Goal: Communication & Community: Answer question/provide support

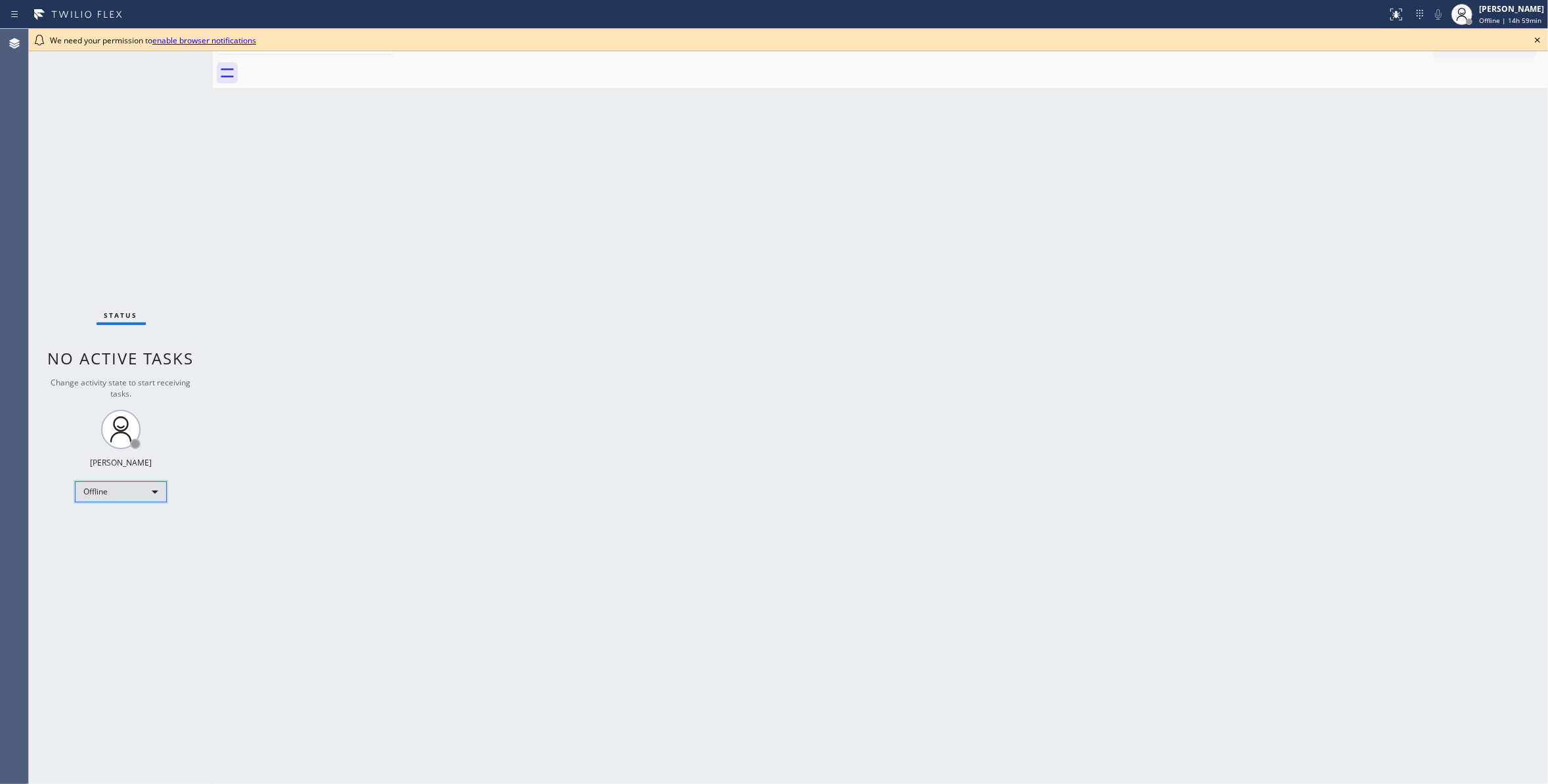
click at [149, 484] on div "Offline" at bounding box center [121, 492] width 92 height 21
click at [127, 545] on li "Unavailable" at bounding box center [120, 543] width 89 height 16
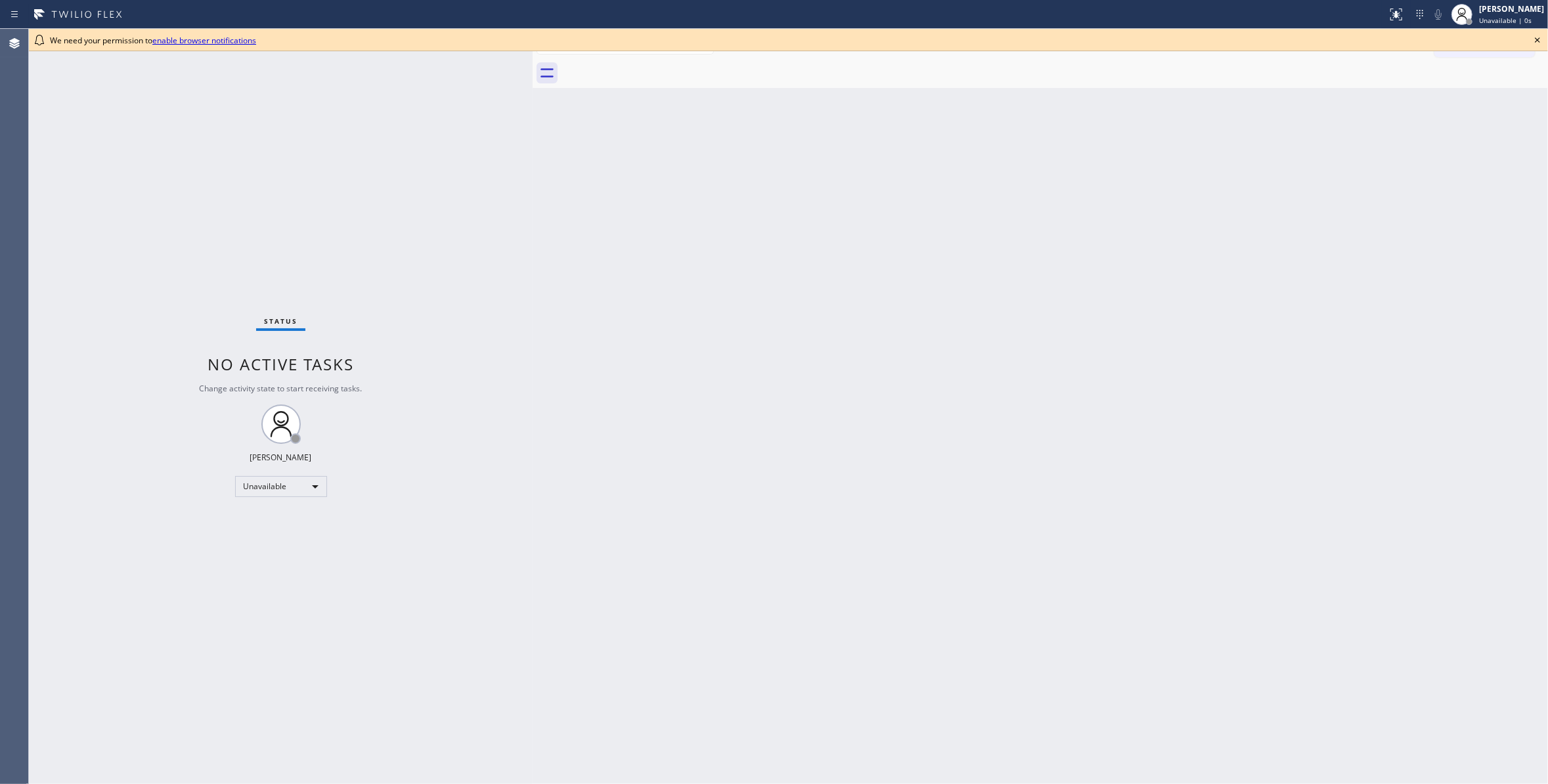
drag, startPoint x: 211, startPoint y: 87, endPoint x: 530, endPoint y: 133, distance: 322.3
click at [533, 133] on div at bounding box center [533, 406] width 0 height 755
click at [1537, 32] on icon at bounding box center [1537, 40] width 16 height 16
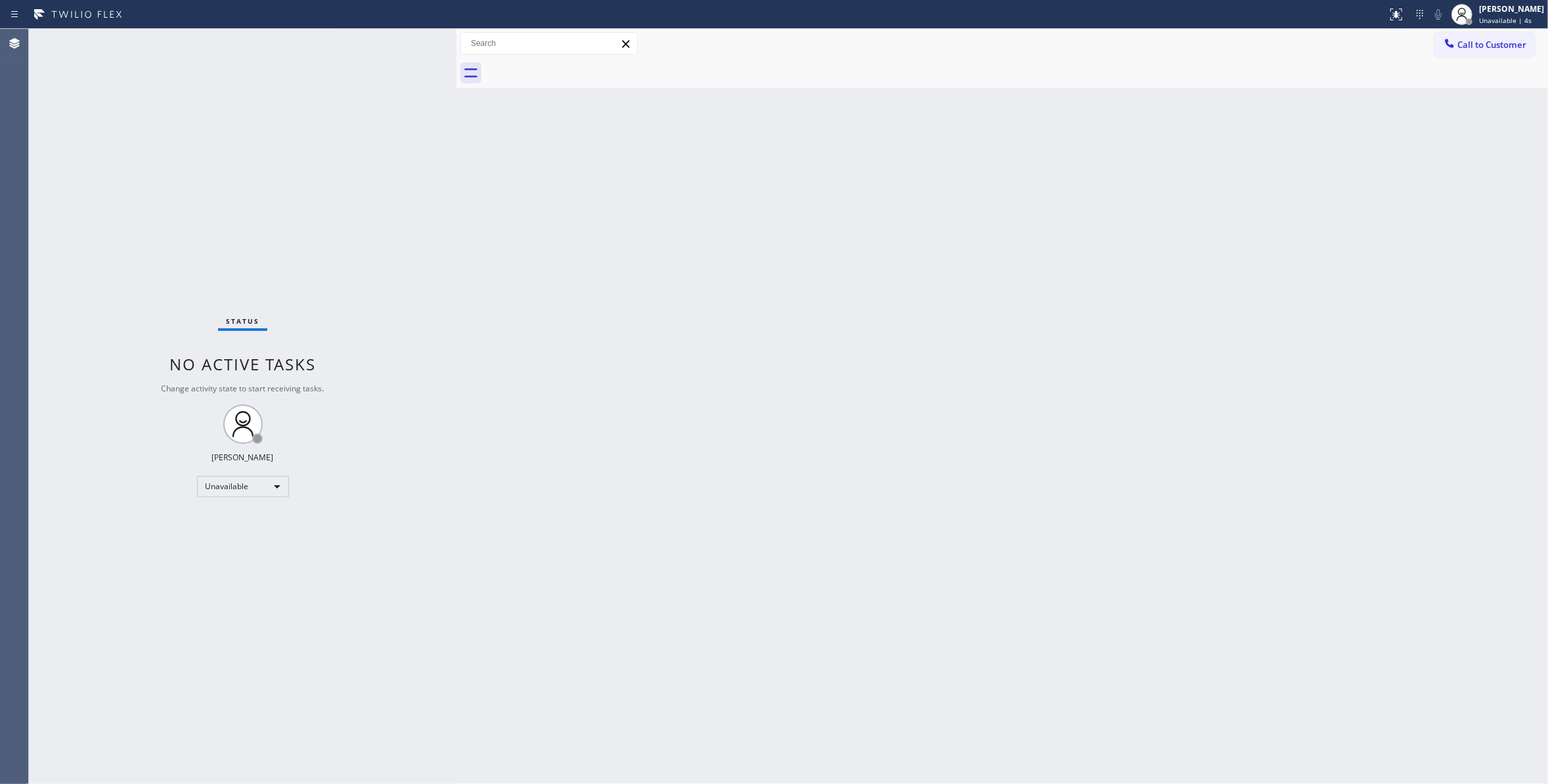
drag, startPoint x: 531, startPoint y: 88, endPoint x: 455, endPoint y: 88, distance: 76.0
click at [456, 88] on div at bounding box center [456, 406] width 0 height 755
click at [1495, 40] on span "Call to Customer" at bounding box center [1491, 44] width 69 height 12
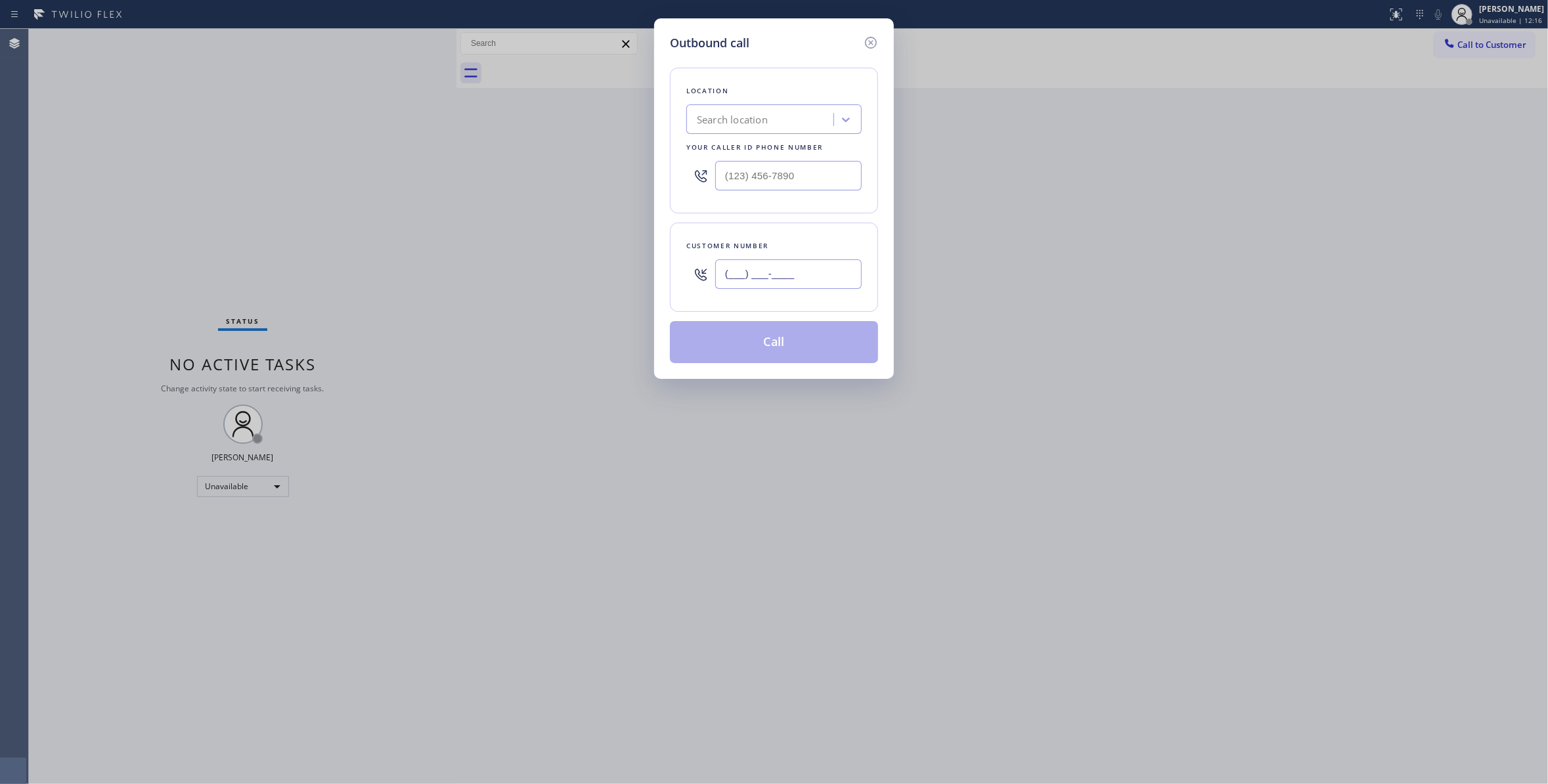
click at [792, 272] on input "(___) ___-____" at bounding box center [787, 273] width 146 height 29
paste input "209) 595-3388"
type input "[PHONE_NUMBER]"
drag, startPoint x: 827, startPoint y: 176, endPoint x: 392, endPoint y: 176, distance: 435.0
click at [392, 176] on div "Outbound call Location Search location Your caller id phone number (___) ___-__…" at bounding box center [774, 392] width 1548 height 784
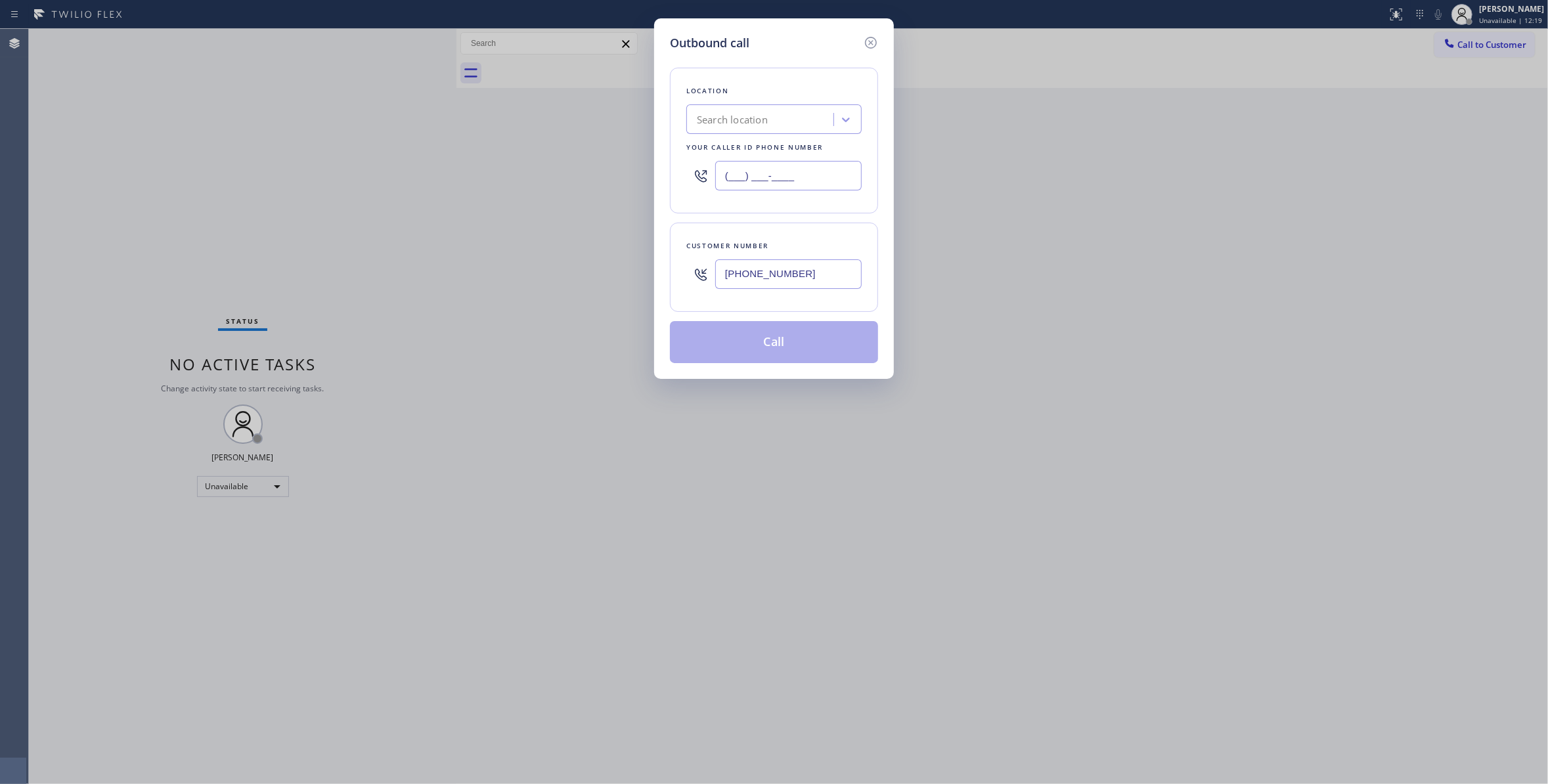
paste input "510) 738-3017"
type input "[PHONE_NUMBER]"
drag, startPoint x: 815, startPoint y: 279, endPoint x: 638, endPoint y: 273, distance: 177.1
click at [638, 273] on div "Outbound call Location [PERSON_NAME] Bros Electrical Repair Inc Your caller id …" at bounding box center [774, 392] width 1548 height 784
click at [781, 349] on button "Call" at bounding box center [773, 341] width 208 height 42
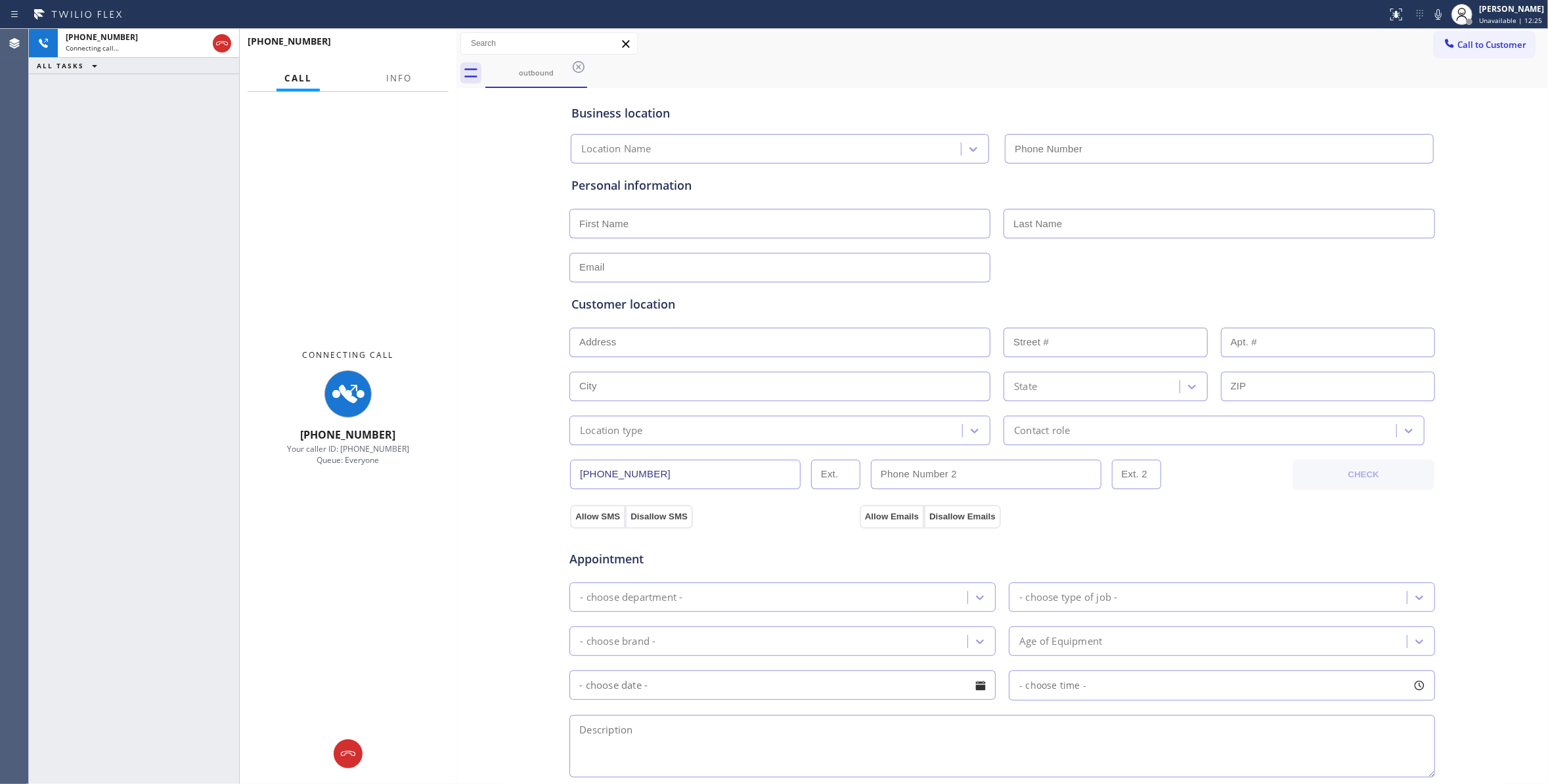
type input "[PHONE_NUMBER]"
click at [400, 81] on span "Info" at bounding box center [398, 77] width 25 height 12
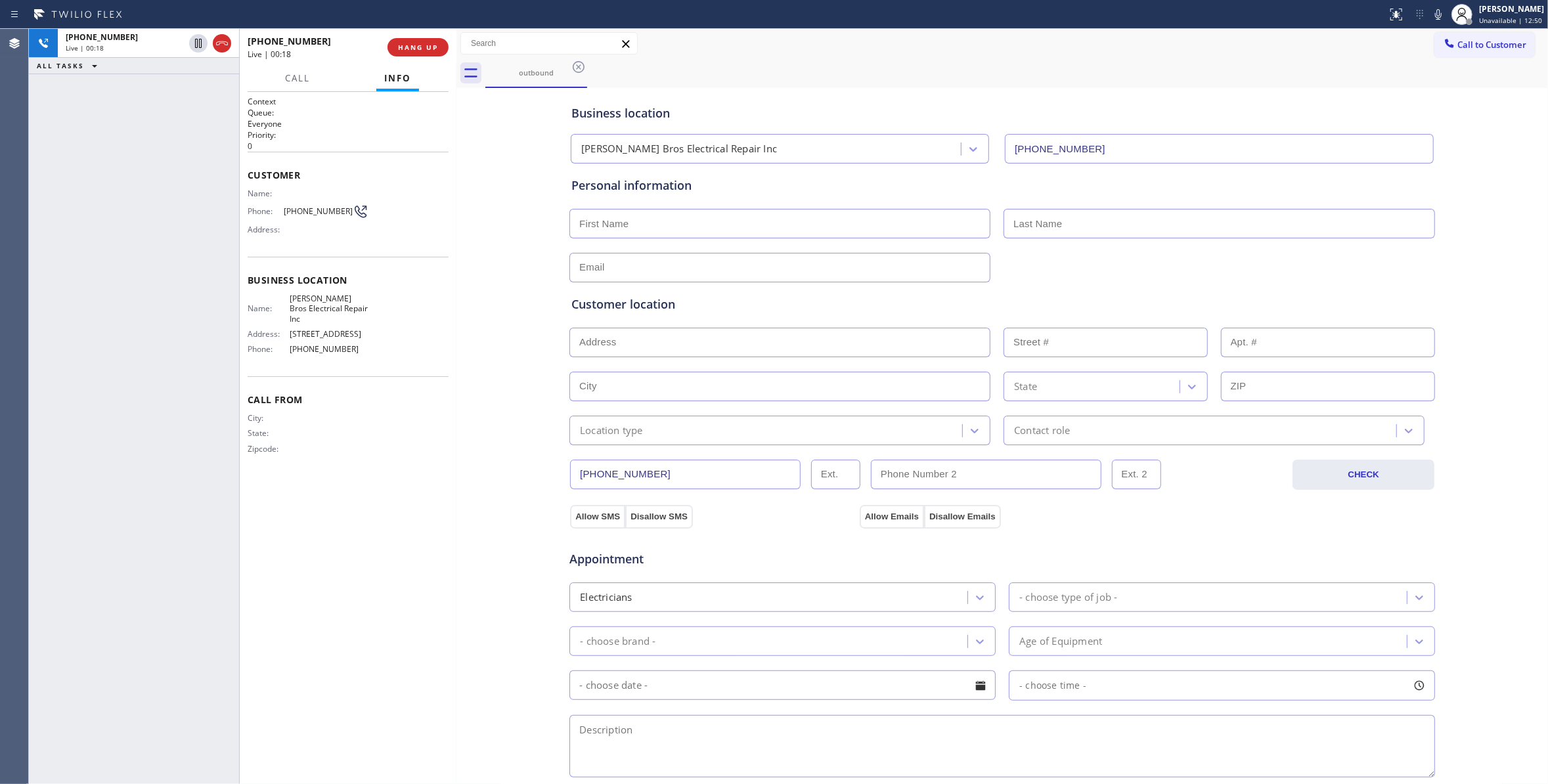
click at [507, 427] on div "Business location [PERSON_NAME] Bros Electrical Repair Inc [PHONE_NUMBER] Perso…" at bounding box center [1002, 539] width 1085 height 896
click at [432, 47] on span "HANG UP" at bounding box center [417, 47] width 40 height 9
click at [417, 44] on span "COMPLETE" at bounding box center [415, 47] width 45 height 9
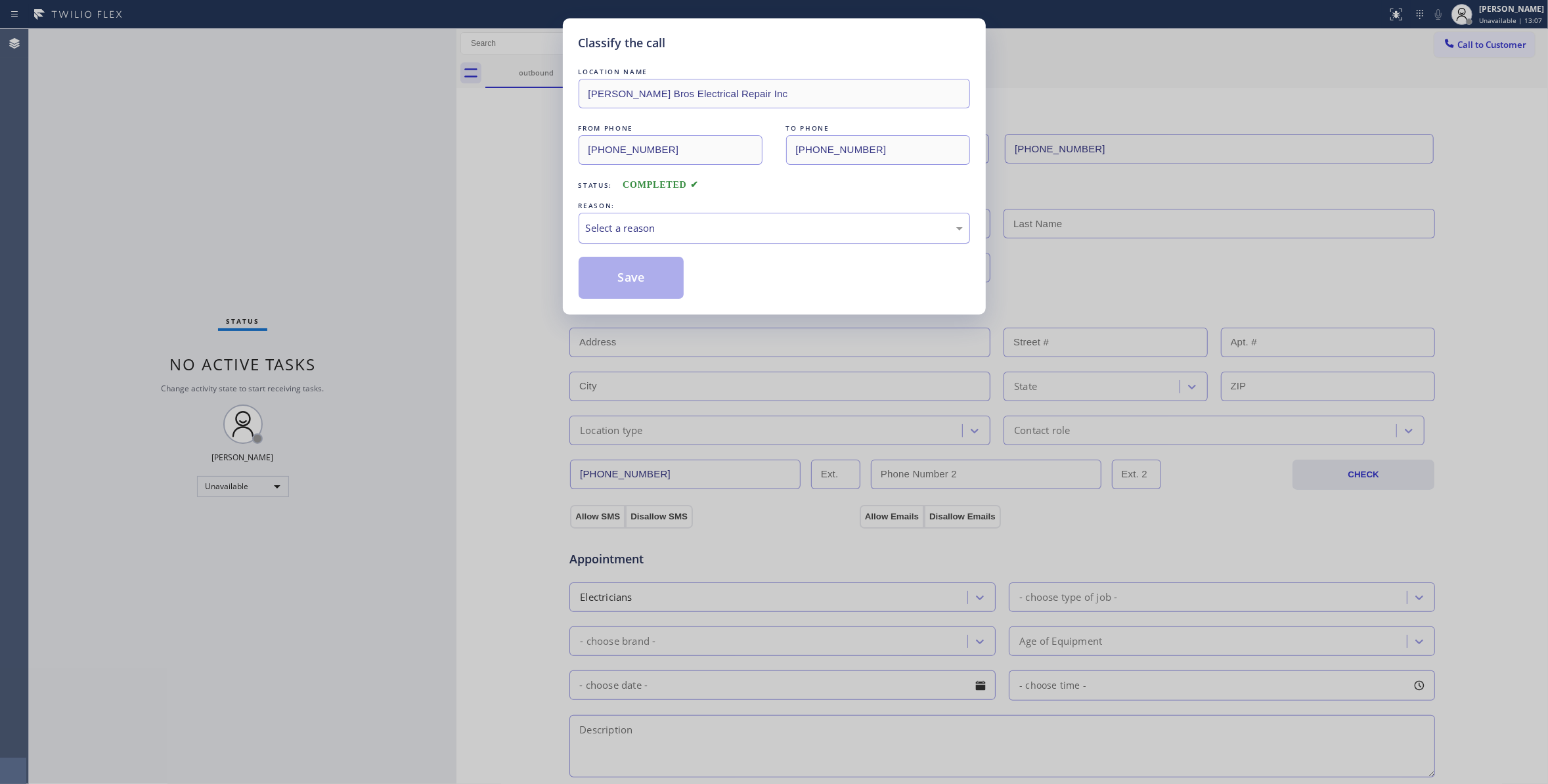
click at [631, 222] on div "Select a reason" at bounding box center [774, 228] width 377 height 15
click at [606, 272] on button "Save" at bounding box center [632, 277] width 106 height 42
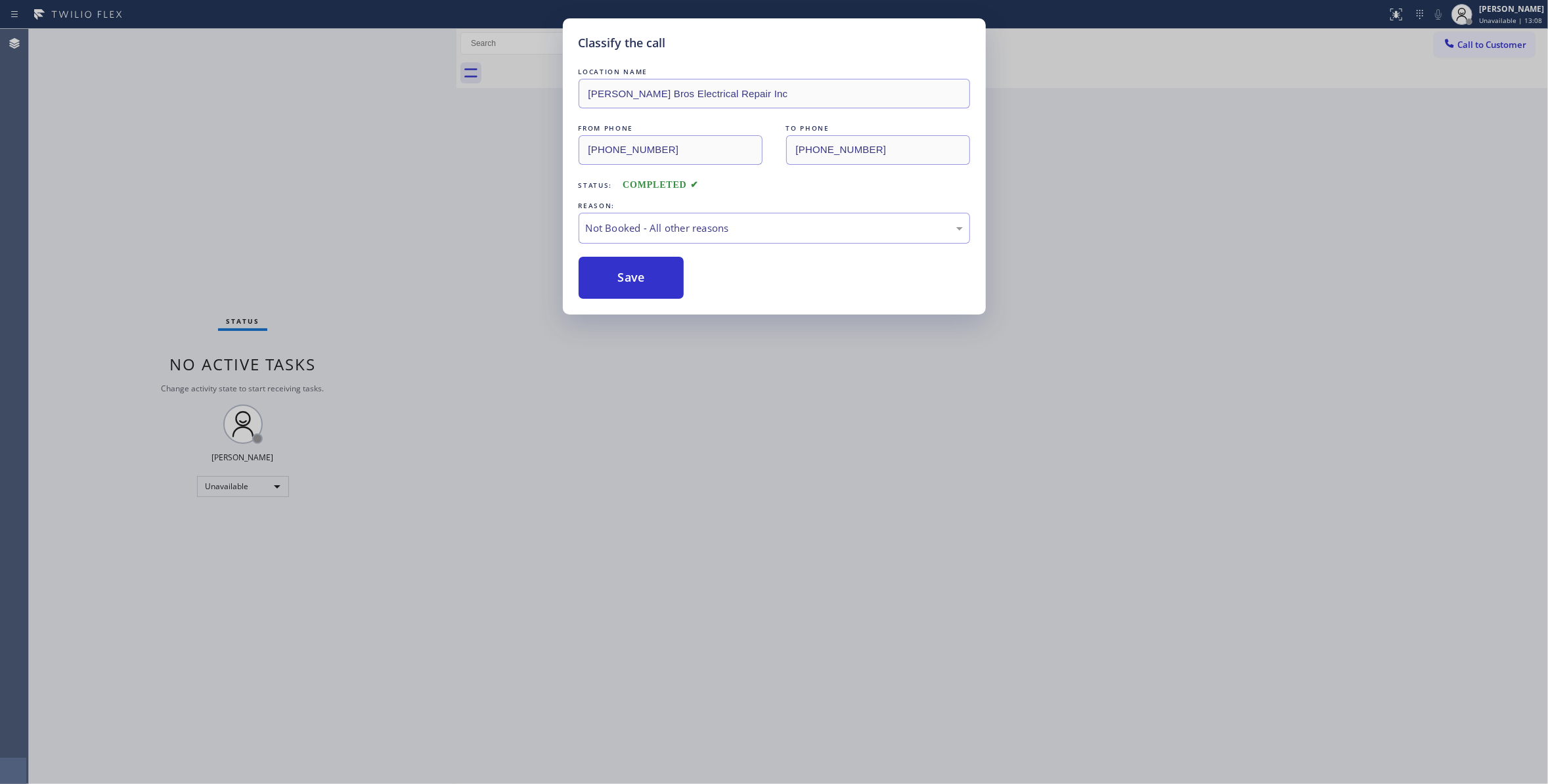
click at [606, 272] on button "Save" at bounding box center [632, 277] width 106 height 42
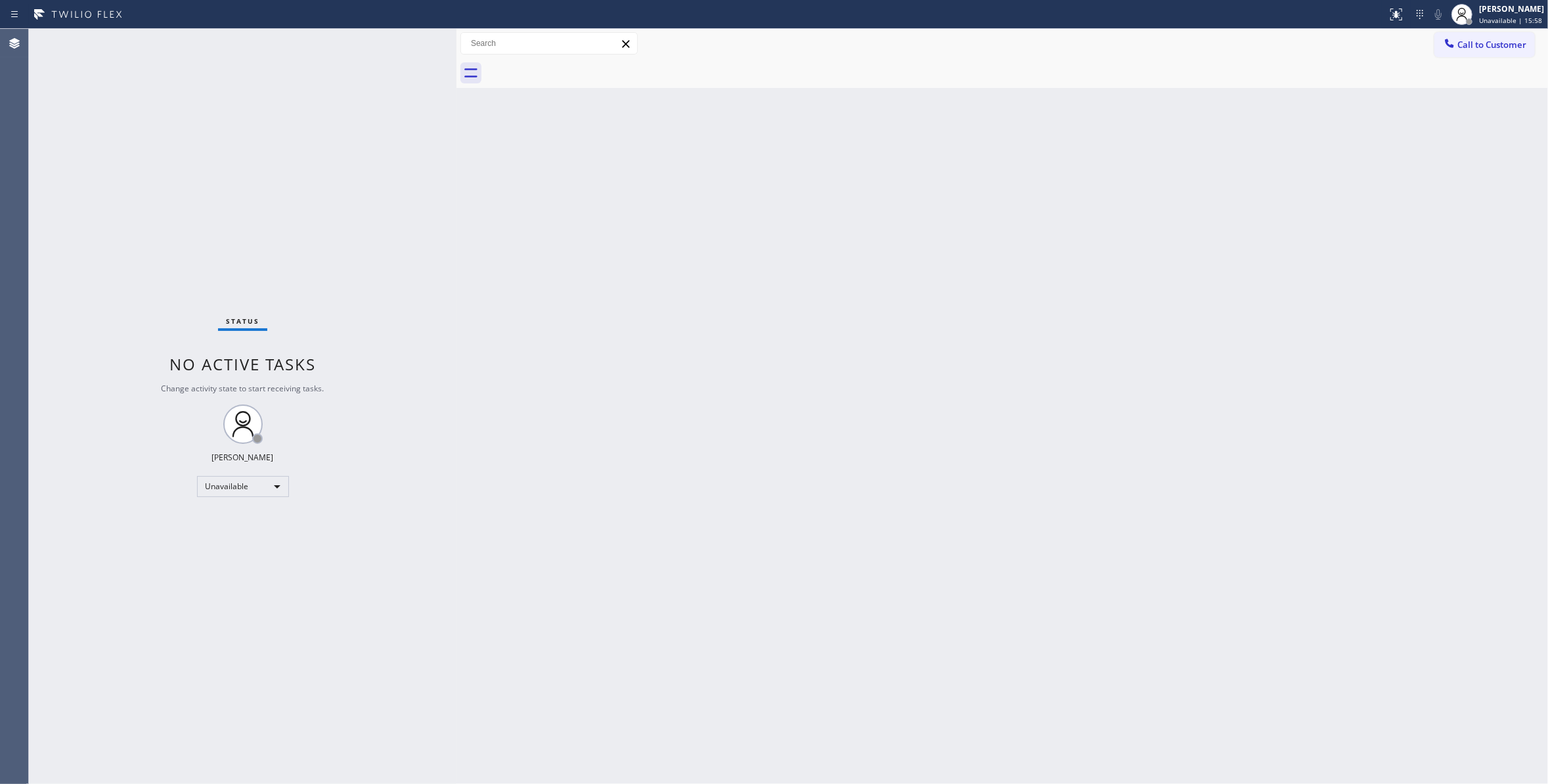
click at [1129, 321] on div "Back to Dashboard Change Sender ID Customers Technicians Select a contact Outbo…" at bounding box center [1002, 406] width 1091 height 755
drag, startPoint x: 1485, startPoint y: 47, endPoint x: 1454, endPoint y: 59, distance: 33.2
click at [1472, 51] on button "Call to Customer" at bounding box center [1484, 45] width 100 height 25
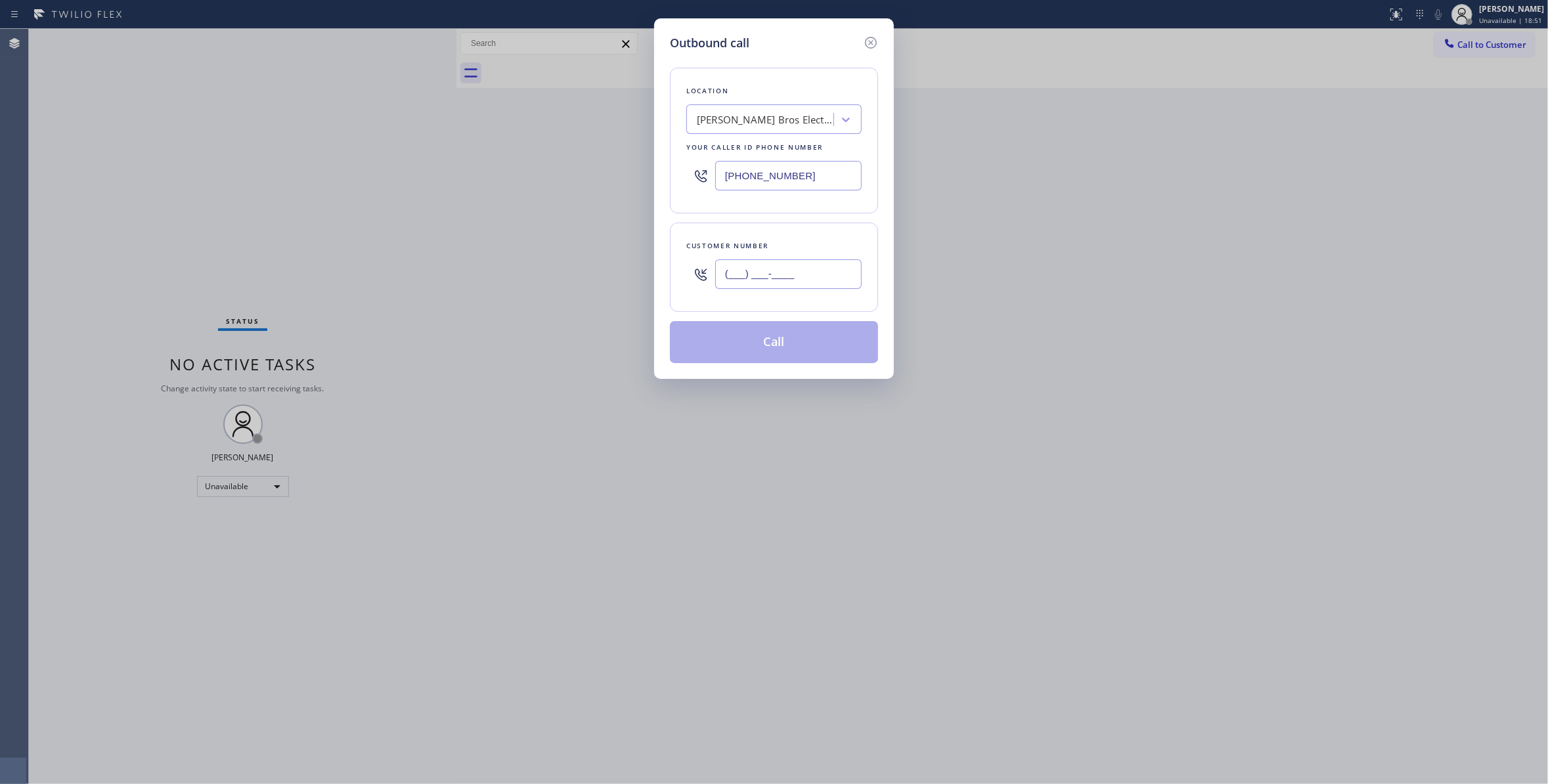
click at [787, 277] on input "(___) ___-____" at bounding box center [787, 273] width 146 height 29
paste input "954) 866-6299"
type input "[PHONE_NUMBER]"
drag, startPoint x: 825, startPoint y: 174, endPoint x: 342, endPoint y: 174, distance: 483.0
click at [342, 174] on div "Outbound call Location [PERSON_NAME] Bros Electrical Repair Inc Your caller id …" at bounding box center [774, 392] width 1548 height 784
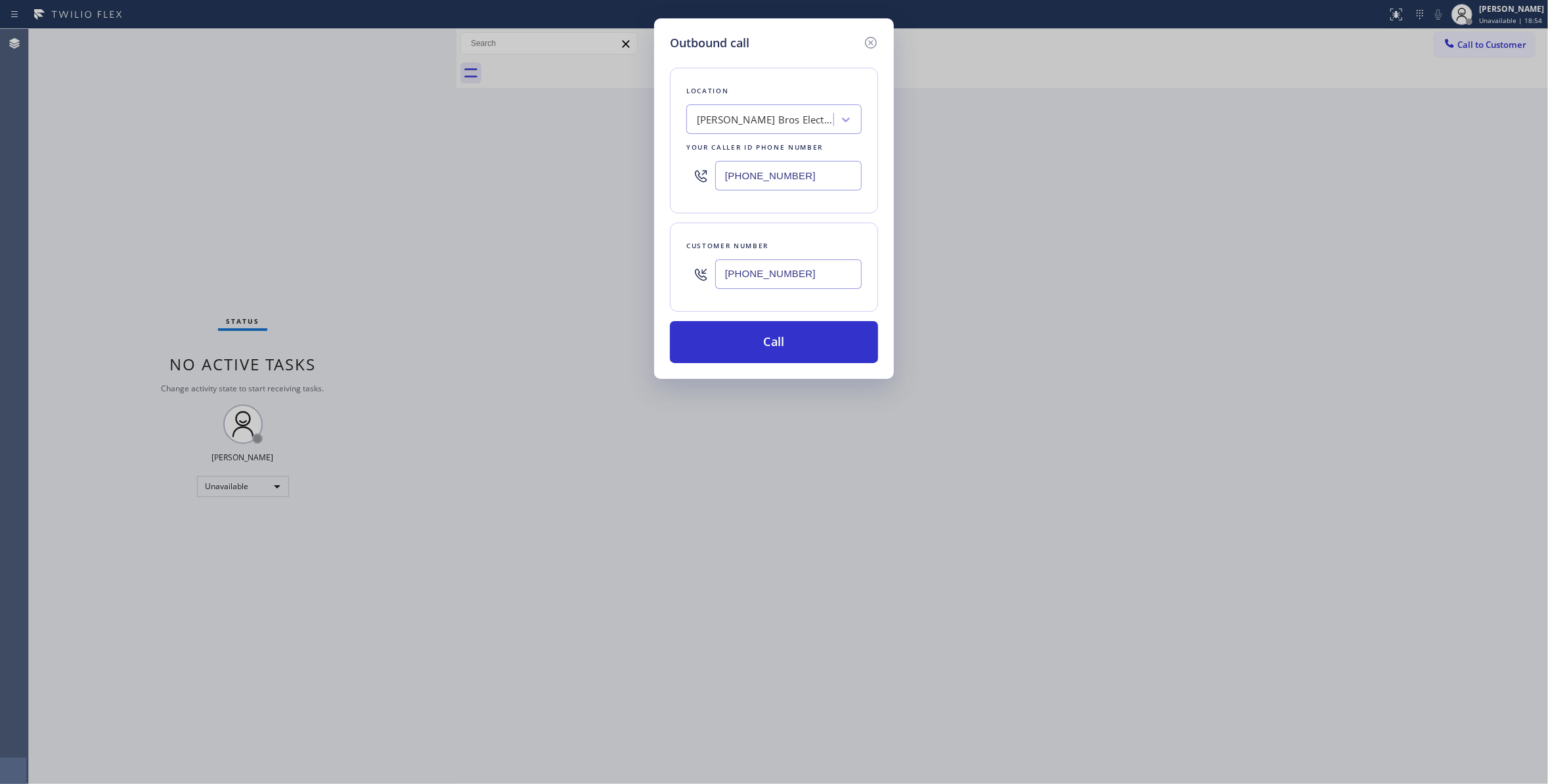
paste input "954) 637-6281"
type input "[PHONE_NUMBER]"
drag, startPoint x: 826, startPoint y: 278, endPoint x: 531, endPoint y: 273, distance: 295.0
click at [531, 273] on div "Outbound call Location ZenChill Services Your caller id phone number [PHONE_NUM…" at bounding box center [774, 392] width 1548 height 784
click at [731, 339] on button "Call" at bounding box center [773, 341] width 208 height 42
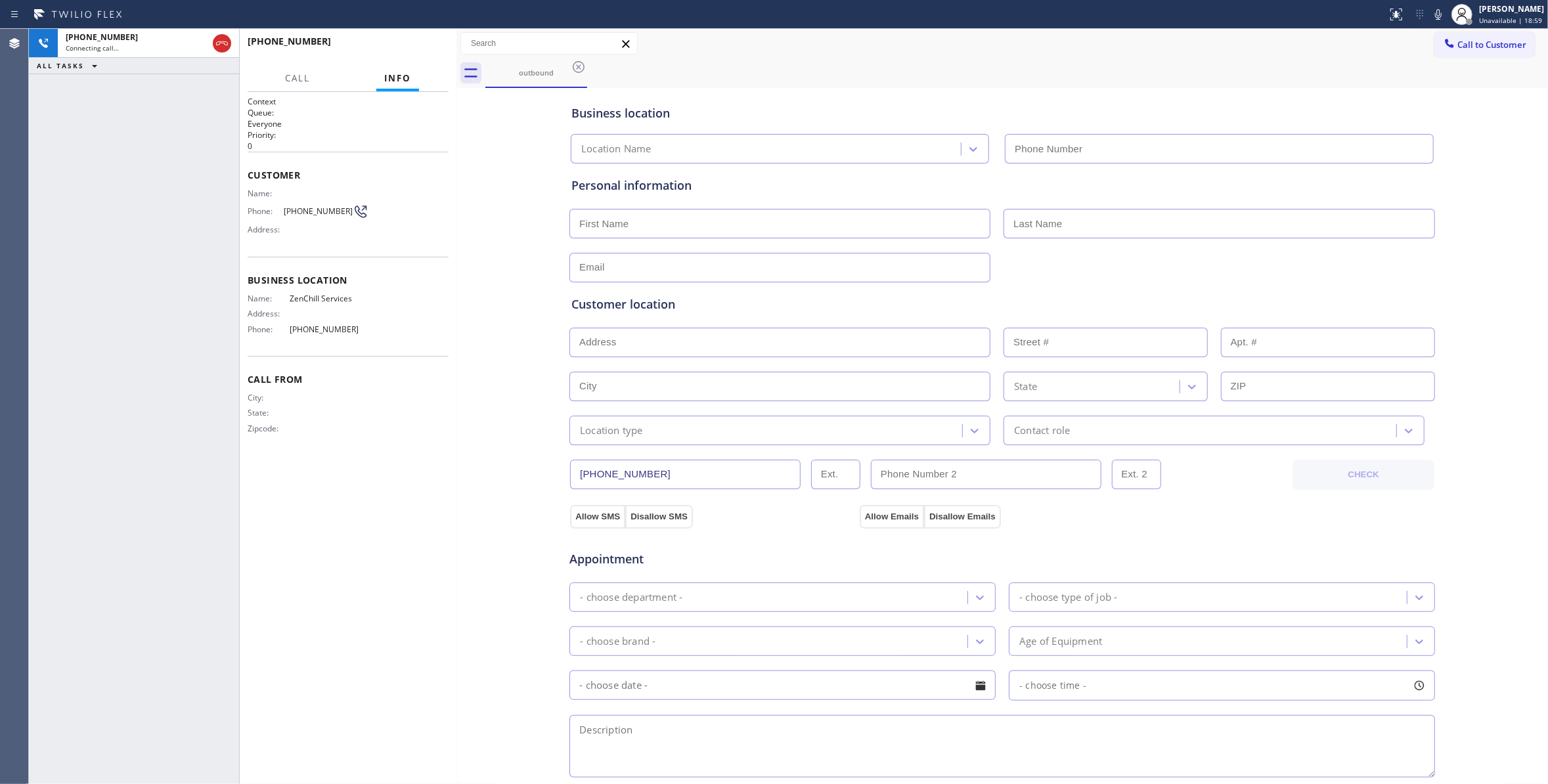
type input "[PHONE_NUMBER]"
click at [413, 46] on span "HANG UP" at bounding box center [417, 47] width 40 height 9
click at [328, 213] on span "[PHONE_NUMBER]" at bounding box center [318, 211] width 69 height 9
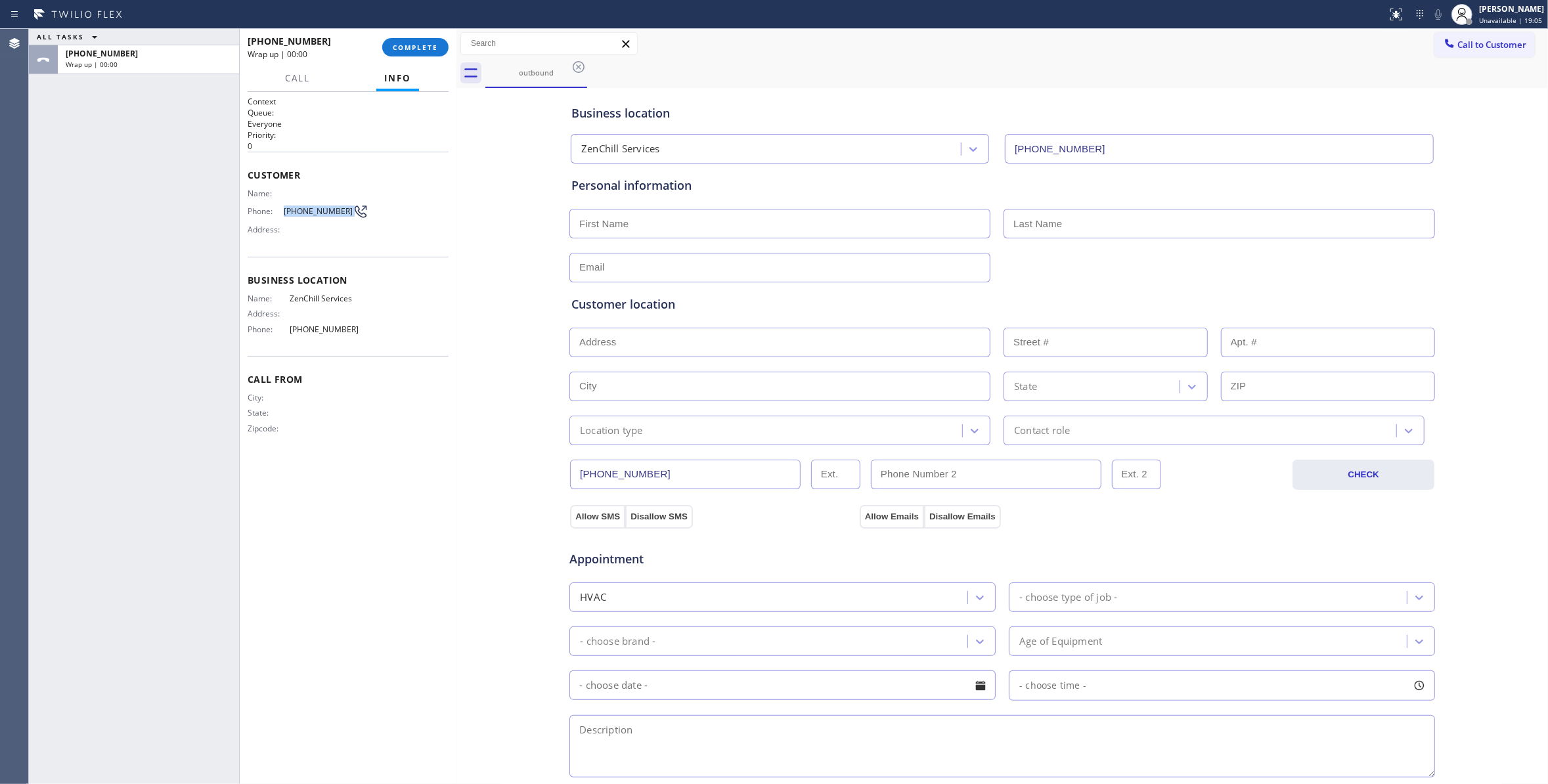
click at [328, 213] on span "[PHONE_NUMBER]" at bounding box center [318, 211] width 69 height 9
copy div "[PHONE_NUMBER]"
click at [436, 40] on button "COMPLETE" at bounding box center [415, 47] width 66 height 18
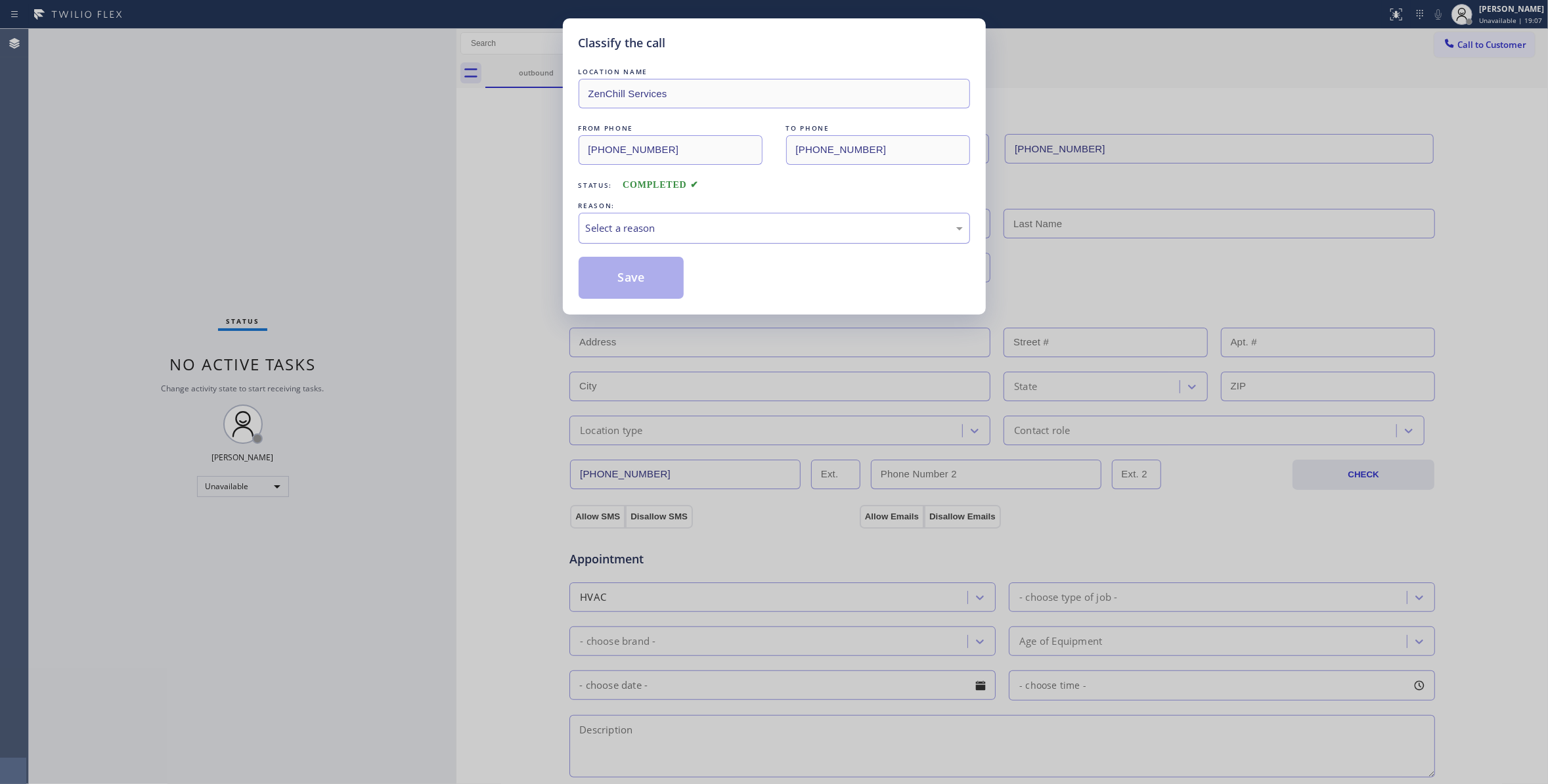
click at [689, 221] on div "Select a reason" at bounding box center [774, 228] width 377 height 15
click at [657, 281] on button "Save" at bounding box center [632, 277] width 106 height 42
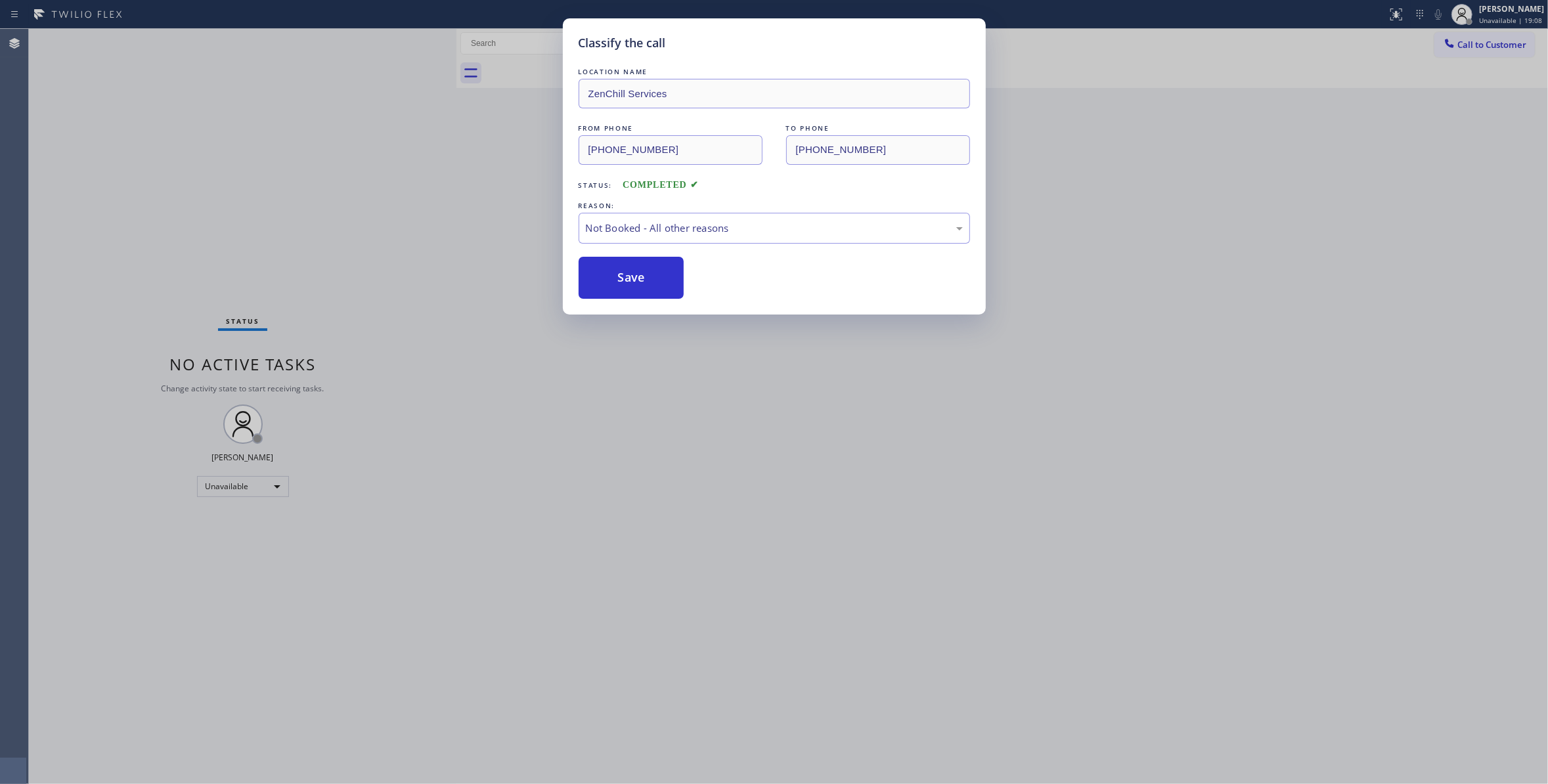
click at [657, 281] on button "Save" at bounding box center [632, 277] width 106 height 42
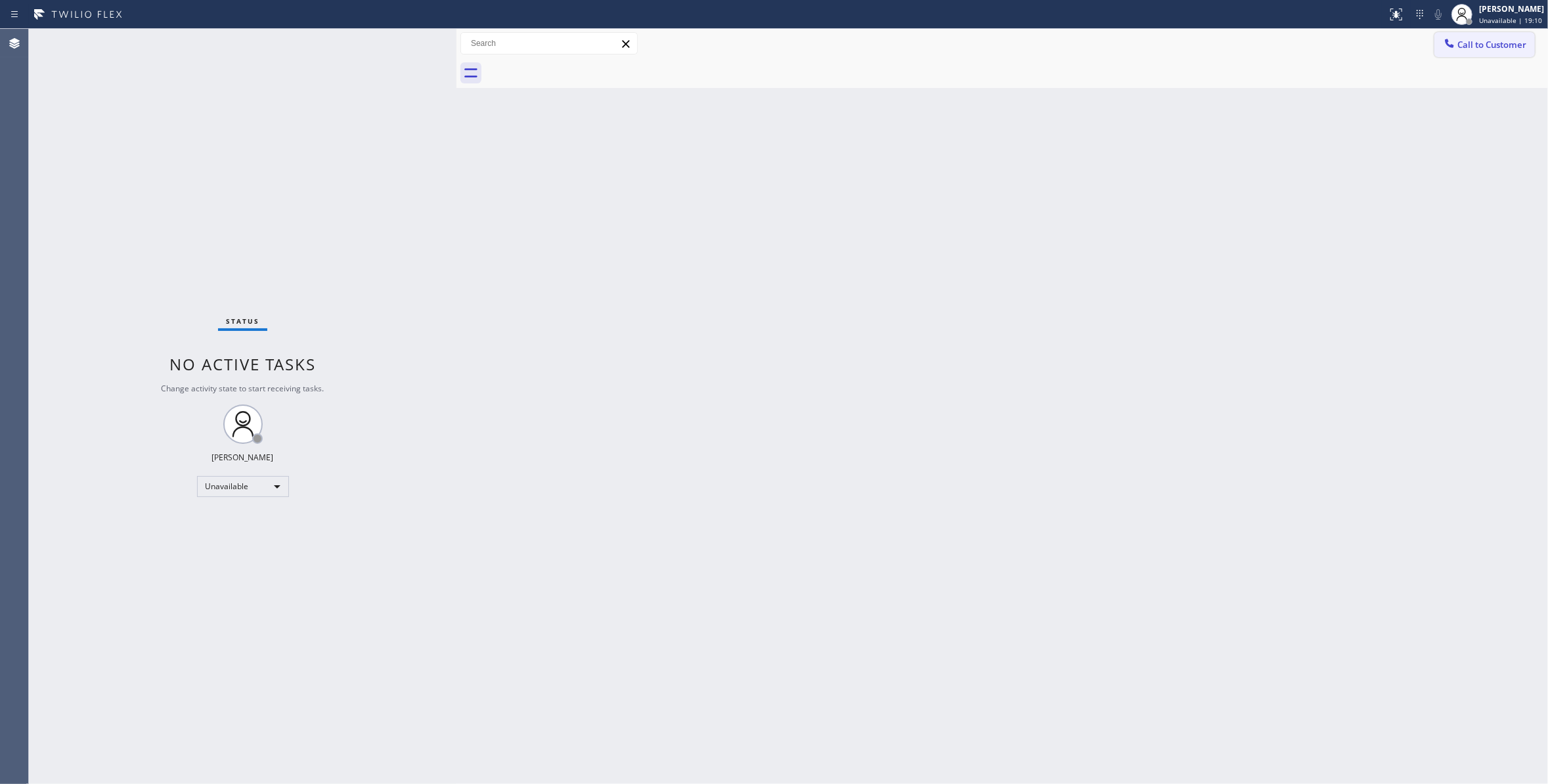
click at [1487, 43] on span "Call to Customer" at bounding box center [1491, 44] width 69 height 12
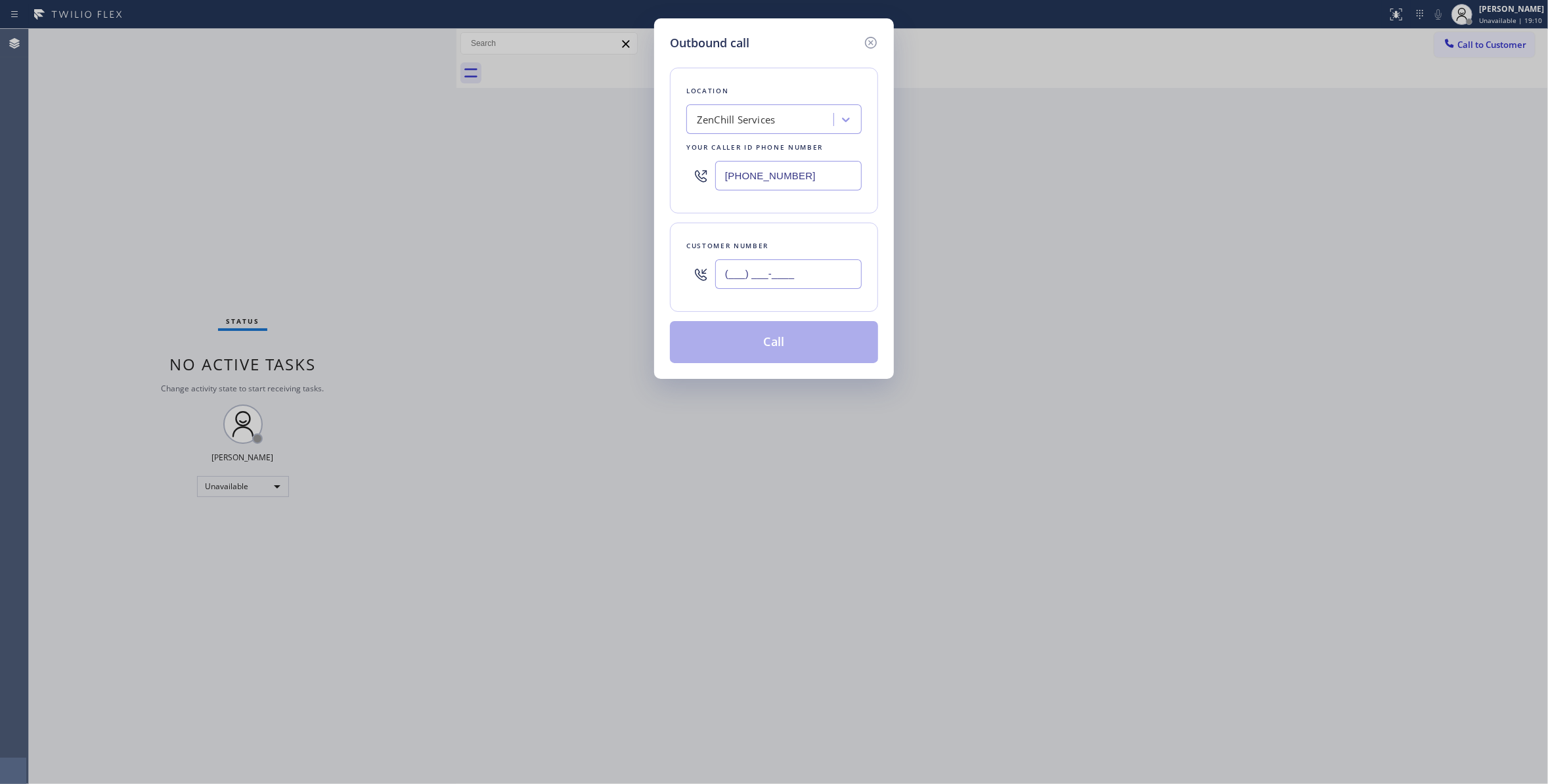
click at [795, 278] on input "(___) ___-____" at bounding box center [787, 273] width 146 height 29
paste input "954) 866-6299"
type input "[PHONE_NUMBER]"
click at [783, 350] on button "Call" at bounding box center [773, 341] width 208 height 42
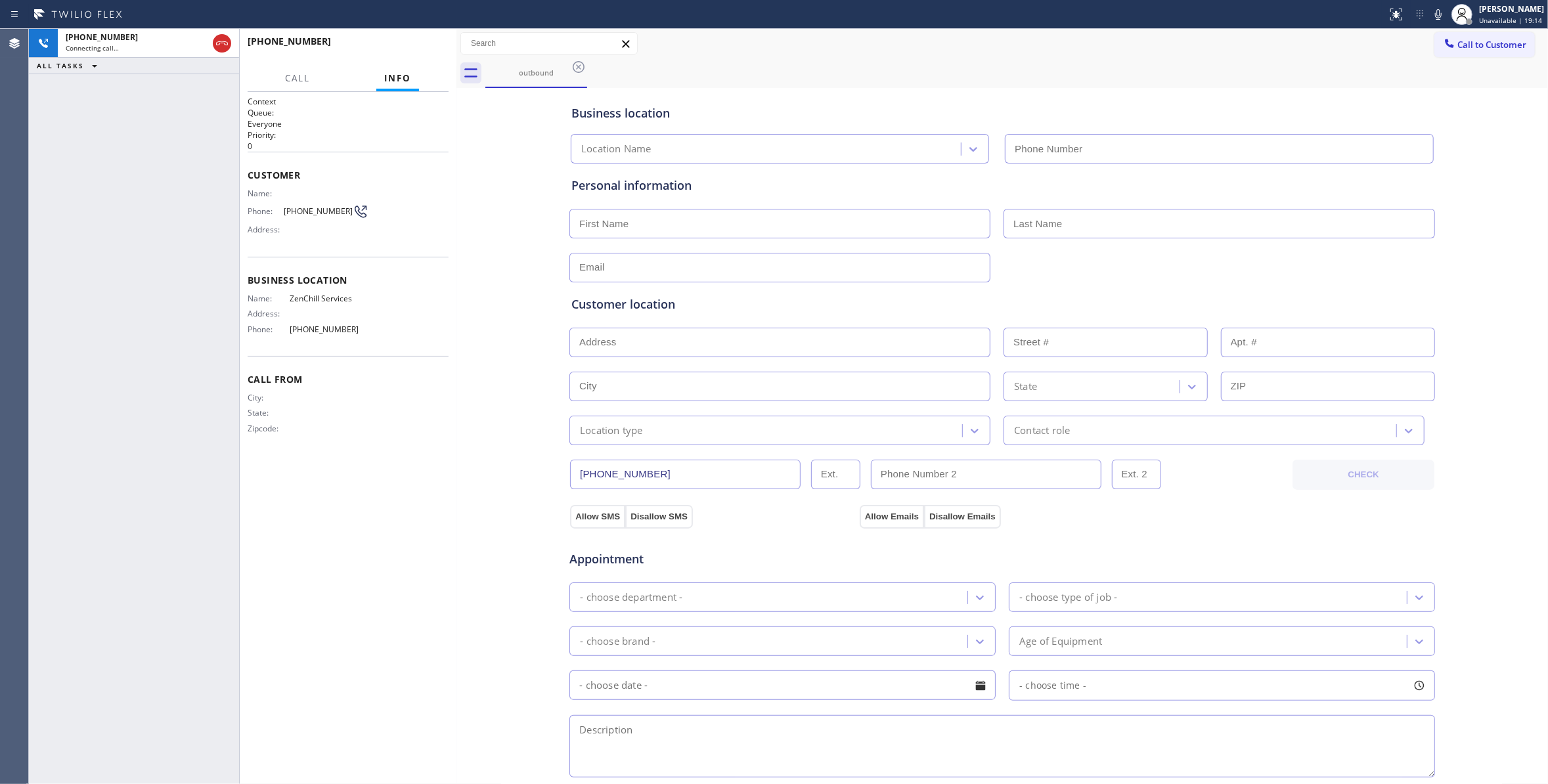
type input "[PHONE_NUMBER]"
click at [428, 48] on span "HANG UP" at bounding box center [417, 47] width 40 height 9
click at [313, 213] on span "[PHONE_NUMBER]" at bounding box center [318, 211] width 69 height 9
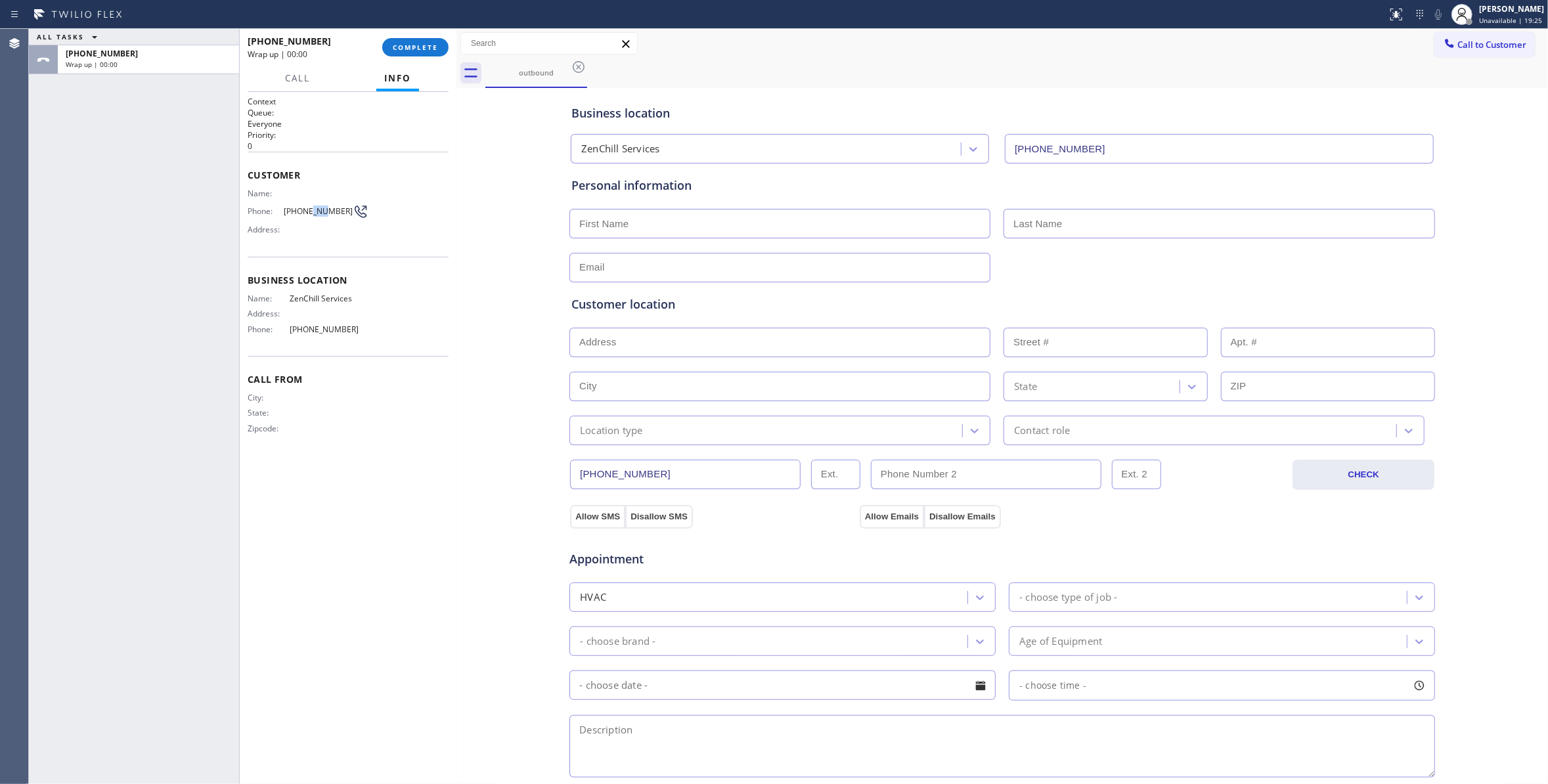
click at [313, 213] on span "[PHONE_NUMBER]" at bounding box center [318, 211] width 69 height 9
copy div "[PHONE_NUMBER]"
click at [434, 58] on div "[PHONE_NUMBER] Wrap up | 00:01 COMPLETE" at bounding box center [348, 47] width 201 height 34
click at [423, 40] on button "COMPLETE" at bounding box center [415, 47] width 66 height 18
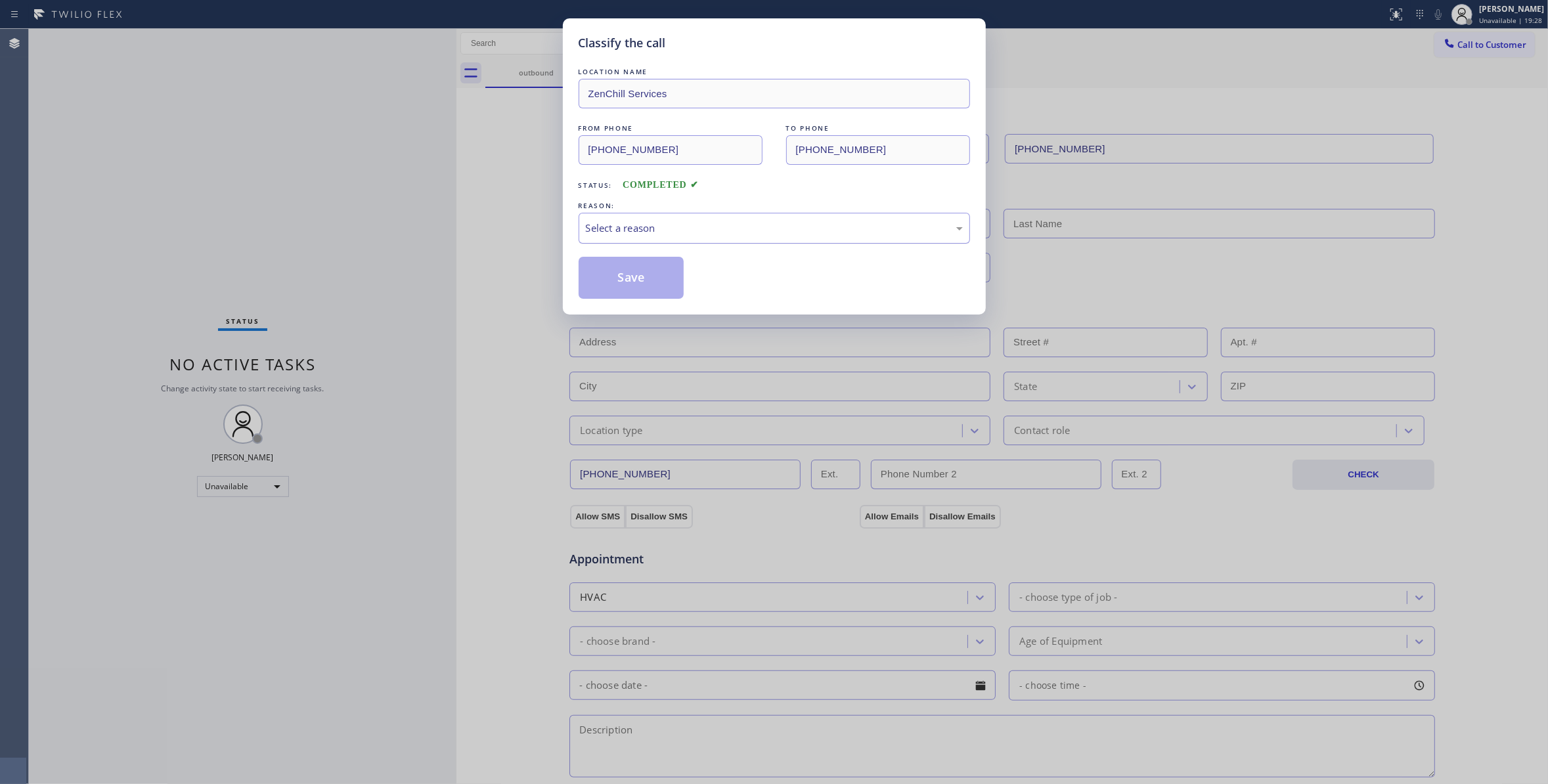
click at [629, 236] on div "Select a reason" at bounding box center [774, 228] width 377 height 15
click at [632, 286] on button "Save" at bounding box center [632, 277] width 106 height 42
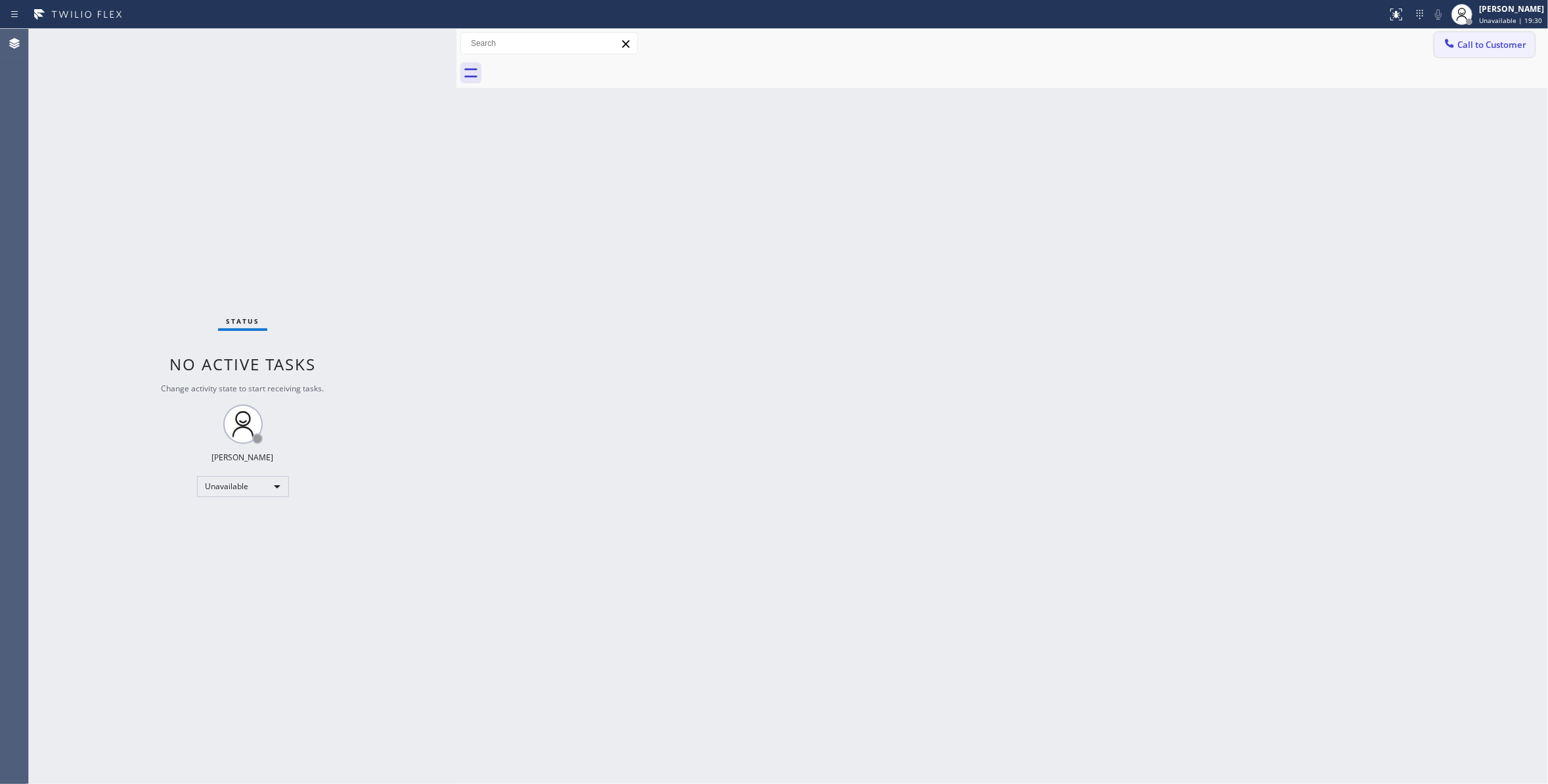
click at [1493, 51] on button "Call to Customer" at bounding box center [1484, 45] width 100 height 25
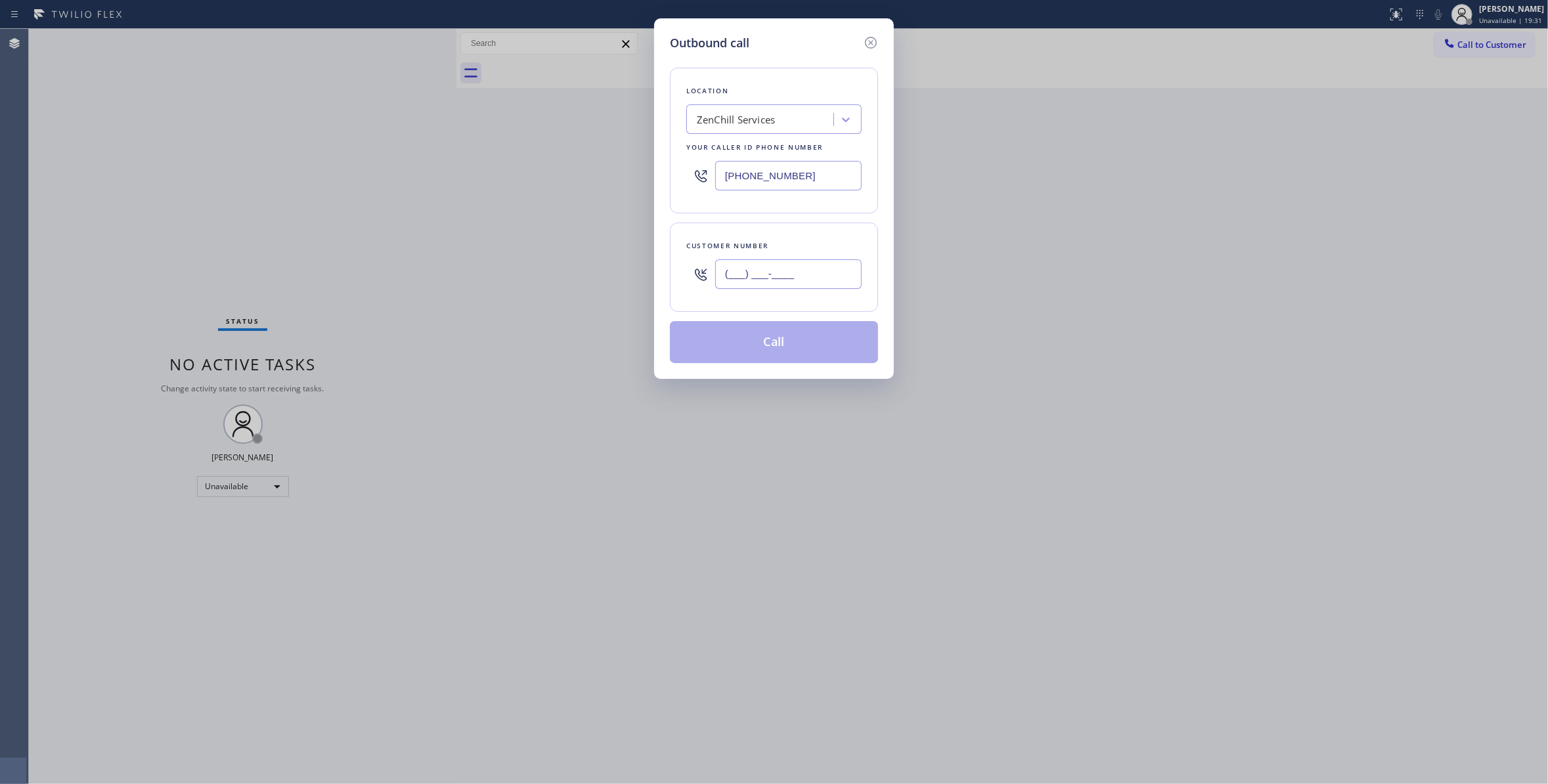
click at [765, 282] on input "(___) ___-____" at bounding box center [787, 273] width 146 height 29
paste input "954) 866-6299"
type input "[PHONE_NUMBER]"
click at [727, 348] on button "Call" at bounding box center [773, 341] width 208 height 42
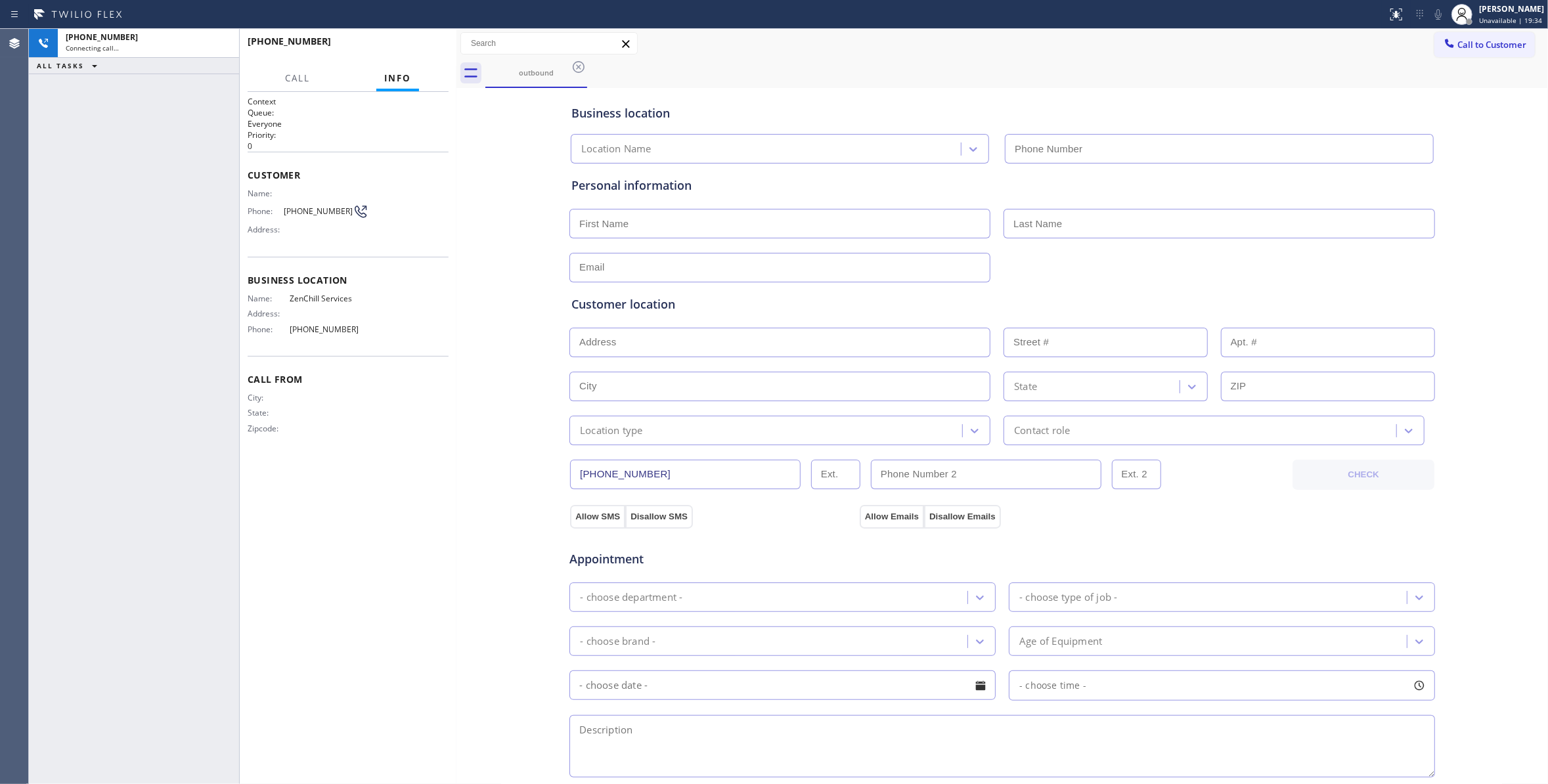
type input "[PHONE_NUMBER]"
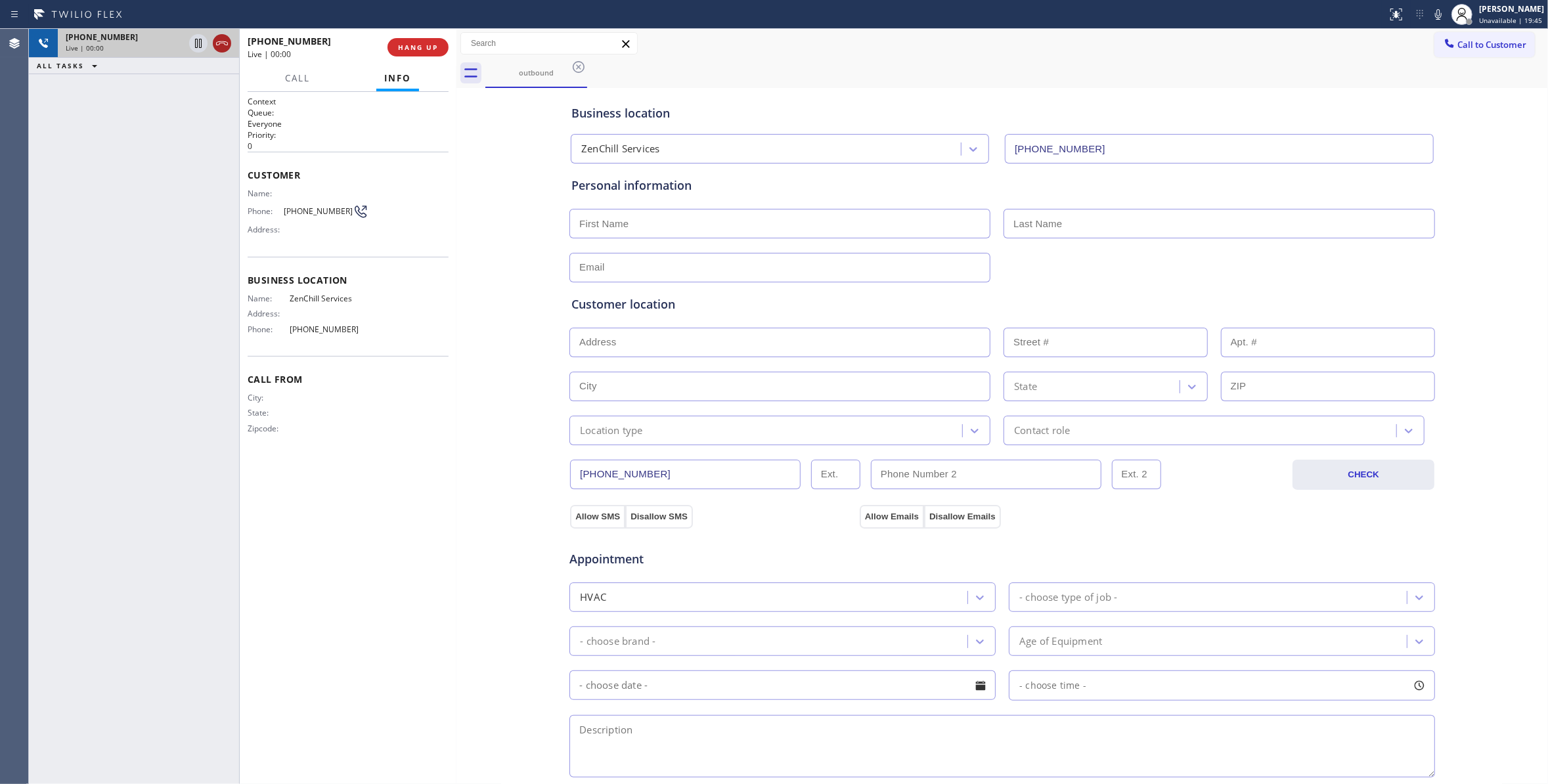
click at [219, 43] on icon at bounding box center [221, 43] width 12 height 4
click at [421, 59] on div "[PHONE_NUMBER] Wrap up | 00:00 COMPLETE" at bounding box center [348, 47] width 201 height 34
click at [421, 53] on button "COMPLETE" at bounding box center [415, 47] width 66 height 18
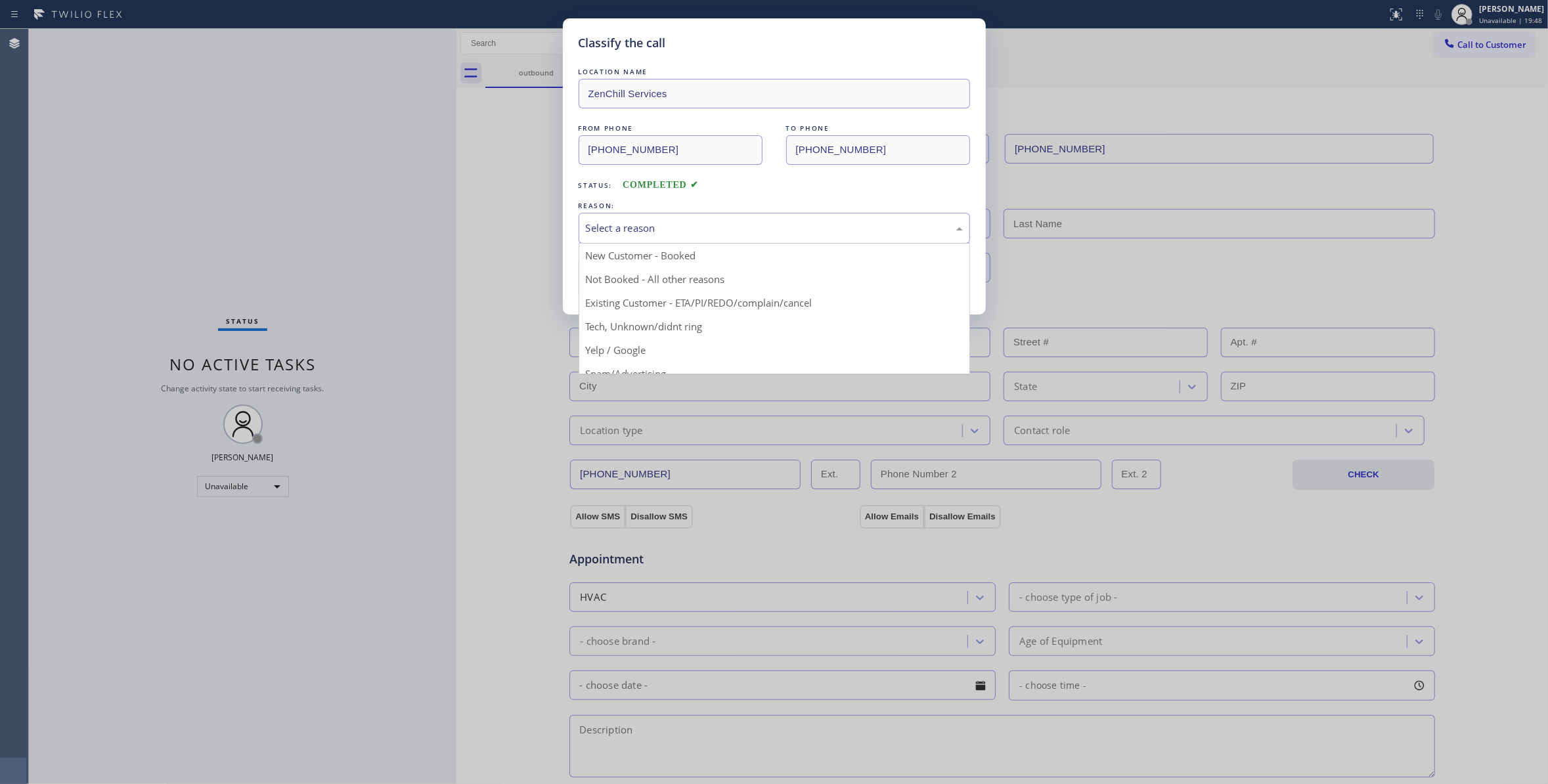
click at [671, 214] on div "Select a reason" at bounding box center [774, 228] width 391 height 31
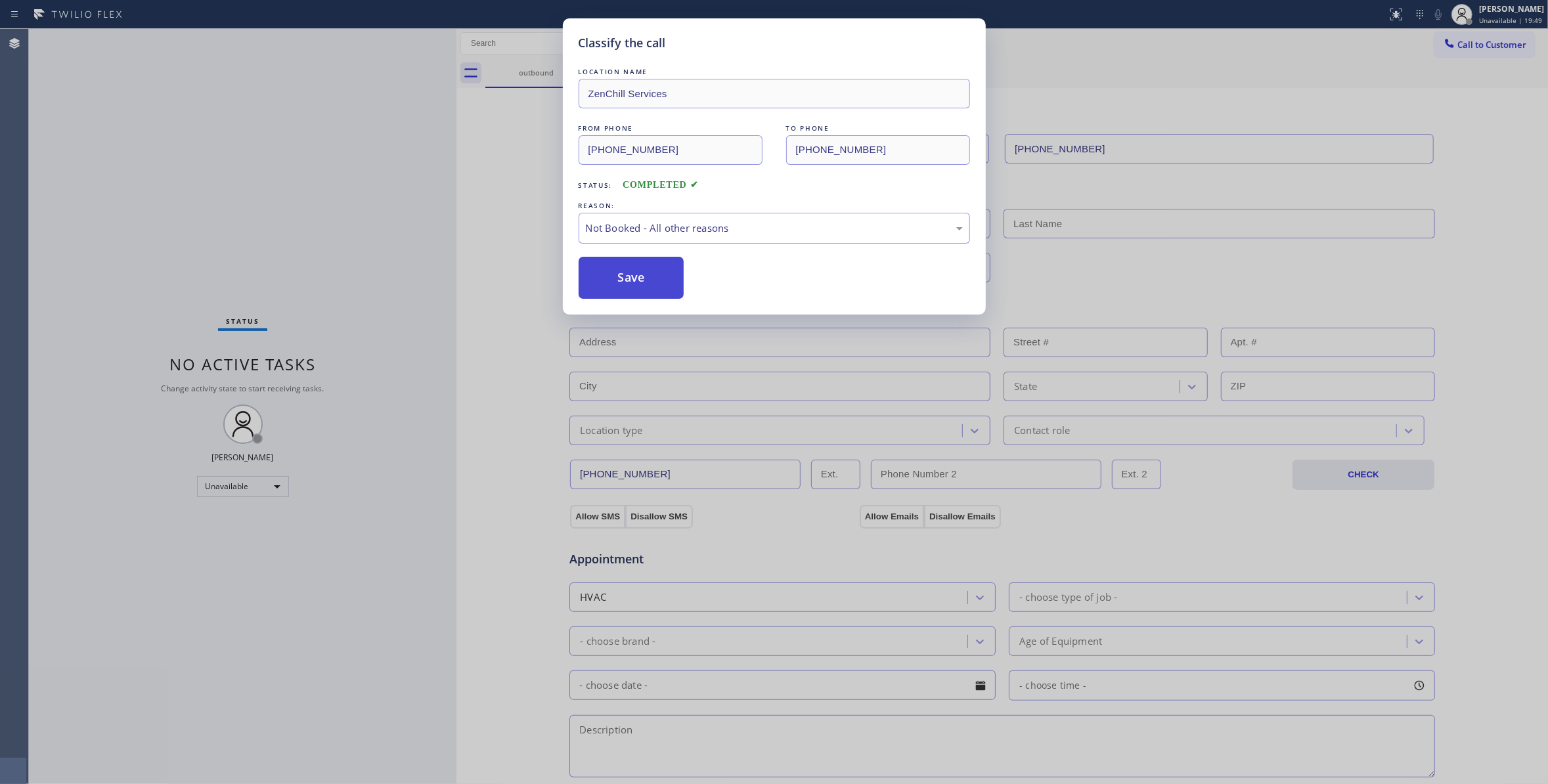
click at [624, 281] on button "Save" at bounding box center [632, 277] width 106 height 42
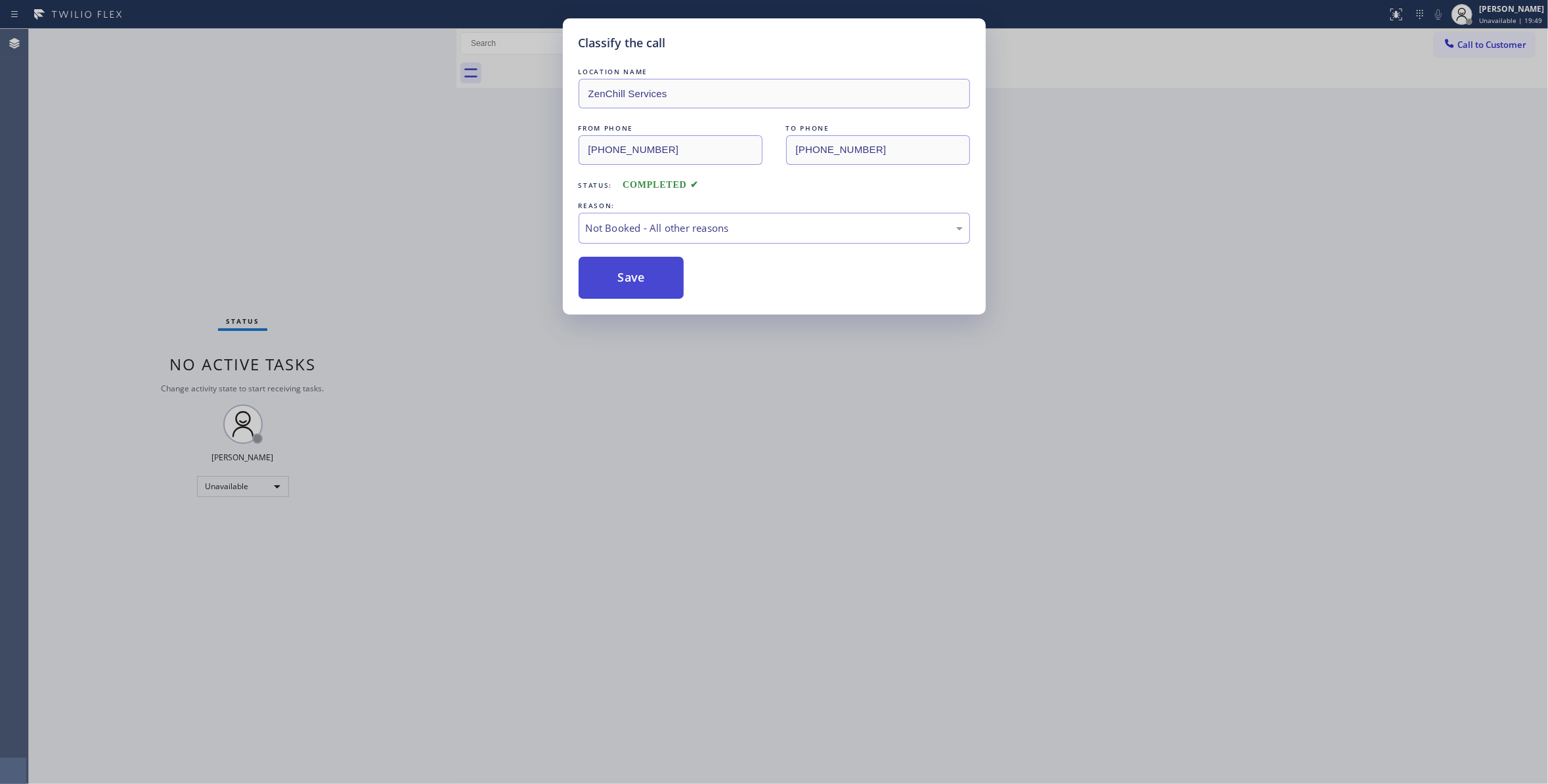
click at [624, 281] on button "Save" at bounding box center [632, 277] width 106 height 42
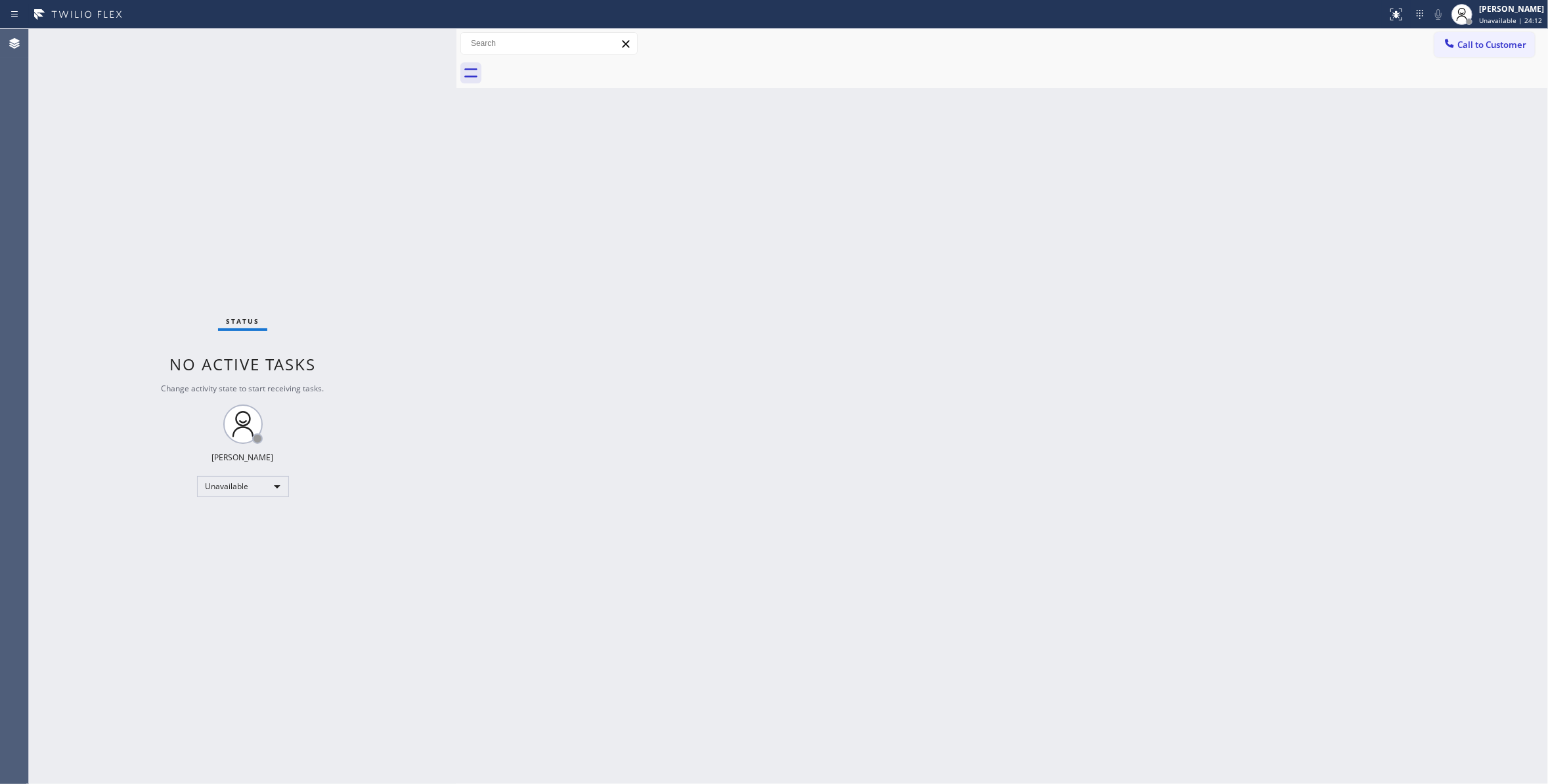
click at [189, 773] on div "Status No active tasks Change activity state to start receiving tasks. [PERSON_…" at bounding box center [243, 406] width 428 height 755
drag, startPoint x: 202, startPoint y: 705, endPoint x: 515, endPoint y: 9, distance: 763.1
click at [203, 685] on div "Status No active tasks Change activity state to start receiving tasks. [PERSON_…" at bounding box center [243, 406] width 428 height 755
click at [1508, 51] on button "Call to Customer" at bounding box center [1484, 45] width 100 height 25
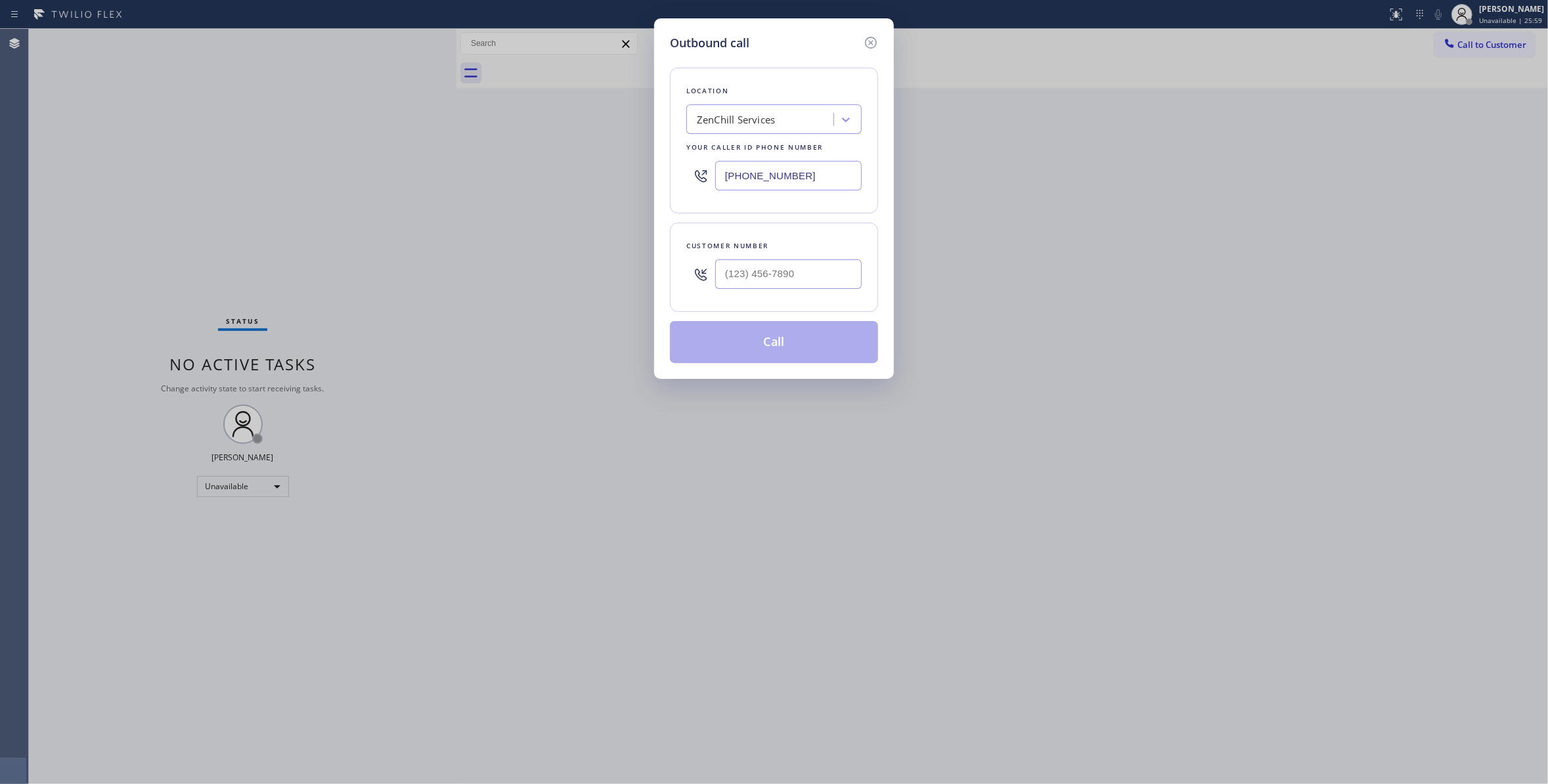
drag, startPoint x: 822, startPoint y: 171, endPoint x: 391, endPoint y: 164, distance: 431.1
click at [392, 166] on div "Outbound call Location ZenChill Services Your caller id phone number [PHONE_NUM…" at bounding box center [774, 392] width 1548 height 784
paste input "855) 731-4952"
type input "[PHONE_NUMBER]"
click at [784, 278] on input "(___) ___-____" at bounding box center [787, 273] width 146 height 29
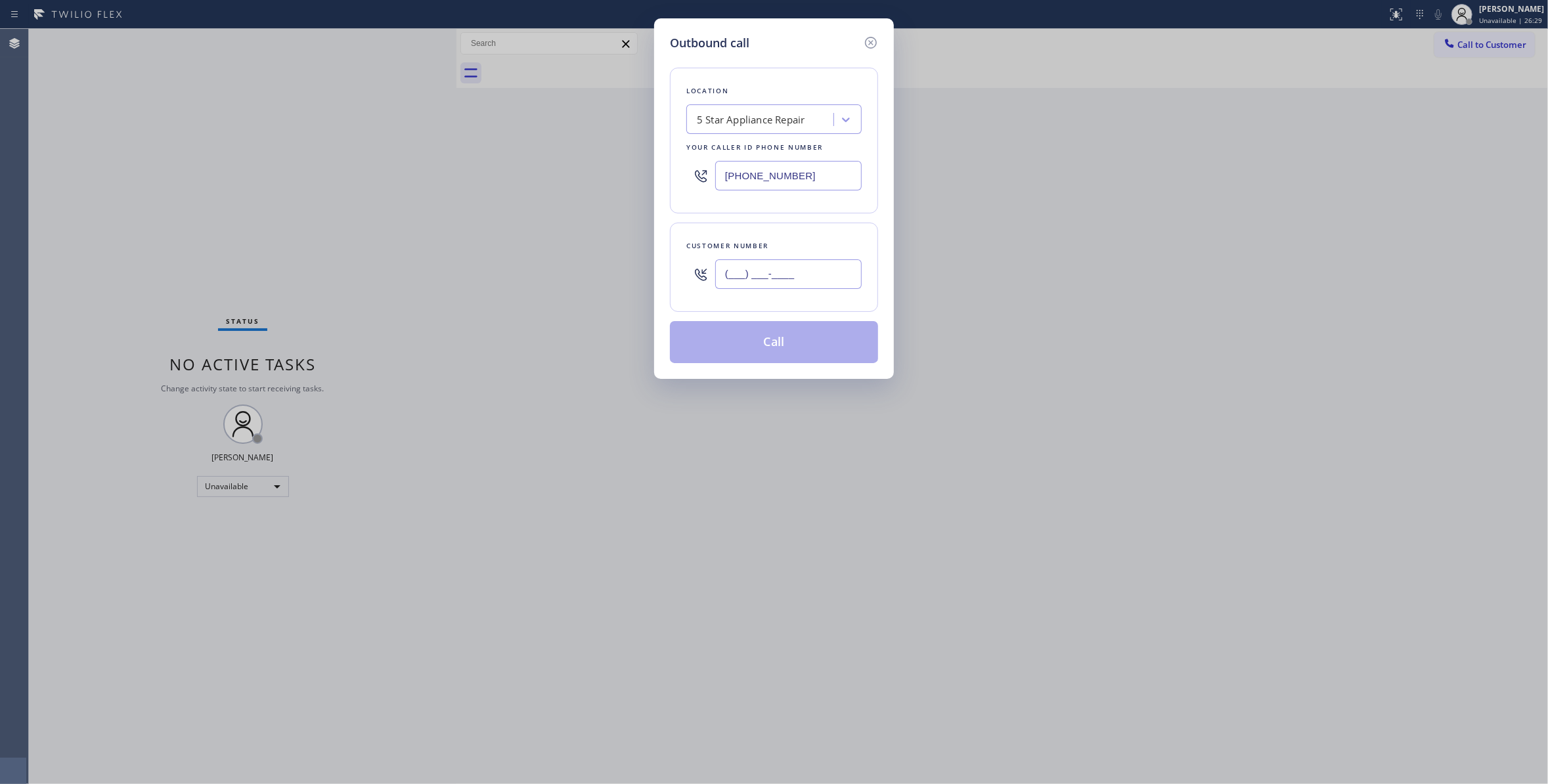
paste input "858) 220-2547"
type input "[PHONE_NUMBER]"
click at [773, 345] on button "Call" at bounding box center [773, 341] width 208 height 42
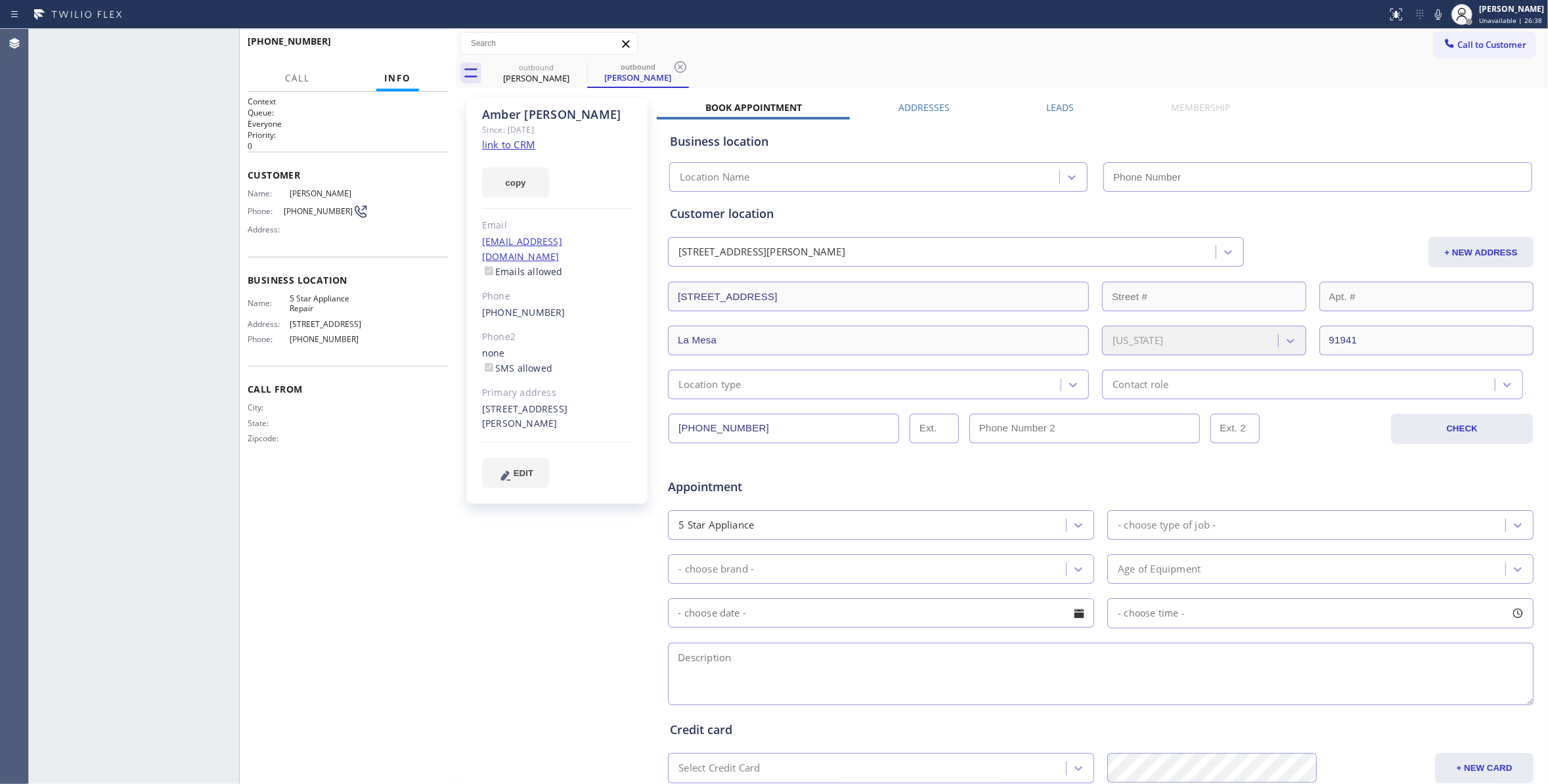
type input "[PHONE_NUMBER]"
click at [398, 51] on span "HANG UP" at bounding box center [417, 47] width 40 height 9
click at [297, 205] on div "Phone: [PHONE_NUMBER]" at bounding box center [308, 211] width 121 height 16
click at [297, 211] on span "[PHONE_NUMBER]" at bounding box center [318, 211] width 69 height 9
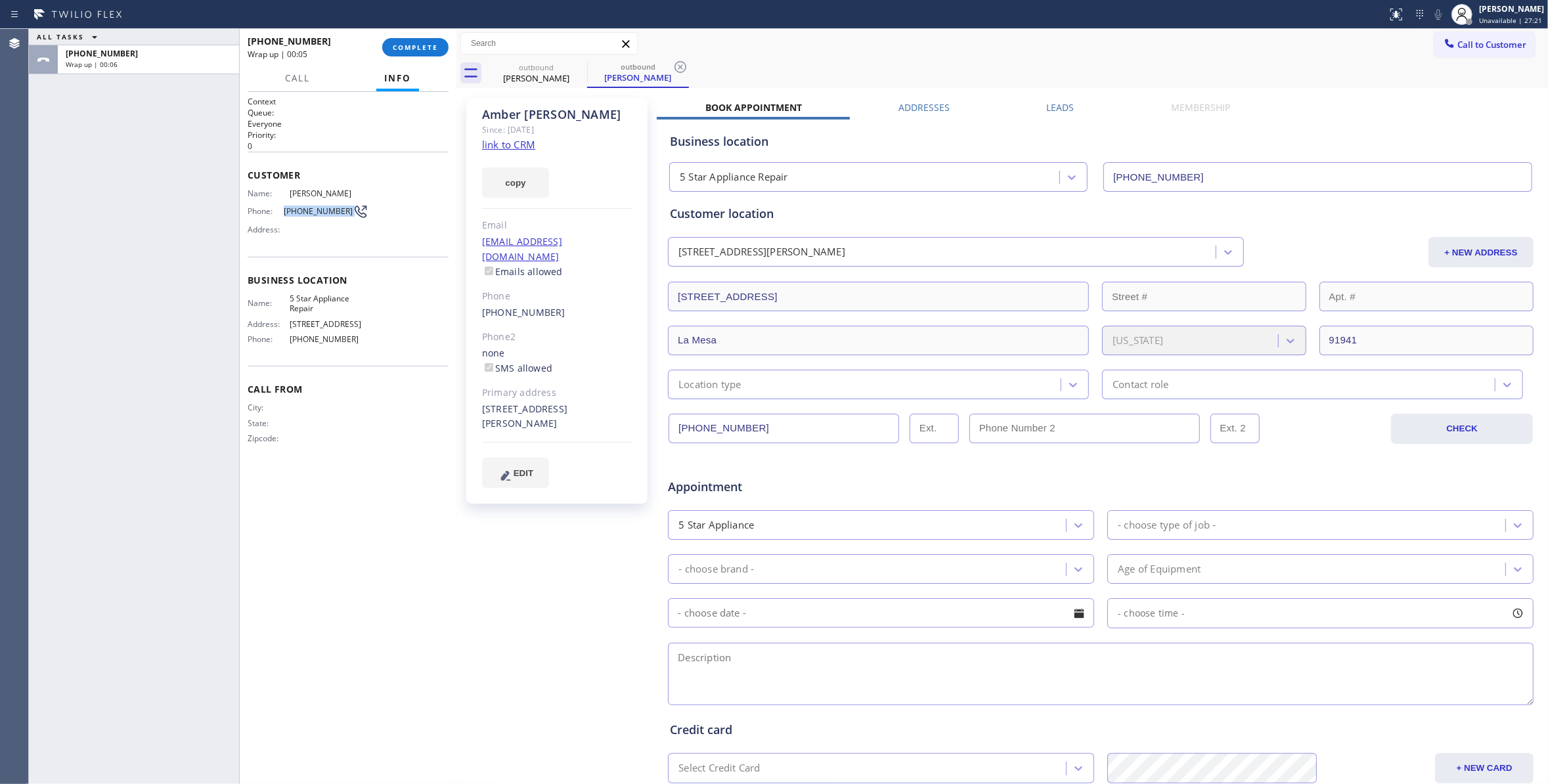
click at [297, 211] on span "[PHONE_NUMBER]" at bounding box center [318, 211] width 69 height 9
copy div "[PHONE_NUMBER]"
click at [419, 47] on span "COMPLETE" at bounding box center [415, 47] width 45 height 9
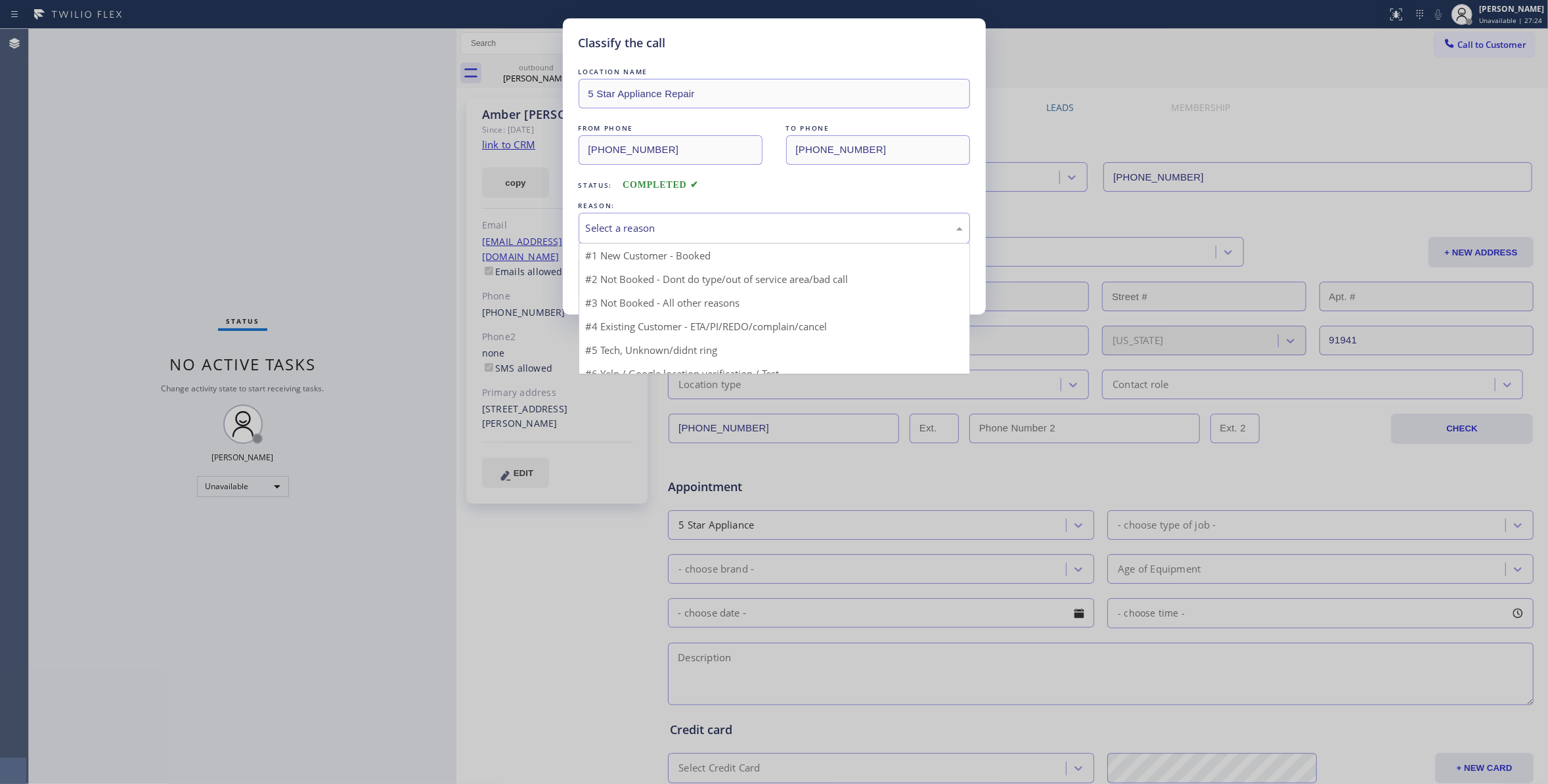
click at [637, 218] on div "Select a reason" at bounding box center [774, 228] width 391 height 31
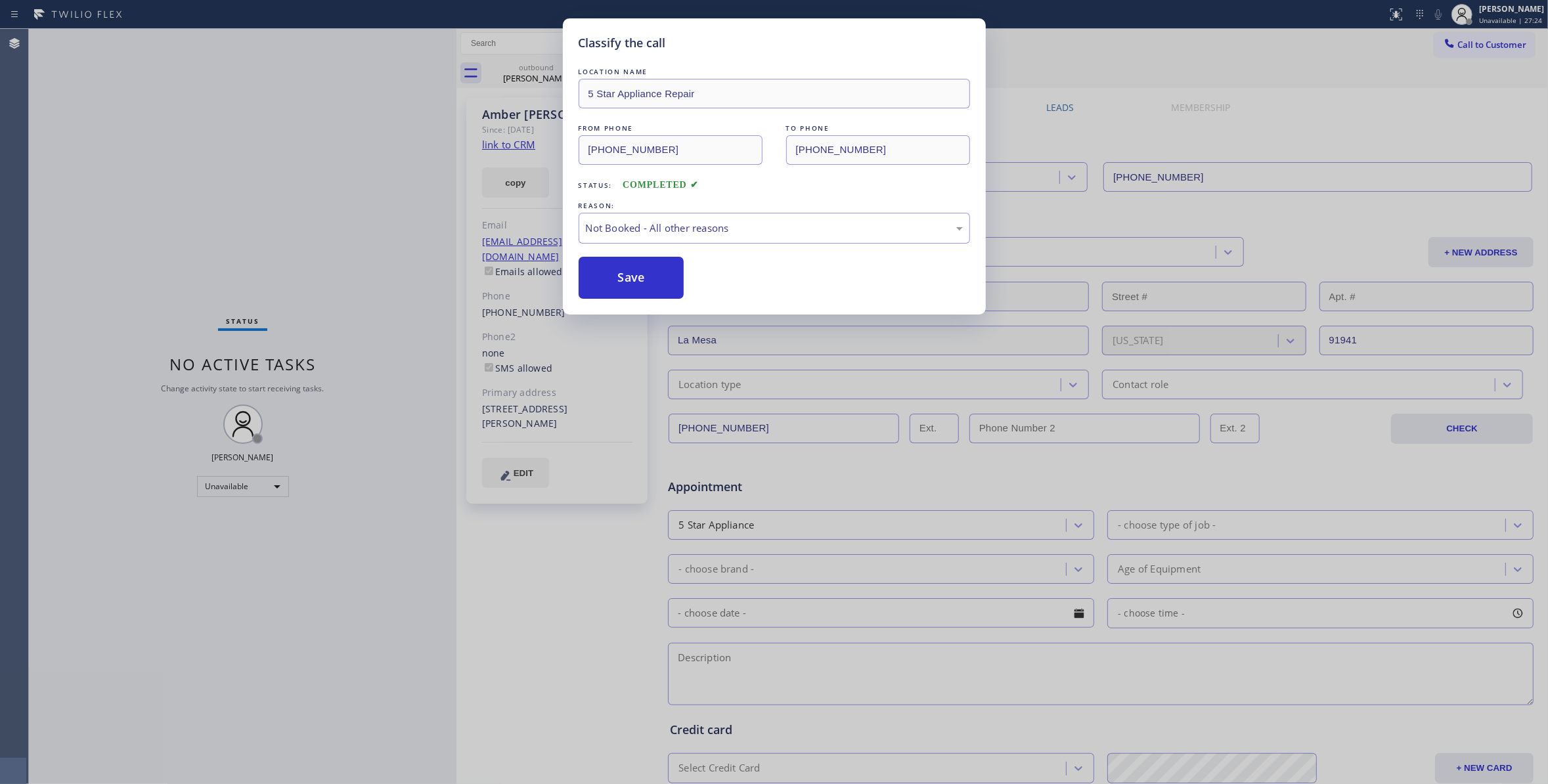
click at [629, 272] on button "Save" at bounding box center [632, 277] width 106 height 42
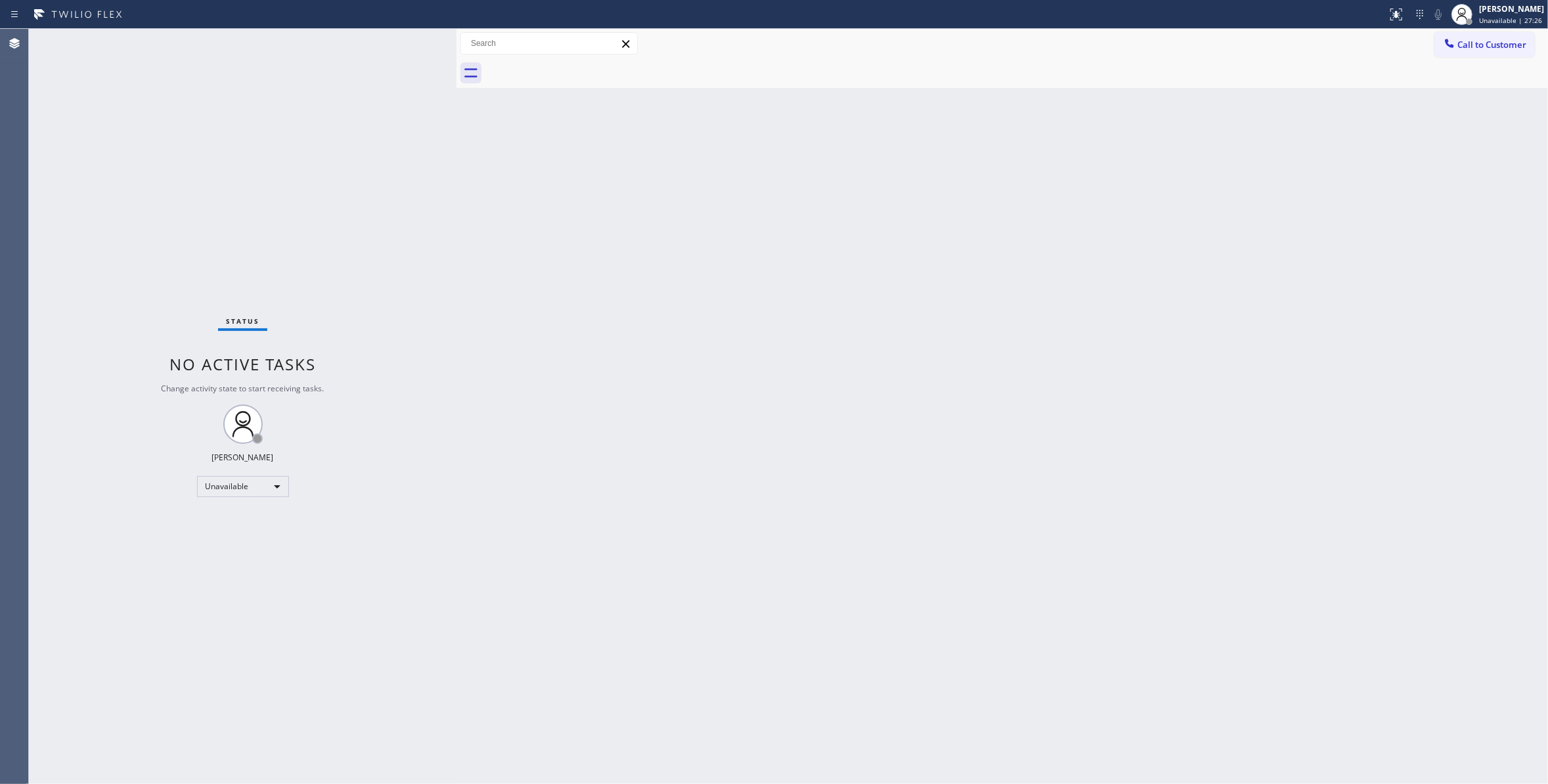
drag, startPoint x: 1498, startPoint y: 45, endPoint x: 1063, endPoint y: 122, distance: 441.8
click at [1486, 48] on span "Call to Customer" at bounding box center [1491, 44] width 69 height 12
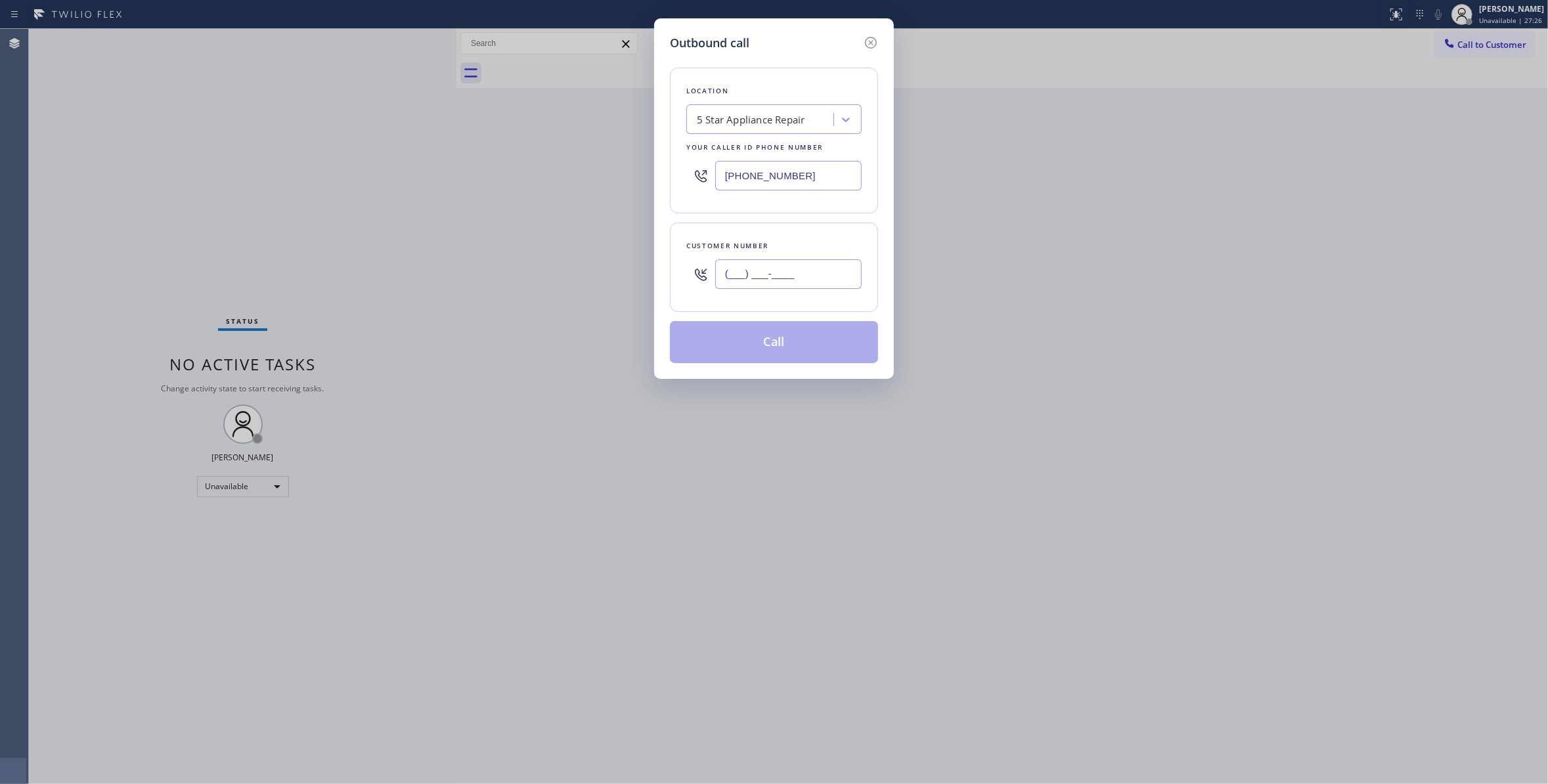
click at [761, 284] on input "(___) ___-____" at bounding box center [787, 273] width 146 height 29
paste input "858) 220-2547"
type input "[PHONE_NUMBER]"
click at [731, 347] on button "Call" at bounding box center [773, 341] width 208 height 42
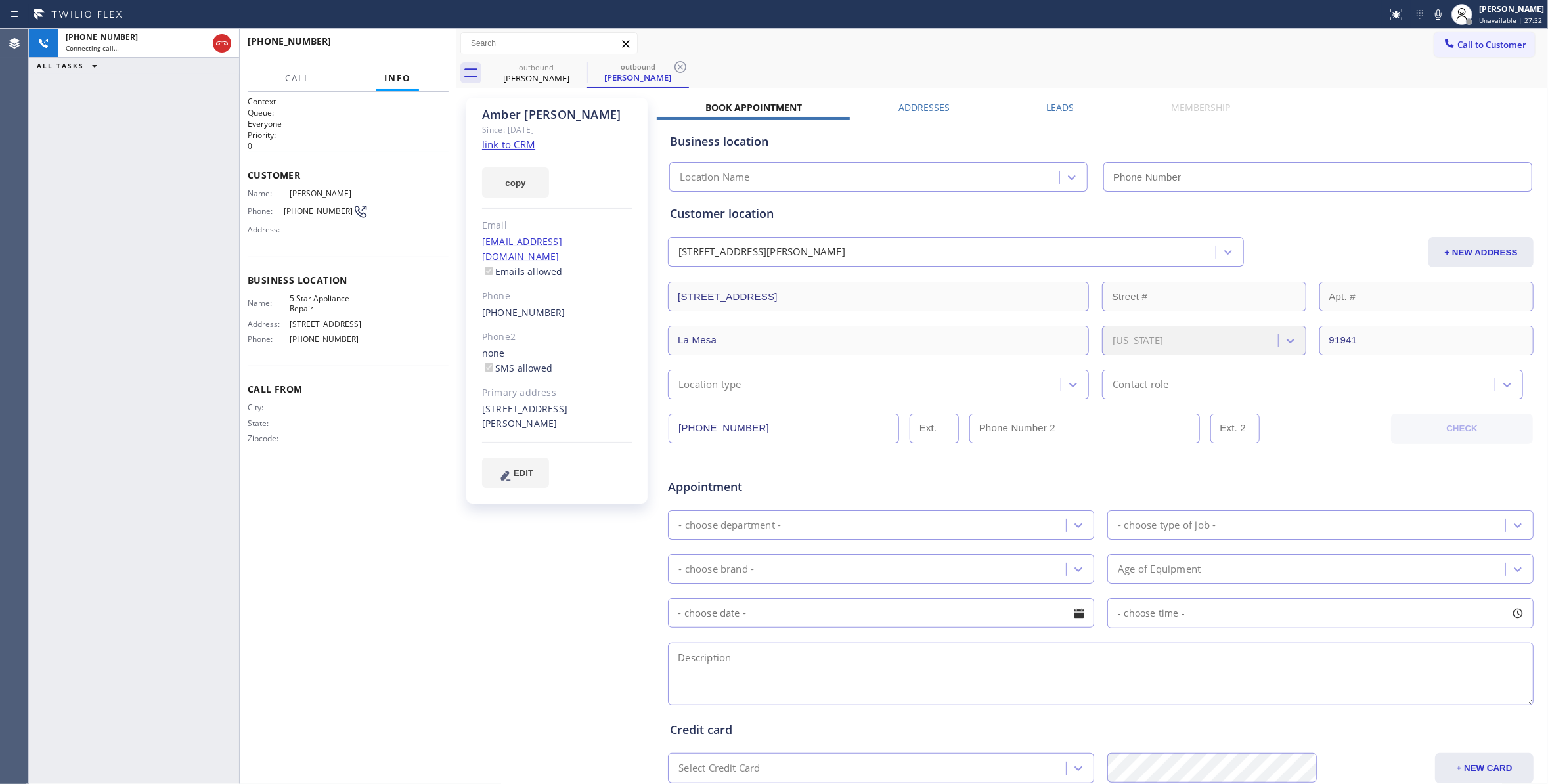
type input "[PHONE_NUMBER]"
click at [410, 50] on span "HANG UP" at bounding box center [417, 47] width 40 height 9
click at [417, 46] on span "COMPLETE" at bounding box center [415, 47] width 45 height 9
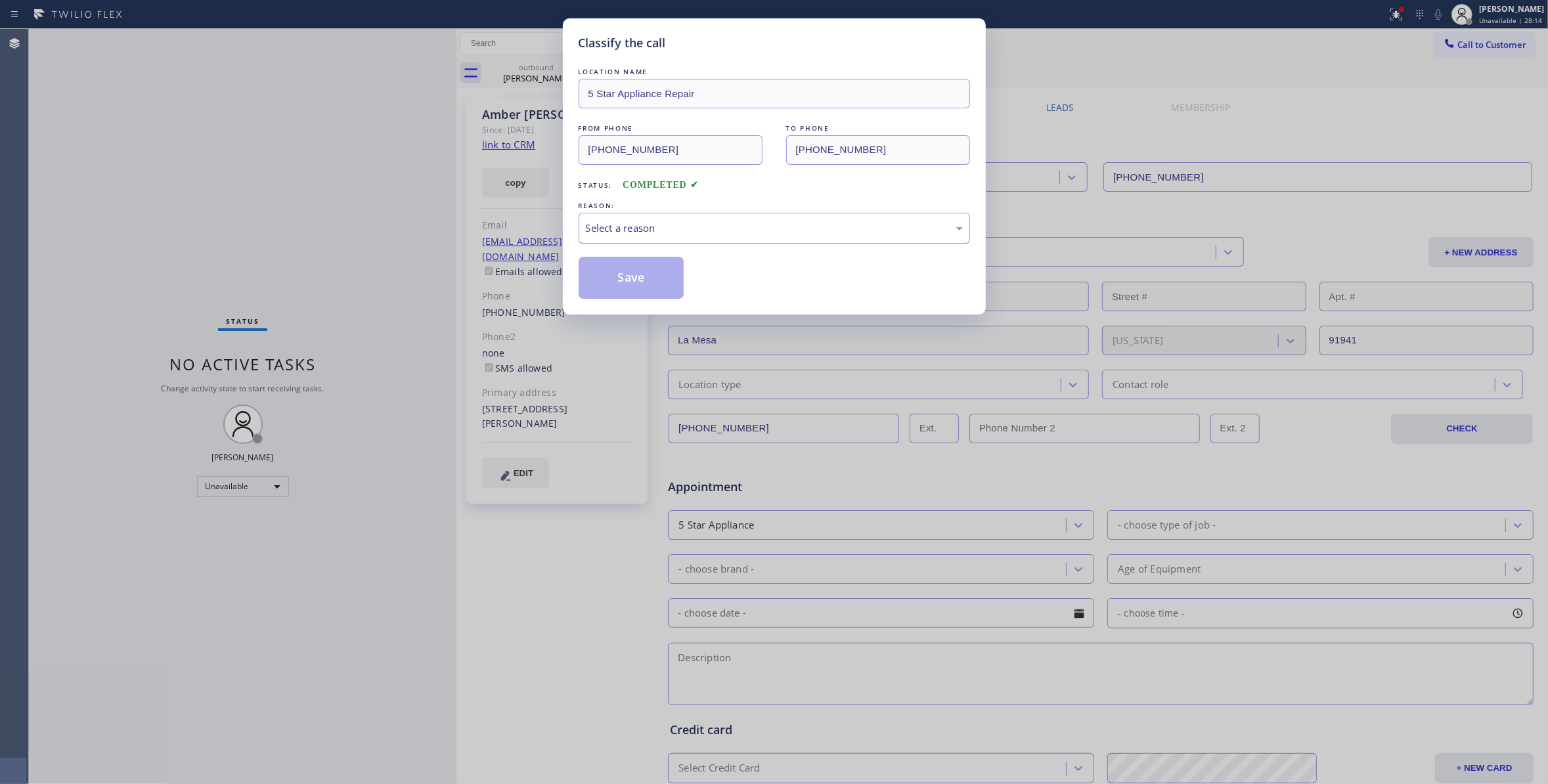
click at [629, 231] on div "Select a reason" at bounding box center [774, 228] width 377 height 15
click at [625, 280] on button "Save" at bounding box center [632, 277] width 106 height 42
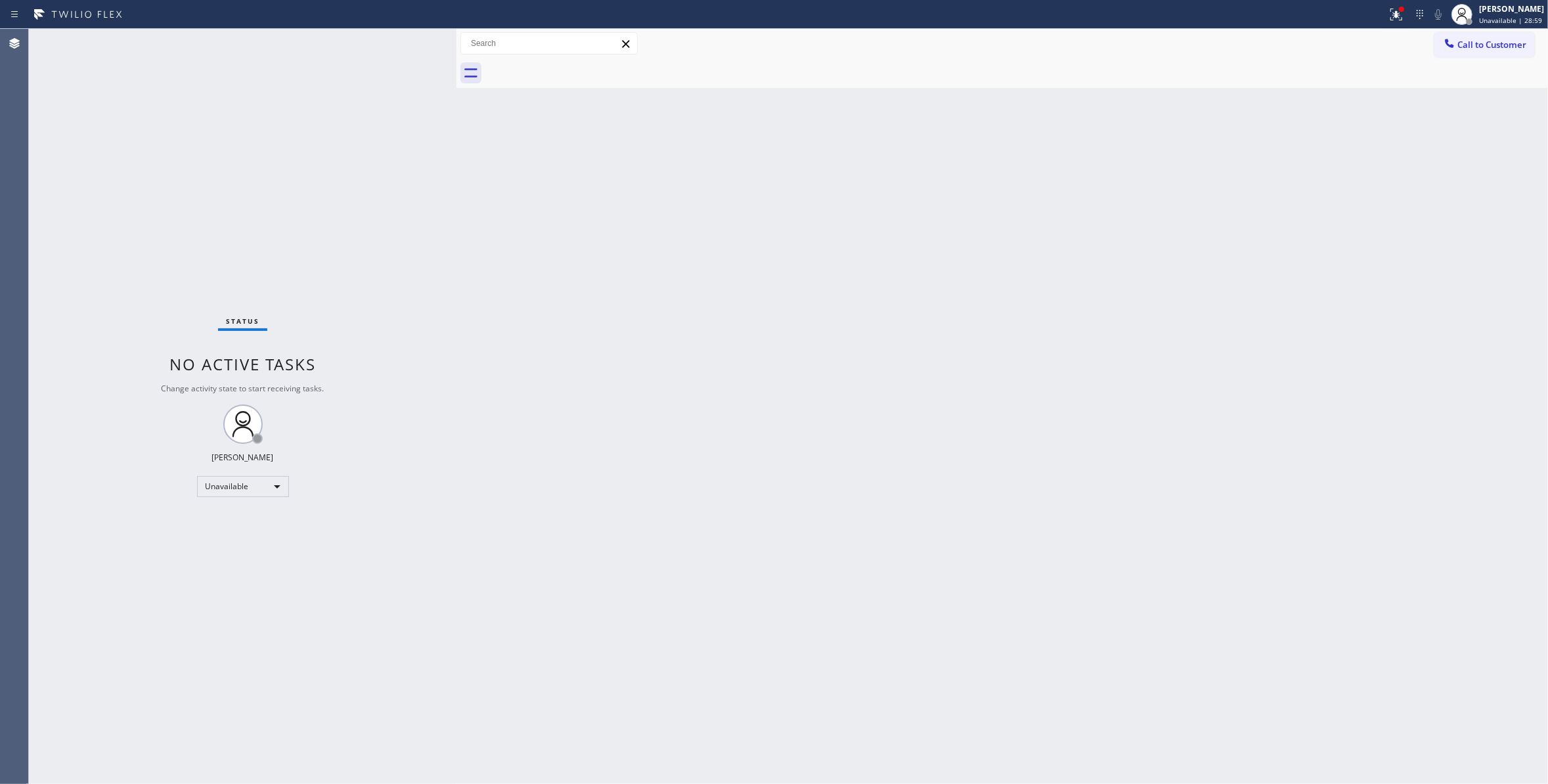
click at [261, 224] on div "Status No active tasks Change activity state to start receiving tasks. [PERSON_…" at bounding box center [243, 406] width 428 height 755
click at [1492, 44] on span "Call to Customer" at bounding box center [1491, 44] width 69 height 12
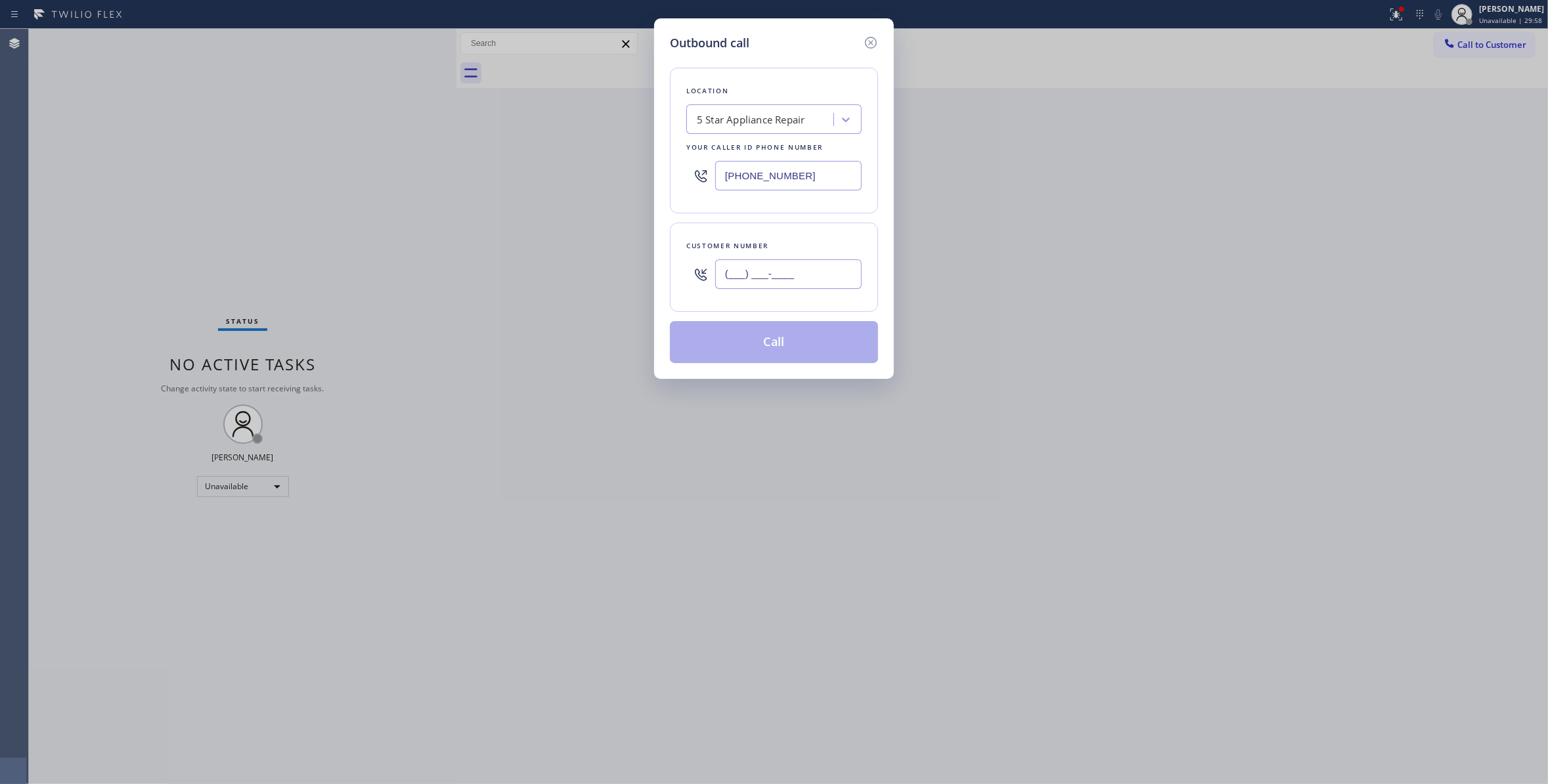
click at [777, 271] on input "(___) ___-____" at bounding box center [787, 273] width 146 height 29
paste input "602) 432-0524"
type input "[PHONE_NUMBER]"
click at [738, 357] on button "Call" at bounding box center [773, 341] width 208 height 42
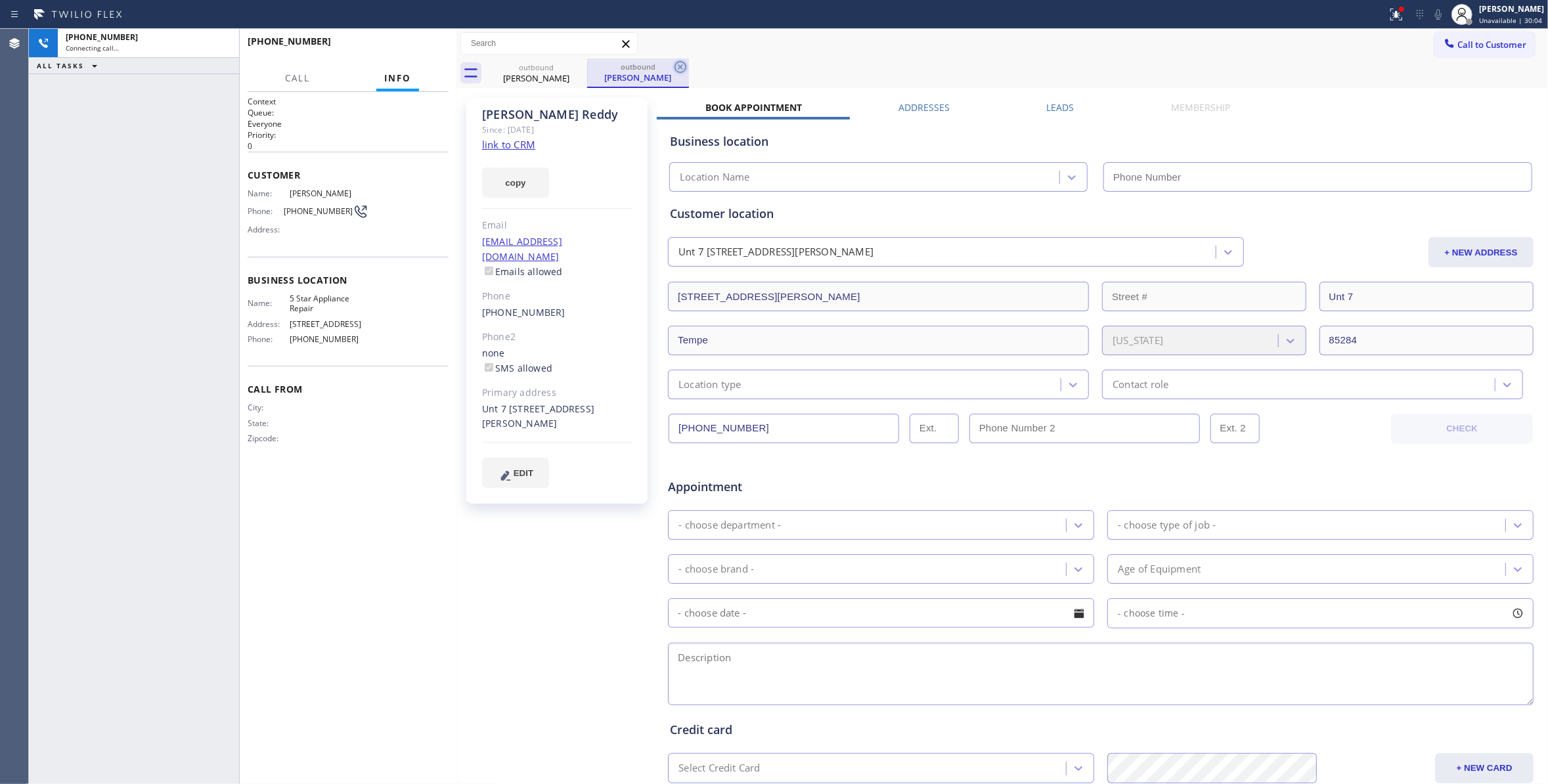
click at [680, 69] on icon at bounding box center [680, 67] width 16 height 16
type input "[PHONE_NUMBER]"
click at [304, 211] on span "[PHONE_NUMBER]" at bounding box center [318, 211] width 69 height 9
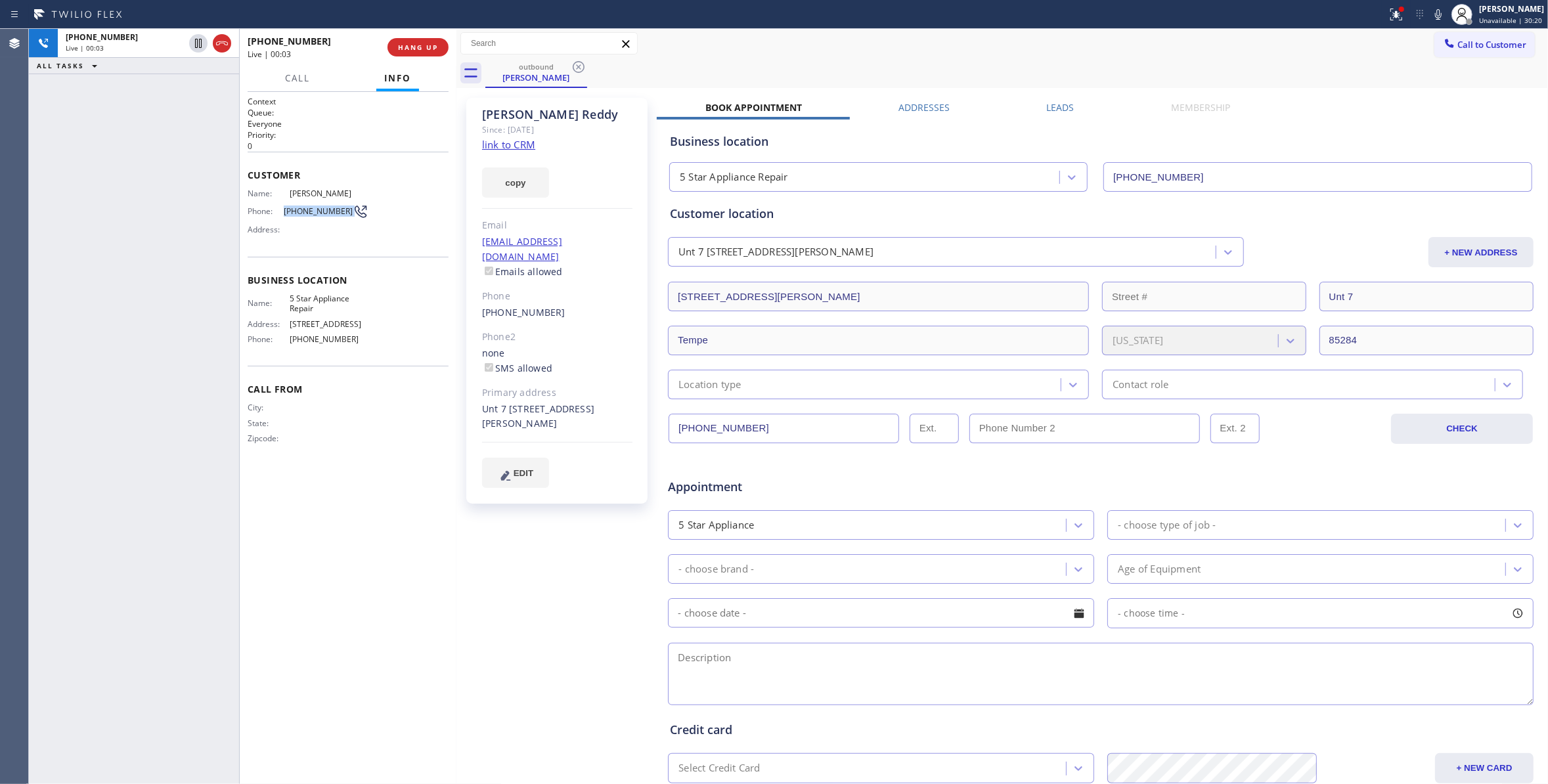
click at [304, 211] on span "[PHONE_NUMBER]" at bounding box center [318, 211] width 69 height 9
copy div "[PHONE_NUMBER]"
click at [410, 40] on button "HANG UP" at bounding box center [417, 47] width 61 height 18
click at [399, 44] on span "COMPLETE" at bounding box center [415, 47] width 45 height 9
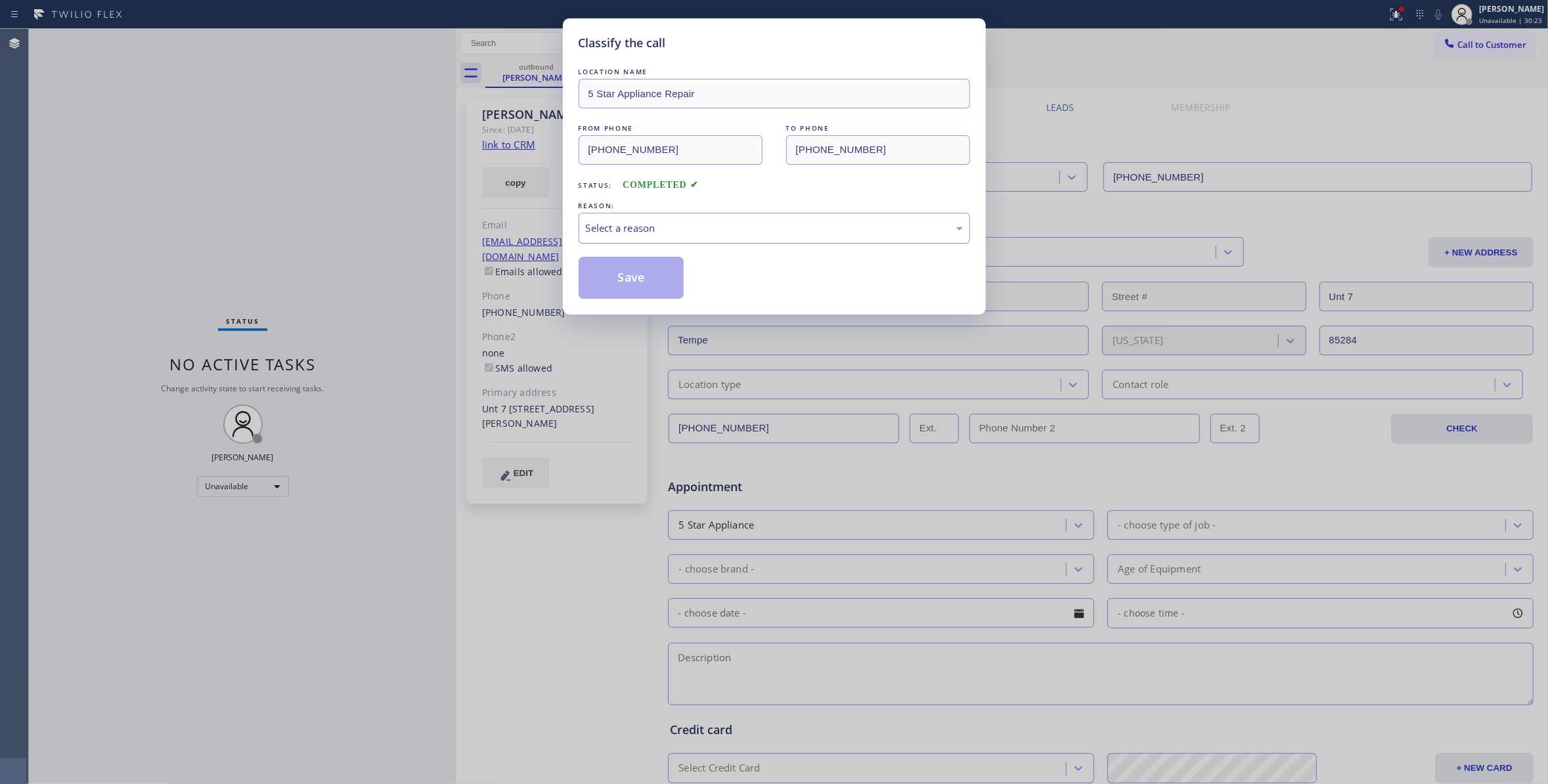
click at [735, 227] on div "Select a reason" at bounding box center [774, 228] width 377 height 15
click at [633, 280] on button "Save" at bounding box center [632, 277] width 106 height 42
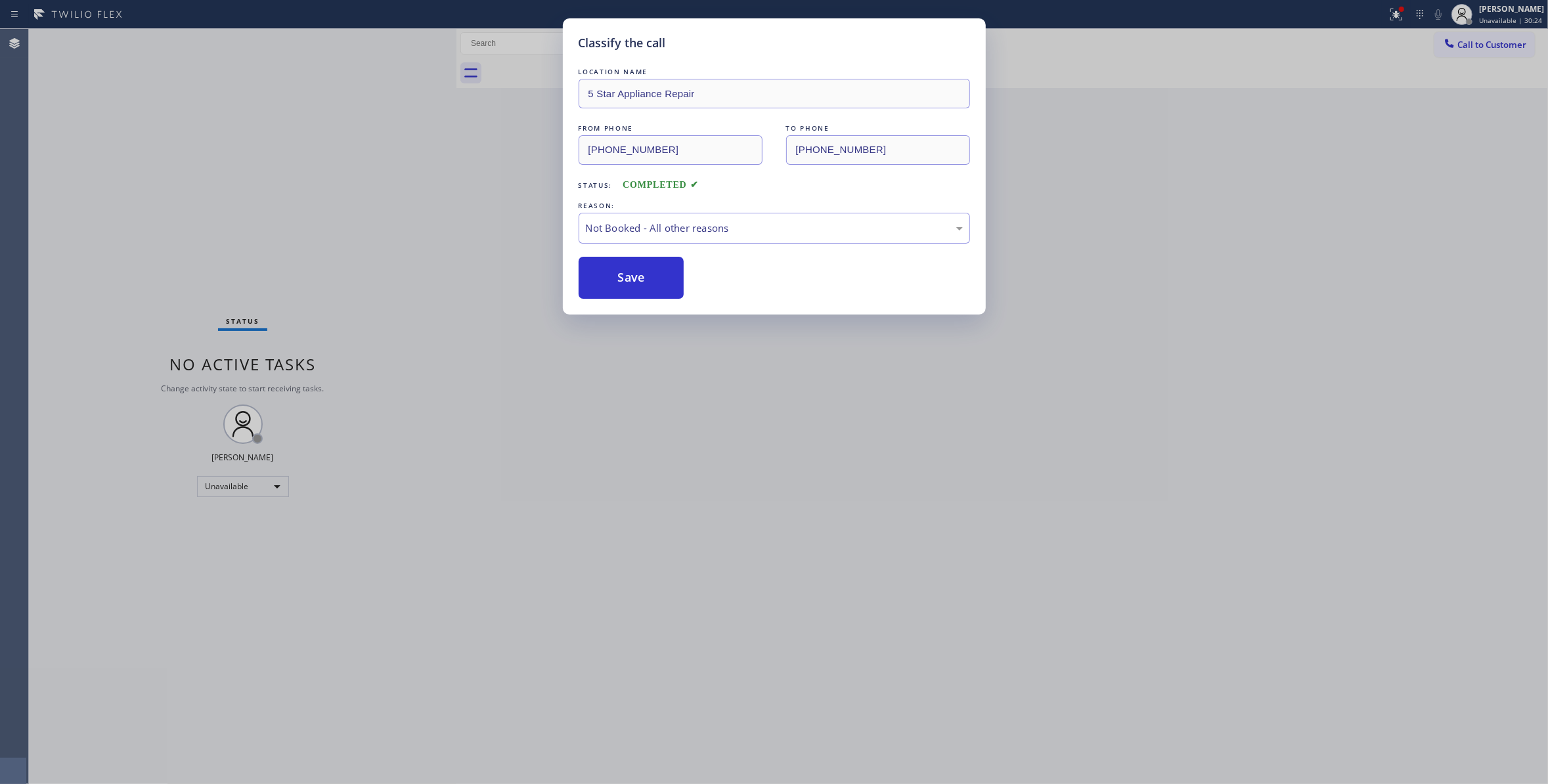
click at [633, 280] on button "Save" at bounding box center [632, 277] width 106 height 42
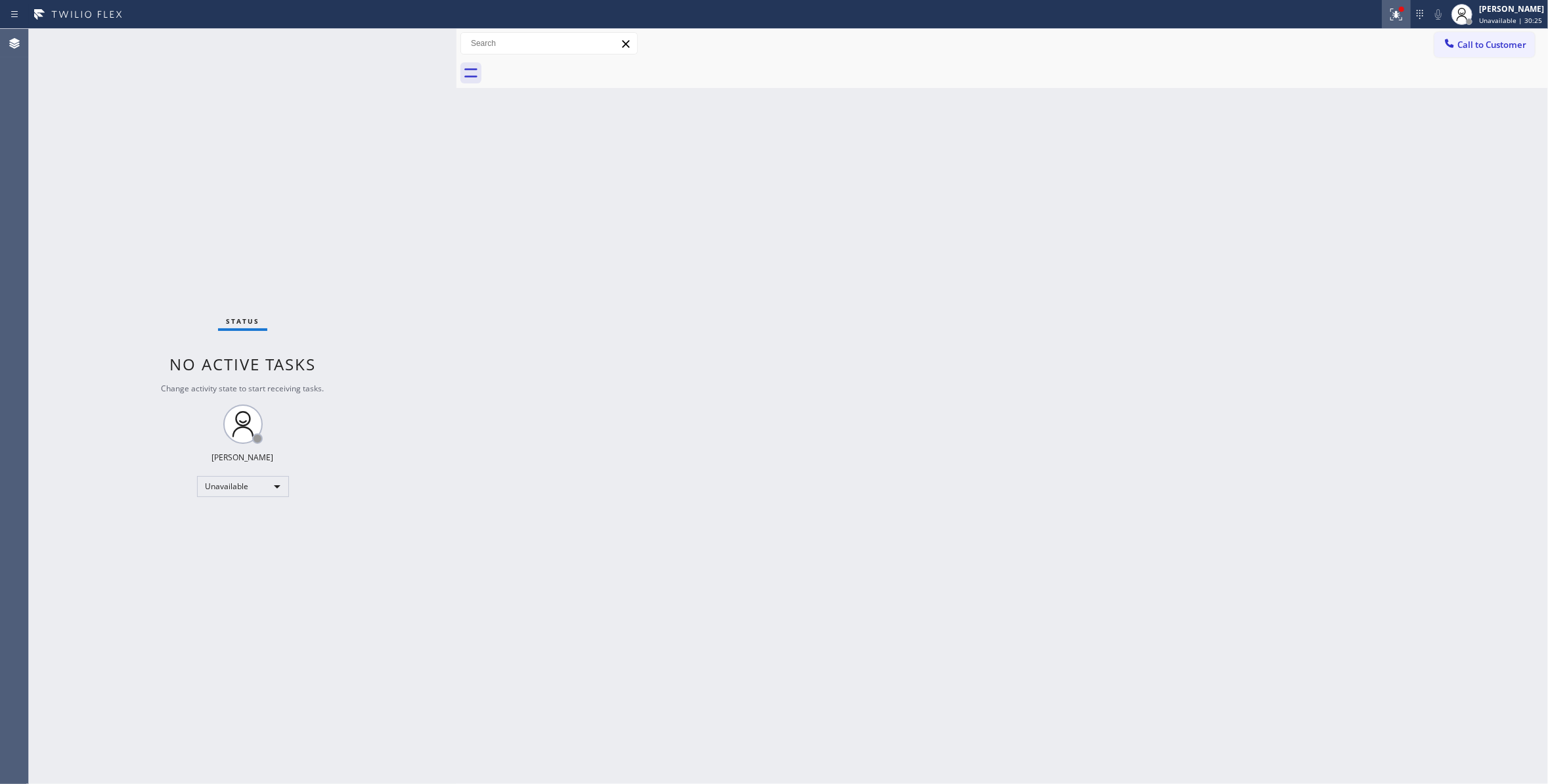
click at [1388, 16] on icon at bounding box center [1396, 14] width 16 height 16
click at [1327, 172] on span "Clear issues" at bounding box center [1310, 172] width 62 height 9
click at [1477, 42] on span "Call to Customer" at bounding box center [1491, 44] width 69 height 12
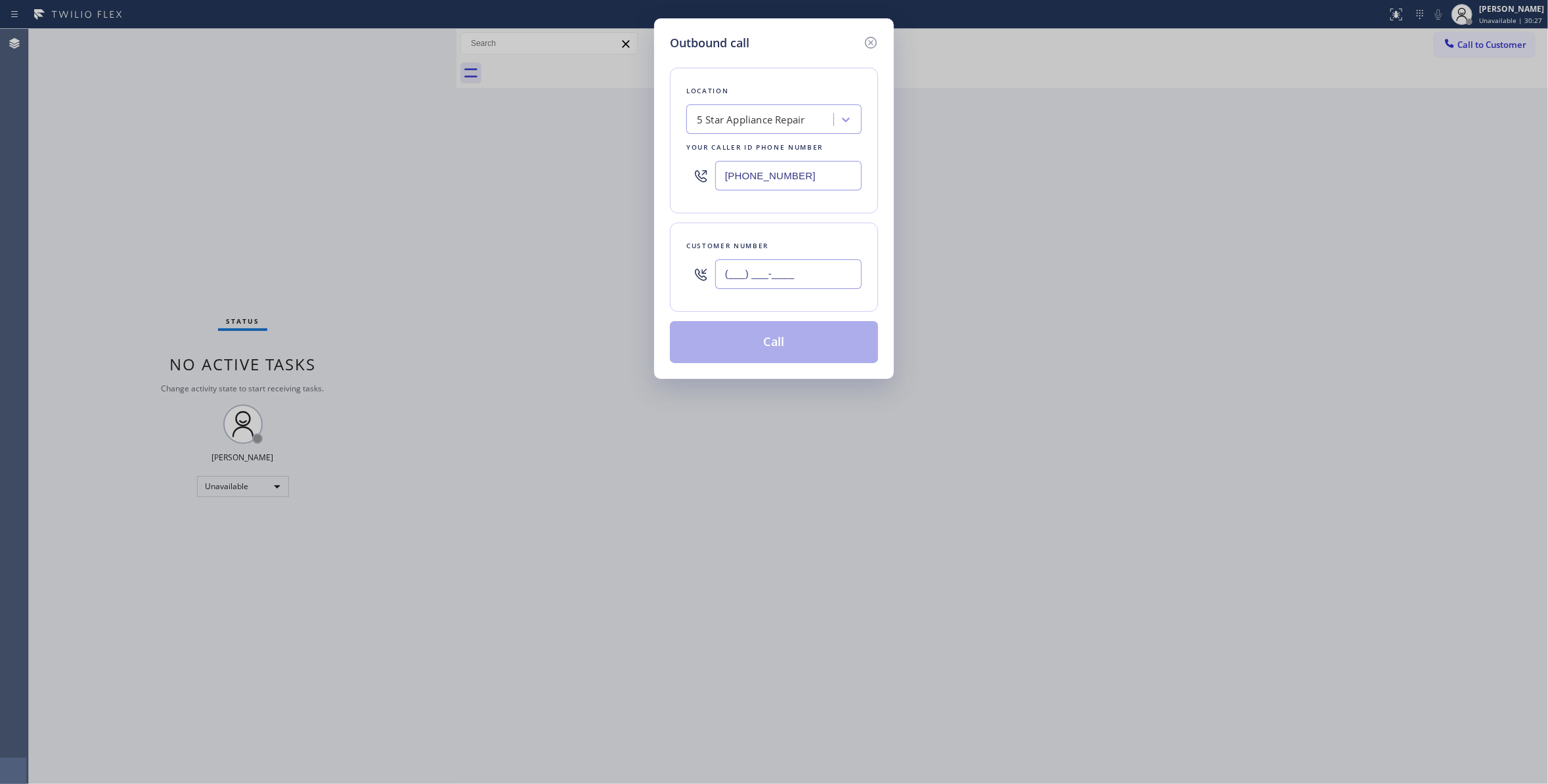
click at [763, 276] on input "(___) ___-____" at bounding box center [787, 273] width 146 height 29
paste input "602) 432-0524"
type input "[PHONE_NUMBER]"
click at [759, 340] on button "Call" at bounding box center [773, 341] width 208 height 42
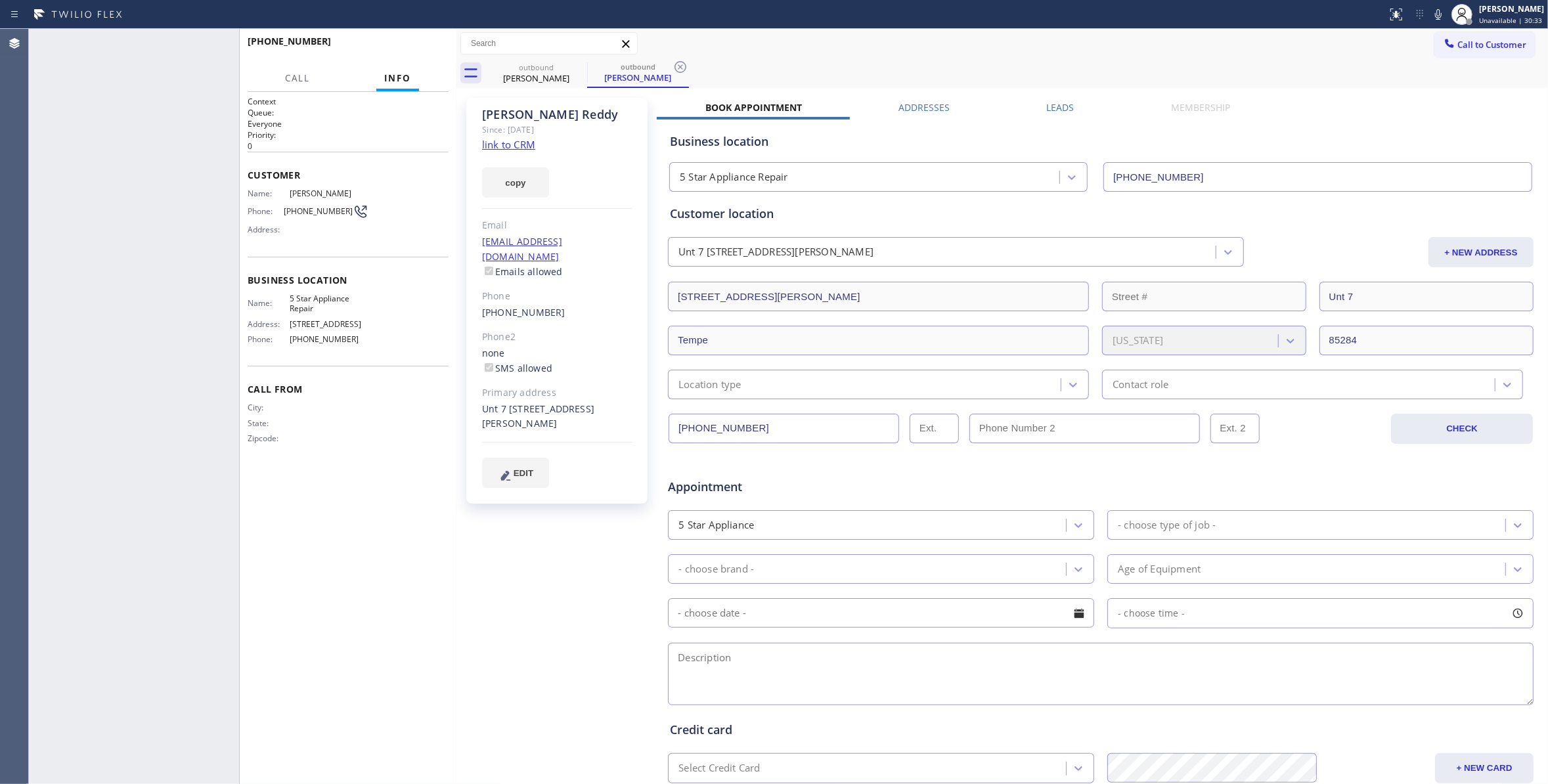
type input "[PHONE_NUMBER]"
click at [680, 68] on icon at bounding box center [680, 67] width 16 height 16
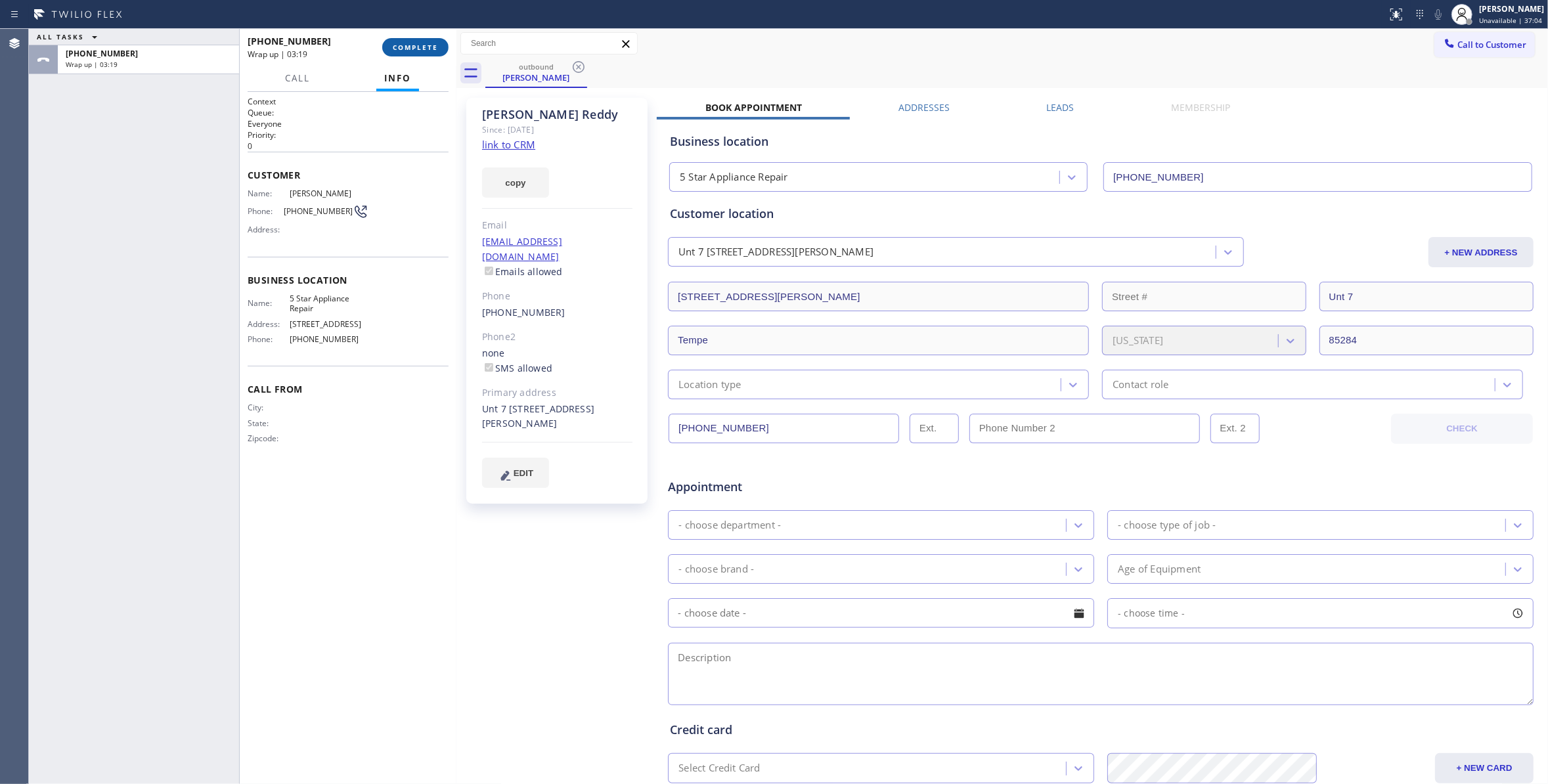
click at [432, 43] on span "COMPLETE" at bounding box center [415, 47] width 45 height 9
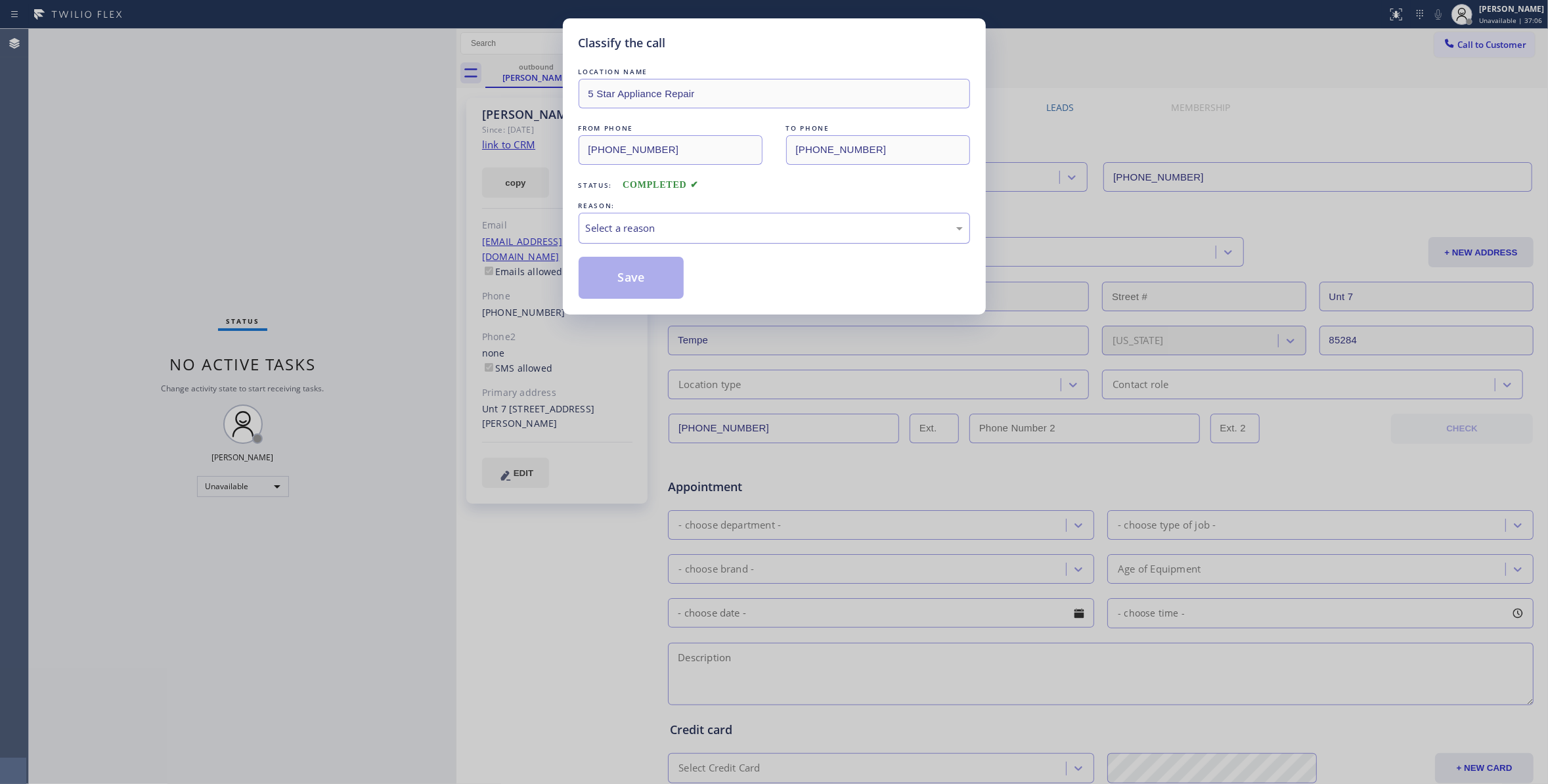
click at [618, 224] on div "Select a reason" at bounding box center [774, 228] width 377 height 15
click at [630, 281] on button "Save" at bounding box center [632, 277] width 106 height 42
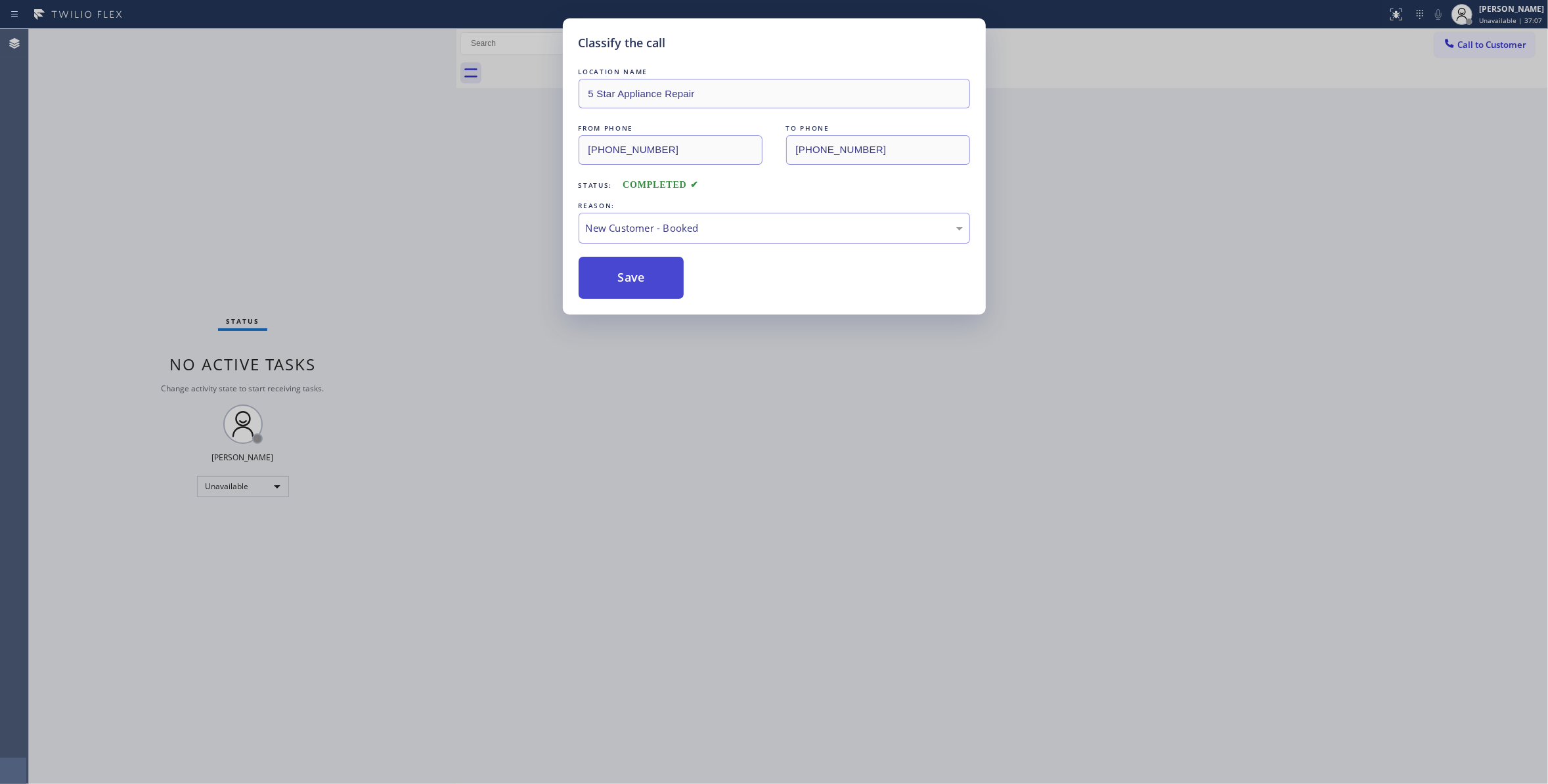
click at [630, 281] on button "Save" at bounding box center [632, 277] width 106 height 42
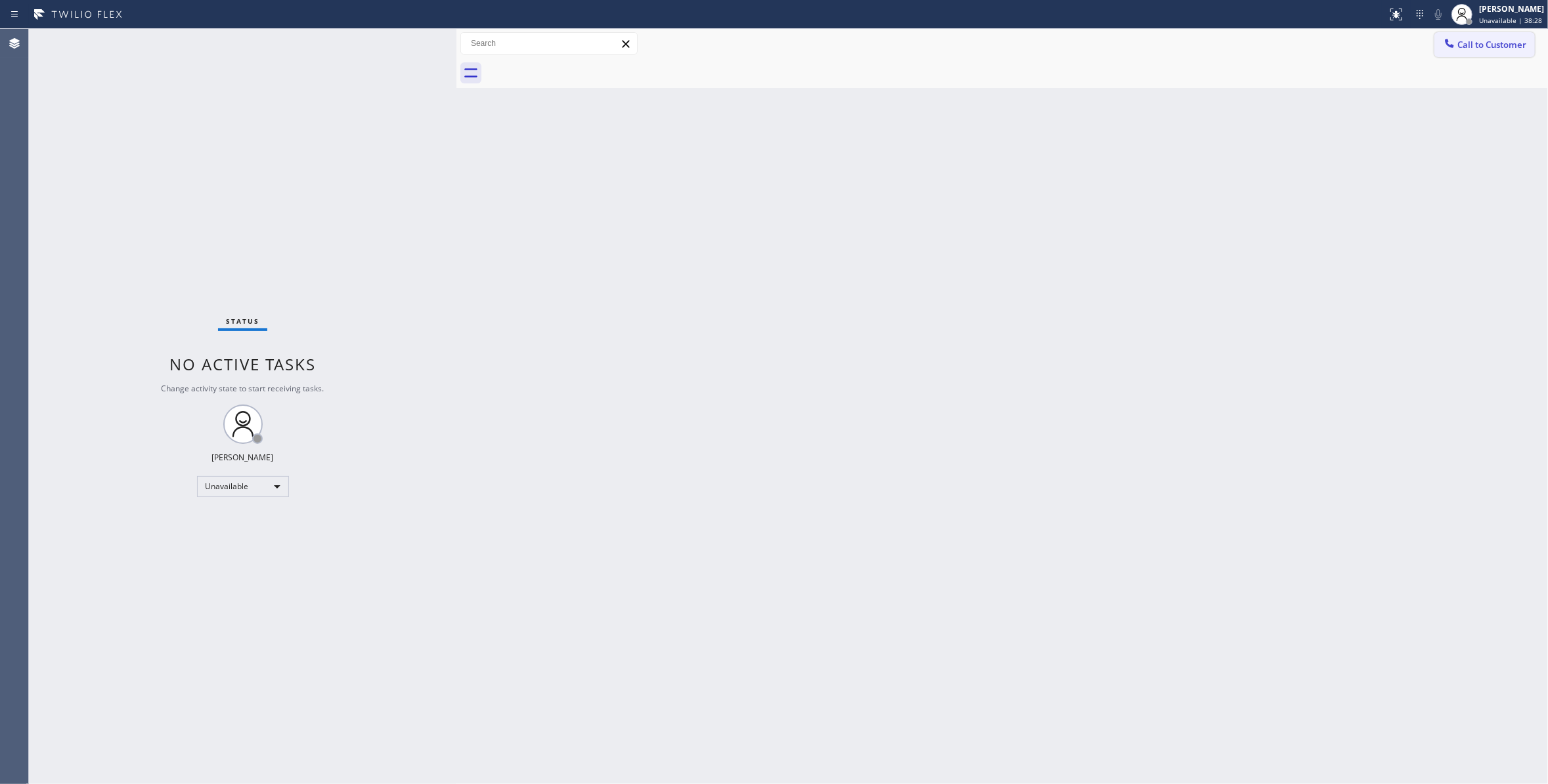
click at [1514, 55] on button "Call to Customer" at bounding box center [1484, 45] width 100 height 25
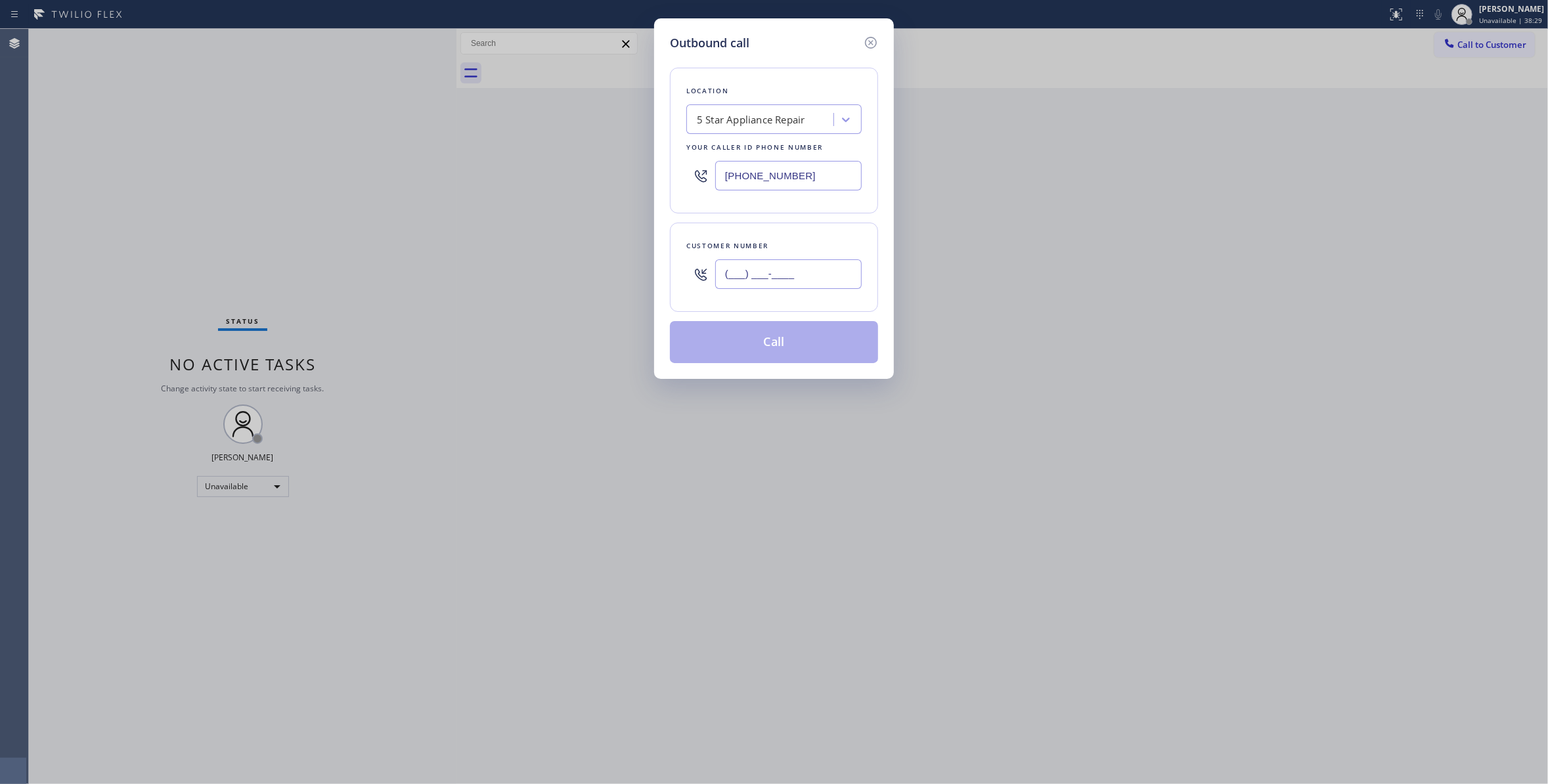
click at [781, 288] on input "(___) ___-____" at bounding box center [787, 273] width 146 height 29
paste input "305) 793-8563"
type input "[PHONE_NUMBER]"
click at [779, 335] on button "Call" at bounding box center [773, 341] width 208 height 42
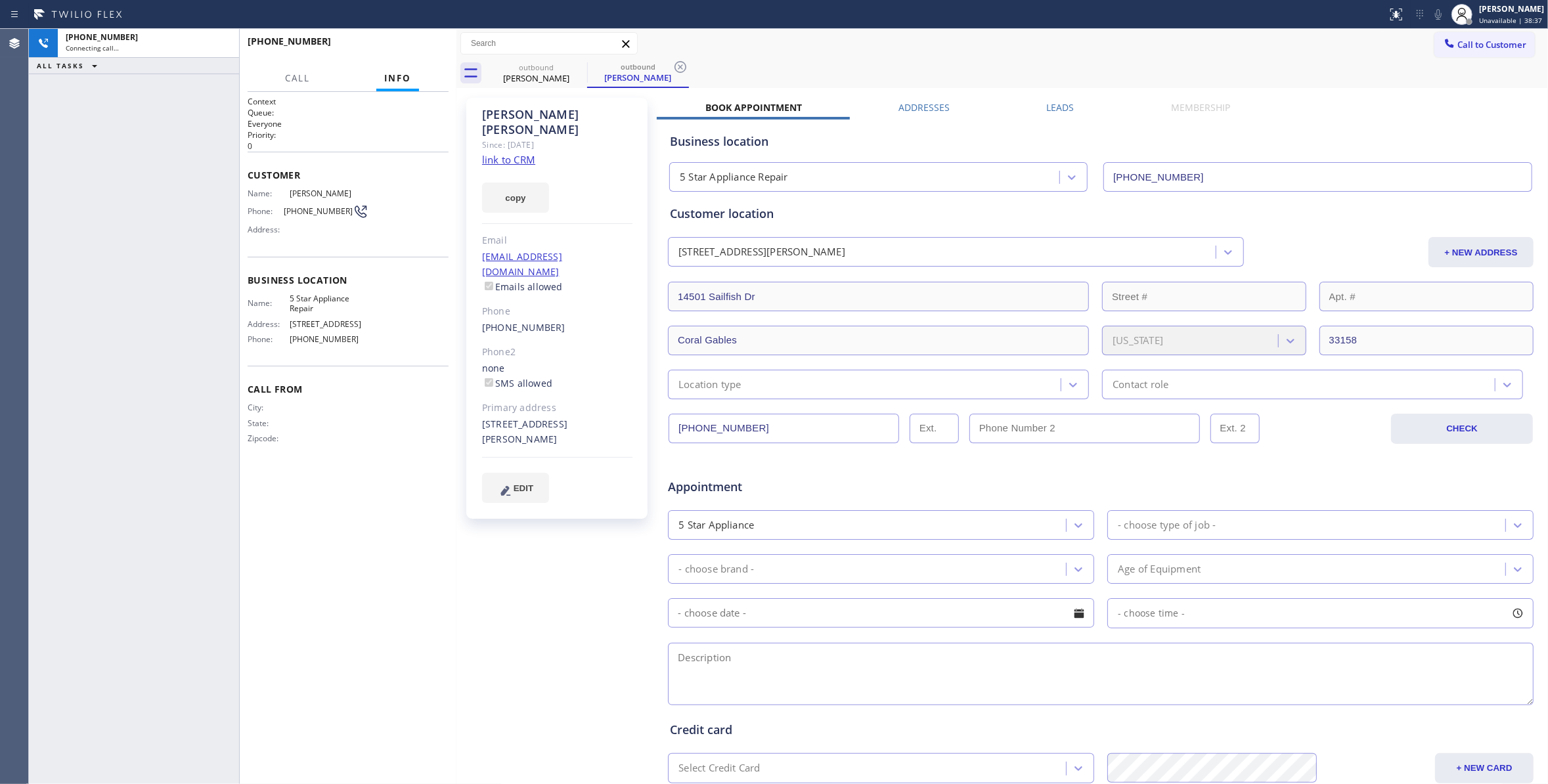
type input "[PHONE_NUMBER]"
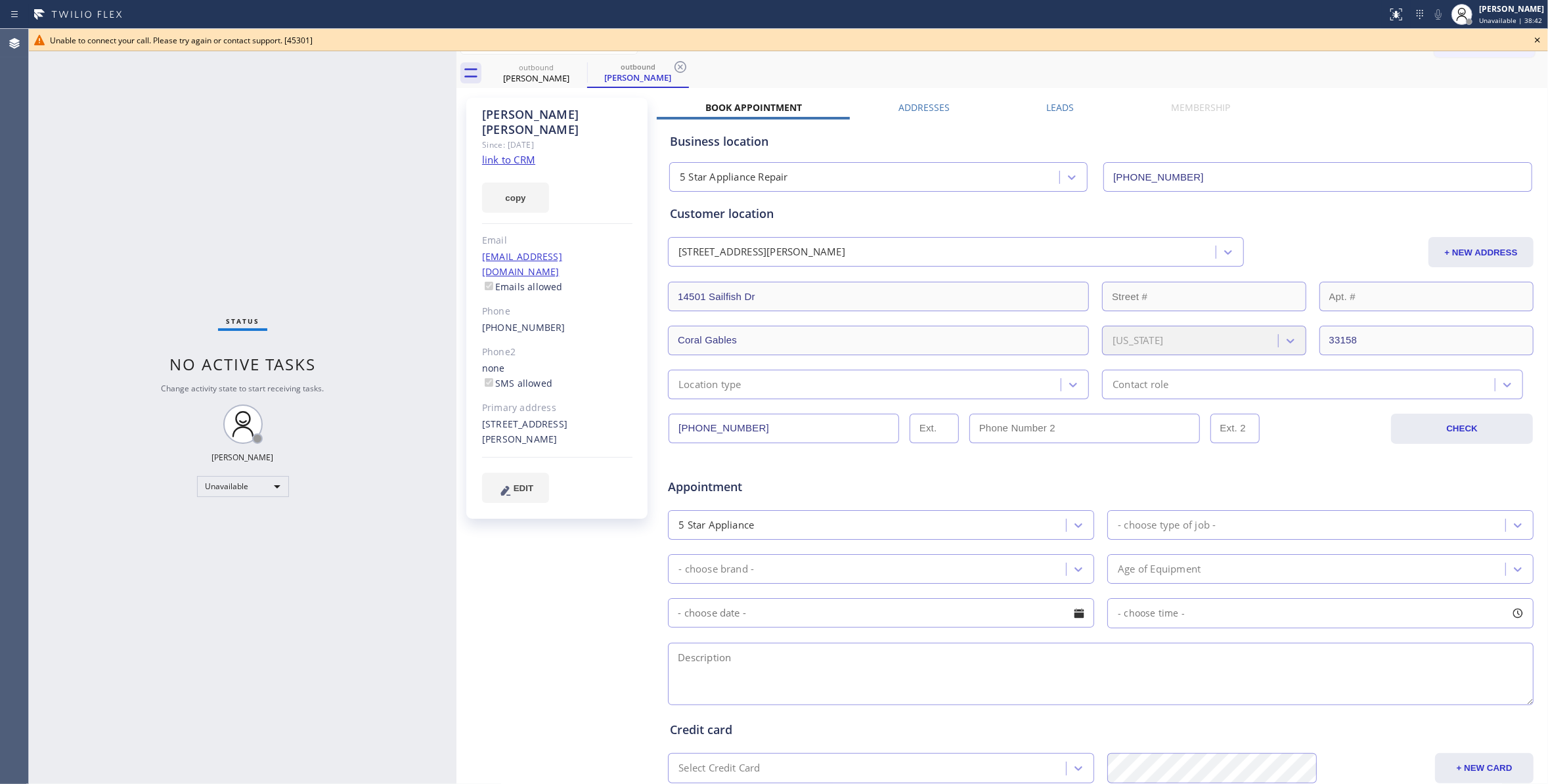
click at [674, 70] on icon at bounding box center [680, 67] width 16 height 16
click at [576, 69] on icon at bounding box center [579, 67] width 16 height 16
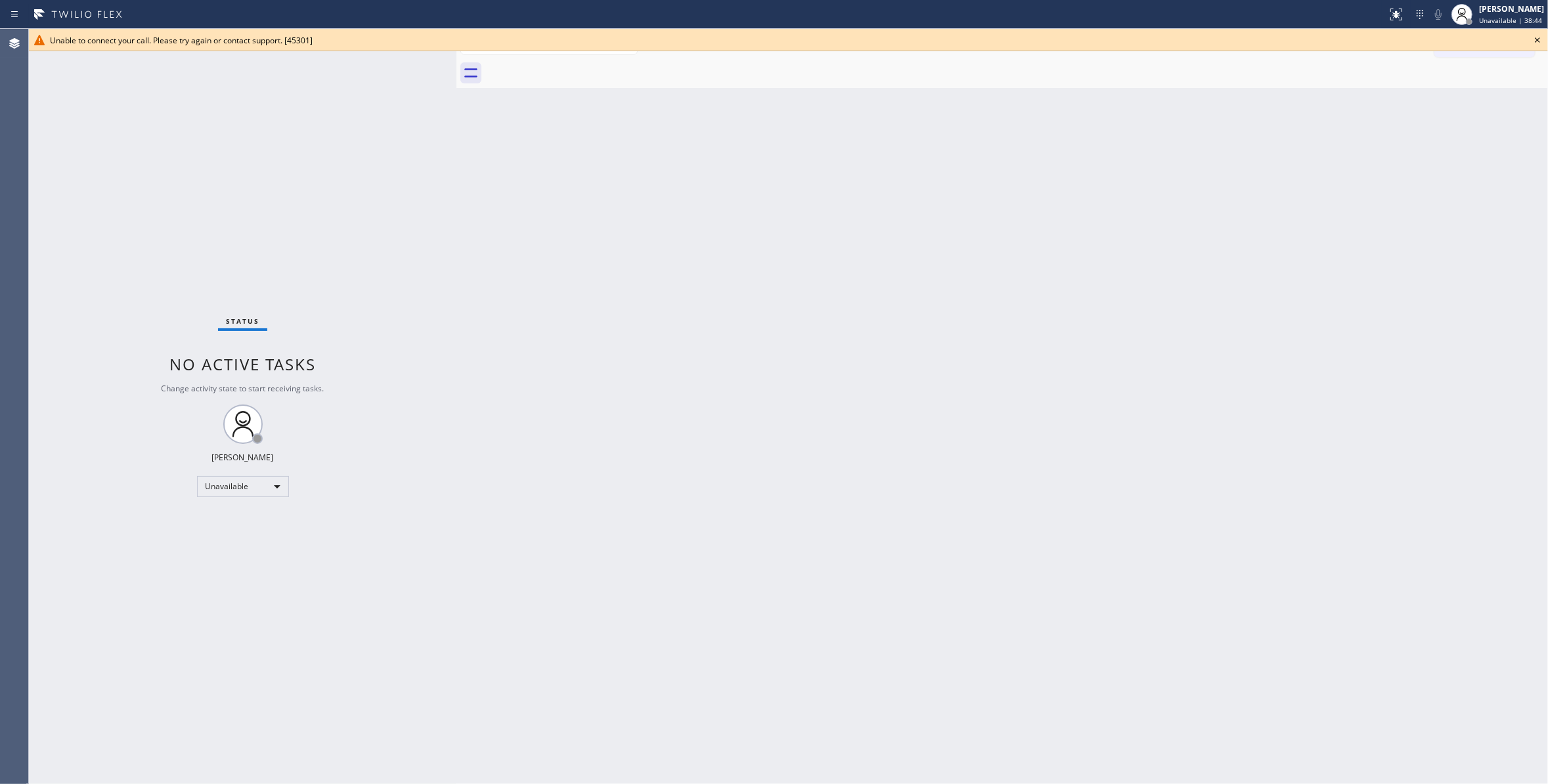
click at [1536, 40] on icon at bounding box center [1537, 40] width 6 height 6
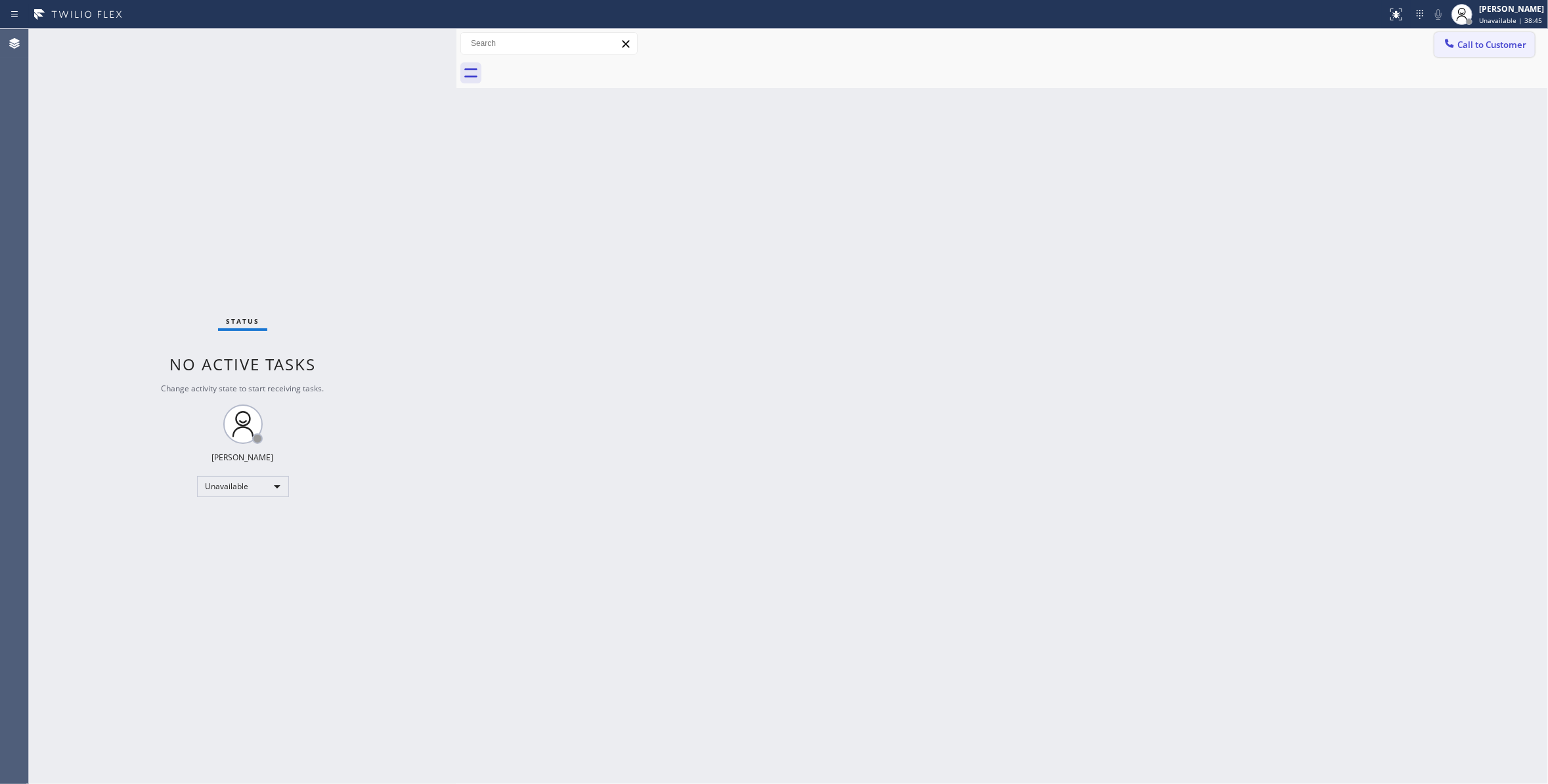
click at [1485, 48] on span "Call to Customer" at bounding box center [1491, 44] width 69 height 12
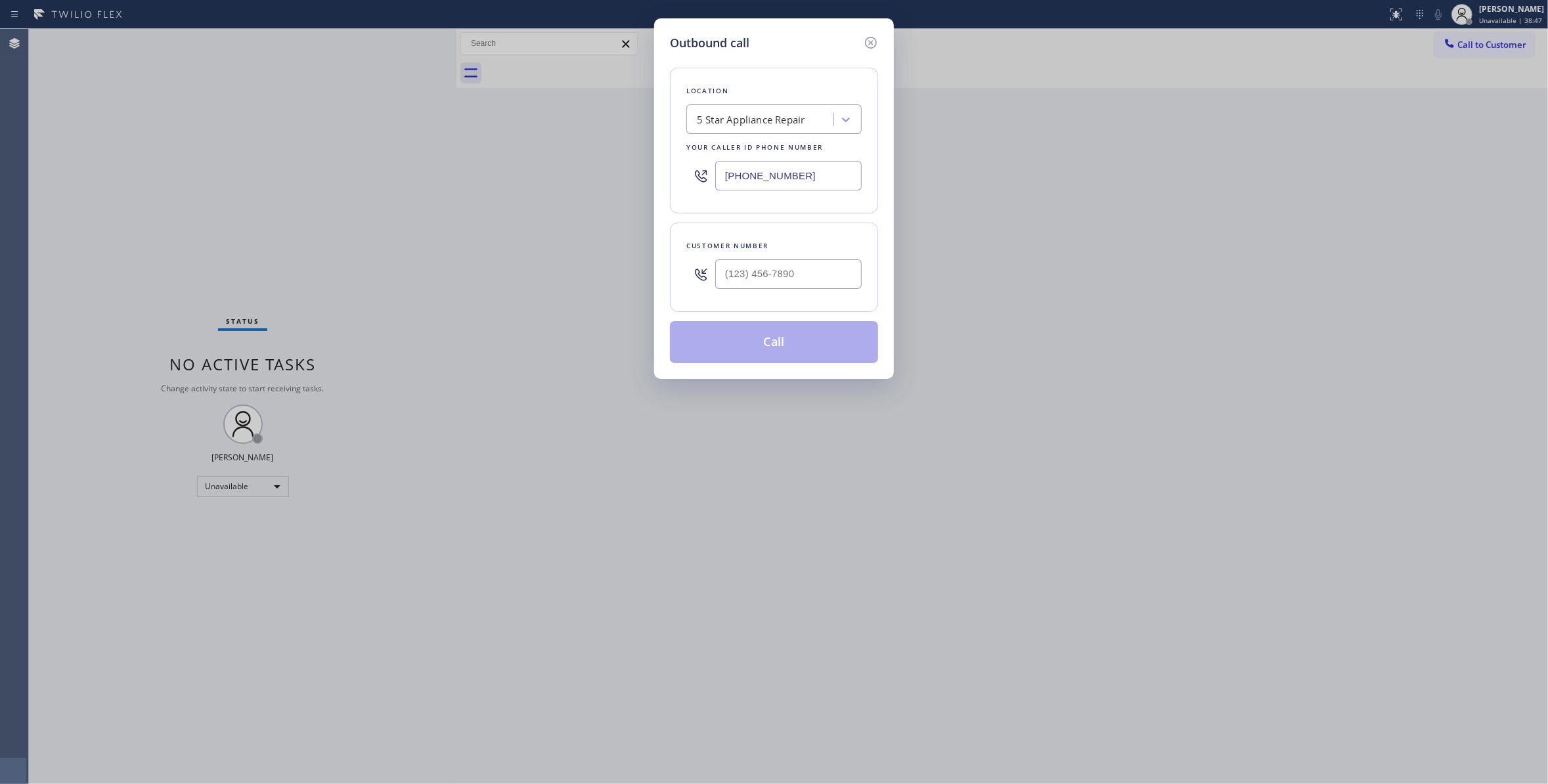
click at [67, 251] on div "Outbound call Location 5 Star Appliance Repair Your caller id phone number [PHO…" at bounding box center [774, 392] width 1548 height 784
click at [763, 285] on input "(___) ___-____" at bounding box center [787, 273] width 146 height 29
paste input "305) 793-8563"
type input "[PHONE_NUMBER]"
click at [717, 114] on div "5 Star Appliance Repair" at bounding box center [750, 119] width 108 height 15
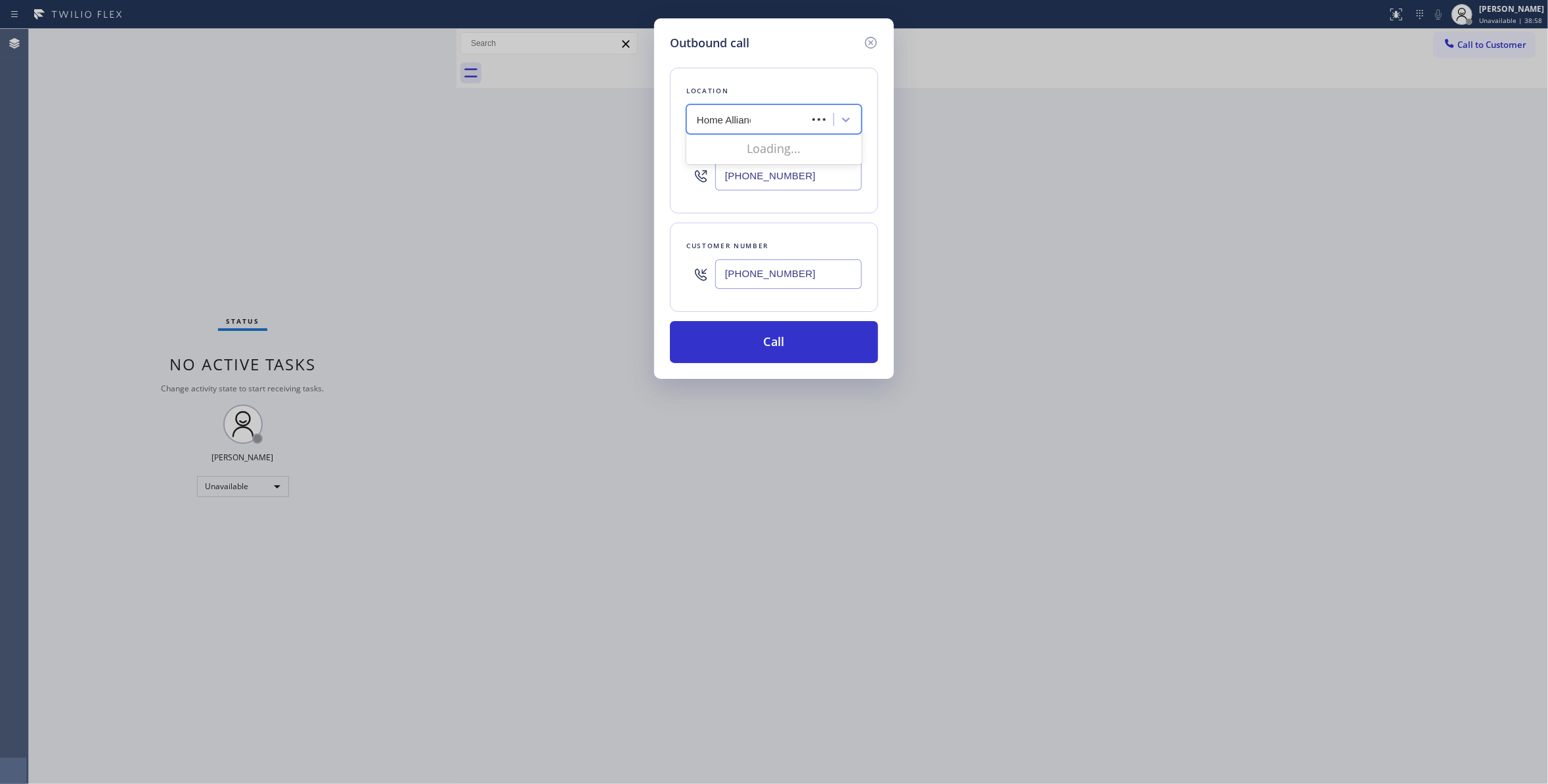
type input "Home Alliance"
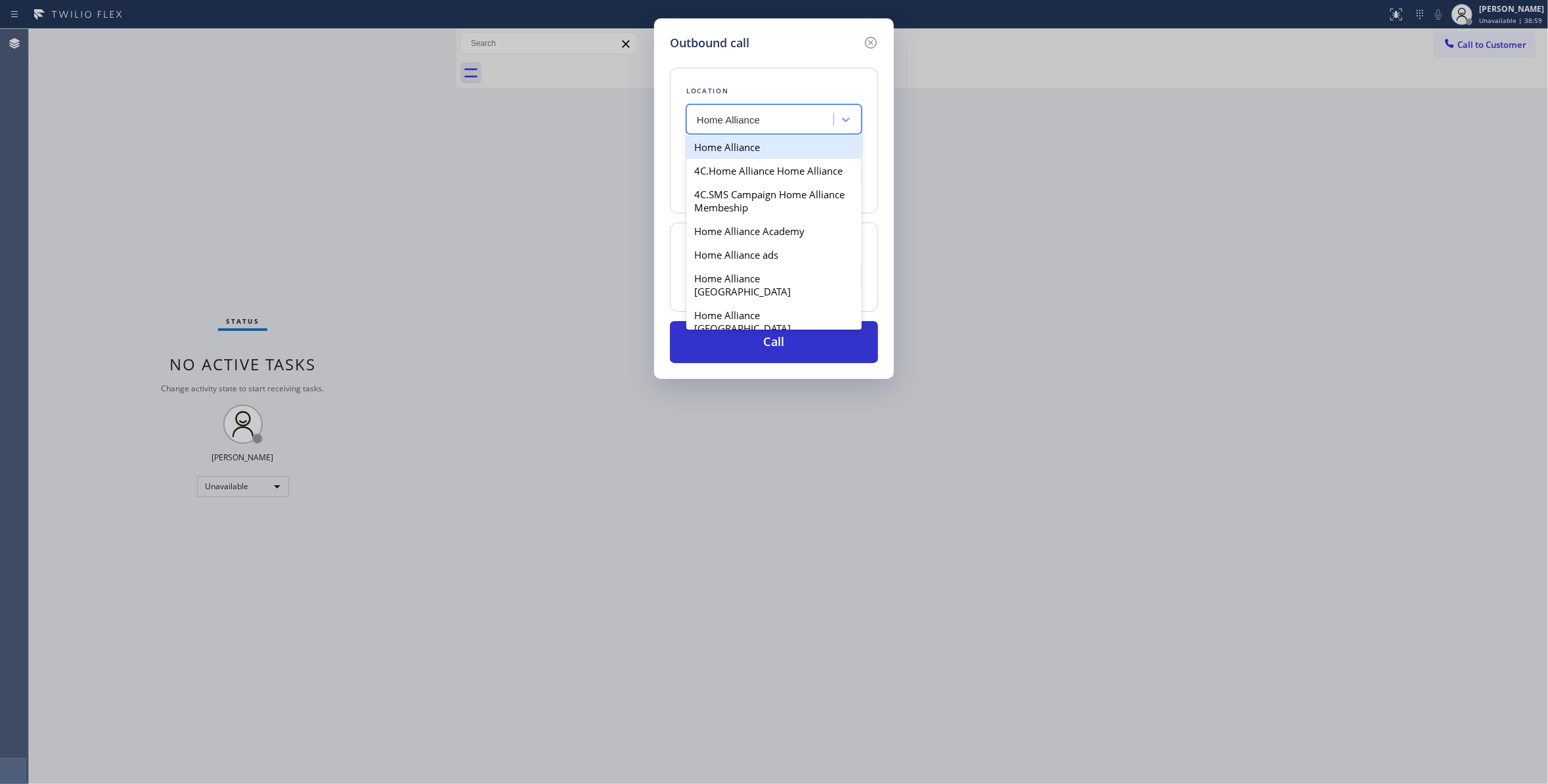
click at [723, 150] on div "Home Alliance" at bounding box center [774, 147] width 176 height 24
type input "[PHONE_NUMBER]"
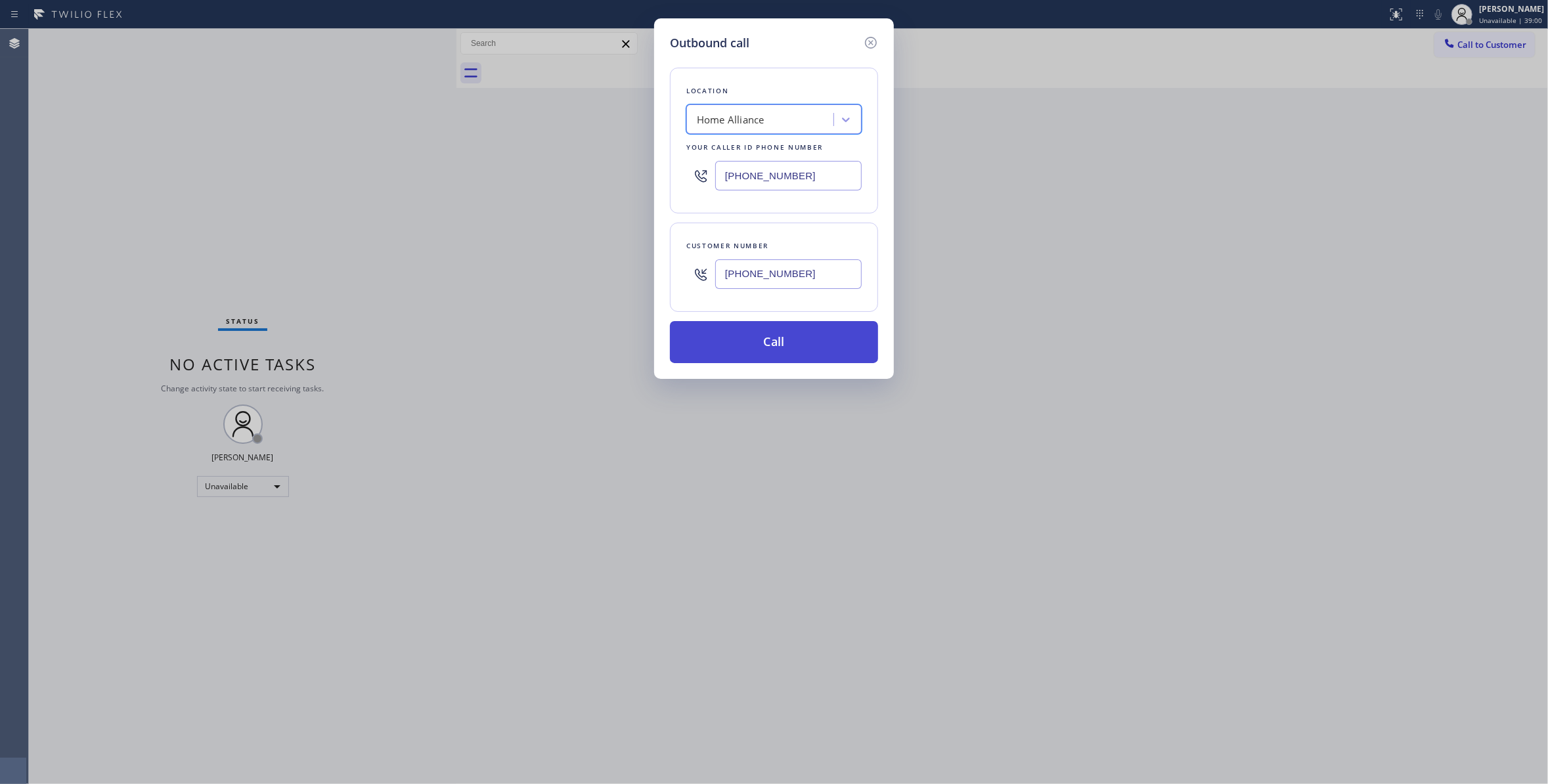
click at [757, 349] on button "Call" at bounding box center [773, 341] width 208 height 42
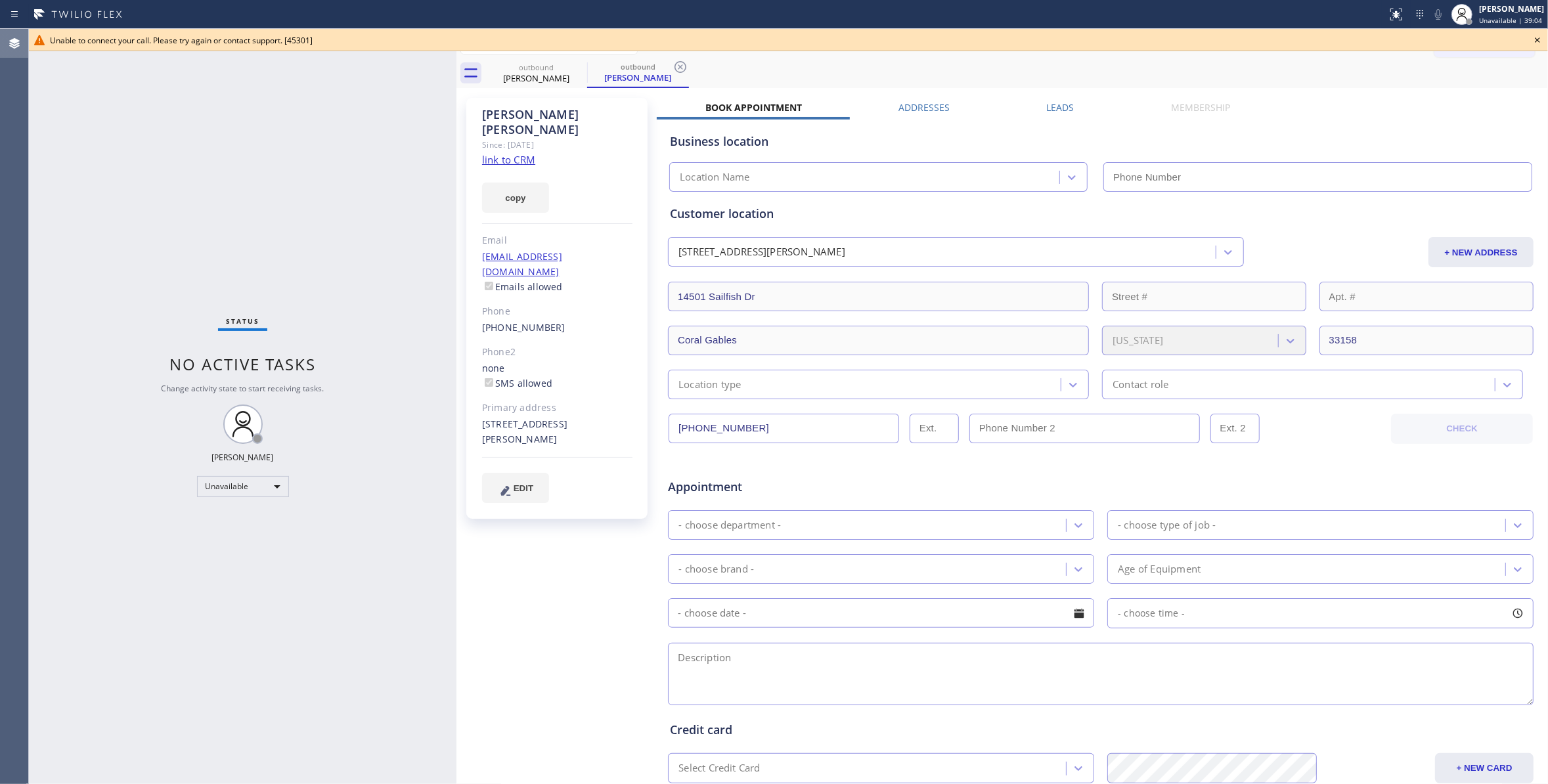
type input "[PHONE_NUMBER]"
drag, startPoint x: 550, startPoint y: 546, endPoint x: 327, endPoint y: 216, distance: 398.3
click at [548, 542] on div "[PERSON_NAME] Since: [DATE] link to CRM copy Email [EMAIL_ADDRESS][DOMAIN_NAME]…" at bounding box center [557, 516] width 197 height 850
drag, startPoint x: 594, startPoint y: 115, endPoint x: 473, endPoint y: 107, distance: 121.3
click at [473, 107] on div "[PERSON_NAME] Since: [DATE] link to CRM copy Email [EMAIL_ADDRESS][DOMAIN_NAME]…" at bounding box center [557, 308] width 181 height 420
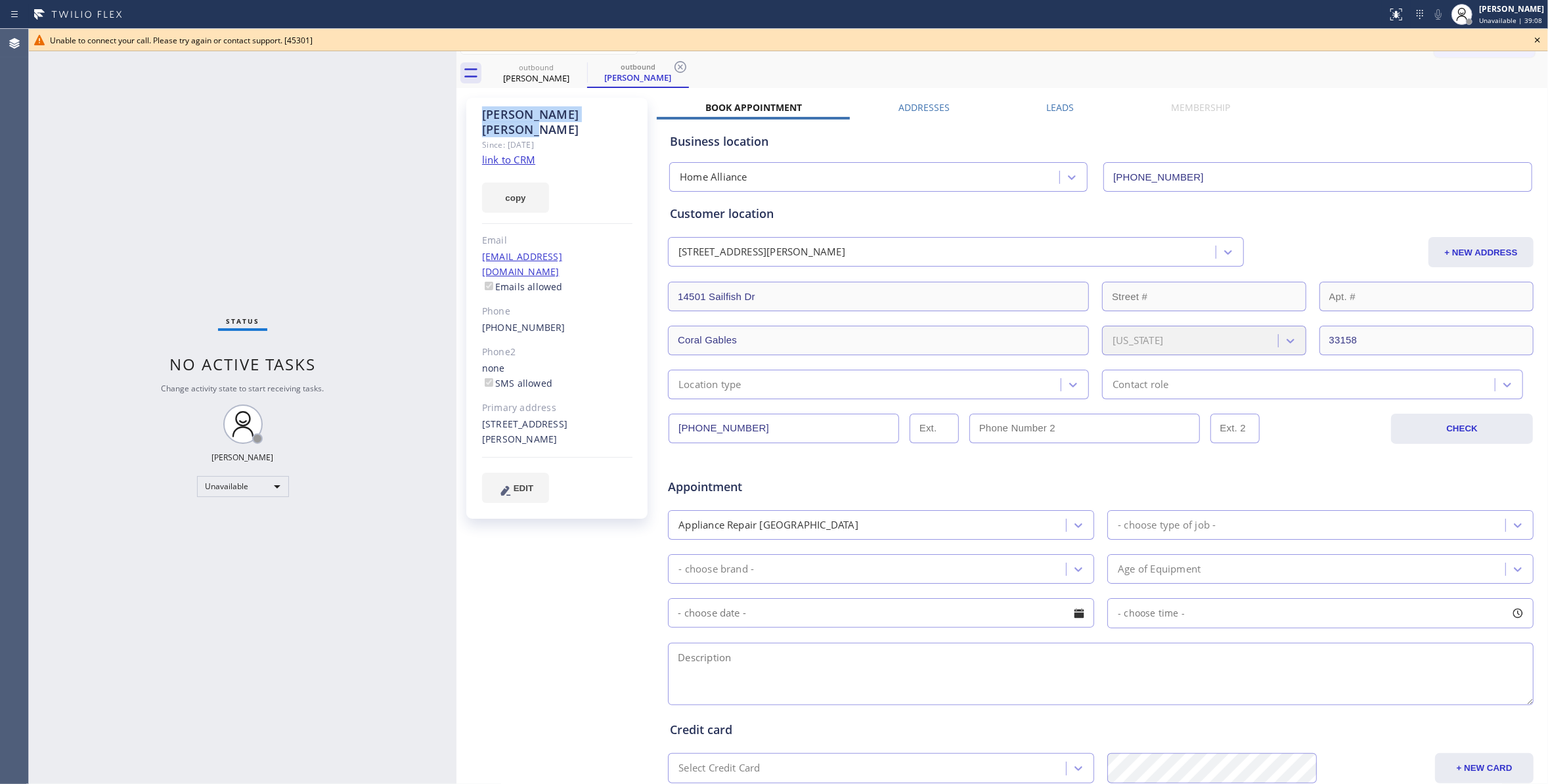
copy div "[PERSON_NAME]"
drag, startPoint x: 673, startPoint y: 69, endPoint x: 683, endPoint y: 69, distance: 10.0
click at [673, 70] on icon at bounding box center [680, 67] width 16 height 16
click at [1537, 40] on icon at bounding box center [1537, 40] width 16 height 16
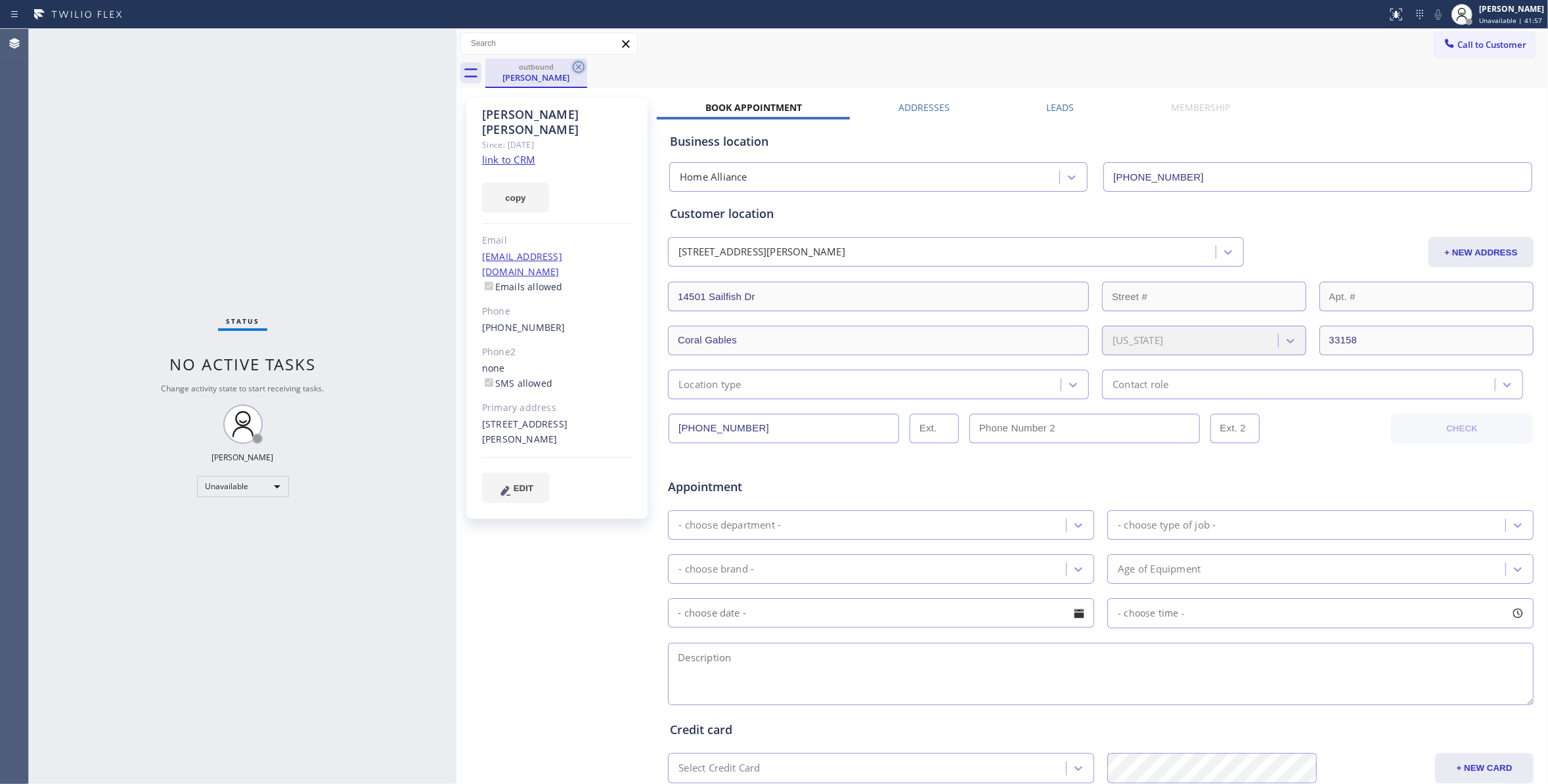
click at [571, 63] on icon at bounding box center [579, 67] width 16 height 16
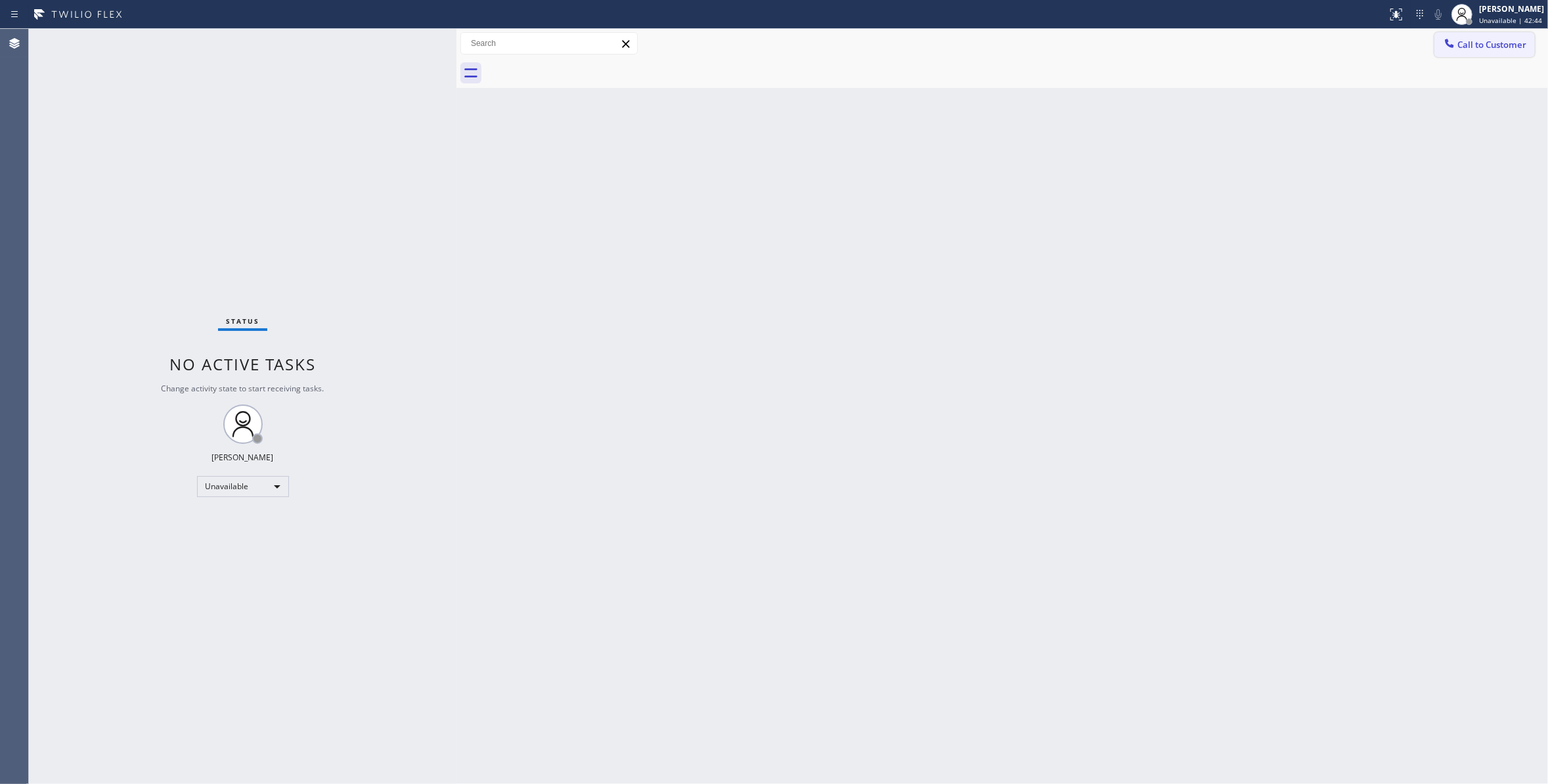
click at [1502, 37] on button "Call to Customer" at bounding box center [1484, 45] width 100 height 25
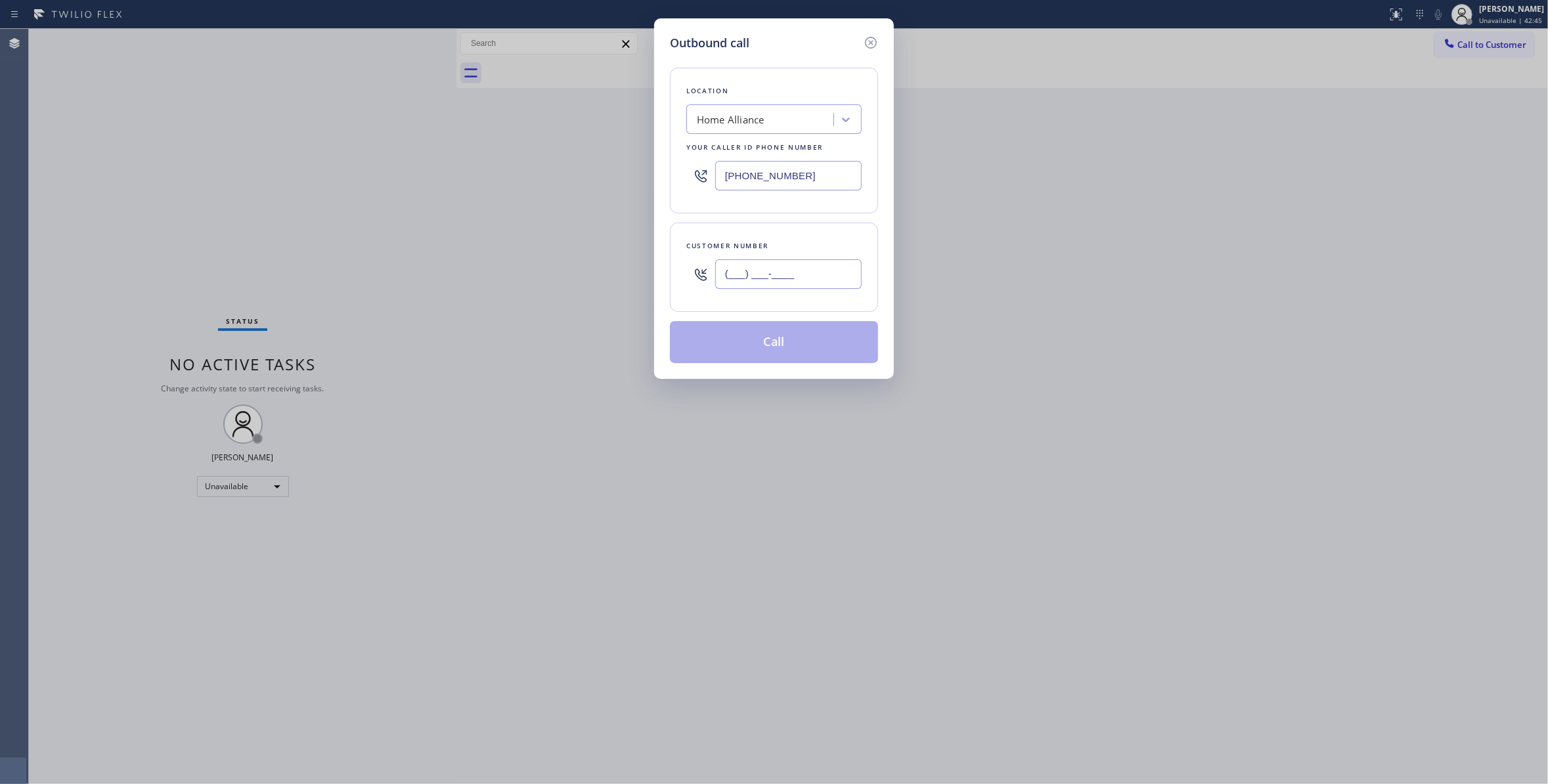
click at [849, 263] on input "(___) ___-____" at bounding box center [787, 273] width 146 height 29
paste input "743) 300-8664"
type input "[PHONE_NUMBER]"
drag, startPoint x: 835, startPoint y: 173, endPoint x: 398, endPoint y: 224, distance: 440.0
click at [289, 166] on div "Outbound call Location Home Alliance Your caller id phone number [PHONE_NUMBER]…" at bounding box center [774, 392] width 1548 height 784
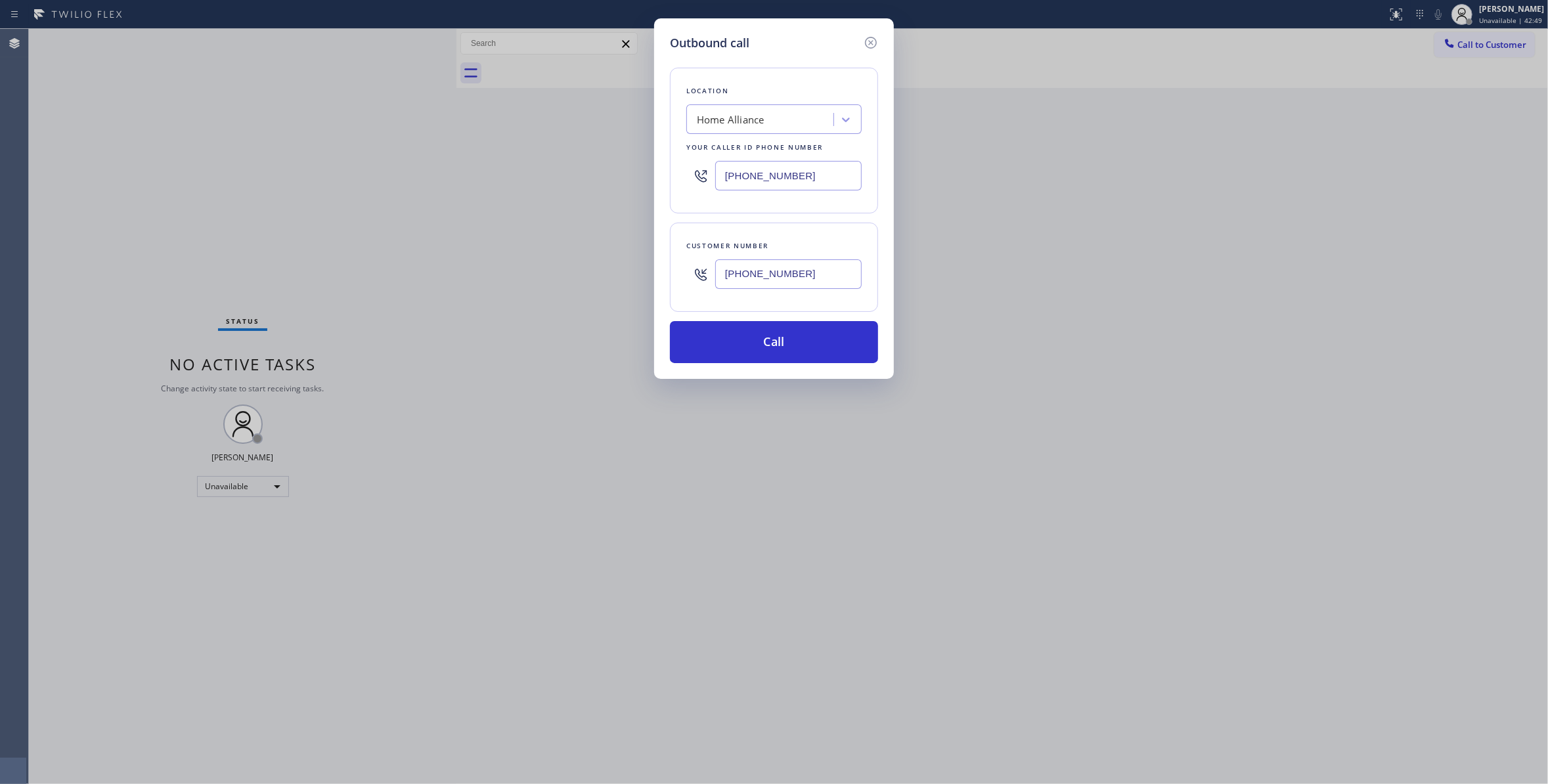
paste input "623) 254-7854"
type input "[PHONE_NUMBER]"
drag, startPoint x: 831, startPoint y: 272, endPoint x: 366, endPoint y: 266, distance: 465.0
click at [366, 266] on div "Outbound call Location Synergy Home Services [GEOGRAPHIC_DATA] Your caller id p…" at bounding box center [774, 392] width 1548 height 784
click at [704, 350] on button "Call" at bounding box center [773, 341] width 208 height 42
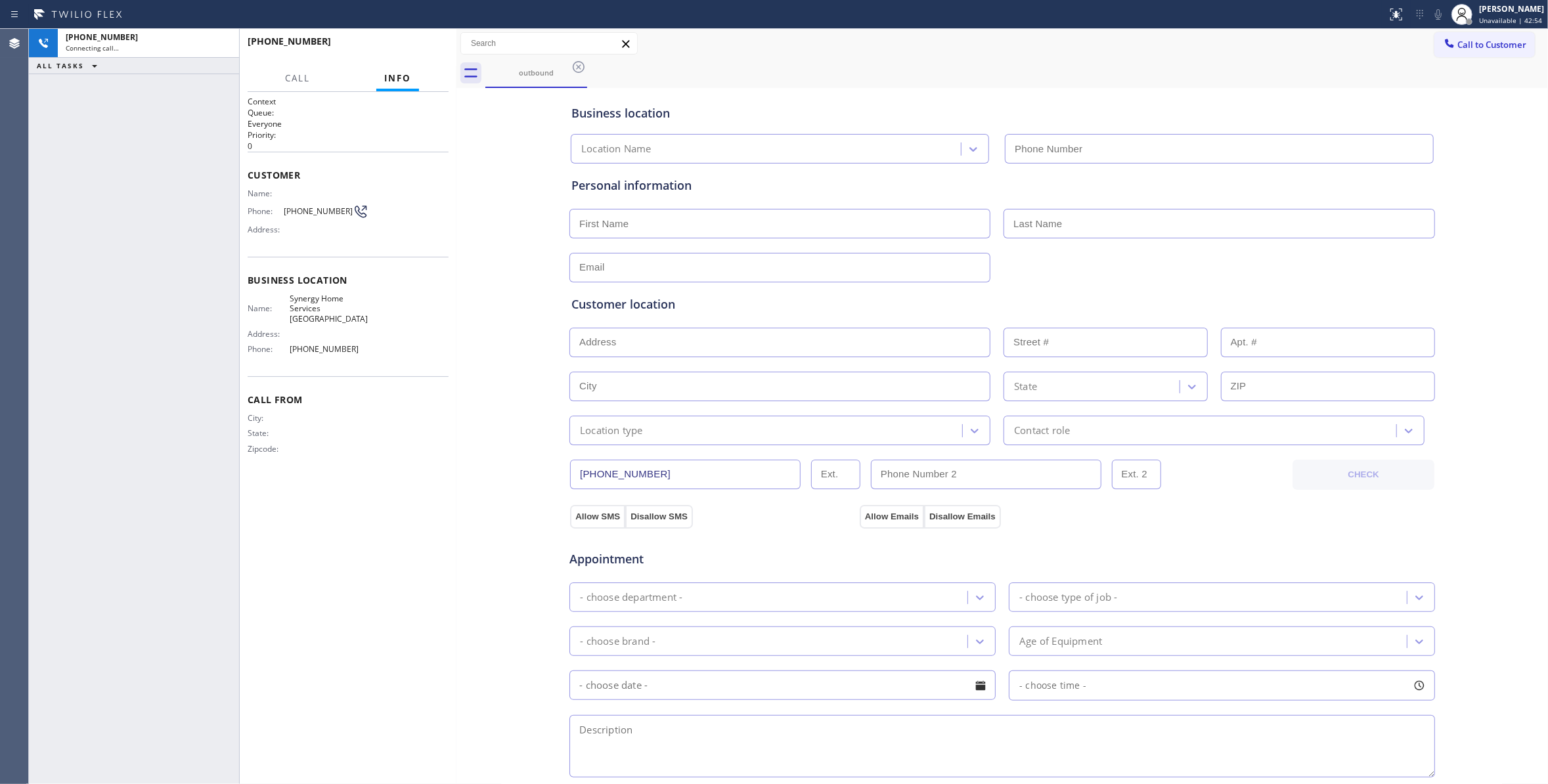
type input "[PHONE_NUMBER]"
click at [304, 209] on span "[PHONE_NUMBER]" at bounding box center [318, 211] width 69 height 9
copy div "[PHONE_NUMBER]"
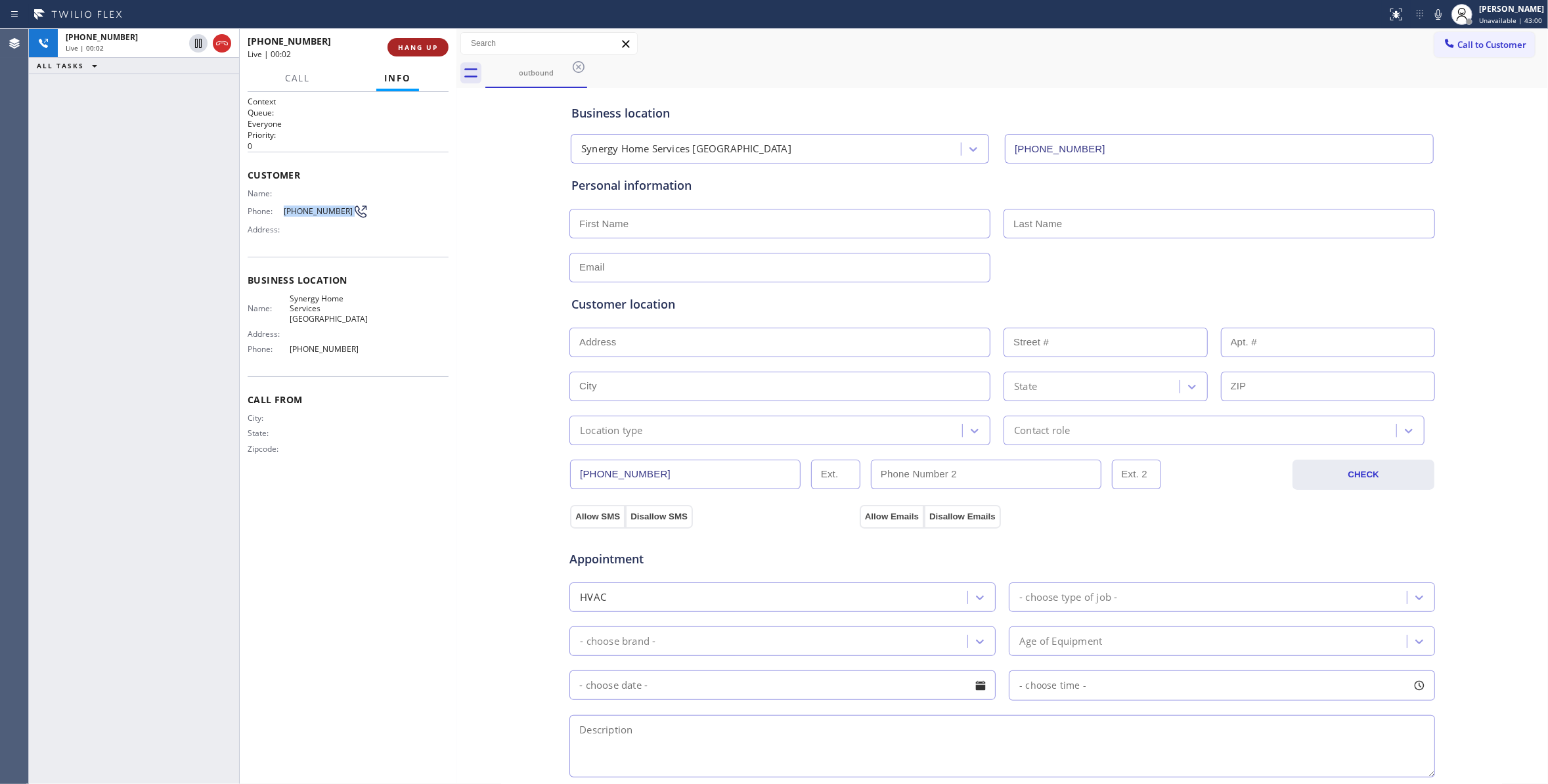
click at [432, 42] on button "HANG UP" at bounding box center [417, 47] width 61 height 18
click at [426, 46] on span "COMPLETE" at bounding box center [415, 47] width 45 height 9
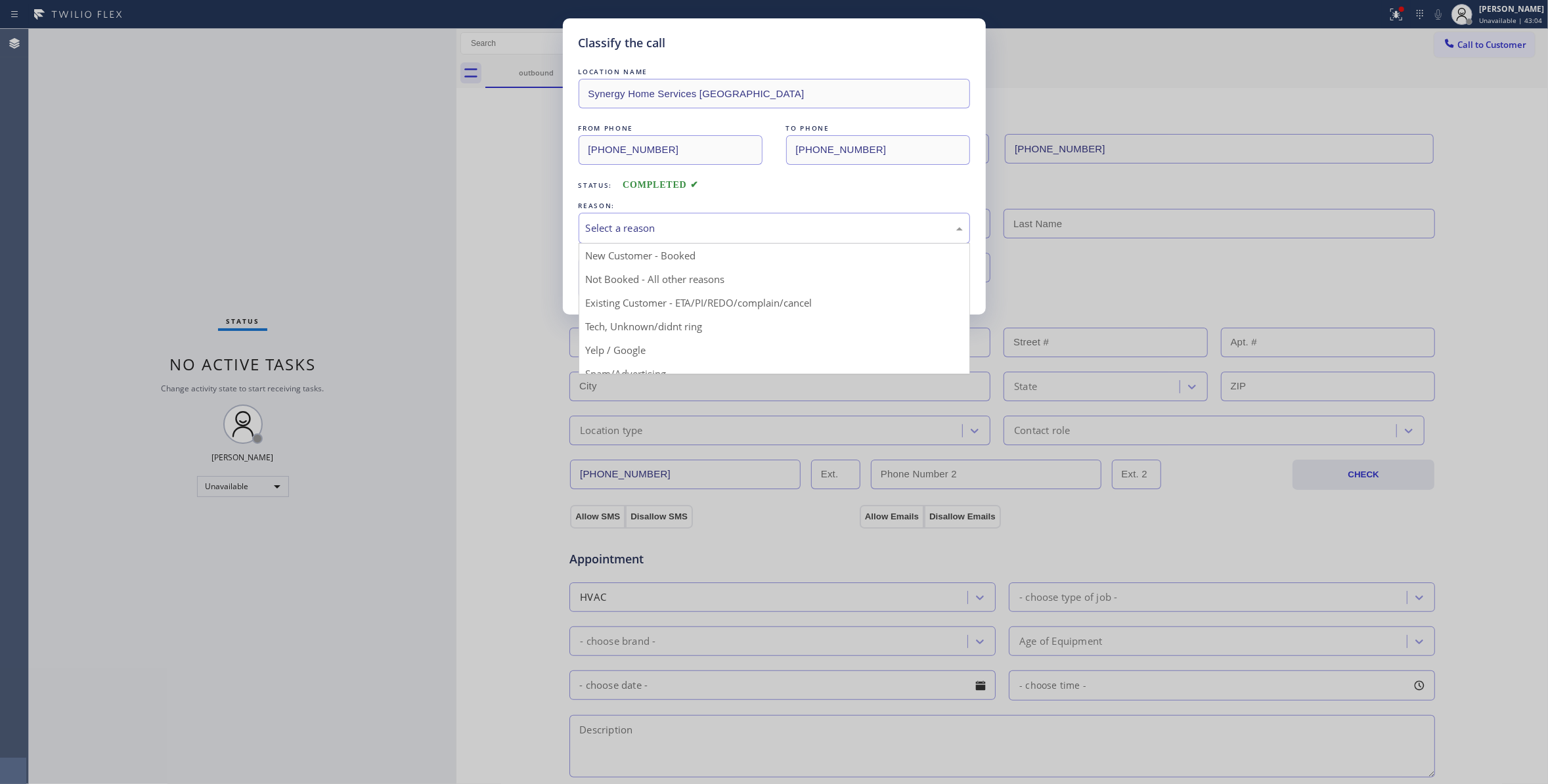
click at [633, 222] on div "Select a reason" at bounding box center [774, 228] width 377 height 15
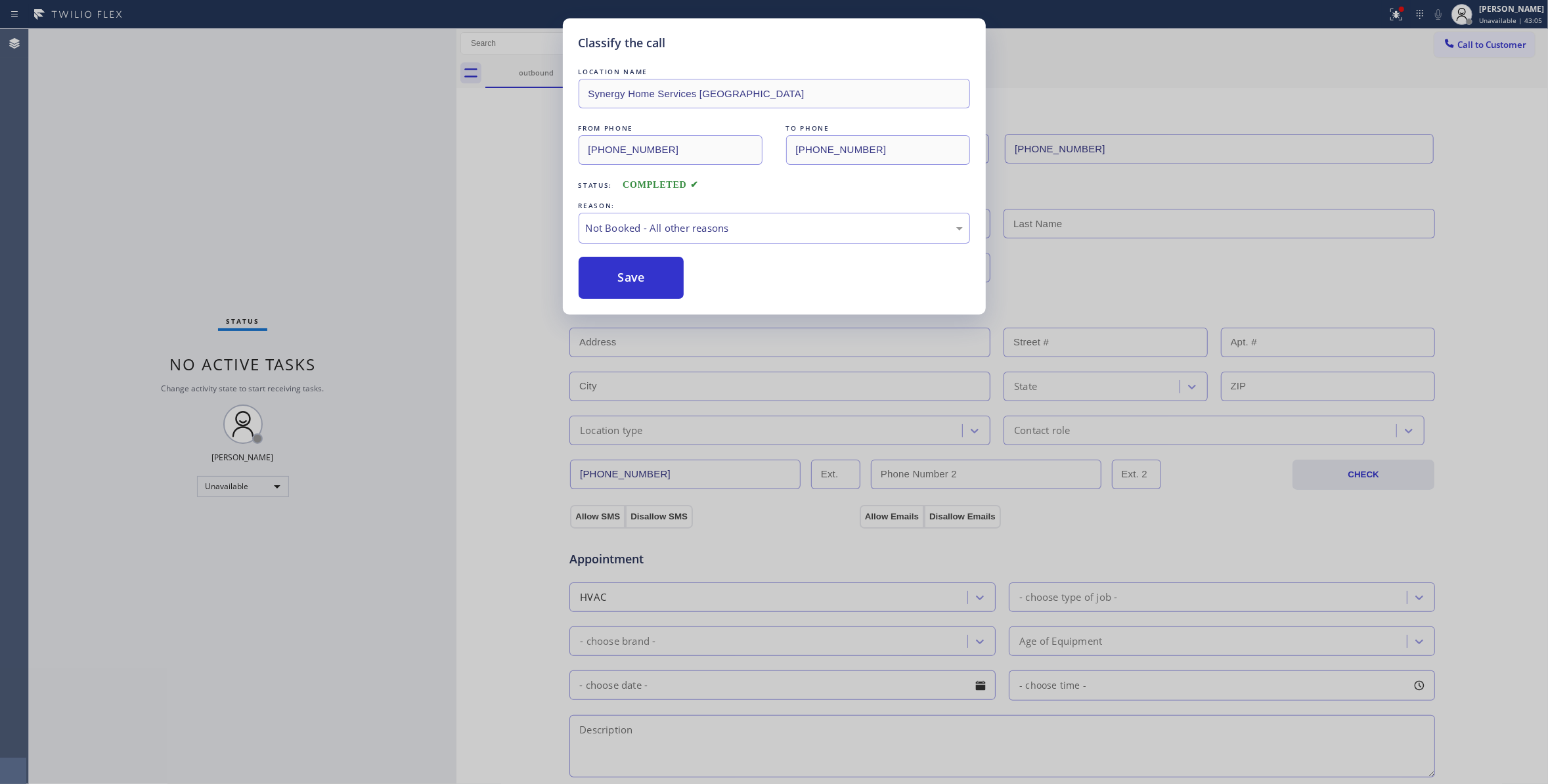
click at [641, 288] on button "Save" at bounding box center [632, 277] width 106 height 42
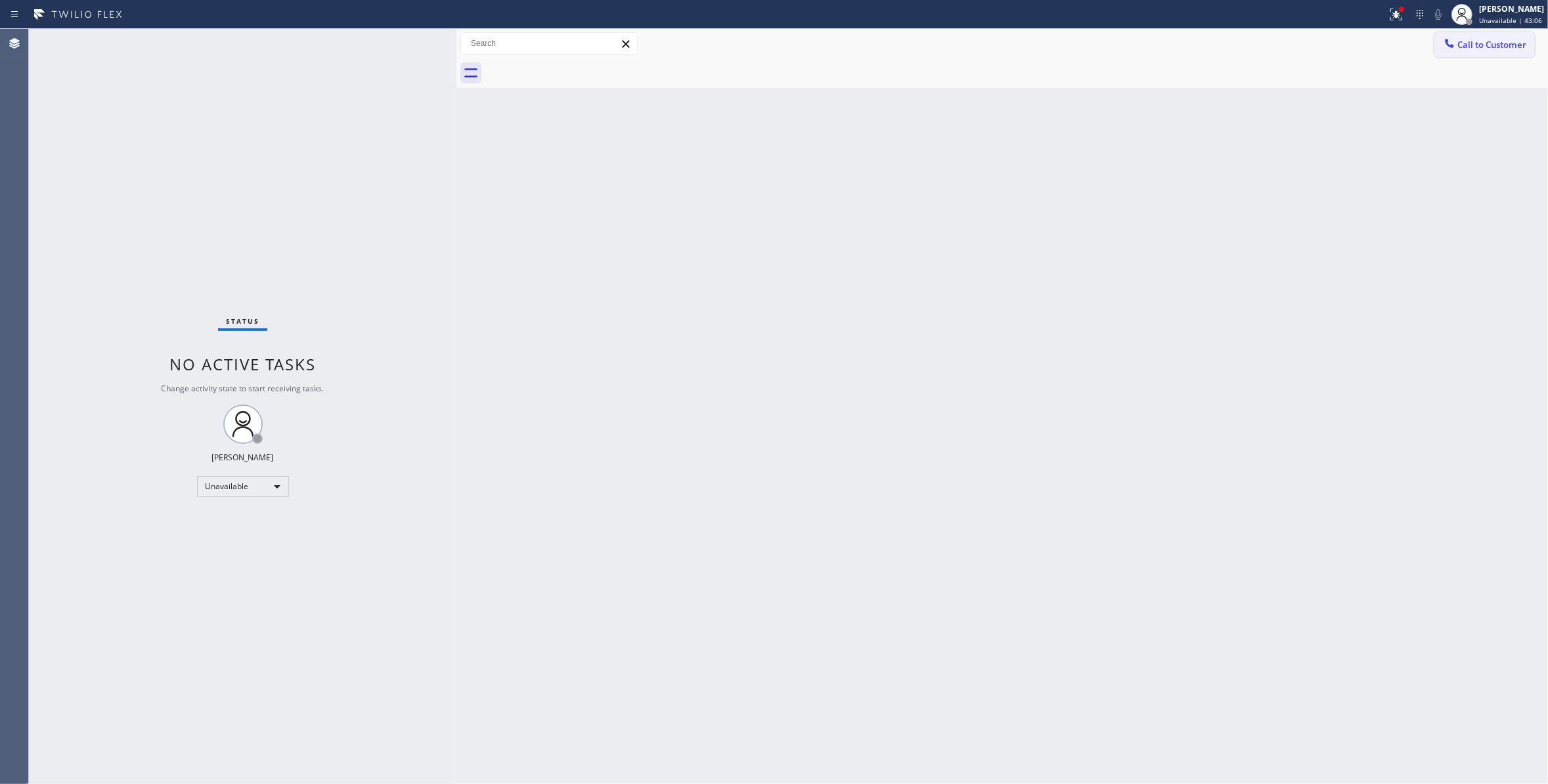
drag, startPoint x: 1489, startPoint y: 48, endPoint x: 1443, endPoint y: 47, distance: 46.0
click at [1487, 47] on span "Call to Customer" at bounding box center [1491, 44] width 69 height 12
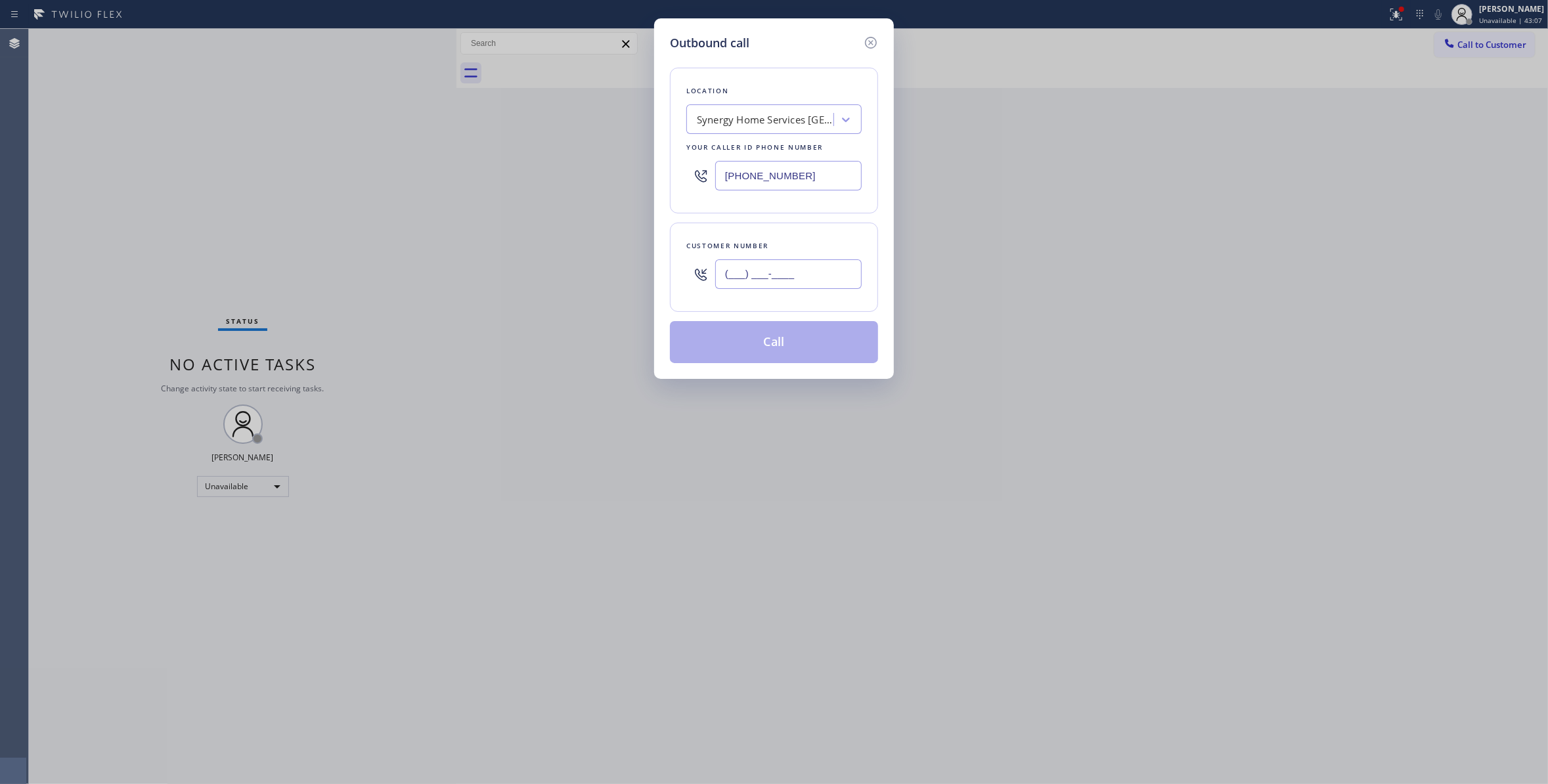
click at [779, 273] on input "(___) ___-____" at bounding box center [787, 273] width 146 height 29
paste input "743) 300-8664"
type input "[PHONE_NUMBER]"
click at [747, 350] on button "Call" at bounding box center [773, 341] width 208 height 42
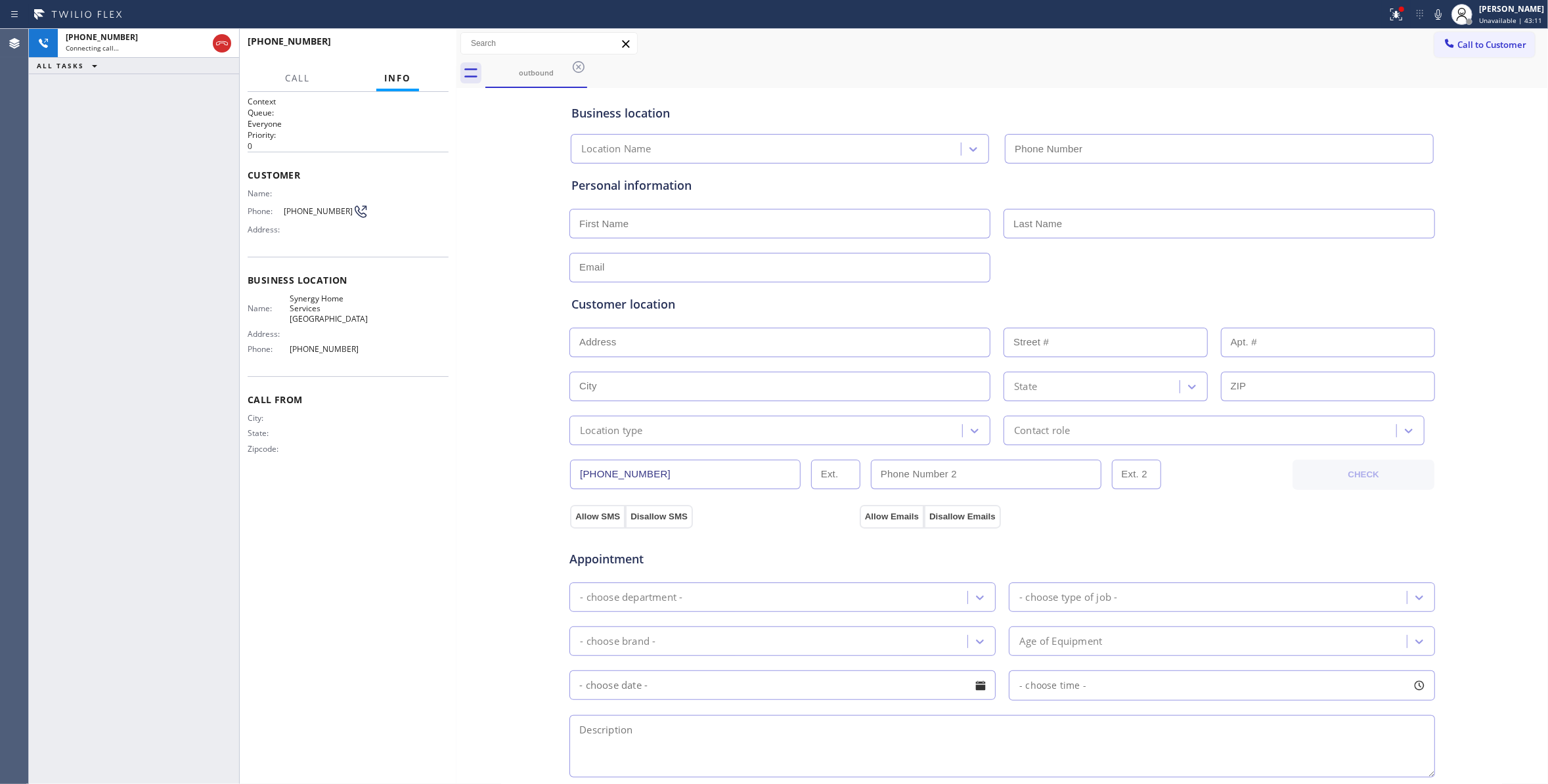
type input "[PHONE_NUMBER]"
click at [413, 48] on button "HANG UP" at bounding box center [417, 47] width 61 height 18
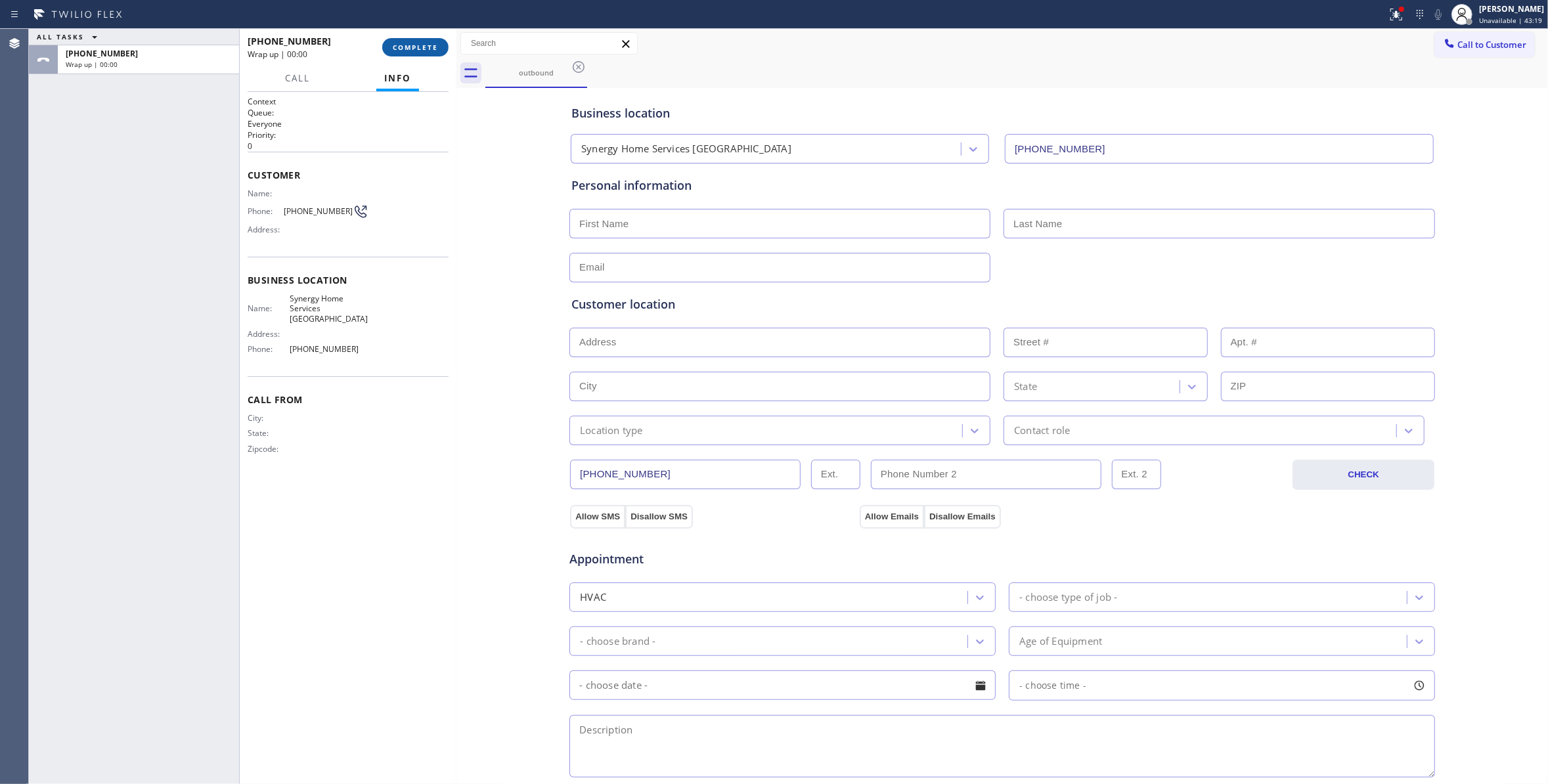
click at [419, 40] on button "COMPLETE" at bounding box center [415, 47] width 66 height 18
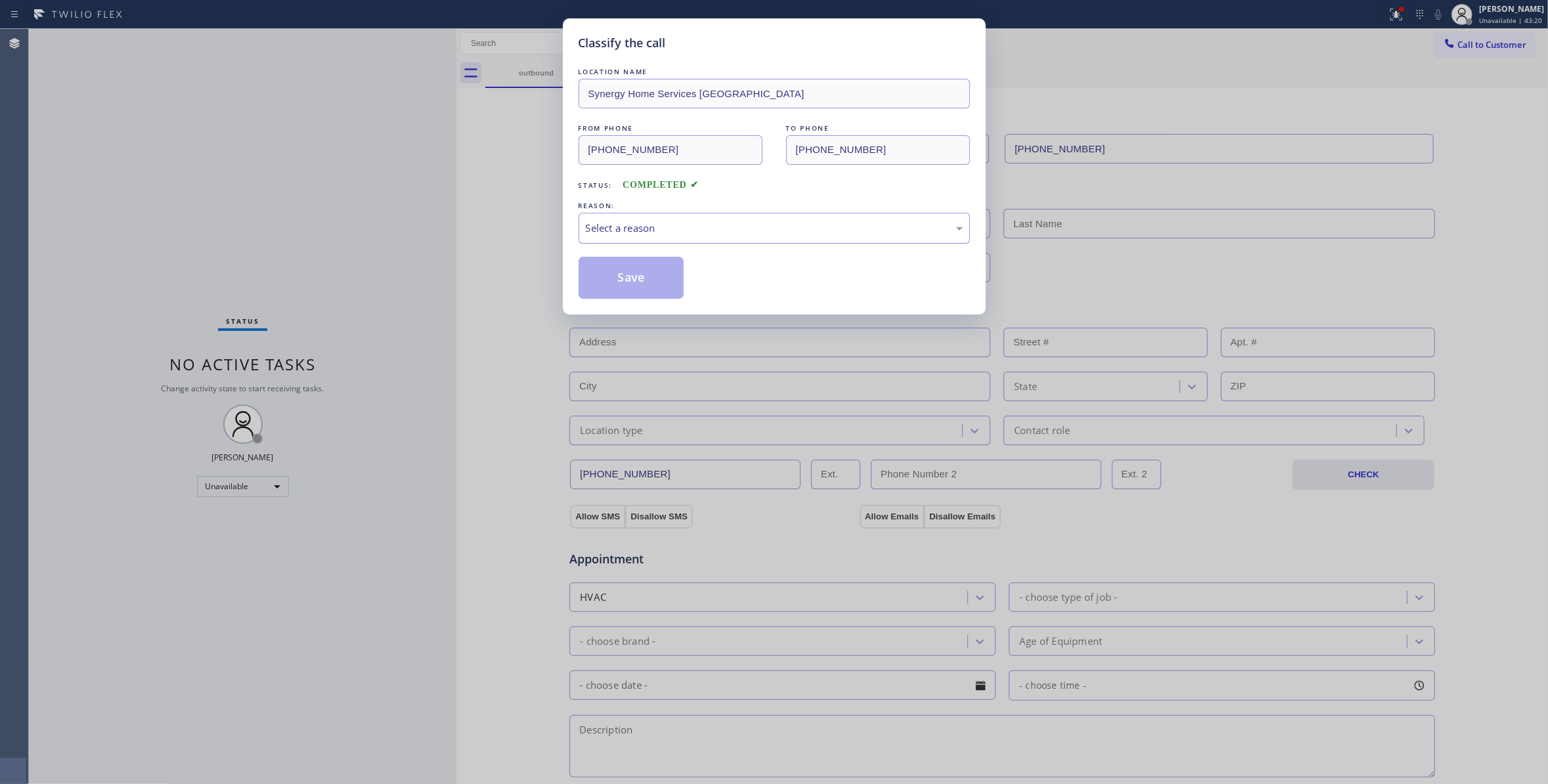
click at [694, 227] on div "Select a reason" at bounding box center [774, 228] width 377 height 15
click at [652, 281] on button "Save" at bounding box center [632, 277] width 106 height 42
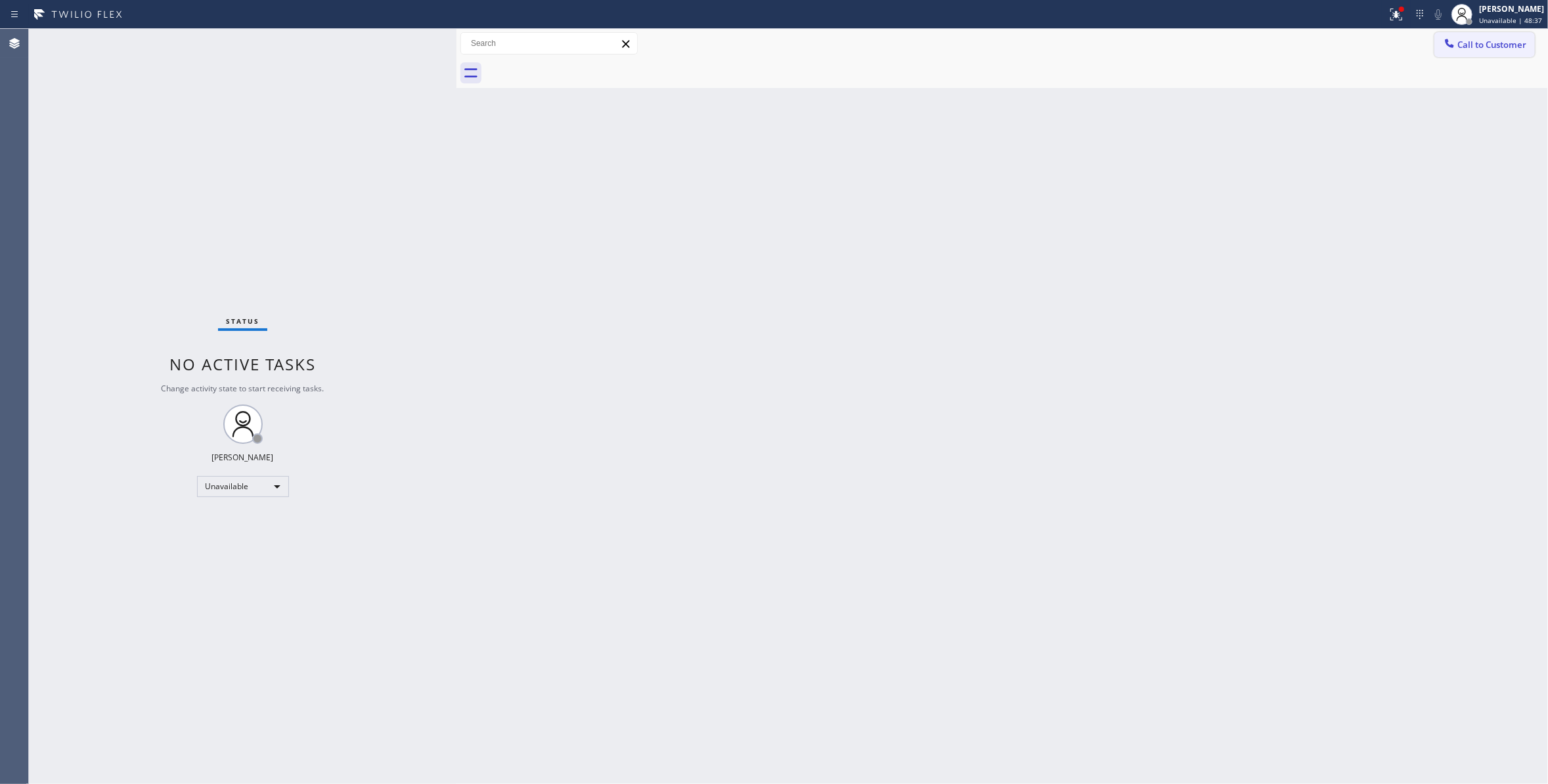
click at [1486, 51] on button "Call to Customer" at bounding box center [1484, 45] width 100 height 25
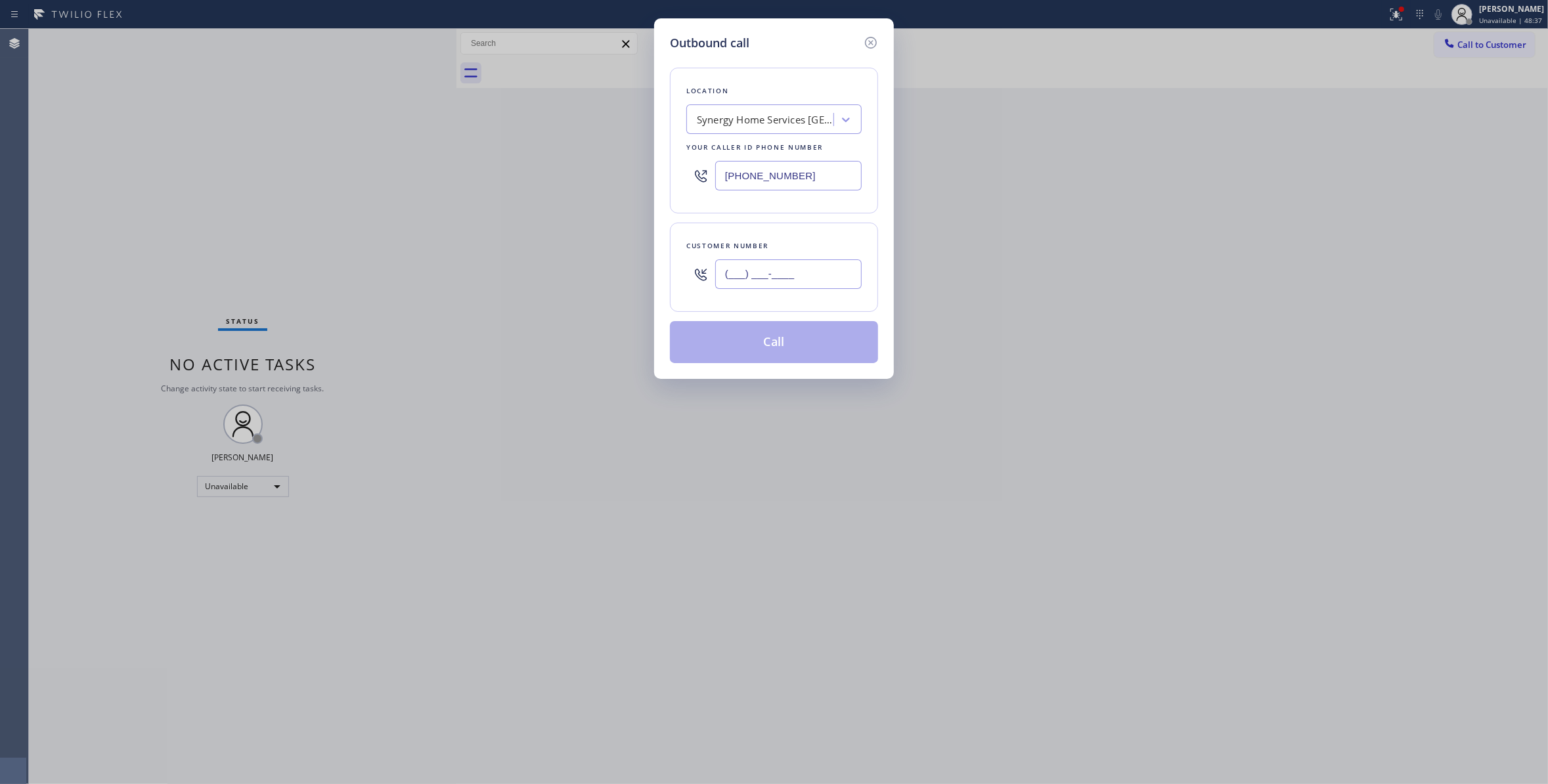
click at [768, 278] on input "(___) ___-____" at bounding box center [787, 273] width 146 height 29
paste input "714) 749-3145"
type input "[PHONE_NUMBER]"
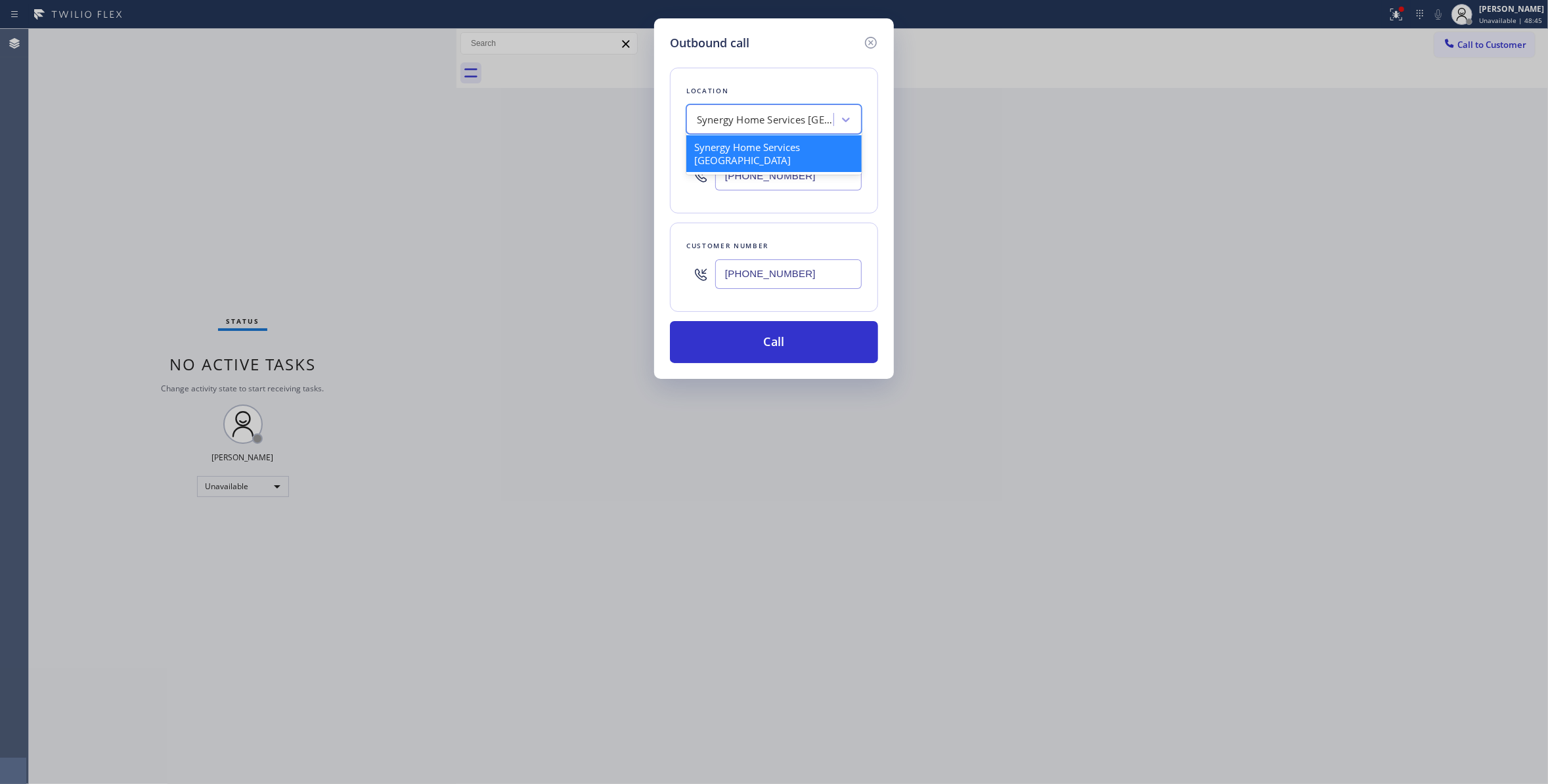
click at [757, 126] on div "Synergy Home Services [GEOGRAPHIC_DATA]" at bounding box center [765, 119] width 138 height 15
type input "Home Alliance"
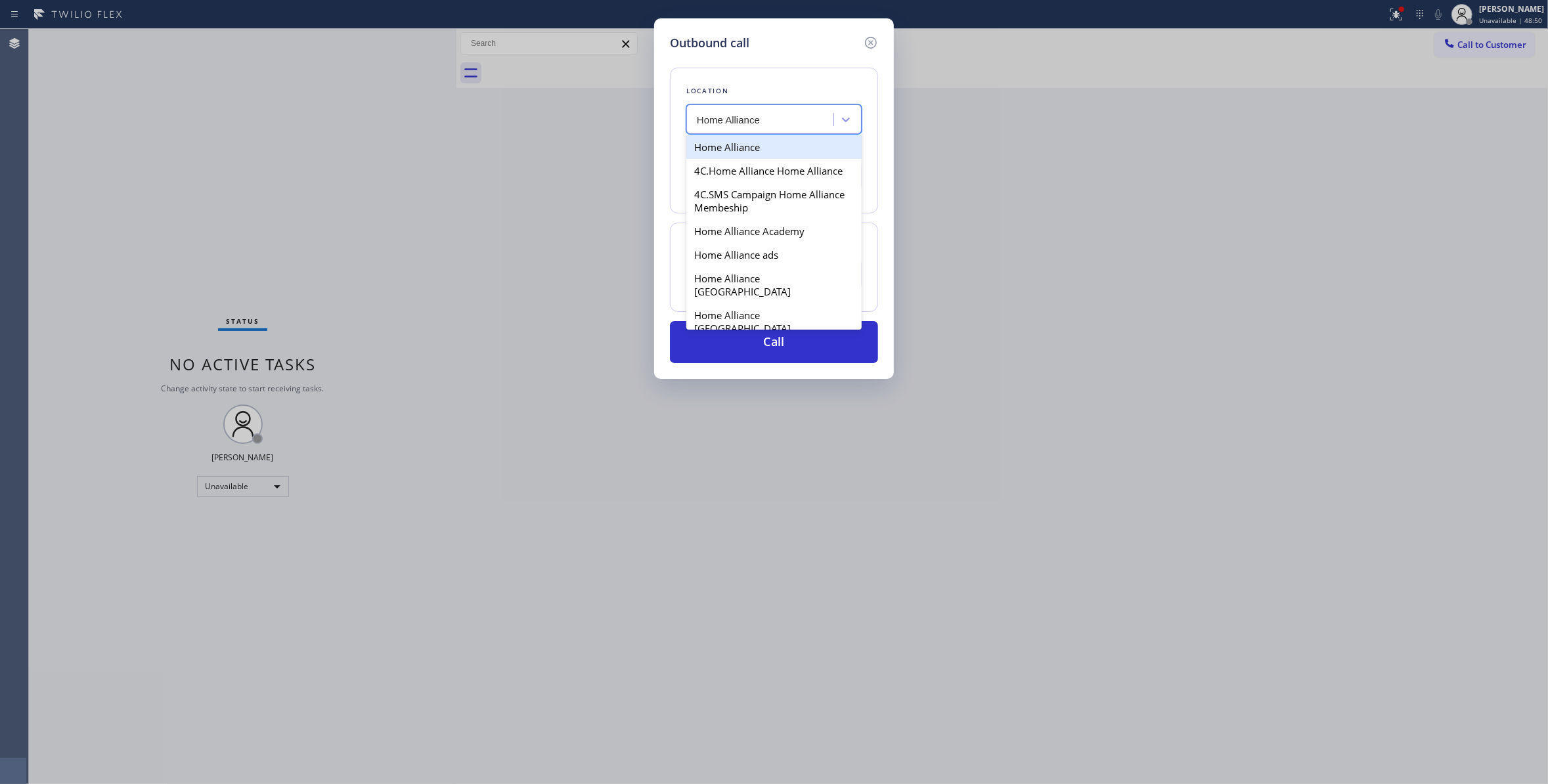
click at [747, 151] on div "Home Alliance" at bounding box center [774, 147] width 176 height 24
type input "[PHONE_NUMBER]"
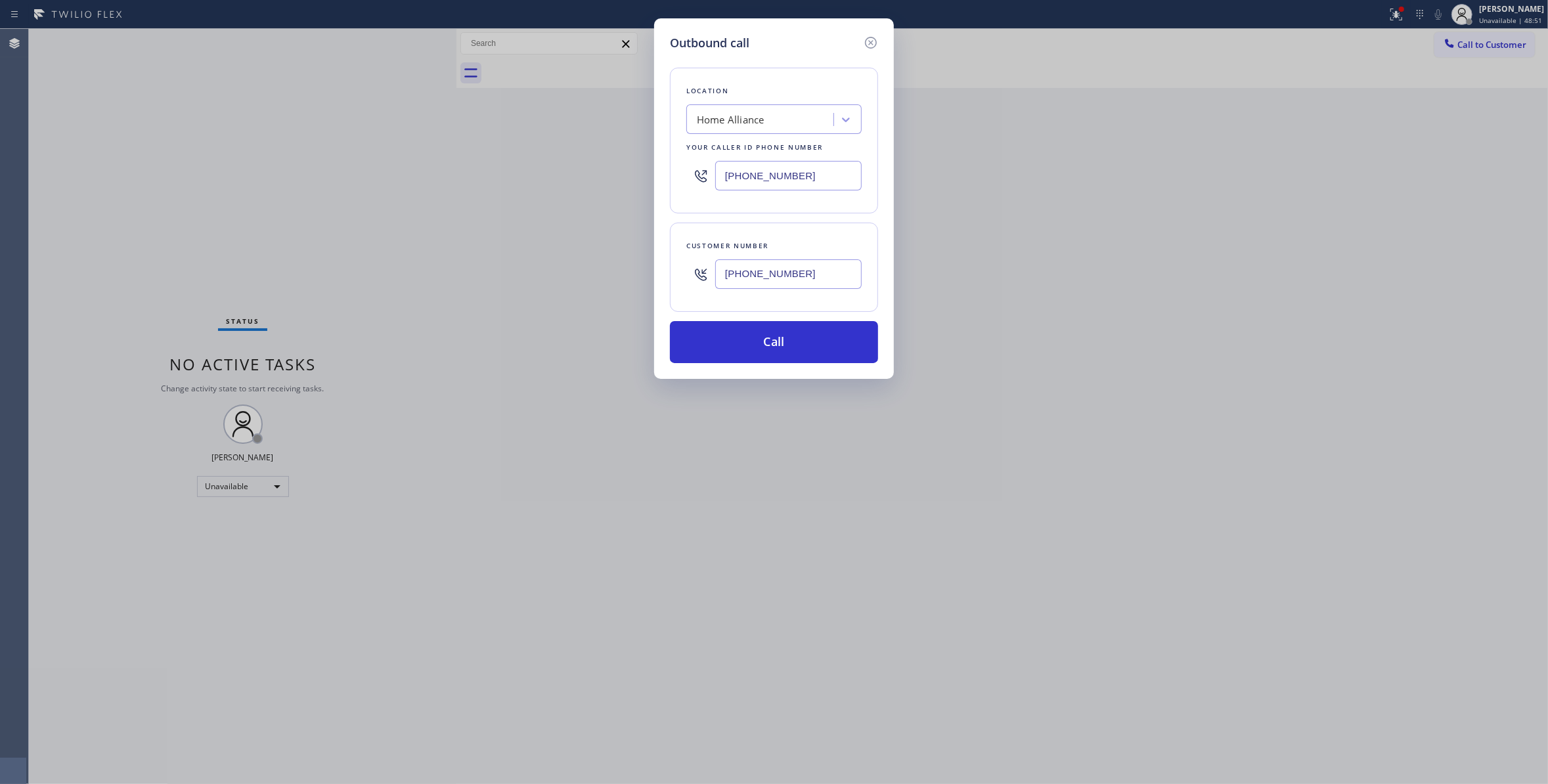
drag, startPoint x: 822, startPoint y: 280, endPoint x: 579, endPoint y: 262, distance: 243.7
click at [579, 262] on div "Outbound call Location Home Alliance Your caller id phone number [PHONE_NUMBER]…" at bounding box center [774, 392] width 1548 height 784
click at [784, 355] on button "Call" at bounding box center [773, 341] width 208 height 42
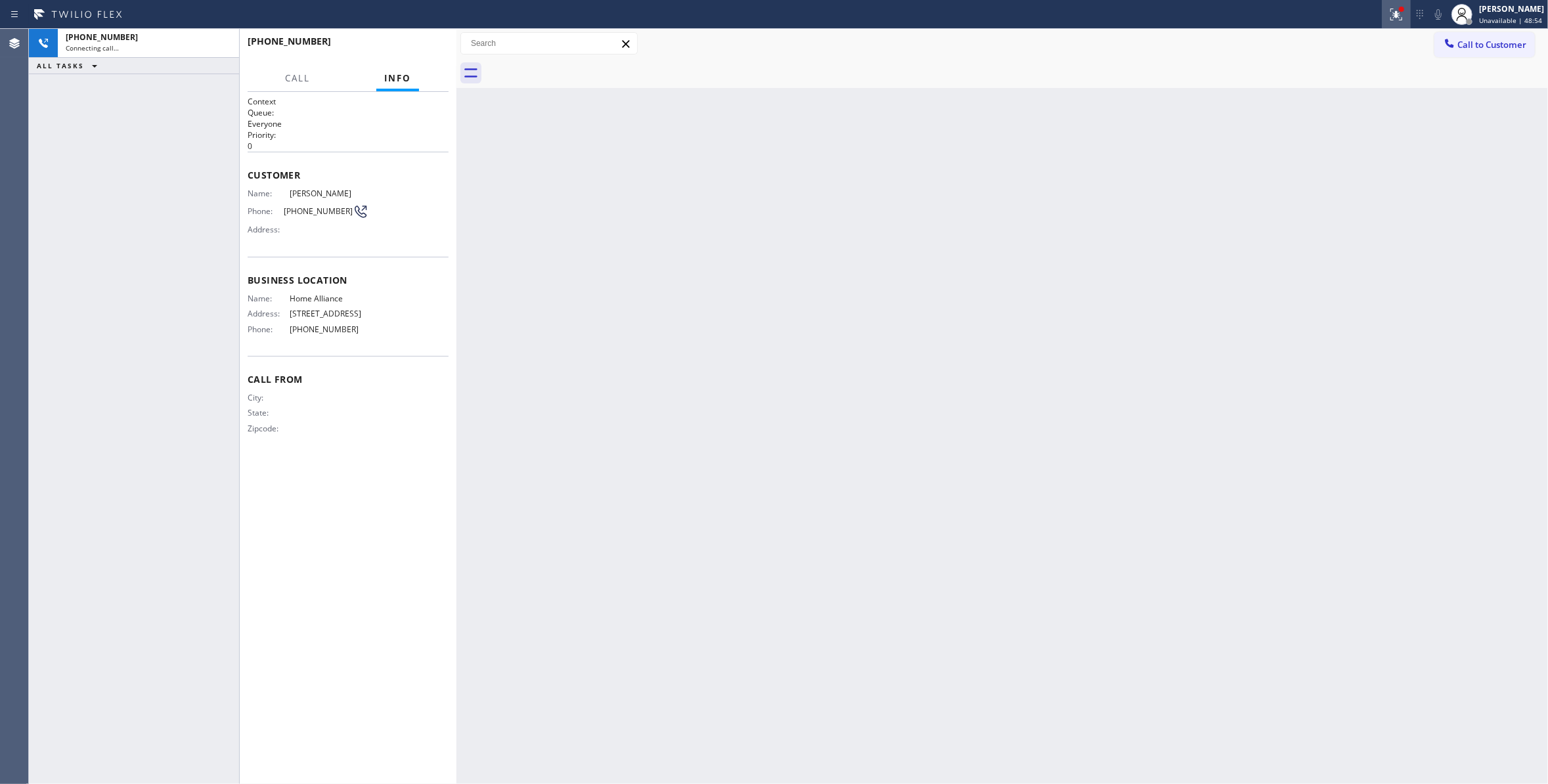
click at [1390, 14] on icon at bounding box center [1394, 13] width 8 height 9
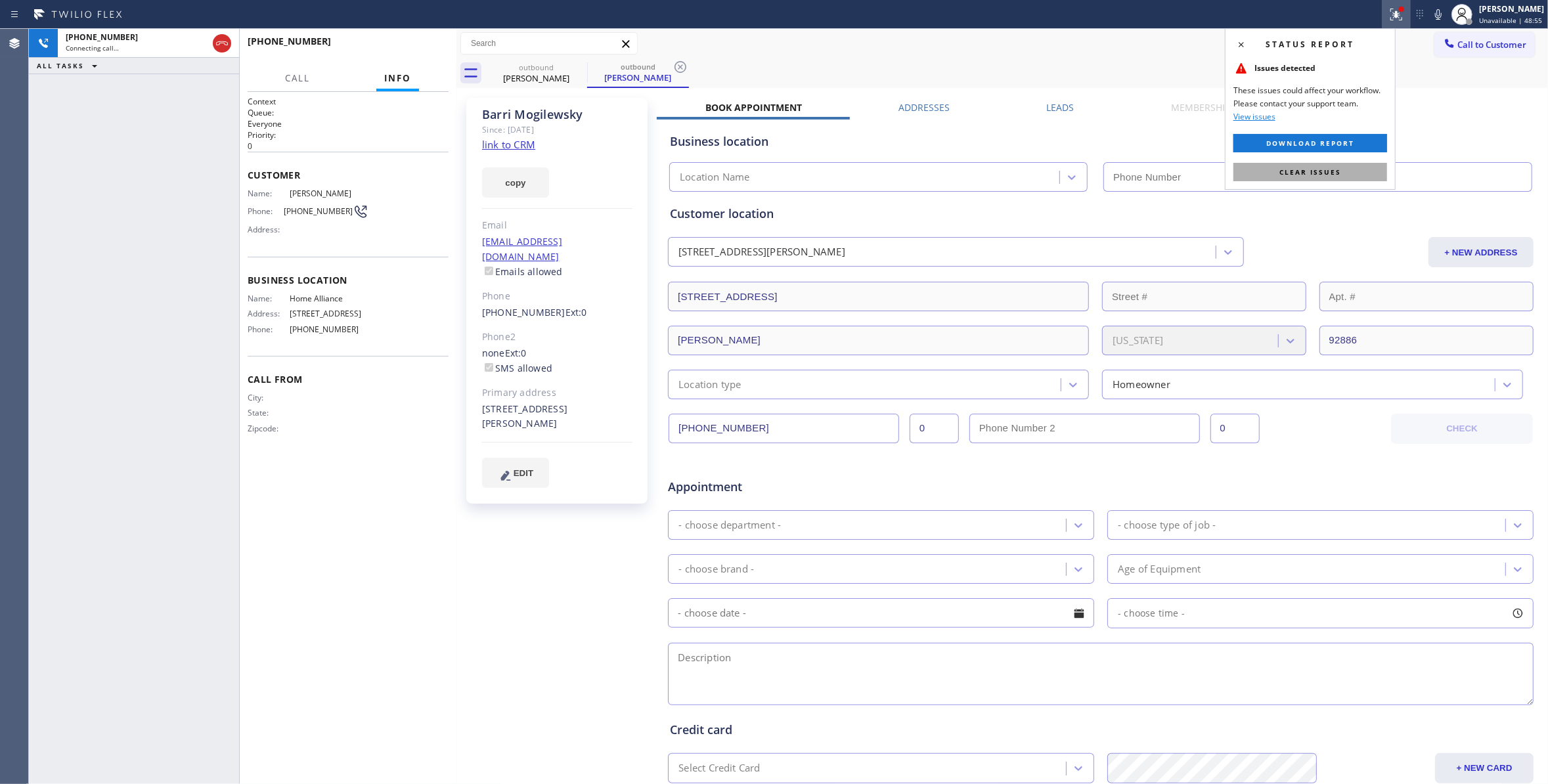
click at [1316, 171] on span "Clear issues" at bounding box center [1310, 172] width 62 height 9
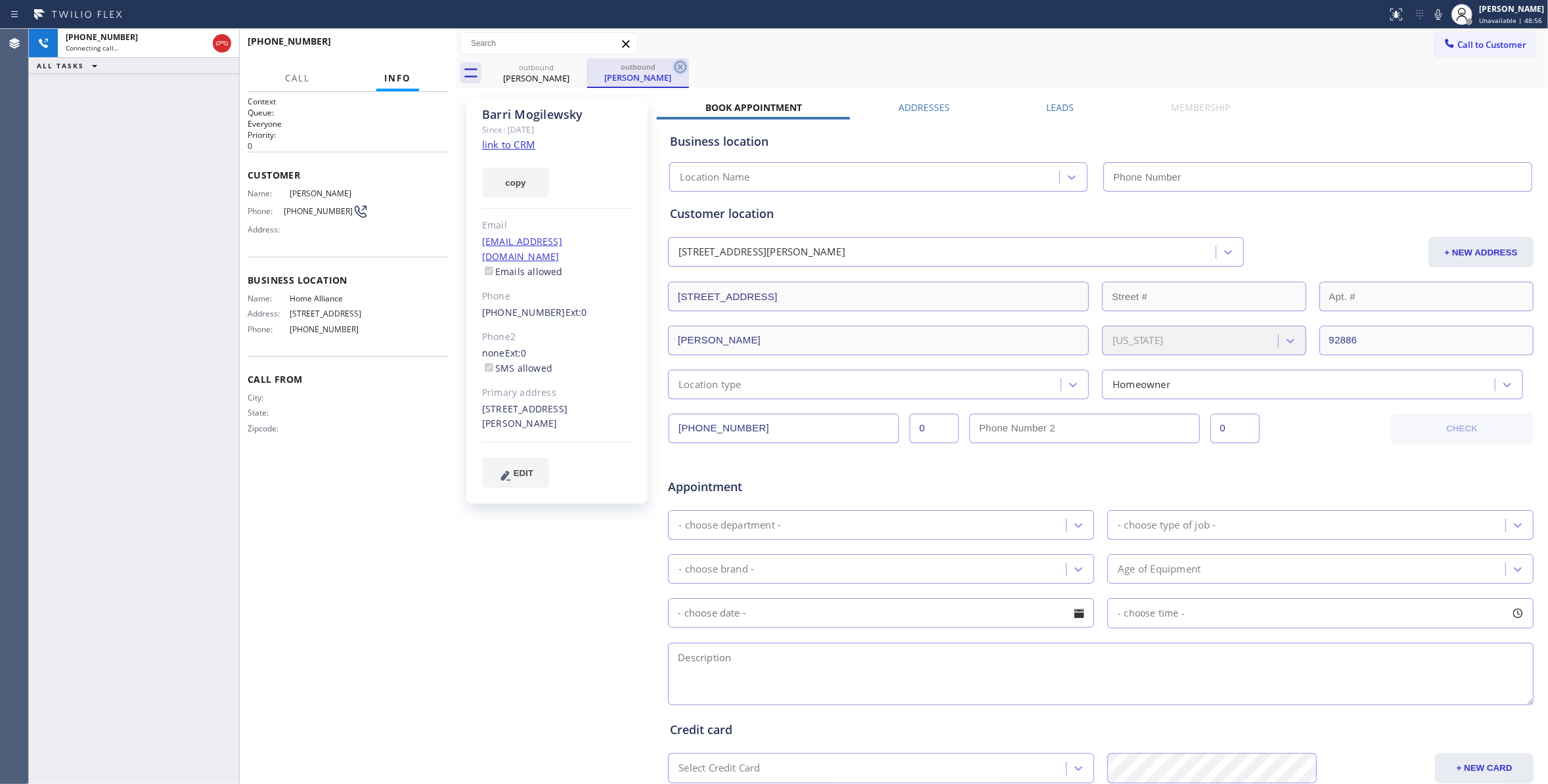
type input "[PHONE_NUMBER]"
click at [681, 64] on icon at bounding box center [680, 67] width 16 height 16
click at [408, 52] on button "HANG UP" at bounding box center [417, 47] width 61 height 18
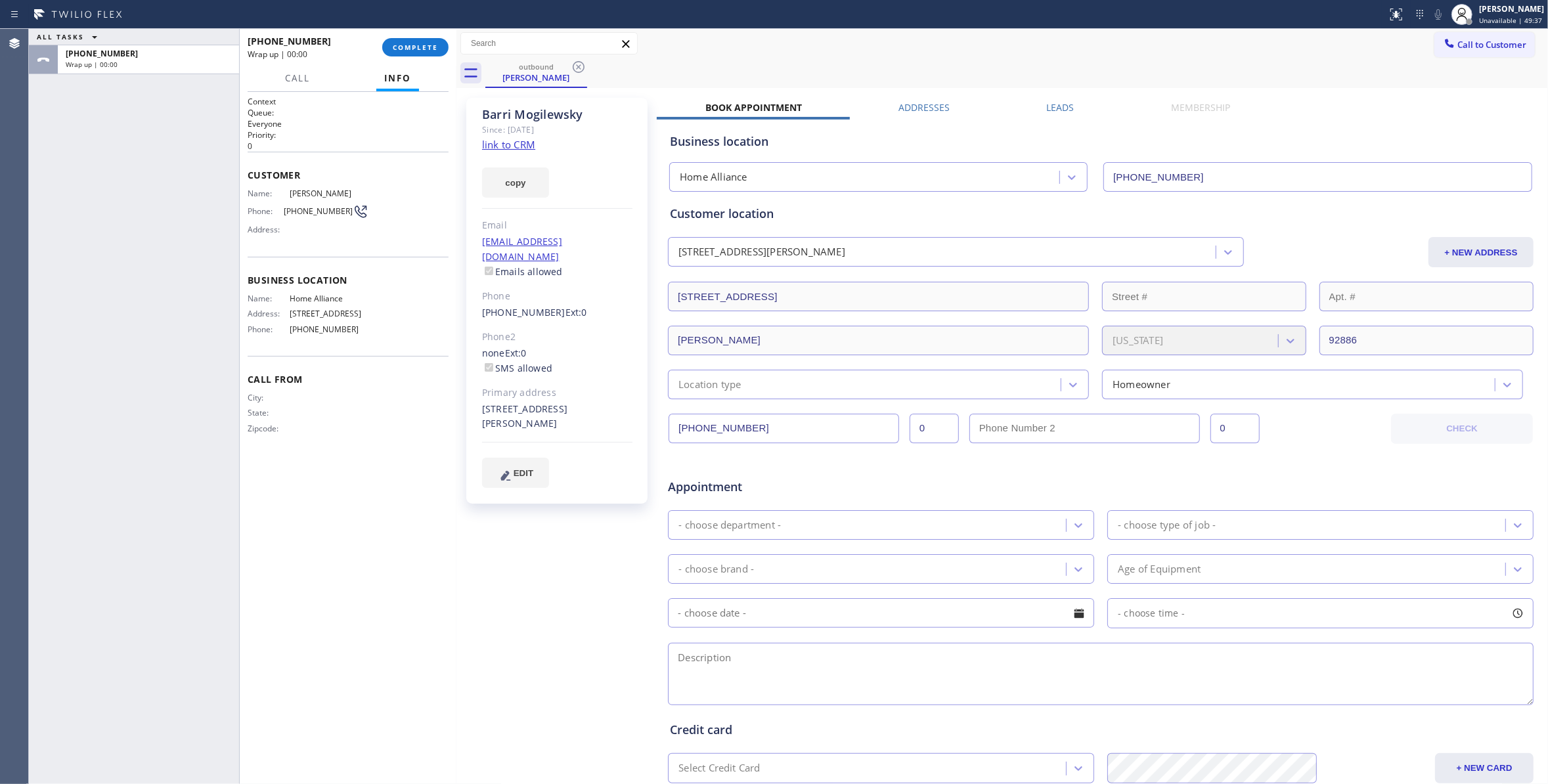
click at [315, 211] on span "[PHONE_NUMBER]" at bounding box center [318, 211] width 69 height 9
copy div "[PHONE_NUMBER]"
click at [408, 54] on button "COMPLETE" at bounding box center [415, 47] width 66 height 18
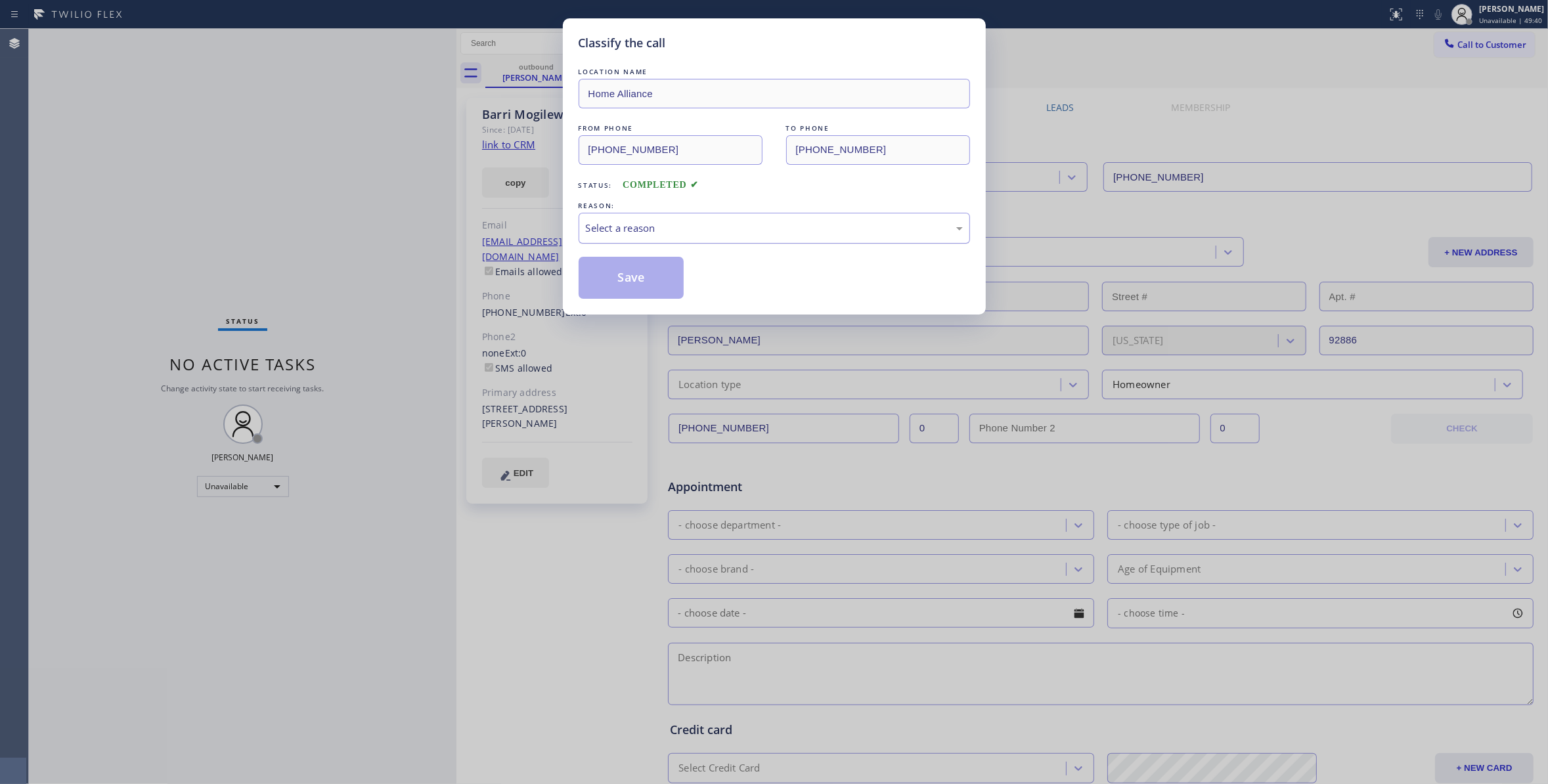
click at [659, 232] on div "Select a reason" at bounding box center [774, 228] width 377 height 15
click at [621, 285] on button "Save" at bounding box center [632, 277] width 106 height 42
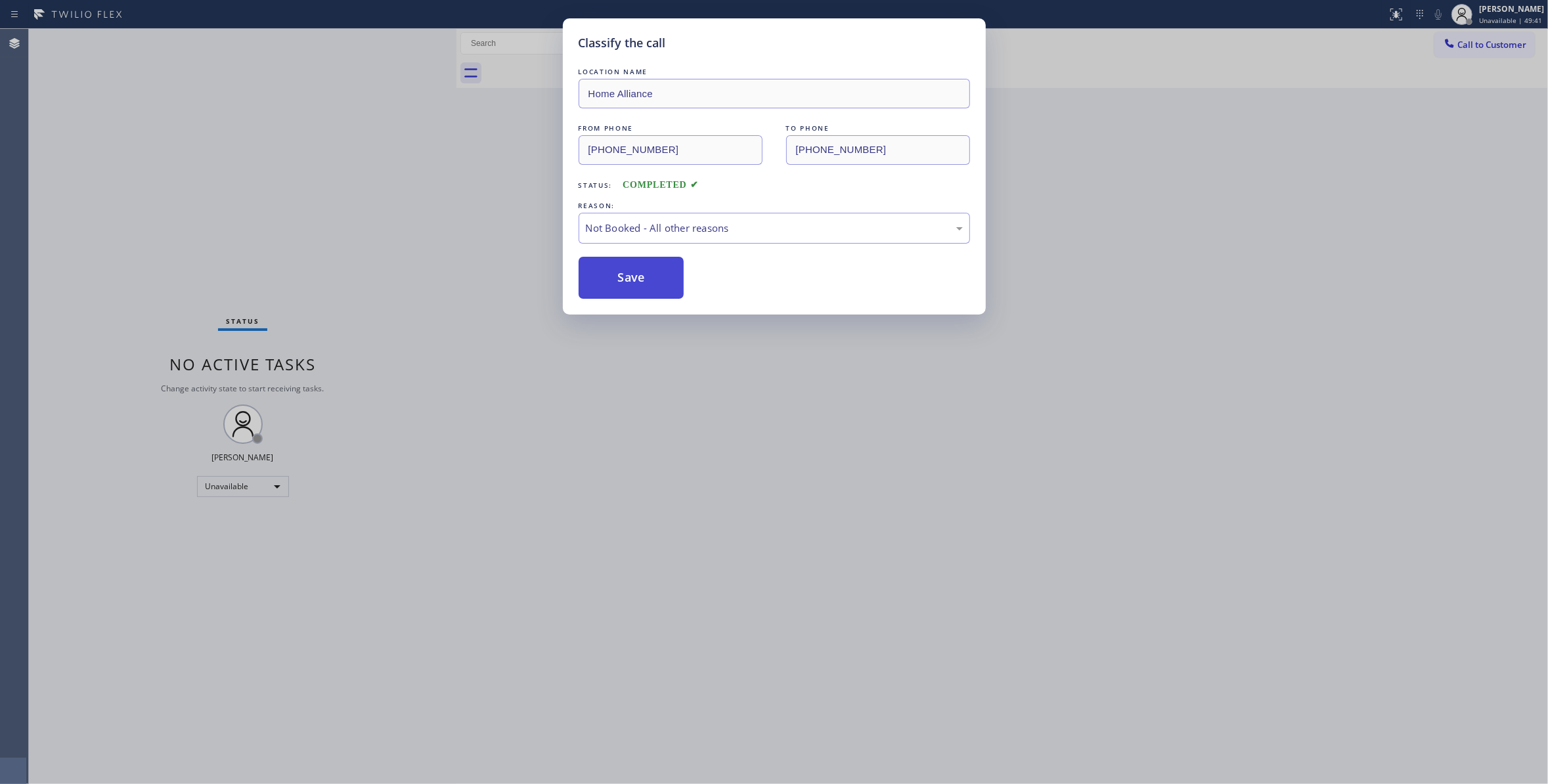
click at [621, 285] on button "Save" at bounding box center [632, 277] width 106 height 42
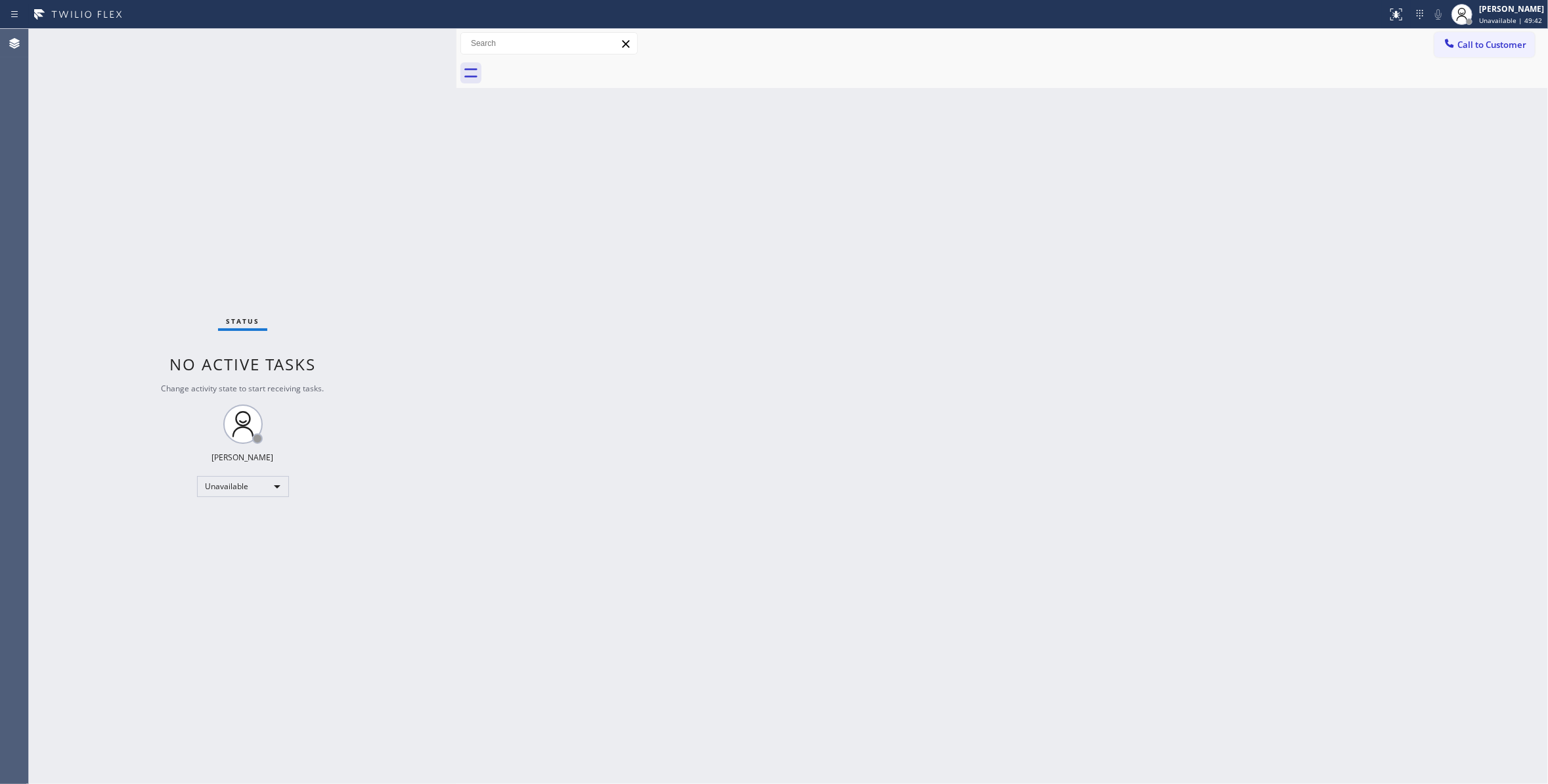
click at [1493, 43] on span "Call to Customer" at bounding box center [1491, 44] width 69 height 12
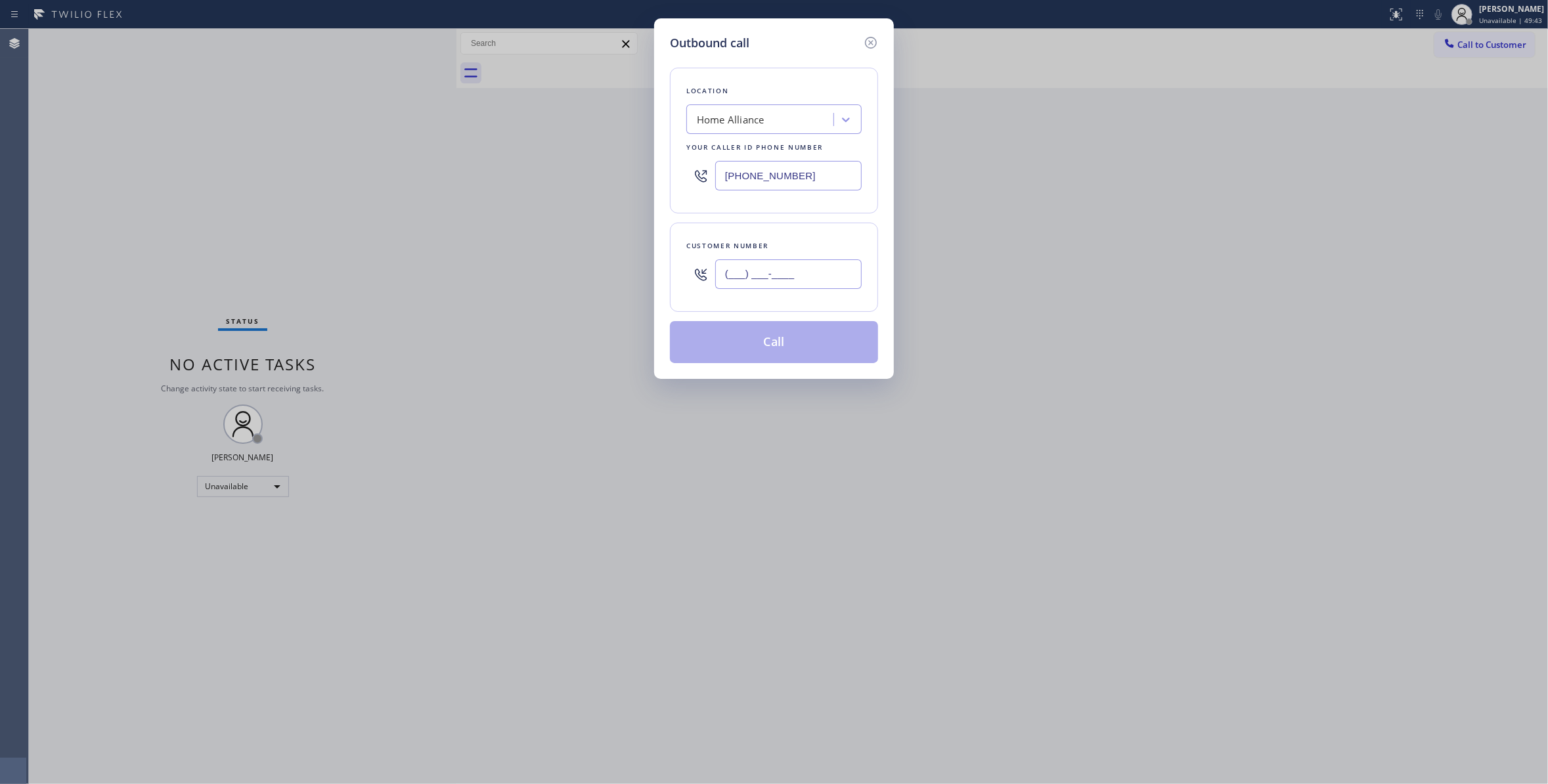
click at [772, 263] on input "(___) ___-____" at bounding box center [787, 273] width 146 height 29
paste input "714) 749-3145"
type input "[PHONE_NUMBER]"
click at [753, 340] on button "Call" at bounding box center [773, 341] width 208 height 42
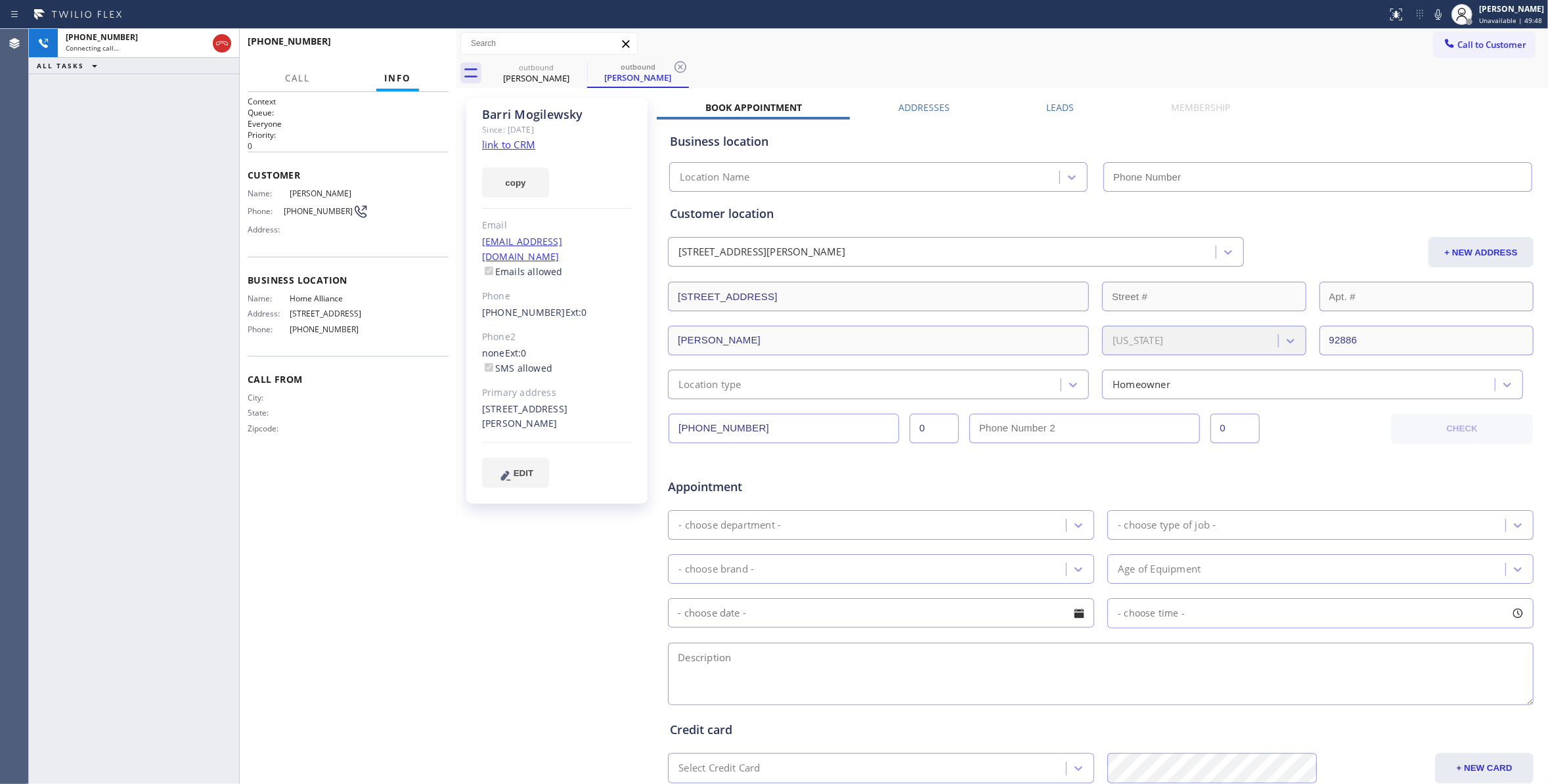
type input "[PHONE_NUMBER]"
drag, startPoint x: 685, startPoint y: 64, endPoint x: 751, endPoint y: 124, distance: 89.2
click at [685, 64] on icon at bounding box center [680, 67] width 16 height 16
click at [425, 50] on span "HANG UP" at bounding box center [417, 47] width 40 height 9
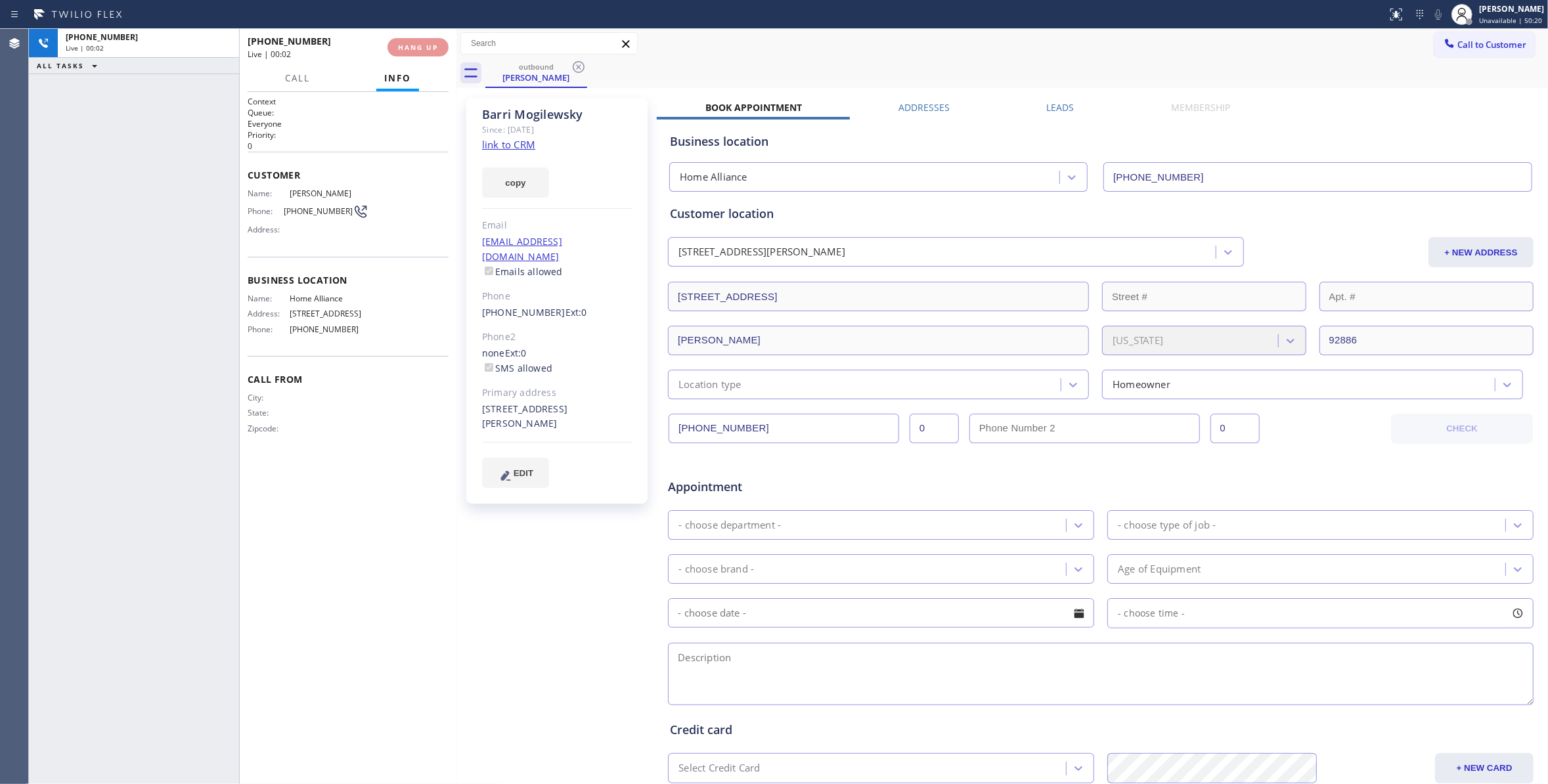
click at [425, 61] on div "[PHONE_NUMBER] Live | 00:02 HANG UP" at bounding box center [348, 47] width 201 height 34
click at [425, 66] on div "[PHONE_NUMBER] Wrap up | 00:00 COMPLETE Call Info Call ended [PHONE_NUMBER] Wra…" at bounding box center [348, 406] width 217 height 755
click at [421, 48] on span "COMPLETE" at bounding box center [415, 47] width 45 height 9
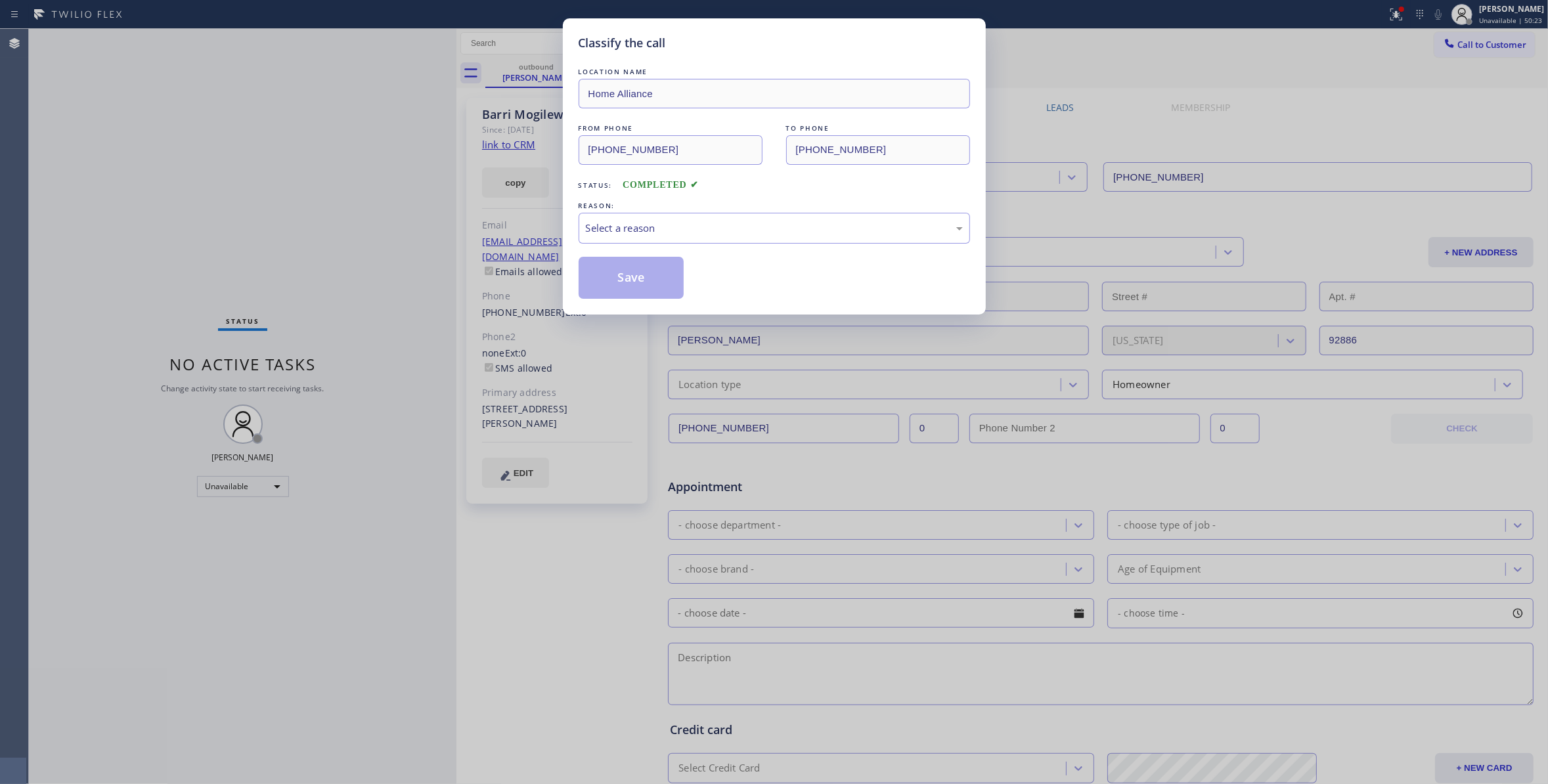
click at [633, 248] on div "LOCATION NAME Home Alliance FROM PHONE [PHONE_NUMBER] TO PHONE [PHONE_NUMBER] S…" at bounding box center [774, 182] width 391 height 234
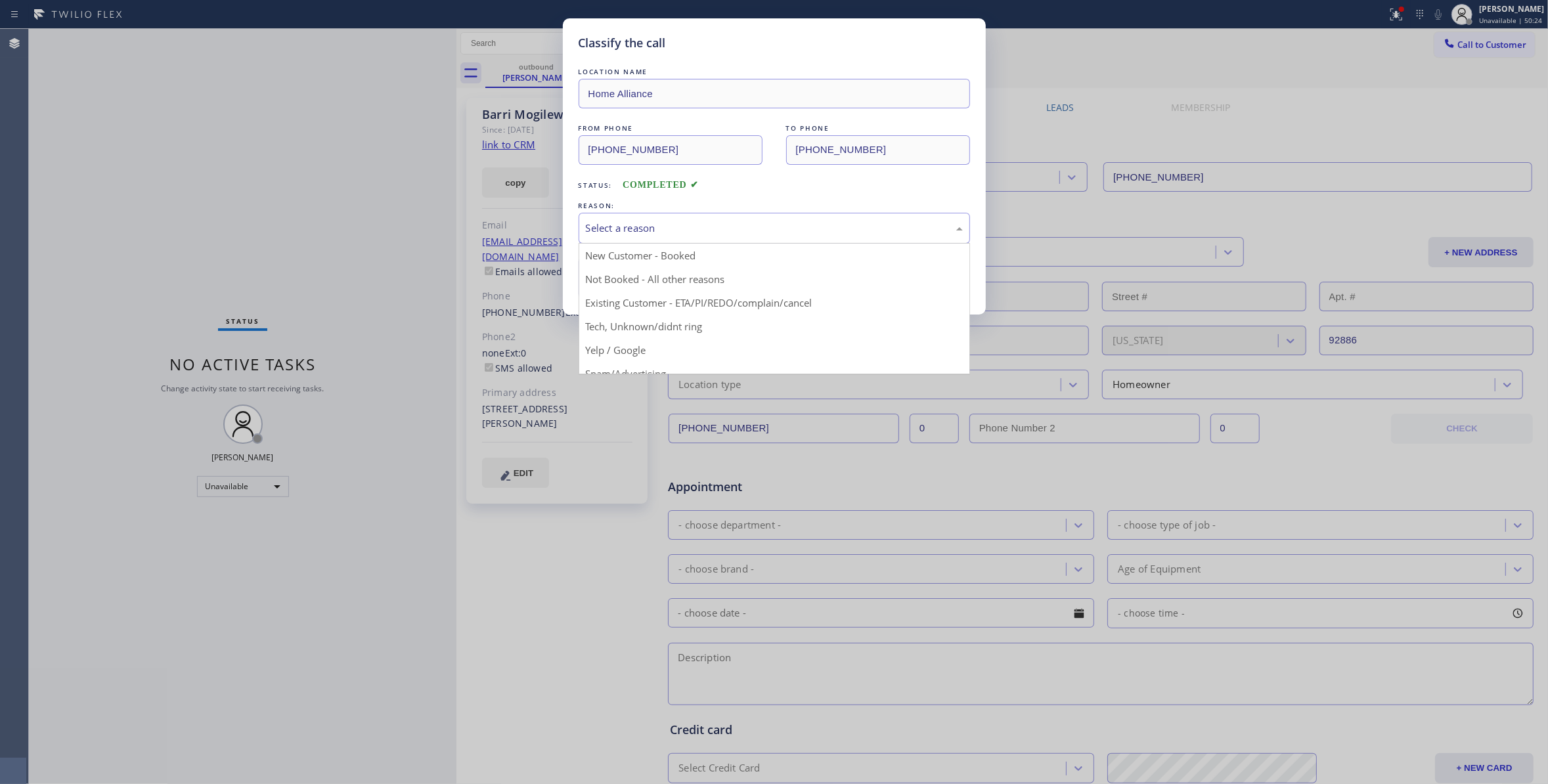
click at [604, 224] on div "Select a reason" at bounding box center [774, 228] width 377 height 15
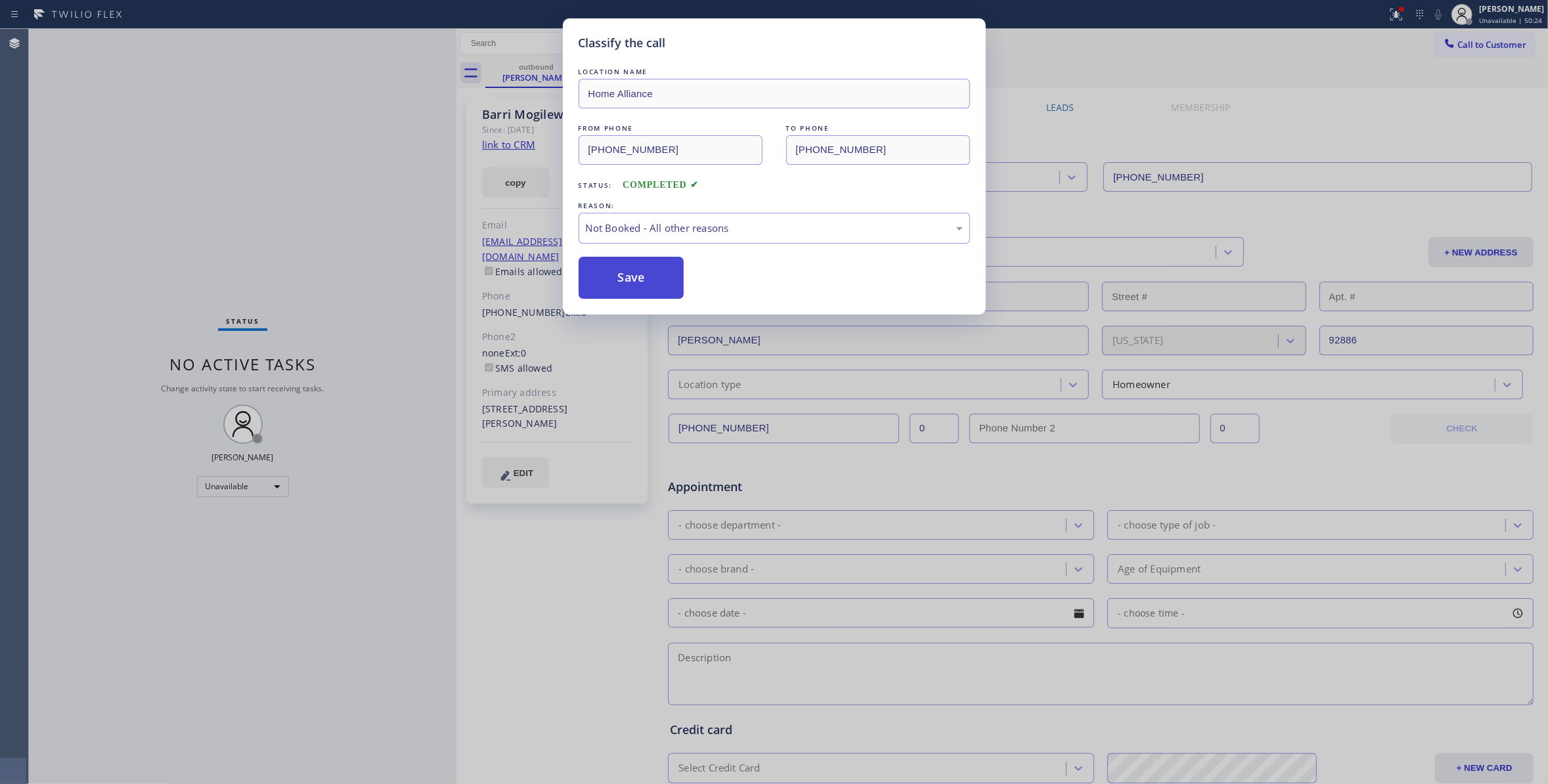
click at [625, 287] on button "Save" at bounding box center [632, 277] width 106 height 42
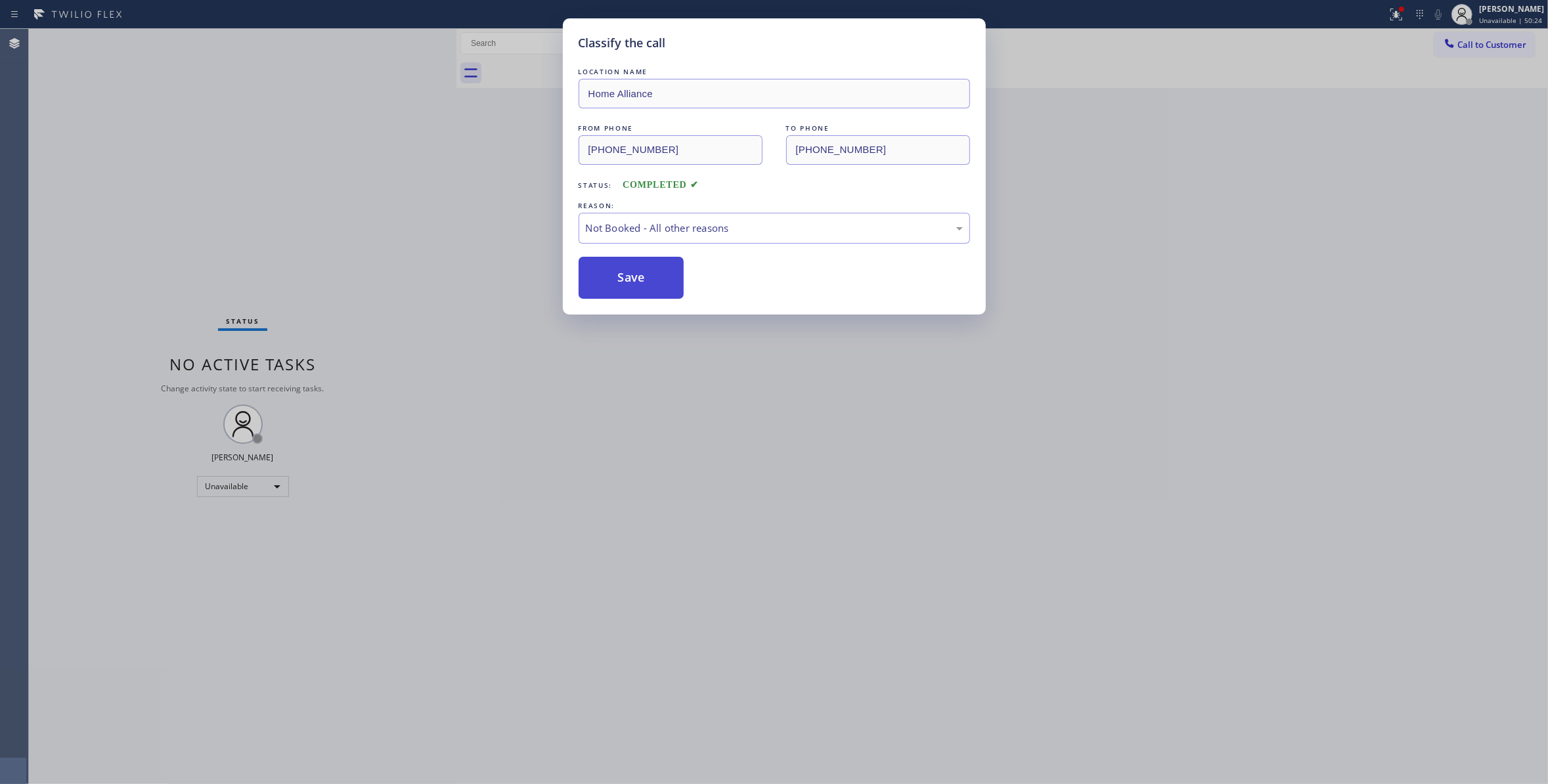
click at [625, 287] on button "Save" at bounding box center [632, 277] width 106 height 42
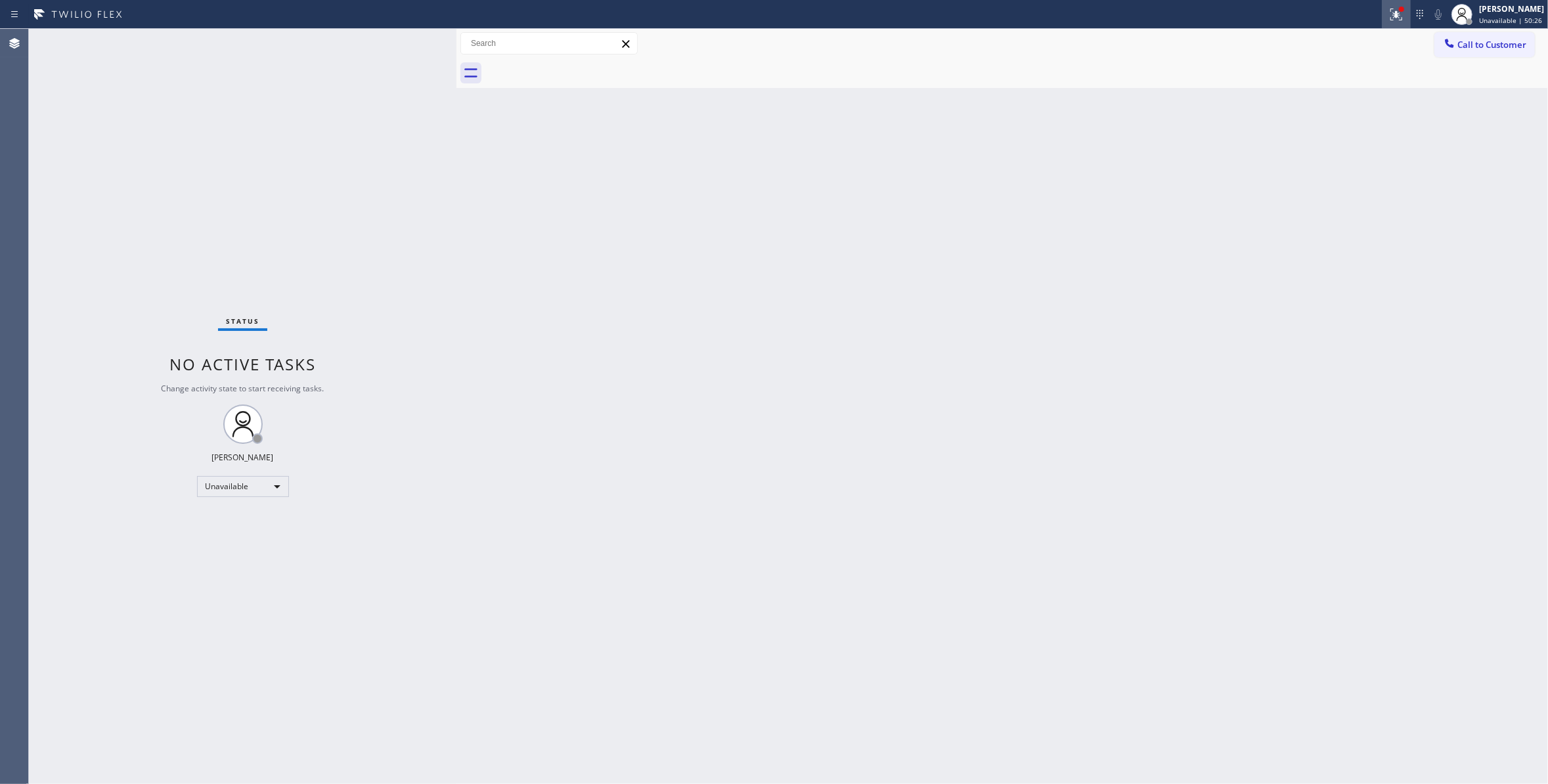
click at [1388, 17] on icon at bounding box center [1396, 14] width 16 height 16
click at [1291, 174] on span "Clear issues" at bounding box center [1310, 172] width 62 height 9
click at [1471, 45] on span "Call to Customer" at bounding box center [1491, 44] width 69 height 12
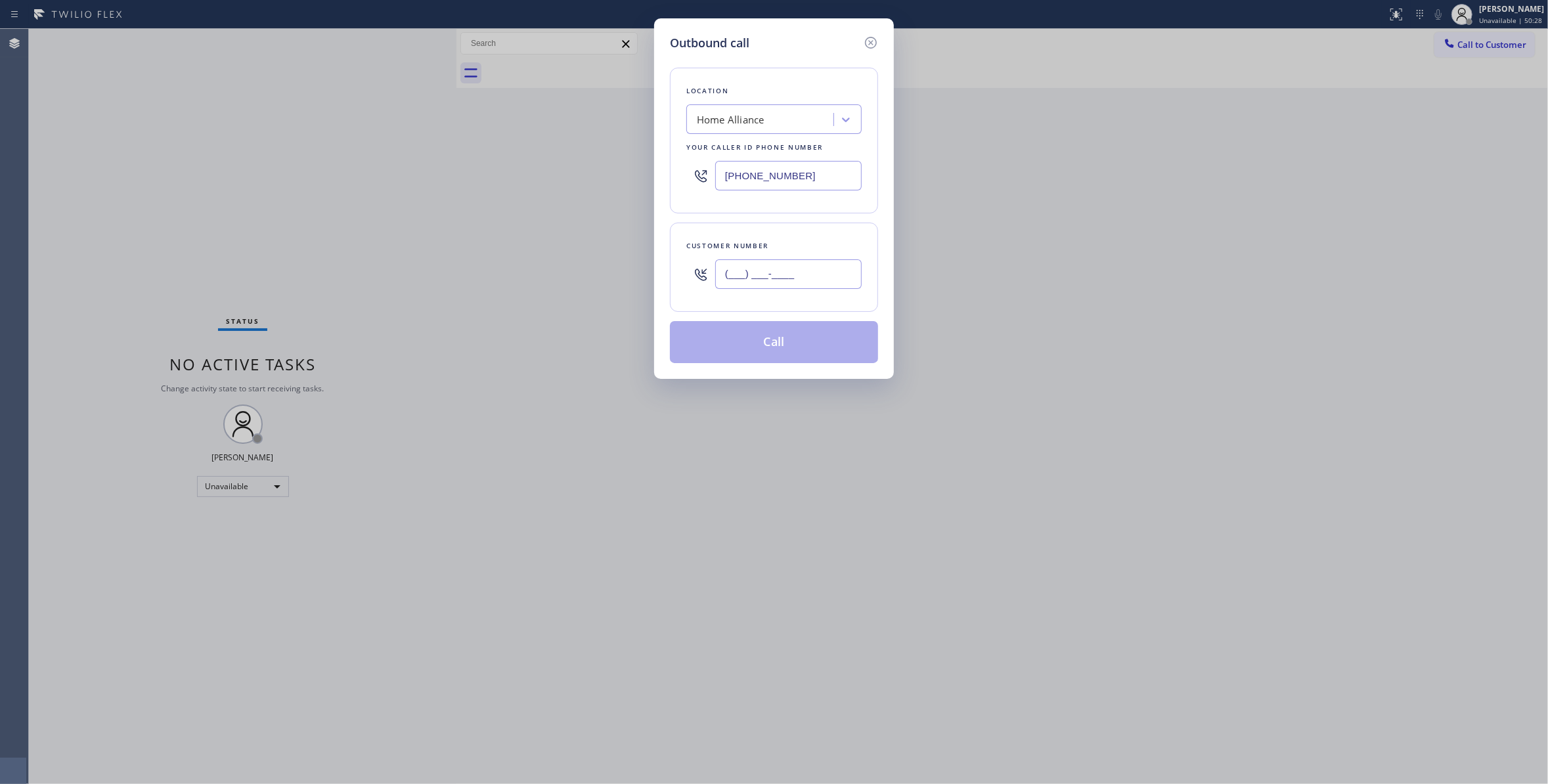
click at [765, 276] on input "(___) ___-____" at bounding box center [787, 273] width 146 height 29
paste input "253) 201-6959"
type input "[PHONE_NUMBER]"
drag, startPoint x: 757, startPoint y: 347, endPoint x: 401, endPoint y: 594, distance: 433.3
click at [402, 597] on div "Outbound call Location Home Alliance Your caller id phone number [PHONE_NUMBER]…" at bounding box center [774, 392] width 1548 height 784
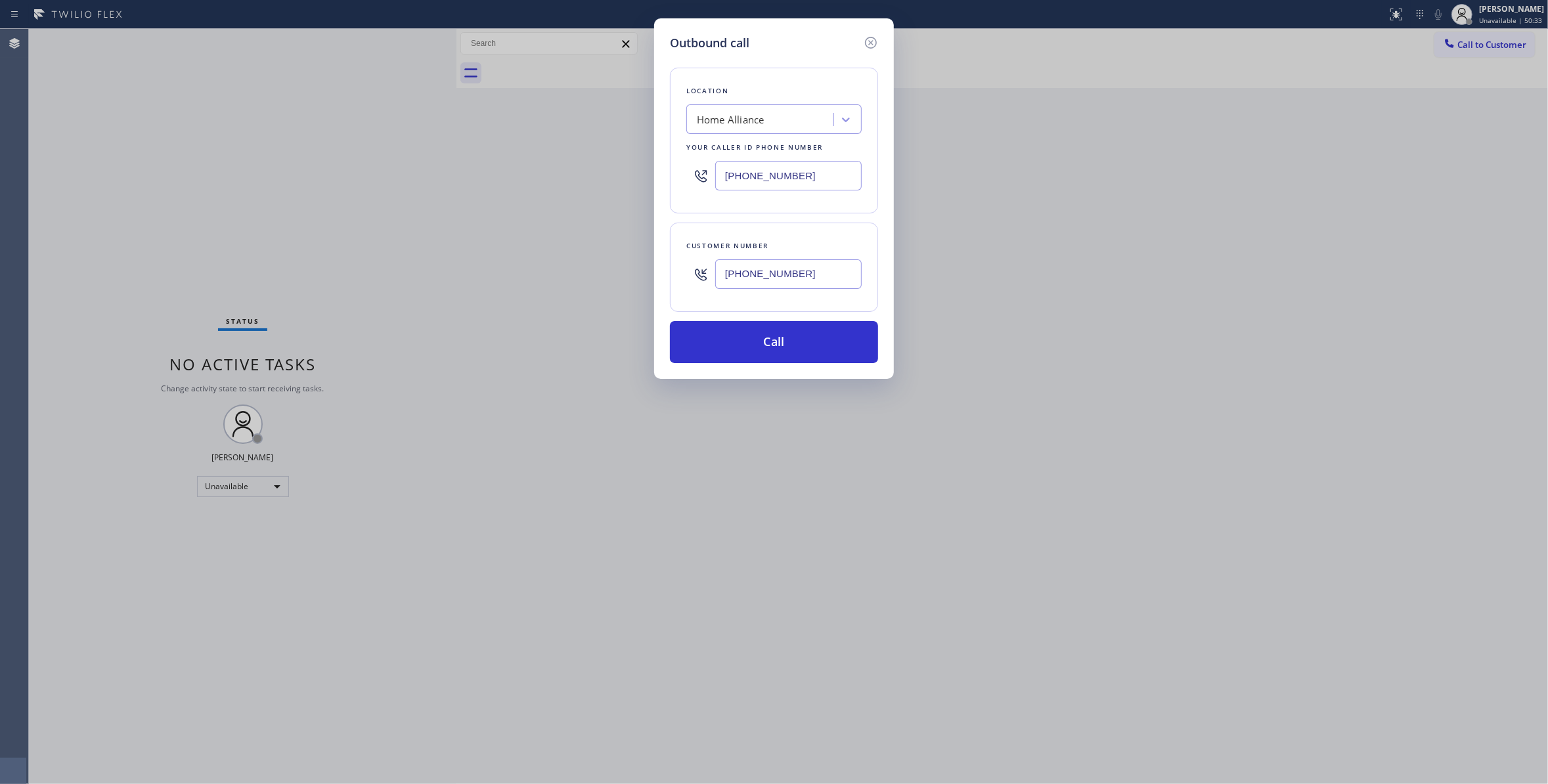
click at [400, 590] on div "Outbound call Location Home Alliance Your caller id phone number [PHONE_NUMBER]…" at bounding box center [774, 392] width 1548 height 784
drag, startPoint x: 826, startPoint y: 179, endPoint x: 478, endPoint y: 200, distance: 348.6
click at [387, 169] on div "Outbound call Location Home Alliance Your caller id phone number [PHONE_NUMBER]…" at bounding box center [774, 392] width 1548 height 784
paste input "253) 525-2311"
type input "[PHONE_NUMBER]"
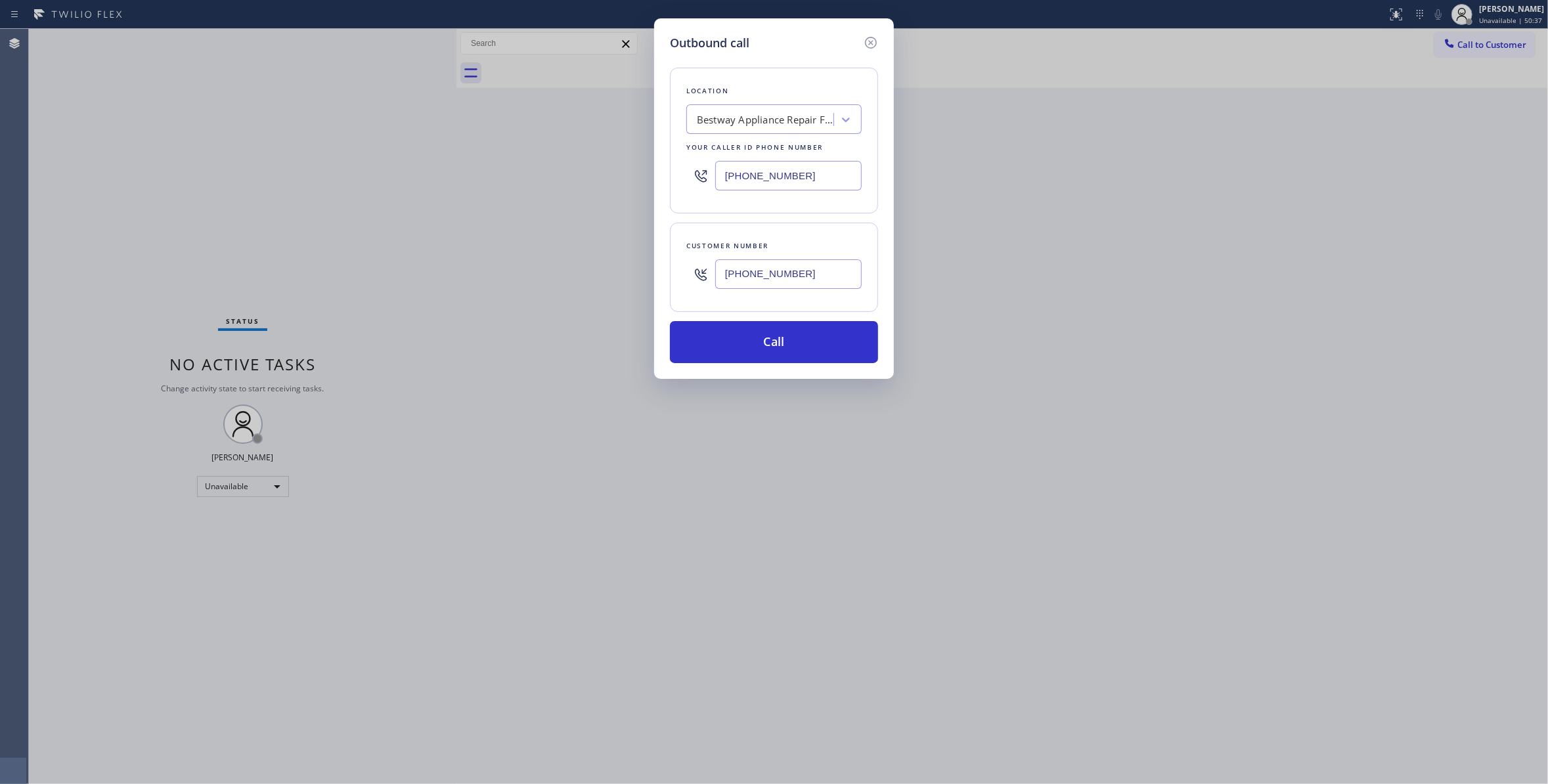
drag, startPoint x: 838, startPoint y: 280, endPoint x: 560, endPoint y: 280, distance: 278.0
click at [560, 280] on div "Outbound call Location Bestway Appliance Repair Federal Way Your caller id phon…" at bounding box center [774, 392] width 1548 height 784
click at [757, 334] on button "Call" at bounding box center [773, 341] width 208 height 42
drag, startPoint x: 823, startPoint y: 281, endPoint x: 660, endPoint y: 270, distance: 163.4
click at [660, 270] on div "Outbound call Location Bestway Appliance Repair Federal Way Your caller id phon…" at bounding box center [773, 198] width 240 height 360
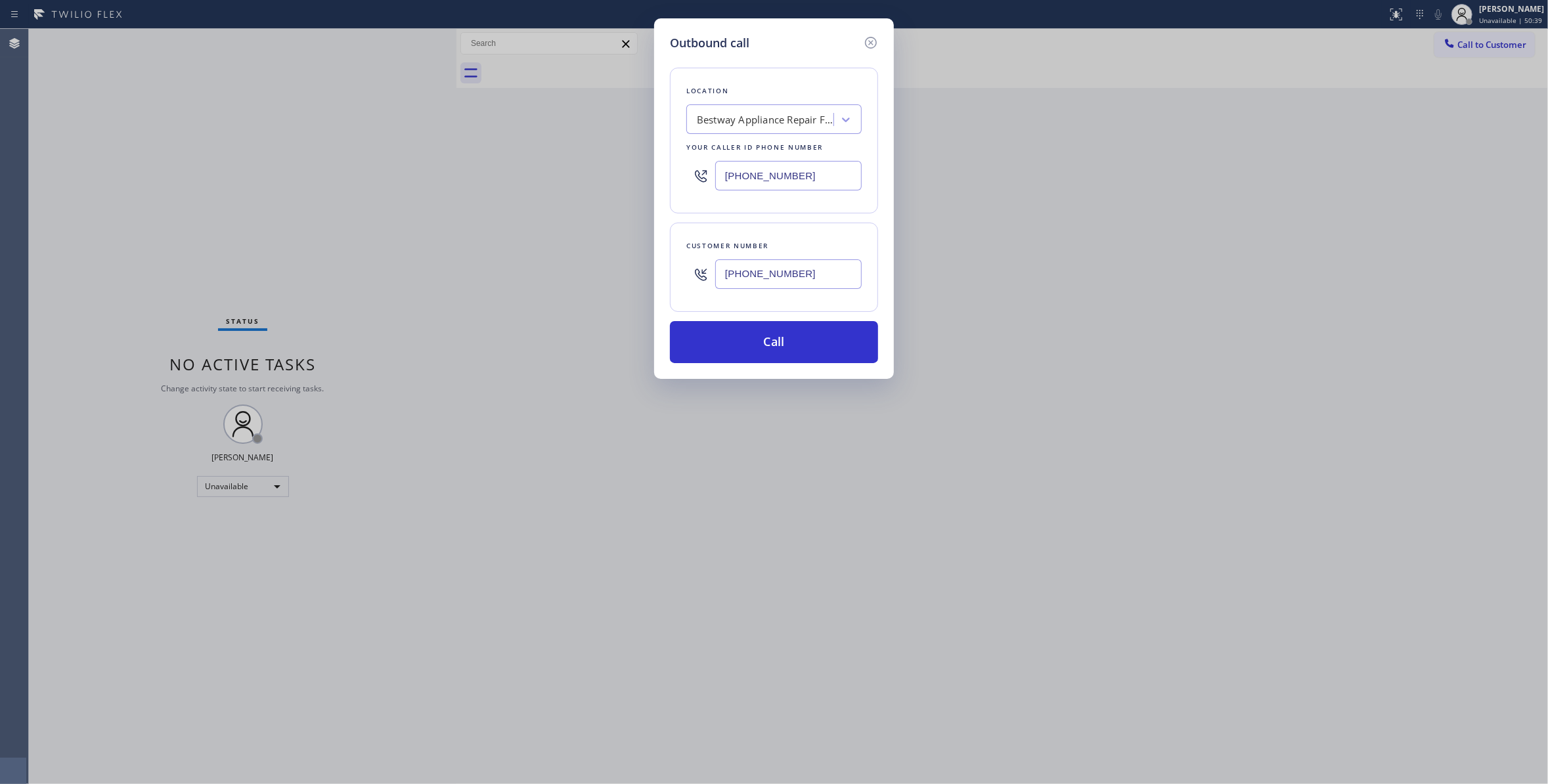
click at [749, 350] on button "Call" at bounding box center [773, 341] width 208 height 42
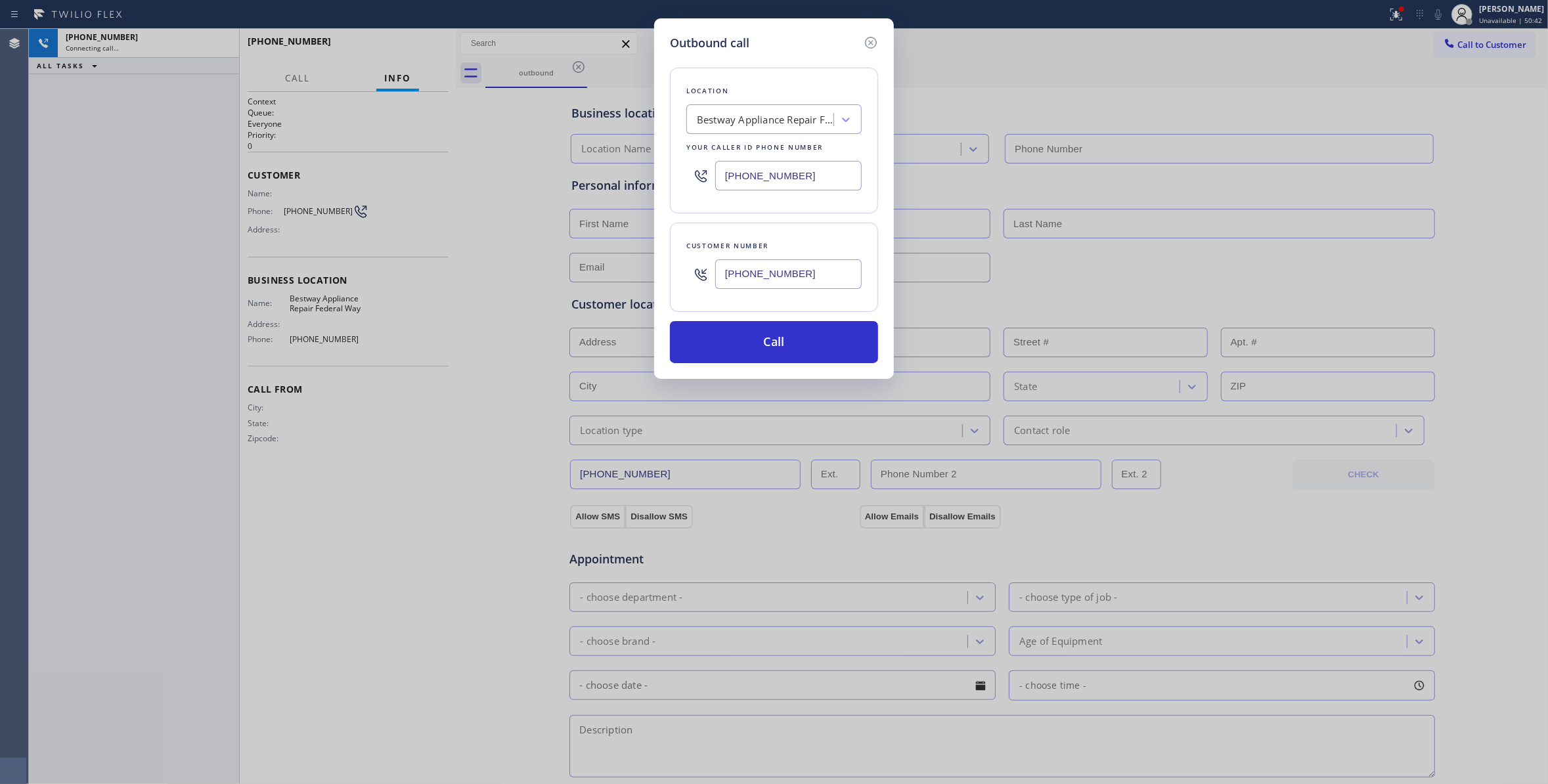
type input "[PHONE_NUMBER]"
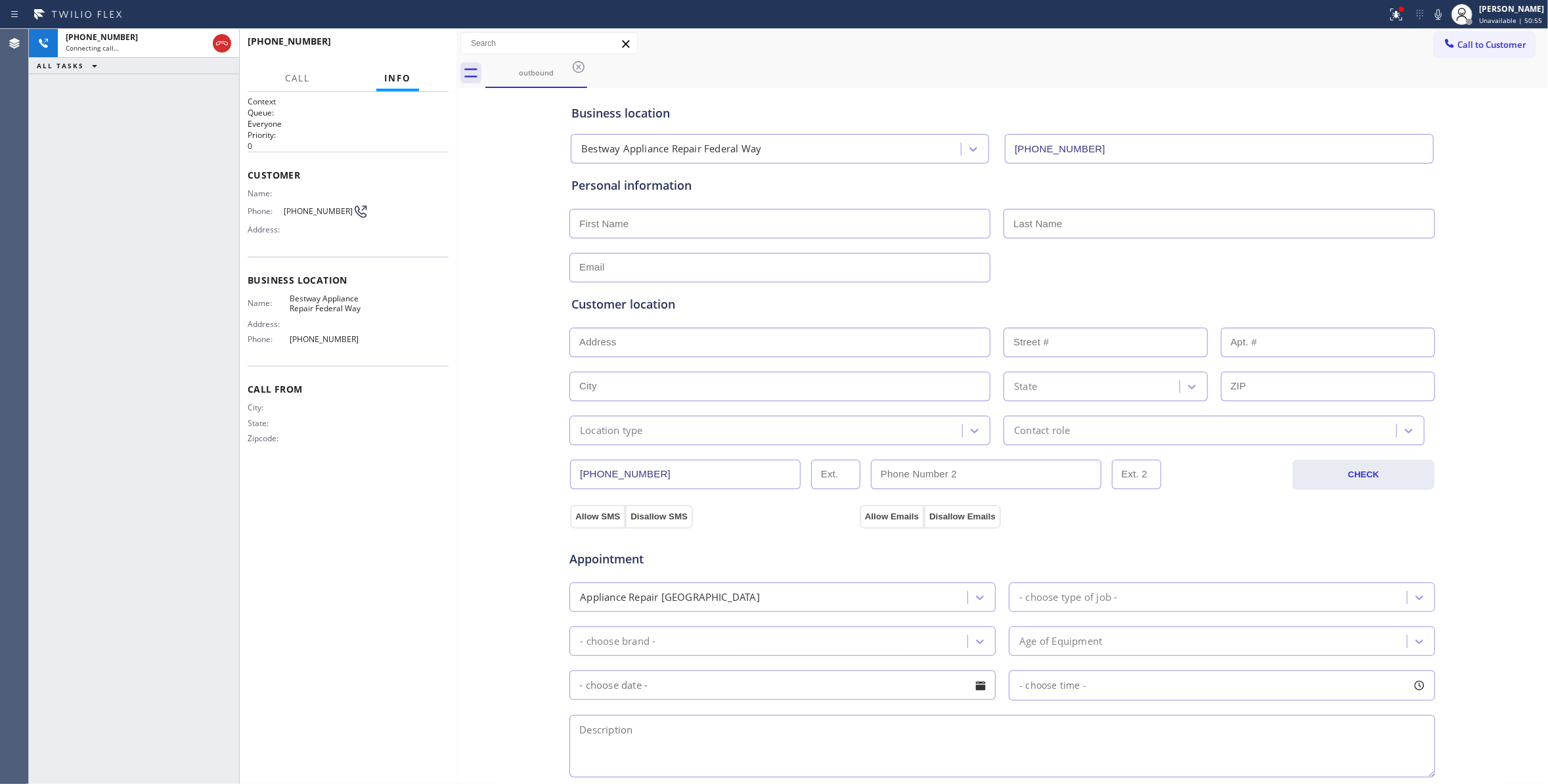
click at [323, 208] on span "[PHONE_NUMBER]" at bounding box center [318, 211] width 69 height 9
click at [323, 206] on span "[PHONE_NUMBER]" at bounding box center [318, 211] width 69 height 9
copy div "[PHONE_NUMBER]"
drag, startPoint x: 1371, startPoint y: 14, endPoint x: 1408, endPoint y: 132, distance: 123.7
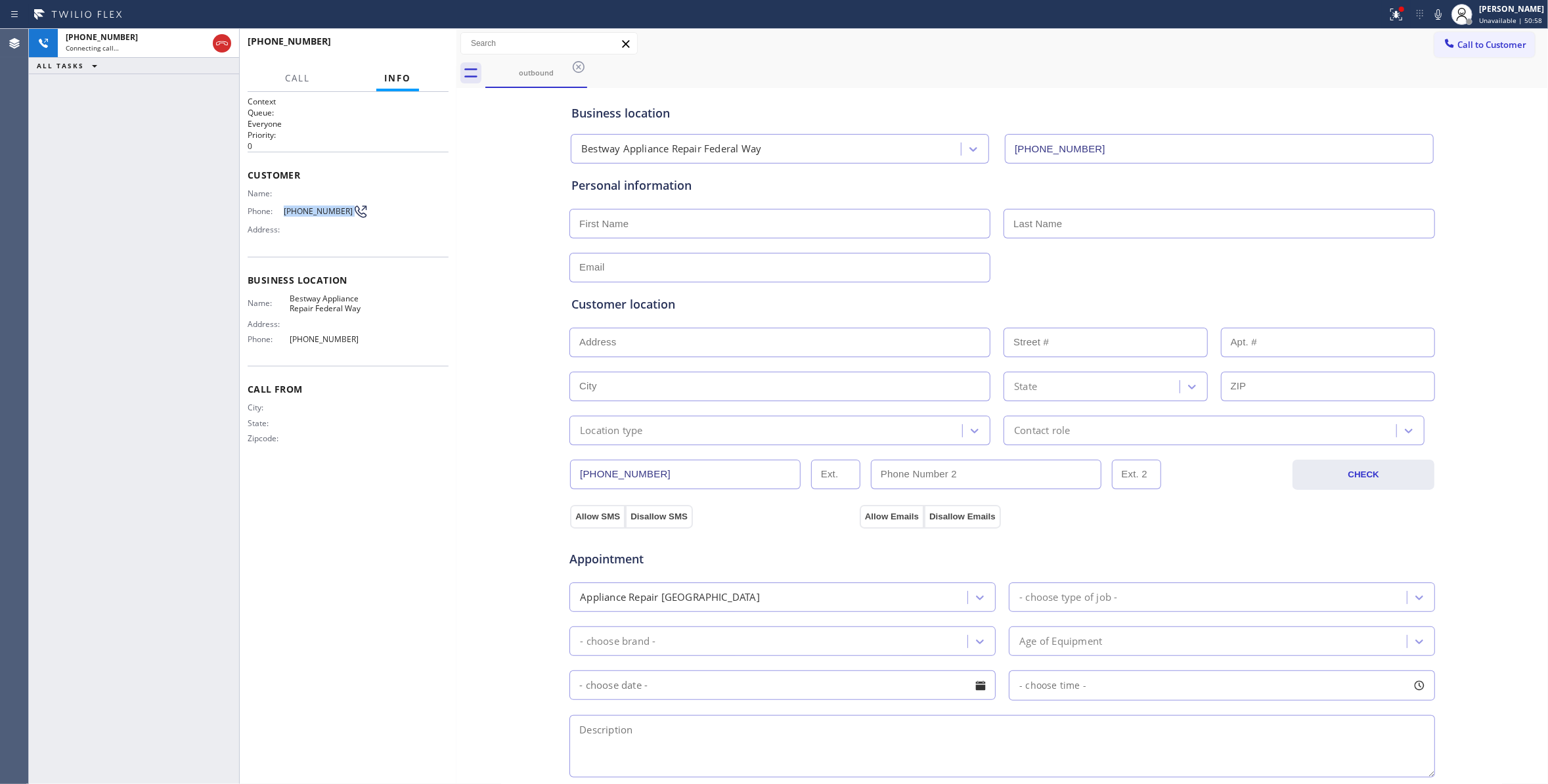
click at [1381, 13] on div at bounding box center [1395, 14] width 29 height 16
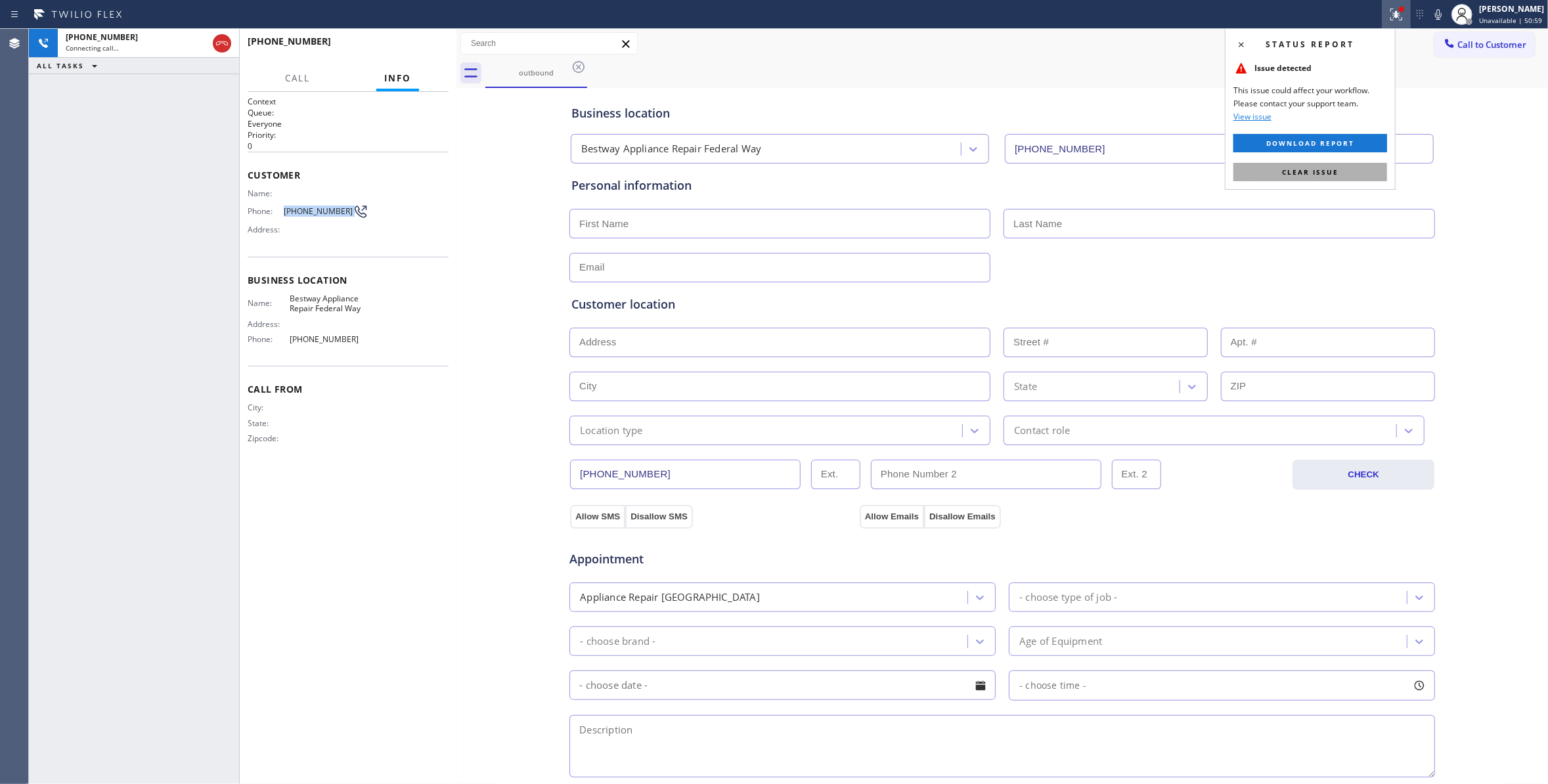
click at [1342, 168] on button "Clear issue" at bounding box center [1310, 172] width 153 height 18
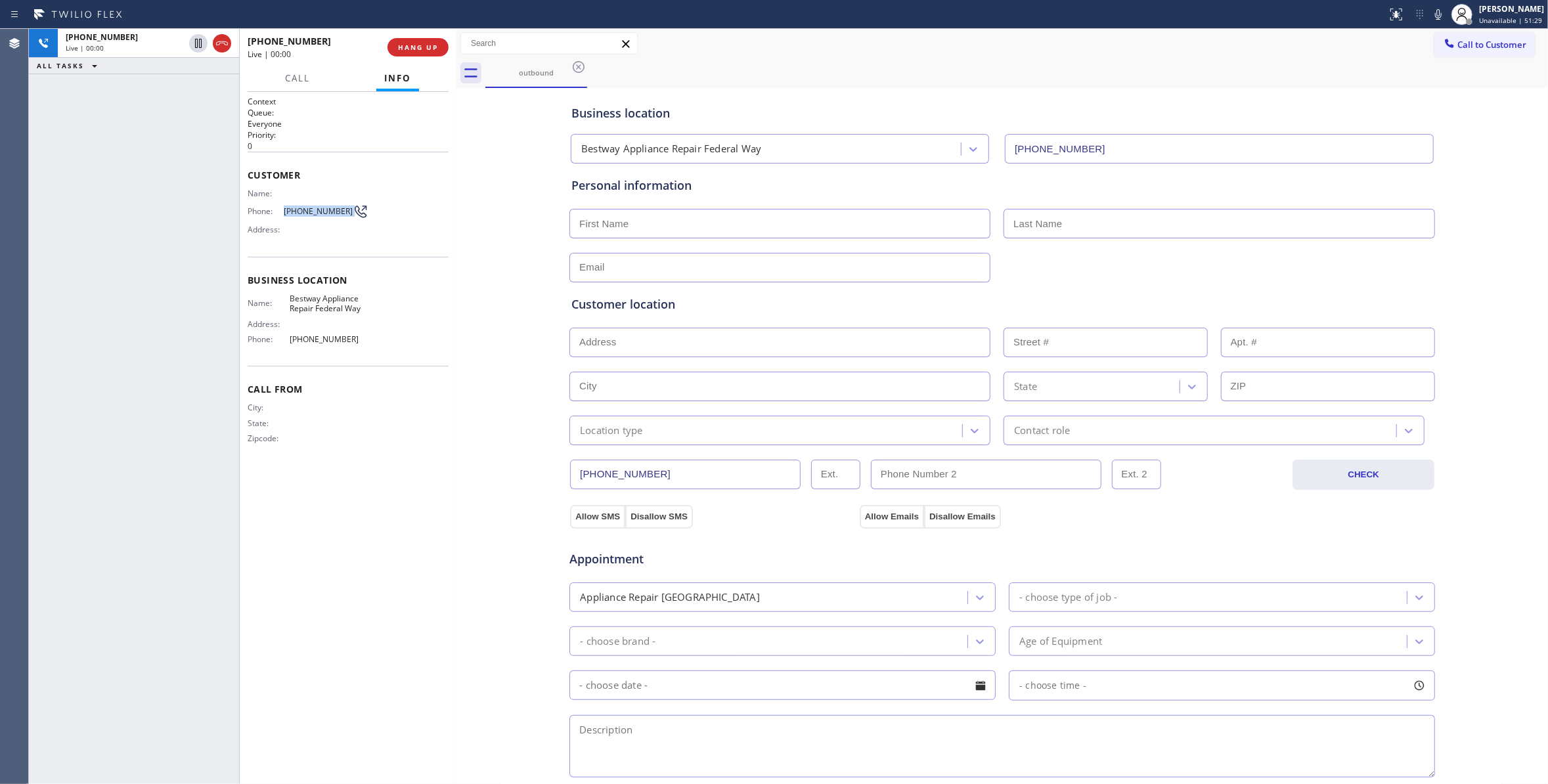
drag, startPoint x: 227, startPoint y: 43, endPoint x: 286, endPoint y: 51, distance: 59.5
click at [227, 43] on icon at bounding box center [222, 43] width 16 height 16
click at [413, 47] on span "COMPLETE" at bounding box center [415, 47] width 45 height 9
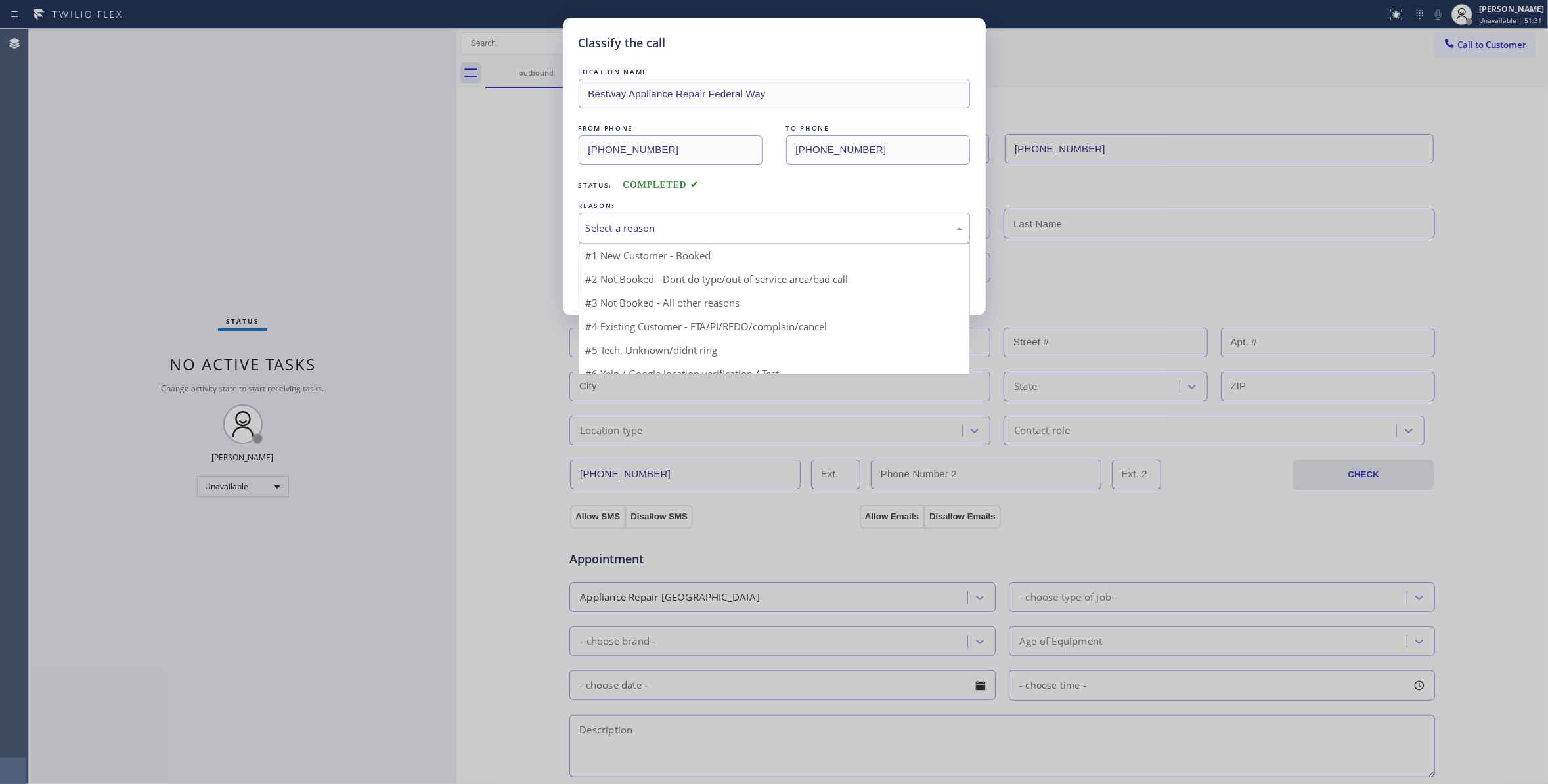
click at [666, 216] on div "Select a reason" at bounding box center [774, 228] width 391 height 31
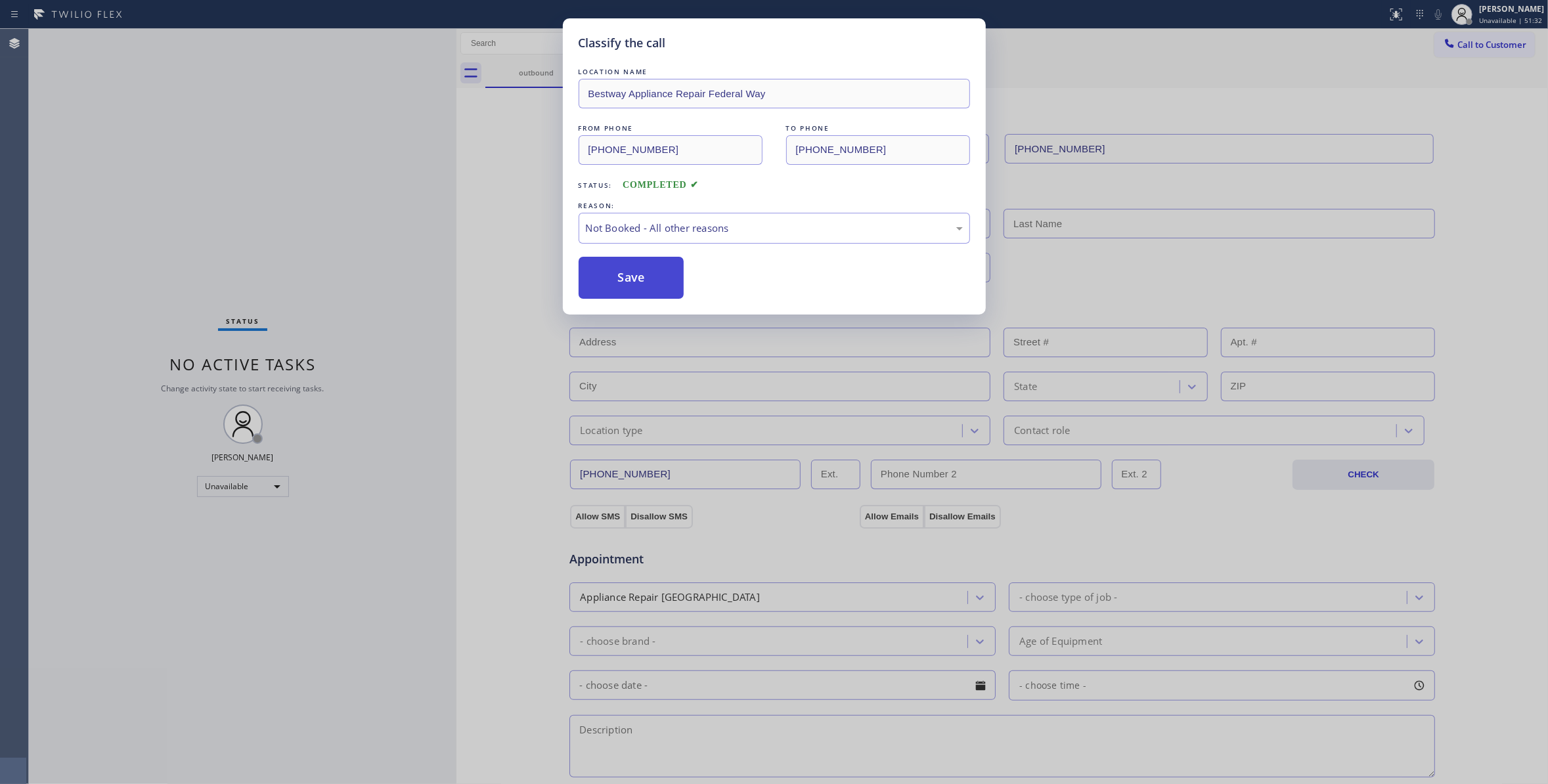
click at [599, 277] on button "Save" at bounding box center [632, 277] width 106 height 42
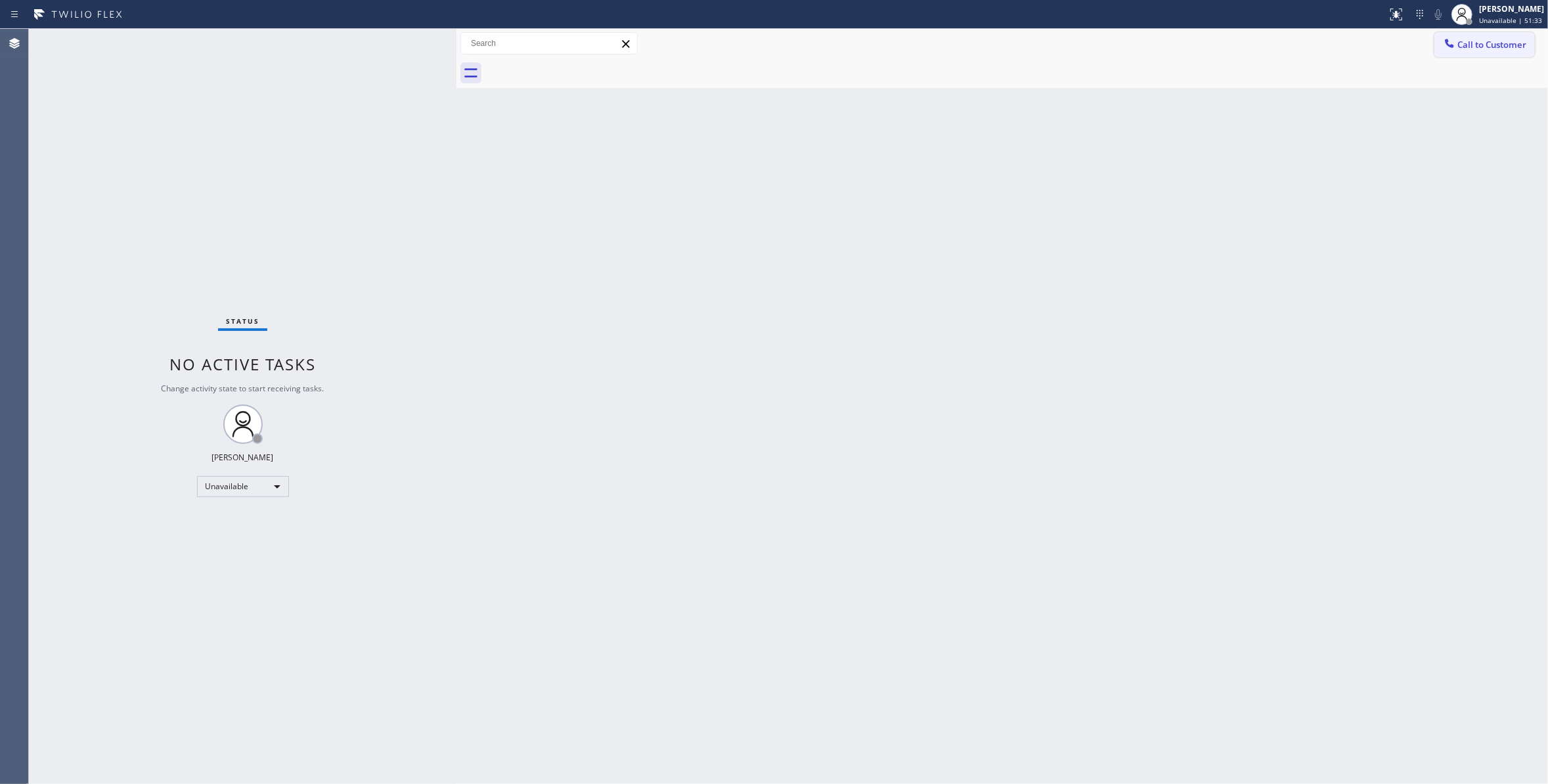
click at [1496, 43] on span "Call to Customer" at bounding box center [1491, 44] width 69 height 12
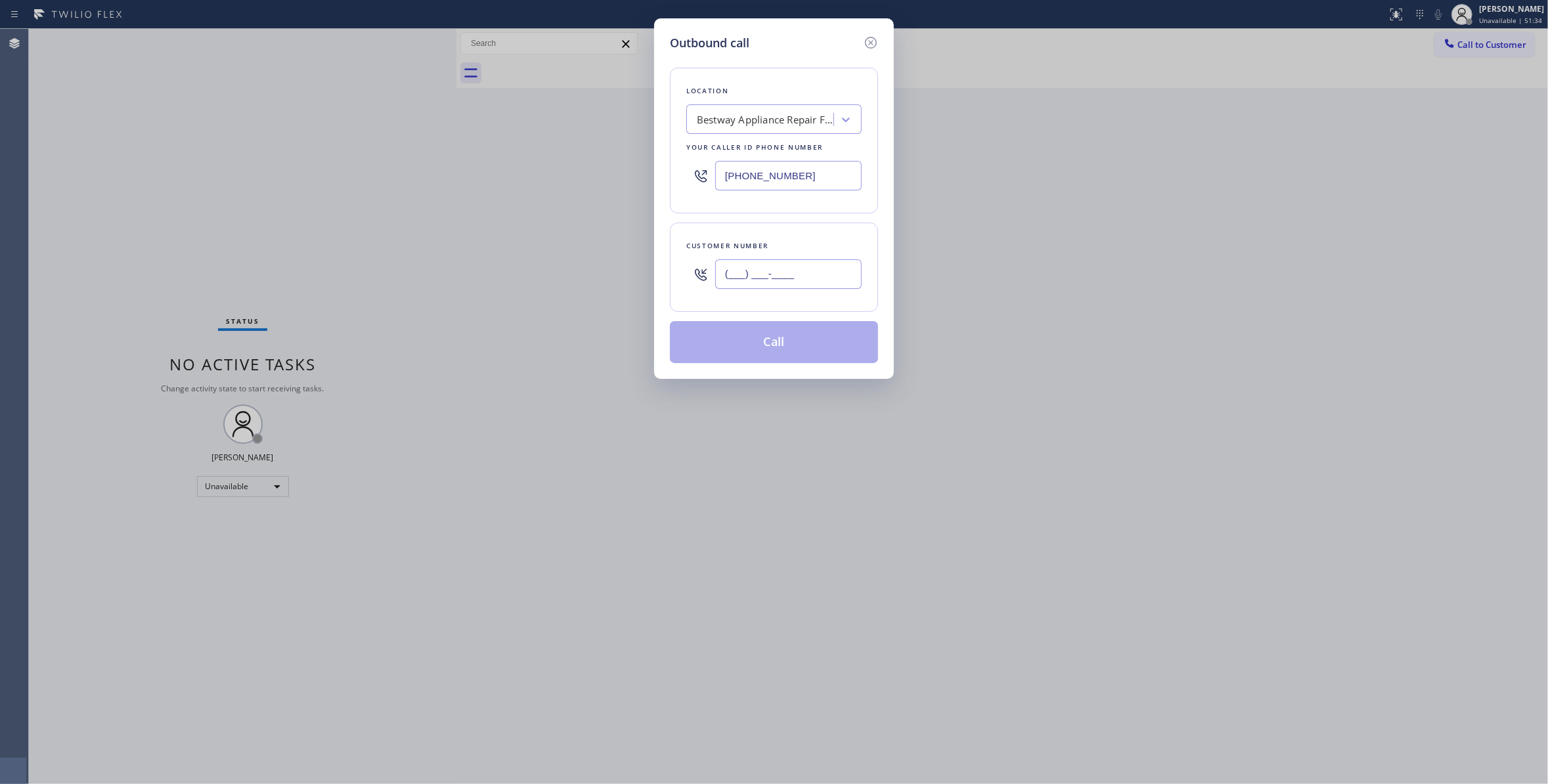
click at [796, 268] on input "(___) ___-____" at bounding box center [787, 273] width 146 height 29
paste input "253) 201-6959"
type input "[PHONE_NUMBER]"
click at [712, 334] on button "Call" at bounding box center [773, 341] width 208 height 42
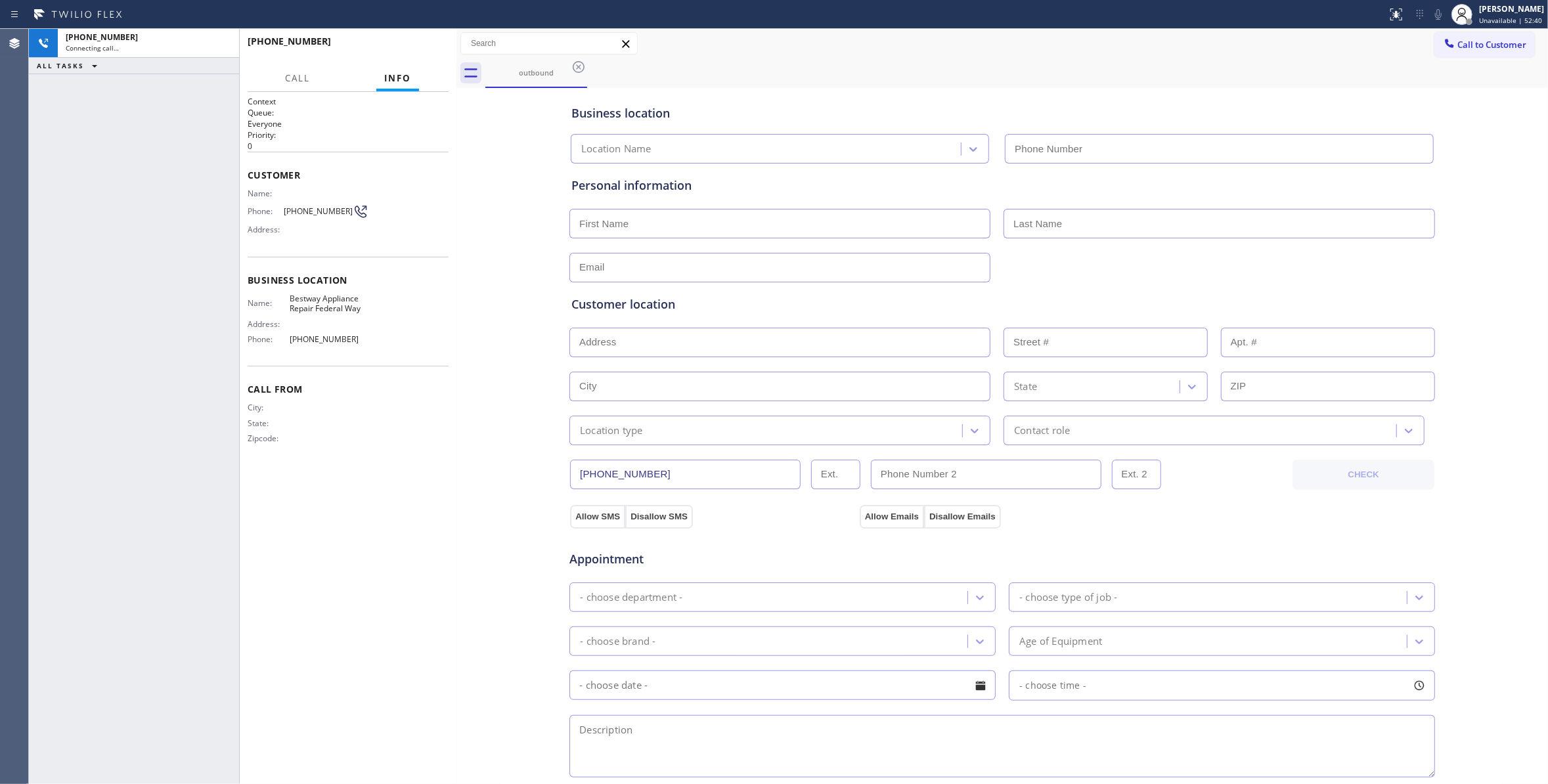
type input "[PHONE_NUMBER]"
click at [386, 443] on div "City: State: Zipcode:" at bounding box center [348, 425] width 201 height 46
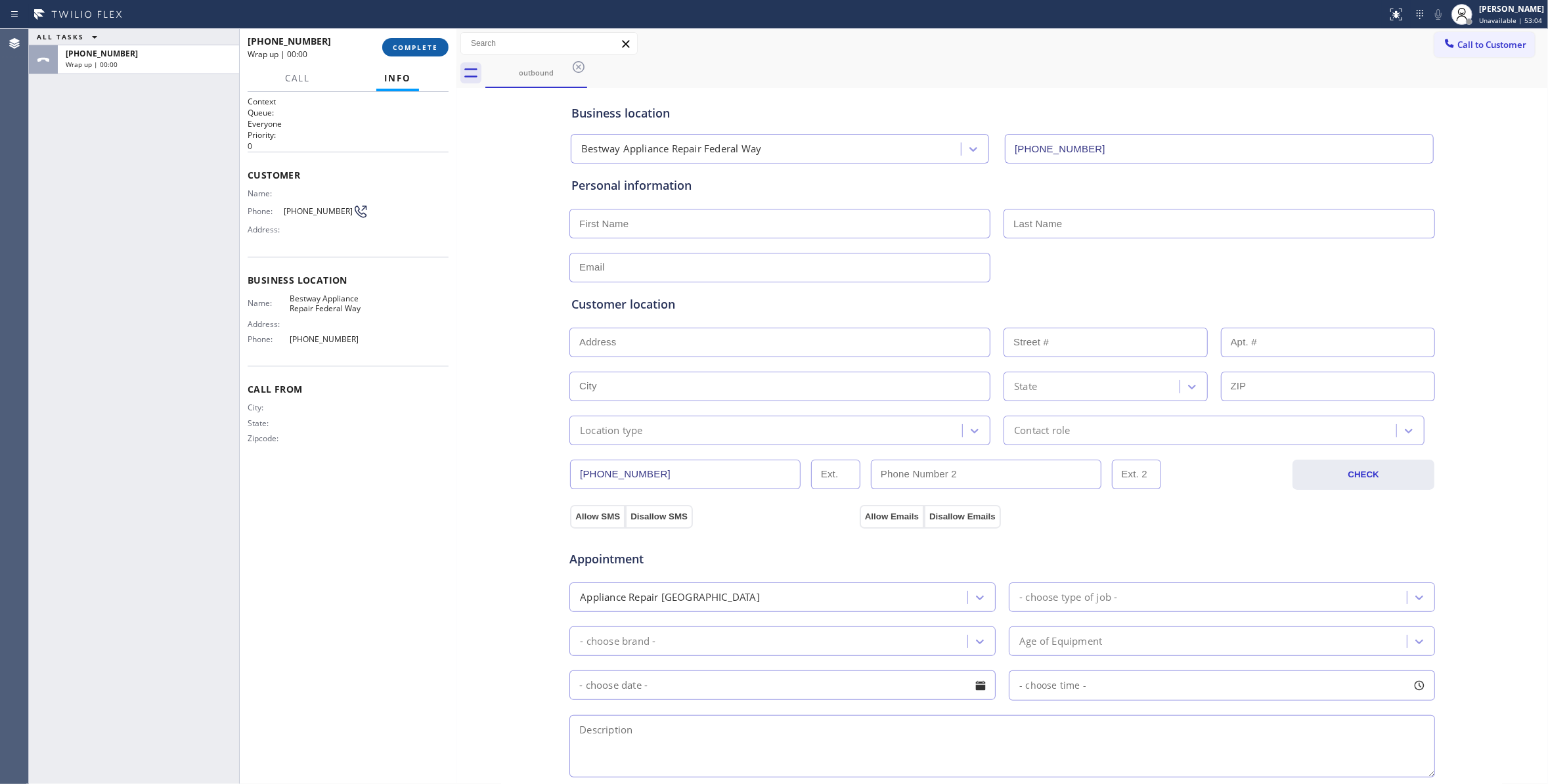
click at [417, 40] on button "COMPLETE" at bounding box center [415, 47] width 66 height 18
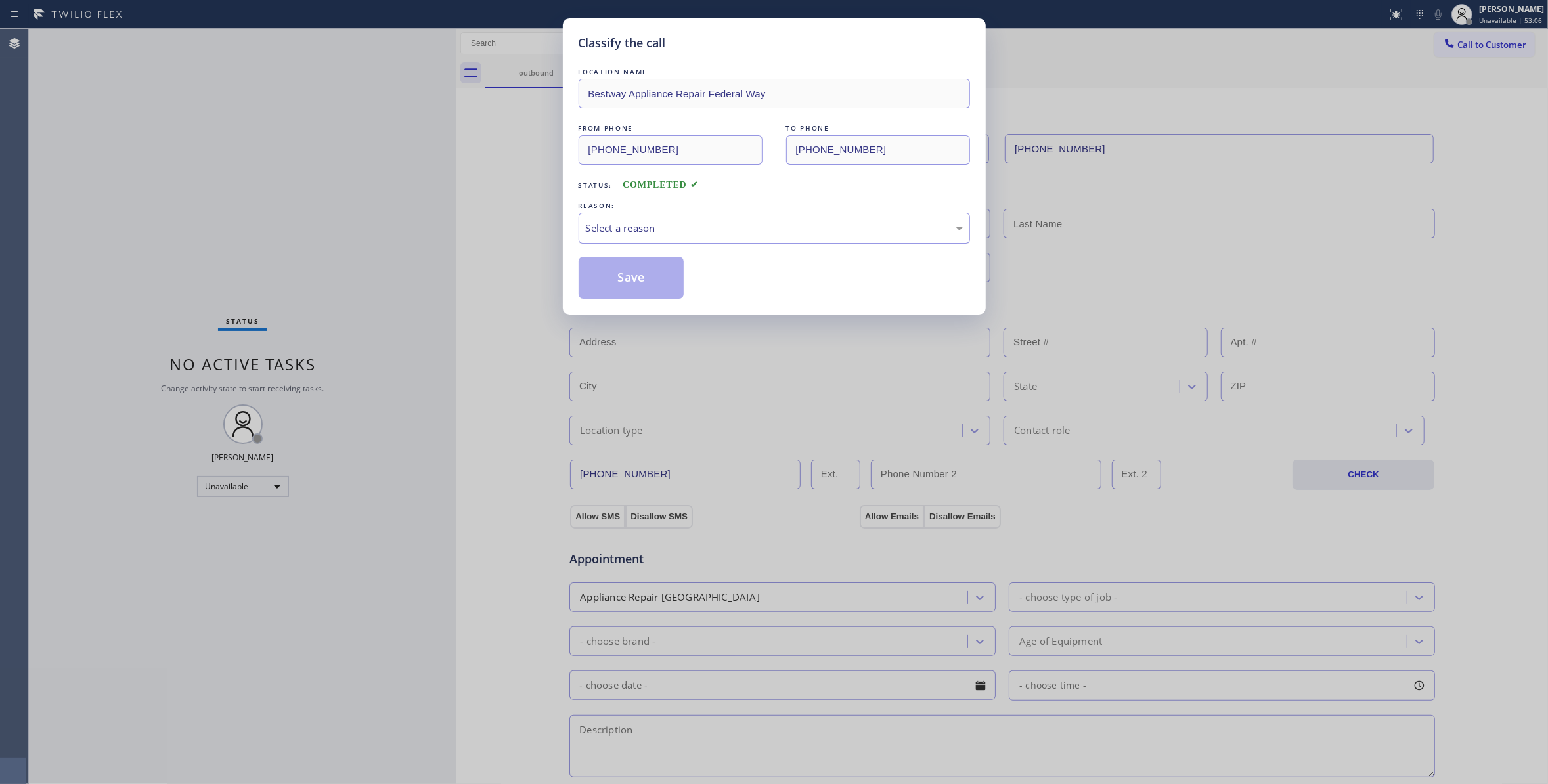
click at [636, 222] on div "Select a reason" at bounding box center [774, 228] width 377 height 15
click at [625, 276] on button "Save" at bounding box center [632, 277] width 106 height 42
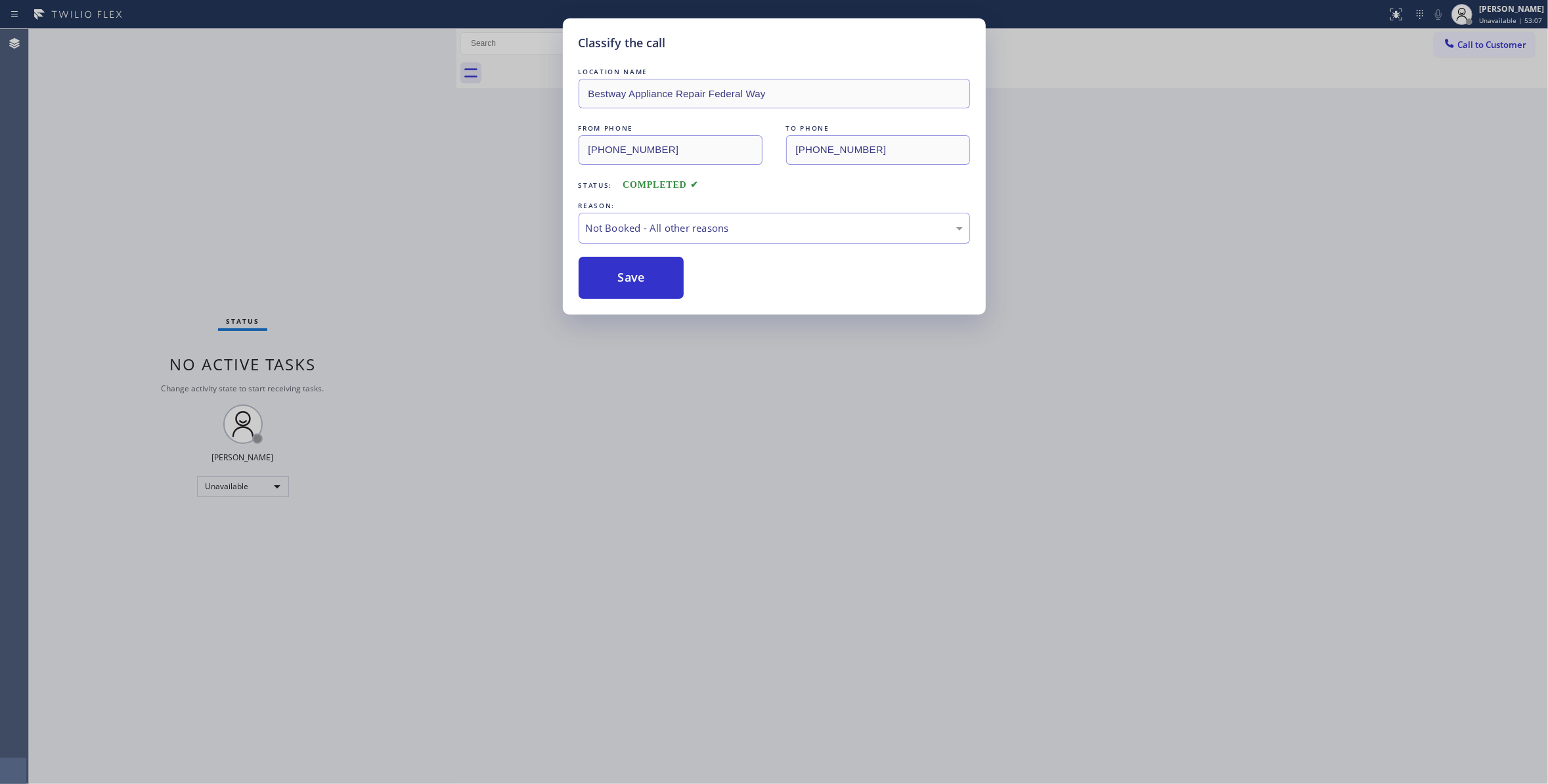
click at [625, 276] on button "Save" at bounding box center [632, 277] width 106 height 42
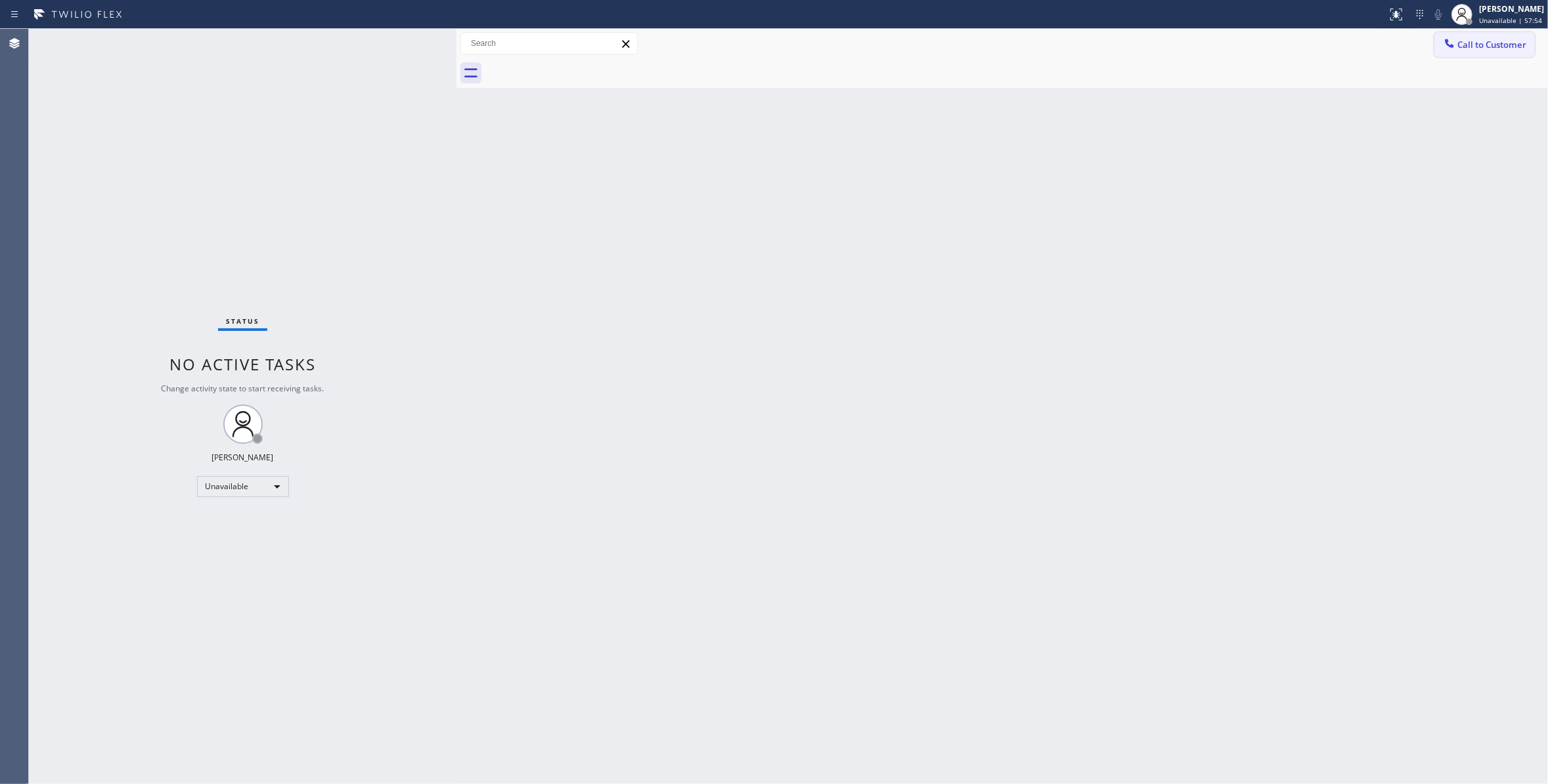
click at [1508, 50] on span "Call to Customer" at bounding box center [1491, 44] width 69 height 12
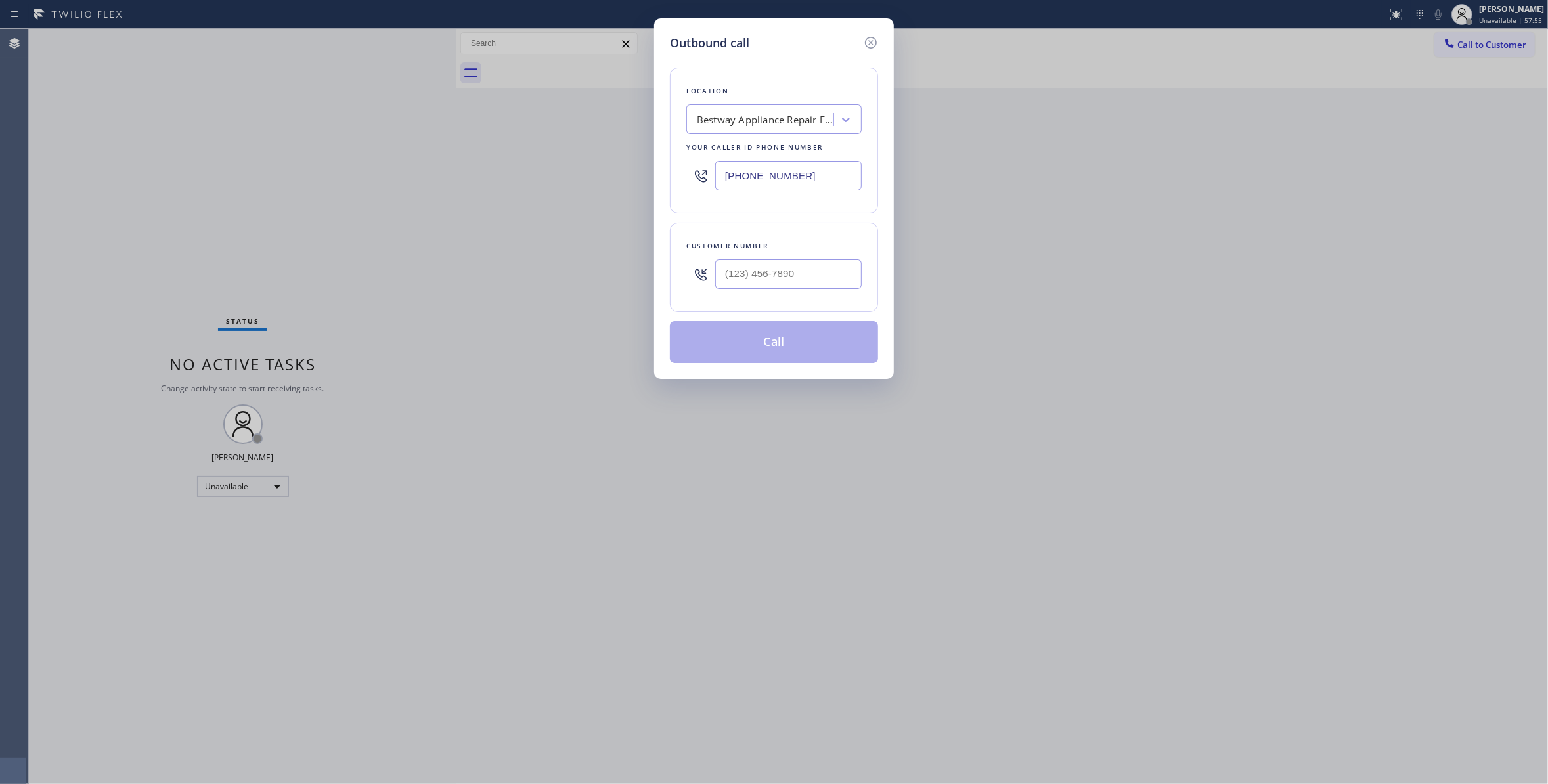
drag, startPoint x: 482, startPoint y: 172, endPoint x: 285, endPoint y: 172, distance: 197.0
click at [285, 172] on div "Outbound call Location Bestway Appliance Repair Federal Way Your caller id phon…" at bounding box center [774, 392] width 1548 height 784
paste input "760) 388-9800"
type input "[PHONE_NUMBER]"
click at [771, 285] on input "(___) ___-____" at bounding box center [787, 273] width 146 height 29
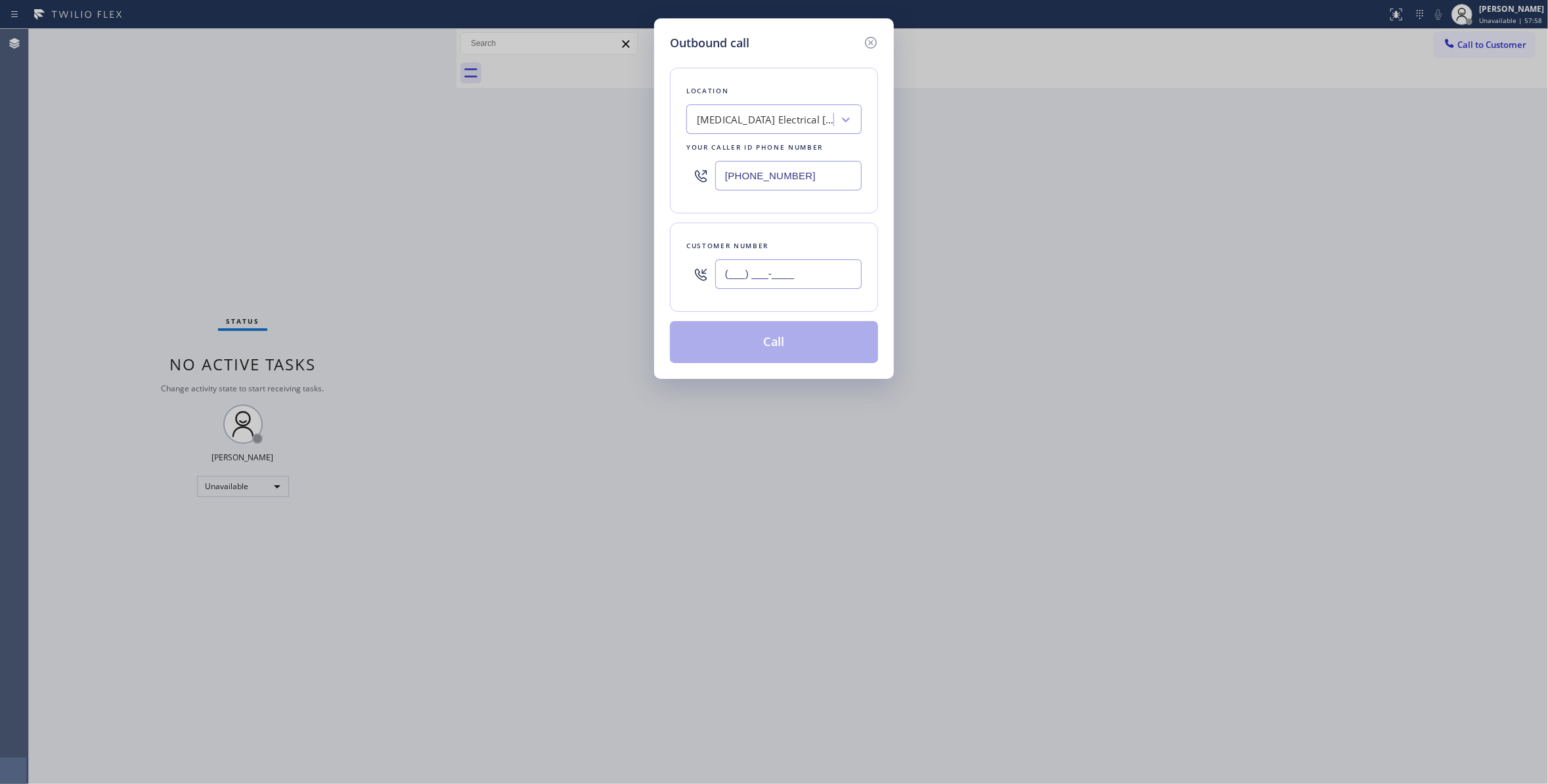
paste input "442) 241-9300"
type input "[PHONE_NUMBER]"
click at [796, 345] on button "Call" at bounding box center [773, 341] width 208 height 42
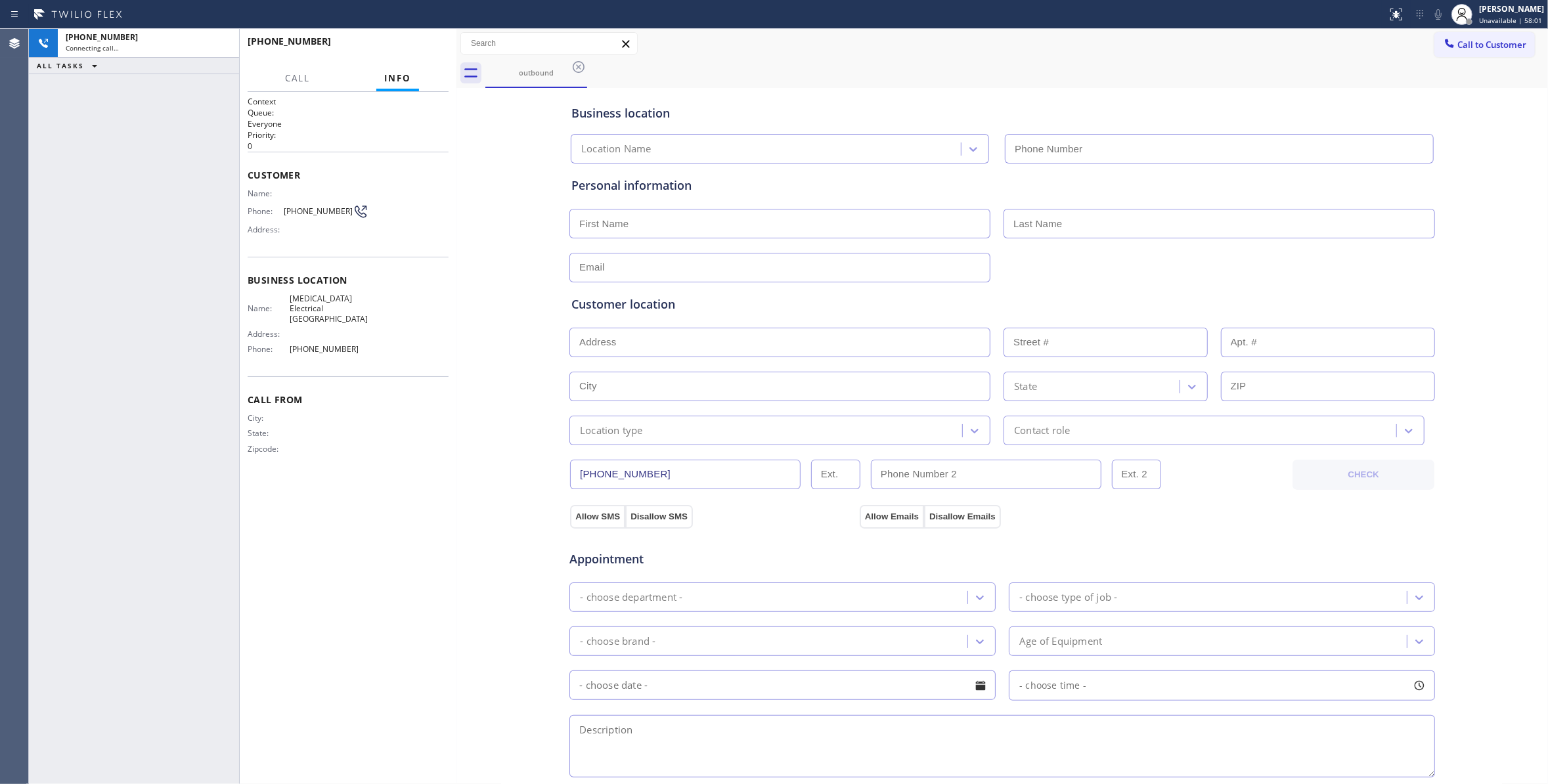
type input "[PHONE_NUMBER]"
click at [315, 208] on span "[PHONE_NUMBER]" at bounding box center [318, 211] width 69 height 9
copy div "[PHONE_NUMBER]"
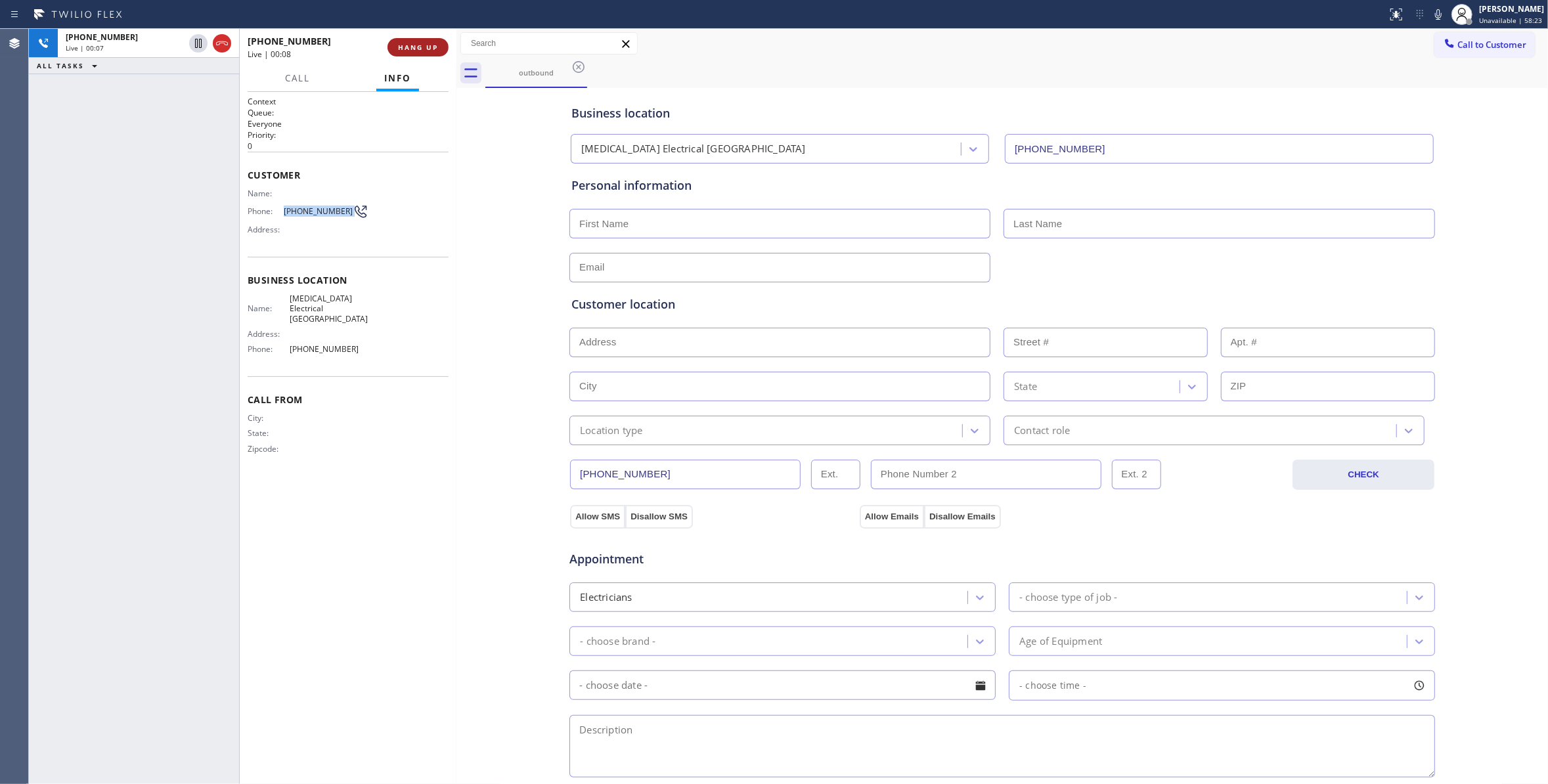
click at [426, 40] on button "HANG UP" at bounding box center [417, 47] width 61 height 18
click at [413, 47] on span "COMPLETE" at bounding box center [415, 47] width 45 height 9
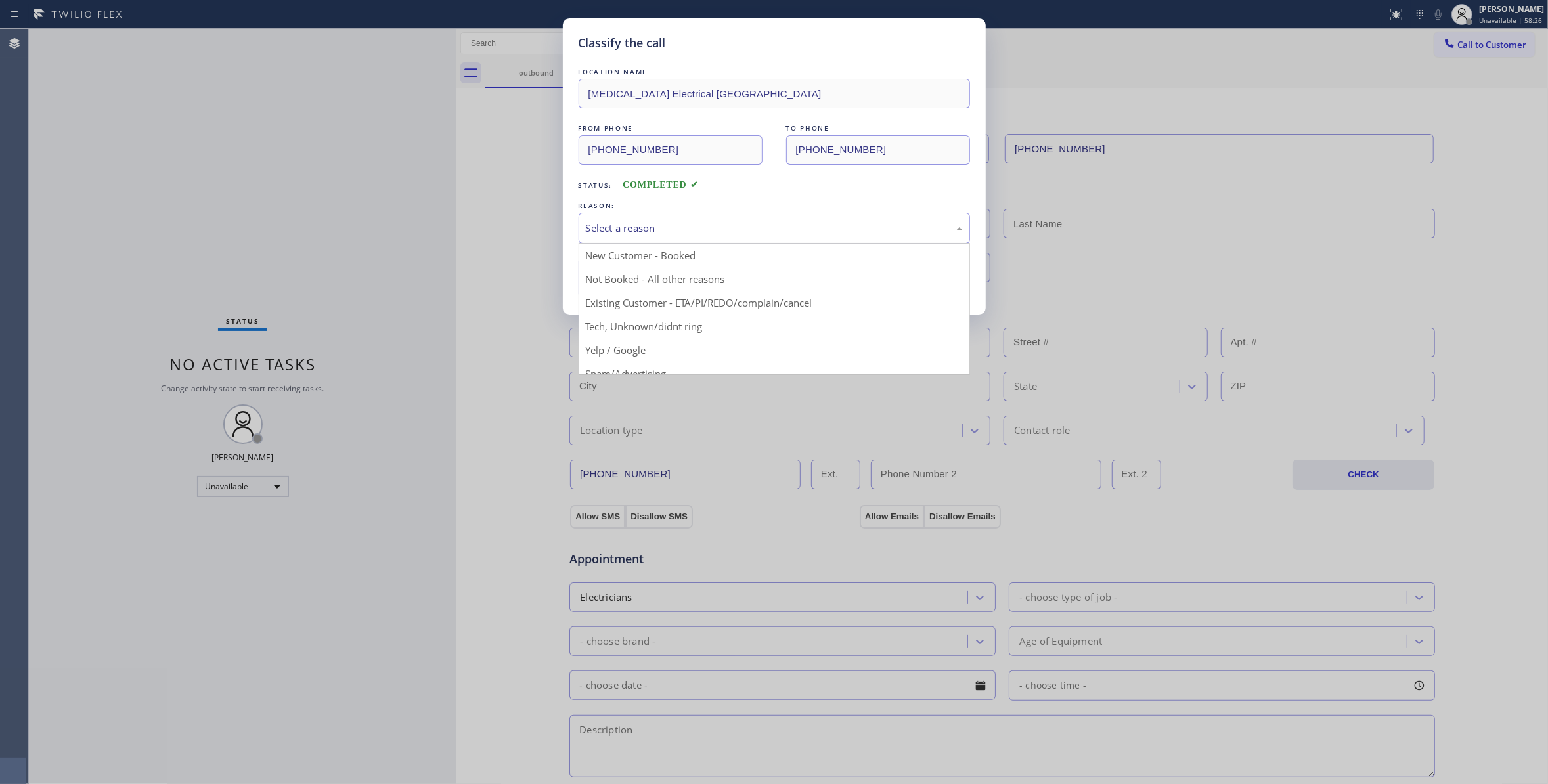
click at [670, 237] on div "Select a reason" at bounding box center [774, 228] width 391 height 31
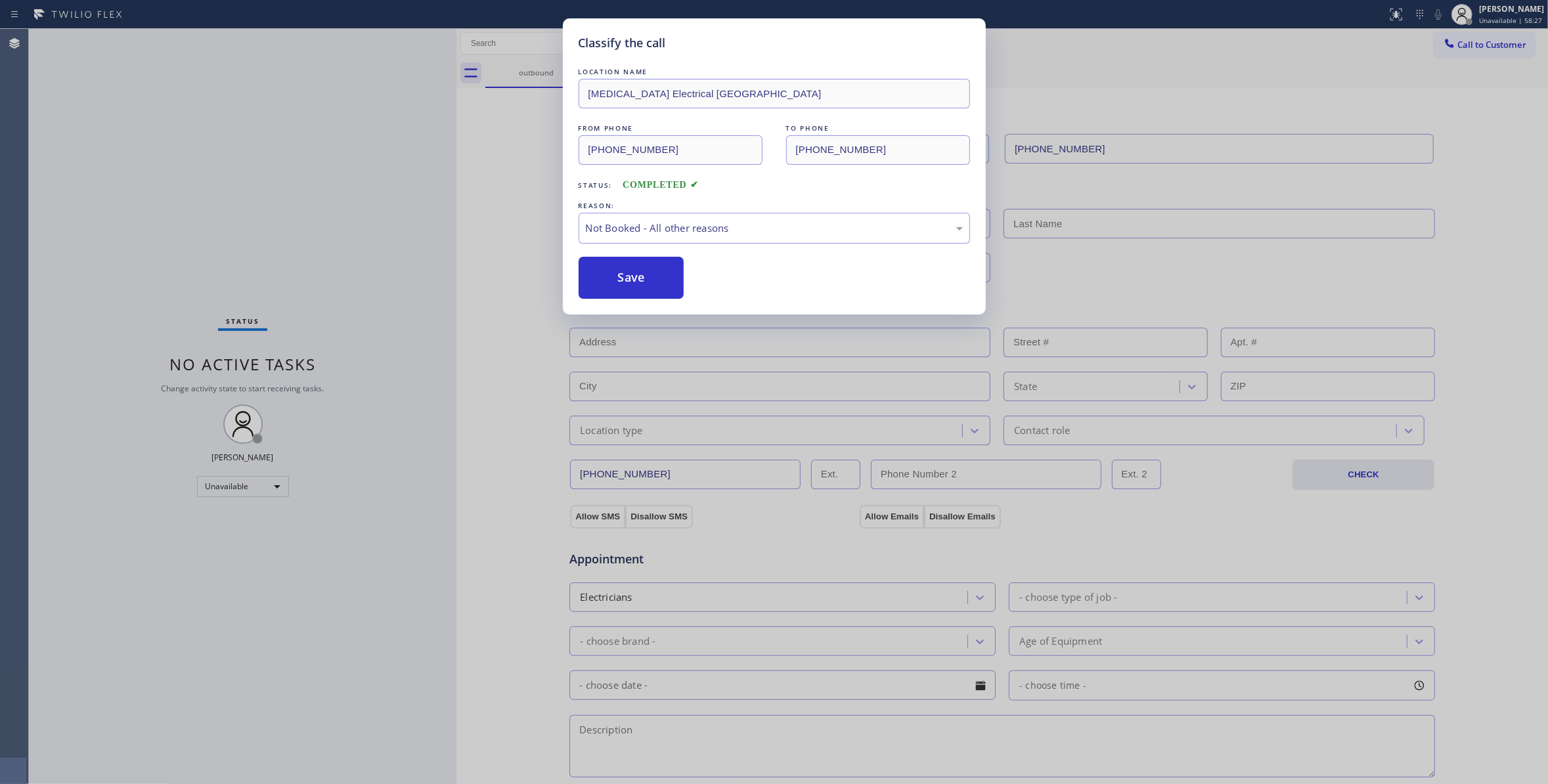
click at [632, 279] on button "Save" at bounding box center [632, 277] width 106 height 42
drag, startPoint x: 632, startPoint y: 279, endPoint x: 783, endPoint y: 220, distance: 162.1
click at [633, 277] on button "Save" at bounding box center [632, 277] width 106 height 42
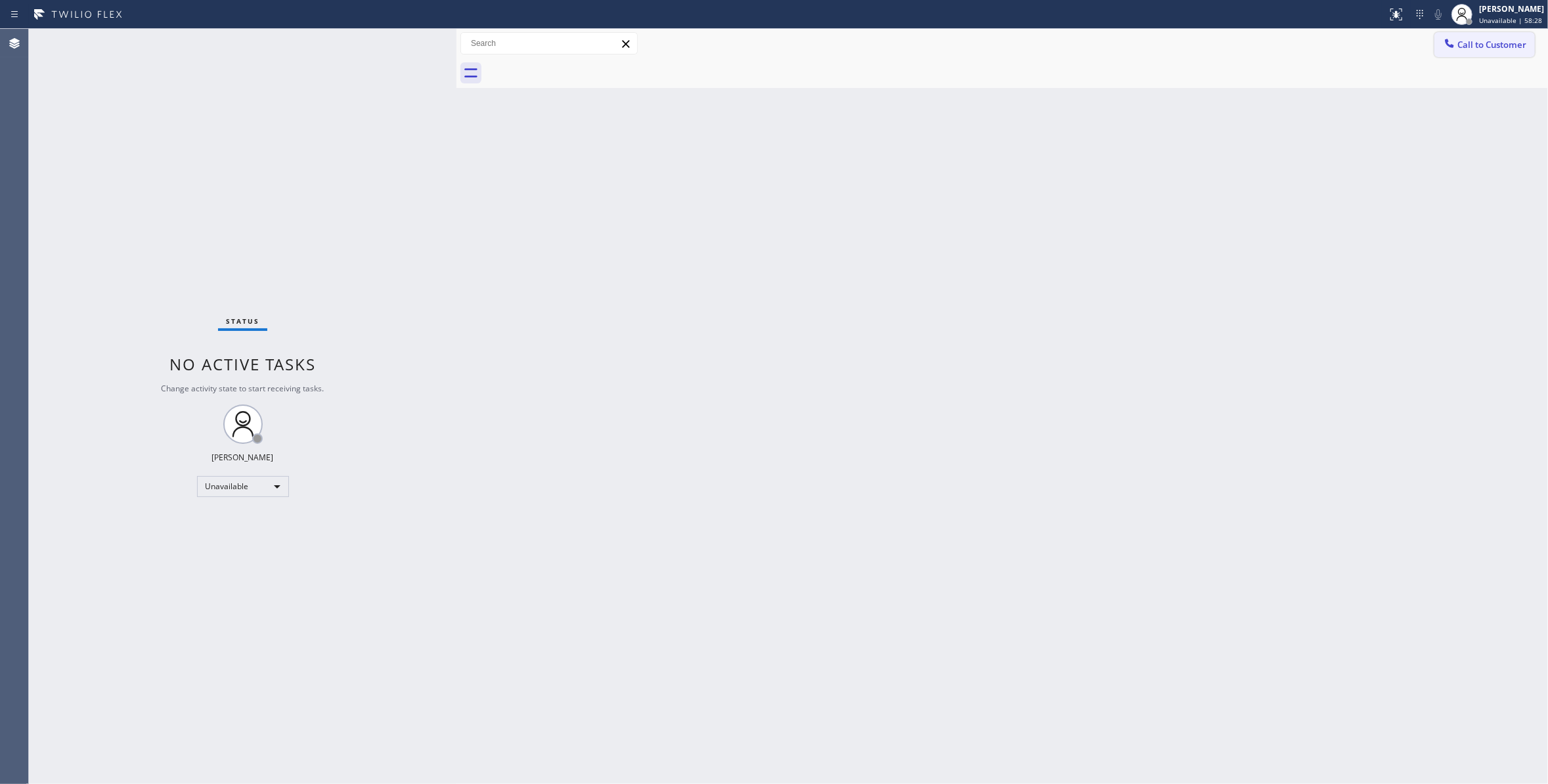
click at [1486, 50] on span "Call to Customer" at bounding box center [1491, 44] width 69 height 12
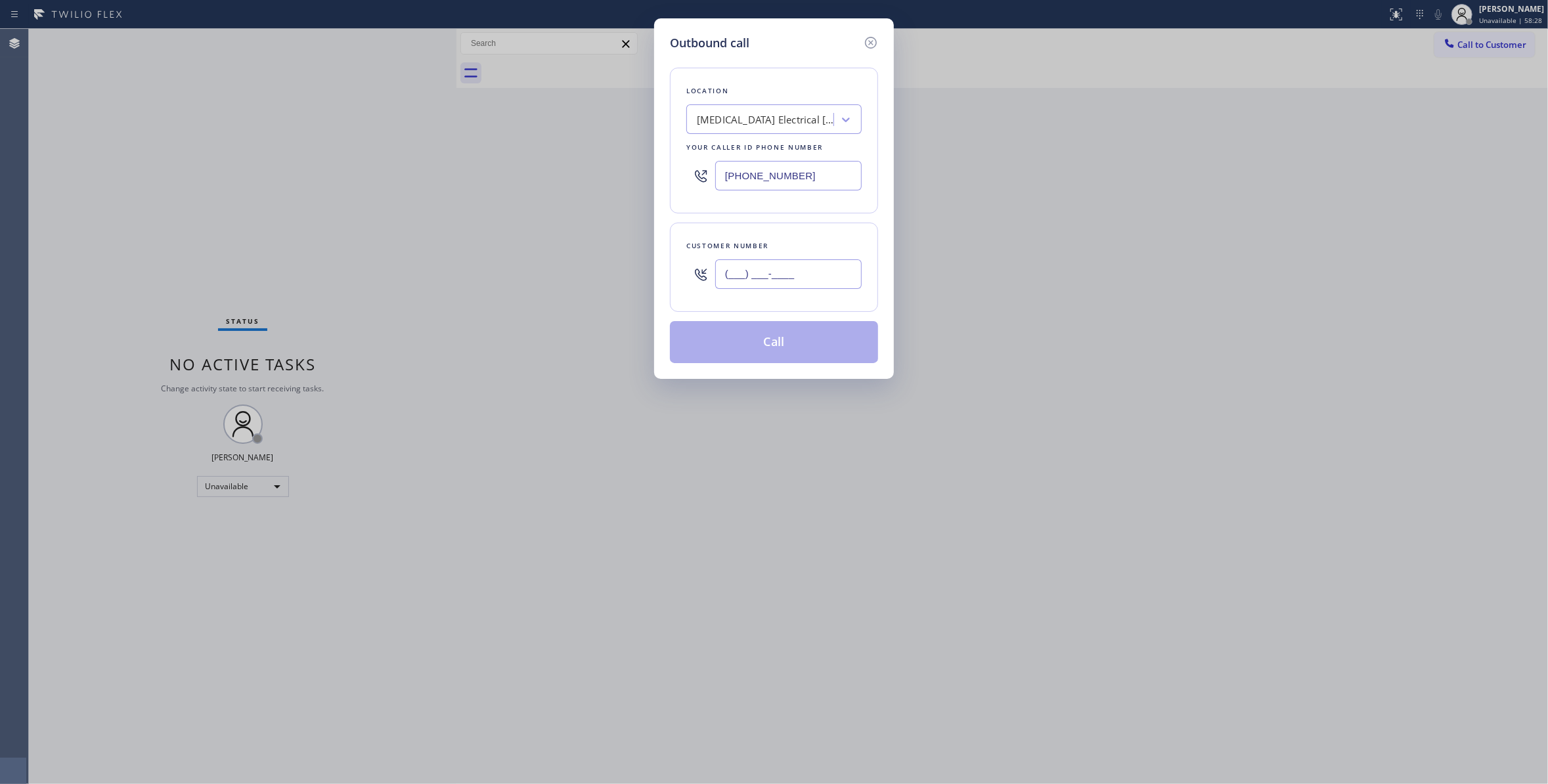
click at [737, 272] on input "(___) ___-____" at bounding box center [787, 273] width 146 height 29
paste input "442) 241-9300"
type input "[PHONE_NUMBER]"
click at [799, 342] on button "Call" at bounding box center [773, 341] width 208 height 42
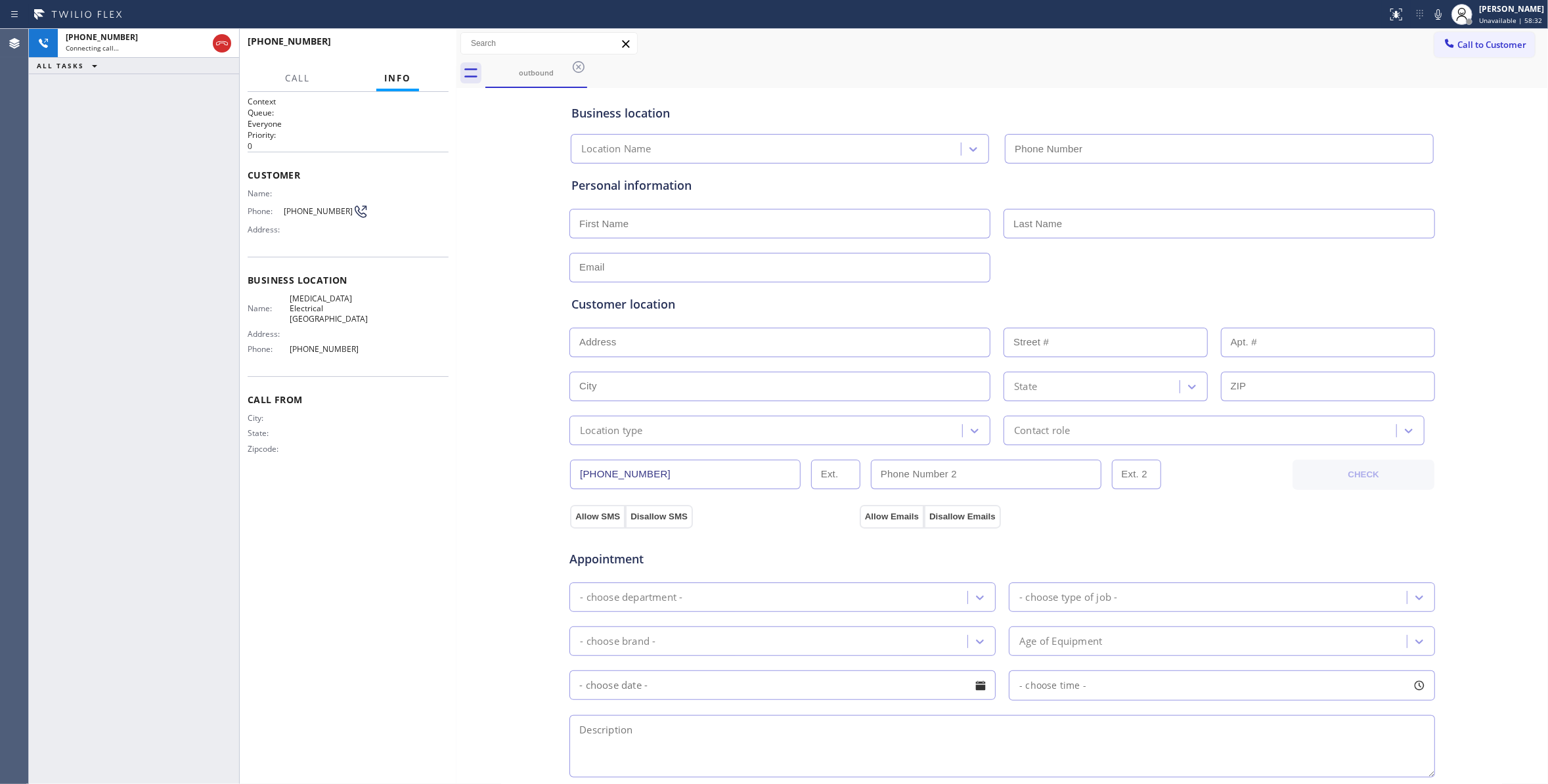
type input "[PHONE_NUMBER]"
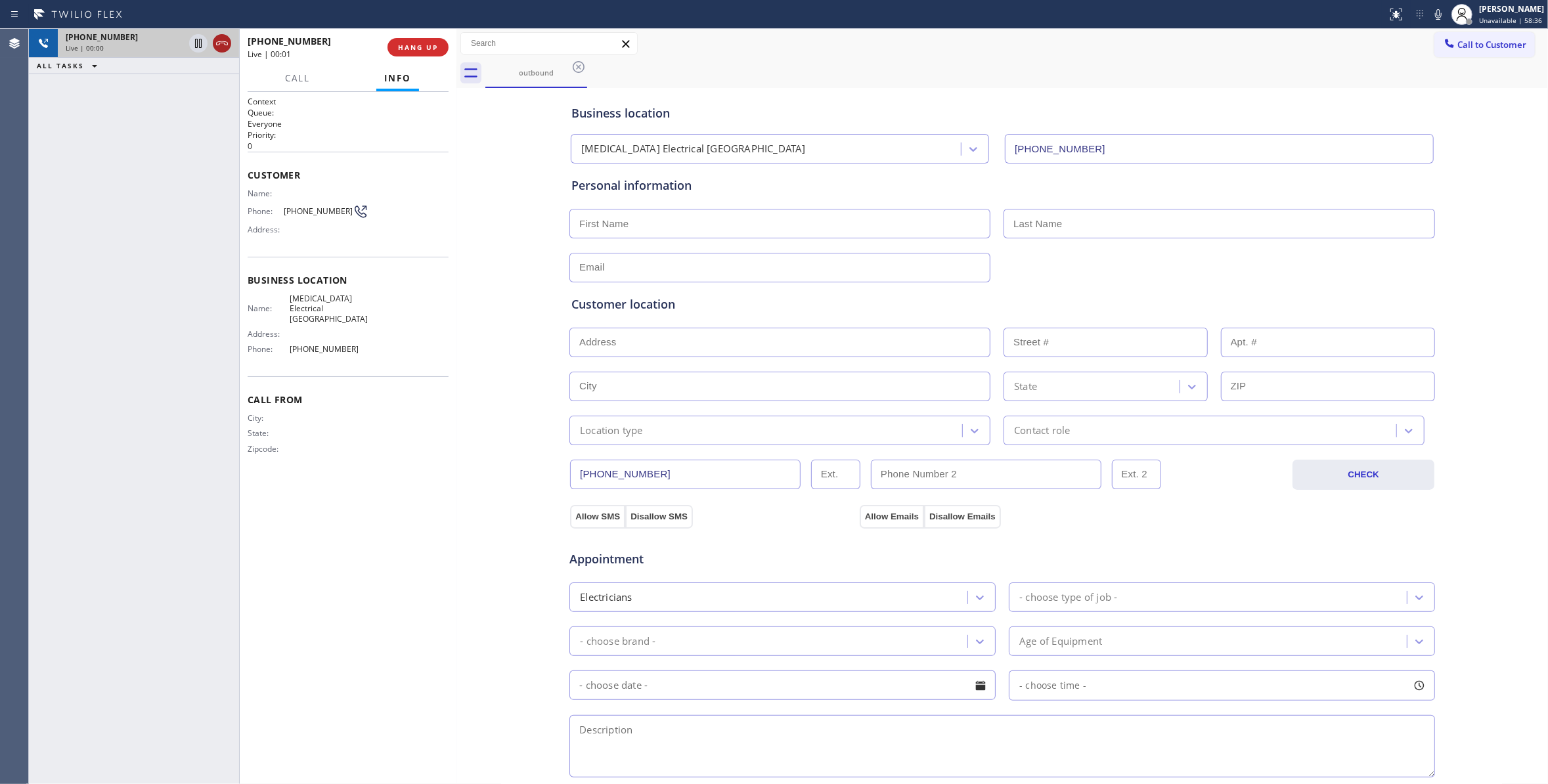
click at [225, 42] on icon at bounding box center [222, 43] width 16 height 16
click at [429, 52] on button "HANG UP" at bounding box center [417, 47] width 61 height 18
click at [411, 40] on button "COMPLETE" at bounding box center [415, 47] width 66 height 18
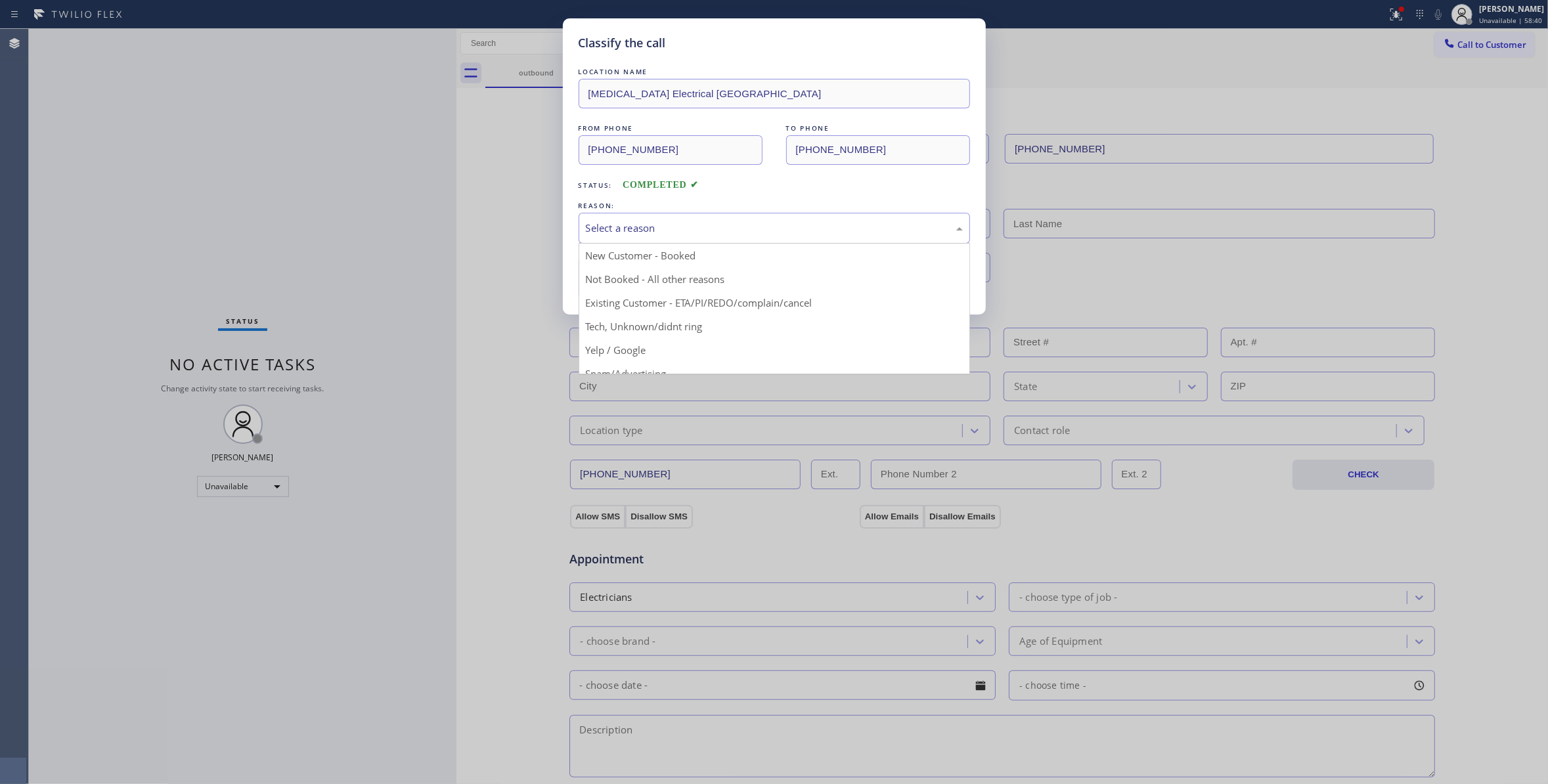
click at [642, 226] on div "Select a reason" at bounding box center [774, 228] width 377 height 15
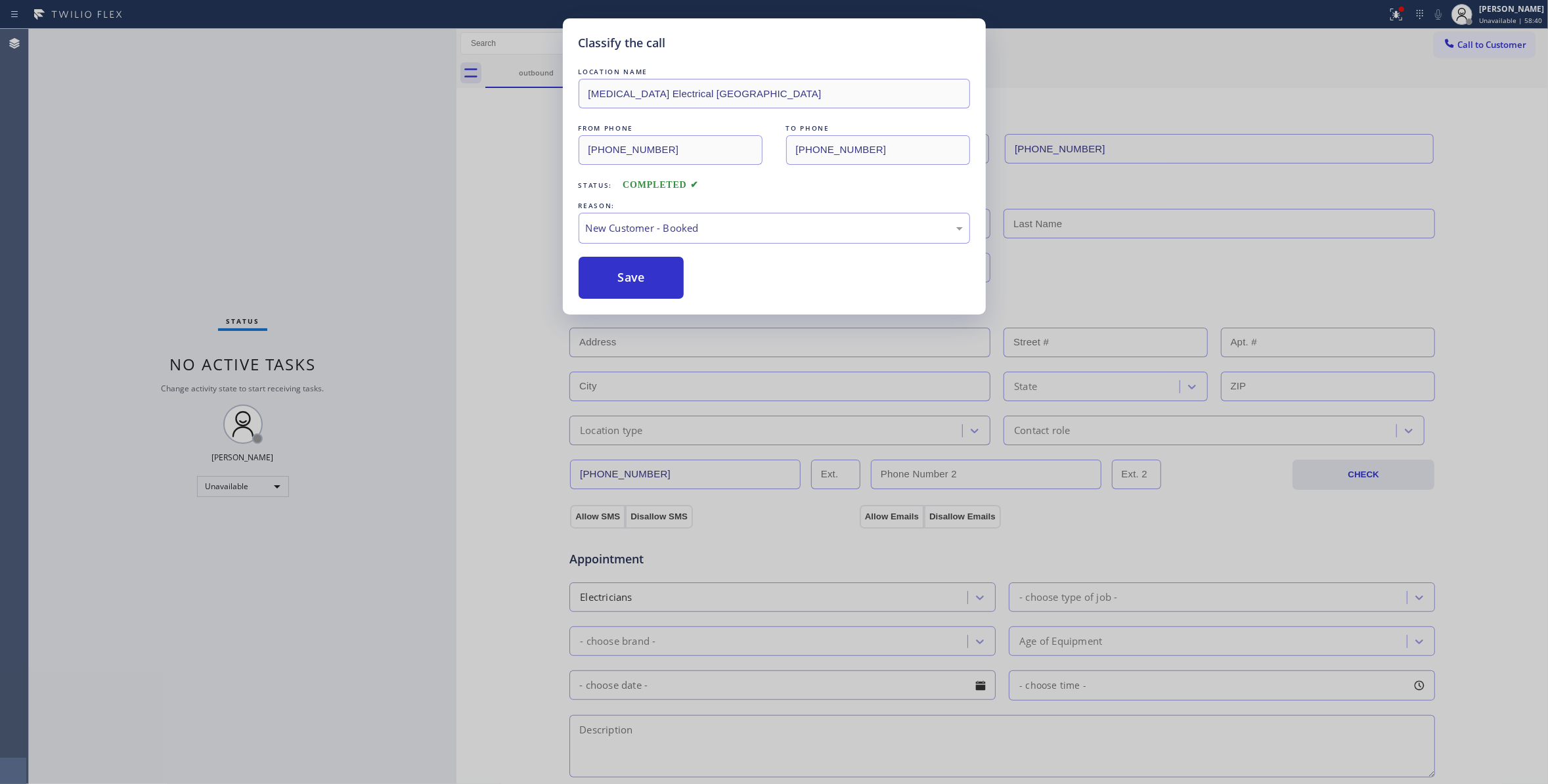
click at [602, 263] on button "Save" at bounding box center [632, 277] width 106 height 42
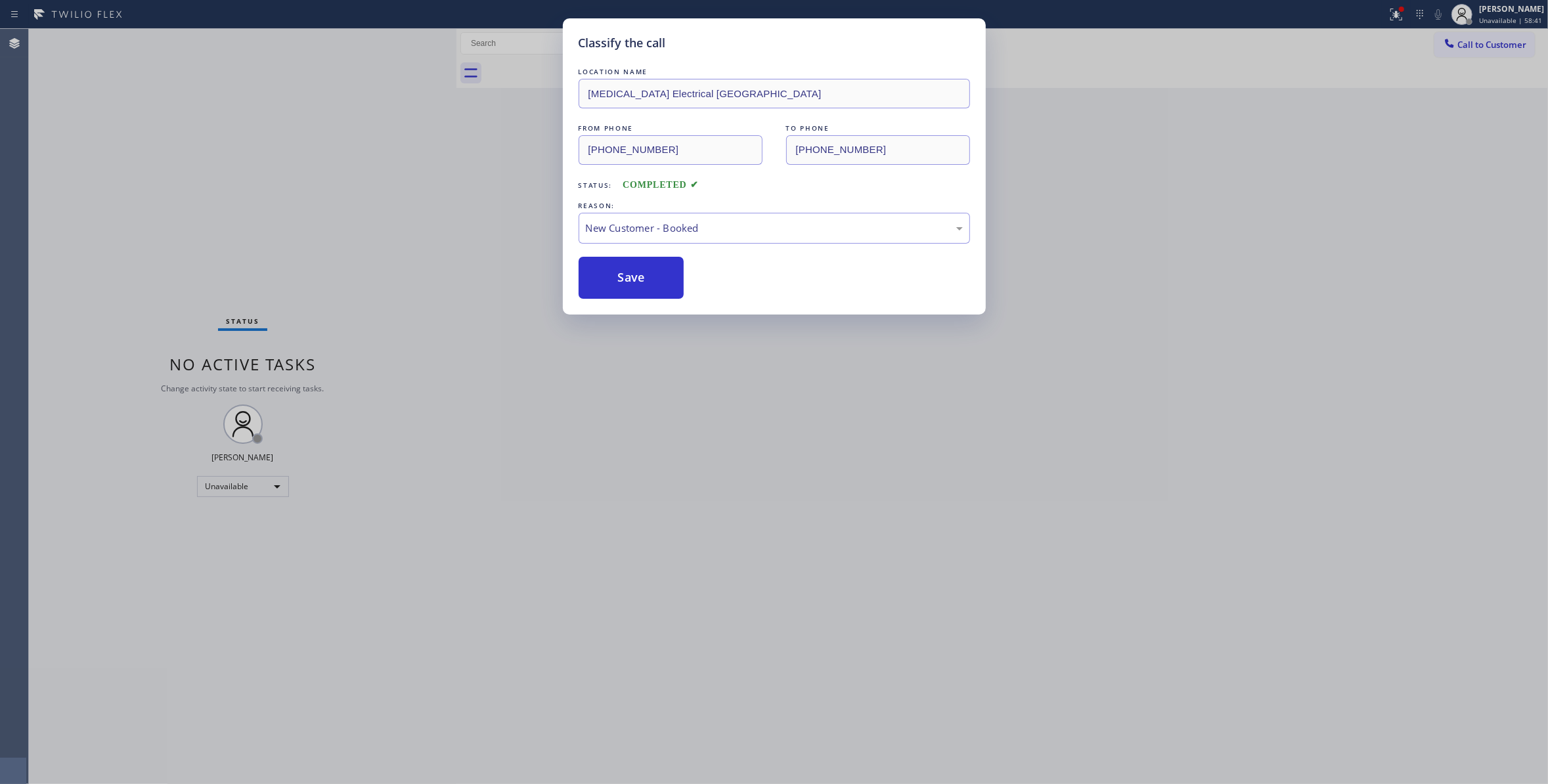
click at [602, 263] on button "Save" at bounding box center [632, 277] width 106 height 42
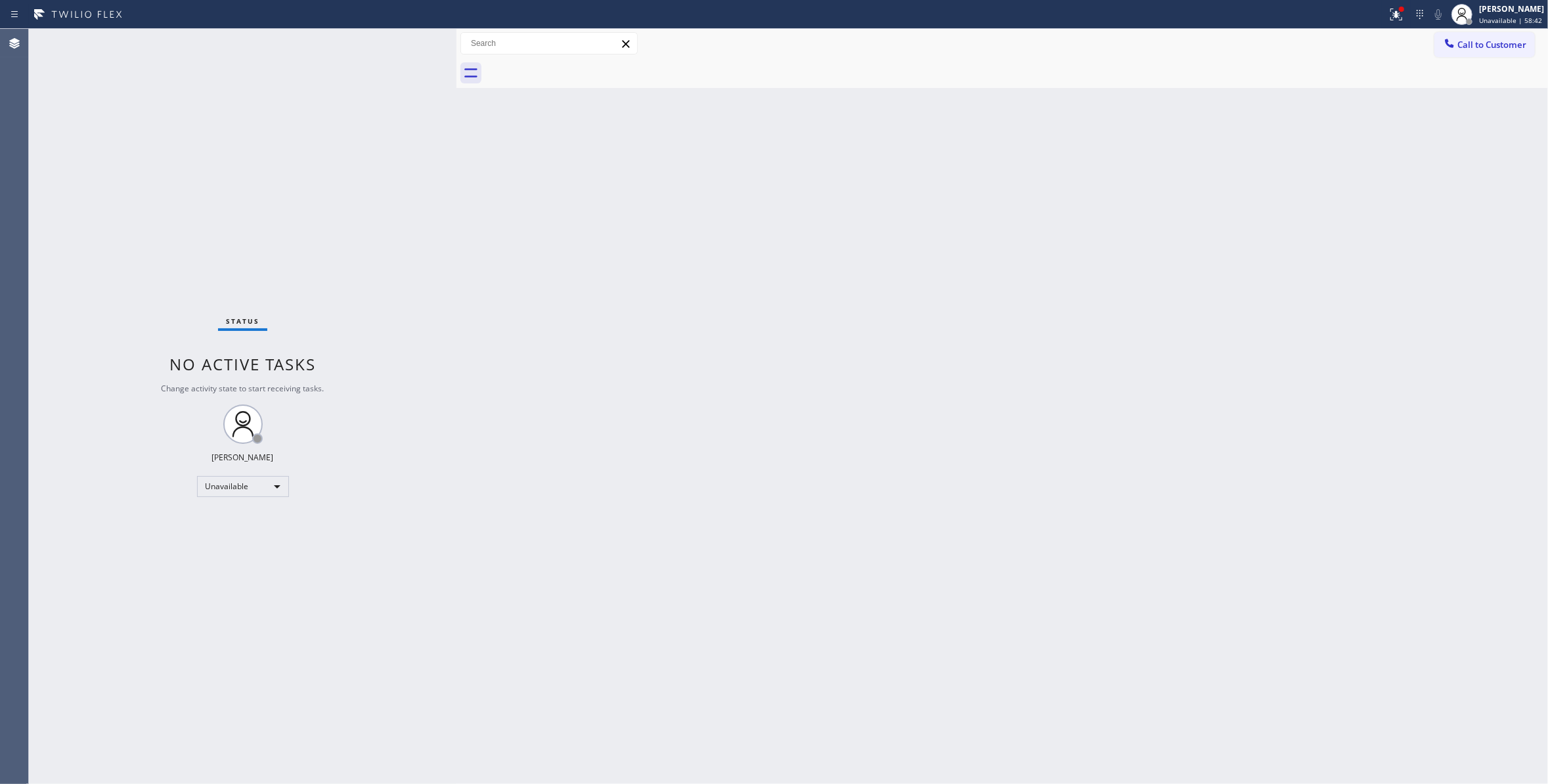
drag, startPoint x: 1474, startPoint y: 44, endPoint x: 692, endPoint y: 155, distance: 789.8
click at [1467, 50] on span "Call to Customer" at bounding box center [1491, 44] width 69 height 12
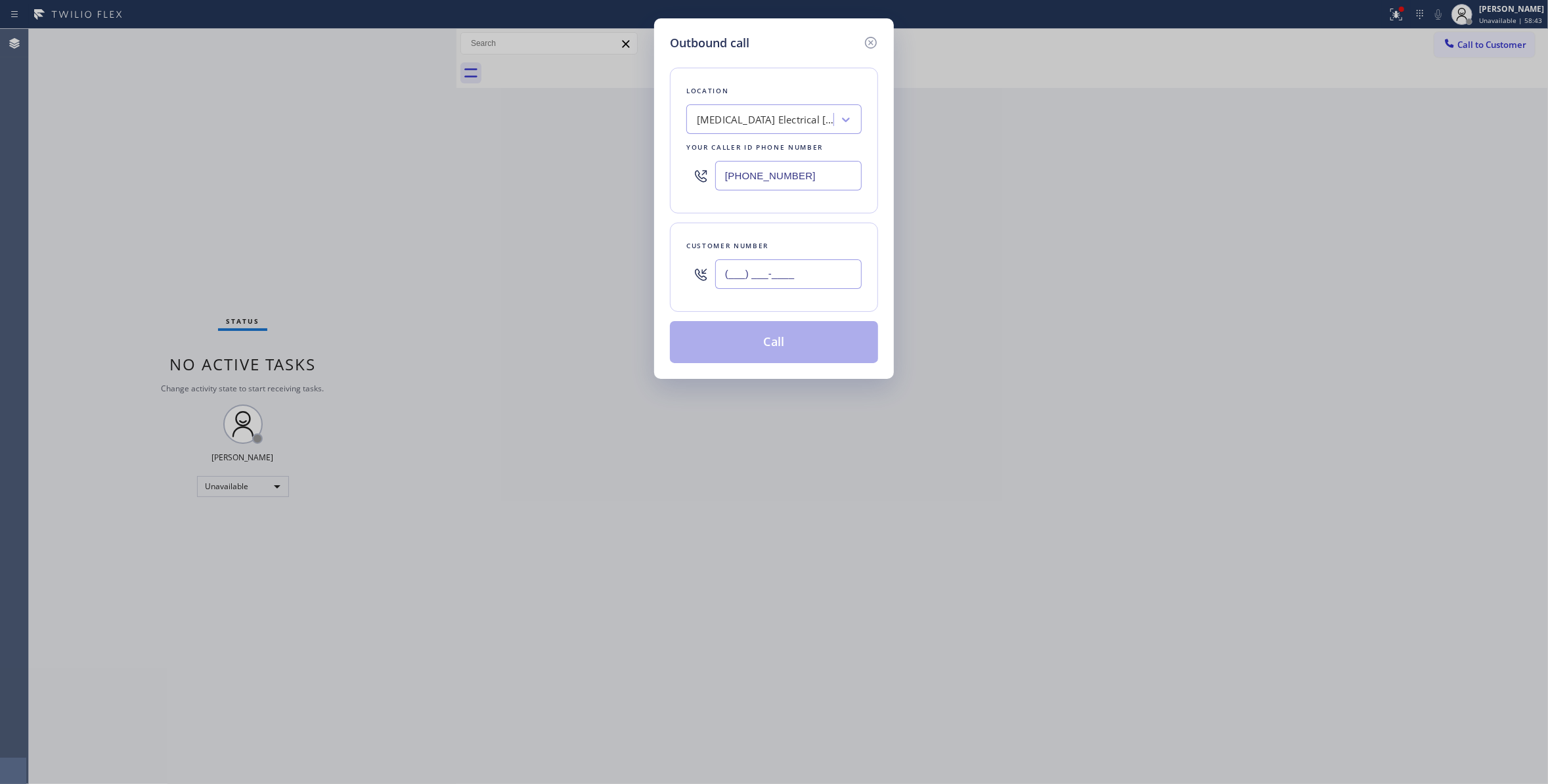
click at [736, 263] on input "(___) ___-____" at bounding box center [787, 273] width 146 height 29
paste input "442) 241-9300"
type input "[PHONE_NUMBER]"
click at [753, 337] on button "Call" at bounding box center [773, 341] width 208 height 42
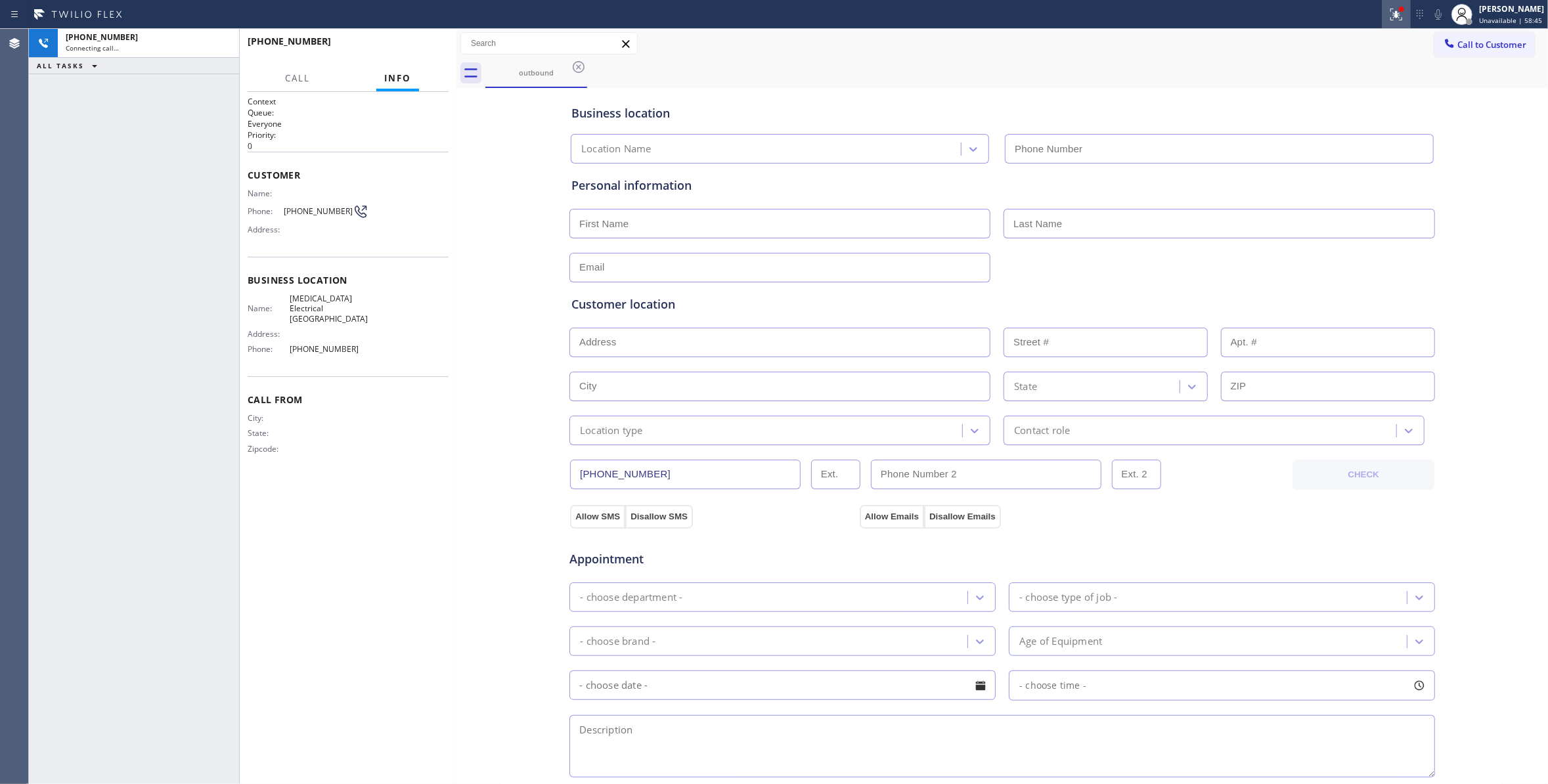
click at [1388, 14] on icon at bounding box center [1396, 14] width 16 height 16
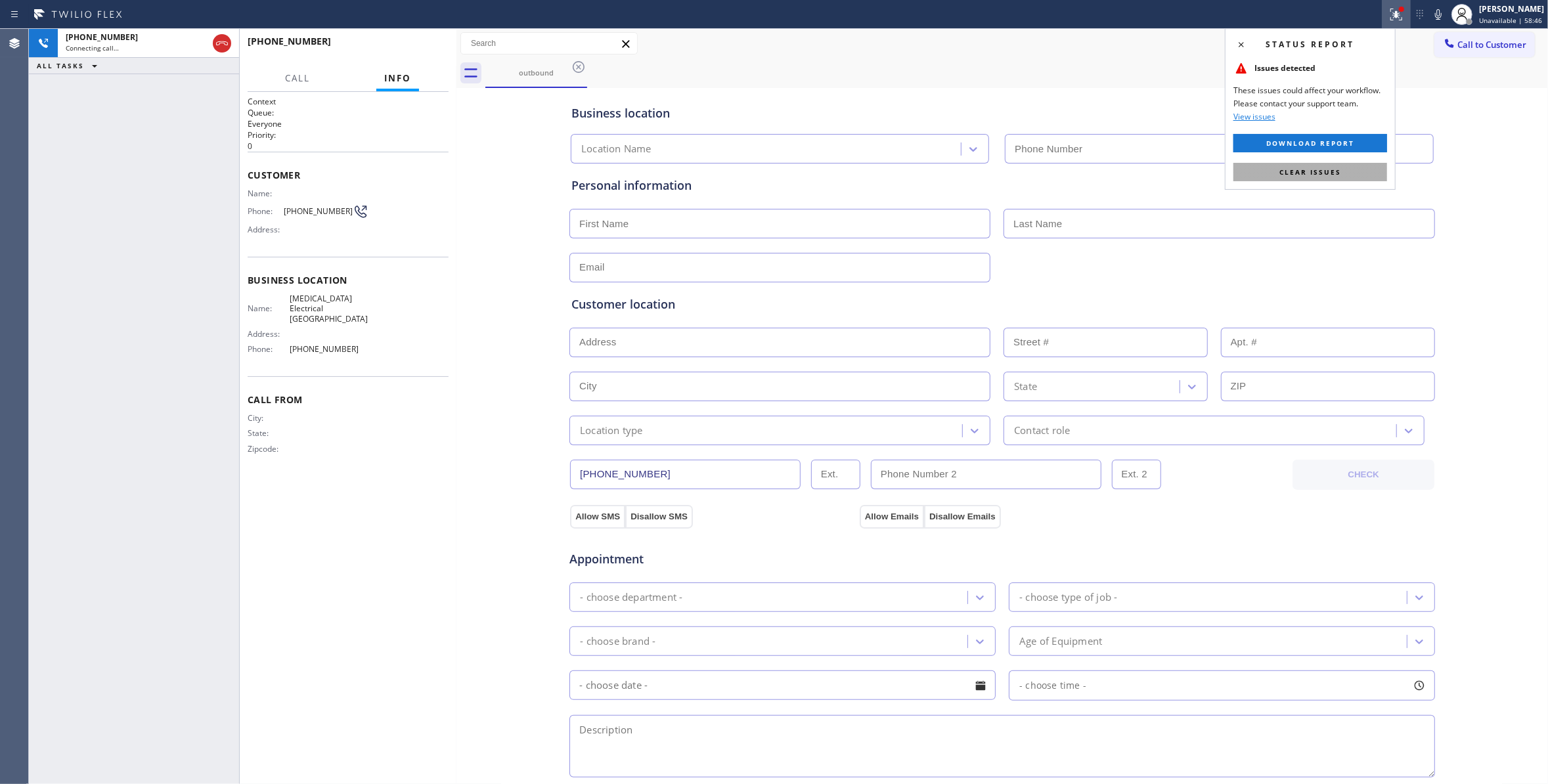
click at [1305, 172] on span "Clear issues" at bounding box center [1310, 172] width 62 height 9
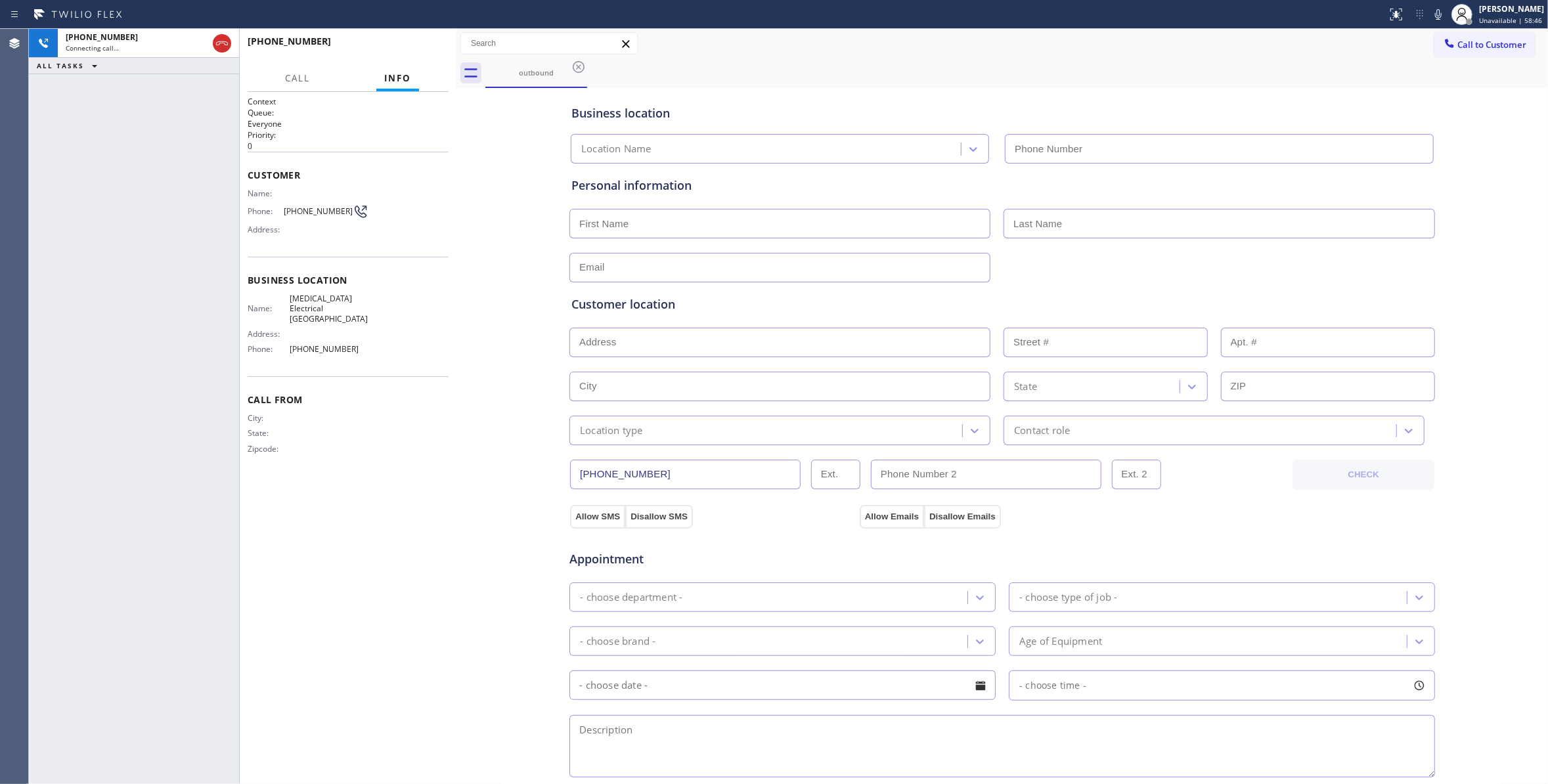
type input "[PHONE_NUMBER]"
drag, startPoint x: 505, startPoint y: 413, endPoint x: 452, endPoint y: 119, distance: 298.7
click at [505, 405] on div "Business location [MEDICAL_DATA] Electrical [GEOGRAPHIC_DATA] [PHONE_NUMBER] Pe…" at bounding box center [1002, 539] width 1085 height 896
click at [410, 42] on button "HANG UP" at bounding box center [417, 47] width 61 height 18
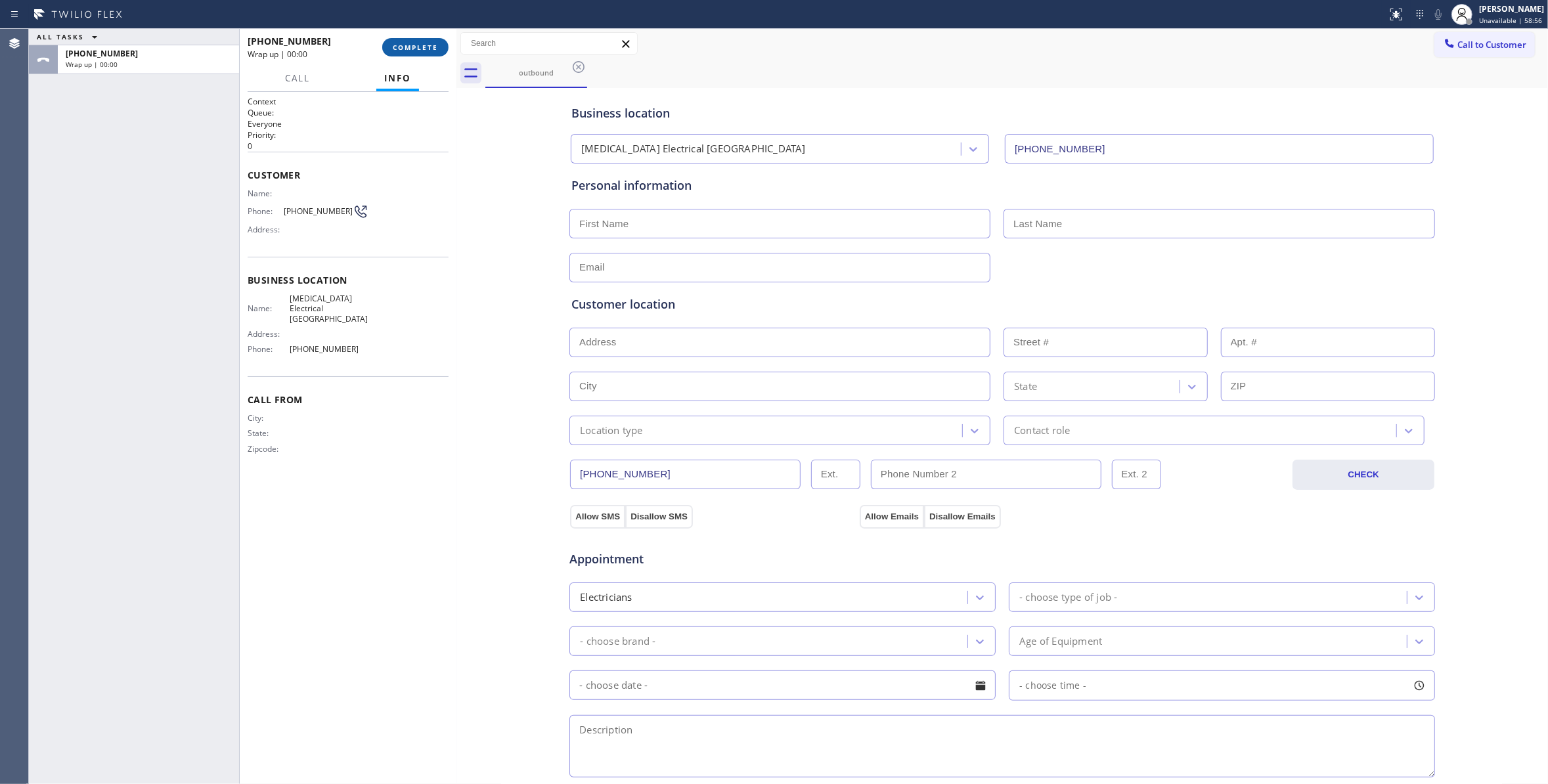
click at [417, 43] on span "COMPLETE" at bounding box center [415, 47] width 45 height 9
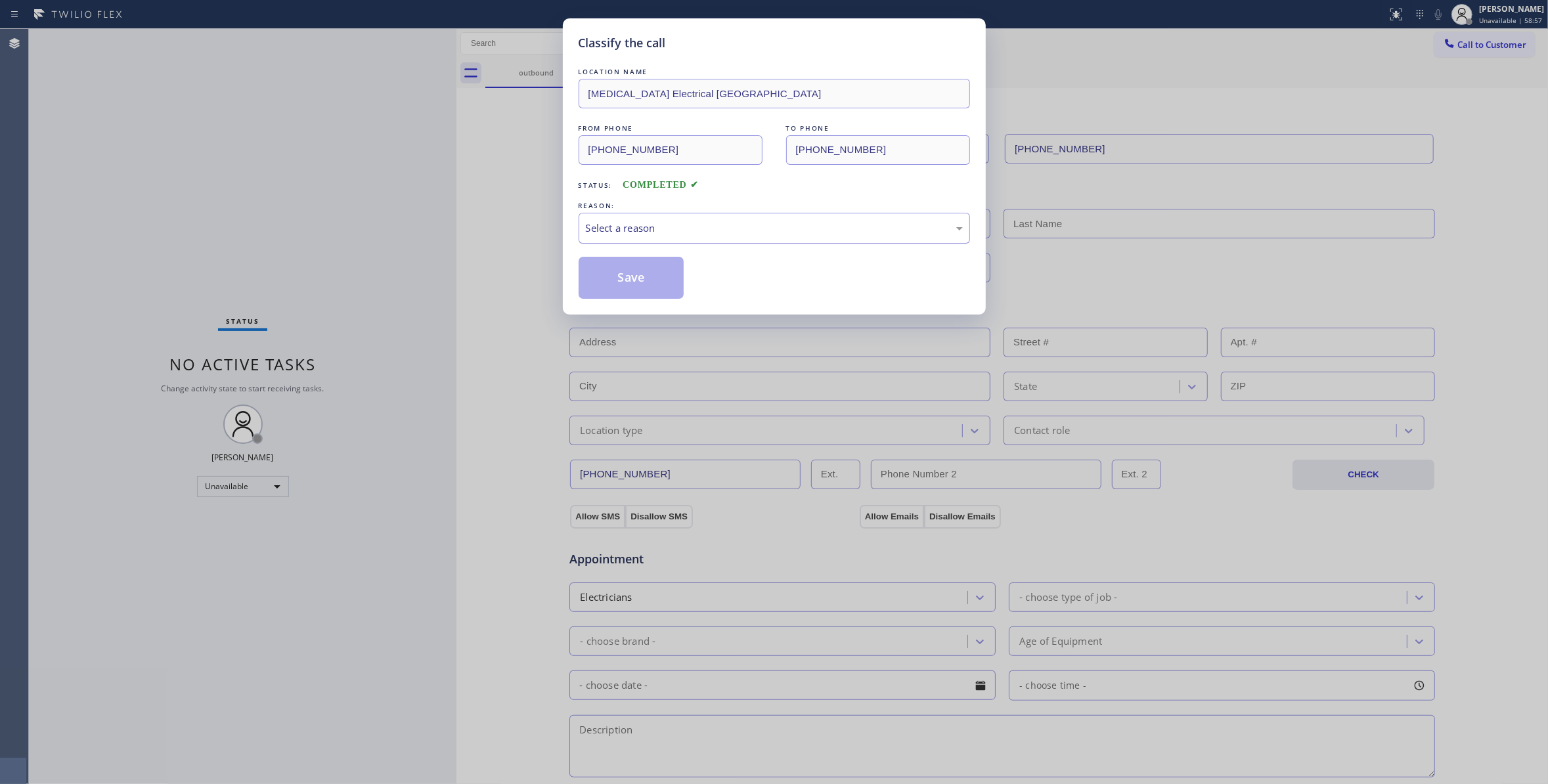
click at [685, 234] on div "Select a reason" at bounding box center [774, 228] width 377 height 15
drag, startPoint x: 16, startPoint y: 498, endPoint x: 0, endPoint y: 473, distance: 29.7
click at [14, 496] on div "Classify the call LOCATION NAME [MEDICAL_DATA] Electrical [GEOGRAPHIC_DATA] FRO…" at bounding box center [774, 392] width 1548 height 784
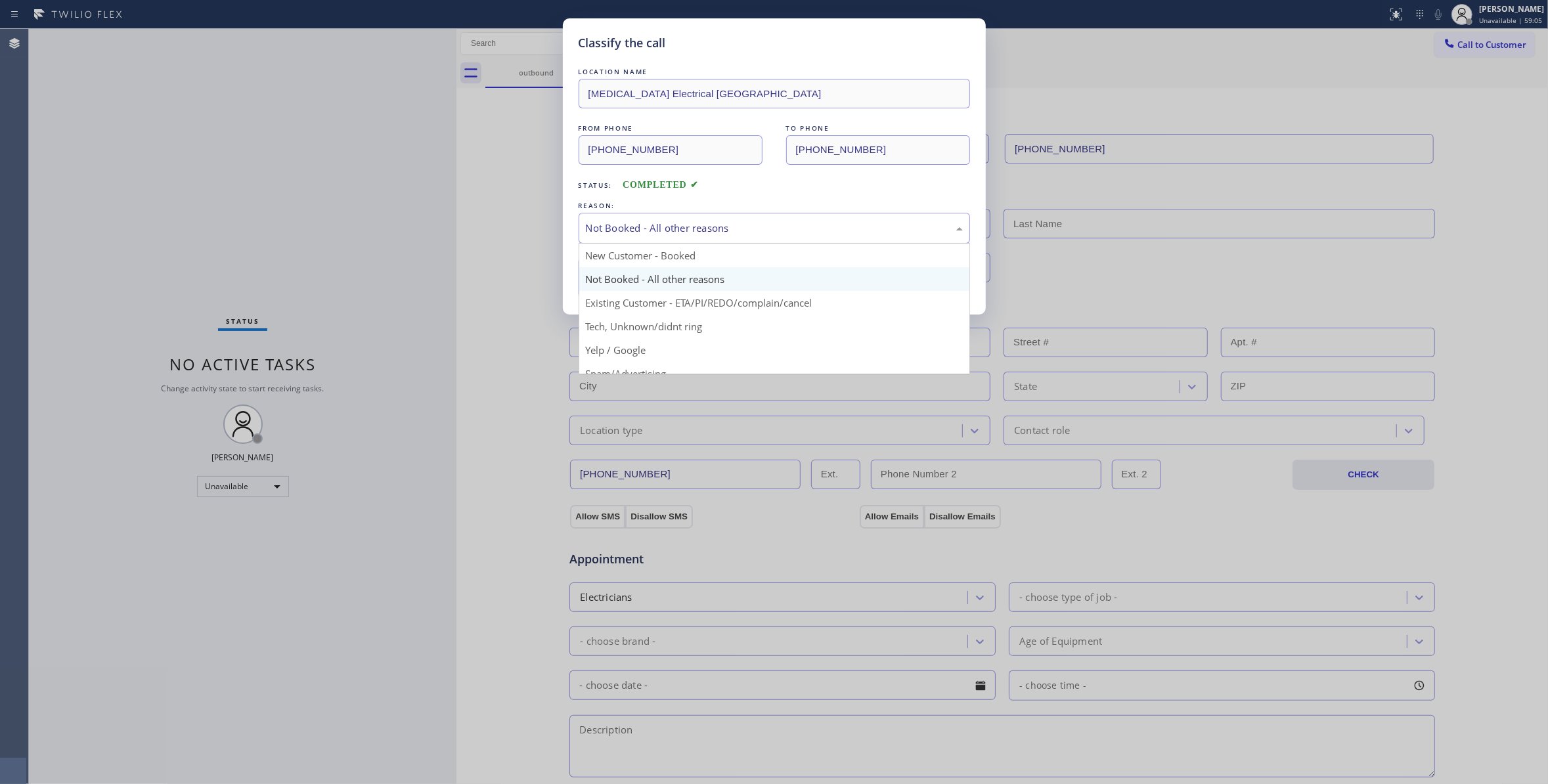
click at [757, 227] on div "Not Booked - All other reasons" at bounding box center [774, 228] width 377 height 15
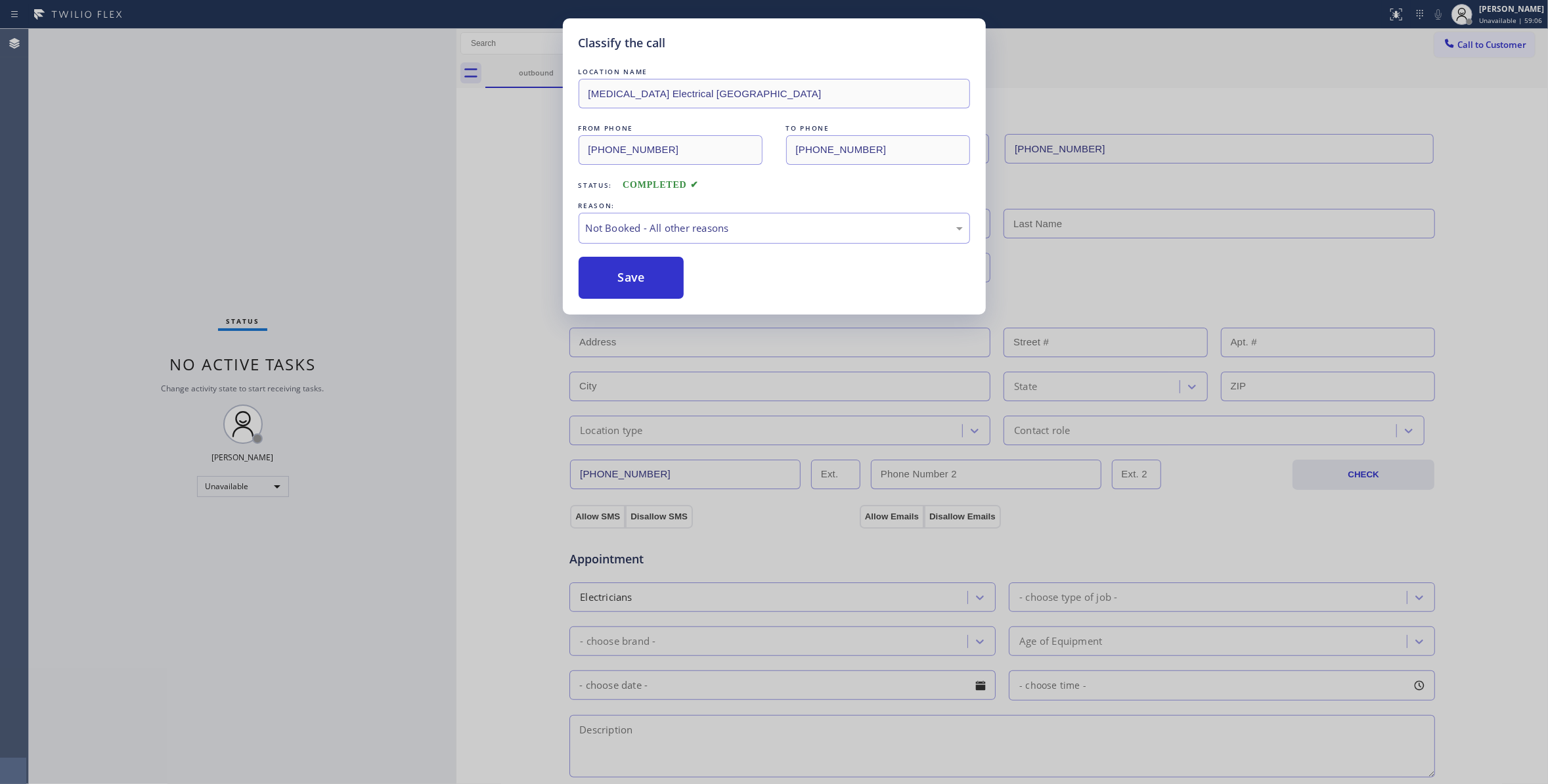
click at [620, 281] on button "Save" at bounding box center [632, 277] width 106 height 42
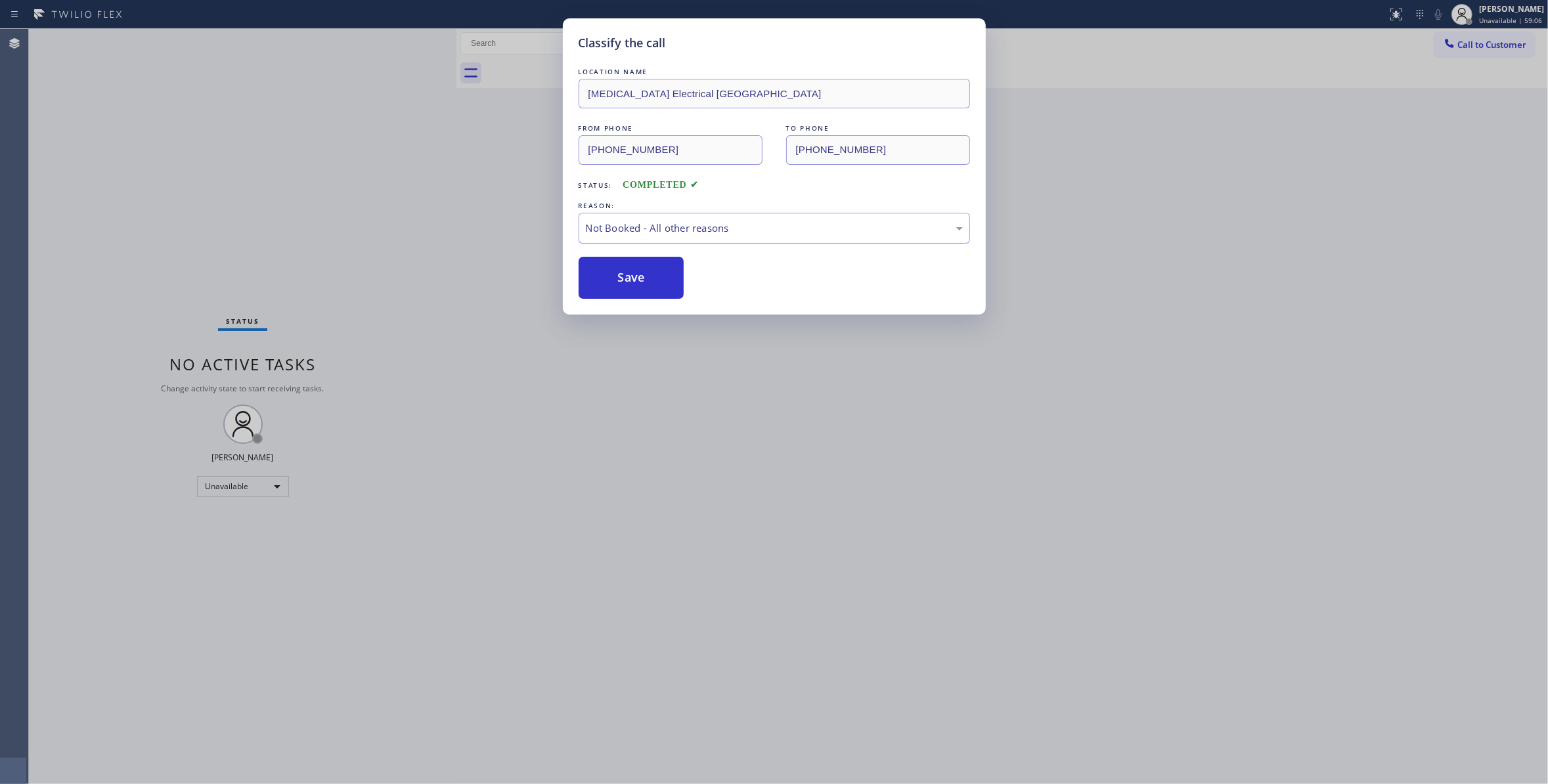
click at [620, 281] on button "Save" at bounding box center [632, 277] width 106 height 42
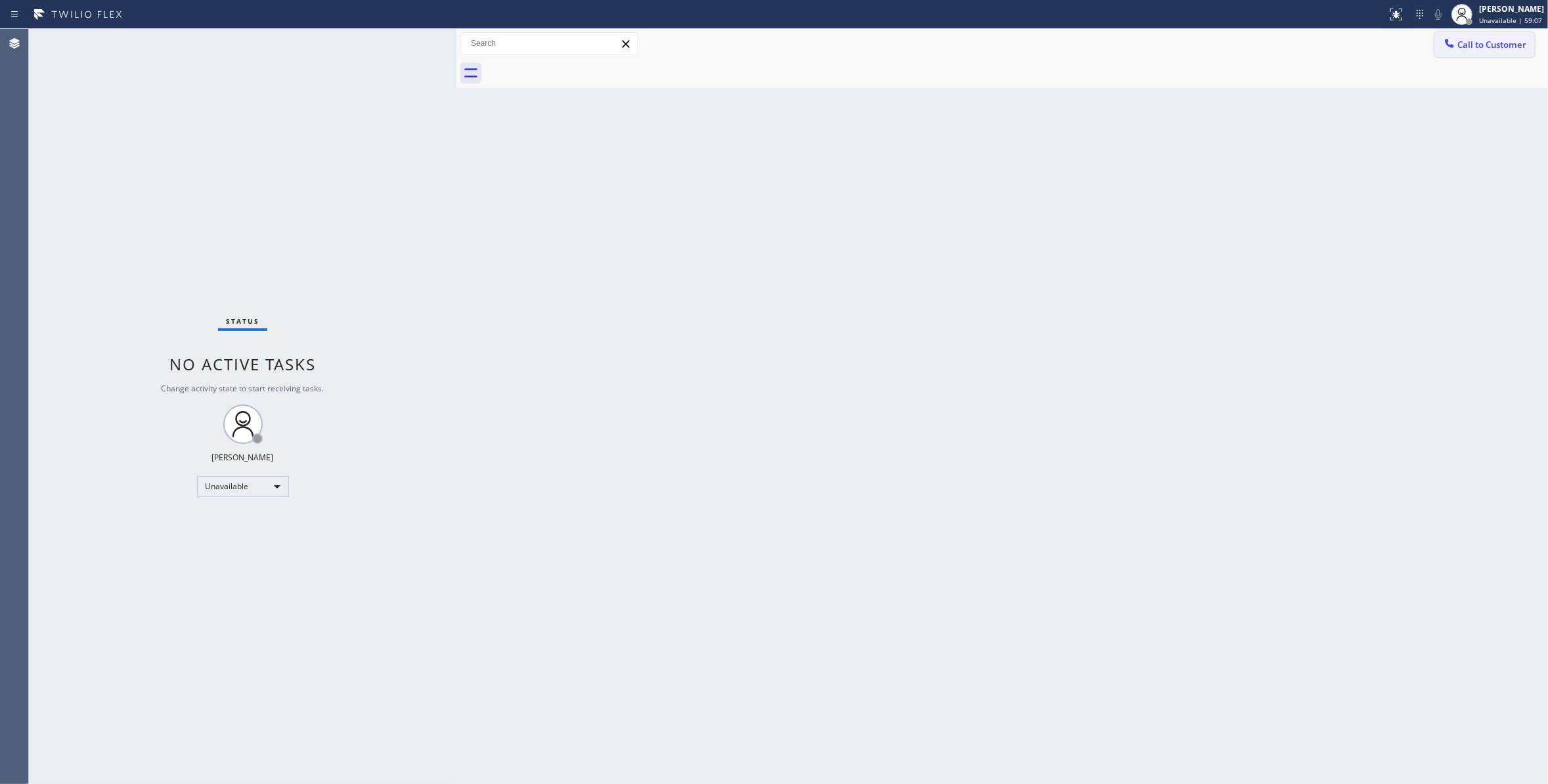
drag, startPoint x: 1470, startPoint y: 48, endPoint x: 1090, endPoint y: 134, distance: 389.6
click at [1469, 47] on span "Call to Customer" at bounding box center [1491, 44] width 69 height 12
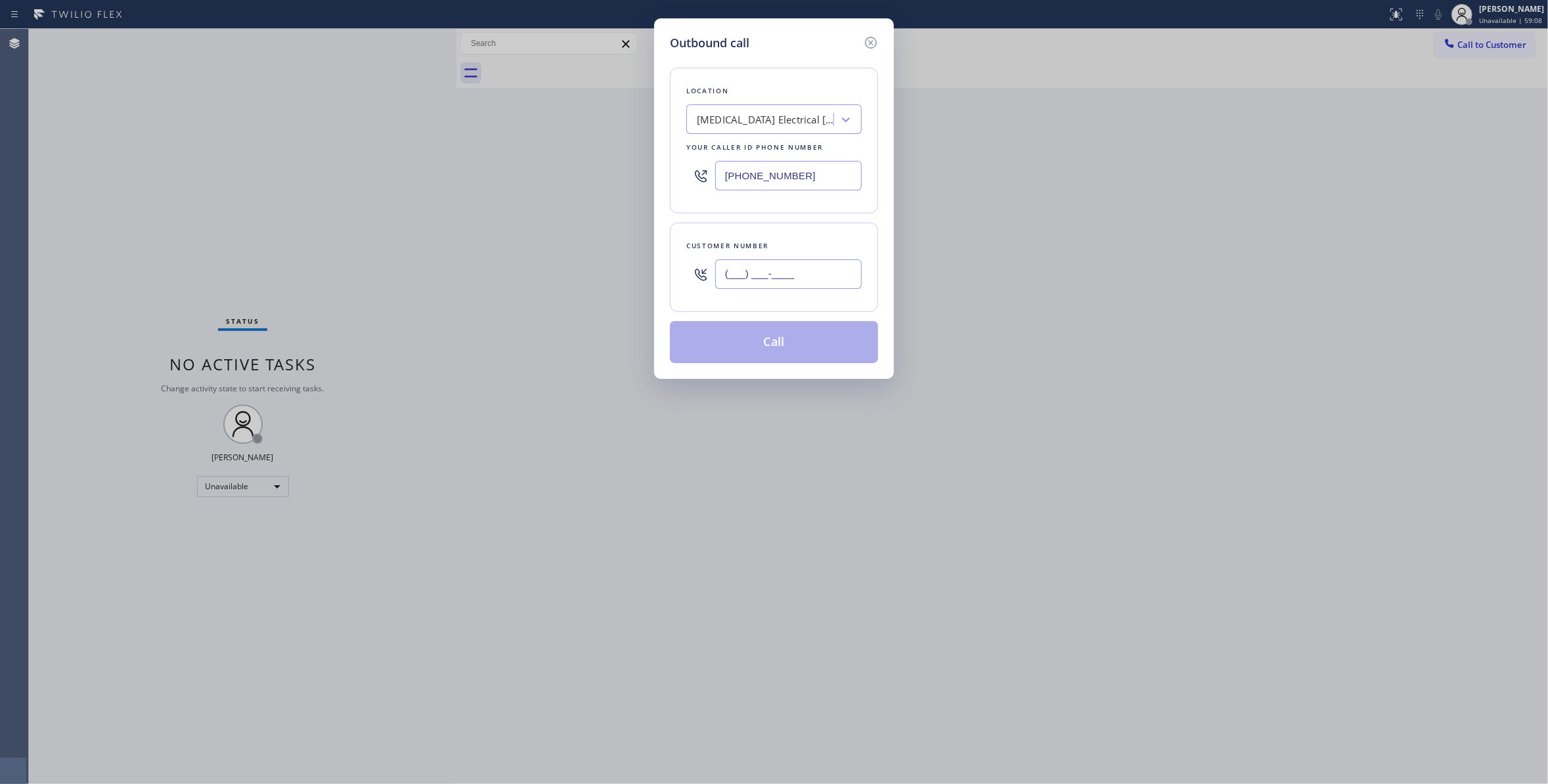
click at [734, 288] on input "(___) ___-____" at bounding box center [787, 273] width 146 height 29
paste input "650) 337-2236"
type input "[PHONE_NUMBER]"
drag, startPoint x: 844, startPoint y: 172, endPoint x: 244, endPoint y: 176, distance: 600.0
click at [246, 176] on div "Outbound call Location [MEDICAL_DATA] Electrical [GEOGRAPHIC_DATA] Your caller …" at bounding box center [774, 392] width 1548 height 784
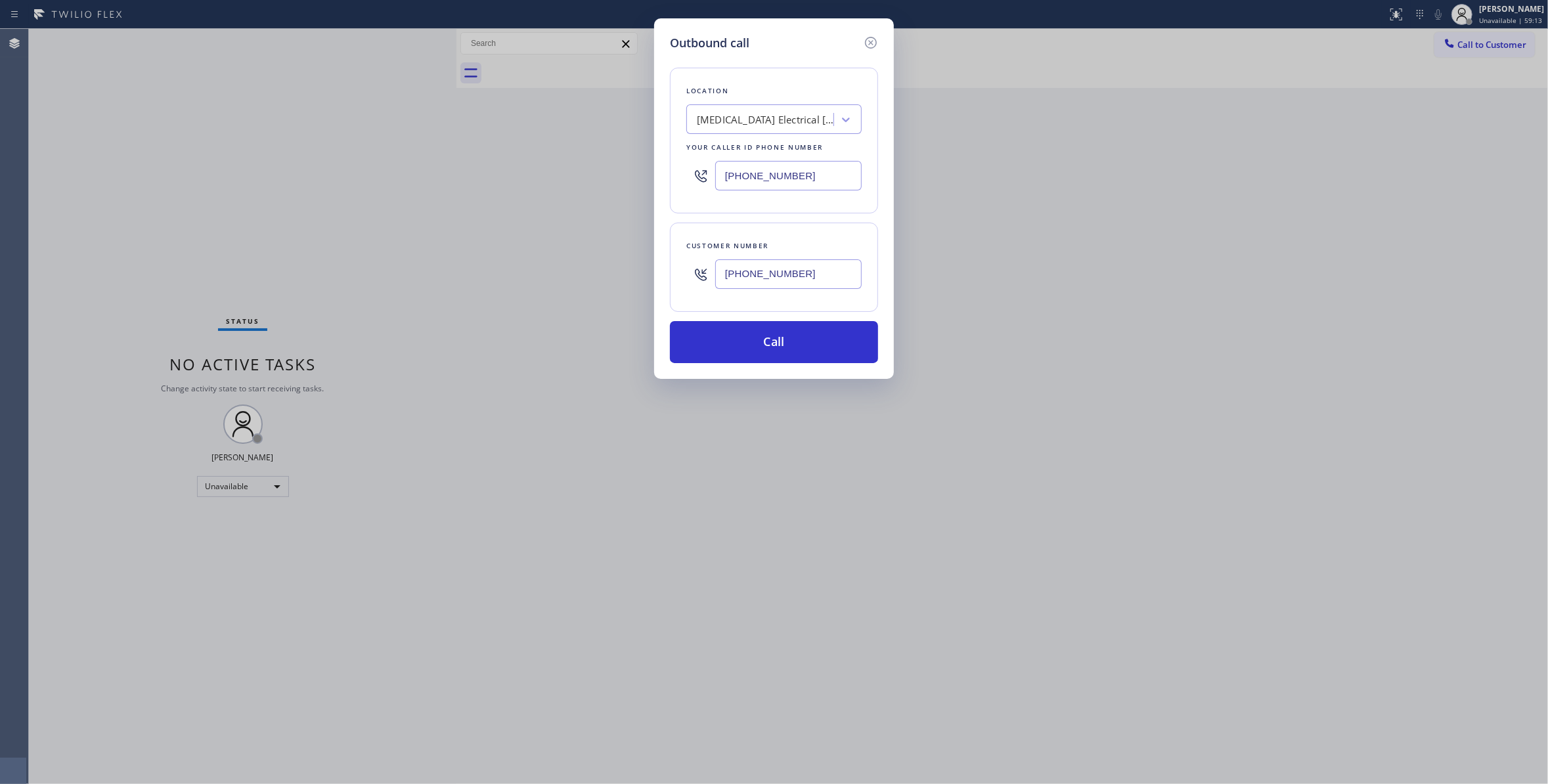
paste input "650) 275-6242"
type input "[PHONE_NUMBER]"
drag, startPoint x: 836, startPoint y: 282, endPoint x: 560, endPoint y: 254, distance: 277.4
click at [560, 254] on div "Outbound call Location E Appliance Repair & HVAC [GEOGRAPHIC_DATA] Your caller …" at bounding box center [774, 392] width 1548 height 784
click at [746, 328] on button "Call" at bounding box center [773, 341] width 208 height 42
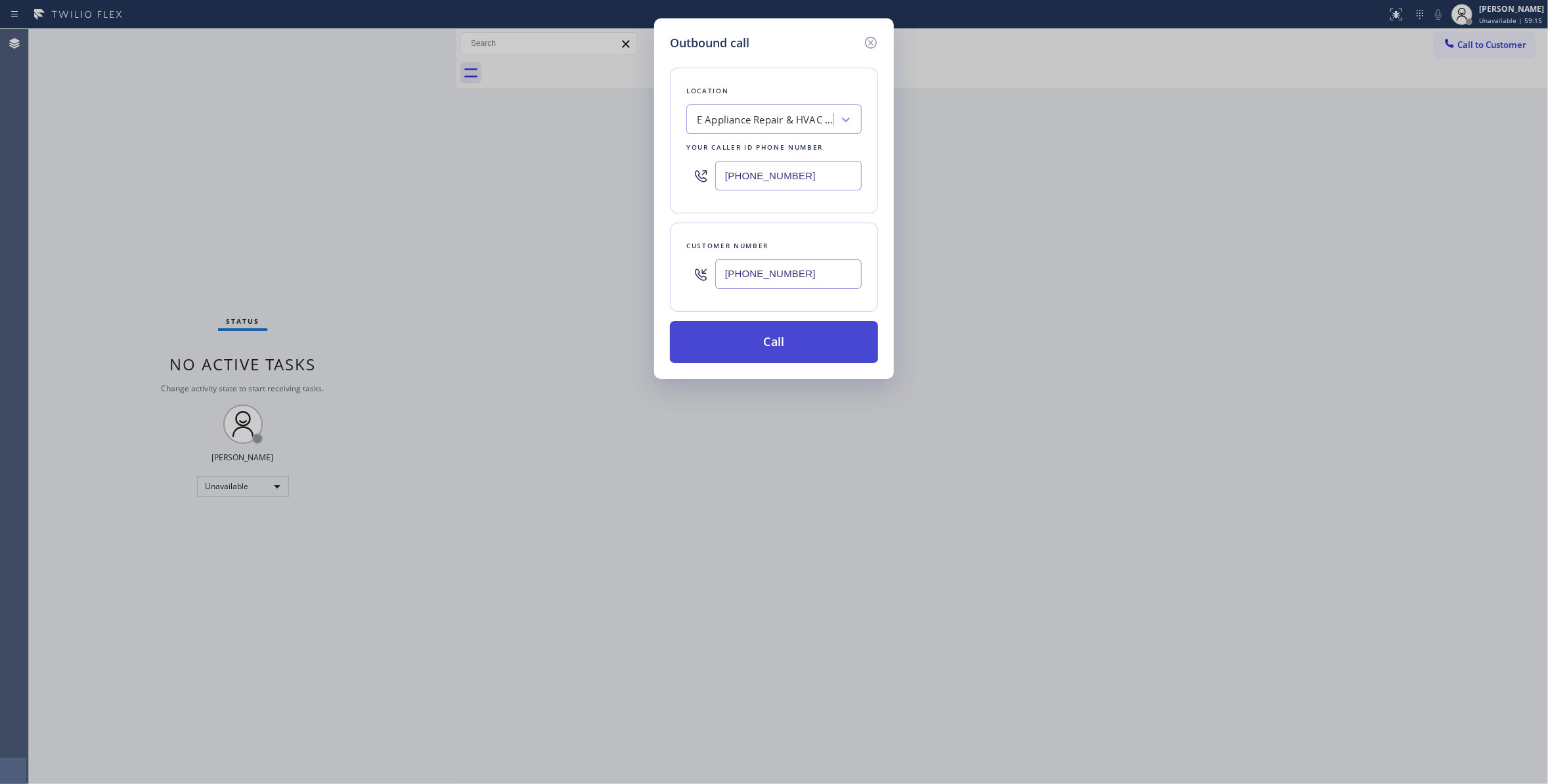
click at [747, 344] on button "Call" at bounding box center [773, 341] width 208 height 42
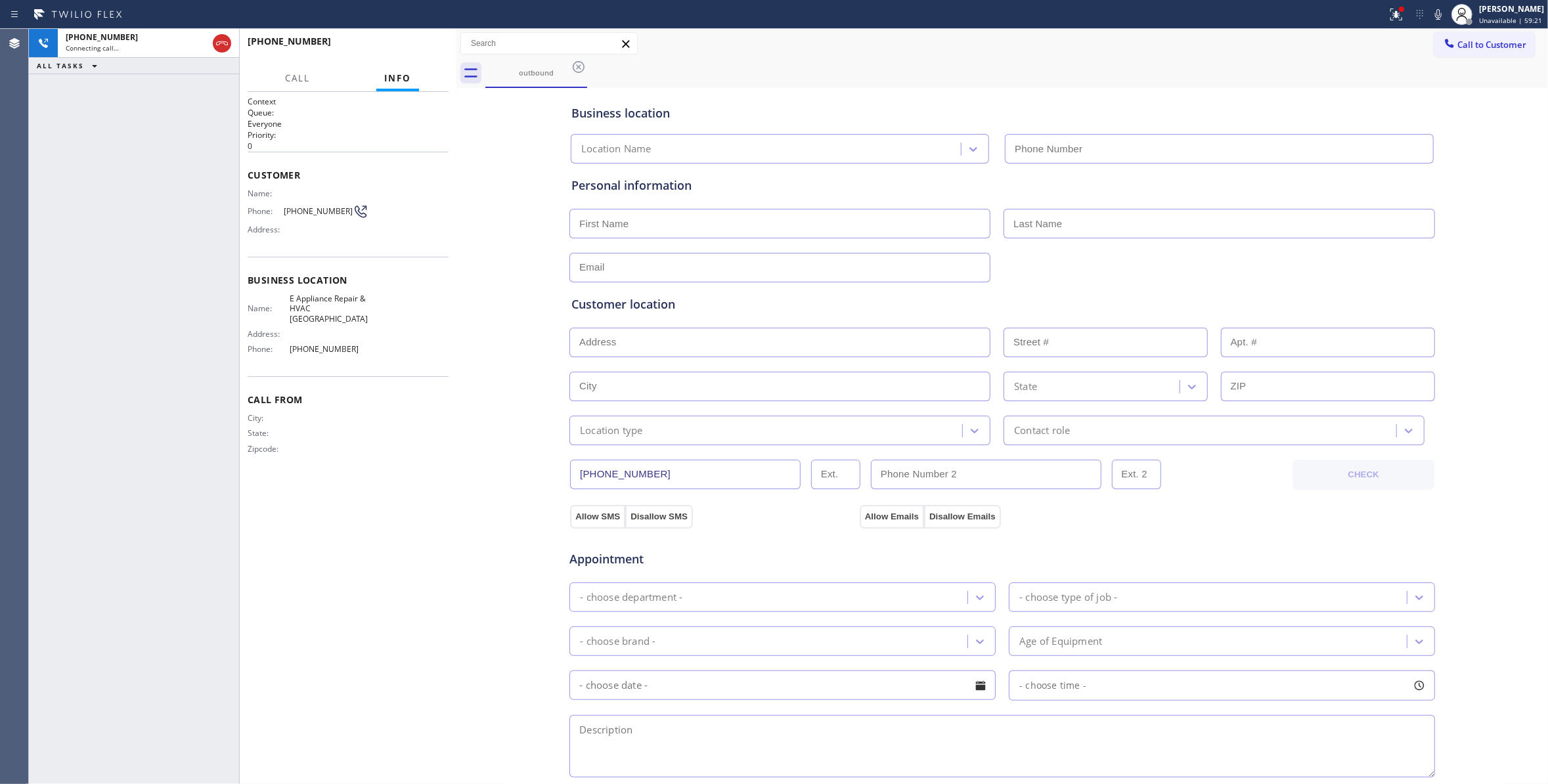
type input "[PHONE_NUMBER]"
click at [386, 53] on div "[PHONE_NUMBER] Live | 00:04" at bounding box center [317, 47] width 140 height 34
click at [392, 48] on button "HANG UP" at bounding box center [417, 47] width 61 height 18
click at [400, 48] on span "HANG UP" at bounding box center [417, 47] width 40 height 9
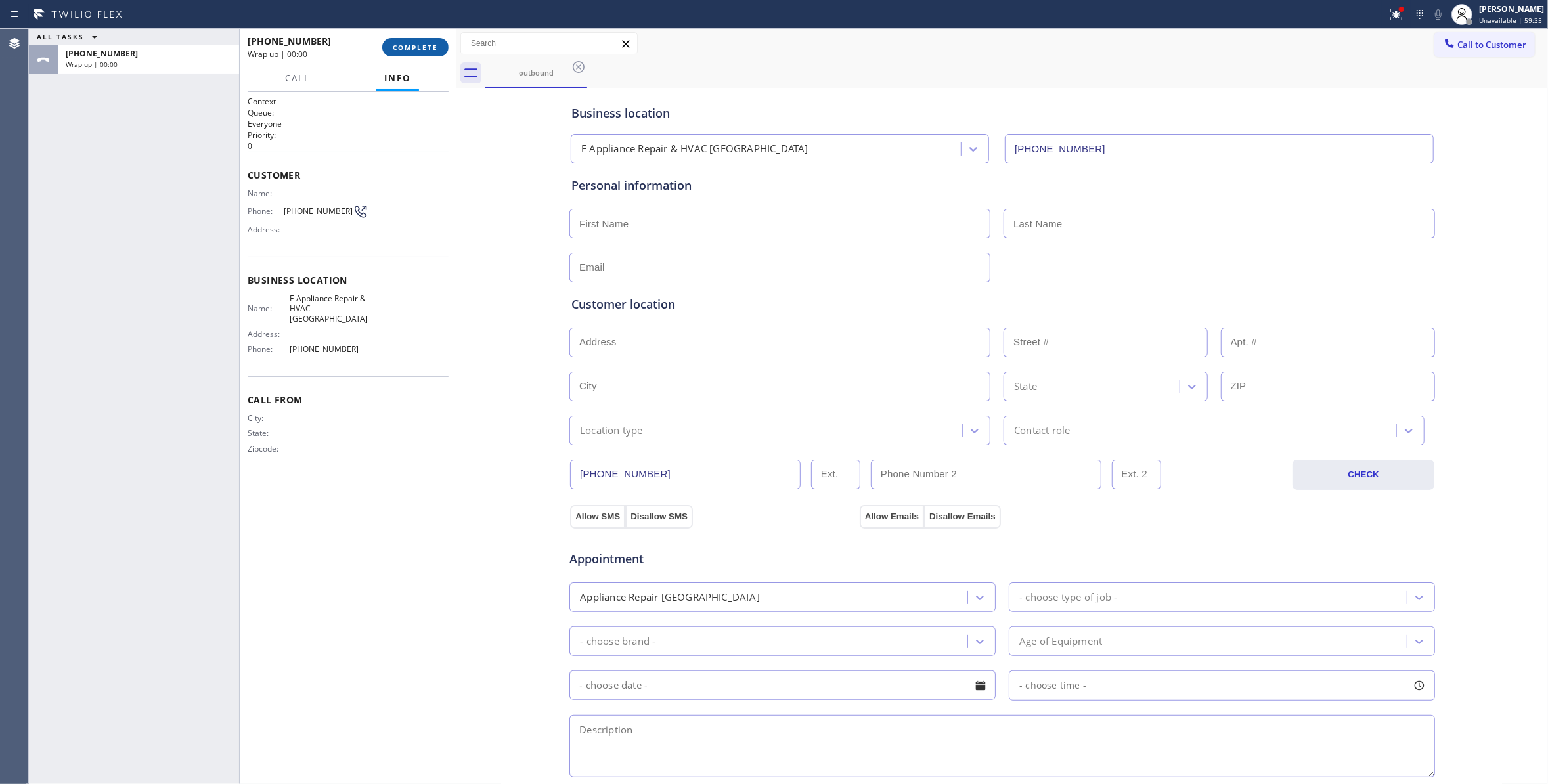
click at [413, 48] on span "COMPLETE" at bounding box center [415, 47] width 45 height 9
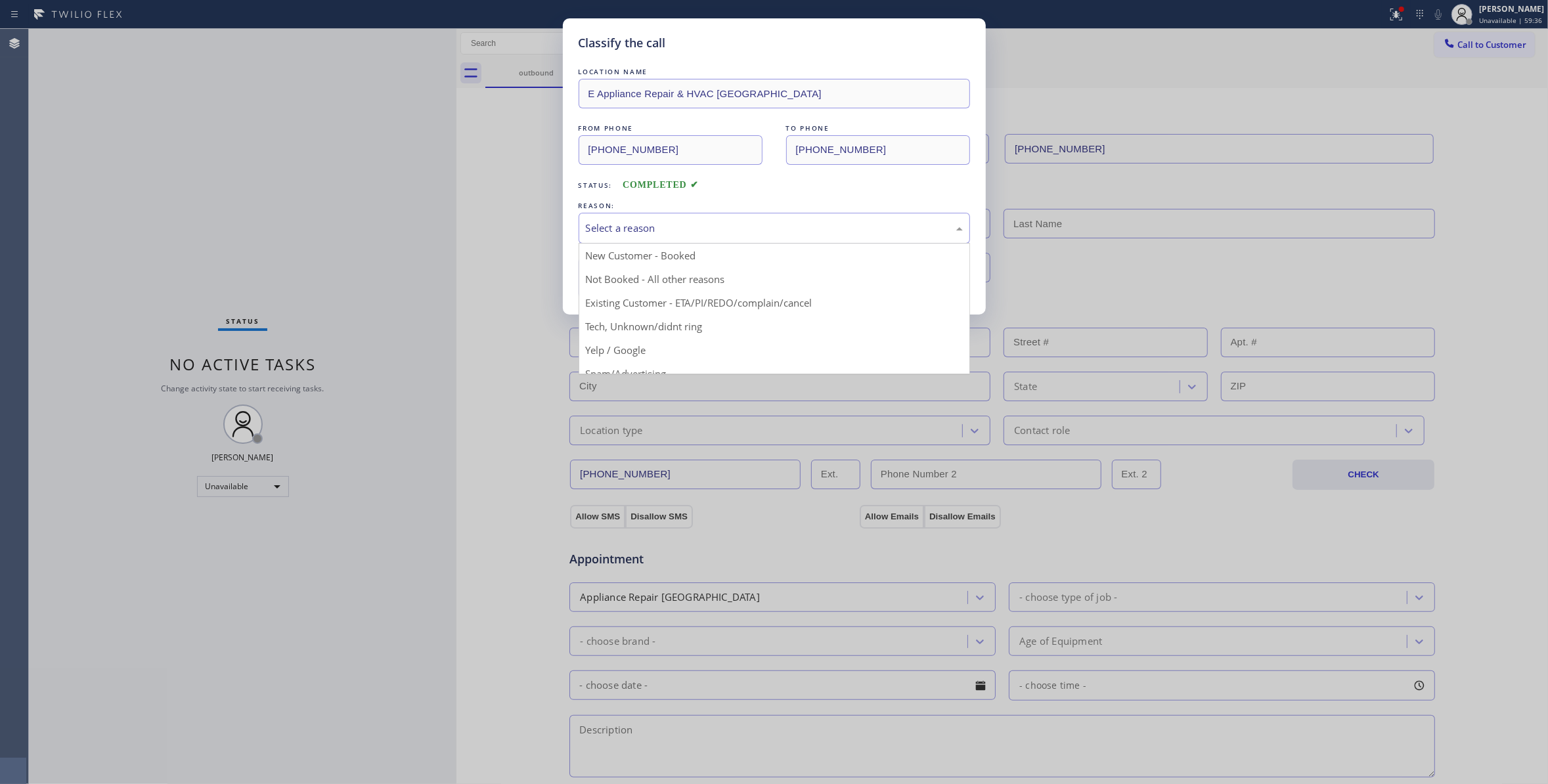
drag, startPoint x: 641, startPoint y: 217, endPoint x: 641, endPoint y: 282, distance: 65.0
click at [641, 218] on div "Select a reason" at bounding box center [774, 228] width 391 height 31
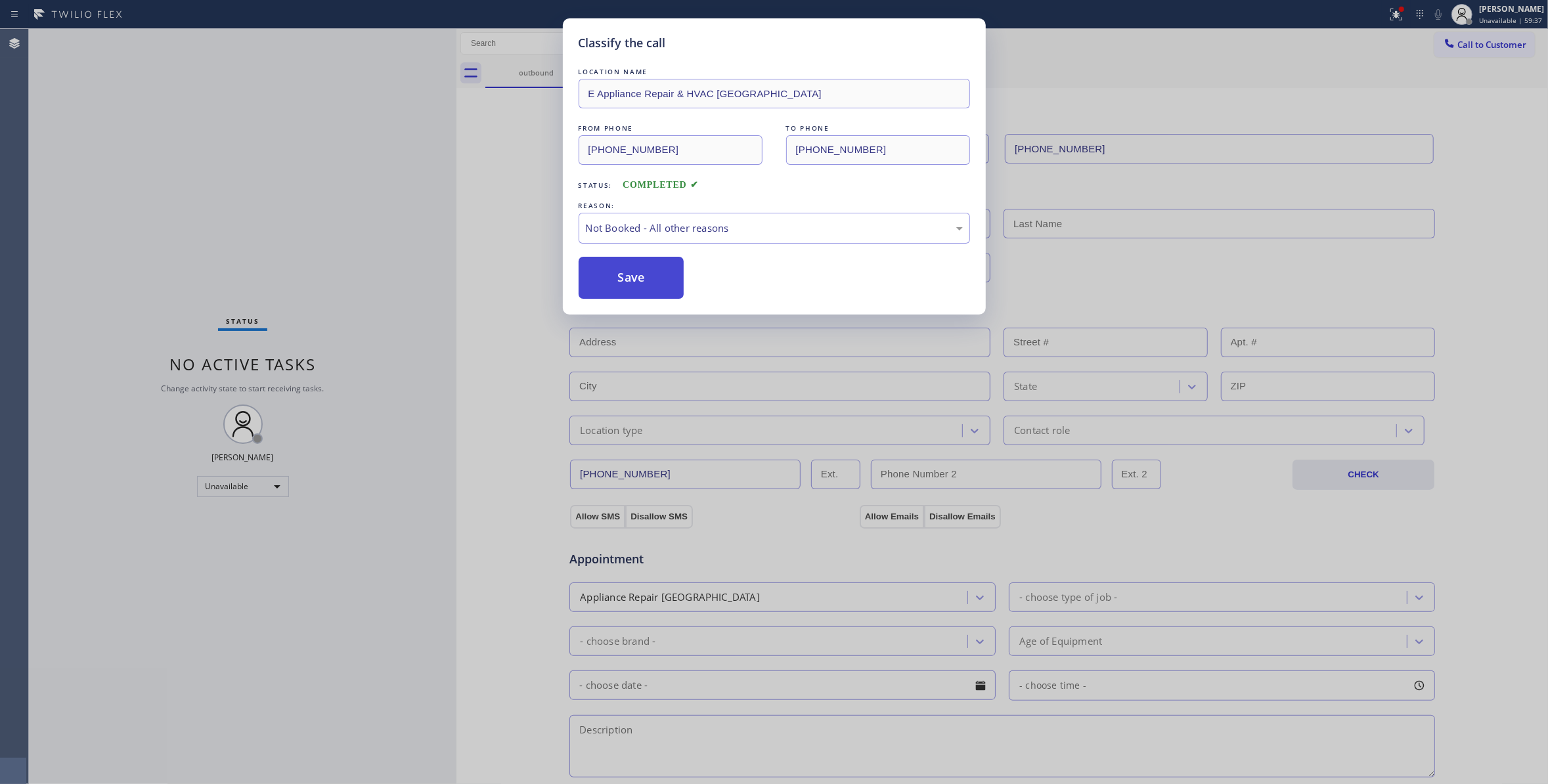
click at [640, 282] on button "Save" at bounding box center [632, 277] width 106 height 42
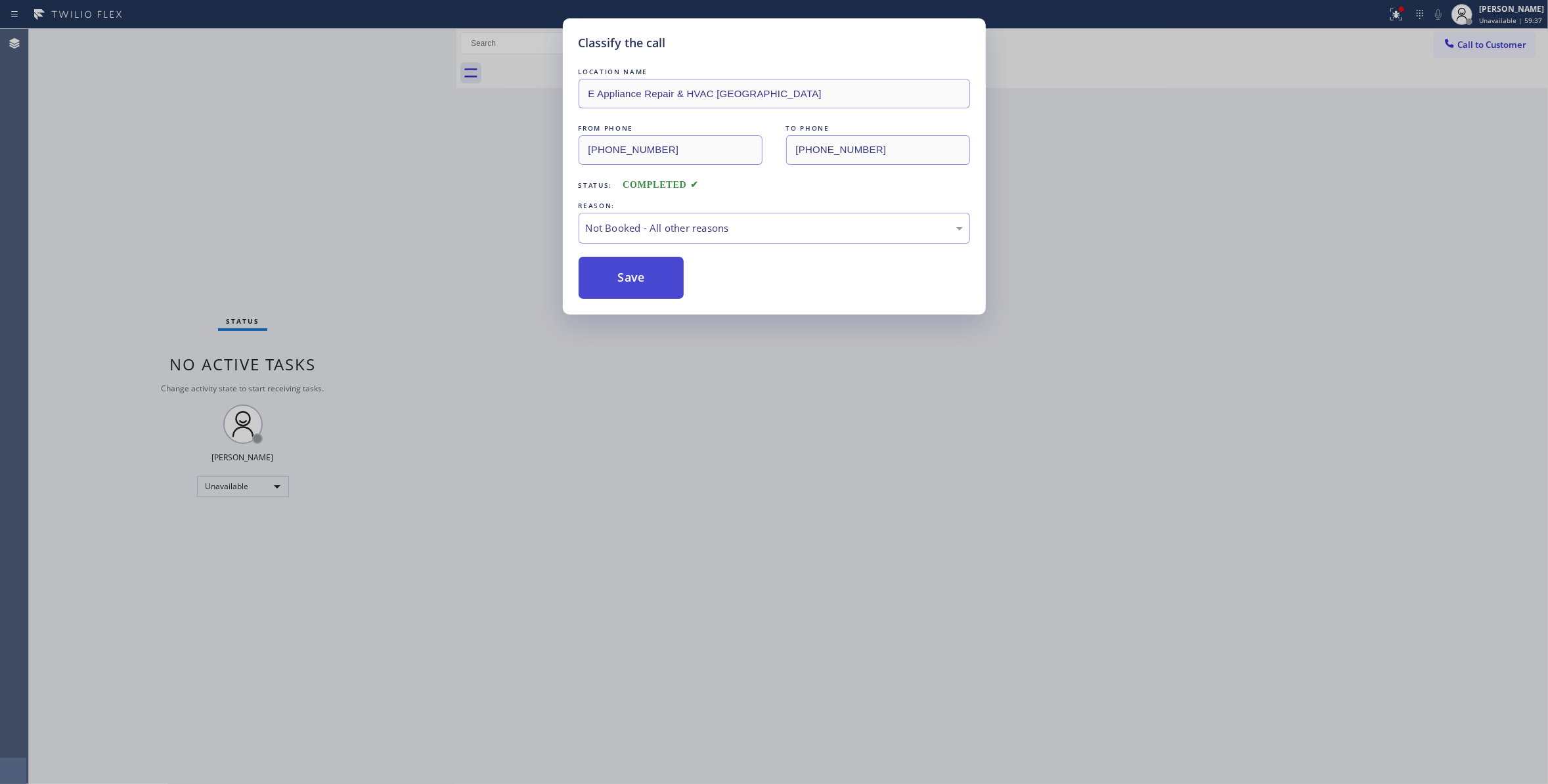
click at [640, 282] on button "Save" at bounding box center [632, 277] width 106 height 42
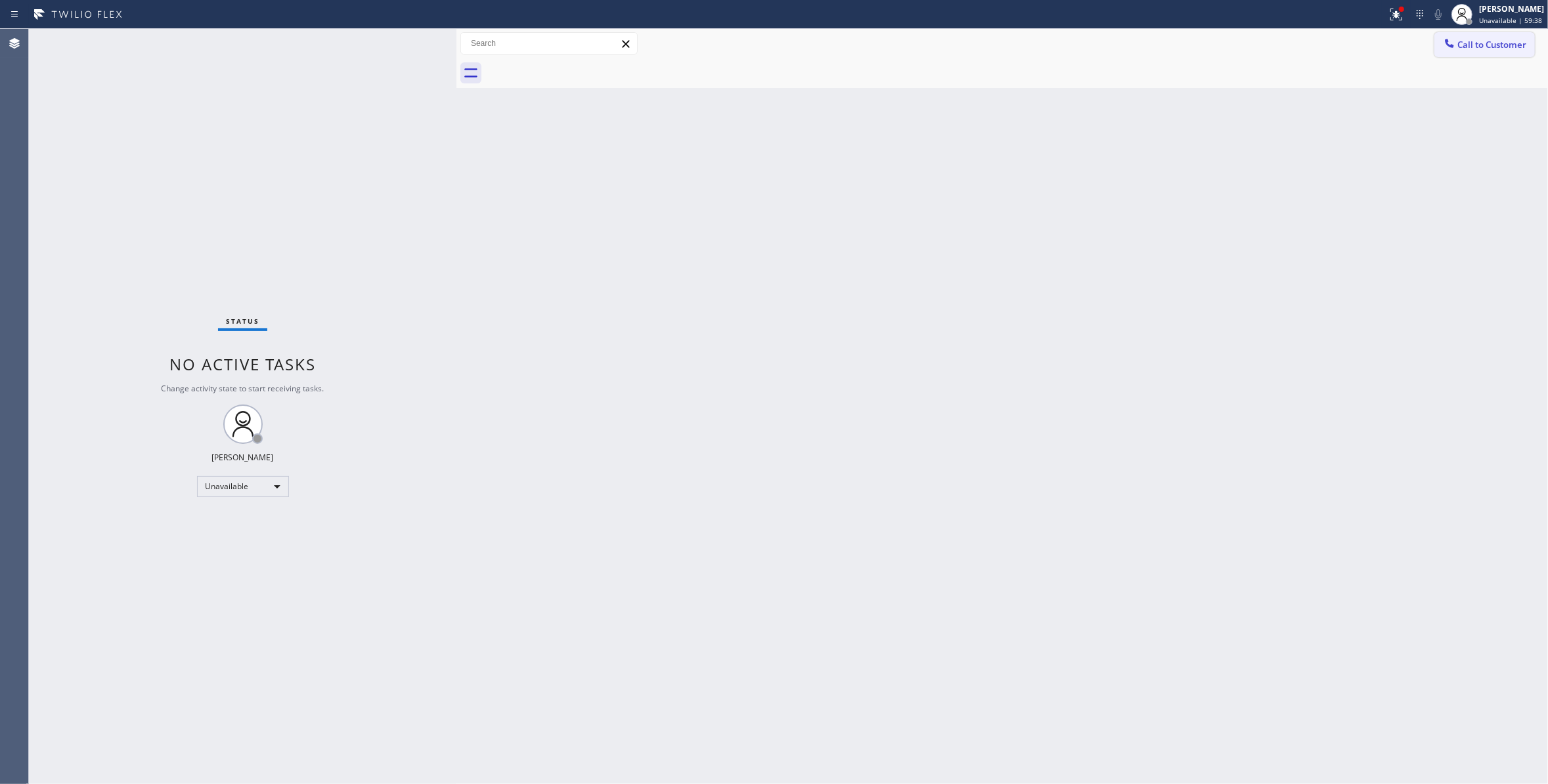
click at [1512, 42] on span "Call to Customer" at bounding box center [1491, 44] width 69 height 12
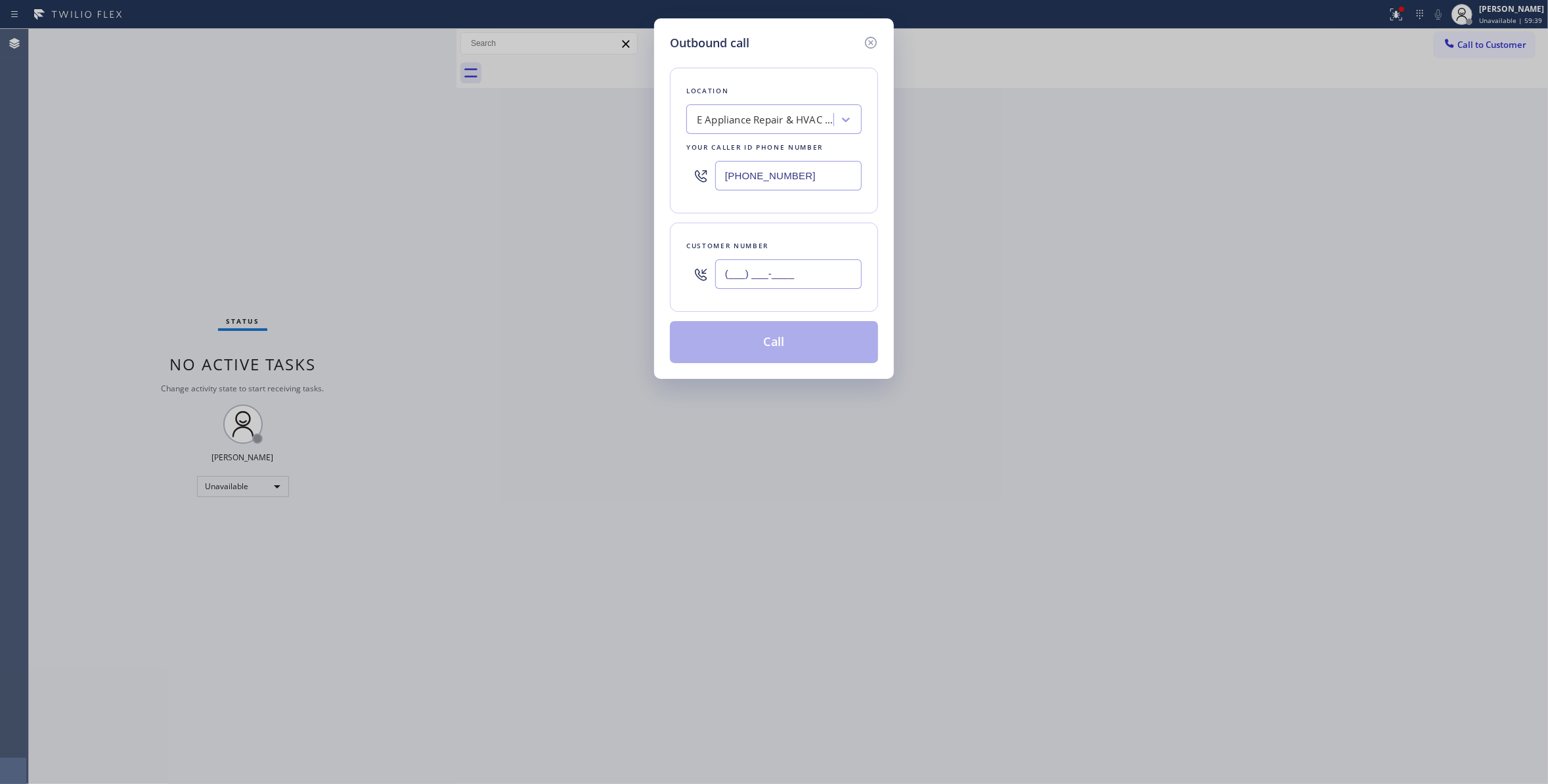
click at [786, 266] on input "(___) ___-____" at bounding box center [787, 273] width 146 height 29
paste input "650) 337-2236"
type input "[PHONE_NUMBER]"
click at [784, 350] on button "Call" at bounding box center [773, 341] width 208 height 42
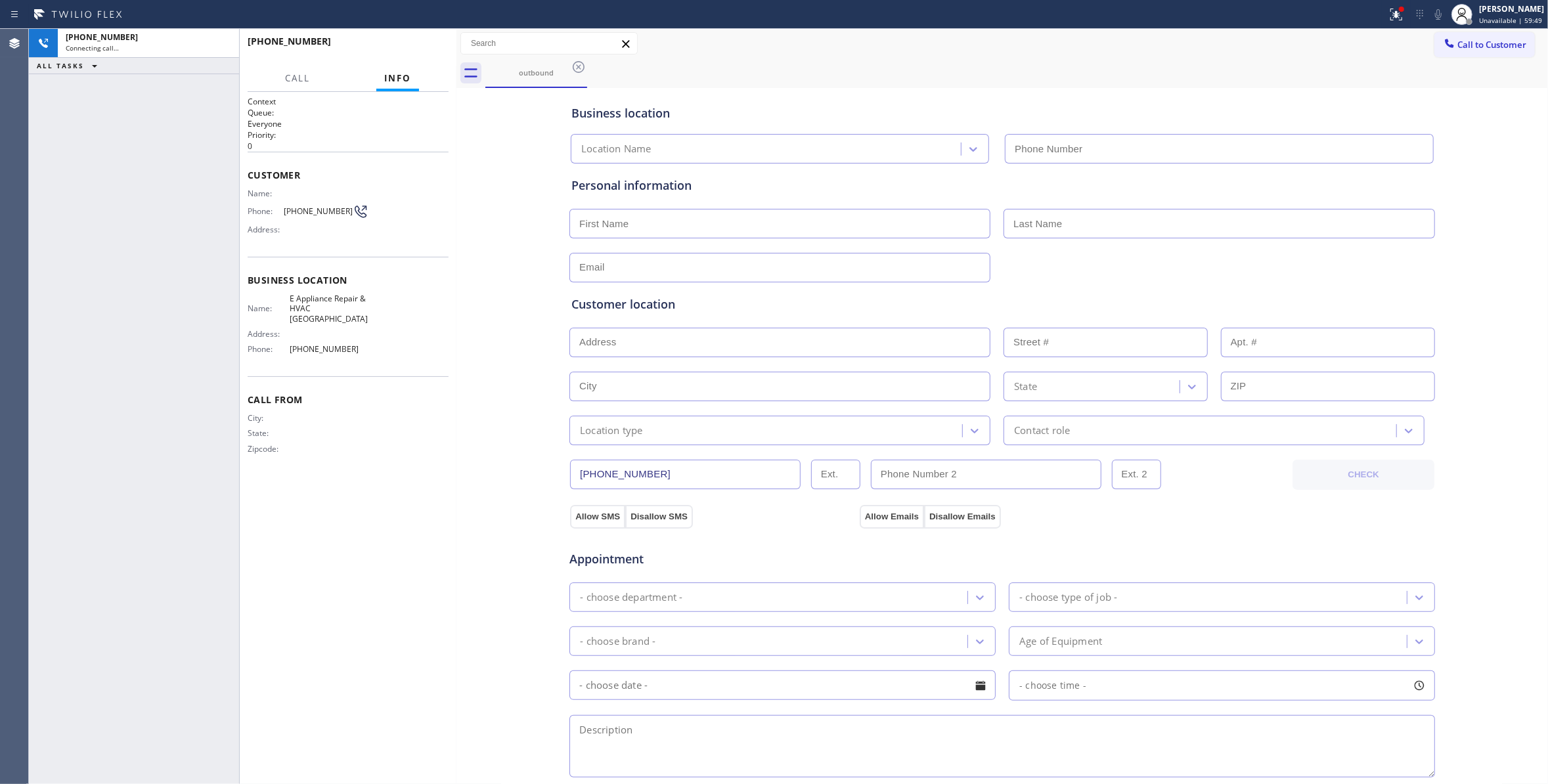
type input "[PHONE_NUMBER]"
click at [311, 207] on span "[PHONE_NUMBER]" at bounding box center [318, 211] width 69 height 9
copy span "337"
click at [416, 52] on button "HANG UP" at bounding box center [417, 47] width 61 height 18
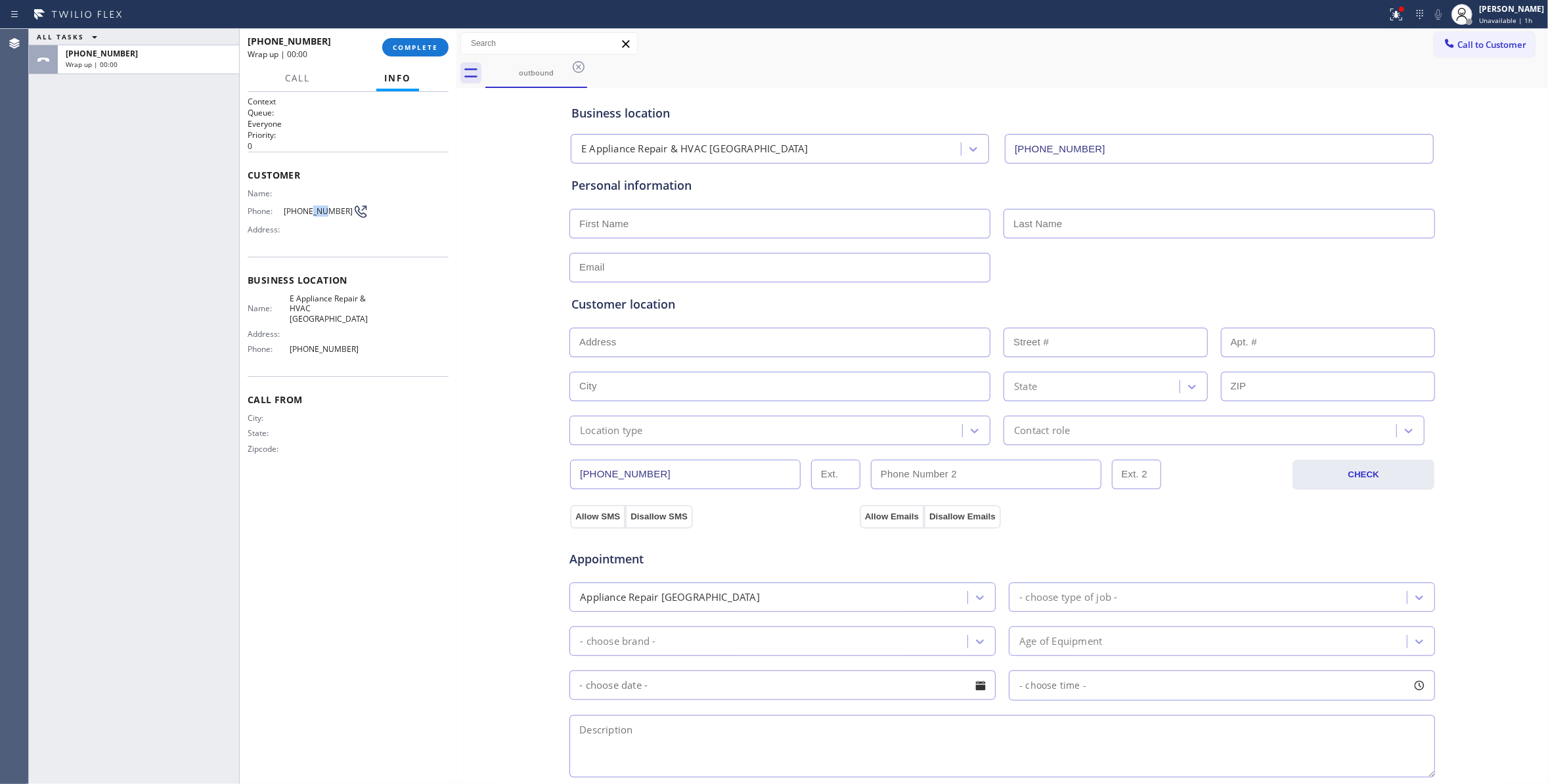
click at [310, 207] on span "[PHONE_NUMBER]" at bounding box center [318, 211] width 69 height 9
click at [395, 40] on button "COMPLETE" at bounding box center [415, 47] width 66 height 18
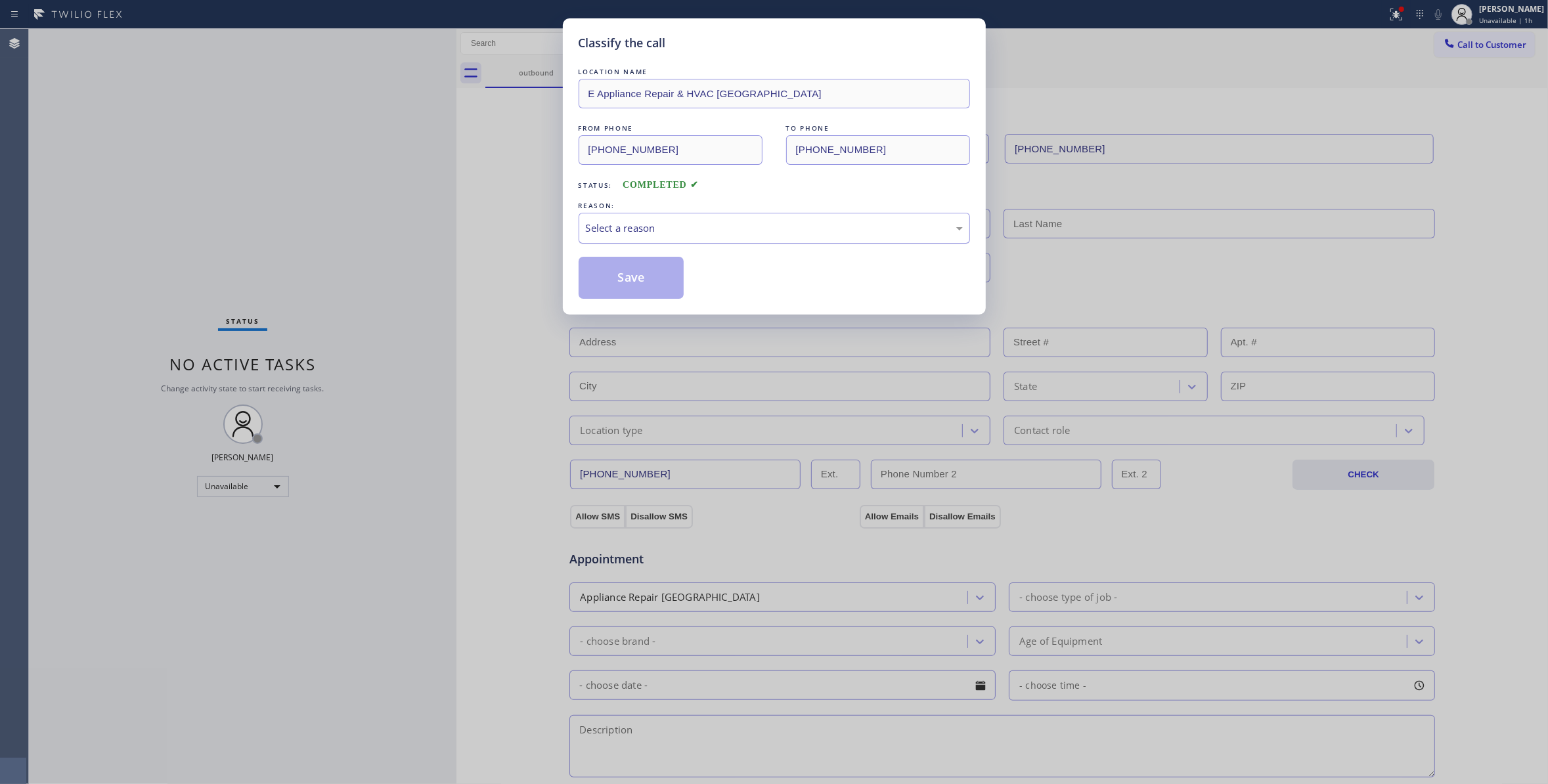
click at [653, 228] on div "Select a reason" at bounding box center [774, 228] width 377 height 15
click at [648, 271] on button "Save" at bounding box center [632, 277] width 106 height 42
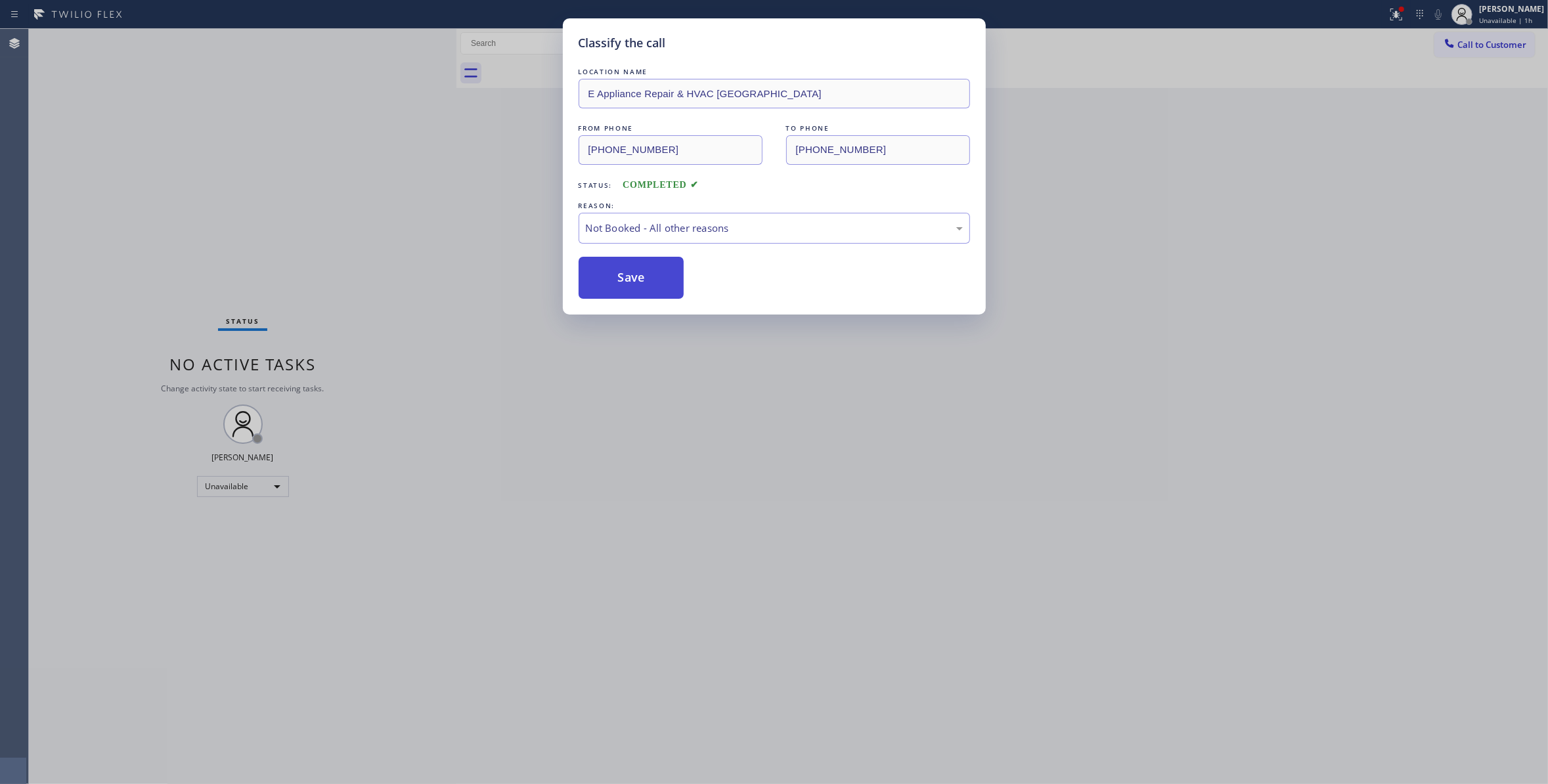
click at [648, 271] on button "Save" at bounding box center [632, 277] width 106 height 42
click at [1474, 45] on div "Classify the call LOCATION NAME [PERSON_NAME] Bros Electrical Repair Inc FROM P…" at bounding box center [788, 406] width 1519 height 755
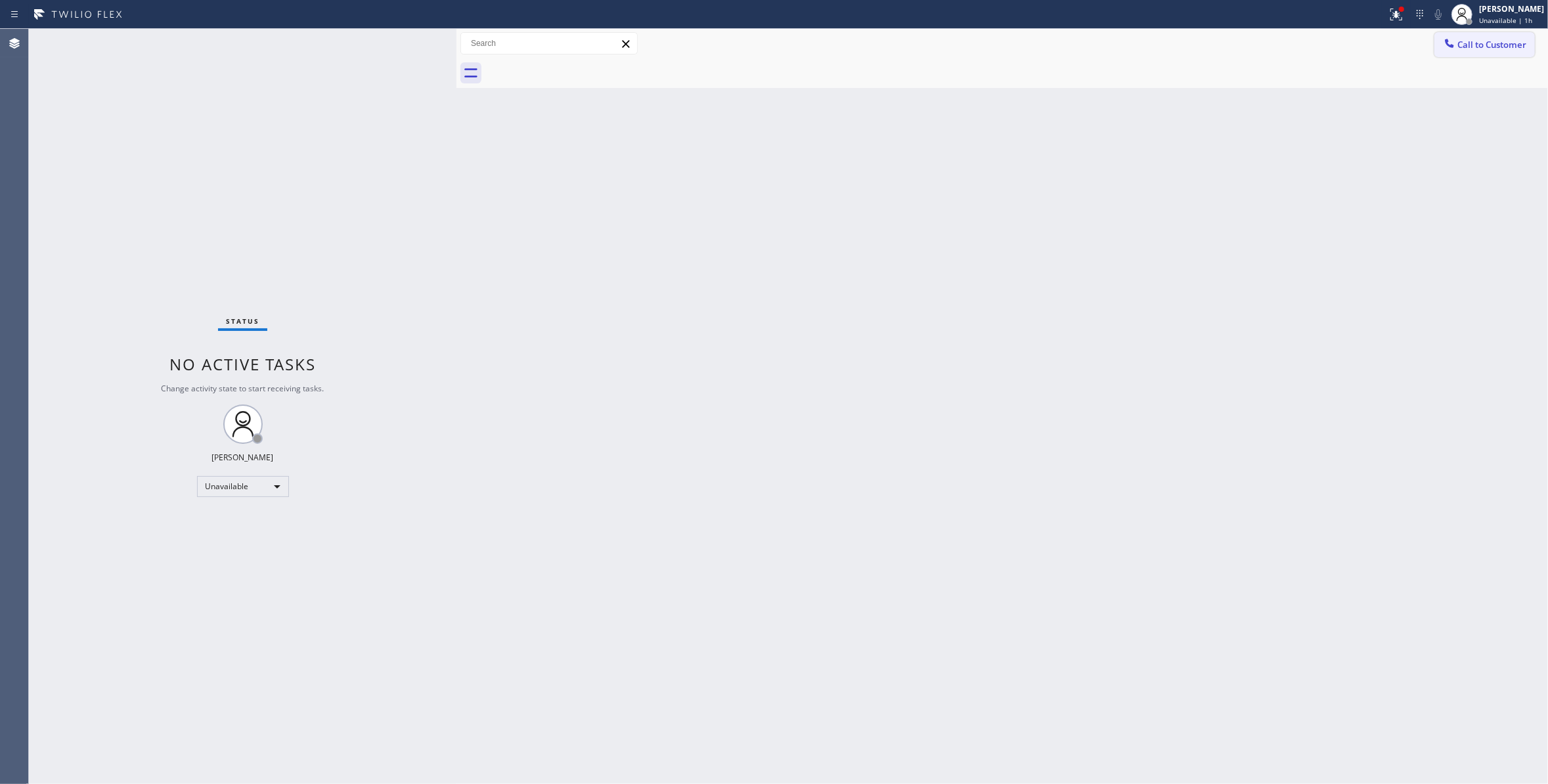
click at [1477, 45] on span "Call to Customer" at bounding box center [1491, 44] width 69 height 12
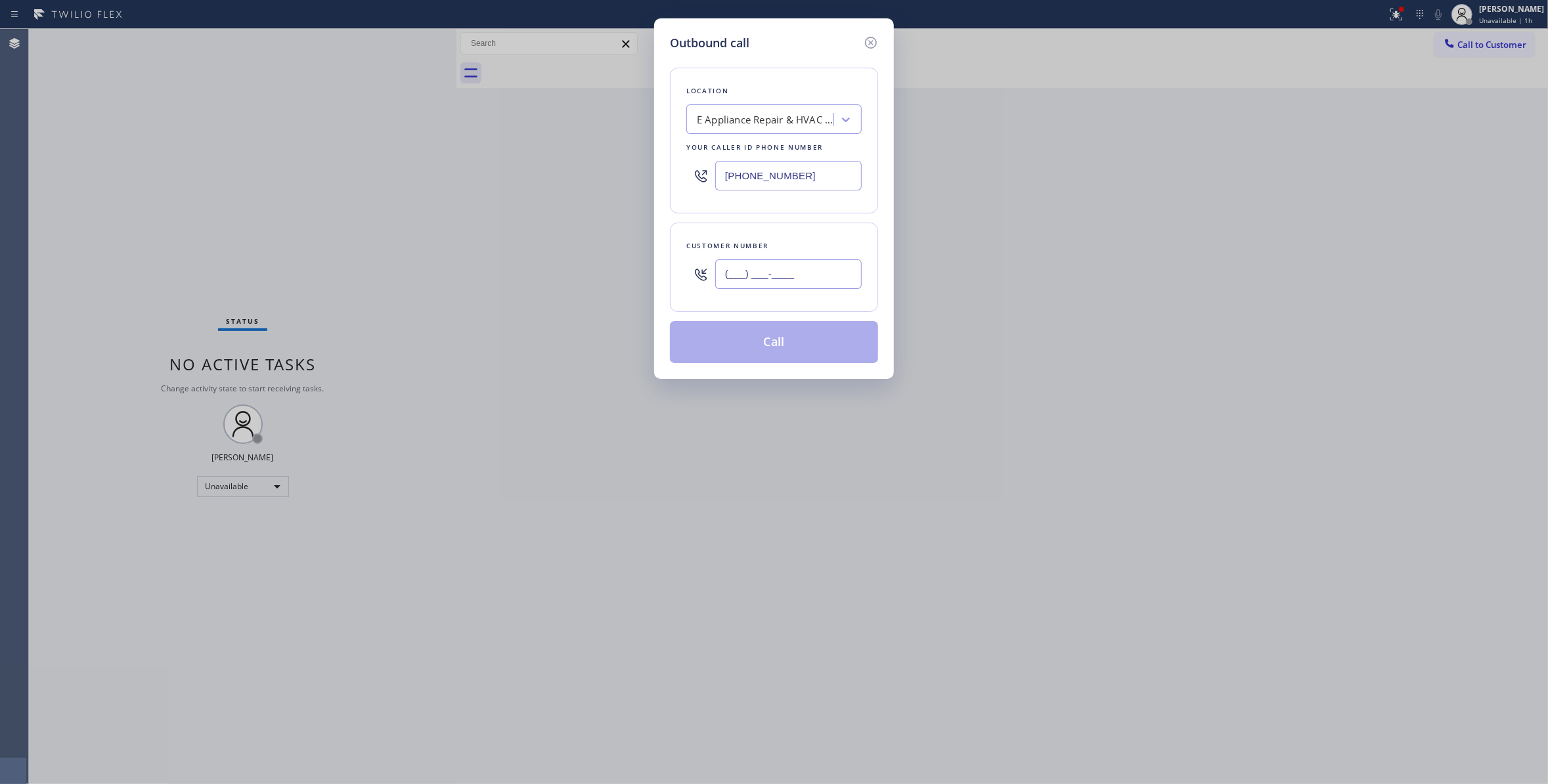
click at [723, 269] on input "(___) ___-____" at bounding box center [787, 273] width 146 height 29
paste input "650) 337-2236"
type input "[PHONE_NUMBER]"
click at [729, 347] on button "Call" at bounding box center [773, 341] width 208 height 42
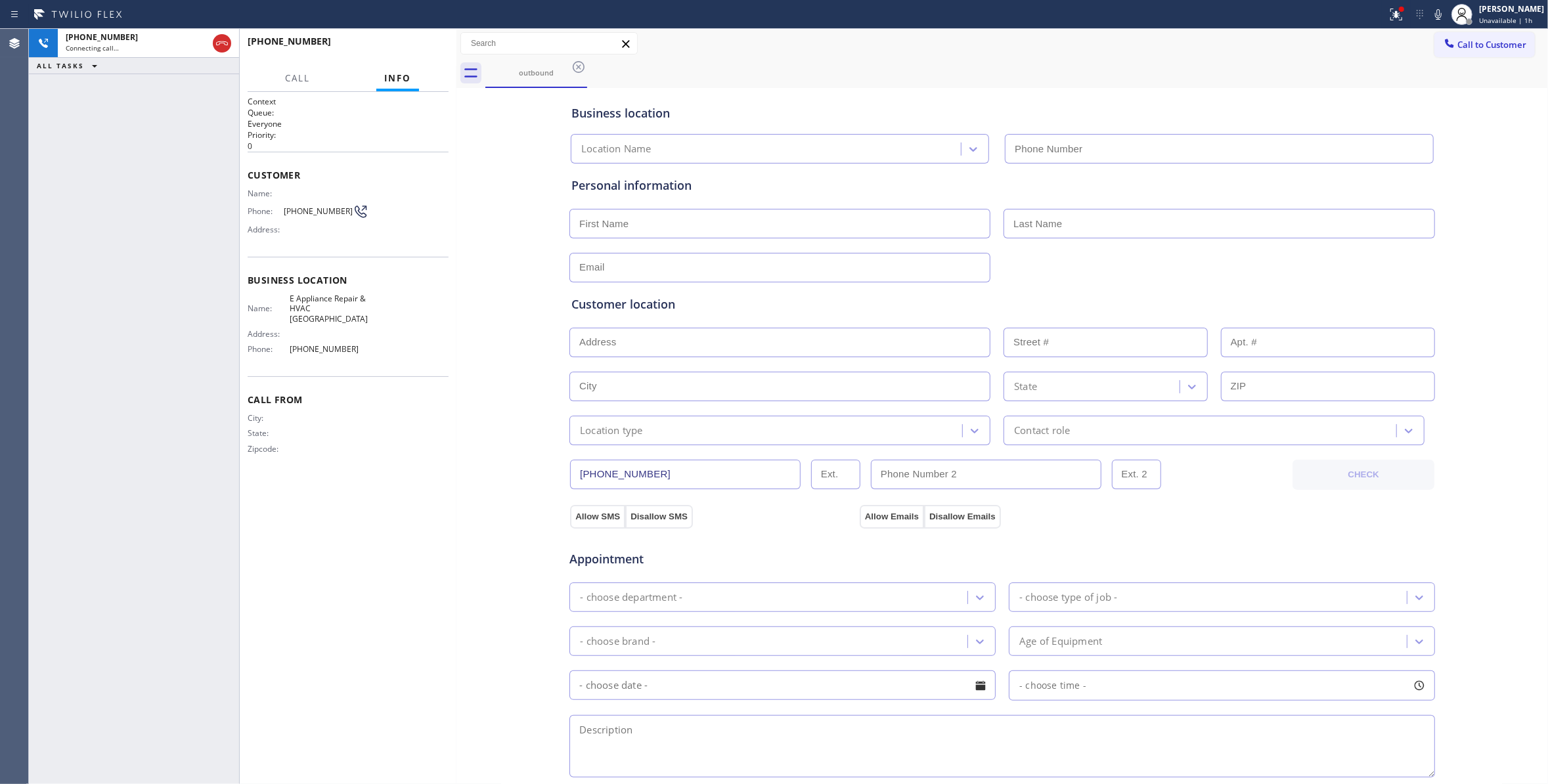
type input "[PHONE_NUMBER]"
click at [402, 461] on div "Call From City: State: Zipcode:" at bounding box center [348, 425] width 201 height 99
click at [421, 47] on span "HANG UP" at bounding box center [417, 47] width 40 height 9
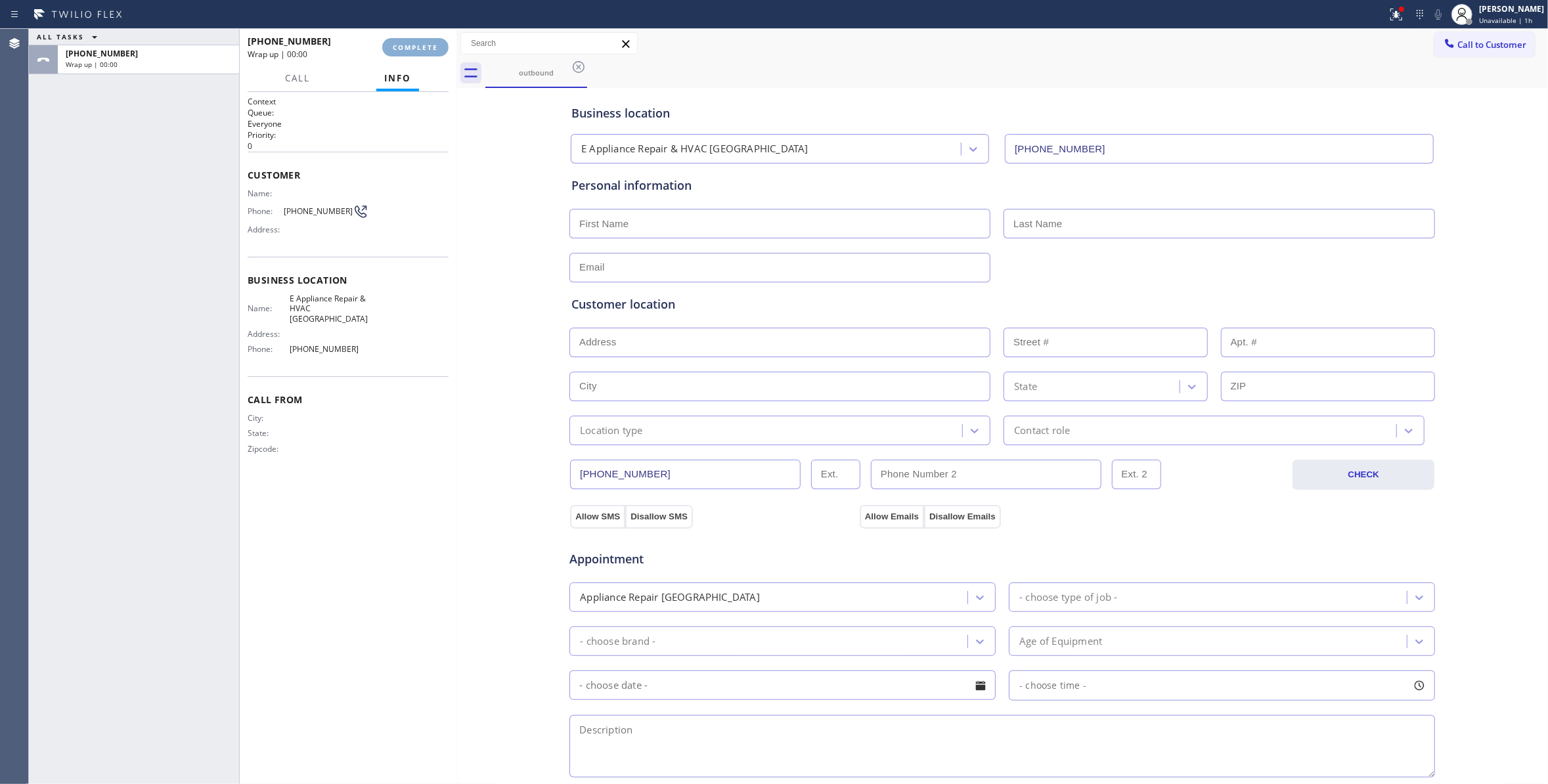
click at [421, 51] on button "COMPLETE" at bounding box center [415, 47] width 66 height 18
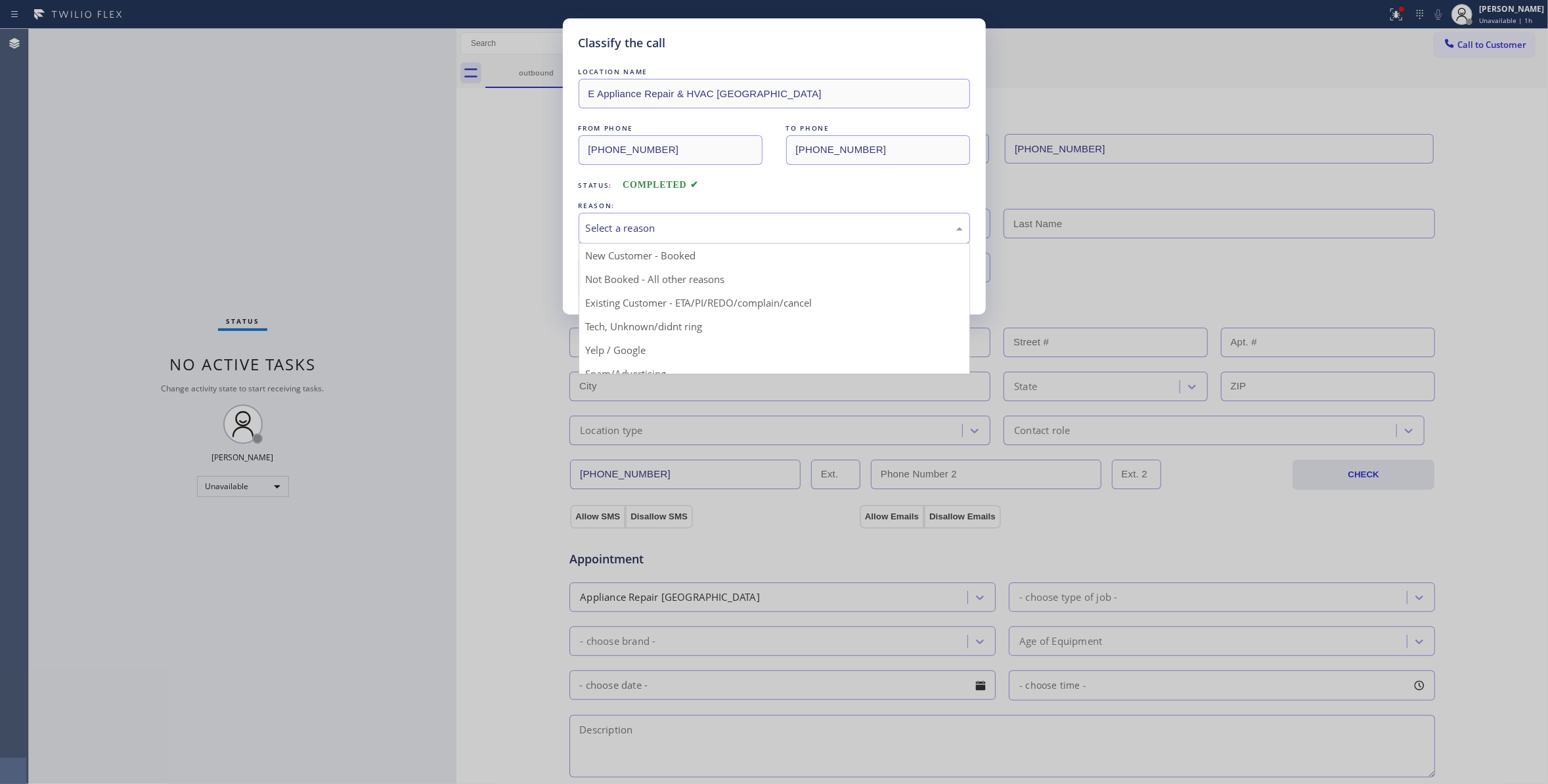
click at [623, 229] on div "Select a reason" at bounding box center [774, 228] width 377 height 15
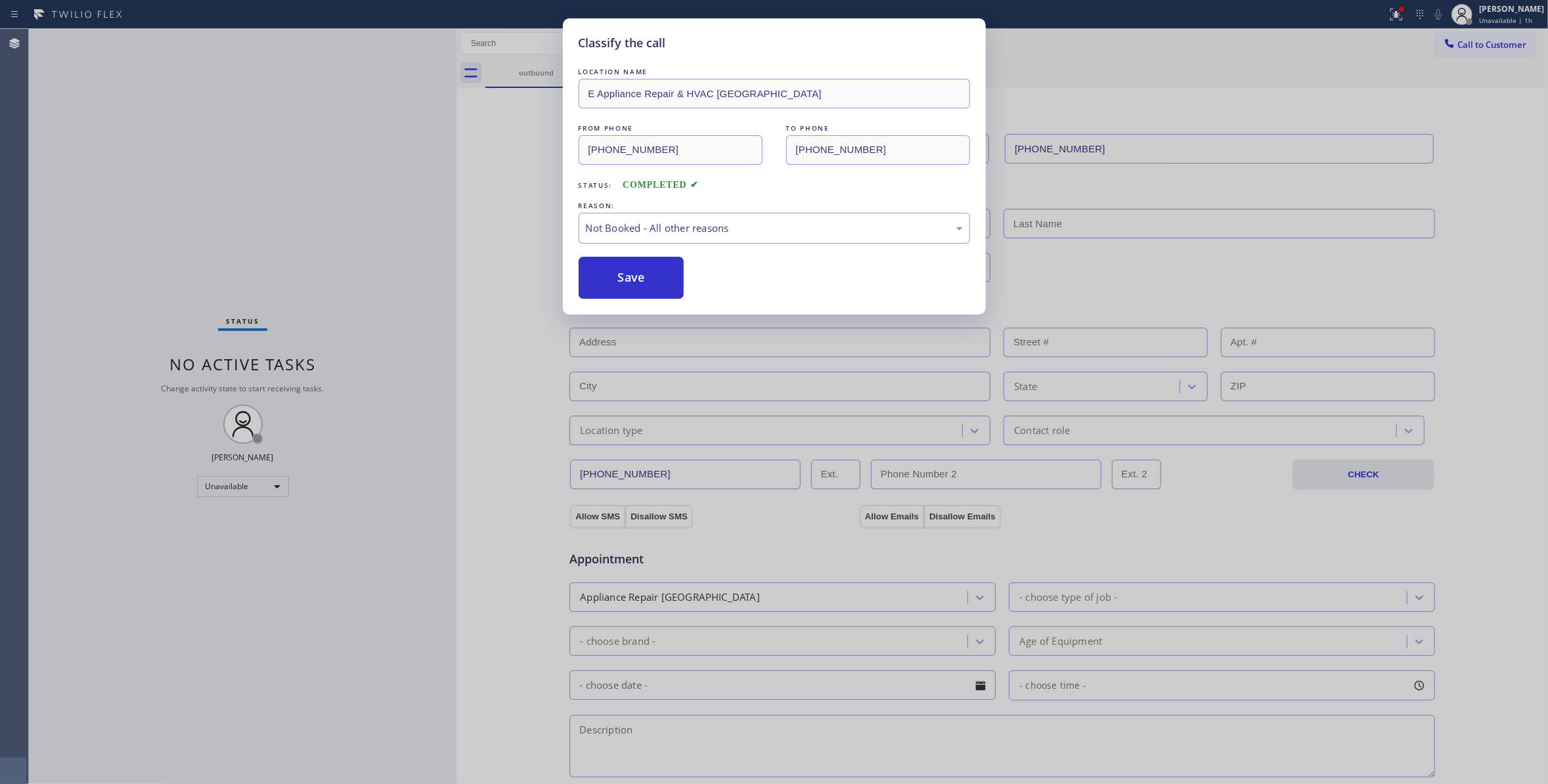
click at [630, 285] on button "Save" at bounding box center [632, 277] width 106 height 42
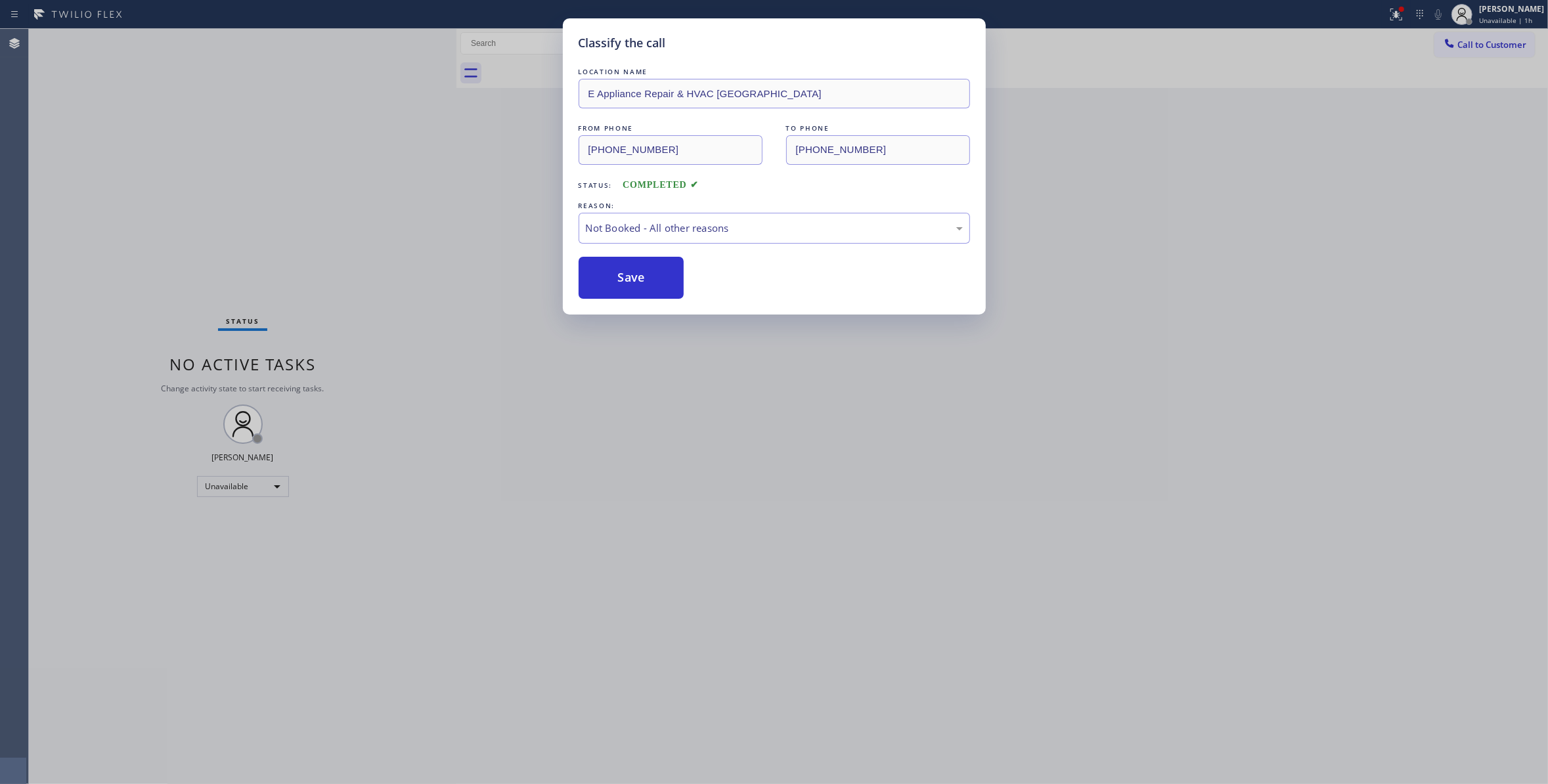
drag, startPoint x: 630, startPoint y: 285, endPoint x: 9, endPoint y: 67, distance: 658.2
click at [630, 284] on button "Save" at bounding box center [632, 277] width 106 height 42
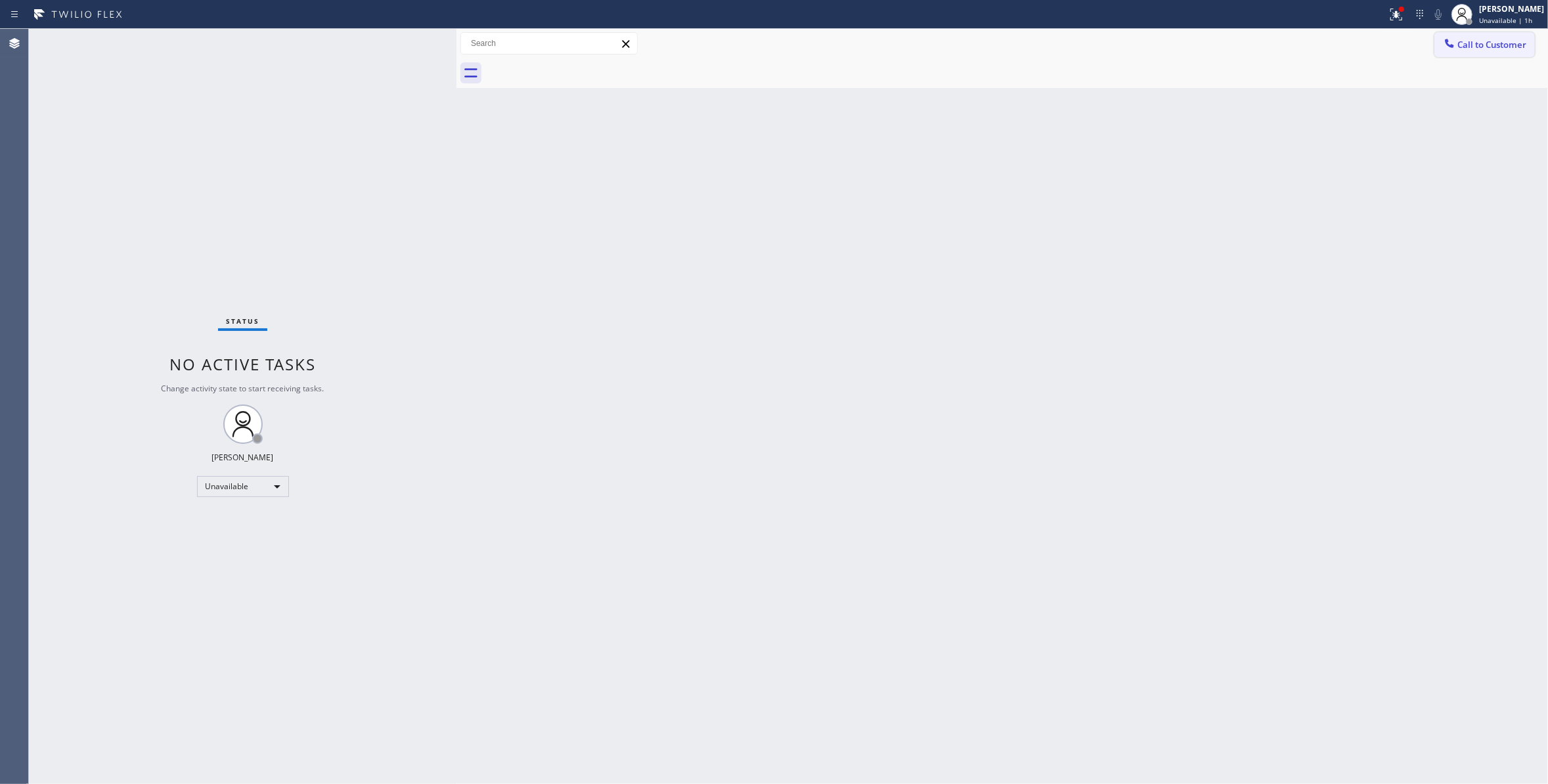
click at [1474, 48] on span "Call to Customer" at bounding box center [1491, 44] width 69 height 12
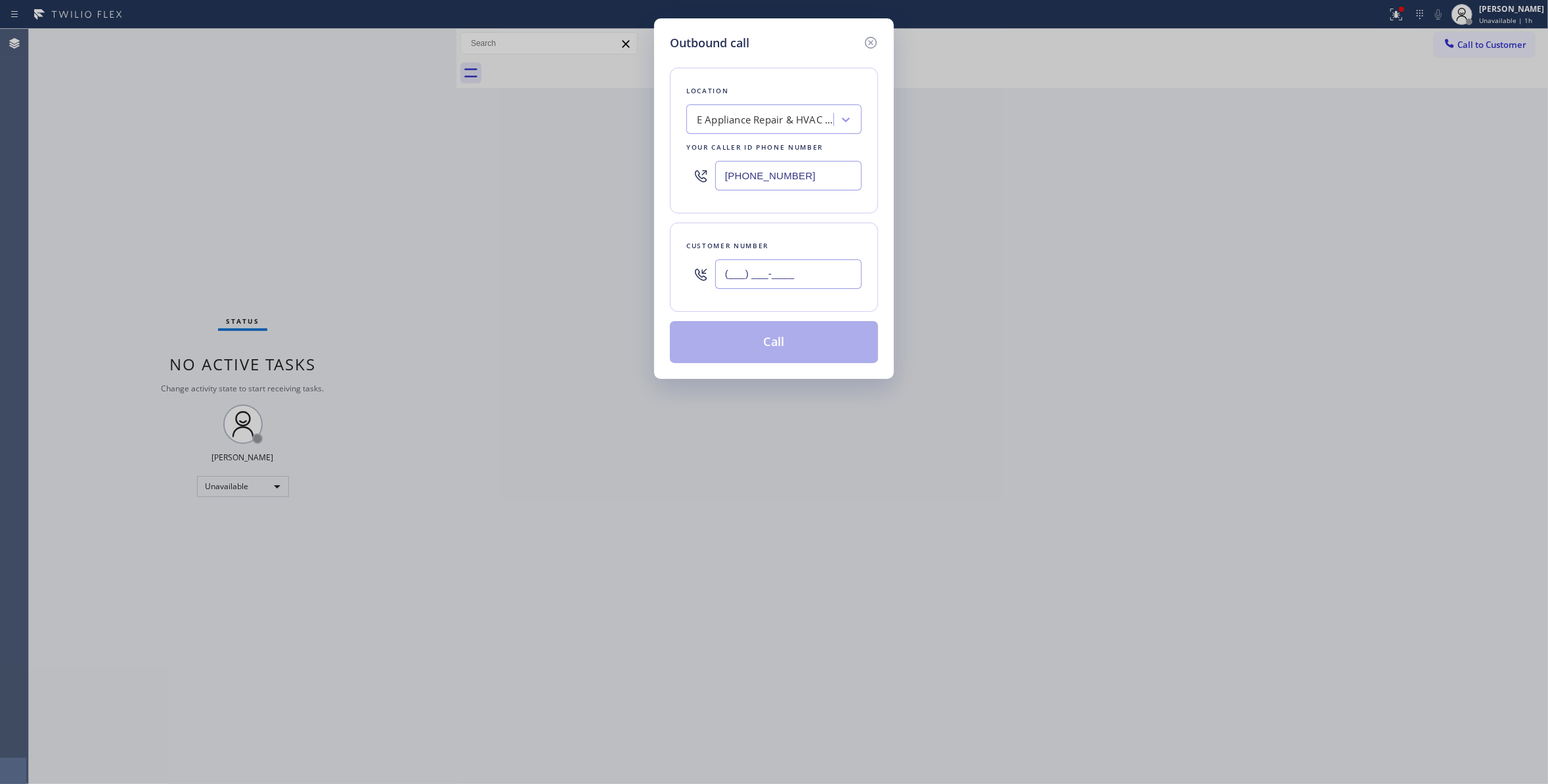
click at [800, 273] on input "(___) ___-____" at bounding box center [787, 273] width 146 height 29
paste input "619) 748-8654"
type input "[PHONE_NUMBER]"
paste input "877) 777-0796"
drag, startPoint x: 835, startPoint y: 176, endPoint x: 228, endPoint y: 161, distance: 607.2
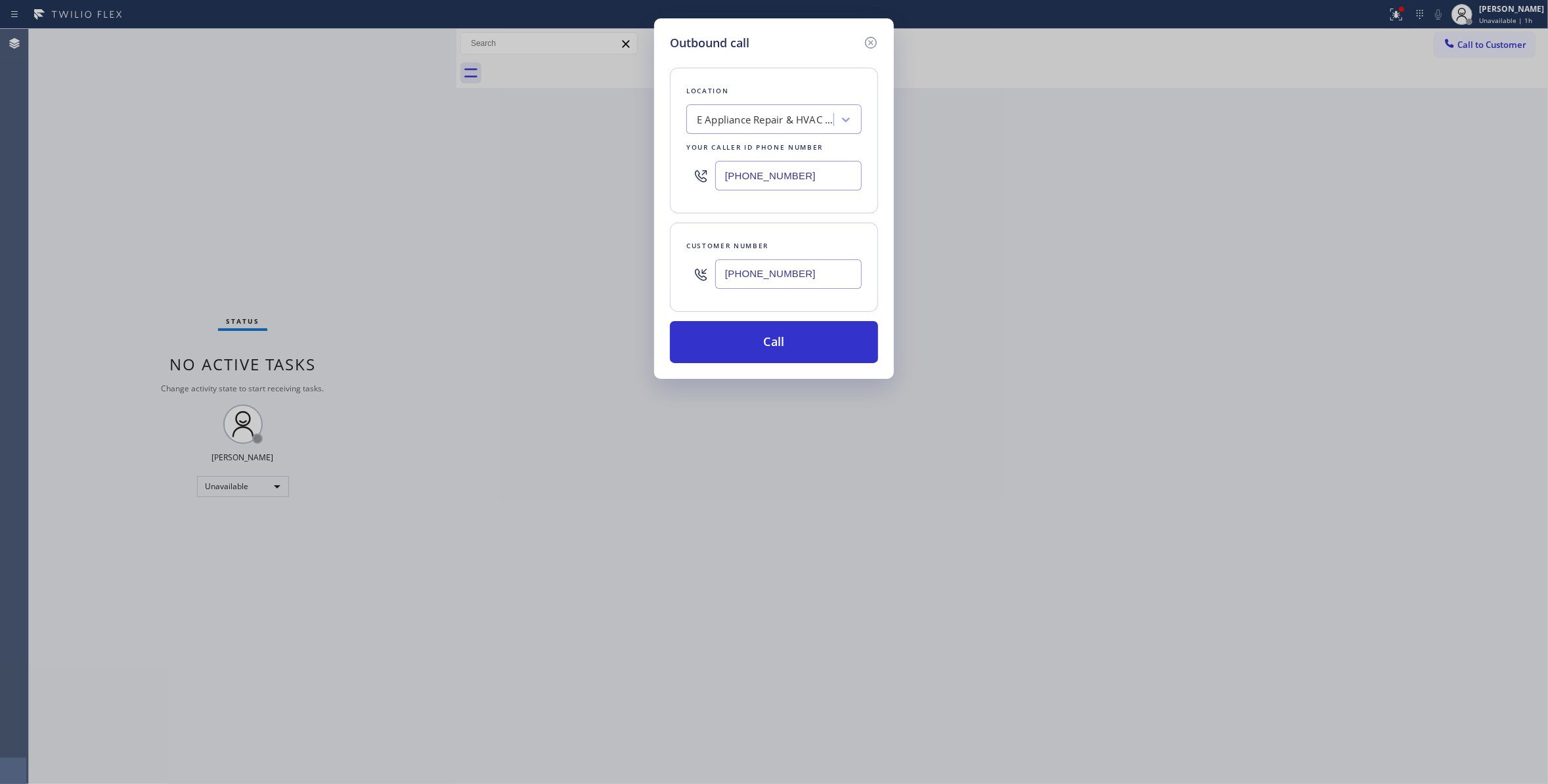
click at [228, 161] on div "Outbound call Location E Appliance Repair & HVAC [GEOGRAPHIC_DATA] Your caller …" at bounding box center [774, 392] width 1548 height 784
type input "[PHONE_NUMBER]"
drag, startPoint x: 817, startPoint y: 276, endPoint x: 655, endPoint y: 319, distance: 167.6
click at [602, 266] on div "Outbound call Location Home Alliance Your caller id phone number [PHONE_NUMBER]…" at bounding box center [774, 392] width 1548 height 784
click at [719, 353] on button "Call" at bounding box center [773, 341] width 208 height 42
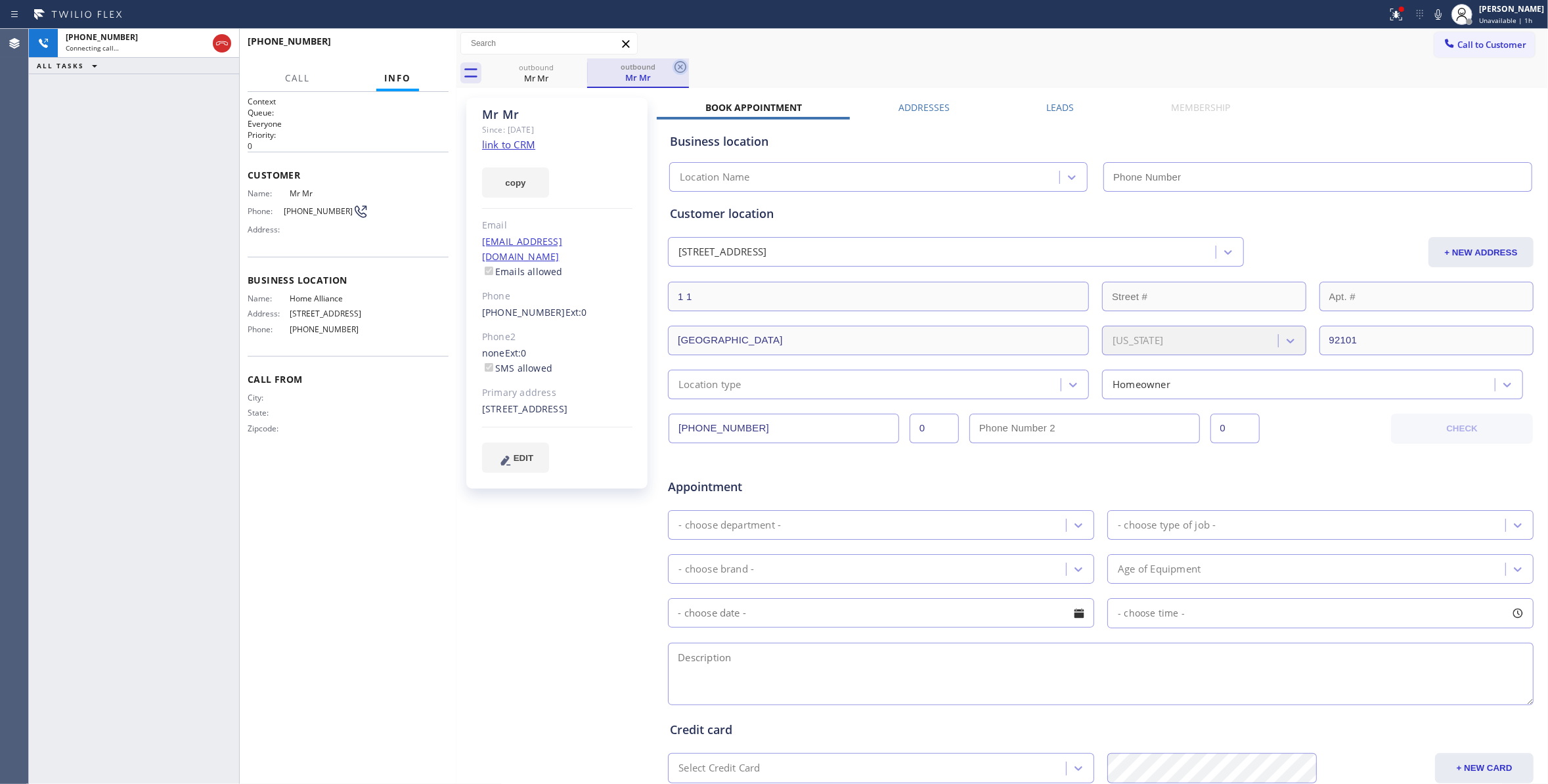
click at [681, 66] on icon at bounding box center [680, 66] width 12 height 12
type input "[PHONE_NUMBER]"
click at [523, 145] on link "link to CRM" at bounding box center [508, 144] width 53 height 13
click at [432, 46] on span "HANG UP" at bounding box center [417, 47] width 40 height 9
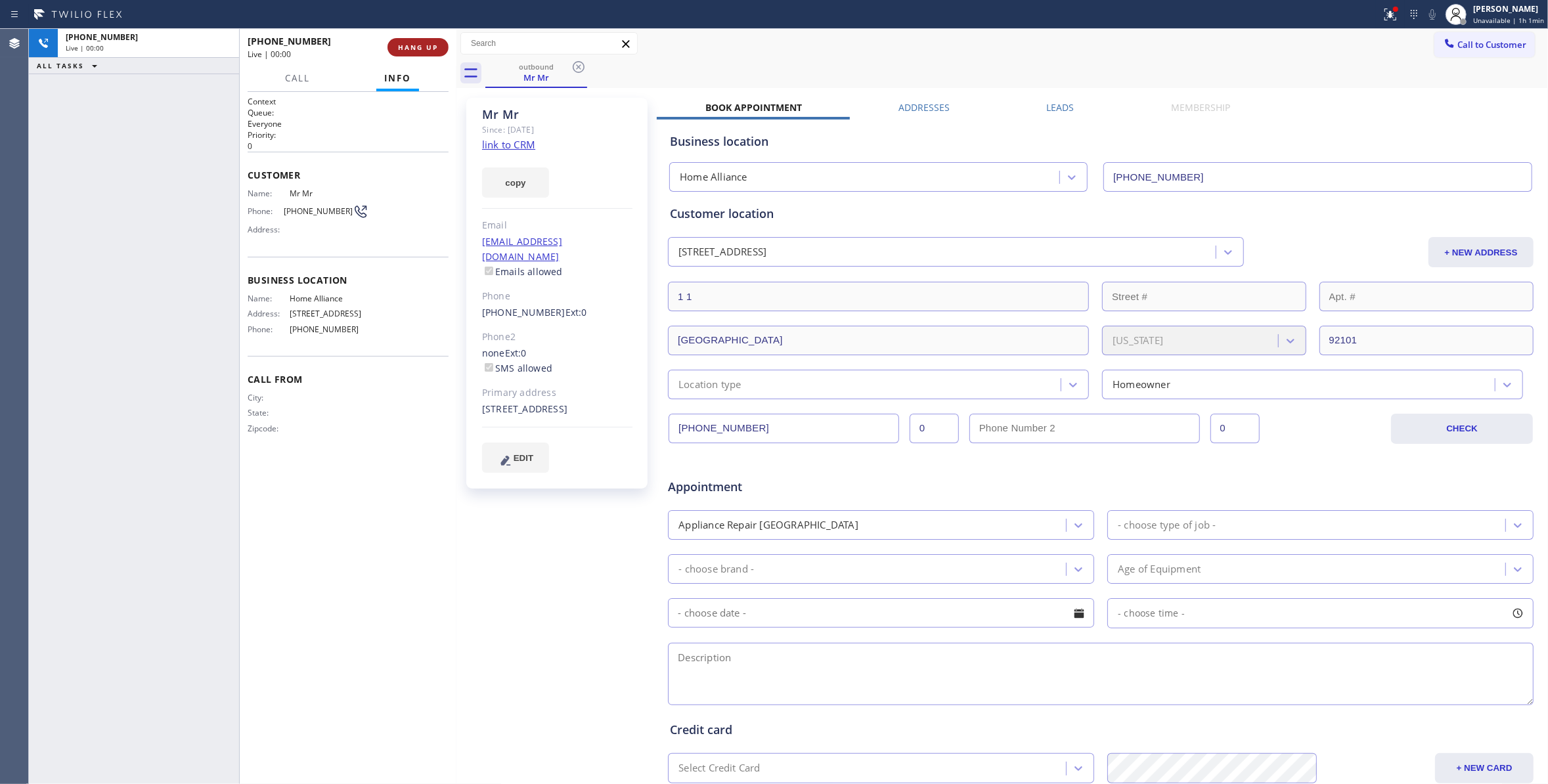
click at [432, 46] on span "HANG UP" at bounding box center [417, 47] width 40 height 9
click at [432, 46] on span "COMPLETE" at bounding box center [415, 47] width 45 height 9
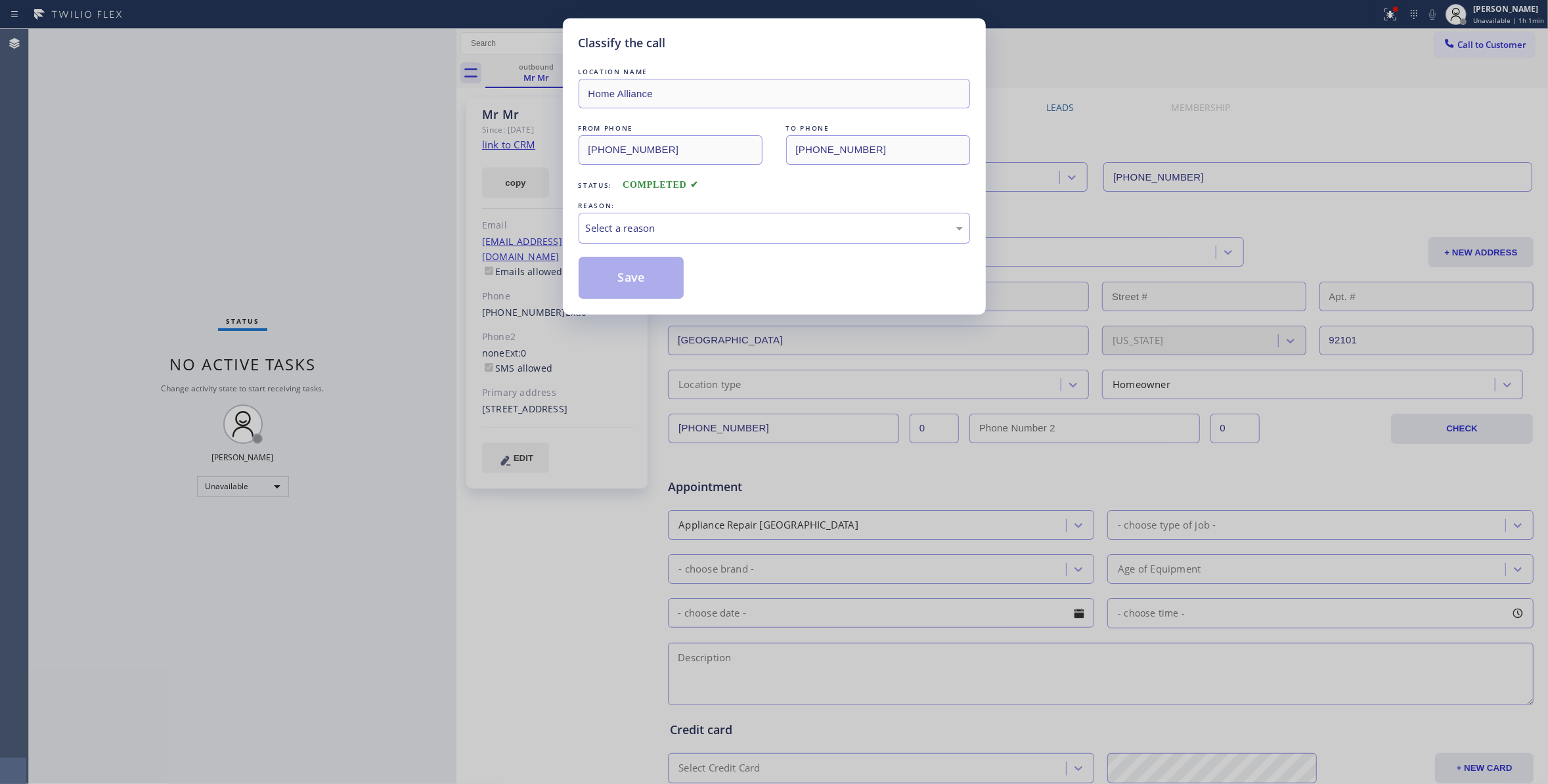
click at [427, 46] on div "Classify the call LOCATION NAME Home Alliance FROM PHONE [PHONE_NUMBER] TO PHON…" at bounding box center [774, 392] width 1548 height 784
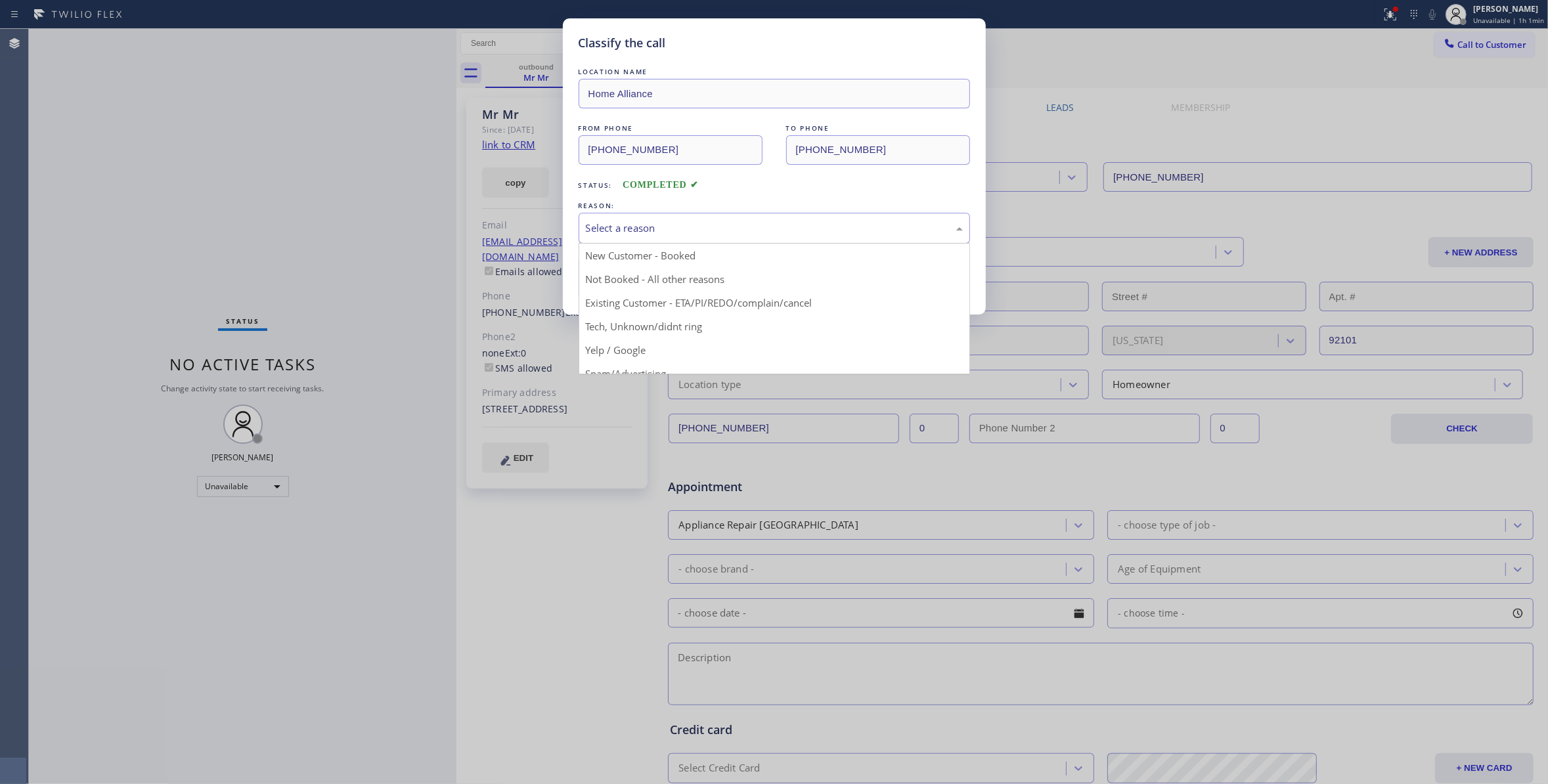
click at [634, 224] on div "Select a reason" at bounding box center [774, 228] width 377 height 15
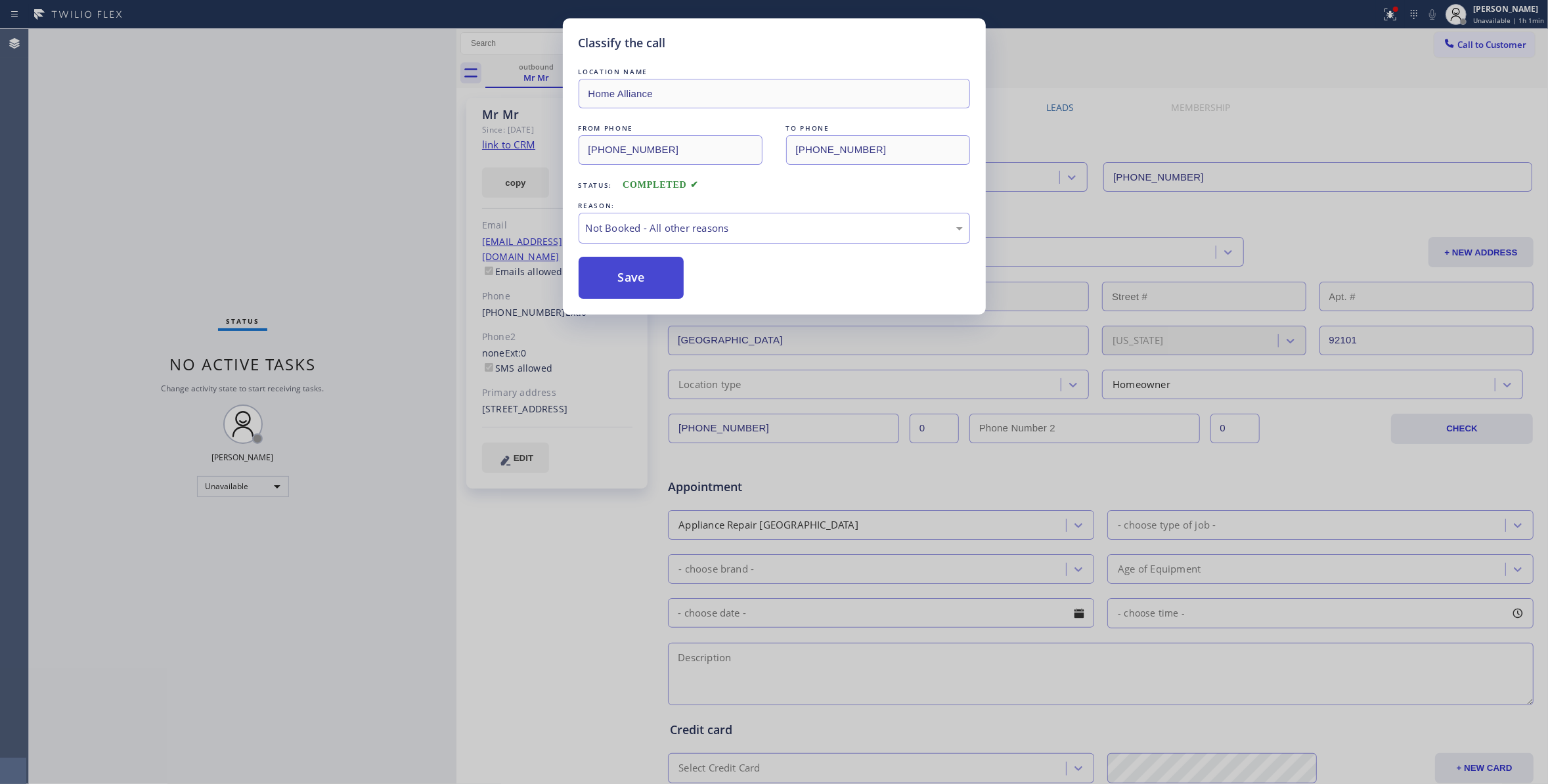
click at [626, 288] on button "Save" at bounding box center [632, 277] width 106 height 42
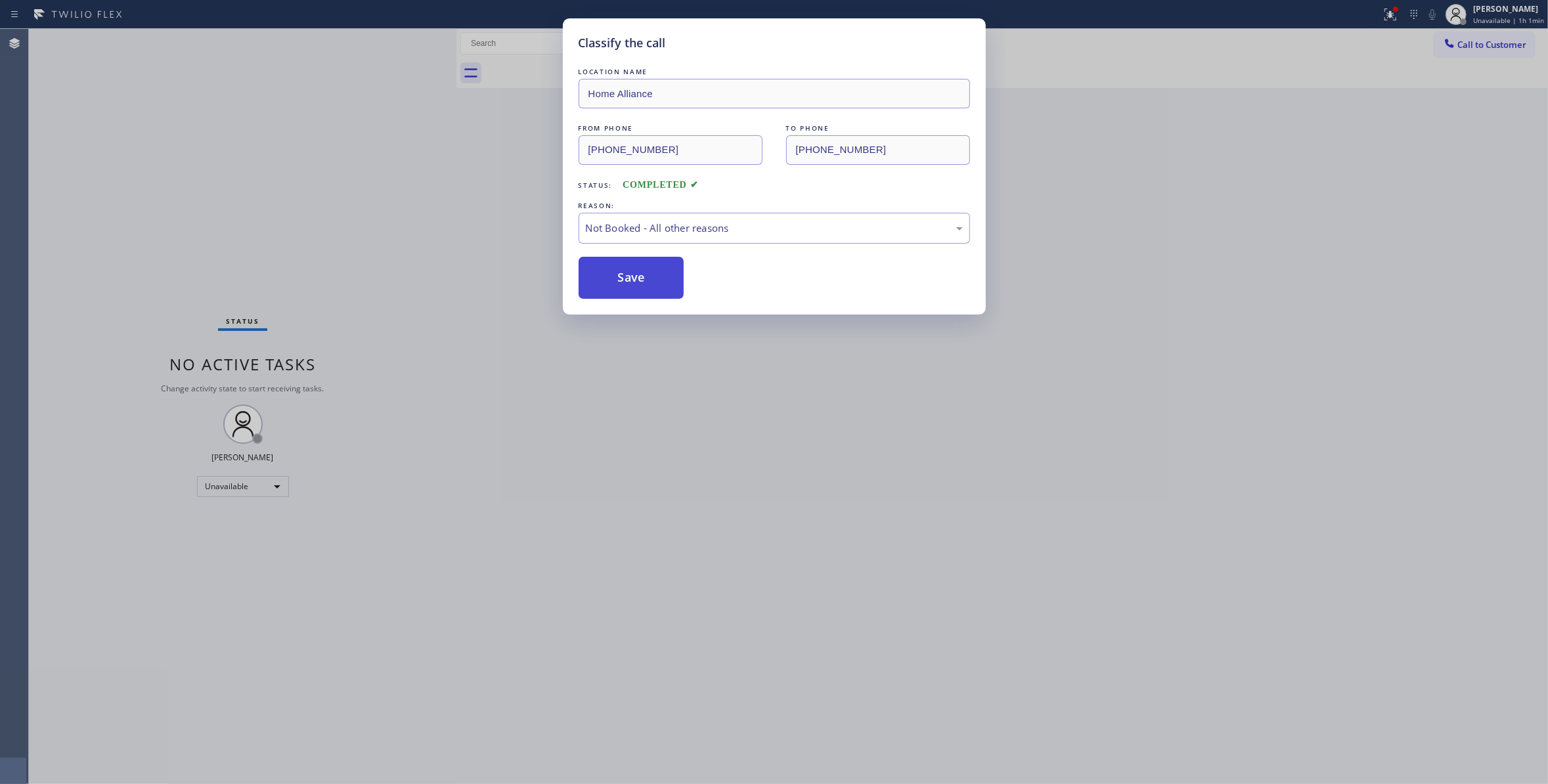
click at [626, 288] on button "Save" at bounding box center [632, 277] width 106 height 42
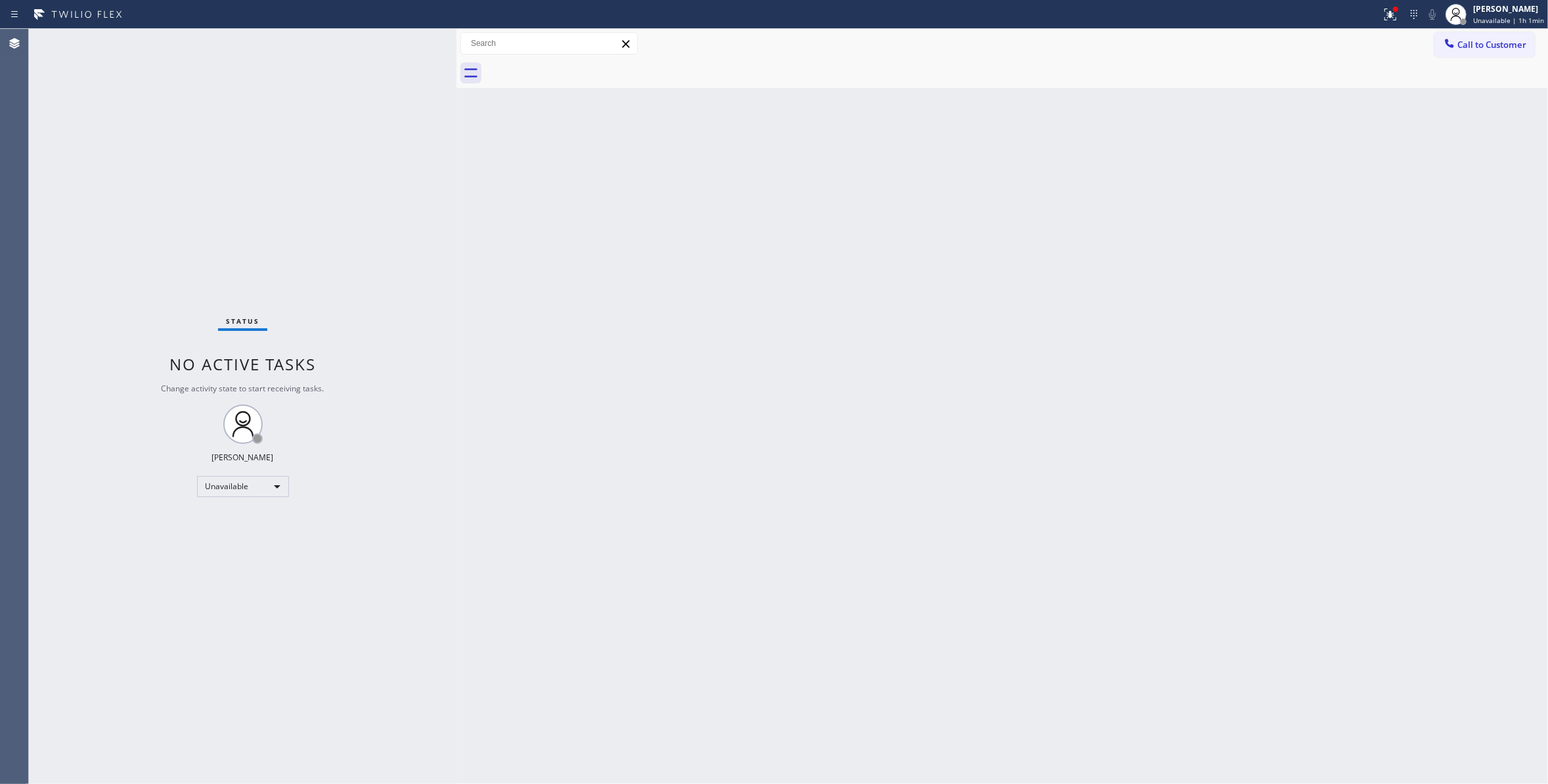
click at [1384, 17] on icon at bounding box center [1388, 13] width 8 height 9
click at [1295, 165] on button "Clear issues" at bounding box center [1310, 172] width 153 height 18
click at [1510, 46] on span "Call to Customer" at bounding box center [1491, 44] width 69 height 12
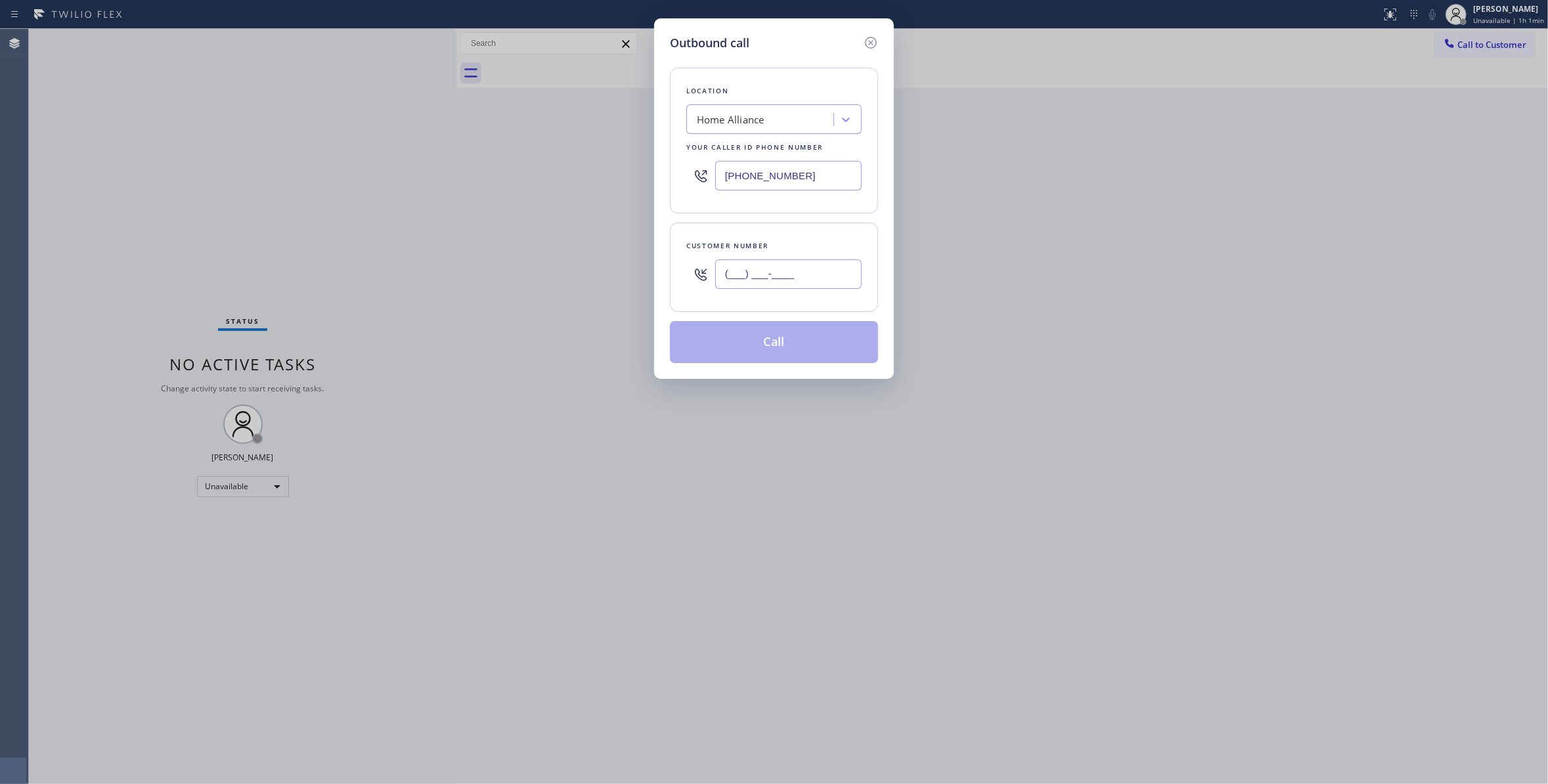
click at [768, 270] on input "(___) ___-____" at bounding box center [787, 273] width 146 height 29
paste input "619) 748-8654"
type input "[PHONE_NUMBER]"
click at [749, 345] on button "Call" at bounding box center [773, 341] width 208 height 42
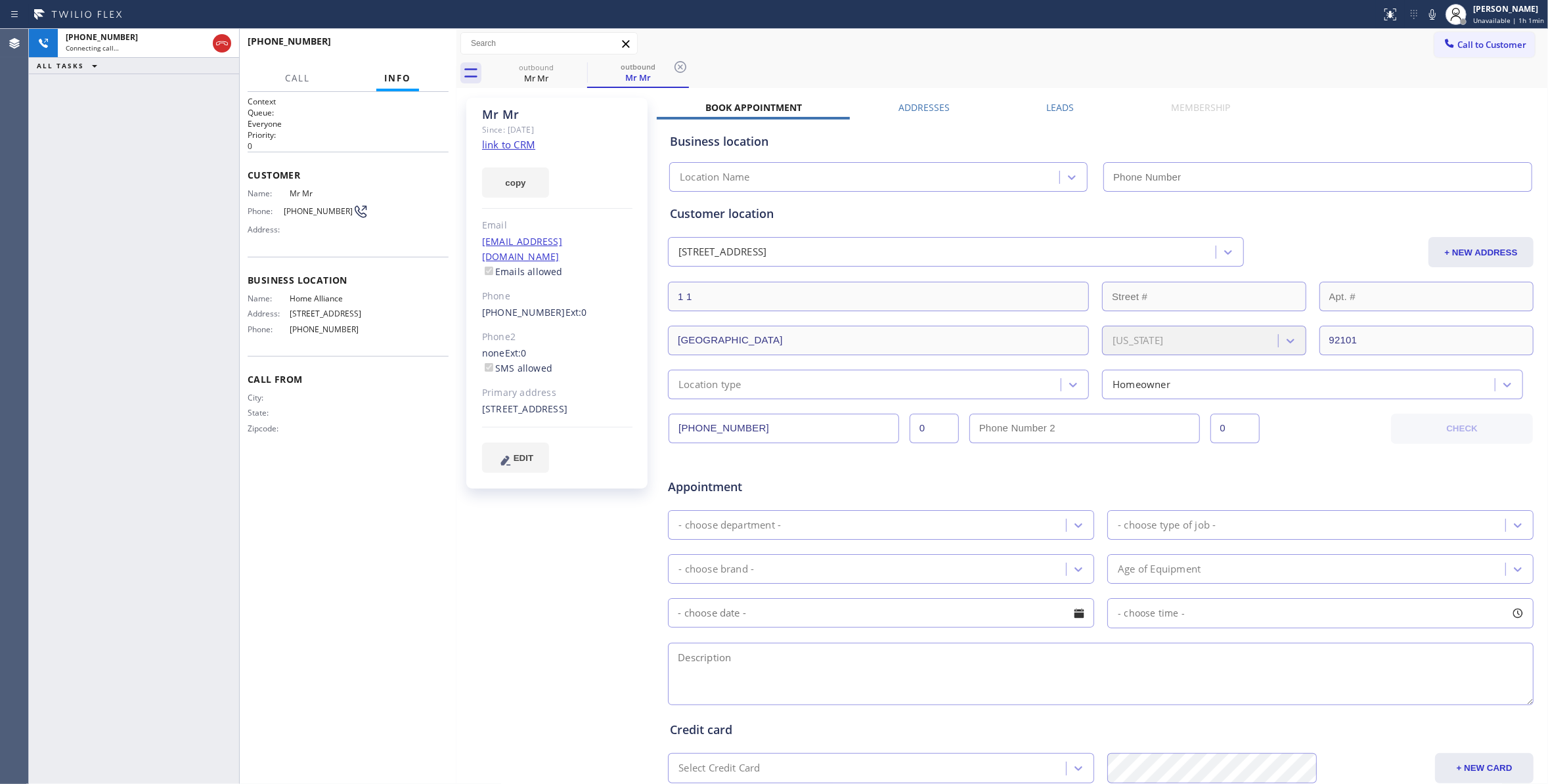
type input "[PHONE_NUMBER]"
click at [425, 44] on span "HANG UP" at bounding box center [417, 47] width 40 height 9
click at [425, 44] on span "COMPLETE" at bounding box center [415, 47] width 45 height 9
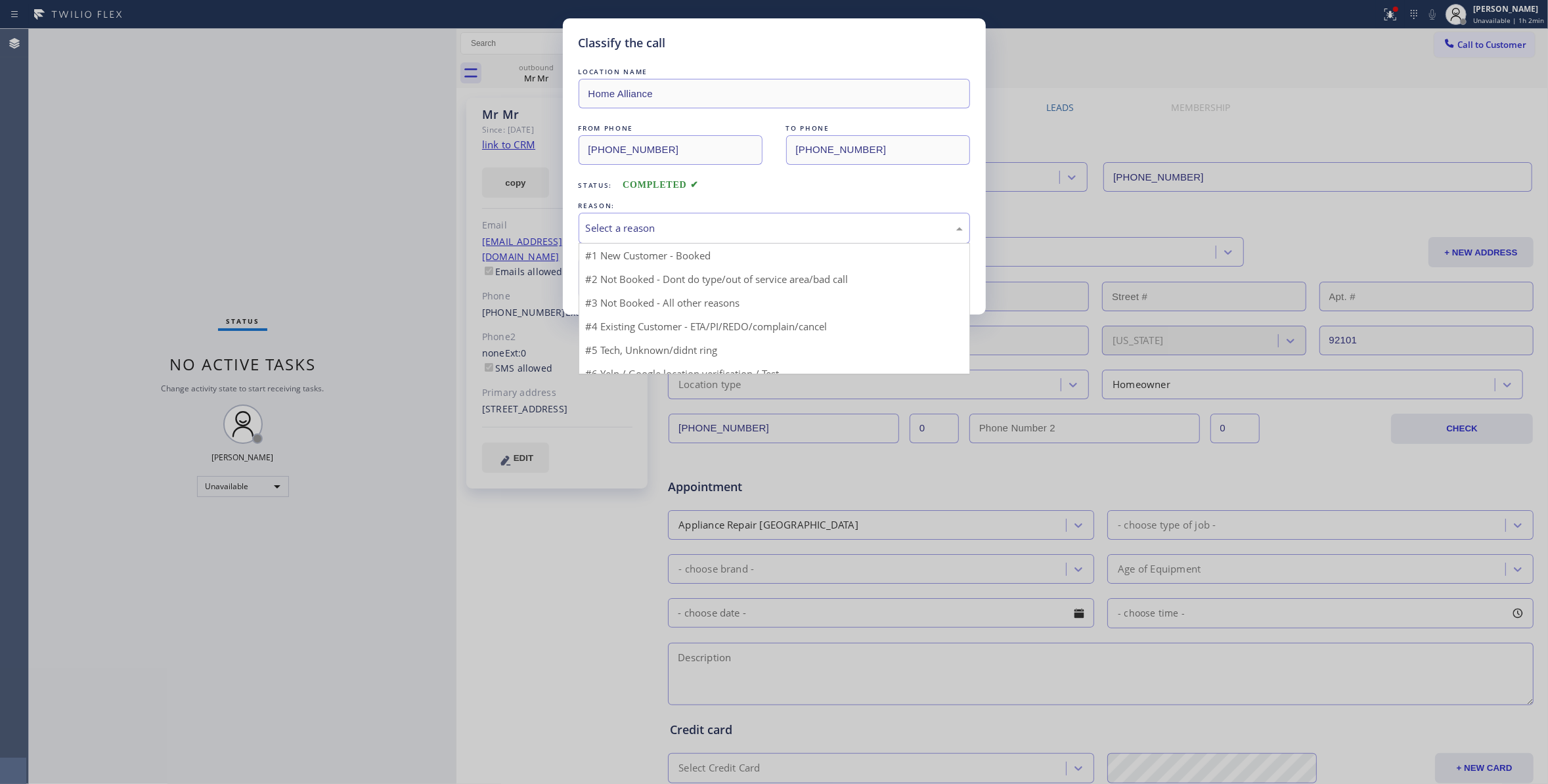
click at [622, 227] on div "Select a reason" at bounding box center [774, 228] width 377 height 15
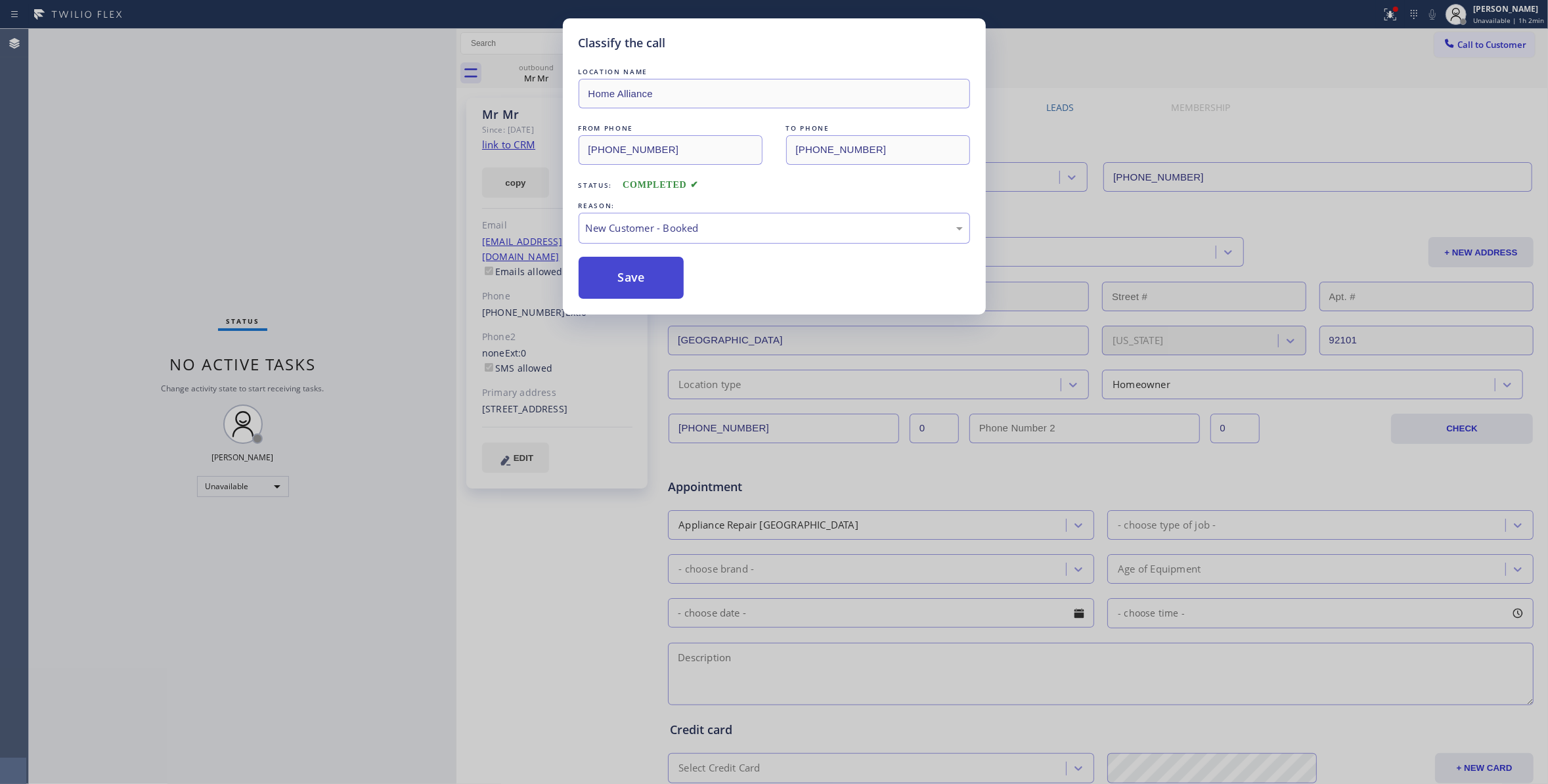
click at [618, 273] on button "Save" at bounding box center [632, 277] width 106 height 42
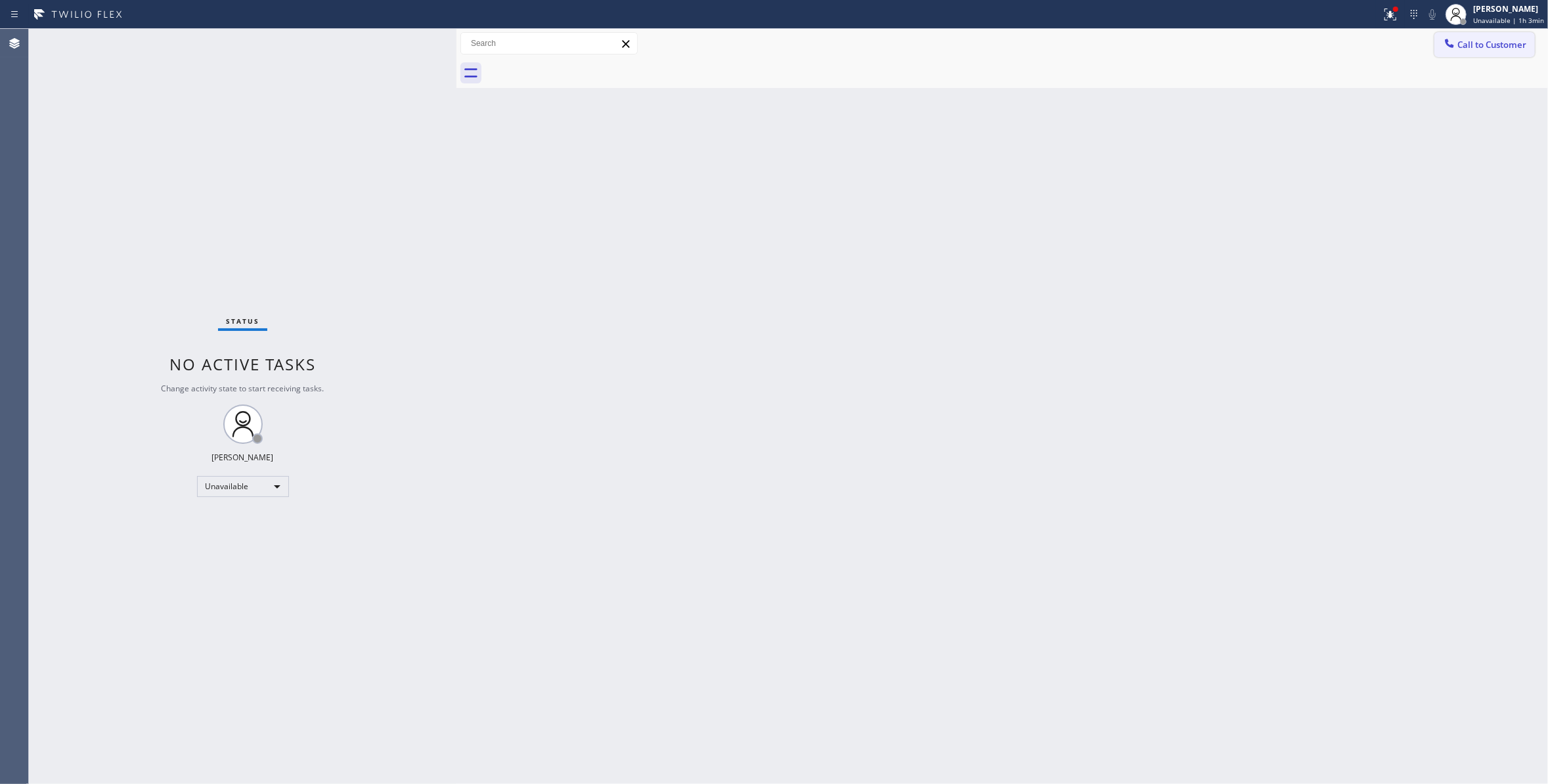
click at [1497, 43] on span "Call to Customer" at bounding box center [1491, 44] width 69 height 12
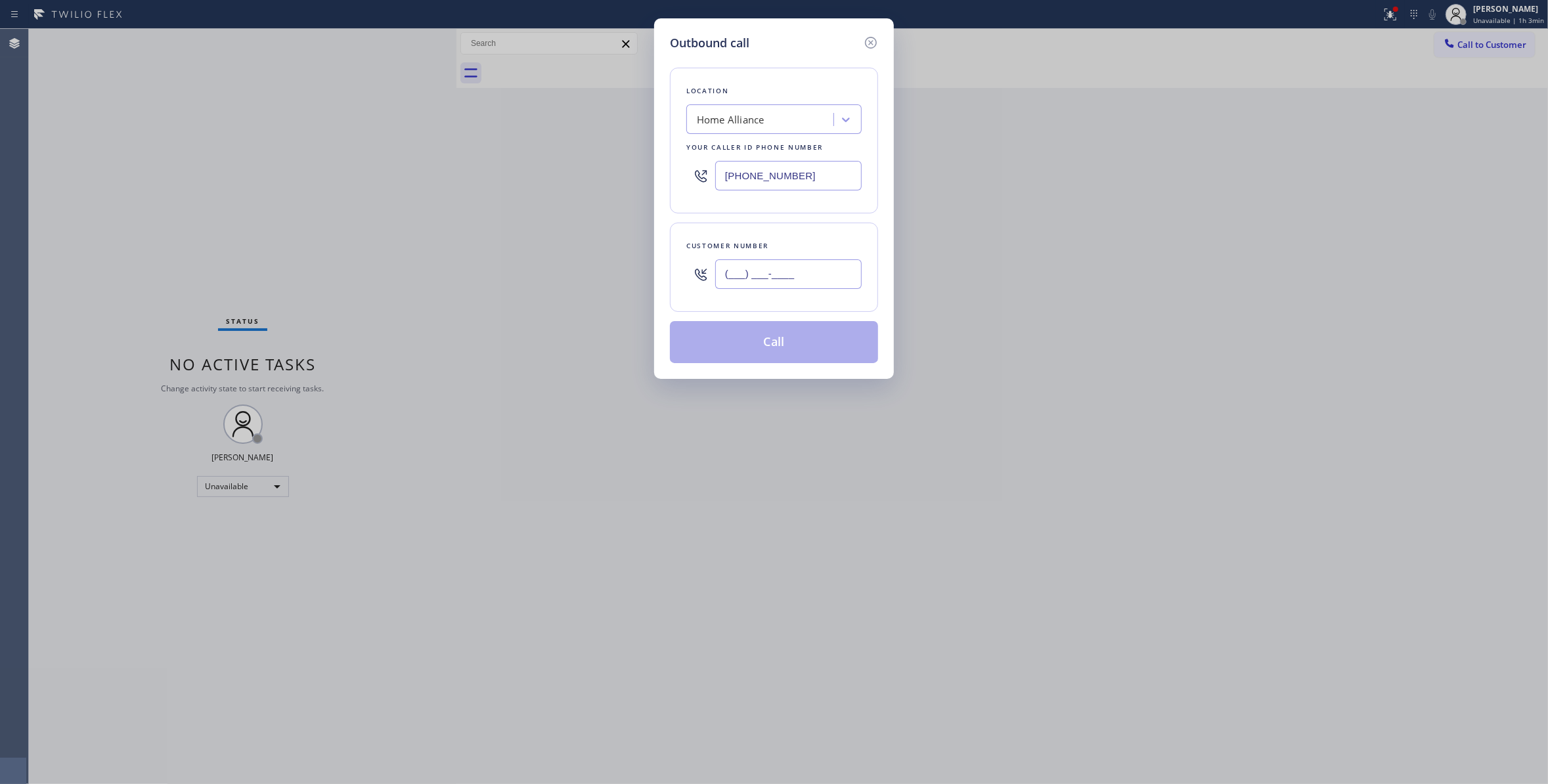
click at [807, 268] on input "(___) ___-____" at bounding box center [787, 273] width 146 height 29
paste input "323) 356-6635"
type input "[PHONE_NUMBER]"
paste input "562) 414-6833"
drag, startPoint x: 815, startPoint y: 176, endPoint x: 429, endPoint y: 198, distance: 386.6
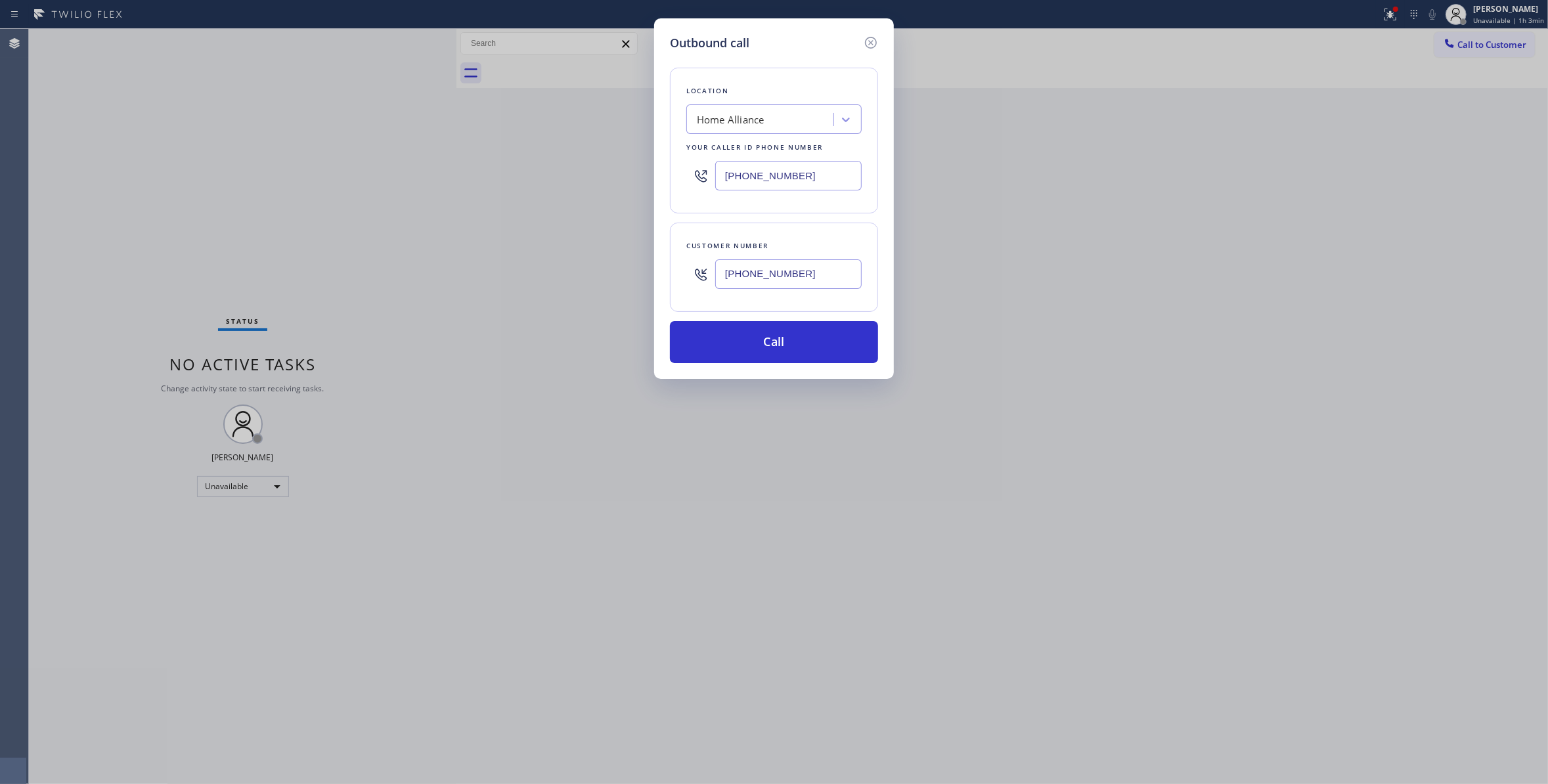
click at [310, 168] on div "Outbound call Location Home Alliance Your caller id phone number [PHONE_NUMBER]…" at bounding box center [774, 392] width 1548 height 784
type input "[PHONE_NUMBER]"
drag, startPoint x: 838, startPoint y: 272, endPoint x: 500, endPoint y: 258, distance: 338.3
click at [487, 258] on div "Outbound call Location [GEOGRAPHIC_DATA] Plumbers Your caller id phone number […" at bounding box center [774, 392] width 1548 height 784
click at [768, 352] on button "Call" at bounding box center [773, 341] width 208 height 42
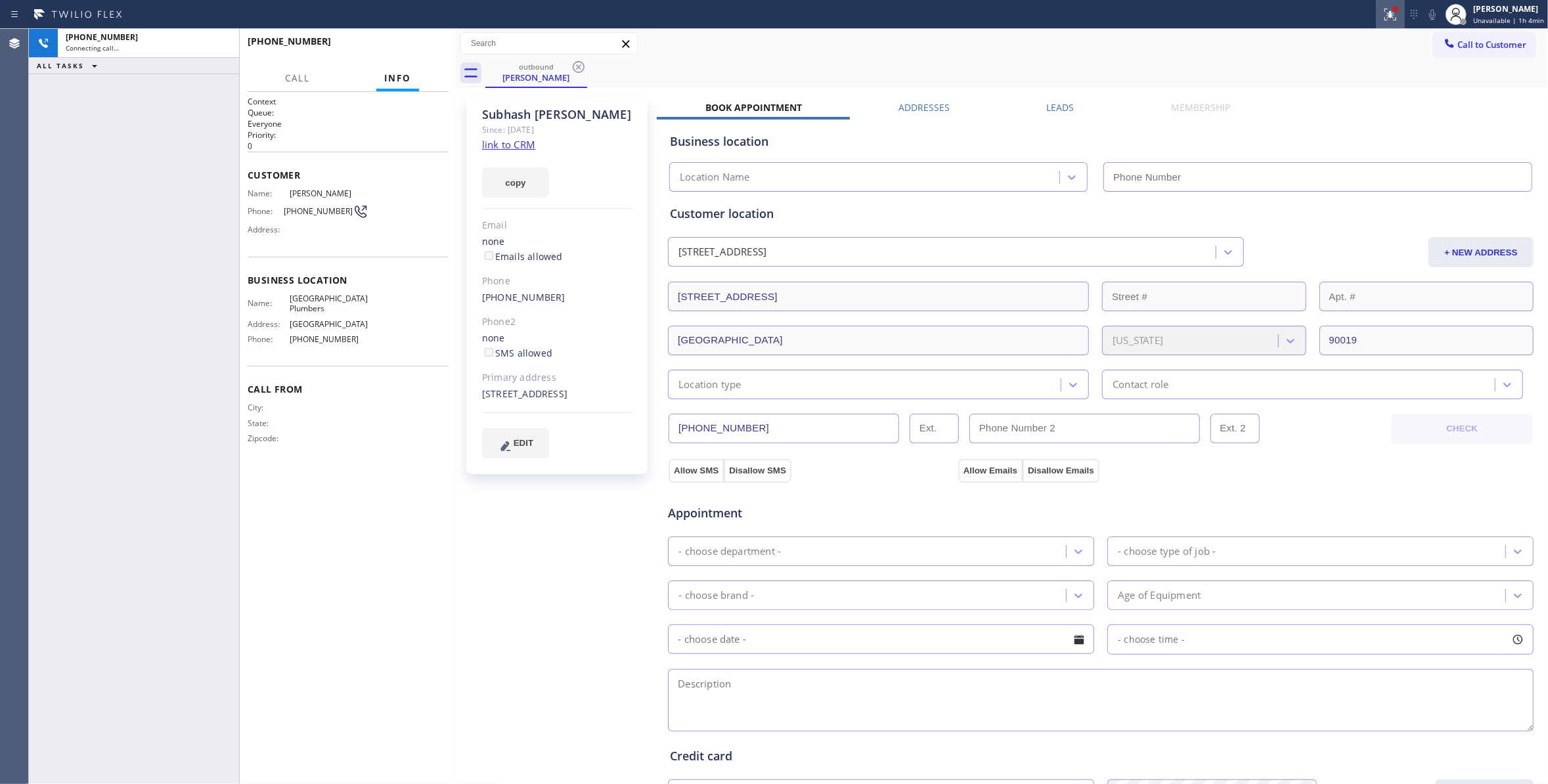
click at [1382, 13] on icon at bounding box center [1390, 14] width 16 height 16
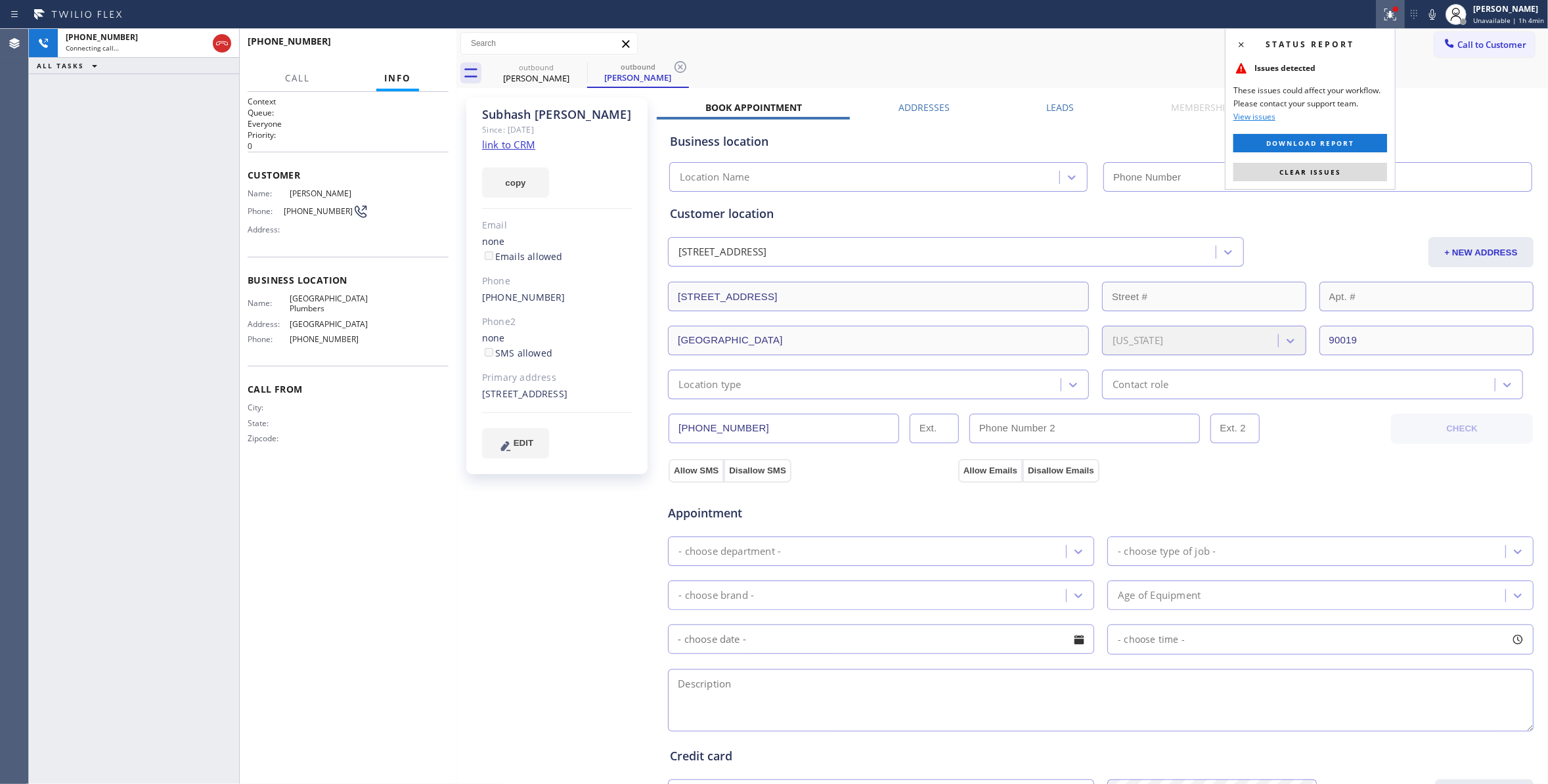
click at [1335, 173] on span "Clear issues" at bounding box center [1310, 172] width 62 height 9
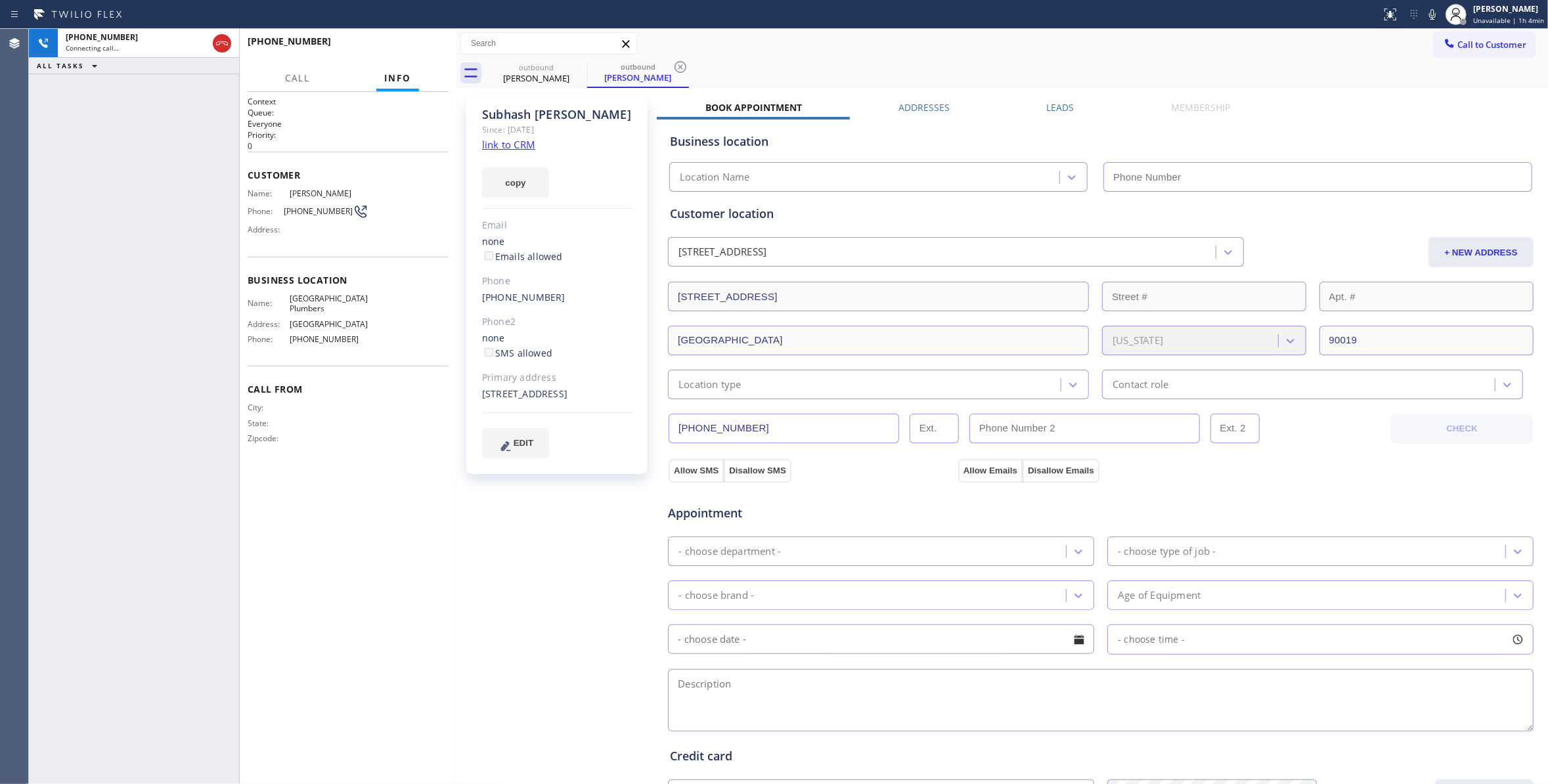
type input "[PHONE_NUMBER]"
click at [678, 60] on icon at bounding box center [680, 67] width 16 height 16
click at [523, 145] on link "link to CRM" at bounding box center [508, 144] width 53 height 13
click at [311, 211] on span "[PHONE_NUMBER]" at bounding box center [318, 211] width 69 height 9
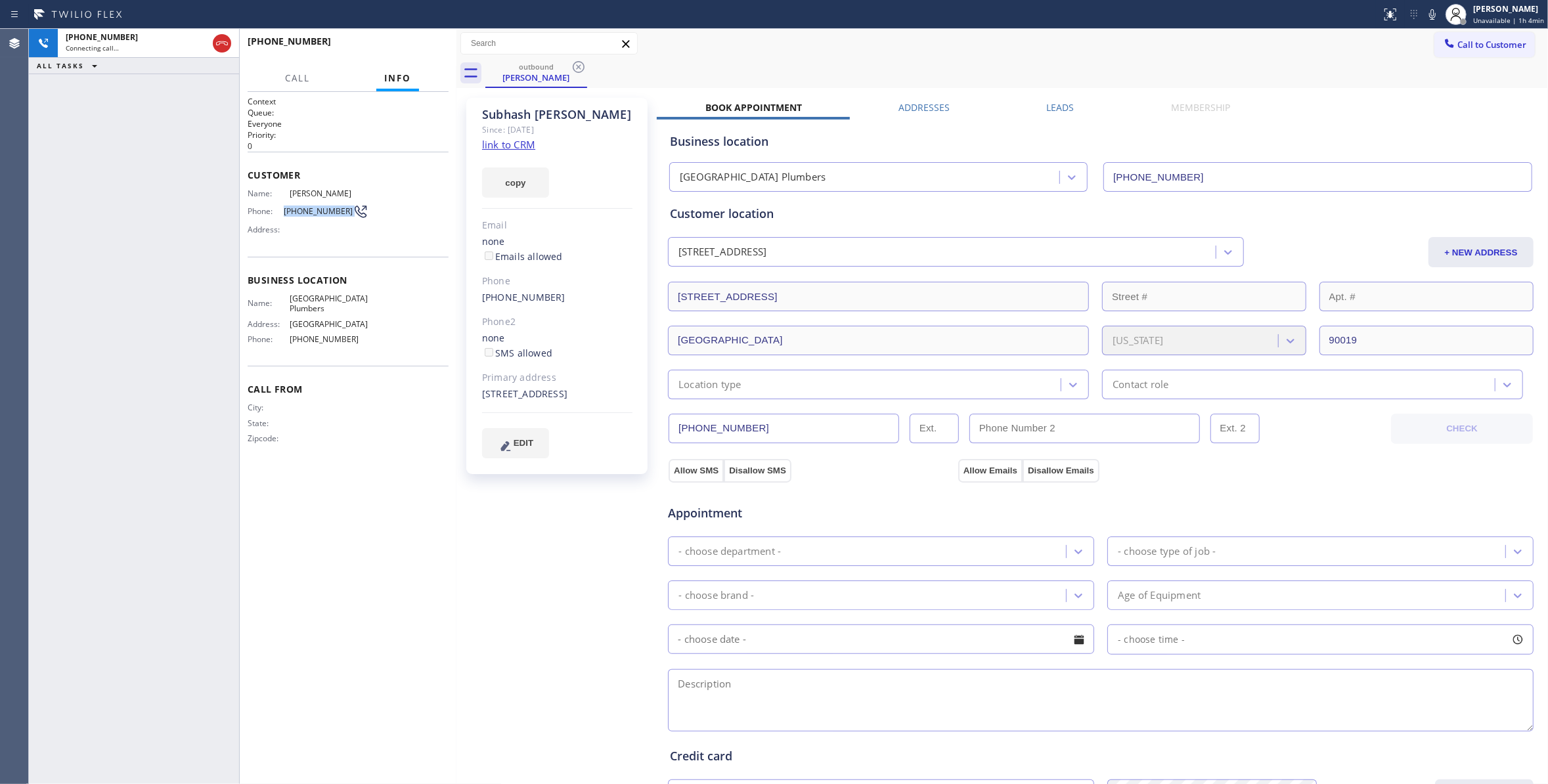
click at [311, 211] on span "[PHONE_NUMBER]" at bounding box center [318, 211] width 69 height 9
click at [423, 43] on span "HANG UP" at bounding box center [417, 47] width 40 height 9
click at [423, 36] on div "[PHONE_NUMBER] Wrap up | 00:00 COMPLETE" at bounding box center [348, 47] width 201 height 34
click at [320, 211] on span "[PHONE_NUMBER]" at bounding box center [318, 211] width 69 height 9
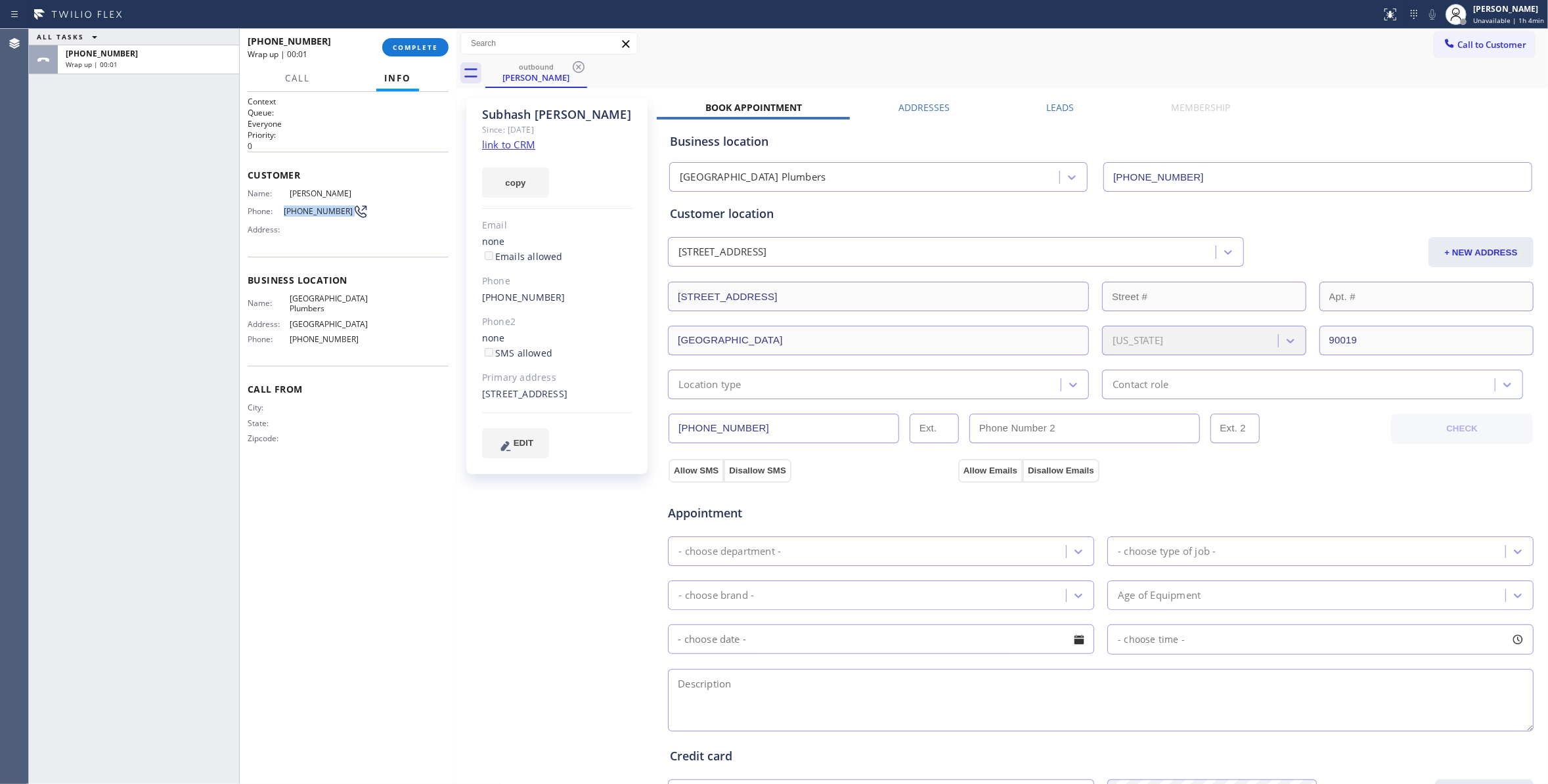
click at [320, 211] on span "[PHONE_NUMBER]" at bounding box center [318, 211] width 69 height 9
click at [418, 38] on button "COMPLETE" at bounding box center [415, 47] width 66 height 18
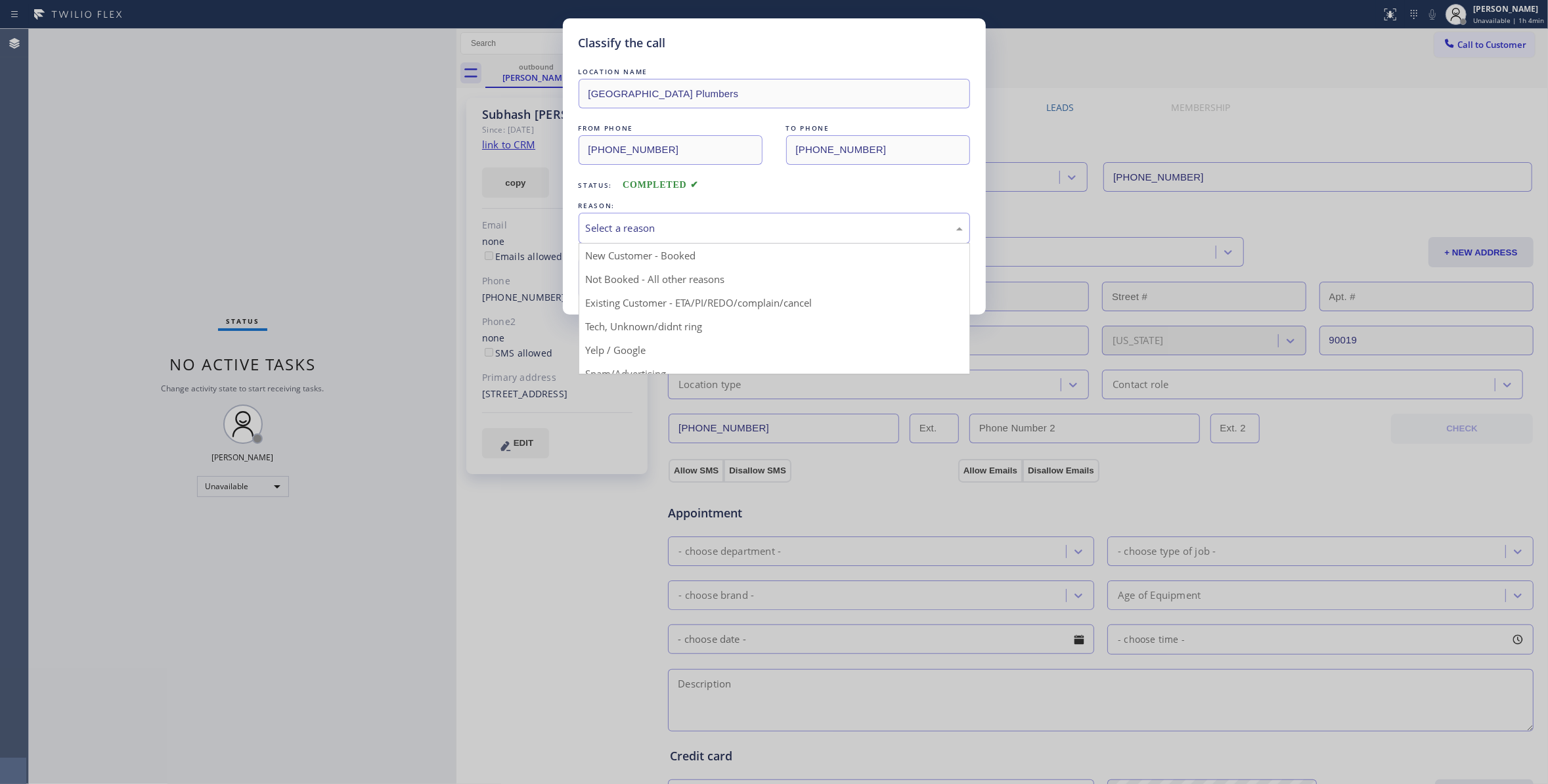
click at [696, 223] on div "Select a reason" at bounding box center [774, 228] width 377 height 15
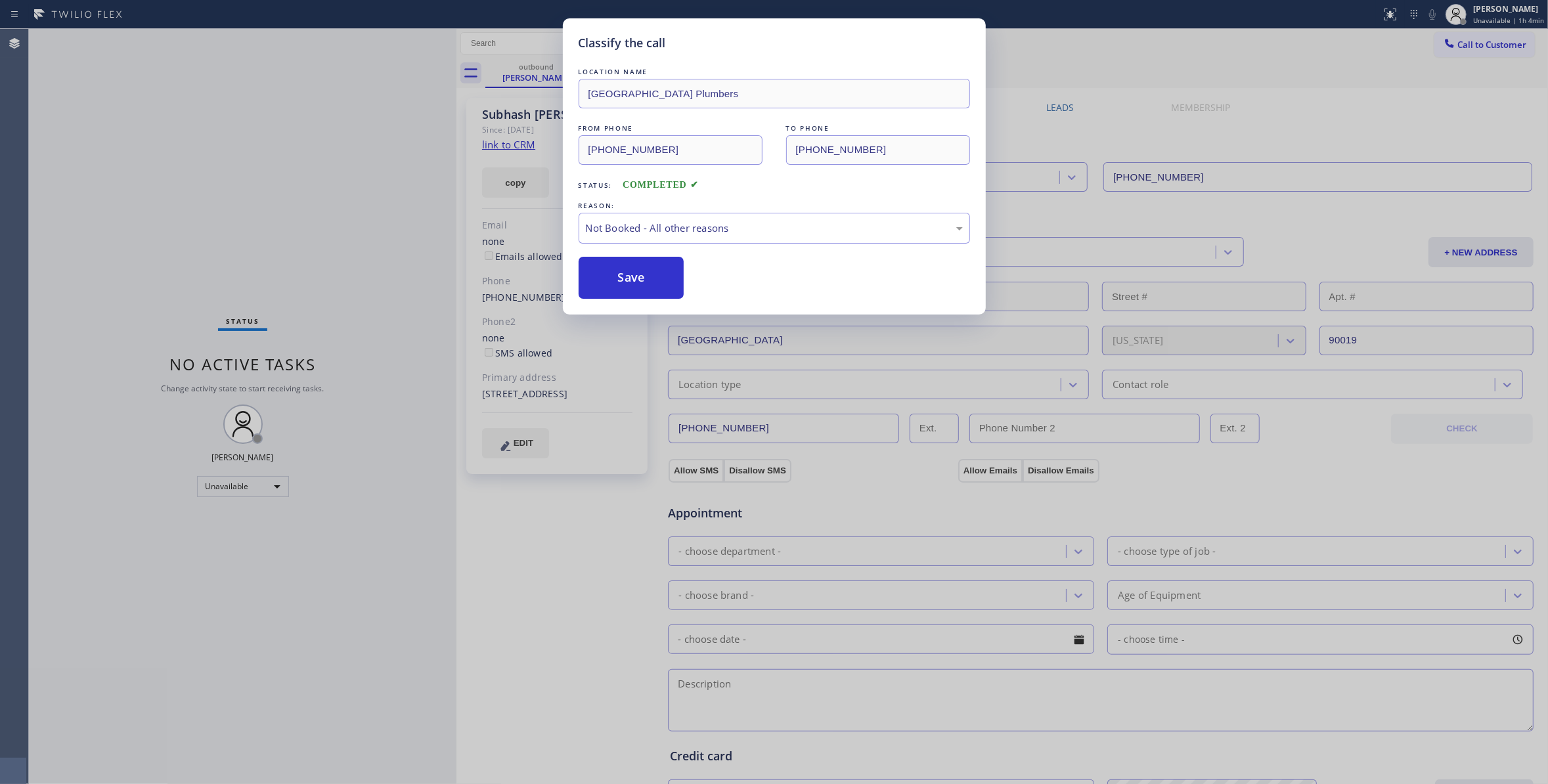
click at [645, 279] on button "Save" at bounding box center [632, 277] width 106 height 42
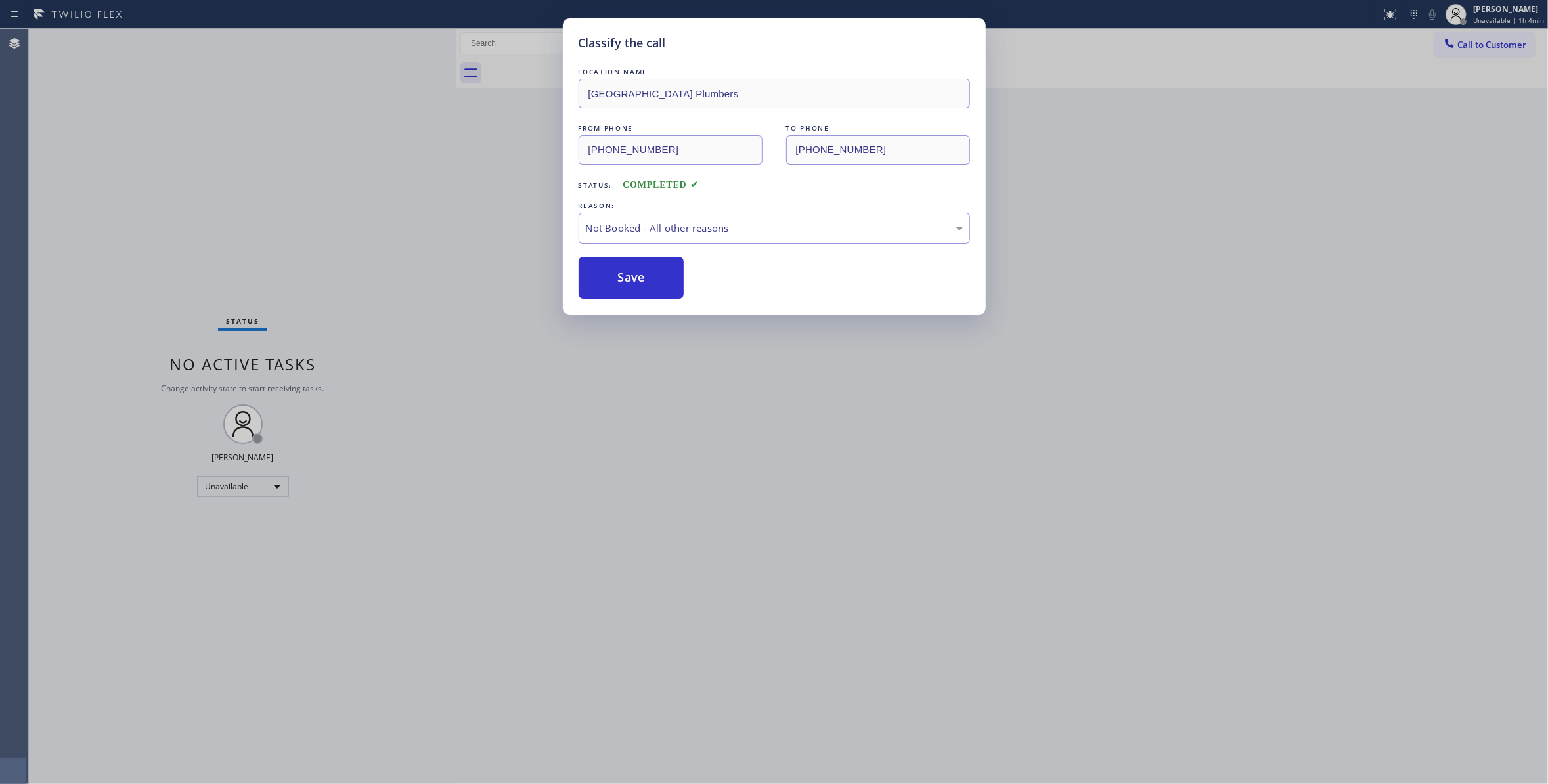
click at [645, 279] on button "Save" at bounding box center [632, 277] width 106 height 42
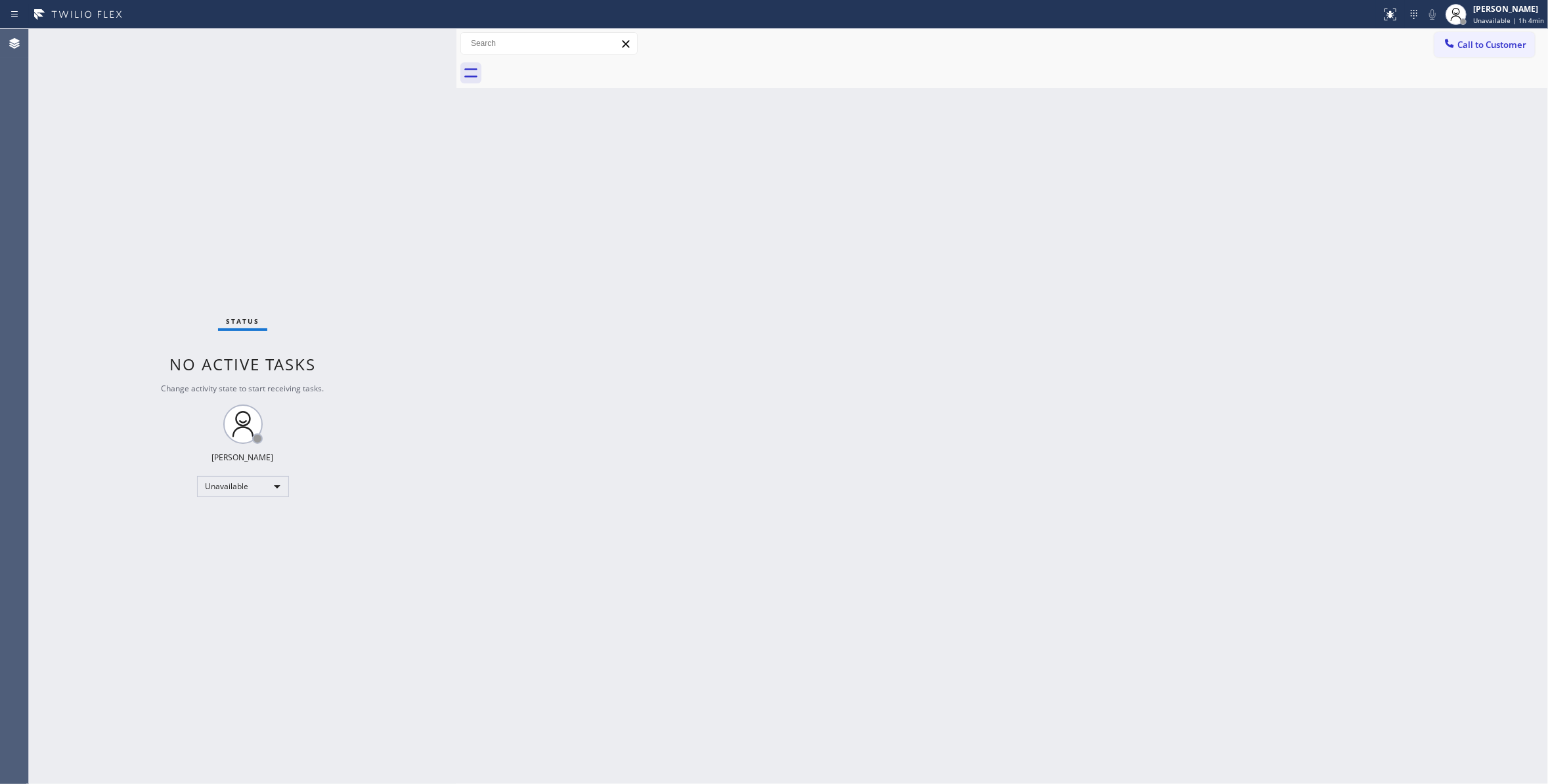
click at [1511, 39] on span "Call to Customer" at bounding box center [1491, 44] width 69 height 12
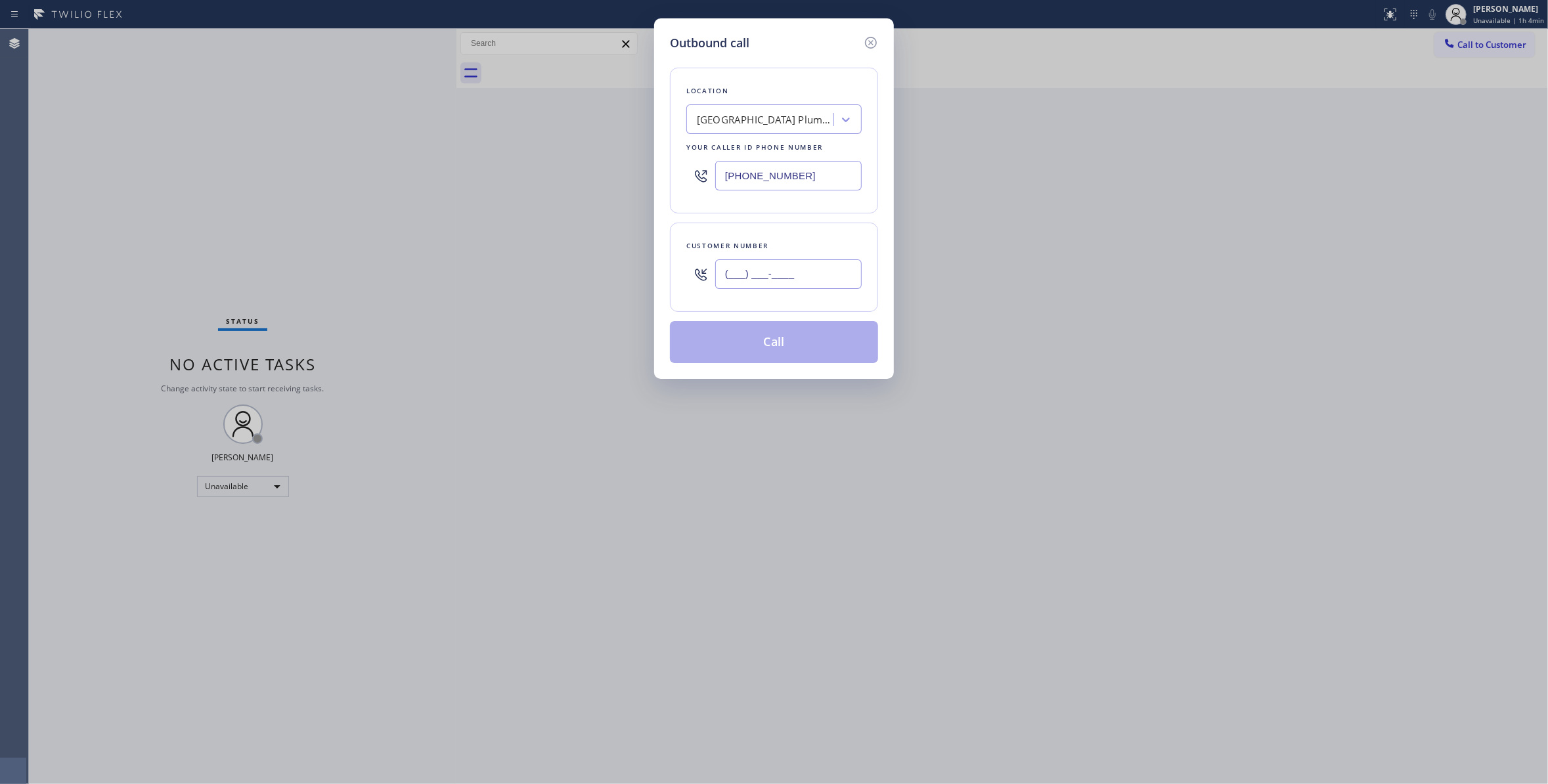
click at [793, 269] on input "(___) ___-____" at bounding box center [787, 273] width 146 height 29
paste input "323) 356-6635"
type input "[PHONE_NUMBER]"
click at [757, 348] on button "Call" at bounding box center [773, 341] width 208 height 42
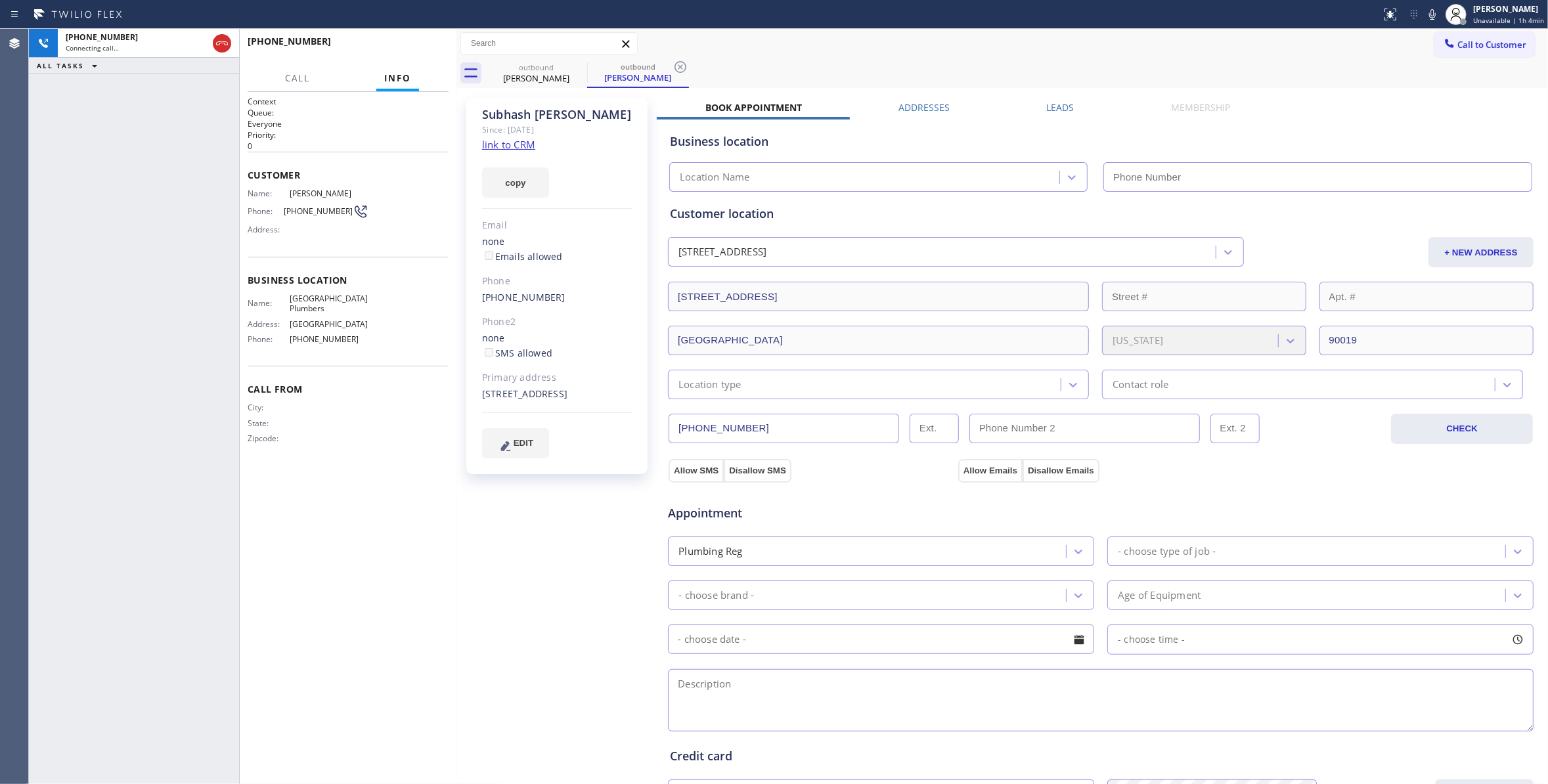
type input "[PHONE_NUMBER]"
click at [681, 61] on icon at bounding box center [680, 66] width 12 height 12
click at [560, 536] on div "[PERSON_NAME] Since: [DATE] link to CRM copy Email none Emails allowed Phone [P…" at bounding box center [557, 530] width 197 height 877
drag, startPoint x: 515, startPoint y: 532, endPoint x: 534, endPoint y: 409, distance: 124.5
click at [517, 520] on div "[PERSON_NAME] Since: [DATE] link to CRM copy Email none Emails allowed Phone [P…" at bounding box center [557, 530] width 197 height 877
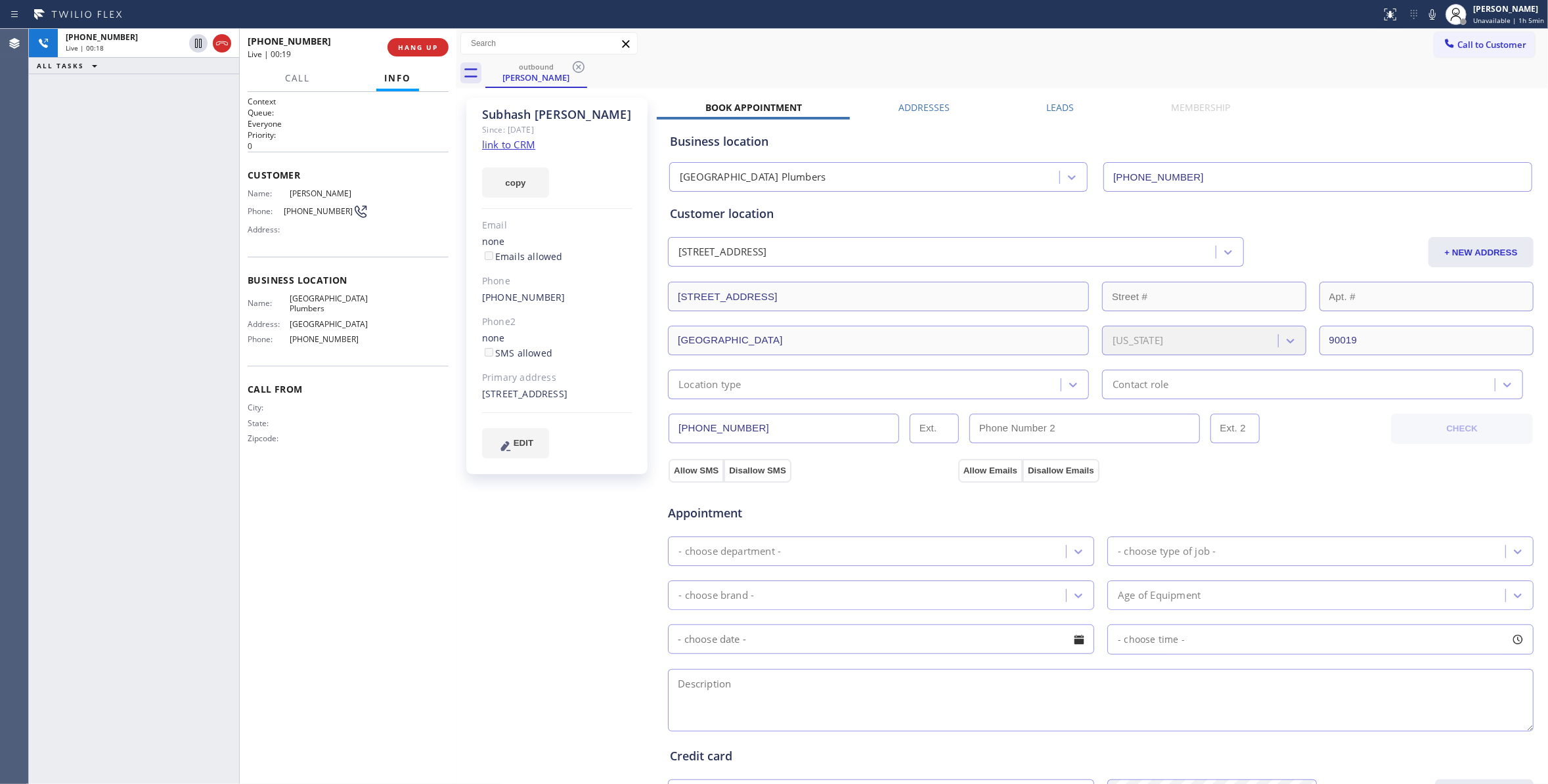
click at [563, 507] on div "[PERSON_NAME] Since: [DATE] link to CRM copy Email none Emails allowed Phone [P…" at bounding box center [557, 530] width 197 height 877
click at [426, 44] on span "COMPLETE" at bounding box center [415, 47] width 45 height 9
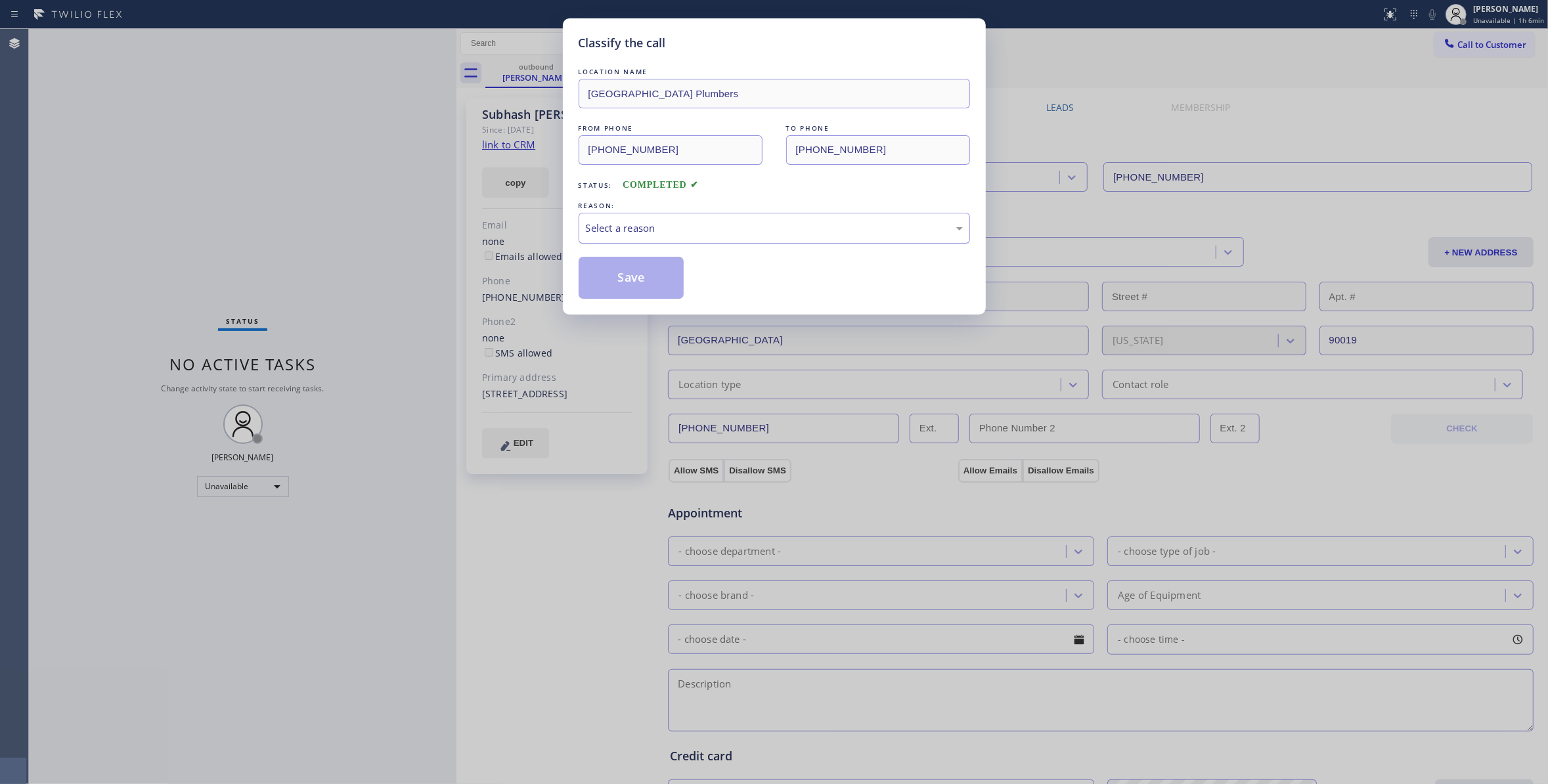
click at [718, 226] on div "Select a reason" at bounding box center [774, 228] width 377 height 15
click at [633, 282] on button "Save" at bounding box center [632, 277] width 106 height 42
click at [633, 281] on button "Save" at bounding box center [632, 277] width 106 height 42
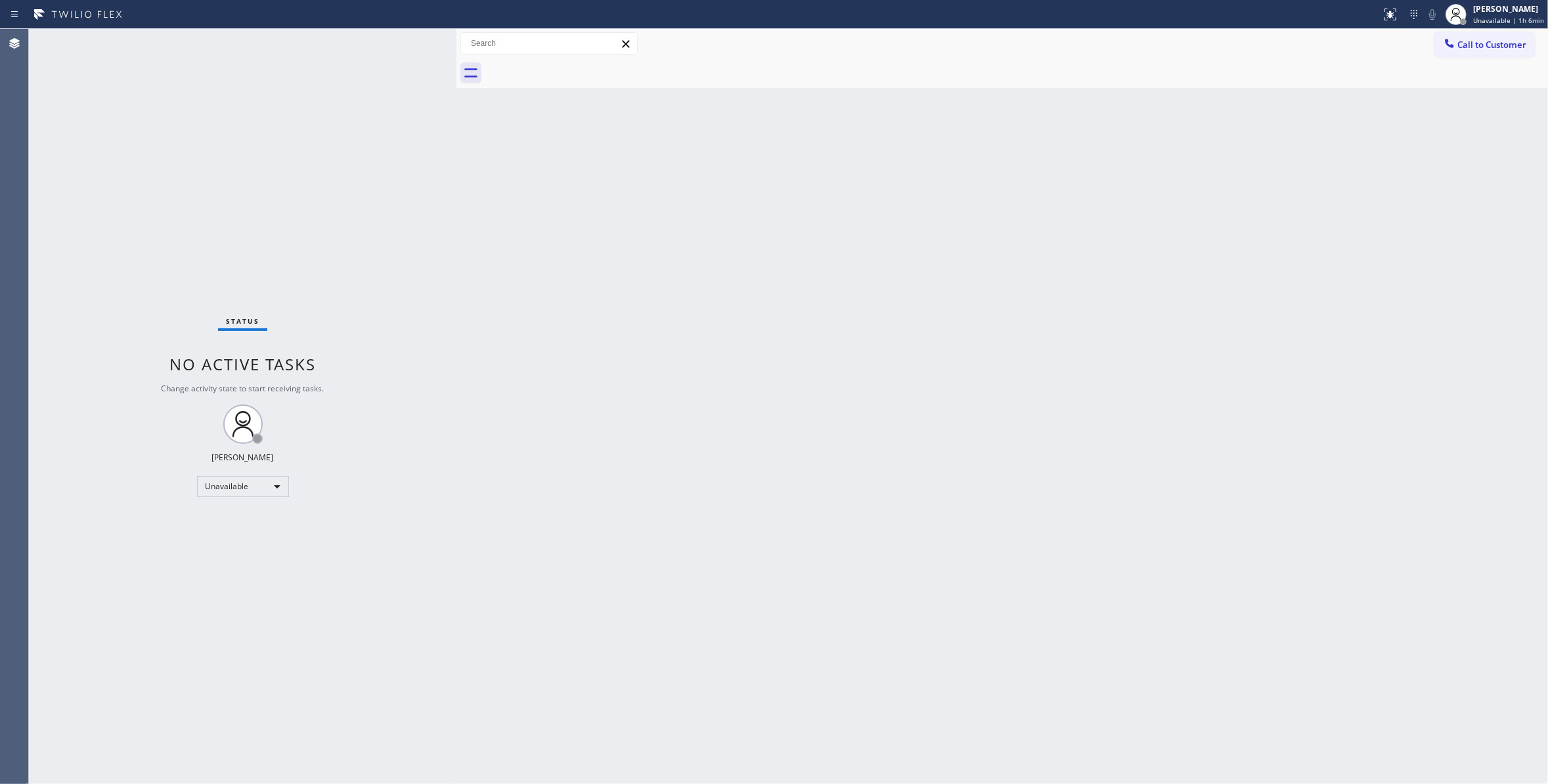
click at [1288, 311] on div "Back to Dashboard Change Sender ID Customers Technicians Select a contact Outbo…" at bounding box center [1002, 406] width 1091 height 755
click at [1503, 42] on span "Call to Customer" at bounding box center [1491, 44] width 69 height 12
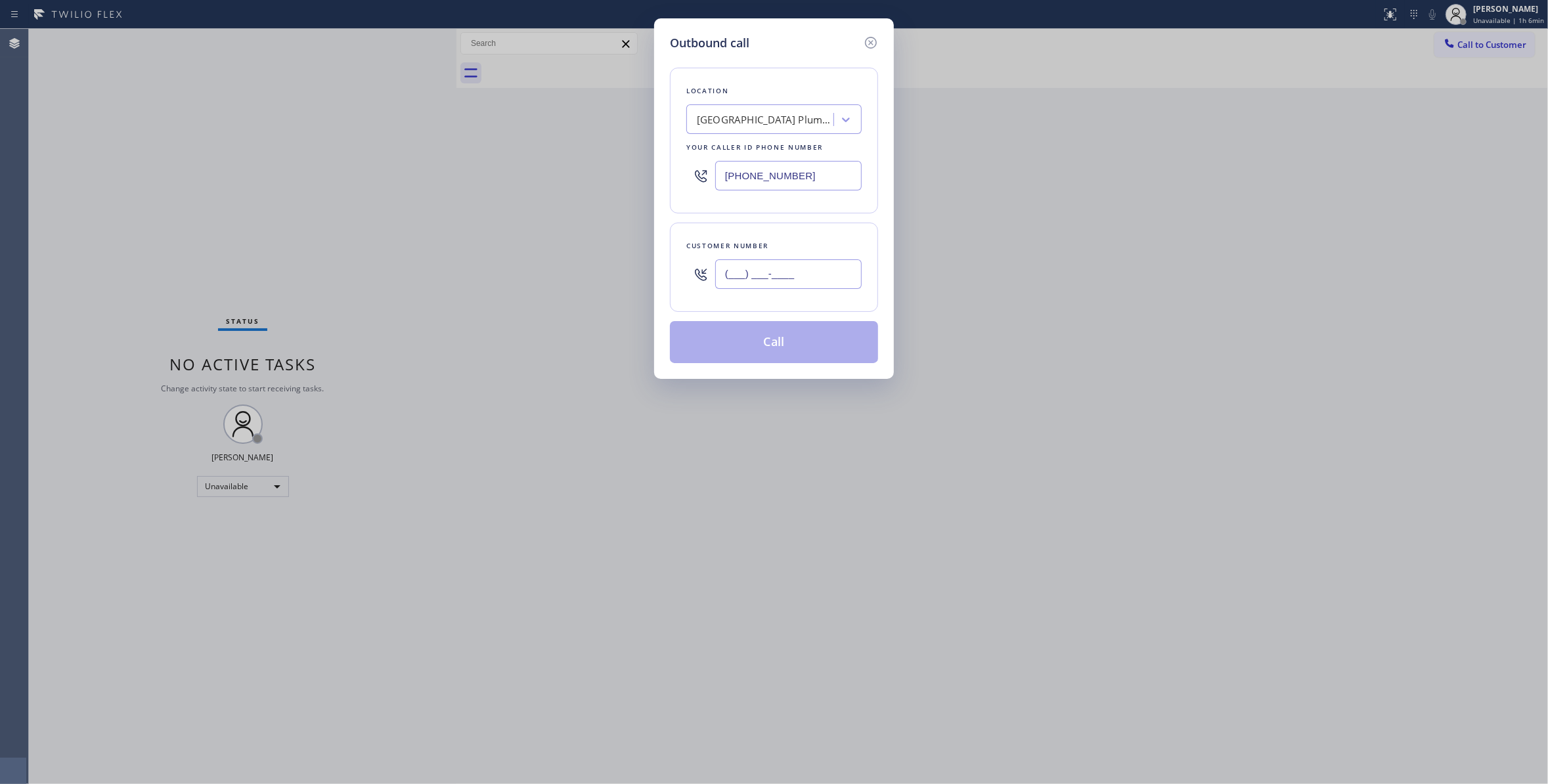
click at [804, 270] on input "(___) ___-____" at bounding box center [787, 273] width 146 height 29
paste input "330) 888-9585"
type input "[PHONE_NUMBER]"
drag, startPoint x: 817, startPoint y: 176, endPoint x: 187, endPoint y: 188, distance: 630.1
click at [187, 188] on div "Outbound call Location [GEOGRAPHIC_DATA] Plumbers Your caller id phone number […" at bounding box center [774, 392] width 1548 height 784
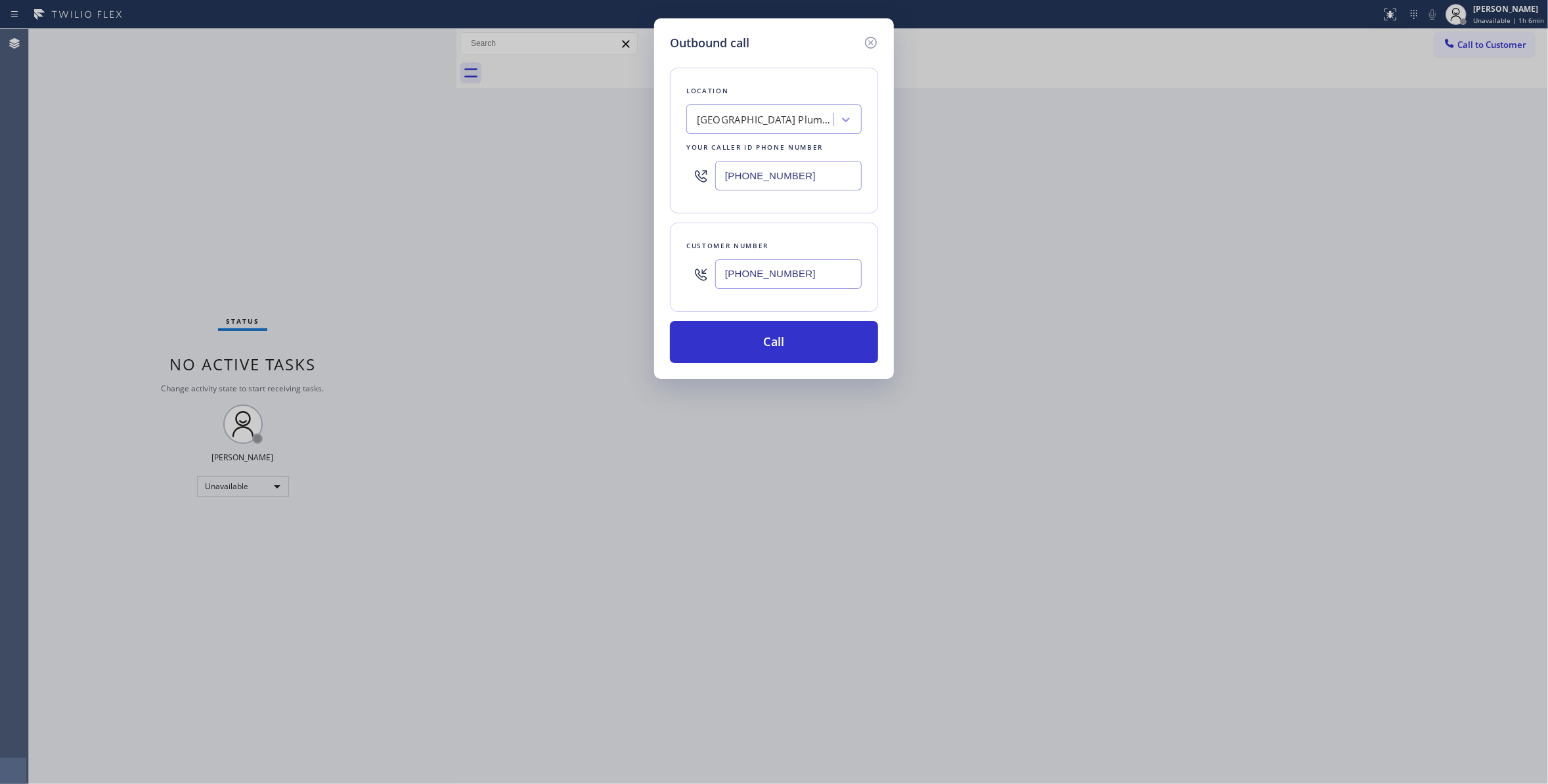
paste input "833) 253-6787"
type input "[PHONE_NUMBER]"
drag, startPoint x: 827, startPoint y: 278, endPoint x: 617, endPoint y: 274, distance: 210.0
click at [617, 274] on div "Outbound call Location Red Electricians Your caller id phone number [PHONE_NUMB…" at bounding box center [774, 392] width 1548 height 784
click at [788, 343] on button "Call" at bounding box center [773, 341] width 208 height 42
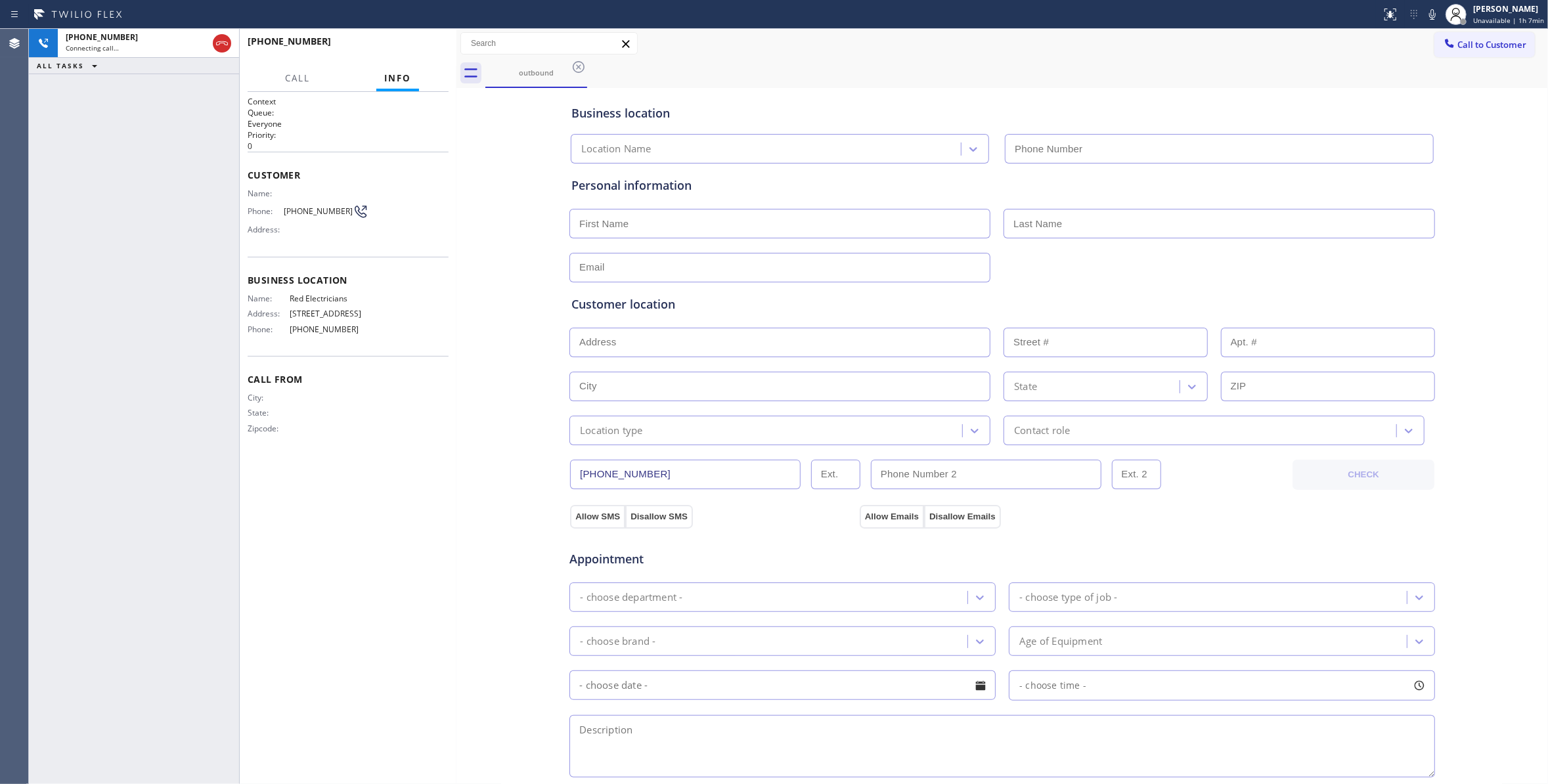
type input "[PHONE_NUMBER]"
click at [315, 211] on span "[PHONE_NUMBER]" at bounding box center [318, 211] width 69 height 9
click at [315, 210] on span "[PHONE_NUMBER]" at bounding box center [318, 211] width 69 height 9
click at [397, 425] on div "City: State: Zipcode:" at bounding box center [348, 416] width 201 height 46
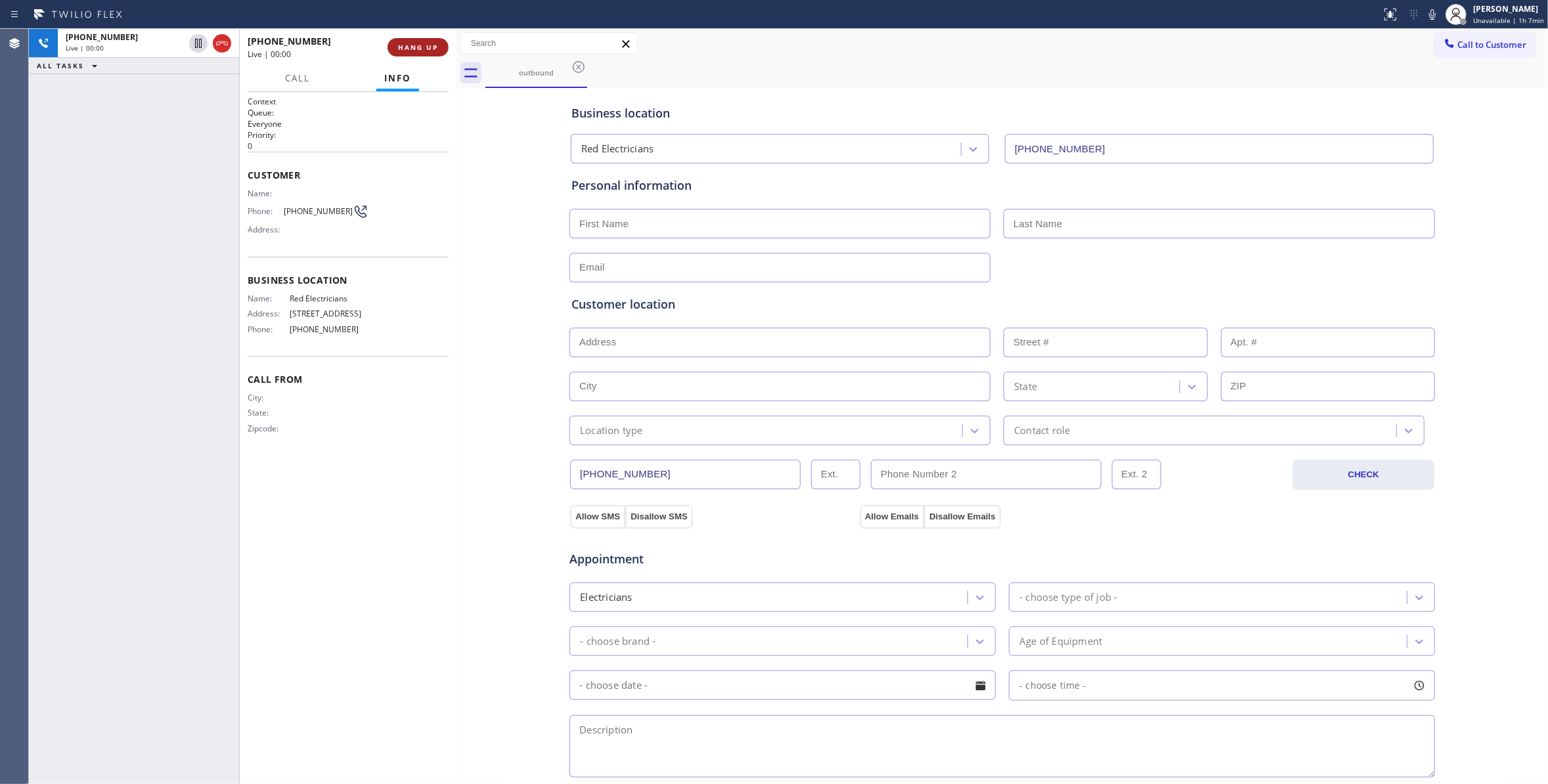
click at [434, 47] on span "HANG UP" at bounding box center [417, 47] width 40 height 9
drag, startPoint x: 434, startPoint y: 47, endPoint x: 437, endPoint y: 56, distance: 9.5
click at [435, 50] on span "HANG UP" at bounding box center [417, 47] width 40 height 9
click at [439, 53] on button "COMPLETE" at bounding box center [415, 47] width 66 height 18
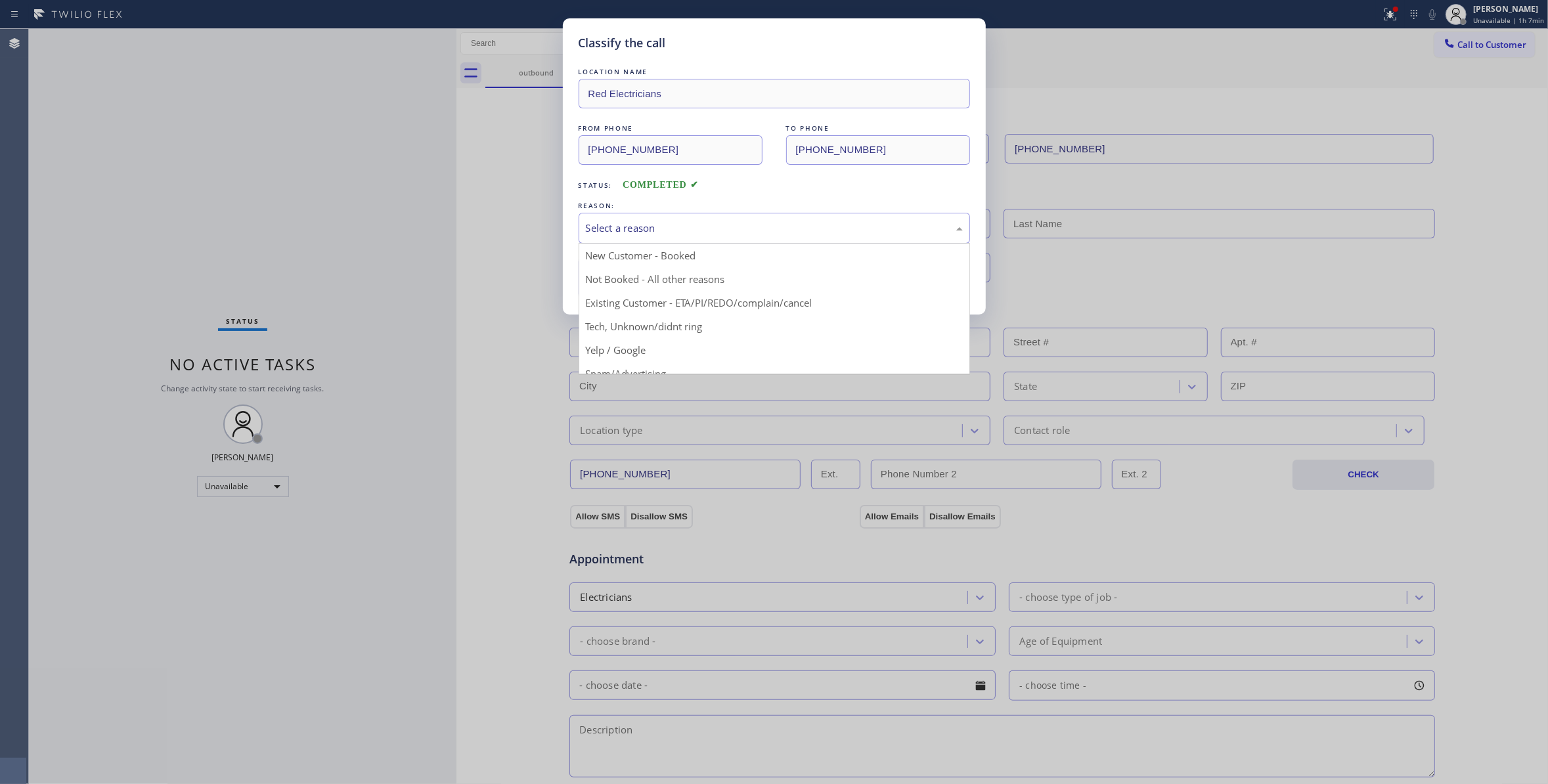
click at [664, 229] on div "Select a reason" at bounding box center [774, 228] width 377 height 15
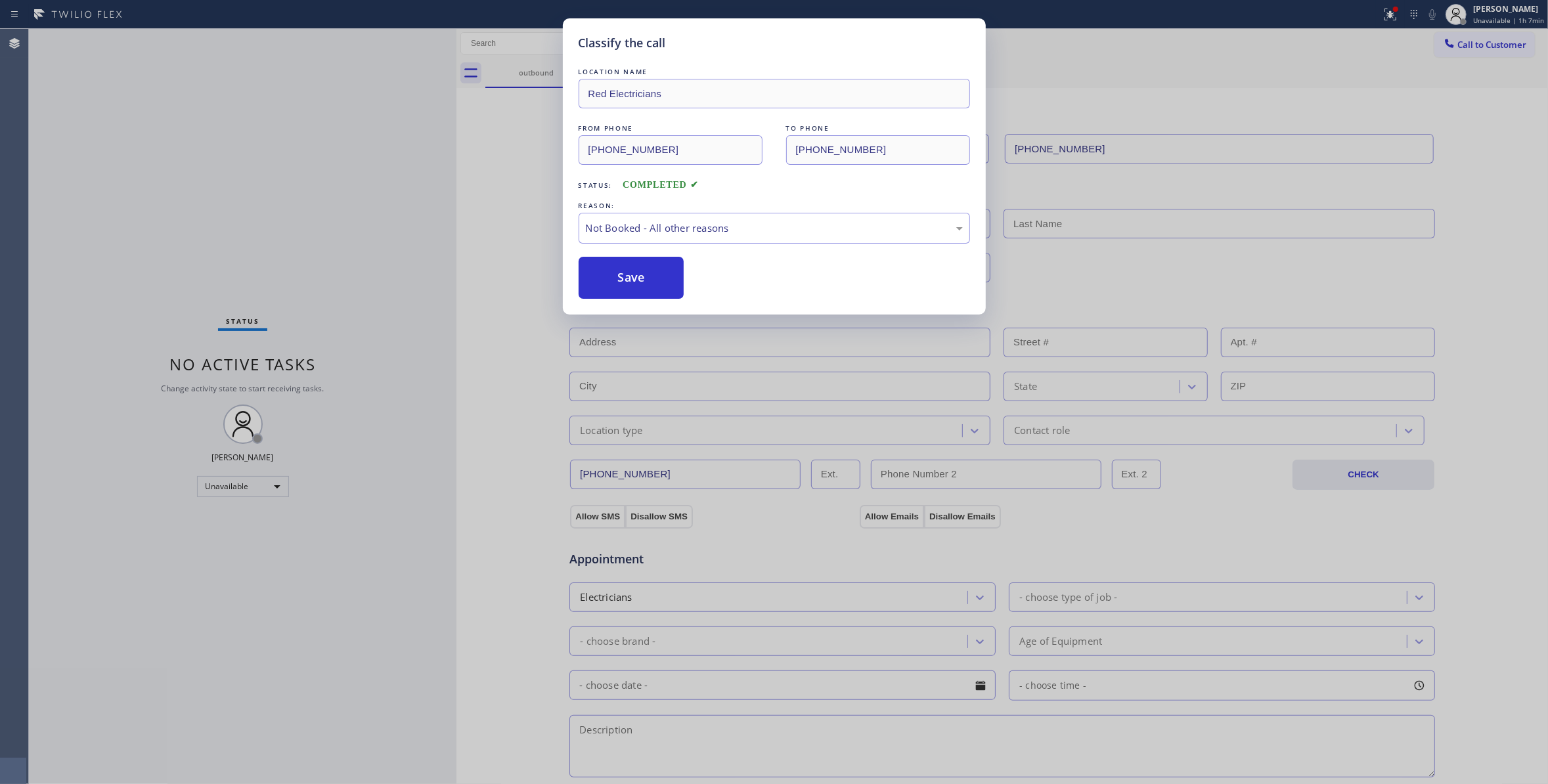
click at [665, 278] on button "Save" at bounding box center [632, 277] width 106 height 42
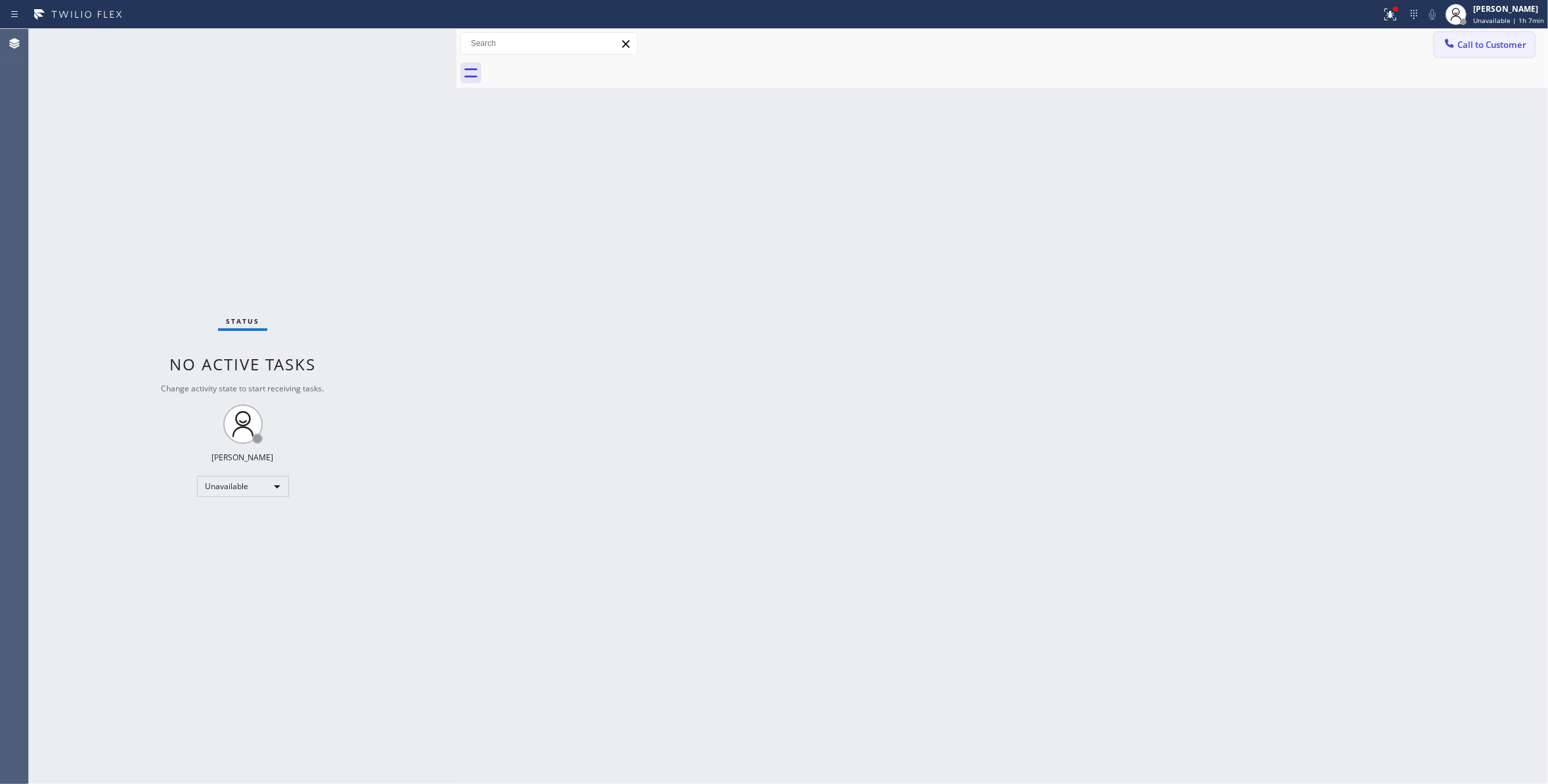
click at [1508, 45] on span "Call to Customer" at bounding box center [1491, 44] width 69 height 12
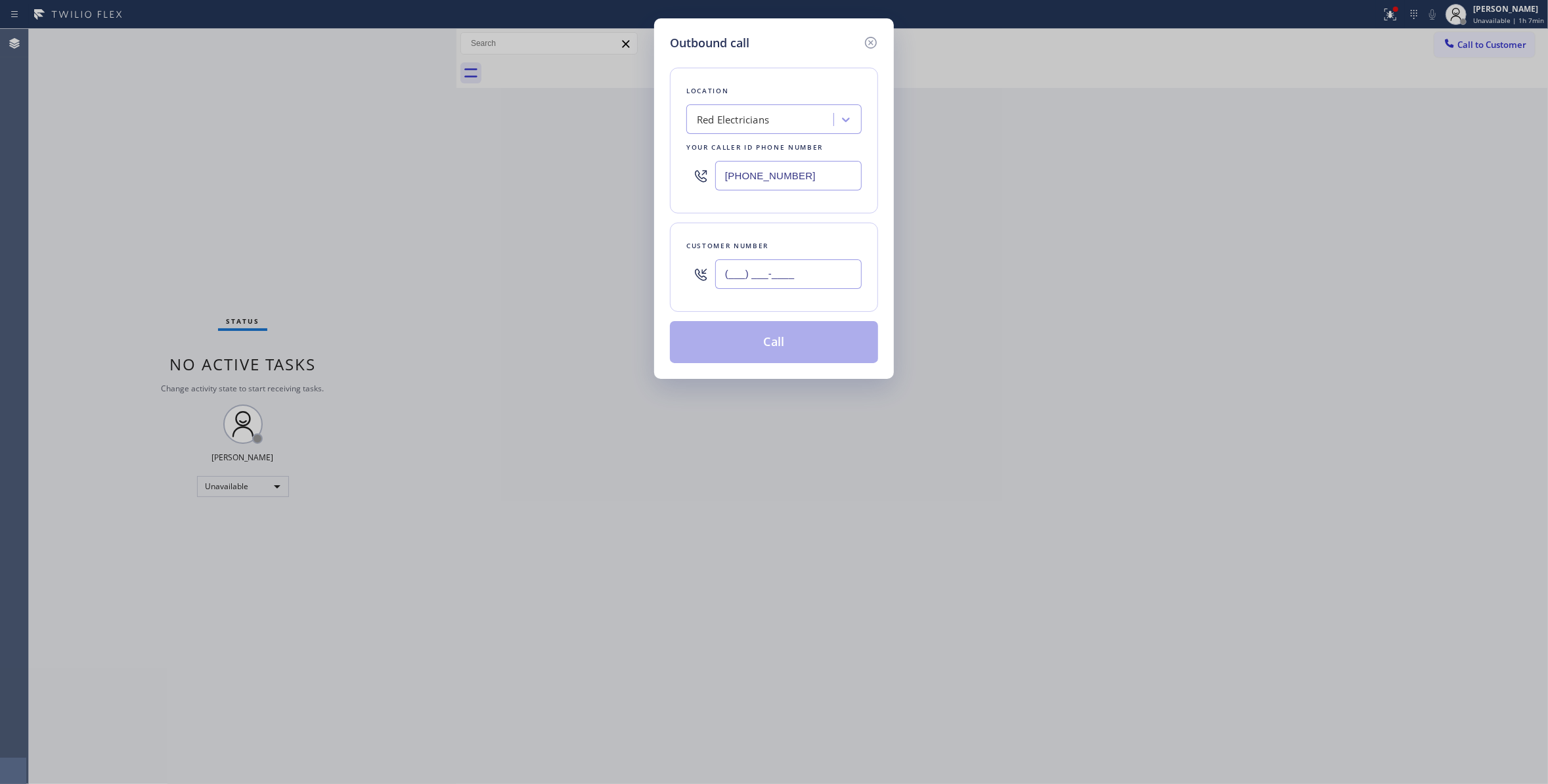
click at [746, 282] on input "(___) ___-____" at bounding box center [787, 273] width 146 height 29
paste input "330) 888-9585"
type input "[PHONE_NUMBER]"
click at [765, 347] on button "Call" at bounding box center [773, 341] width 208 height 42
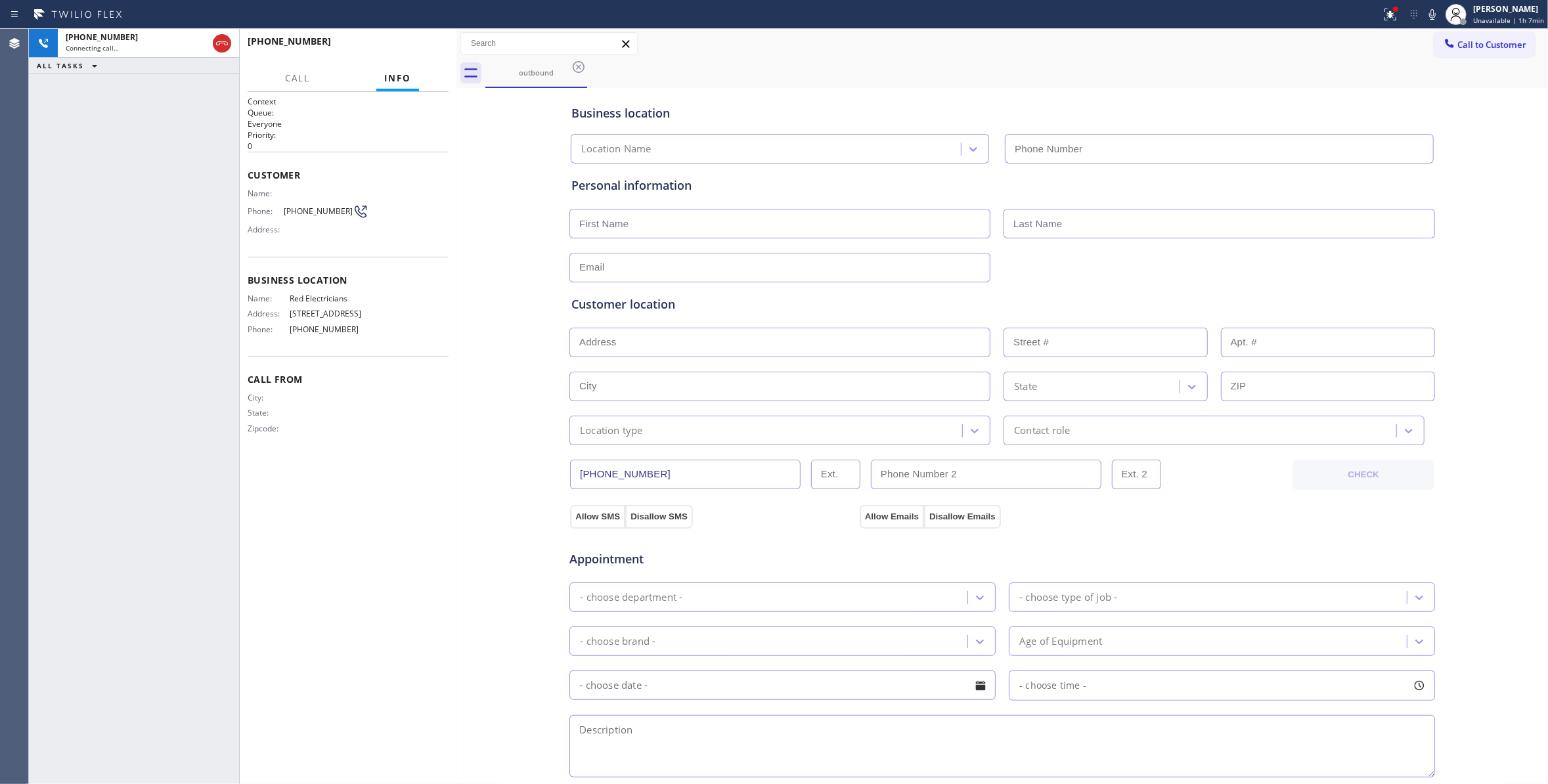
type input "[PHONE_NUMBER]"
click at [425, 37] on div "[PHONE_NUMBER] Live | 00:02 HANG UP" at bounding box center [348, 47] width 201 height 34
click at [425, 45] on span "HANG UP" at bounding box center [417, 47] width 40 height 9
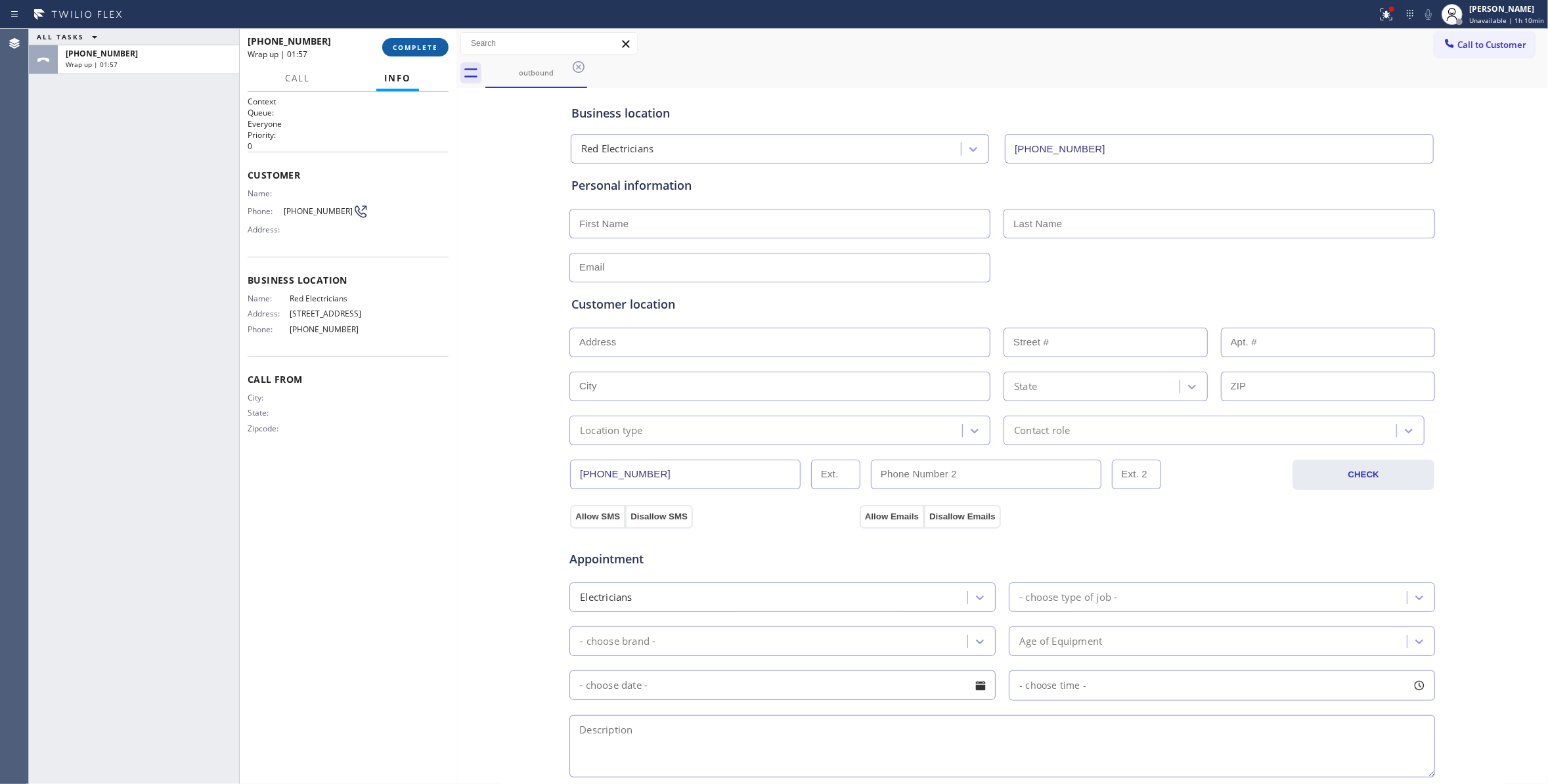
click at [425, 46] on span "COMPLETE" at bounding box center [415, 47] width 45 height 9
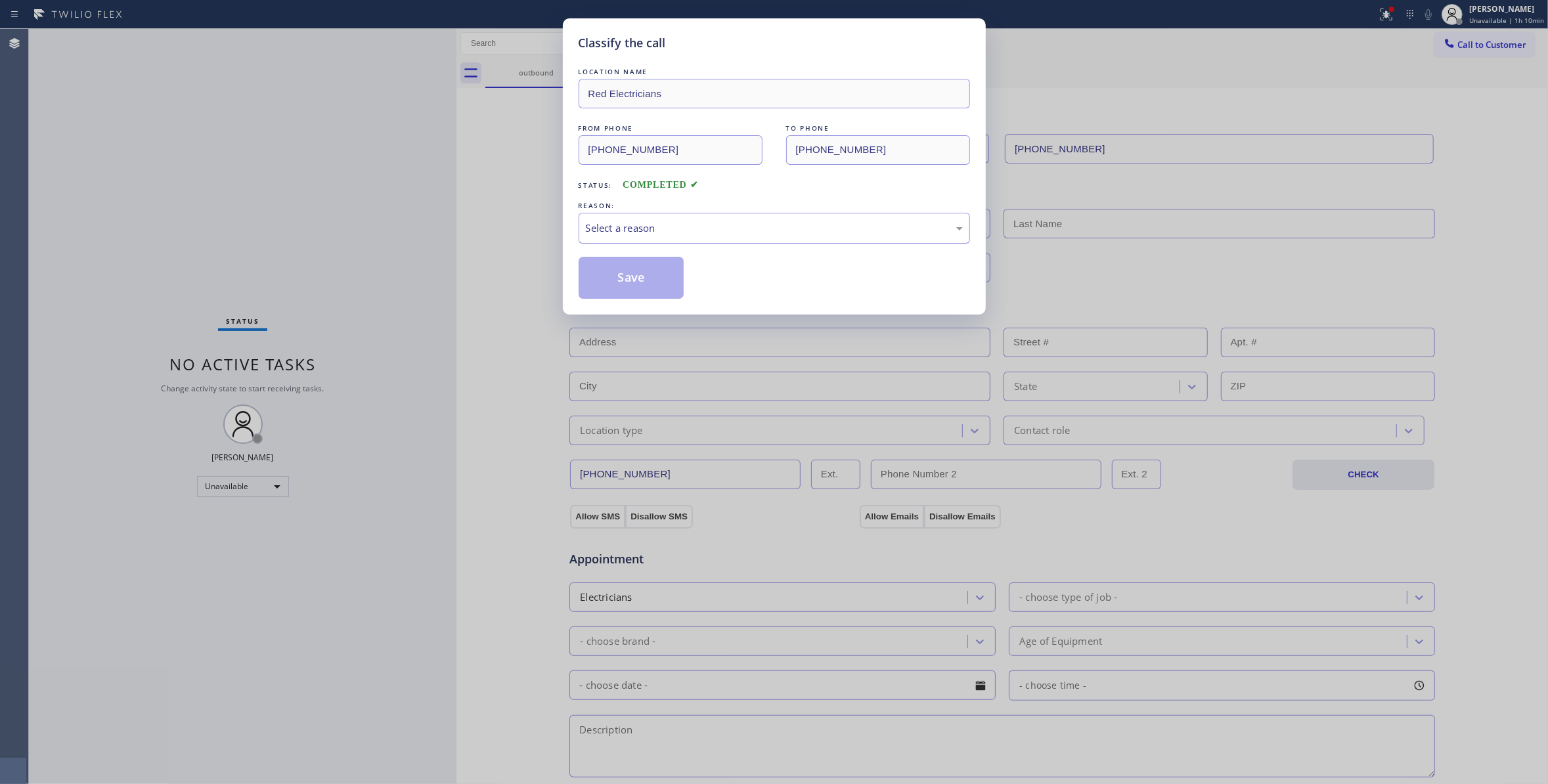
click at [641, 232] on div "Select a reason" at bounding box center [774, 228] width 377 height 15
click at [646, 277] on button "Save" at bounding box center [632, 277] width 106 height 42
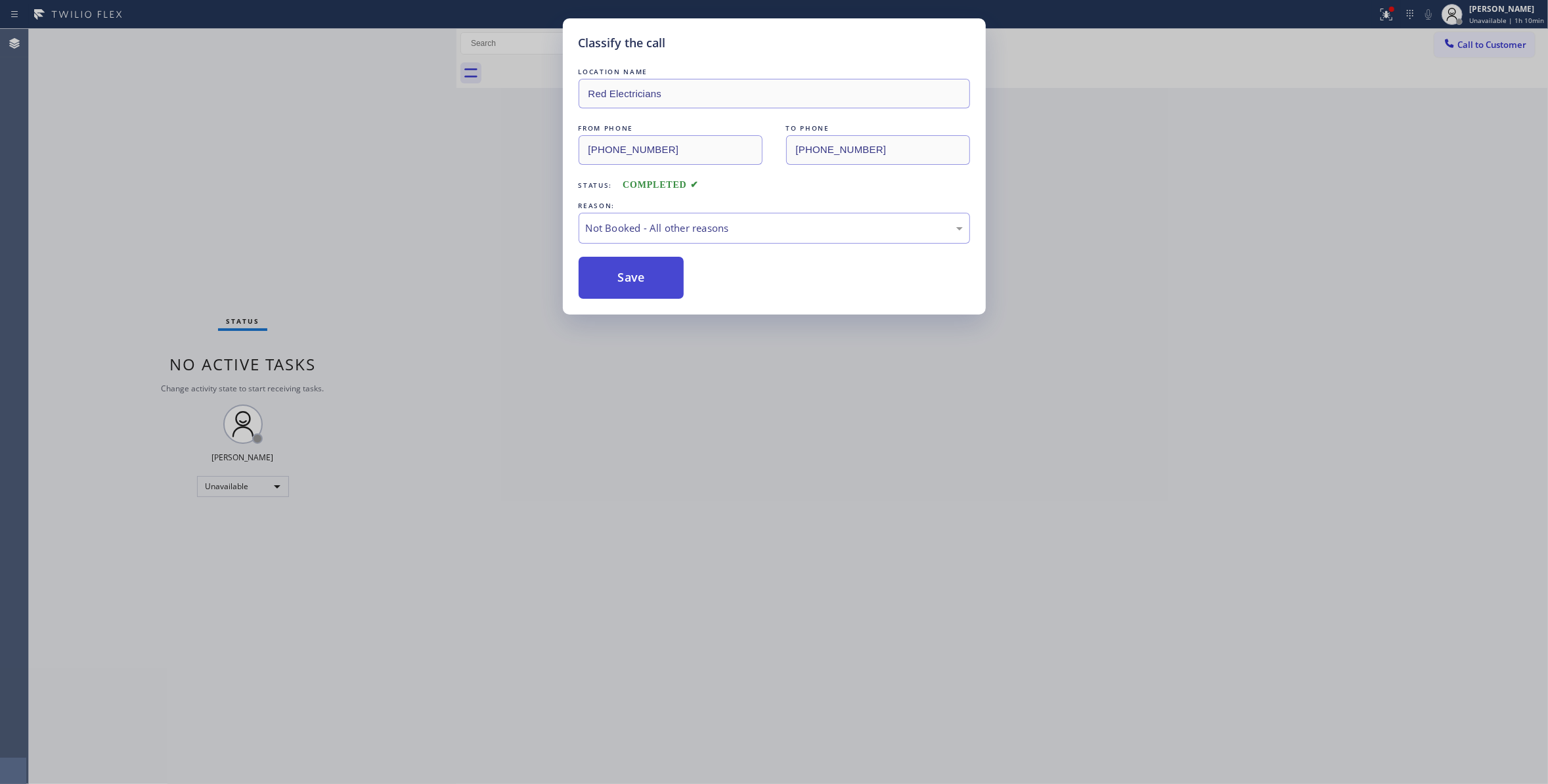
click at [646, 274] on button "Save" at bounding box center [632, 277] width 106 height 42
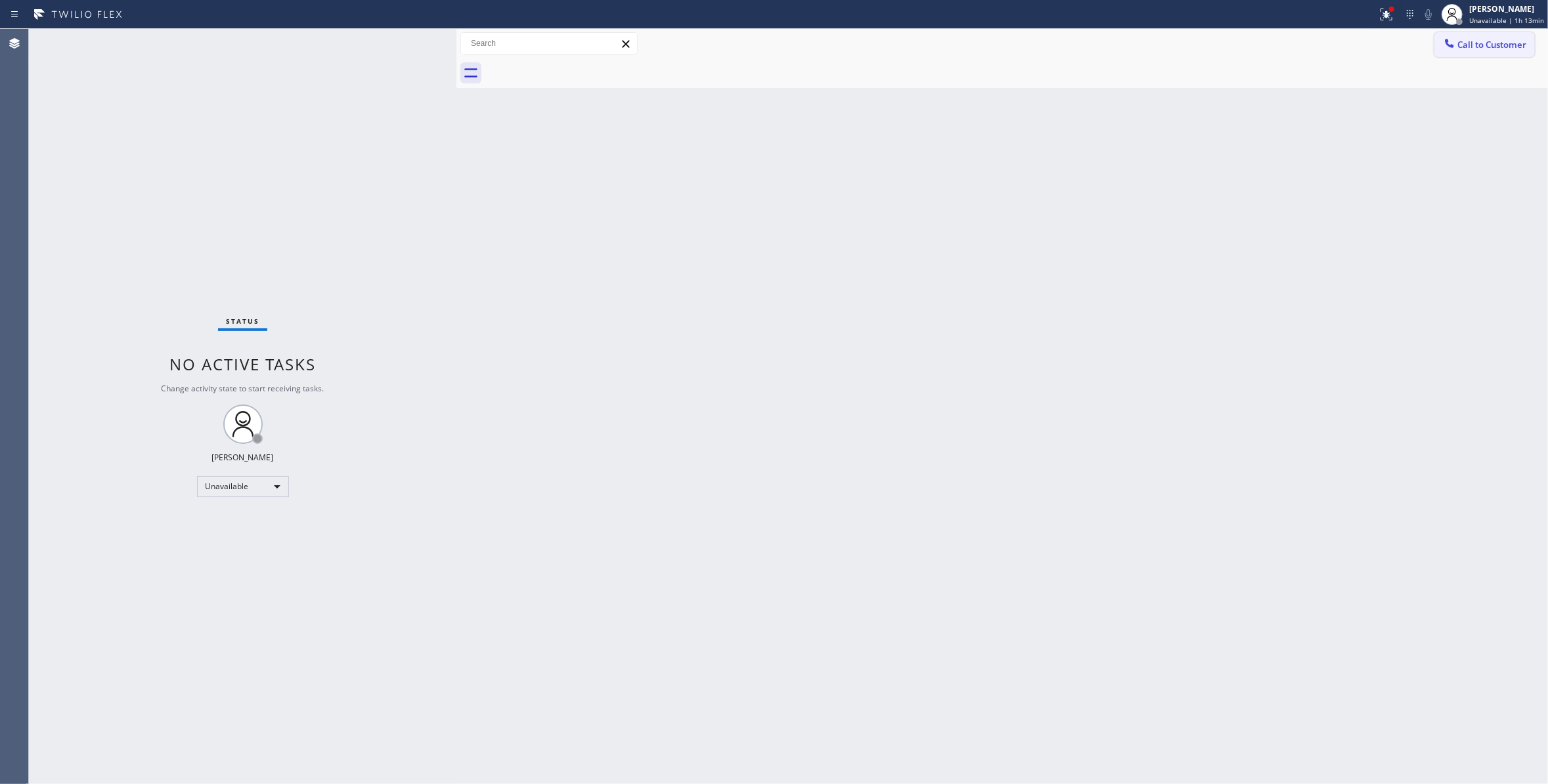
click at [1486, 48] on span "Call to Customer" at bounding box center [1491, 44] width 69 height 12
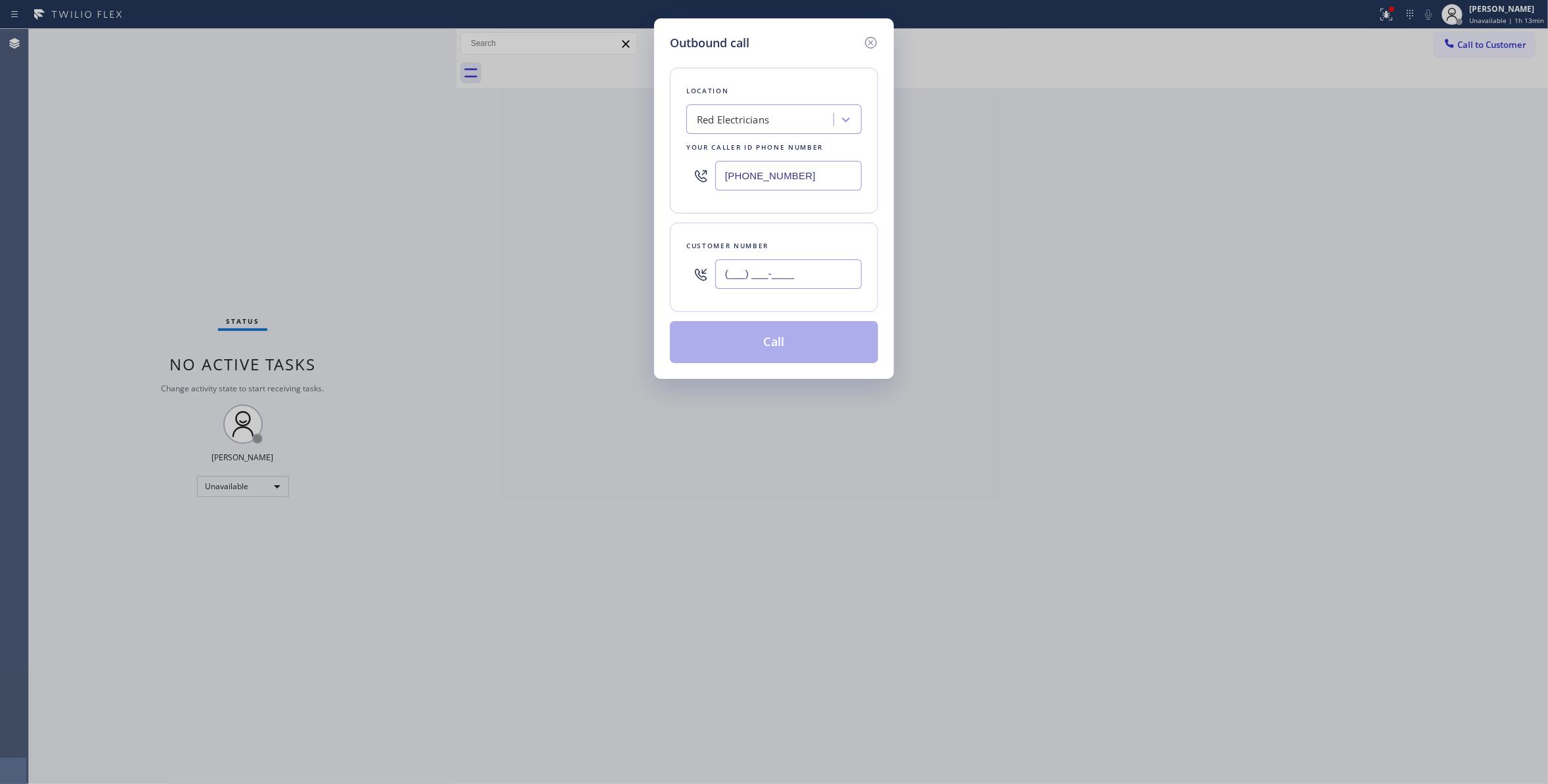
click at [786, 266] on input "(___) ___-____" at bounding box center [787, 273] width 146 height 29
paste input "971) 333-2686"
type input "[PHONE_NUMBER]"
paste input "503) 694-7878"
drag, startPoint x: 828, startPoint y: 177, endPoint x: 232, endPoint y: 200, distance: 596.4
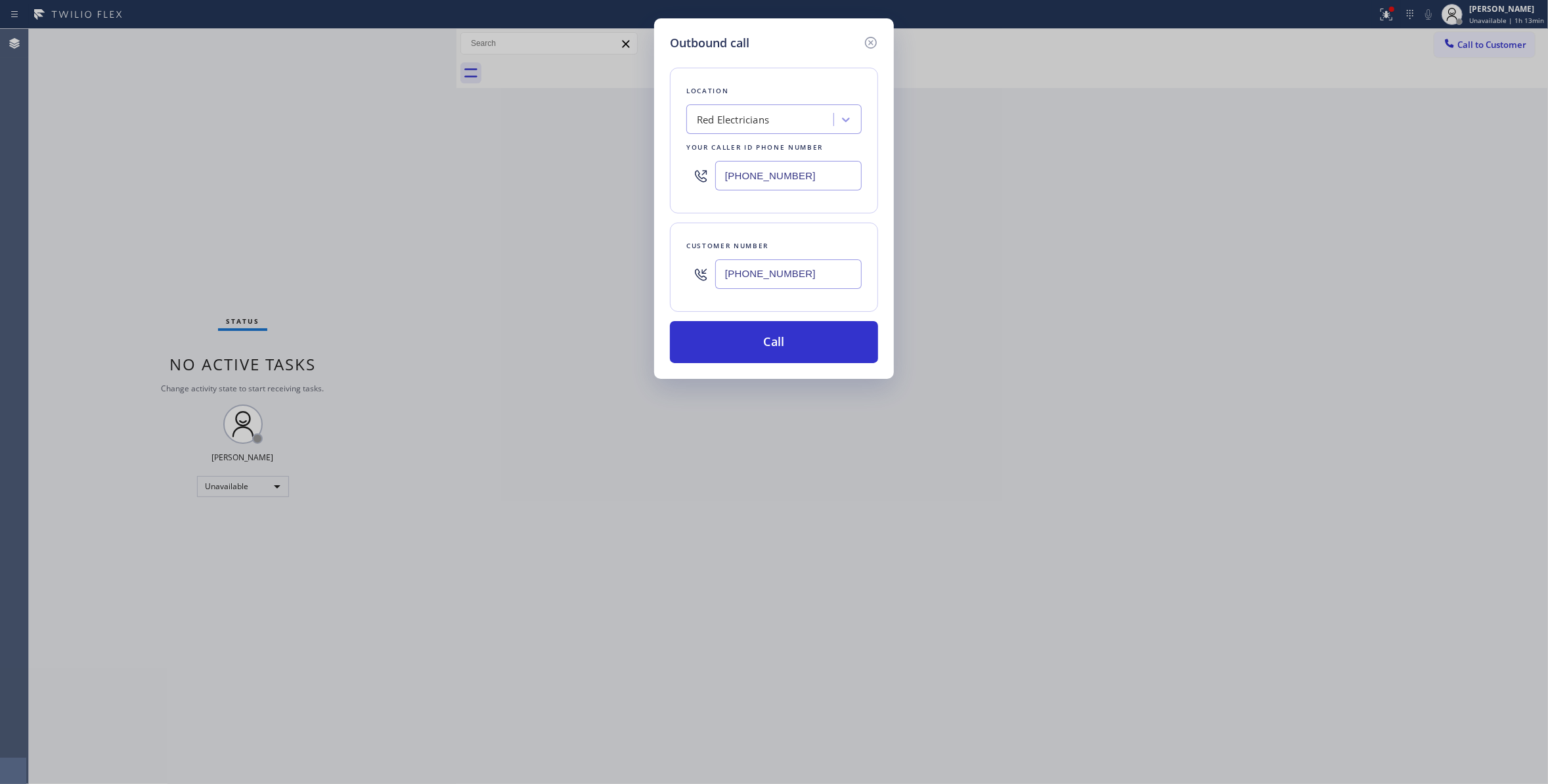
click at [184, 176] on div "Outbound call Location Red Electricians Your caller id phone number [PHONE_NUMB…" at bounding box center [774, 392] width 1548 height 784
type input "[PHONE_NUMBER]"
drag, startPoint x: 821, startPoint y: 277, endPoint x: 486, endPoint y: 269, distance: 335.1
click at [486, 269] on div "Outbound call Location Viking Repair Pro [GEOGRAPHIC_DATA] Your caller id phone…" at bounding box center [774, 392] width 1548 height 784
click at [765, 343] on button "Call" at bounding box center [773, 341] width 208 height 42
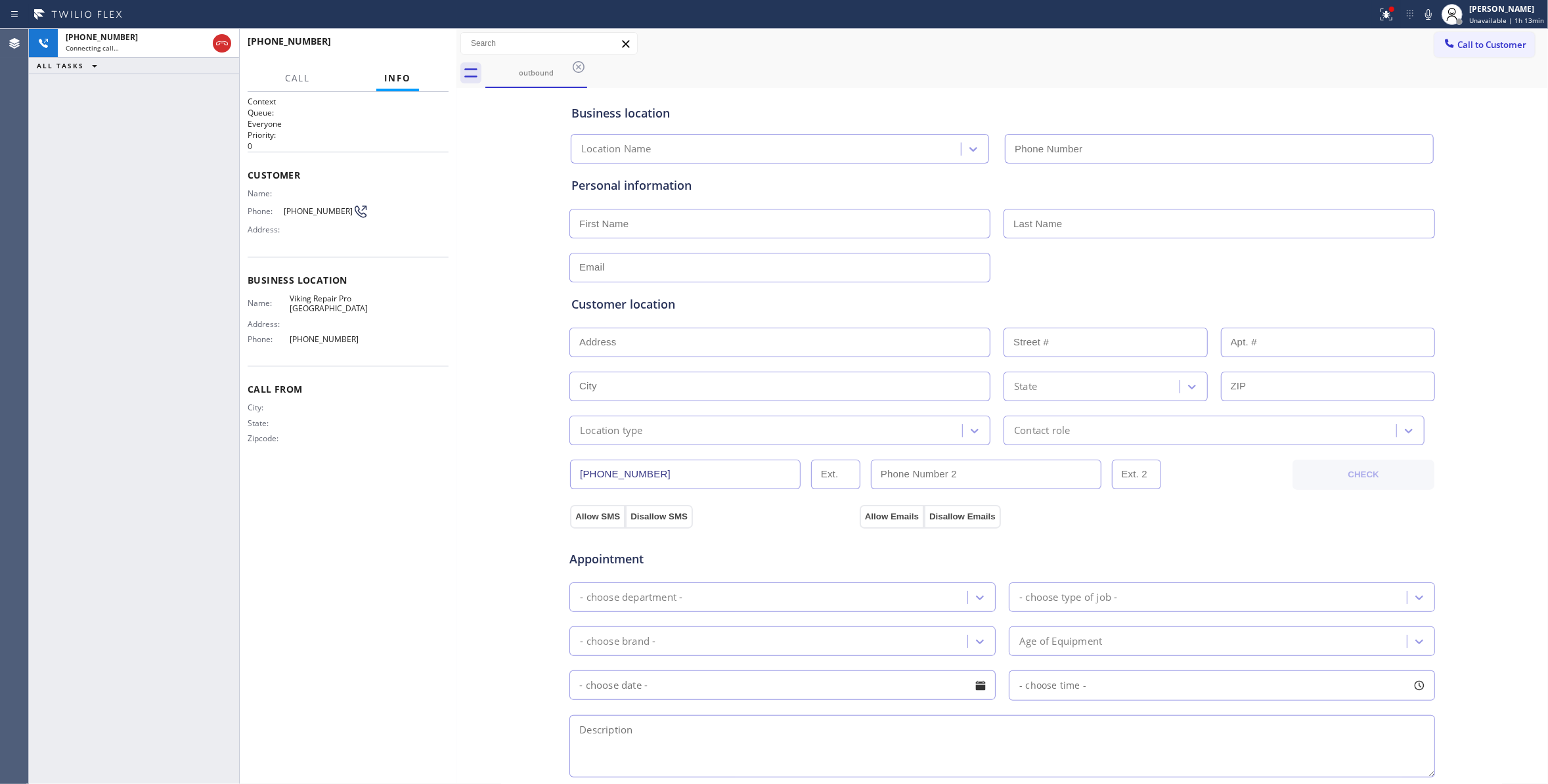
type input "[PHONE_NUMBER]"
click at [409, 46] on span "HANG UP" at bounding box center [417, 47] width 40 height 9
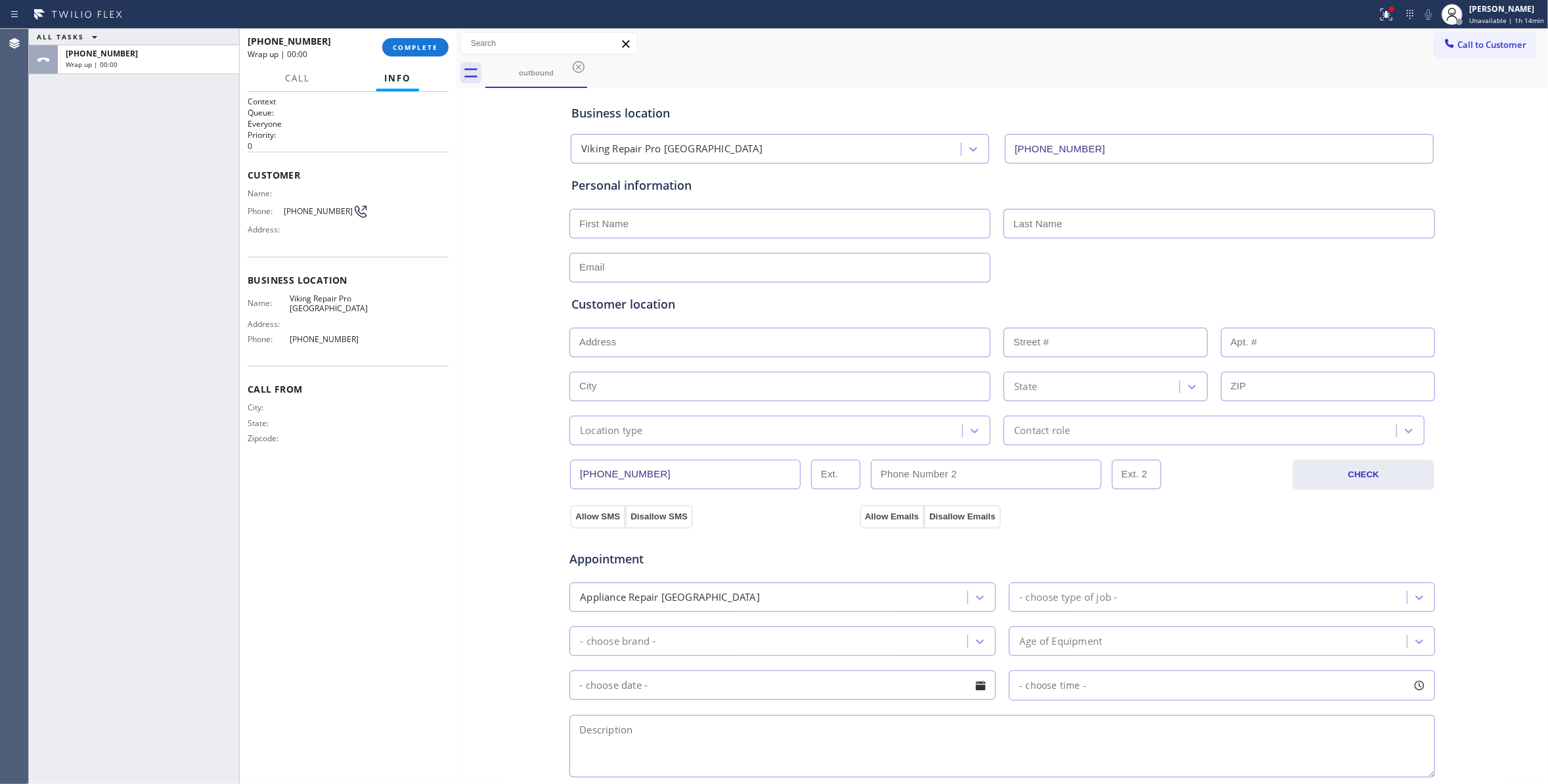
click at [300, 213] on span "[PHONE_NUMBER]" at bounding box center [318, 211] width 69 height 9
click at [406, 48] on span "COMPLETE" at bounding box center [415, 47] width 45 height 9
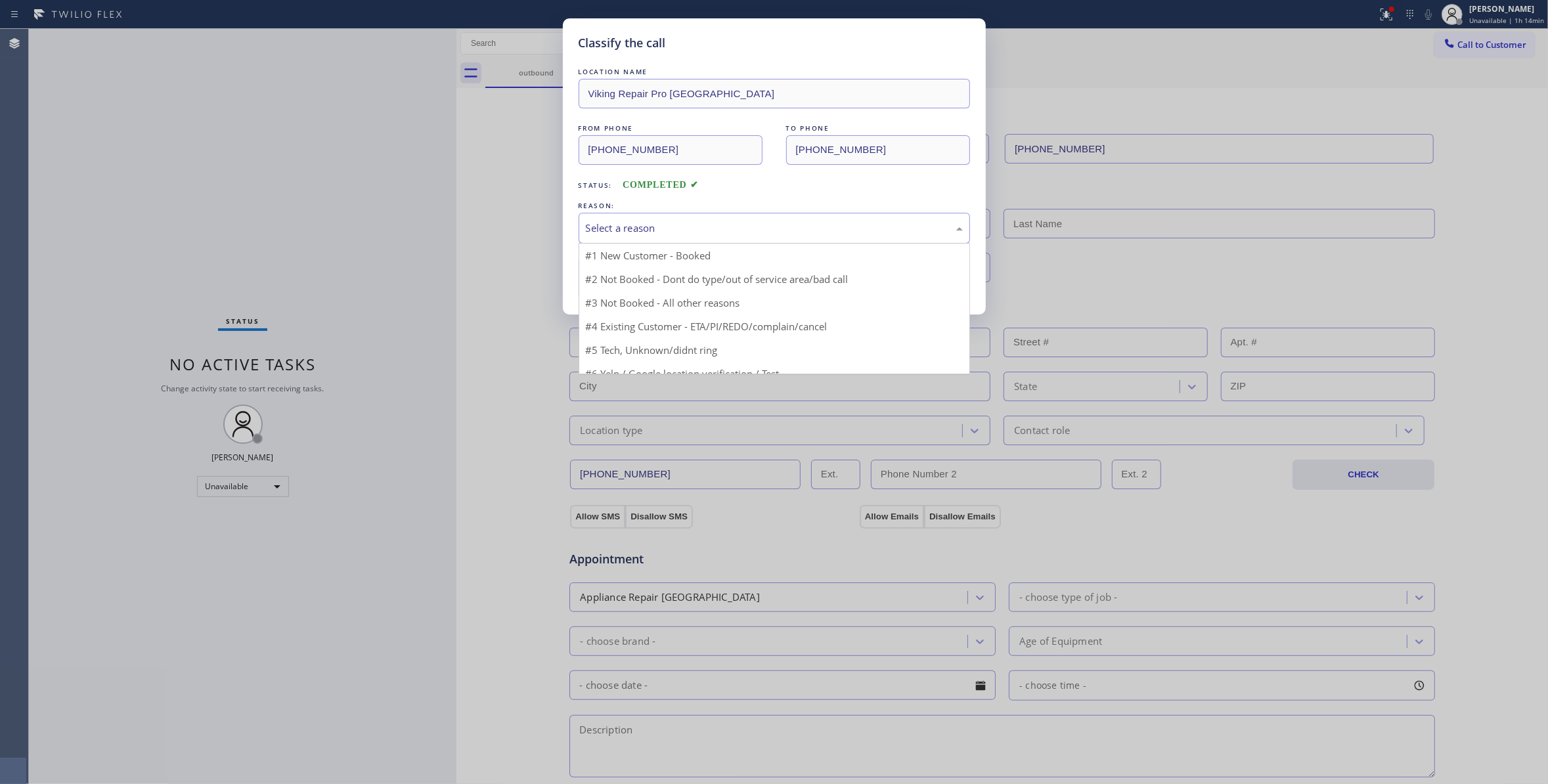
click at [608, 235] on div "Select a reason" at bounding box center [774, 228] width 377 height 15
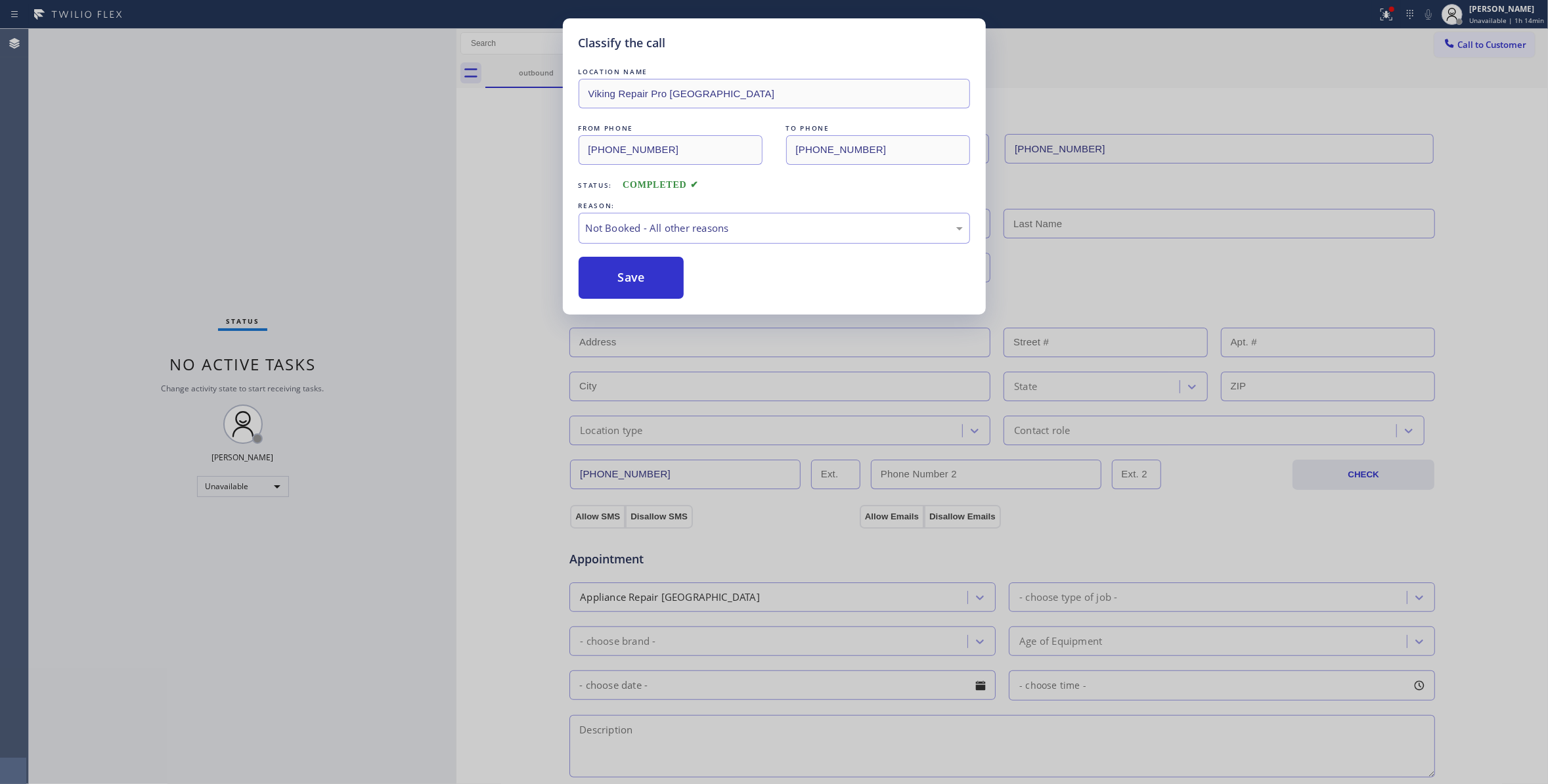
click at [629, 280] on button "Save" at bounding box center [632, 277] width 106 height 42
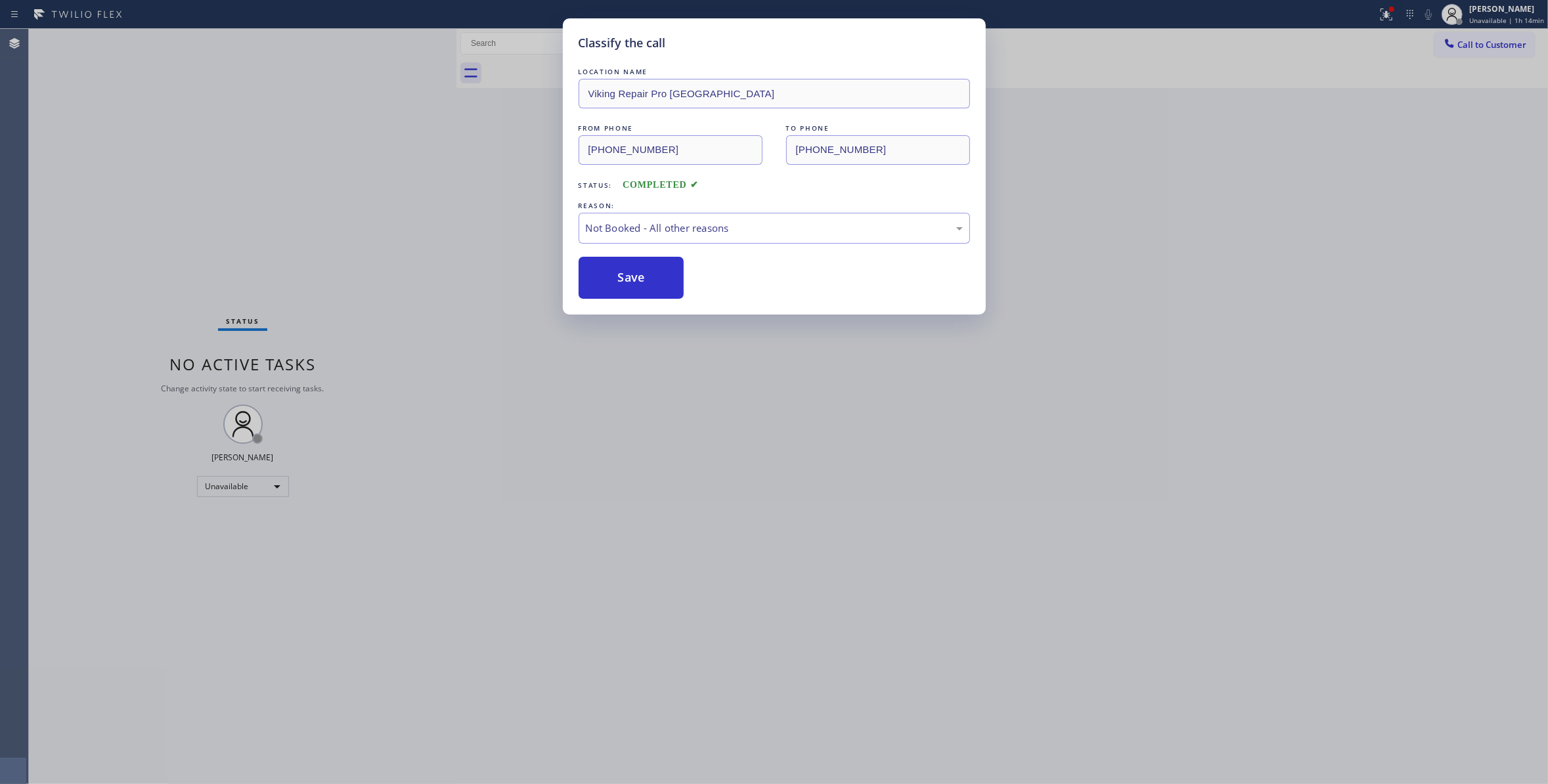
click at [629, 280] on button "Save" at bounding box center [632, 277] width 106 height 42
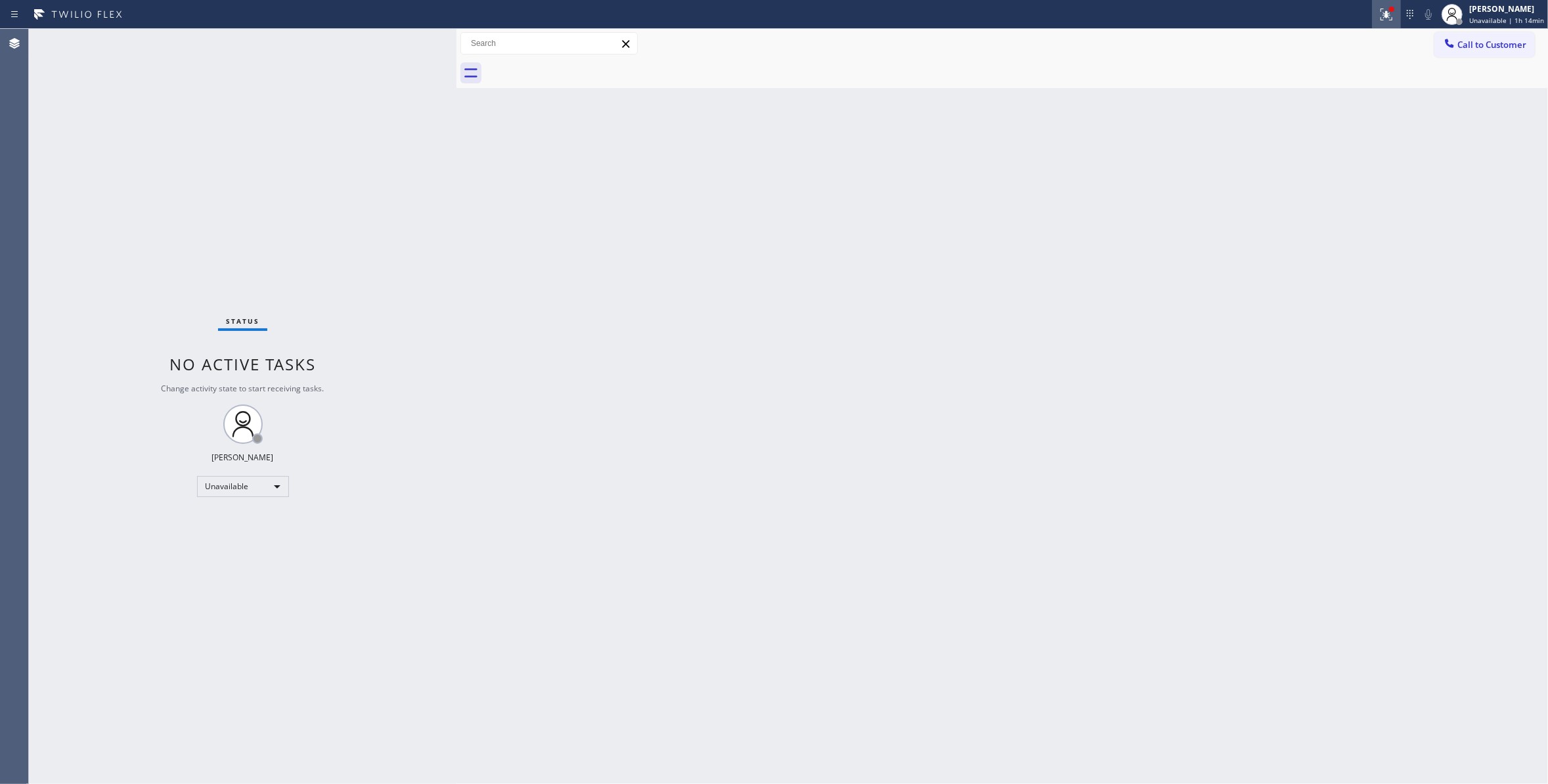
click at [1381, 19] on icon at bounding box center [1386, 14] width 16 height 16
click at [1317, 169] on span "Clear issues" at bounding box center [1310, 172] width 62 height 9
click at [1500, 44] on span "Call to Customer" at bounding box center [1491, 44] width 69 height 12
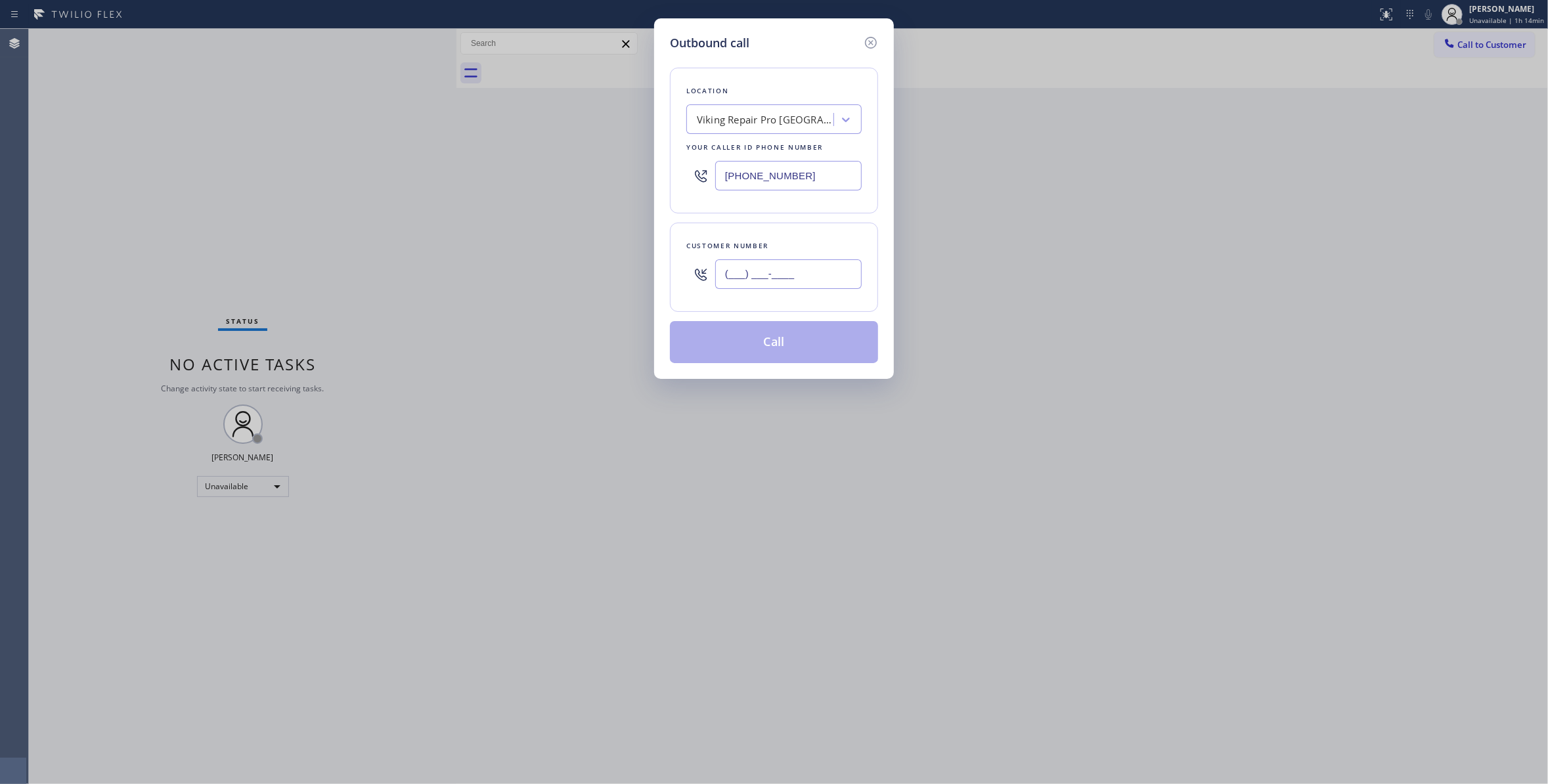
click at [812, 280] on input "(___) ___-____" at bounding box center [787, 273] width 146 height 29
paste input "971) 333-2686"
type input "[PHONE_NUMBER]"
click at [781, 344] on button "Call" at bounding box center [773, 341] width 208 height 42
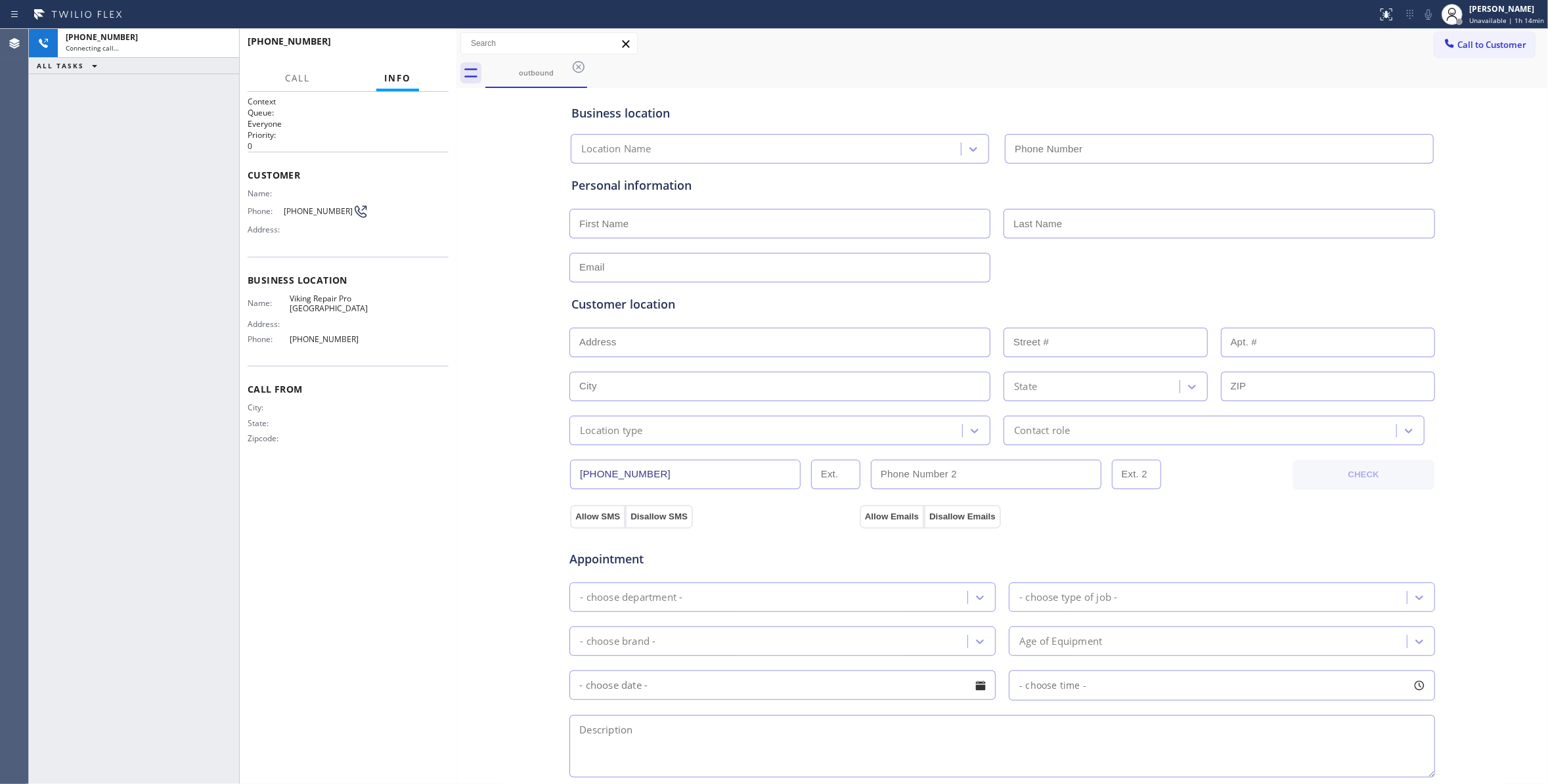
type input "[PHONE_NUMBER]"
click at [432, 48] on span "HANG UP" at bounding box center [417, 47] width 40 height 9
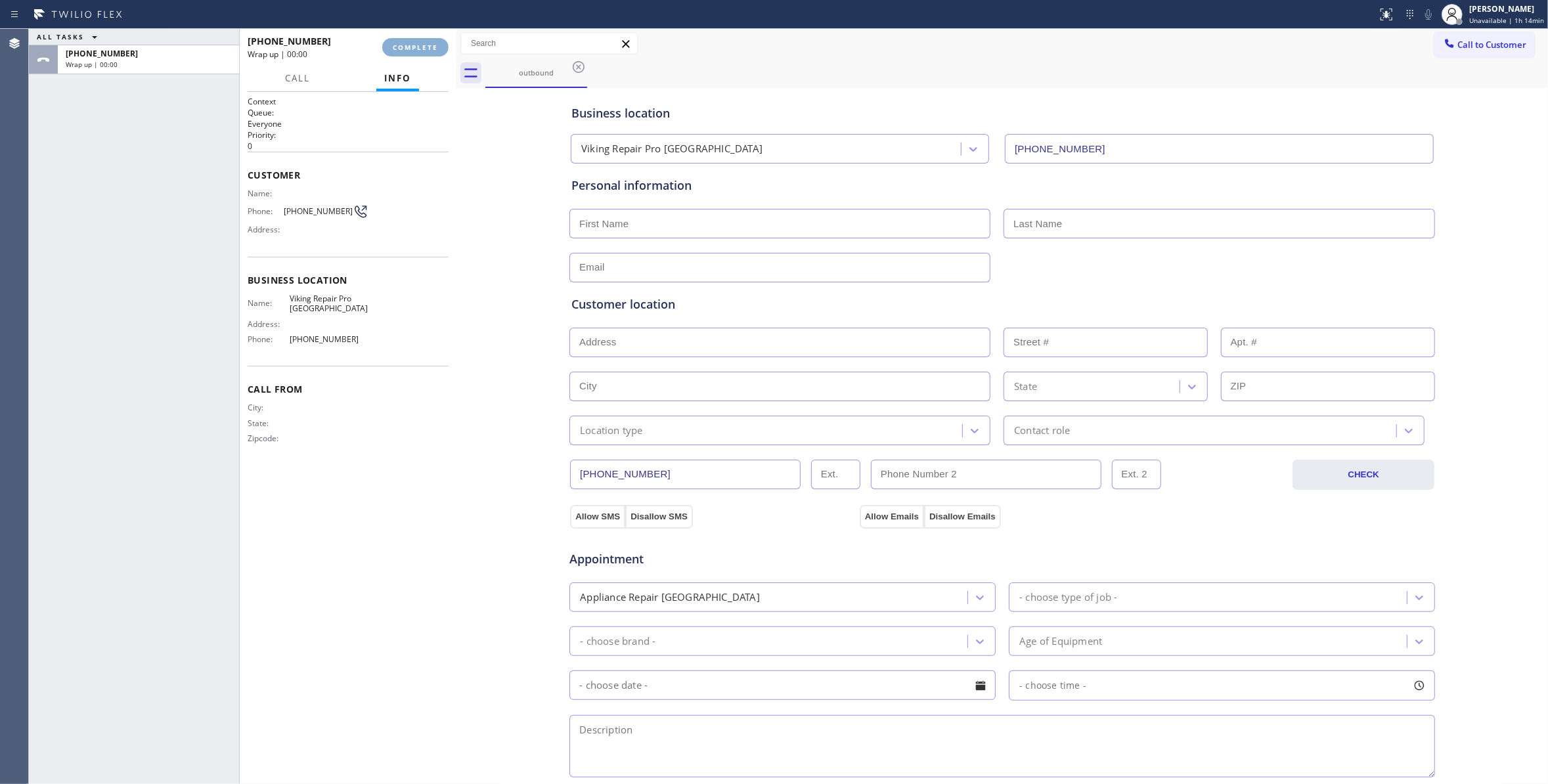
click at [432, 46] on span "COMPLETE" at bounding box center [415, 47] width 45 height 9
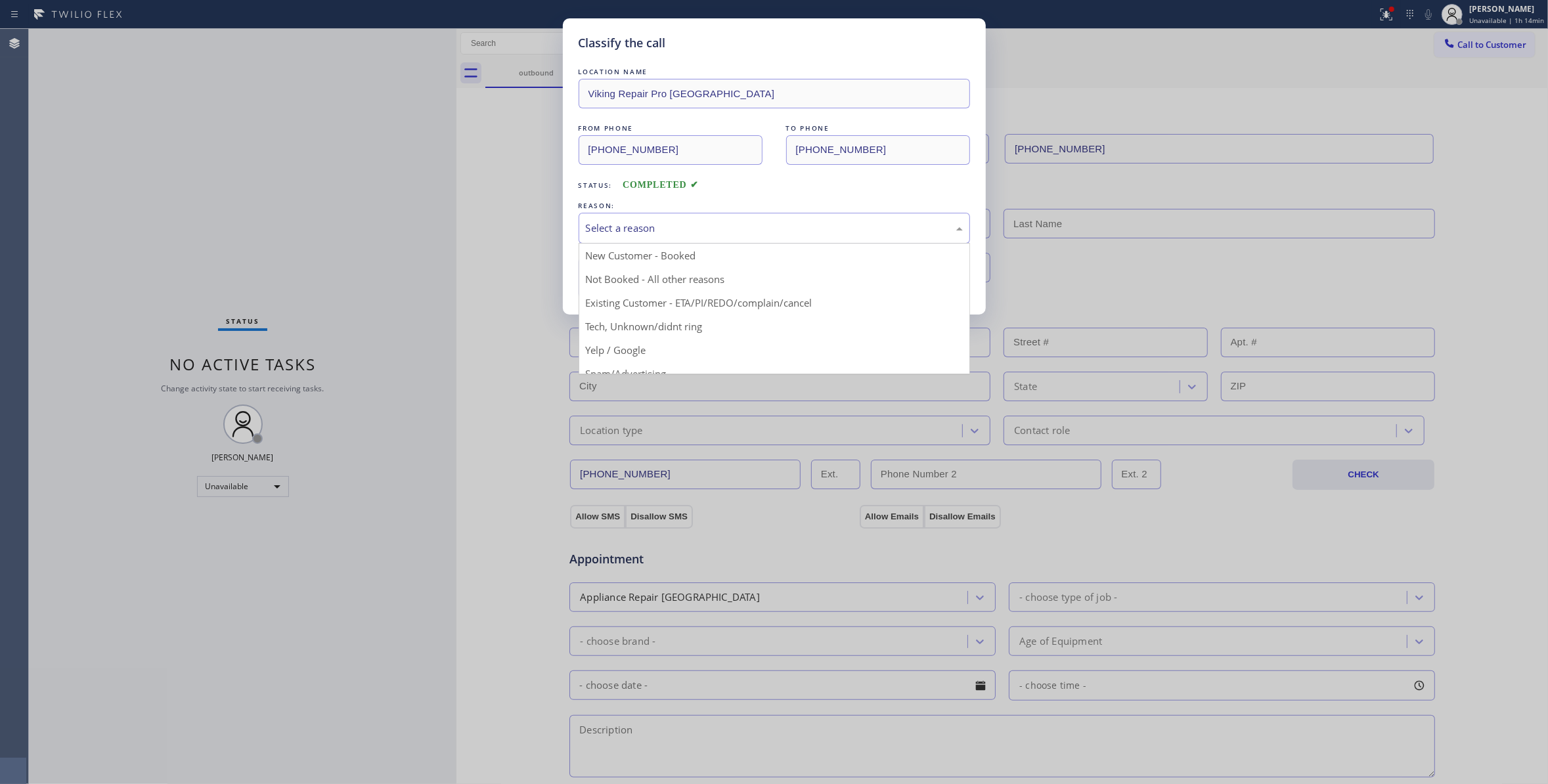
click at [660, 229] on div "Select a reason" at bounding box center [774, 228] width 377 height 15
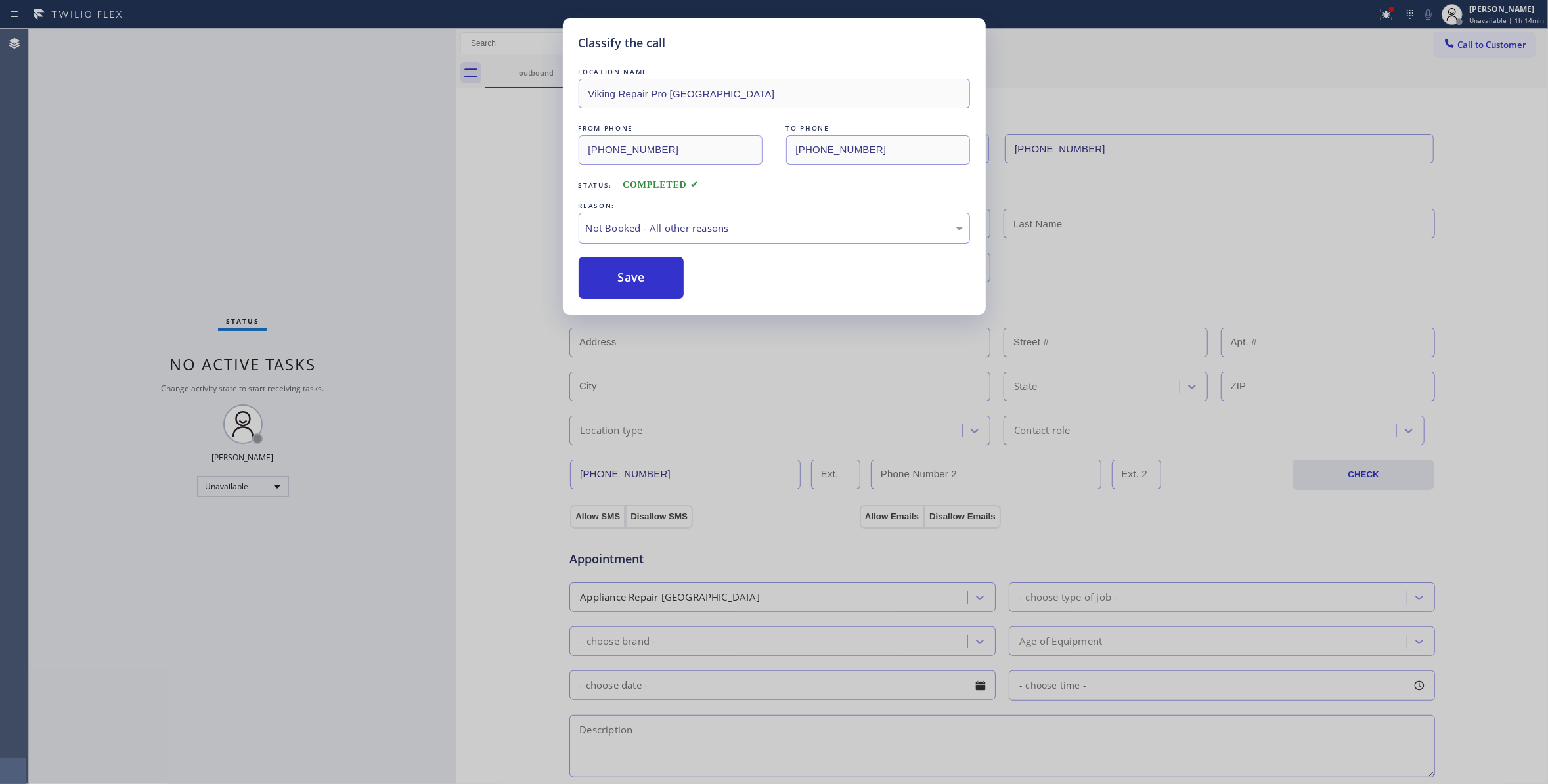
click at [636, 276] on button "Save" at bounding box center [632, 277] width 106 height 42
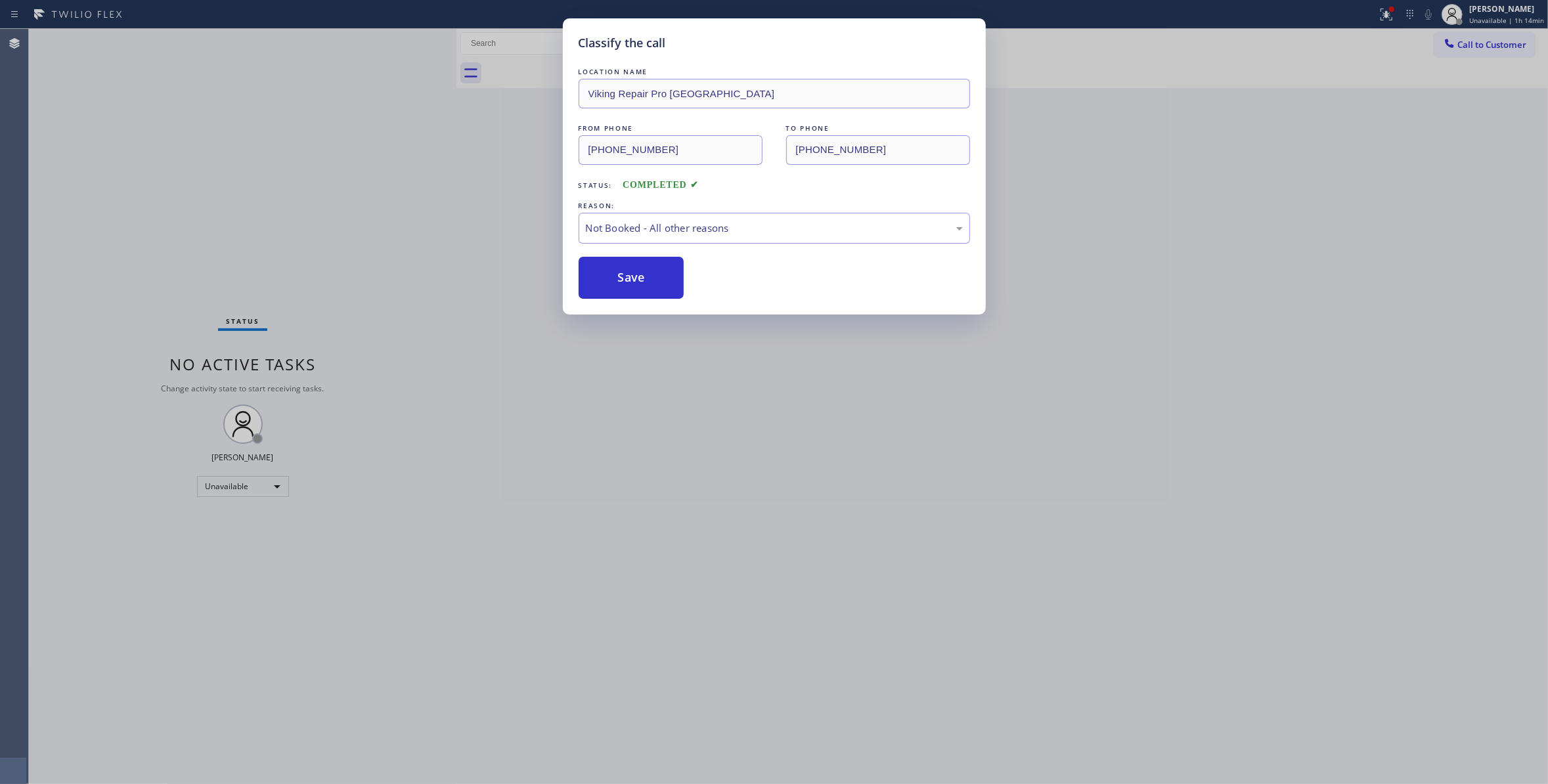
drag, startPoint x: 636, startPoint y: 276, endPoint x: 72, endPoint y: 374, distance: 572.5
click at [636, 276] on button "Save" at bounding box center [632, 277] width 106 height 42
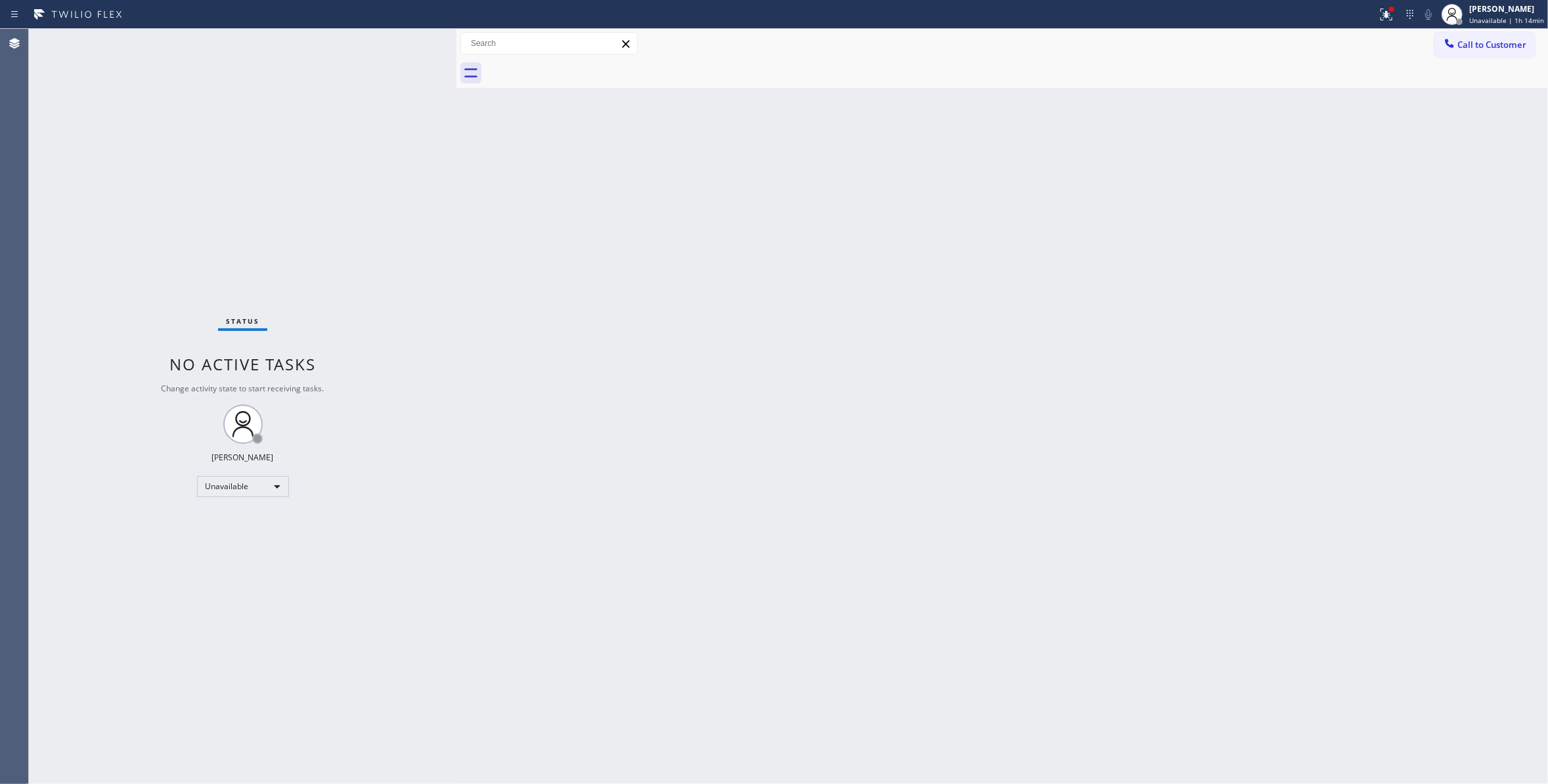
drag, startPoint x: 1002, startPoint y: 389, endPoint x: 1180, endPoint y: 222, distance: 244.1
click at [1002, 386] on div "Back to Dashboard Change Sender ID Customers Technicians Select a contact Outbo…" at bounding box center [1002, 406] width 1091 height 755
click at [1493, 42] on span "Call to Customer" at bounding box center [1491, 44] width 69 height 12
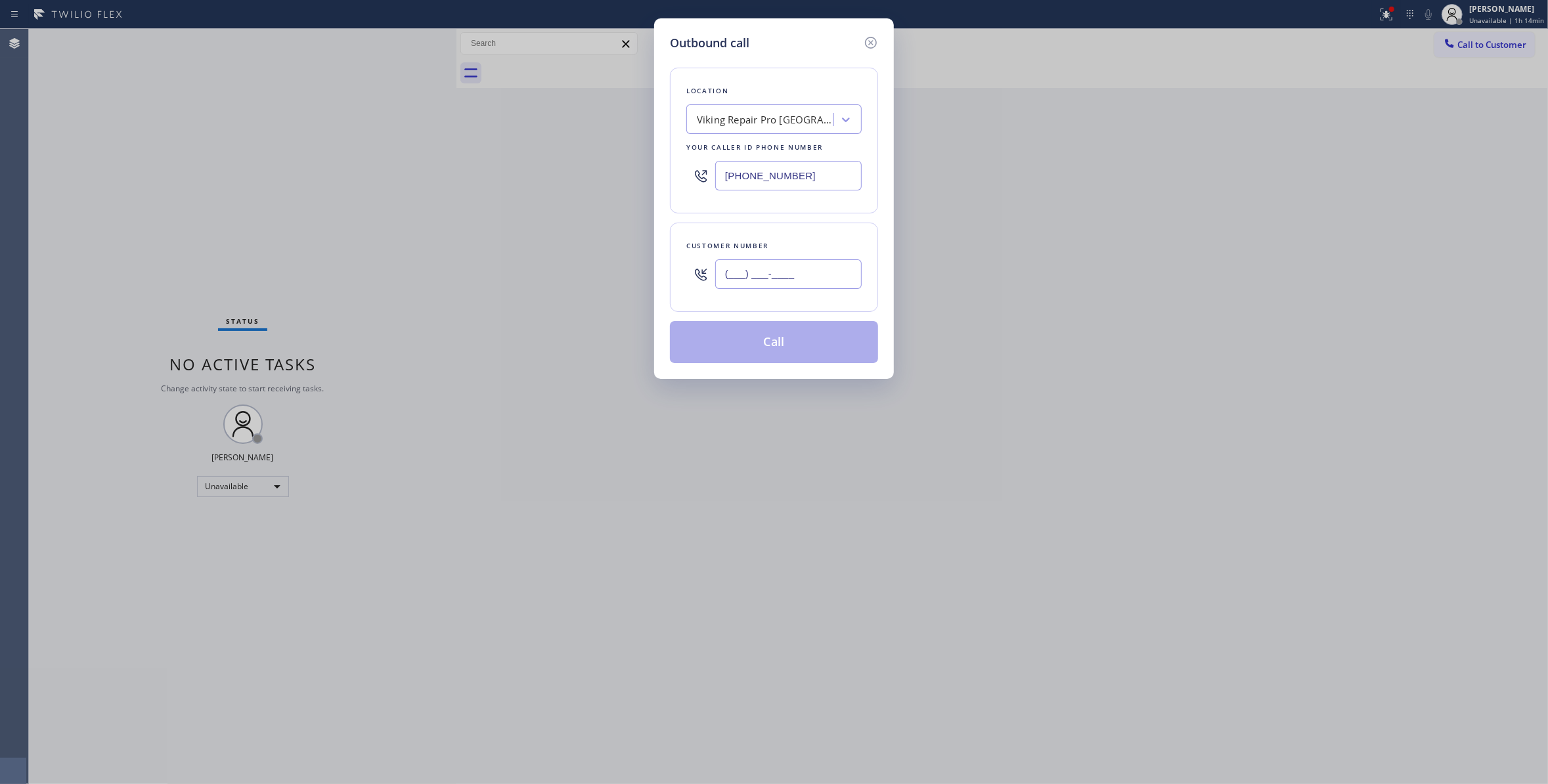
click at [773, 279] on input "(___) ___-____" at bounding box center [787, 273] width 146 height 29
paste input "971) 333-2550"
type input "[PHONE_NUMBER]"
click at [187, 217] on div "Outbound call Location Viking Repair Pro [GEOGRAPHIC_DATA] Your caller id phone…" at bounding box center [774, 392] width 1548 height 784
paste input "386-0509"
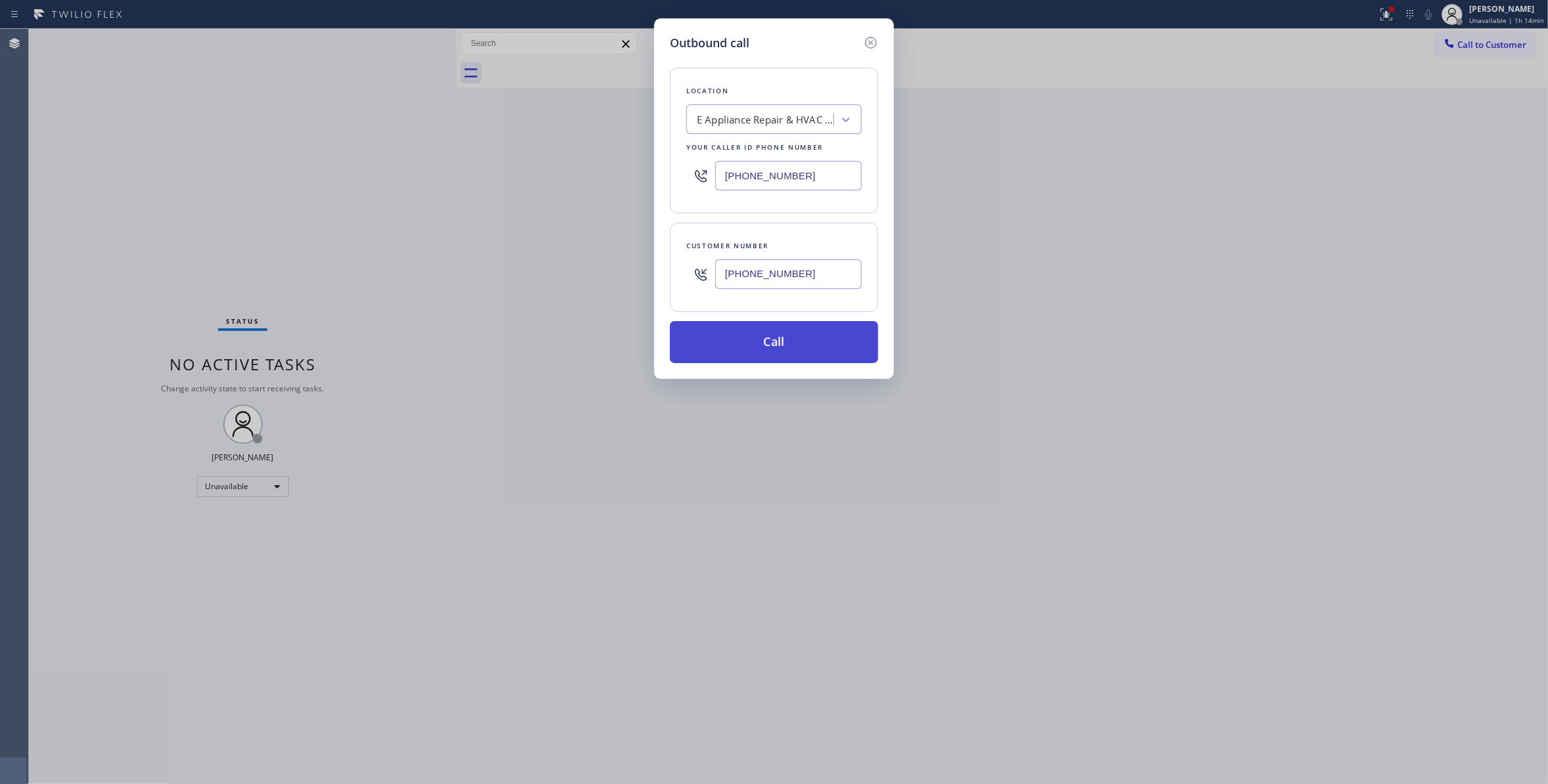
type input "[PHONE_NUMBER]"
click at [723, 341] on button "Call" at bounding box center [773, 341] width 208 height 42
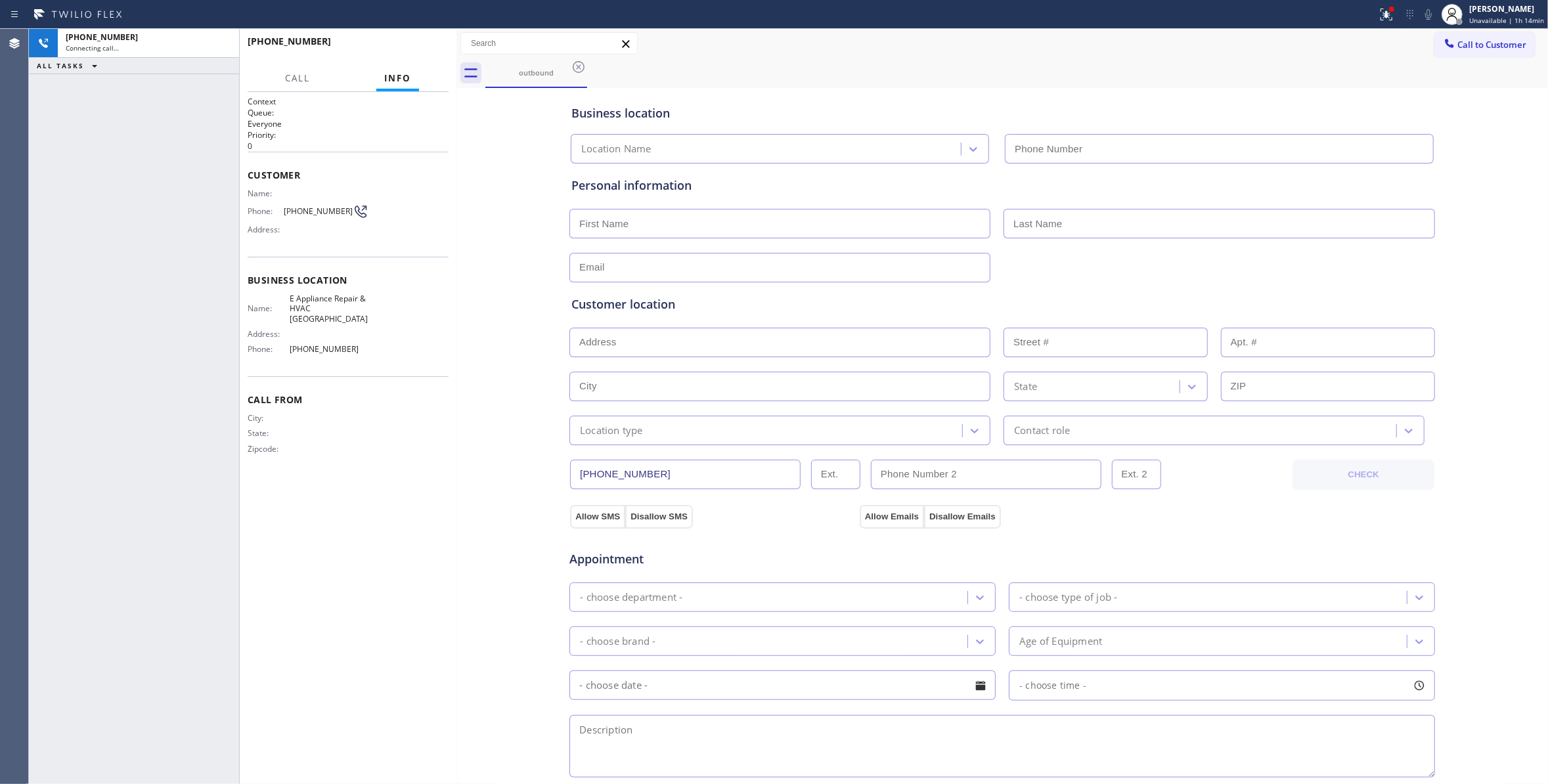
type input "[PHONE_NUMBER]"
click at [262, 521] on div "Context Queue: Everyone Priority: 0 Customer Name: Phone: [PHONE_NUMBER] Addres…" at bounding box center [348, 437] width 201 height 684
click at [314, 210] on span "[PHONE_NUMBER]" at bounding box center [318, 211] width 69 height 9
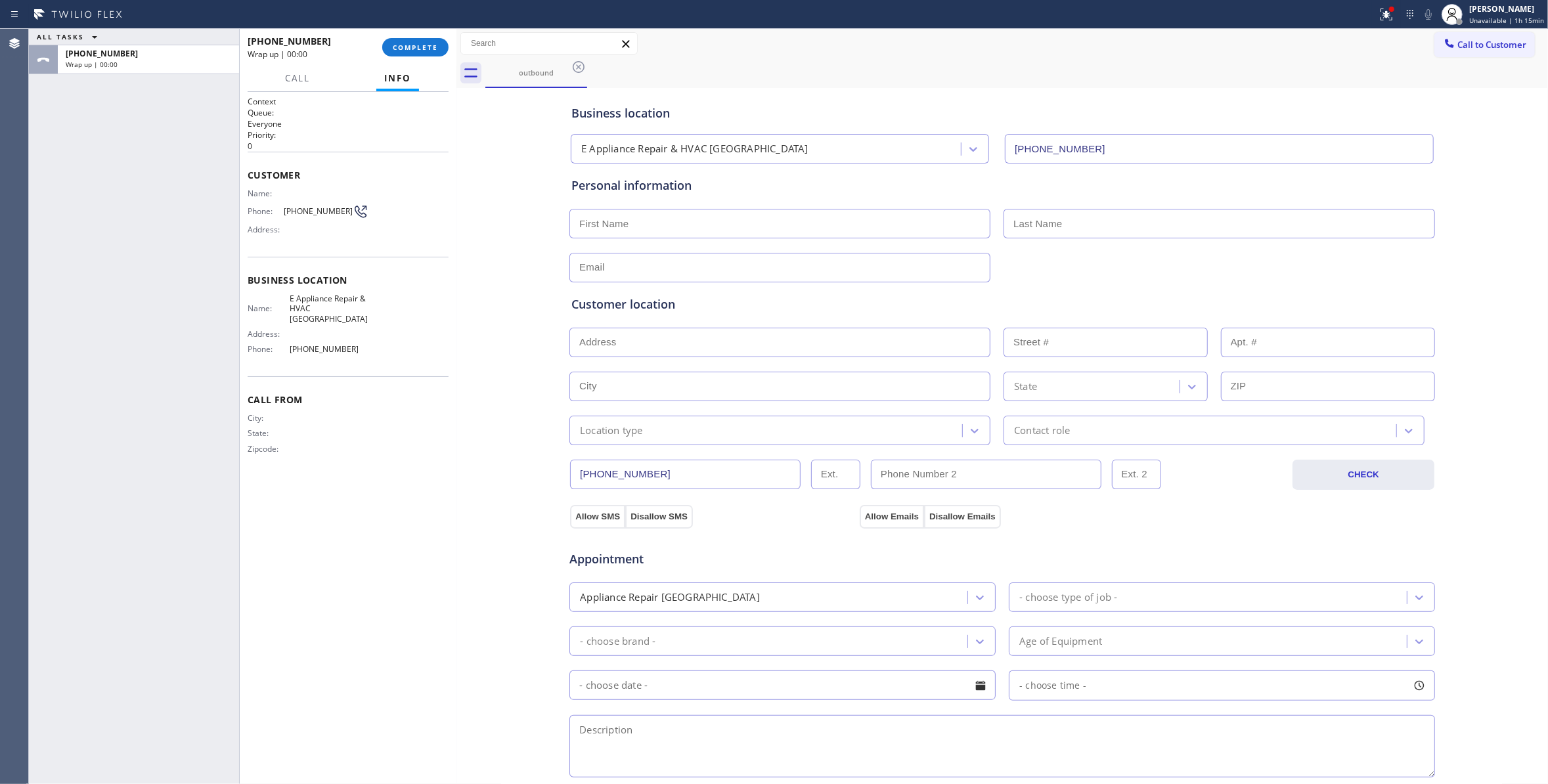
click at [473, 201] on div "Business location E Appliance Repair & HVAC [GEOGRAPHIC_DATA] [PHONE_NUMBER] Pe…" at bounding box center [1002, 539] width 1085 height 896
click at [416, 45] on span "COMPLETE" at bounding box center [415, 47] width 45 height 9
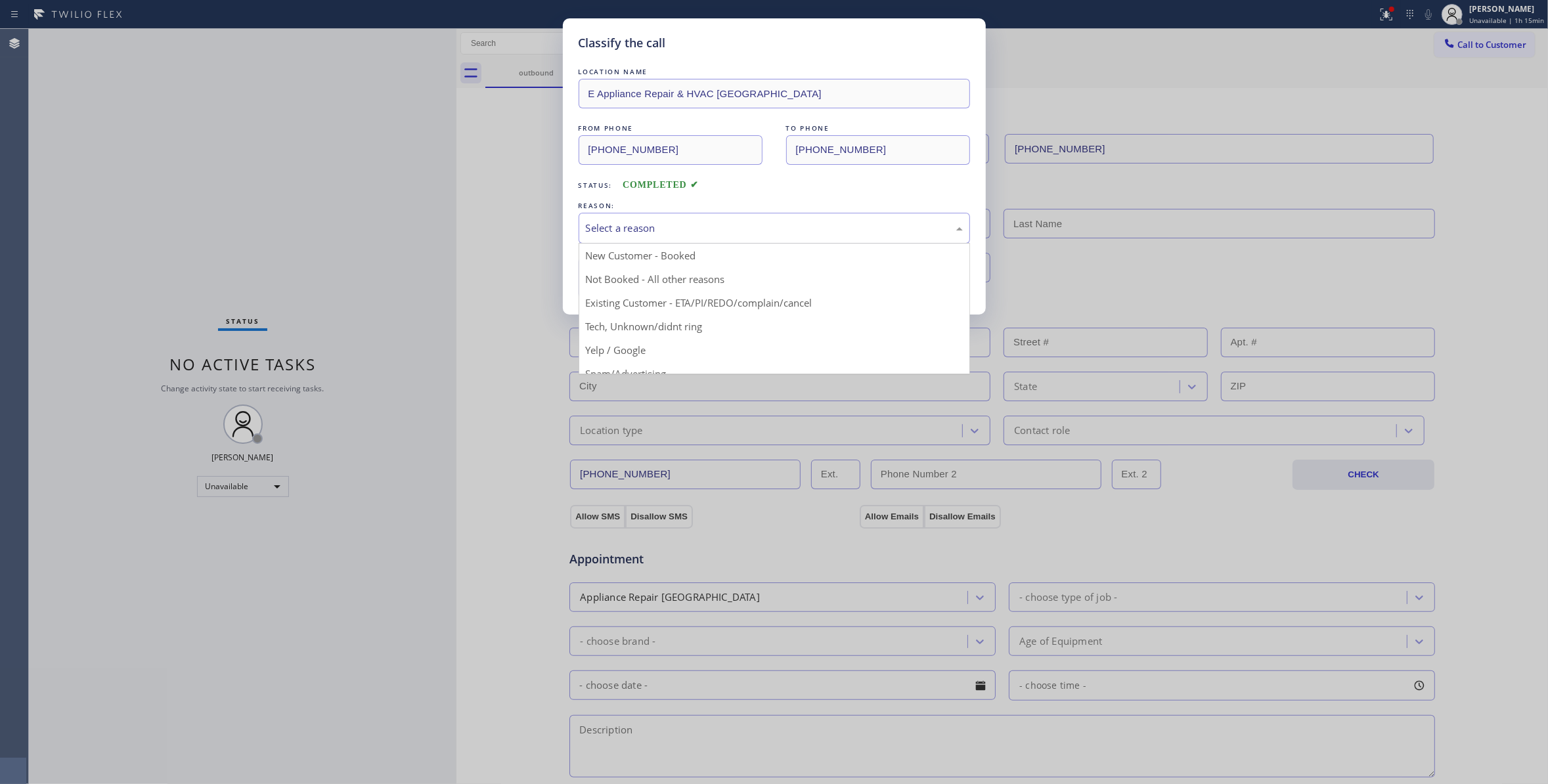
click at [592, 237] on div "Select a reason" at bounding box center [774, 228] width 391 height 31
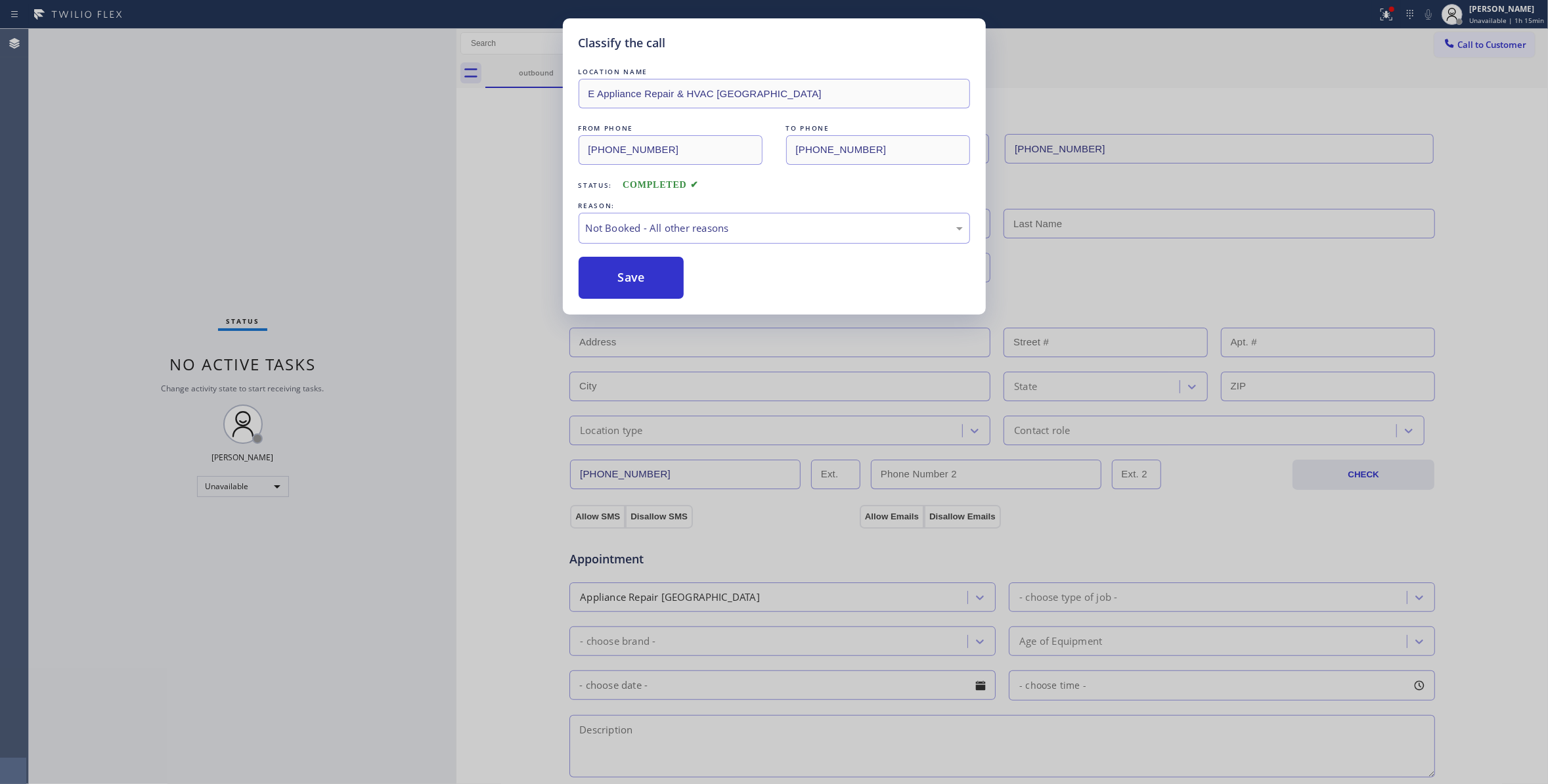
click at [631, 286] on button "Save" at bounding box center [632, 277] width 106 height 42
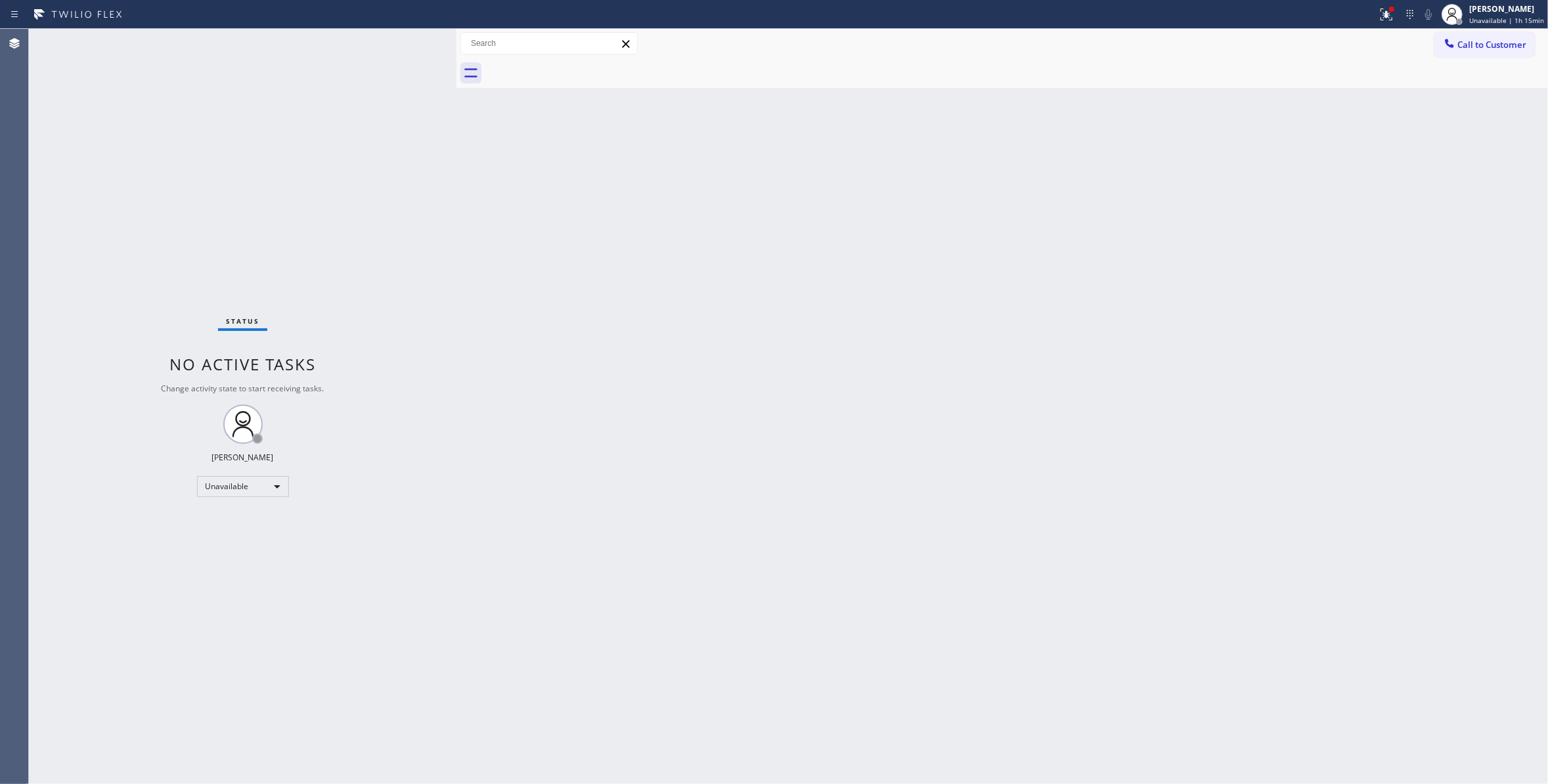
drag, startPoint x: 943, startPoint y: 311, endPoint x: 1301, endPoint y: 155, distance: 390.5
click at [972, 304] on div "Back to Dashboard Change Sender ID Customers Technicians Select a contact Outbo…" at bounding box center [1002, 406] width 1091 height 755
click at [1516, 44] on span "Call to Customer" at bounding box center [1491, 44] width 69 height 12
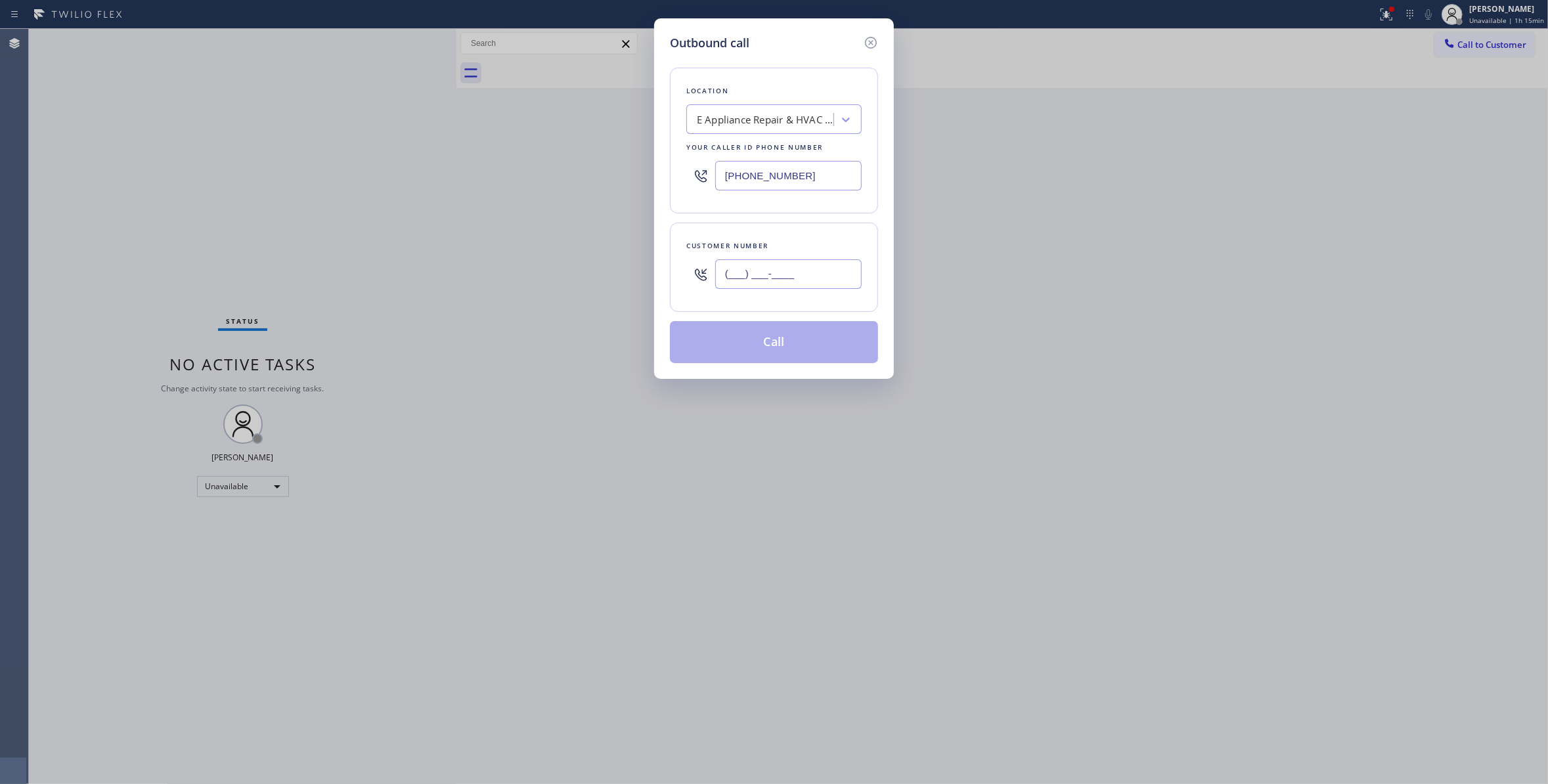
click at [827, 273] on input "(___) ___-____" at bounding box center [787, 273] width 146 height 29
paste input "971) 333-2550"
type input "[PHONE_NUMBER]"
click at [744, 343] on button "Call" at bounding box center [773, 341] width 208 height 42
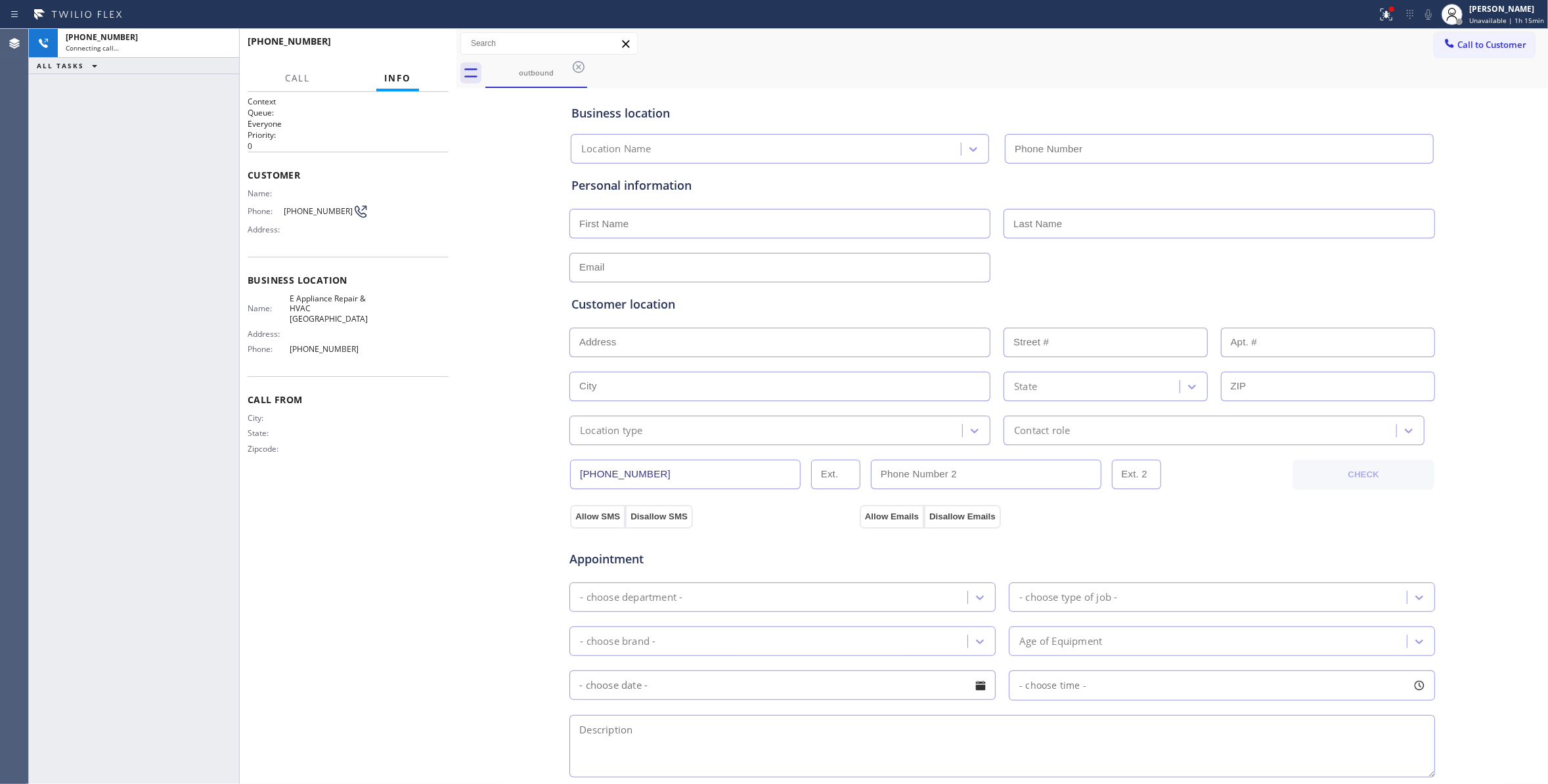
type input "[PHONE_NUMBER]"
click at [168, 352] on div "[PHONE_NUMBER] Live | 00:01 ALL TASKS ALL TASKS ACTIVE TASKS TASKS IN WRAP UP" at bounding box center [134, 406] width 210 height 755
click at [421, 48] on span "HANG UP" at bounding box center [417, 47] width 40 height 9
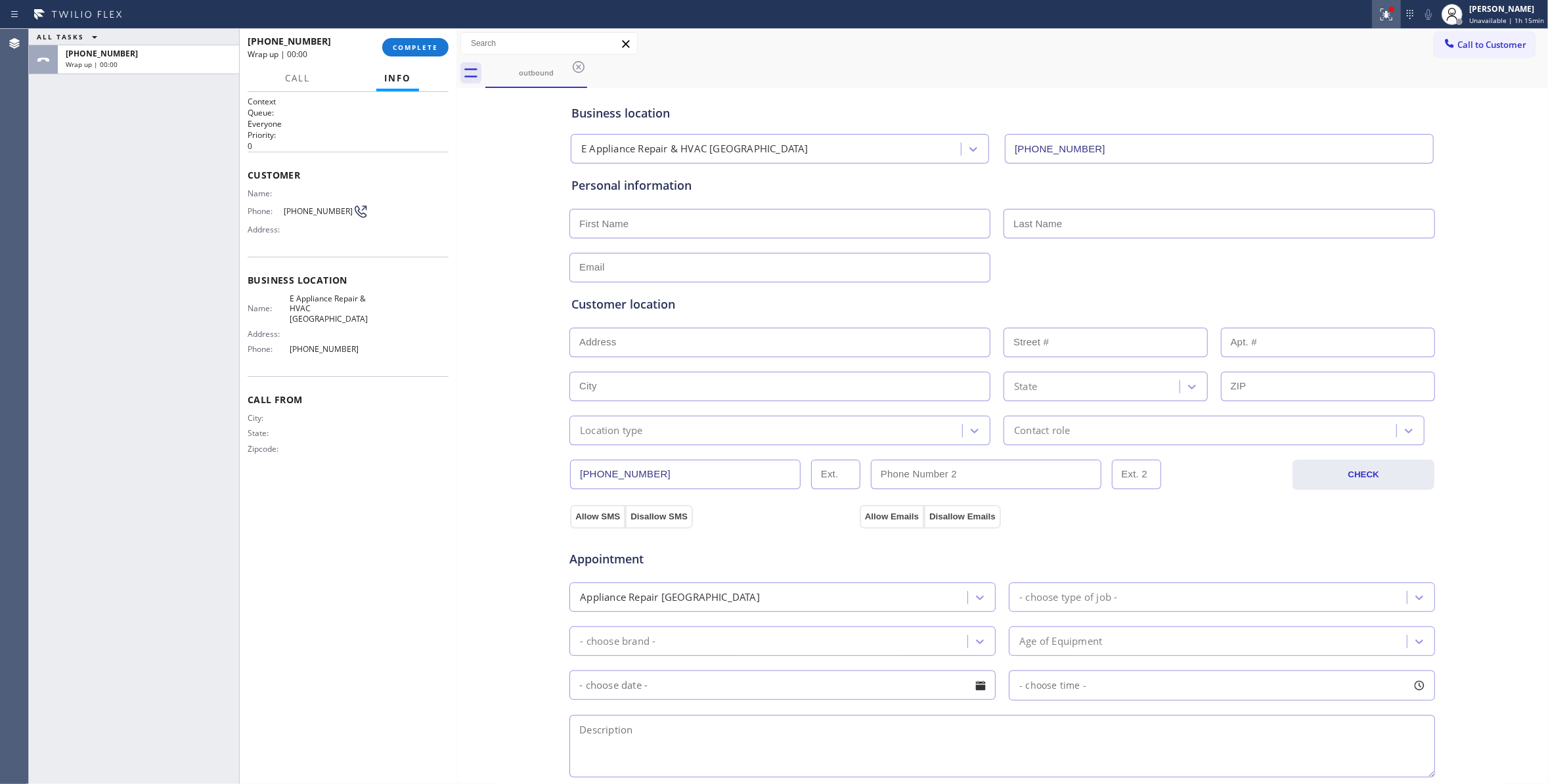
click at [1378, 14] on icon at bounding box center [1386, 14] width 16 height 16
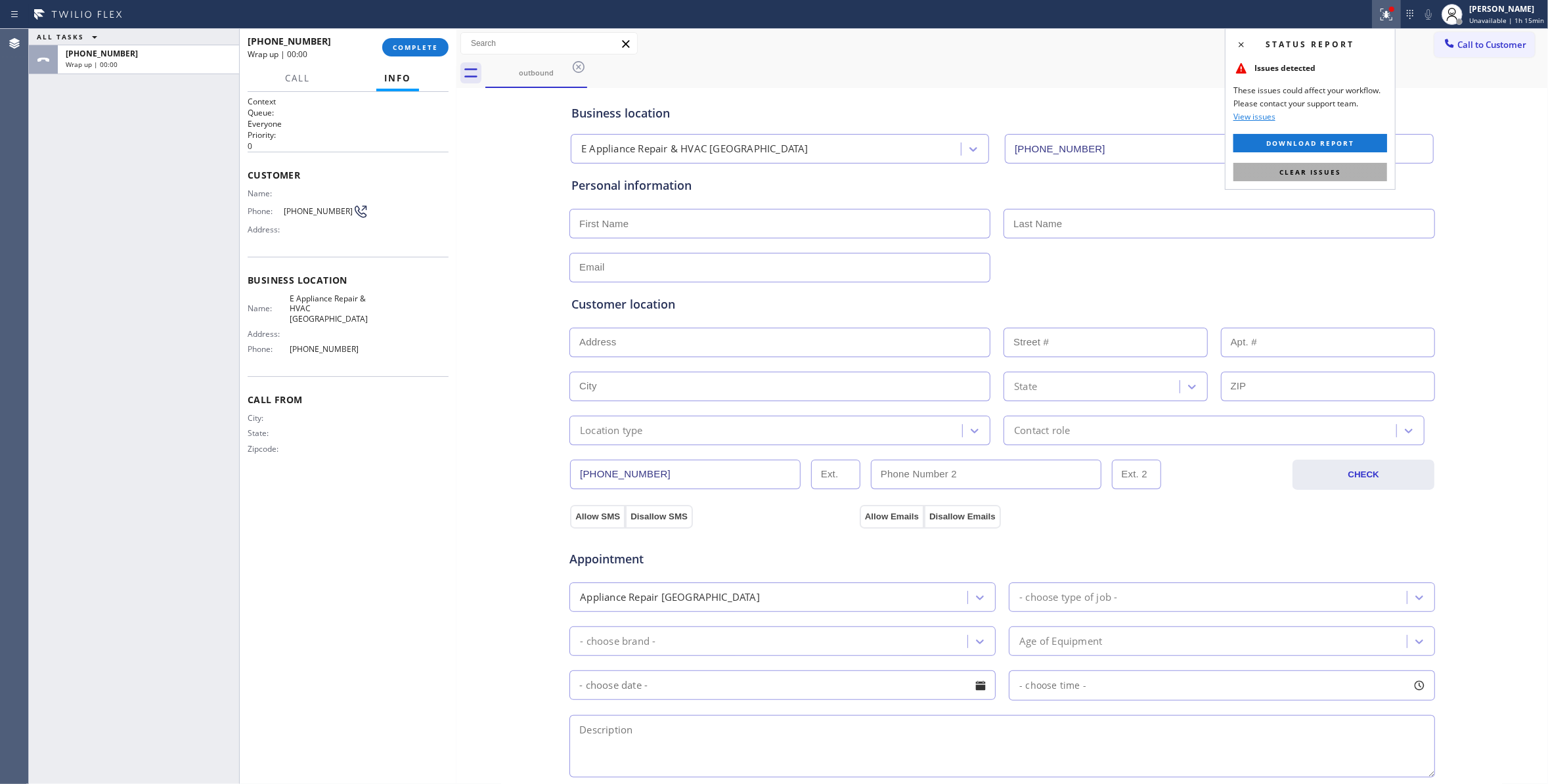
click at [1331, 174] on span "Clear issues" at bounding box center [1310, 172] width 62 height 9
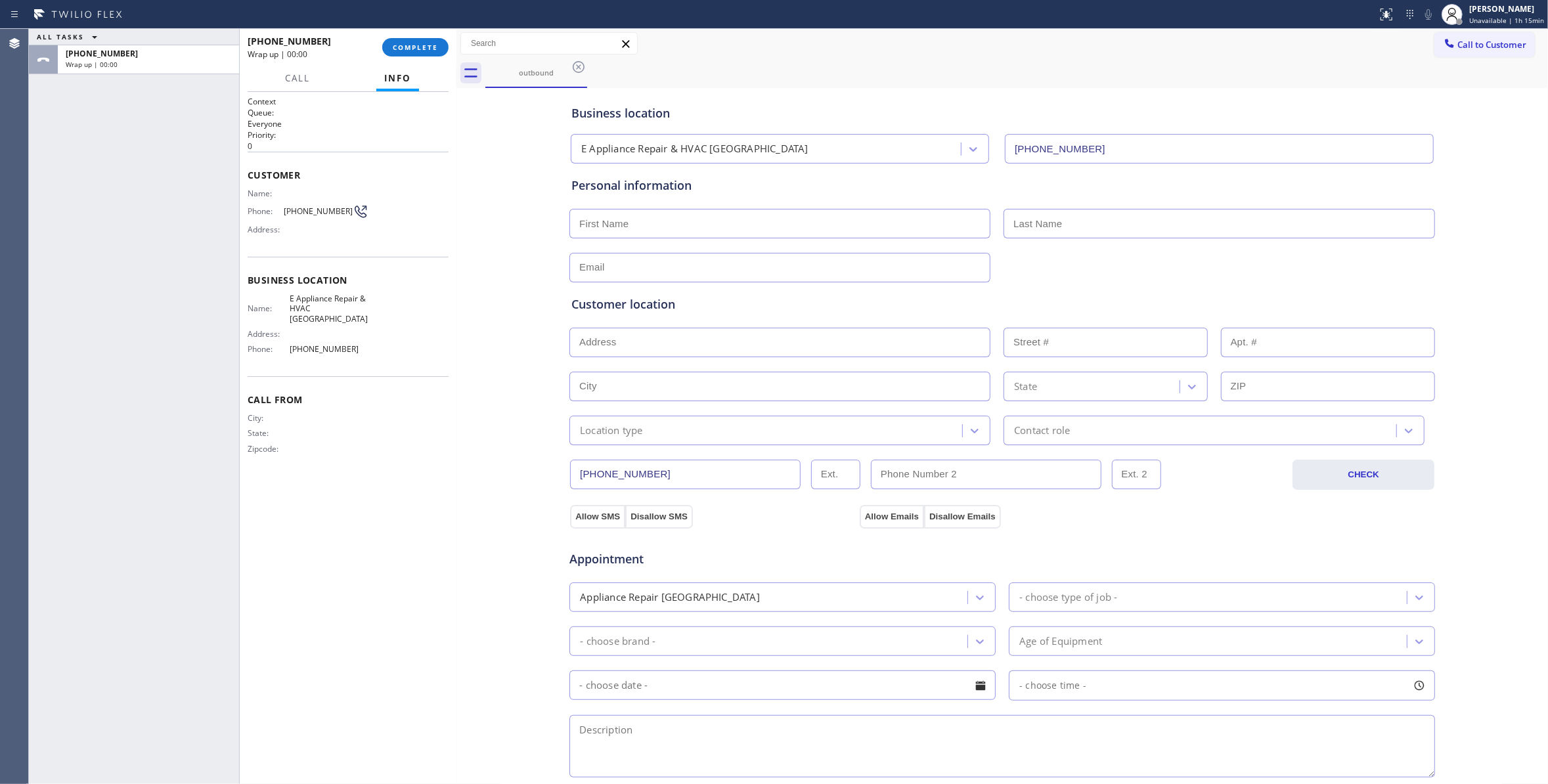
click at [405, 37] on div "[PHONE_NUMBER] Wrap up | 00:00 COMPLETE" at bounding box center [348, 47] width 201 height 34
click at [428, 48] on span "COMPLETE" at bounding box center [415, 47] width 45 height 9
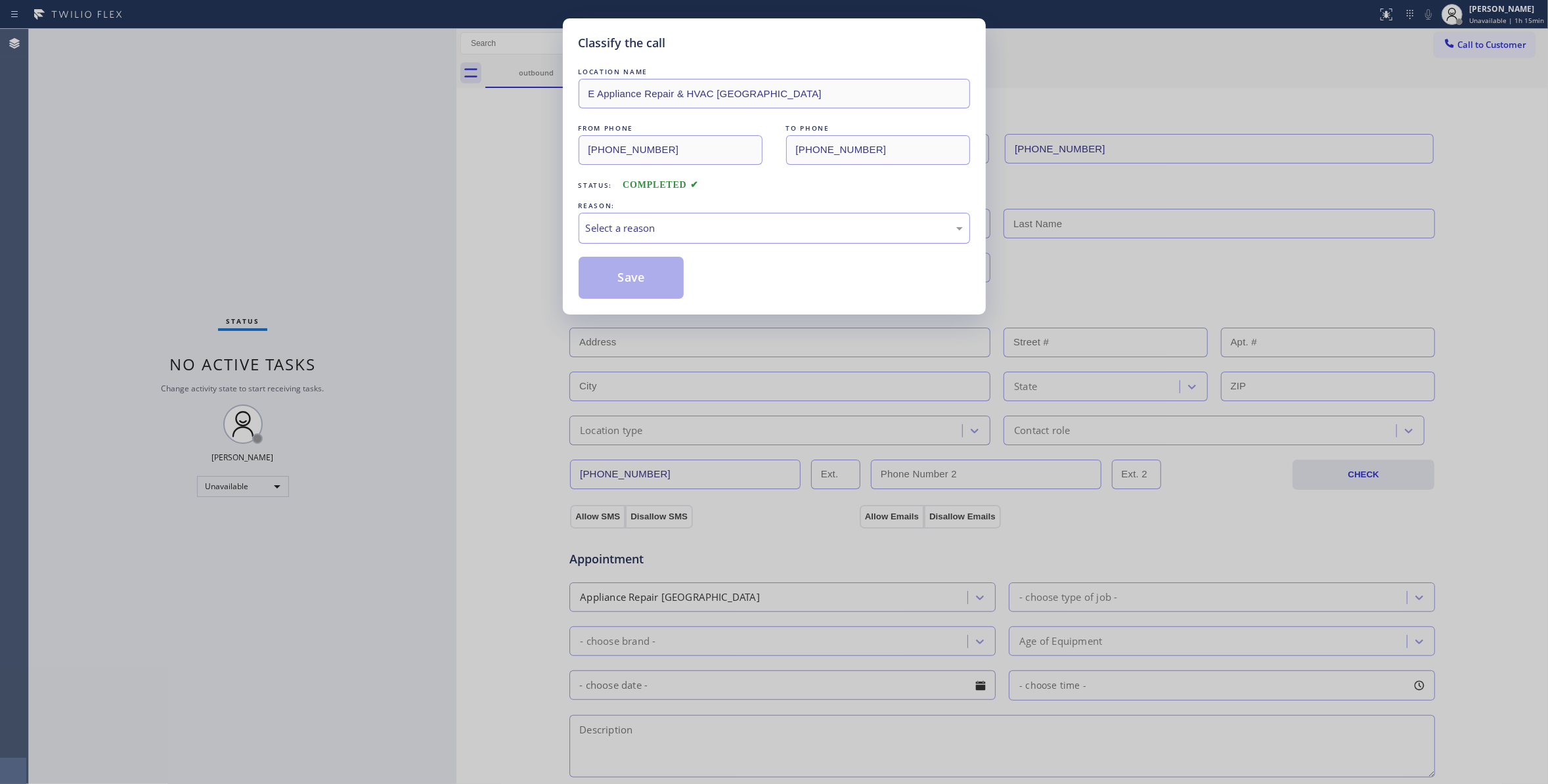
click at [624, 219] on div "Select a reason" at bounding box center [774, 228] width 391 height 31
click at [610, 282] on button "Save" at bounding box center [632, 277] width 106 height 42
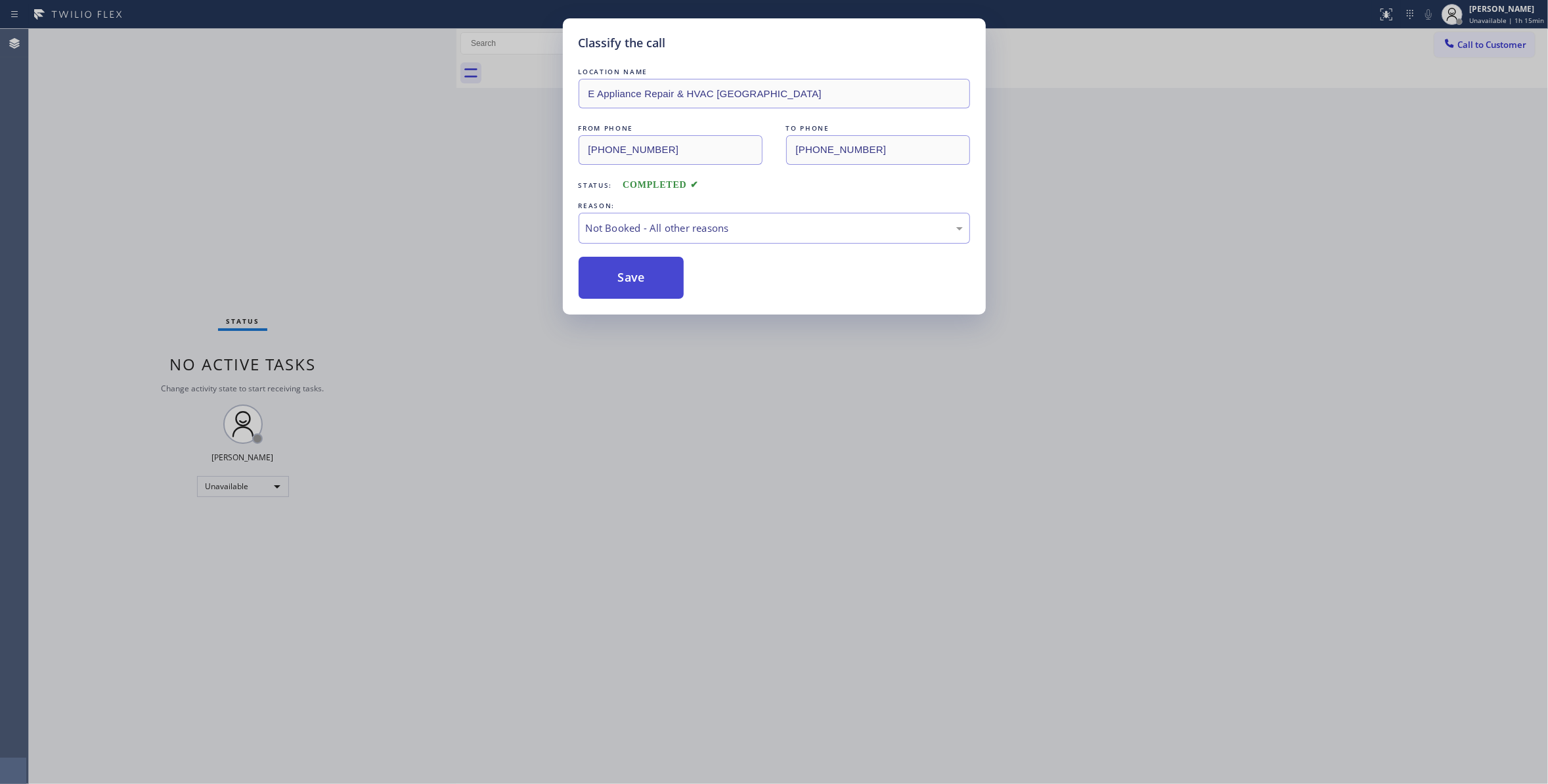
click at [610, 282] on button "Save" at bounding box center [632, 277] width 106 height 42
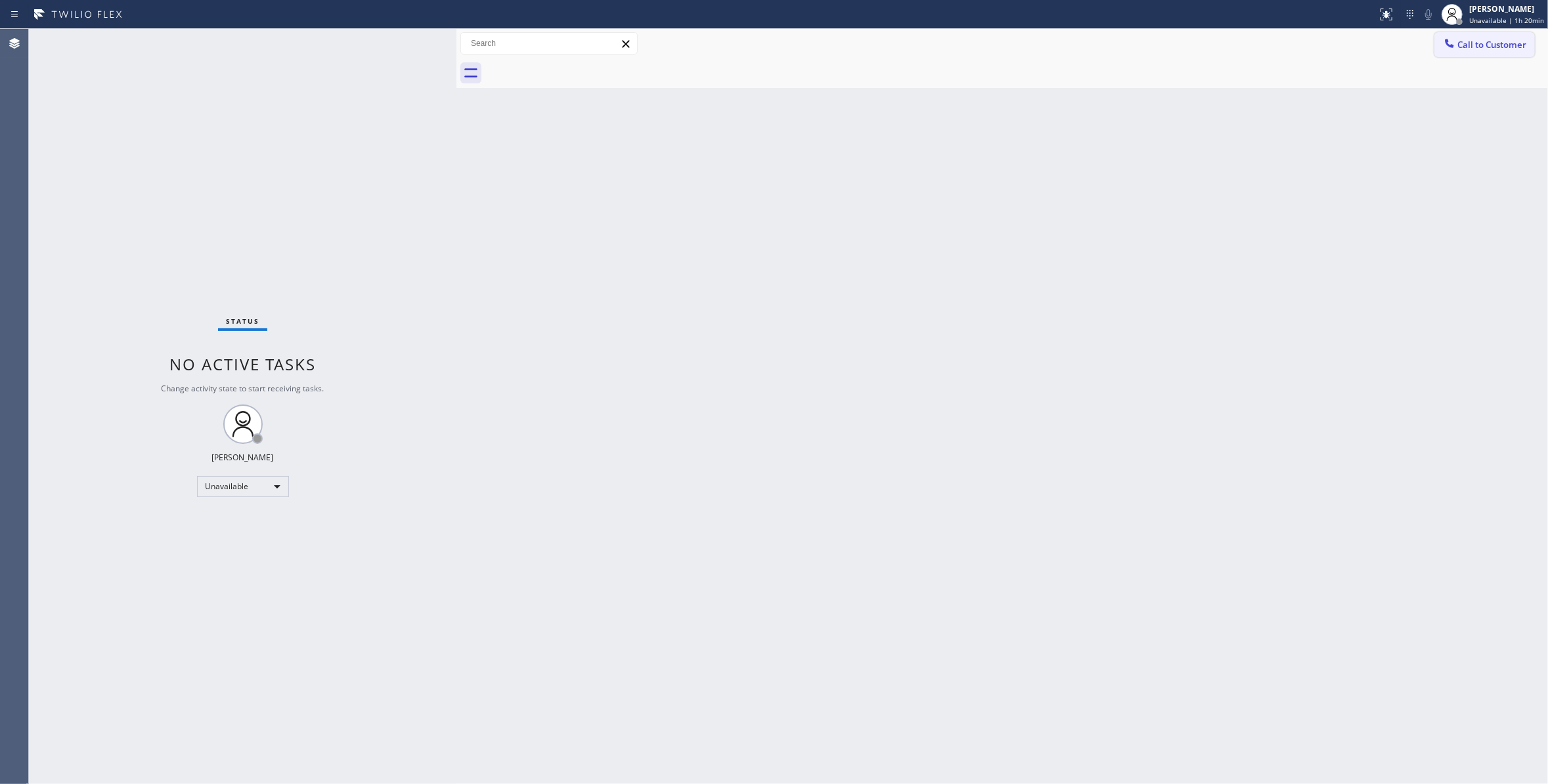
drag, startPoint x: 1500, startPoint y: 46, endPoint x: 763, endPoint y: 164, distance: 746.4
click at [1497, 45] on span "Call to Customer" at bounding box center [1491, 44] width 69 height 12
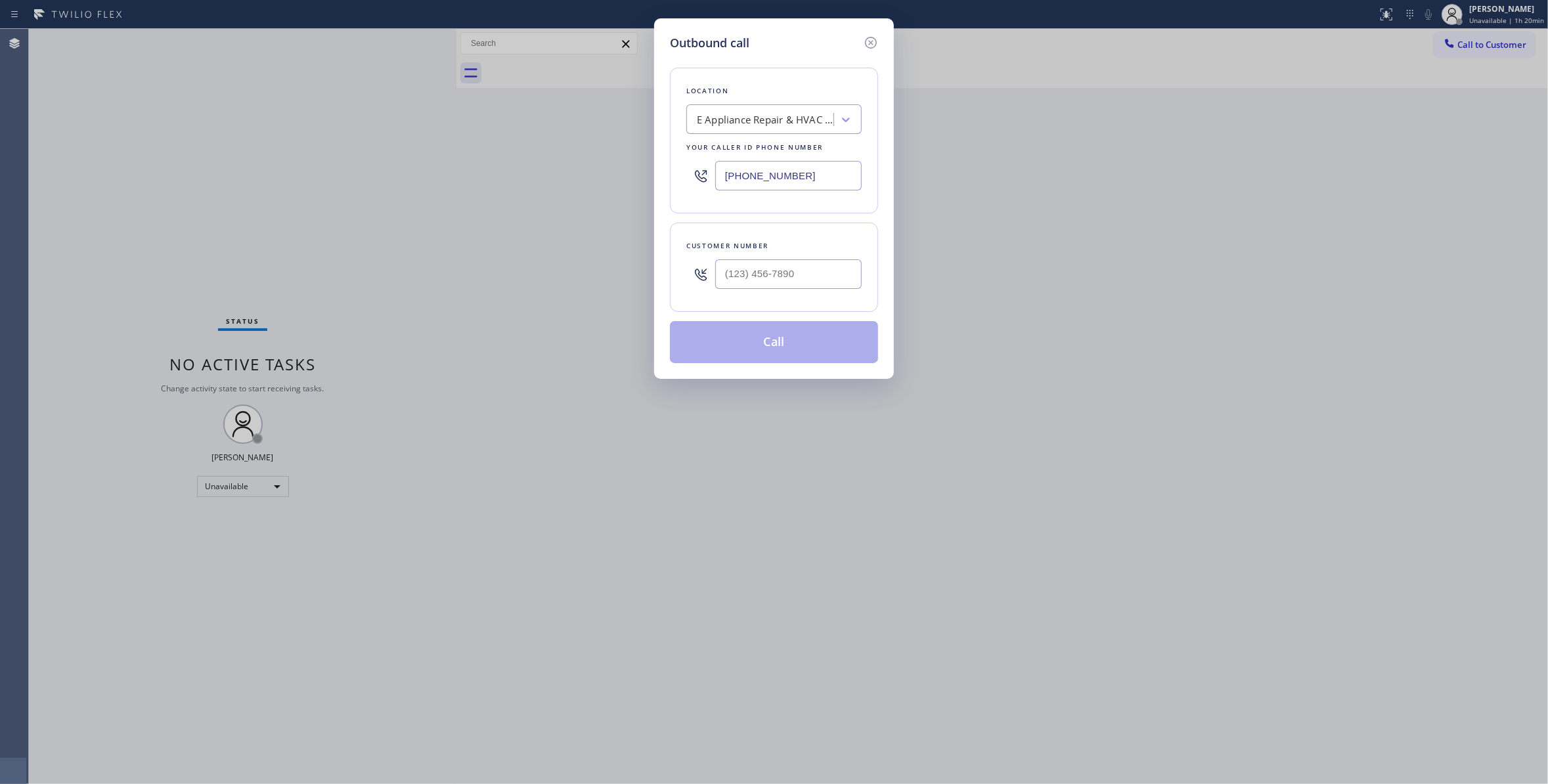
type input "(___) ___-____"
click at [809, 271] on input "(___) ___-____" at bounding box center [787, 273] width 146 height 29
drag, startPoint x: 813, startPoint y: 179, endPoint x: 390, endPoint y: 131, distance: 425.7
click at [390, 131] on div "Outbound call Location E Appliance Repair & HVAC [GEOGRAPHIC_DATA] Your caller …" at bounding box center [774, 392] width 1548 height 784
paste input "310) 550-7462"
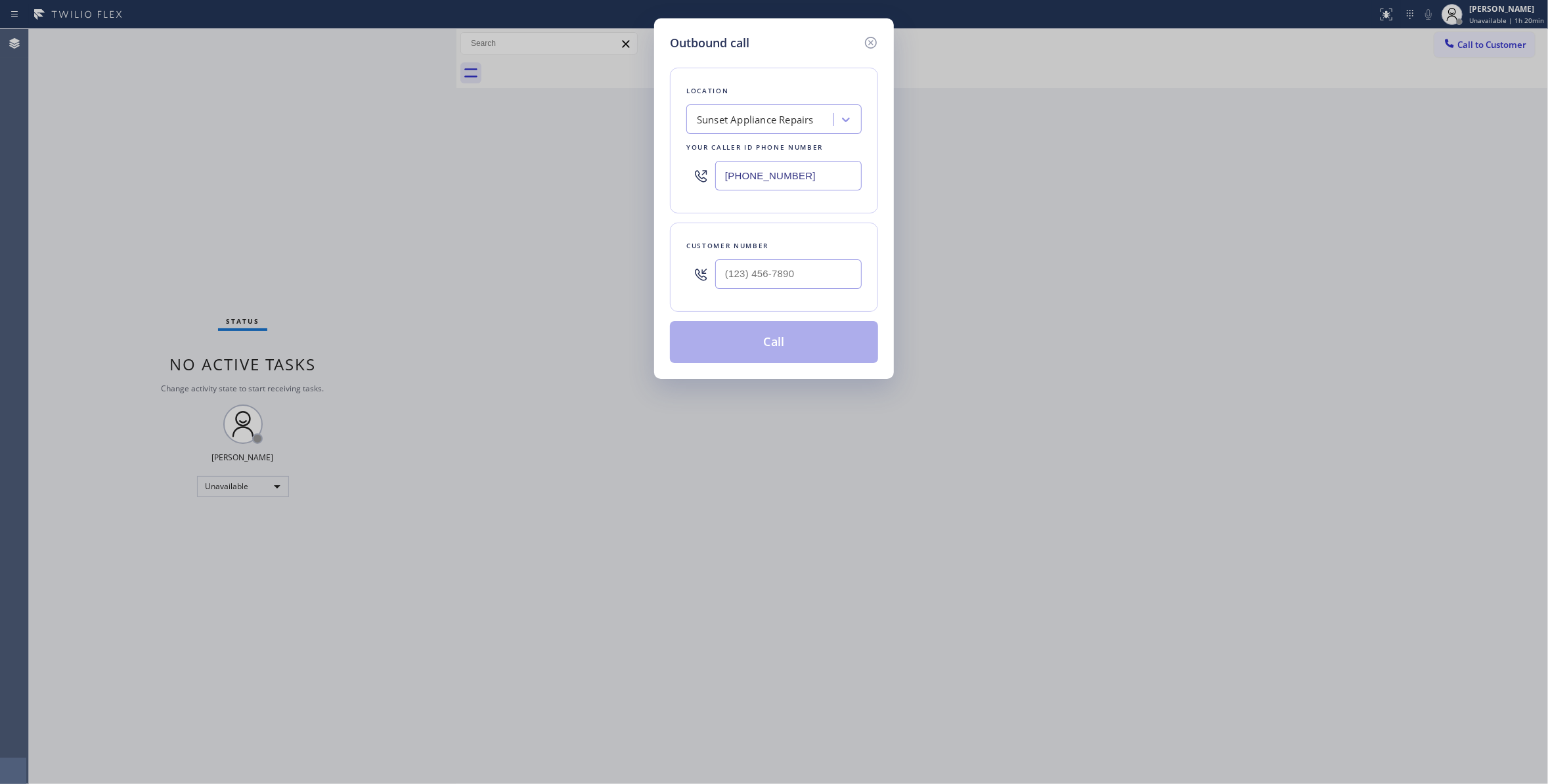
type input "[PHONE_NUMBER]"
click at [763, 271] on input "(___) ___-____" at bounding box center [787, 273] width 146 height 29
paste input "229) 834-8109"
type input "[PHONE_NUMBER]"
click at [800, 348] on button "Call" at bounding box center [773, 341] width 208 height 42
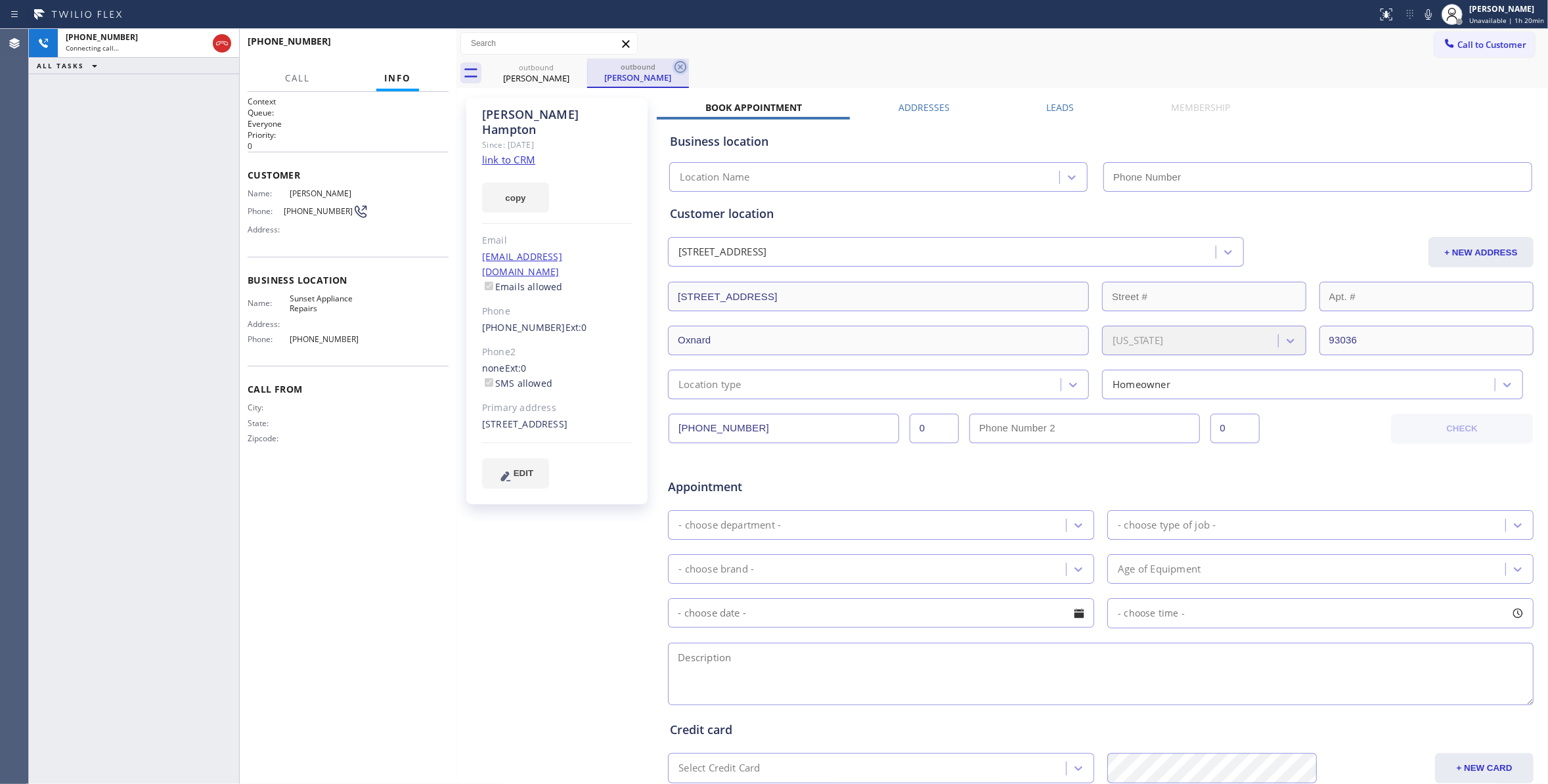
click at [678, 64] on icon at bounding box center [680, 67] width 16 height 16
type input "[PHONE_NUMBER]"
click at [516, 153] on link "link to CRM" at bounding box center [508, 160] width 53 height 13
click at [308, 211] on span "[PHONE_NUMBER]" at bounding box center [318, 211] width 69 height 9
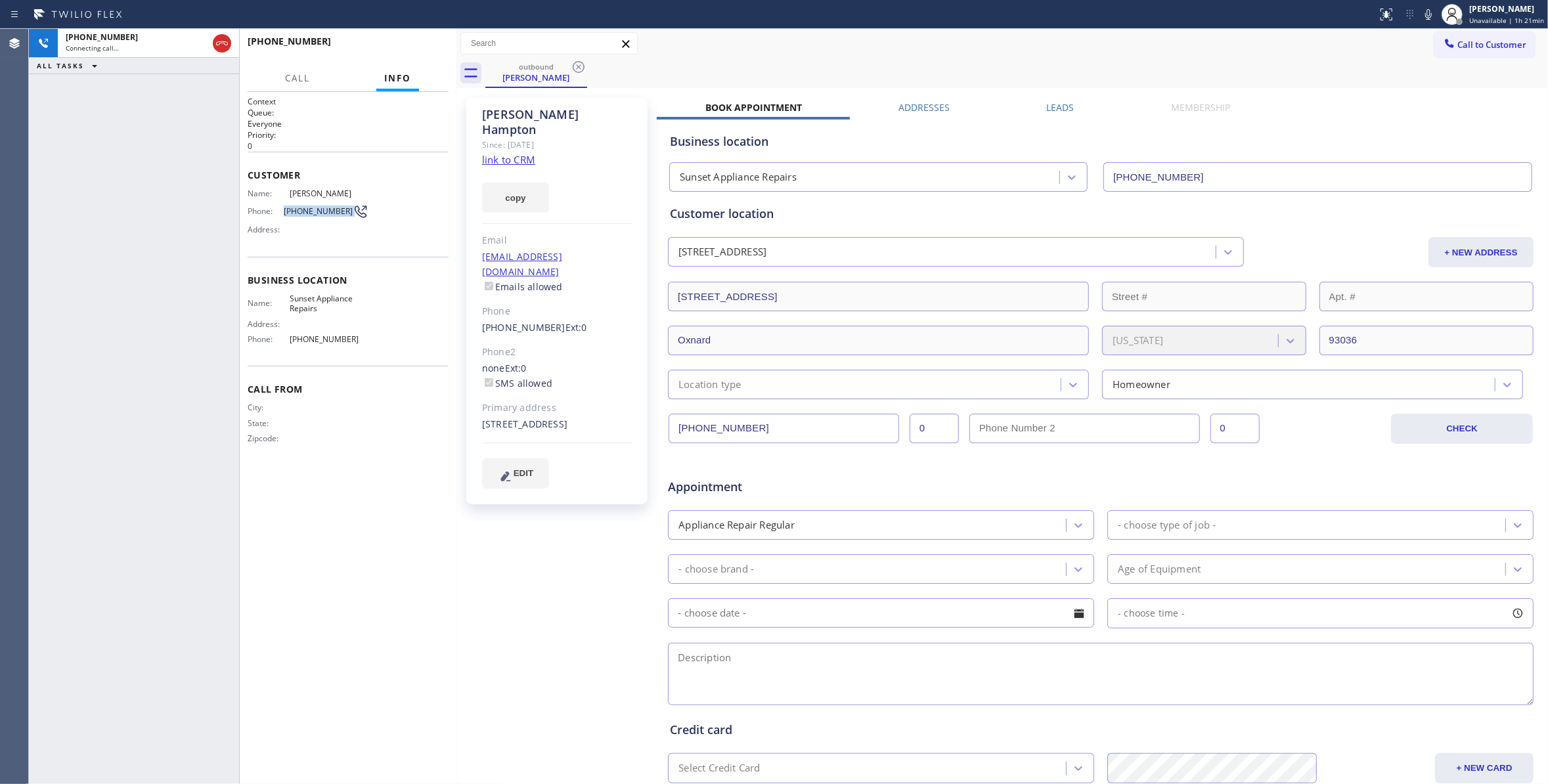
click at [308, 211] on span "[PHONE_NUMBER]" at bounding box center [318, 211] width 69 height 9
click at [447, 47] on button "HANG UP" at bounding box center [417, 47] width 61 height 18
click at [447, 43] on button "HANG UP" at bounding box center [417, 47] width 61 height 18
click at [421, 48] on span "COMPLETE" at bounding box center [415, 47] width 45 height 9
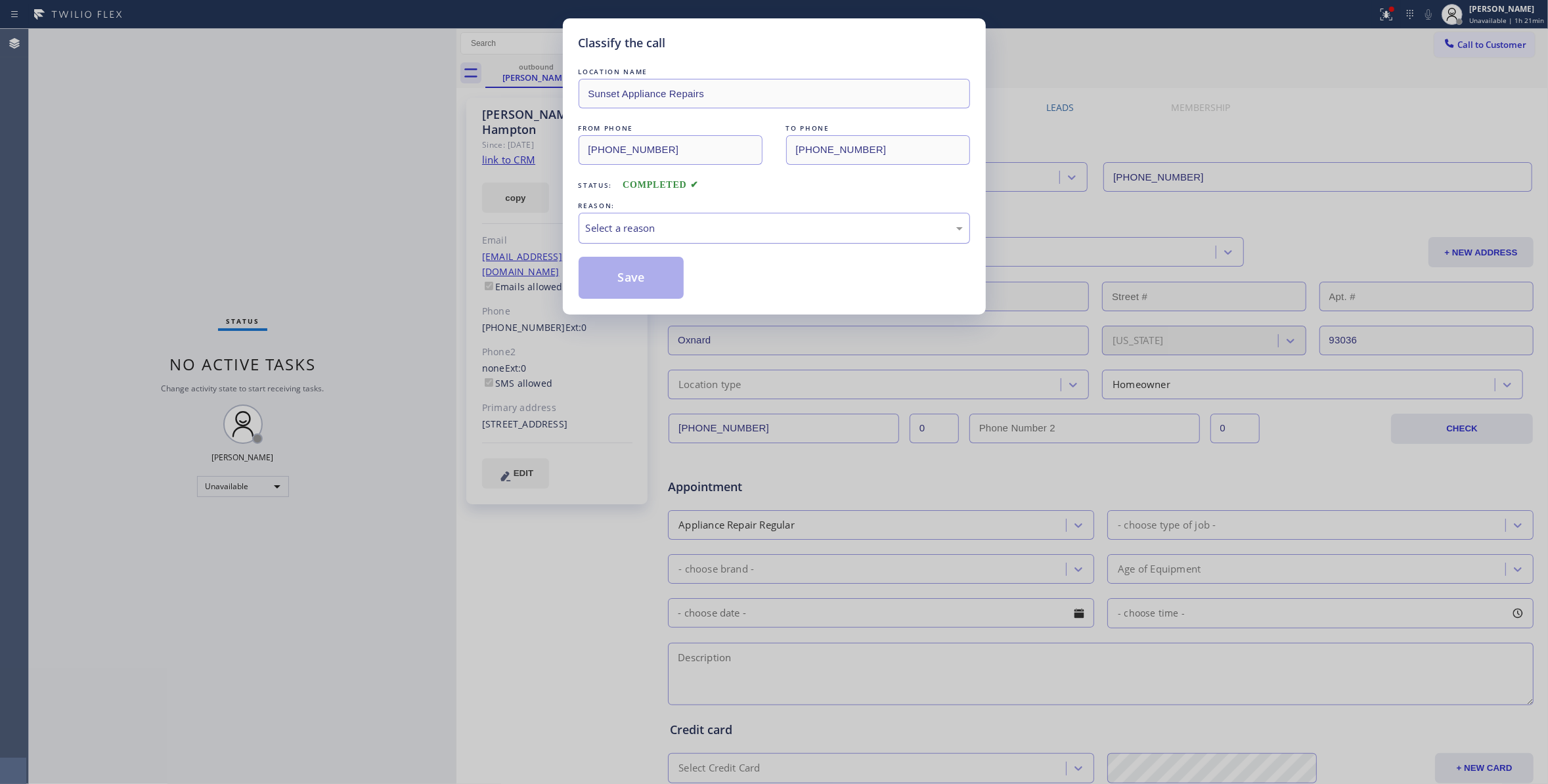
drag, startPoint x: 662, startPoint y: 222, endPoint x: 659, endPoint y: 235, distance: 13.3
click at [660, 223] on div "Select a reason" at bounding box center [774, 228] width 377 height 15
click at [631, 282] on button "Save" at bounding box center [632, 277] width 106 height 42
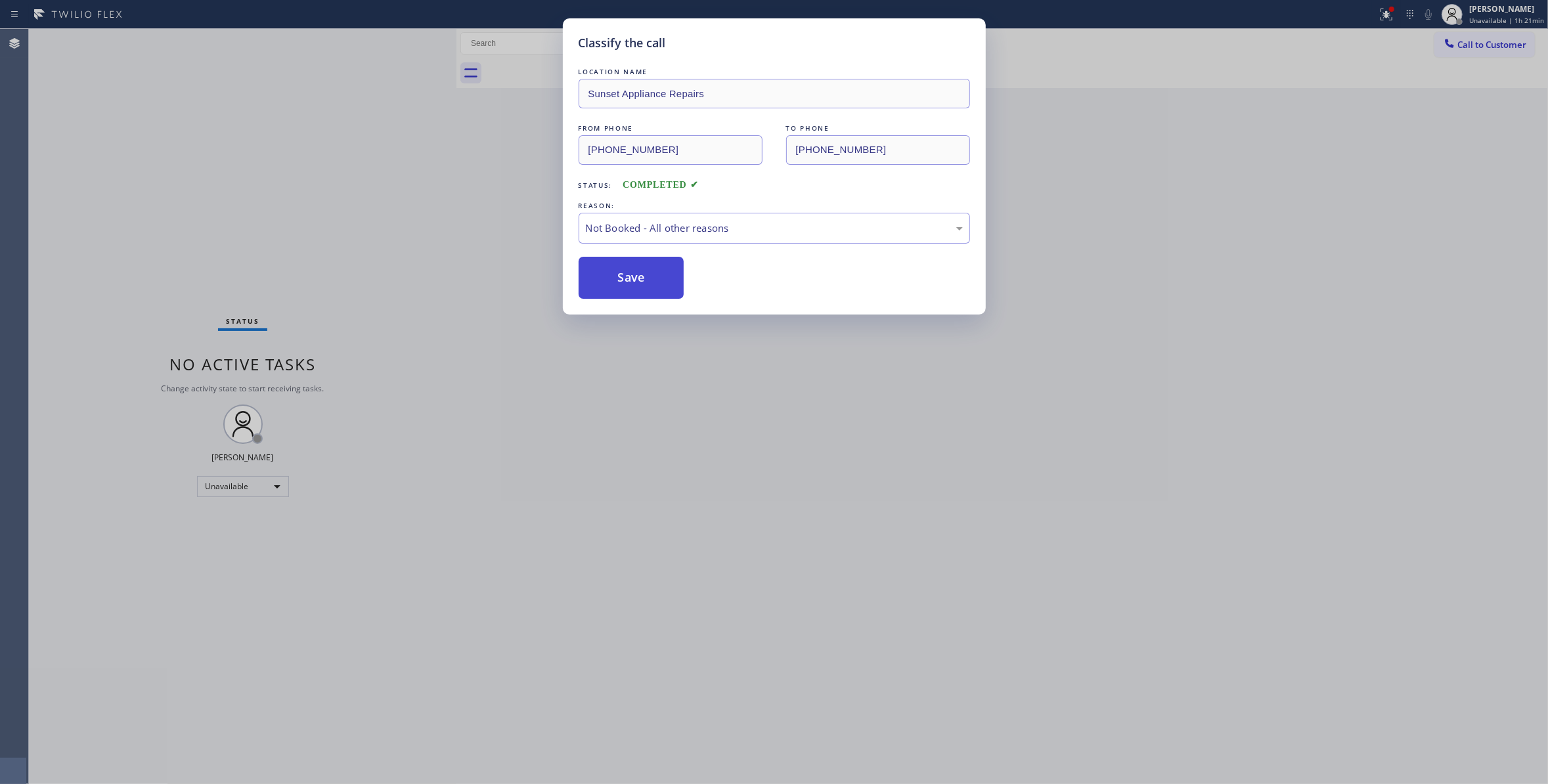
drag, startPoint x: 631, startPoint y: 282, endPoint x: 1420, endPoint y: 127, distance: 804.1
click at [633, 282] on button "Save" at bounding box center [632, 277] width 106 height 42
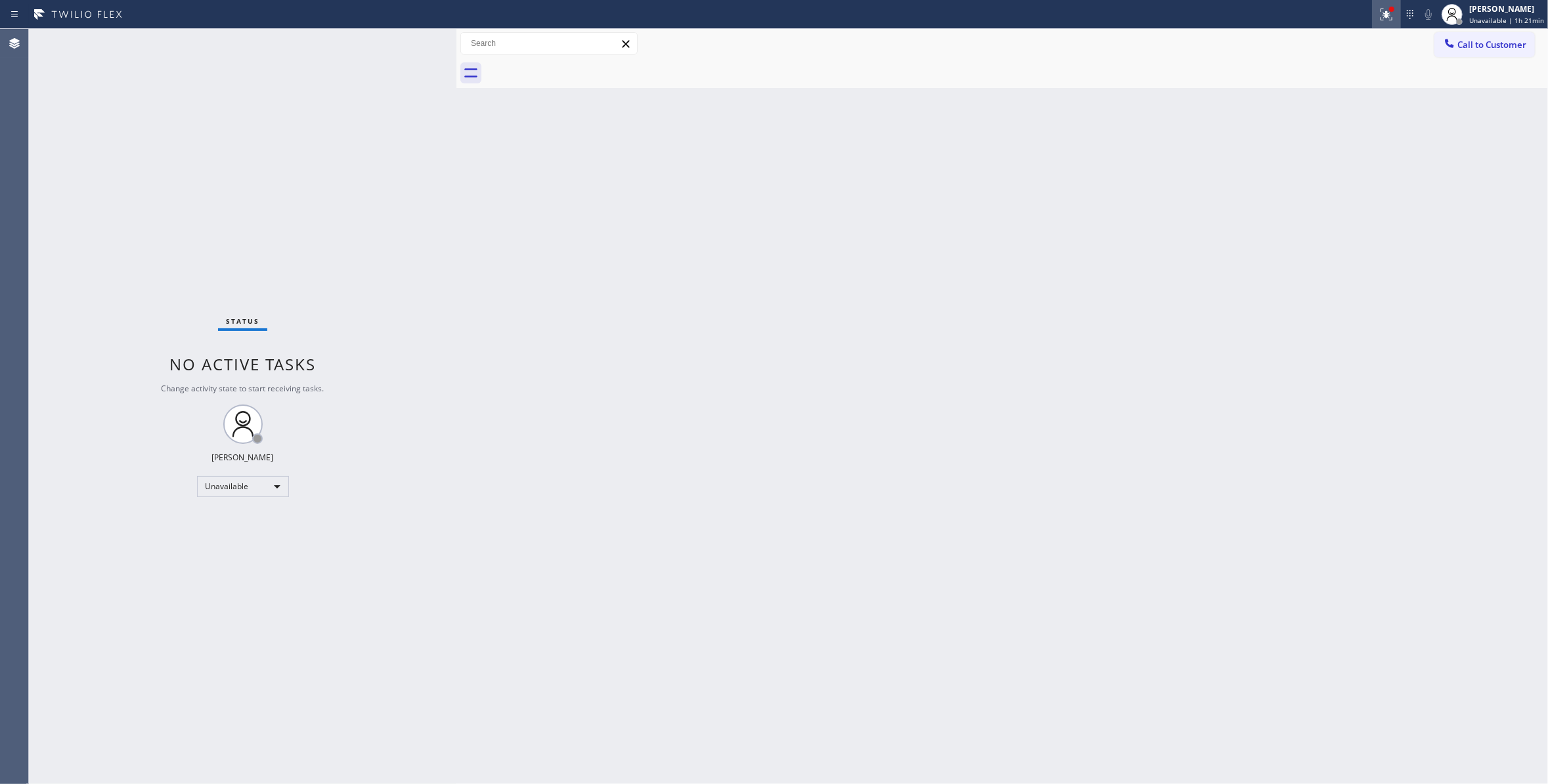
click at [1378, 20] on icon at bounding box center [1386, 14] width 16 height 16
click at [1316, 168] on span "Clear issues" at bounding box center [1310, 172] width 62 height 9
drag, startPoint x: 1519, startPoint y: 43, endPoint x: 1472, endPoint y: 55, distance: 48.5
click at [1516, 43] on span "Call to Customer" at bounding box center [1491, 44] width 69 height 12
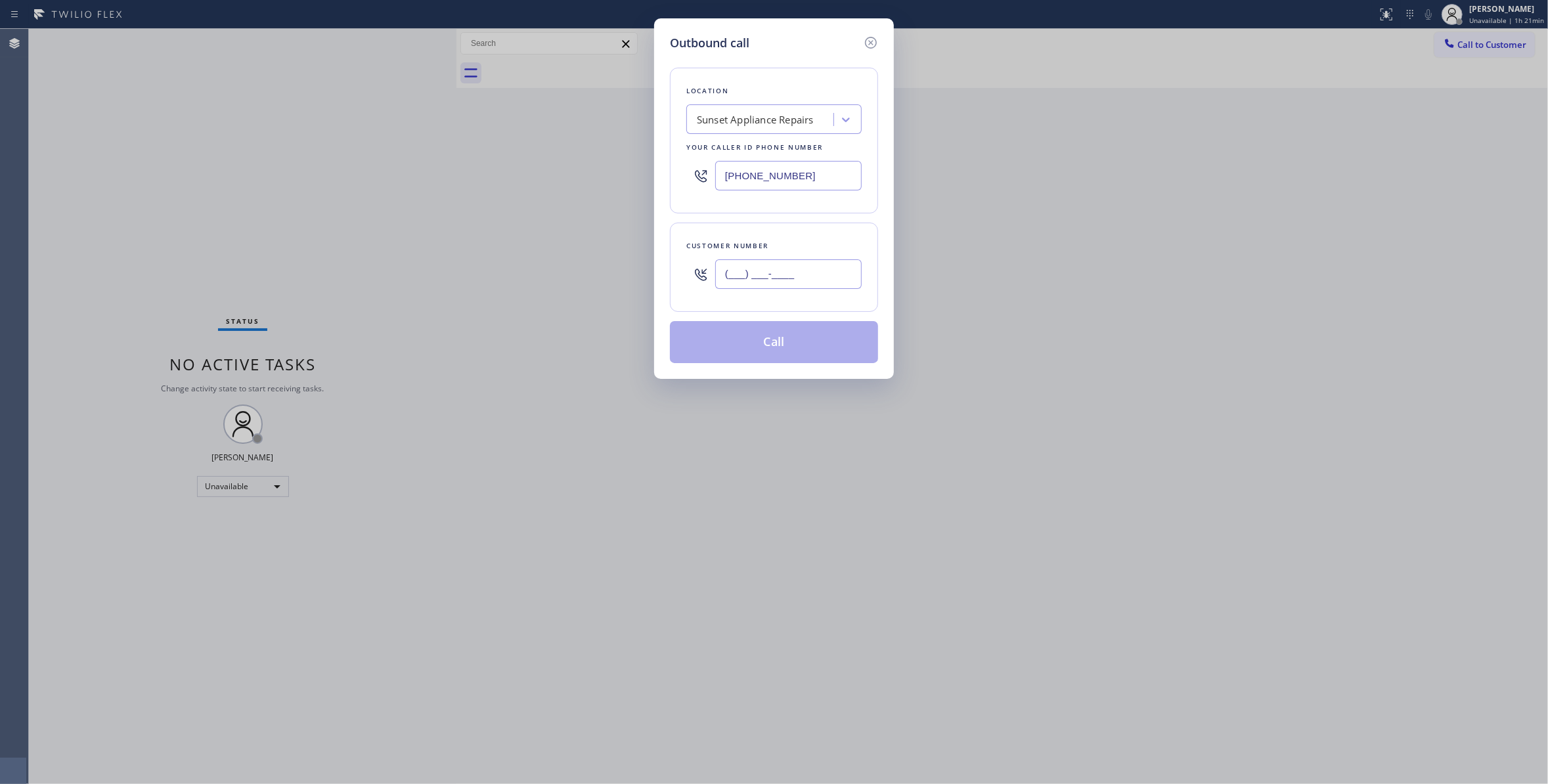
click at [776, 276] on input "(___) ___-____" at bounding box center [787, 273] width 146 height 29
paste input "229) 834-8109"
type input "[PHONE_NUMBER]"
click at [779, 350] on button "Call" at bounding box center [773, 341] width 208 height 42
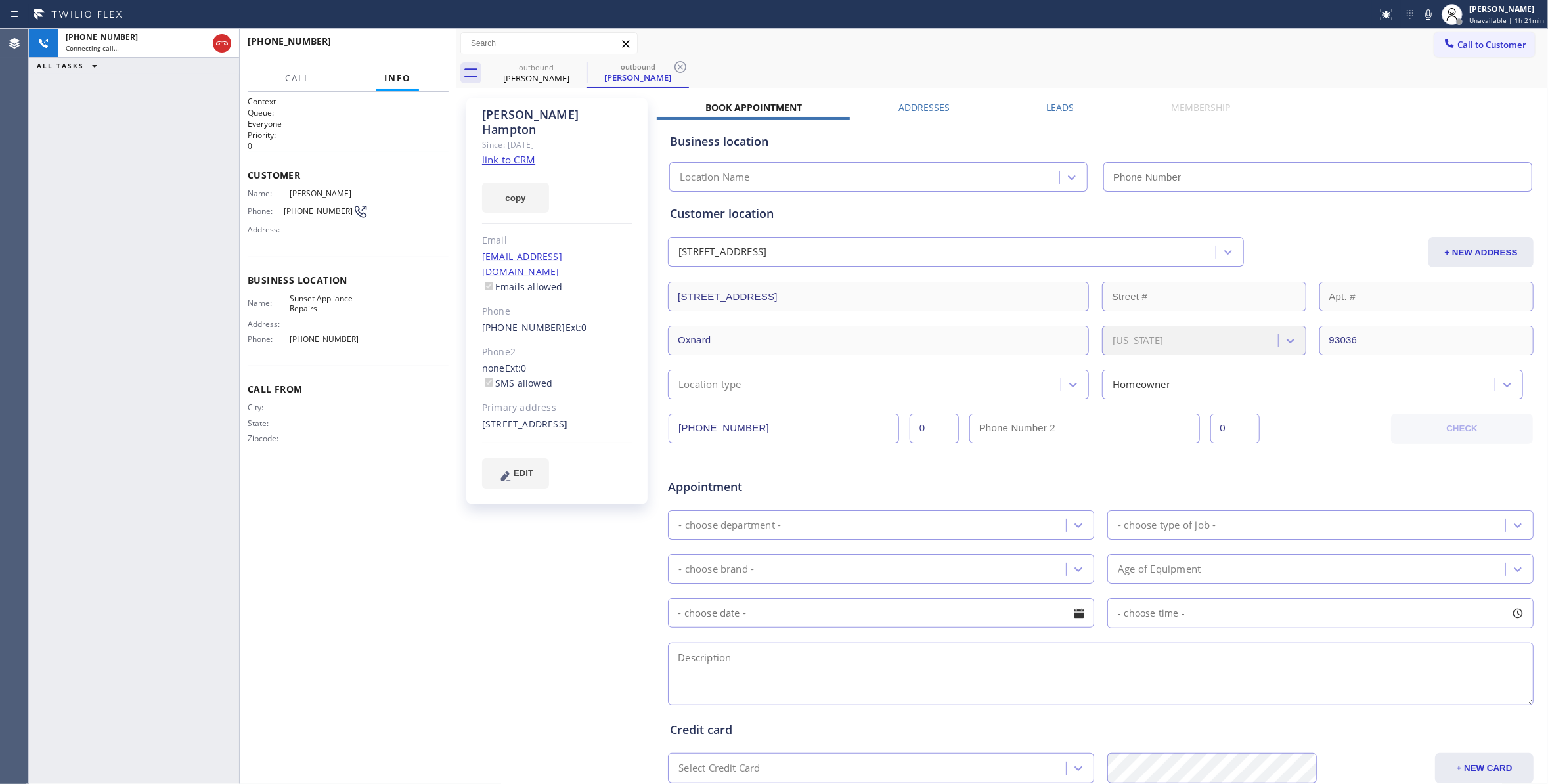
type input "[PHONE_NUMBER]"
click at [416, 43] on span "HANG UP" at bounding box center [417, 47] width 40 height 9
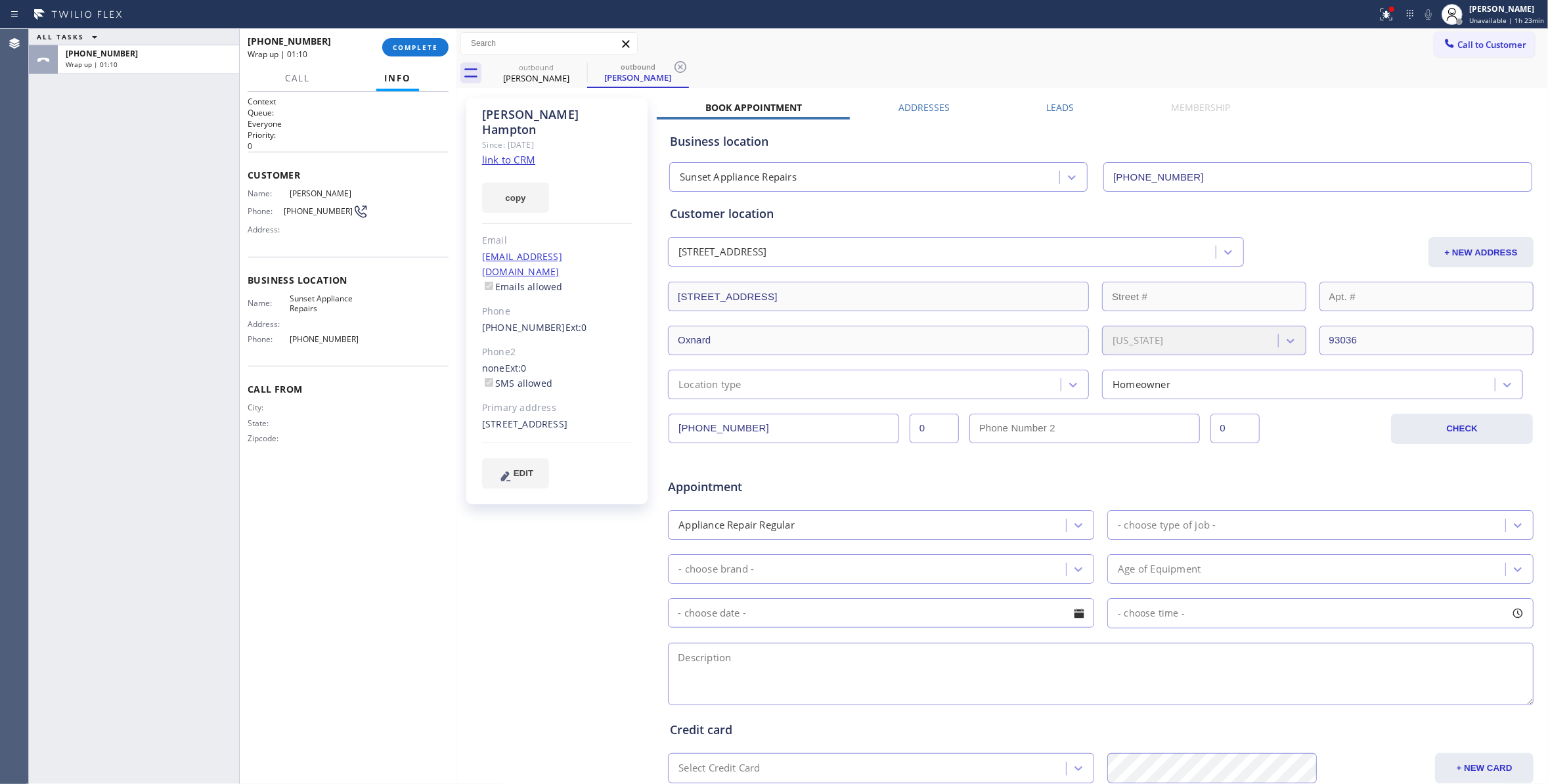
click at [425, 27] on div "Status report Issues detected These issues could affect your workflow. Please c…" at bounding box center [774, 14] width 1548 height 29
click at [421, 54] on button "COMPLETE" at bounding box center [415, 47] width 66 height 18
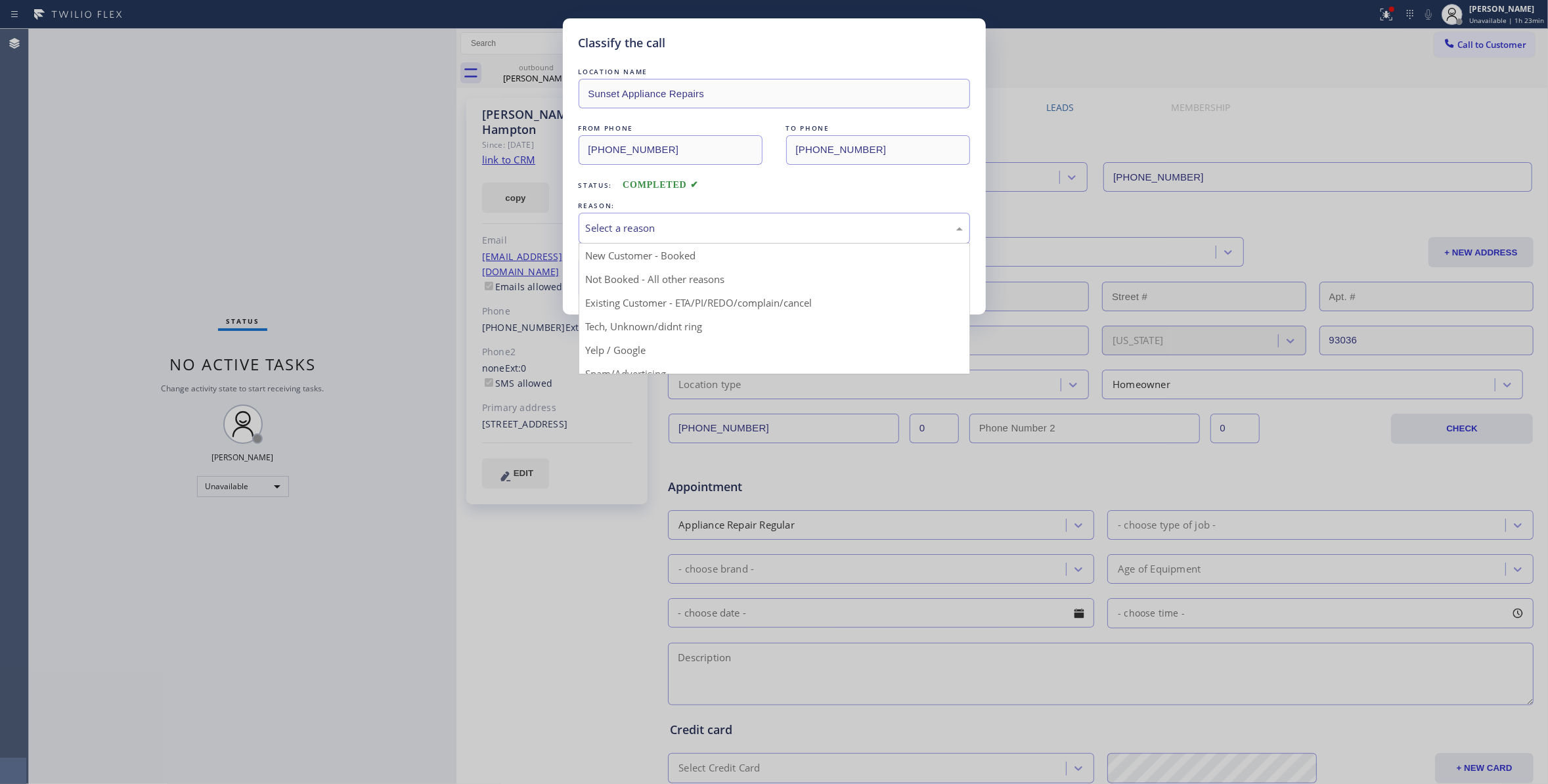
click at [657, 213] on div "Select a reason" at bounding box center [774, 228] width 391 height 31
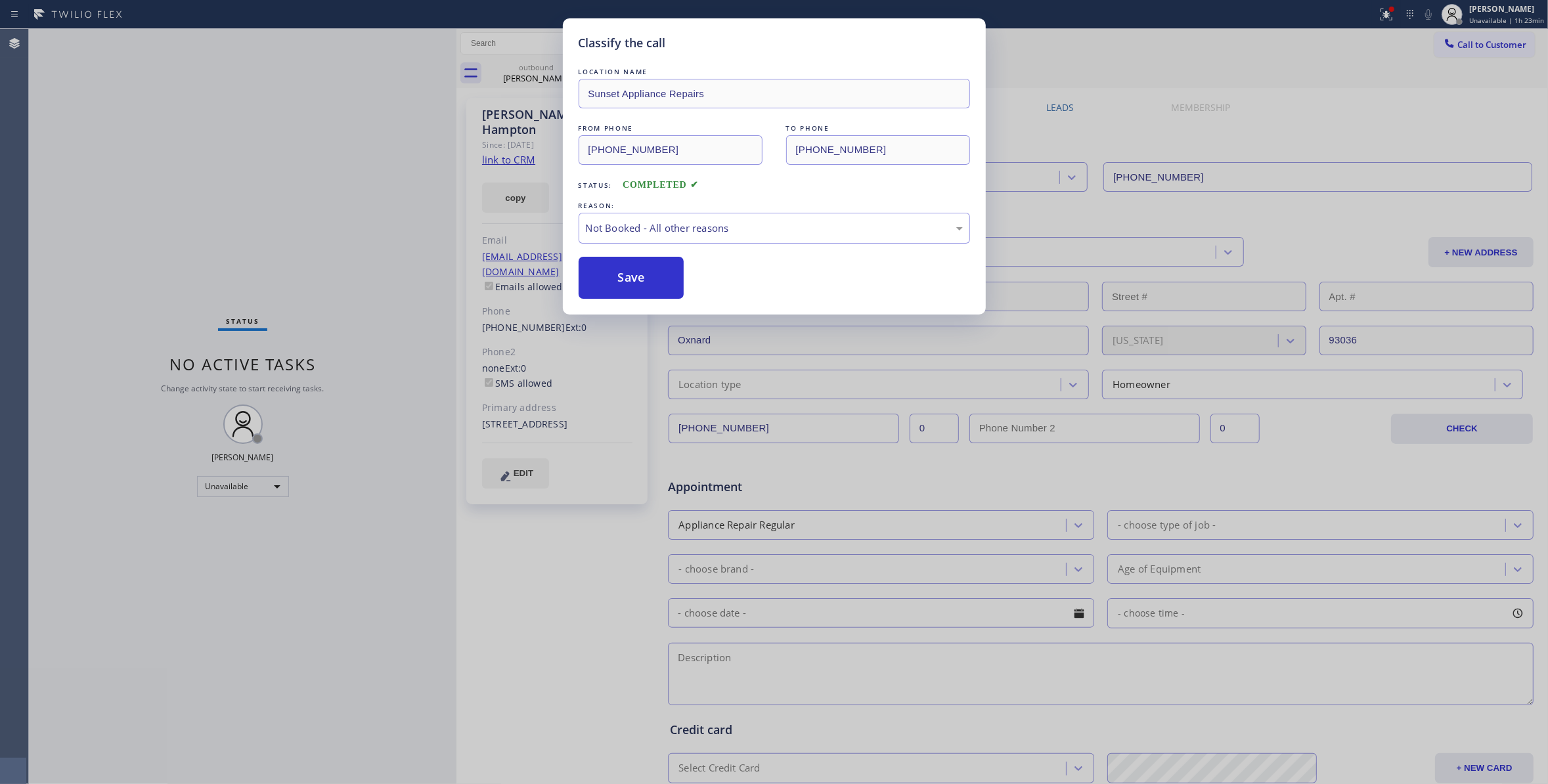
click at [634, 276] on button "Save" at bounding box center [632, 277] width 106 height 42
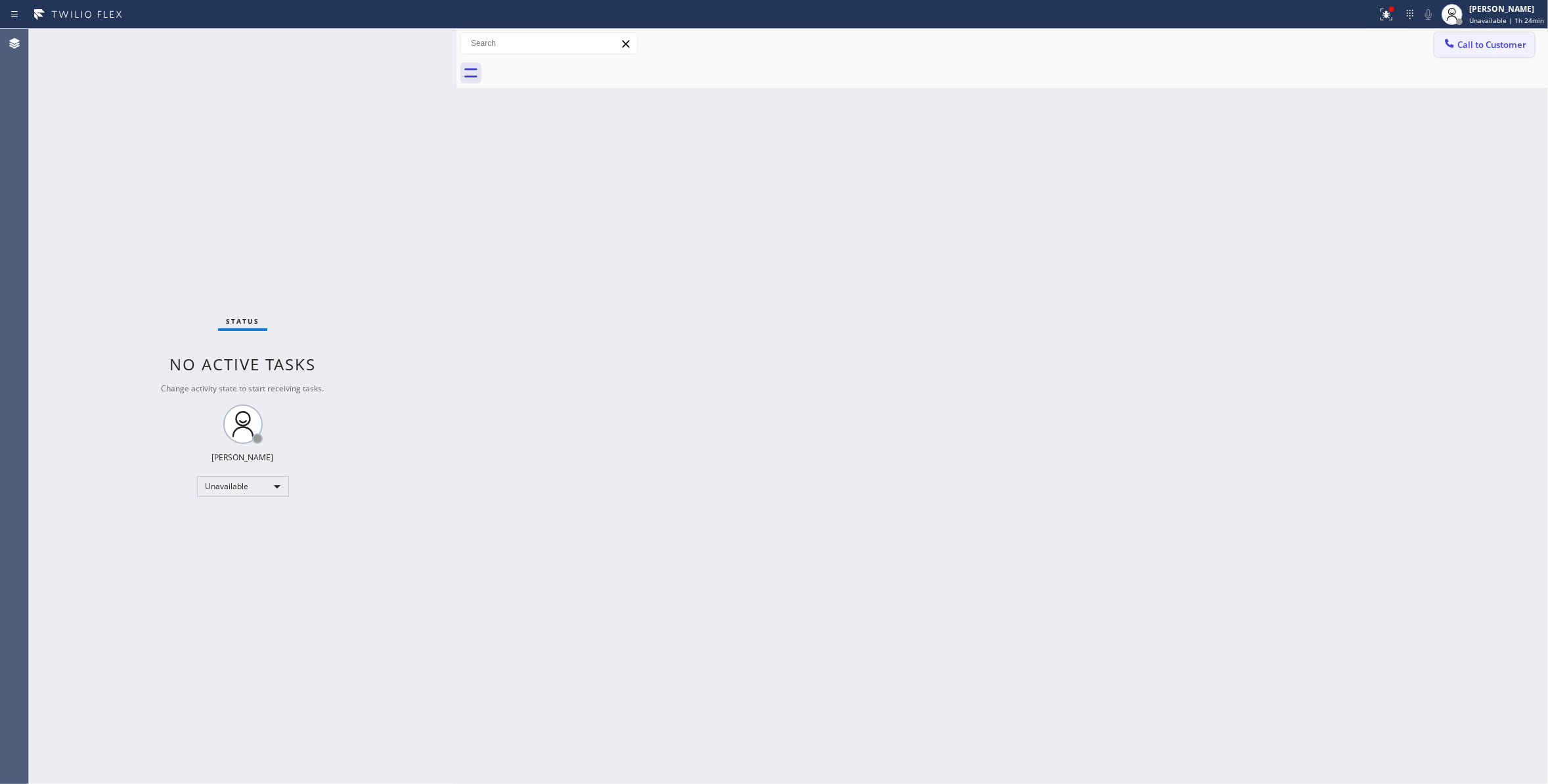
click at [1494, 44] on span "Call to Customer" at bounding box center [1491, 44] width 69 height 12
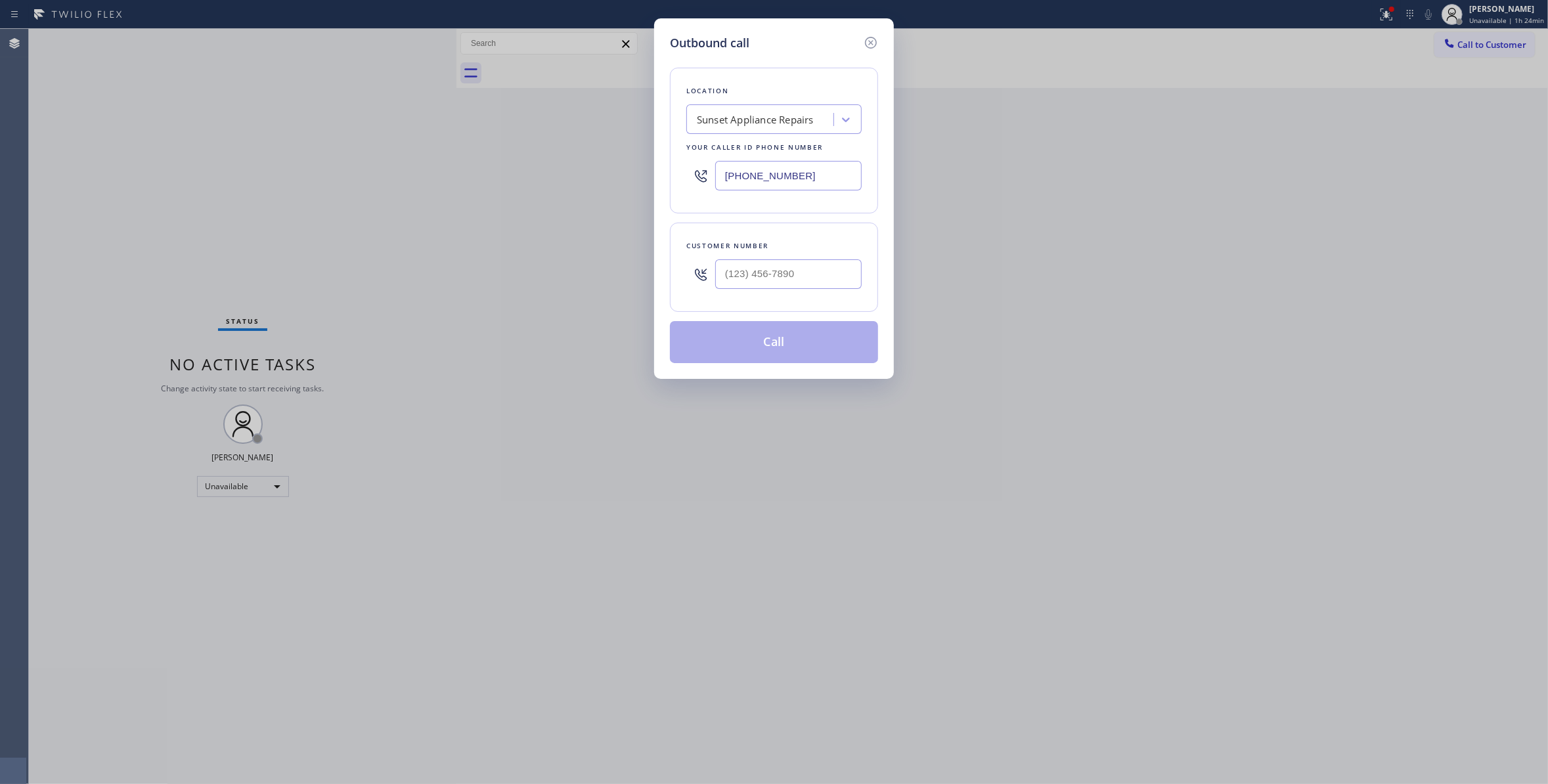
drag, startPoint x: 822, startPoint y: 173, endPoint x: 277, endPoint y: 2, distance: 571.2
click at [229, 160] on div "Outbound call Location Sunset Appliance Repairs Your caller id phone number [PH…" at bounding box center [774, 392] width 1548 height 784
paste input "760) 642-6449"
type input "[PHONE_NUMBER]"
click at [776, 285] on input "(___) ___-____" at bounding box center [787, 273] width 146 height 29
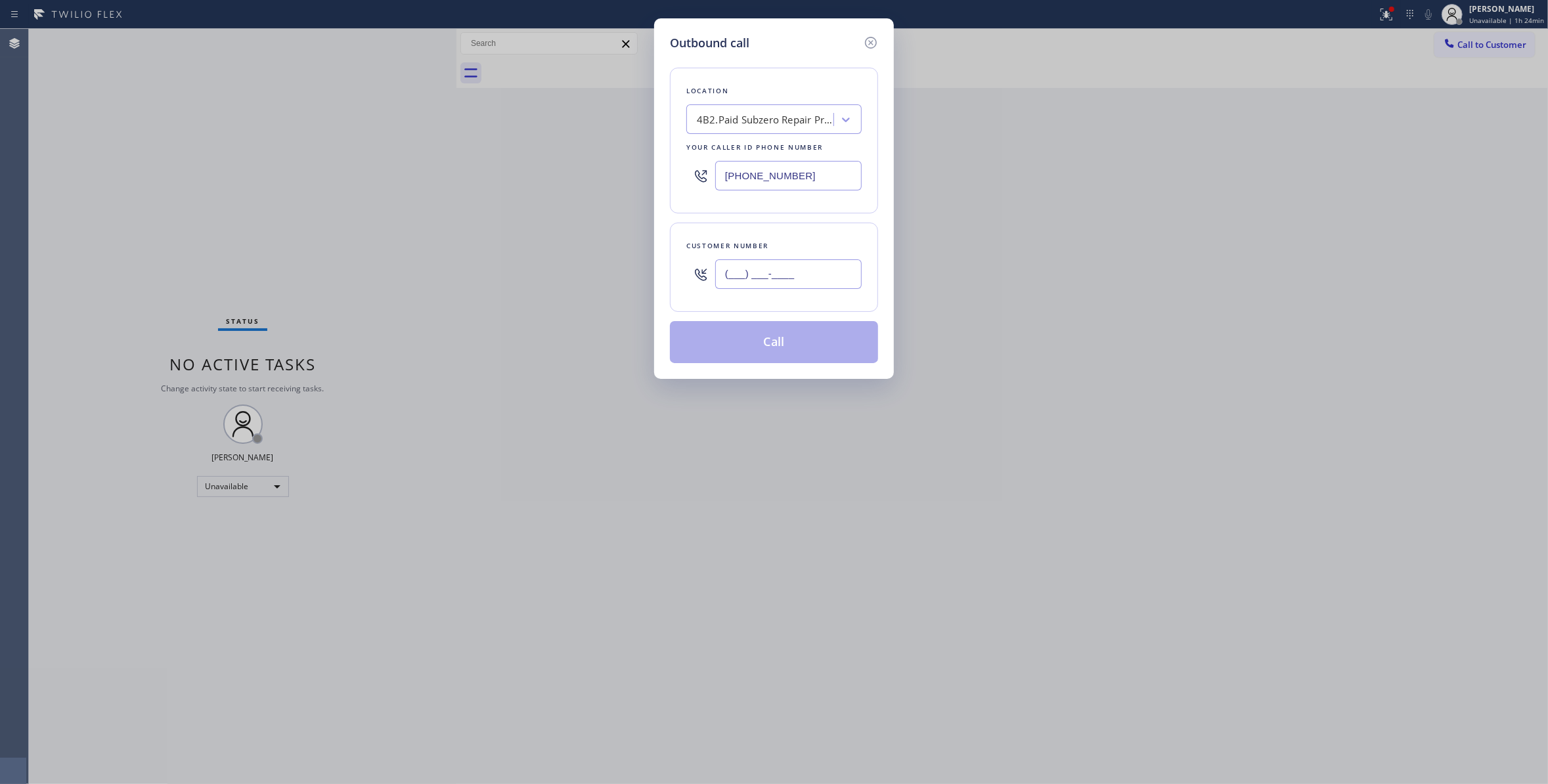
paste input "732) 763-8067"
type input "[PHONE_NUMBER]"
click at [747, 350] on button "Call" at bounding box center [773, 341] width 208 height 42
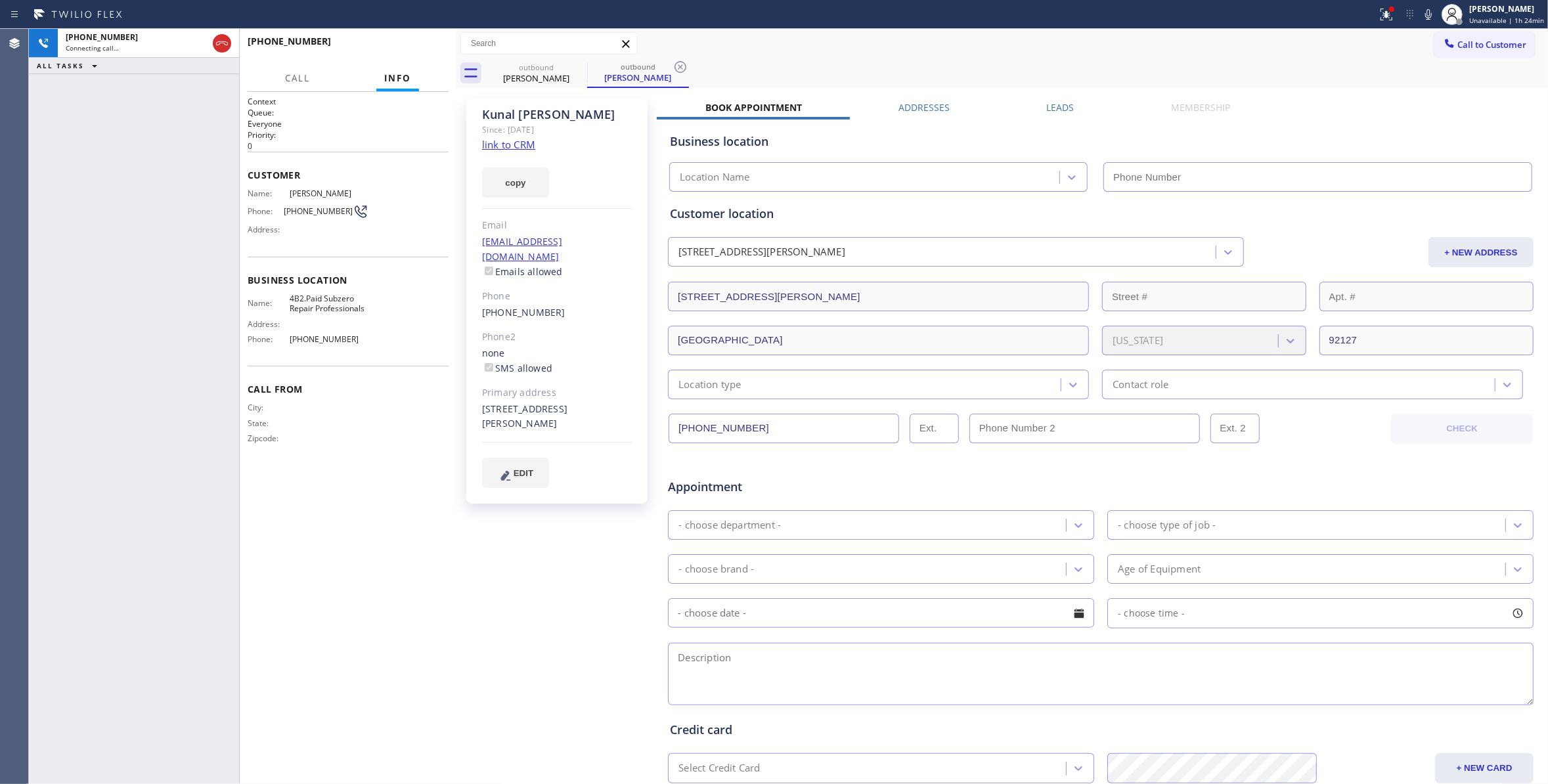
type input "[PHONE_NUMBER]"
click at [678, 56] on div "Call to Customer Outbound call Location Subzero Repair Professionals Your calle…" at bounding box center [1002, 43] width 1091 height 29
click at [678, 69] on icon at bounding box center [680, 66] width 12 height 12
click at [304, 210] on span "[PHONE_NUMBER]" at bounding box center [318, 211] width 69 height 9
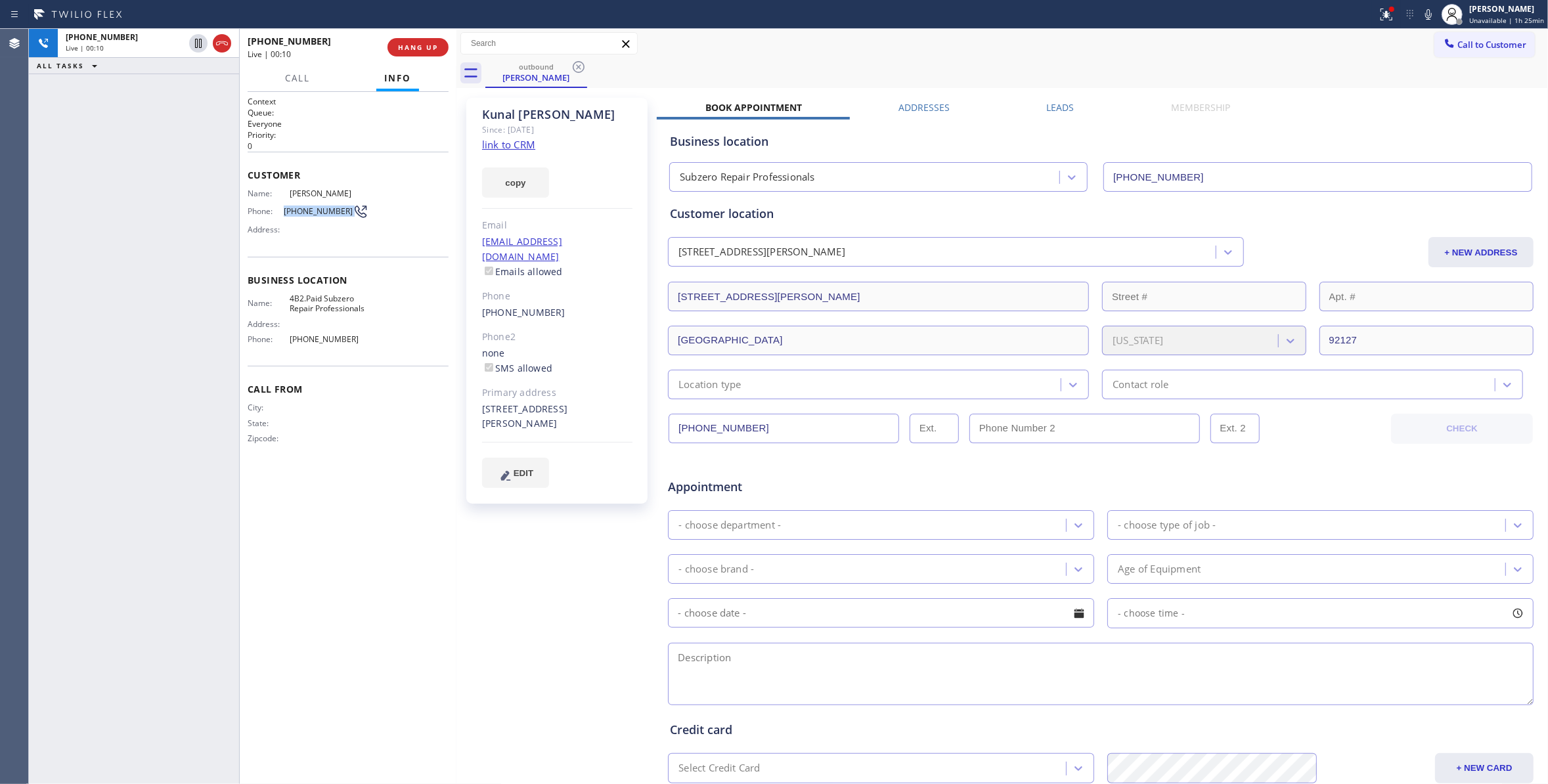
click at [304, 210] on span "[PHONE_NUMBER]" at bounding box center [318, 211] width 69 height 9
click at [421, 48] on span "HANG UP" at bounding box center [417, 47] width 40 height 9
click at [415, 52] on button "COMPLETE" at bounding box center [415, 47] width 66 height 18
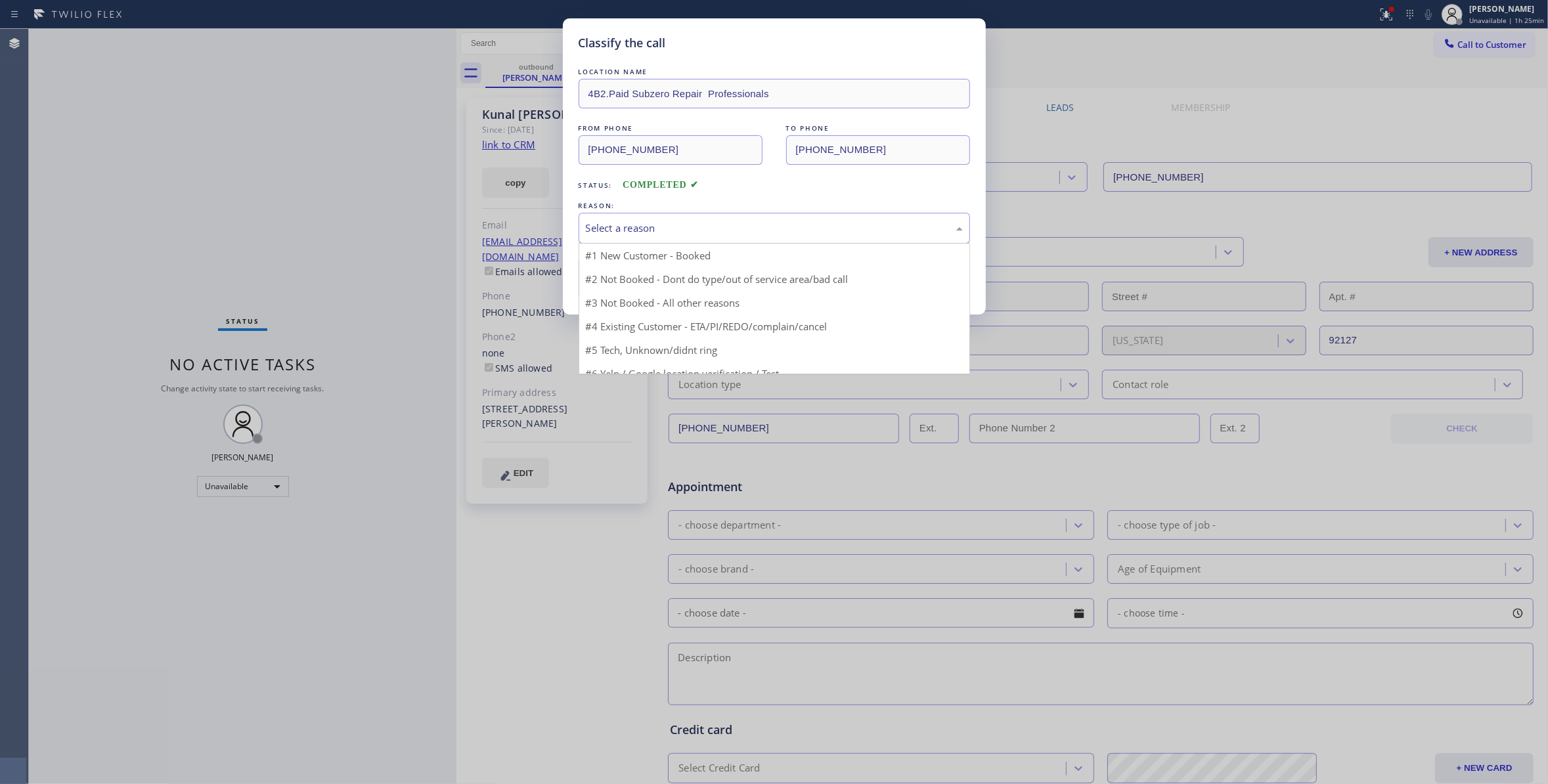
click at [695, 224] on div "Select a reason" at bounding box center [774, 228] width 377 height 15
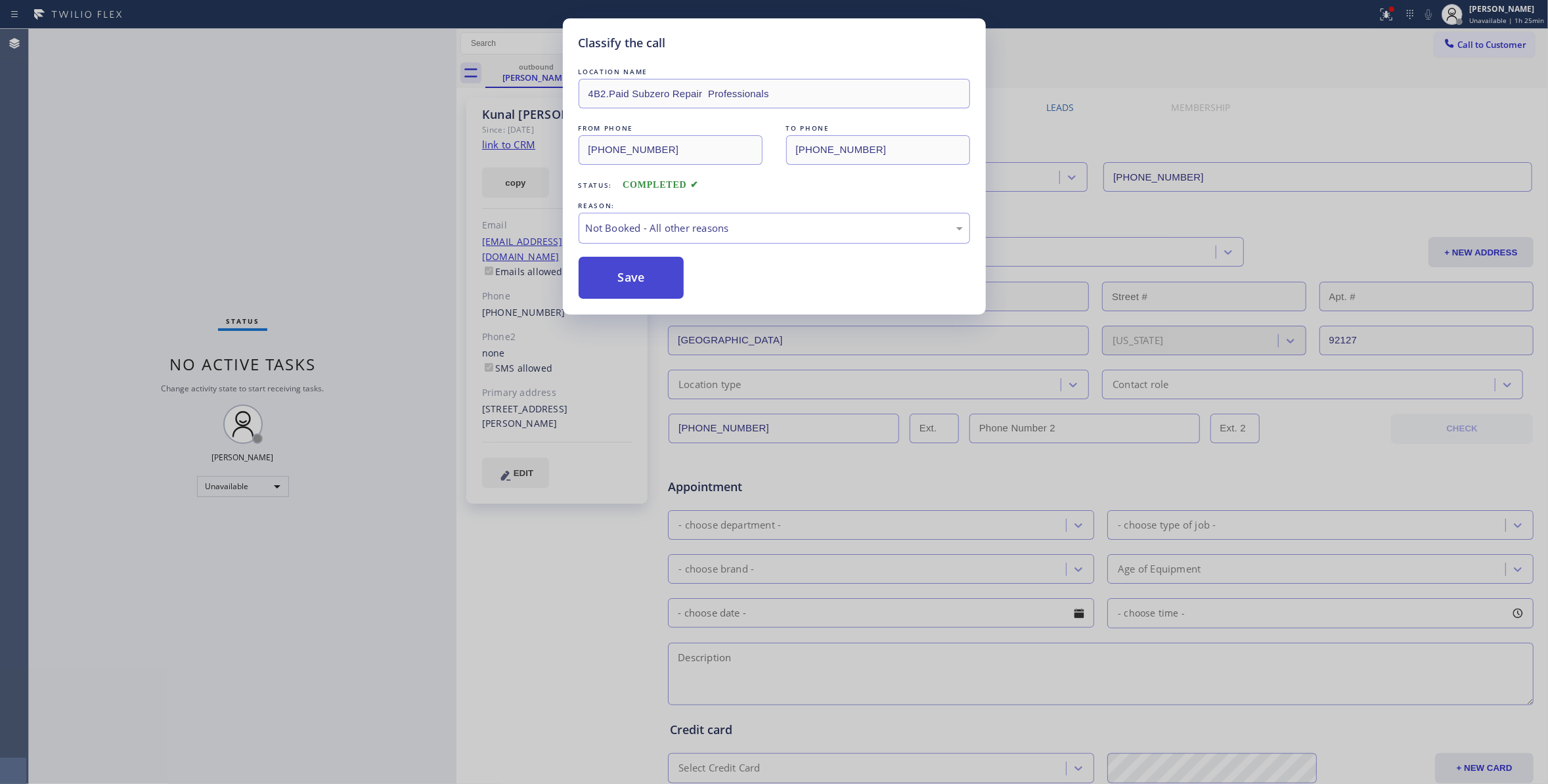
click at [631, 281] on button "Save" at bounding box center [632, 277] width 106 height 42
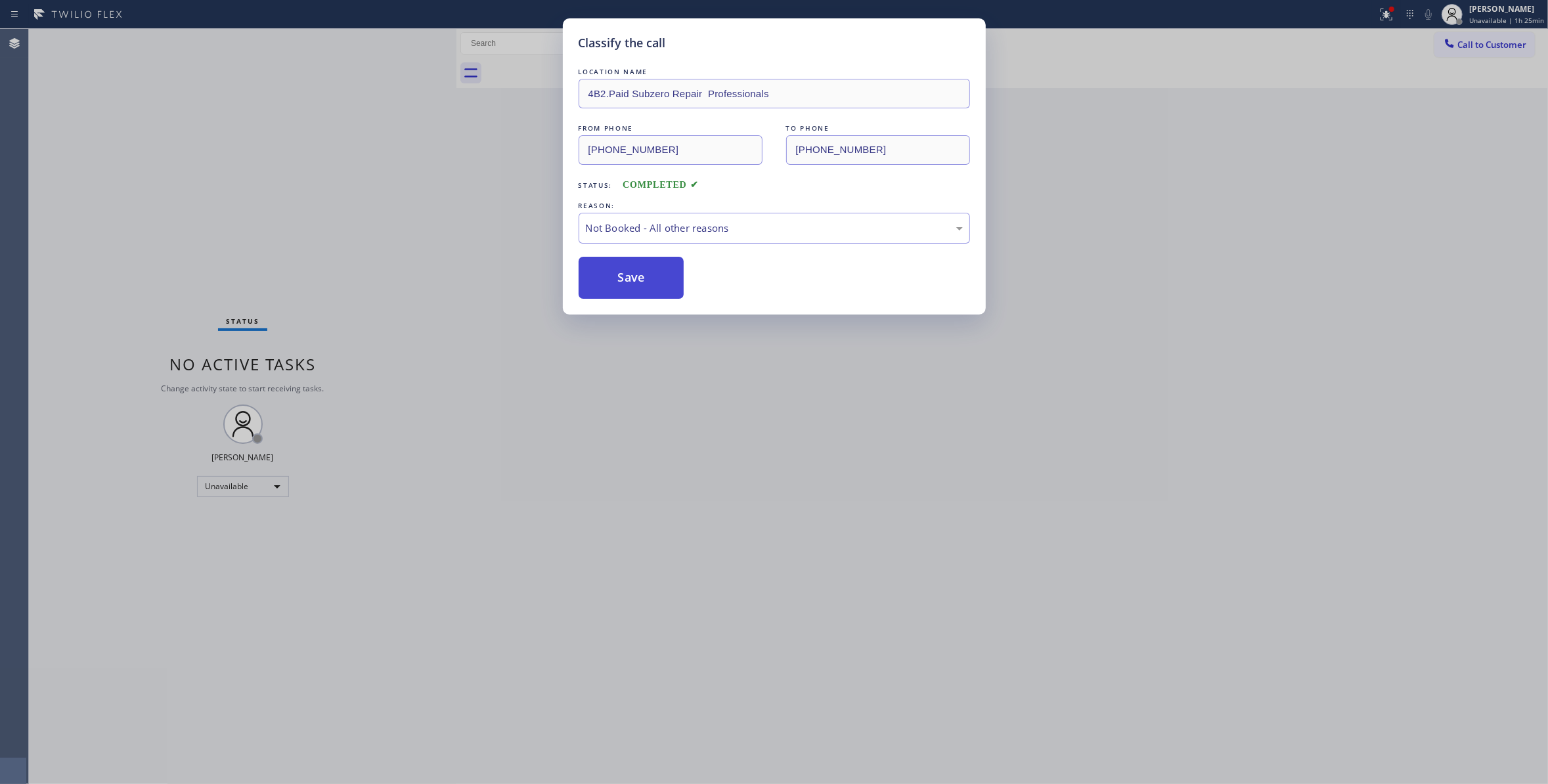
click at [631, 281] on button "Save" at bounding box center [632, 277] width 106 height 42
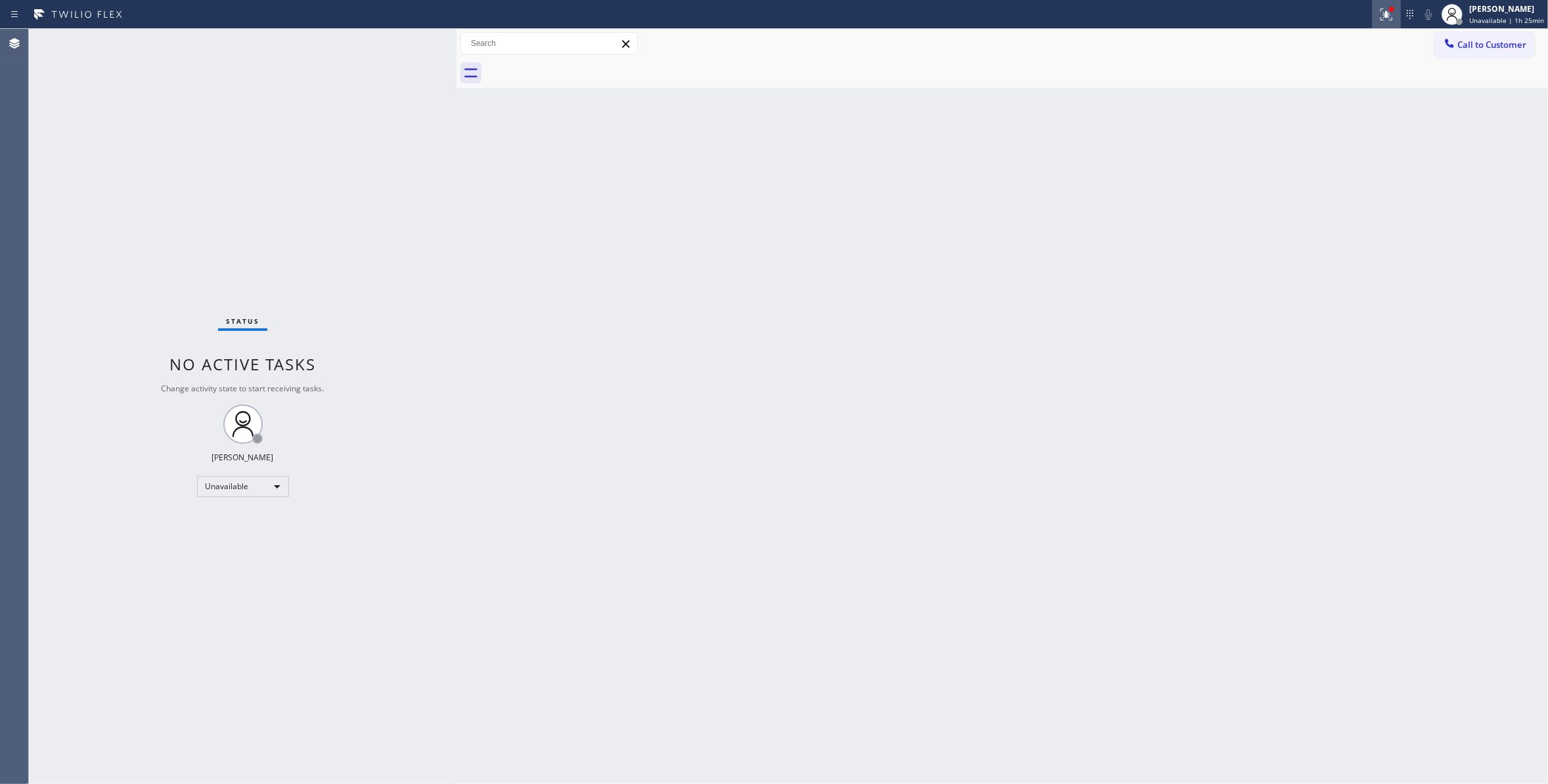
click at [1380, 16] on icon at bounding box center [1384, 13] width 8 height 9
click at [1338, 168] on span "Clear issues" at bounding box center [1310, 172] width 62 height 9
click at [1480, 51] on button "Call to Customer" at bounding box center [1484, 45] width 100 height 25
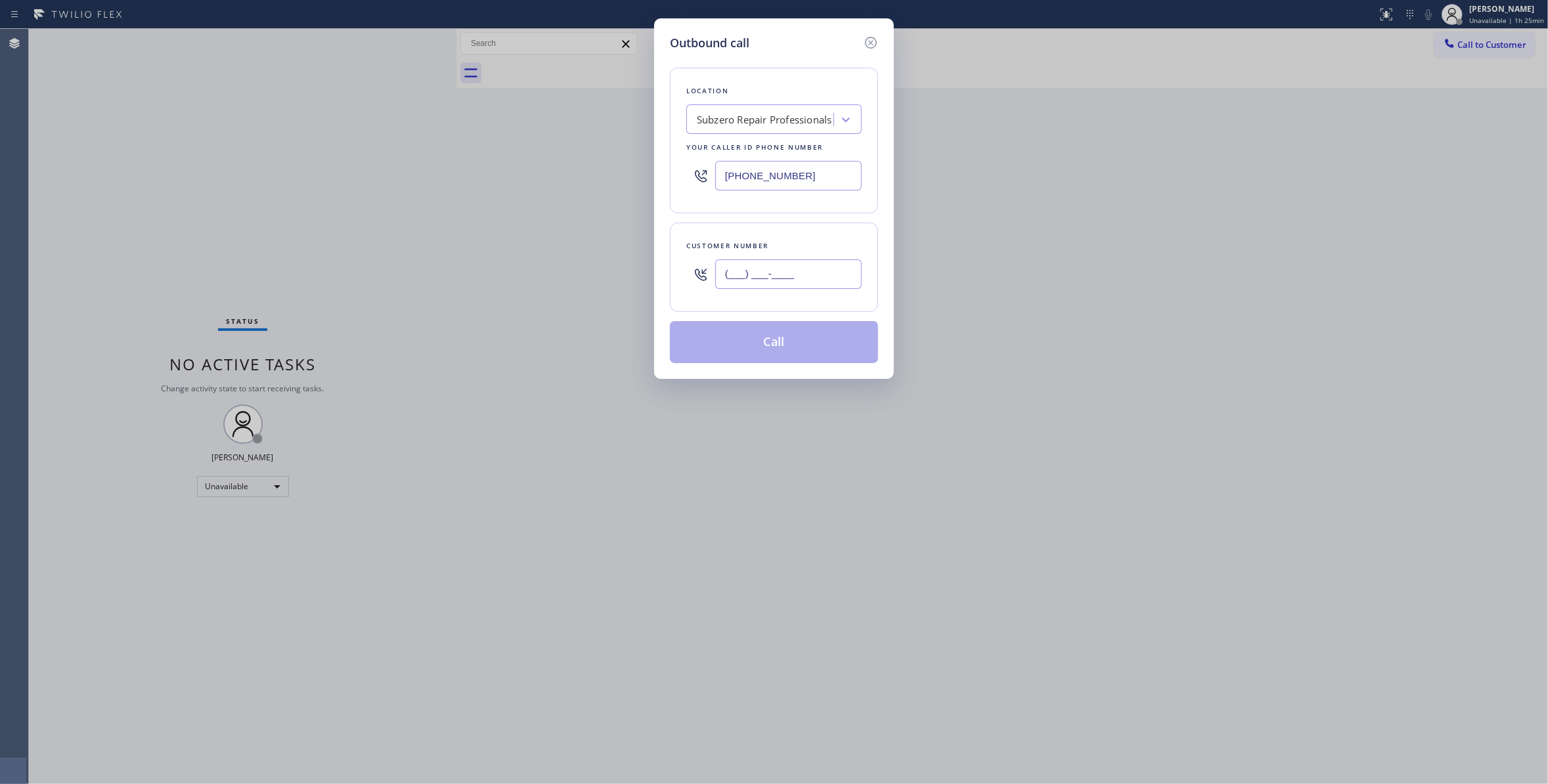
click at [768, 266] on input "(___) ___-____" at bounding box center [787, 273] width 146 height 29
paste input "732) 763-8067"
type input "[PHONE_NUMBER]"
click at [783, 341] on button "Call" at bounding box center [773, 341] width 208 height 42
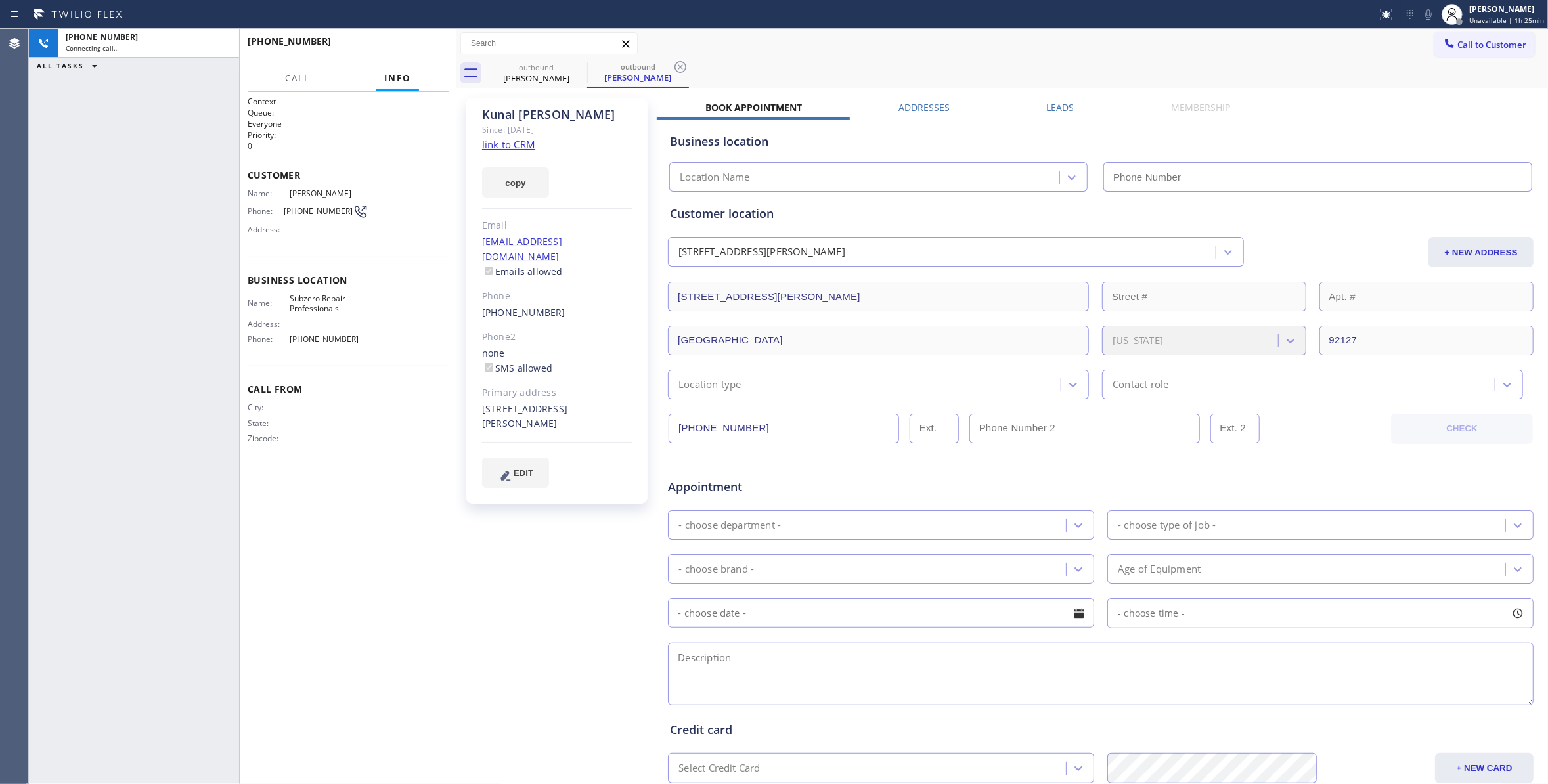
type input "[PHONE_NUMBER]"
click at [678, 64] on icon at bounding box center [680, 66] width 12 height 12
drag, startPoint x: 125, startPoint y: 322, endPoint x: 126, endPoint y: 305, distance: 17.0
click at [125, 322] on div "[PHONE_NUMBER] Live | 00:01 ALL TASKS ALL TASKS ACTIVE TASKS TASKS IN WRAP UP" at bounding box center [134, 406] width 210 height 755
click at [421, 44] on span "HANG UP" at bounding box center [417, 47] width 40 height 9
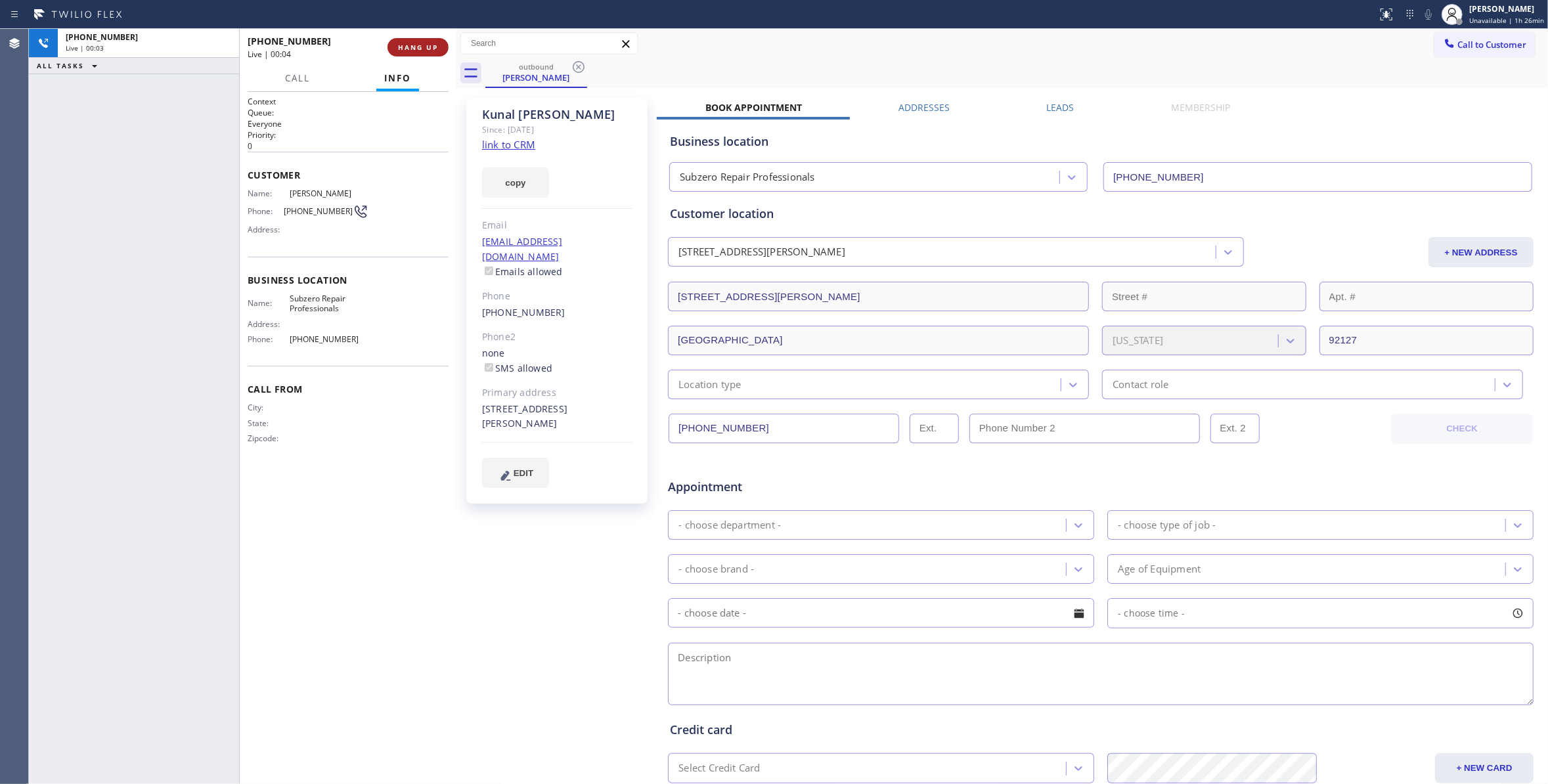
click at [421, 44] on span "HANG UP" at bounding box center [417, 47] width 40 height 9
click at [419, 45] on span "COMPLETE" at bounding box center [415, 47] width 45 height 9
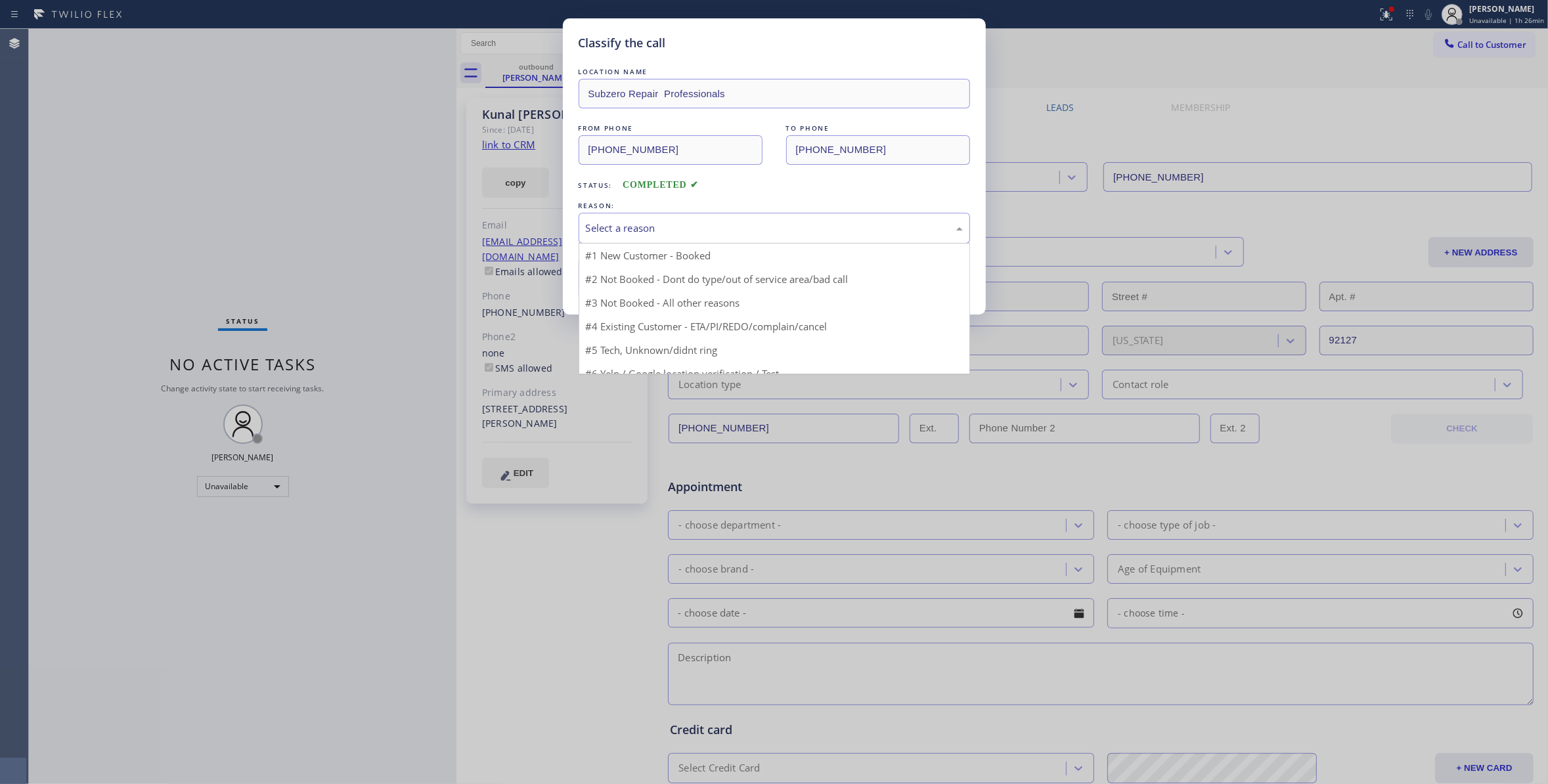
click at [610, 230] on div "Select a reason" at bounding box center [774, 228] width 377 height 15
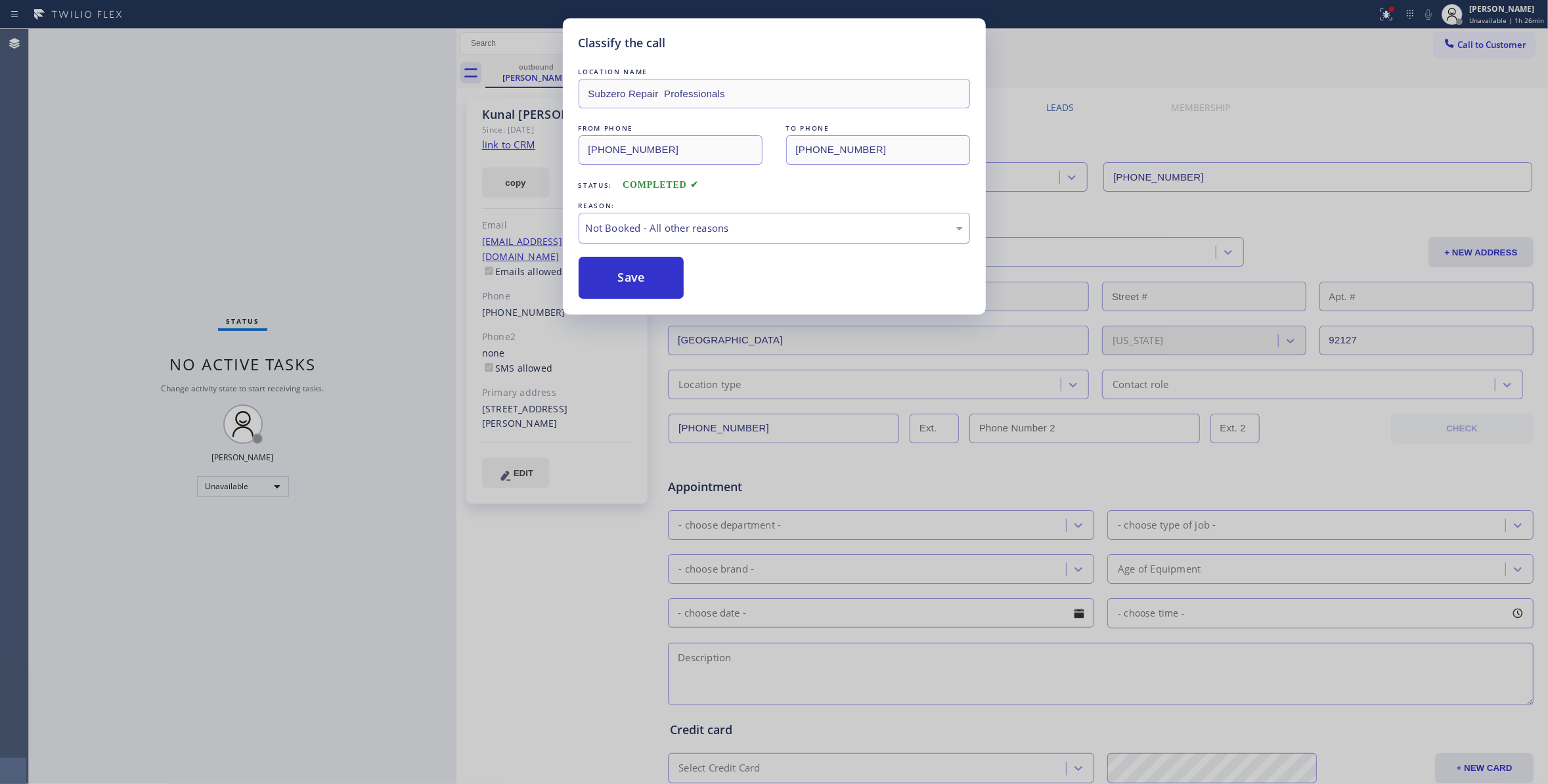
click at [623, 280] on button "Save" at bounding box center [632, 277] width 106 height 42
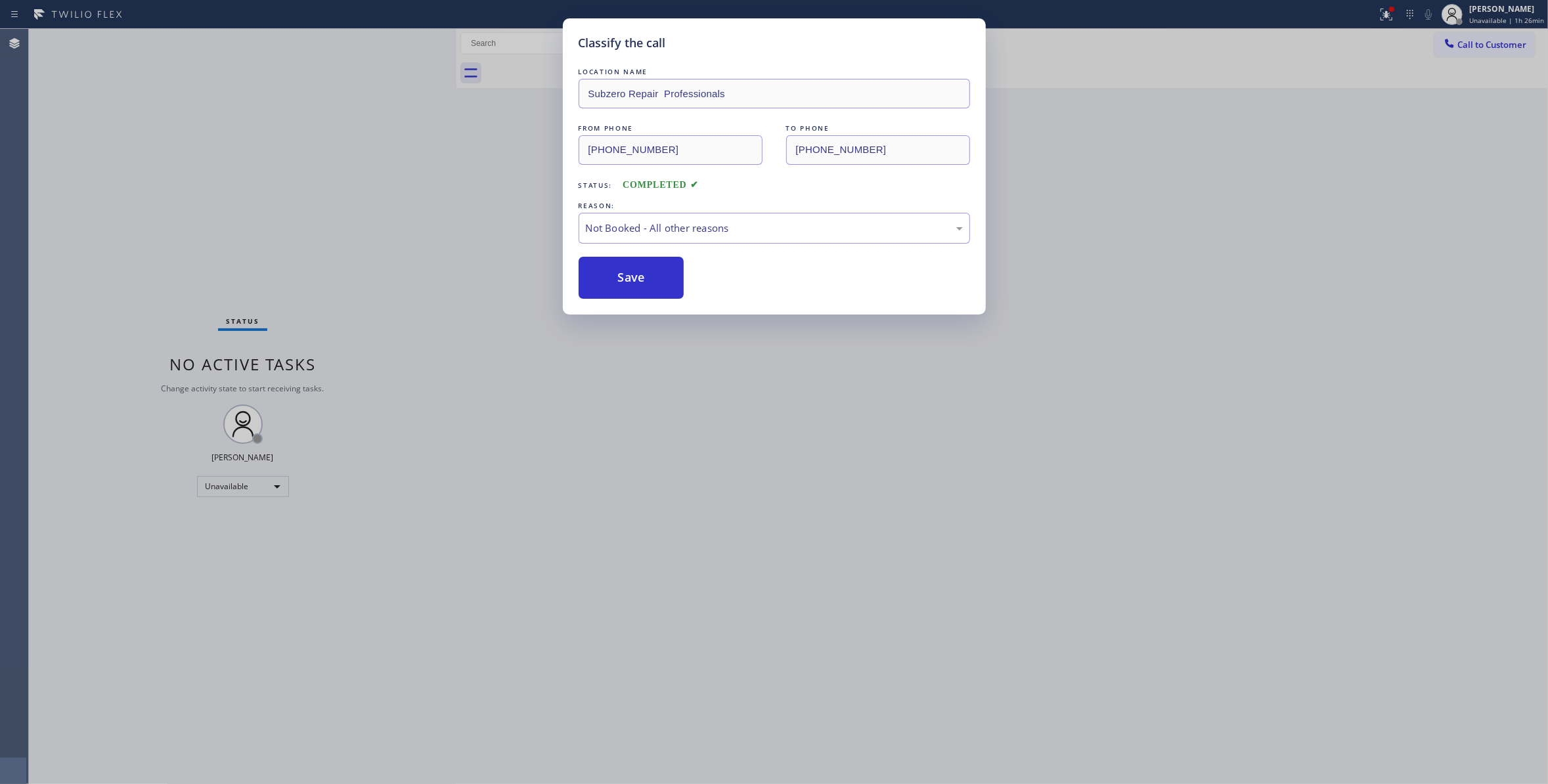
click at [623, 280] on button "Save" at bounding box center [632, 277] width 106 height 42
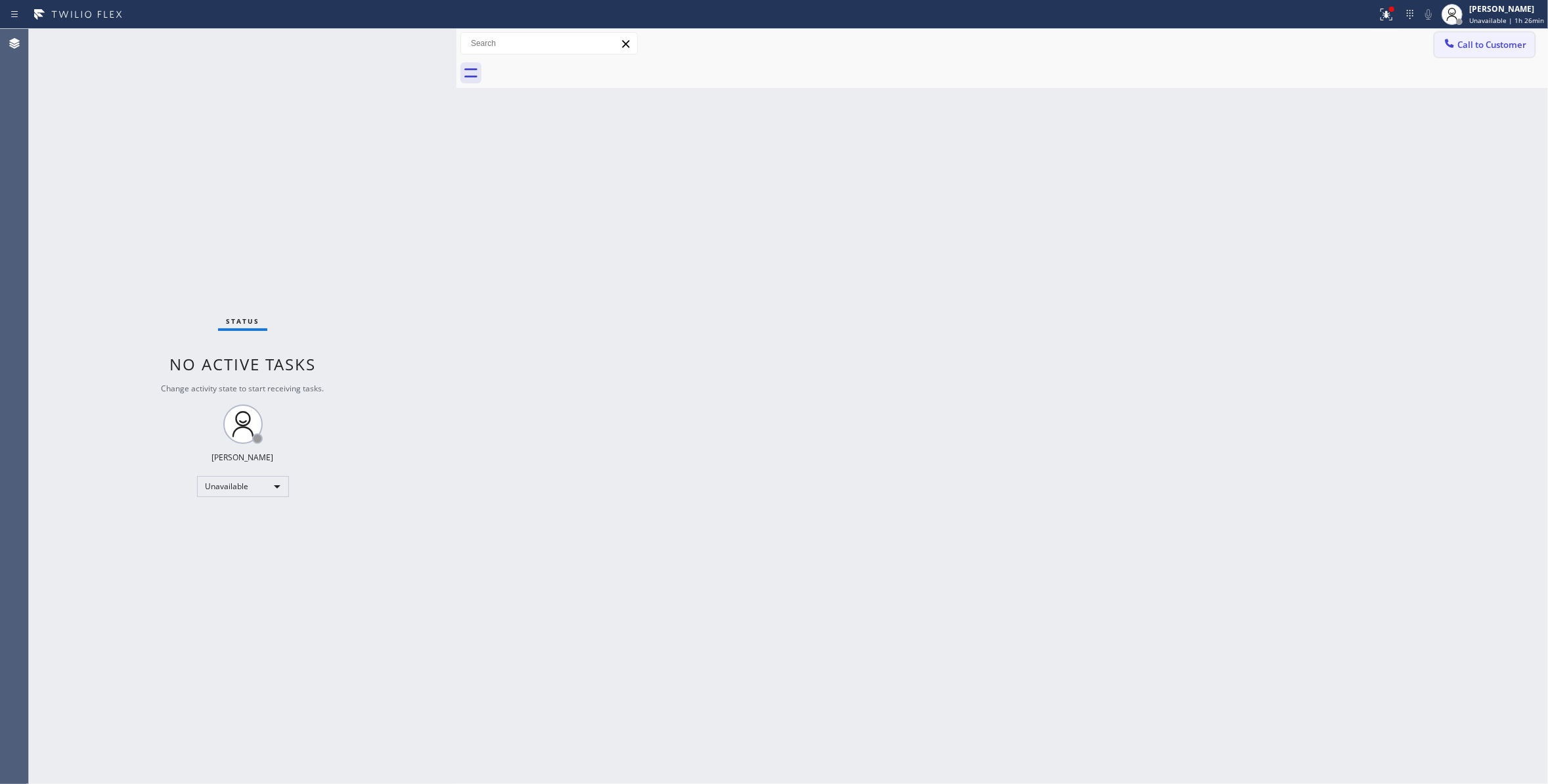
click at [1496, 43] on span "Call to Customer" at bounding box center [1491, 44] width 69 height 12
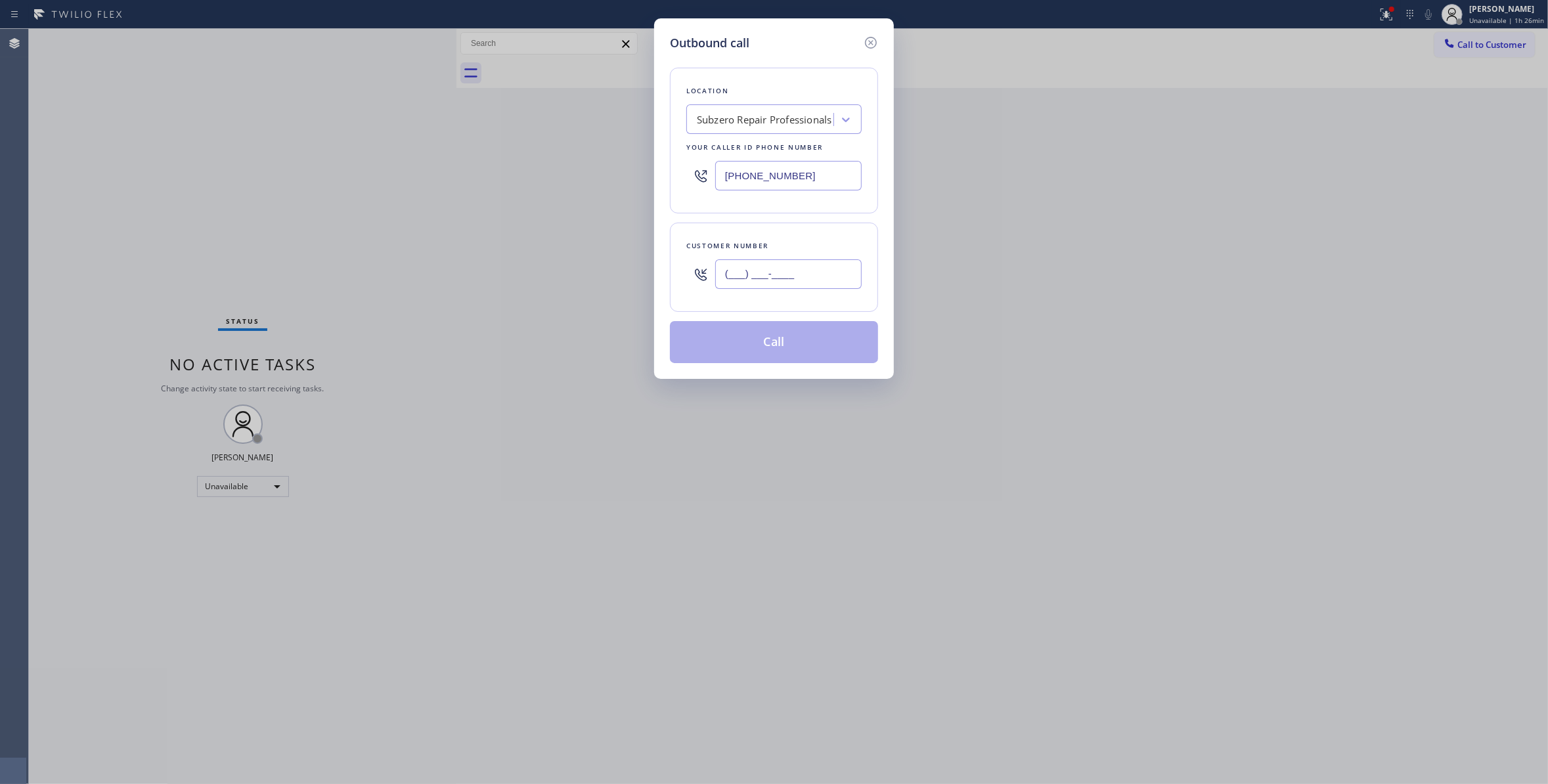
click at [772, 281] on input "(___) ___-____" at bounding box center [787, 273] width 146 height 29
paste input "732) 763-8067"
click at [694, 296] on div at bounding box center [700, 274] width 29 height 43
click at [865, 42] on icon at bounding box center [870, 43] width 12 height 12
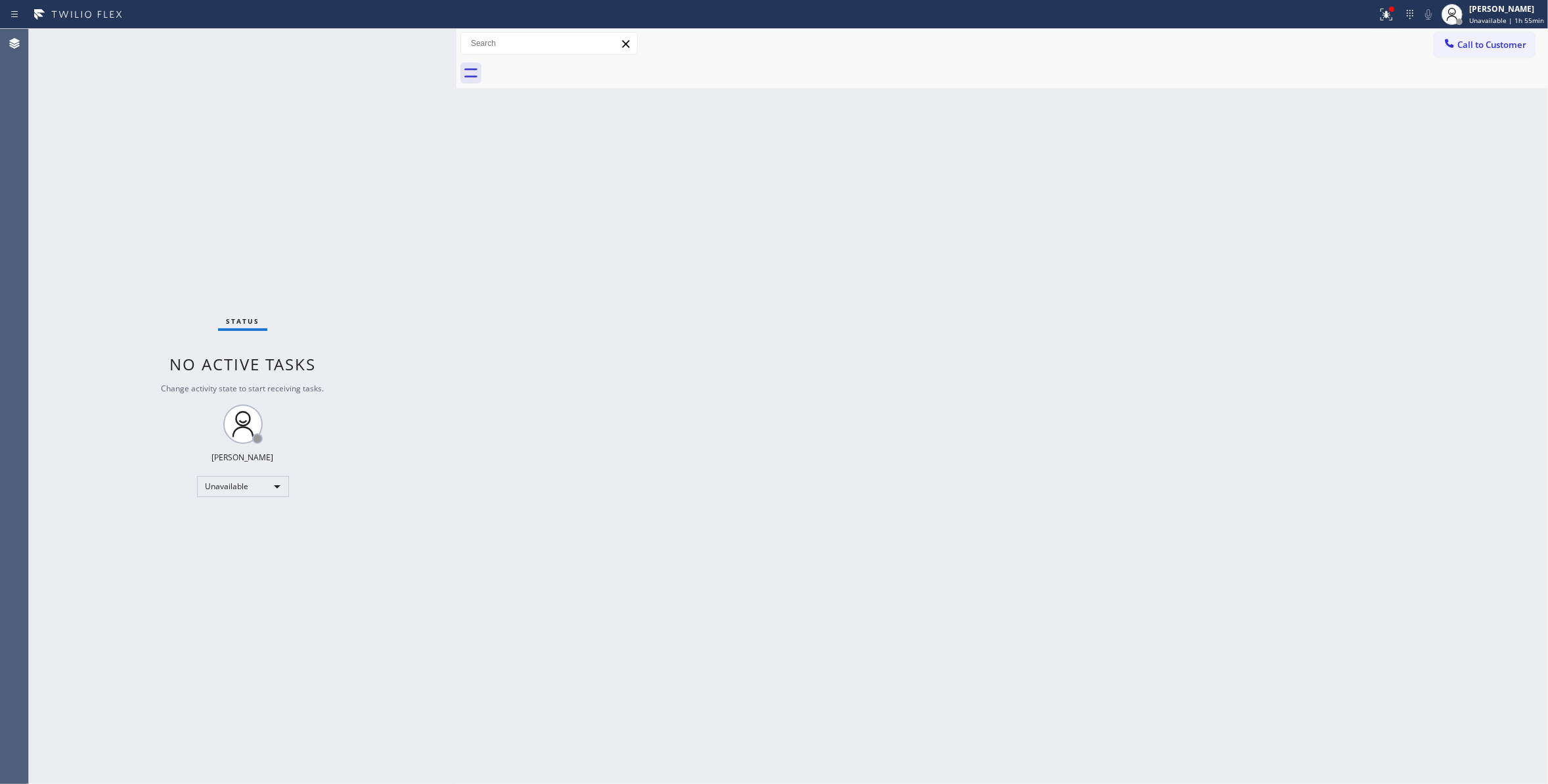
click at [262, 764] on div "Status No active tasks Change activity state to start receiving tasks. [PERSON_…" at bounding box center [243, 406] width 428 height 755
click at [1477, 10] on div "[PERSON_NAME]" at bounding box center [1506, 9] width 75 height 11
click at [1463, 100] on button "Break" at bounding box center [1482, 104] width 131 height 17
drag, startPoint x: 1467, startPoint y: 167, endPoint x: 1464, endPoint y: 1, distance: 166.0
click at [1467, 141] on div "Back to Dashboard Change Sender ID Customers Technicians Select a contact Outbo…" at bounding box center [1002, 406] width 1091 height 755
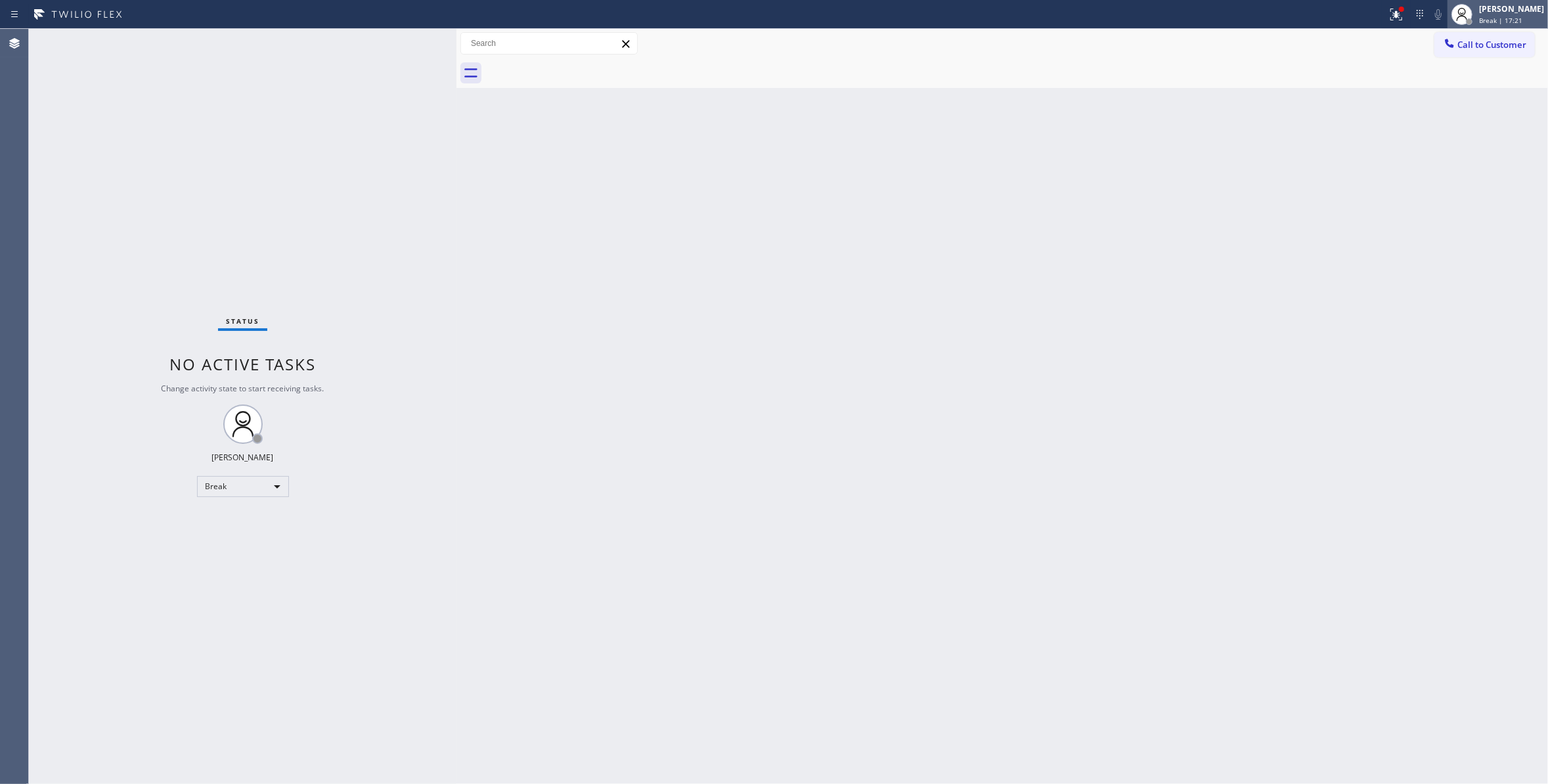
click at [1478, 22] on span "Break | 17:21" at bounding box center [1500, 21] width 43 height 9
click at [1461, 87] on button "Unavailable" at bounding box center [1482, 87] width 131 height 17
click at [527, 439] on div "Back to Dashboard Change Sender ID Customers Technicians Select a contact Outbo…" at bounding box center [1002, 406] width 1091 height 755
click at [264, 780] on div "Status No active tasks Change activity state to start receiving tasks. [PERSON_…" at bounding box center [243, 406] width 428 height 755
click at [1203, 230] on div "Back to Dashboard Change Sender ID Customers Technicians Select a contact Outbo…" at bounding box center [1002, 406] width 1091 height 755
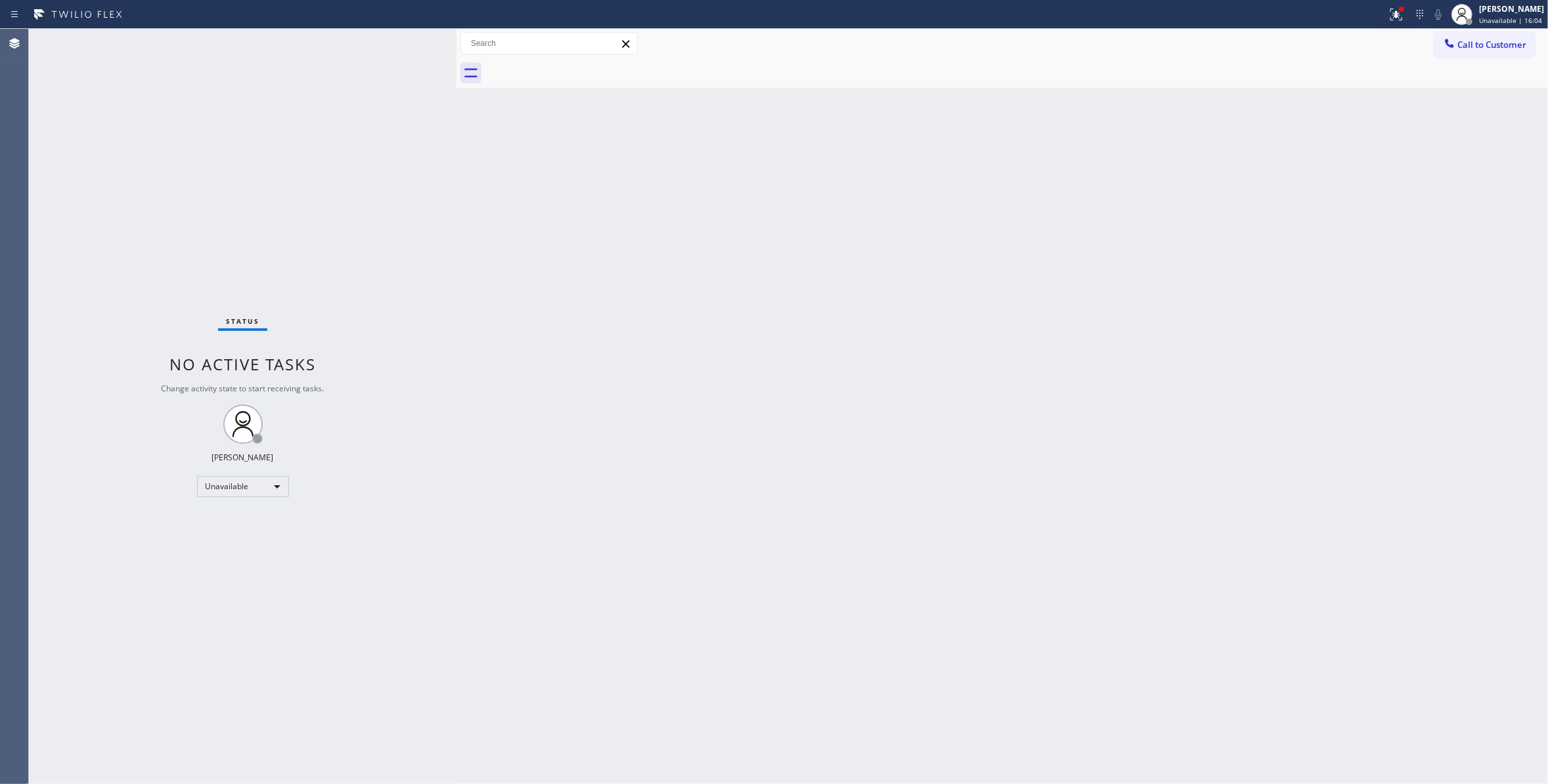
click at [1486, 270] on div "Back to Dashboard Change Sender ID Customers Technicians Select a contact Outbo…" at bounding box center [1002, 406] width 1091 height 755
click at [1493, 40] on span "Call to Customer" at bounding box center [1491, 44] width 69 height 12
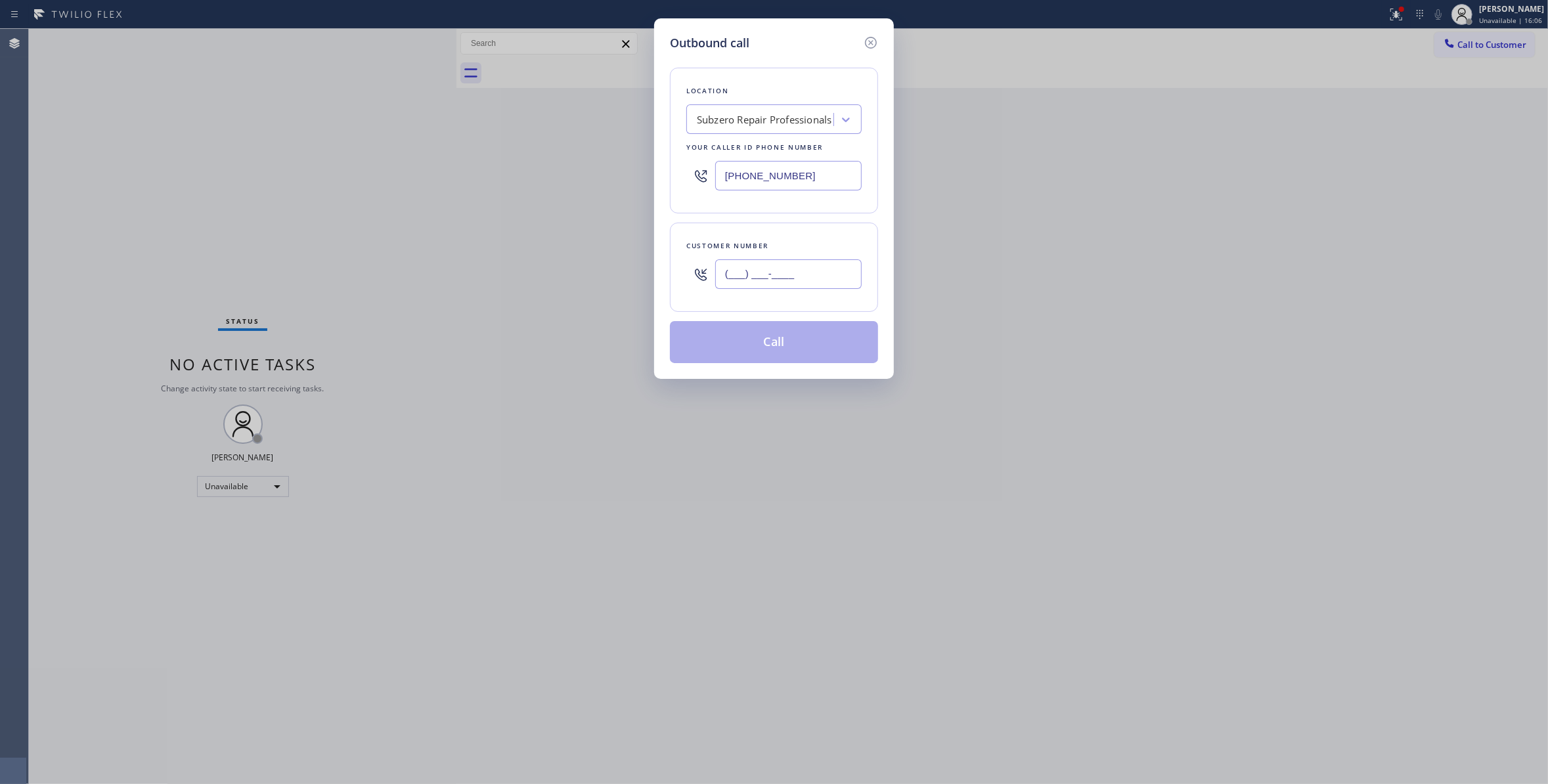
click at [775, 277] on input "(___) ___-____" at bounding box center [787, 273] width 146 height 29
paste input "619) 748-8654"
type input "[PHONE_NUMBER]"
drag, startPoint x: 825, startPoint y: 171, endPoint x: 131, endPoint y: 133, distance: 695.0
click at [137, 130] on div "Outbound call Location Subzero Repair Professionals Your caller id phone number…" at bounding box center [774, 392] width 1548 height 784
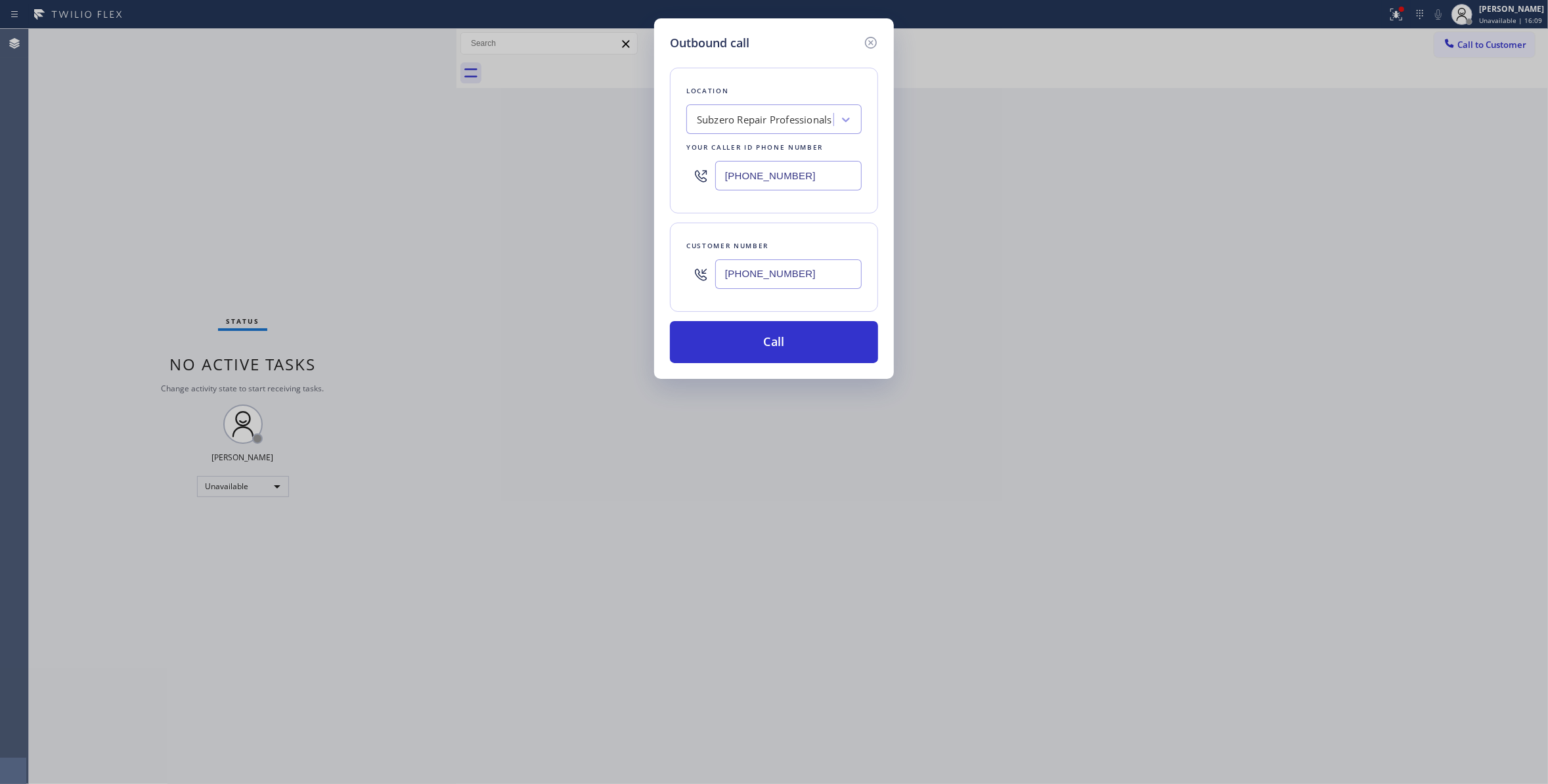
paste input "877) 777-0796"
type input "[PHONE_NUMBER]"
drag, startPoint x: 833, startPoint y: 277, endPoint x: 305, endPoint y: 240, distance: 529.3
click at [304, 242] on div "Outbound call Location Home Alliance Your caller id phone number [PHONE_NUMBER]…" at bounding box center [774, 392] width 1548 height 784
click at [809, 353] on button "Call" at bounding box center [773, 341] width 208 height 42
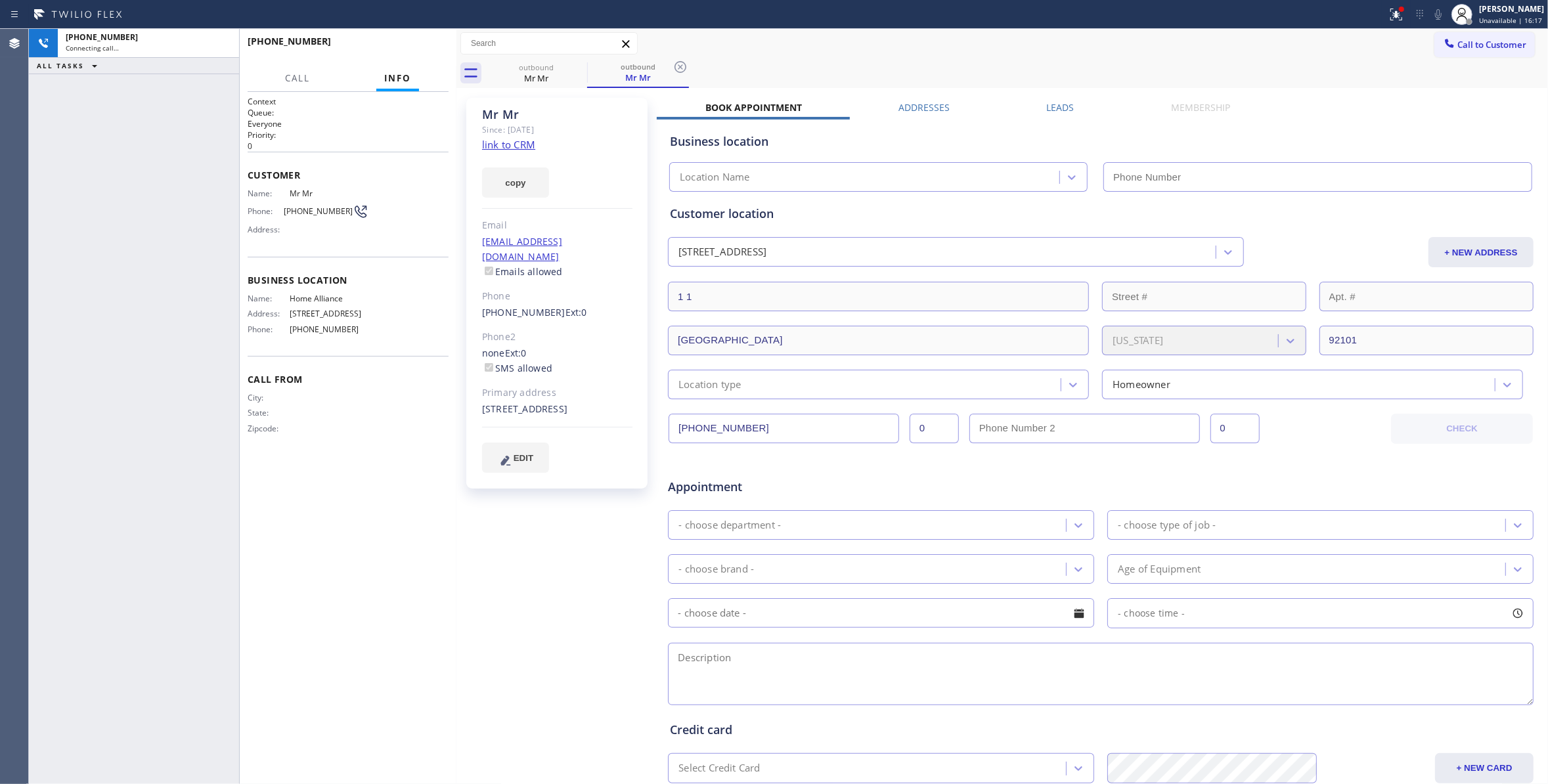
type input "[PHONE_NUMBER]"
click at [418, 43] on span "HANG UP" at bounding box center [417, 47] width 40 height 9
click at [680, 64] on icon at bounding box center [680, 67] width 16 height 16
click at [319, 211] on span "[PHONE_NUMBER]" at bounding box center [318, 211] width 69 height 9
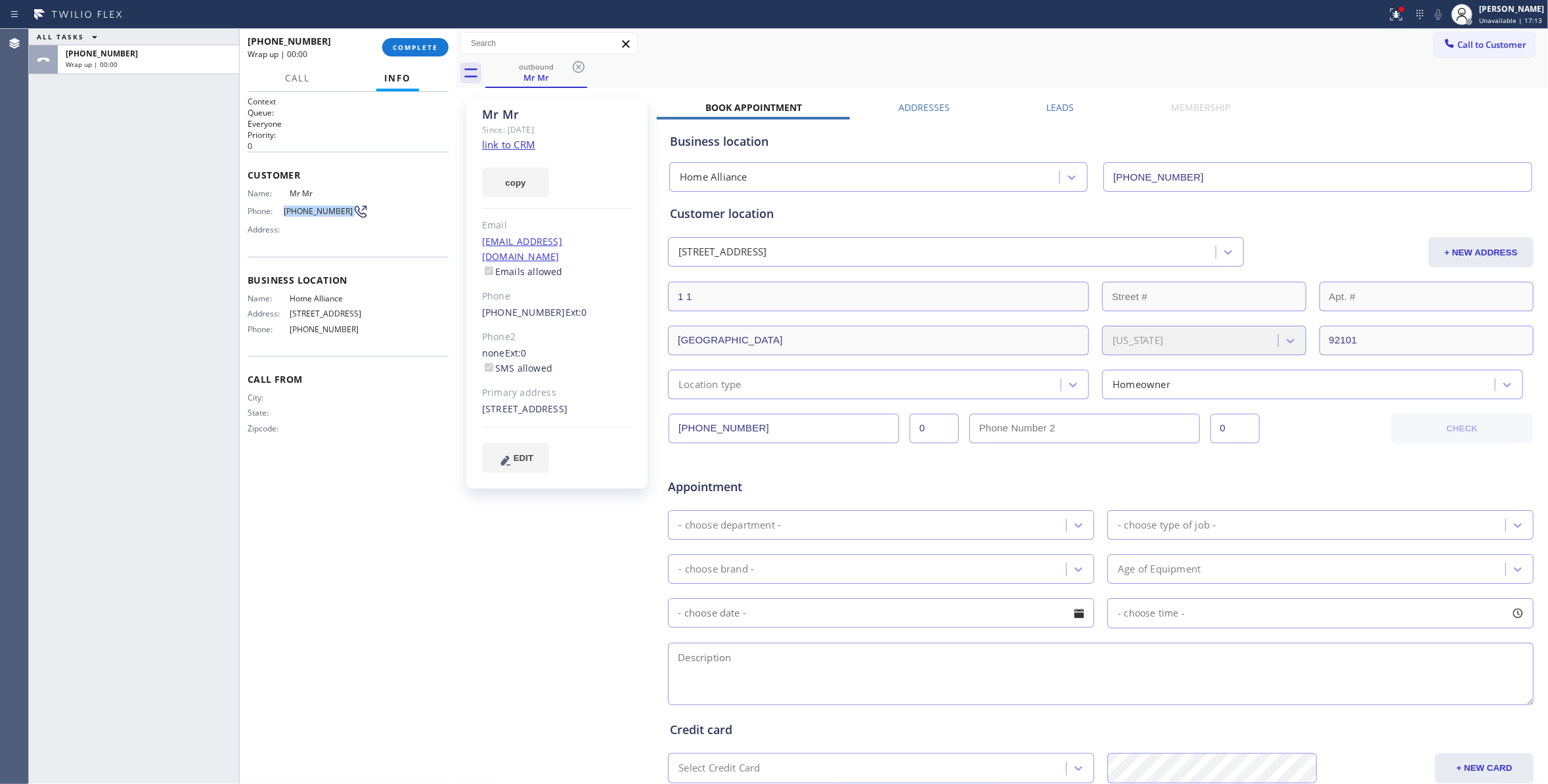
click at [319, 211] on span "[PHONE_NUMBER]" at bounding box center [318, 211] width 69 height 9
click at [421, 42] on button "COMPLETE" at bounding box center [415, 47] width 66 height 18
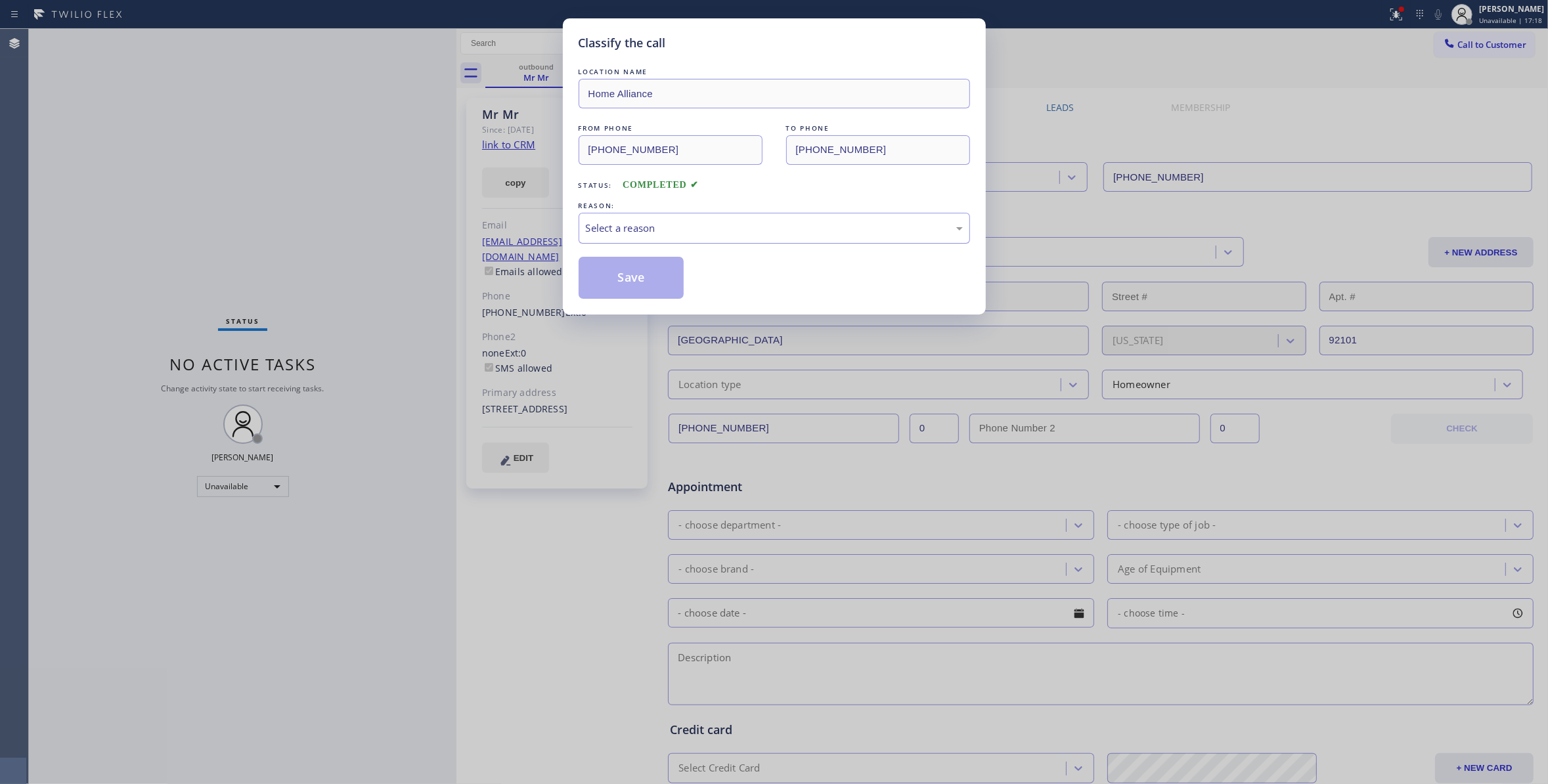
click at [641, 228] on div "Select a reason" at bounding box center [774, 228] width 377 height 15
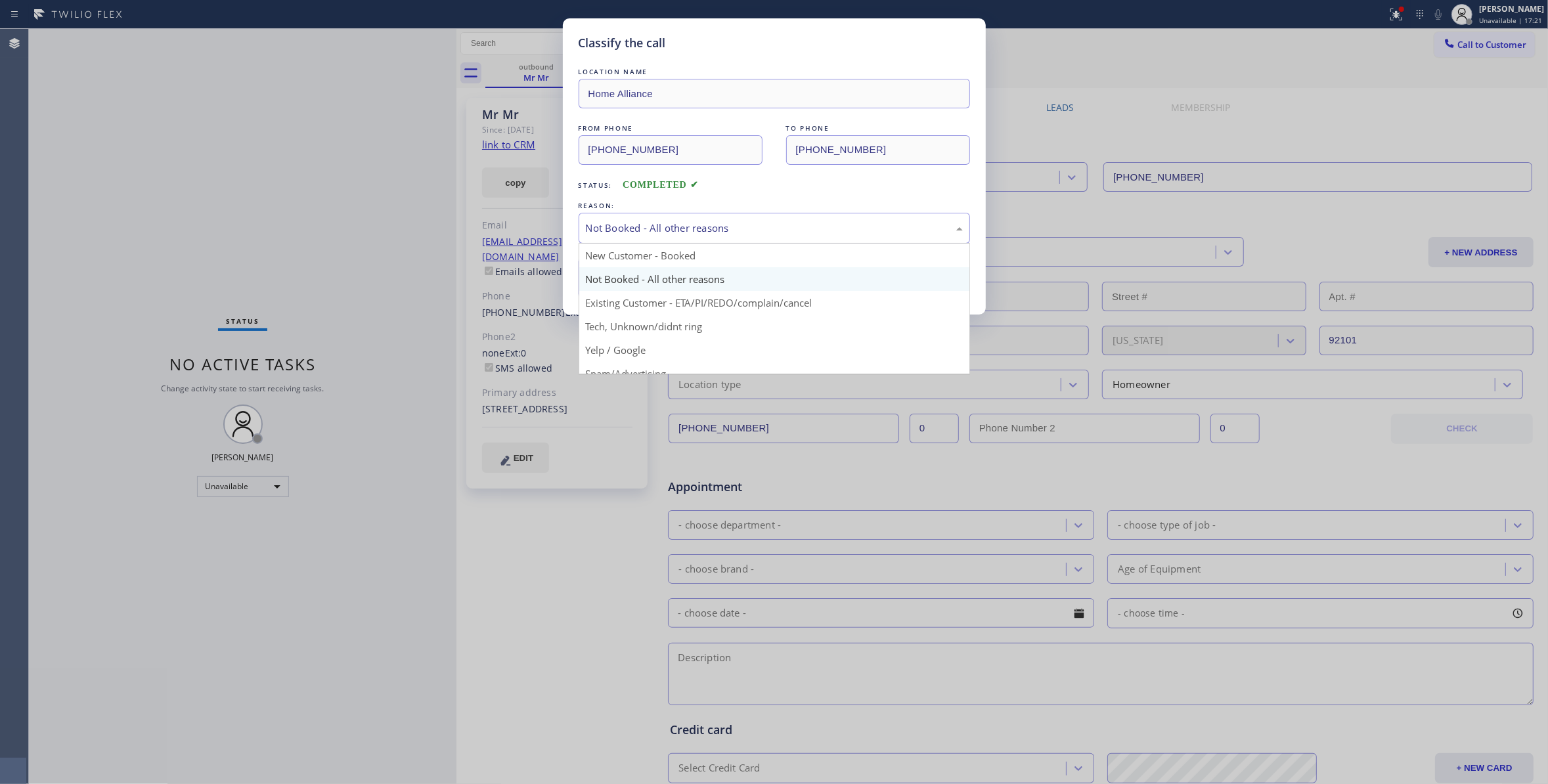
click at [743, 224] on div "Not Booked - All other reasons" at bounding box center [774, 228] width 377 height 15
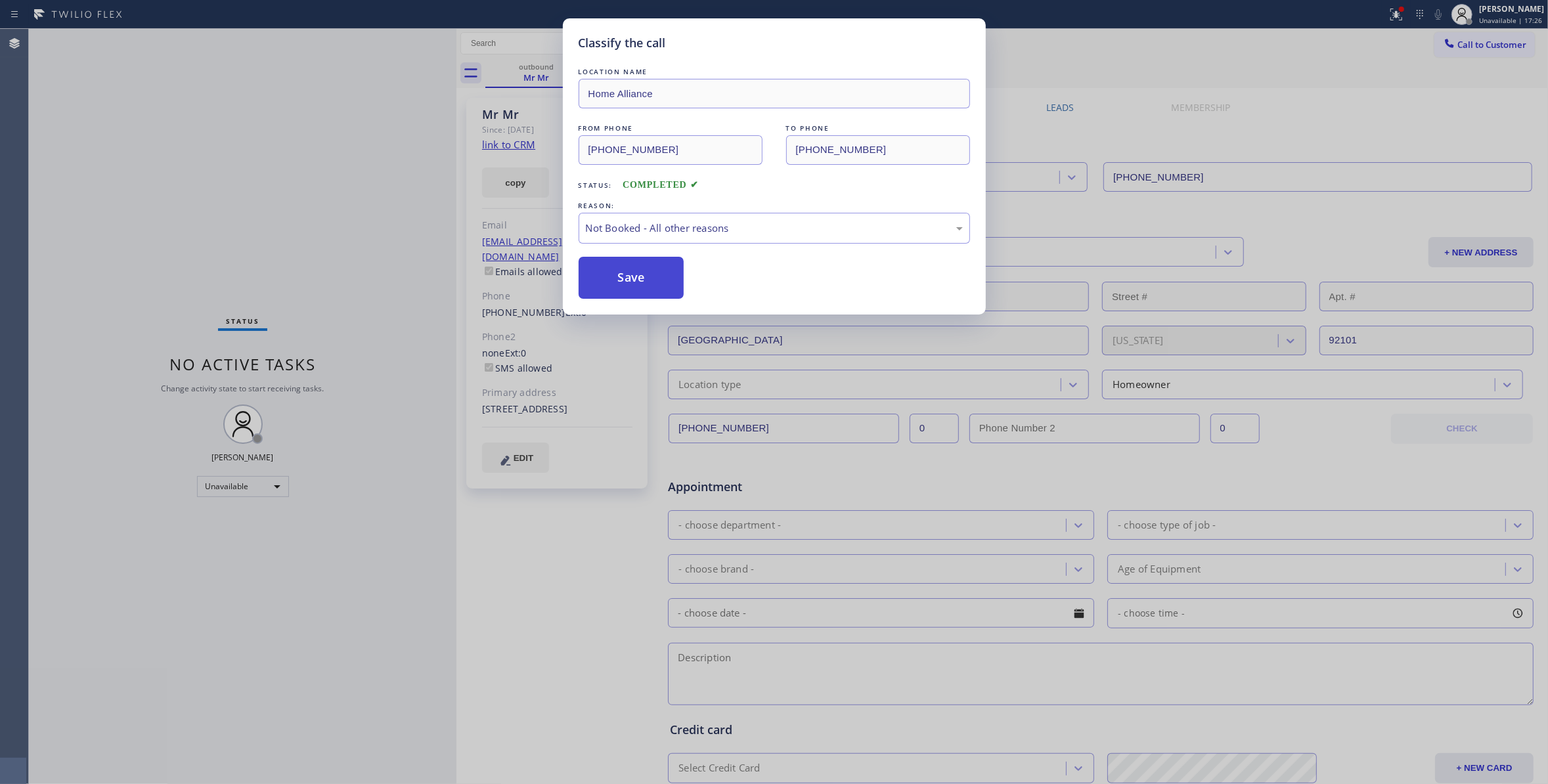
click at [650, 288] on button "Save" at bounding box center [632, 277] width 106 height 42
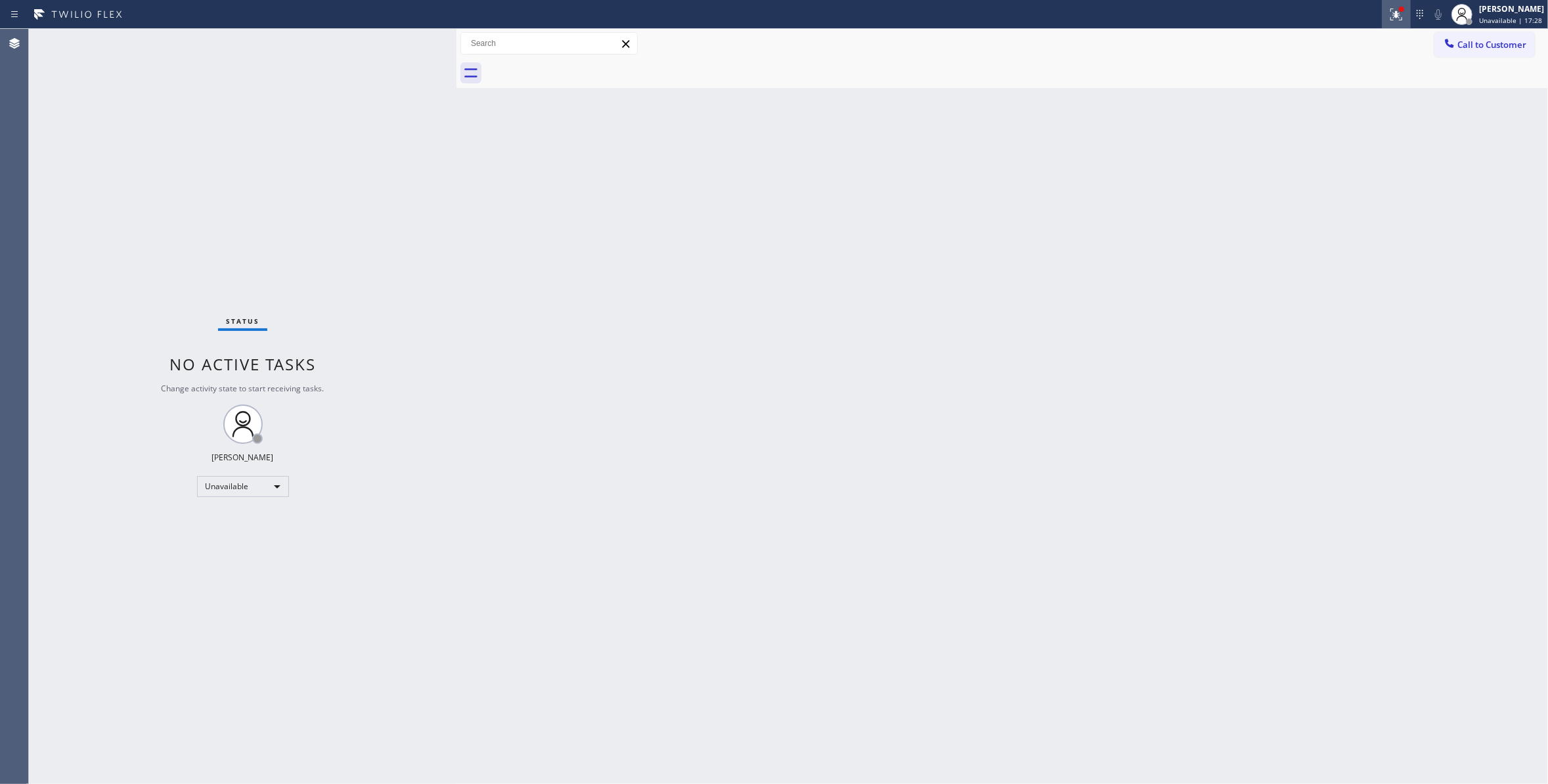
click at [1388, 19] on icon at bounding box center [1396, 14] width 16 height 16
click at [1298, 169] on span "Clear issues" at bounding box center [1310, 172] width 62 height 9
click at [1519, 43] on span "Call to Customer" at bounding box center [1491, 44] width 69 height 12
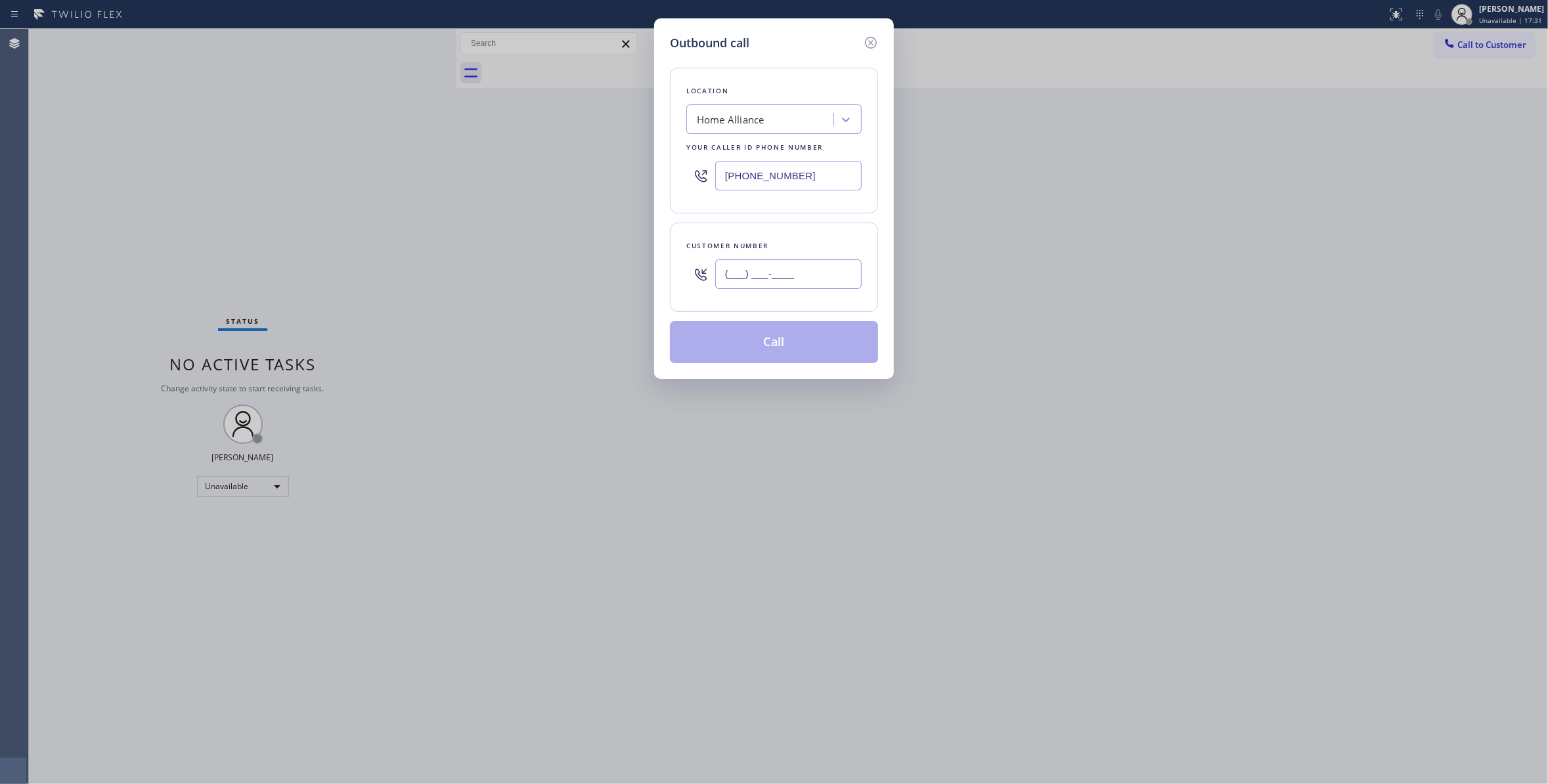
click at [759, 270] on input "(___) ___-____" at bounding box center [787, 273] width 146 height 29
paste input "619) 748-8654"
type input "[PHONE_NUMBER]"
click at [784, 344] on button "Call" at bounding box center [773, 341] width 208 height 42
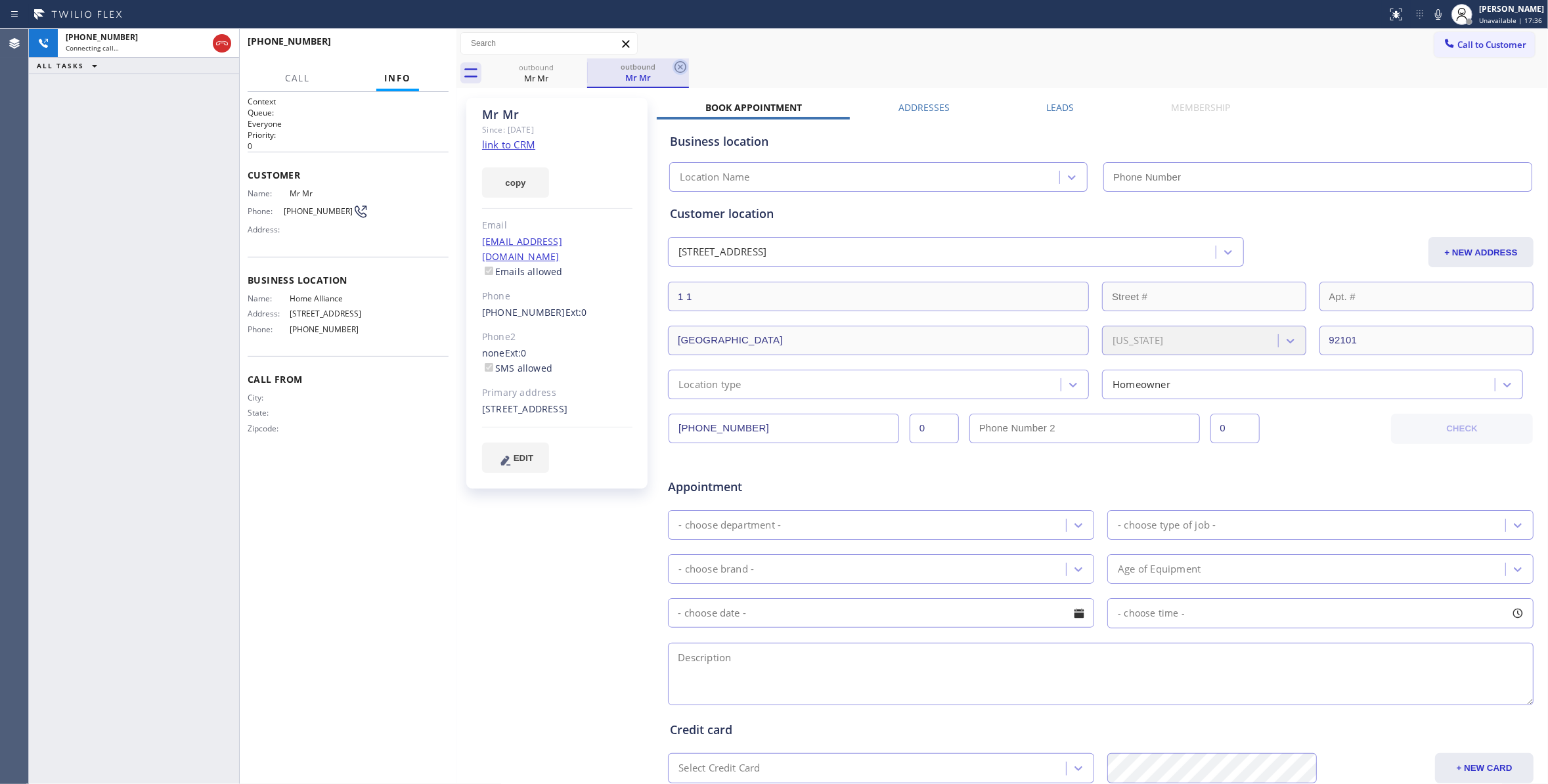
click at [681, 67] on icon at bounding box center [680, 67] width 16 height 16
type input "[PHONE_NUMBER]"
drag, startPoint x: 141, startPoint y: 195, endPoint x: 390, endPoint y: 56, distance: 285.2
click at [168, 182] on div "[PHONE_NUMBER] Live | 00:14 ALL TASKS ALL TASKS ACTIVE TASKS TASKS IN WRAP UP" at bounding box center [134, 406] width 210 height 755
click at [426, 40] on button "HANG UP" at bounding box center [417, 47] width 61 height 18
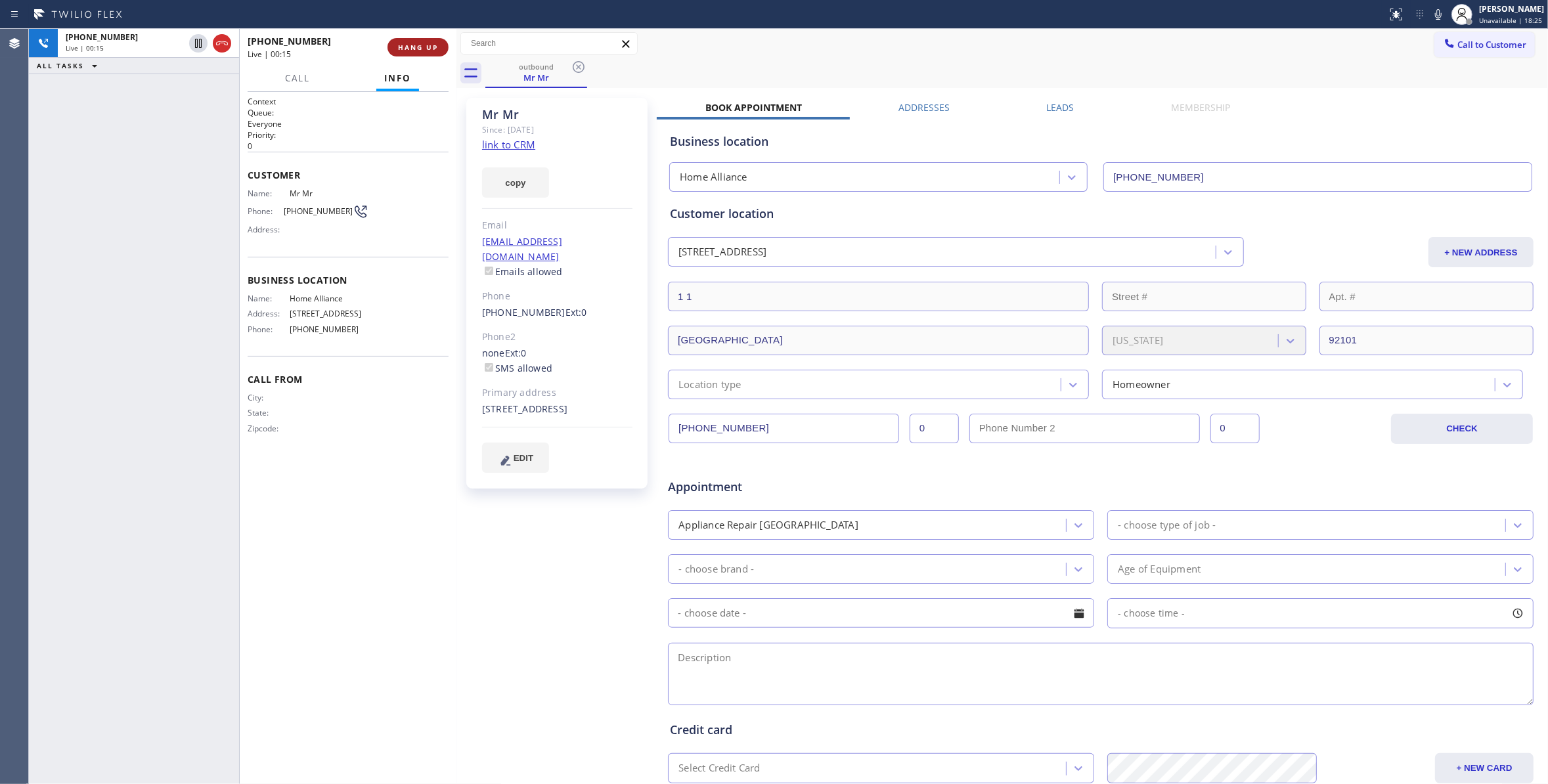
click at [426, 40] on button "HANG UP" at bounding box center [417, 47] width 61 height 18
click at [418, 46] on span "COMPLETE" at bounding box center [415, 47] width 45 height 9
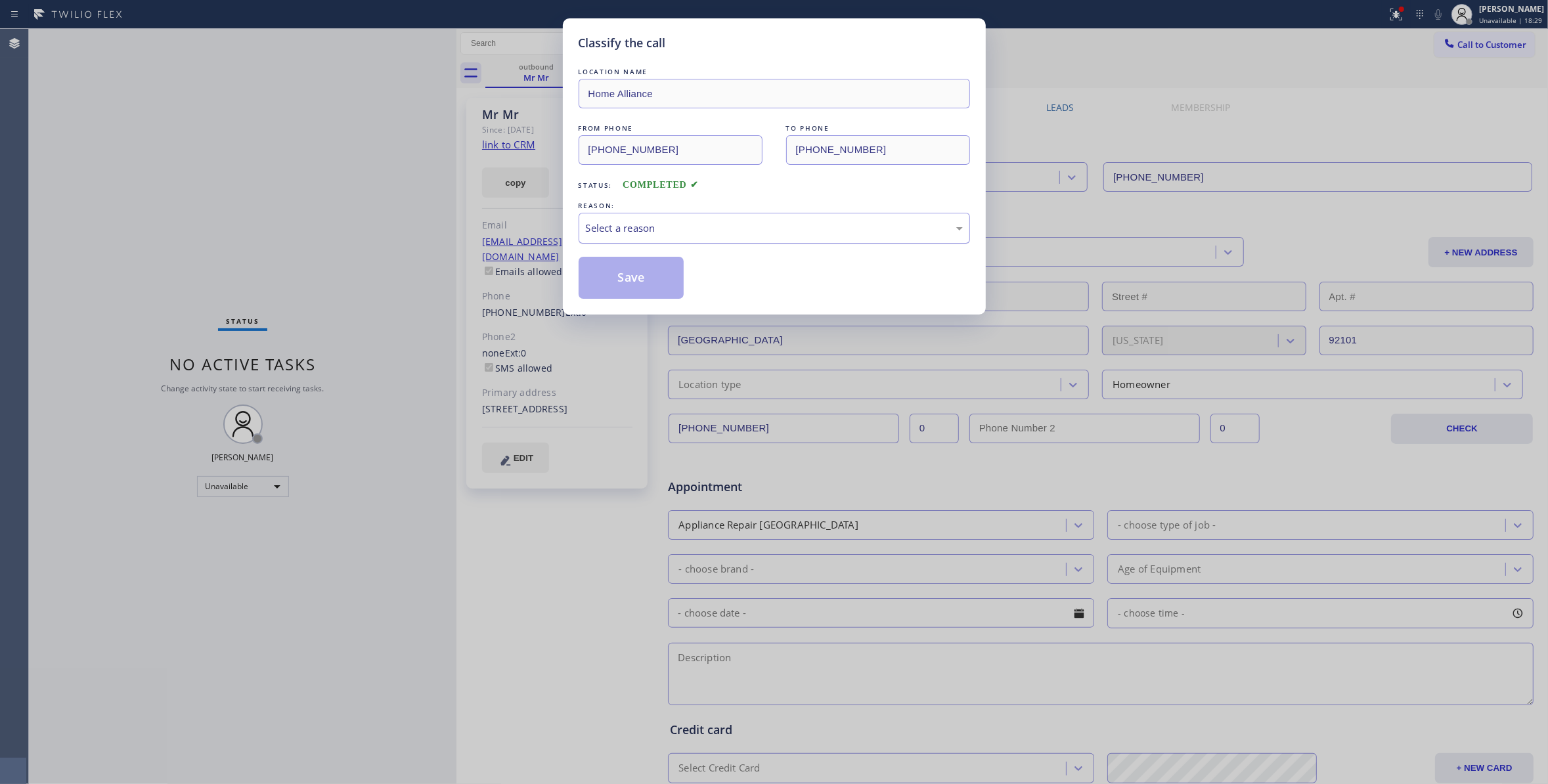
click at [712, 227] on div "Select a reason" at bounding box center [774, 228] width 377 height 15
click at [664, 277] on button "Save" at bounding box center [632, 277] width 106 height 42
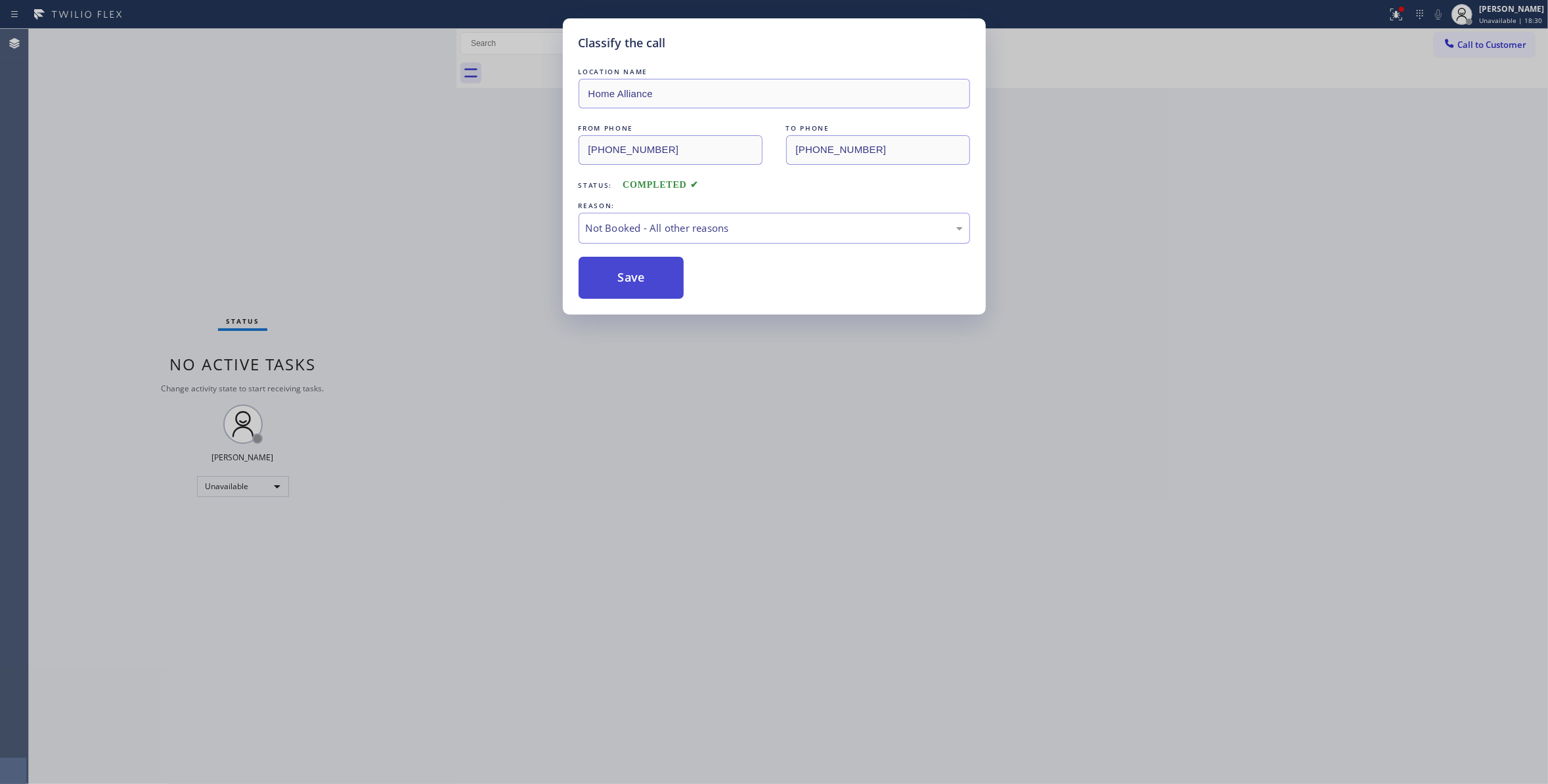
click at [664, 277] on button "Save" at bounding box center [632, 277] width 106 height 42
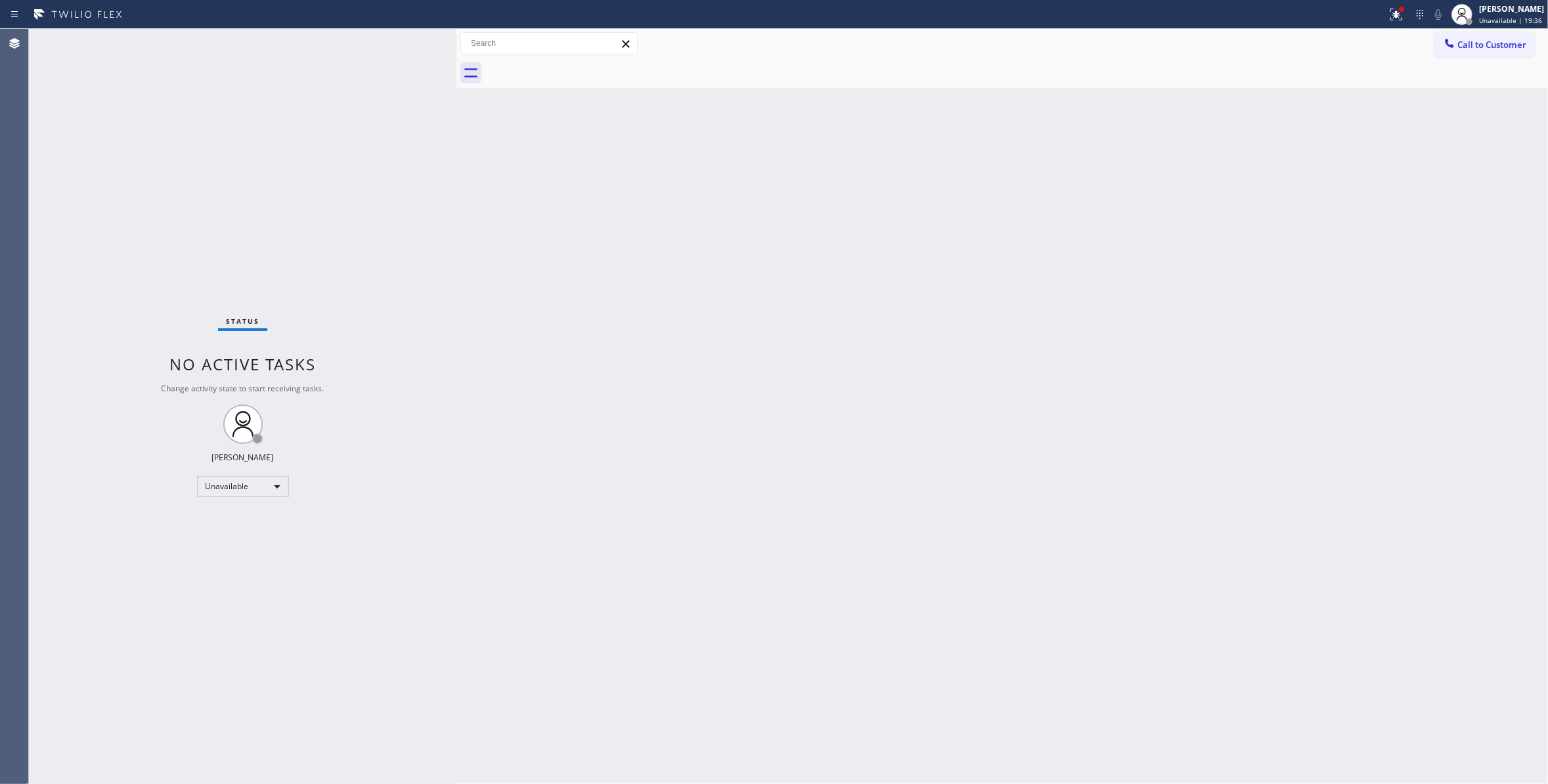
click at [145, 218] on div "Status No active tasks Change activity state to start receiving tasks. [PERSON_…" at bounding box center [243, 406] width 428 height 755
click at [1470, 52] on button "Call to Customer" at bounding box center [1484, 45] width 100 height 25
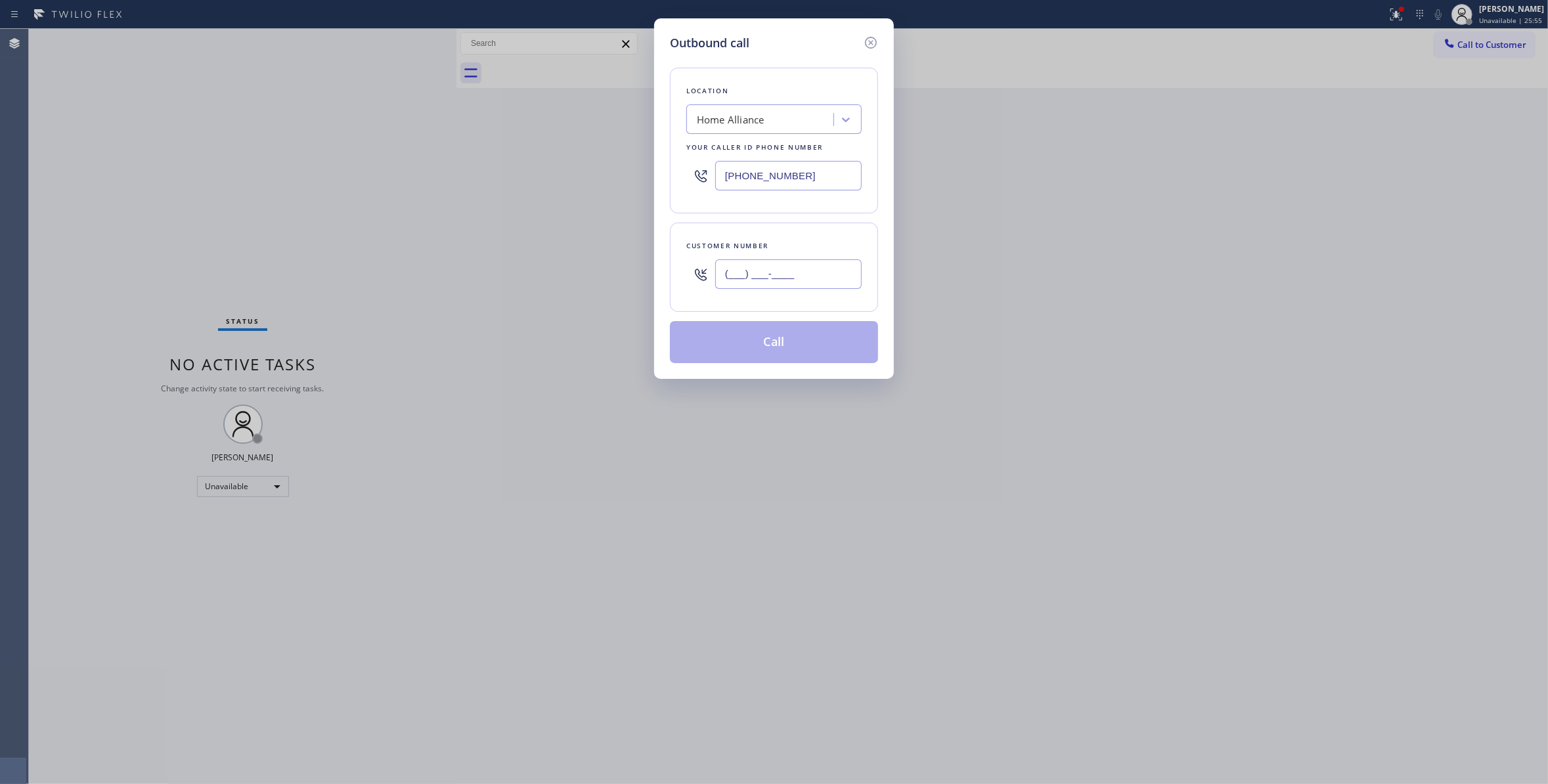
click at [759, 271] on input "(___) ___-____" at bounding box center [787, 273] width 146 height 29
paste input "646) 263-7481"
type input "[PHONE_NUMBER]"
drag, startPoint x: 819, startPoint y: 173, endPoint x: 499, endPoint y: 145, distance: 321.2
click at [499, 145] on div "Outbound call Location Home Alliance Your caller id phone number [PHONE_NUMBER]…" at bounding box center [774, 392] width 1548 height 784
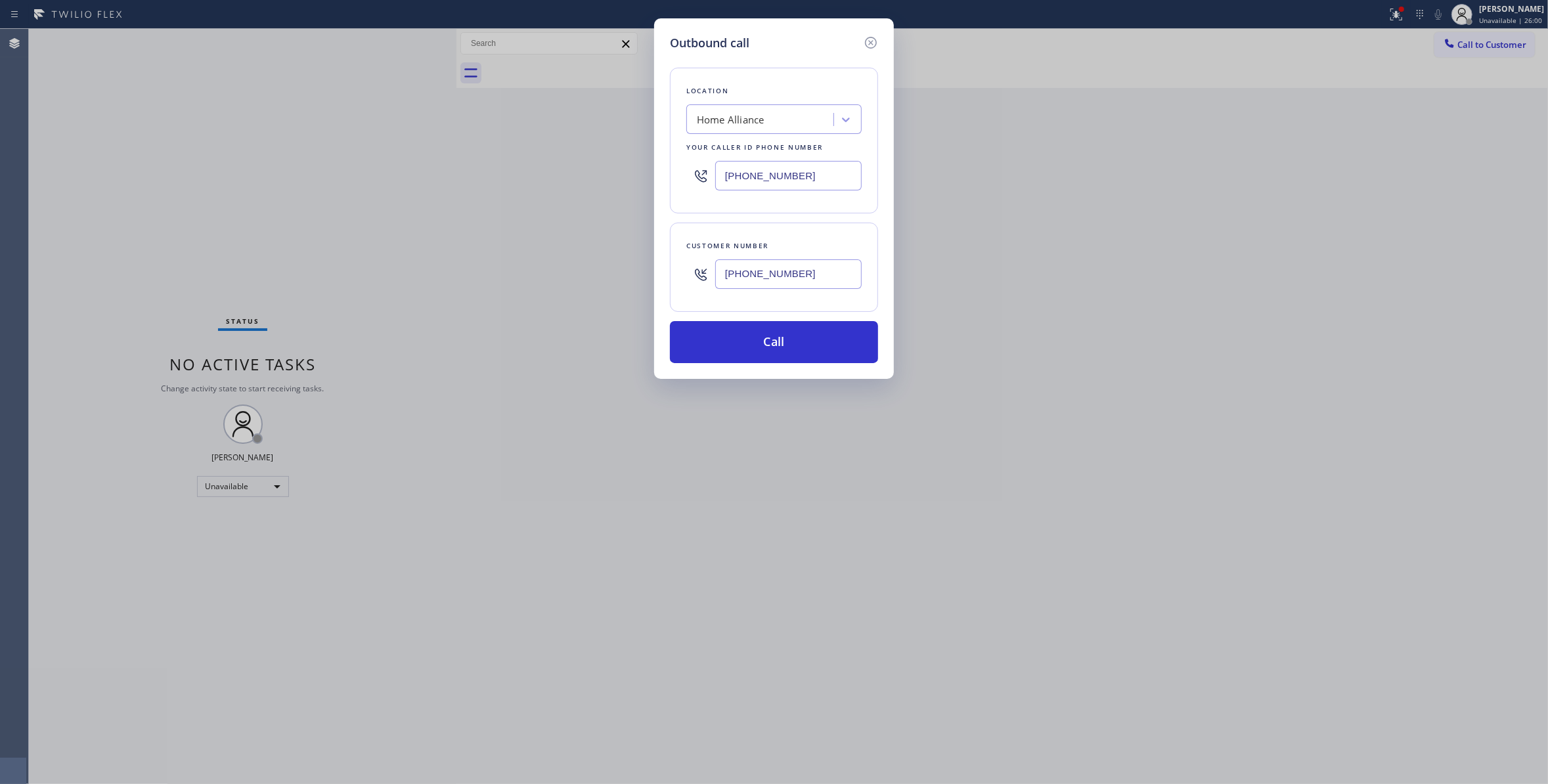
paste input "18) 714-8127"
type input "[PHONE_NUMBER]"
drag, startPoint x: 821, startPoint y: 278, endPoint x: 335, endPoint y: 277, distance: 486.0
click at [335, 277] on div "Outbound call Location Heating Installation Pros Burbank Your caller id phone n…" at bounding box center [774, 392] width 1548 height 784
click at [781, 349] on button "Call" at bounding box center [773, 341] width 208 height 42
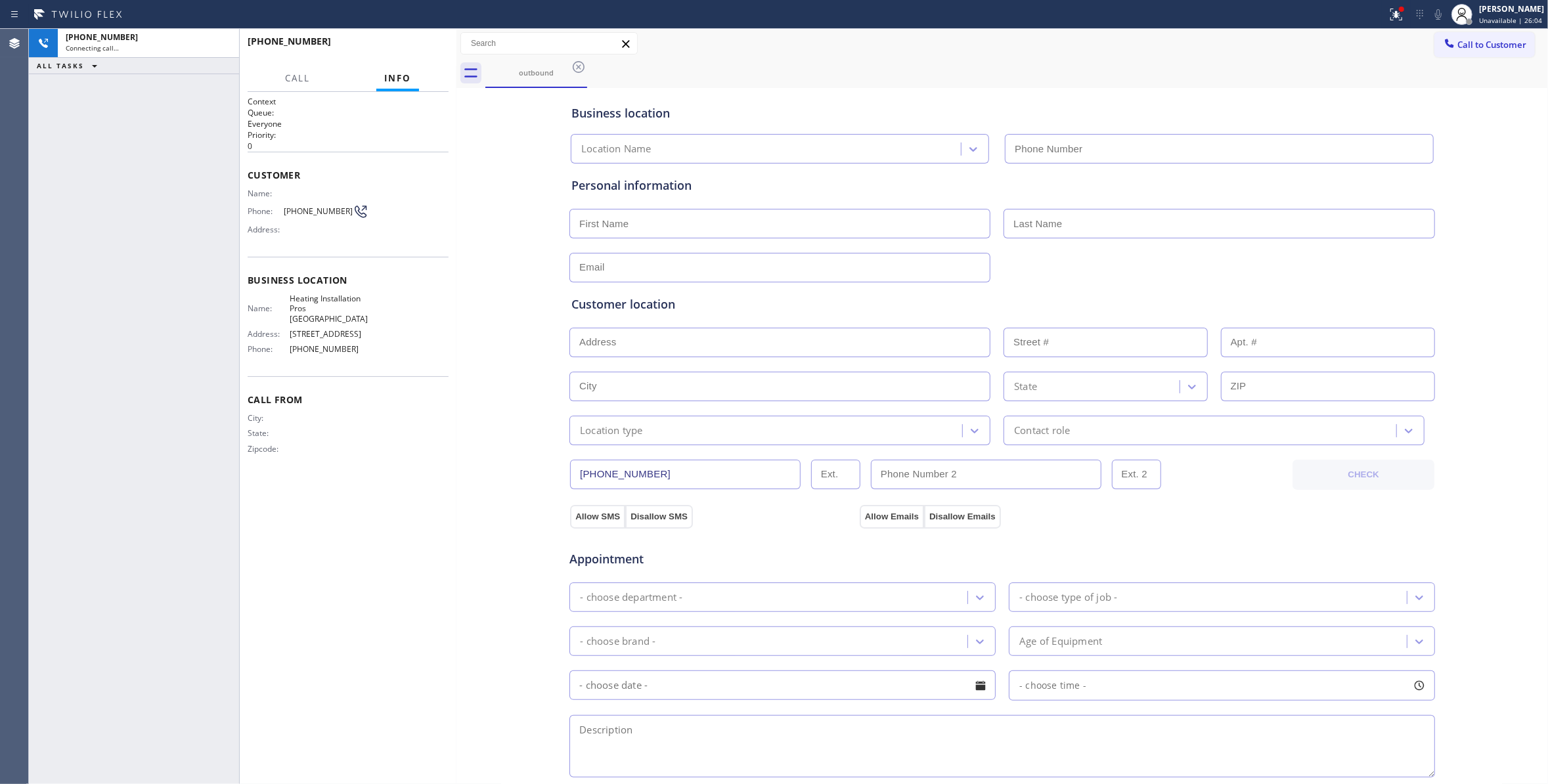
type input "[PHONE_NUMBER]"
drag, startPoint x: 413, startPoint y: 374, endPoint x: 413, endPoint y: 366, distance: 8.0
click at [413, 376] on div "Call From City: State: Zipcode:" at bounding box center [348, 425] width 201 height 99
click at [305, 209] on span "[PHONE_NUMBER]" at bounding box center [318, 211] width 69 height 9
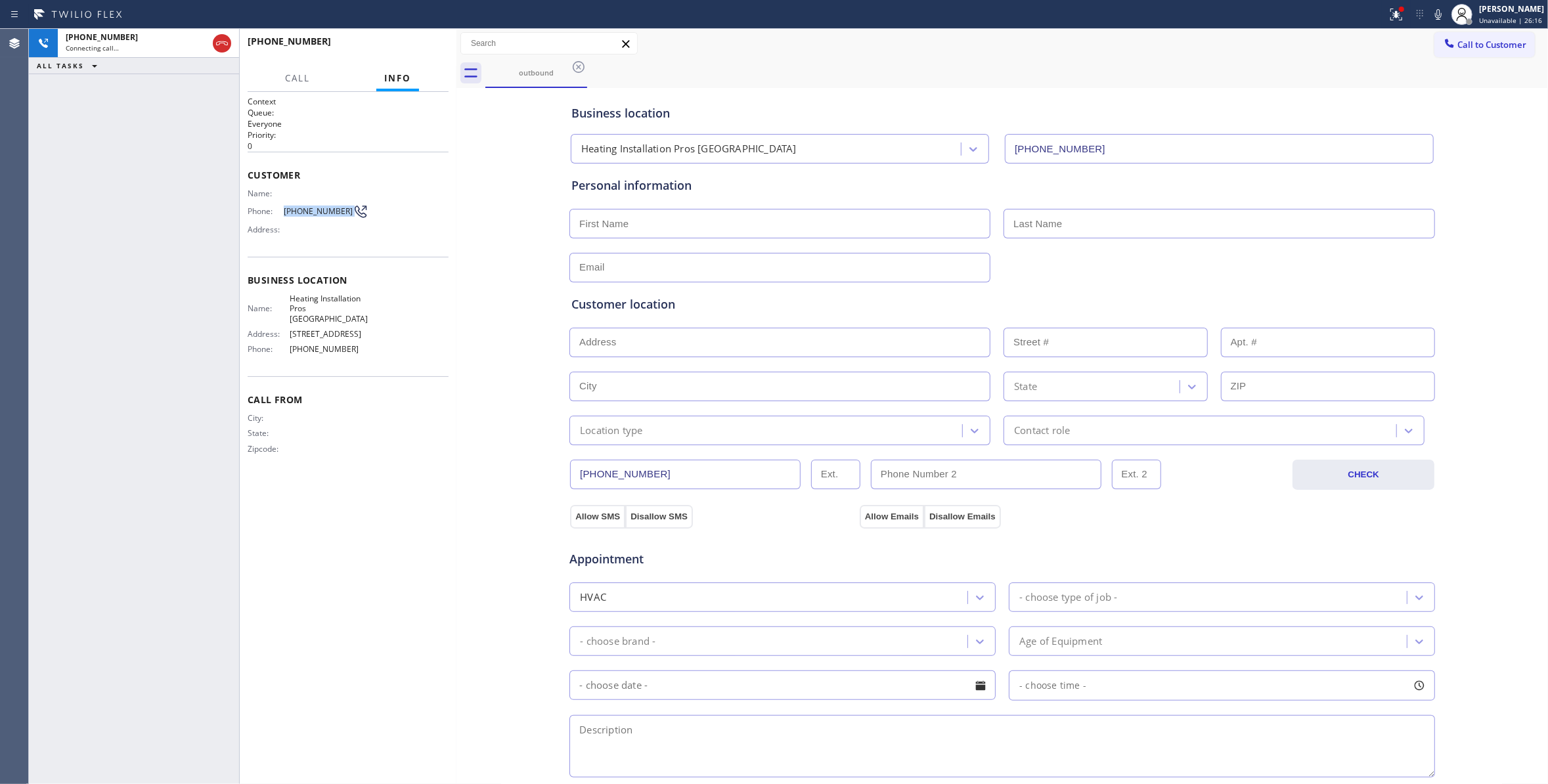
click at [305, 209] on span "[PHONE_NUMBER]" at bounding box center [318, 211] width 69 height 9
click at [221, 42] on icon at bounding box center [222, 43] width 16 height 16
click at [428, 48] on span "COMPLETE" at bounding box center [415, 47] width 45 height 9
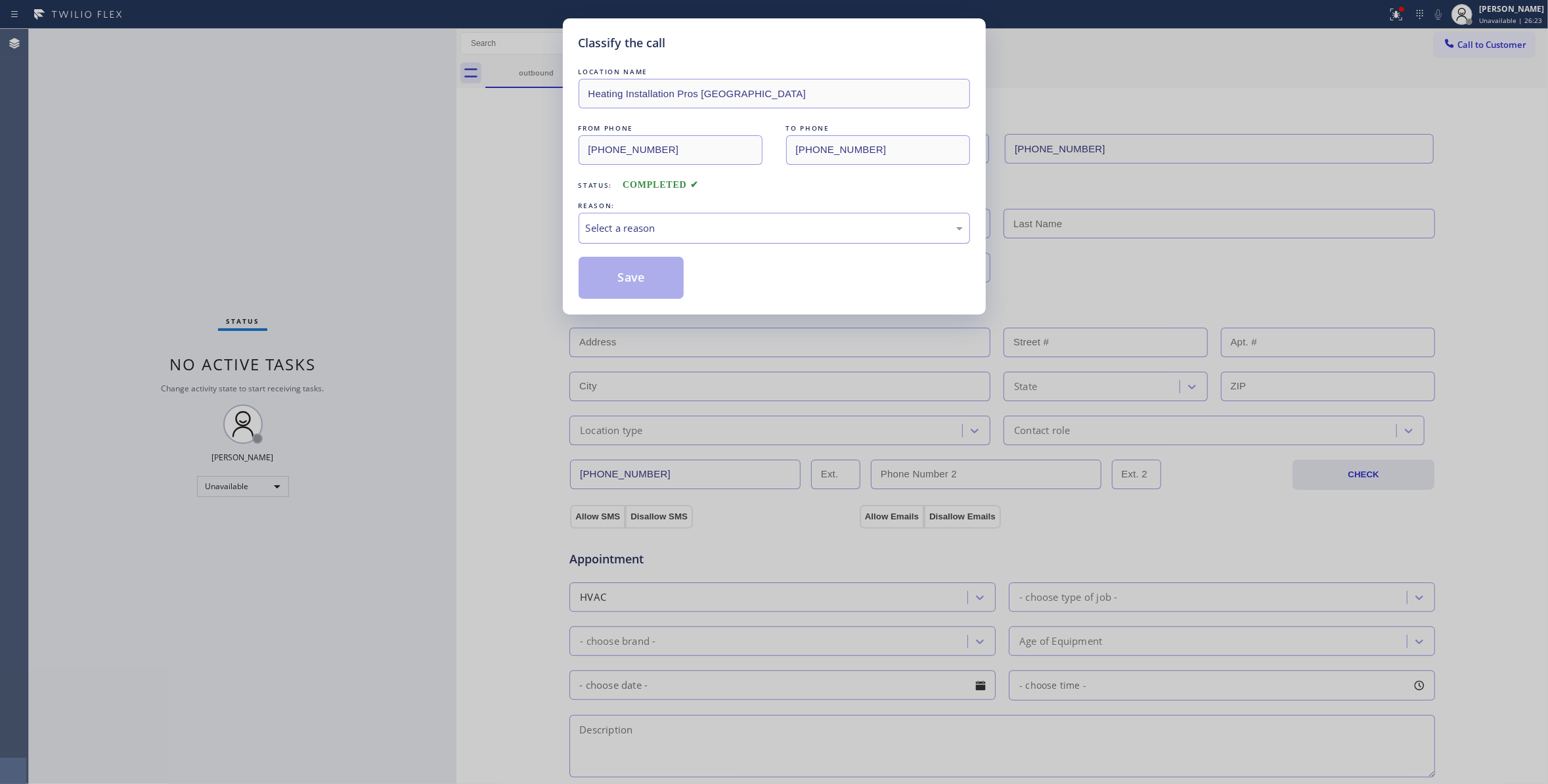
click at [613, 223] on div "Select a reason" at bounding box center [774, 228] width 377 height 15
click at [624, 287] on button "Save" at bounding box center [632, 277] width 106 height 42
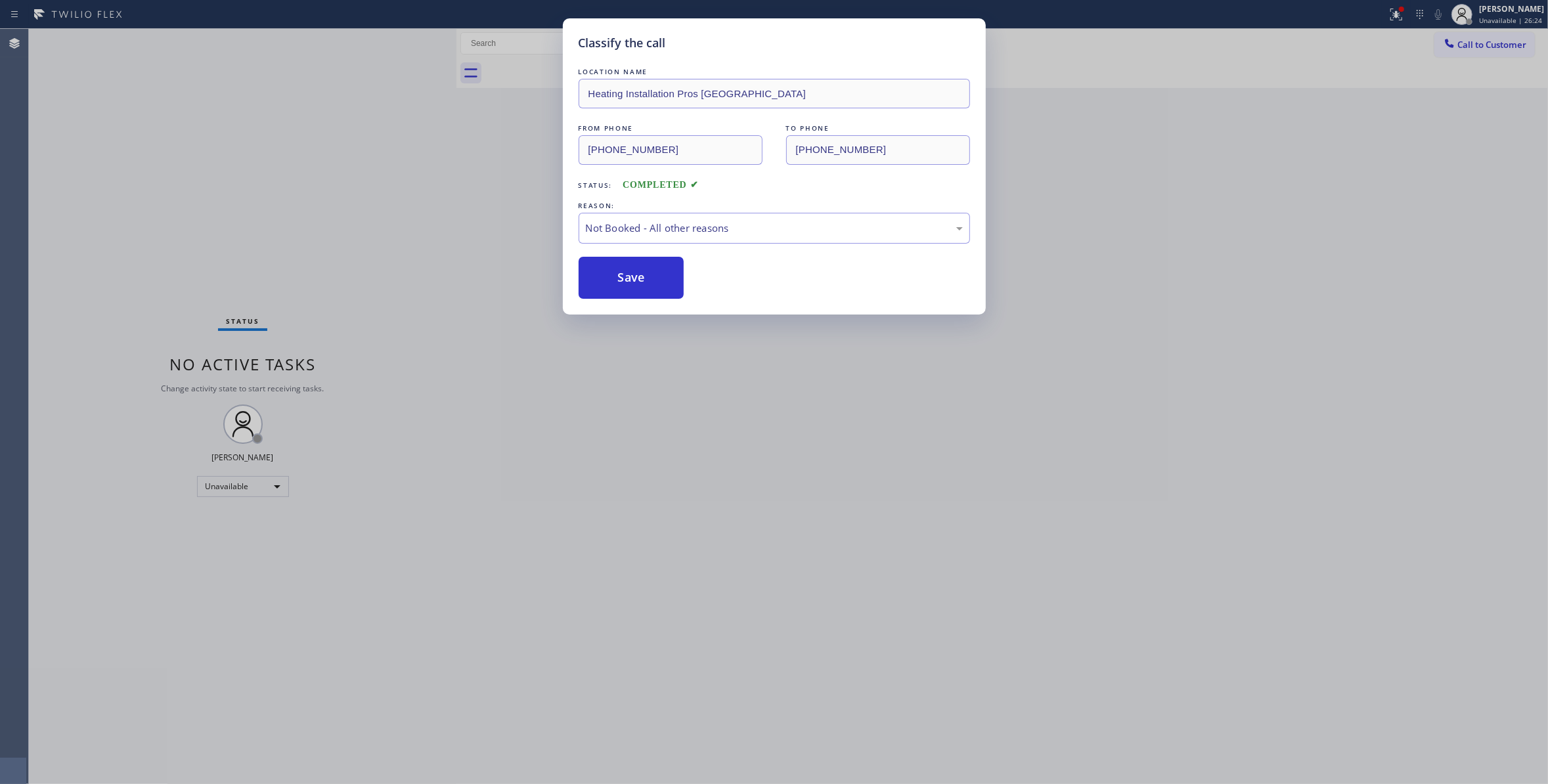
click at [624, 287] on button "Save" at bounding box center [632, 277] width 106 height 42
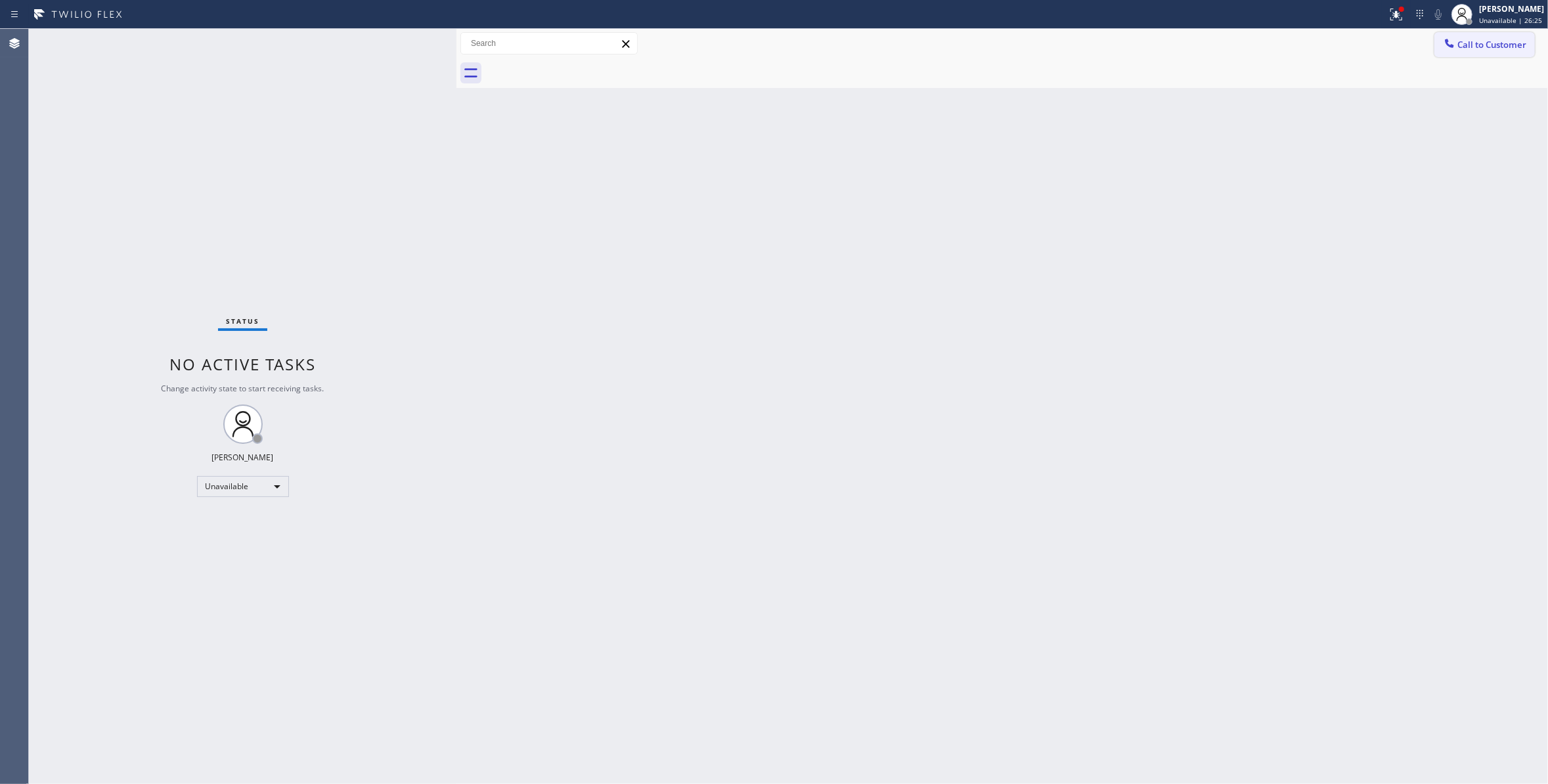
click at [1501, 44] on span "Call to Customer" at bounding box center [1491, 44] width 69 height 12
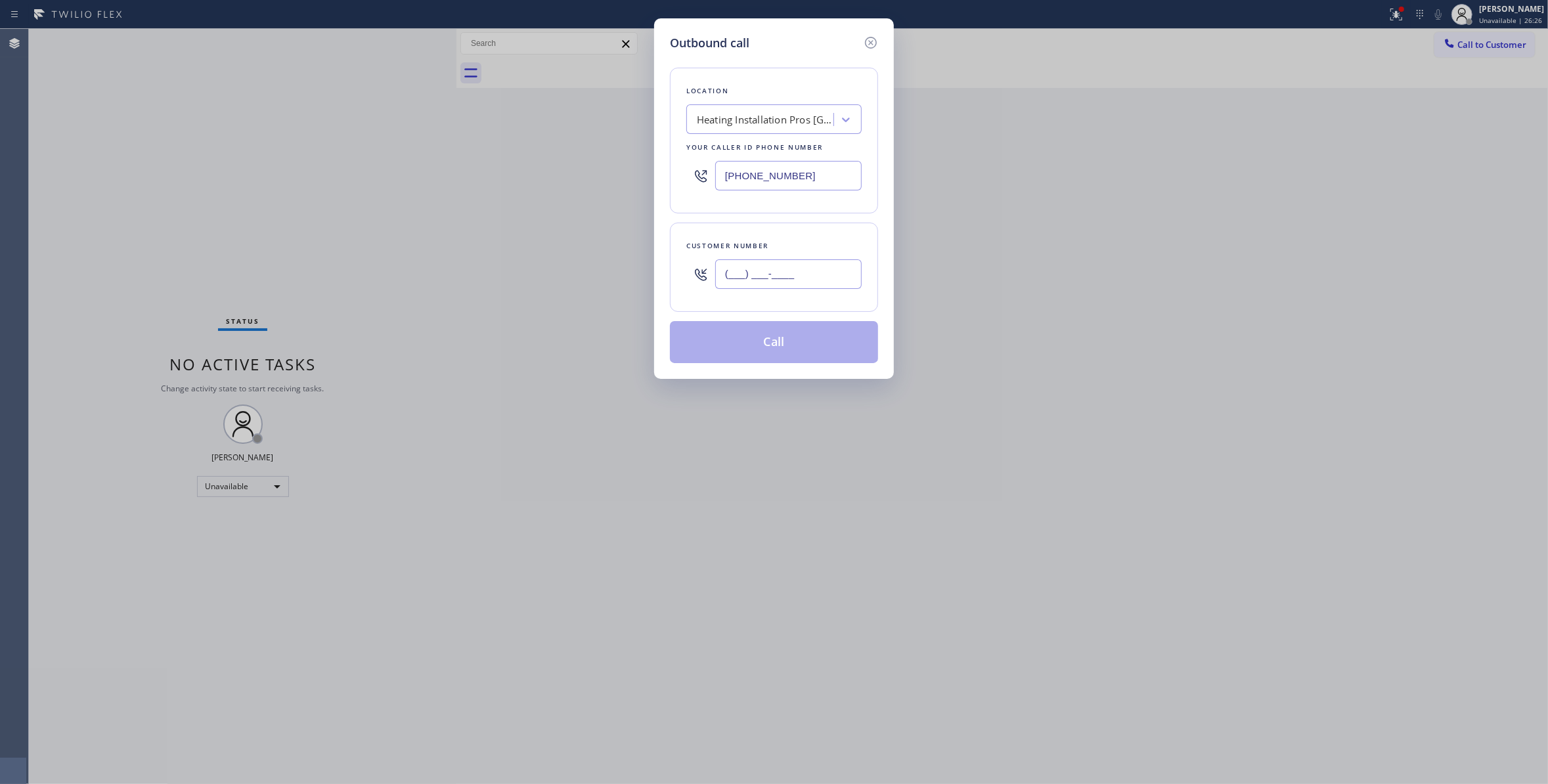
click at [761, 278] on input "(___) ___-____" at bounding box center [787, 273] width 146 height 29
paste input "646) 263-7481"
type input "[PHONE_NUMBER]"
click at [769, 348] on button "Call" at bounding box center [773, 341] width 208 height 42
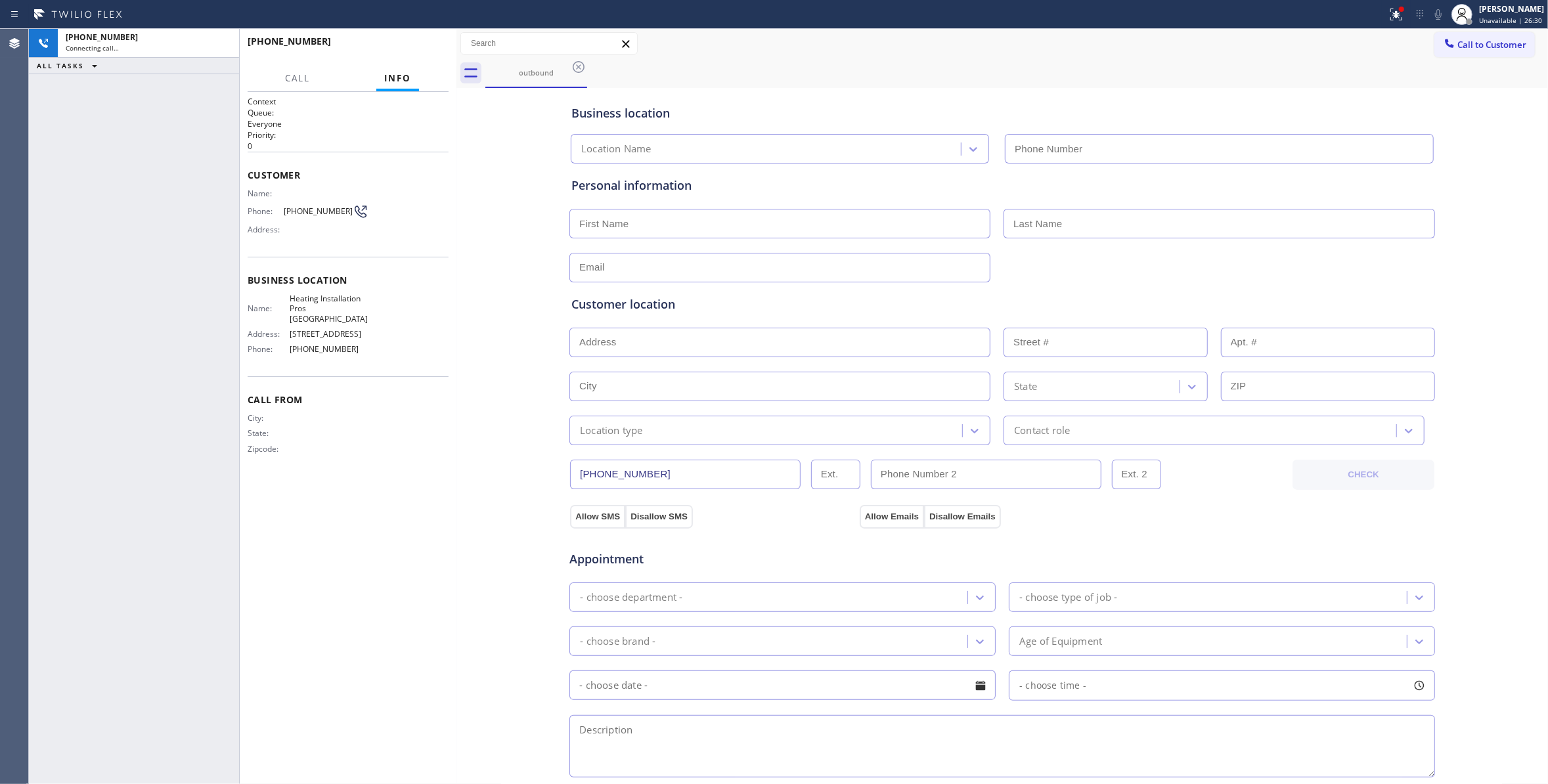
type input "[PHONE_NUMBER]"
click at [1388, 11] on icon at bounding box center [1396, 14] width 16 height 16
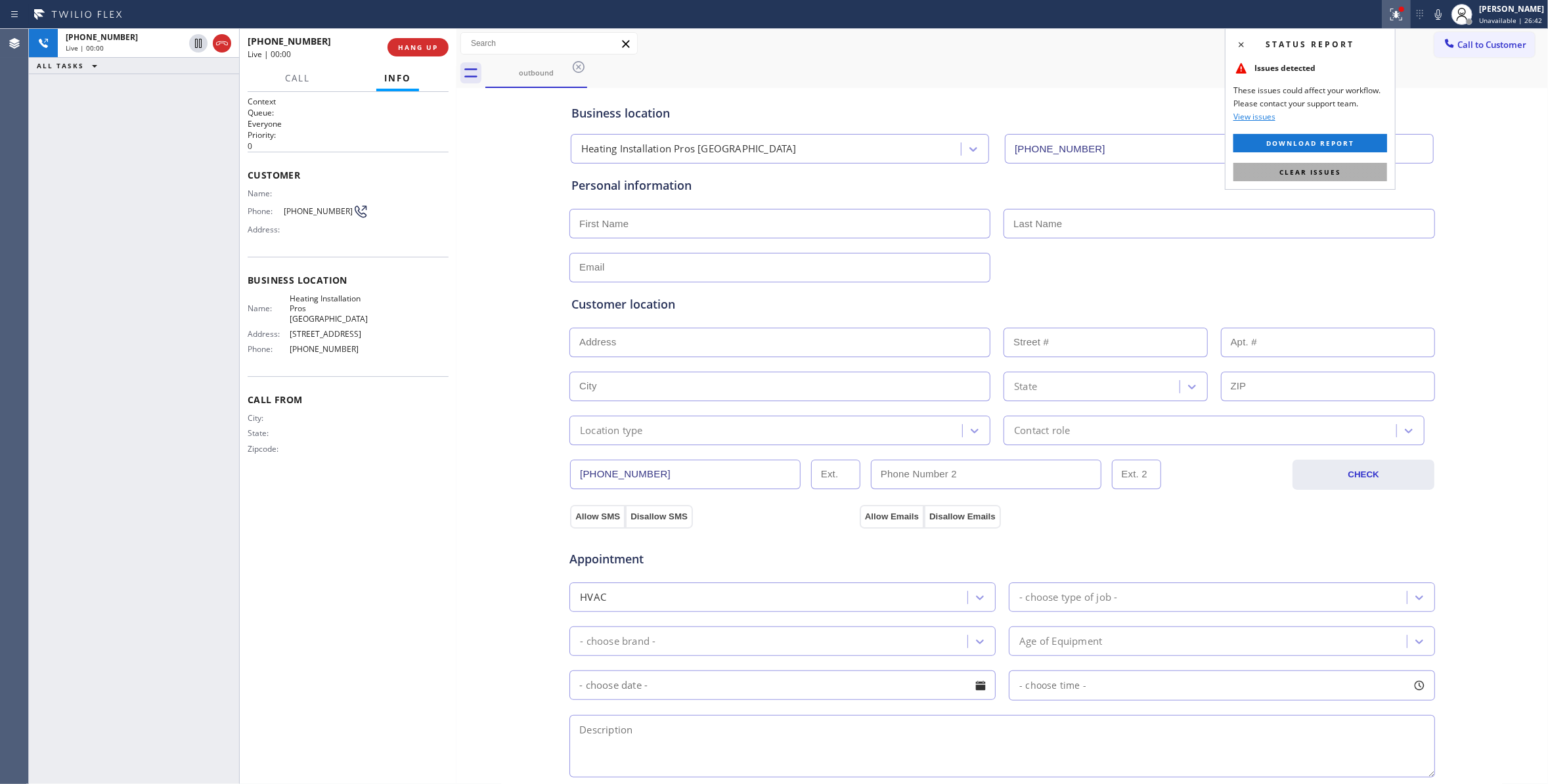
click at [1325, 165] on button "Clear issues" at bounding box center [1310, 172] width 153 height 18
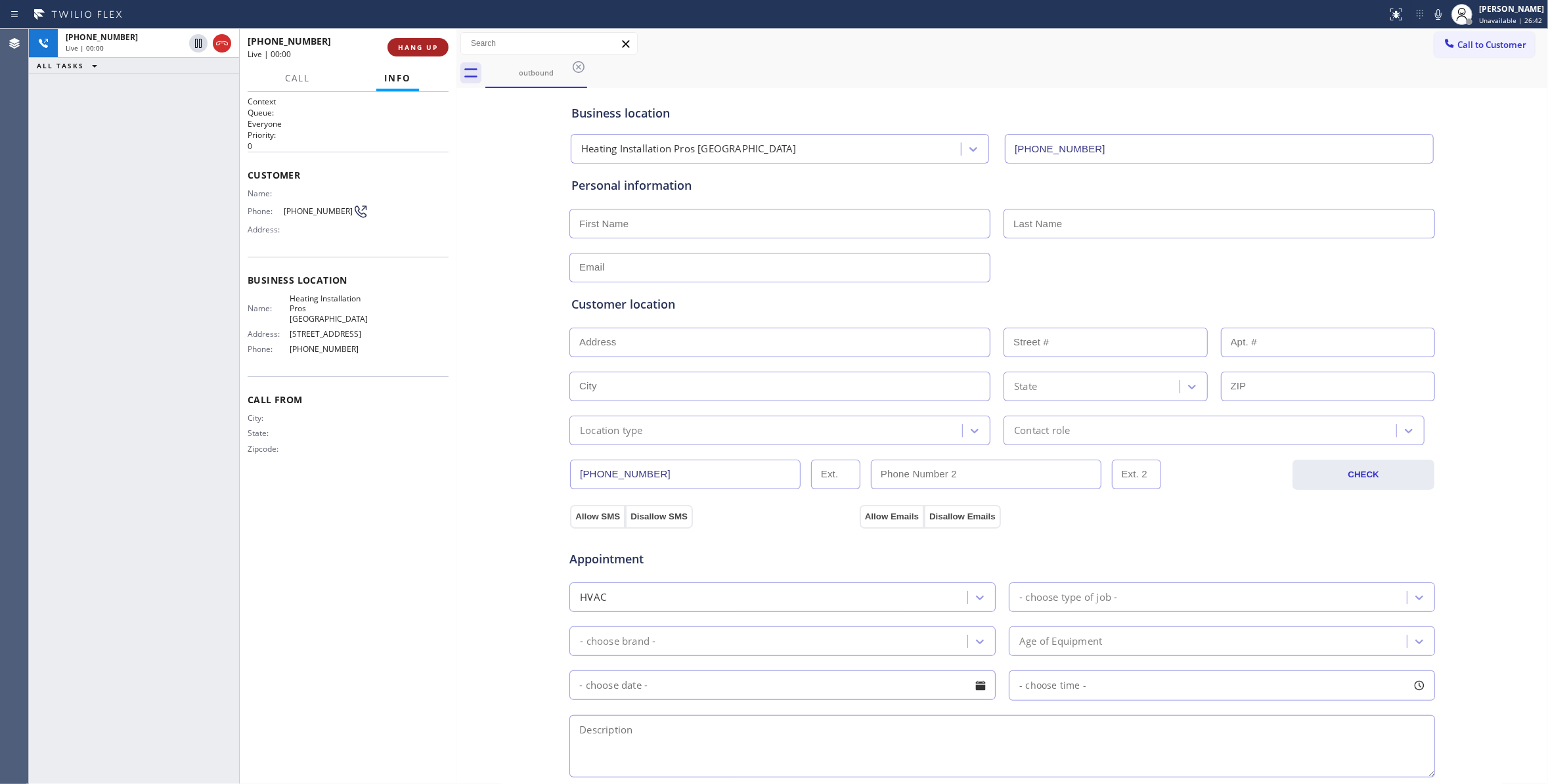
click at [399, 53] on button "HANG UP" at bounding box center [417, 47] width 61 height 18
click at [399, 52] on button "COMPLETE" at bounding box center [415, 47] width 66 height 18
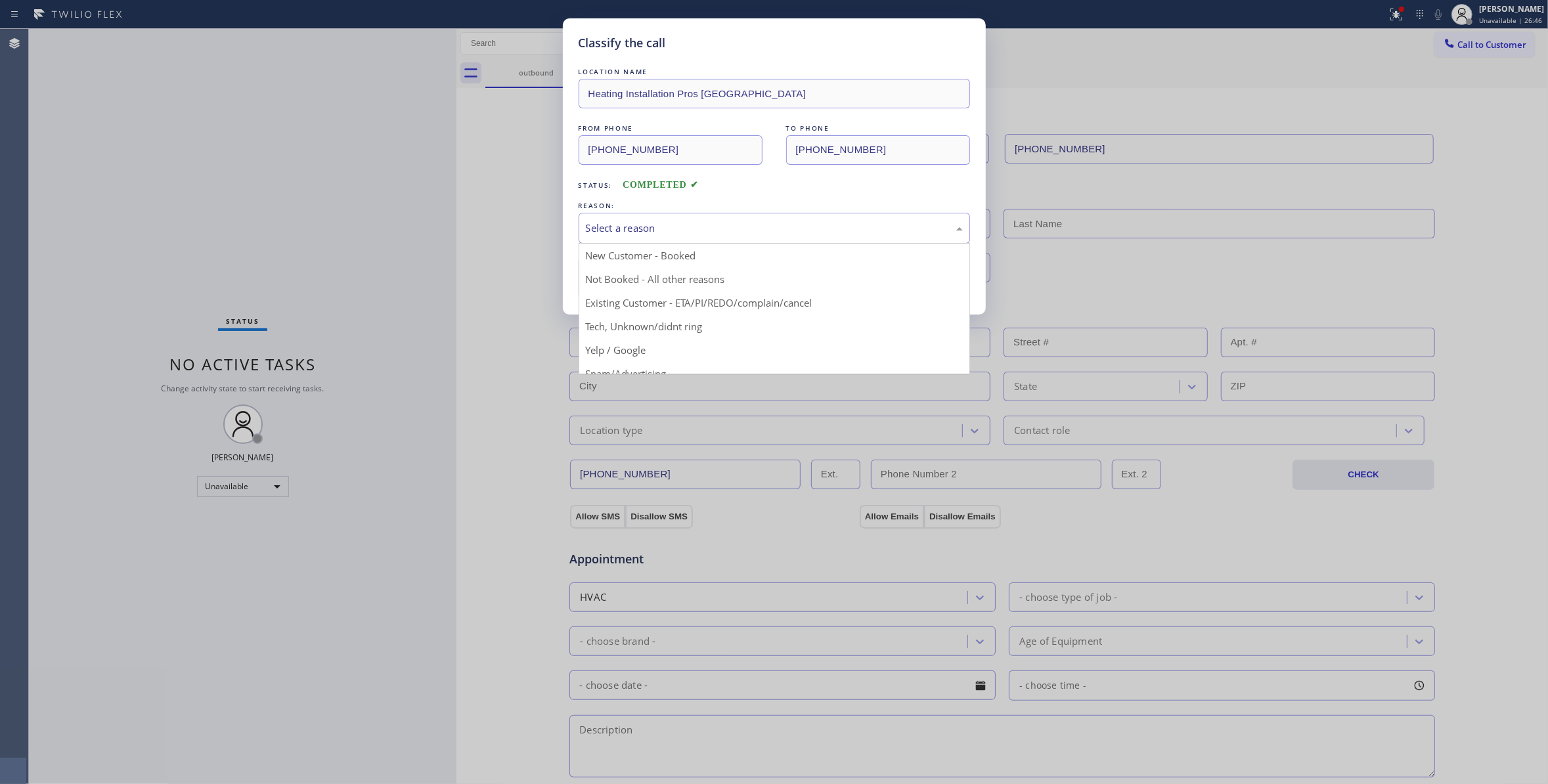
click at [600, 227] on div "Select a reason" at bounding box center [774, 228] width 377 height 15
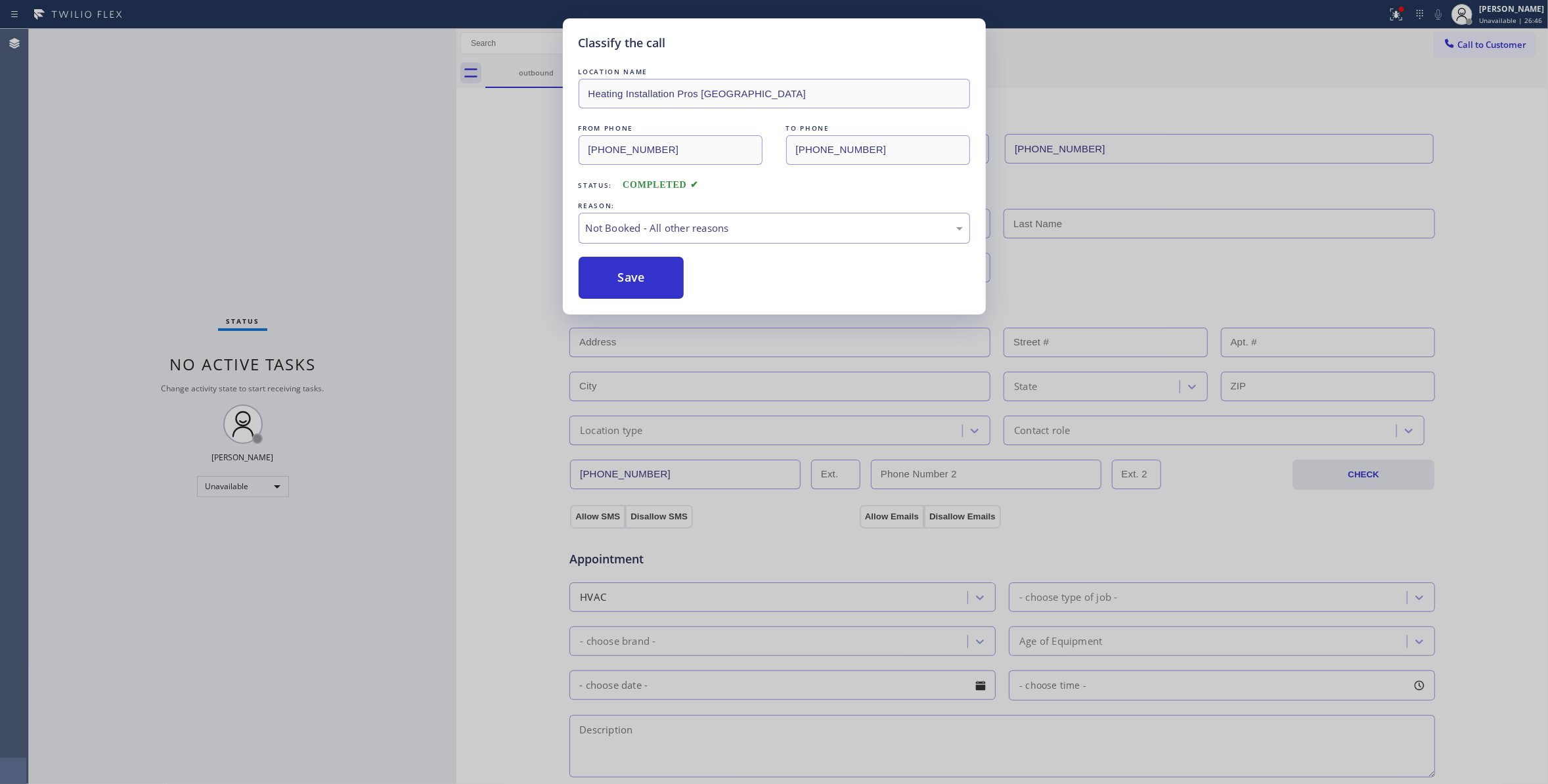
click at [602, 287] on button "Save" at bounding box center [632, 277] width 106 height 42
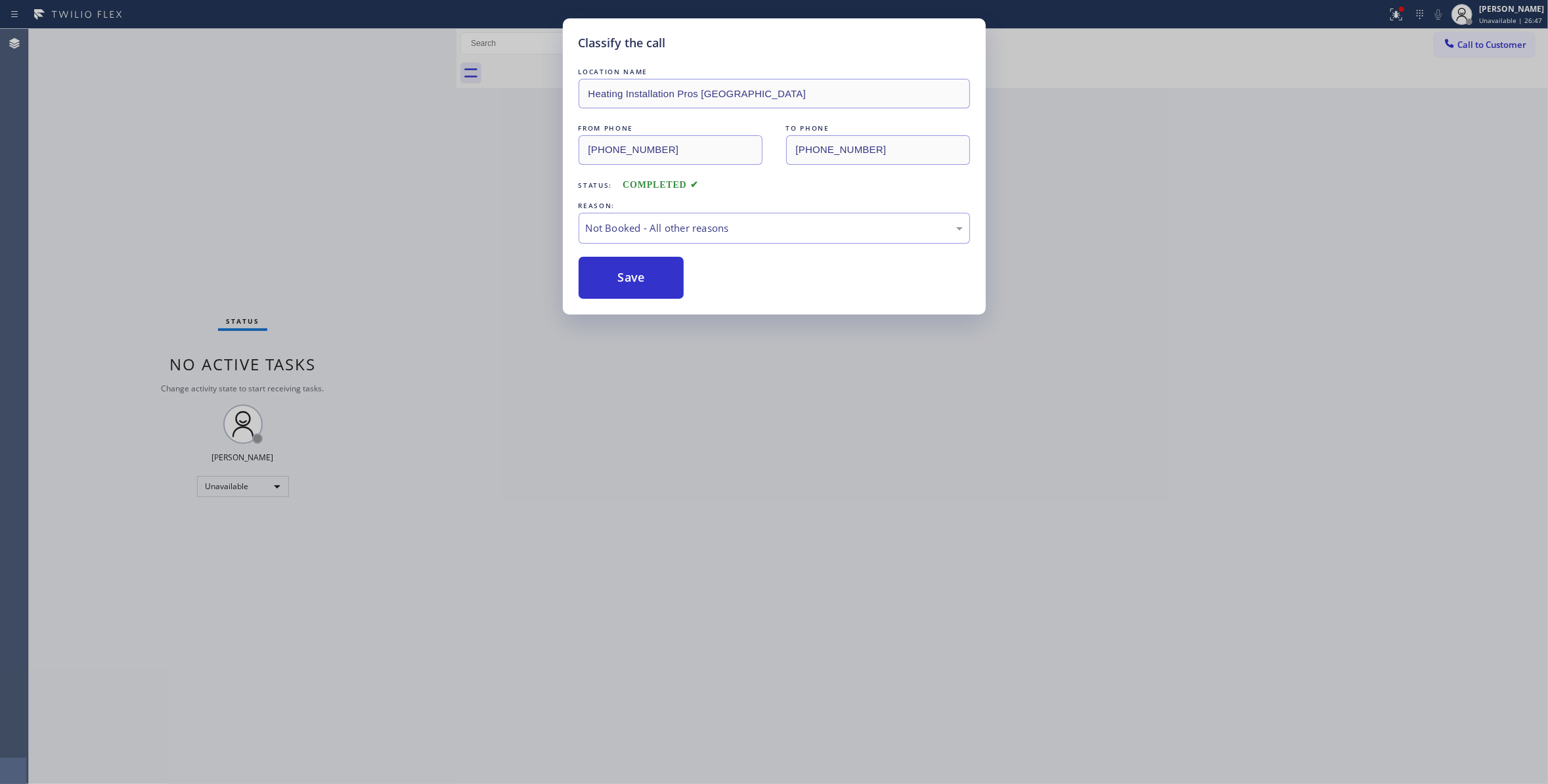
click at [602, 287] on button "Save" at bounding box center [632, 277] width 106 height 42
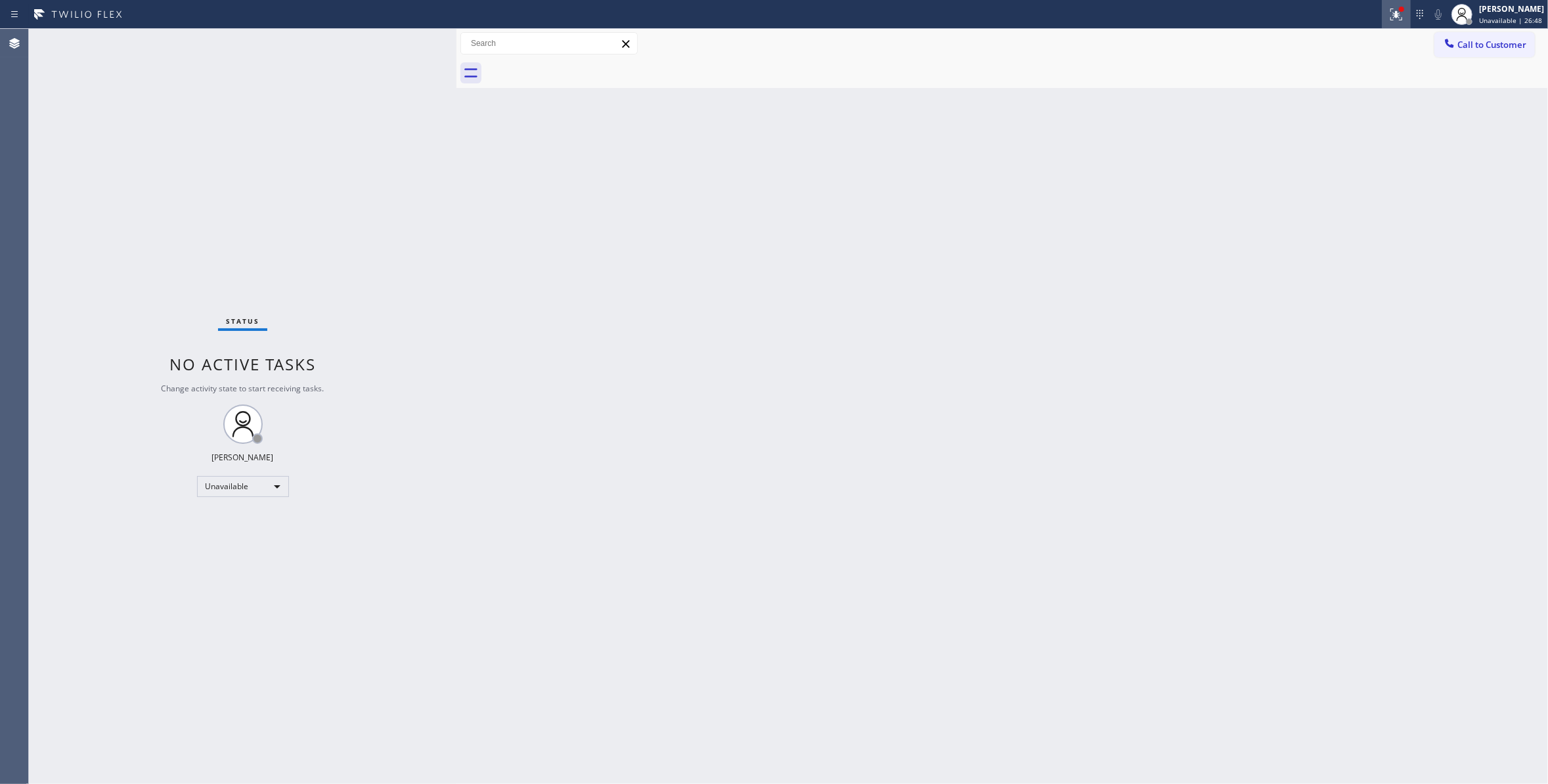
click at [1392, 14] on icon at bounding box center [1396, 13] width 8 height 5
drag, startPoint x: 1350, startPoint y: 165, endPoint x: 1357, endPoint y: 161, distance: 8.1
click at [1350, 166] on button "Clear issues" at bounding box center [1310, 172] width 153 height 18
click at [1522, 30] on div "Call to Customer Outbound call Location Heating Installation Pros Burbank Your …" at bounding box center [1002, 43] width 1091 height 29
click at [1522, 44] on span "Call to Customer" at bounding box center [1491, 44] width 69 height 12
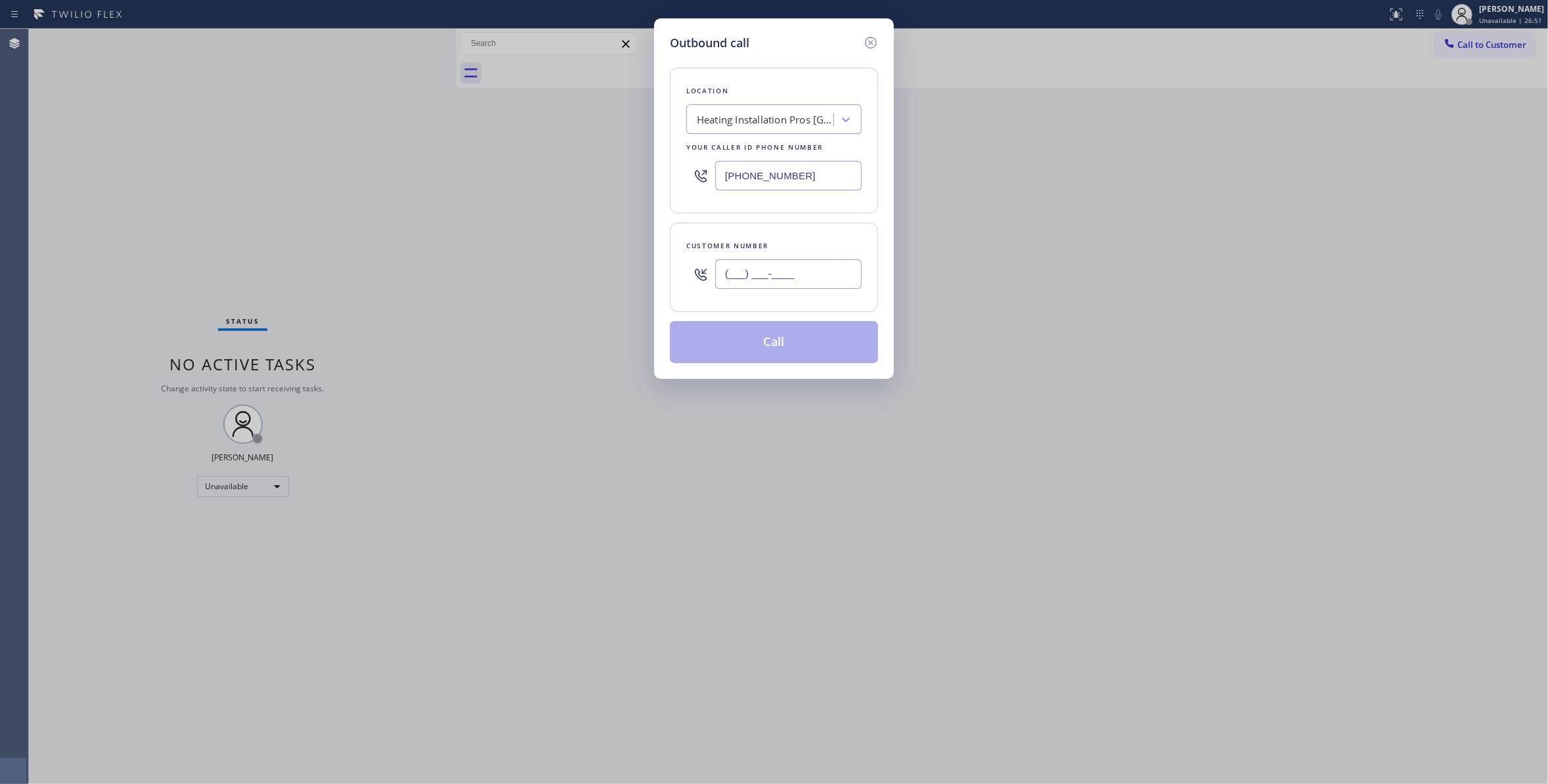
click at [806, 262] on input "(___) ___-____" at bounding box center [787, 273] width 146 height 29
paste input "646) 263-7481"
type input "[PHONE_NUMBER]"
click at [772, 342] on button "Call" at bounding box center [773, 341] width 208 height 42
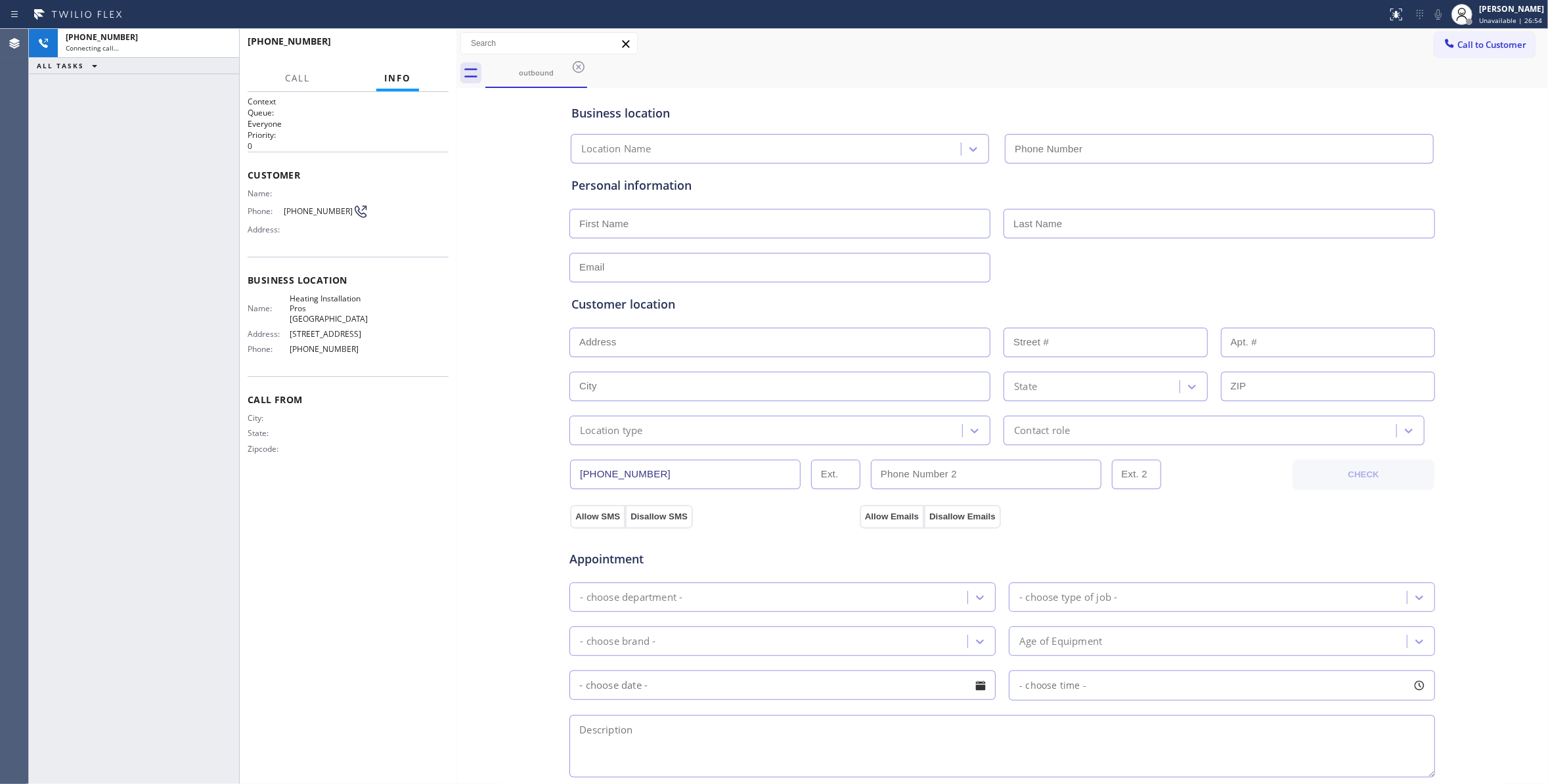
type input "[PHONE_NUMBER]"
drag, startPoint x: 222, startPoint y: 37, endPoint x: 237, endPoint y: 37, distance: 15.0
click at [222, 37] on icon at bounding box center [222, 43] width 16 height 16
click at [417, 48] on span "HANG UP" at bounding box center [417, 47] width 40 height 9
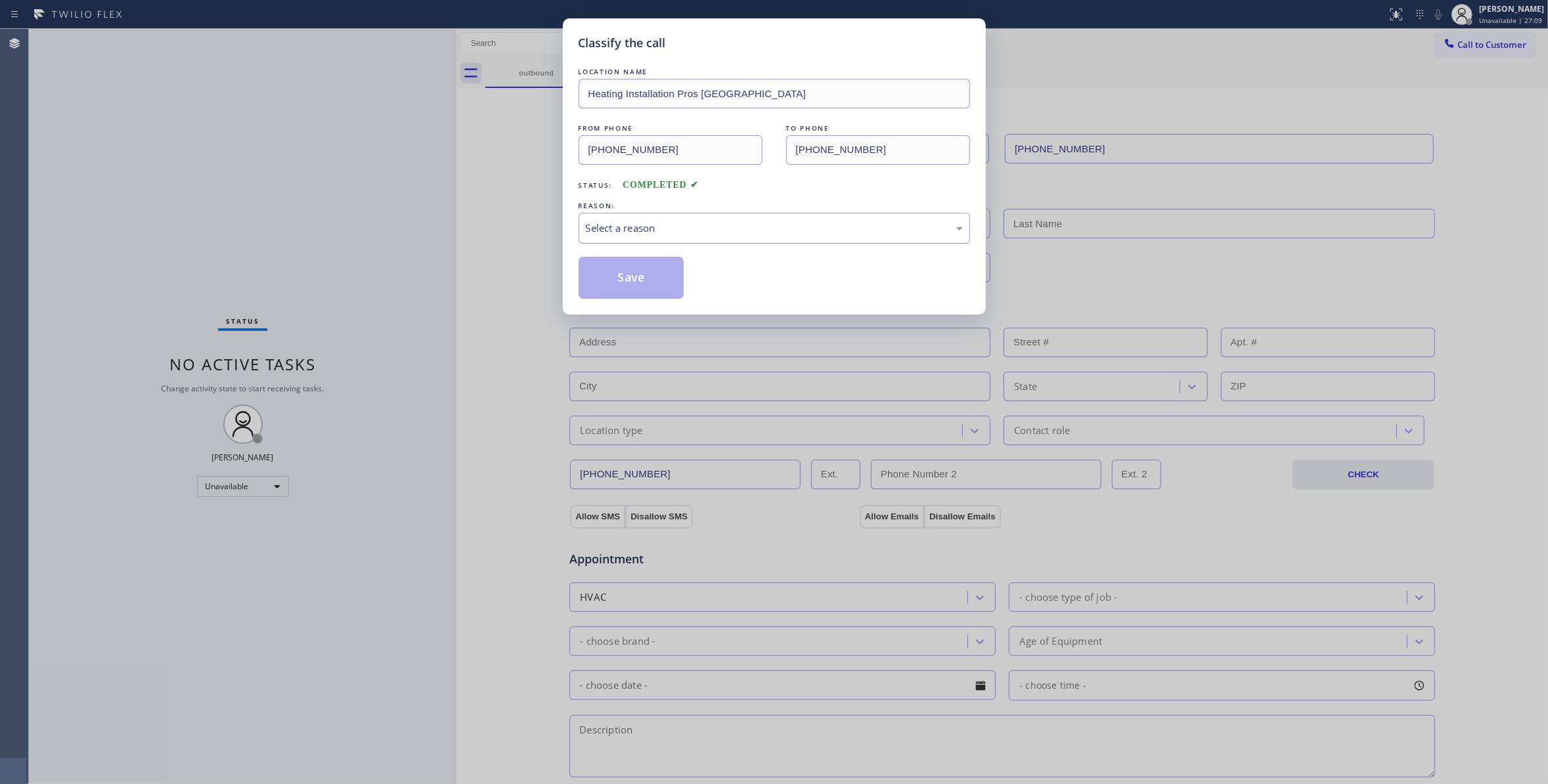
click at [655, 217] on div "Select a reason" at bounding box center [774, 228] width 391 height 31
click at [608, 274] on button "Save" at bounding box center [632, 277] width 106 height 42
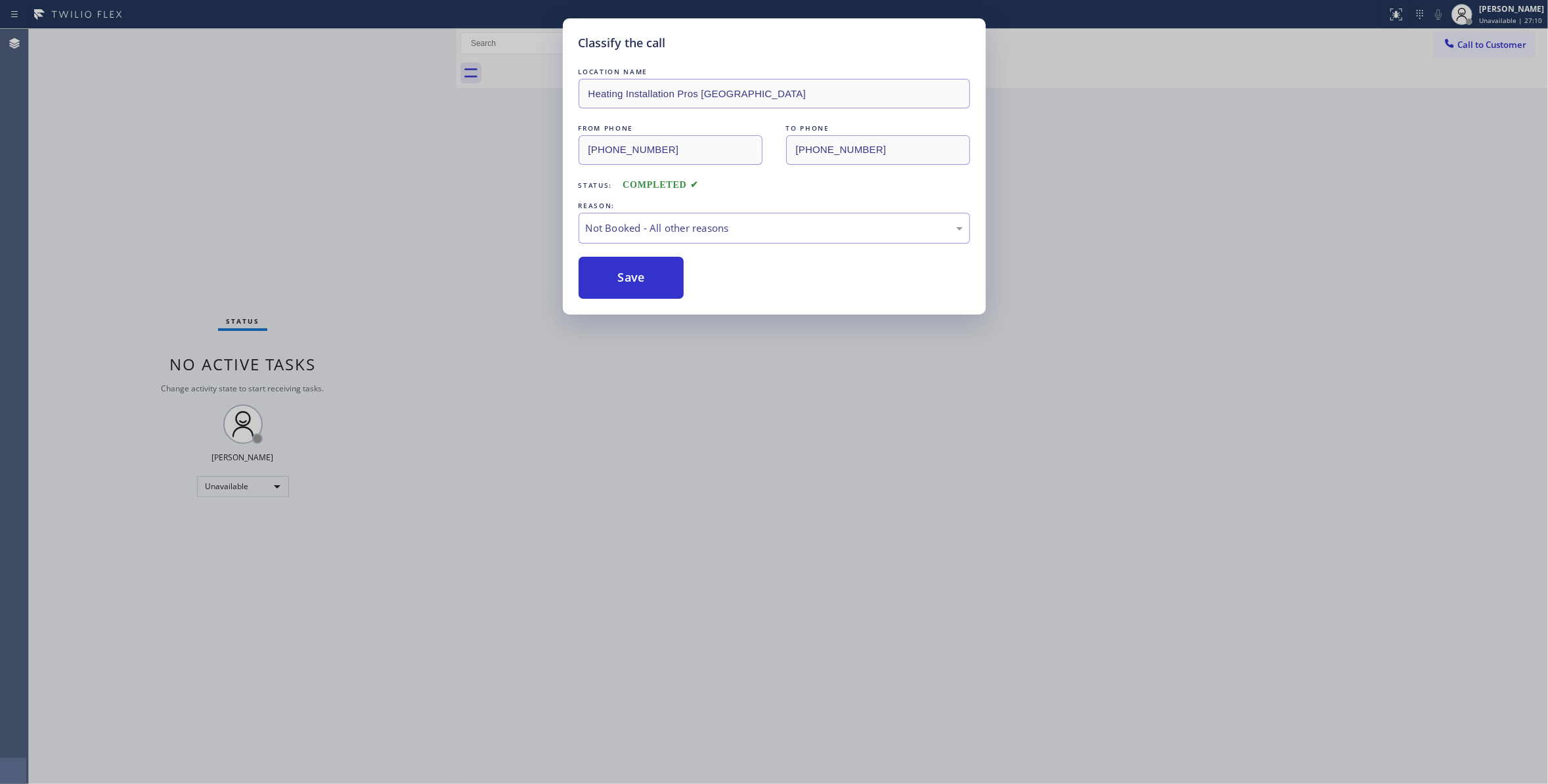
click at [608, 274] on button "Save" at bounding box center [632, 277] width 106 height 42
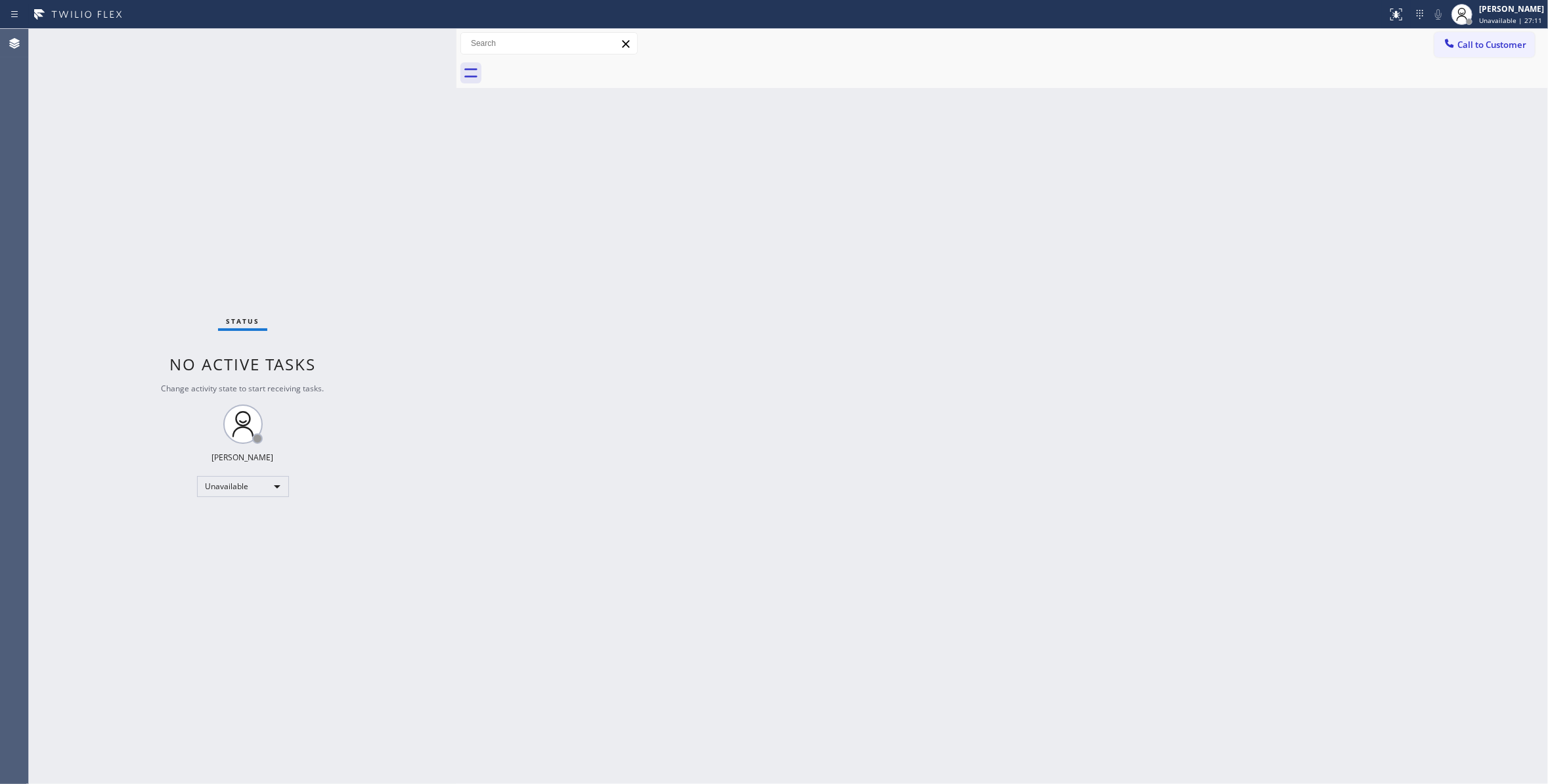
click at [1478, 45] on span "Call to Customer" at bounding box center [1491, 44] width 69 height 12
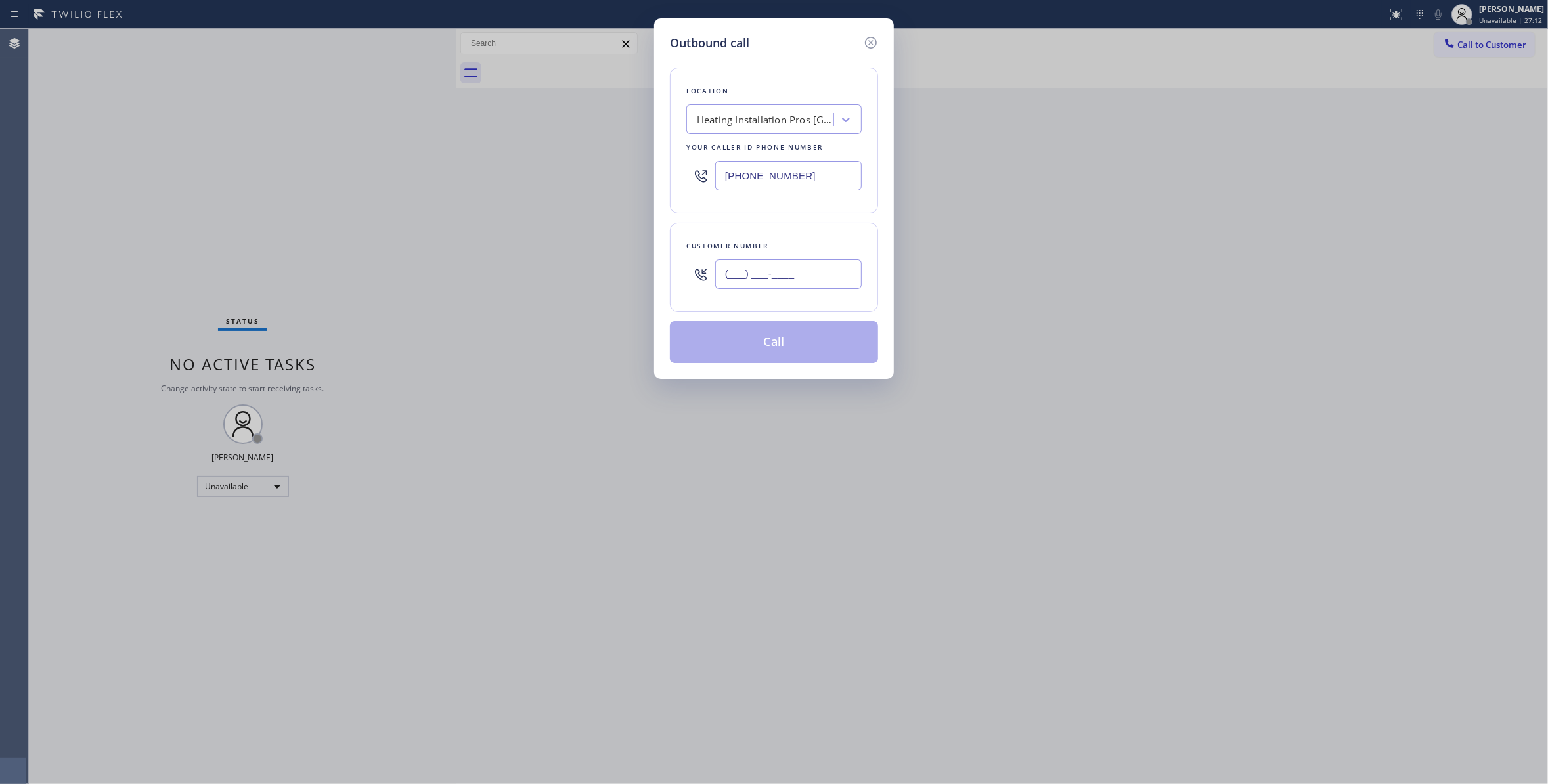
click at [778, 278] on input "(___) ___-____" at bounding box center [787, 273] width 146 height 29
paste input "646) 263-7481"
type input "[PHONE_NUMBER]"
click at [754, 345] on button "Call" at bounding box center [773, 341] width 208 height 42
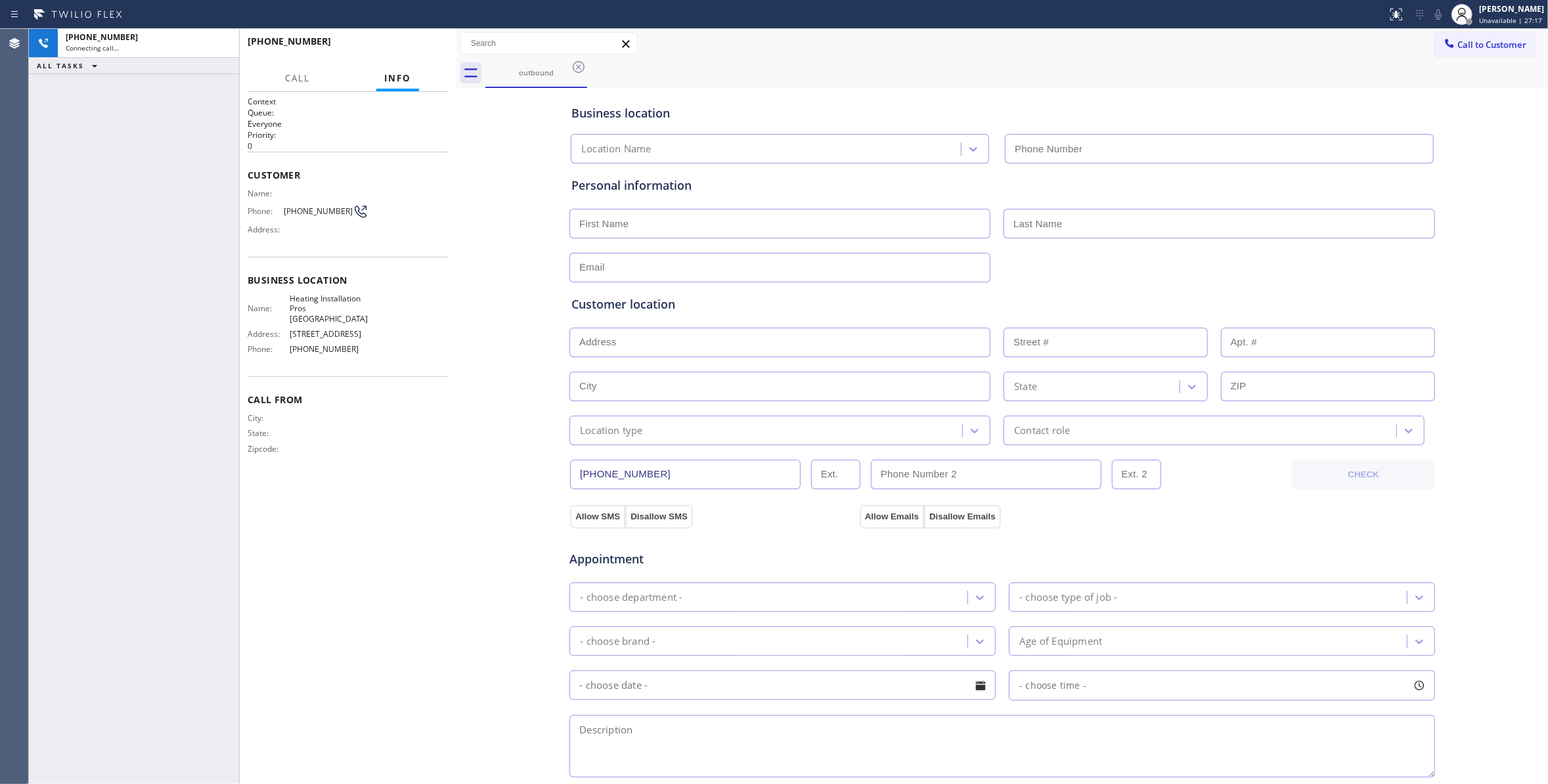
type input "[PHONE_NUMBER]"
click at [413, 44] on span "HANG UP" at bounding box center [417, 47] width 40 height 9
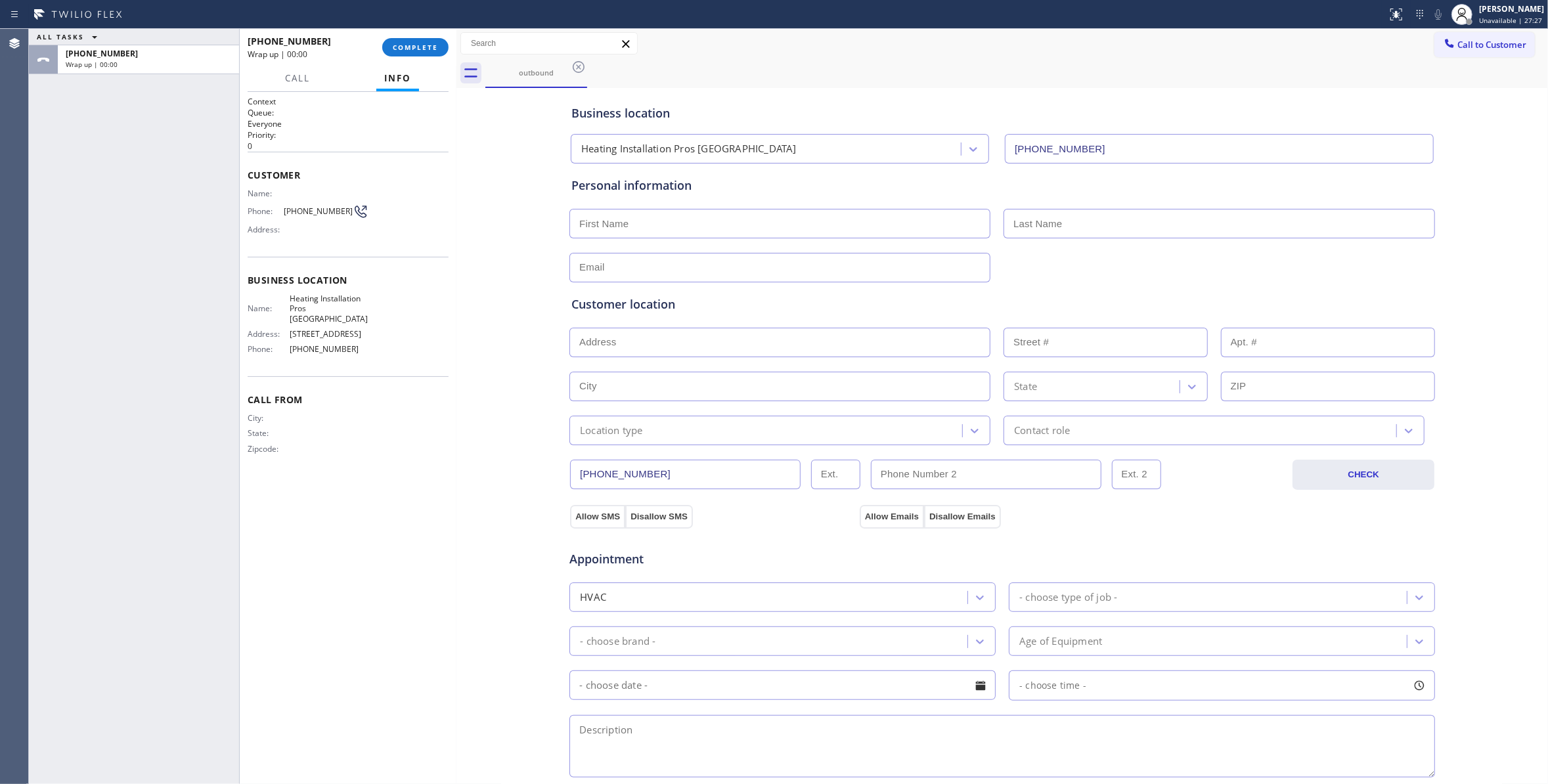
click at [327, 207] on span "[PHONE_NUMBER]" at bounding box center [318, 211] width 69 height 9
click at [427, 36] on div "[PHONE_NUMBER] Wrap up | 00:00 COMPLETE" at bounding box center [348, 47] width 201 height 34
click at [427, 43] on span "COMPLETE" at bounding box center [415, 47] width 45 height 9
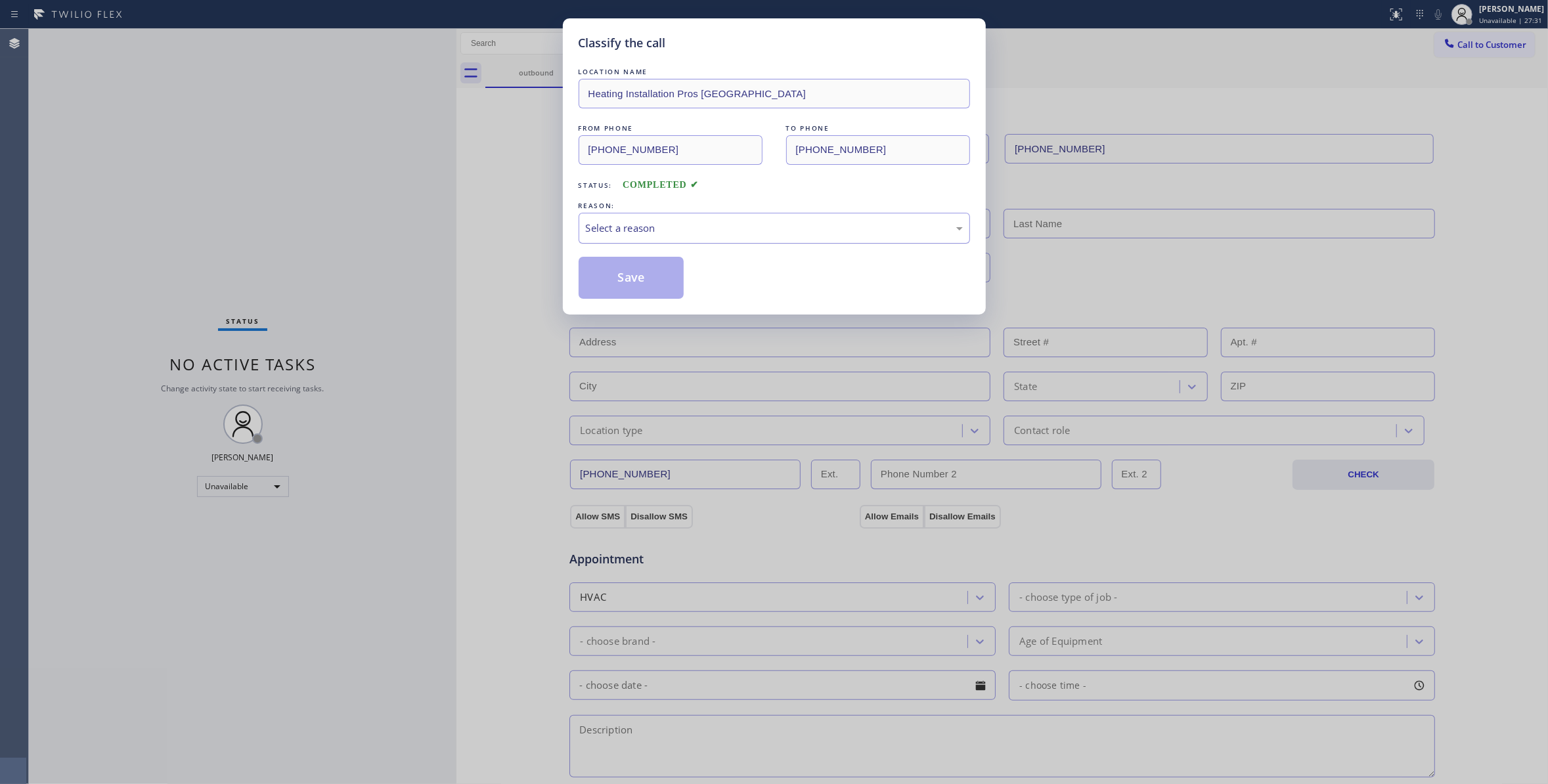
click at [608, 224] on div "Select a reason" at bounding box center [774, 228] width 377 height 15
click at [617, 278] on button "Save" at bounding box center [632, 277] width 106 height 42
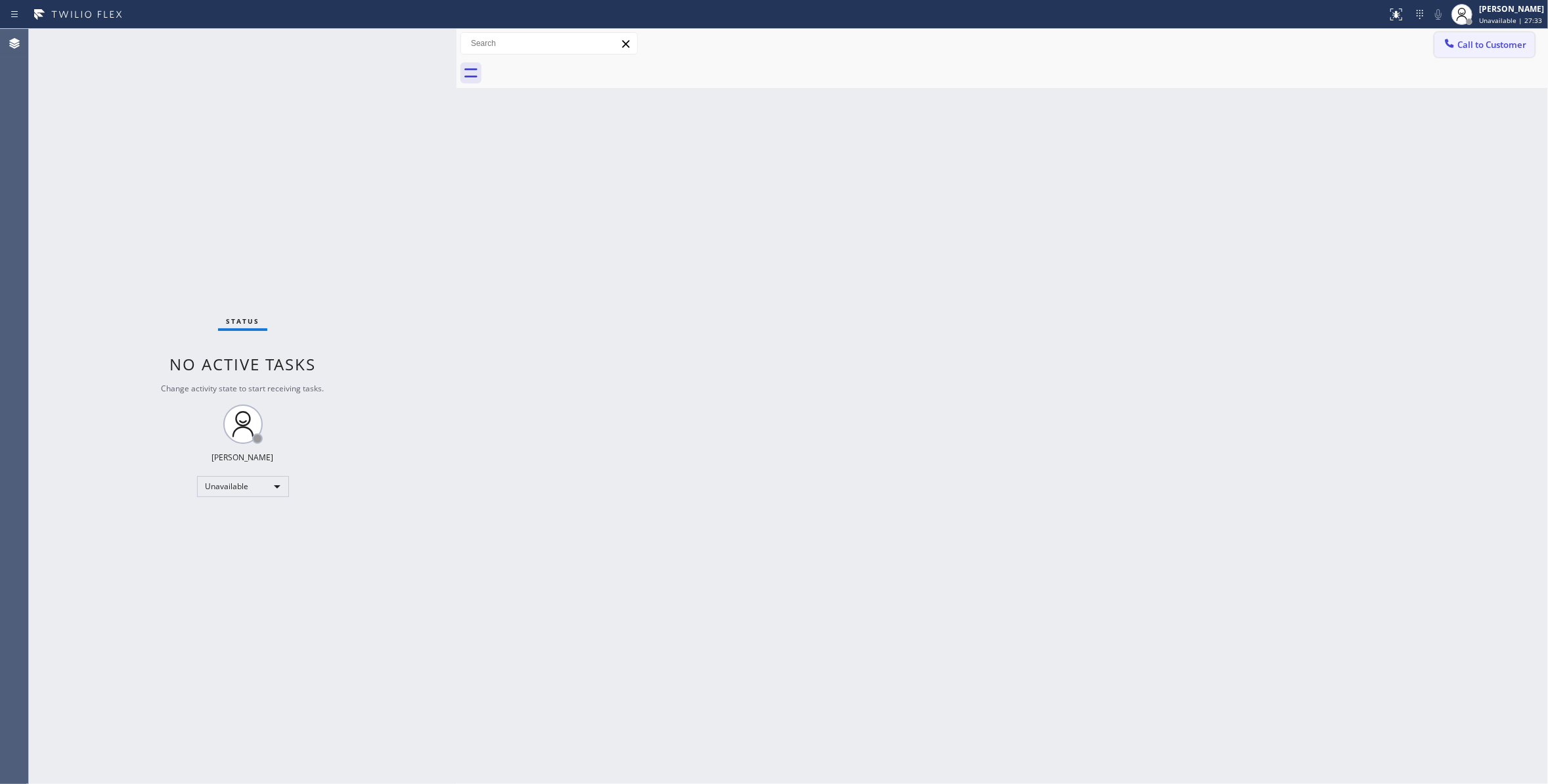
click at [1487, 46] on span "Call to Customer" at bounding box center [1491, 44] width 69 height 12
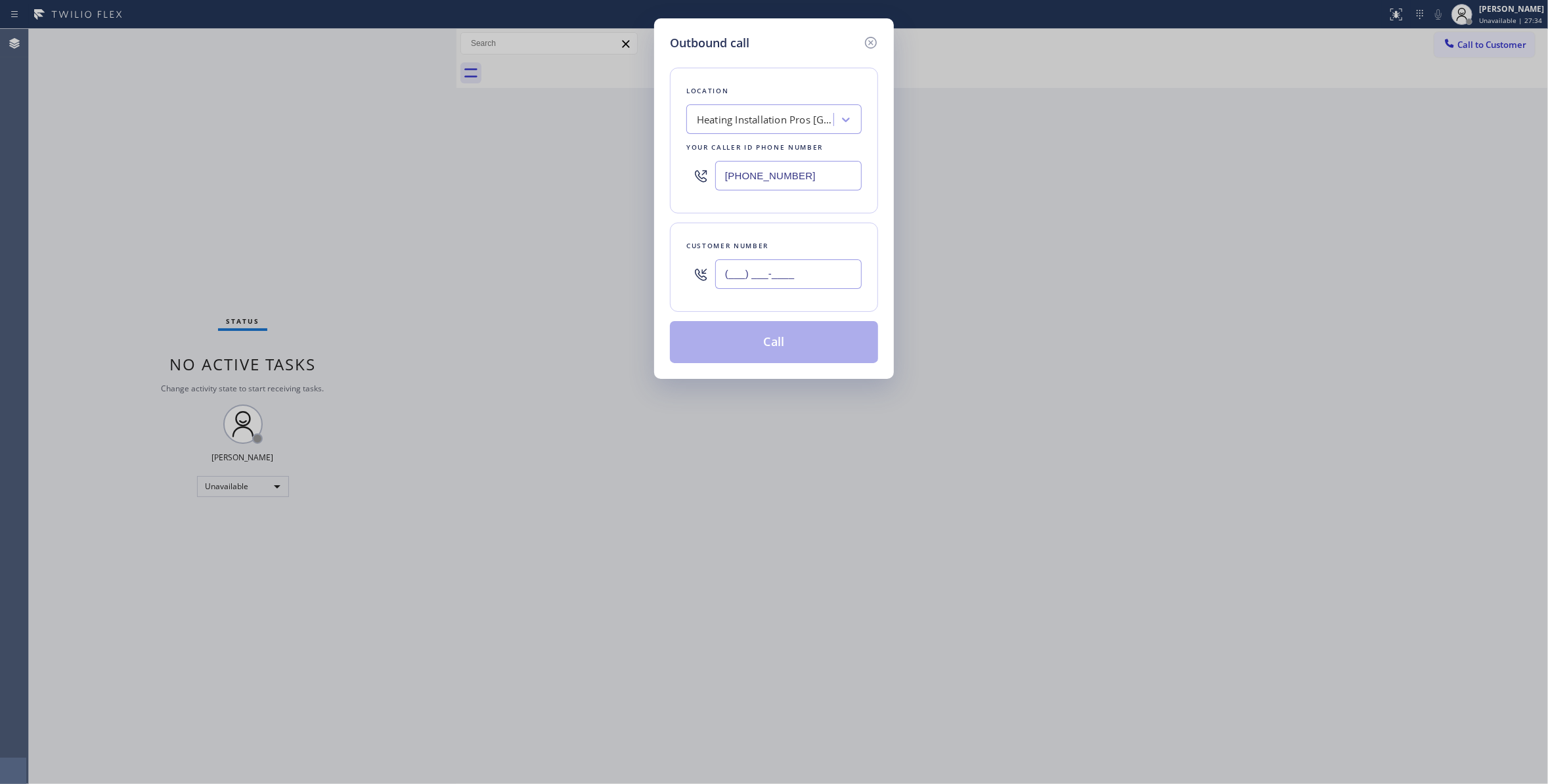
click at [815, 277] on input "(___) ___-____" at bounding box center [787, 273] width 146 height 29
paste input "646) 263-7481"
type input "[PHONE_NUMBER]"
click at [752, 350] on button "Call" at bounding box center [773, 341] width 208 height 42
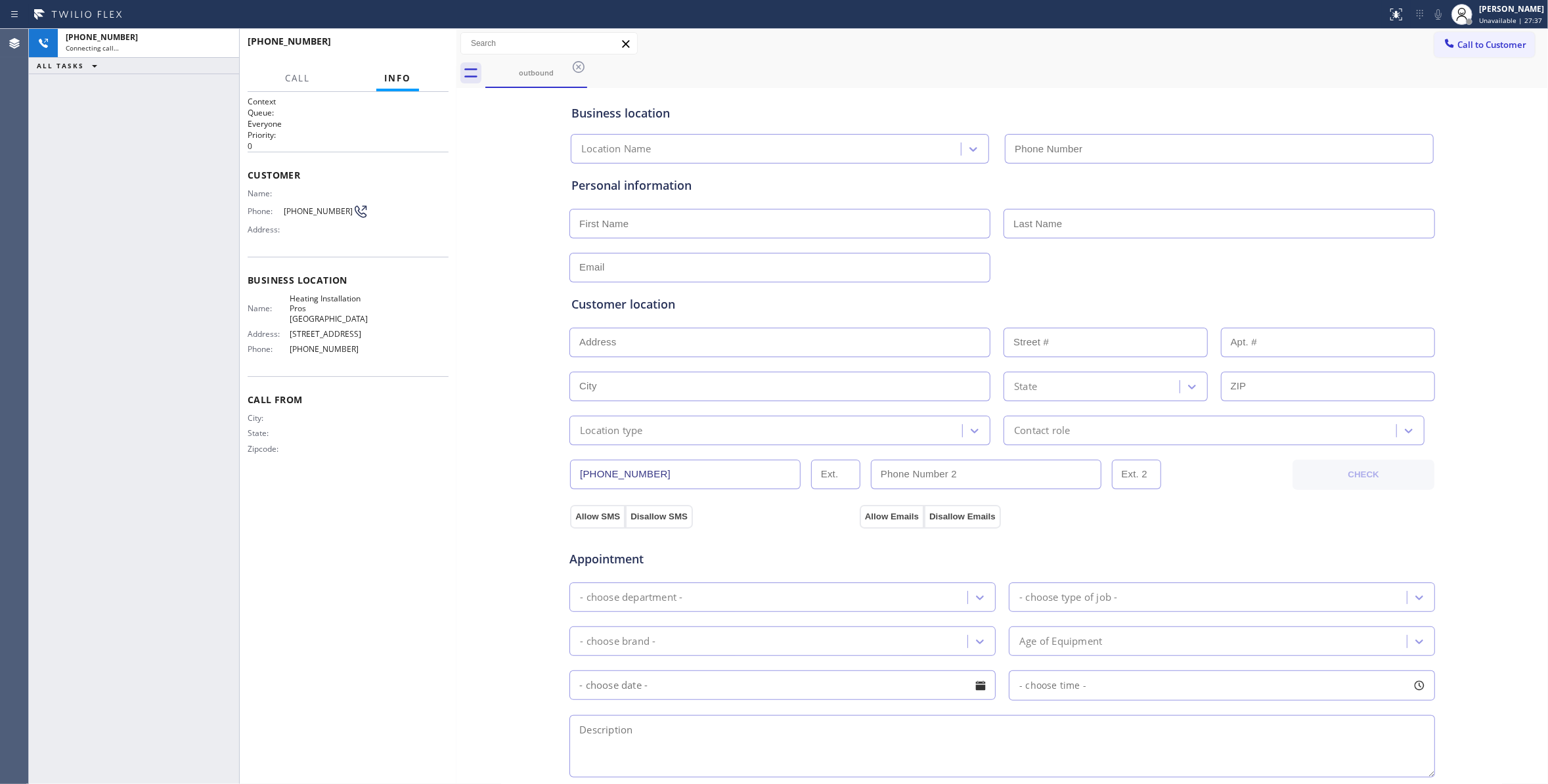
type input "[PHONE_NUMBER]"
click at [210, 42] on div at bounding box center [222, 43] width 24 height 29
click at [219, 42] on icon at bounding box center [222, 43] width 16 height 16
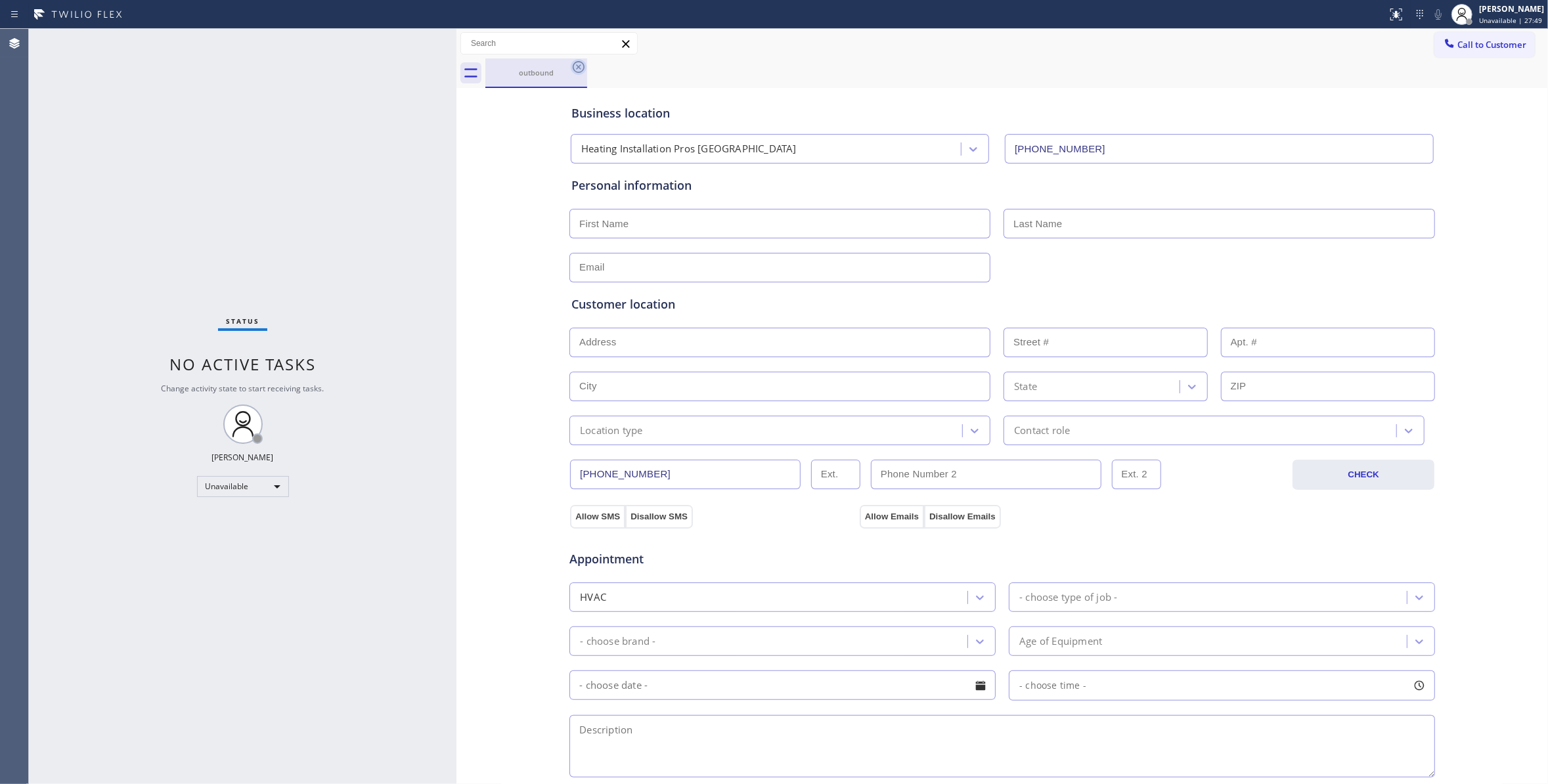
click at [576, 71] on icon at bounding box center [578, 66] width 12 height 12
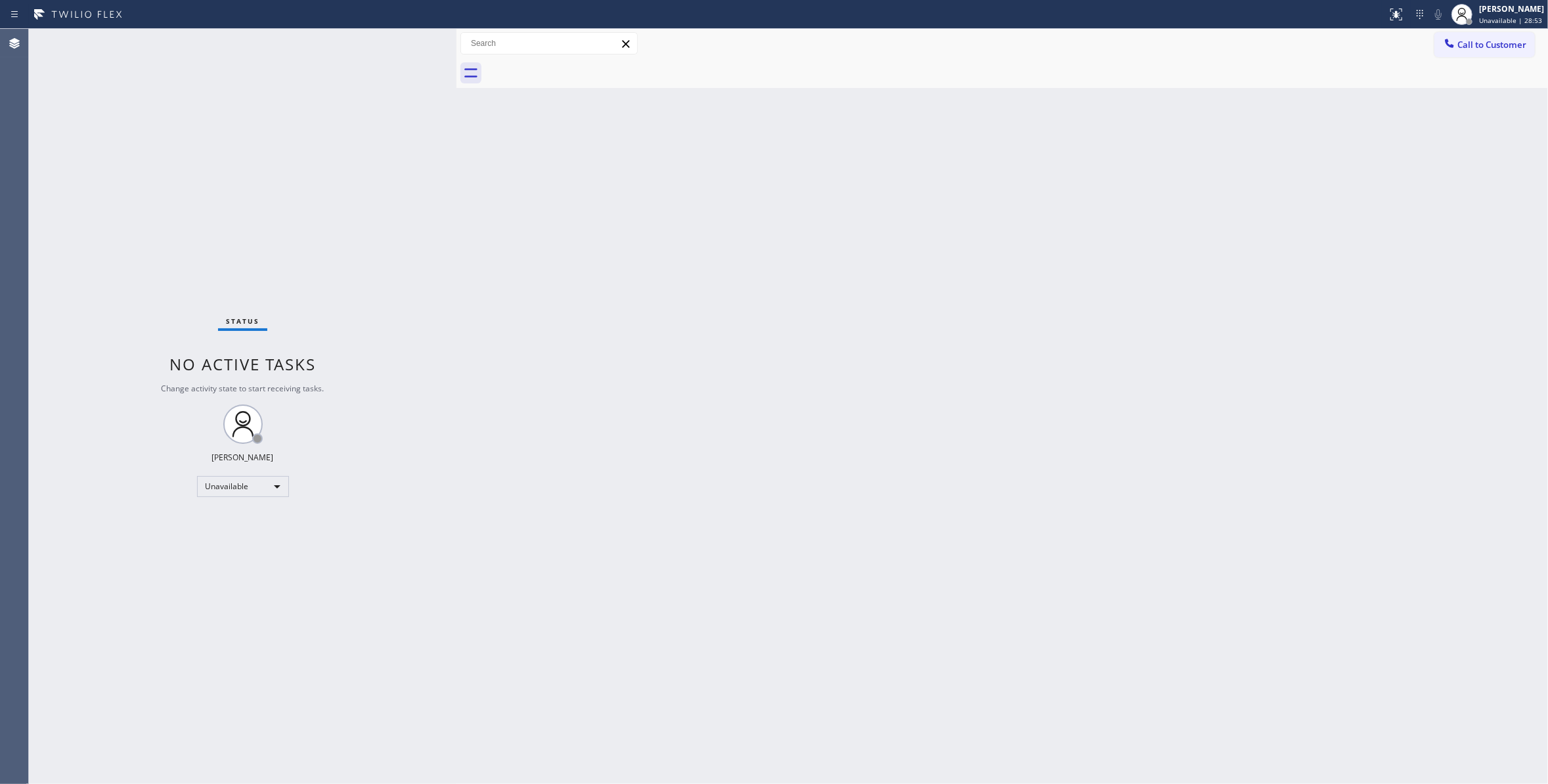
drag, startPoint x: 1489, startPoint y: 337, endPoint x: 1470, endPoint y: 115, distance: 222.8
click at [1485, 320] on div "Back to Dashboard Change Sender ID Customers Technicians Select a contact Outbo…" at bounding box center [1002, 406] width 1091 height 755
click at [1487, 56] on button "Call to Customer" at bounding box center [1484, 45] width 100 height 25
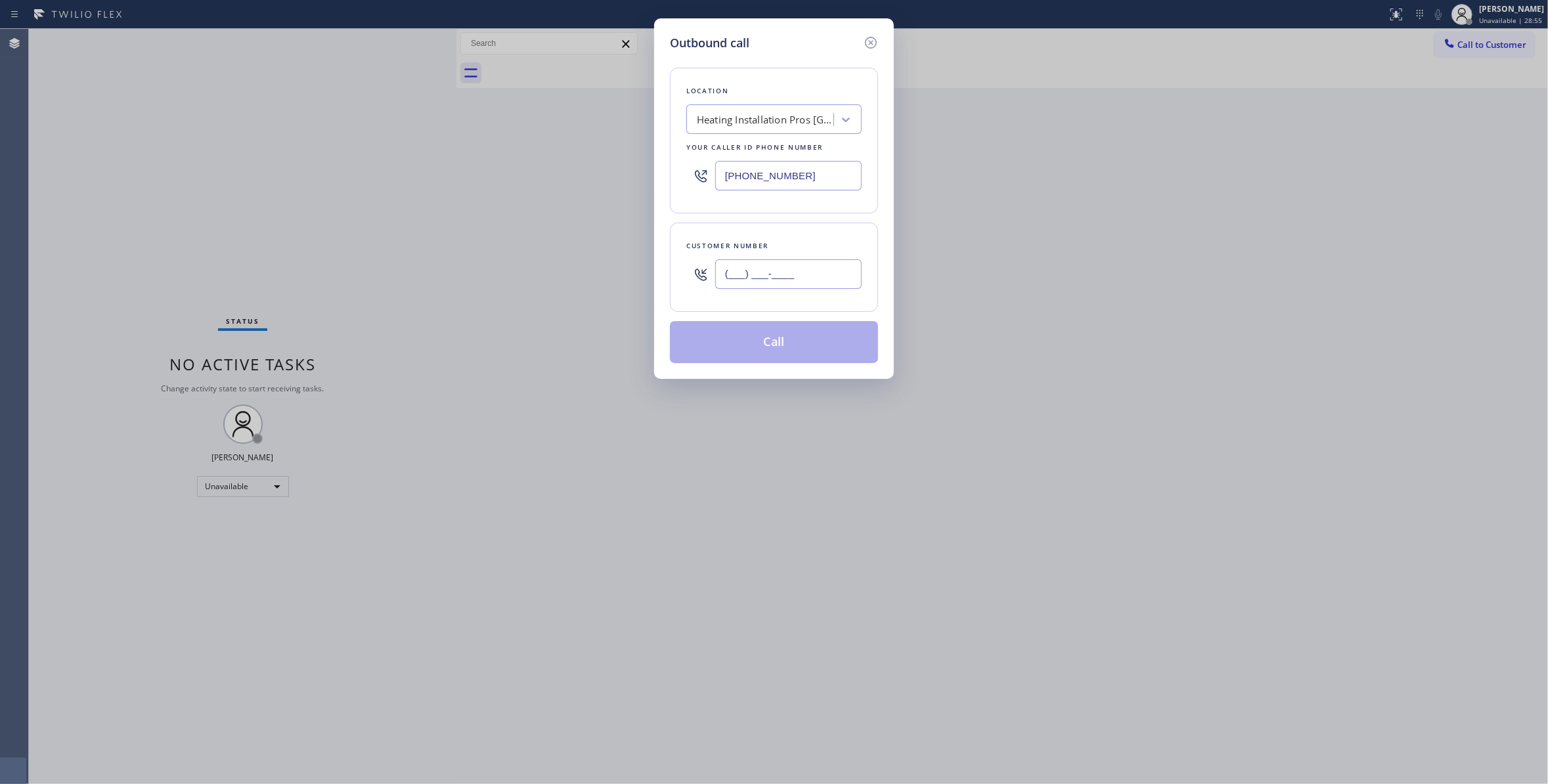
click at [757, 266] on input "(___) ___-____" at bounding box center [787, 273] width 146 height 29
paste input "310) 921-5660"
type input "[PHONE_NUMBER]"
drag, startPoint x: 815, startPoint y: 176, endPoint x: 597, endPoint y: 145, distance: 220.2
click at [597, 145] on div "Outbound call Location Heating Installation Pros Burbank Your caller id phone n…" at bounding box center [774, 392] width 1548 height 784
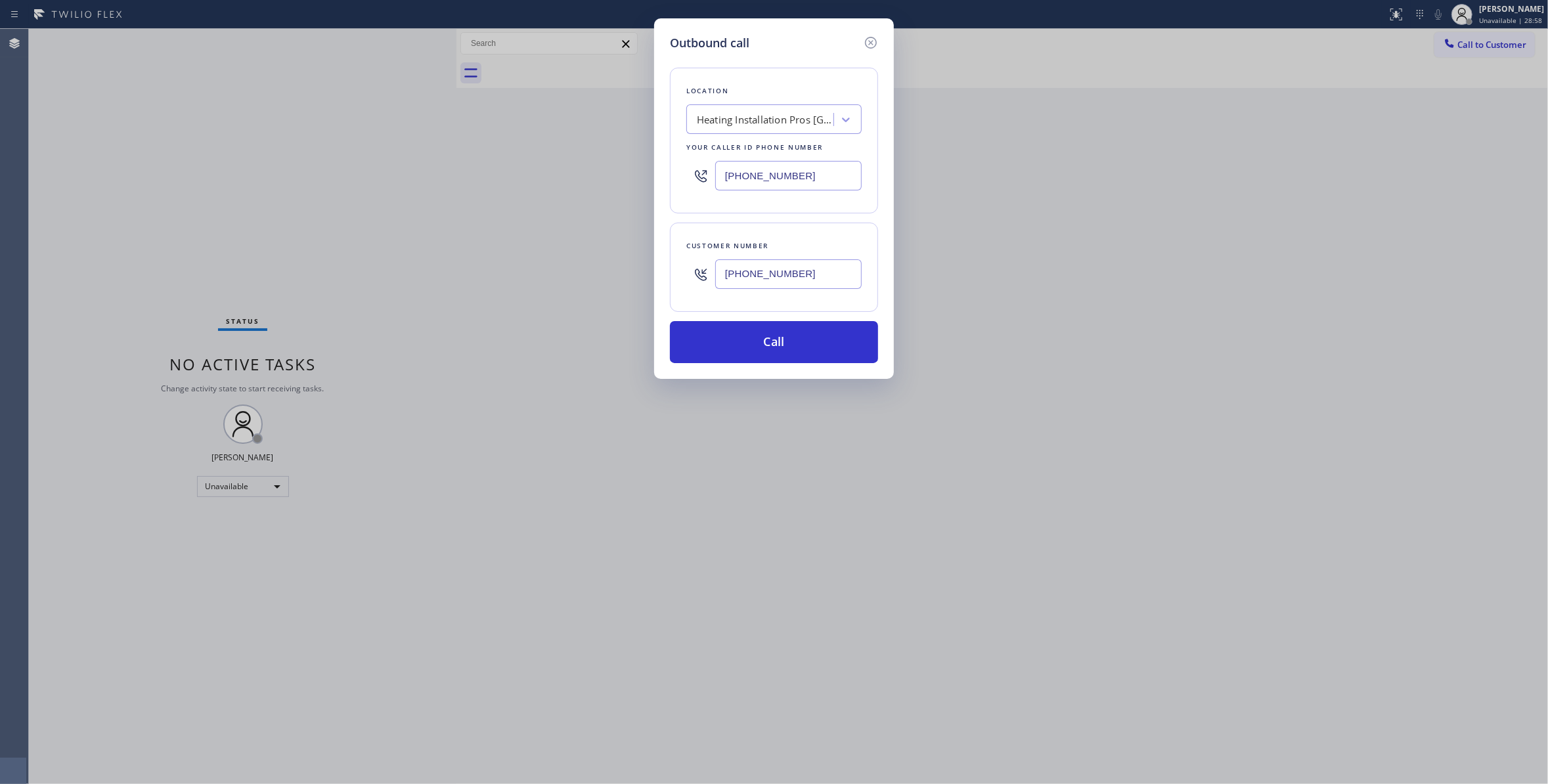
paste input "310) 868-0820"
type input "[PHONE_NUMBER]"
drag, startPoint x: 833, startPoint y: 273, endPoint x: 602, endPoint y: 266, distance: 231.1
click at [602, 266] on div "Outbound call Location Alliance HVAC [GEOGRAPHIC_DATA] Your caller id phone num…" at bounding box center [774, 392] width 1548 height 784
click at [759, 347] on button "Call" at bounding box center [773, 341] width 208 height 42
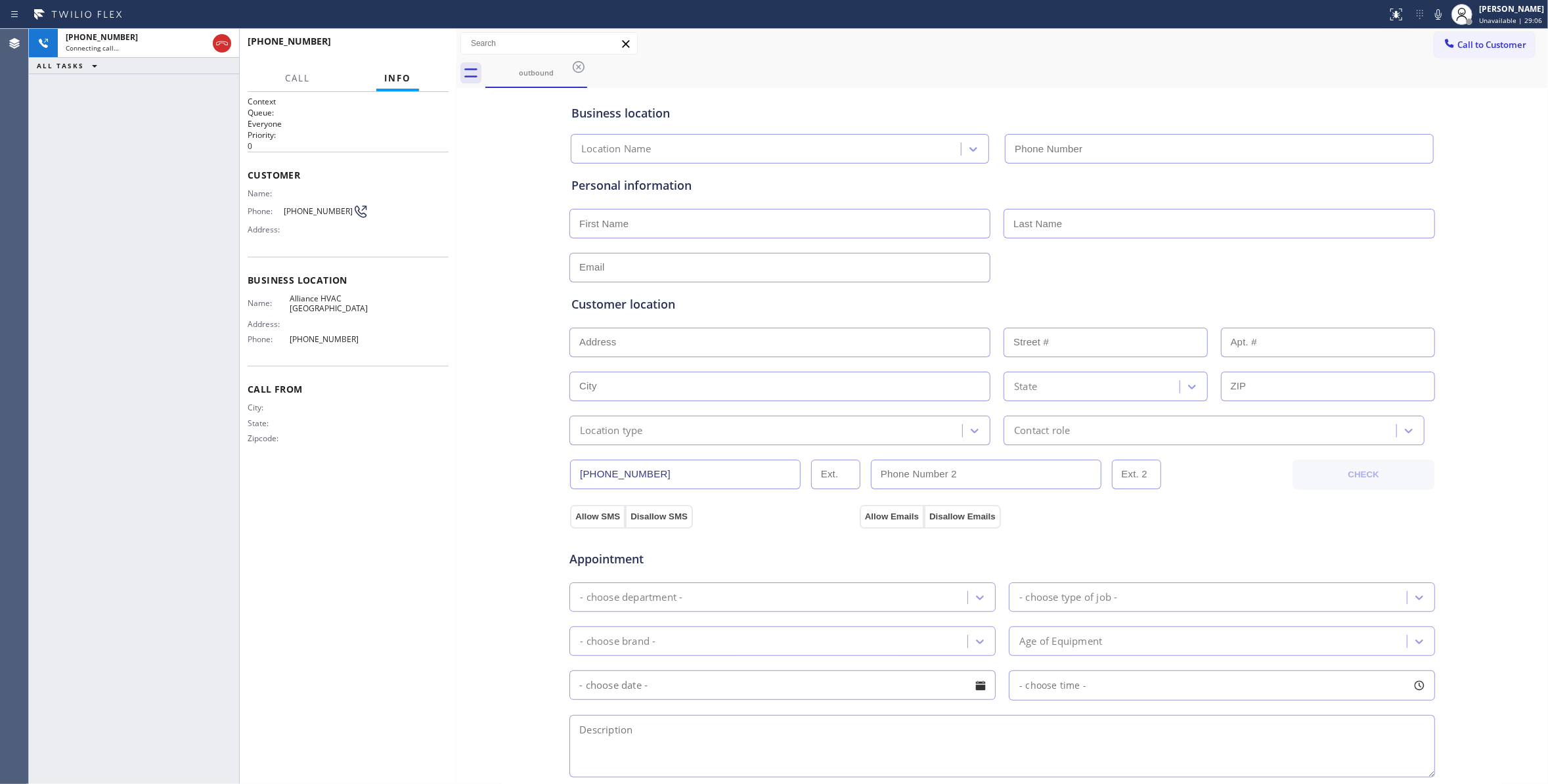
type input "[PHONE_NUMBER]"
click at [318, 213] on span "[PHONE_NUMBER]" at bounding box center [318, 211] width 69 height 9
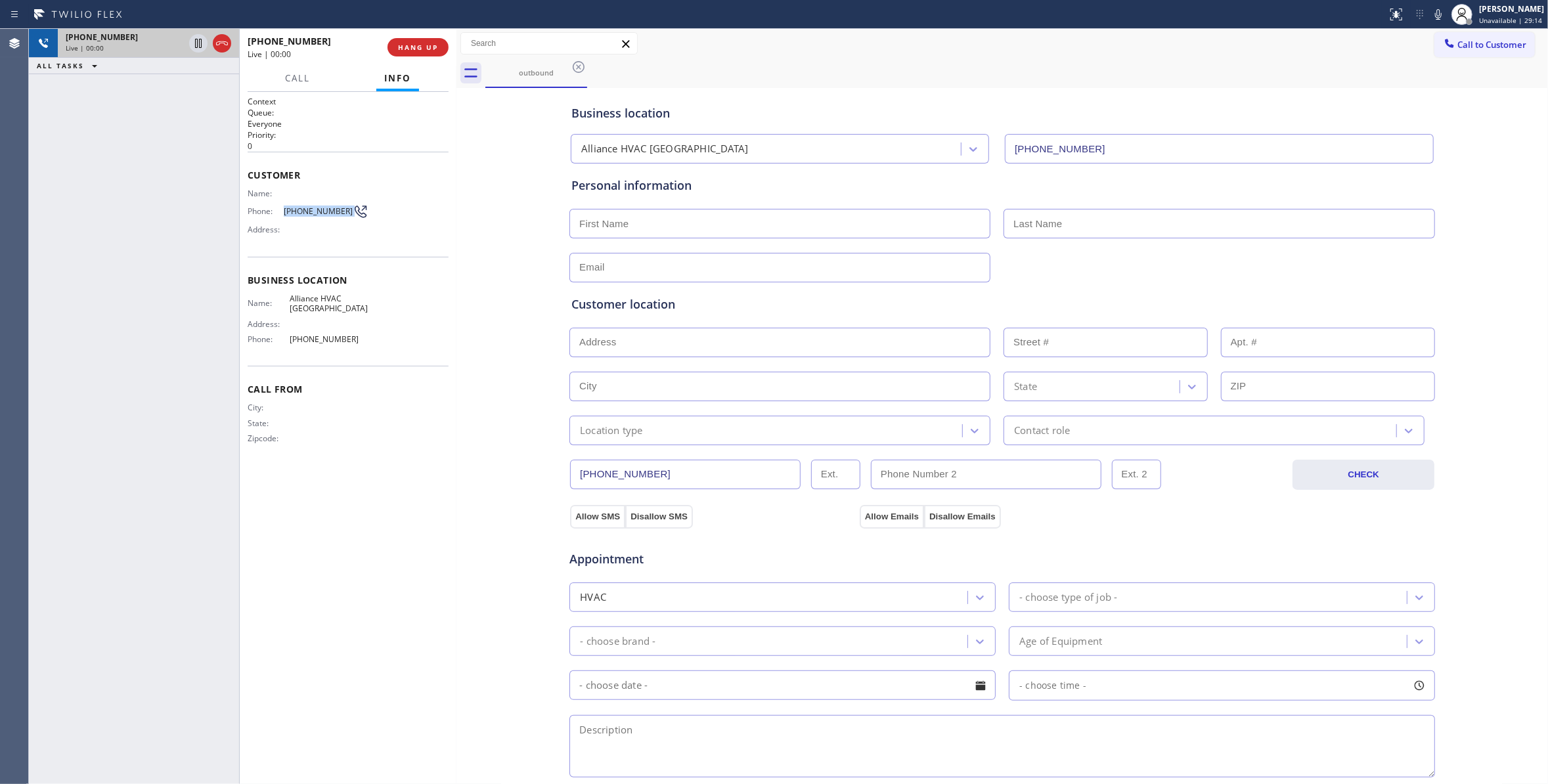
click at [222, 47] on icon at bounding box center [222, 43] width 16 height 16
click at [429, 46] on span "COMPLETE" at bounding box center [415, 47] width 45 height 9
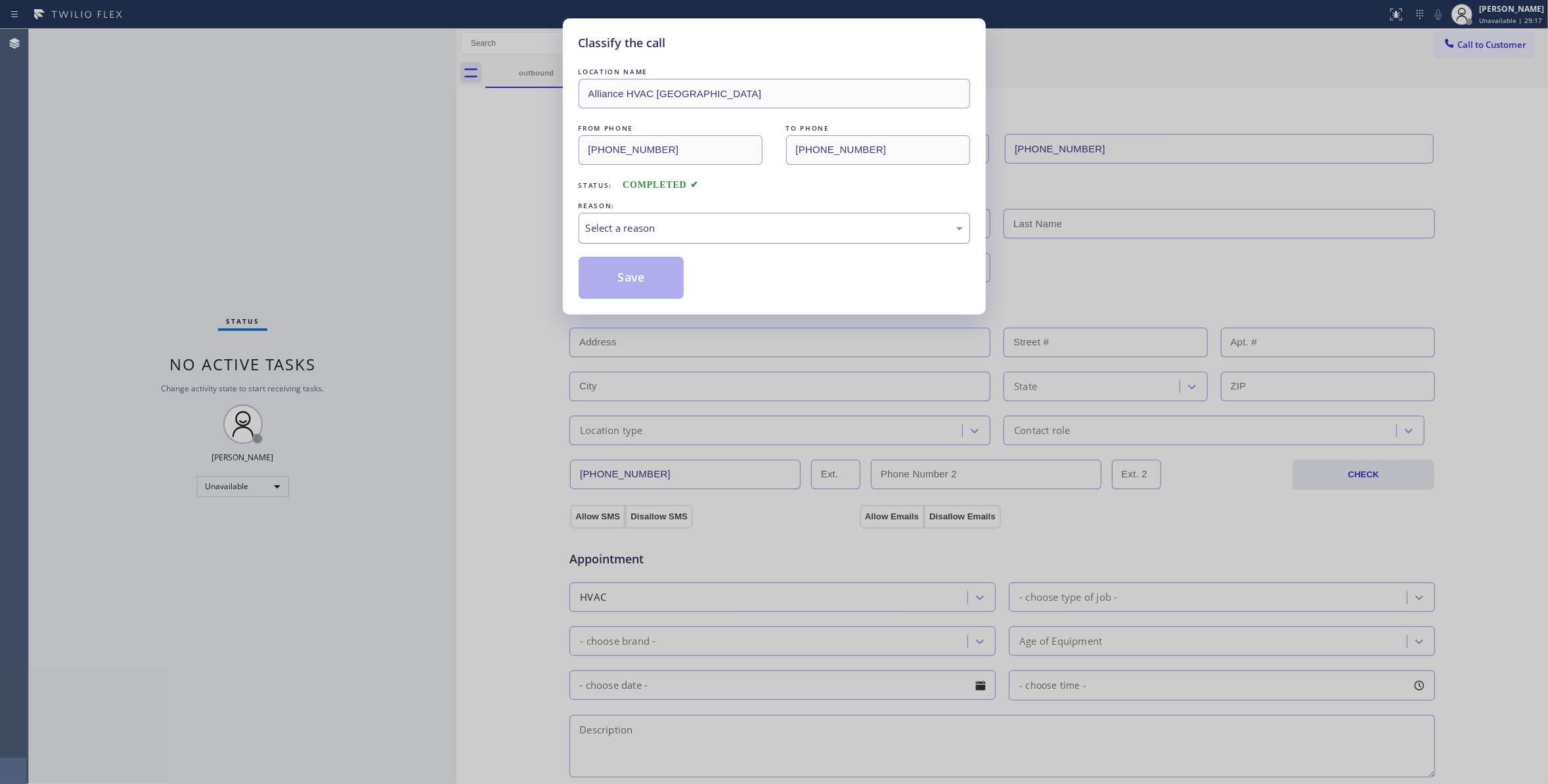
click at [652, 228] on div "Select a reason" at bounding box center [774, 228] width 377 height 15
click at [636, 276] on button "Save" at bounding box center [632, 277] width 106 height 42
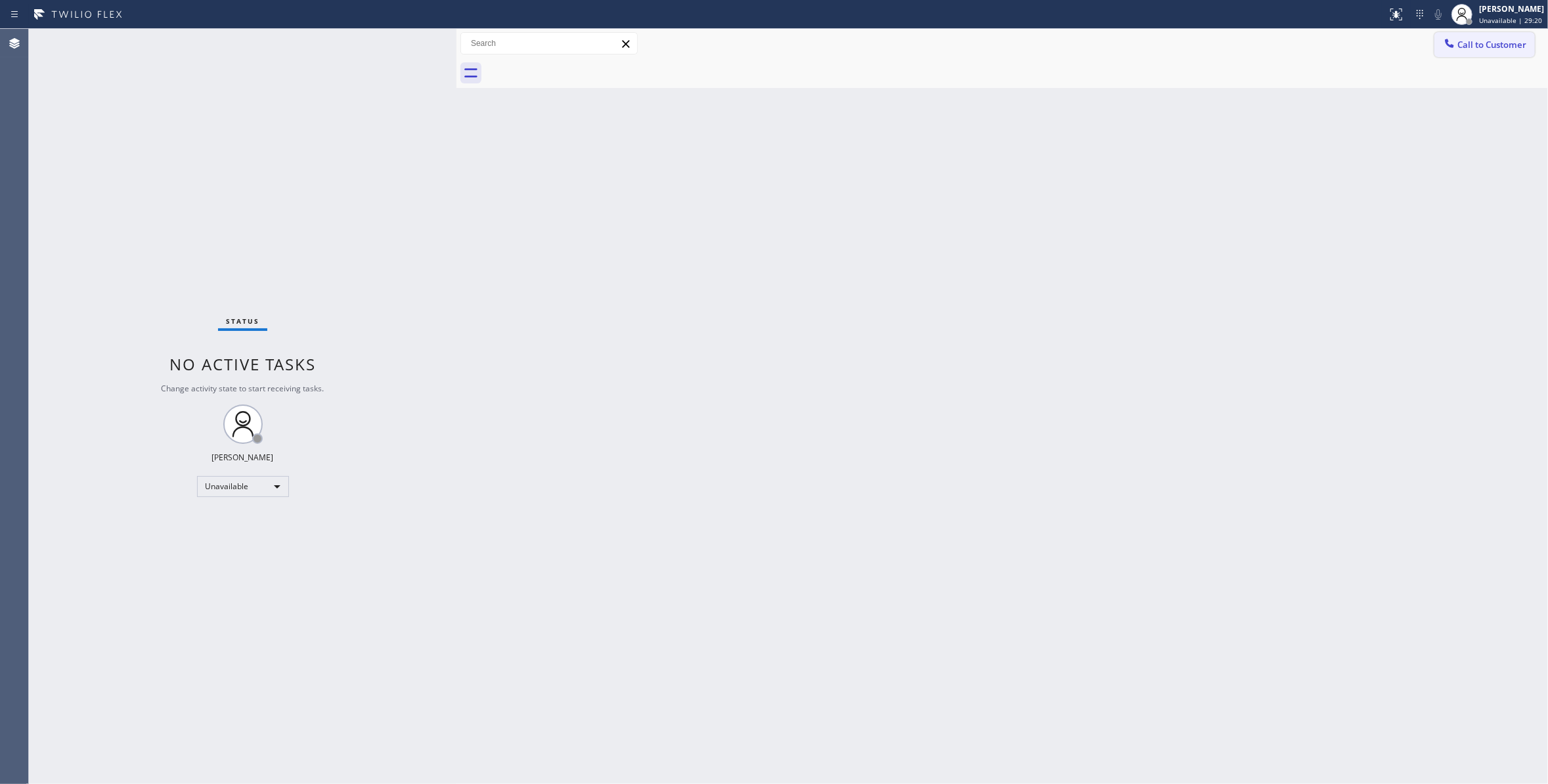
click at [1477, 56] on button "Call to Customer" at bounding box center [1484, 45] width 100 height 25
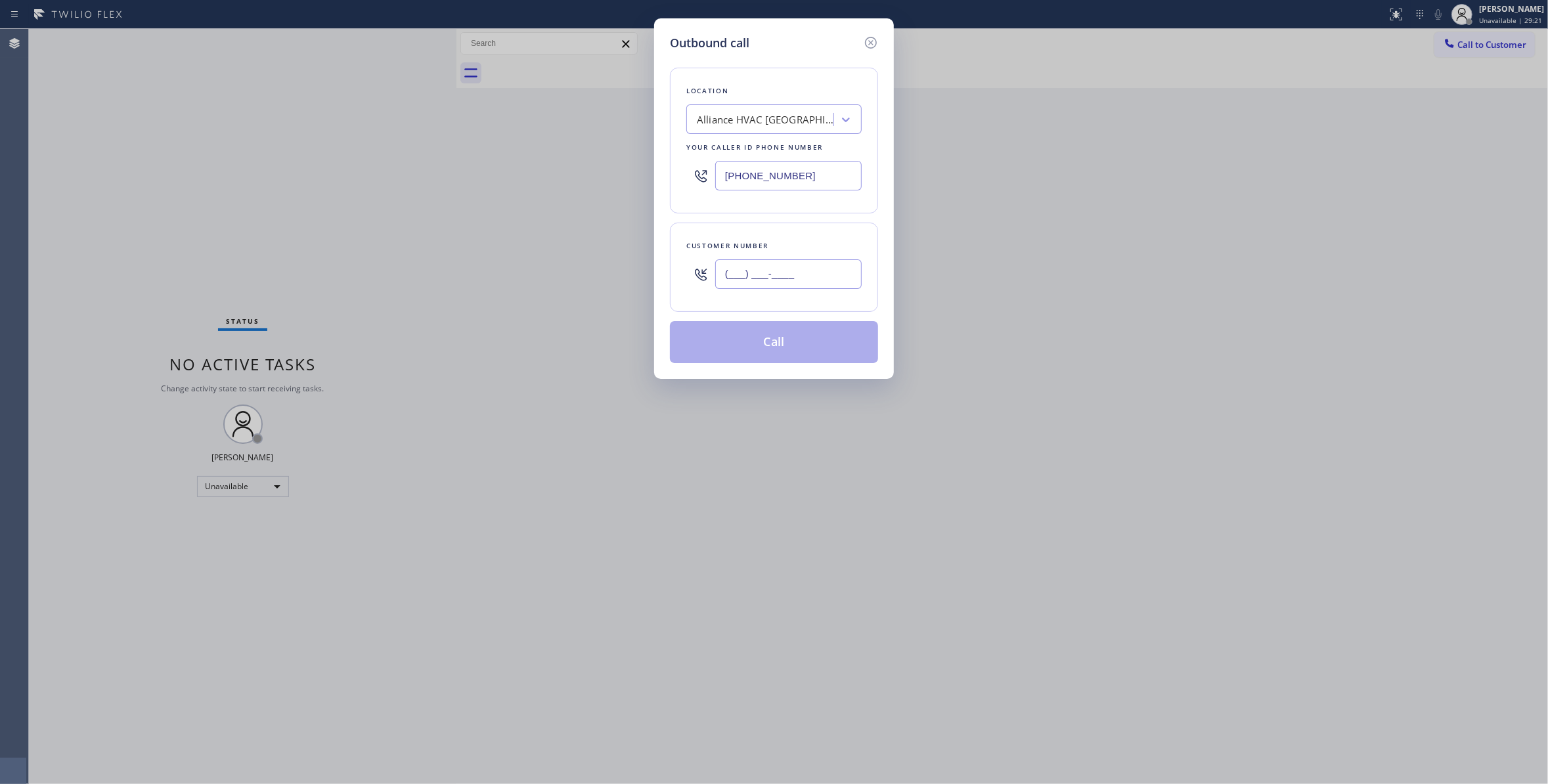
click at [813, 270] on input "(___) ___-____" at bounding box center [787, 273] width 146 height 29
paste input "310) 921-5660"
type input "[PHONE_NUMBER]"
click at [799, 343] on button "Call" at bounding box center [773, 341] width 208 height 42
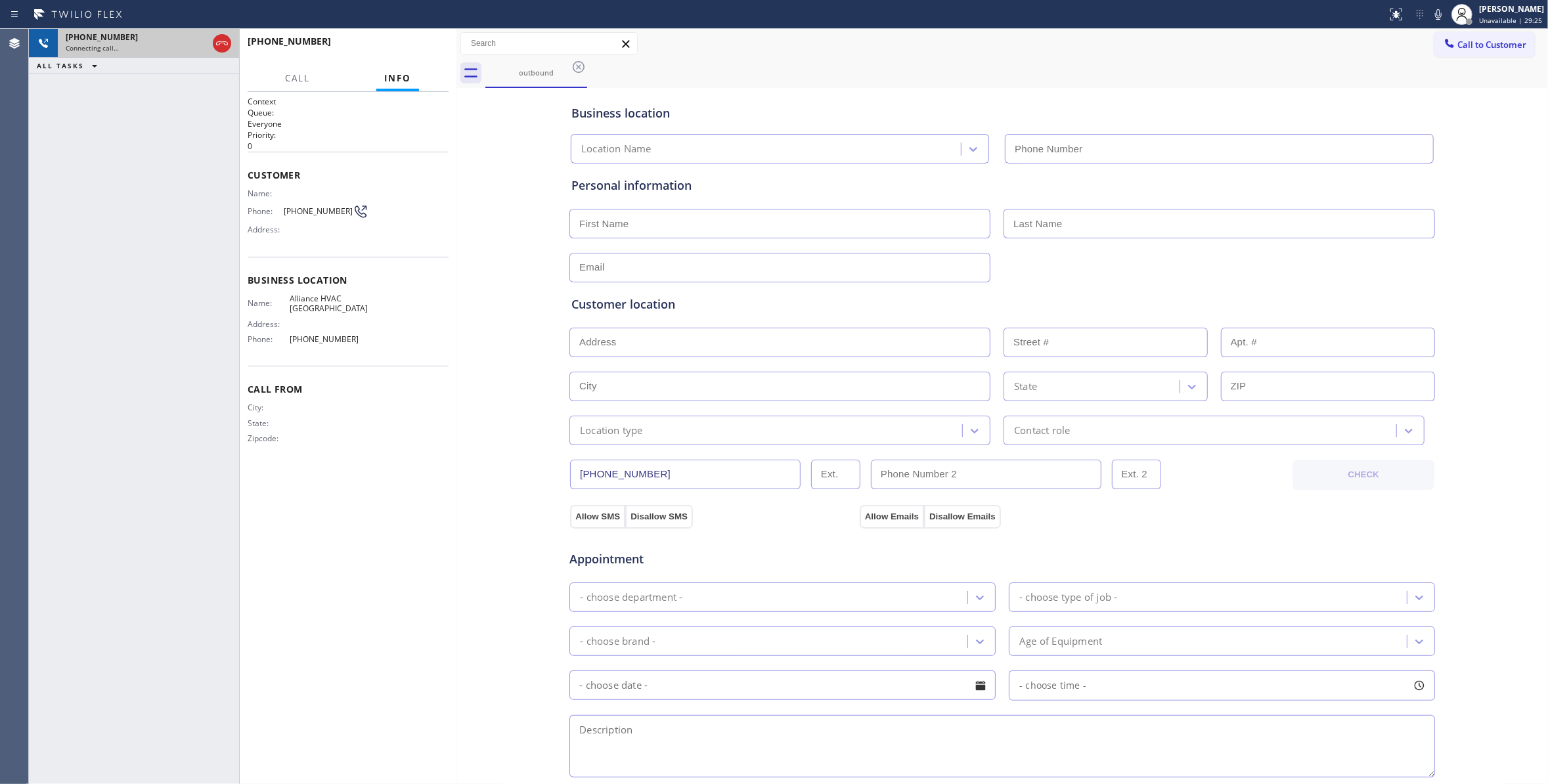
type input "[PHONE_NUMBER]"
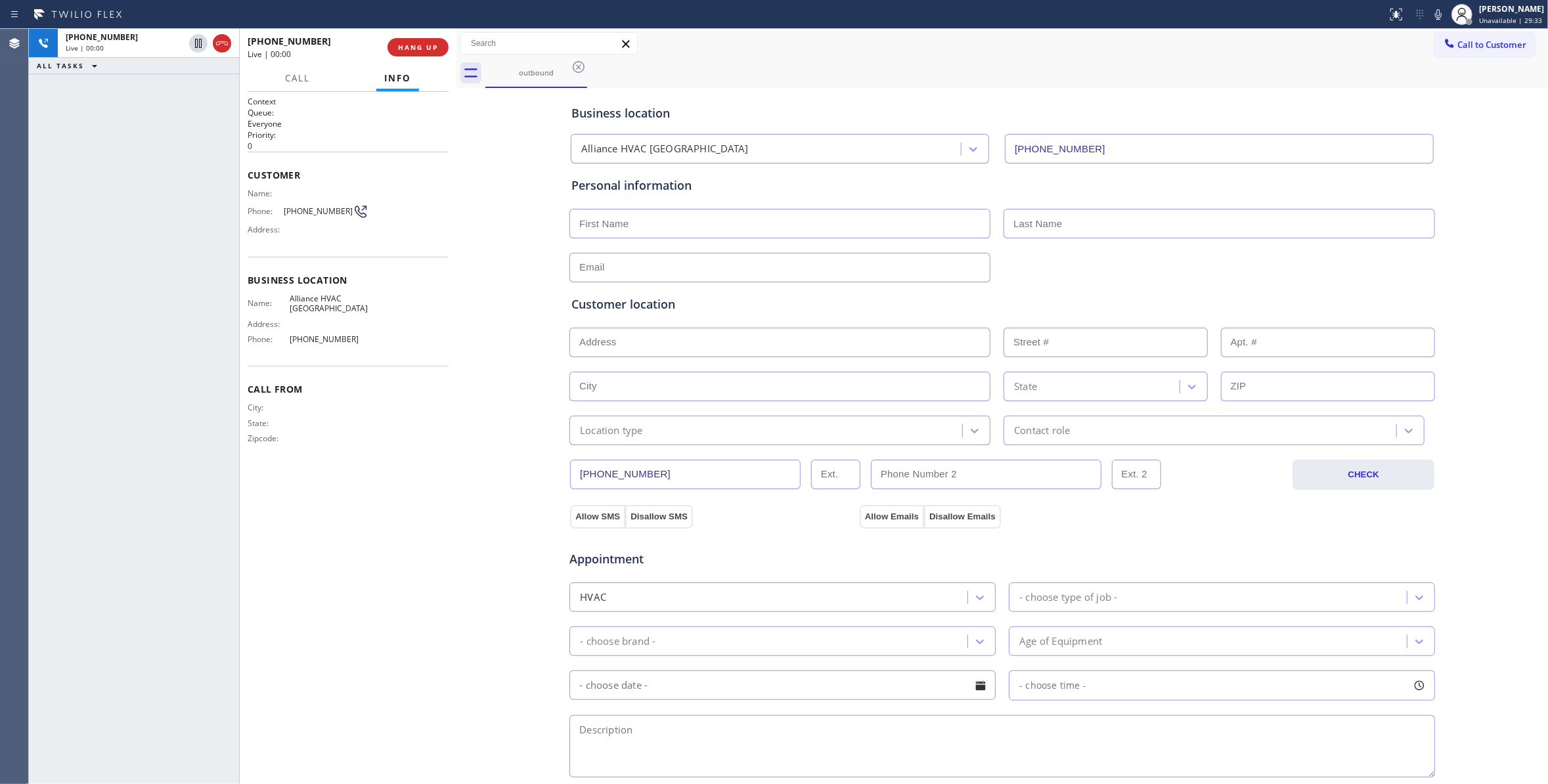
drag, startPoint x: 223, startPoint y: 44, endPoint x: 239, endPoint y: 45, distance: 16.0
click at [223, 44] on icon at bounding box center [222, 43] width 16 height 16
click at [413, 58] on div "[PHONE_NUMBER] Wrap up | 00:00 COMPLETE" at bounding box center [348, 47] width 201 height 34
click at [413, 55] on button "COMPLETE" at bounding box center [415, 47] width 66 height 18
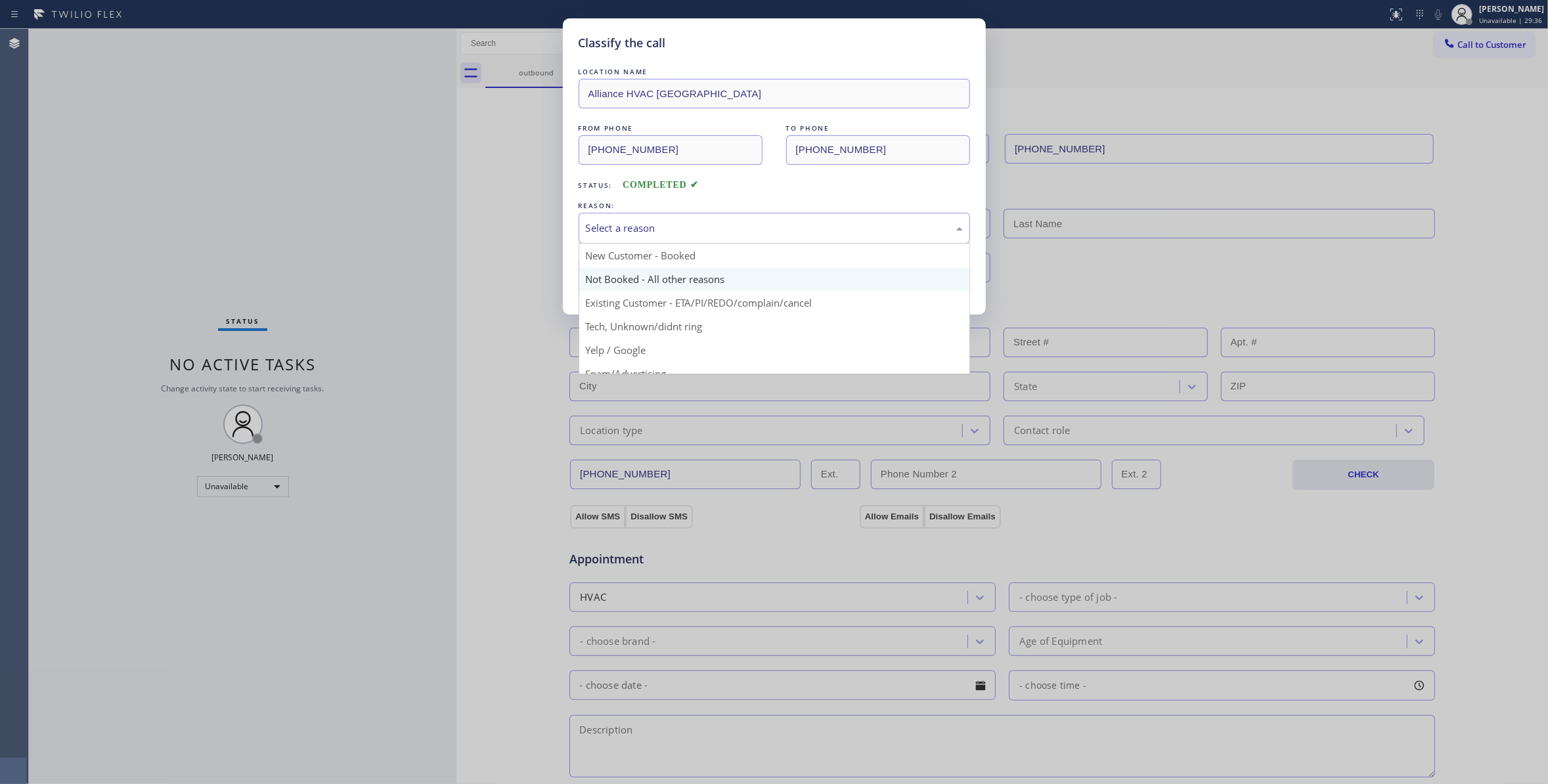
drag, startPoint x: 636, startPoint y: 237, endPoint x: 649, endPoint y: 279, distance: 44.0
click at [633, 236] on div "Select a reason" at bounding box center [774, 228] width 391 height 31
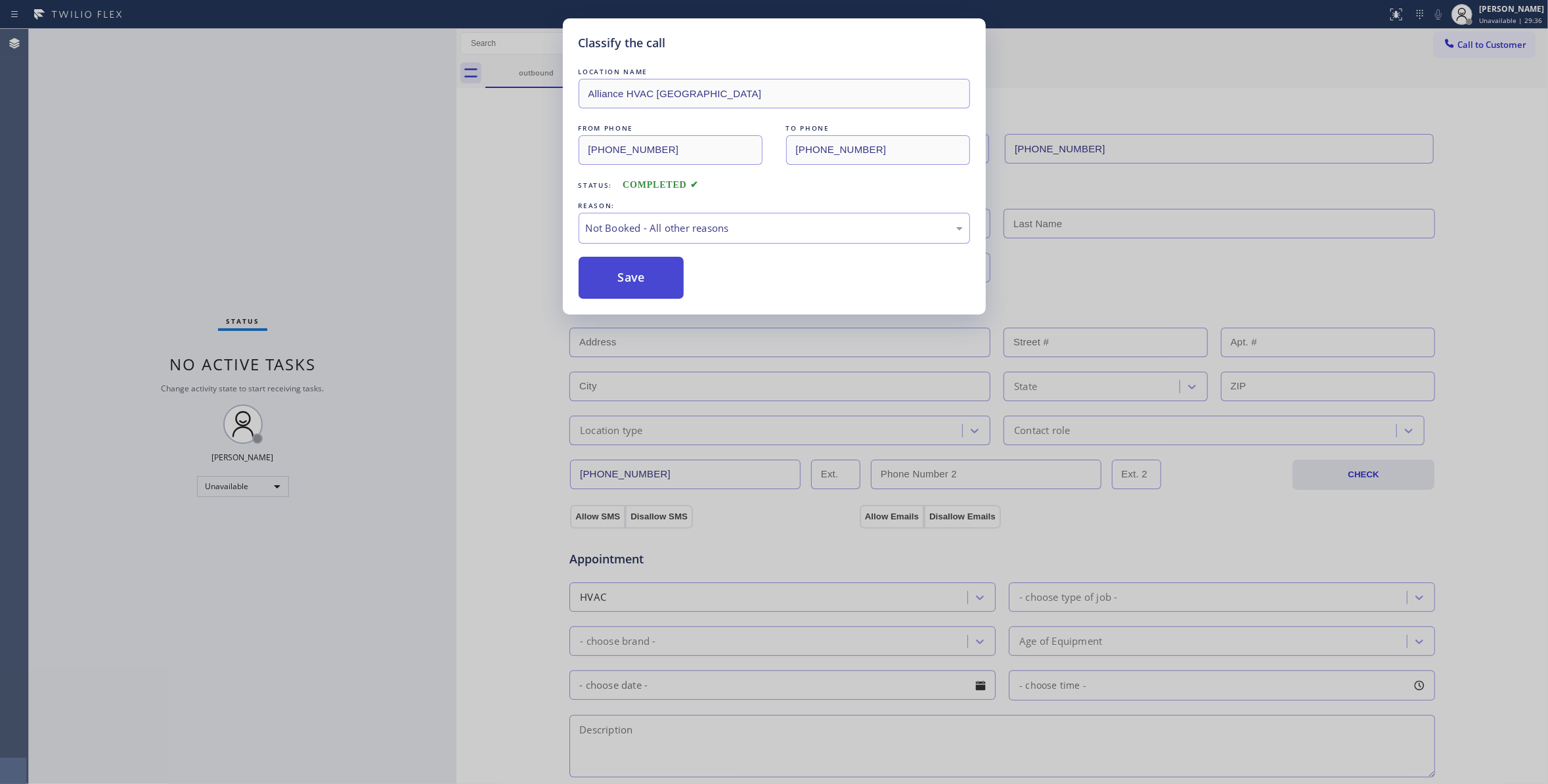
click at [651, 286] on button "Save" at bounding box center [632, 277] width 106 height 42
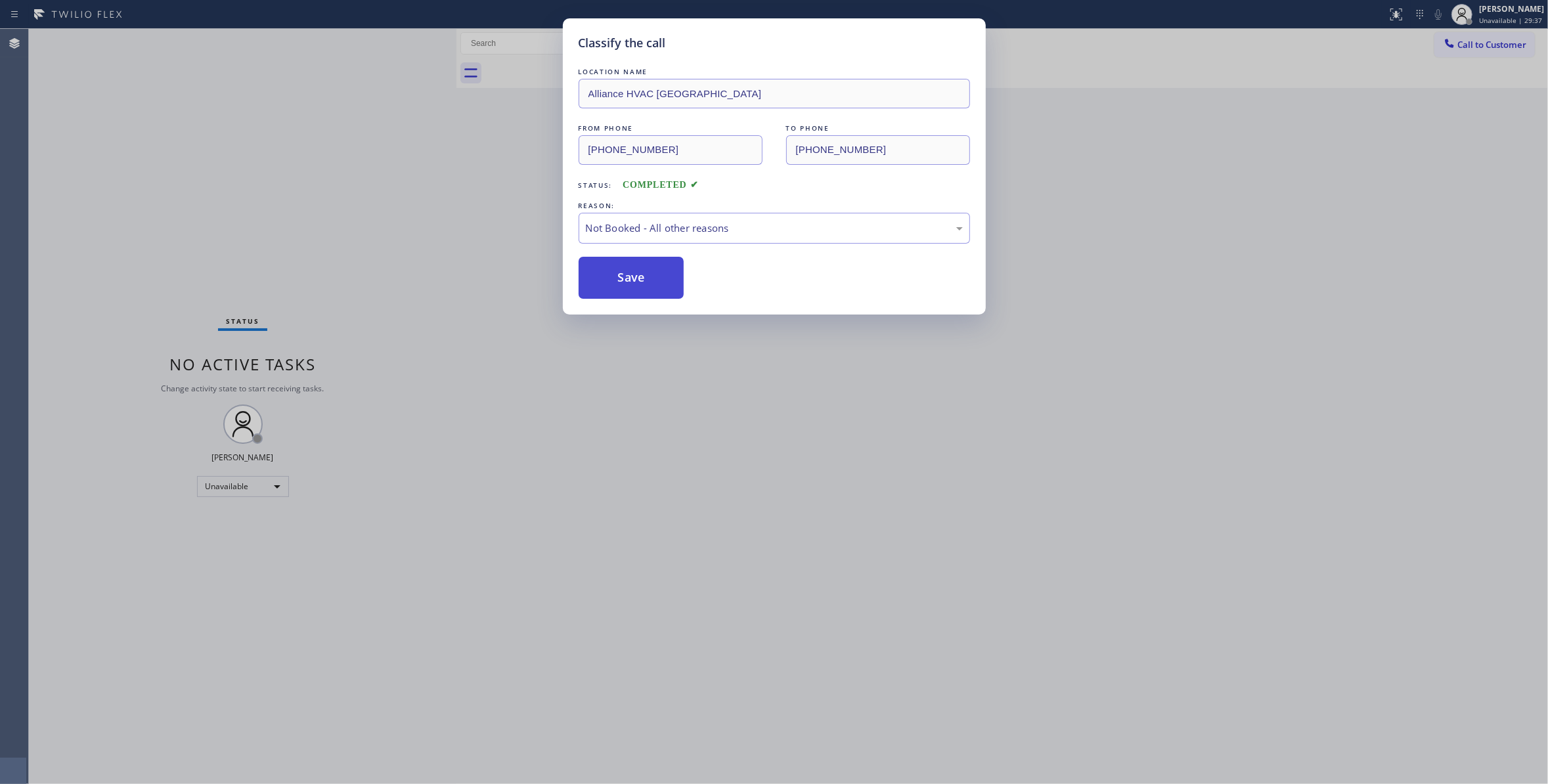
drag, startPoint x: 651, startPoint y: 286, endPoint x: 681, endPoint y: 282, distance: 30.3
click at [655, 286] on button "Save" at bounding box center [632, 277] width 106 height 42
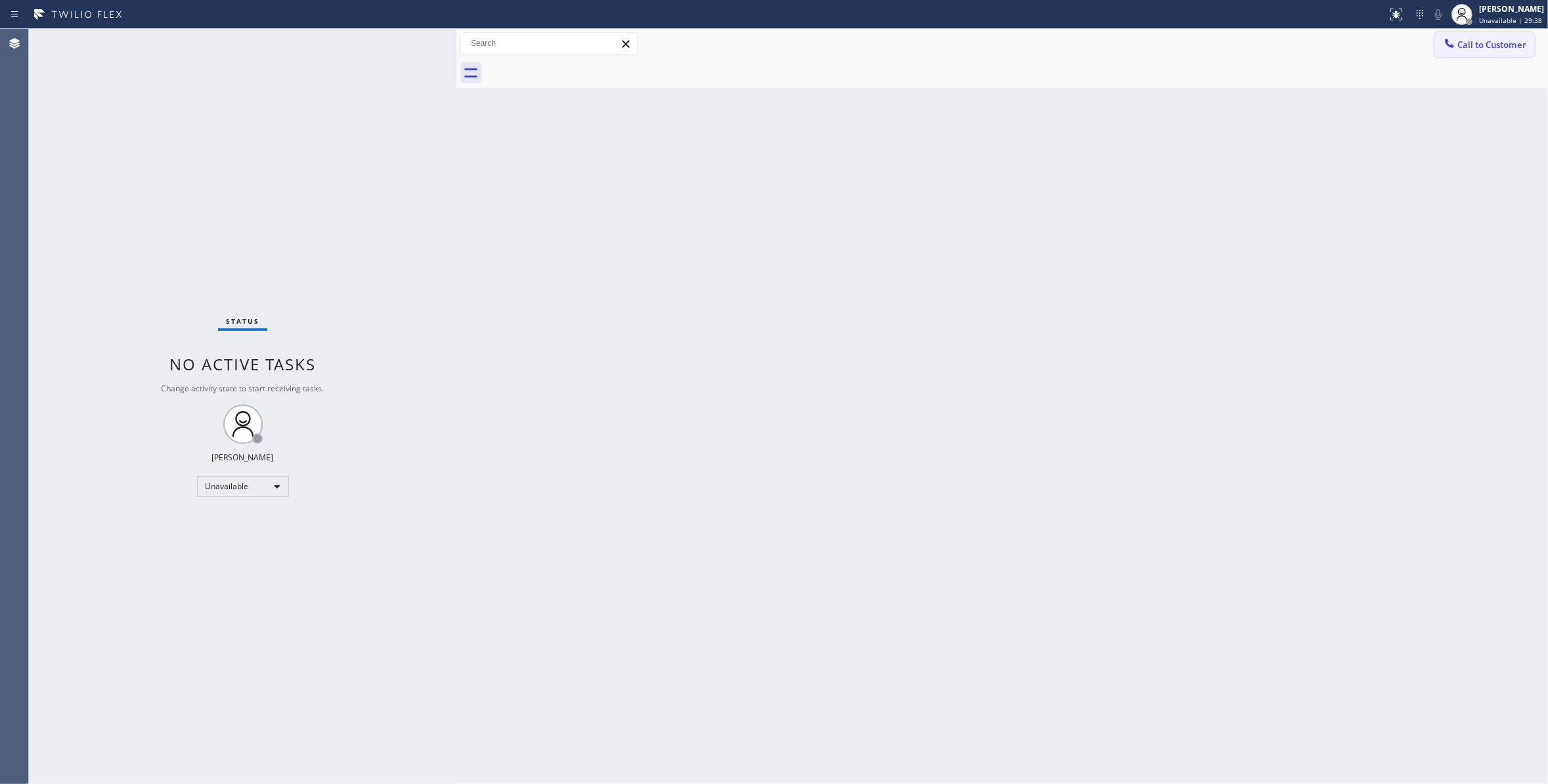
drag, startPoint x: 1495, startPoint y: 45, endPoint x: 1214, endPoint y: 58, distance: 281.3
click at [1493, 45] on span "Call to Customer" at bounding box center [1491, 44] width 69 height 12
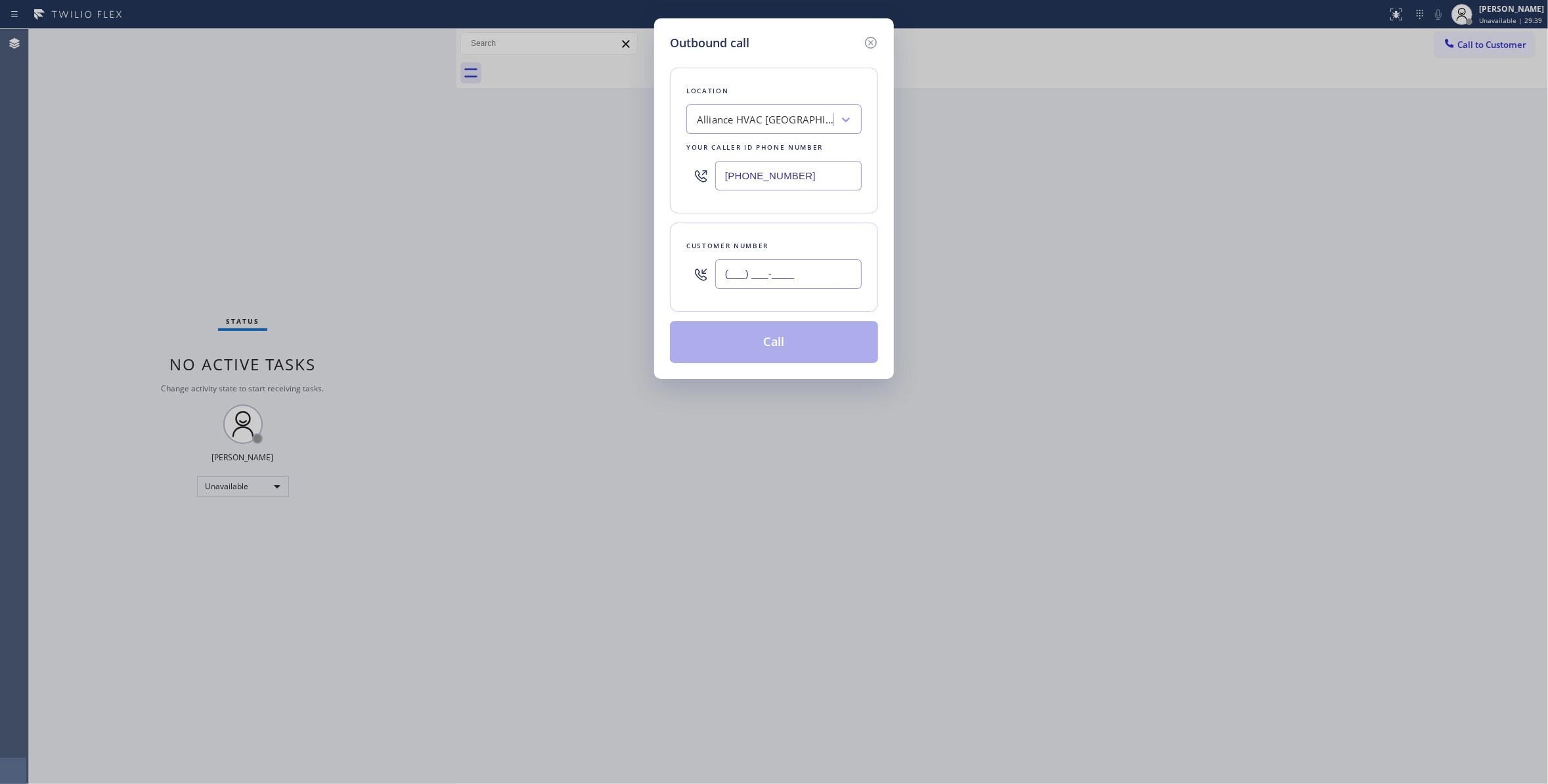
click at [736, 276] on input "(___) ___-____" at bounding box center [787, 273] width 146 height 29
paste input "310) 921-5660"
type input "[PHONE_NUMBER]"
click at [776, 340] on button "Call" at bounding box center [773, 341] width 208 height 42
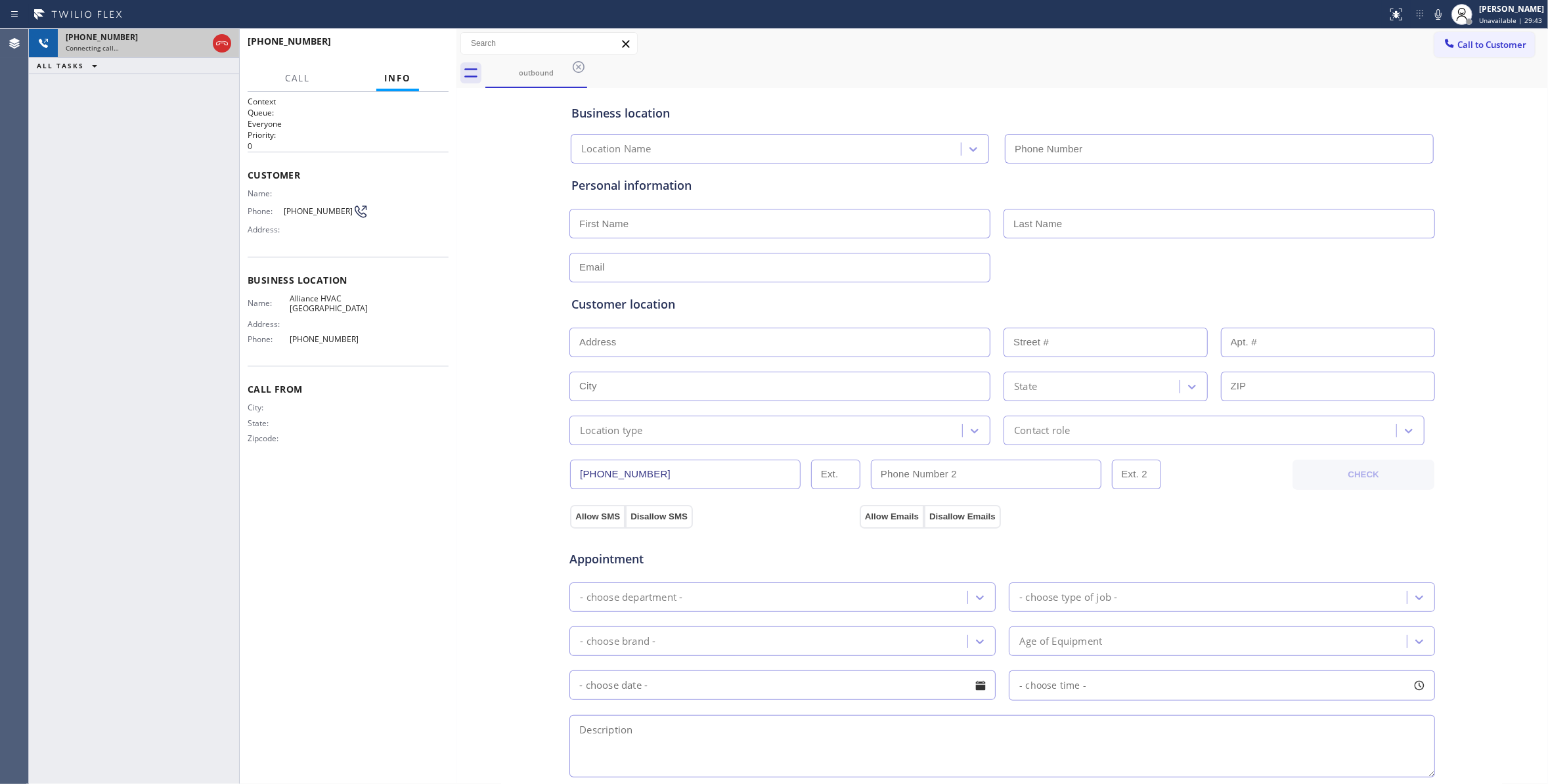
type input "[PHONE_NUMBER]"
click at [215, 43] on icon at bounding box center [222, 43] width 16 height 16
click at [419, 53] on button "HANG UP" at bounding box center [417, 47] width 61 height 18
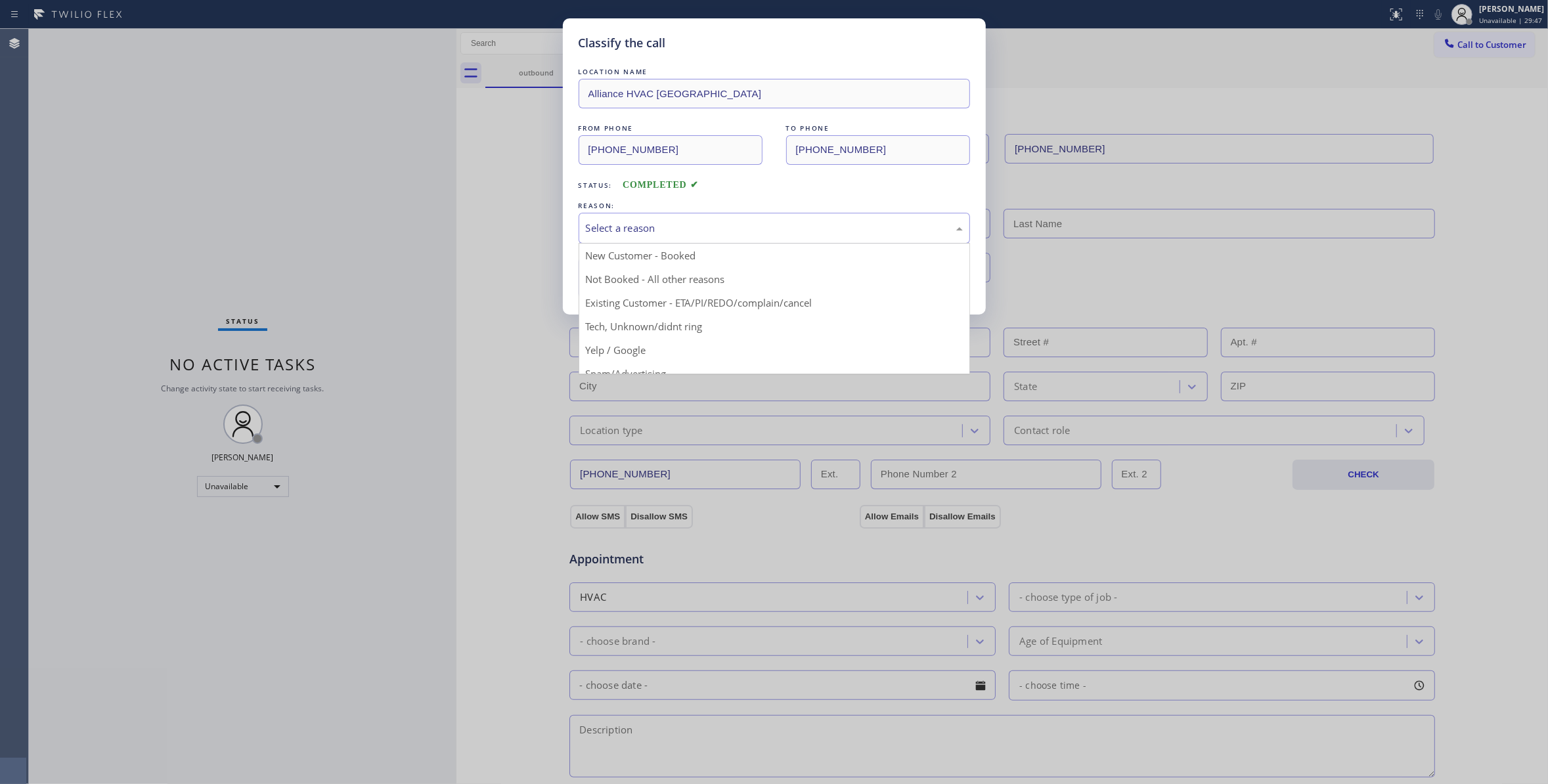
click at [642, 232] on div "Select a reason" at bounding box center [774, 228] width 377 height 15
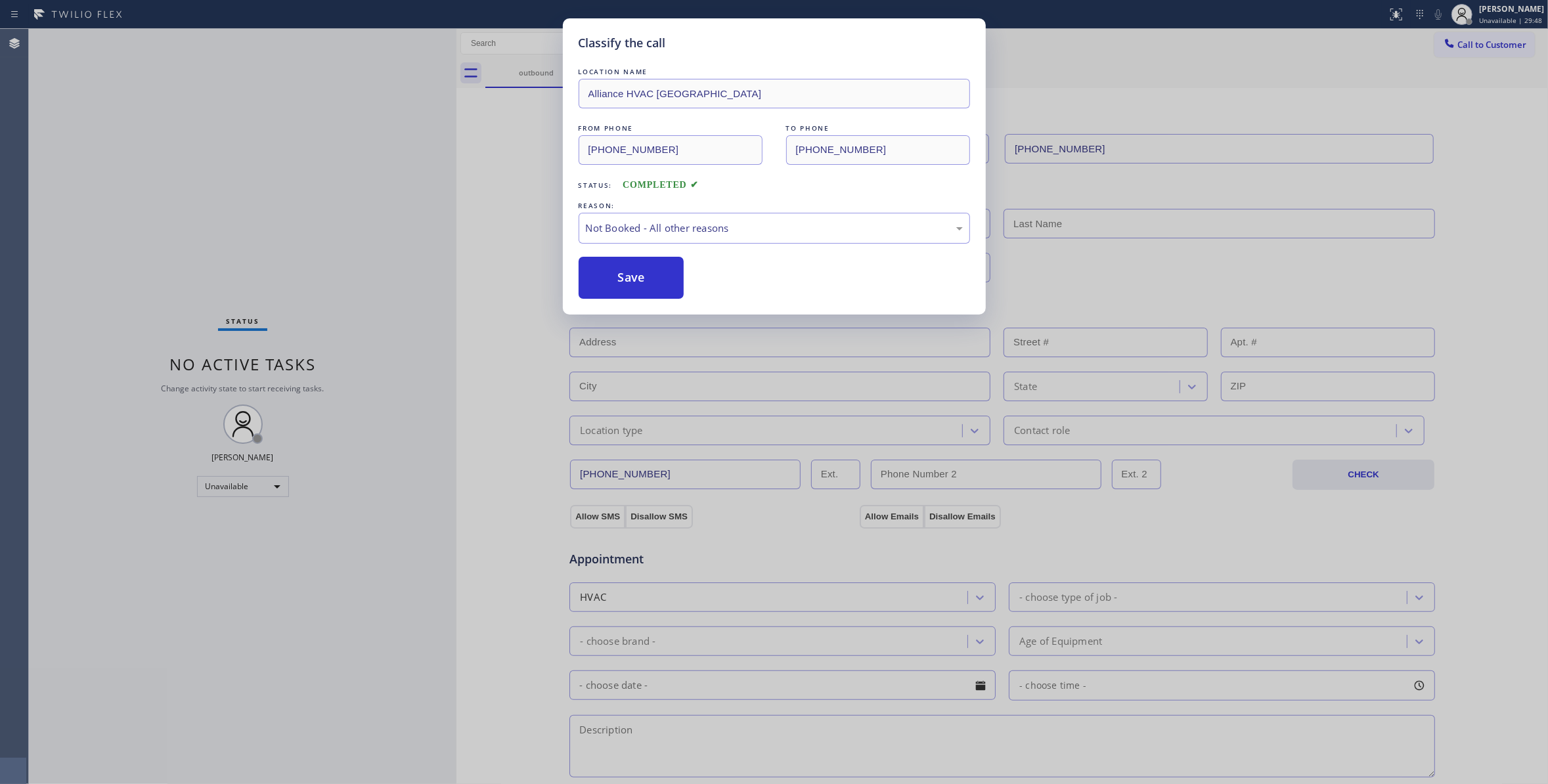
click at [633, 280] on button "Save" at bounding box center [632, 277] width 106 height 42
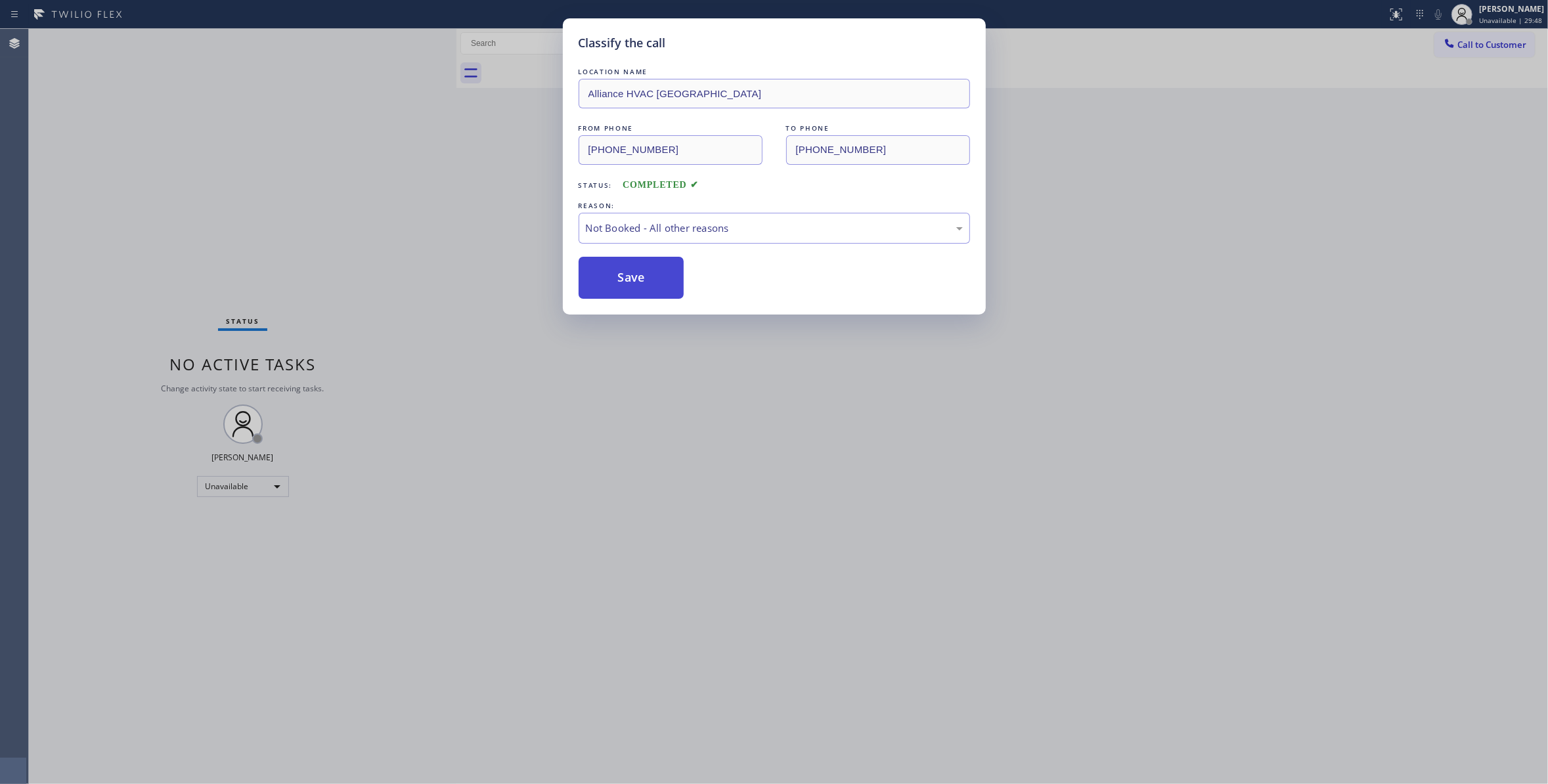
drag, startPoint x: 637, startPoint y: 282, endPoint x: 644, endPoint y: 263, distance: 20.2
click at [638, 282] on button "Save" at bounding box center [632, 277] width 106 height 42
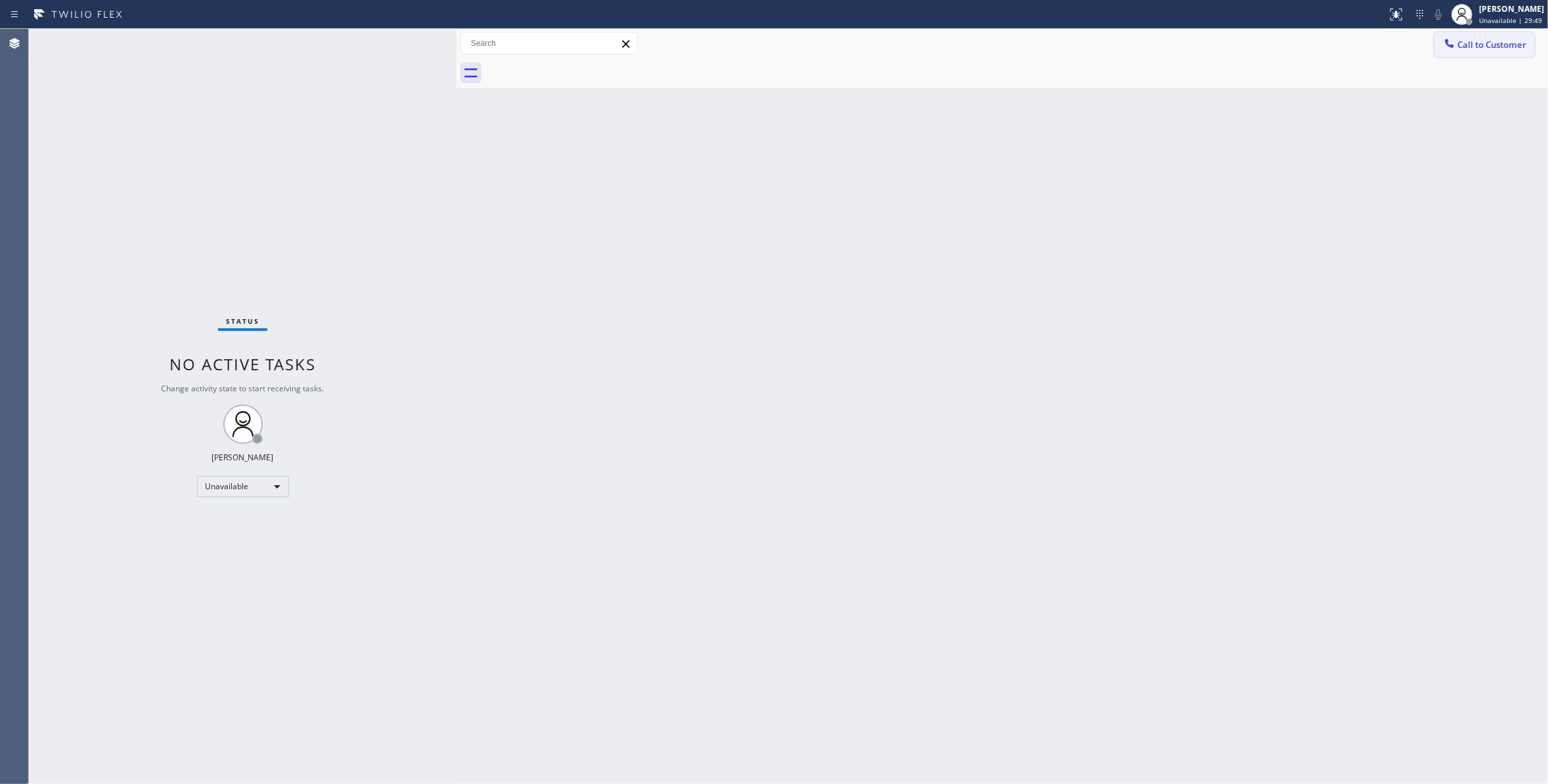
click at [1486, 43] on span "Call to Customer" at bounding box center [1491, 44] width 69 height 12
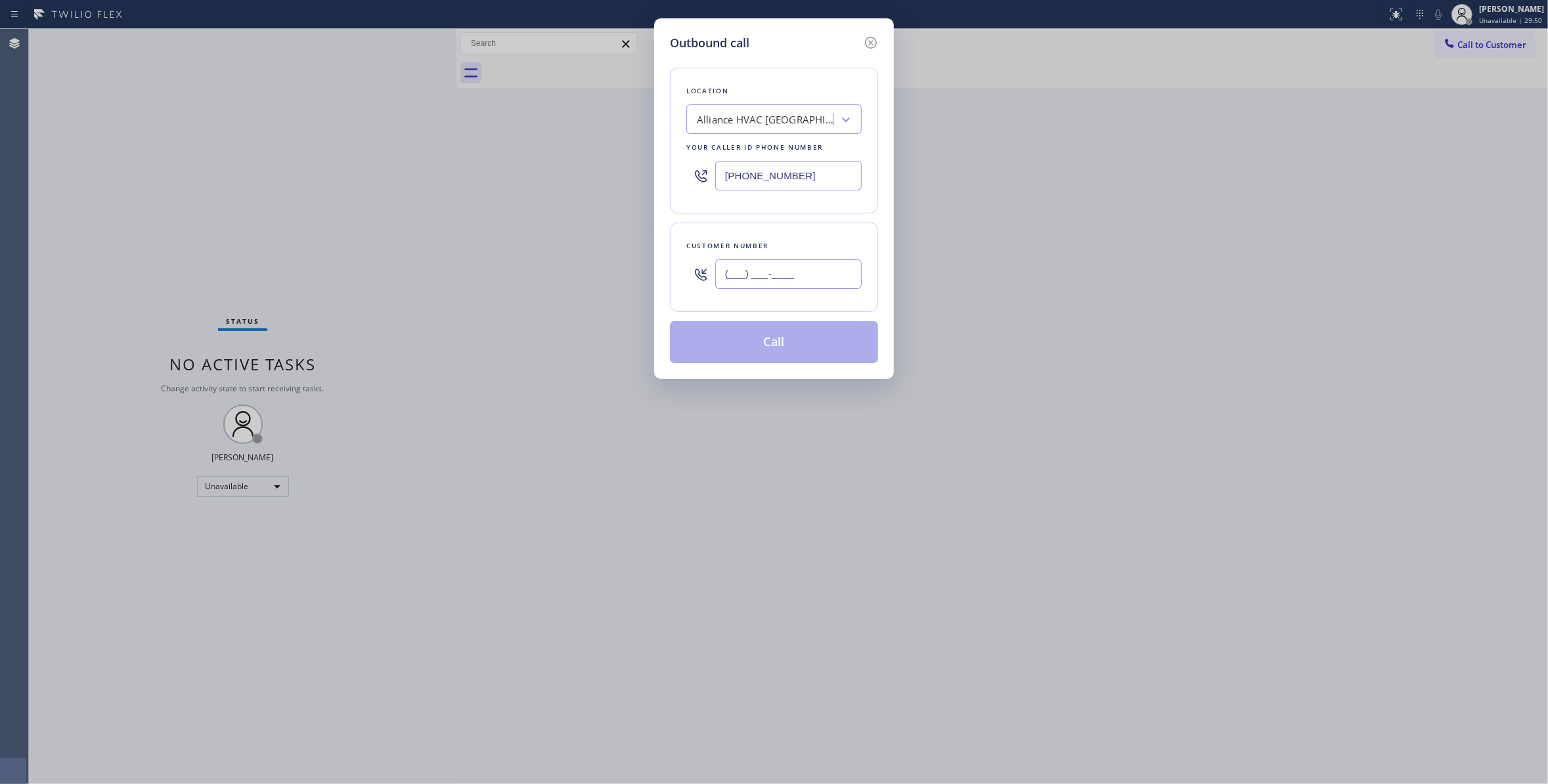
click at [802, 281] on input "(___) ___-____" at bounding box center [787, 273] width 146 height 29
paste input "310) 921-5660"
type input "[PHONE_NUMBER]"
click at [731, 348] on button "Call" at bounding box center [773, 341] width 208 height 42
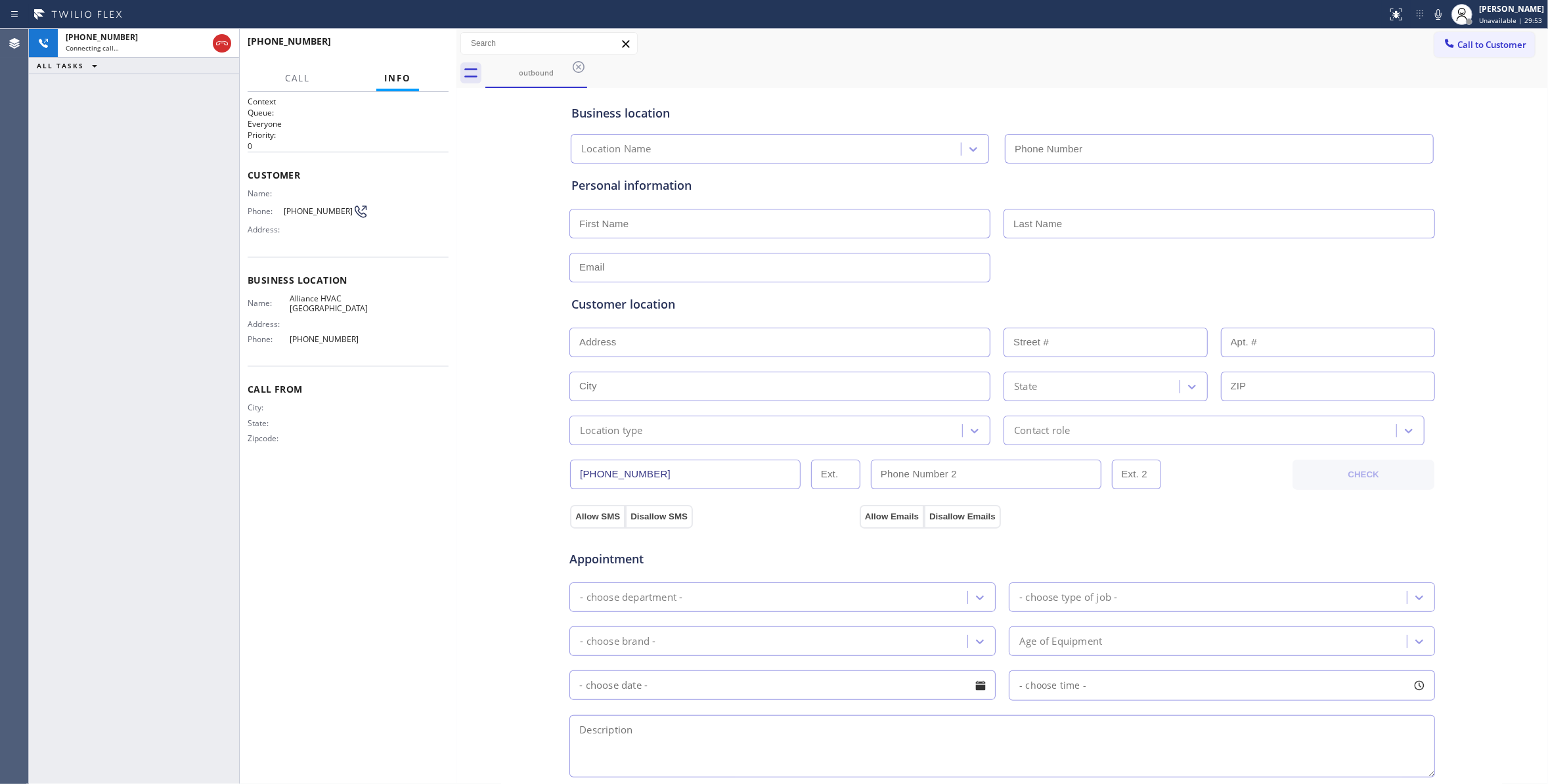
type input "[PHONE_NUMBER]"
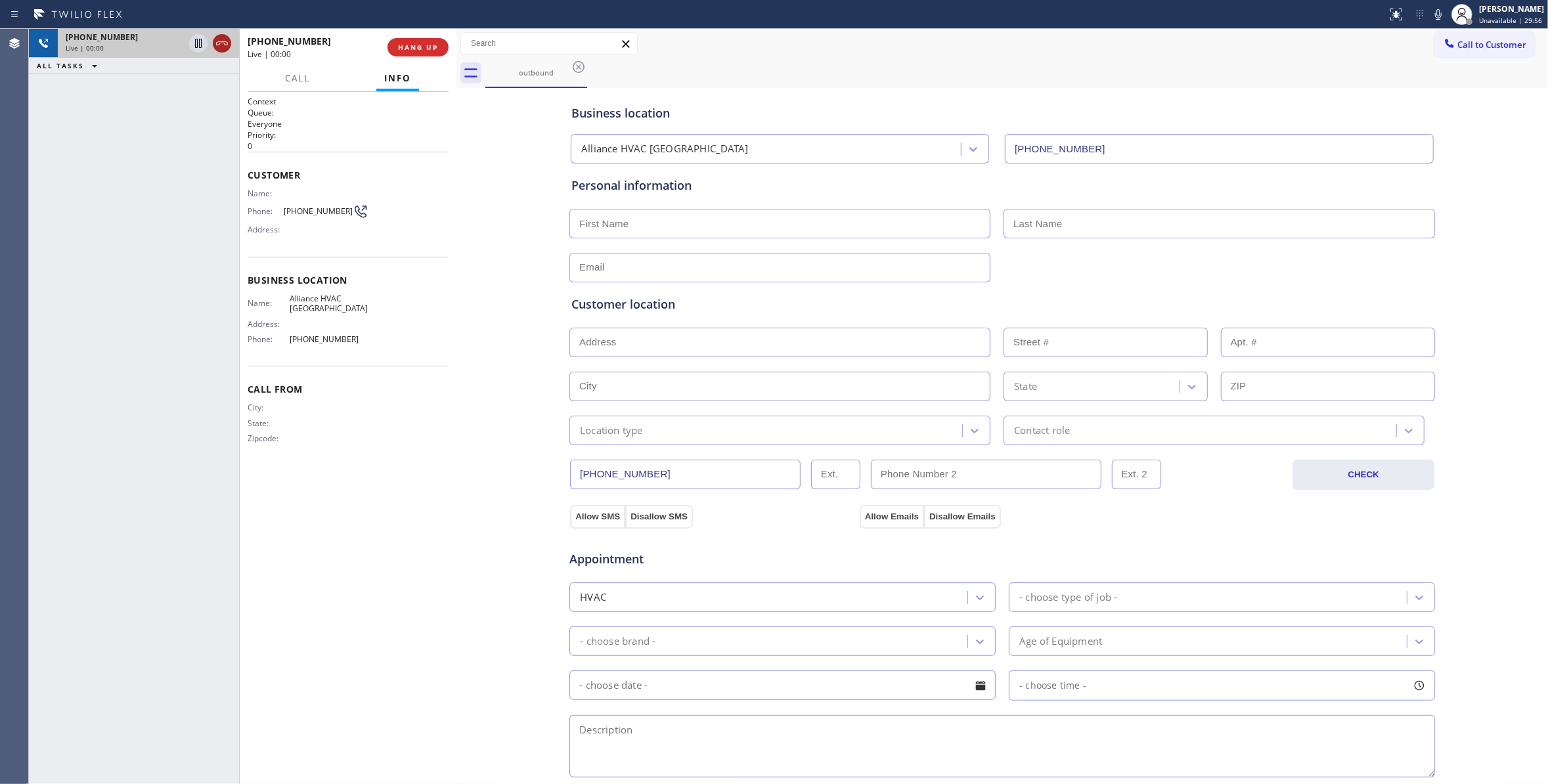
click at [219, 44] on icon at bounding box center [221, 43] width 12 height 4
click at [419, 56] on button "COMPLETE" at bounding box center [415, 47] width 66 height 18
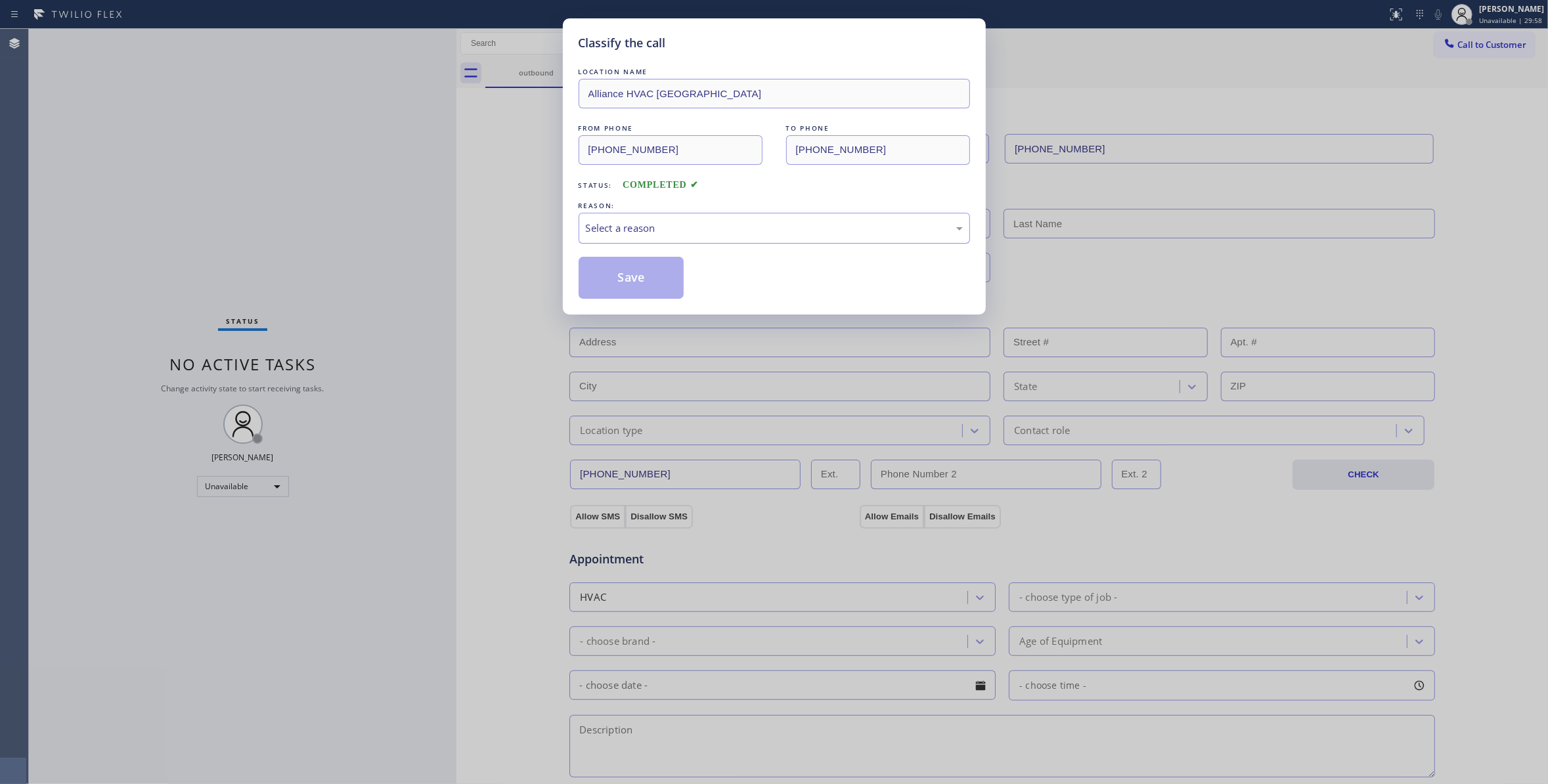
click at [607, 234] on div "Select a reason" at bounding box center [774, 228] width 377 height 15
click at [626, 286] on button "Save" at bounding box center [632, 277] width 106 height 42
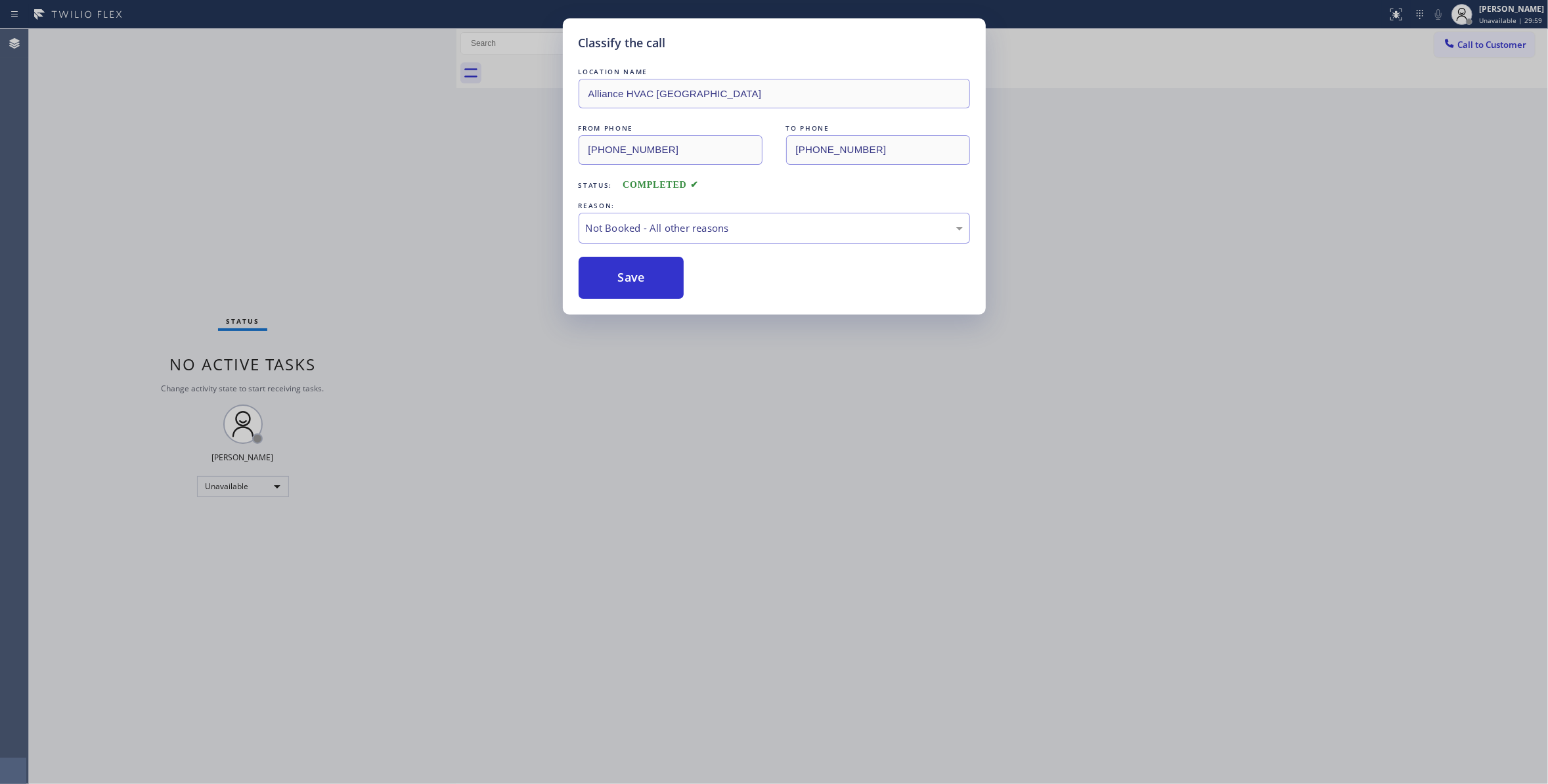
click at [626, 286] on button "Save" at bounding box center [632, 277] width 106 height 42
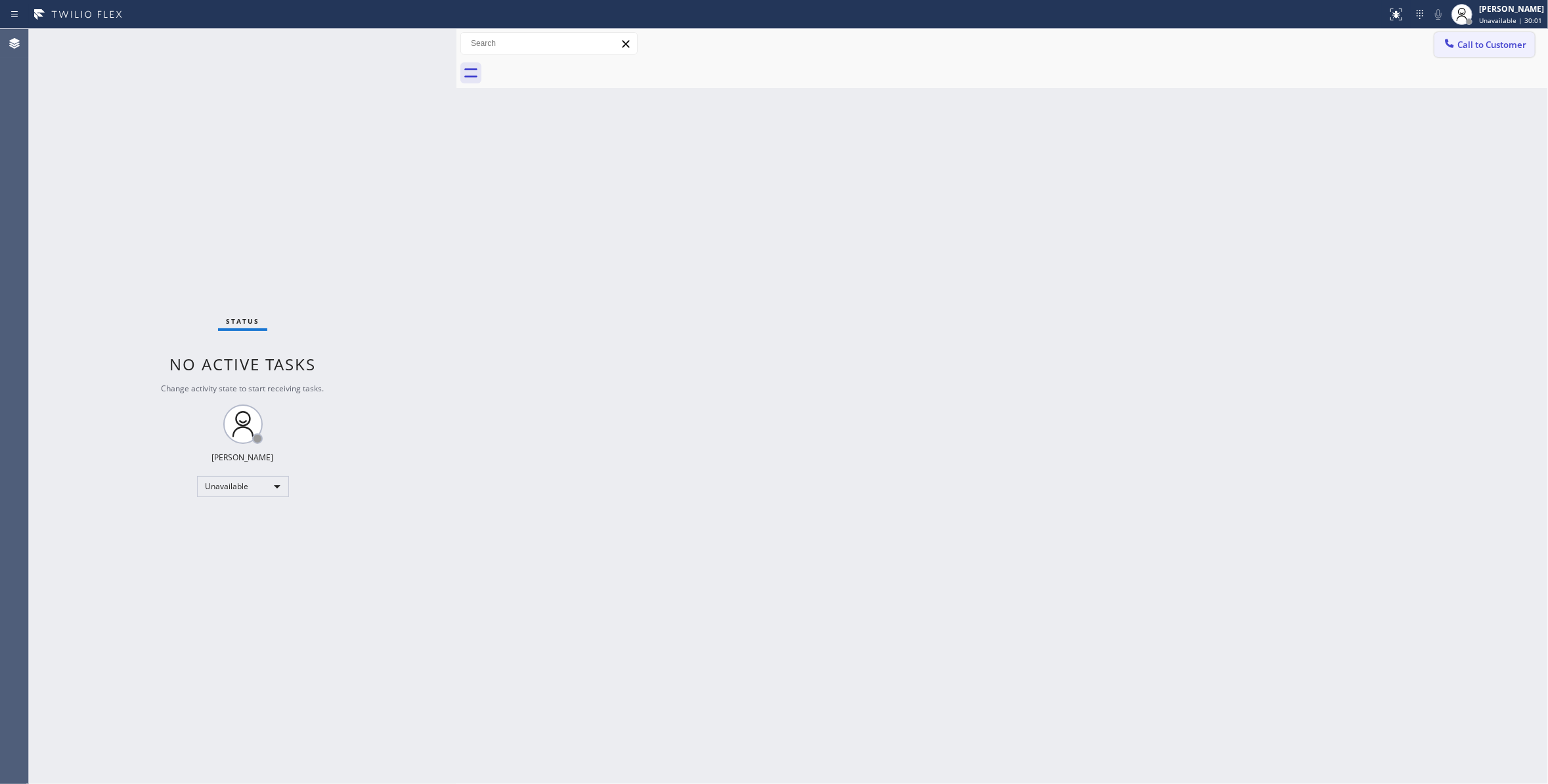
click at [1485, 50] on span "Call to Customer" at bounding box center [1491, 44] width 69 height 12
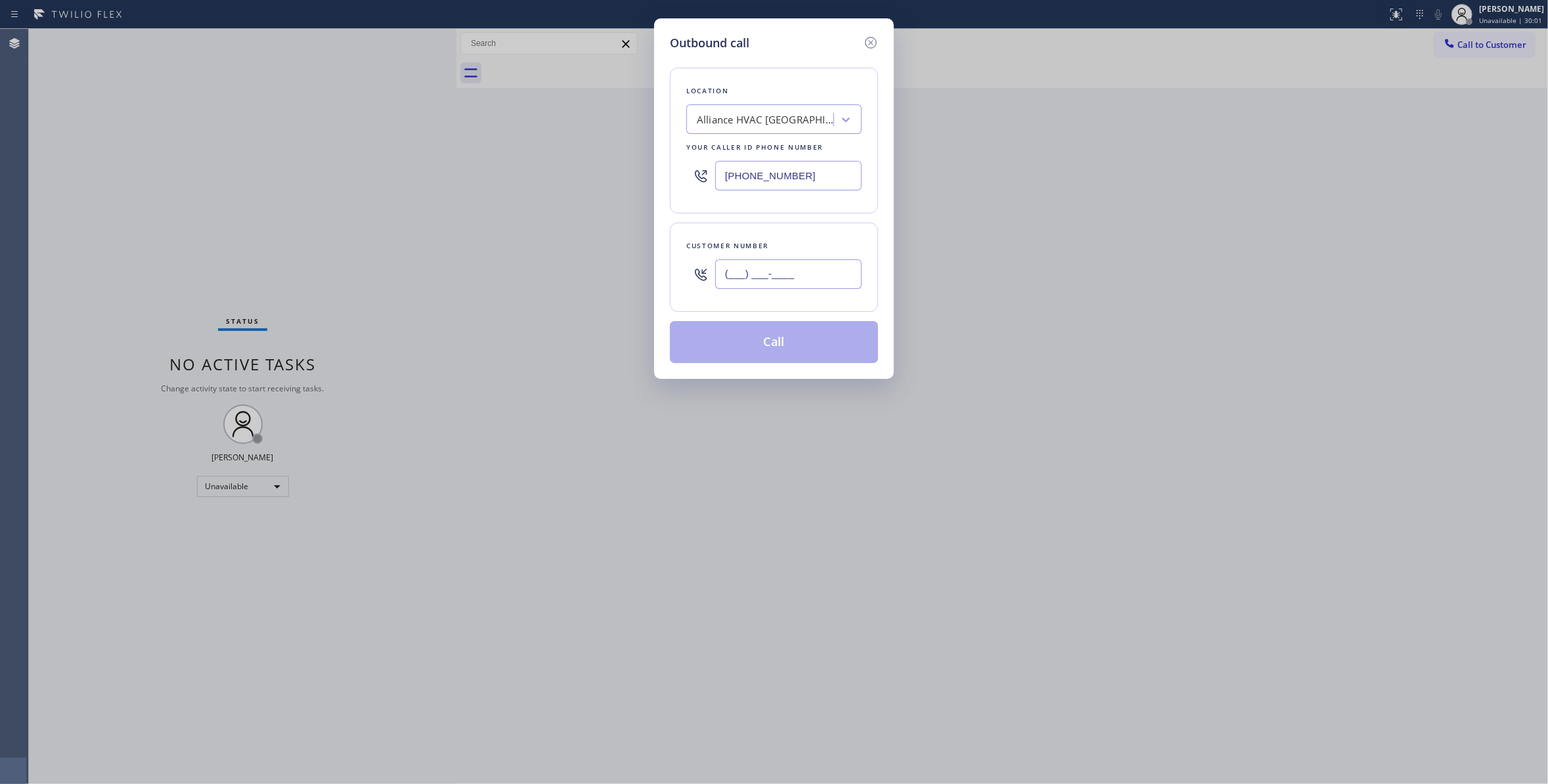
click at [737, 282] on input "(___) ___-____" at bounding box center [787, 273] width 146 height 29
paste input "310) 921-5660"
type input "[PHONE_NUMBER]"
click at [749, 352] on button "Call" at bounding box center [773, 341] width 208 height 42
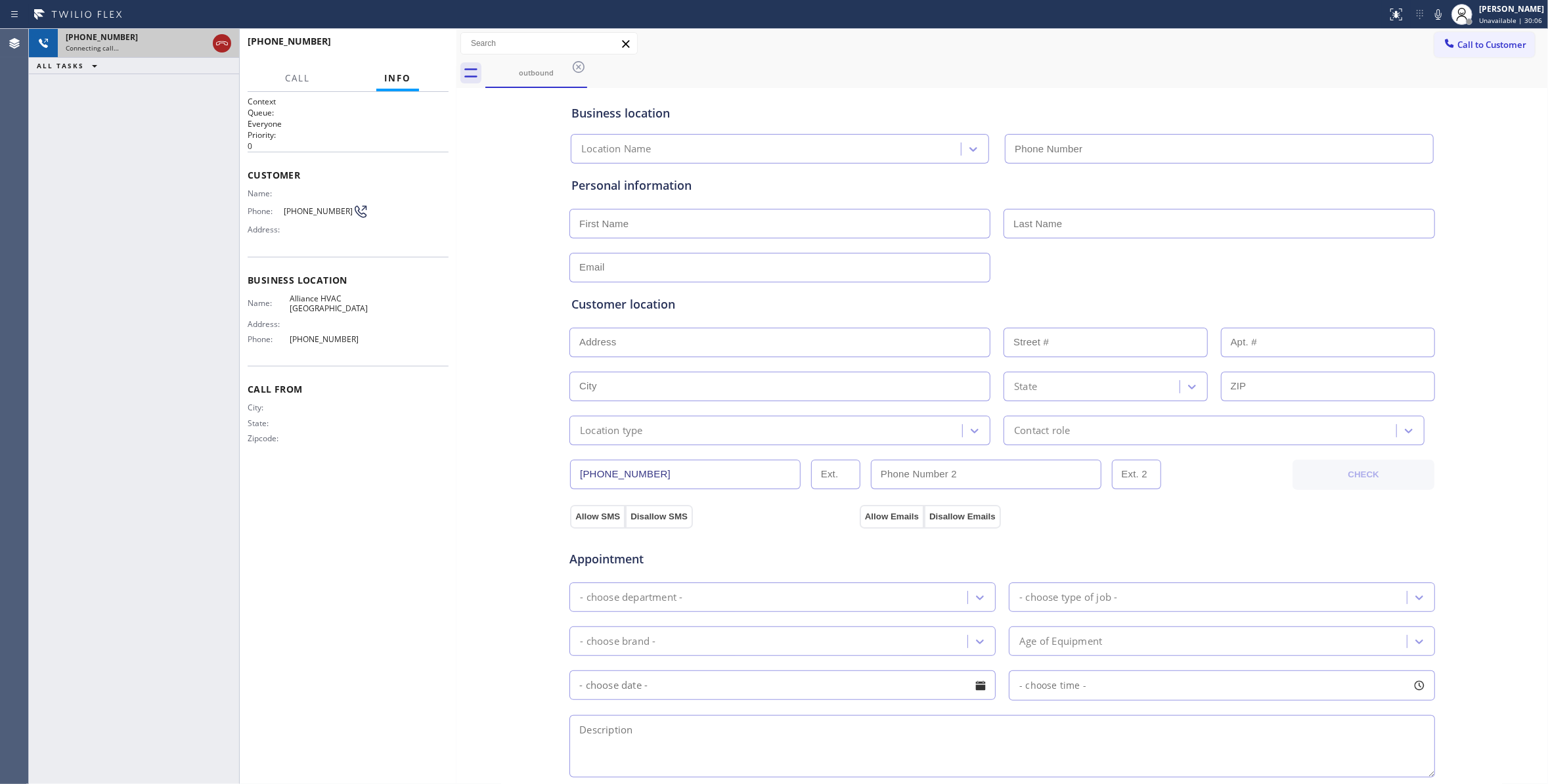
type input "[PHONE_NUMBER]"
click at [221, 43] on icon at bounding box center [221, 43] width 12 height 4
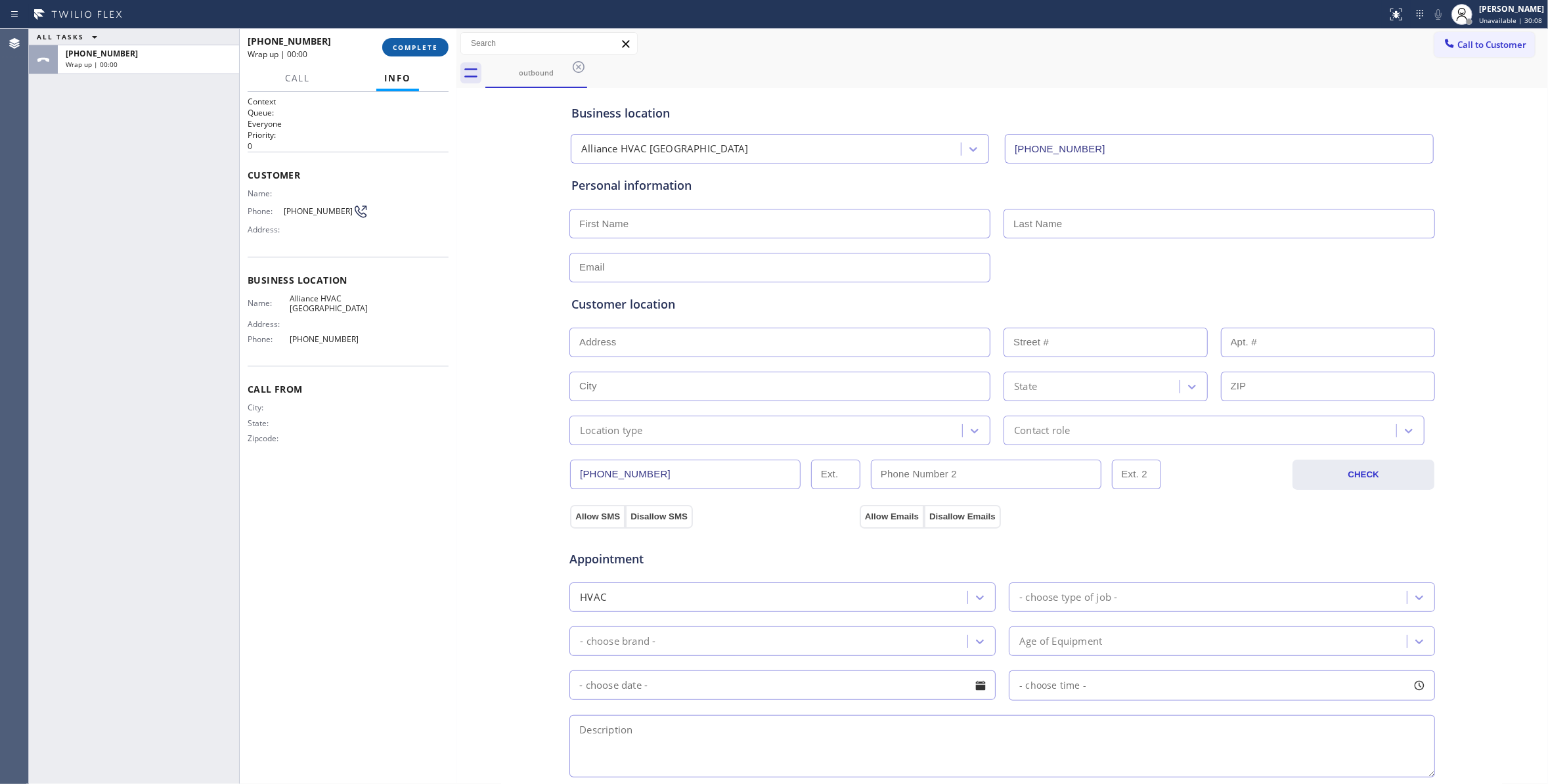
click at [408, 50] on span "COMPLETE" at bounding box center [415, 47] width 45 height 9
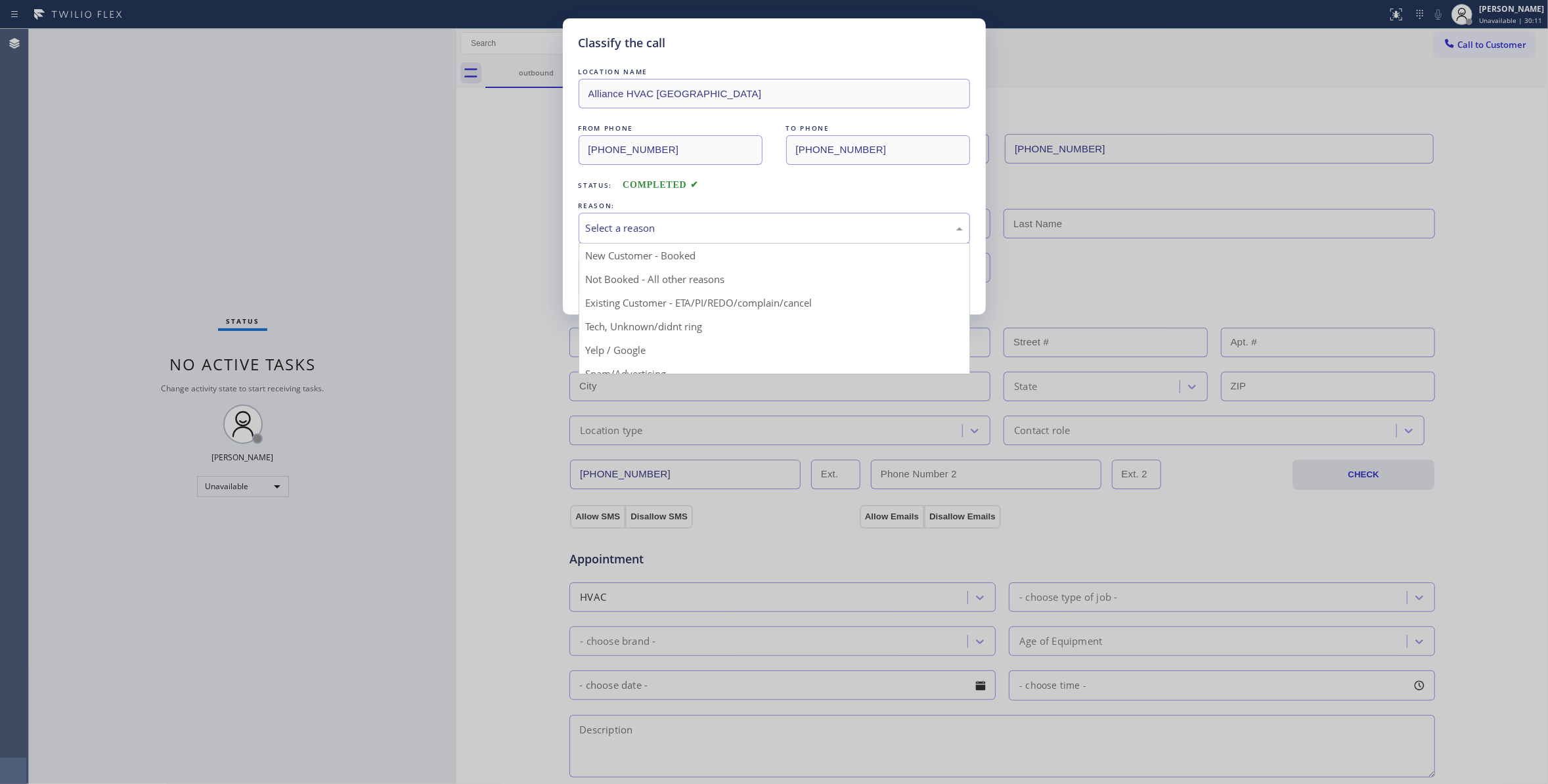
click at [606, 230] on div "Select a reason" at bounding box center [774, 228] width 377 height 15
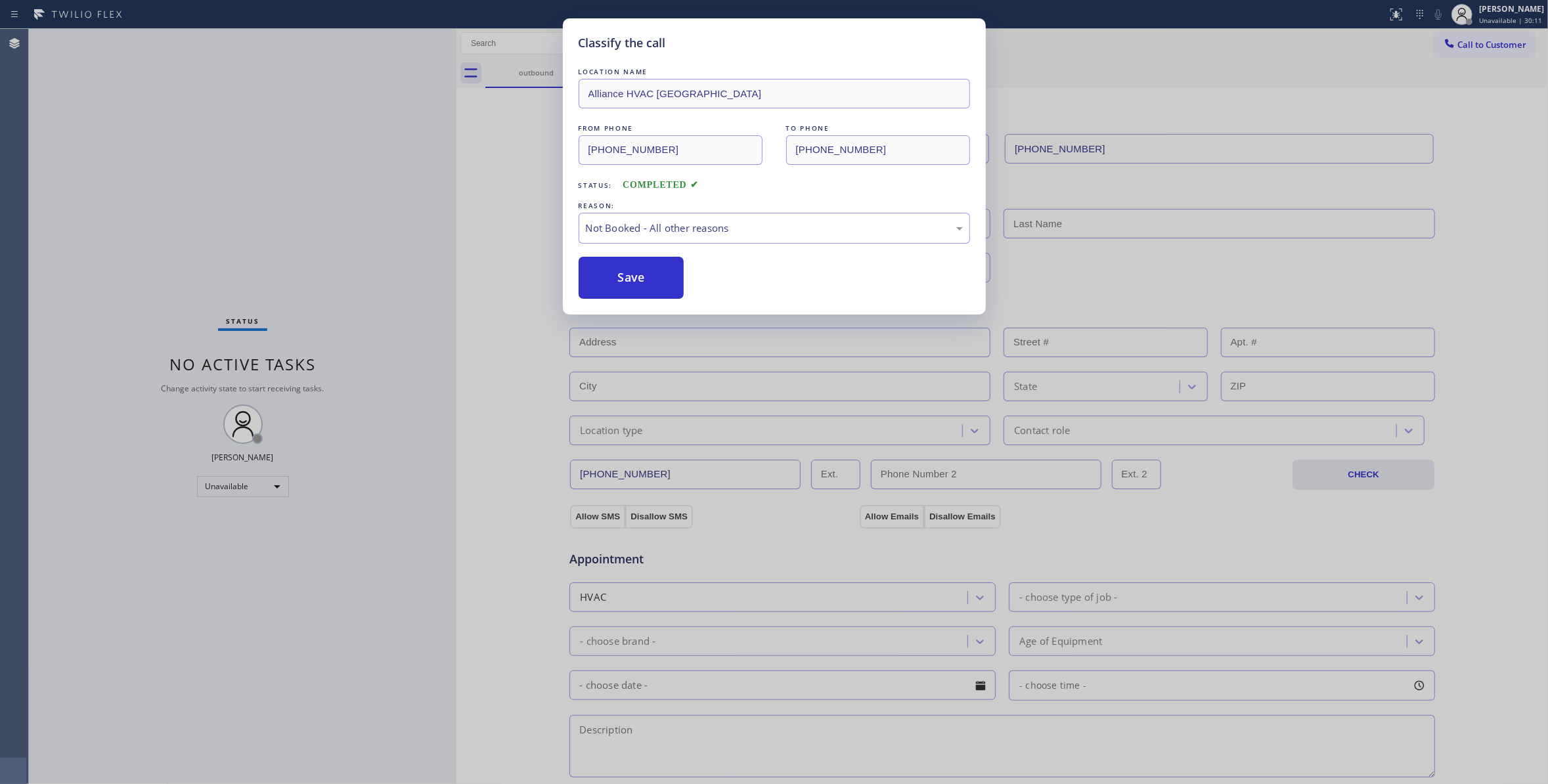
click at [622, 277] on button "Save" at bounding box center [632, 277] width 106 height 42
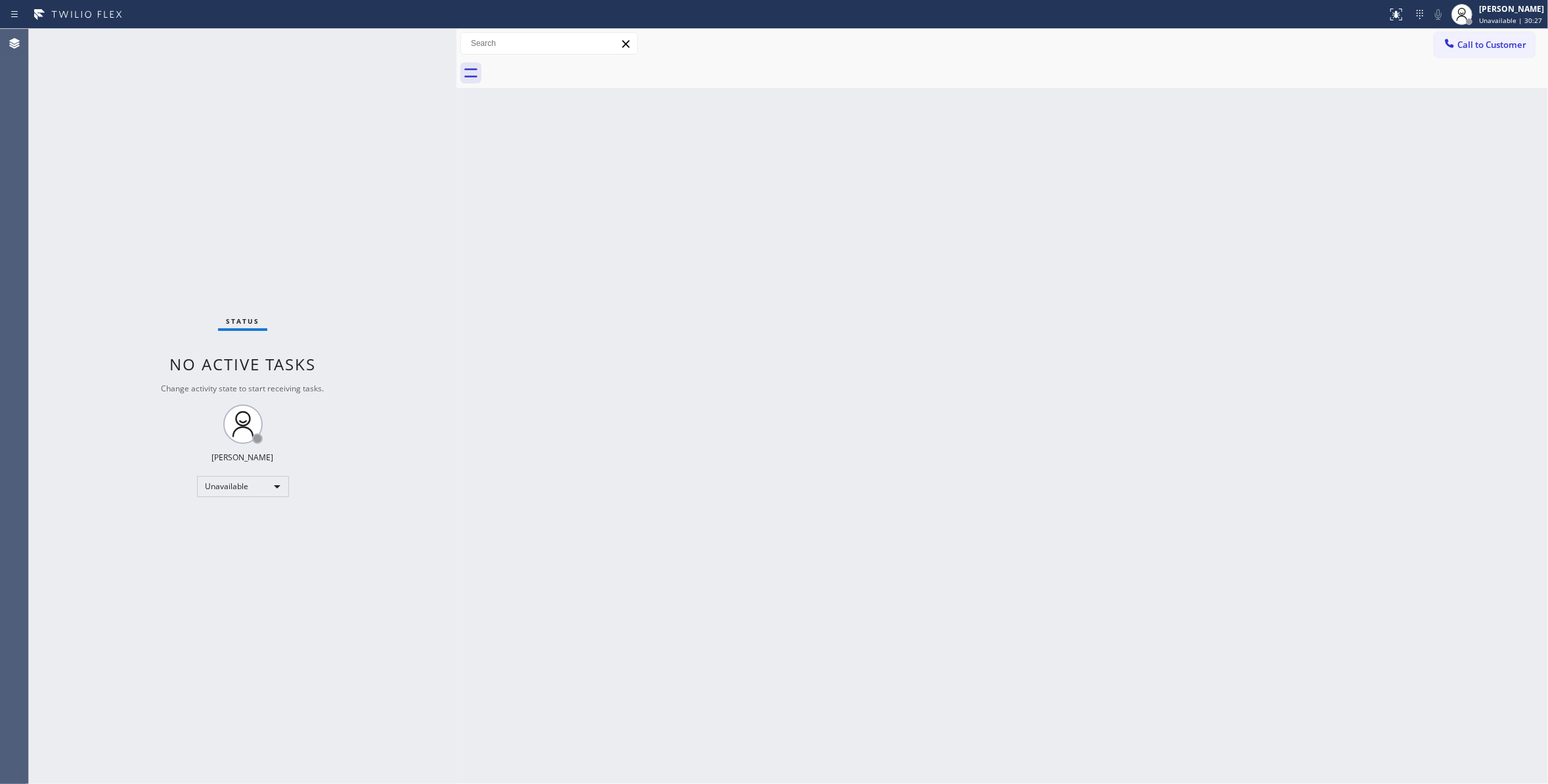
click at [784, 428] on div "Back to Dashboard Change Sender ID Customers Technicians Select a contact Outbo…" at bounding box center [1002, 406] width 1091 height 755
click at [1501, 45] on span "Call to Customer" at bounding box center [1491, 44] width 69 height 12
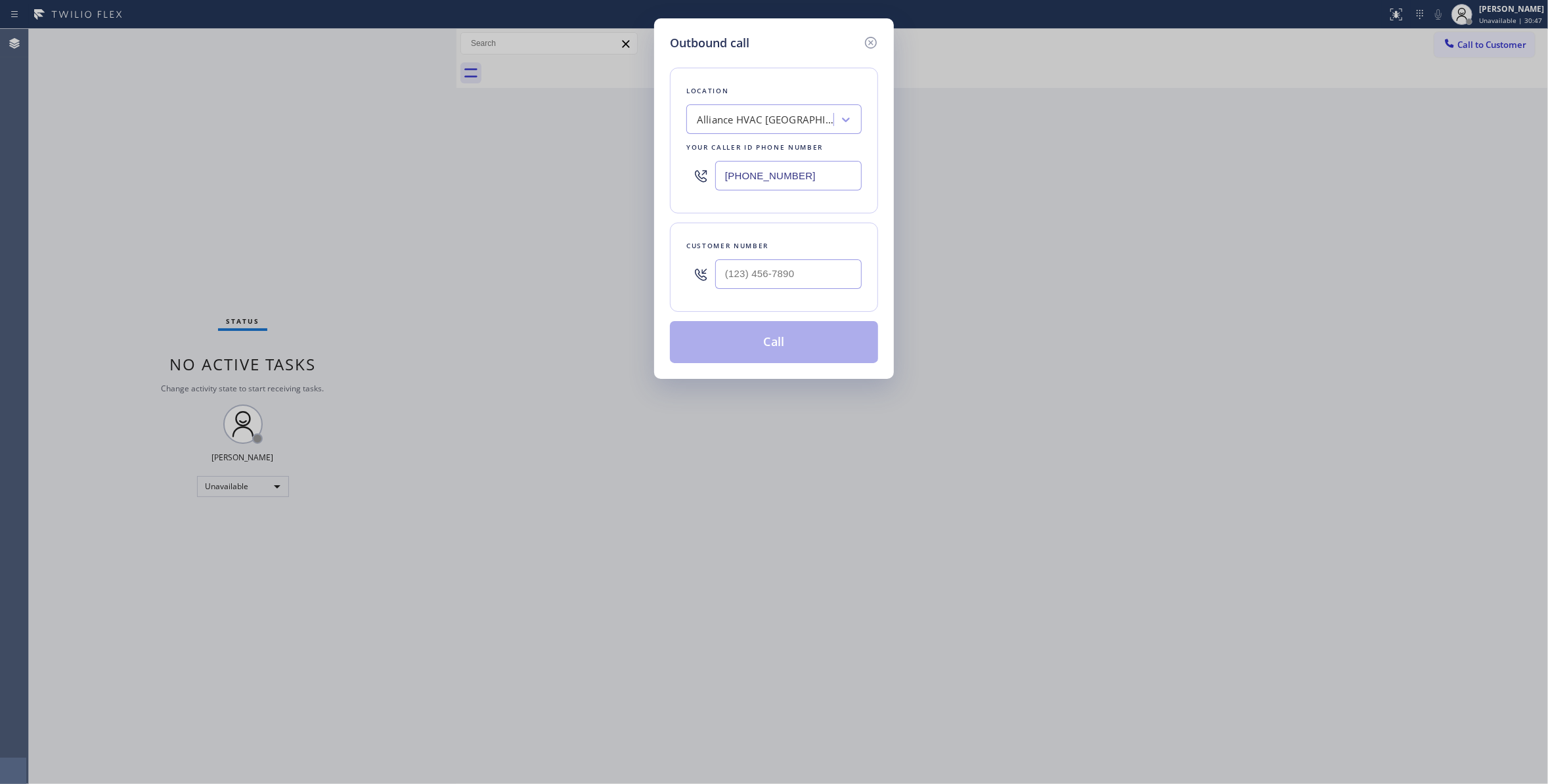
drag, startPoint x: 841, startPoint y: 180, endPoint x: 410, endPoint y: 199, distance: 431.4
click at [376, 174] on div "Outbound call Location Alliance HVAC [GEOGRAPHIC_DATA] Your caller id phone num…" at bounding box center [774, 392] width 1548 height 784
paste input "760) 388-980"
type input "[PHONE_NUMBER]"
click at [794, 266] on input "(___) ___-____" at bounding box center [787, 273] width 146 height 29
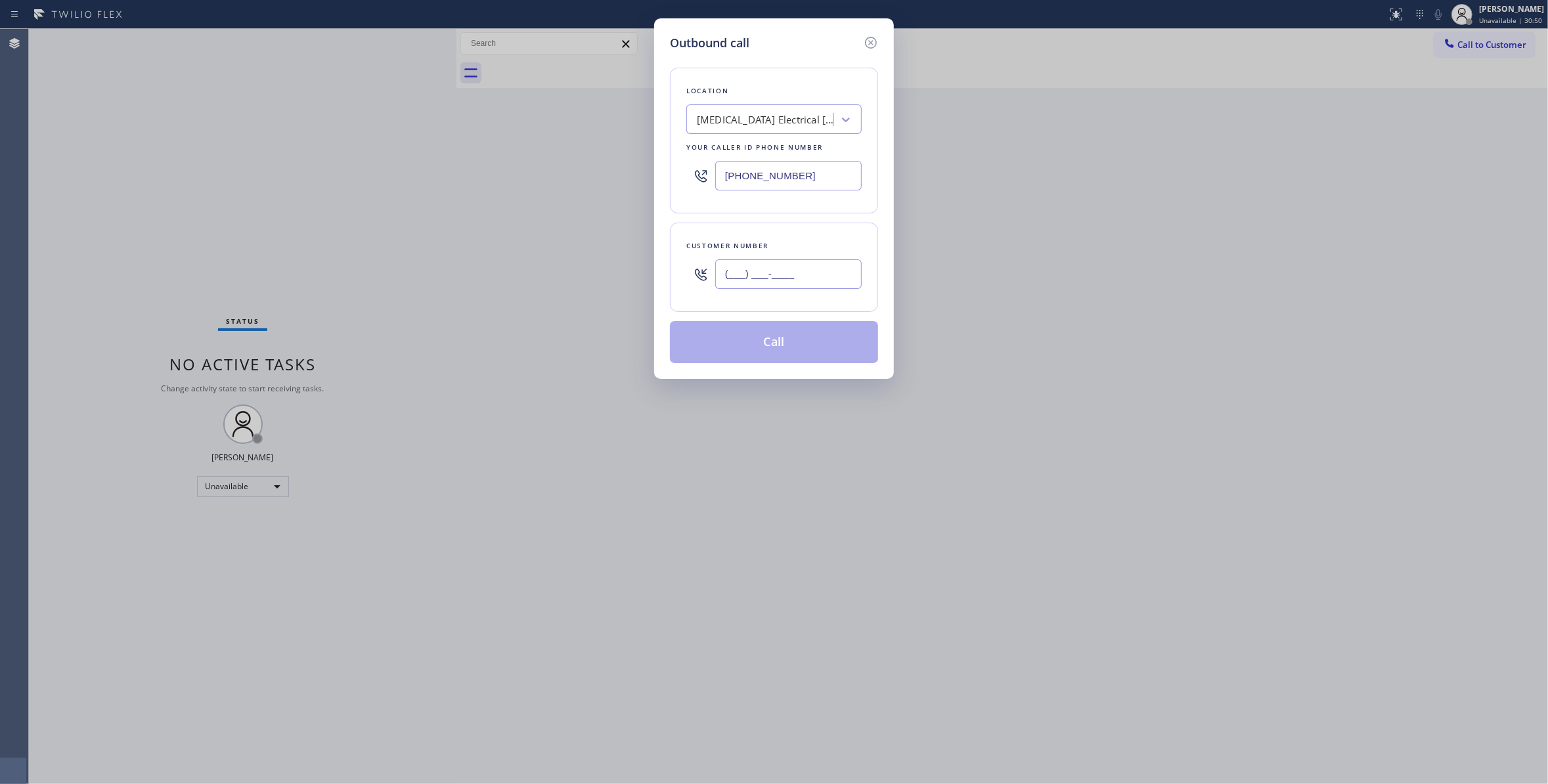
paste input "442) 241-9300"
type input "[PHONE_NUMBER]"
click at [768, 350] on button "Call" at bounding box center [773, 341] width 208 height 42
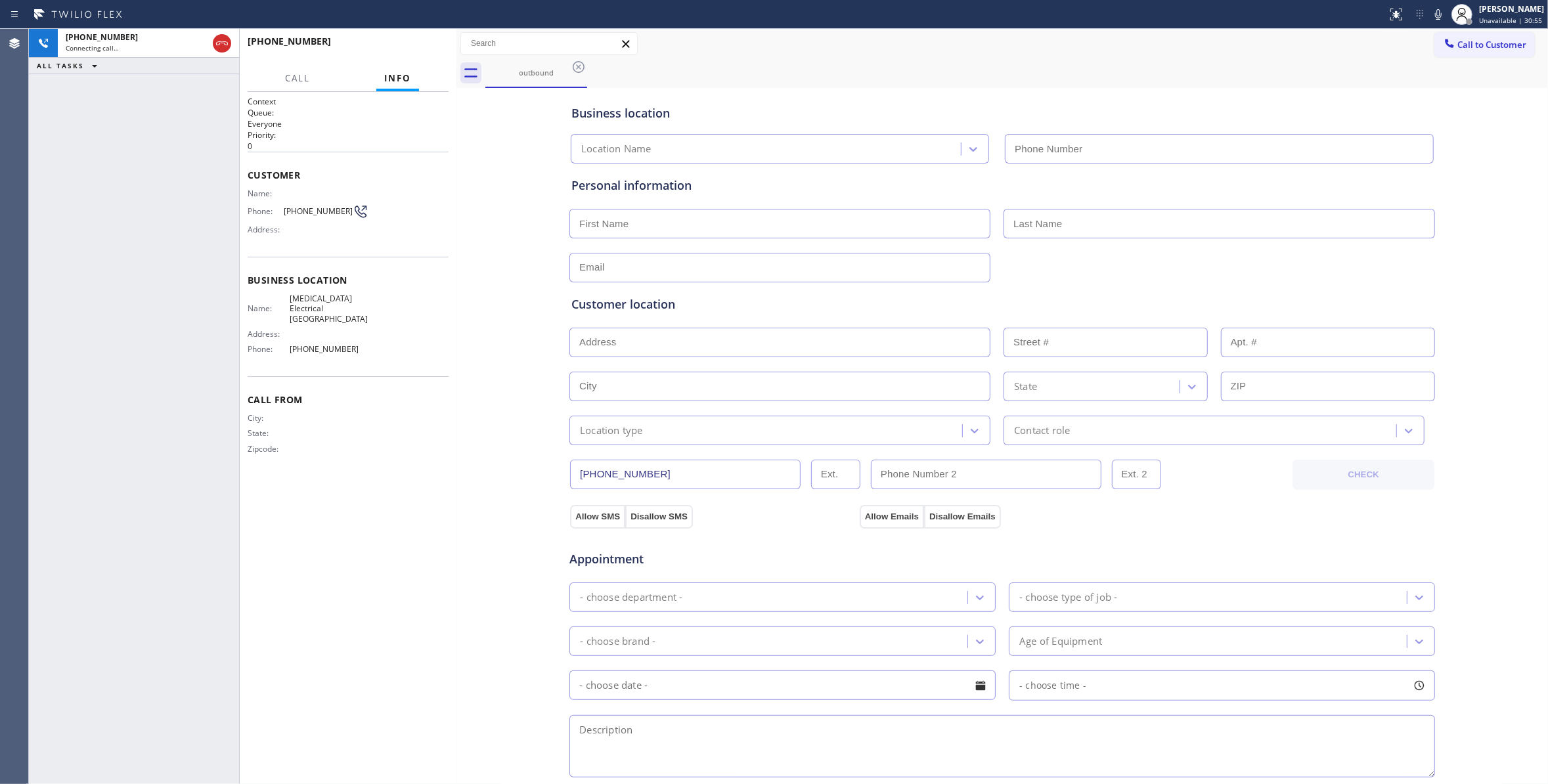
type input "[PHONE_NUMBER]"
click at [395, 43] on button "HANG UP" at bounding box center [417, 47] width 61 height 18
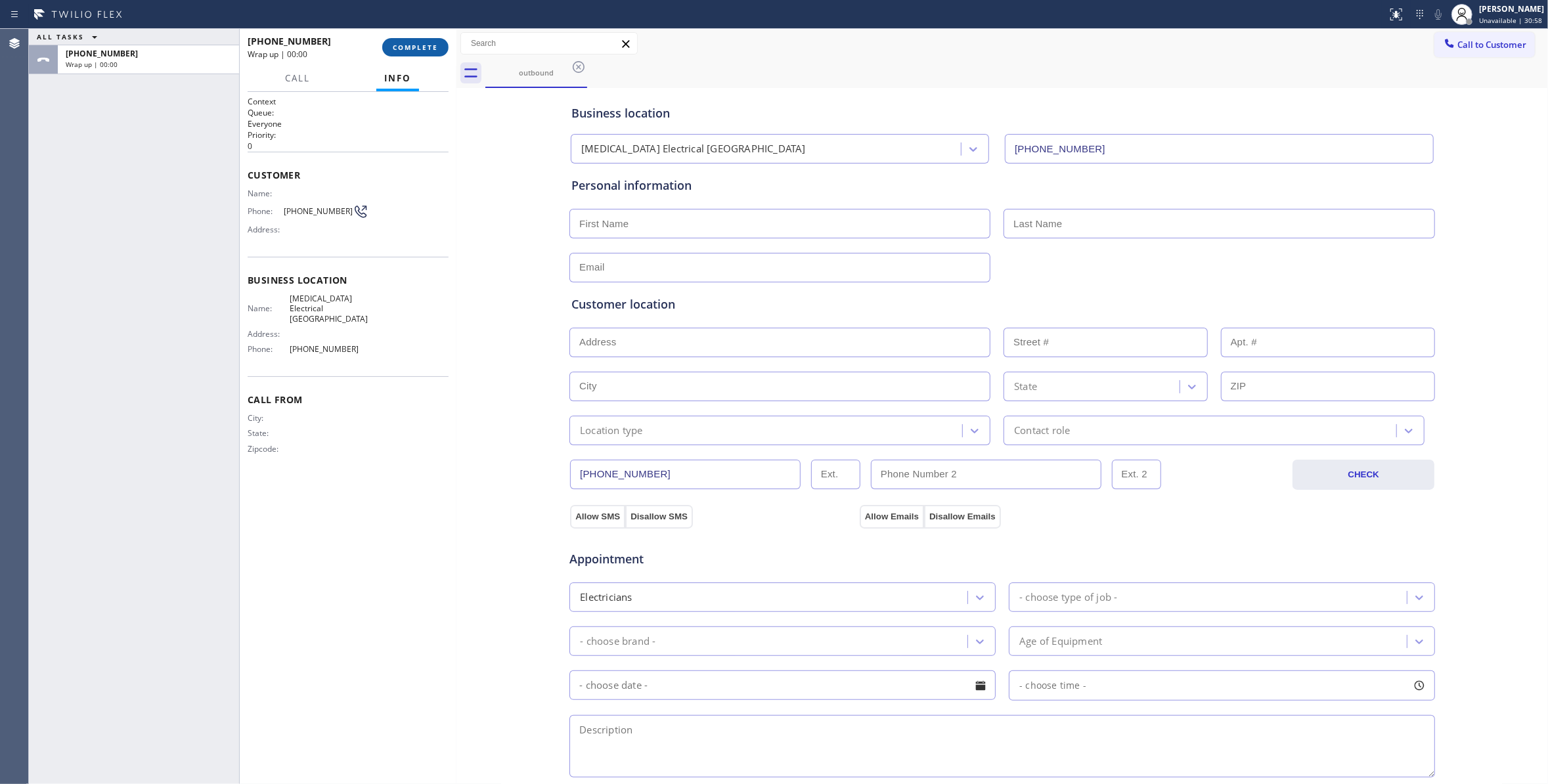
click at [421, 51] on button "COMPLETE" at bounding box center [415, 47] width 66 height 18
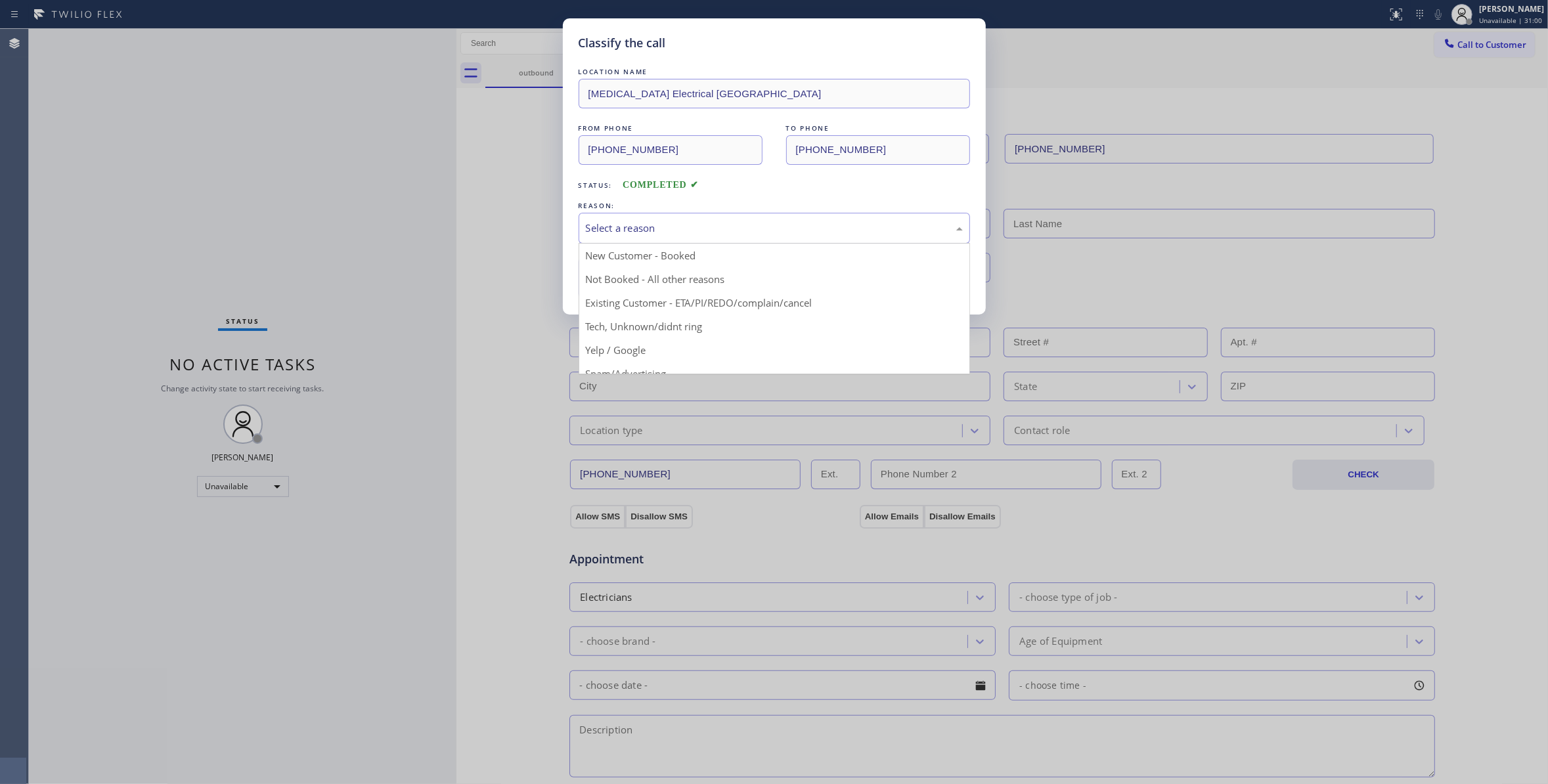
click at [602, 223] on div "Select a reason" at bounding box center [774, 228] width 377 height 15
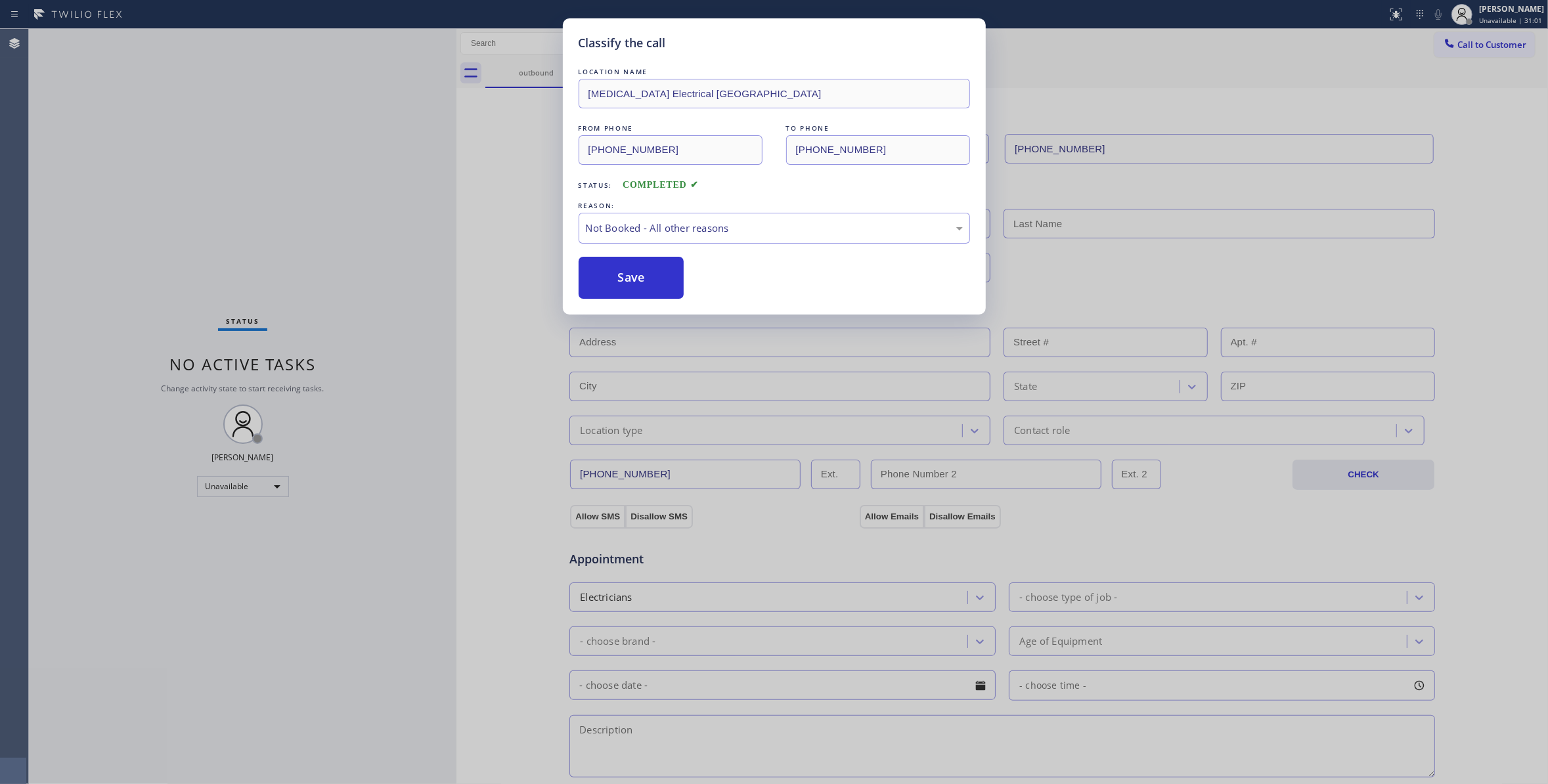
click at [606, 281] on button "Save" at bounding box center [632, 277] width 106 height 42
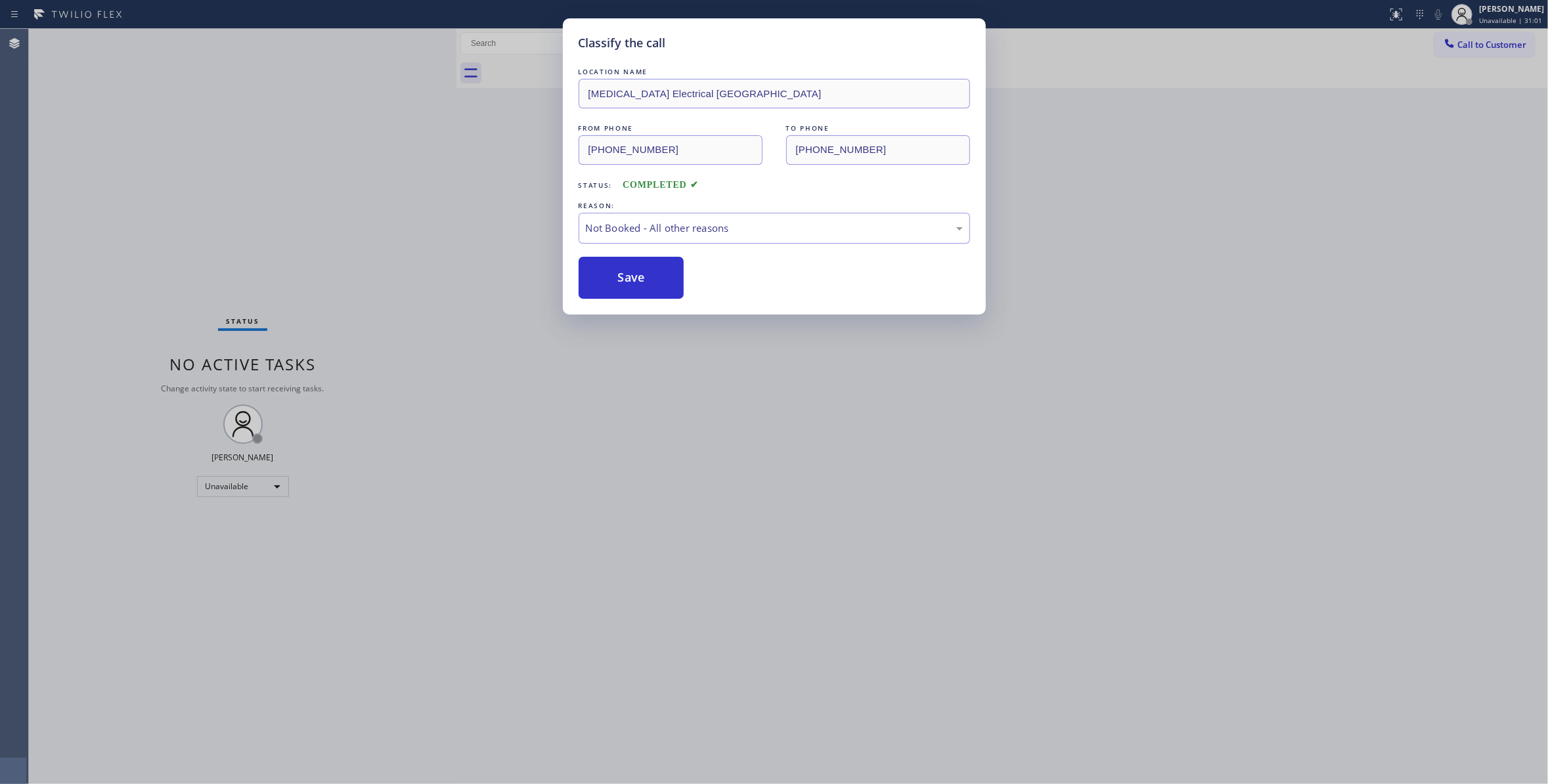
click at [606, 281] on button "Save" at bounding box center [632, 277] width 106 height 42
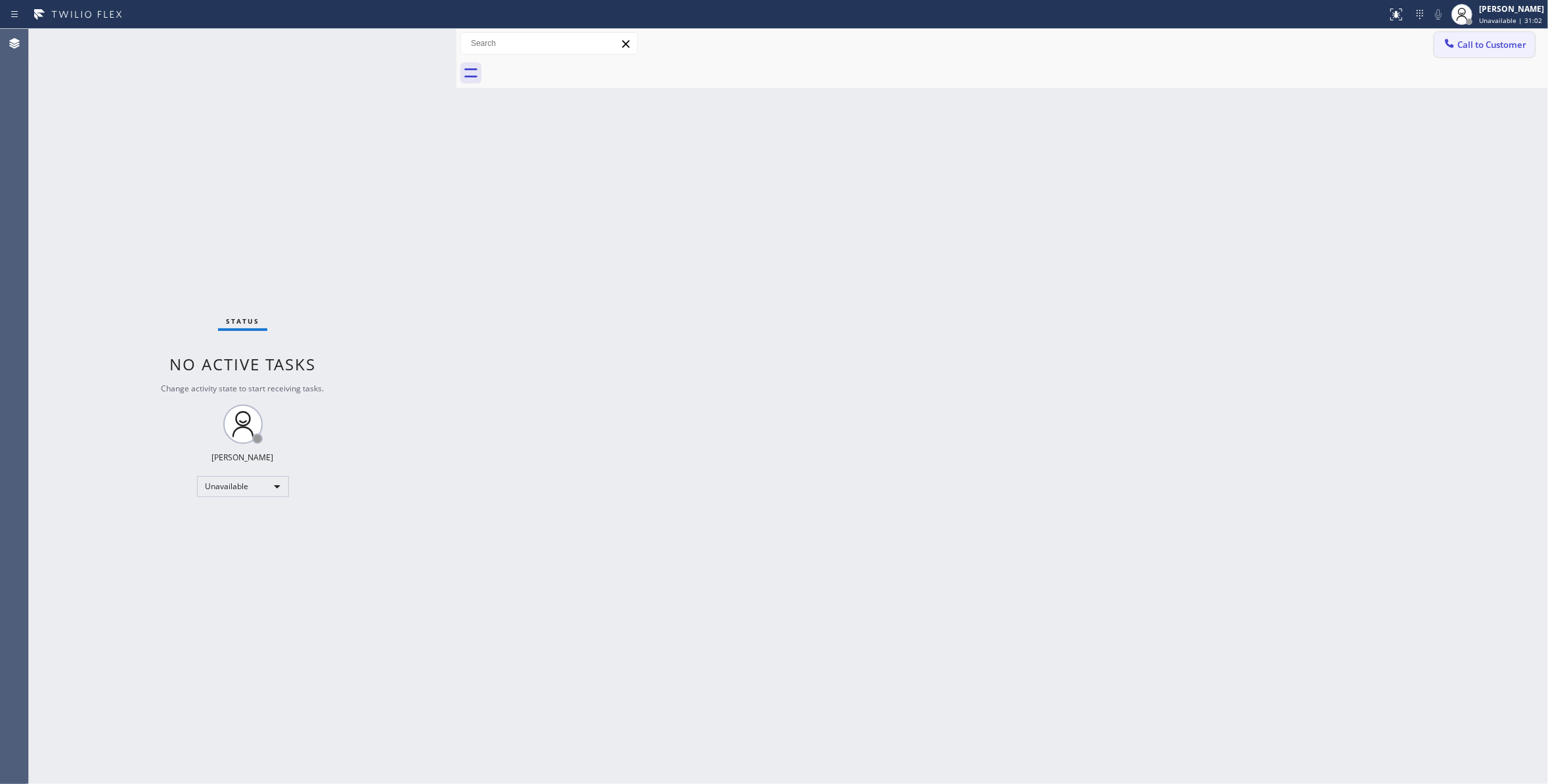
click at [1496, 46] on span "Call to Customer" at bounding box center [1491, 44] width 69 height 12
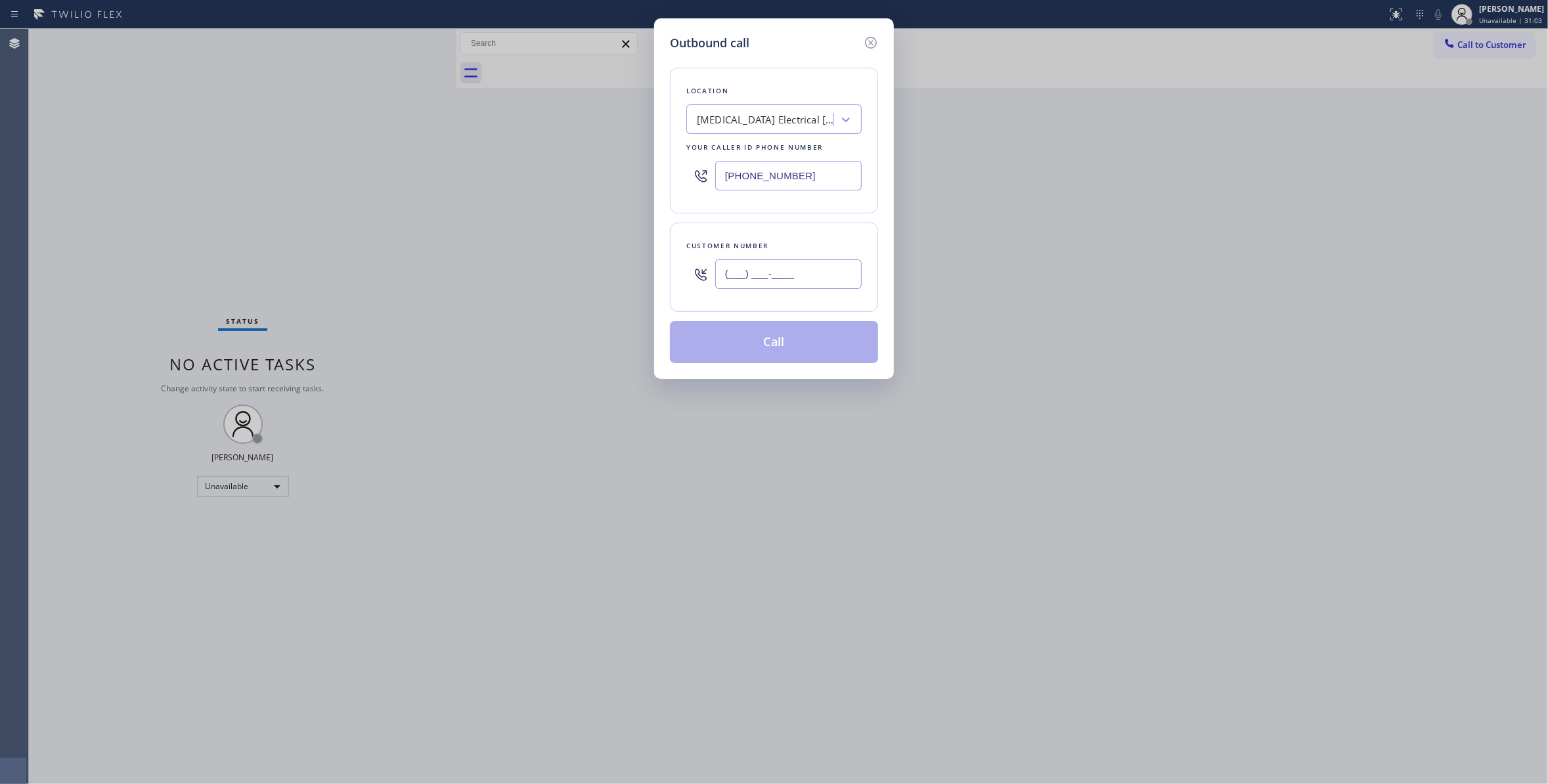
click at [773, 266] on input "(___) ___-____" at bounding box center [787, 273] width 146 height 29
paste input "442) 241-9300"
type input "[PHONE_NUMBER]"
click at [747, 350] on button "Call" at bounding box center [773, 341] width 208 height 42
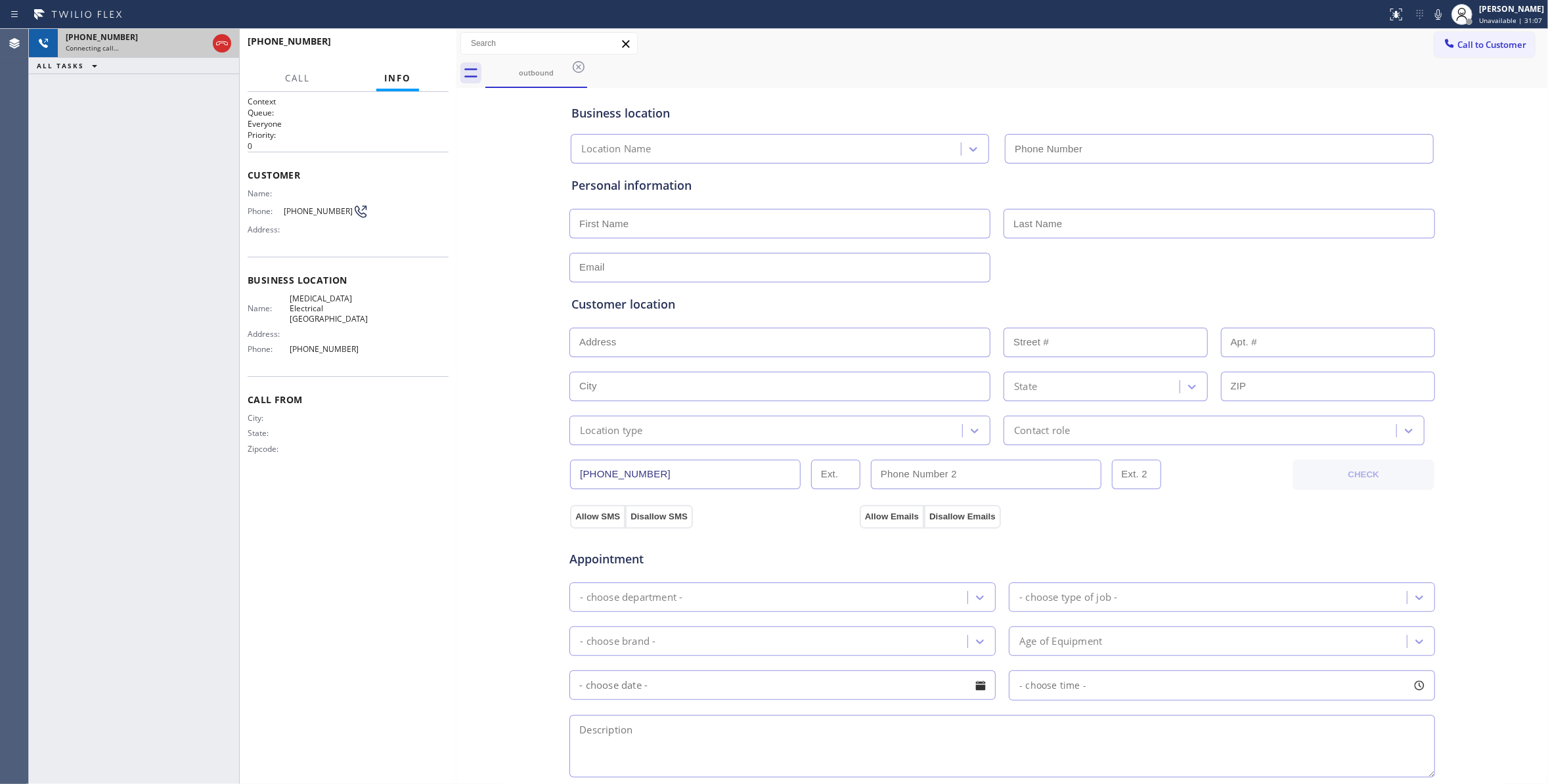
type input "[PHONE_NUMBER]"
click at [221, 42] on icon at bounding box center [222, 43] width 16 height 16
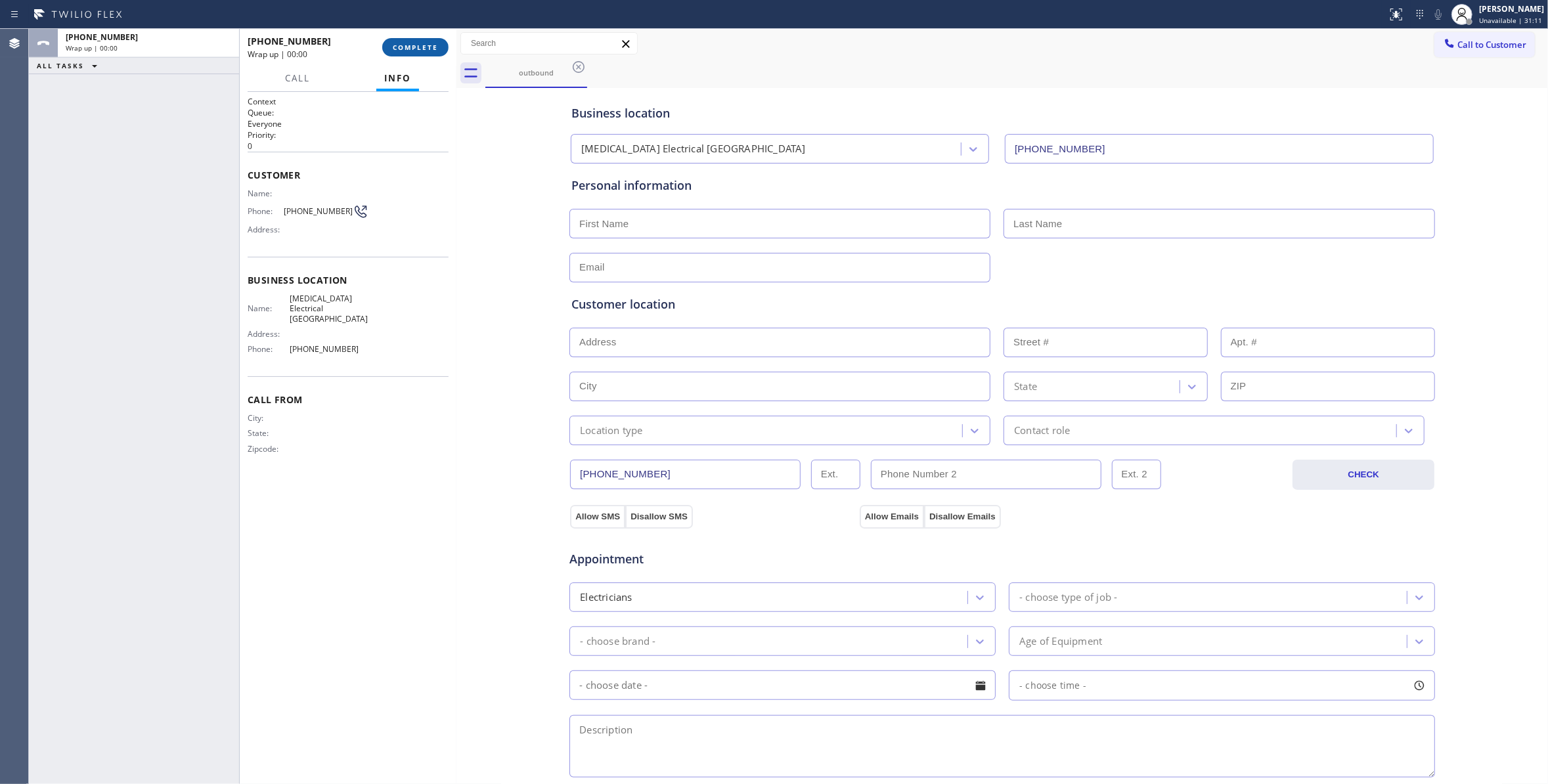
click at [426, 50] on span "COMPLETE" at bounding box center [415, 47] width 45 height 9
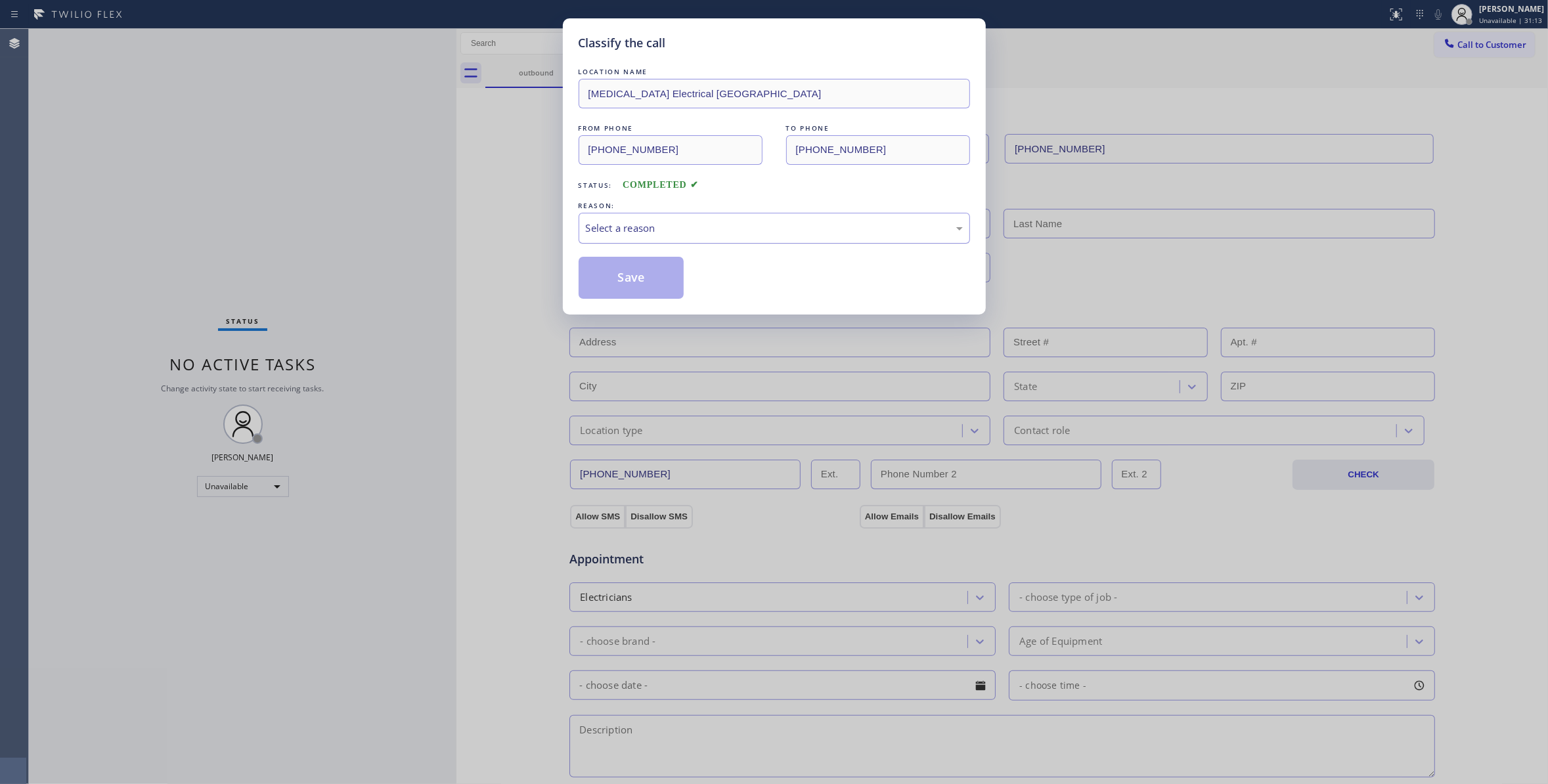
click at [679, 232] on div "Select a reason" at bounding box center [774, 228] width 377 height 15
click at [681, 282] on button "Save" at bounding box center [632, 277] width 106 height 42
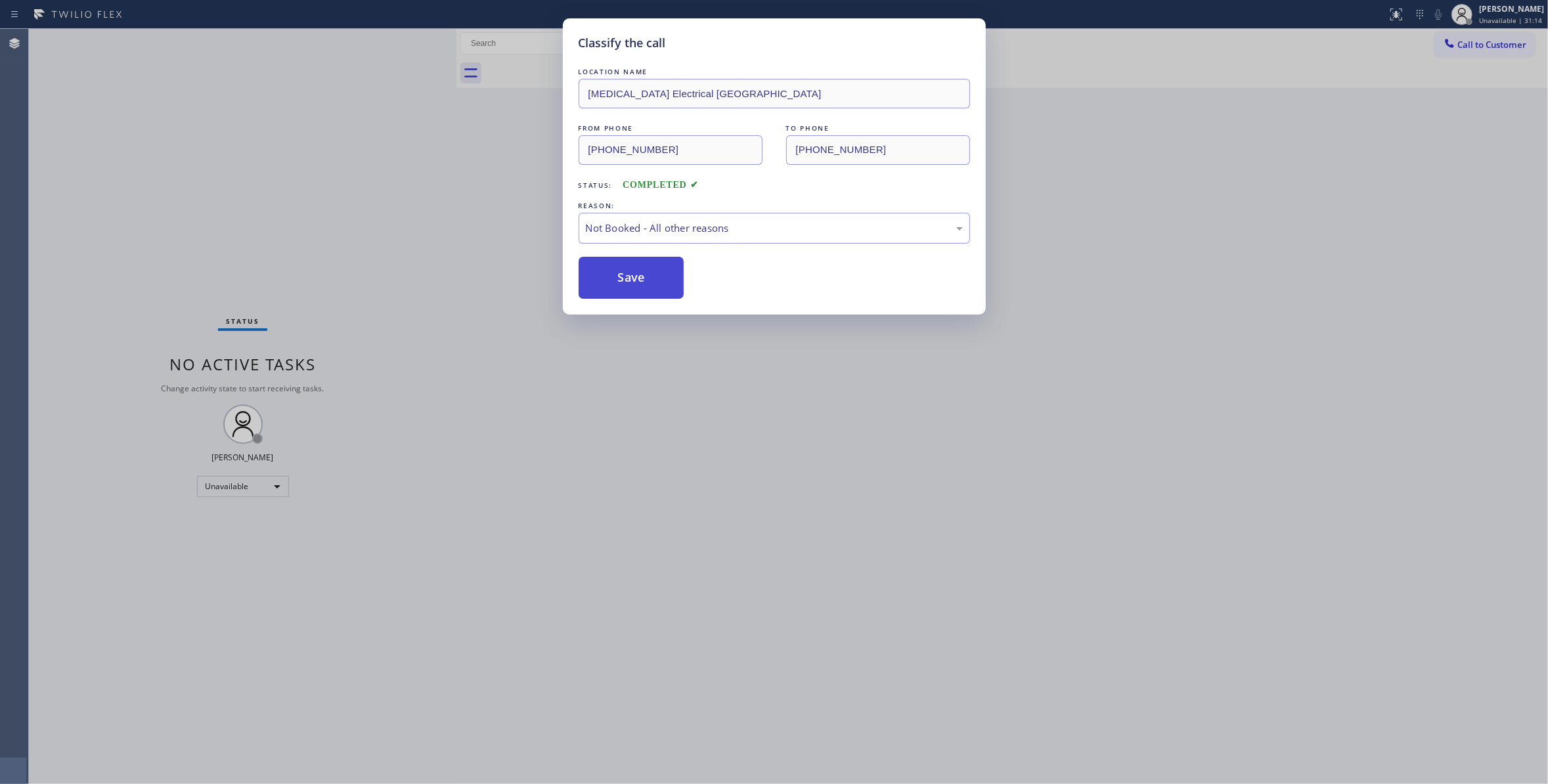
click at [667, 276] on button "Save" at bounding box center [632, 277] width 106 height 42
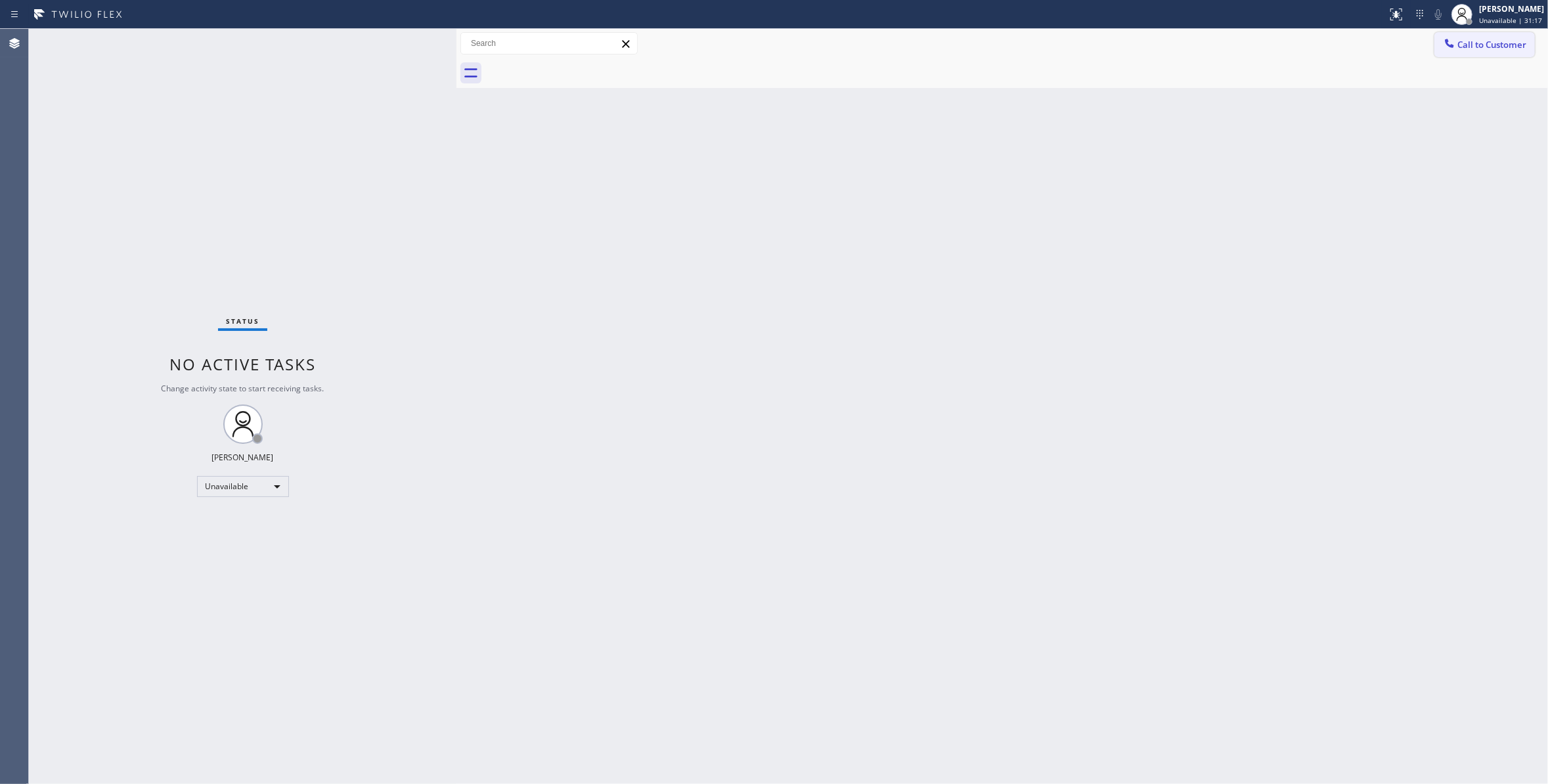
click at [1497, 36] on button "Call to Customer" at bounding box center [1484, 45] width 100 height 25
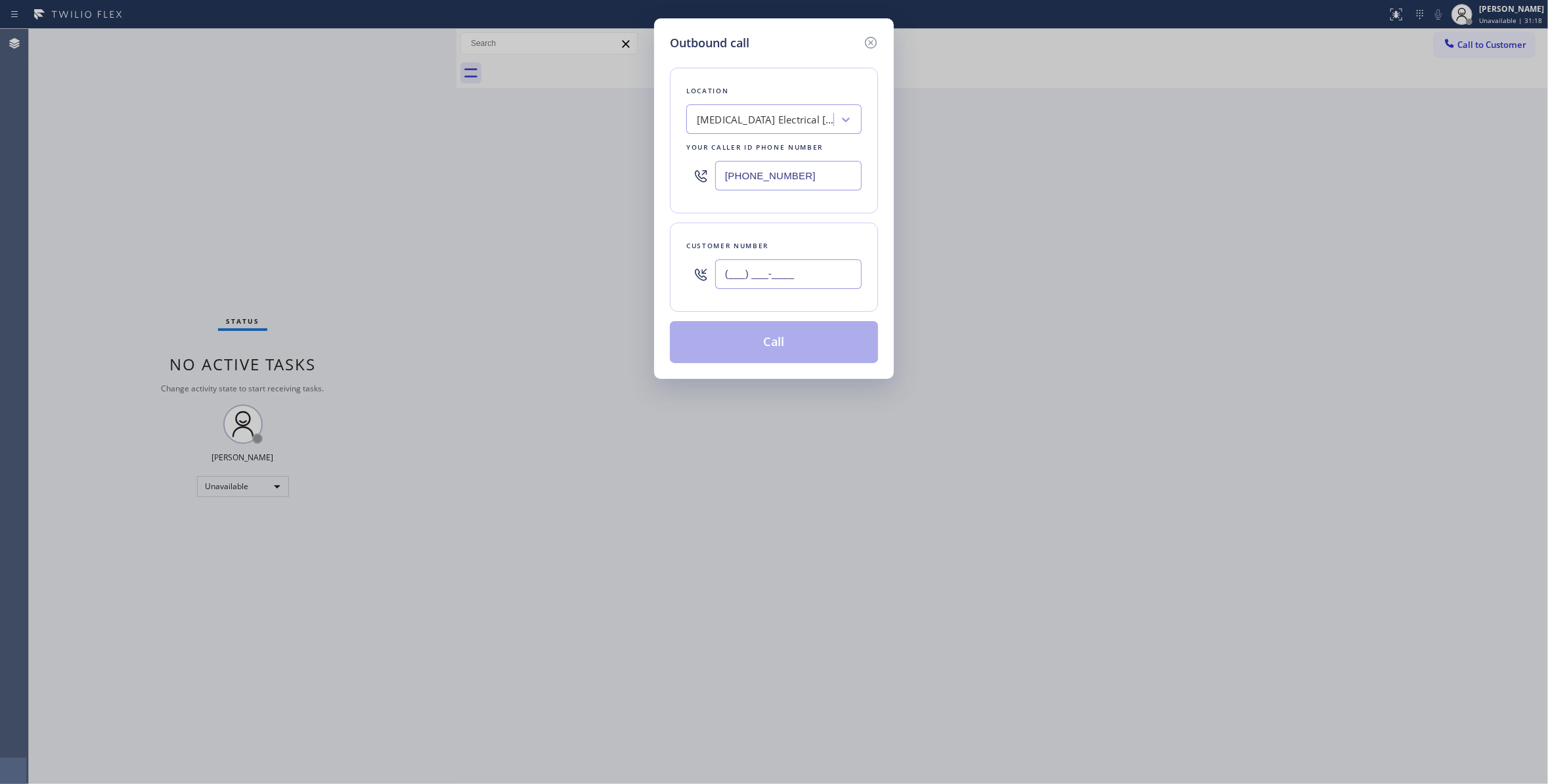
click at [800, 277] on input "(___) ___-____" at bounding box center [787, 273] width 146 height 29
paste input "442) 241-9300"
type input "[PHONE_NUMBER]"
click at [791, 339] on button "Call" at bounding box center [773, 341] width 208 height 42
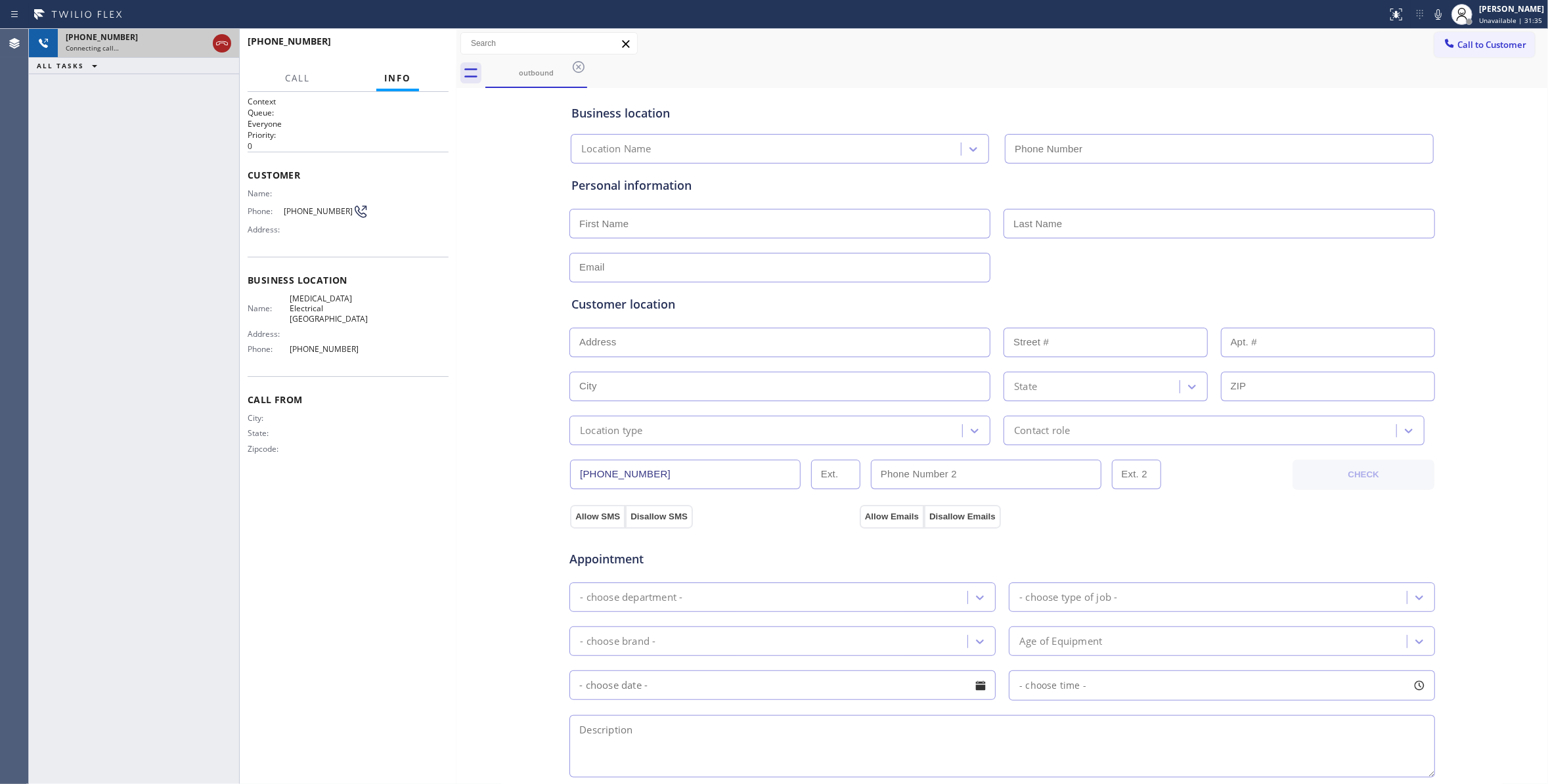
type input "[PHONE_NUMBER]"
click at [222, 36] on icon at bounding box center [222, 43] width 16 height 16
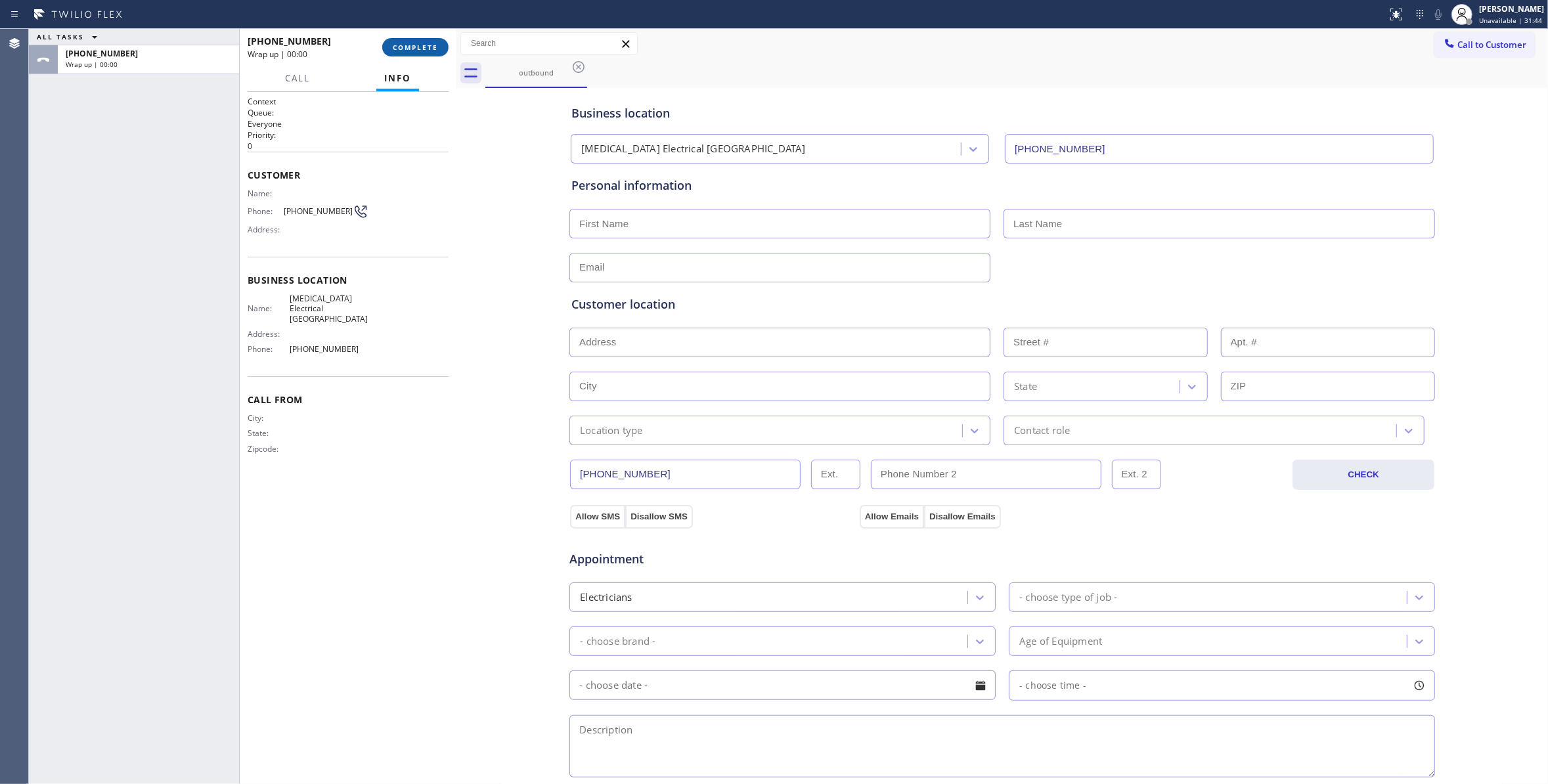
click at [415, 38] on button "COMPLETE" at bounding box center [415, 47] width 66 height 18
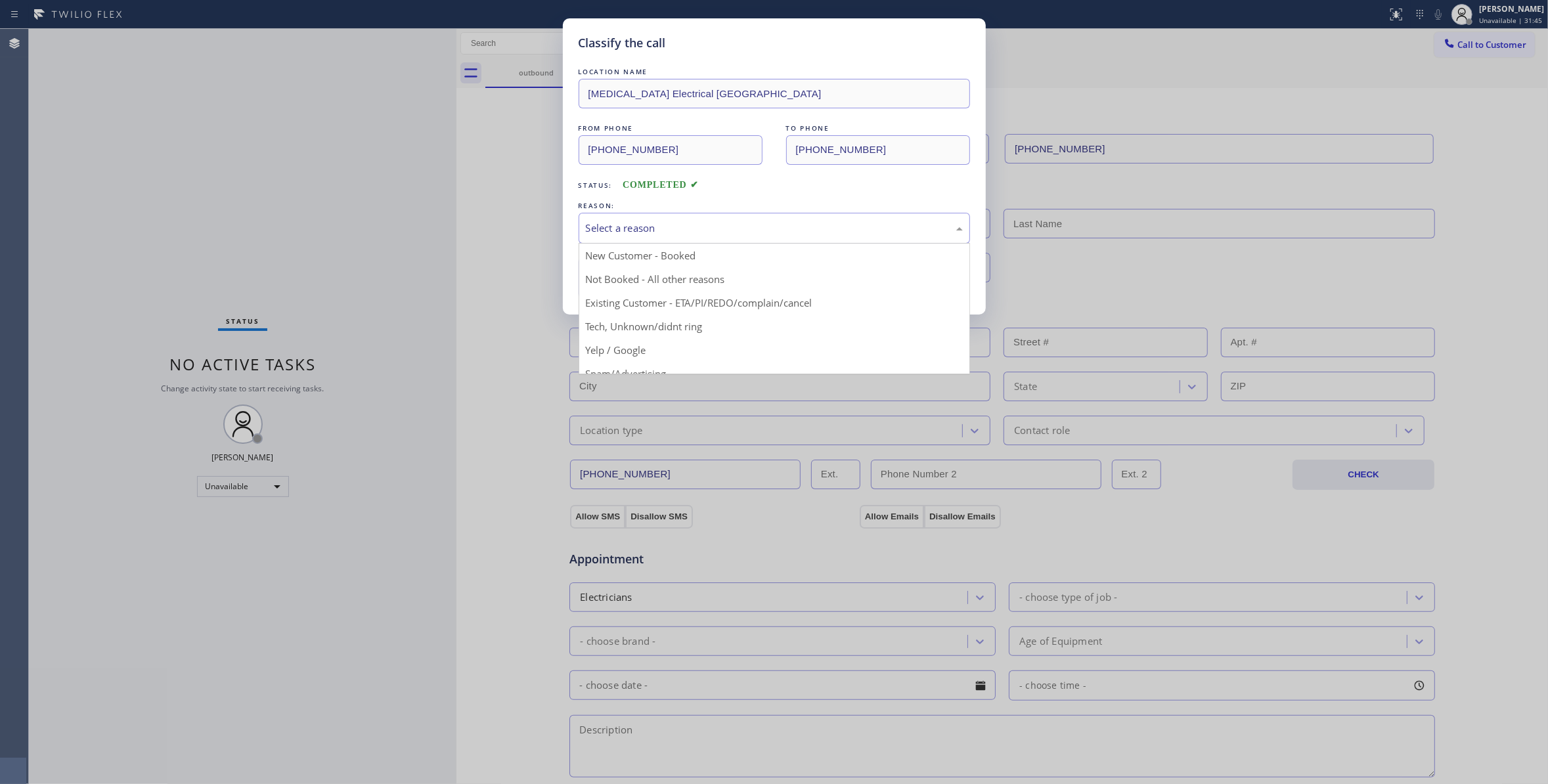
click at [591, 234] on div "Select a reason" at bounding box center [774, 228] width 377 height 15
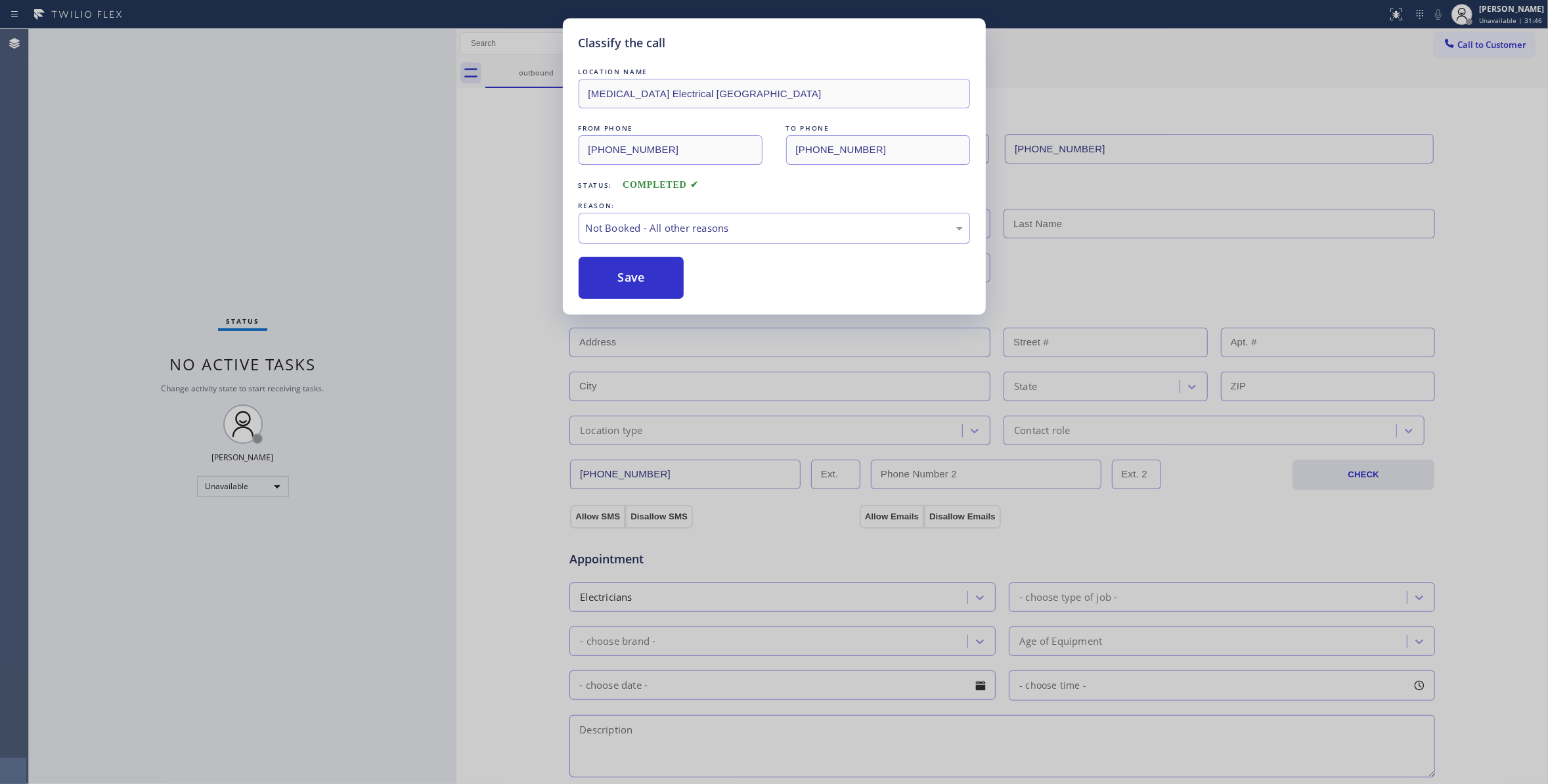
click at [610, 280] on button "Save" at bounding box center [632, 277] width 106 height 42
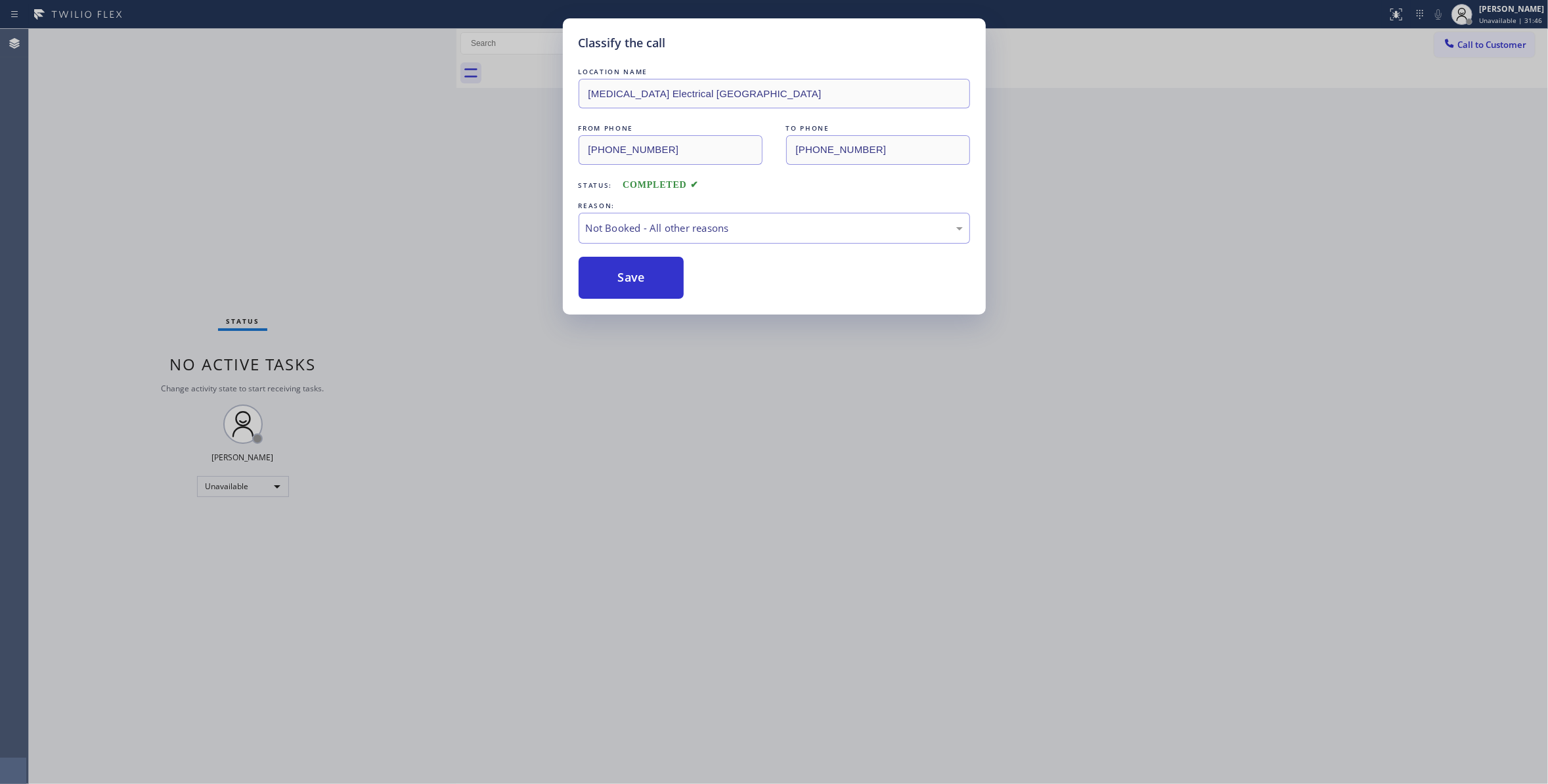
click at [610, 280] on button "Save" at bounding box center [632, 277] width 106 height 42
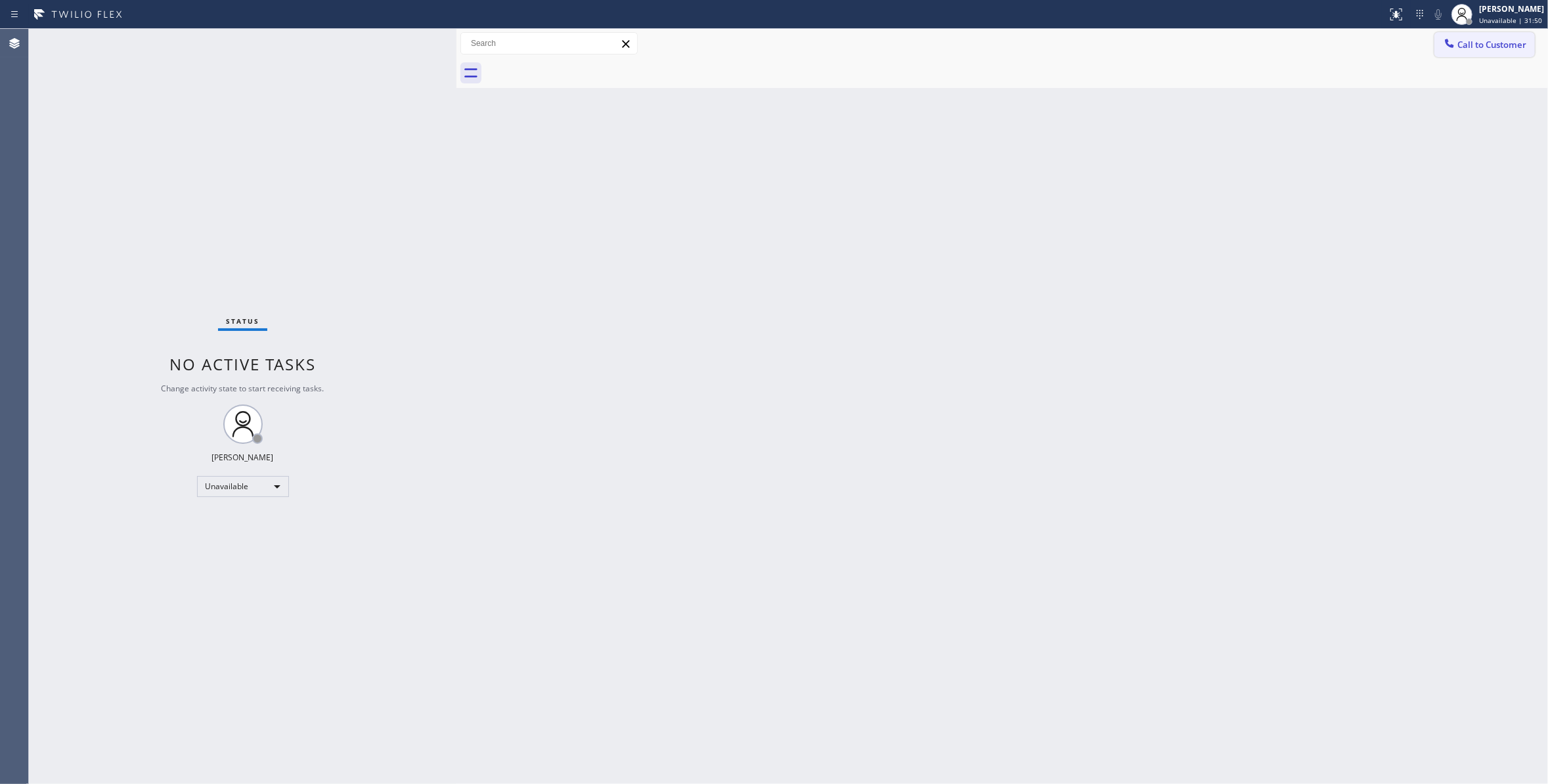
click at [1482, 44] on span "Call to Customer" at bounding box center [1491, 44] width 69 height 12
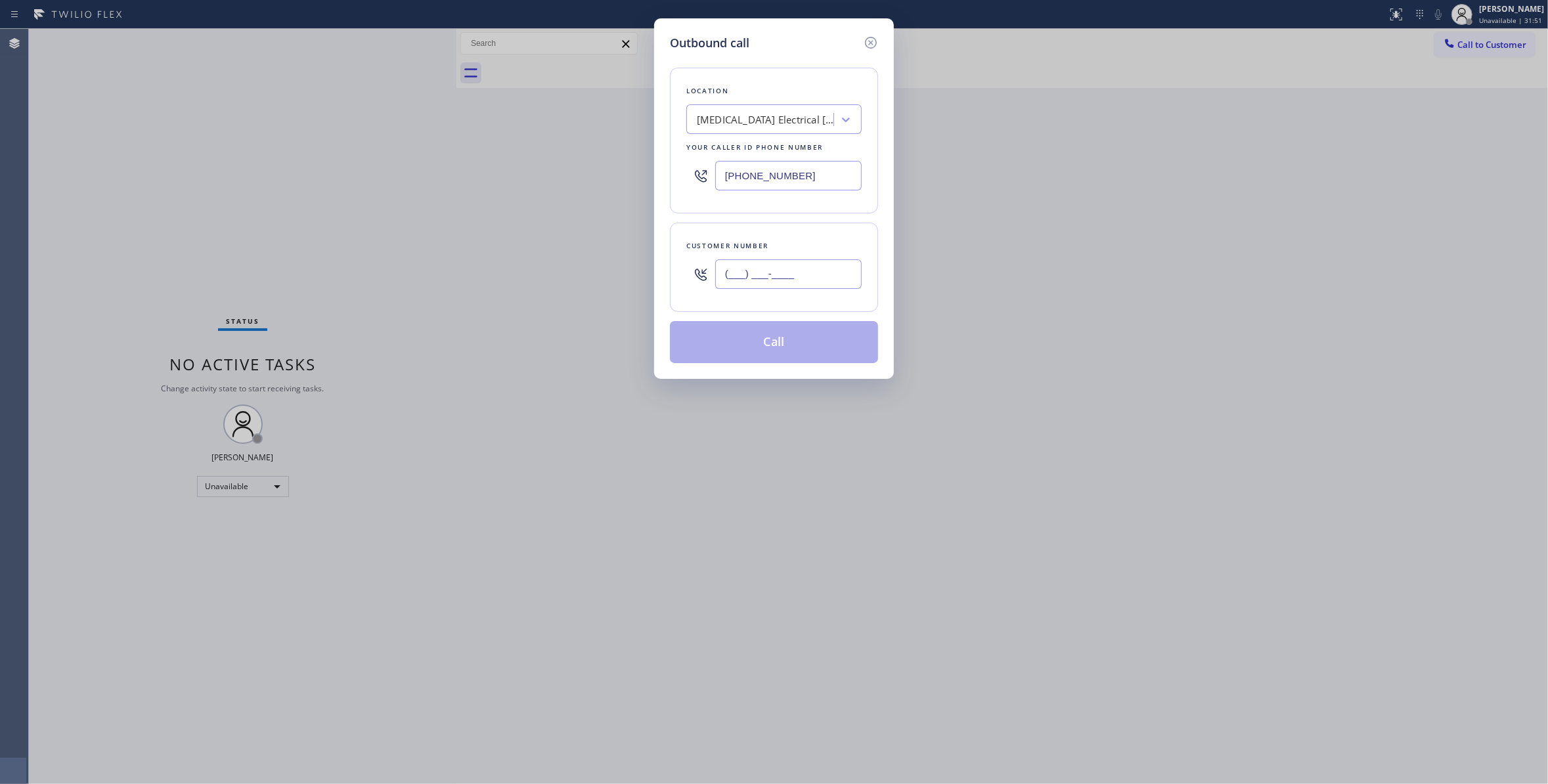
click at [728, 273] on input "(___) ___-____" at bounding box center [787, 273] width 146 height 29
paste input "442) 241-9300"
type input "[PHONE_NUMBER]"
click at [723, 343] on button "Call" at bounding box center [773, 341] width 208 height 42
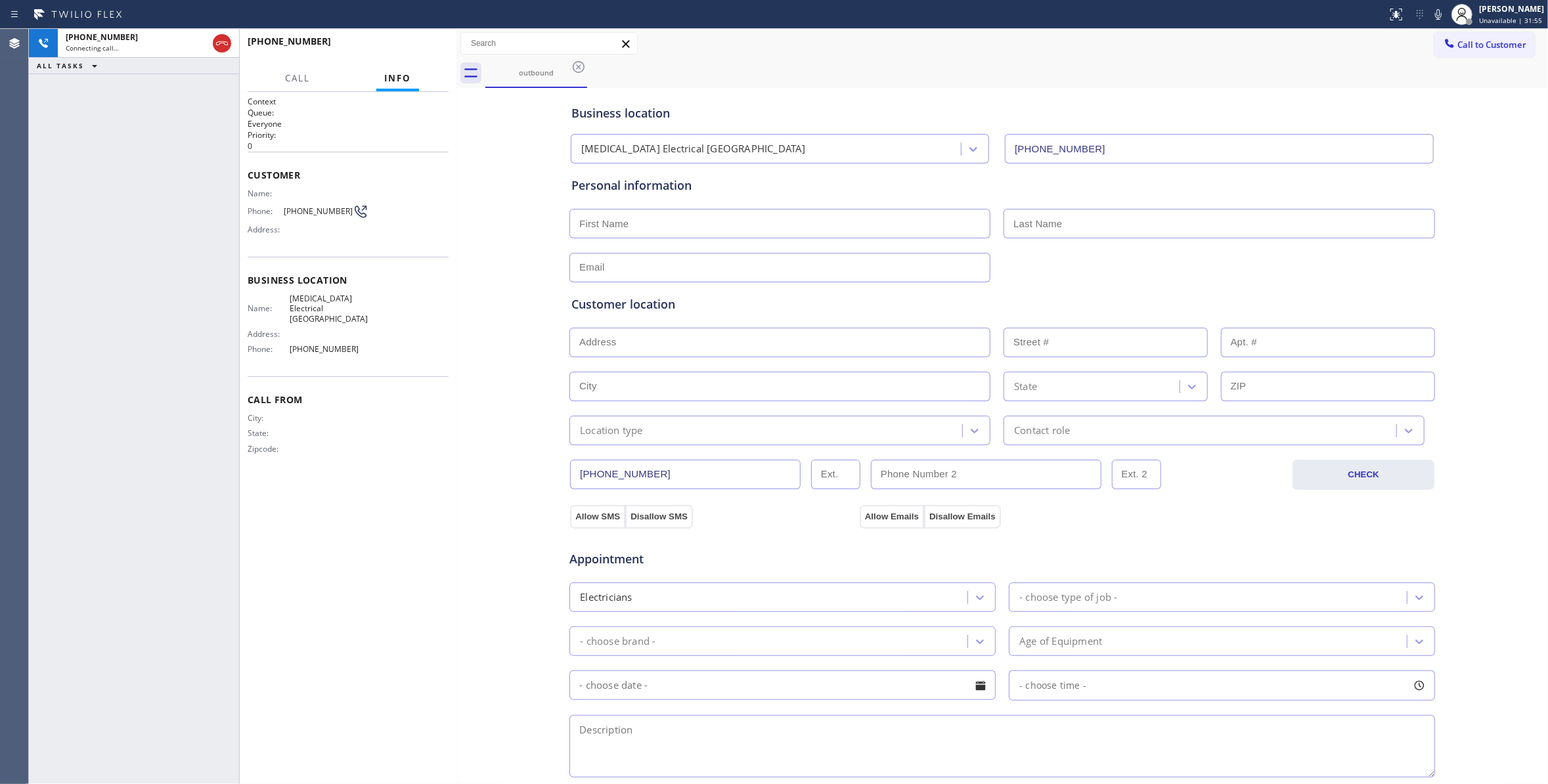
type input "[PHONE_NUMBER]"
click at [221, 40] on icon at bounding box center [222, 43] width 16 height 16
click at [413, 46] on span "COMPLETE" at bounding box center [415, 47] width 45 height 9
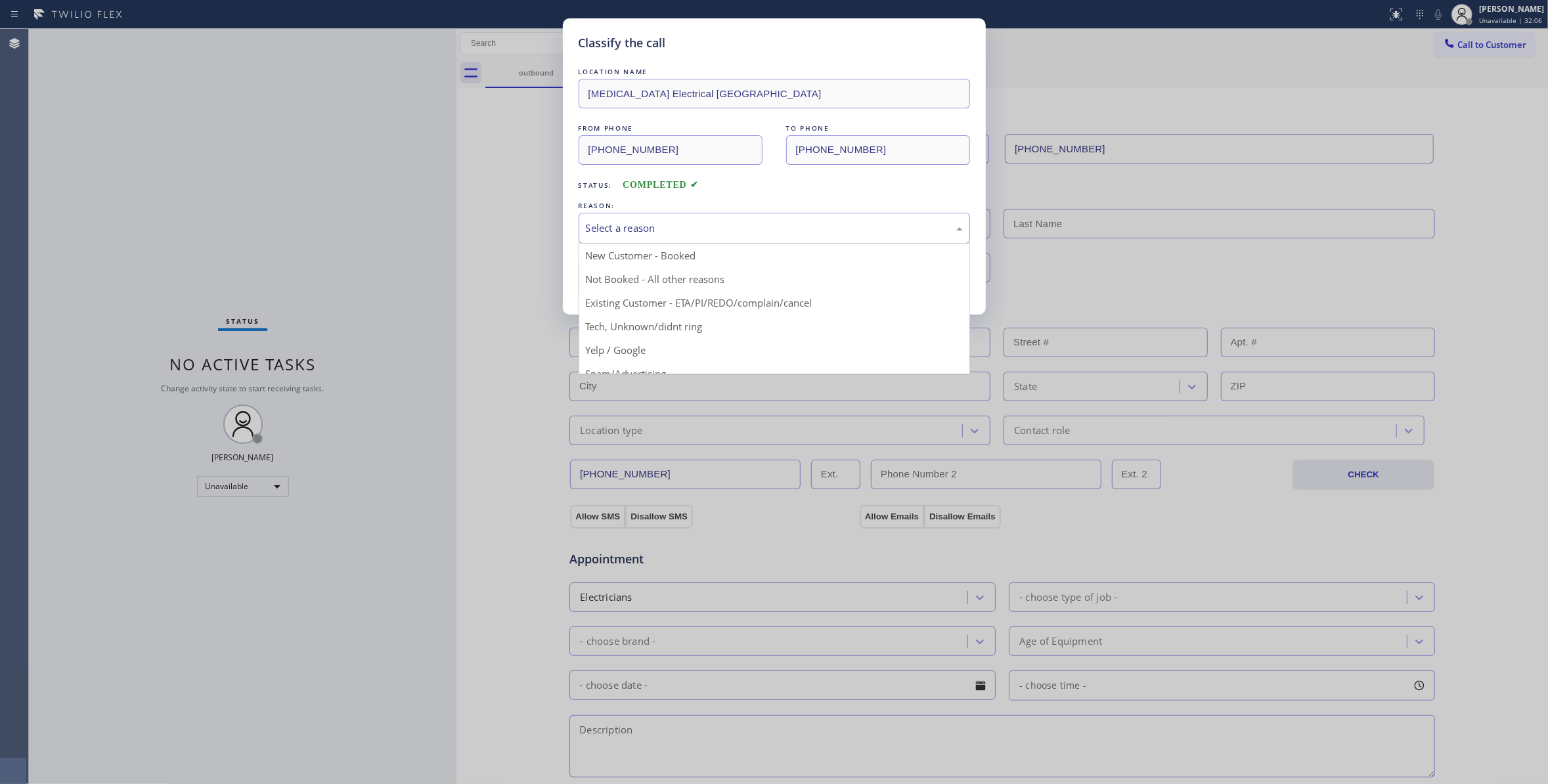
click at [659, 226] on div "Select a reason" at bounding box center [774, 228] width 377 height 15
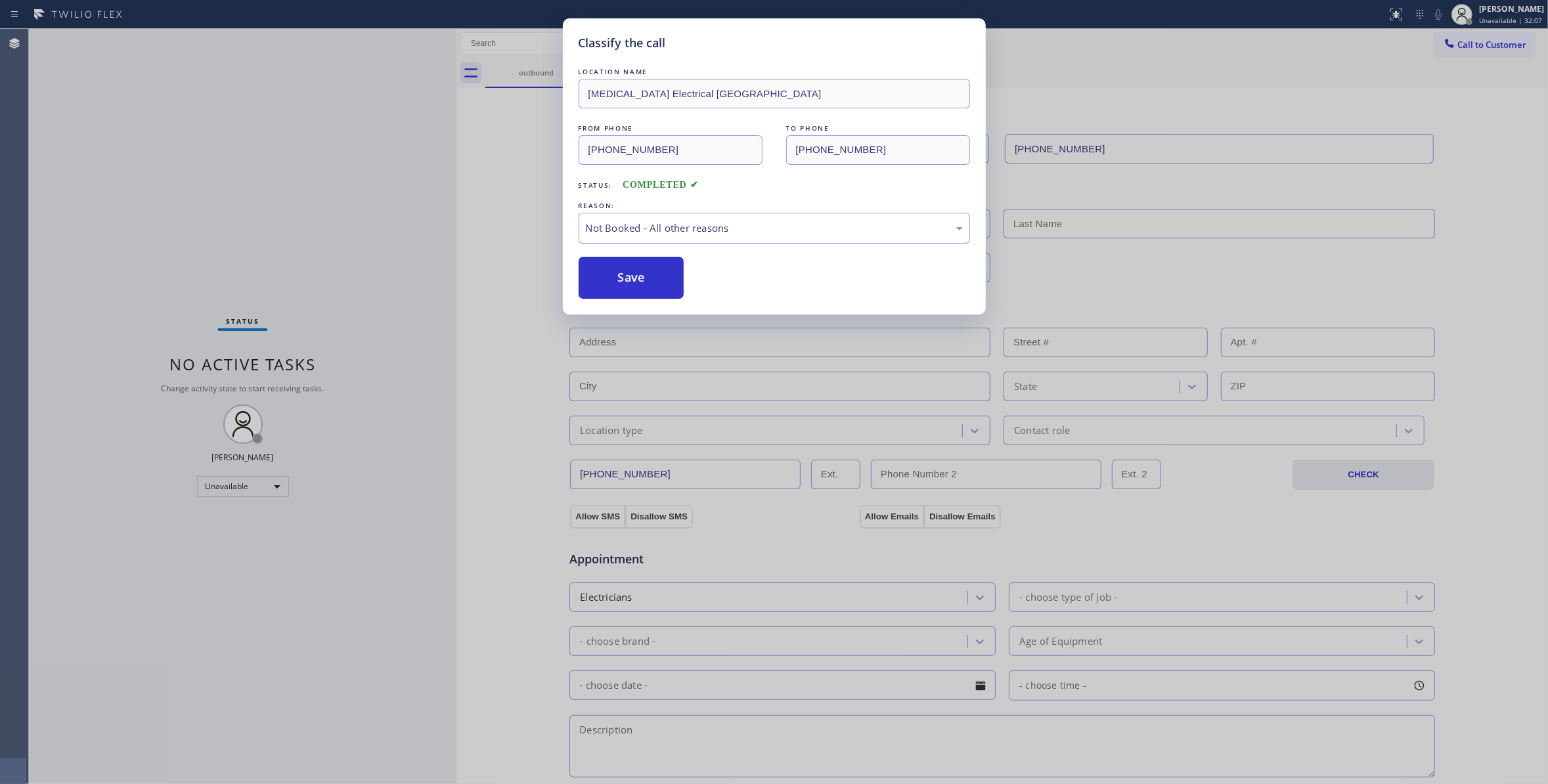
click at [657, 281] on button "Save" at bounding box center [632, 277] width 106 height 42
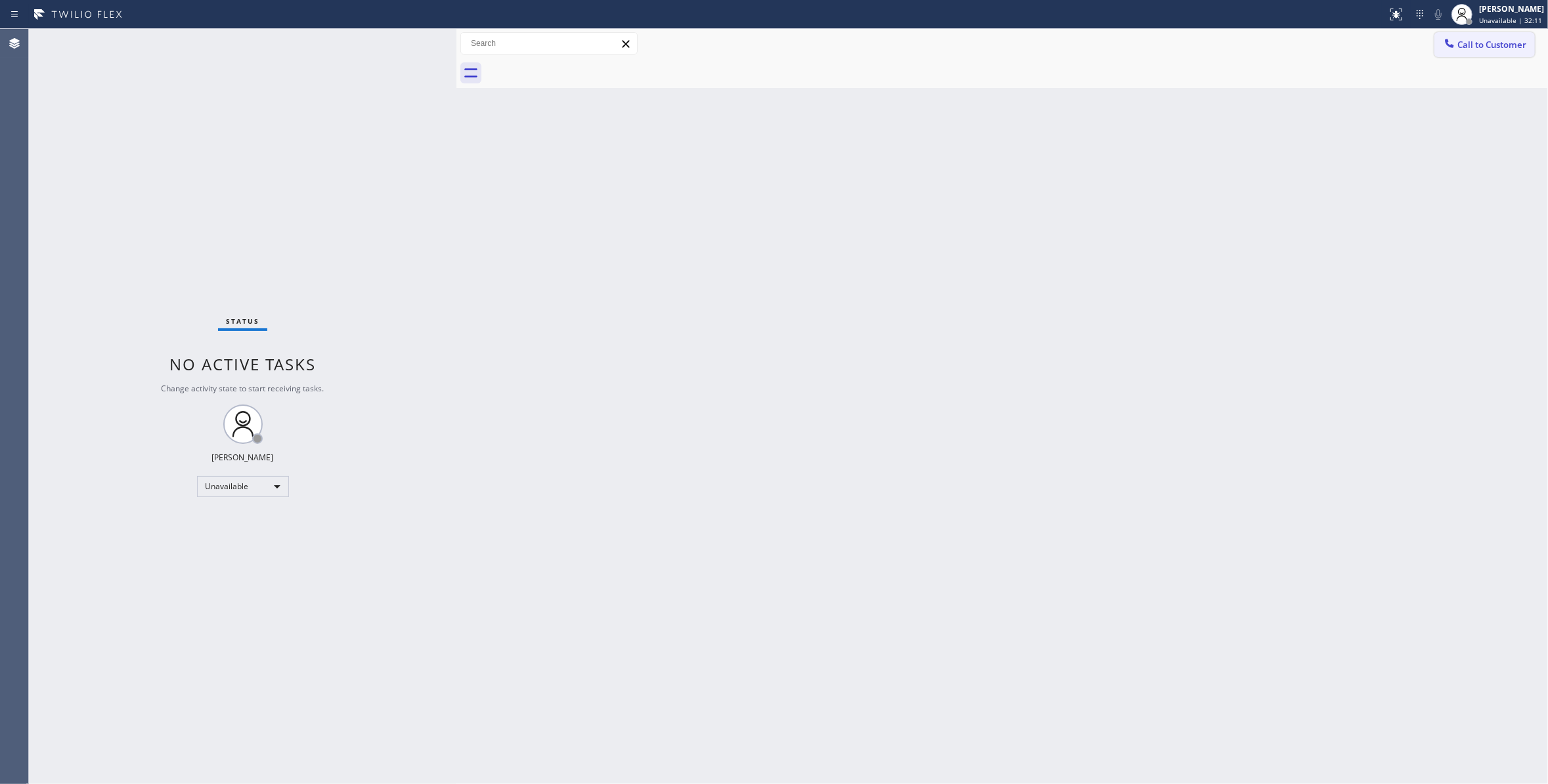
click at [1497, 43] on span "Call to Customer" at bounding box center [1491, 44] width 69 height 12
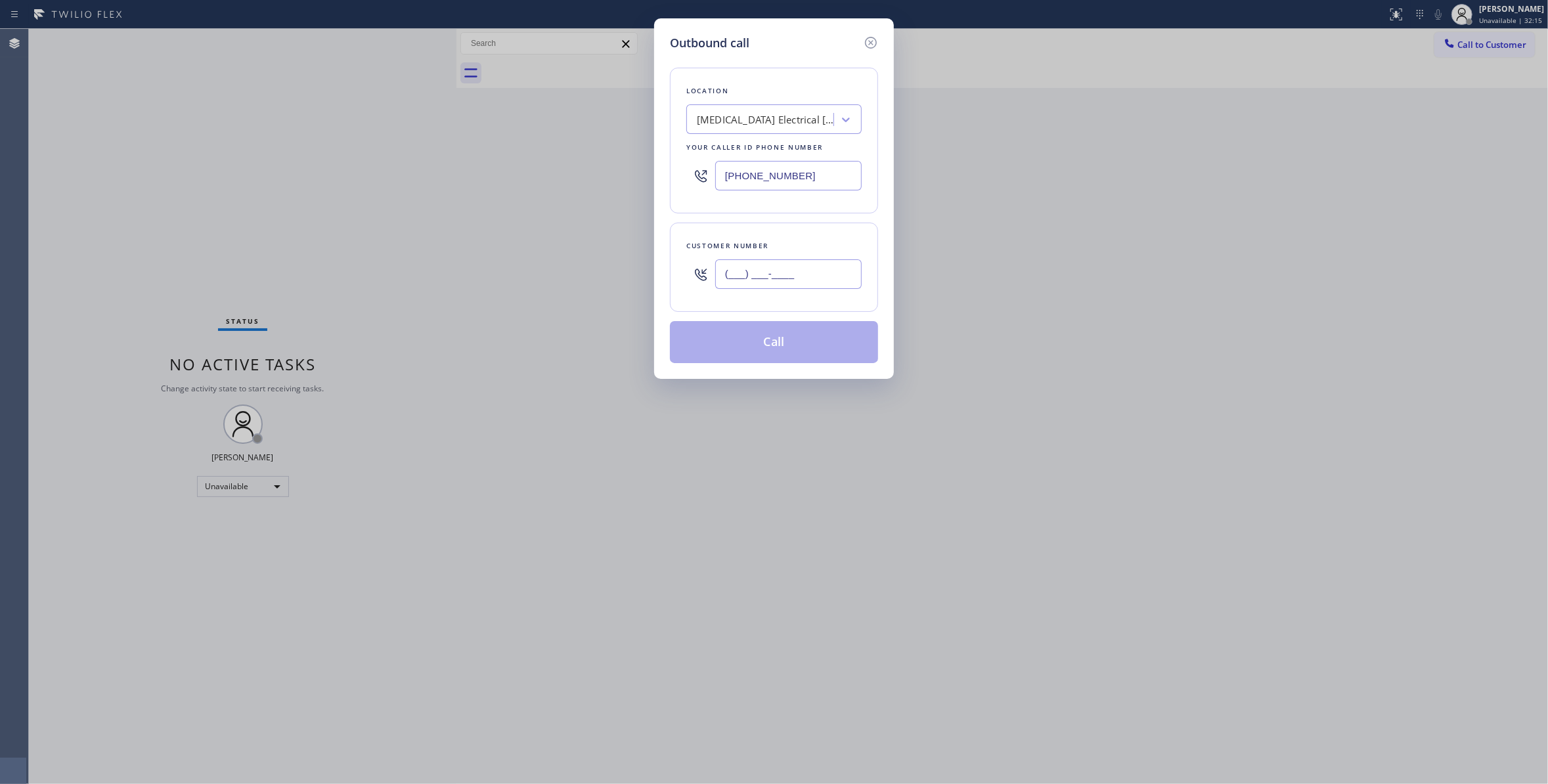
click at [776, 266] on input "(___) ___-____" at bounding box center [787, 273] width 146 height 29
paste input "442) 241-9300"
type input "[PHONE_NUMBER]"
click at [754, 335] on button "Call" at bounding box center [773, 341] width 208 height 42
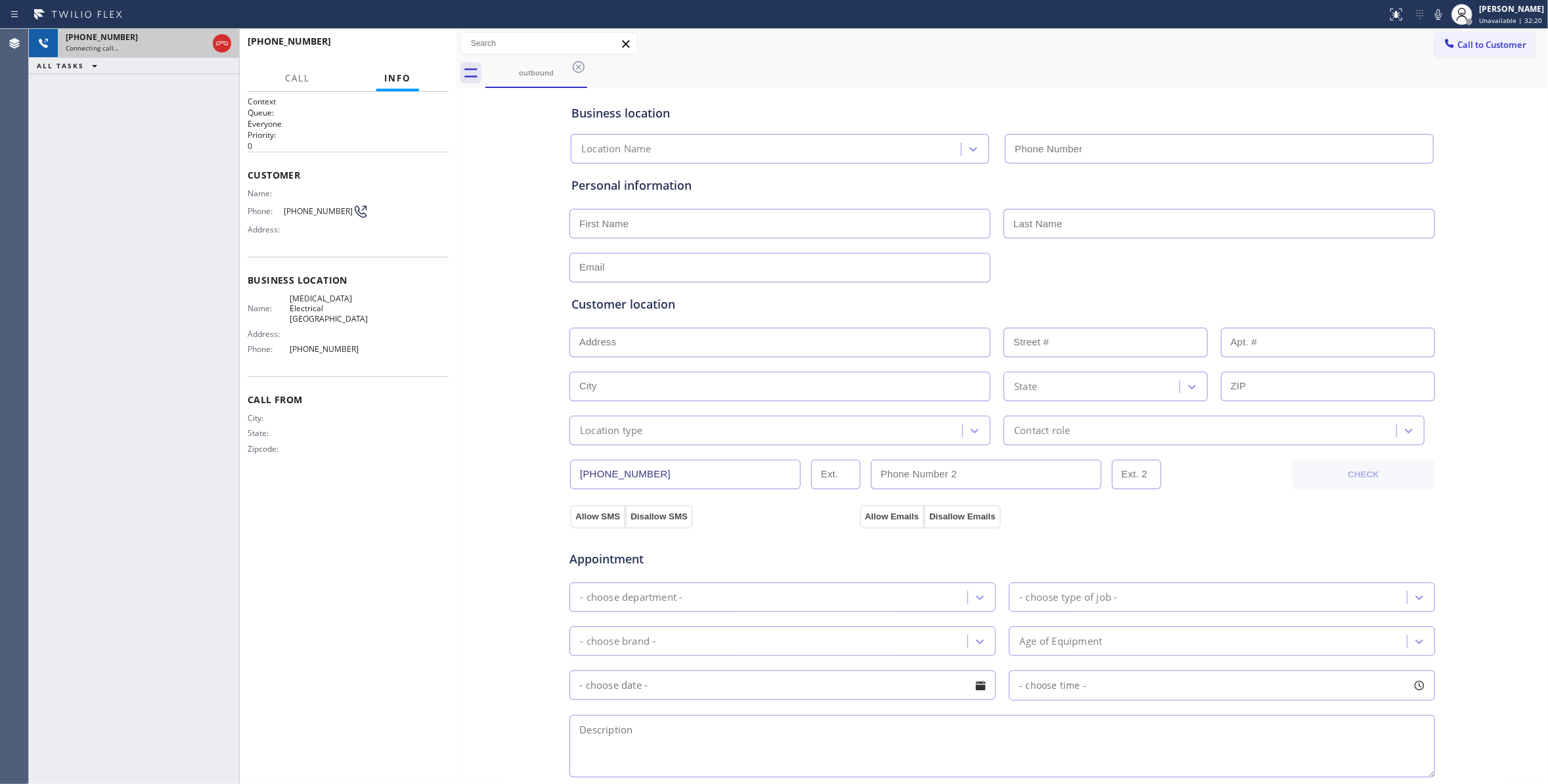
type input "[PHONE_NUMBER]"
click at [227, 40] on icon at bounding box center [222, 43] width 16 height 16
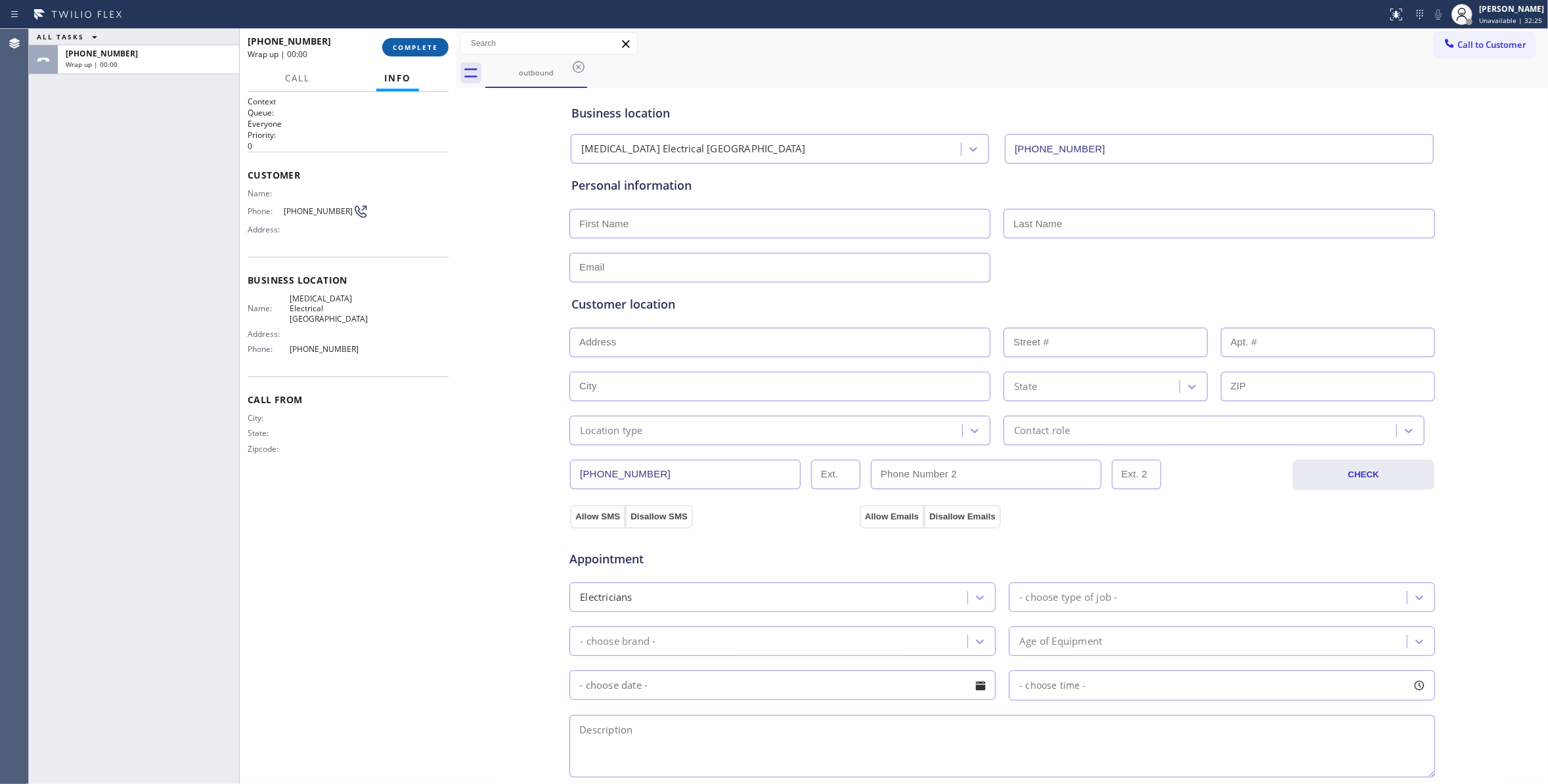
click at [416, 40] on button "COMPLETE" at bounding box center [415, 47] width 66 height 18
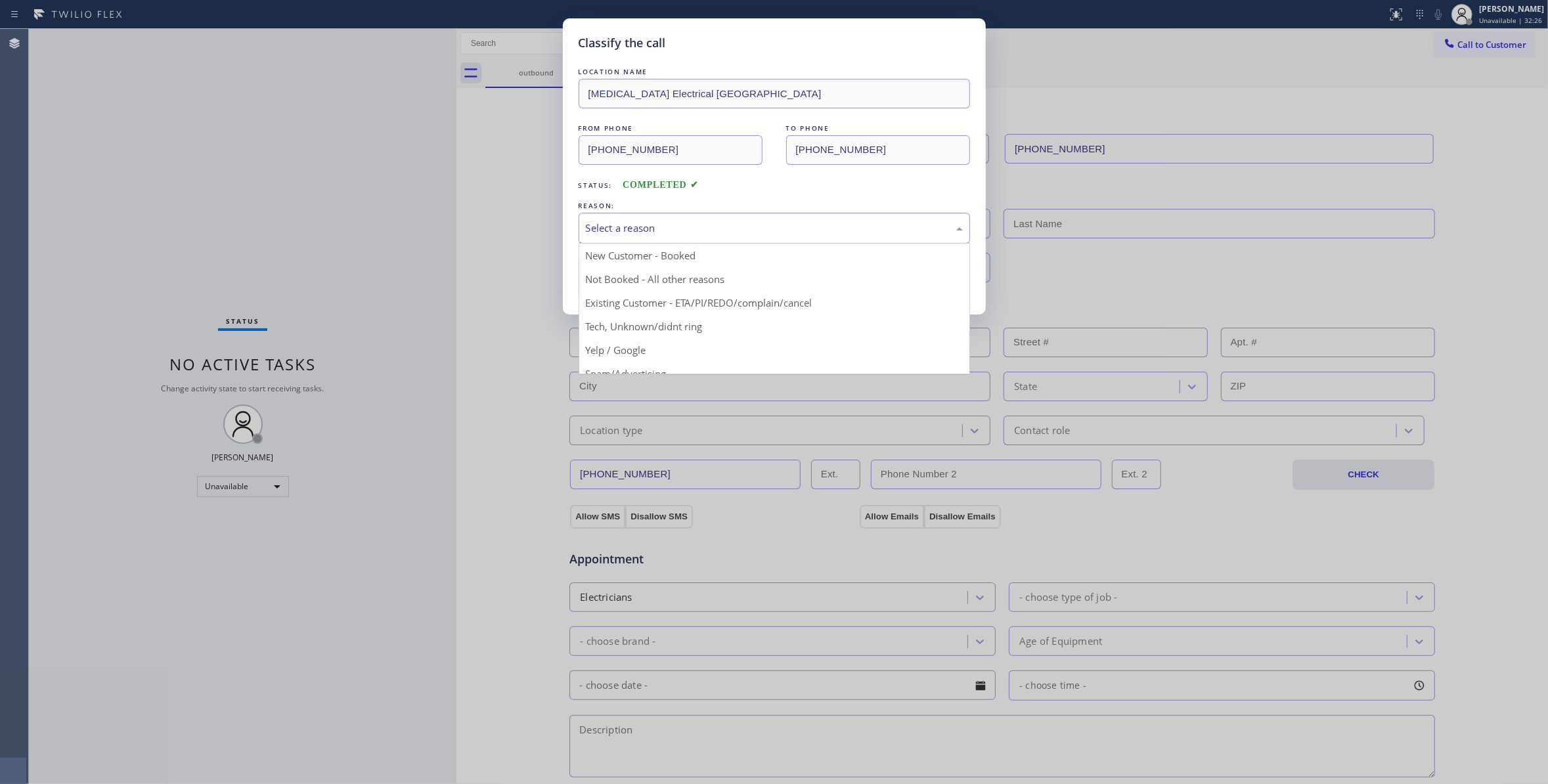
click at [707, 221] on div "Select a reason" at bounding box center [774, 228] width 377 height 15
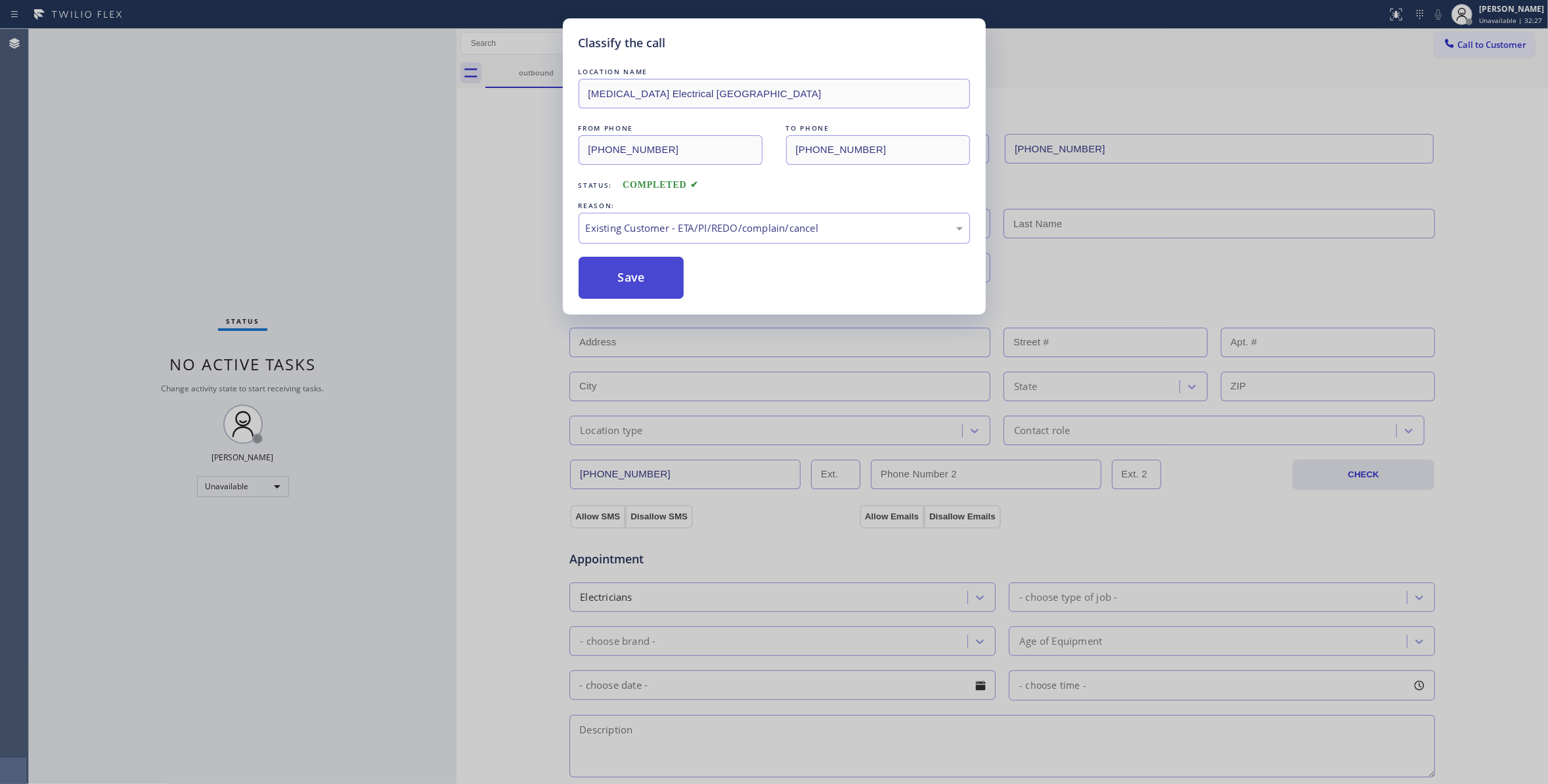
click at [625, 290] on button "Save" at bounding box center [632, 277] width 106 height 42
click at [624, 287] on button "Save" at bounding box center [632, 277] width 106 height 42
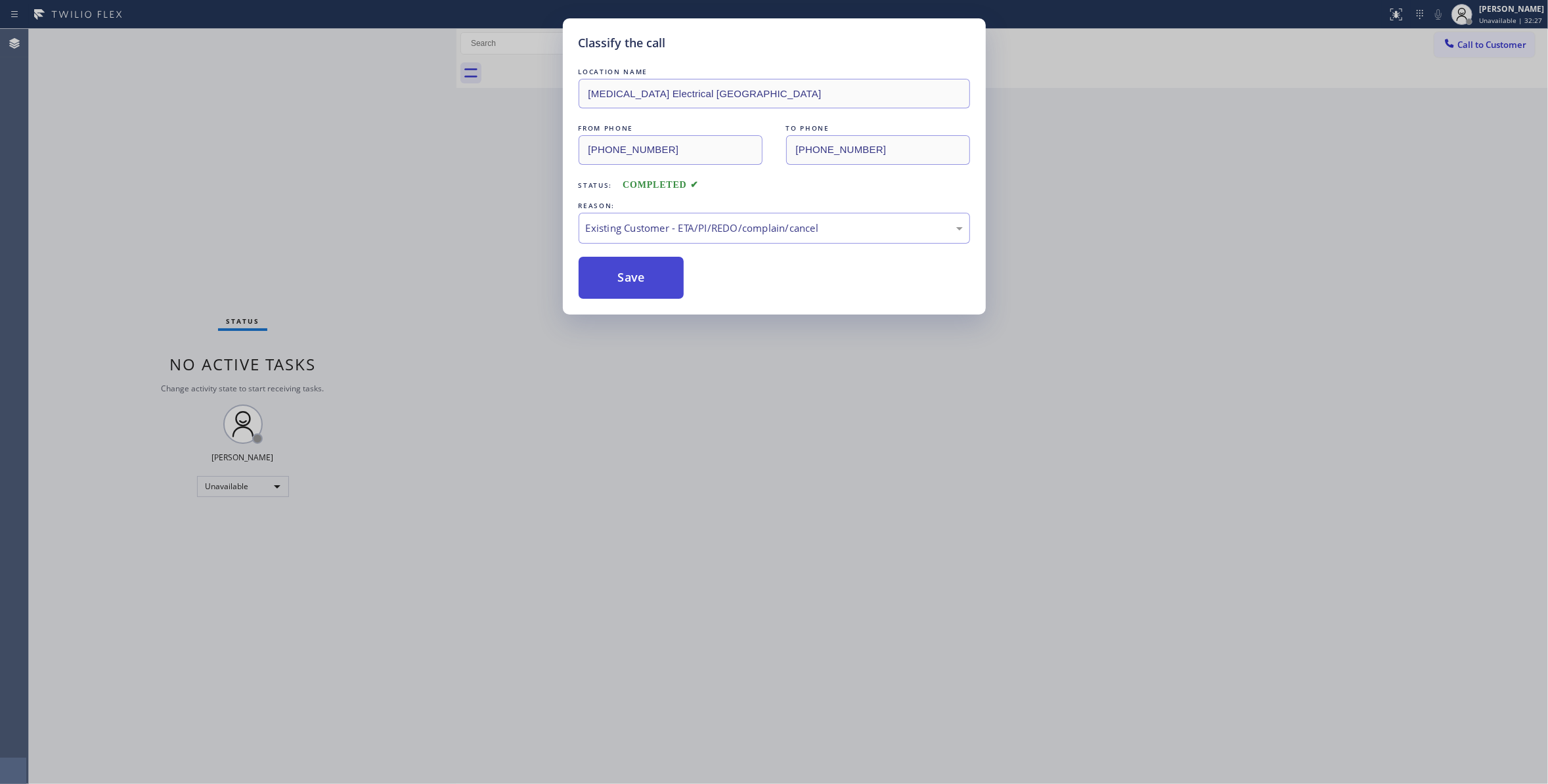
click at [623, 287] on button "Save" at bounding box center [632, 277] width 106 height 42
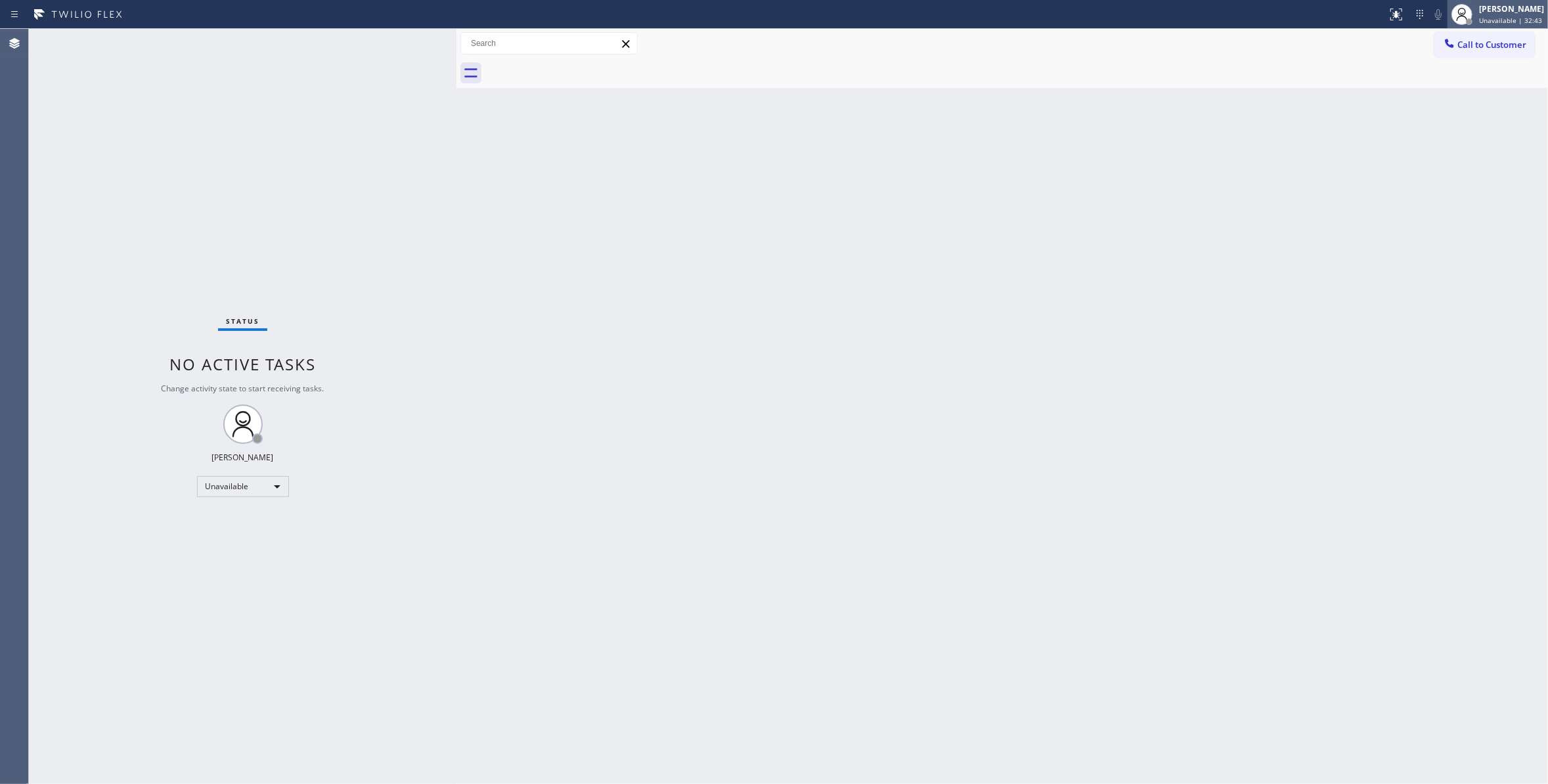
drag, startPoint x: 1285, startPoint y: 138, endPoint x: 1446, endPoint y: 17, distance: 201.4
click at [1297, 130] on div "Back to Dashboard Change Sender ID Customers Technicians Select a contact Outbo…" at bounding box center [1002, 406] width 1091 height 755
click at [1505, 44] on span "Call to Customer" at bounding box center [1491, 44] width 69 height 12
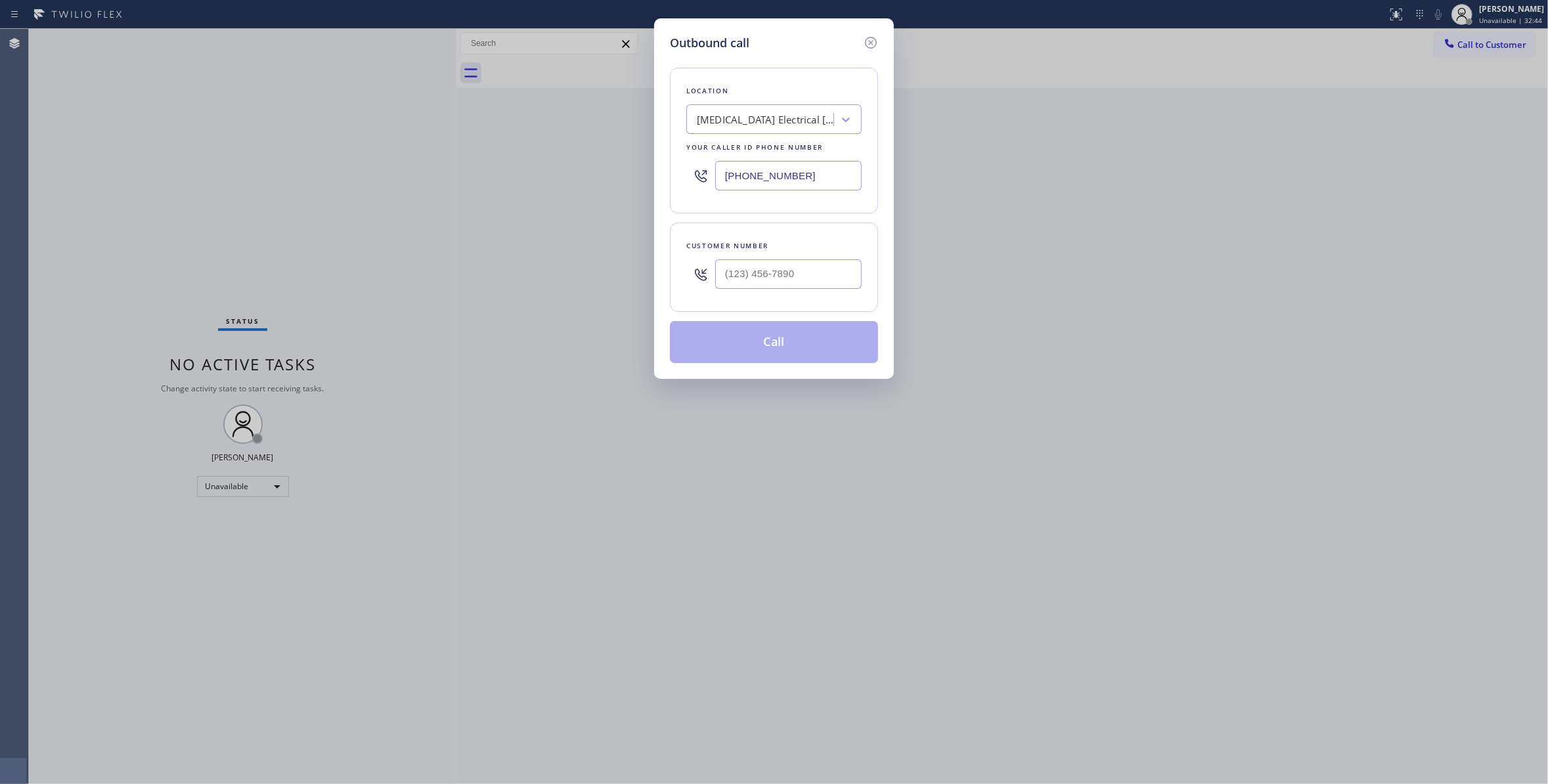
paste input "954) 799-3474"
drag, startPoint x: 834, startPoint y: 180, endPoint x: 258, endPoint y: 168, distance: 576.1
click at [258, 168] on div "Outbound call Location [MEDICAL_DATA] Electrical [GEOGRAPHIC_DATA] Your caller …" at bounding box center [774, 392] width 1548 height 784
type input "[PHONE_NUMBER]"
click at [757, 271] on input "(___) ___-____" at bounding box center [787, 273] width 146 height 29
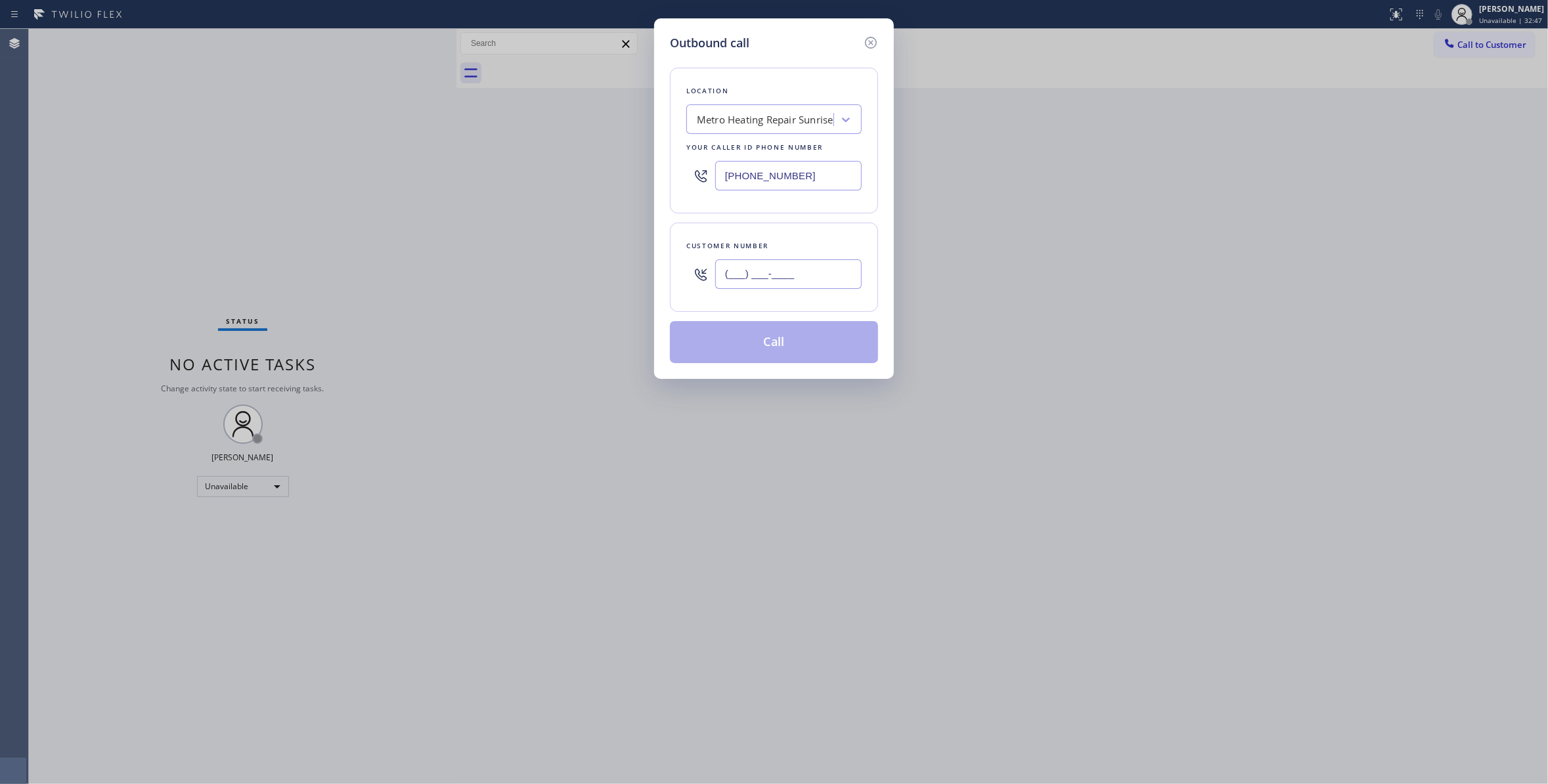
paste input "954) 676-7903"
type input "[PHONE_NUMBER]"
click at [767, 348] on button "Call" at bounding box center [773, 341] width 208 height 42
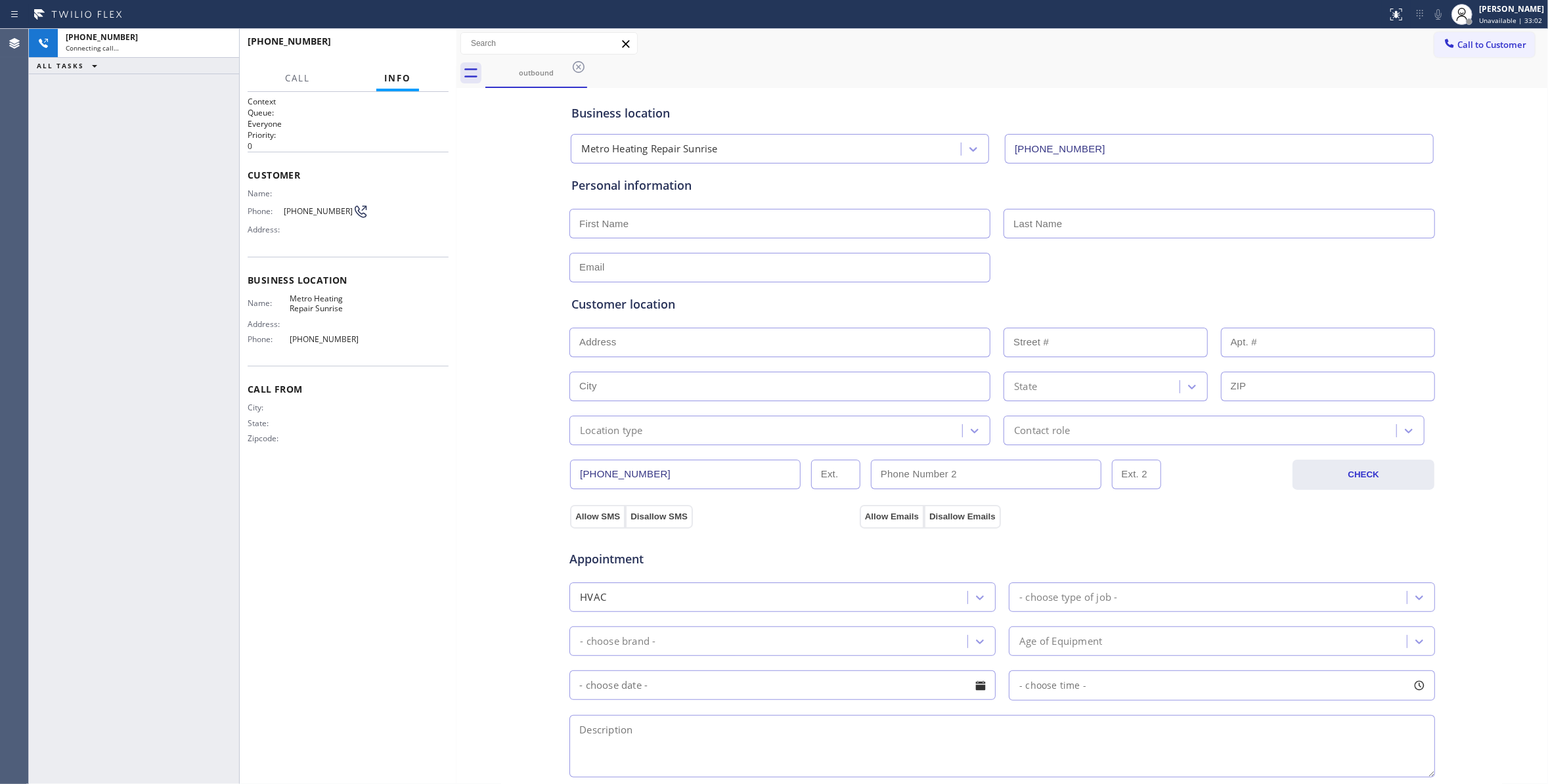
type input "[PHONE_NUMBER]"
click at [312, 211] on span "[PHONE_NUMBER]" at bounding box center [318, 211] width 69 height 9
click at [223, 42] on icon at bounding box center [222, 43] width 16 height 16
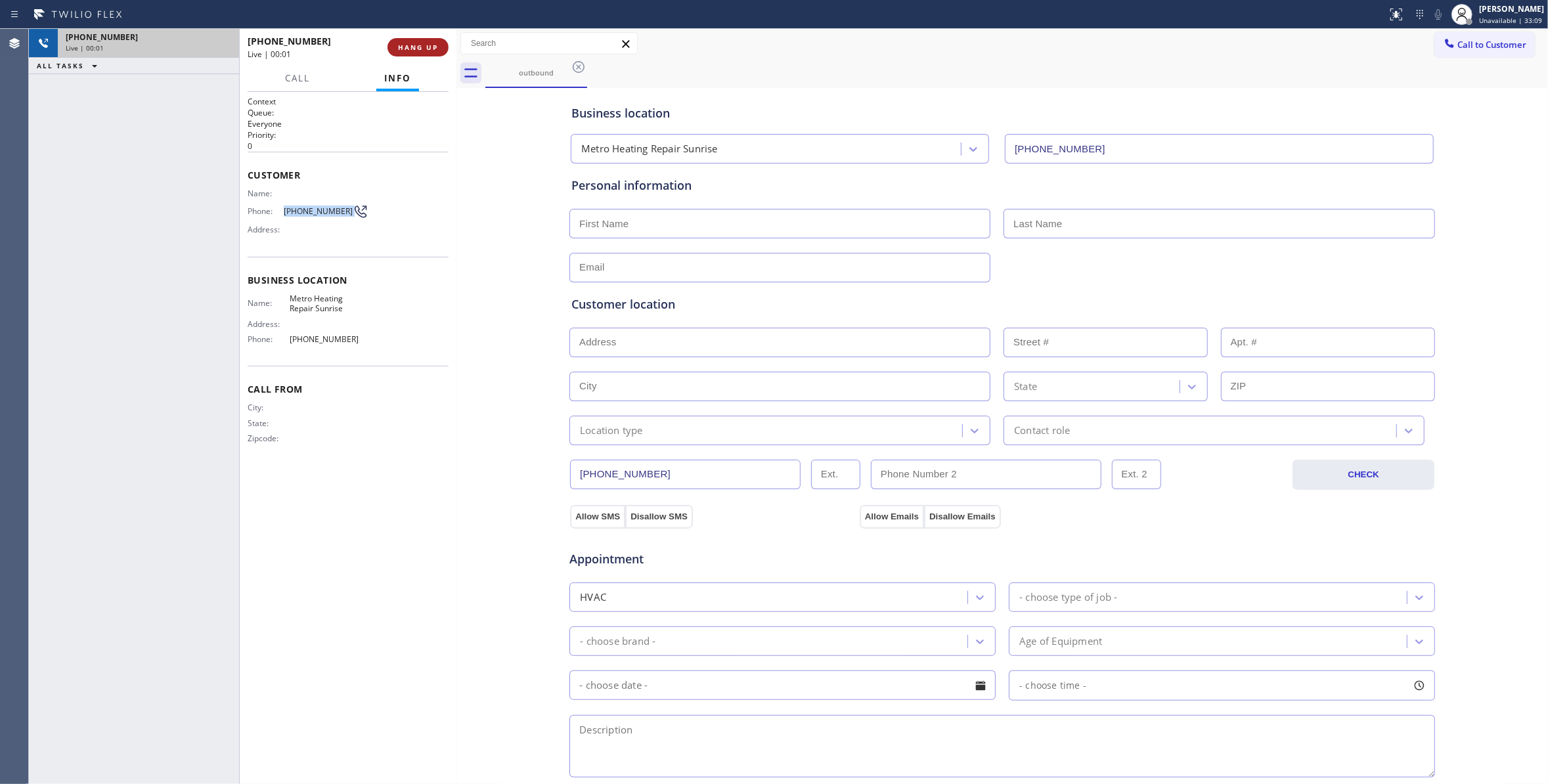
click at [421, 50] on span "HANG UP" at bounding box center [417, 47] width 40 height 9
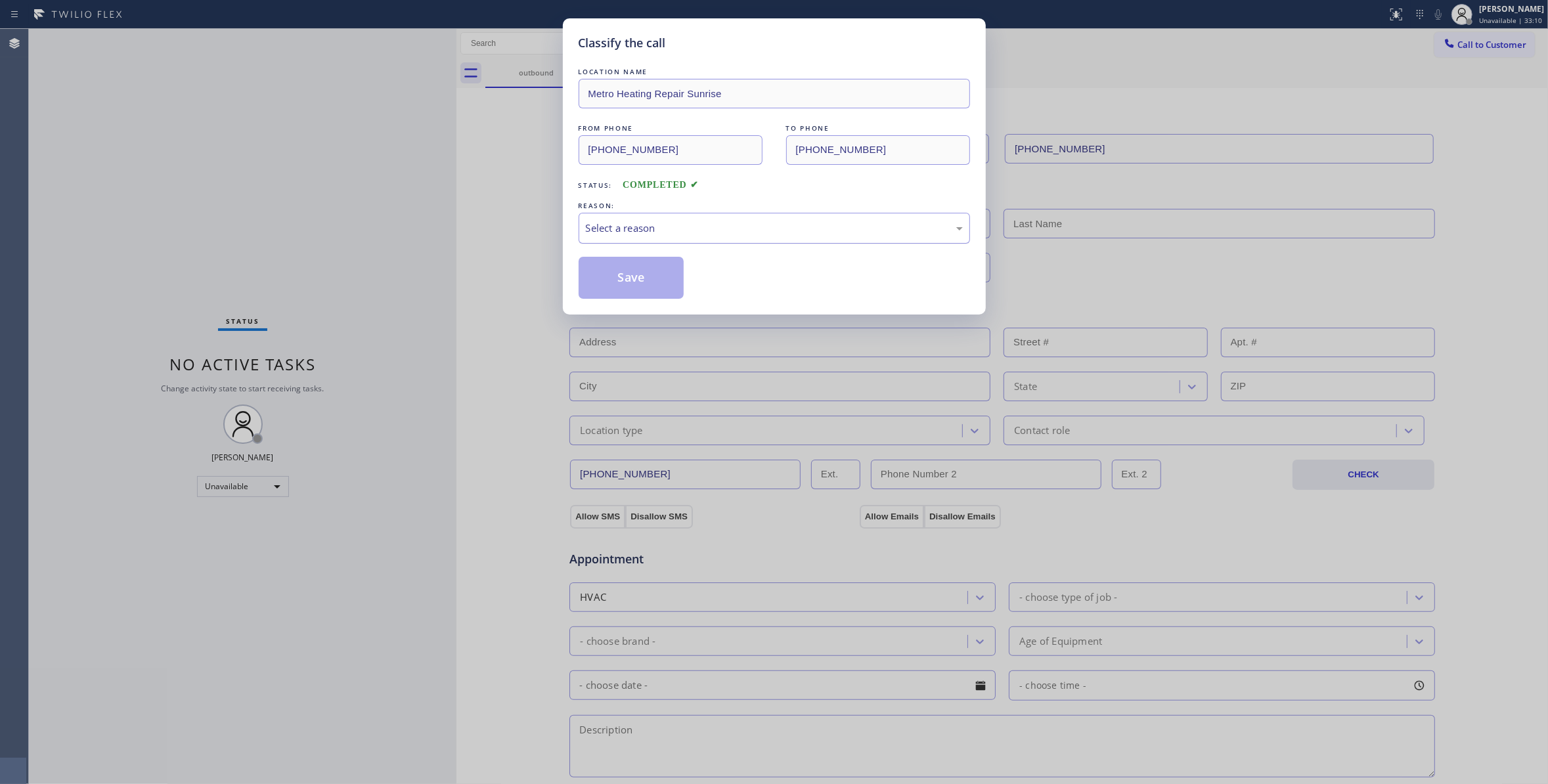
click at [644, 222] on div "Select a reason" at bounding box center [774, 228] width 377 height 15
click at [630, 284] on button "Save" at bounding box center [632, 277] width 106 height 42
click at [630, 285] on button "Save" at bounding box center [632, 277] width 106 height 42
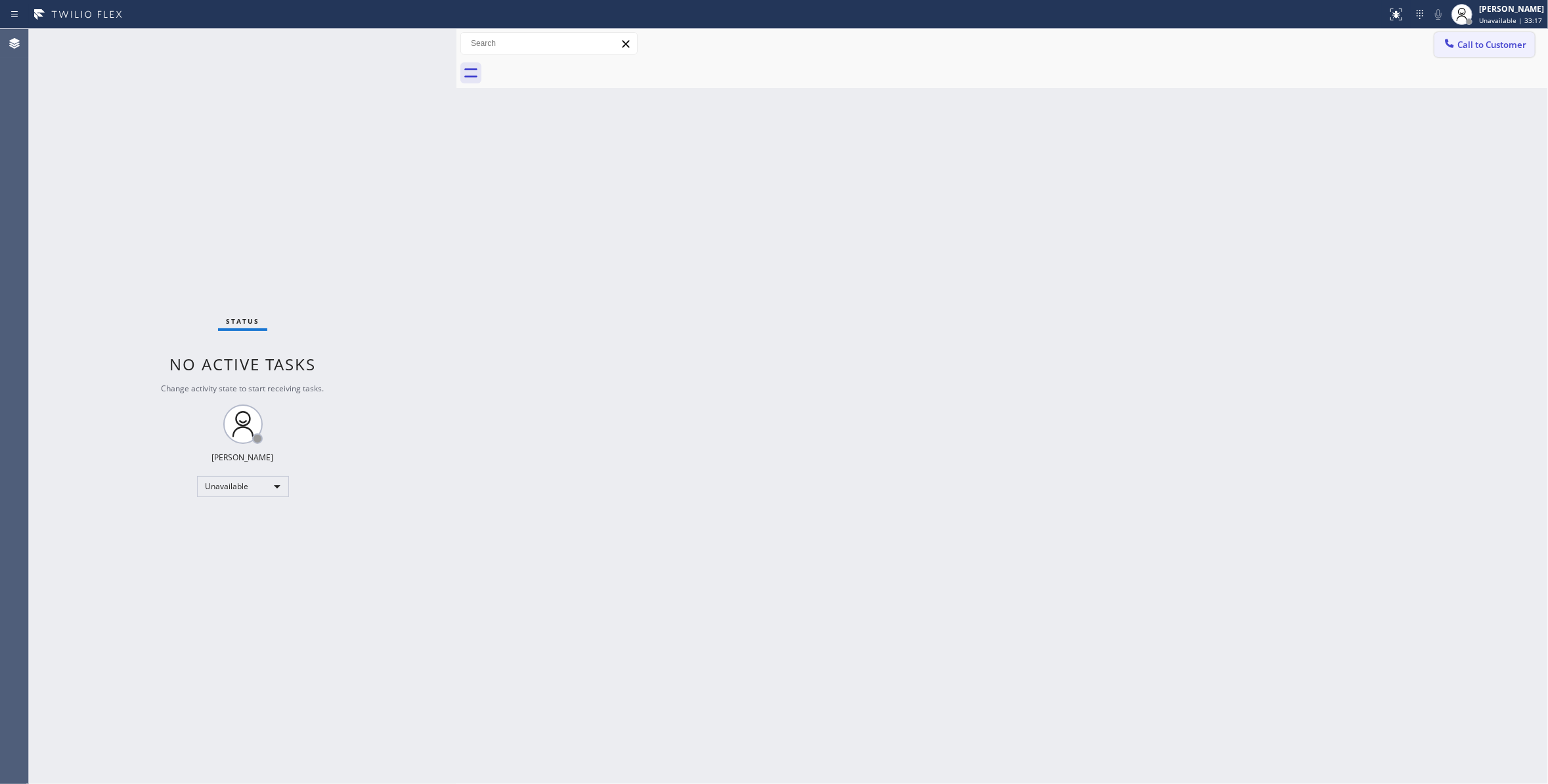
click at [1467, 43] on span "Call to Customer" at bounding box center [1491, 44] width 69 height 12
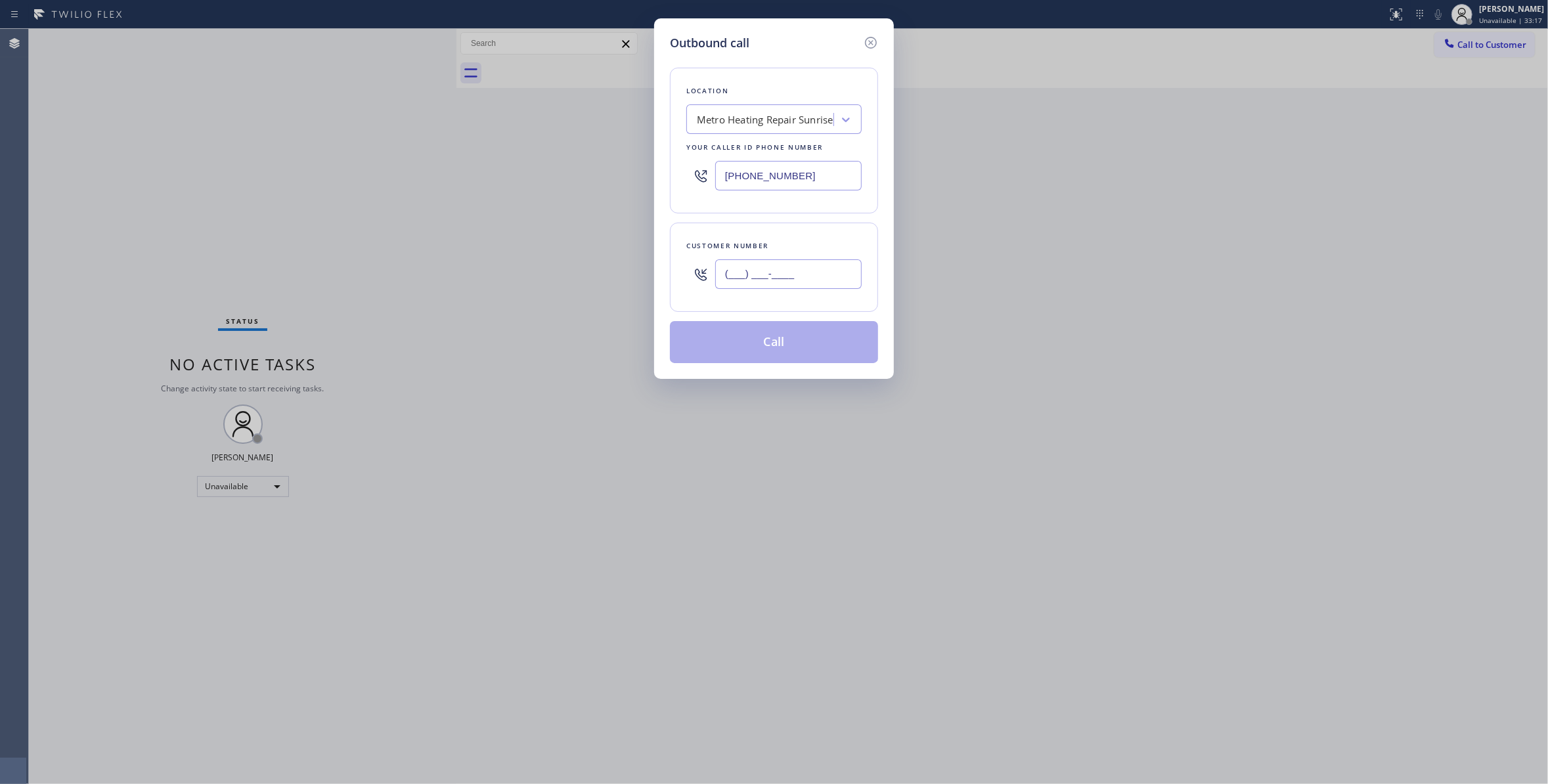
click at [817, 281] on input "(___) ___-____" at bounding box center [787, 273] width 146 height 29
paste input "954) 676-7903"
type input "[PHONE_NUMBER]"
click at [720, 307] on div "Customer number [PHONE_NUMBER]" at bounding box center [773, 267] width 208 height 89
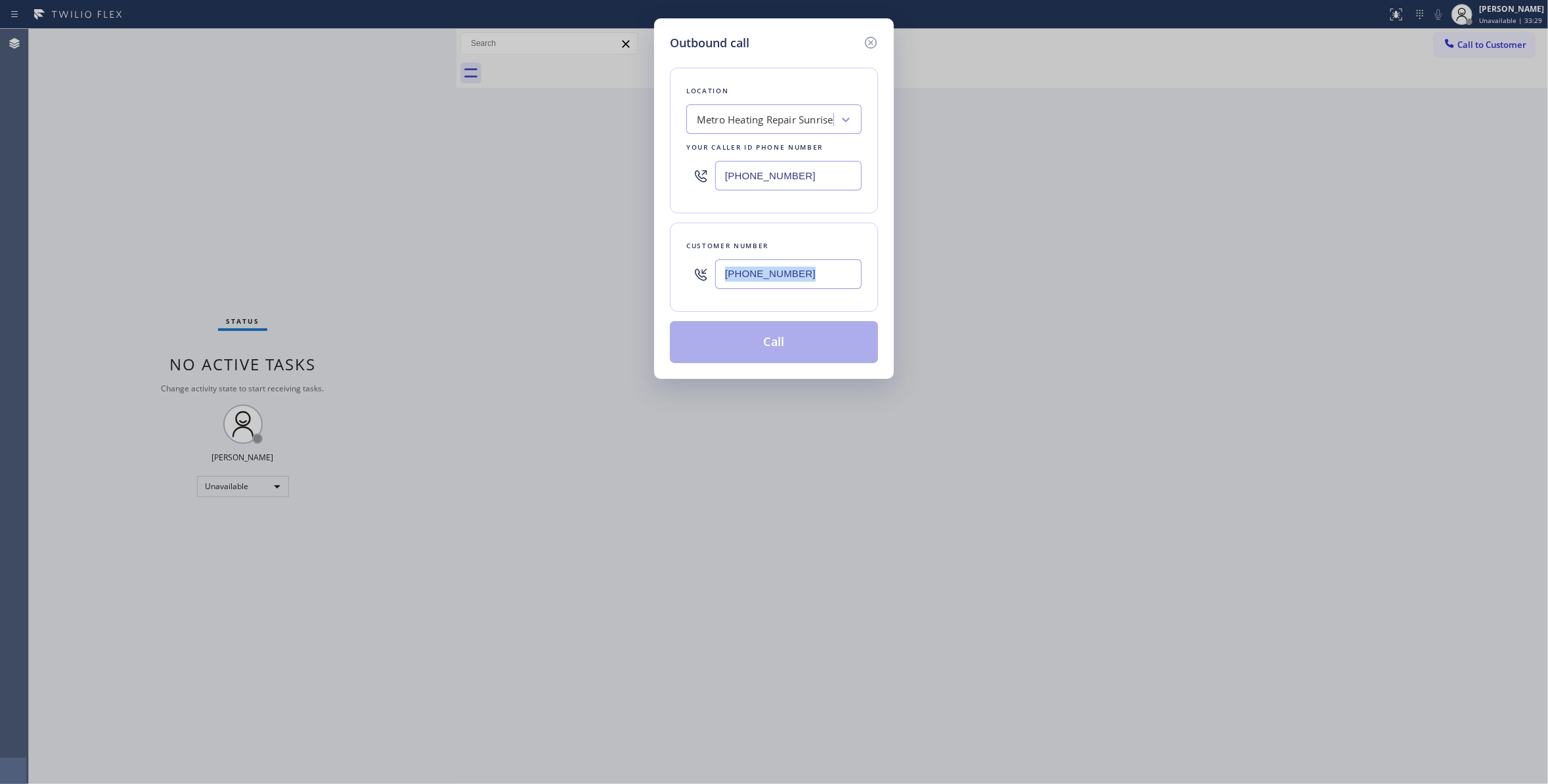
click at [720, 307] on div "Customer number [PHONE_NUMBER]" at bounding box center [773, 267] width 208 height 89
click at [844, 218] on div "Location Metro Heating Repair Sunrise Your caller id phone number [PHONE_NUMBER…" at bounding box center [773, 208] width 208 height 311
click at [854, 254] on div "[PHONE_NUMBER]" at bounding box center [787, 274] width 146 height 43
click at [867, 256] on div "Customer number [PHONE_NUMBER]" at bounding box center [773, 267] width 208 height 89
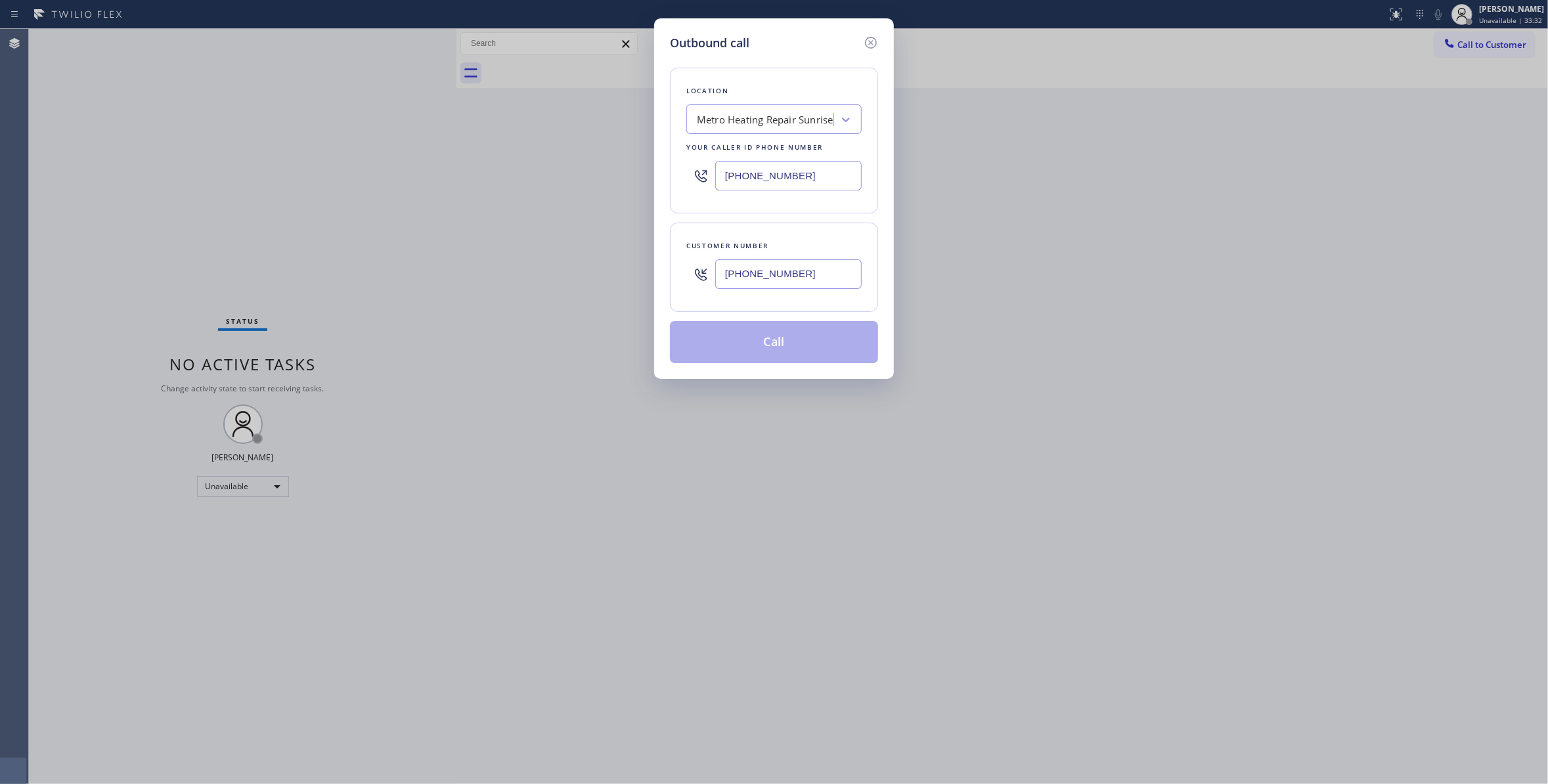
click at [867, 244] on div "Customer number [PHONE_NUMBER]" at bounding box center [773, 267] width 208 height 89
click at [839, 349] on button "Call" at bounding box center [773, 341] width 208 height 42
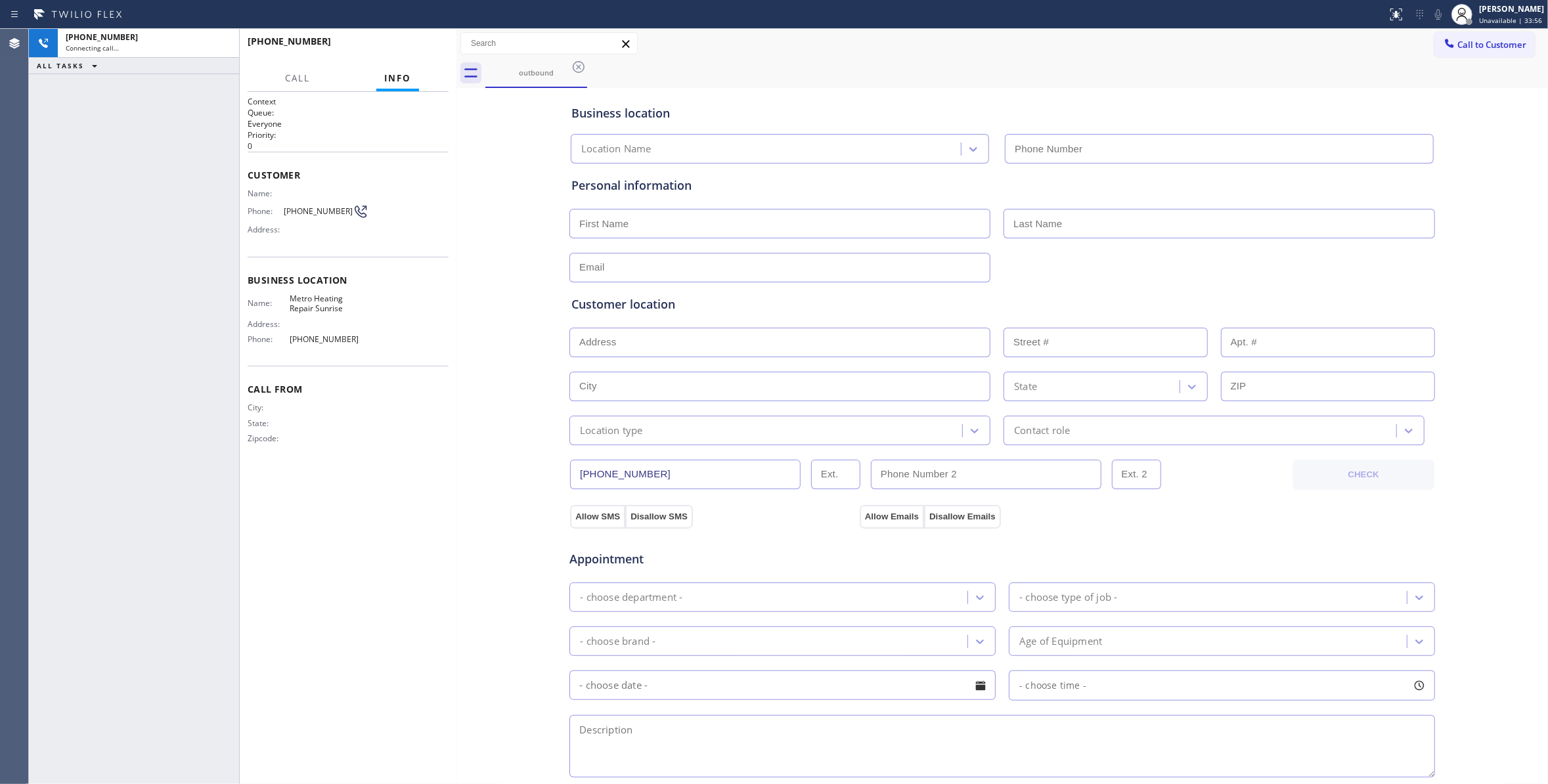
type input "[PHONE_NUMBER]"
click at [409, 45] on span "HANG UP" at bounding box center [417, 47] width 40 height 9
click at [313, 210] on span "[PHONE_NUMBER]" at bounding box center [318, 211] width 69 height 9
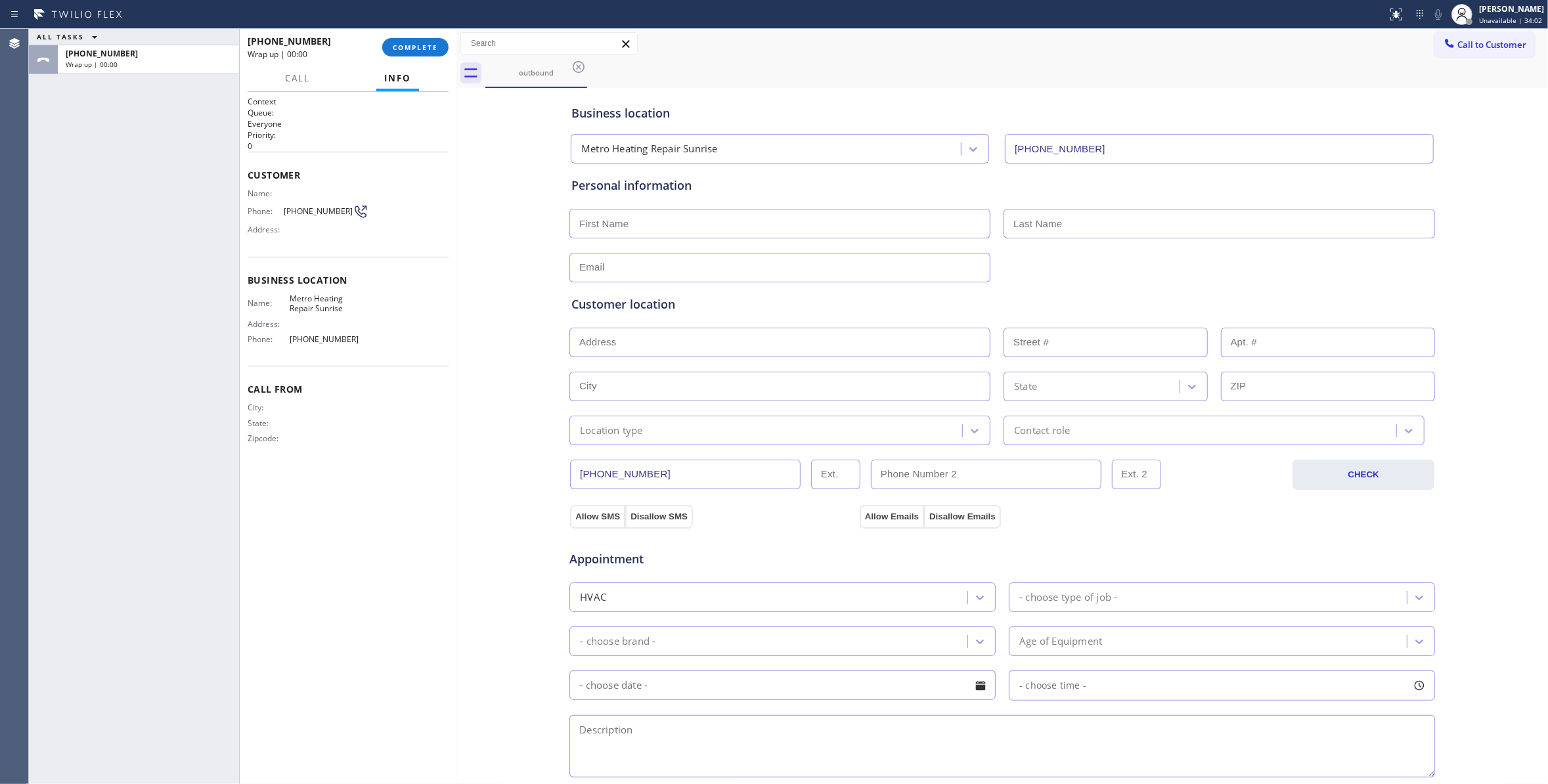
click at [313, 210] on span "[PHONE_NUMBER]" at bounding box center [318, 211] width 69 height 9
click at [432, 51] on button "COMPLETE" at bounding box center [415, 47] width 66 height 18
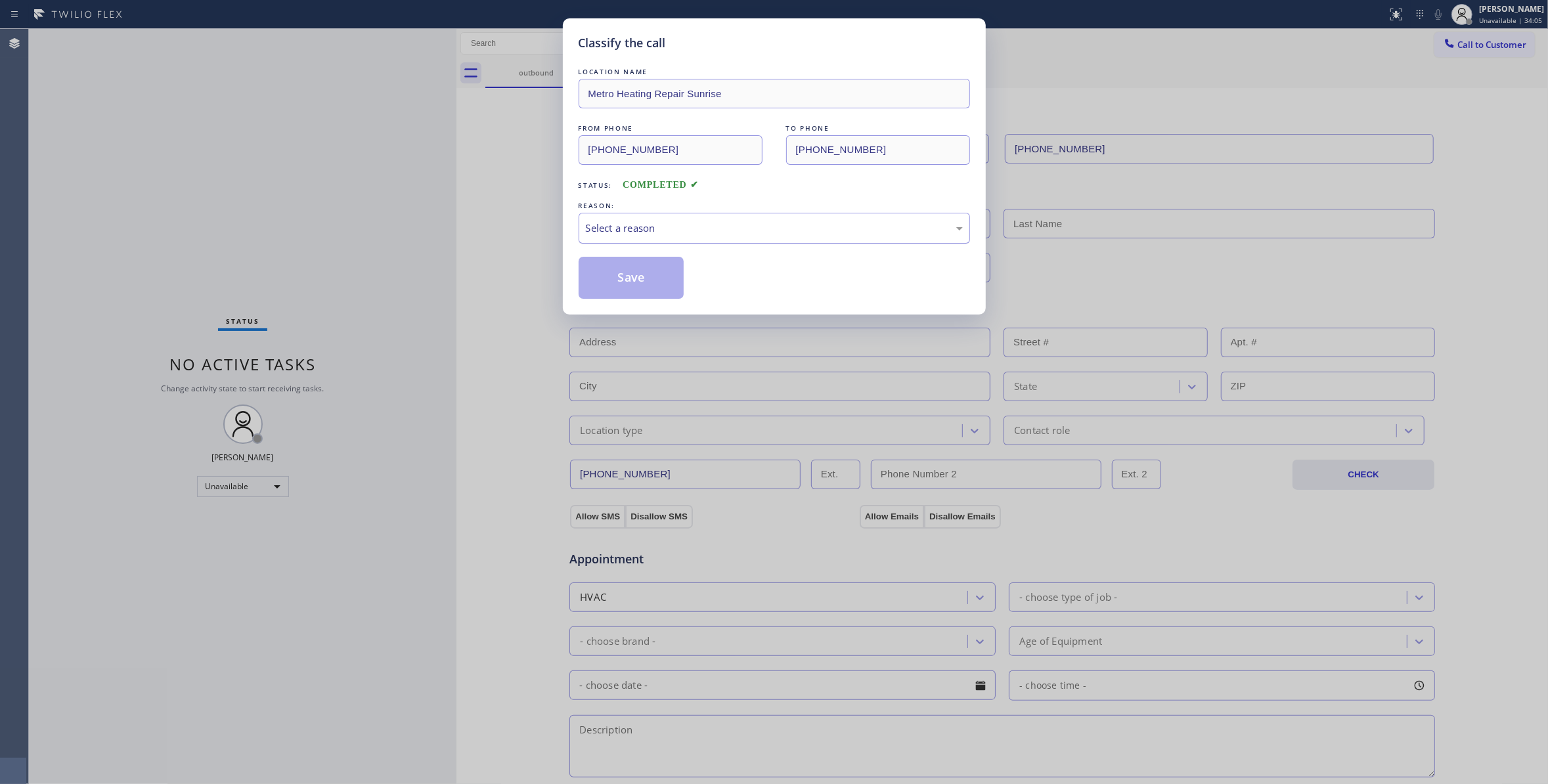
click at [657, 219] on div "Select a reason" at bounding box center [774, 228] width 391 height 31
click at [651, 280] on button "Save" at bounding box center [632, 277] width 106 height 42
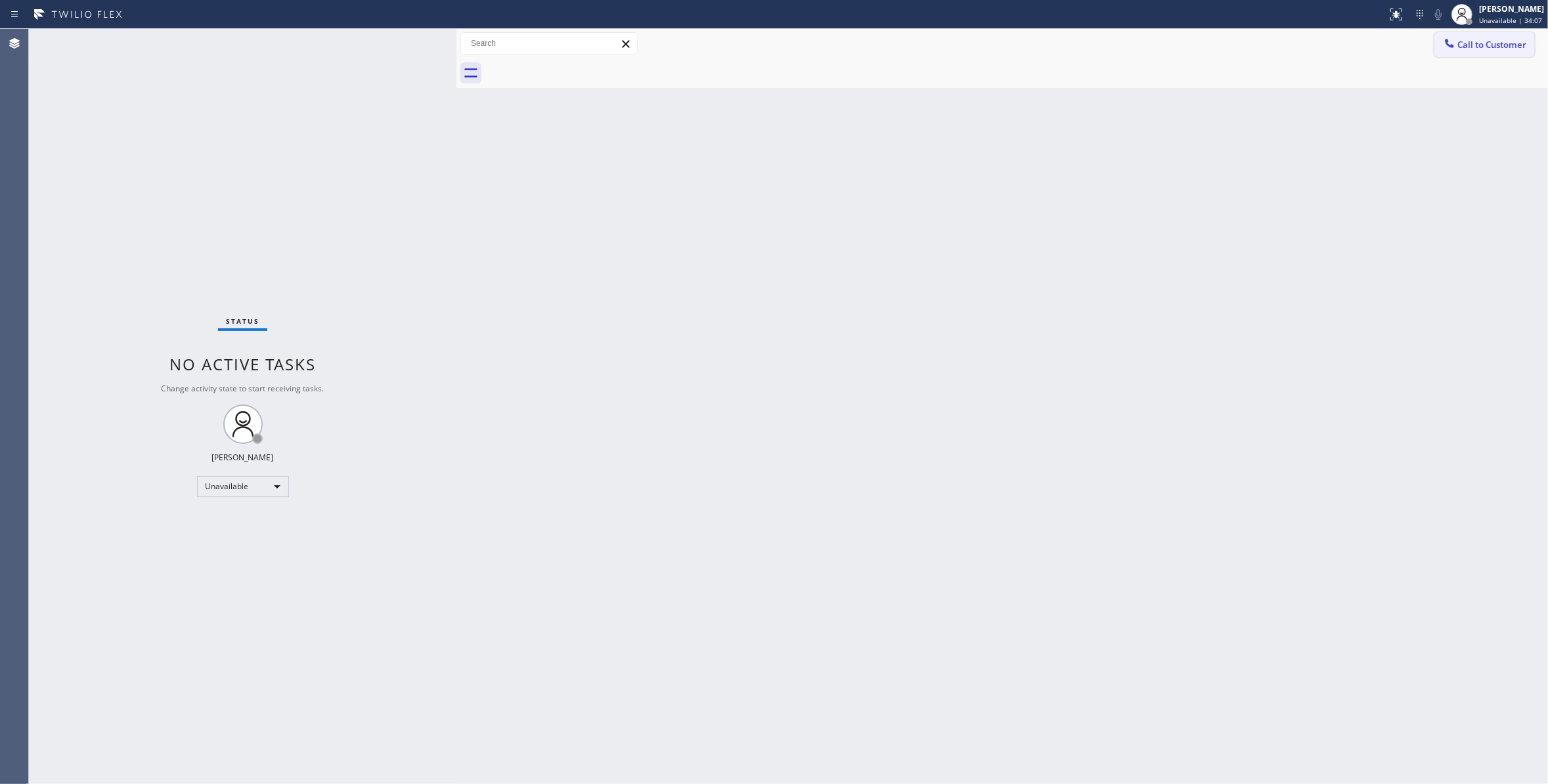
click at [1498, 44] on span "Call to Customer" at bounding box center [1491, 44] width 69 height 12
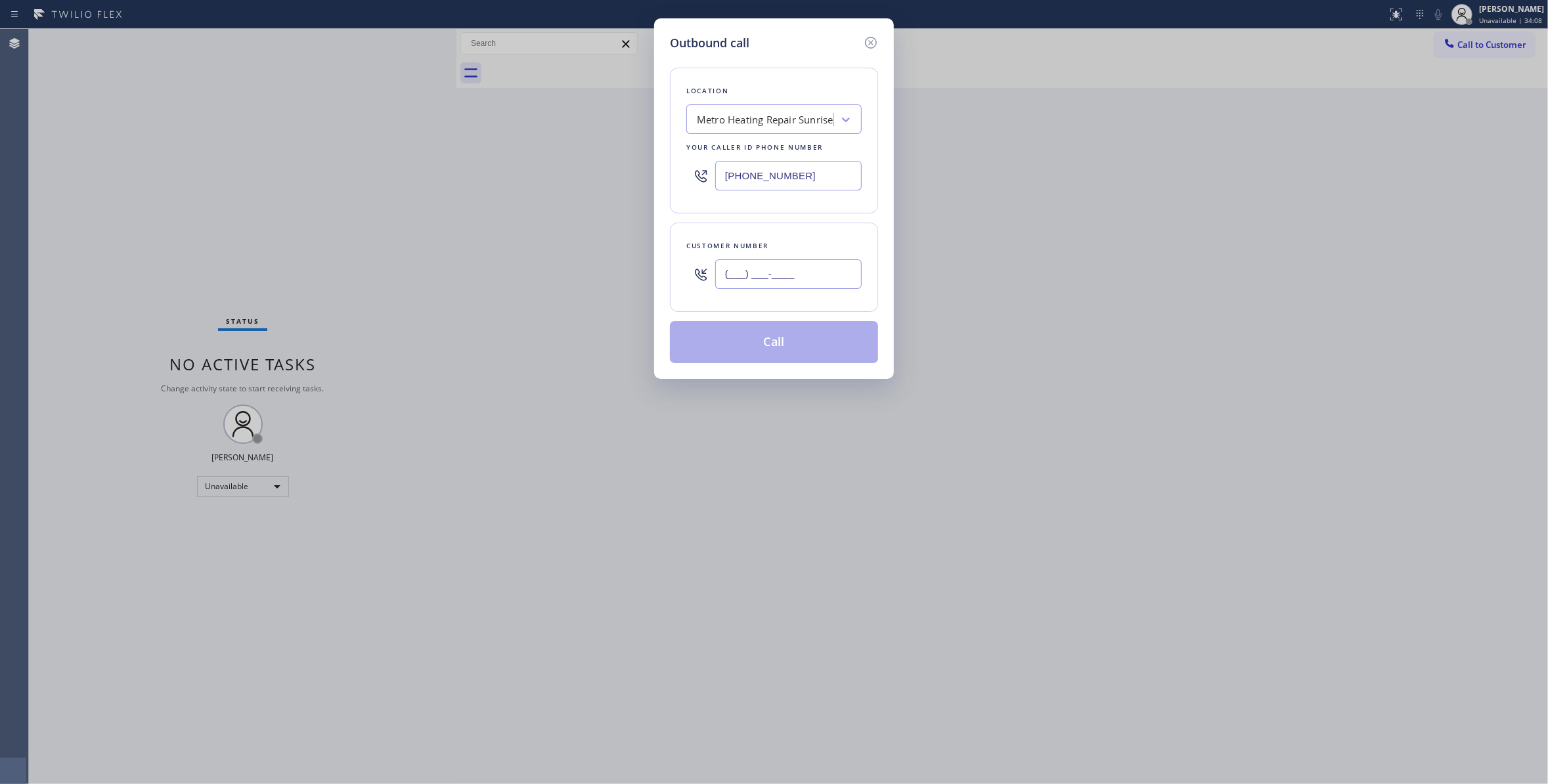
click at [810, 279] on input "(___) ___-____" at bounding box center [787, 273] width 146 height 29
paste input "954) 676-7903"
type input "[PHONE_NUMBER]"
click at [791, 347] on button "Call" at bounding box center [773, 341] width 208 height 42
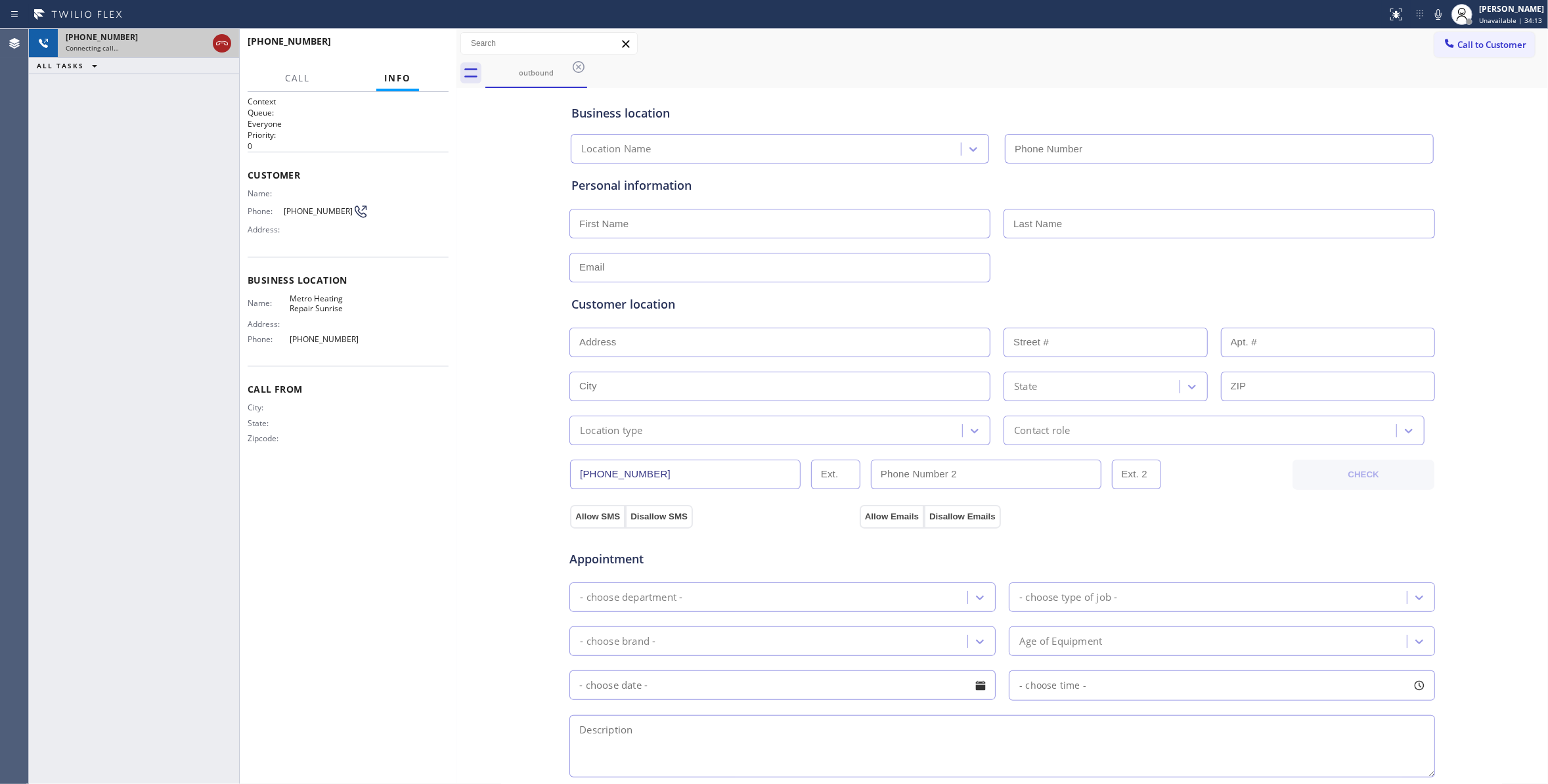
type input "[PHONE_NUMBER]"
click at [225, 43] on icon at bounding box center [222, 43] width 16 height 16
click at [436, 37] on div "[PHONE_NUMBER] Live | 00:00 HANG UP" at bounding box center [348, 47] width 201 height 34
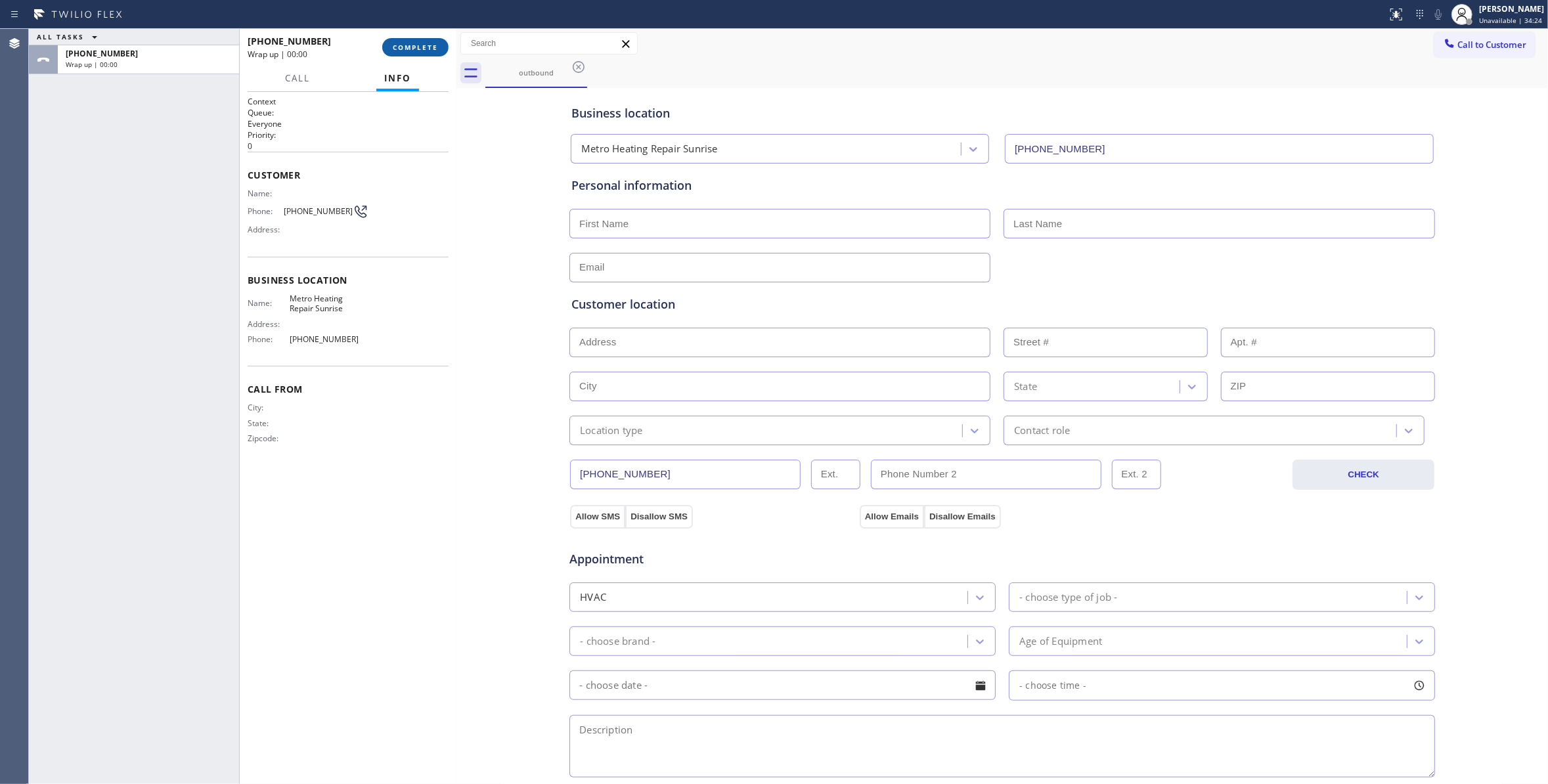
click at [436, 52] on button "COMPLETE" at bounding box center [415, 47] width 66 height 18
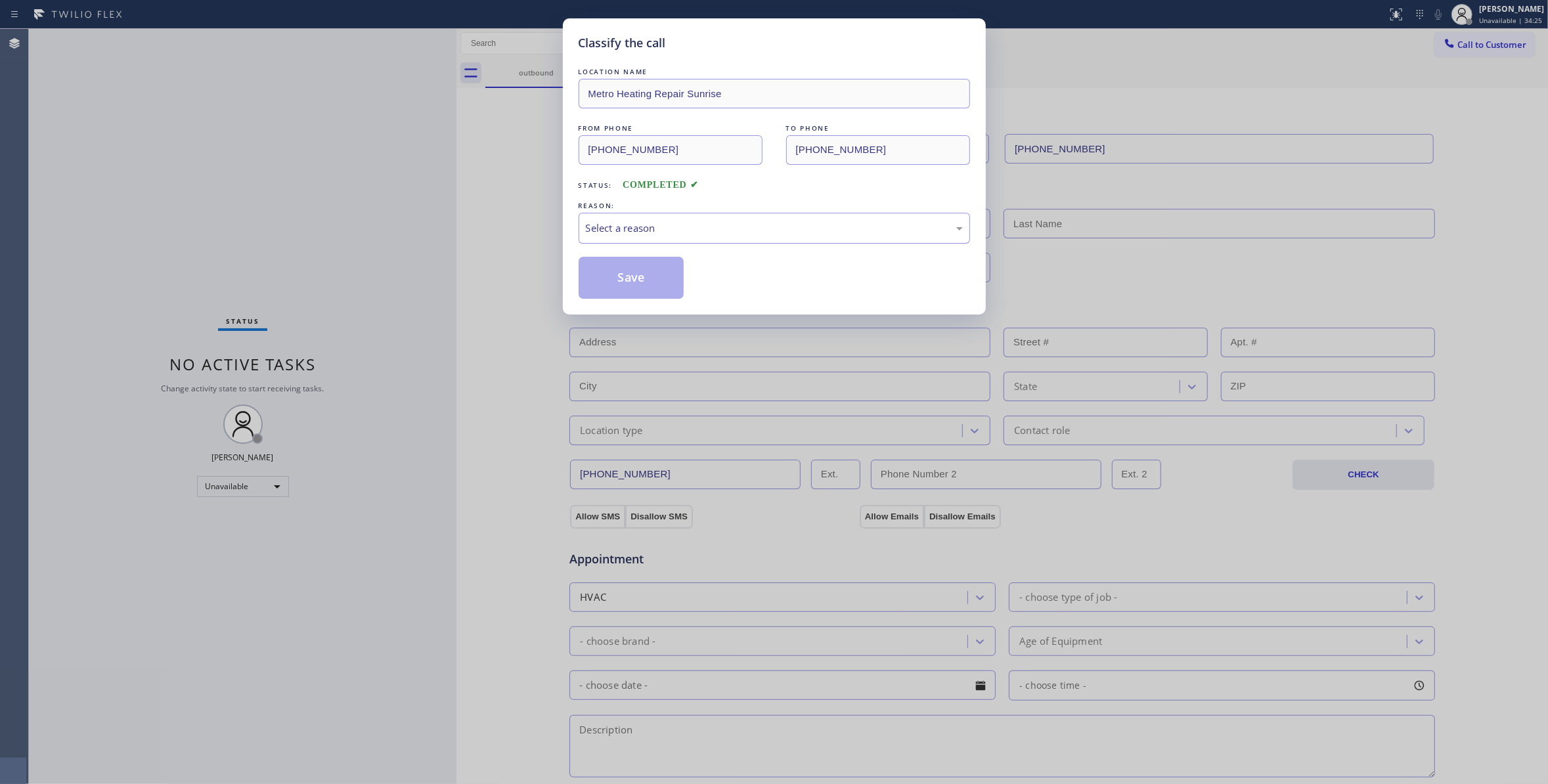
drag, startPoint x: 630, startPoint y: 232, endPoint x: 632, endPoint y: 239, distance: 7.3
click at [629, 232] on div "Select a reason" at bounding box center [774, 228] width 377 height 15
drag, startPoint x: 629, startPoint y: 278, endPoint x: 951, endPoint y: 184, distance: 335.4
click at [629, 277] on button "Save" at bounding box center [632, 277] width 106 height 42
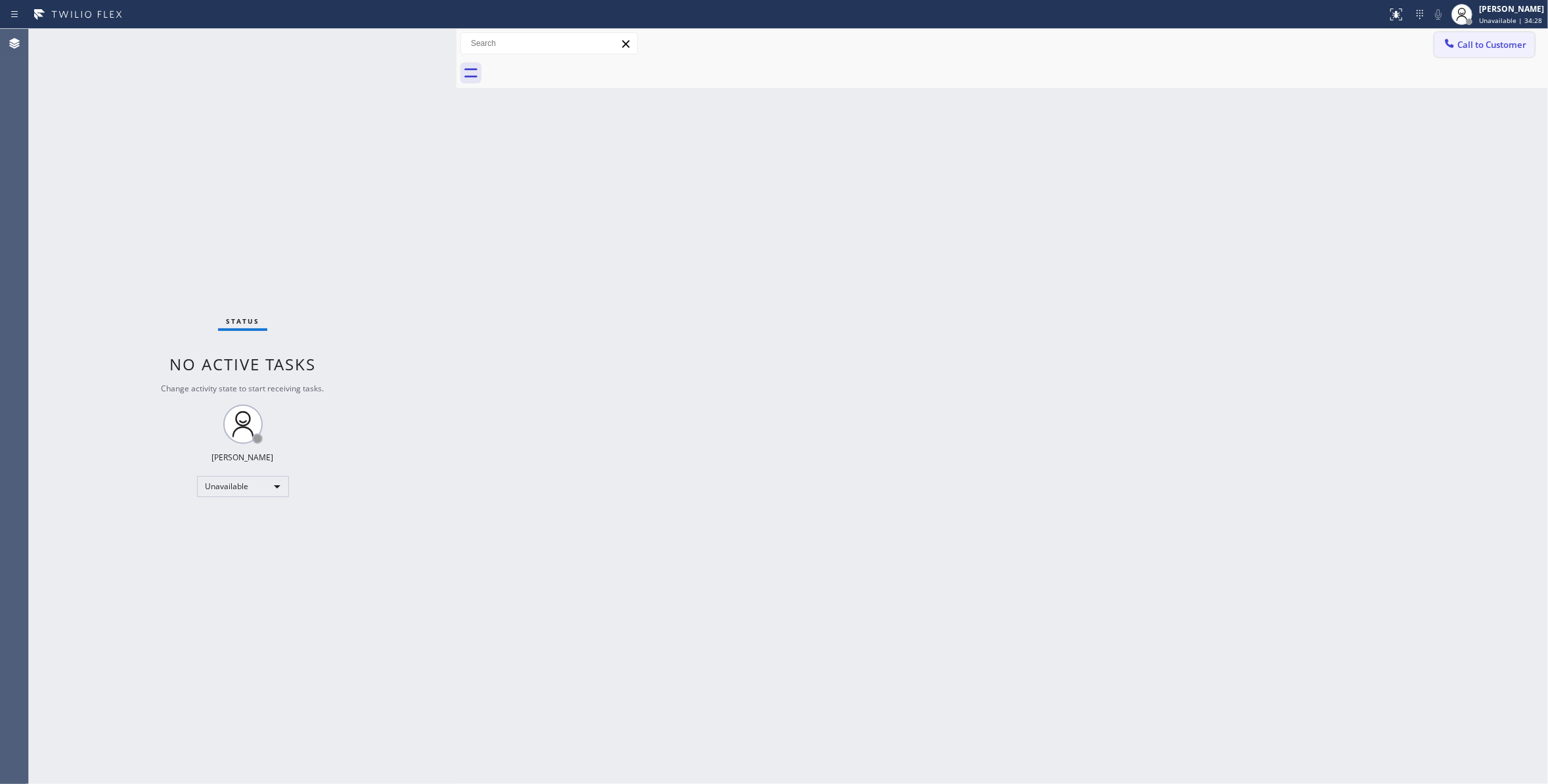
click at [1488, 44] on span "Call to Customer" at bounding box center [1491, 44] width 69 height 12
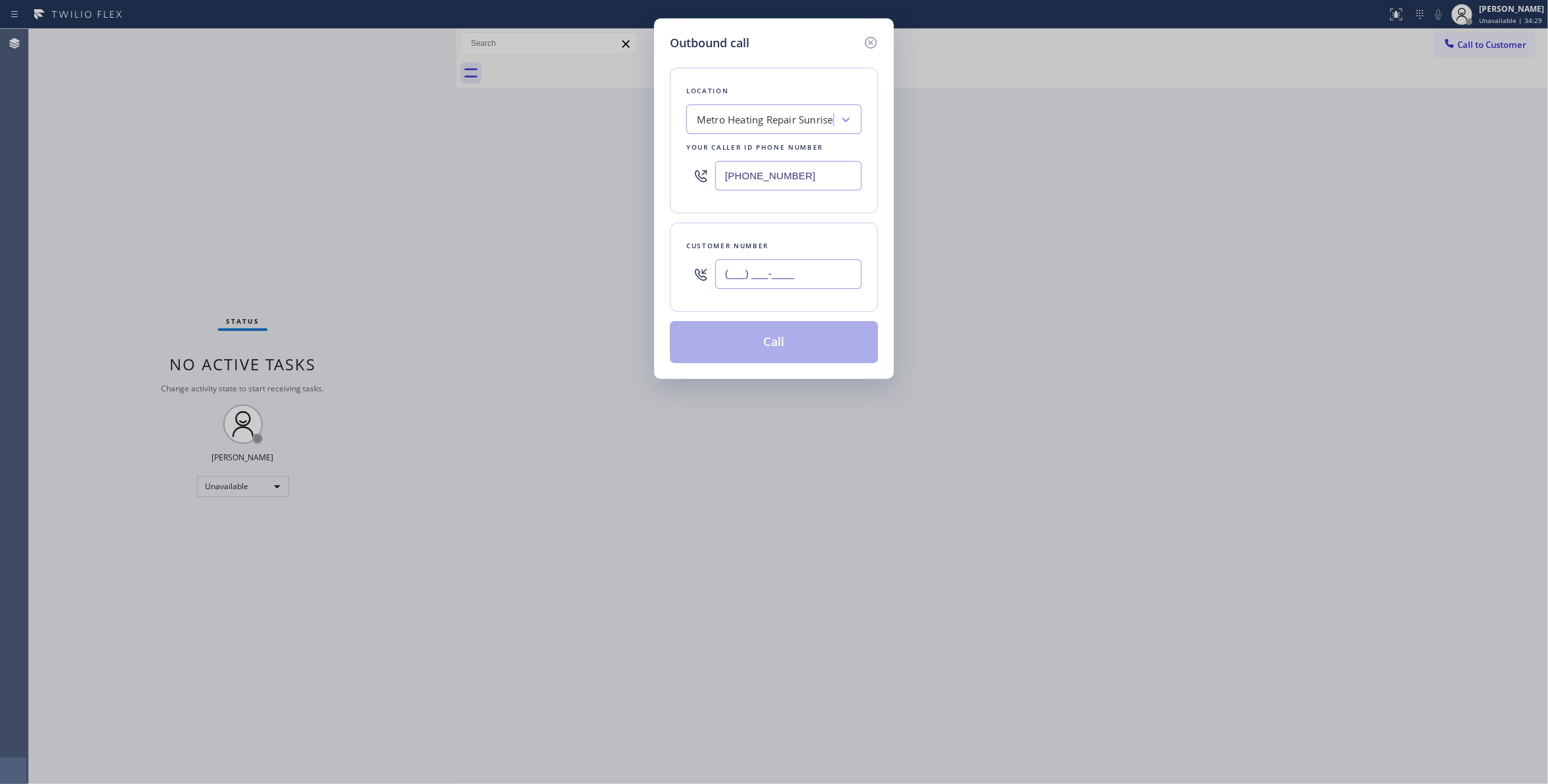
click at [802, 276] on input "(___) ___-____" at bounding box center [787, 273] width 146 height 29
paste input "954) 676-7903"
type input "[PHONE_NUMBER]"
click at [770, 345] on button "Call" at bounding box center [773, 341] width 208 height 42
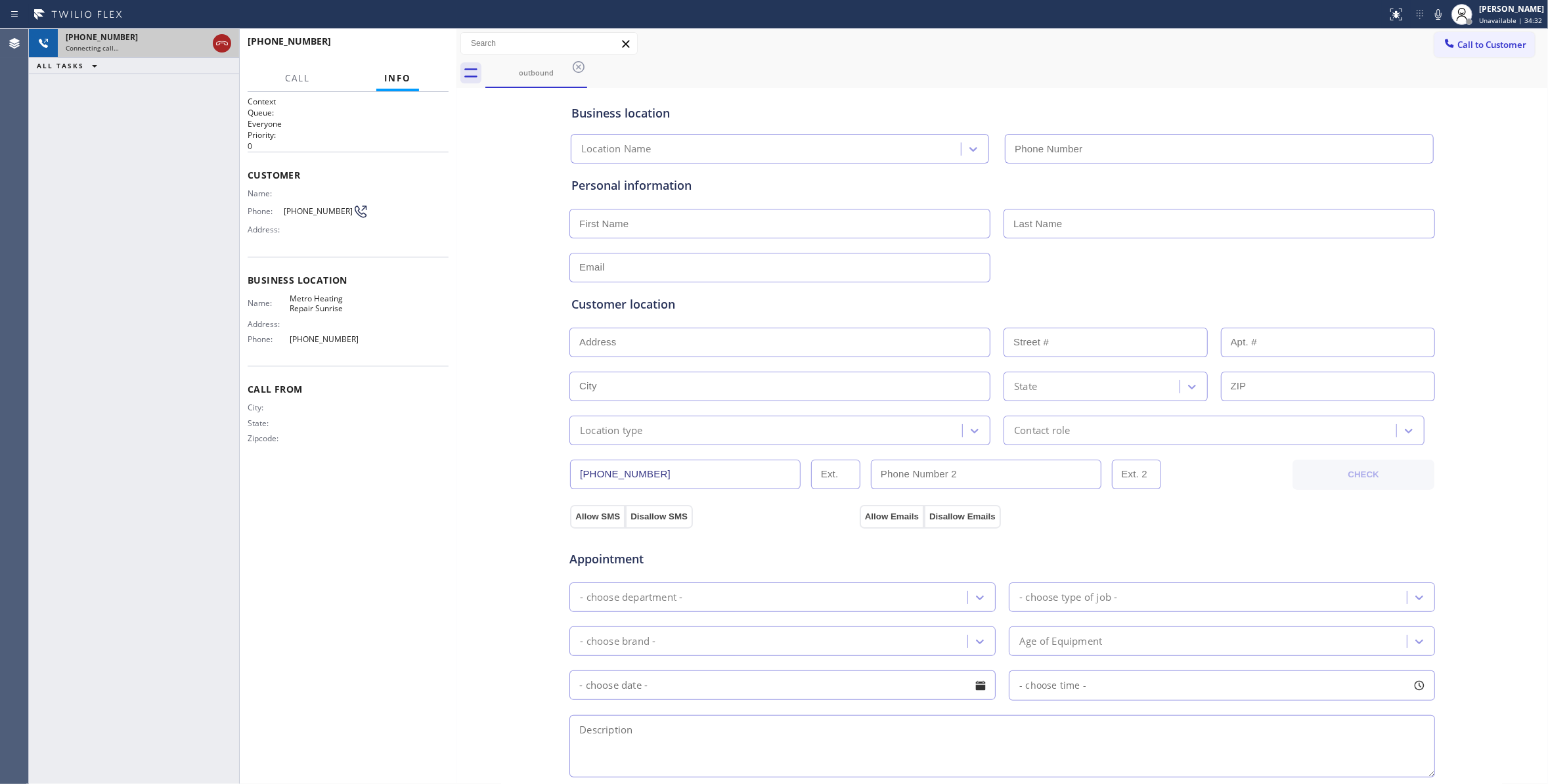
type input "[PHONE_NUMBER]"
click at [217, 45] on icon at bounding box center [222, 43] width 16 height 16
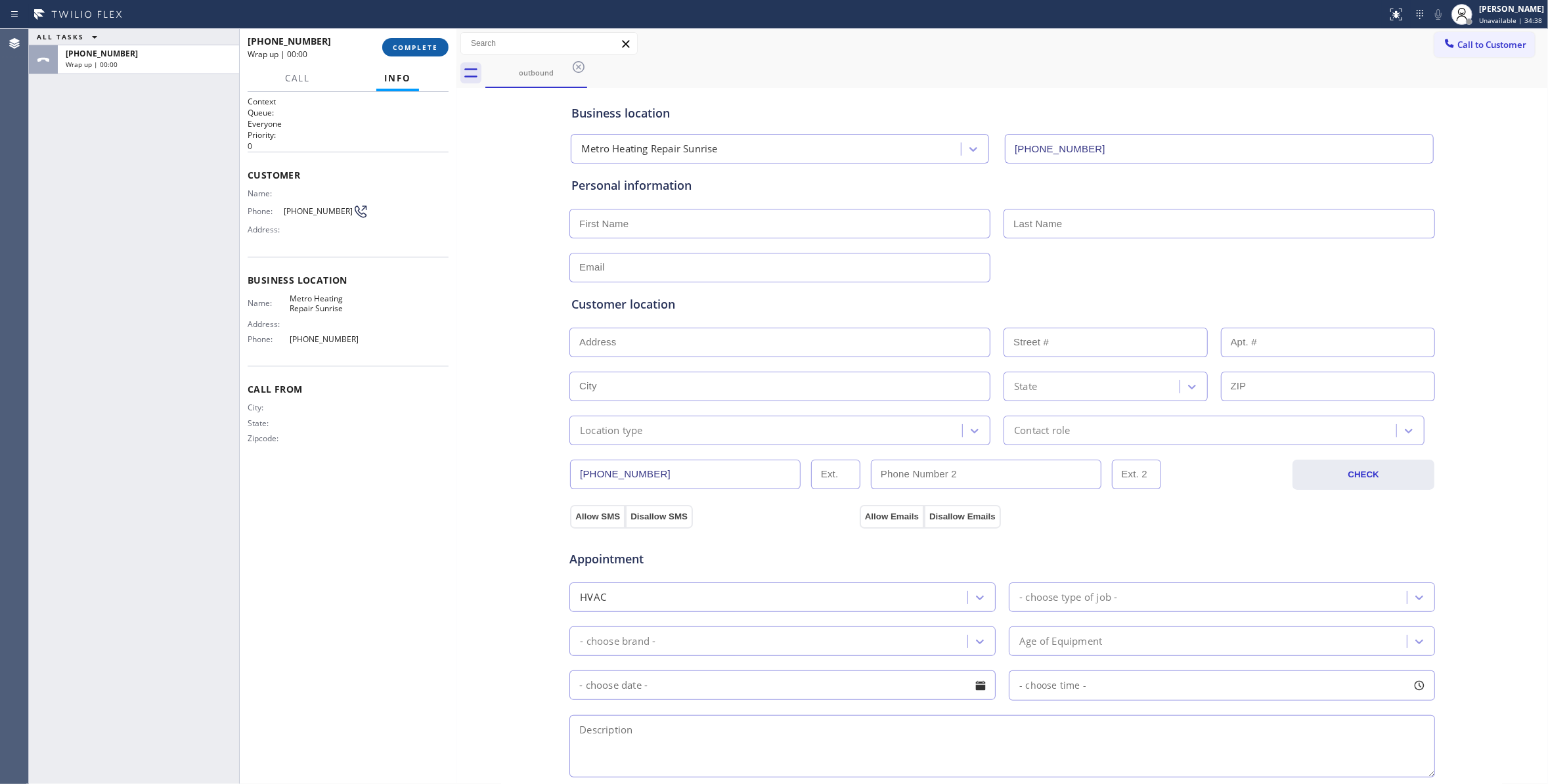
click at [440, 56] on button "COMPLETE" at bounding box center [415, 47] width 66 height 18
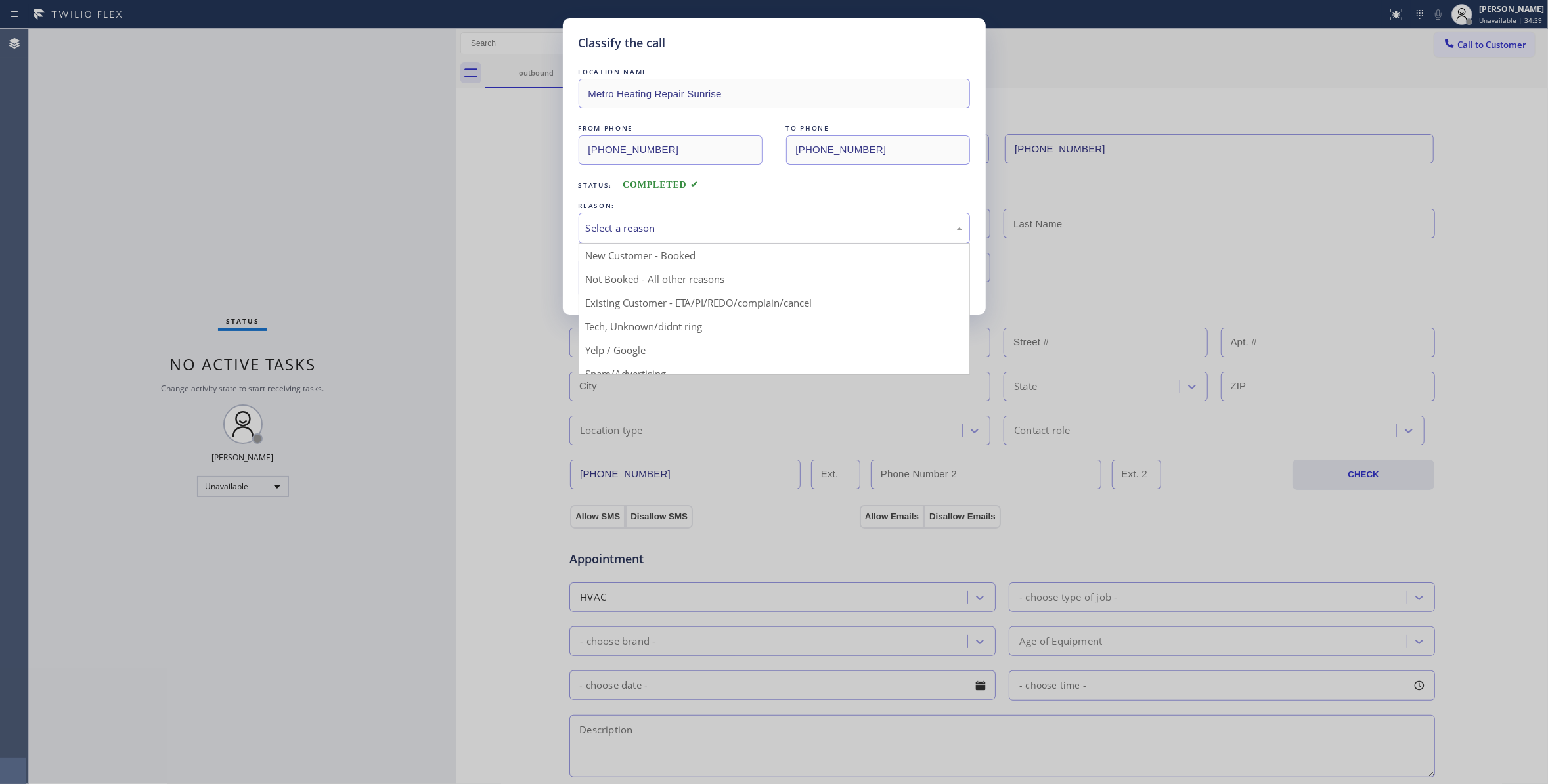
click at [646, 219] on div "Select a reason" at bounding box center [774, 228] width 391 height 31
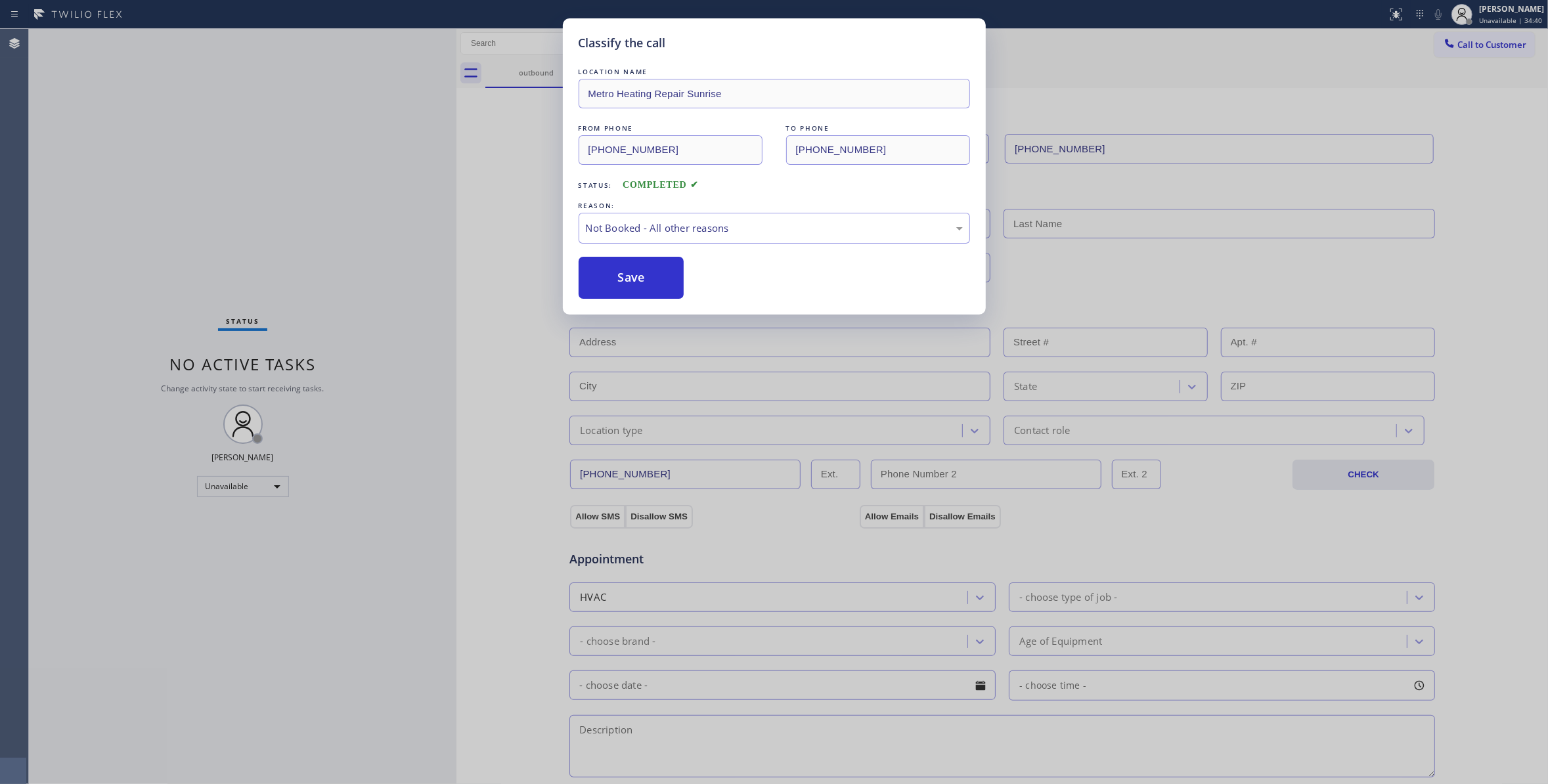
click at [644, 272] on button "Save" at bounding box center [632, 277] width 106 height 42
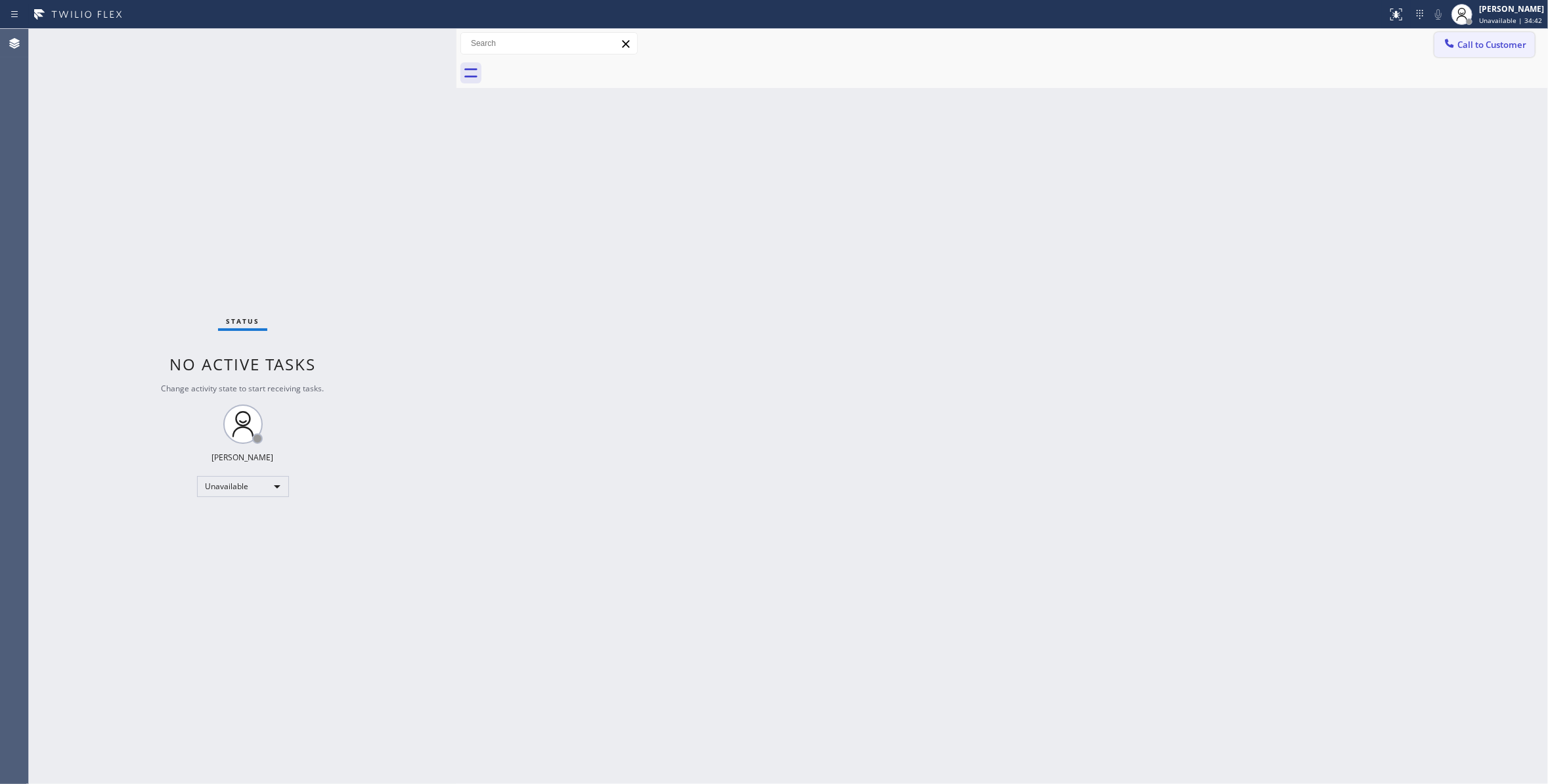
click at [1488, 51] on button "Call to Customer" at bounding box center [1484, 45] width 100 height 25
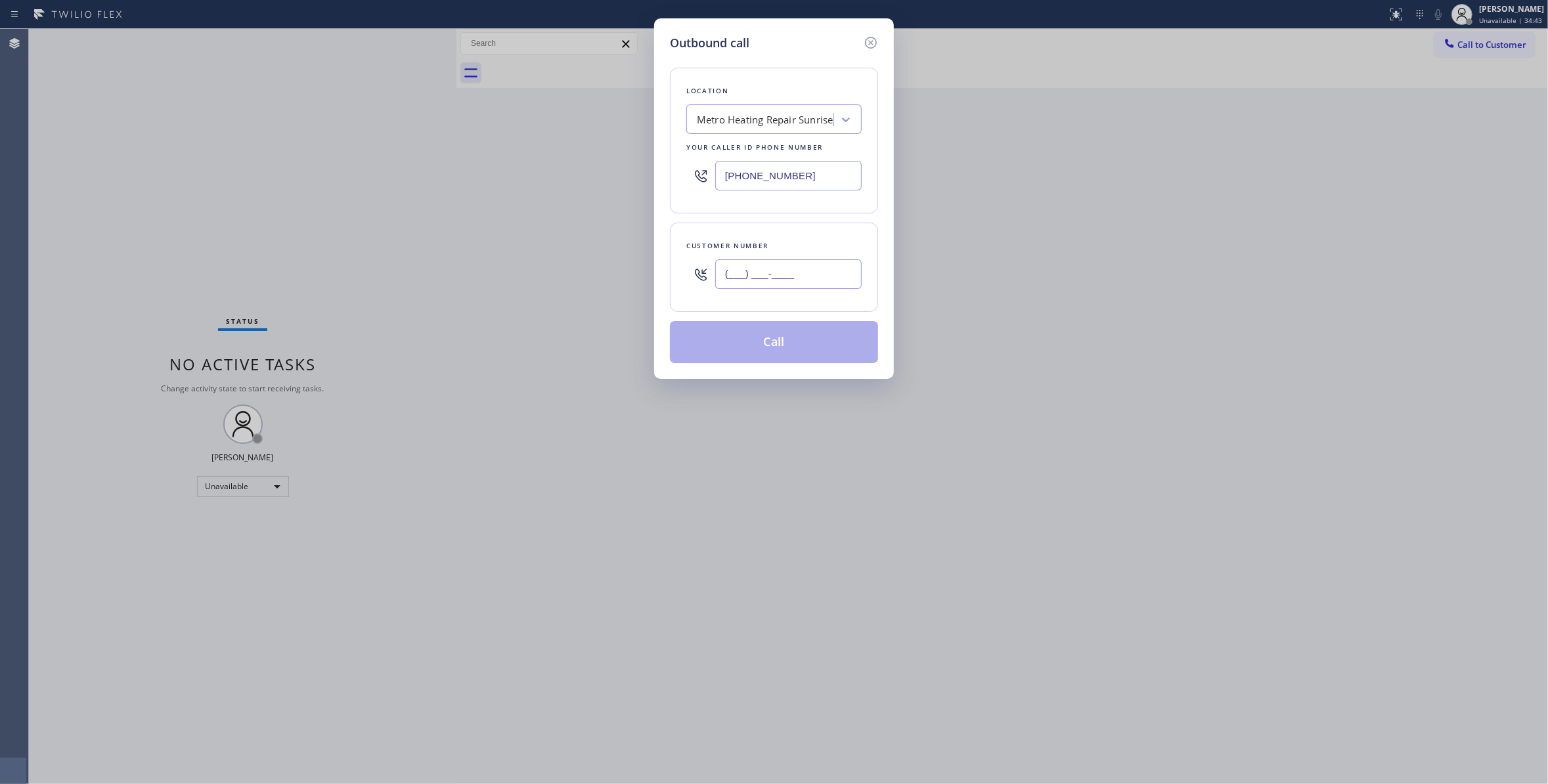
click at [796, 281] on input "(___) ___-____" at bounding box center [787, 273] width 146 height 29
paste input "954) 676-7903"
type input "[PHONE_NUMBER]"
click at [804, 352] on button "Call" at bounding box center [773, 341] width 208 height 42
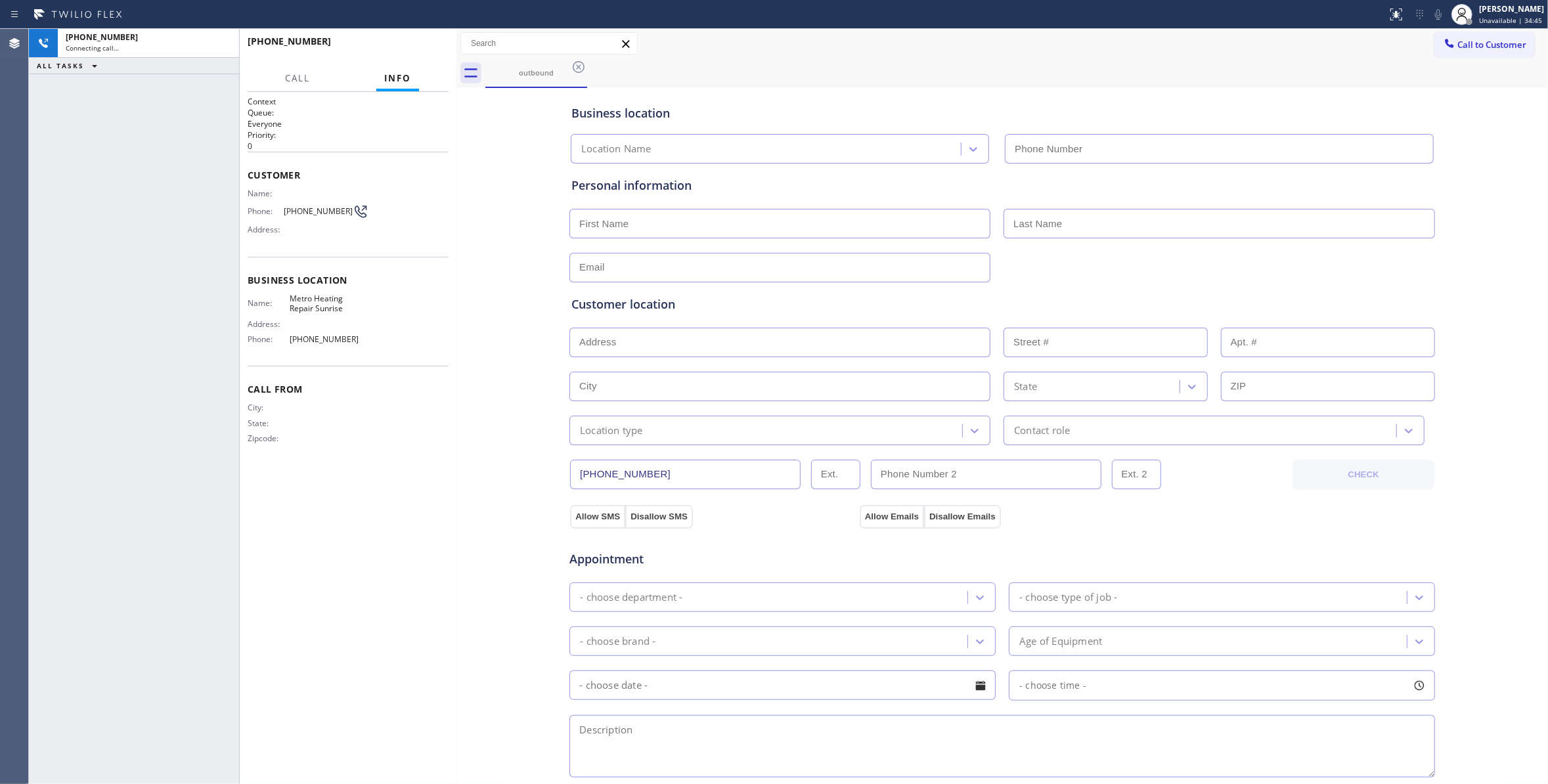
type input "[PHONE_NUMBER]"
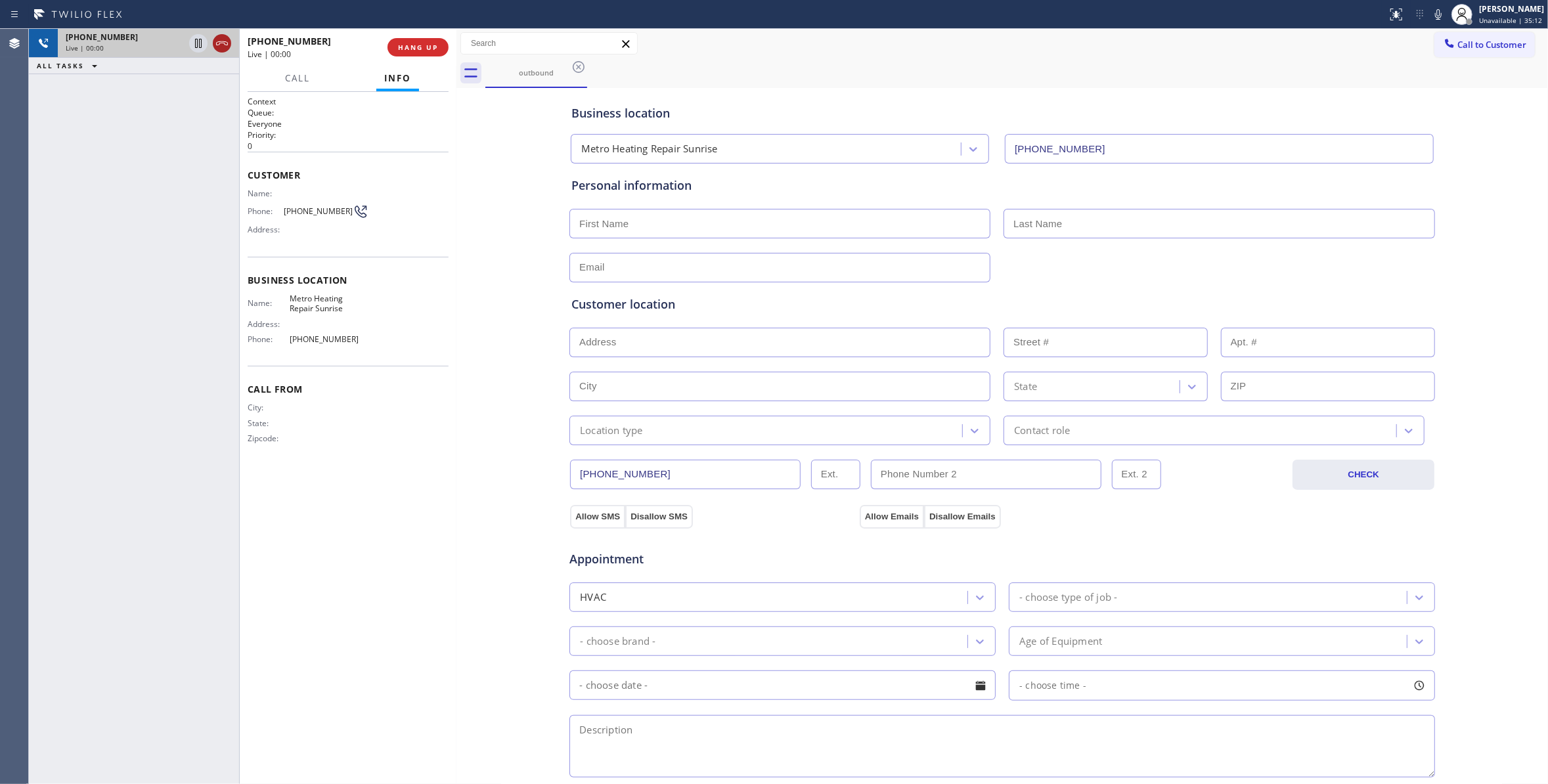
click at [222, 44] on icon at bounding box center [222, 43] width 16 height 16
click at [400, 42] on button "COMPLETE" at bounding box center [415, 47] width 66 height 18
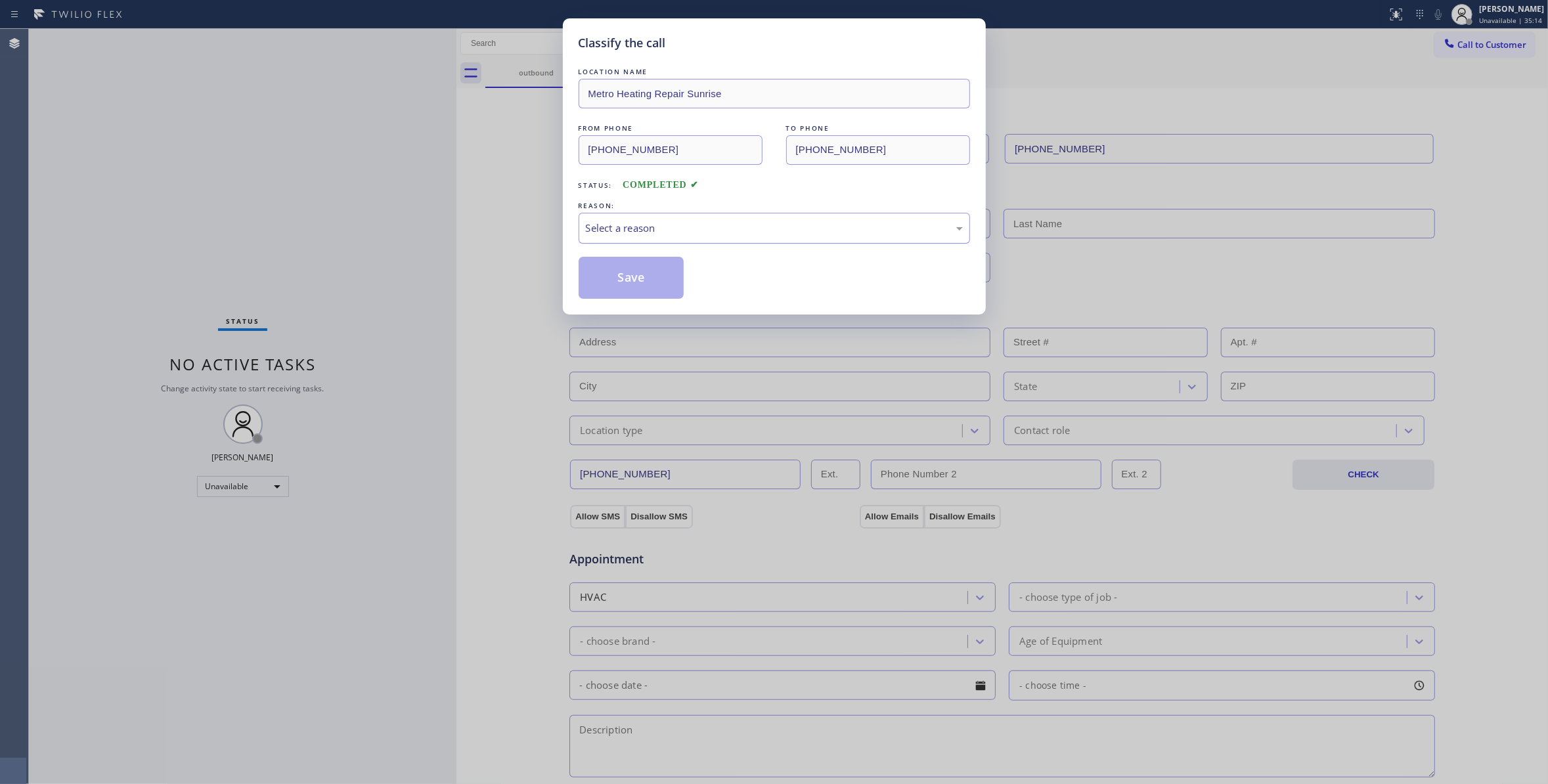
click at [668, 228] on div "Select a reason" at bounding box center [774, 228] width 377 height 15
click at [642, 284] on button "Save" at bounding box center [632, 277] width 106 height 42
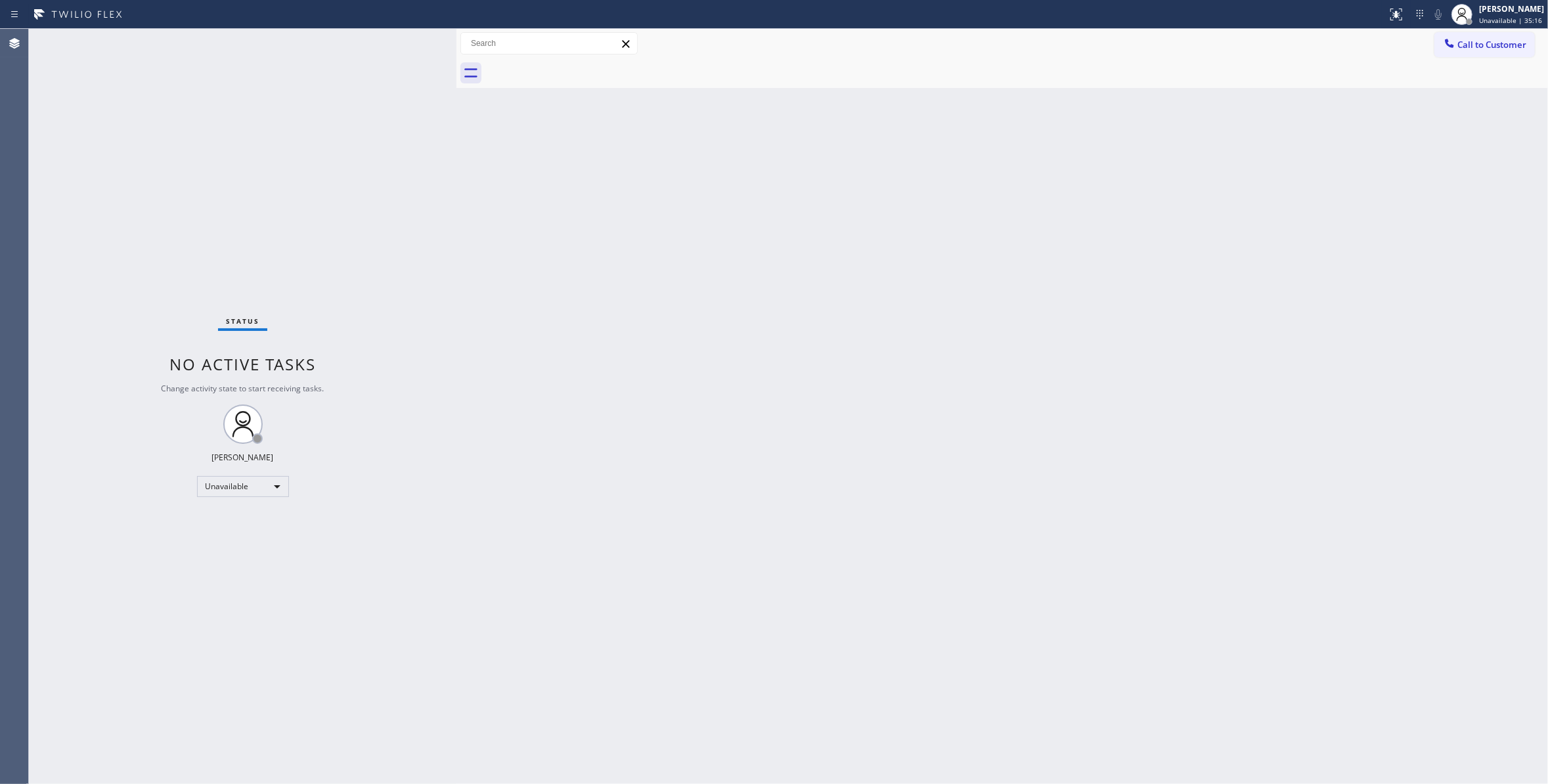
drag, startPoint x: 1479, startPoint y: 46, endPoint x: 1210, endPoint y: 43, distance: 269.0
click at [1479, 45] on span "Call to Customer" at bounding box center [1491, 44] width 69 height 12
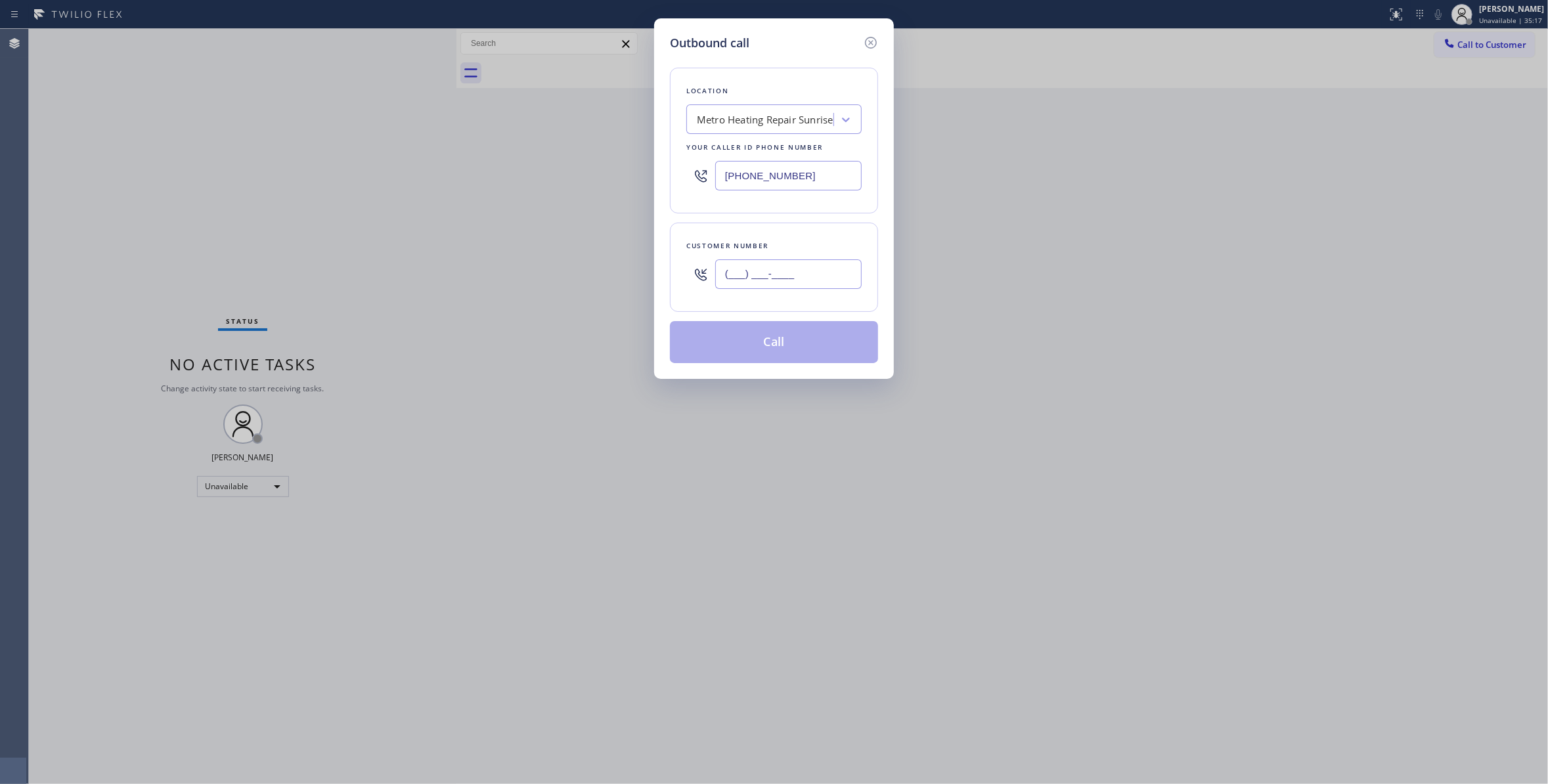
click at [780, 282] on input "(___) ___-____" at bounding box center [787, 273] width 146 height 29
paste input "954) 676-7903"
type input "[PHONE_NUMBER]"
click at [749, 345] on button "Call" at bounding box center [773, 341] width 208 height 42
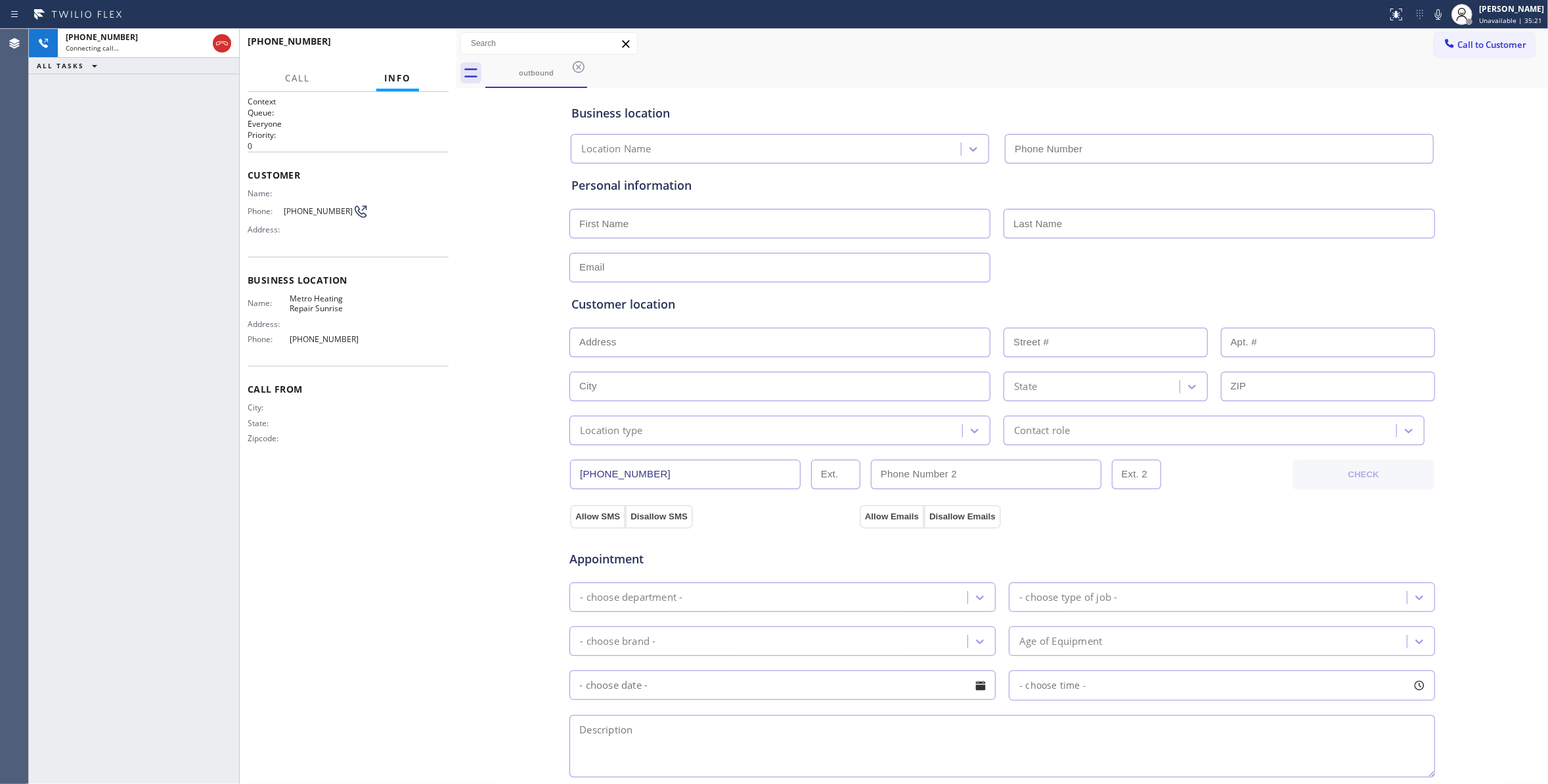
type input "[PHONE_NUMBER]"
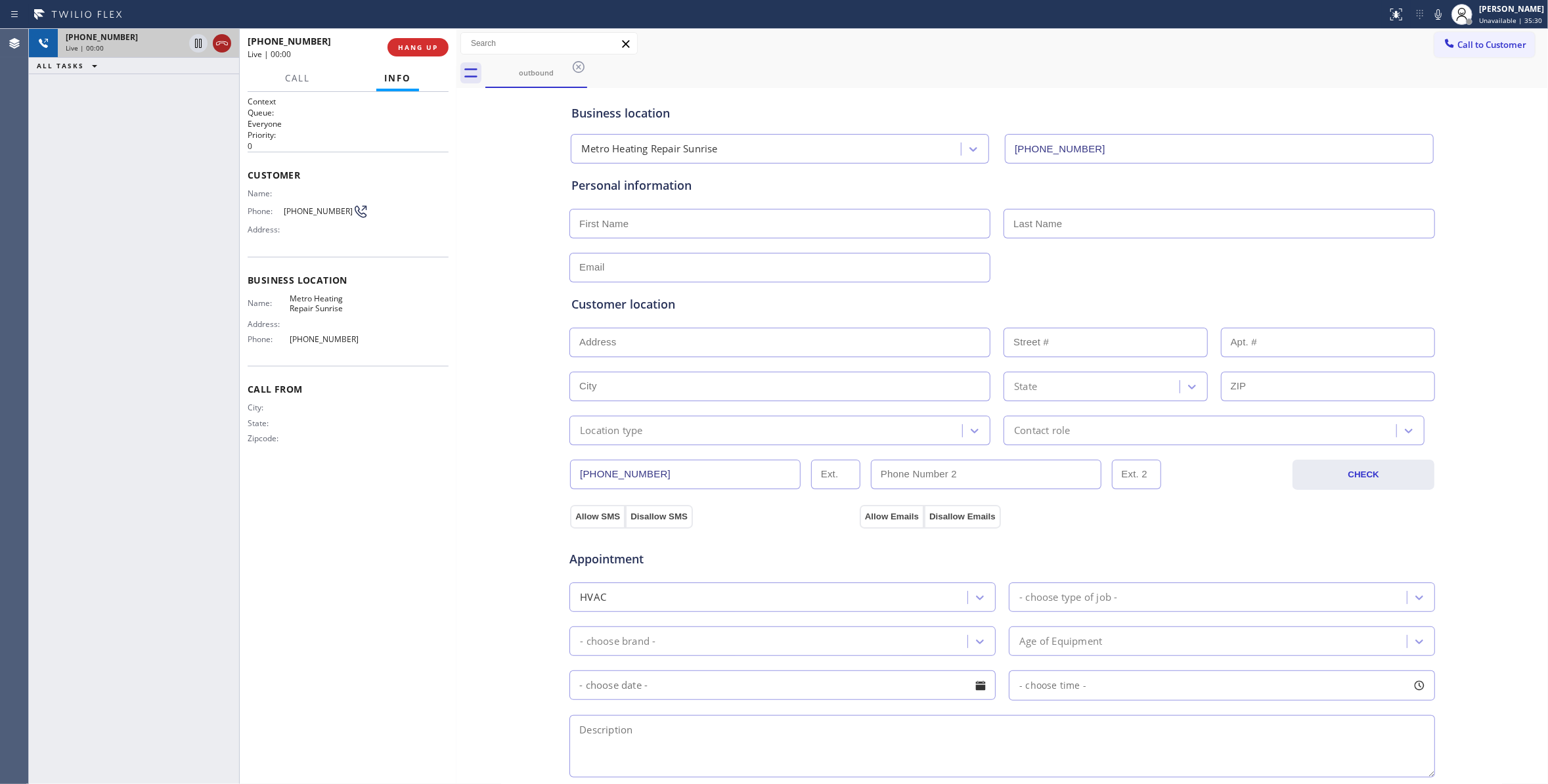
click at [227, 42] on icon at bounding box center [222, 43] width 16 height 16
click at [393, 43] on span "COMPLETE" at bounding box center [415, 47] width 45 height 9
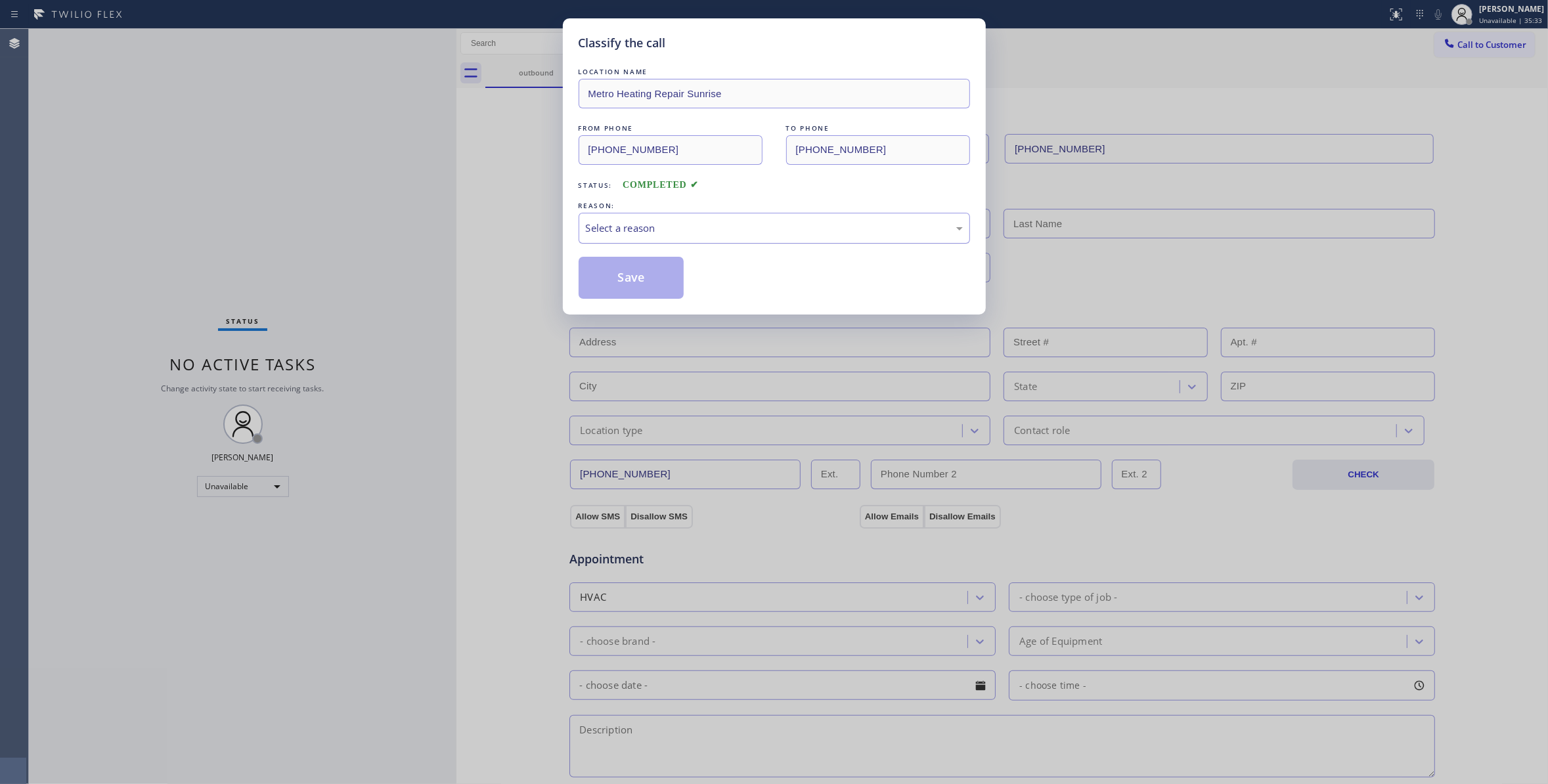
click at [691, 227] on div "Select a reason" at bounding box center [774, 228] width 377 height 15
click at [696, 277] on div "Save" at bounding box center [774, 277] width 391 height 42
drag, startPoint x: 696, startPoint y: 277, endPoint x: 629, endPoint y: 258, distance: 69.6
click at [695, 276] on div "Save" at bounding box center [774, 277] width 391 height 42
click at [629, 258] on button "Save" at bounding box center [632, 277] width 106 height 42
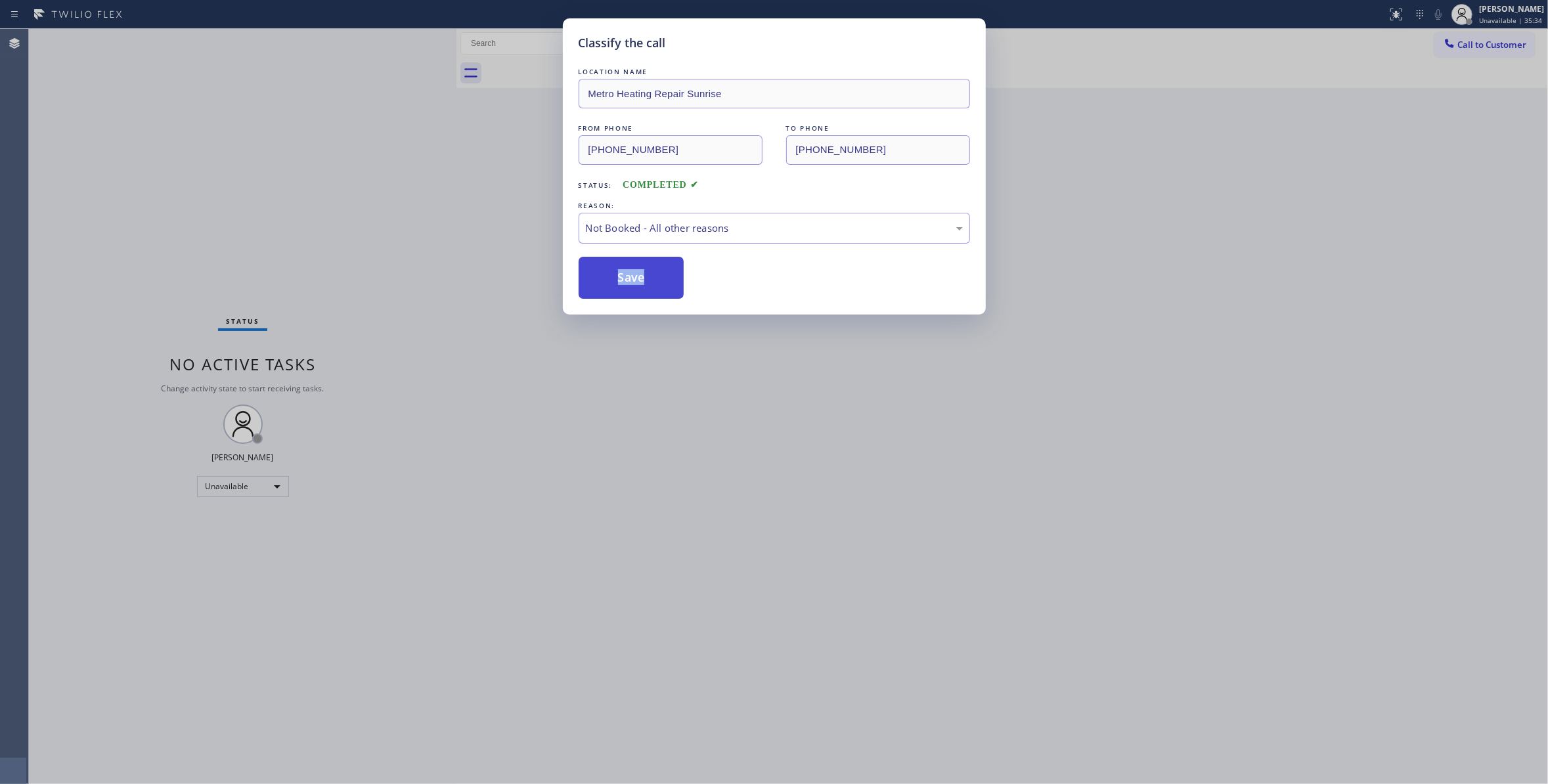
click at [629, 260] on button "Save" at bounding box center [632, 277] width 106 height 42
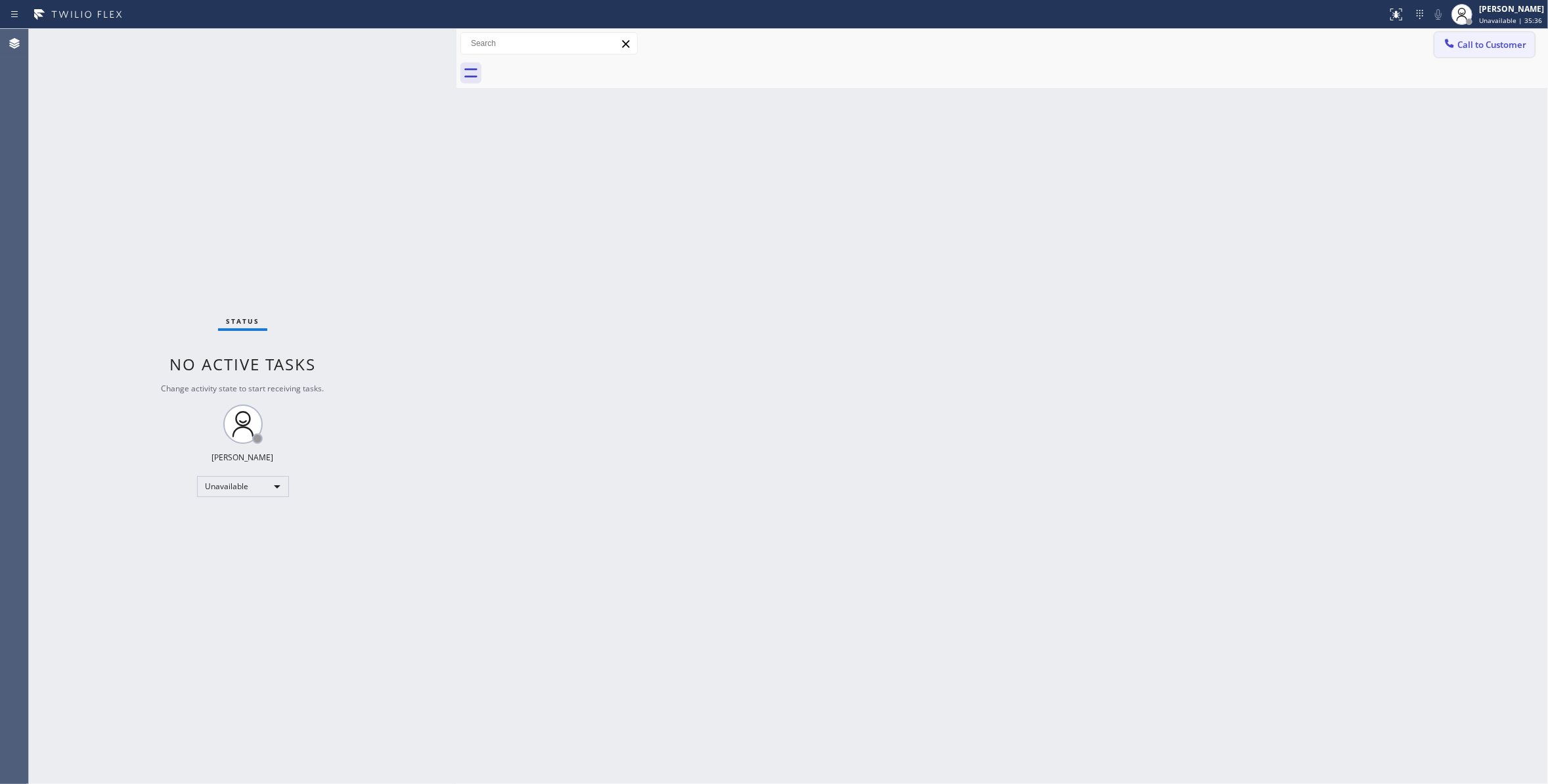
click at [1478, 48] on span "Call to Customer" at bounding box center [1491, 44] width 69 height 12
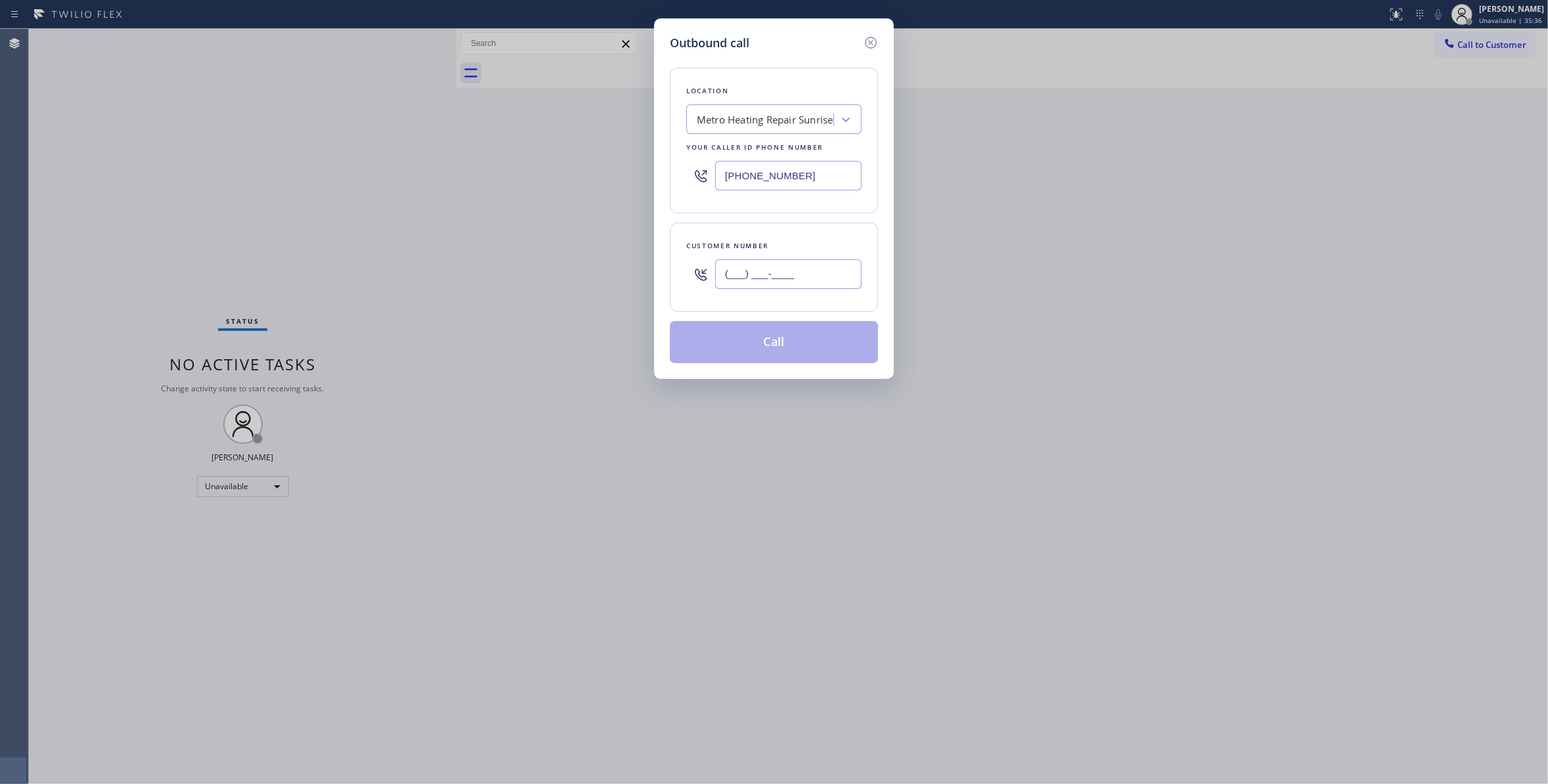
click at [810, 281] on input "(___) ___-____" at bounding box center [787, 273] width 146 height 29
paste input "954) 676-7903"
type input "[PHONE_NUMBER]"
click at [743, 350] on button "Call" at bounding box center [773, 341] width 208 height 42
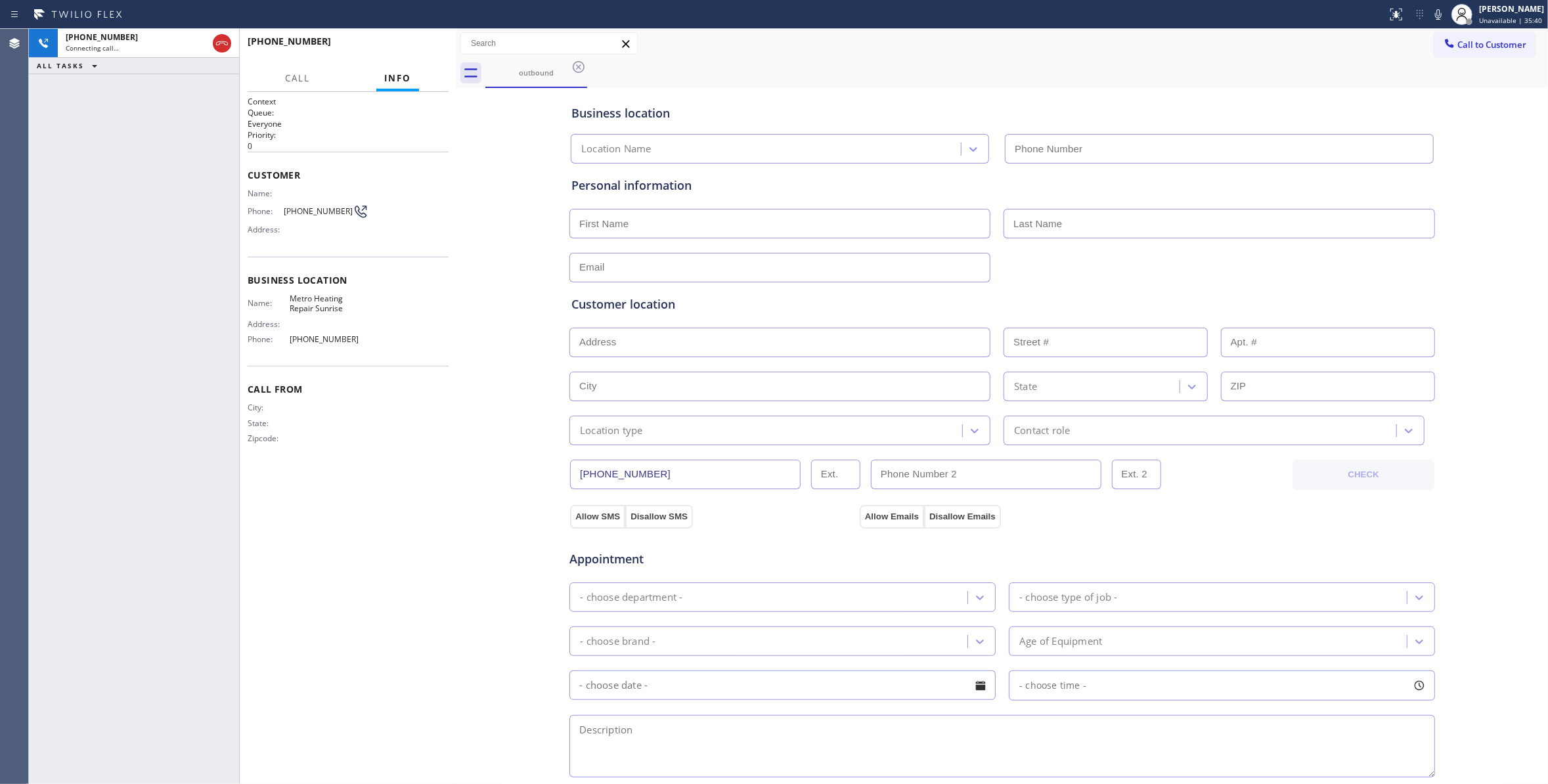
type input "[PHONE_NUMBER]"
click at [413, 50] on span "HANG UP" at bounding box center [417, 47] width 40 height 9
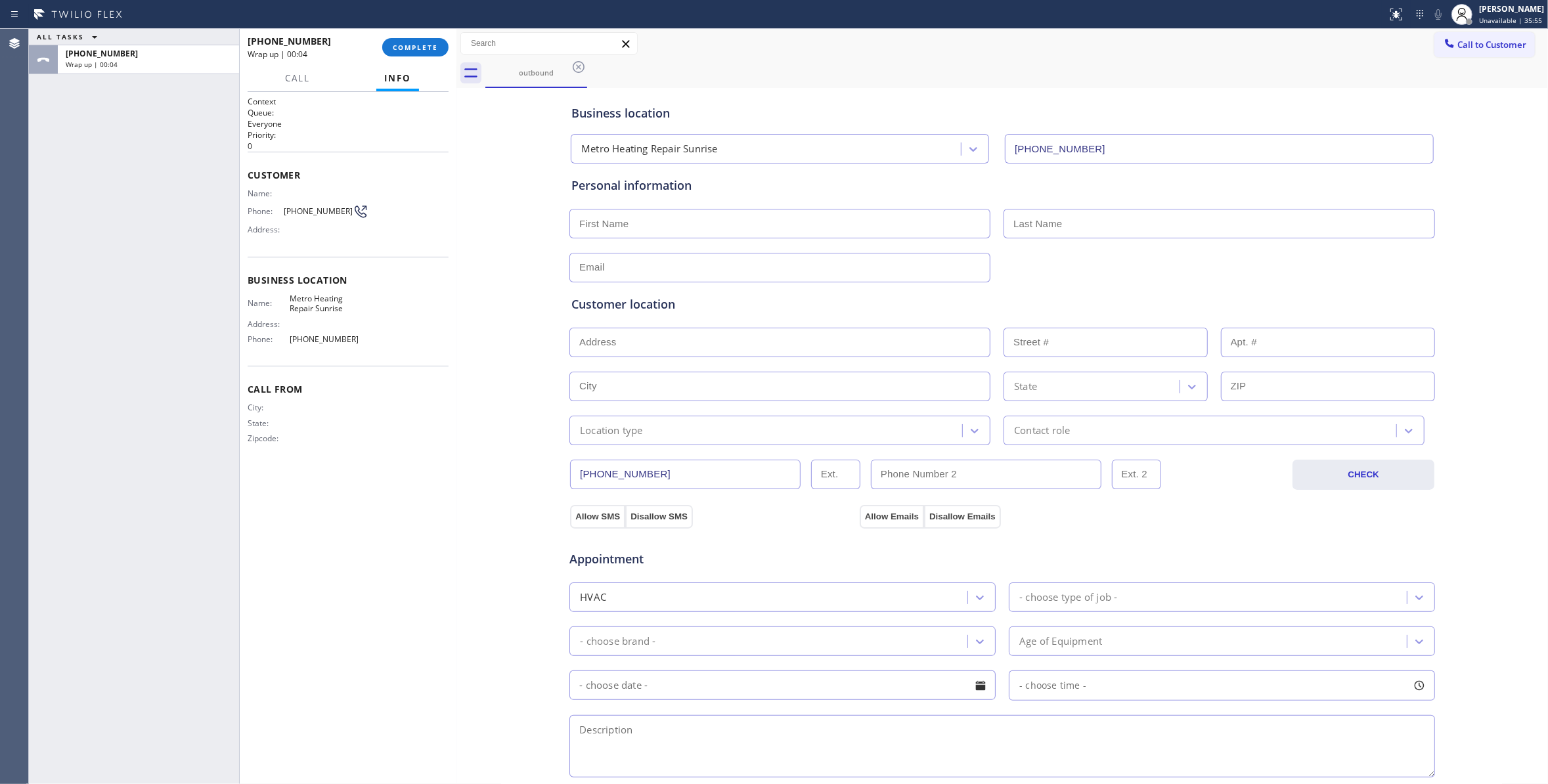
click at [410, 60] on div "[PHONE_NUMBER] Wrap up | 00:04 COMPLETE" at bounding box center [348, 47] width 201 height 34
click at [410, 59] on div "[PHONE_NUMBER] Wrap up | 00:05 COMPLETE" at bounding box center [348, 47] width 201 height 34
click at [408, 50] on span "COMPLETE" at bounding box center [415, 47] width 45 height 9
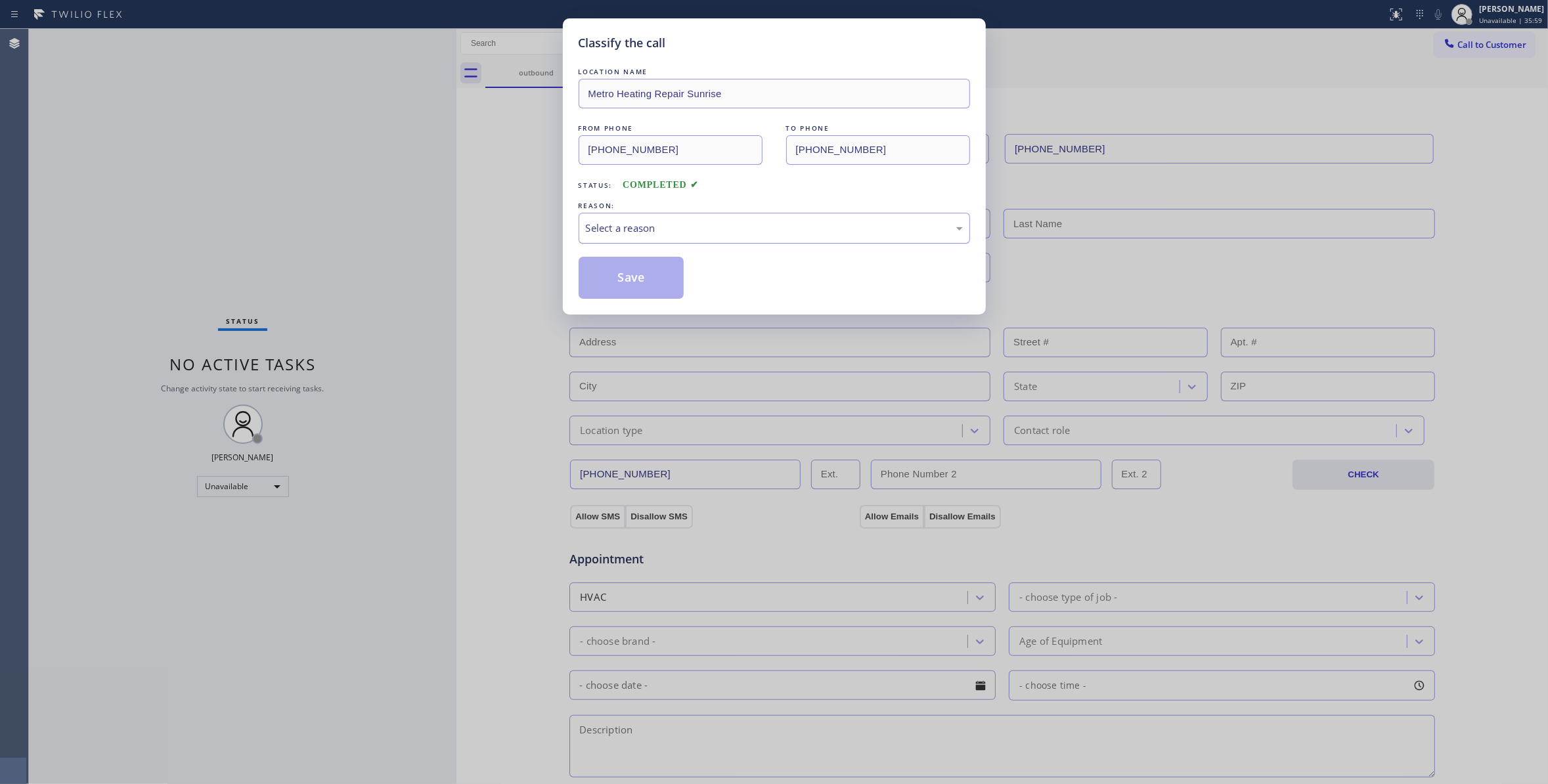
click at [655, 219] on div "Select a reason" at bounding box center [774, 228] width 391 height 31
click at [645, 277] on button "Save" at bounding box center [632, 277] width 106 height 42
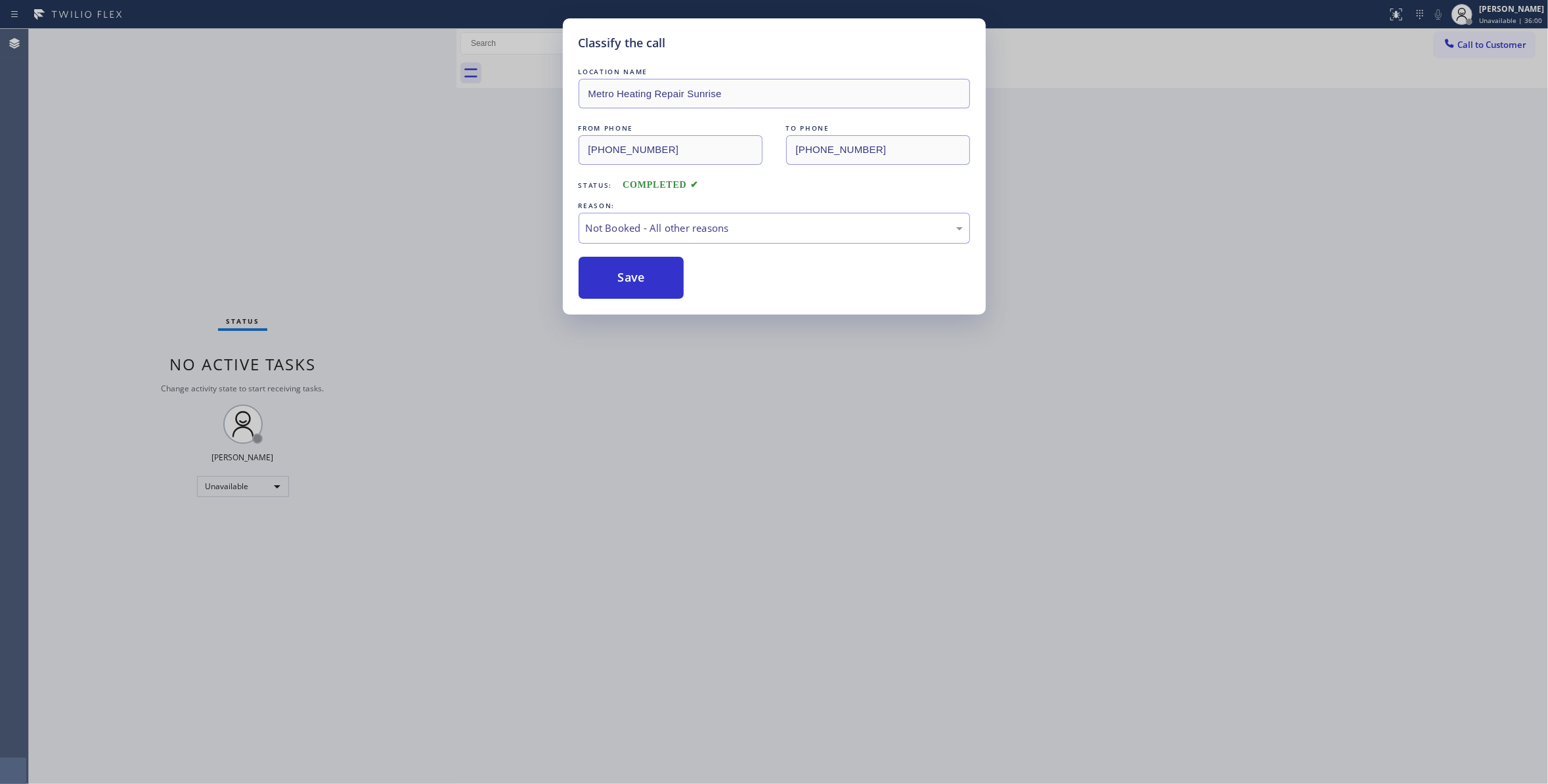
click at [645, 277] on button "Save" at bounding box center [632, 277] width 106 height 42
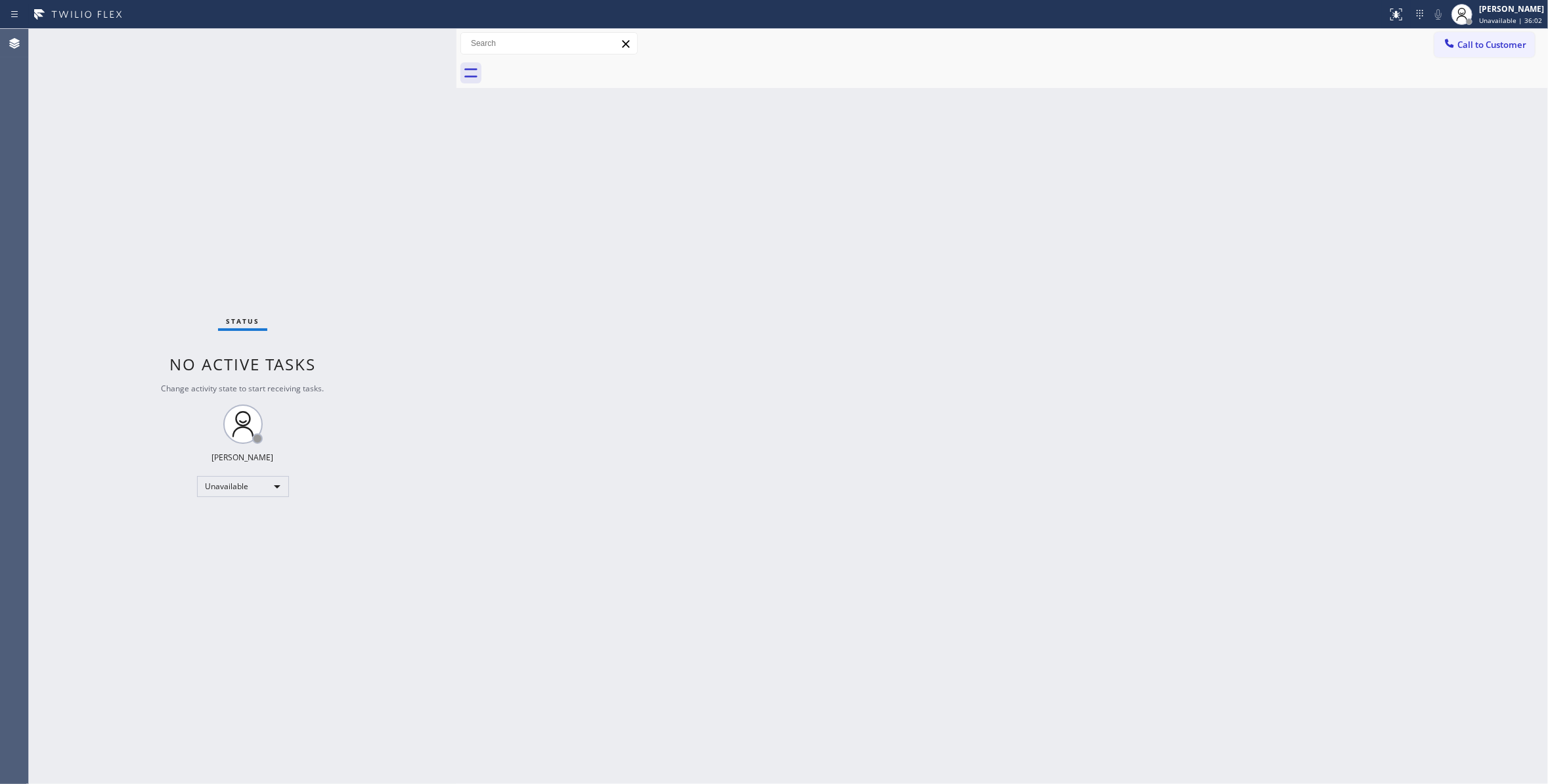
click at [1477, 46] on span "Call to Customer" at bounding box center [1491, 44] width 69 height 12
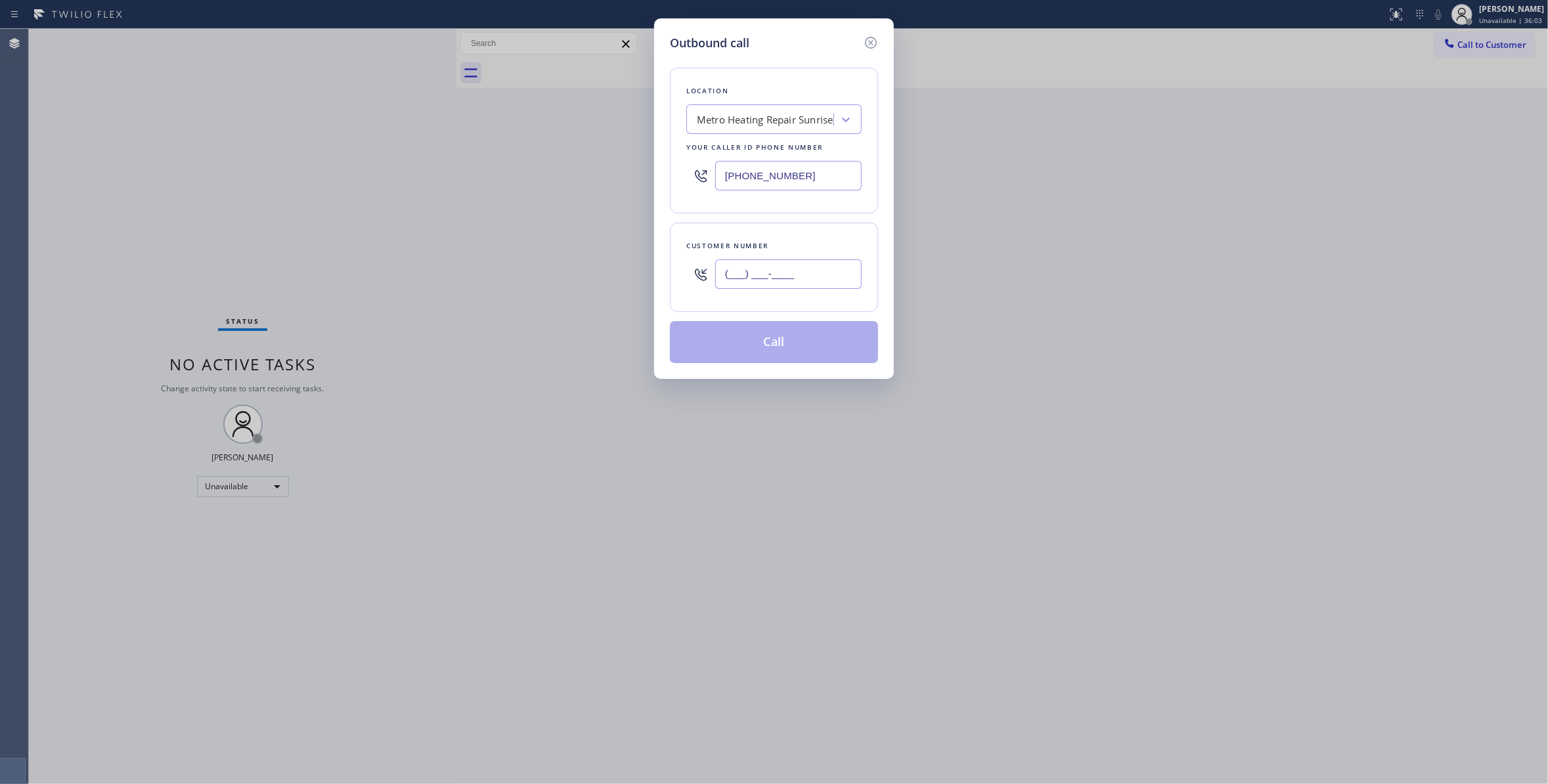
click at [804, 273] on input "(___) ___-____" at bounding box center [787, 273] width 146 height 29
paste input "954) 676-7903"
type input "[PHONE_NUMBER]"
click at [769, 335] on button "Call" at bounding box center [773, 341] width 208 height 42
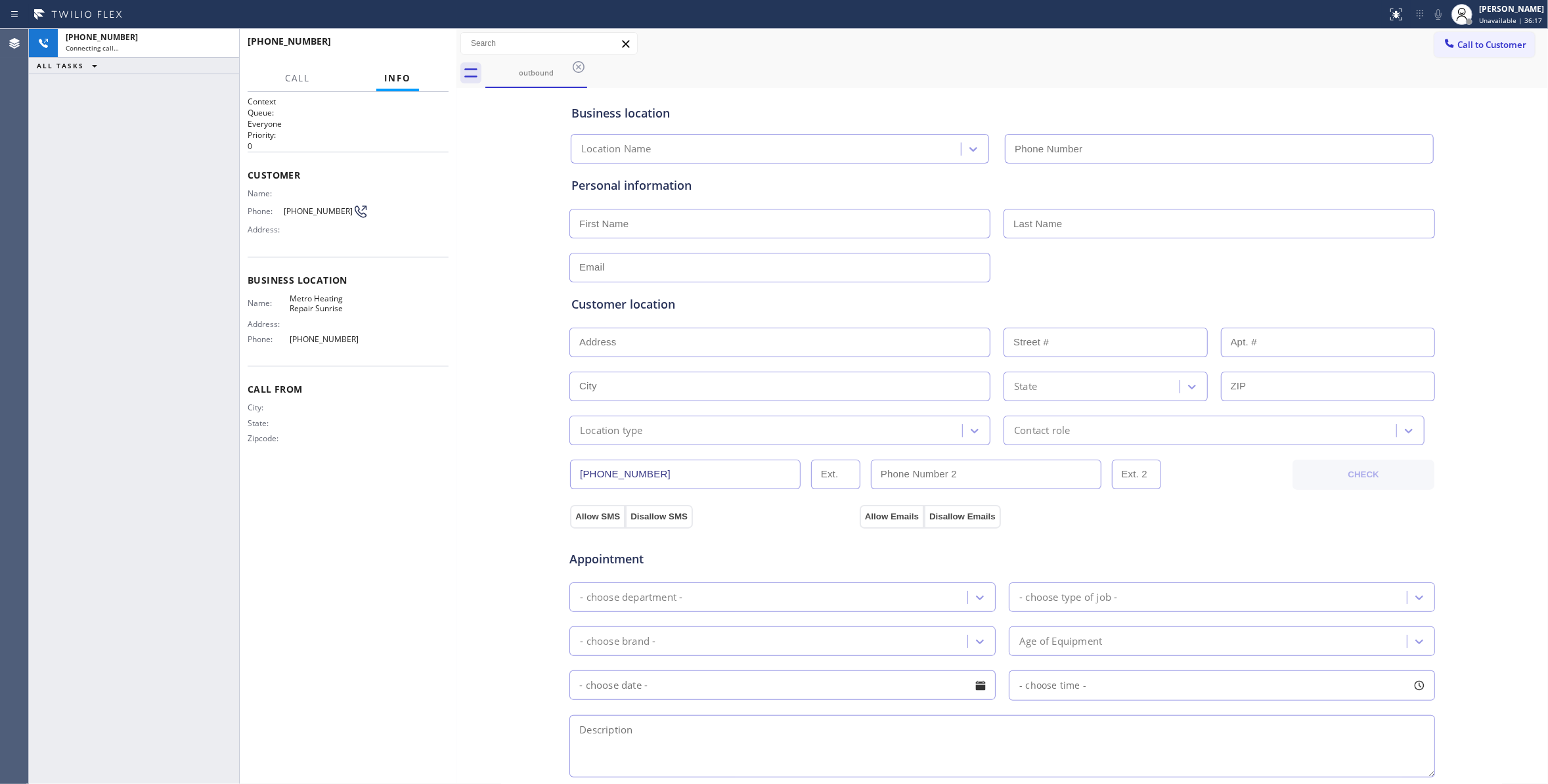
type input "[PHONE_NUMBER]"
click at [226, 42] on icon at bounding box center [221, 43] width 12 height 4
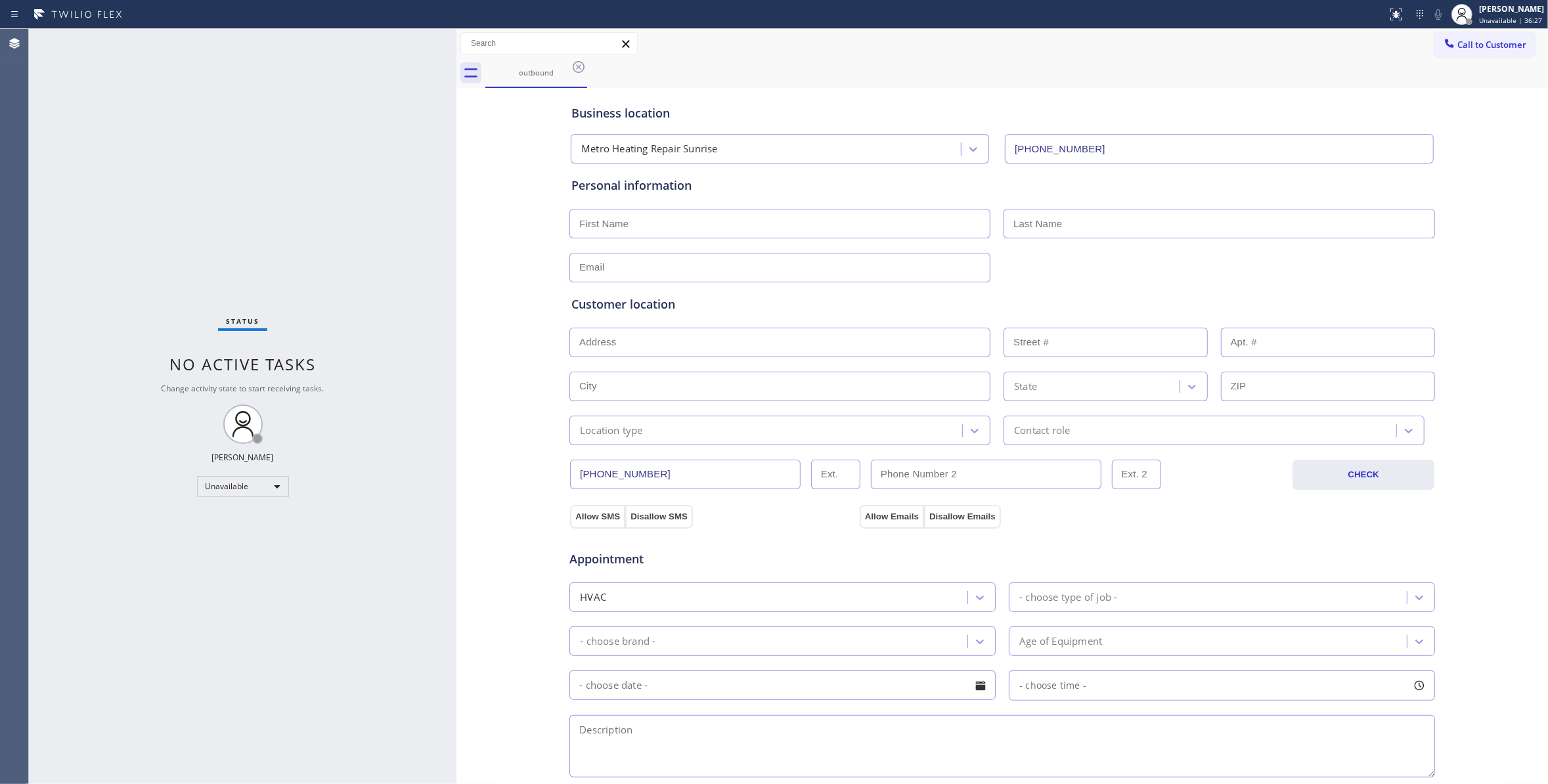
click at [580, 68] on icon at bounding box center [578, 66] width 12 height 12
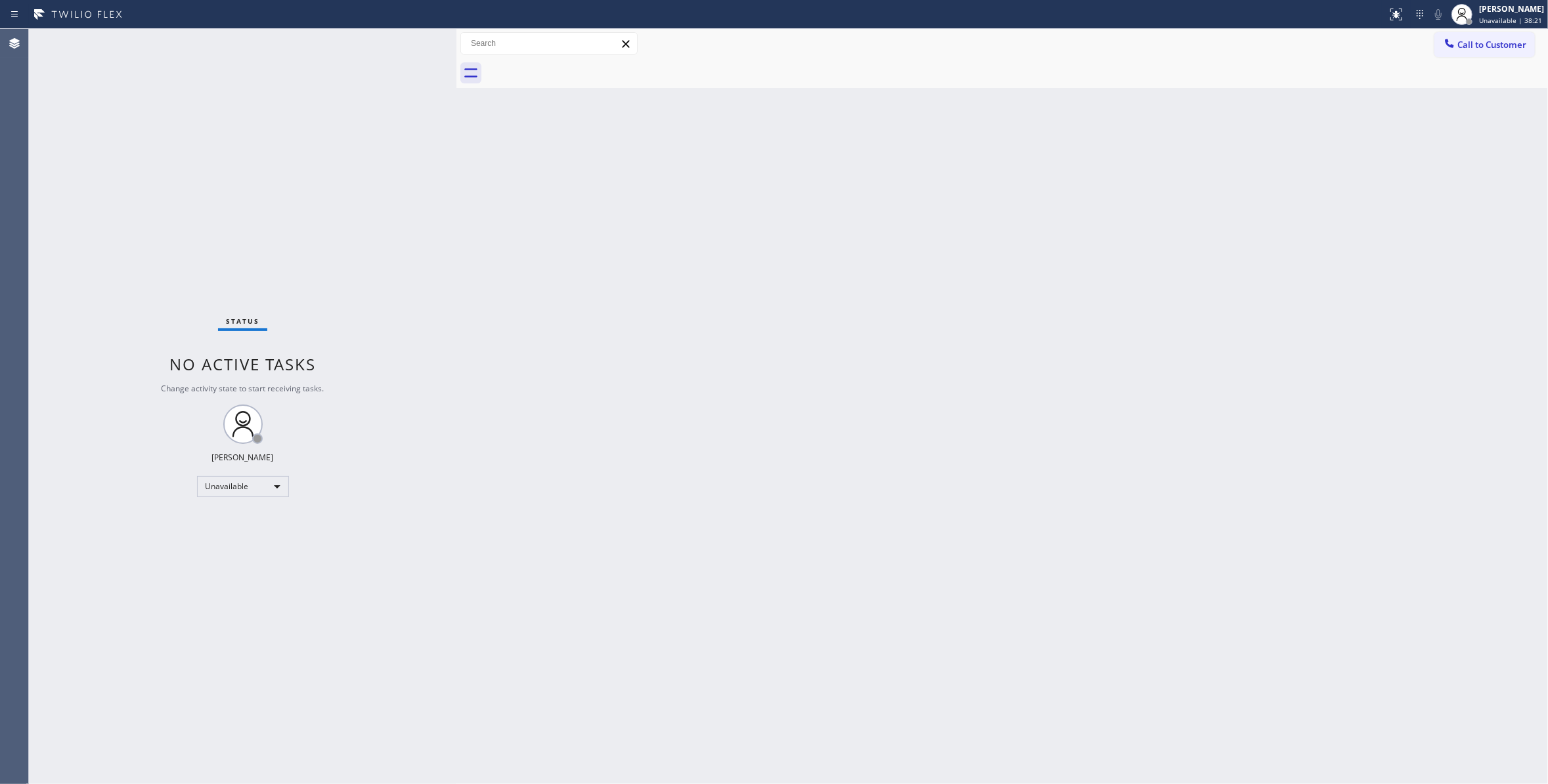
click at [315, 675] on div "Status No active tasks Change activity state to start receiving tasks. [PERSON_…" at bounding box center [243, 406] width 428 height 755
click at [1467, 59] on div at bounding box center [1017, 73] width 1063 height 29
click at [1482, 40] on span "Call to Customer" at bounding box center [1491, 44] width 69 height 12
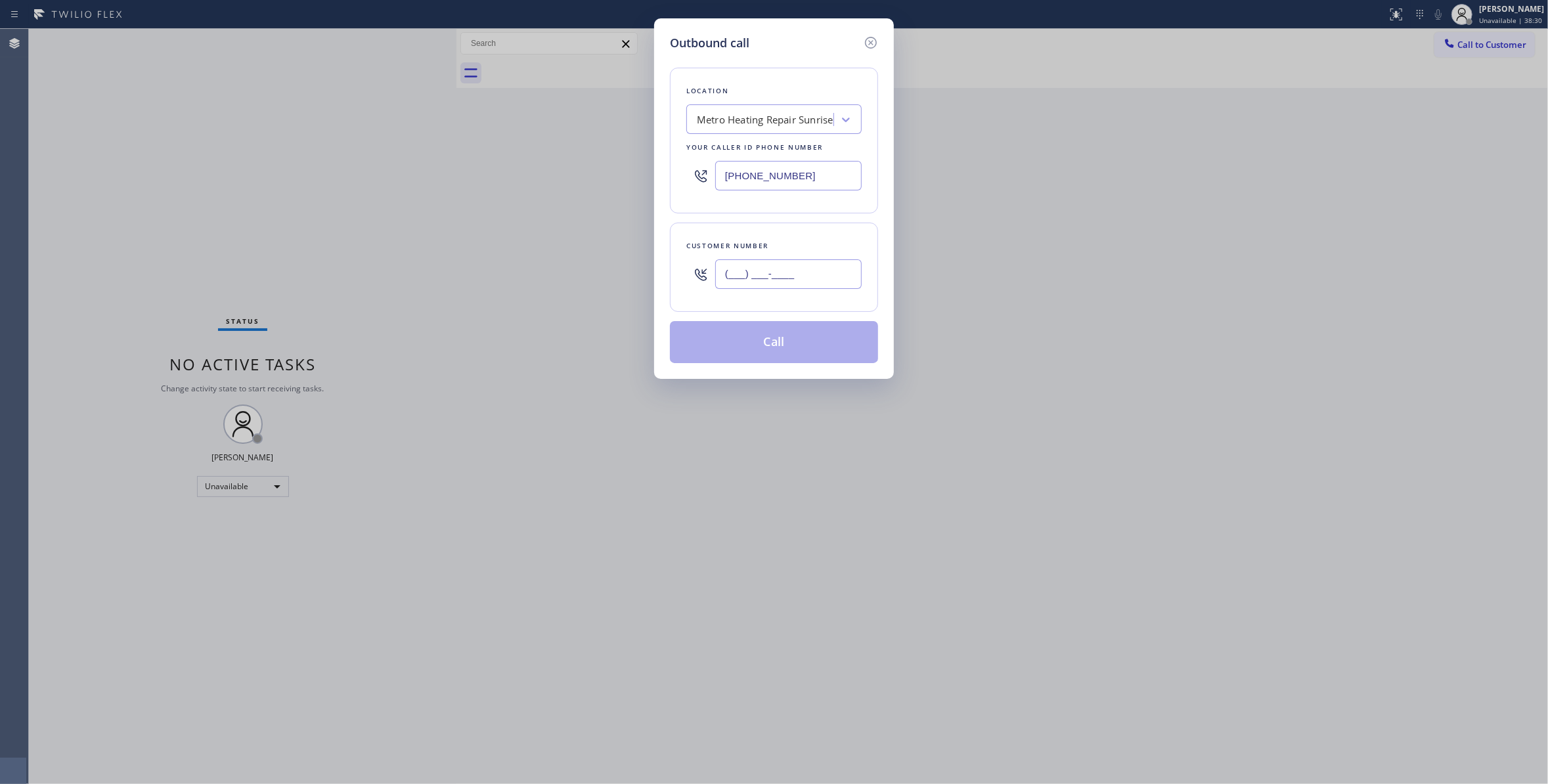
click at [755, 273] on input "(___) ___-____" at bounding box center [787, 273] width 146 height 29
paste input "954) 676-7903"
type input "[PHONE_NUMBER]"
click at [741, 345] on button "Call" at bounding box center [773, 341] width 208 height 42
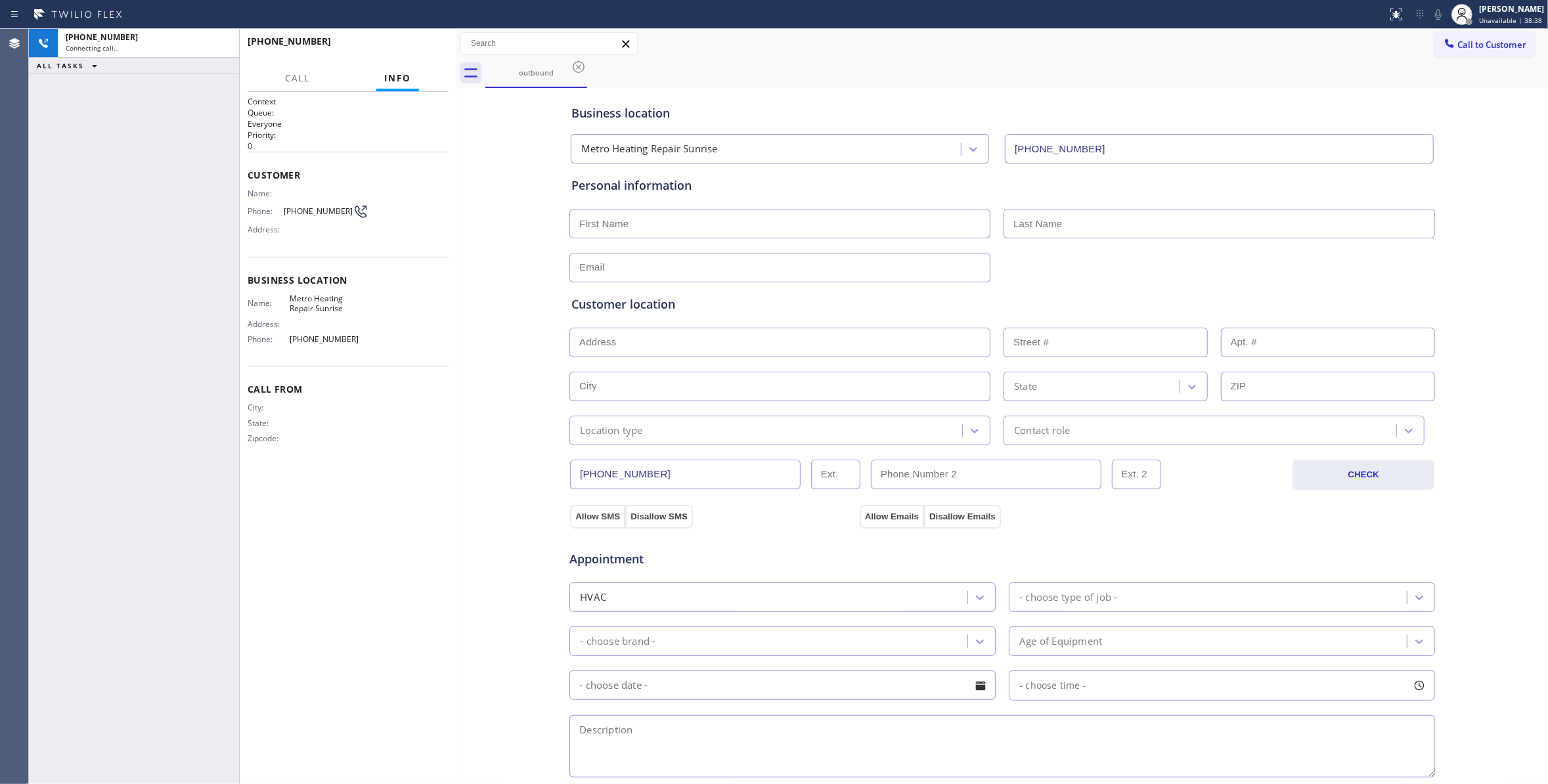
type input "[PHONE_NUMBER]"
click at [406, 51] on button "HANG UP" at bounding box center [417, 47] width 61 height 18
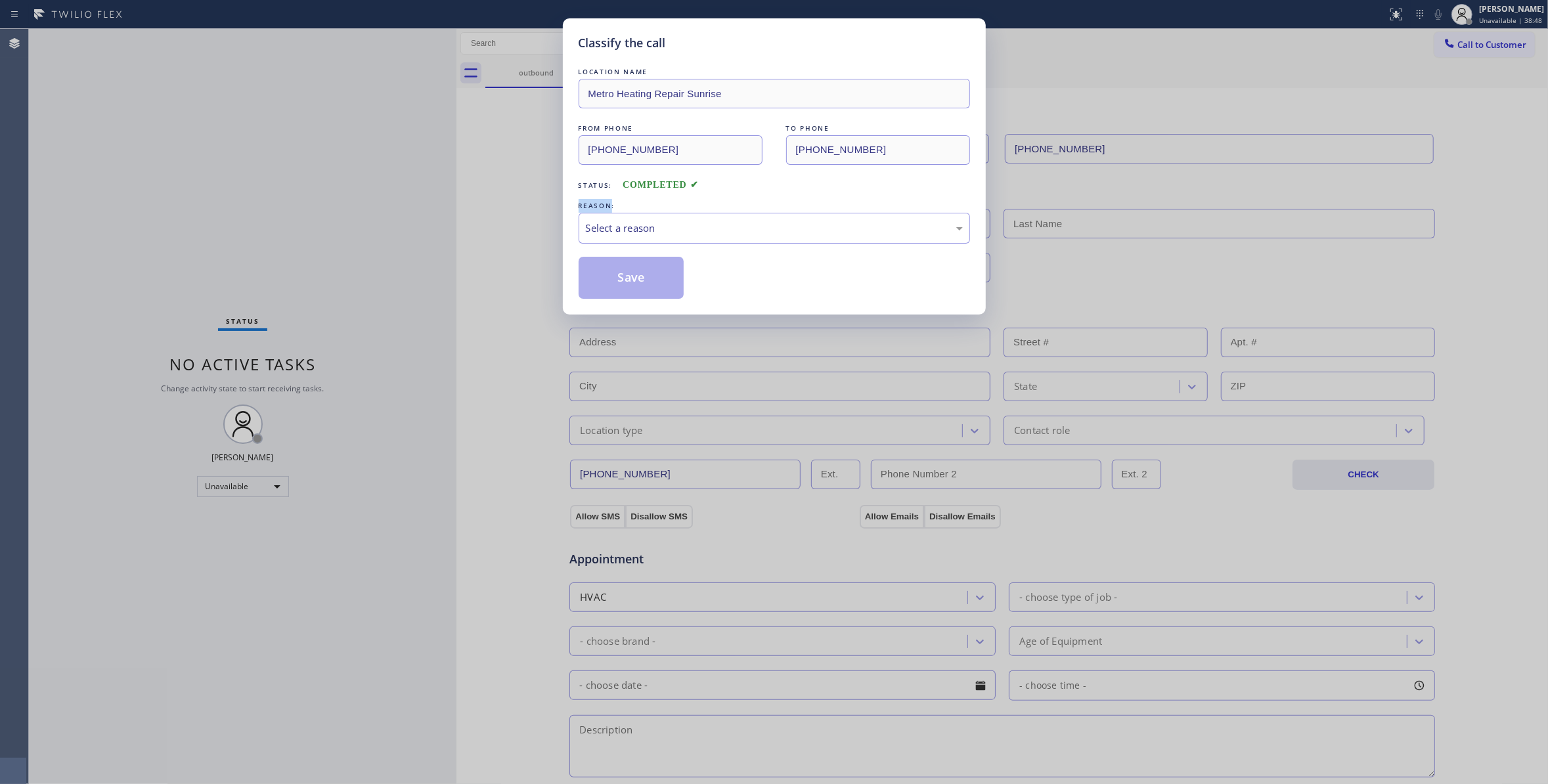
click at [327, 213] on div "Classify the call LOCATION NAME Metro Heating Repair Sunrise FROM PHONE [PHONE_…" at bounding box center [774, 392] width 1548 height 784
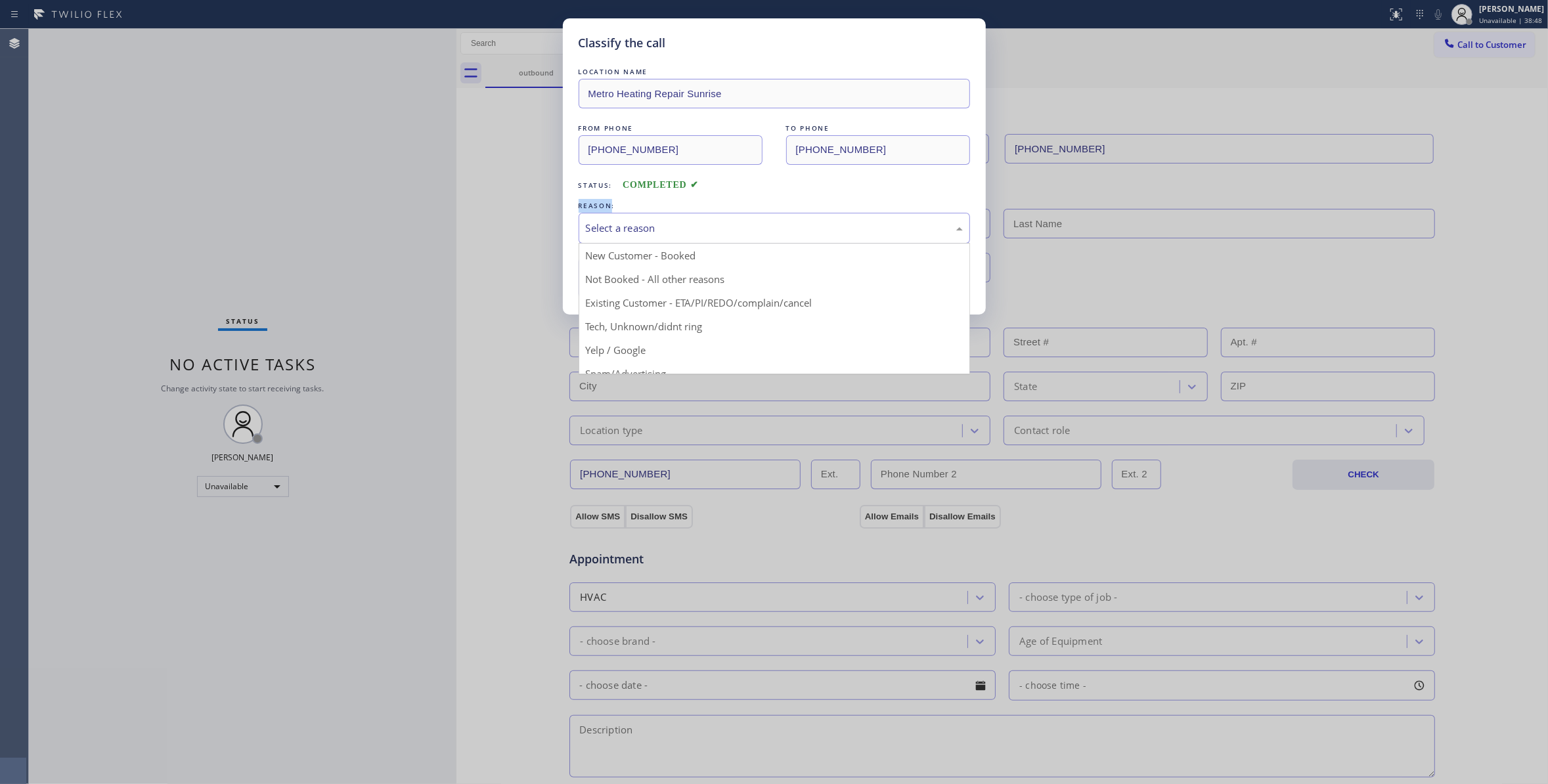
click at [642, 221] on div "Select a reason" at bounding box center [774, 228] width 377 height 15
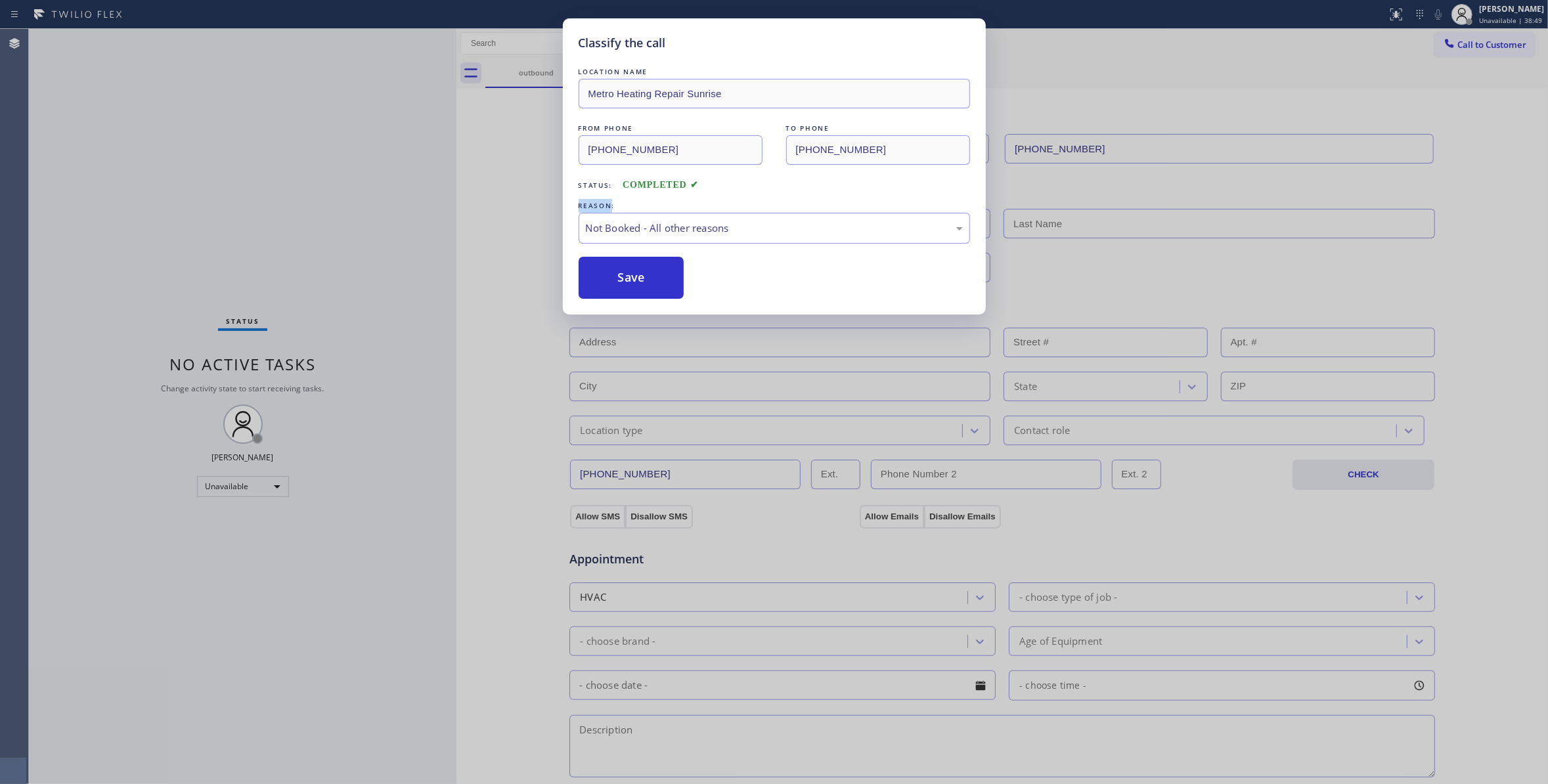
click at [634, 277] on button "Save" at bounding box center [632, 277] width 106 height 42
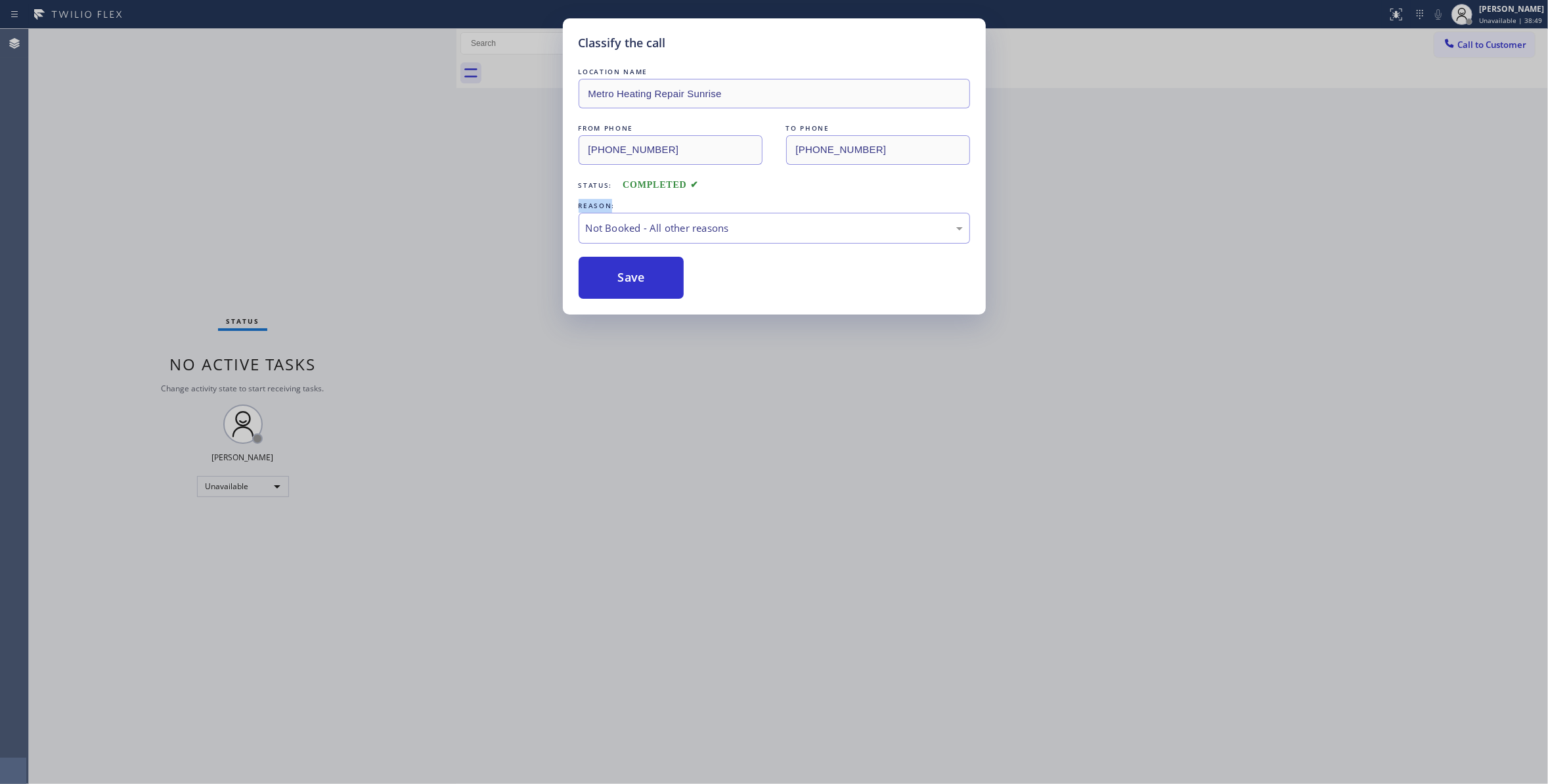
drag, startPoint x: 634, startPoint y: 277, endPoint x: 1203, endPoint y: 111, distance: 592.7
click at [636, 277] on button "Save" at bounding box center [632, 277] width 106 height 42
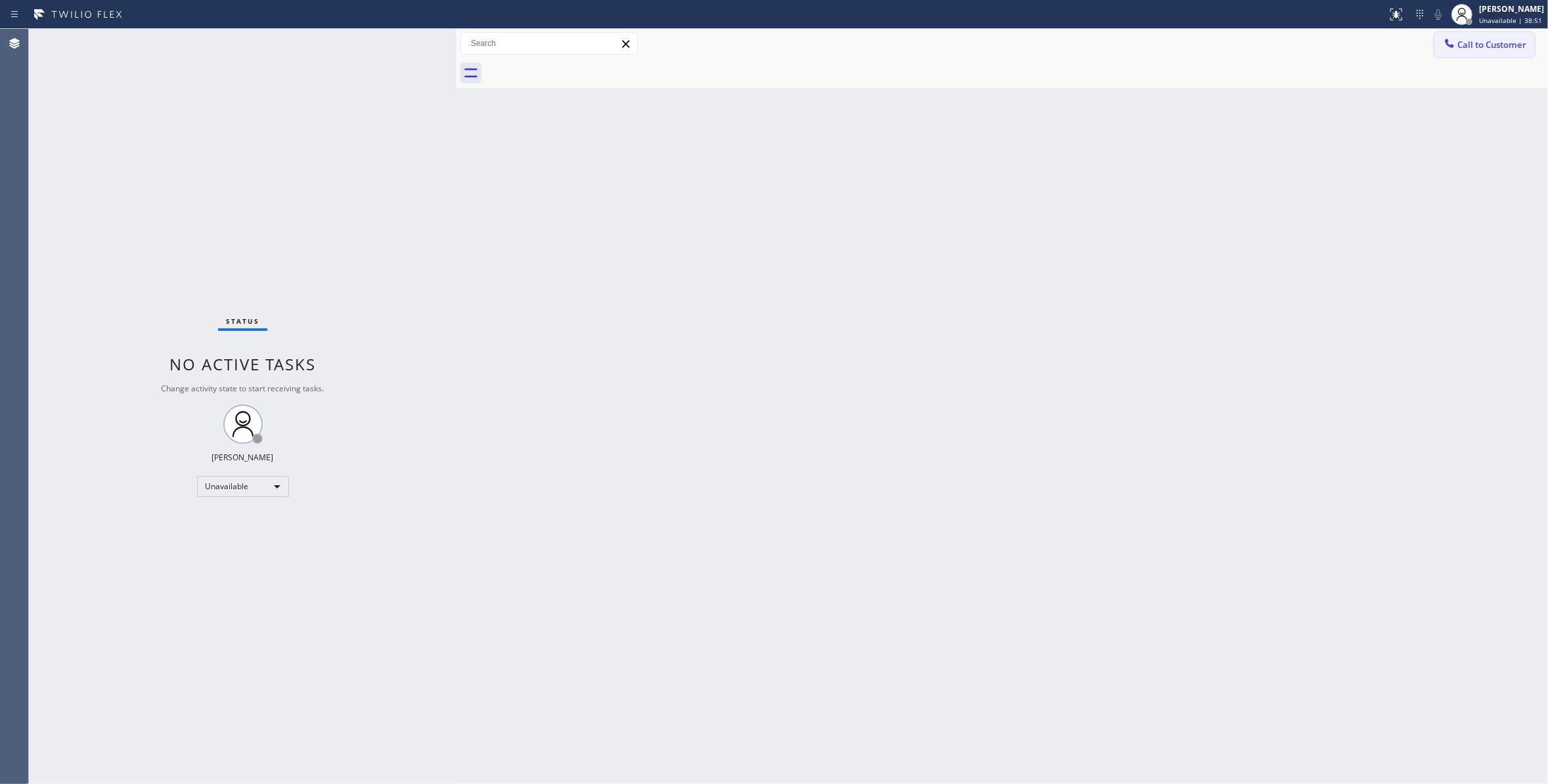
click at [1474, 42] on span "Call to Customer" at bounding box center [1491, 44] width 69 height 12
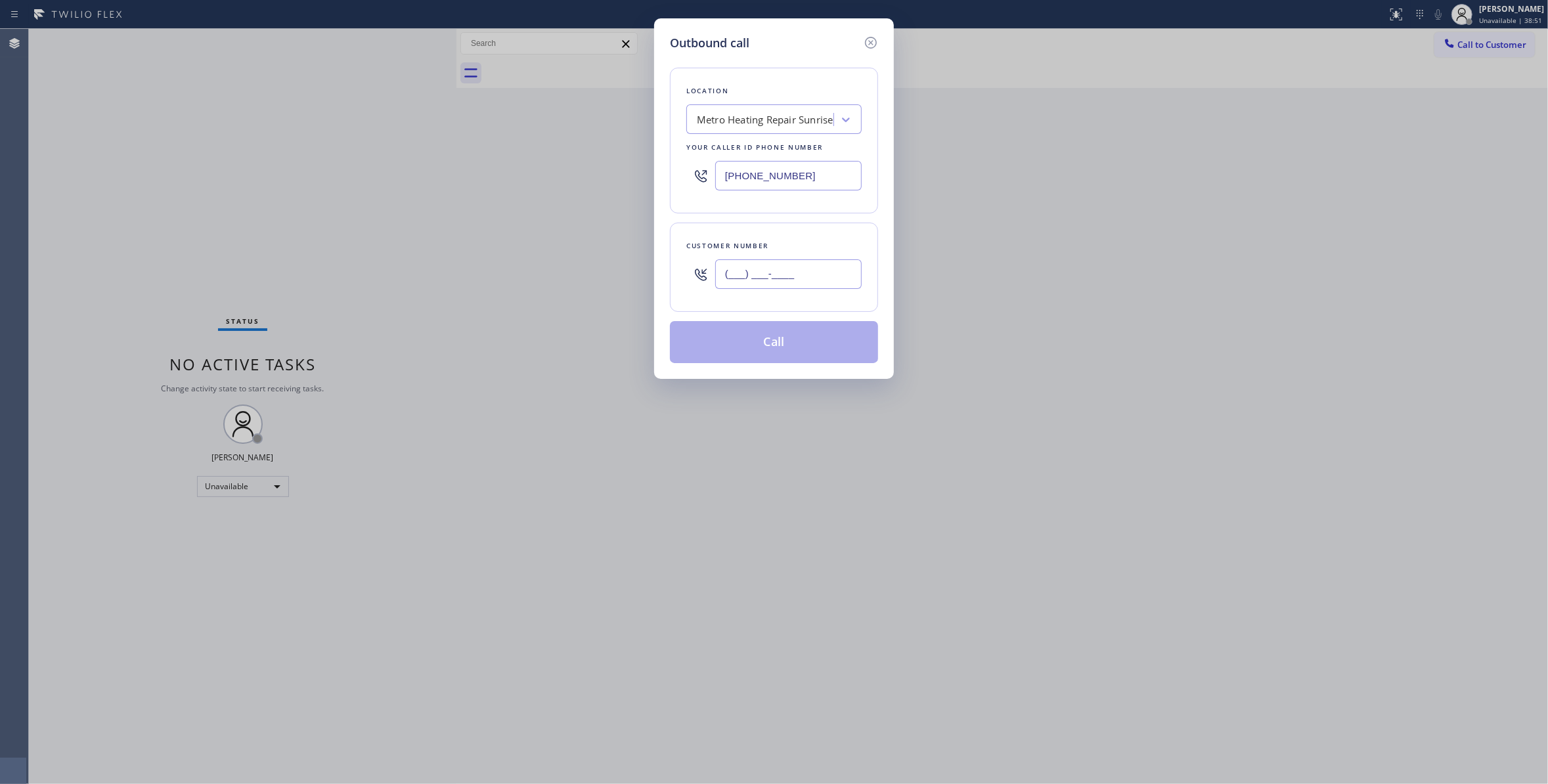
click at [801, 266] on input "(___) ___-____" at bounding box center [787, 273] width 146 height 29
paste input "954) 676-7903"
type input "[PHONE_NUMBER]"
click at [776, 353] on button "Call" at bounding box center [773, 341] width 208 height 42
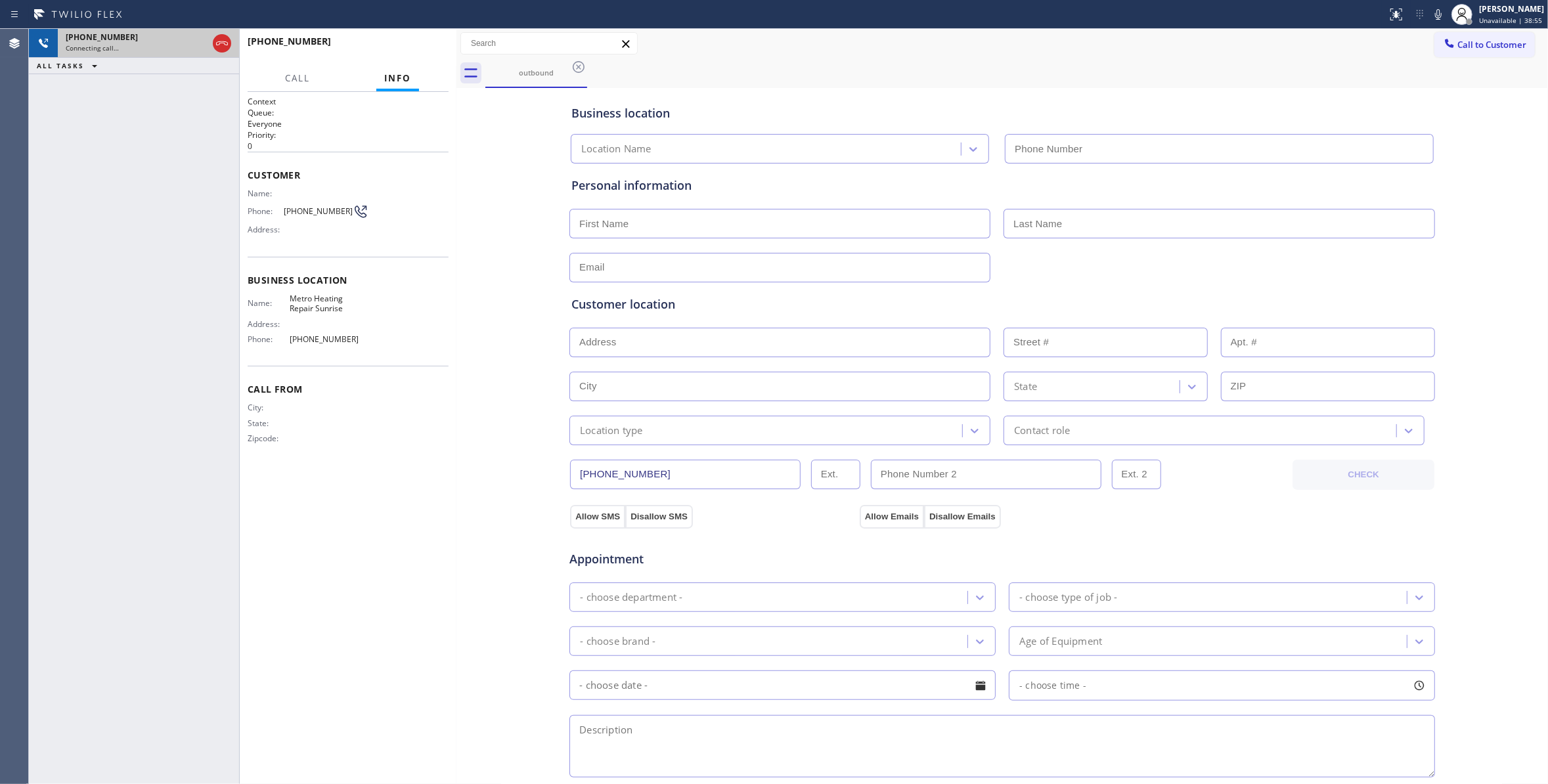
type input "[PHONE_NUMBER]"
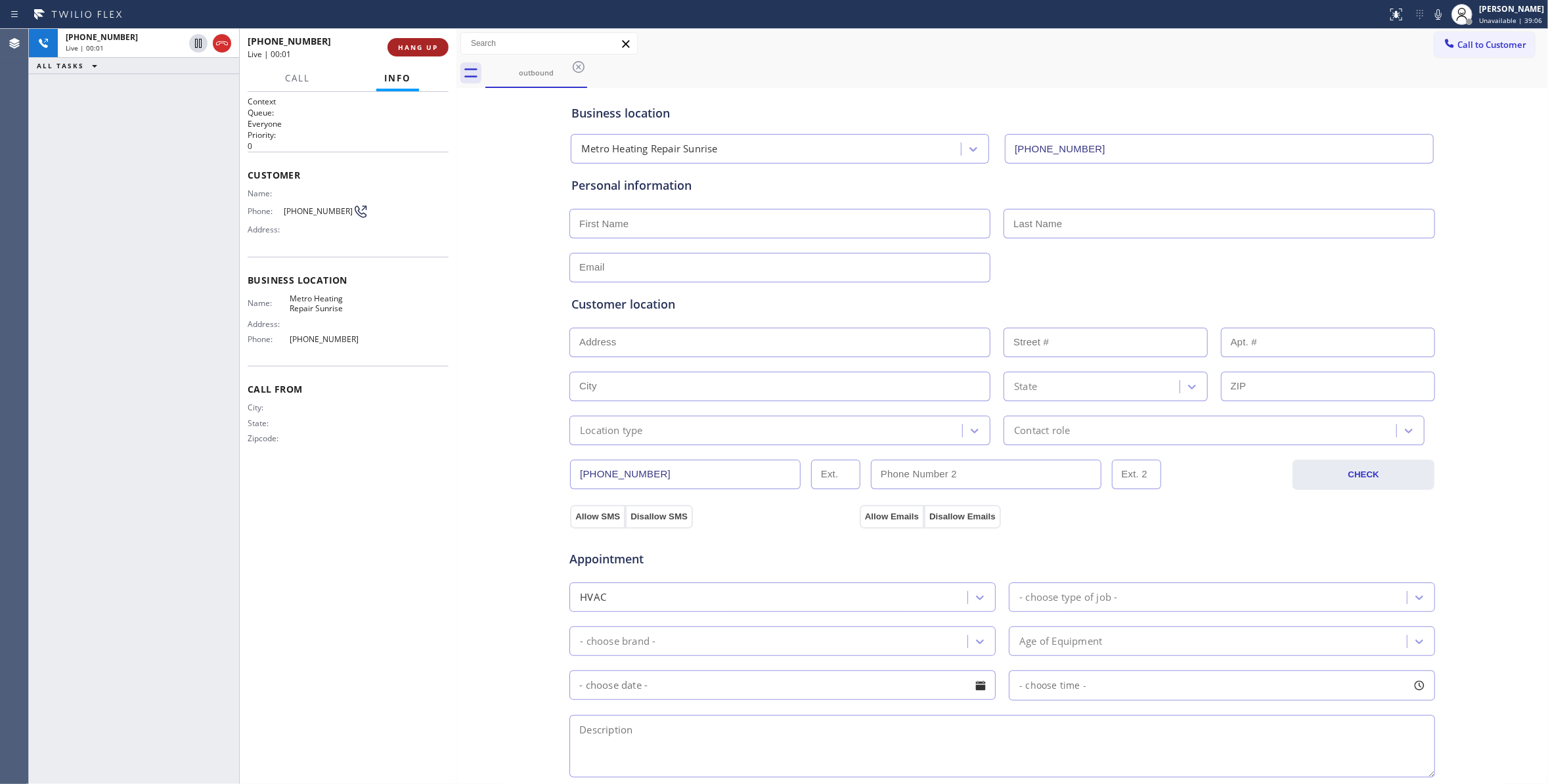
click at [401, 48] on span "HANG UP" at bounding box center [417, 47] width 40 height 9
click at [401, 48] on span "COMPLETE" at bounding box center [415, 47] width 45 height 9
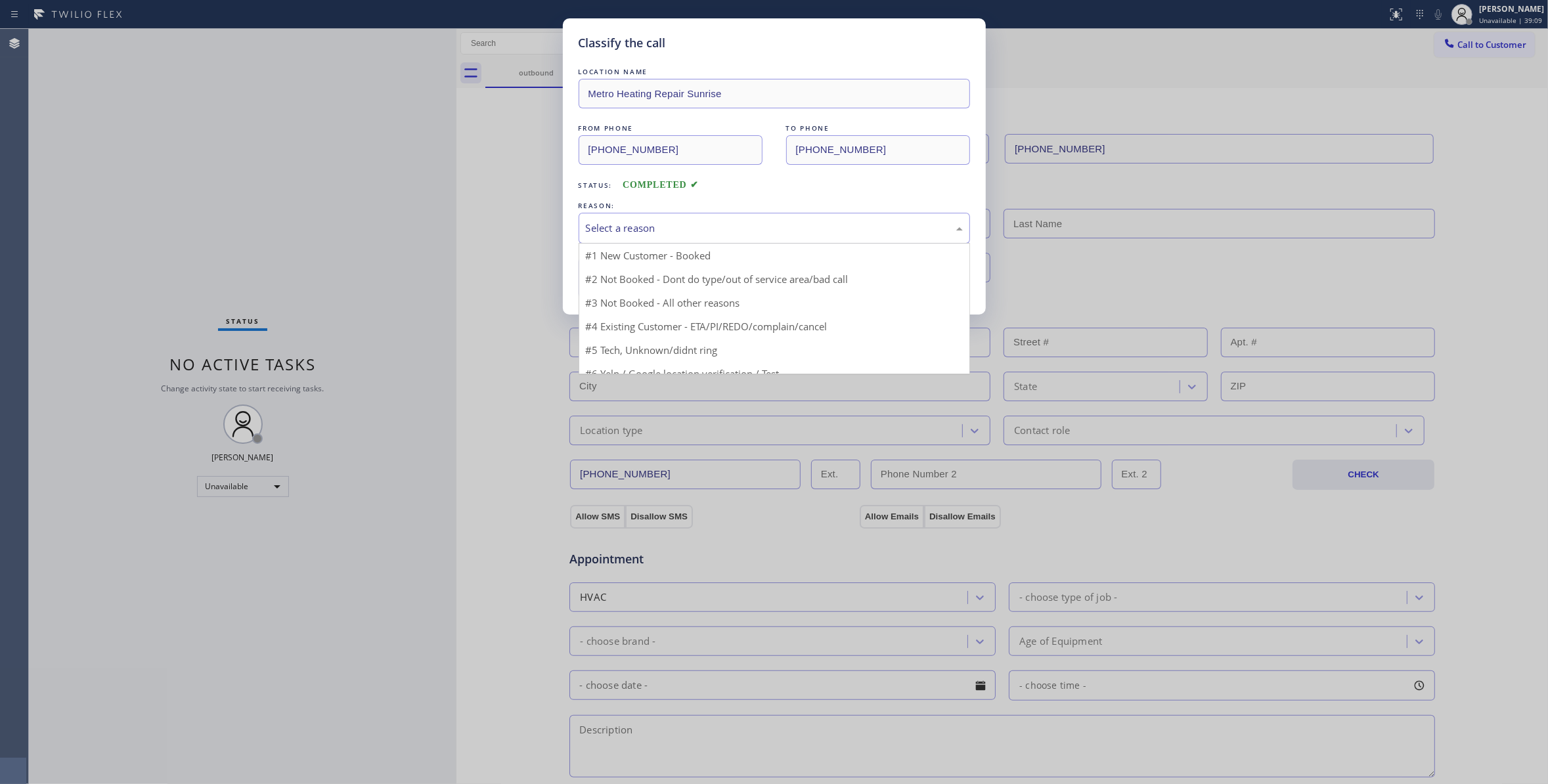
click at [632, 219] on div "Select a reason" at bounding box center [774, 228] width 391 height 31
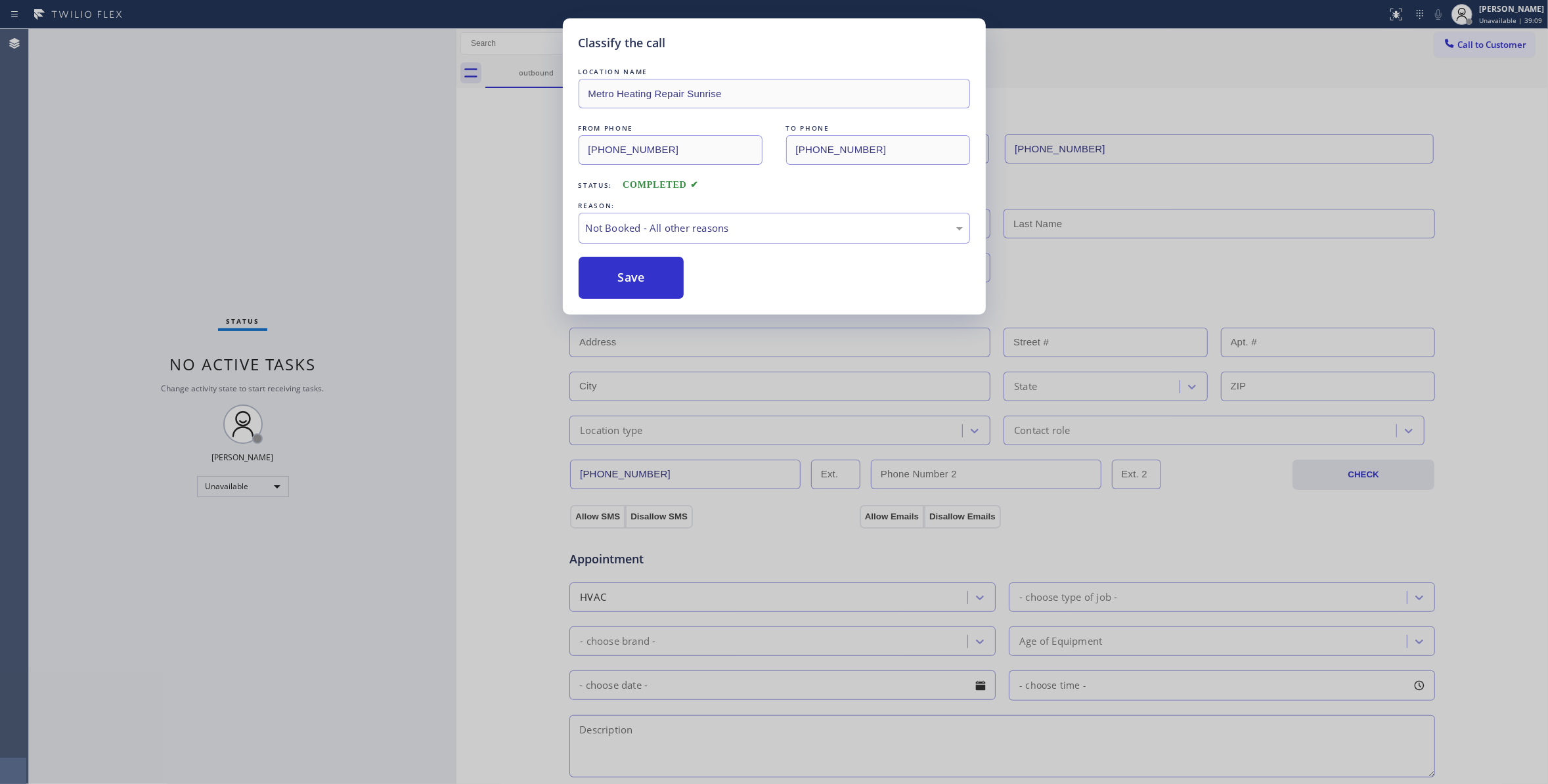
click at [632, 278] on button "Save" at bounding box center [632, 277] width 106 height 42
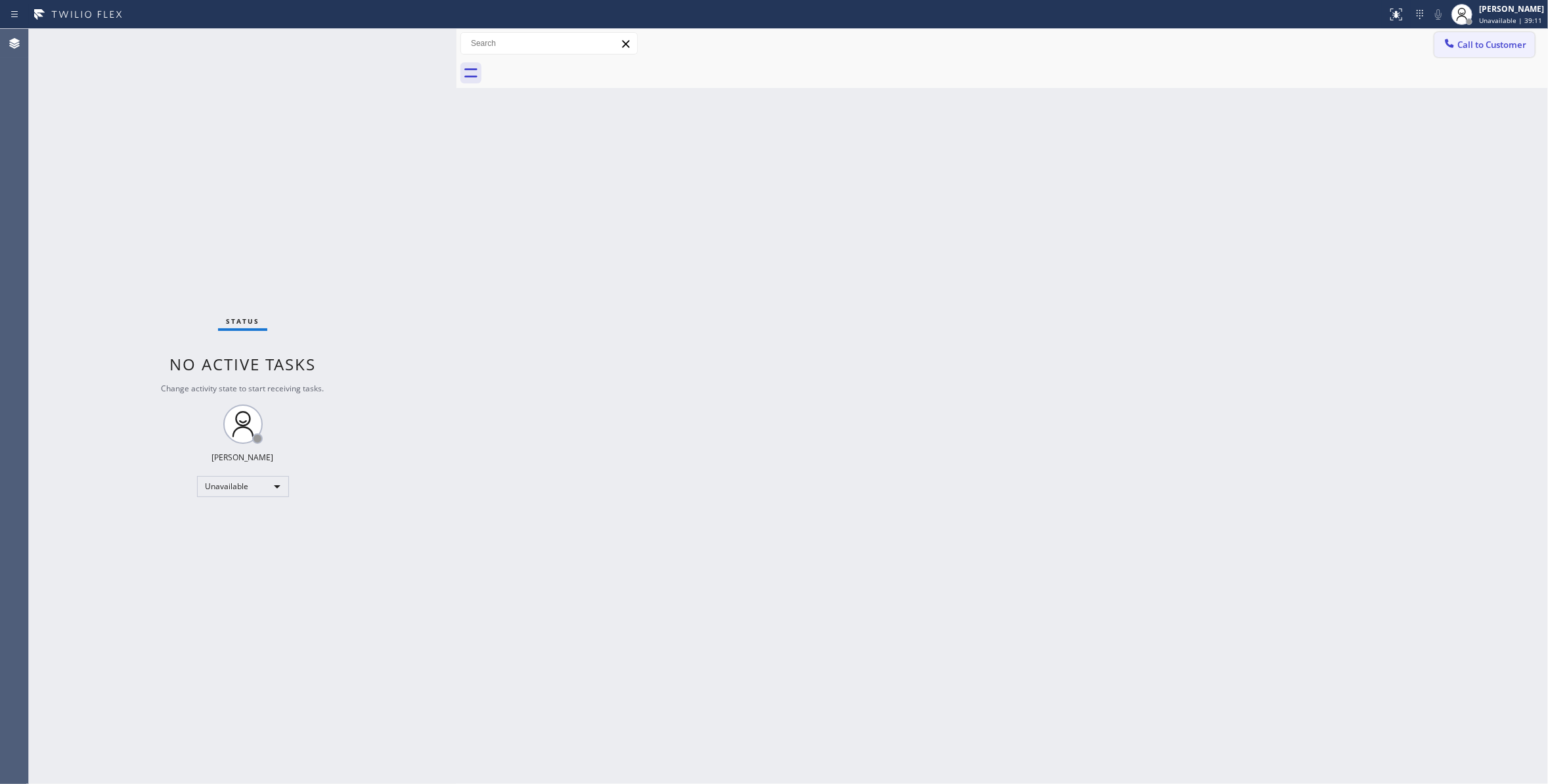
click at [1490, 47] on span "Call to Customer" at bounding box center [1491, 44] width 69 height 12
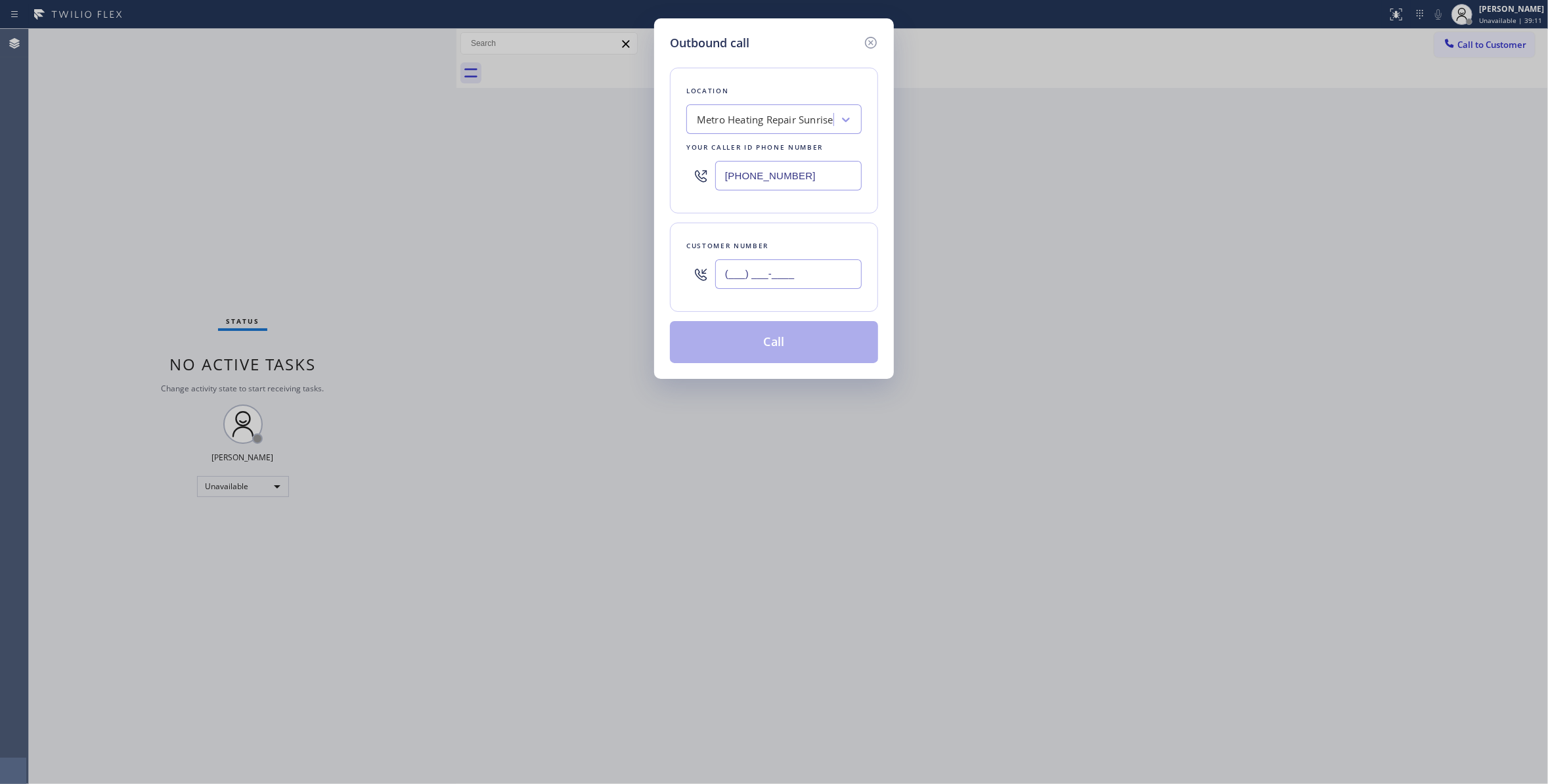
click at [802, 273] on input "(___) ___-____" at bounding box center [787, 273] width 146 height 29
paste input "954) 676-7903"
type input "[PHONE_NUMBER]"
click at [801, 343] on button "Call" at bounding box center [773, 341] width 208 height 42
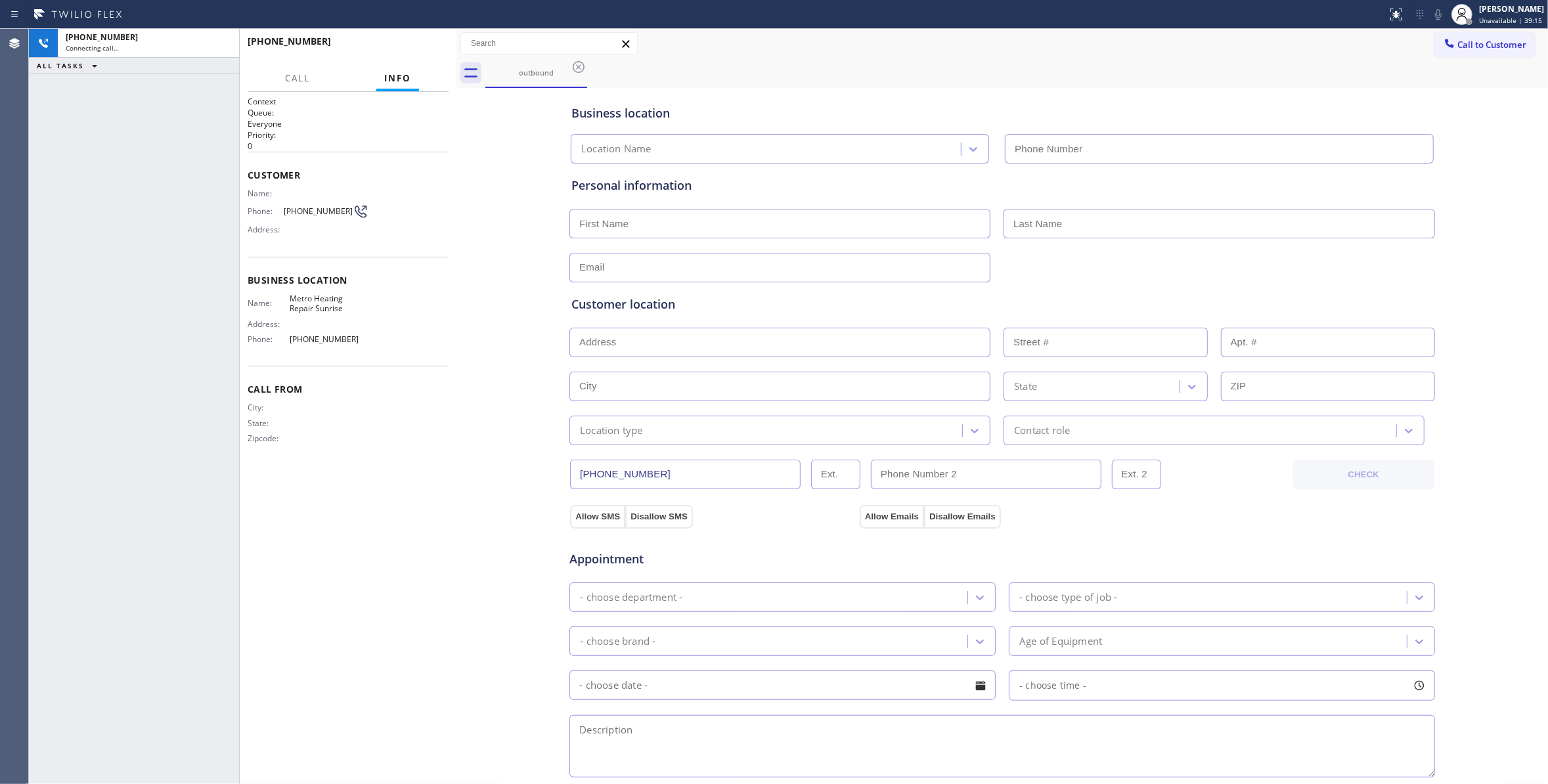
type input "[PHONE_NUMBER]"
click at [221, 47] on icon at bounding box center [222, 43] width 16 height 16
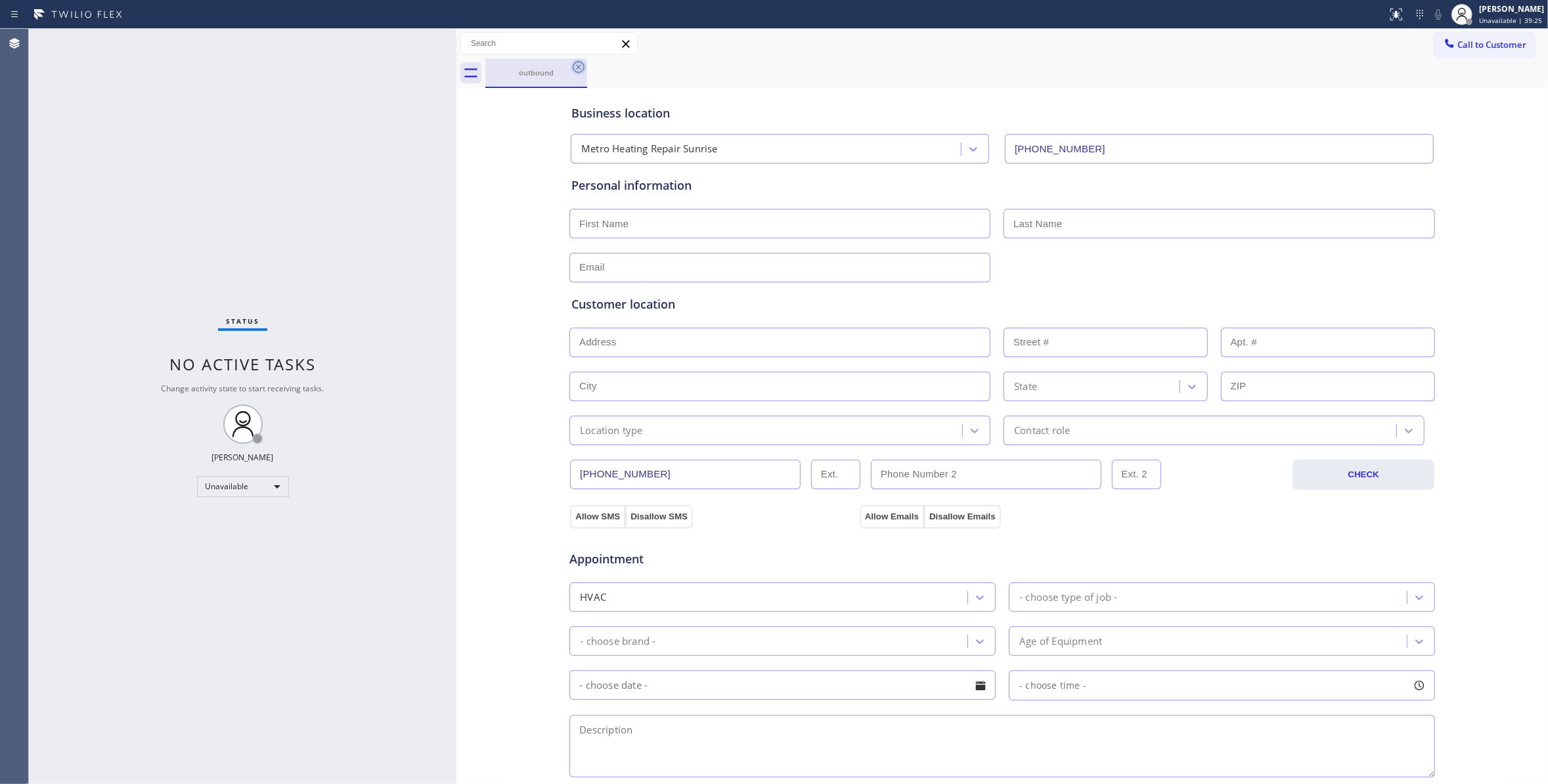
click at [576, 68] on icon at bounding box center [578, 66] width 12 height 12
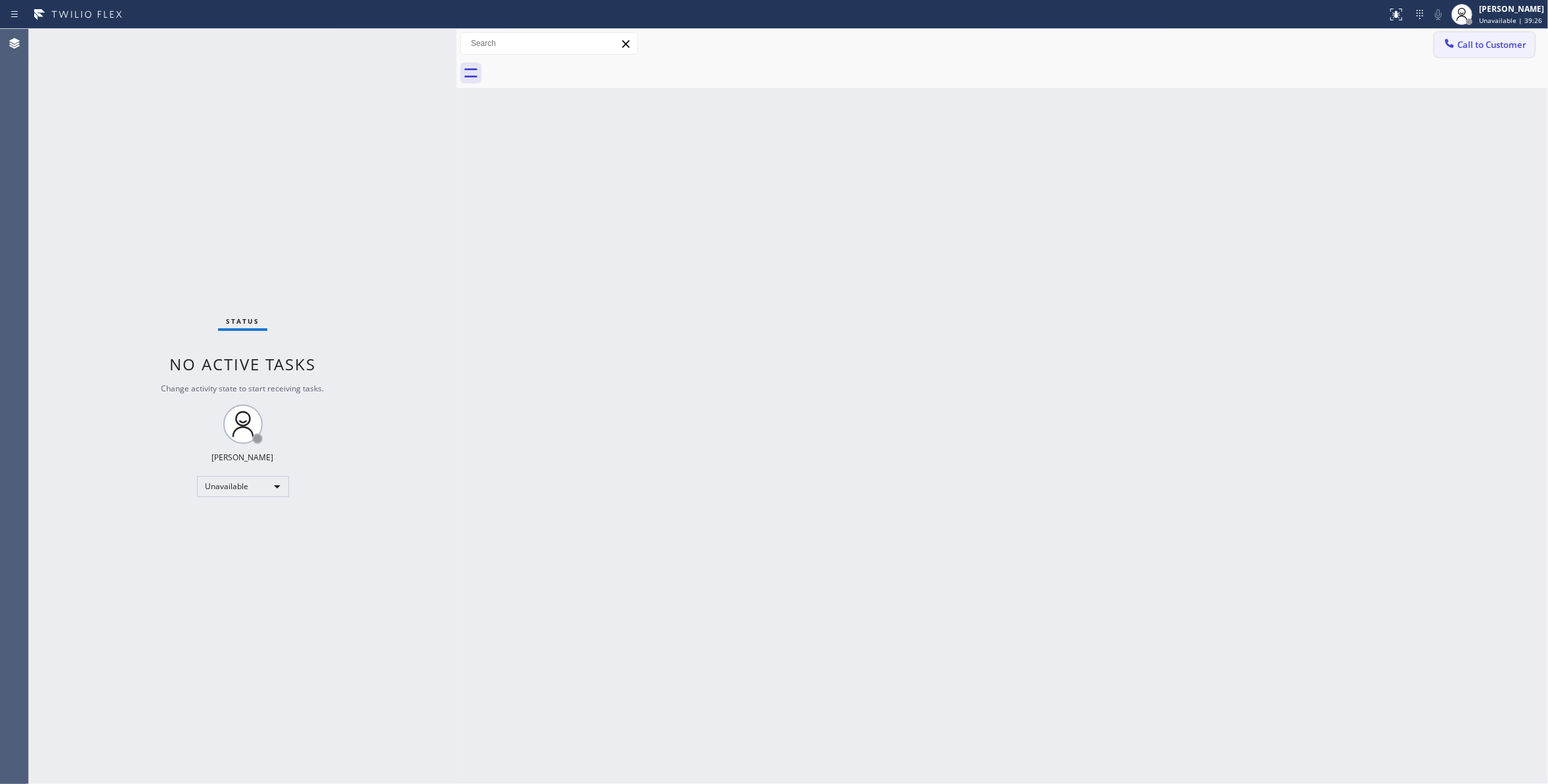
click at [1478, 48] on span "Call to Customer" at bounding box center [1491, 44] width 69 height 12
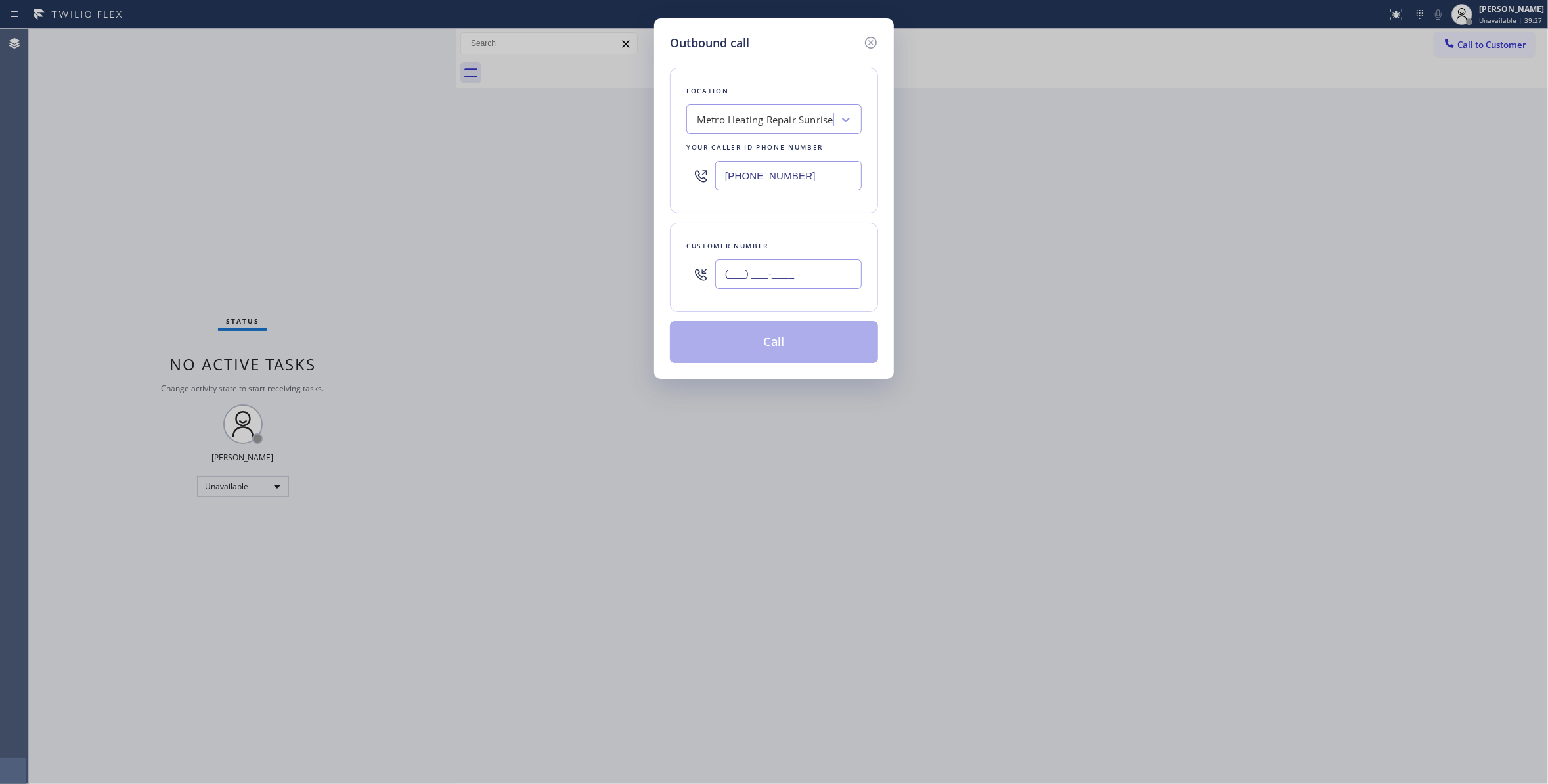
click at [746, 274] on input "(___) ___-____" at bounding box center [787, 273] width 146 height 29
paste input "954) 676-7903"
type input "[PHONE_NUMBER]"
click at [738, 345] on button "Call" at bounding box center [773, 341] width 208 height 42
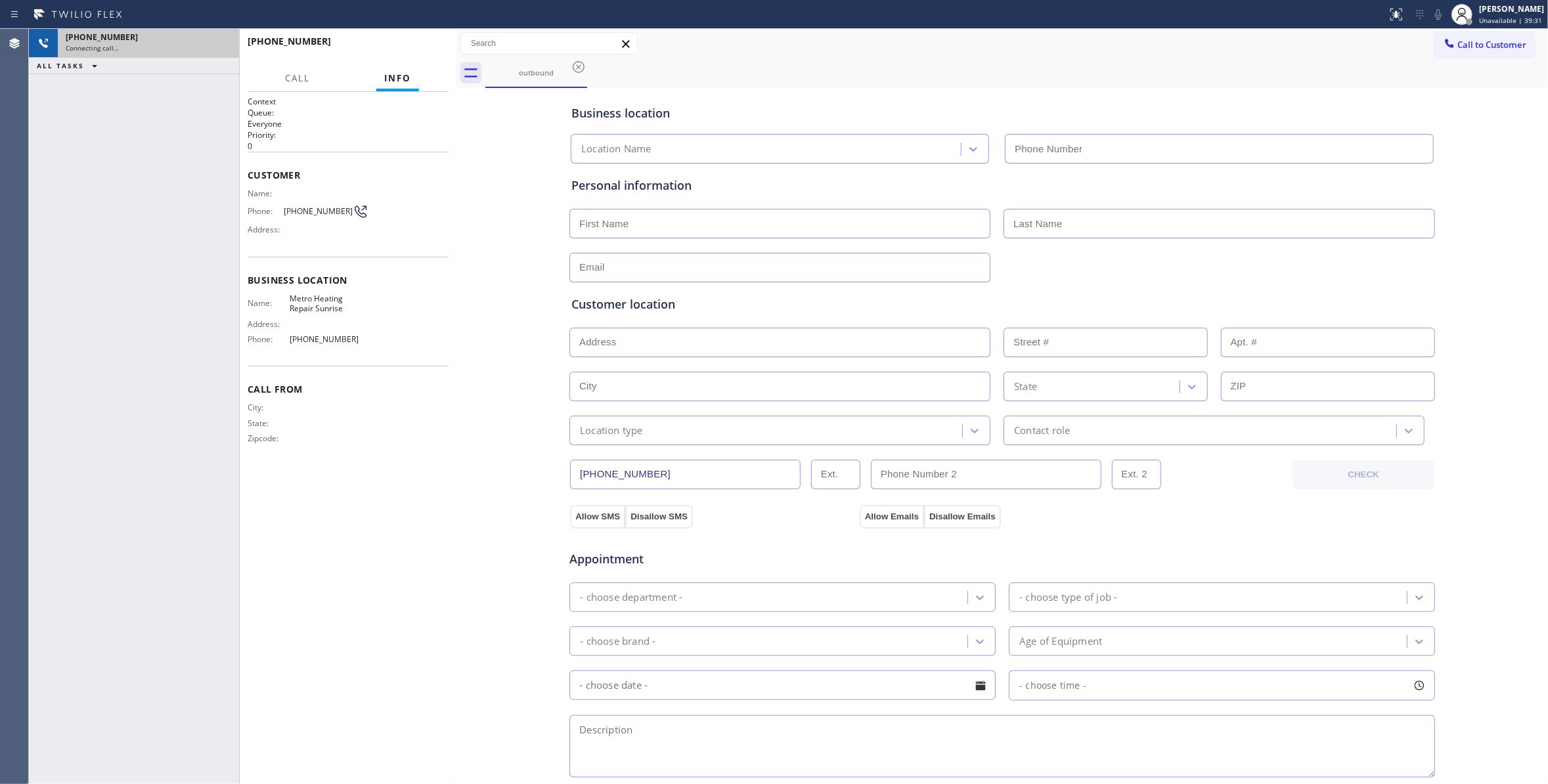
type input "[PHONE_NUMBER]"
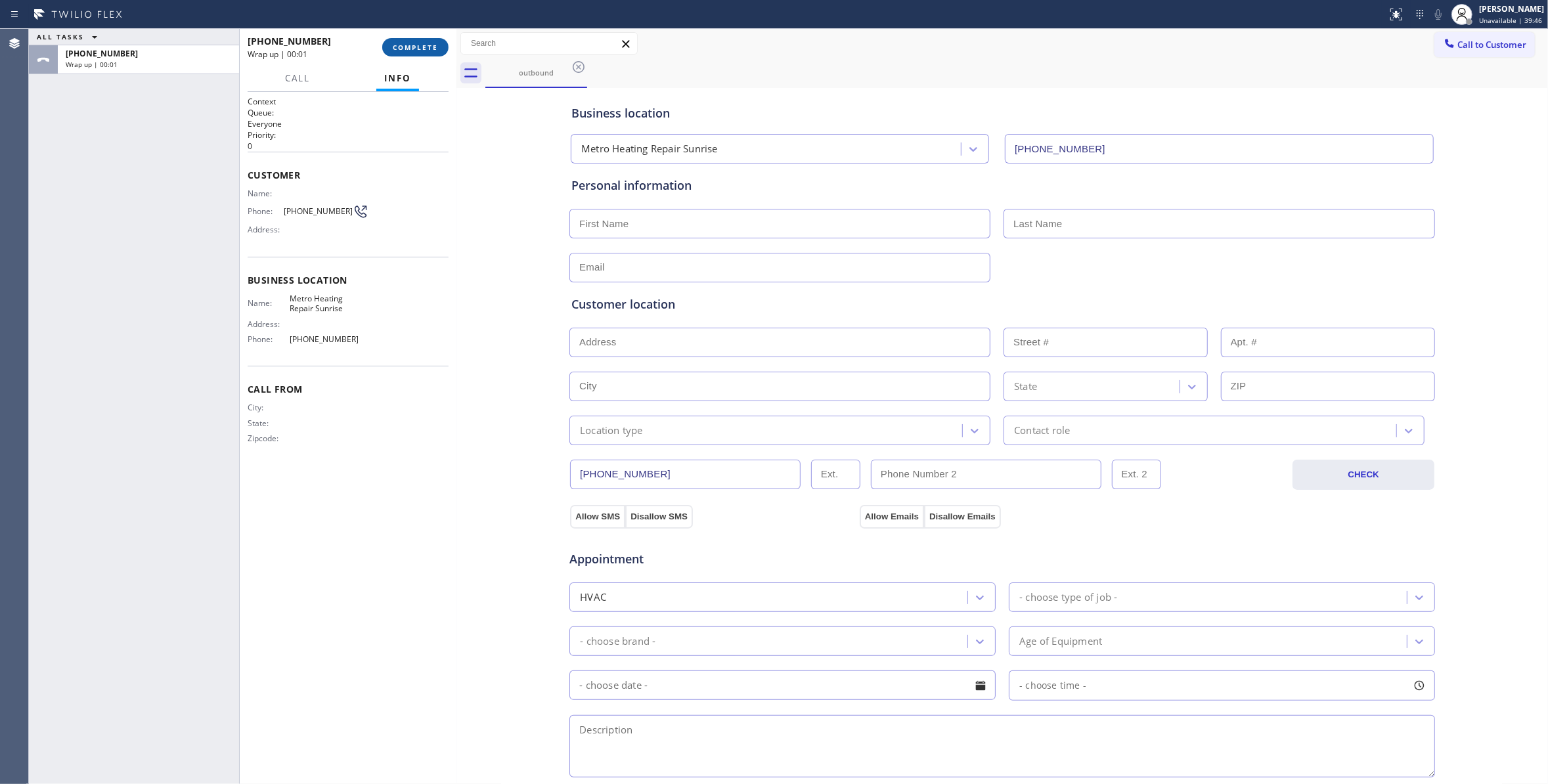
click at [419, 38] on button "COMPLETE" at bounding box center [415, 47] width 66 height 18
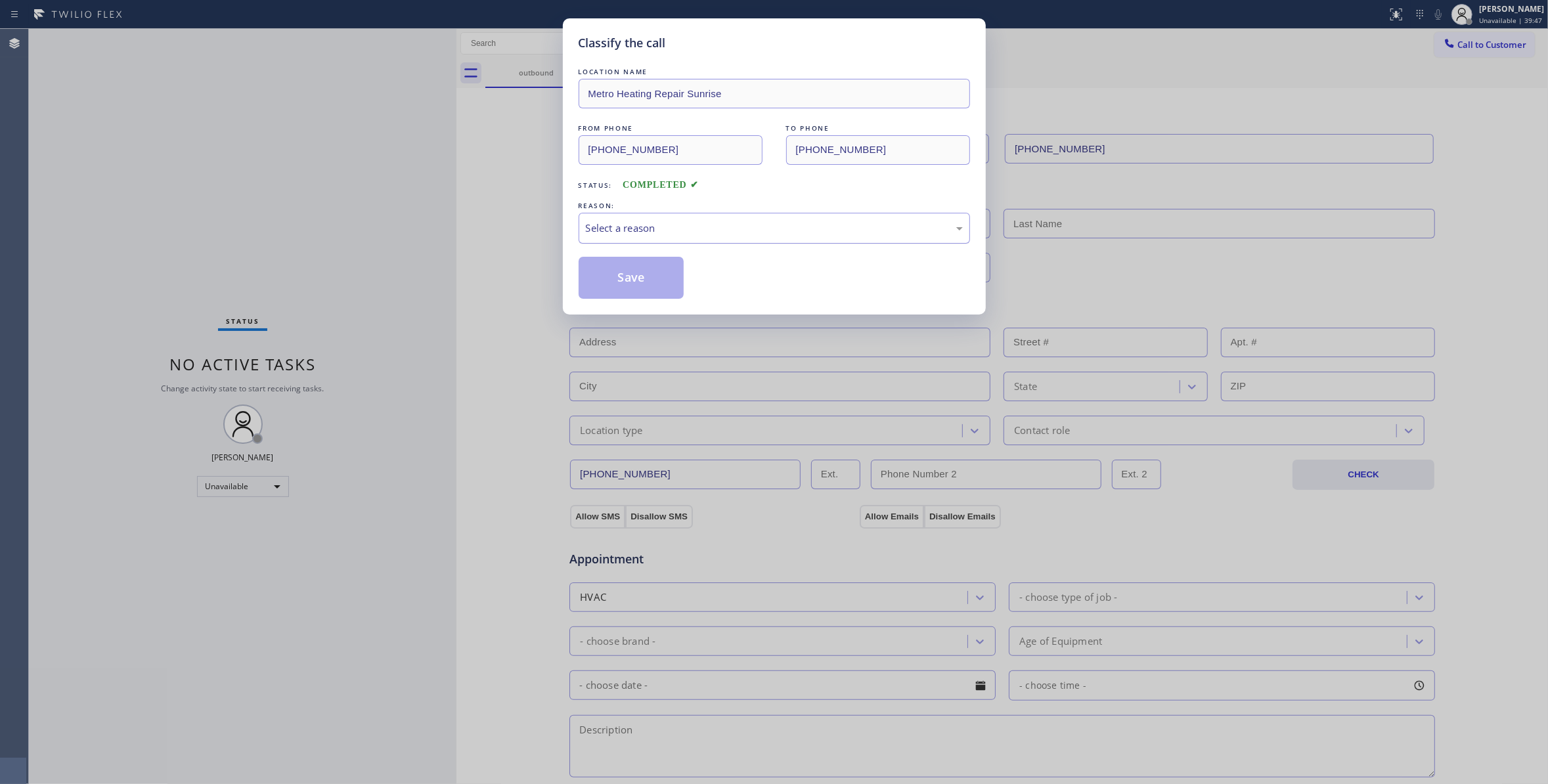
click at [658, 240] on div "Select a reason" at bounding box center [774, 228] width 391 height 31
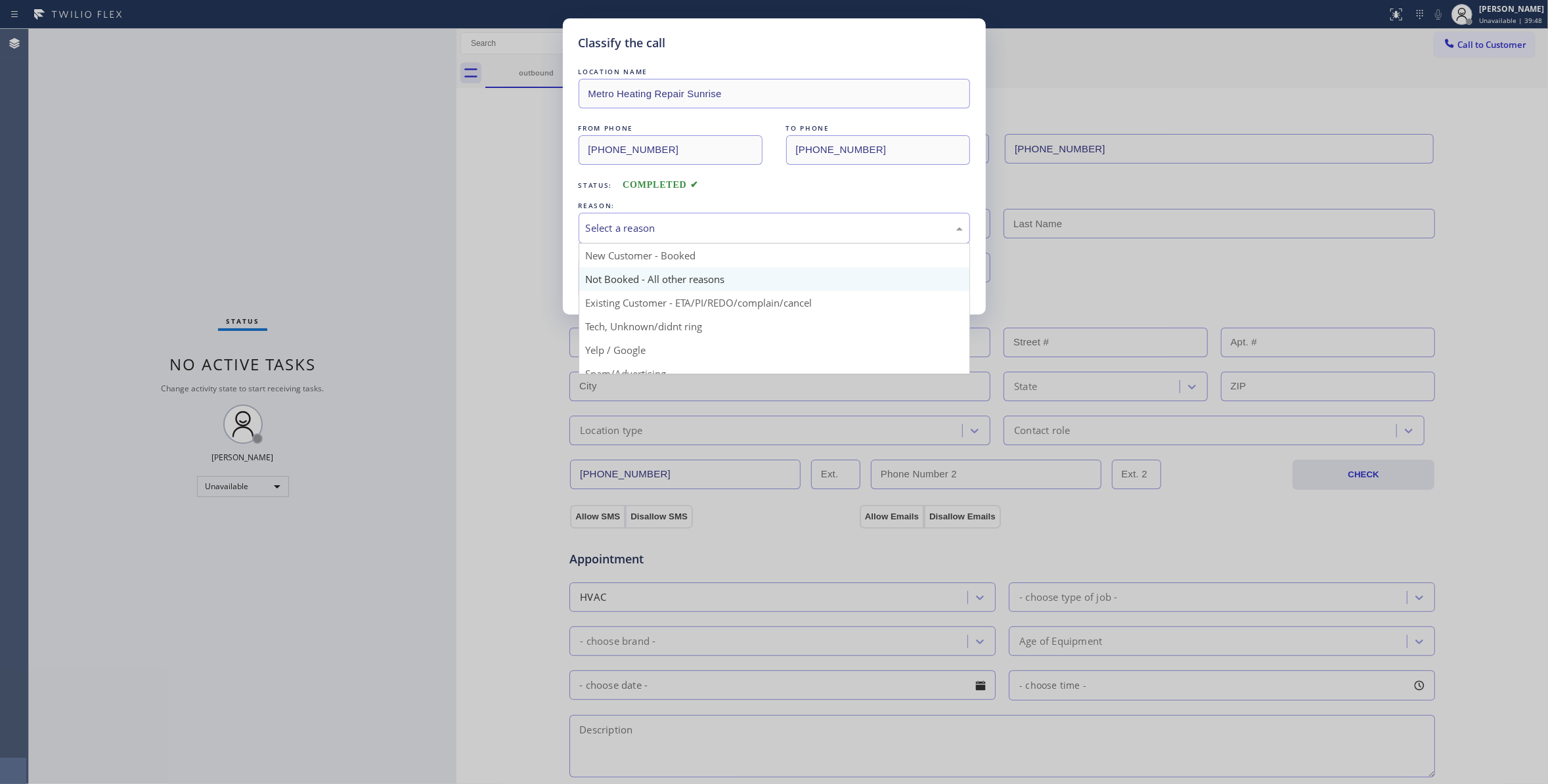
click at [664, 281] on button "Save" at bounding box center [632, 277] width 106 height 42
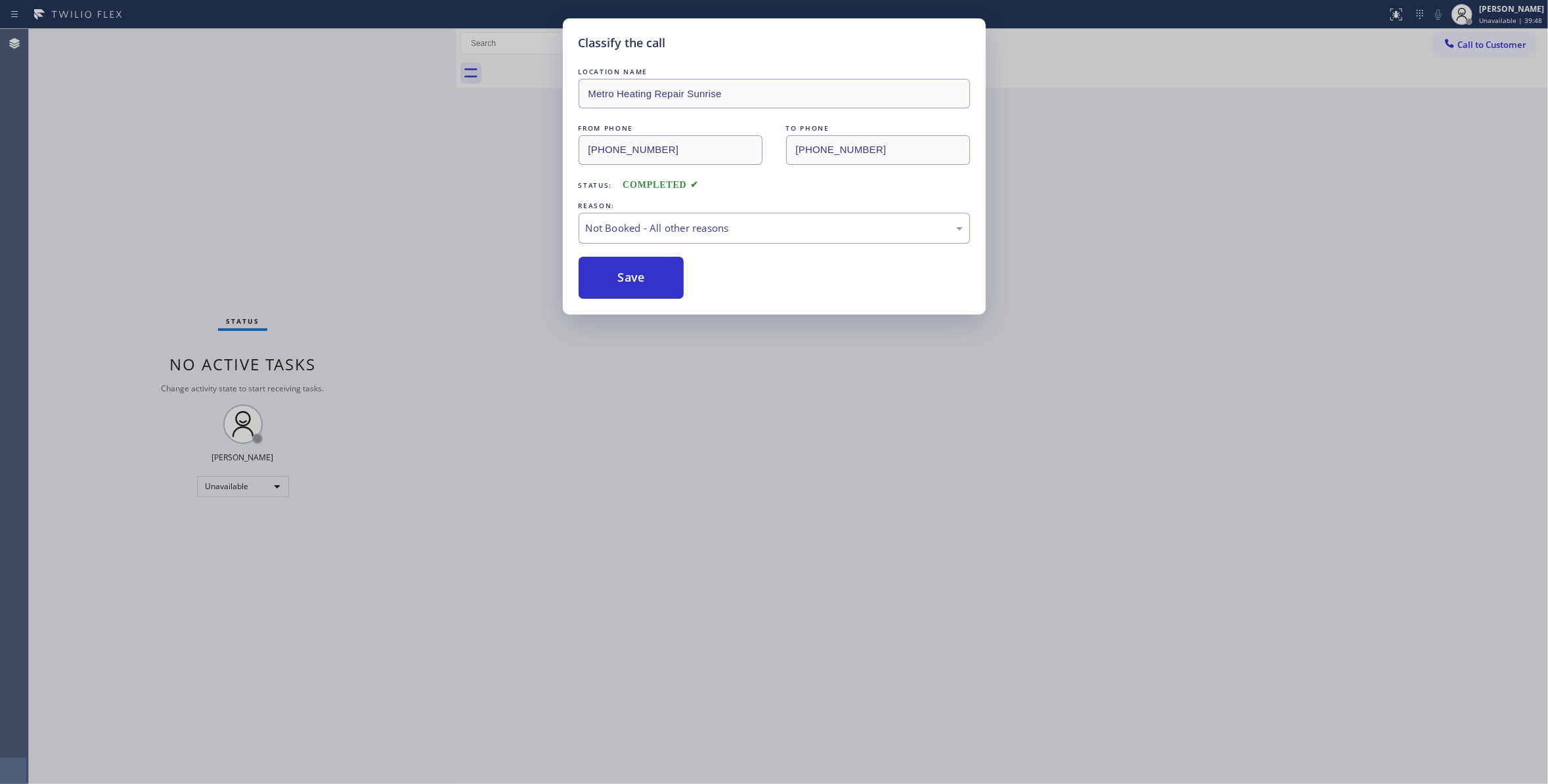
click at [664, 281] on button "Save" at bounding box center [632, 277] width 106 height 42
click at [665, 284] on button "Save" at bounding box center [632, 277] width 106 height 42
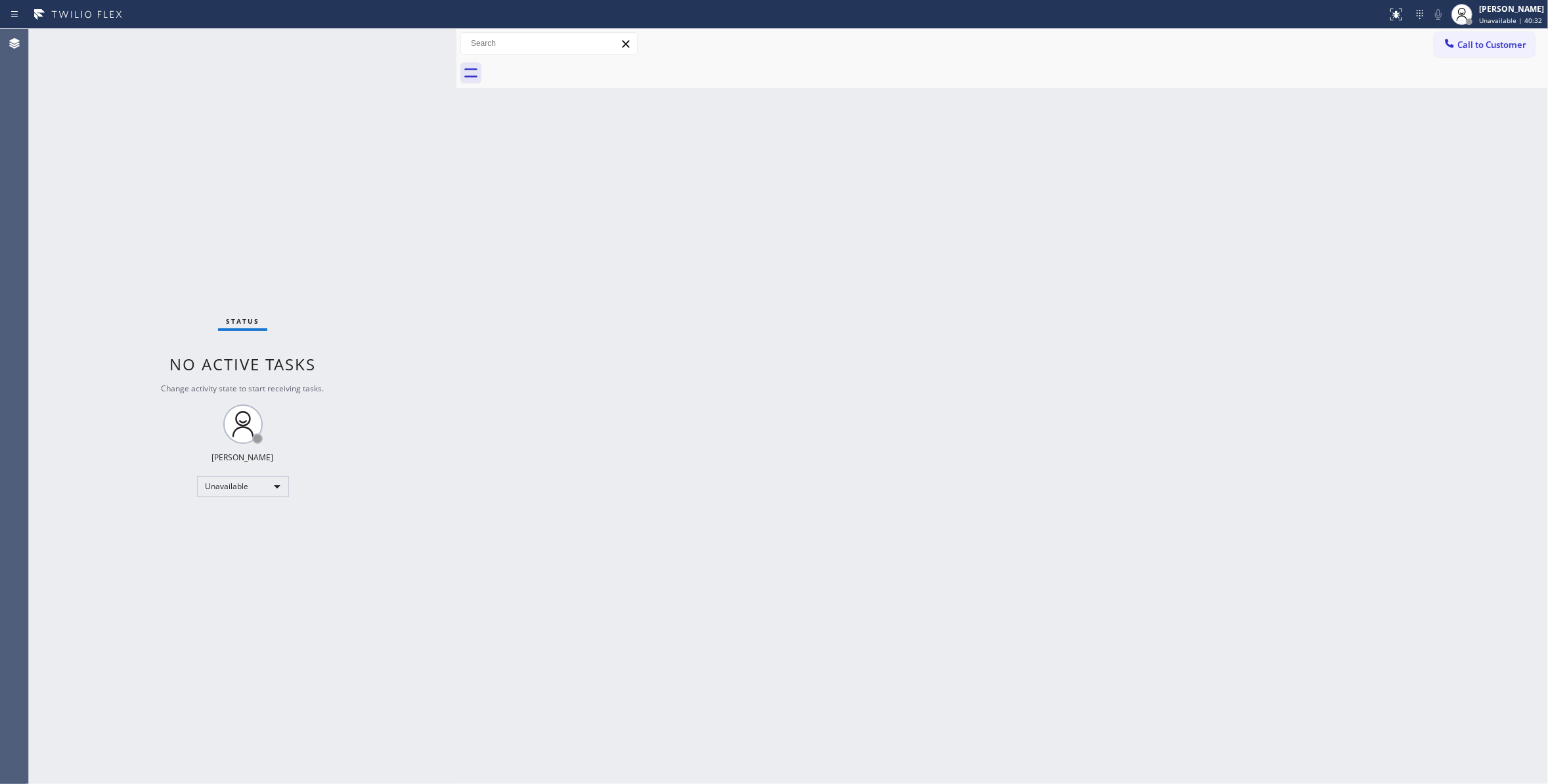
click at [115, 248] on div "Status No active tasks Change activity state to start receiving tasks. [PERSON_…" at bounding box center [243, 406] width 428 height 755
click at [172, 222] on div "Status No active tasks Change activity state to start receiving tasks. [PERSON_…" at bounding box center [243, 406] width 428 height 755
click at [151, 211] on div "Status No active tasks Change activity state to start receiving tasks. [PERSON_…" at bounding box center [243, 406] width 428 height 755
click at [718, 350] on div "Back to Dashboard Change Sender ID Customers Technicians Select a contact Outbo…" at bounding box center [1002, 406] width 1091 height 755
click at [1521, 48] on span "Call to Customer" at bounding box center [1491, 44] width 69 height 12
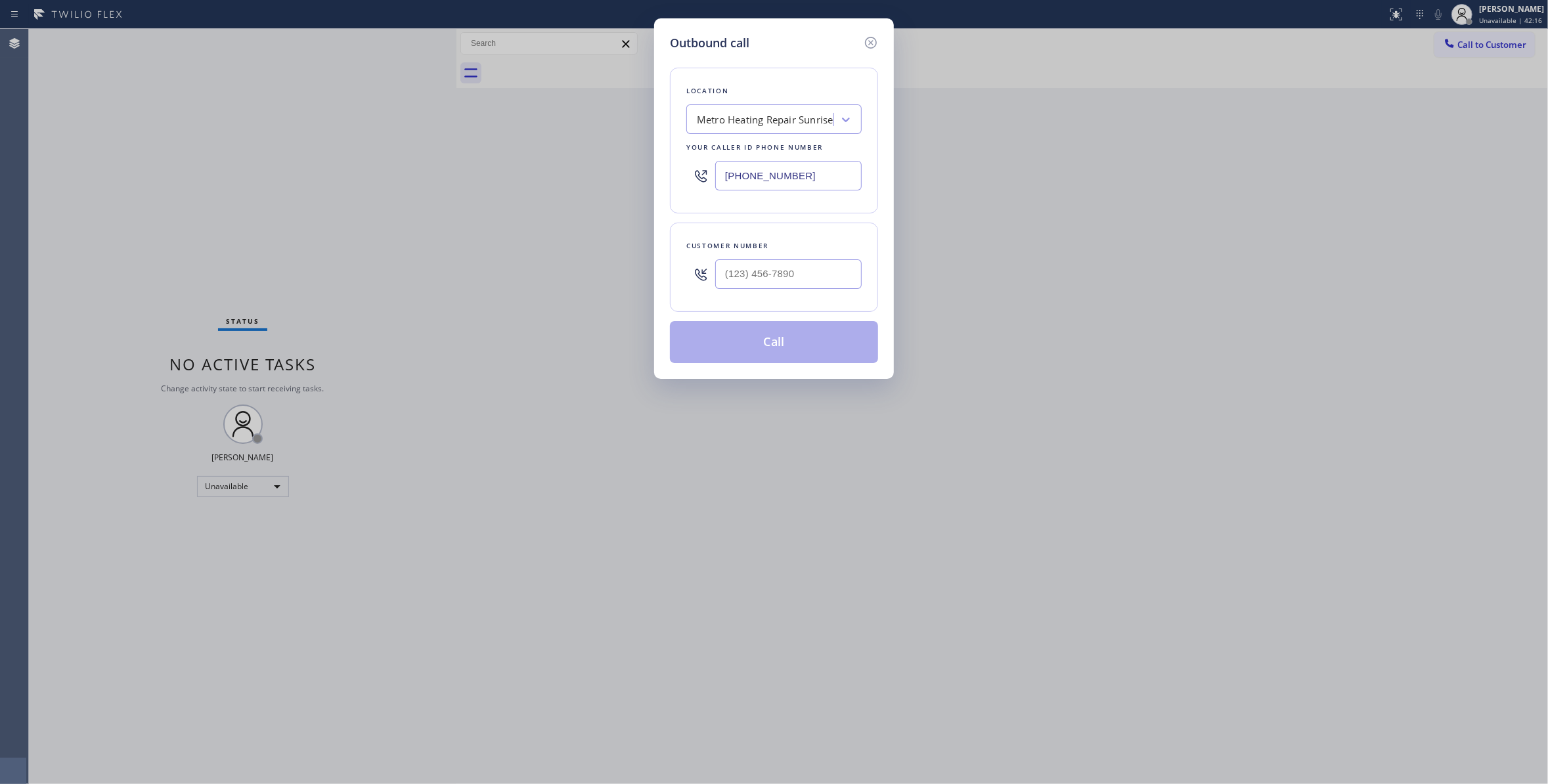
drag, startPoint x: 831, startPoint y: 180, endPoint x: 353, endPoint y: 174, distance: 478.0
click at [353, 174] on div "Outbound call Location Metro Heating Repair Sunrise Your caller id phone number…" at bounding box center [774, 392] width 1548 height 784
paste input "714) 627-5469"
type input "[PHONE_NUMBER]"
click at [746, 273] on input "(___) ___-____" at bounding box center [787, 273] width 146 height 29
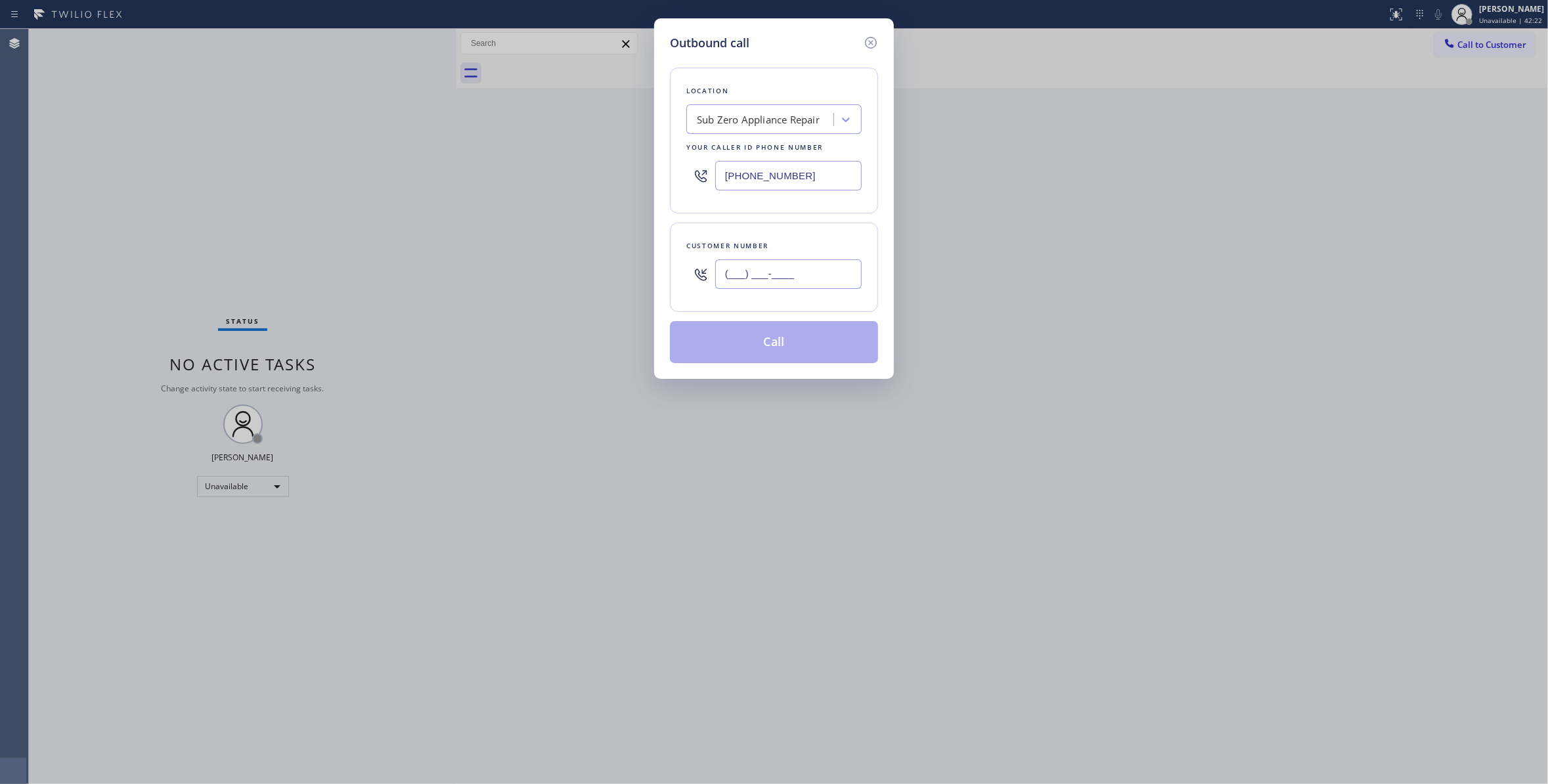
paste input "714) 423-3699"
type input "[PHONE_NUMBER]"
click at [734, 348] on button "Call" at bounding box center [773, 341] width 208 height 42
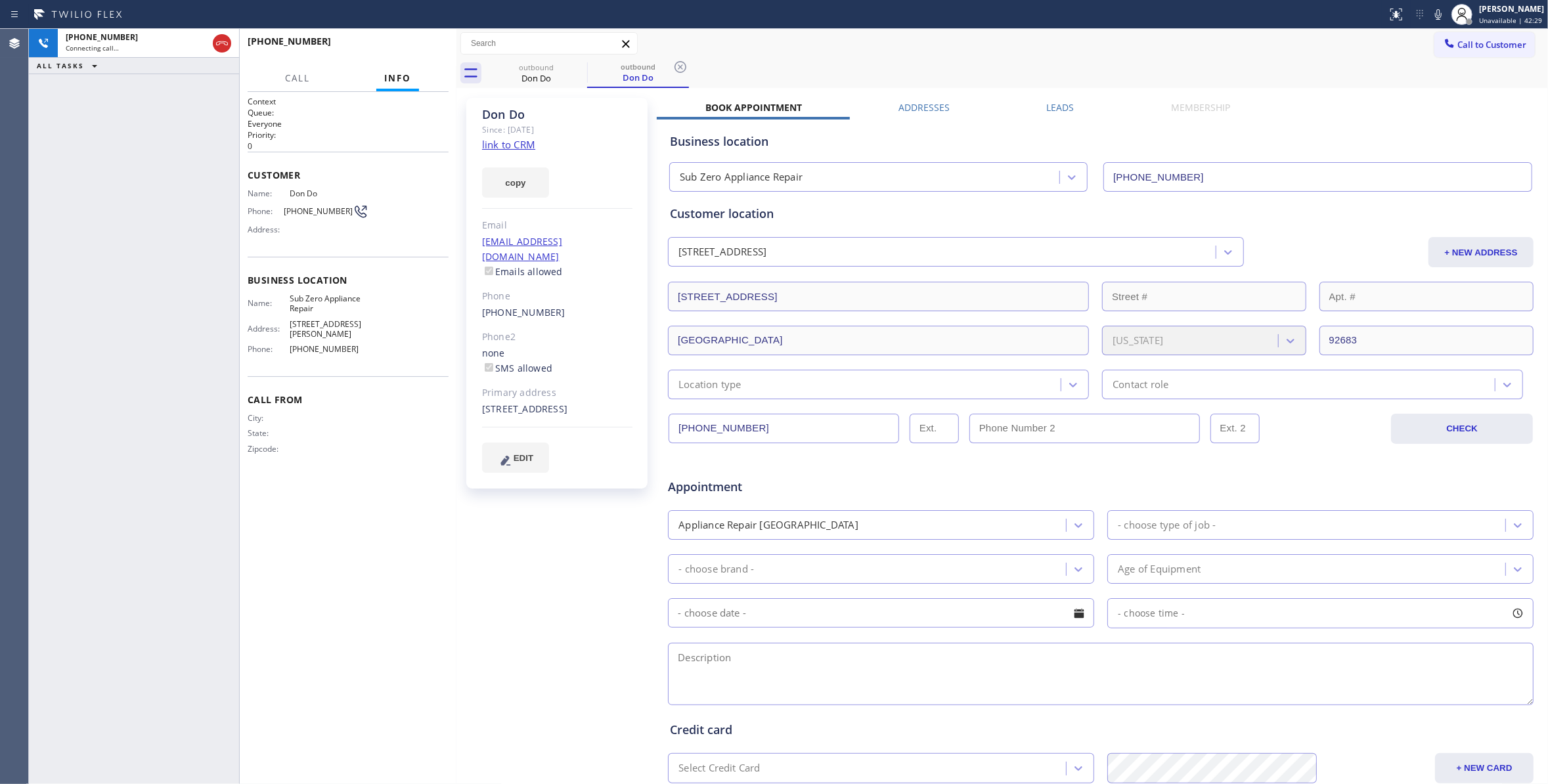
type input "[PHONE_NUMBER]"
click at [681, 66] on icon at bounding box center [680, 66] width 12 height 12
click at [423, 43] on span "HANG UP" at bounding box center [417, 47] width 40 height 9
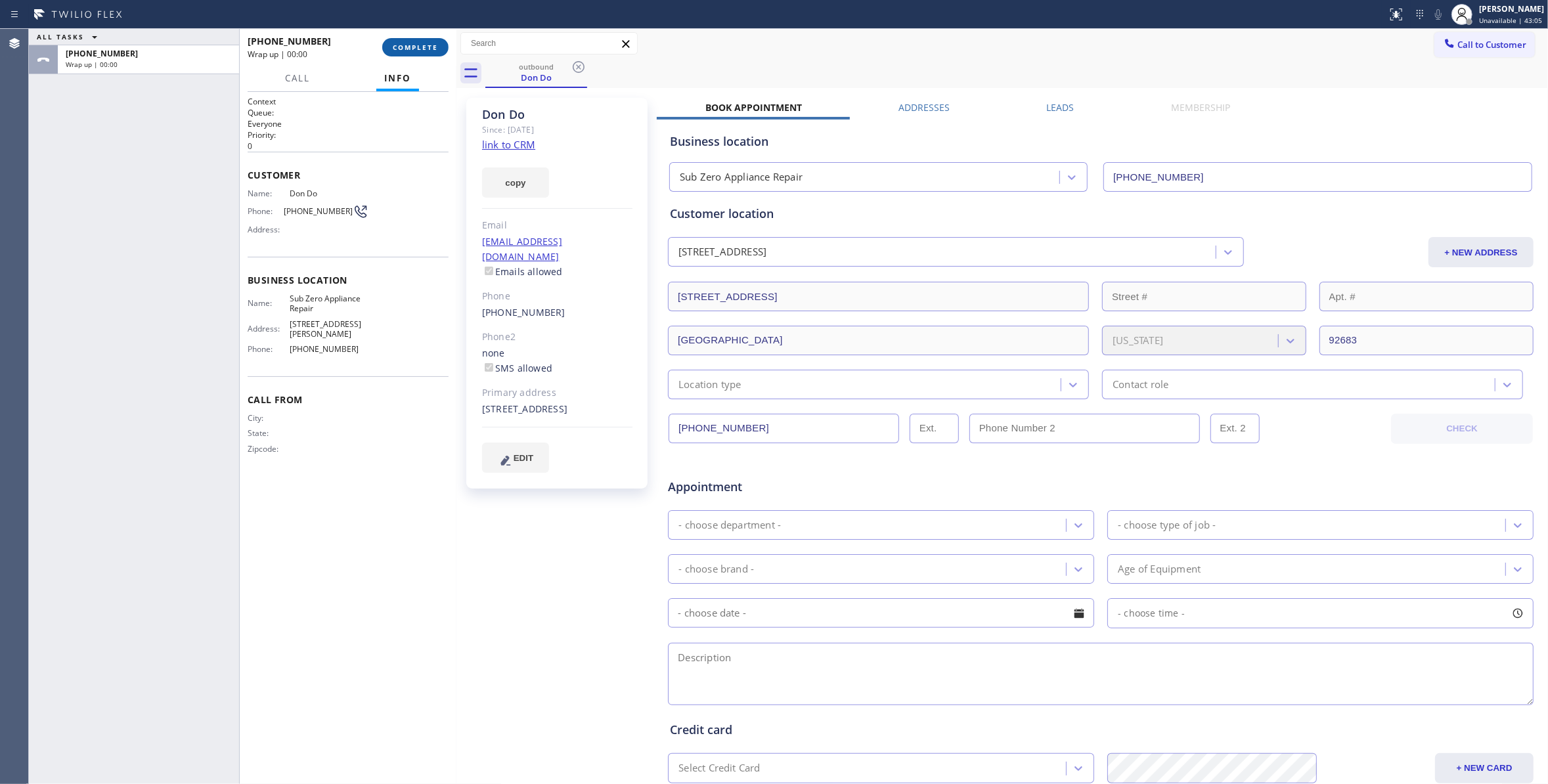
click at [413, 54] on button "COMPLETE" at bounding box center [415, 47] width 66 height 18
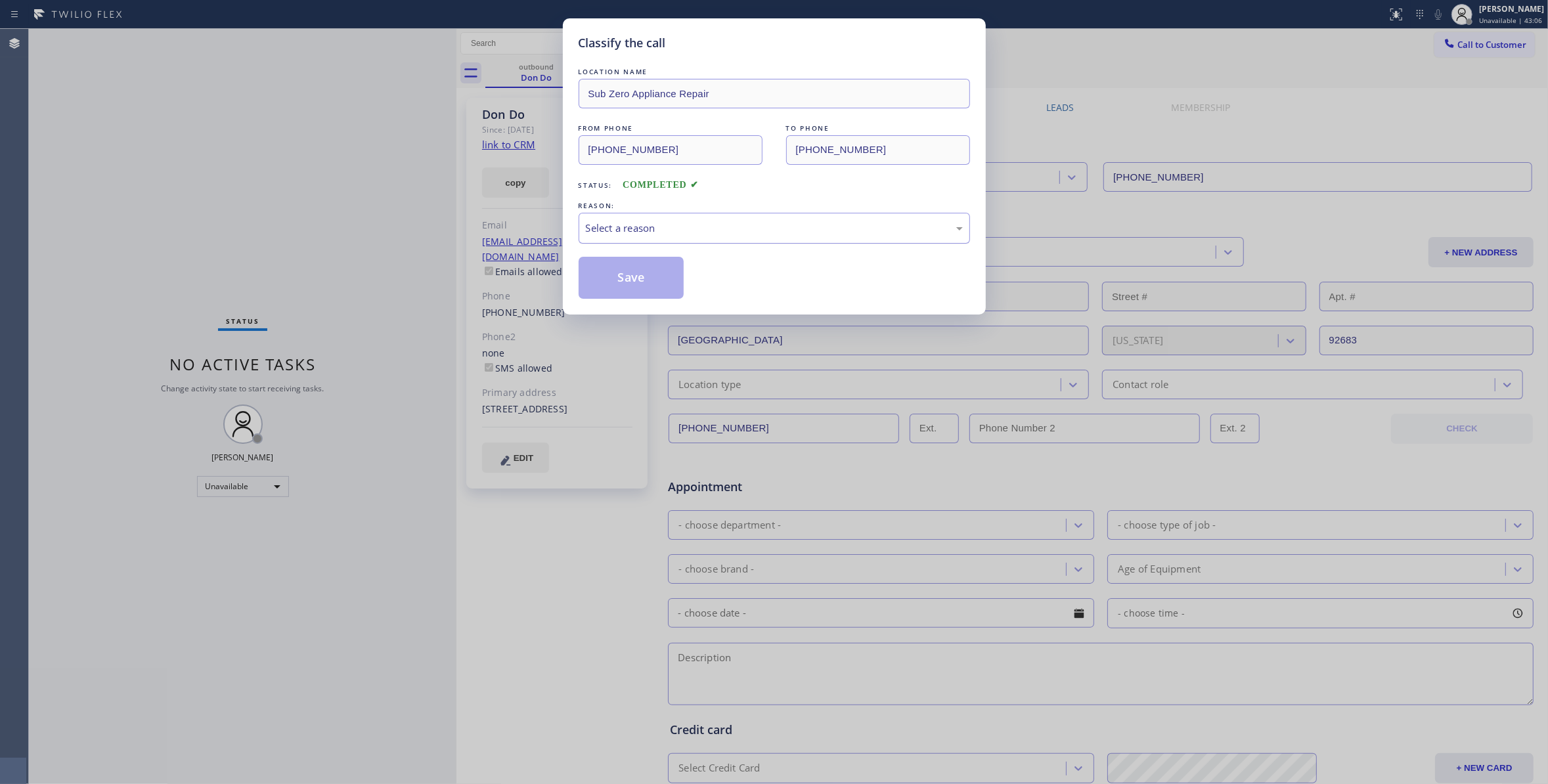
click at [633, 227] on div "Select a reason" at bounding box center [774, 228] width 377 height 15
click at [624, 285] on button "Save" at bounding box center [632, 277] width 106 height 42
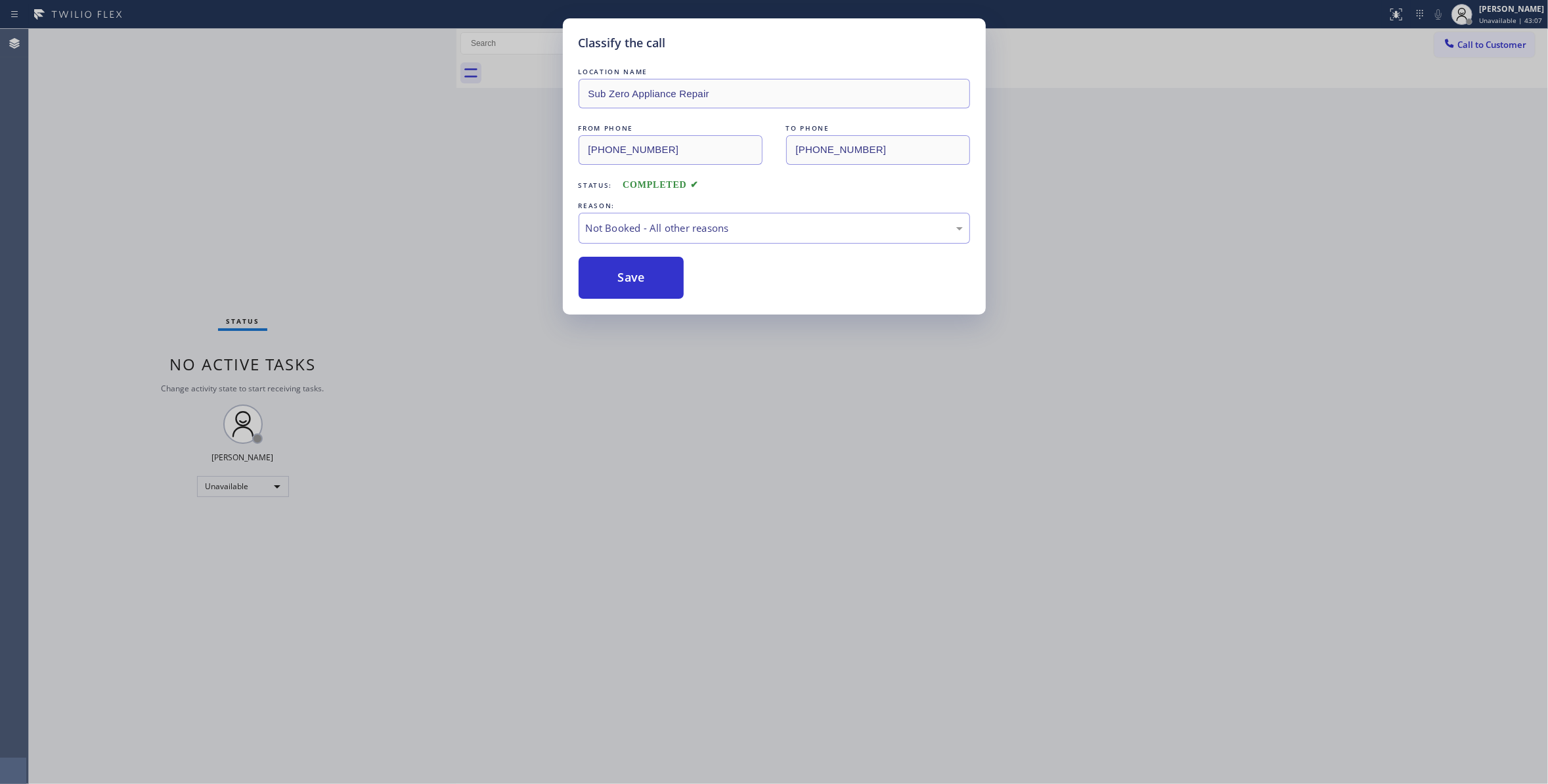
click at [624, 285] on button "Save" at bounding box center [632, 277] width 106 height 42
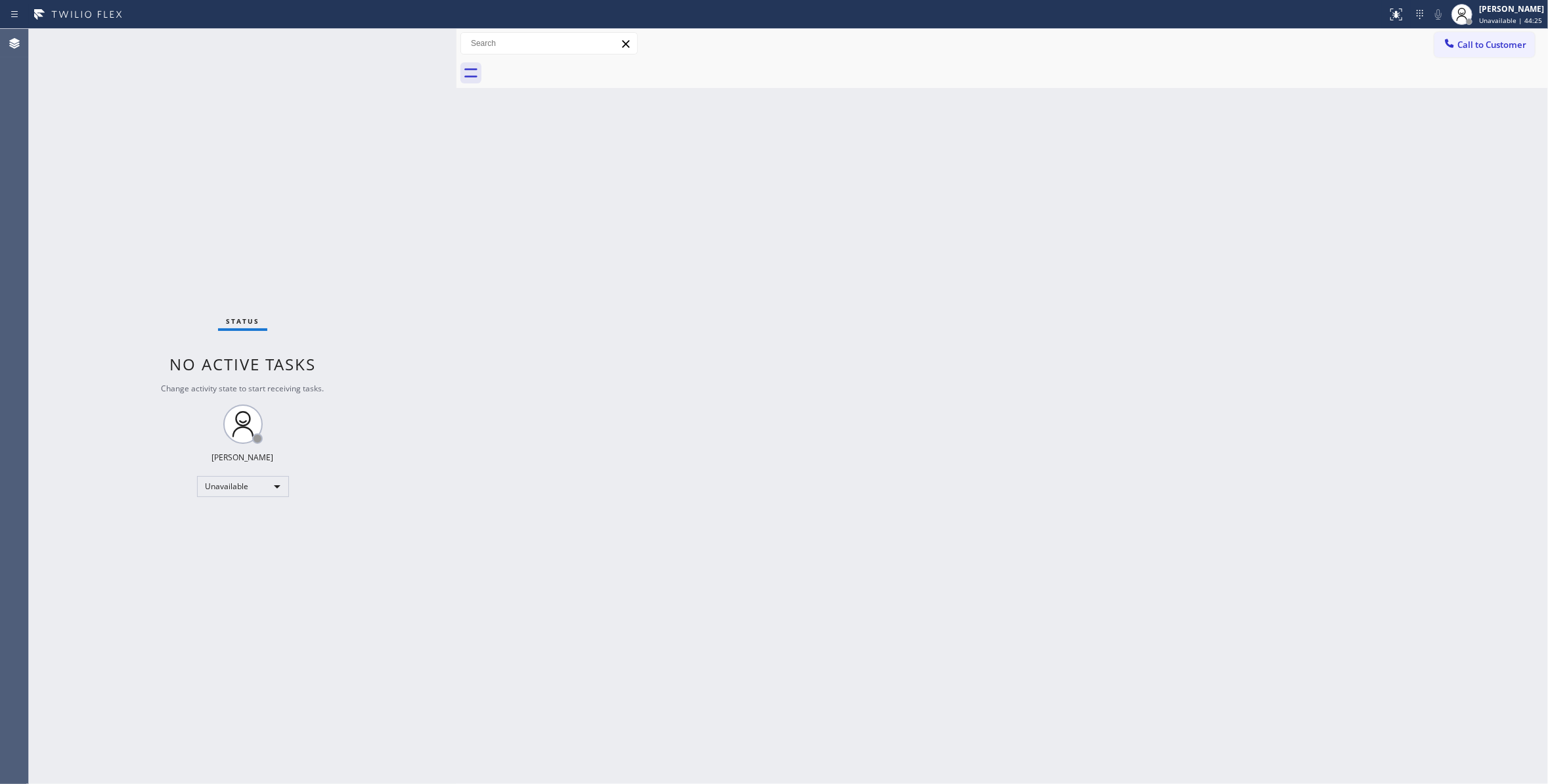
click at [207, 220] on div "Status No active tasks Change activity state to start receiving tasks. [PERSON_…" at bounding box center [243, 406] width 428 height 755
click at [1518, 30] on div "Call to Customer Outbound call Location Sub Zero Appliance Repair Your caller i…" at bounding box center [1002, 43] width 1091 height 29
click at [1518, 40] on span "Call to Customer" at bounding box center [1491, 44] width 69 height 12
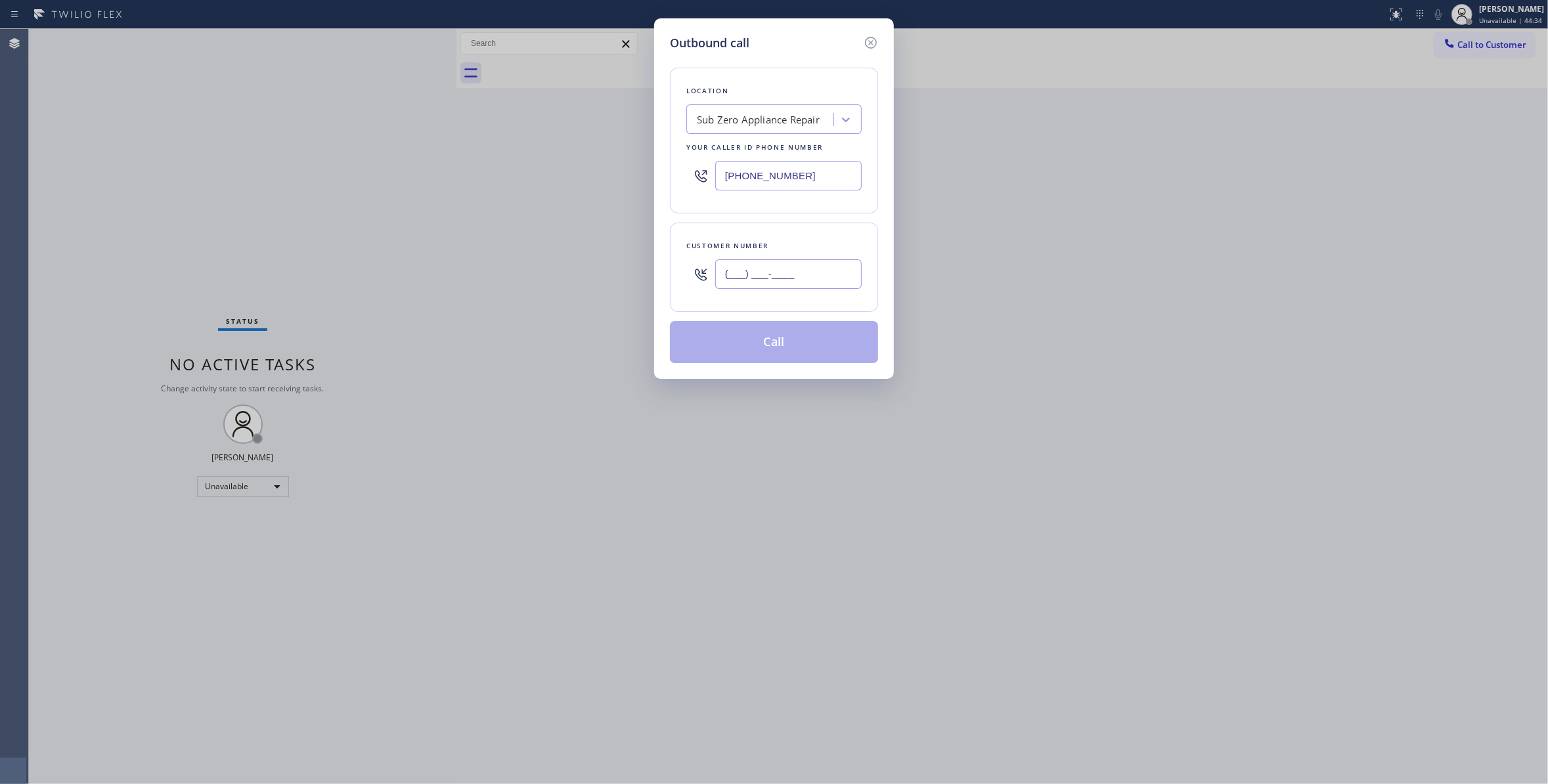
click at [776, 277] on input "(___) ___-____" at bounding box center [787, 273] width 146 height 29
paste input "714) 423-3699"
type input "[PHONE_NUMBER]"
click at [757, 347] on button "Call" at bounding box center [773, 341] width 208 height 42
click at [761, 350] on button "Call" at bounding box center [773, 341] width 208 height 42
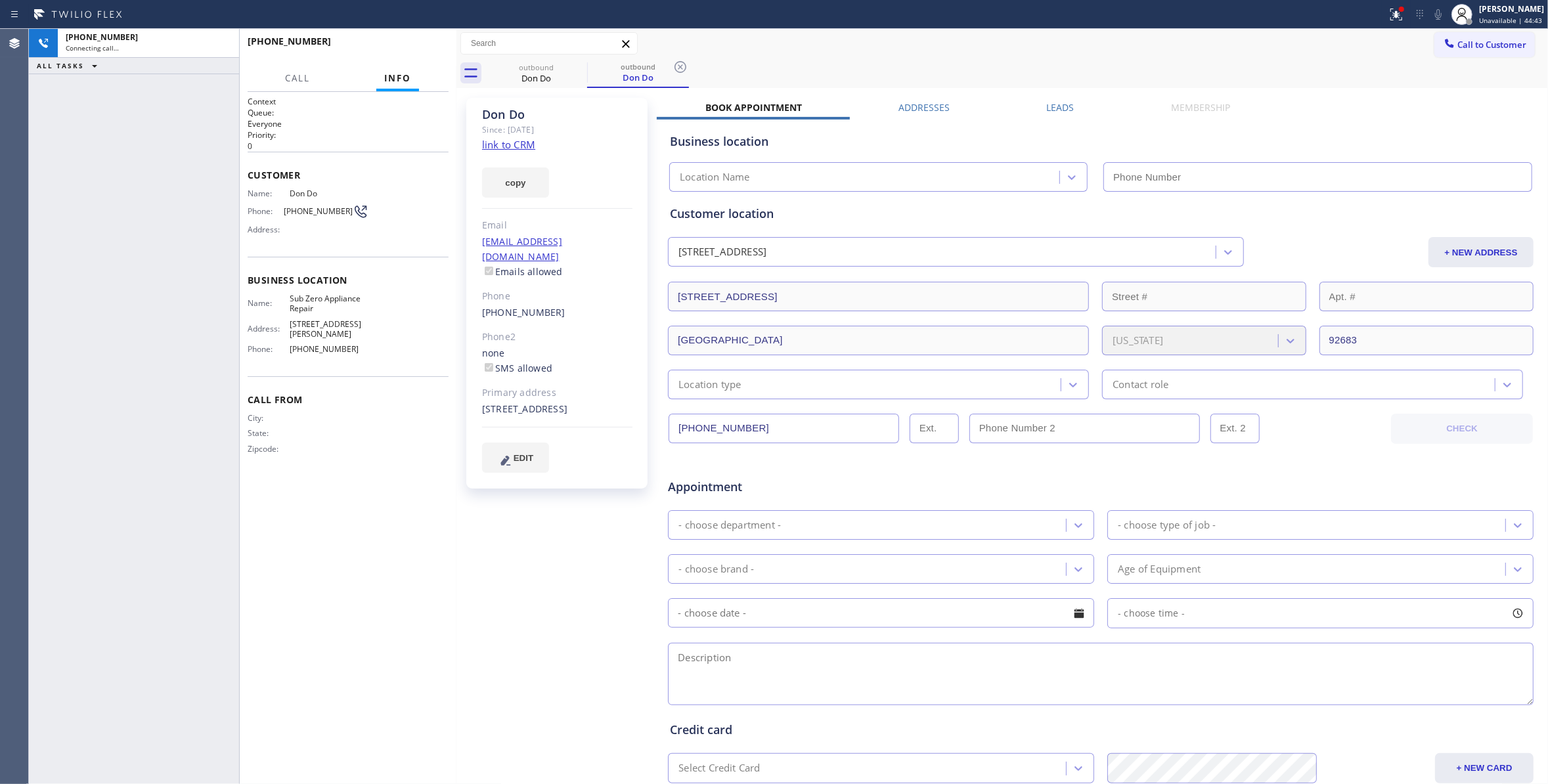
type input "[PHONE_NUMBER]"
click at [410, 46] on span "HANG UP" at bounding box center [417, 47] width 40 height 9
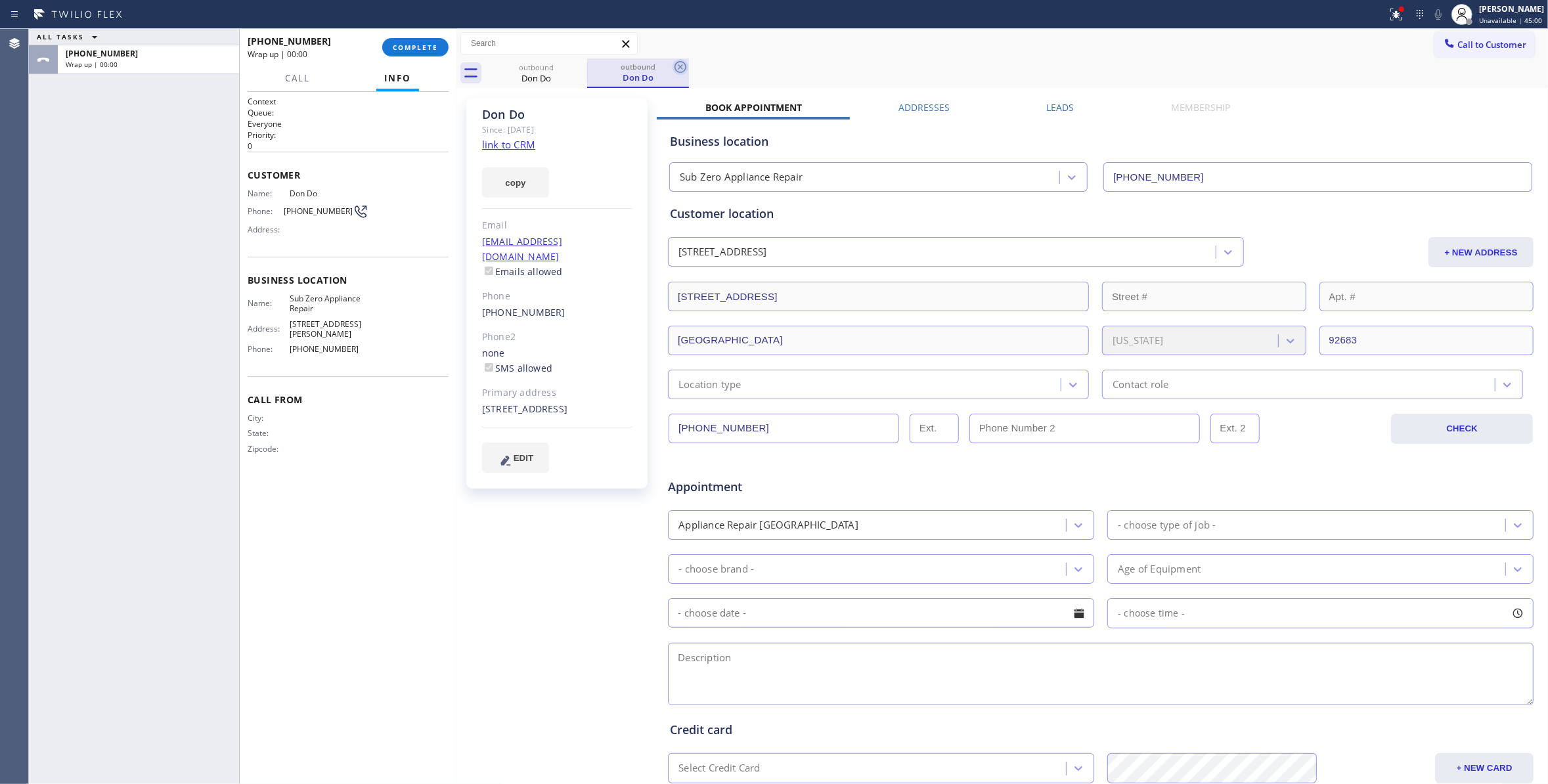
click at [679, 64] on icon at bounding box center [680, 67] width 16 height 16
click at [416, 48] on span "COMPLETE" at bounding box center [415, 47] width 45 height 9
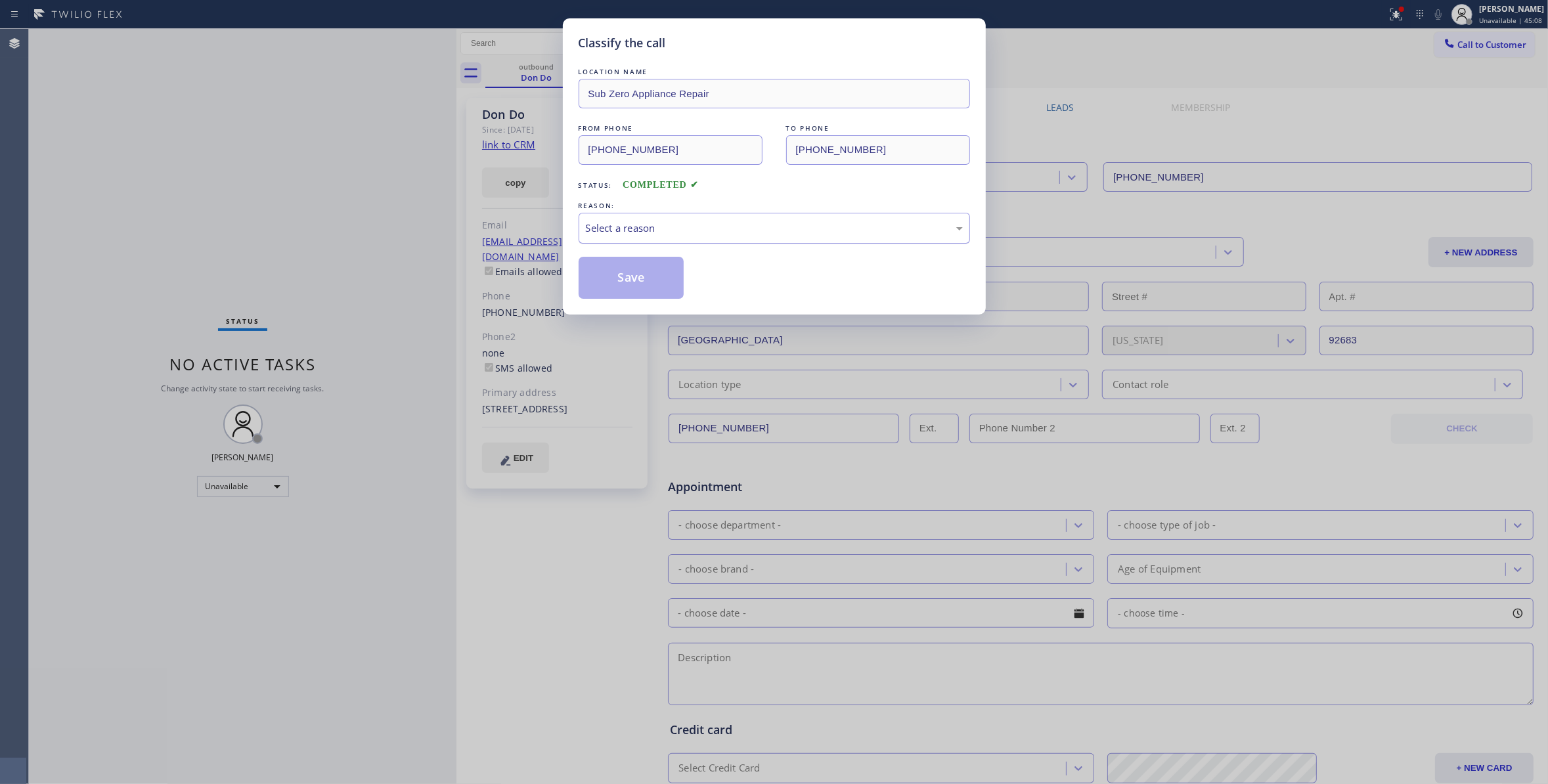
click at [681, 226] on div "Select a reason" at bounding box center [774, 228] width 377 height 15
click at [641, 286] on button "Save" at bounding box center [632, 277] width 106 height 42
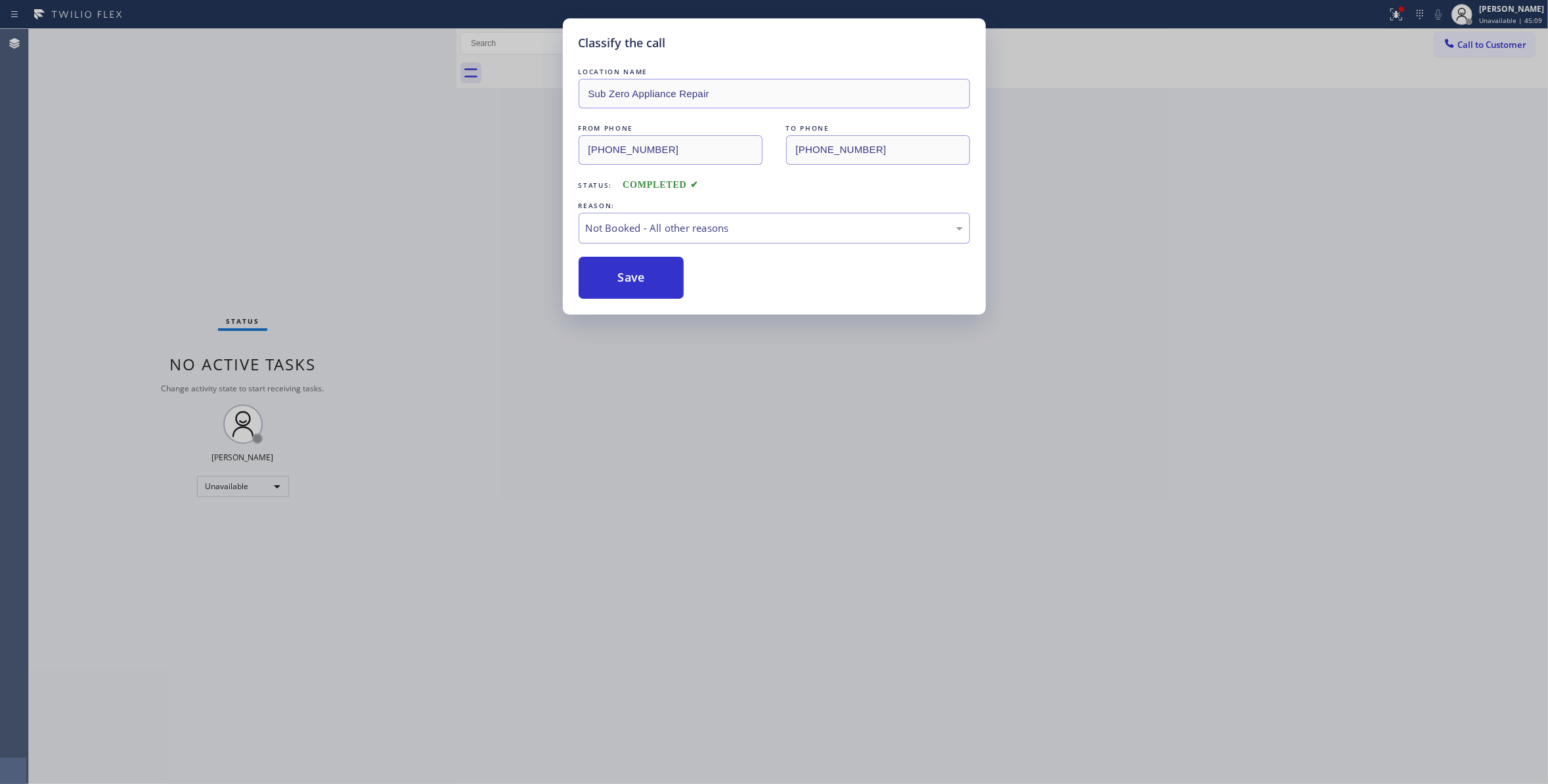
click at [641, 286] on button "Save" at bounding box center [632, 277] width 106 height 42
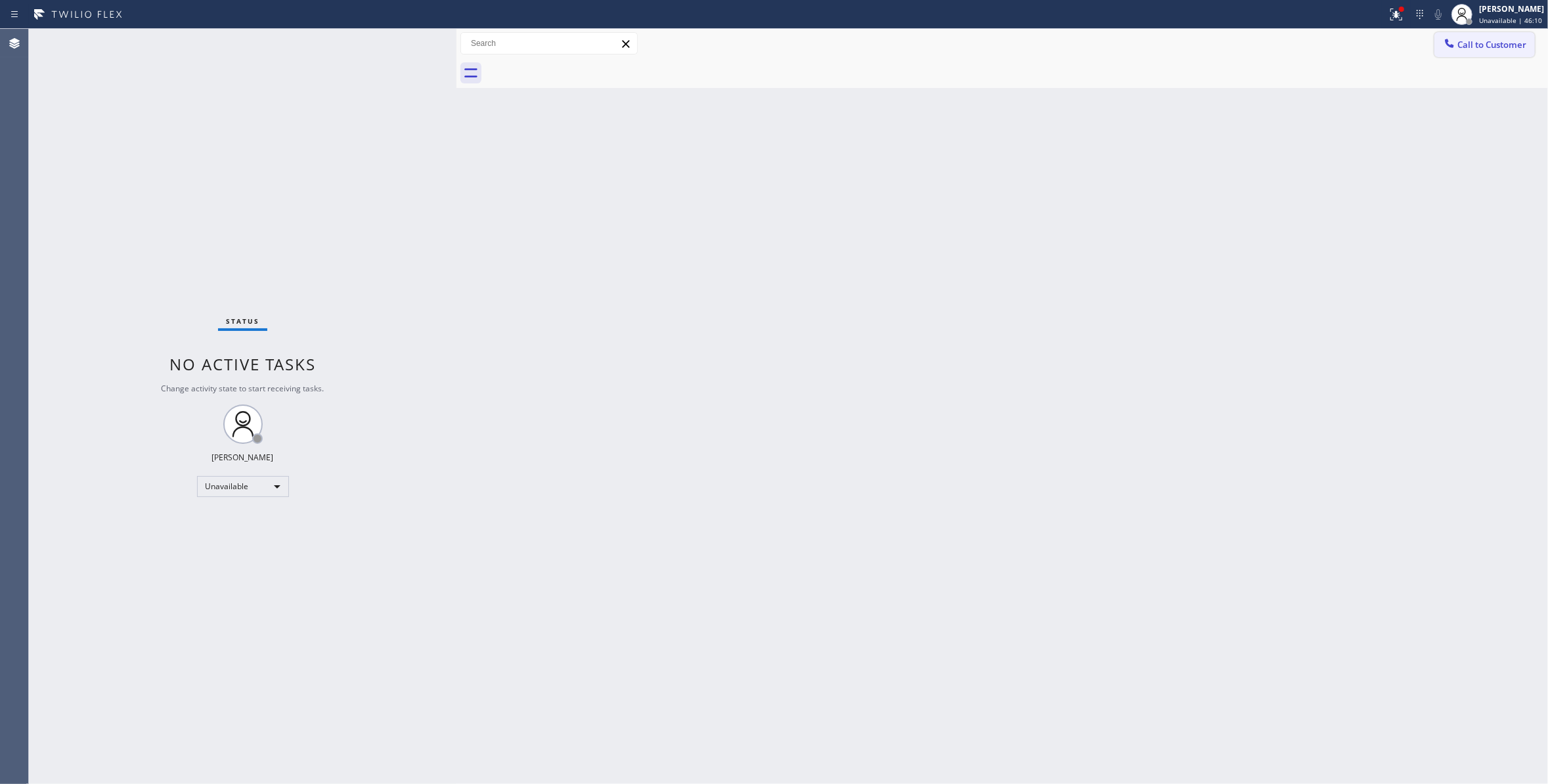
click at [1503, 50] on span "Call to Customer" at bounding box center [1491, 44] width 69 height 12
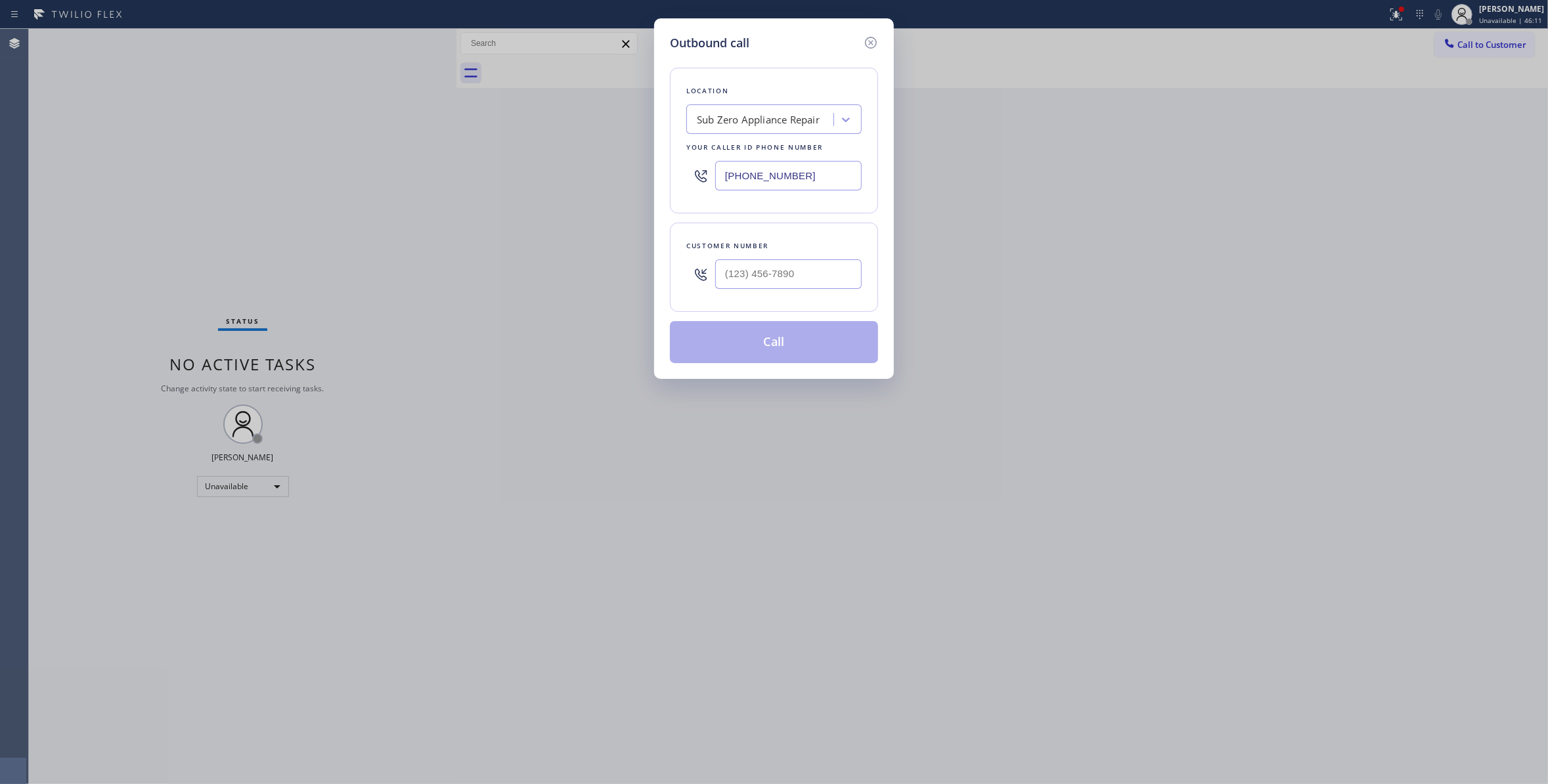
drag, startPoint x: 823, startPoint y: 182, endPoint x: 410, endPoint y: 47, distance: 434.5
click at [334, 166] on div "Outbound call Location Sub Zero Appliance Repair Your caller id phone number [P…" at bounding box center [774, 392] width 1548 height 784
paste input "361) 203-3251"
type input "[PHONE_NUMBER]"
click at [762, 277] on input "(___) ___-____" at bounding box center [787, 273] width 146 height 29
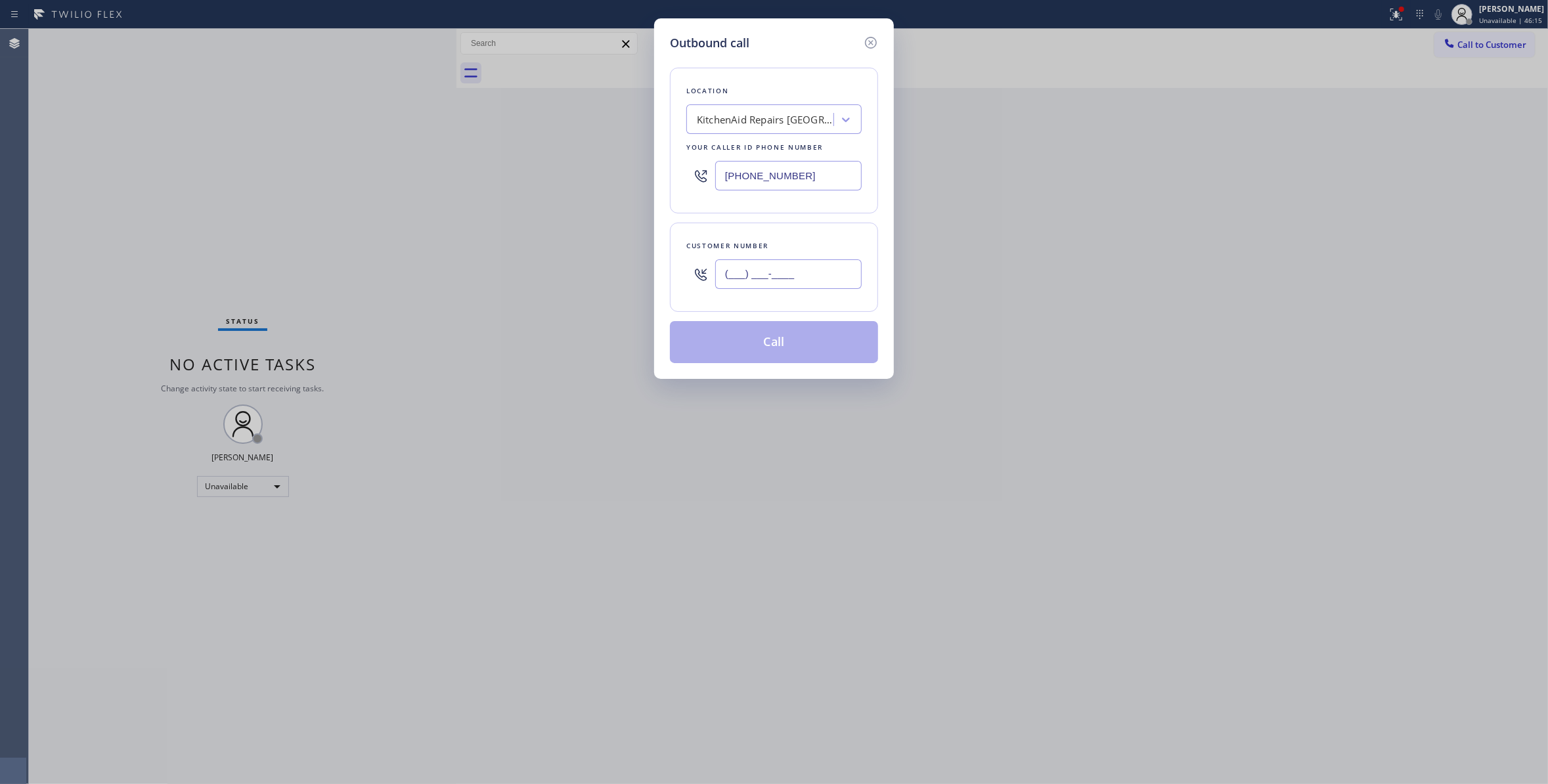
paste input "619) 606-0505"
type input "[PHONE_NUMBER]"
click at [754, 348] on button "Call" at bounding box center [773, 341] width 208 height 42
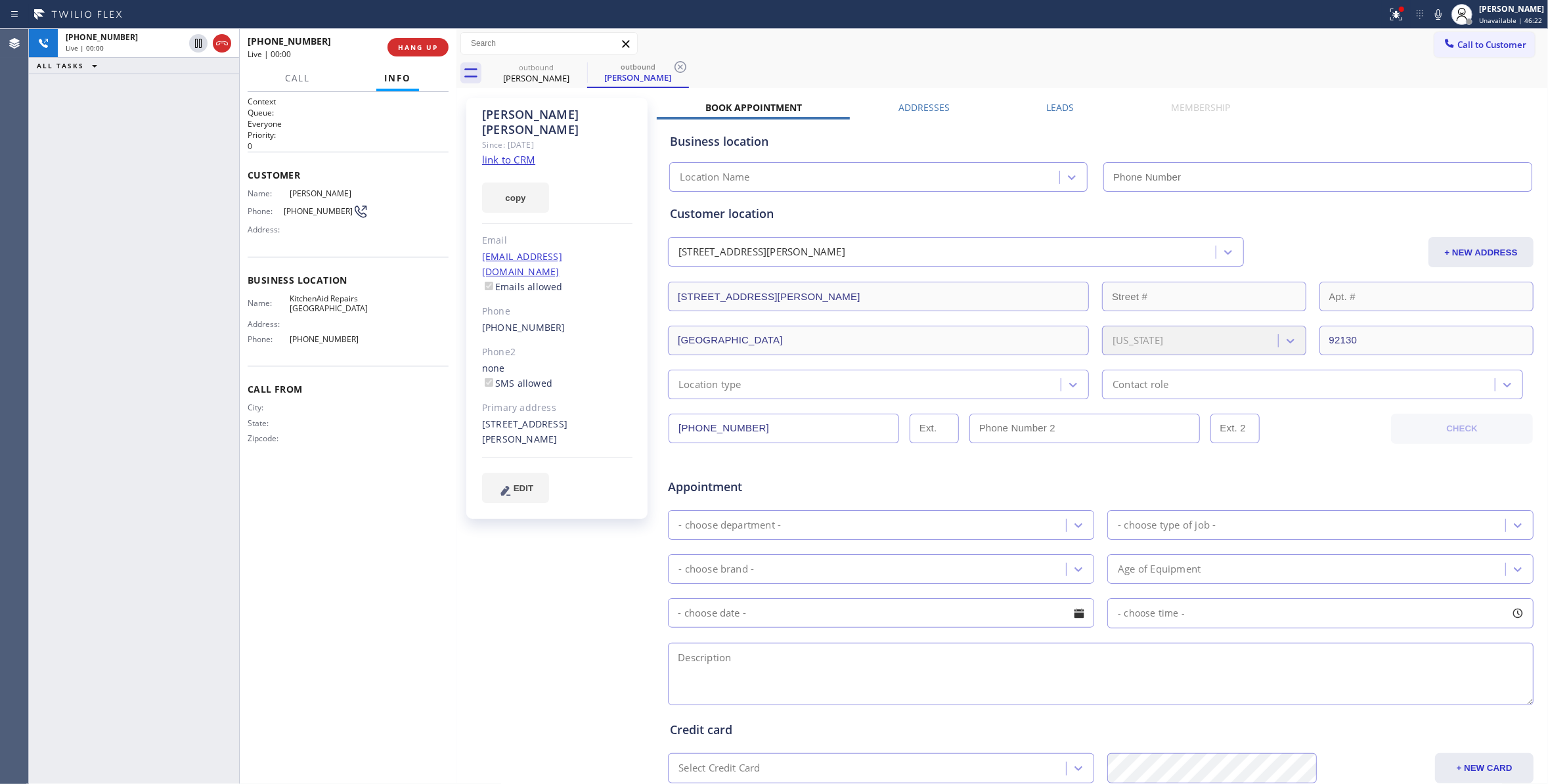
type input "[PHONE_NUMBER]"
click at [428, 48] on span "HANG UP" at bounding box center [417, 47] width 40 height 9
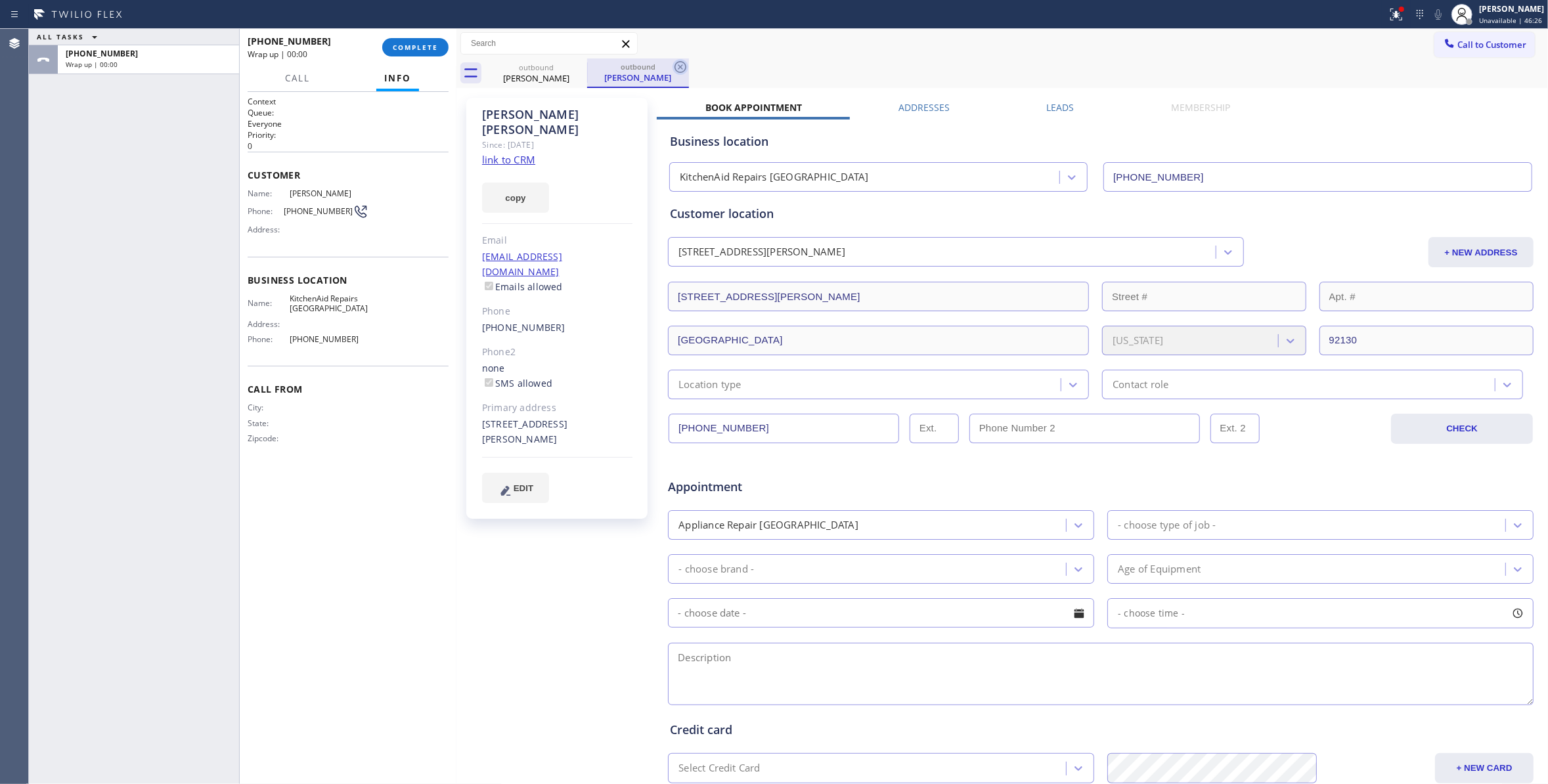
click at [681, 69] on icon at bounding box center [680, 67] width 16 height 16
click at [306, 213] on span "[PHONE_NUMBER]" at bounding box center [318, 211] width 69 height 9
click at [426, 34] on div "[PHONE_NUMBER] Wrap up | 00:01 COMPLETE" at bounding box center [348, 47] width 201 height 34
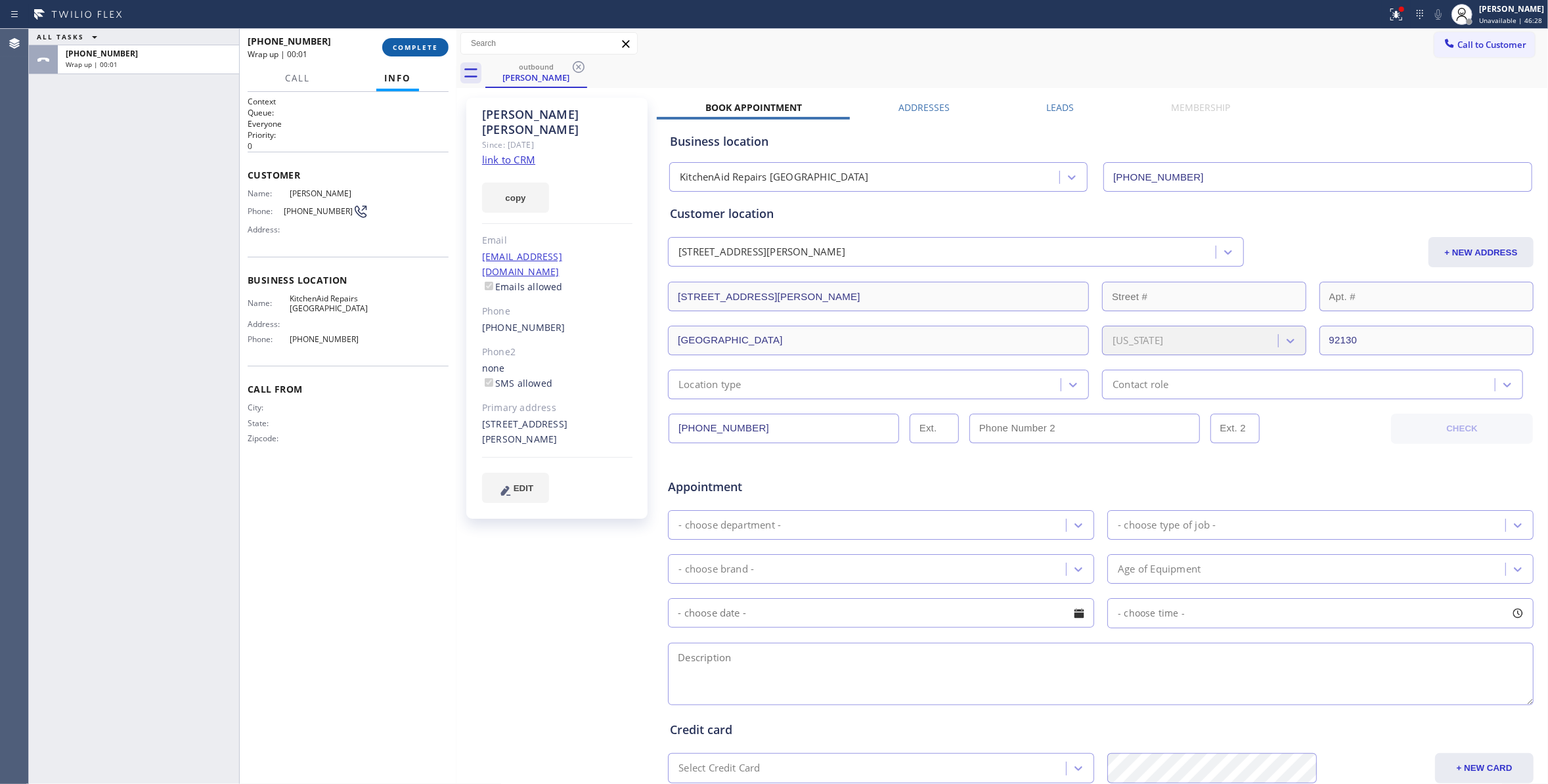
click at [427, 44] on span "COMPLETE" at bounding box center [415, 47] width 45 height 9
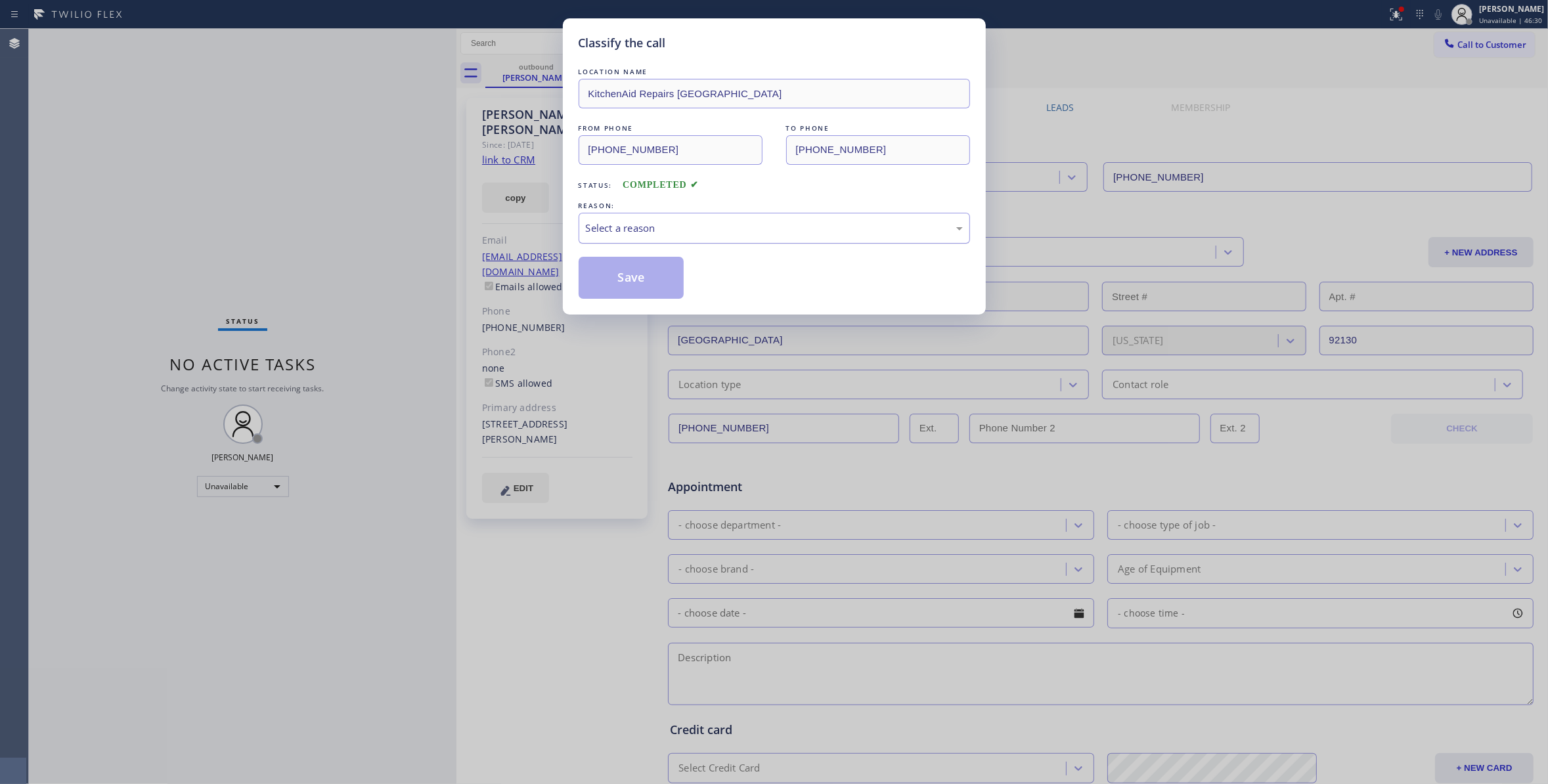
click at [788, 224] on div "Select a reason" at bounding box center [774, 228] width 377 height 15
click at [610, 276] on button "Save" at bounding box center [632, 277] width 106 height 42
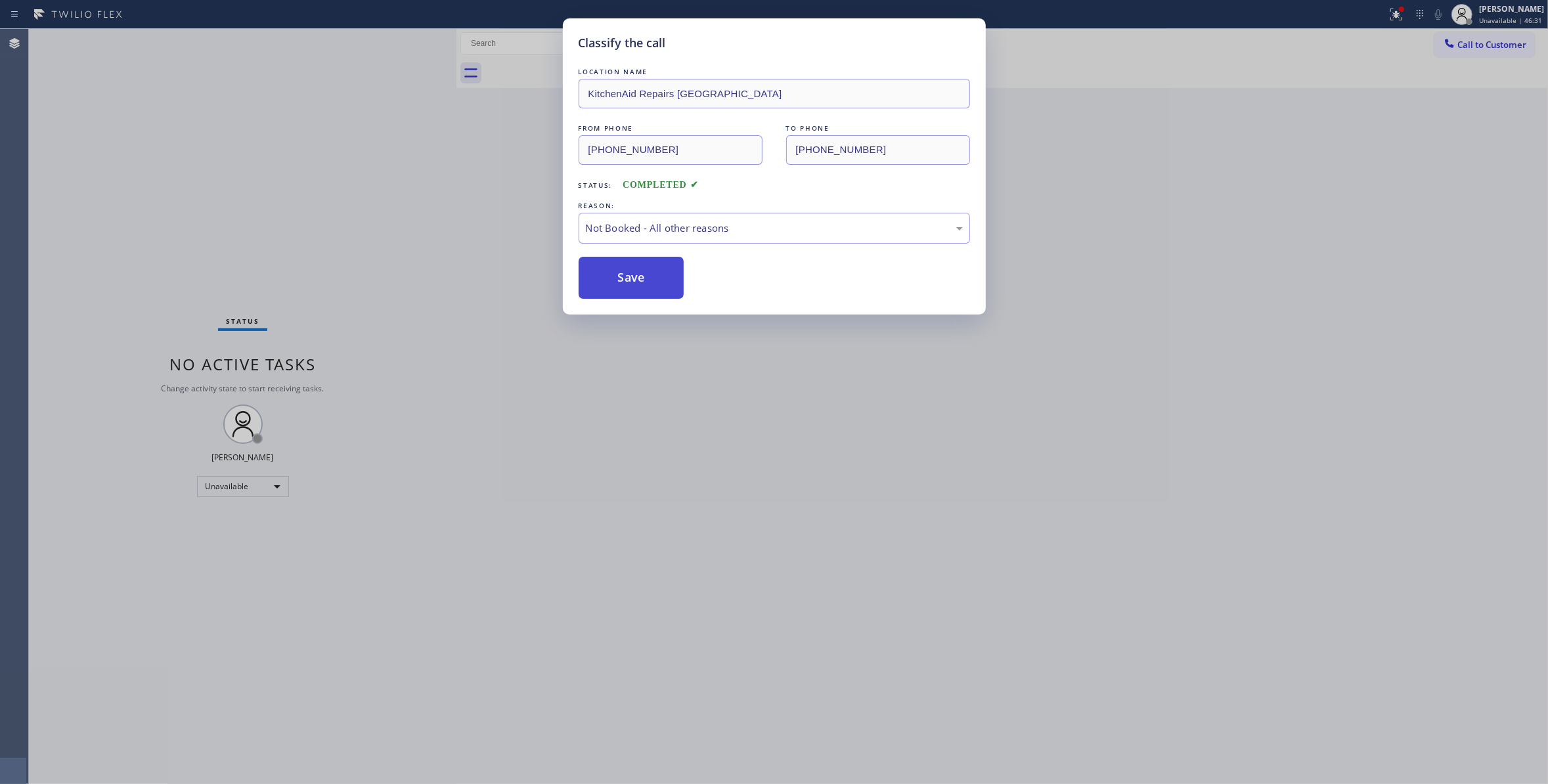
click at [610, 274] on button "Save" at bounding box center [632, 277] width 106 height 42
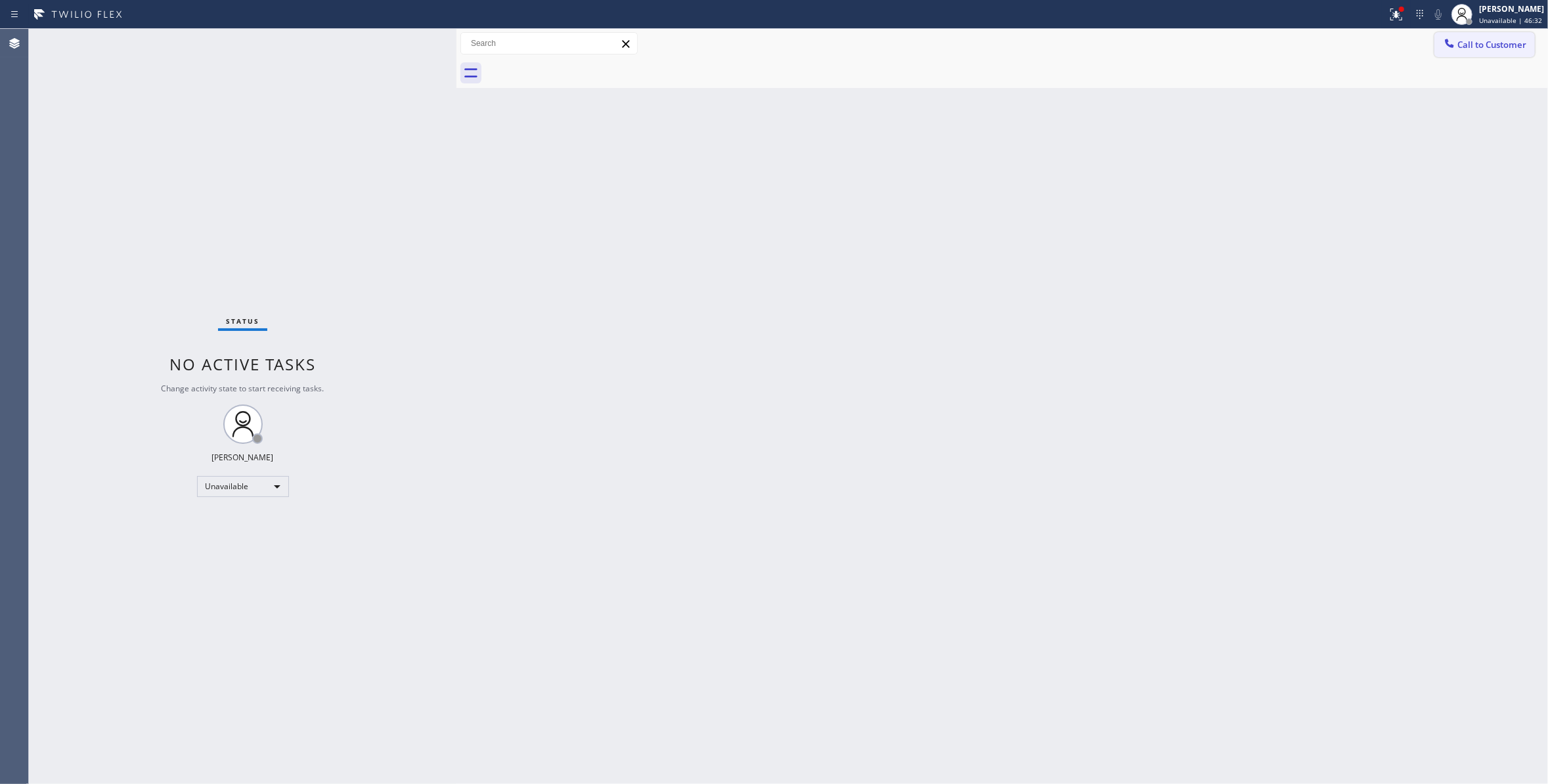
click at [1482, 43] on span "Call to Customer" at bounding box center [1491, 44] width 69 height 12
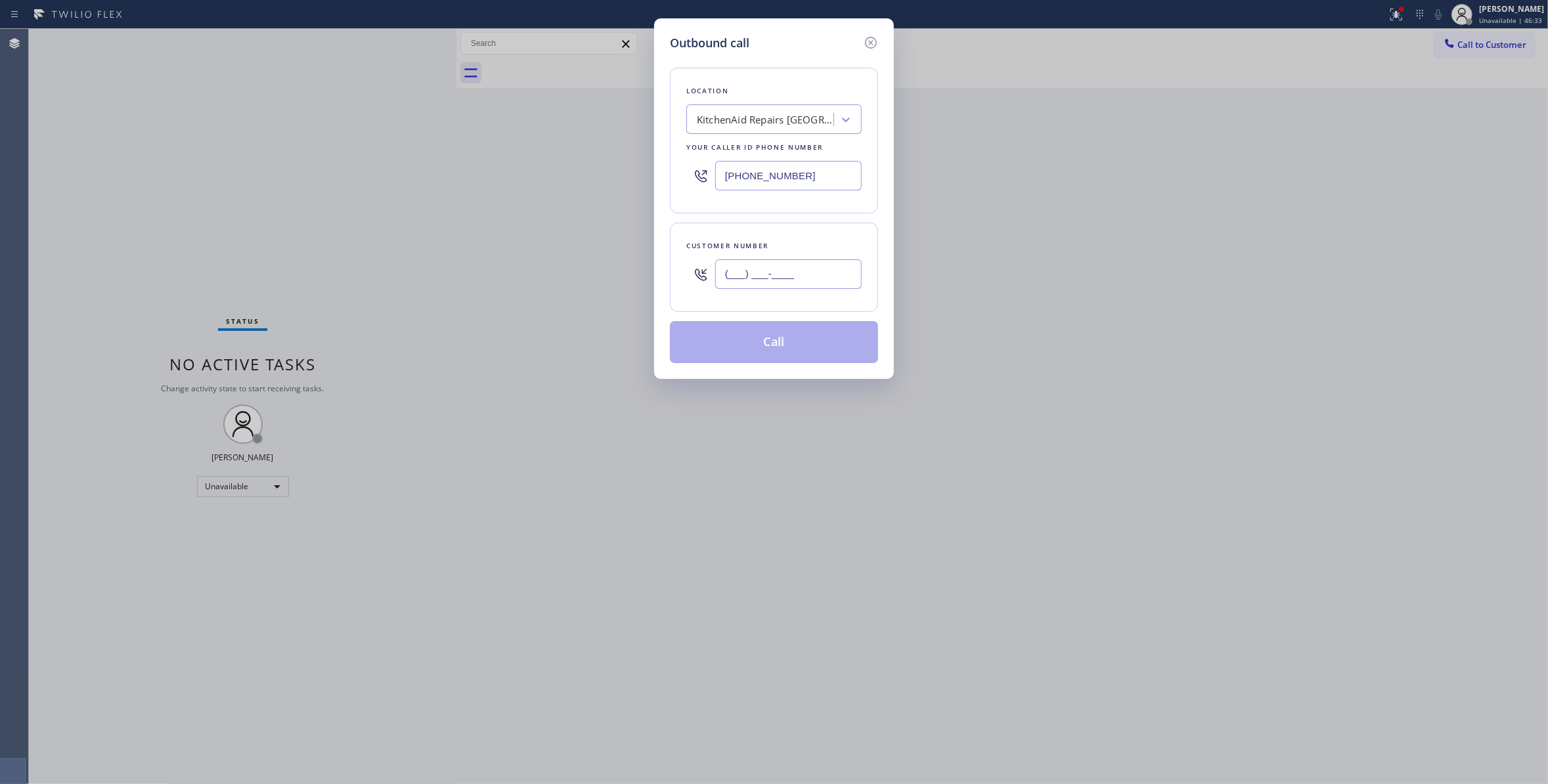
click at [804, 274] on input "(___) ___-____" at bounding box center [787, 273] width 146 height 29
paste input "619) 606-0505"
type input "[PHONE_NUMBER]"
click at [799, 347] on button "Call" at bounding box center [773, 341] width 208 height 42
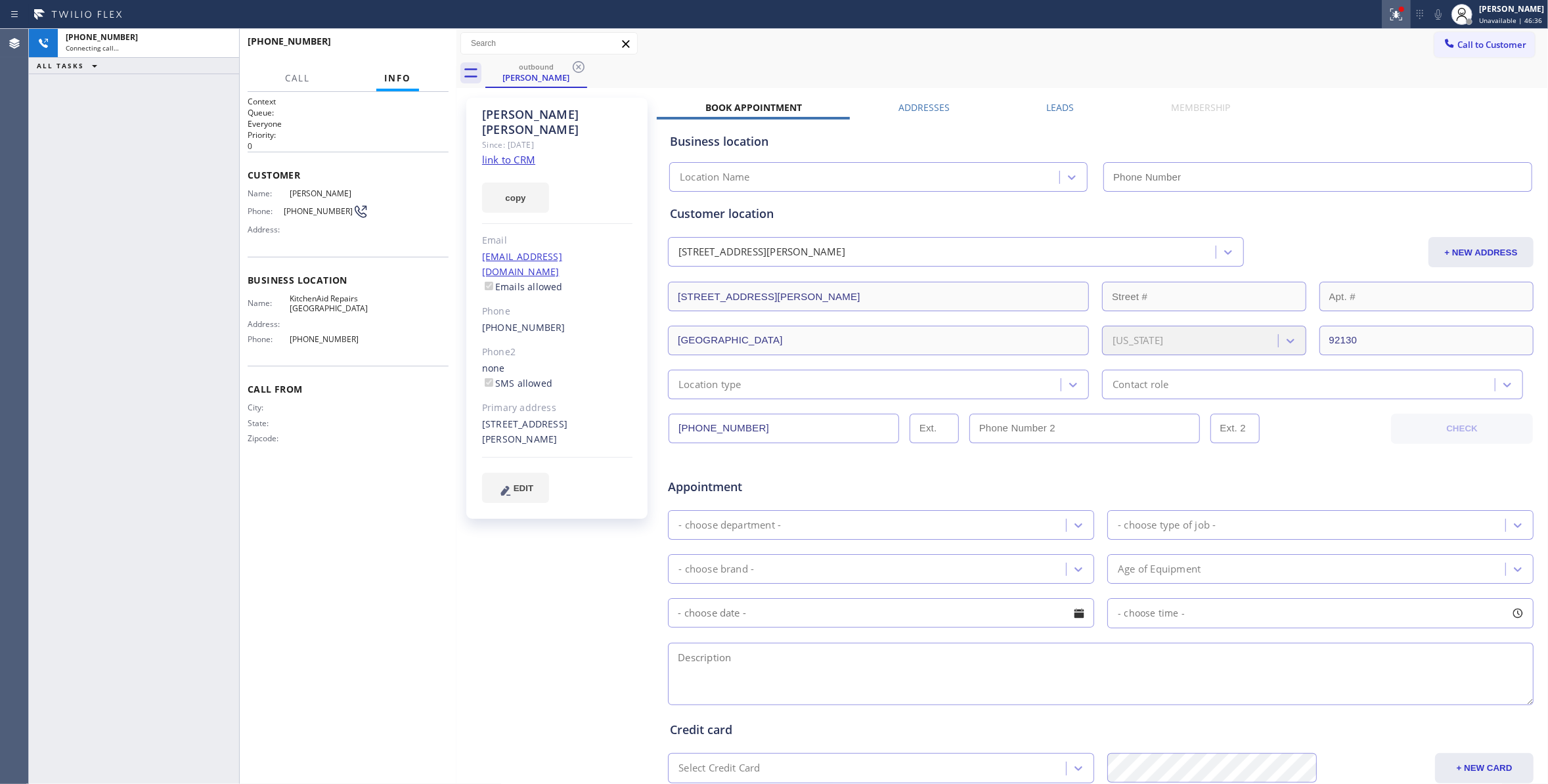
click at [1388, 16] on icon at bounding box center [1396, 14] width 16 height 16
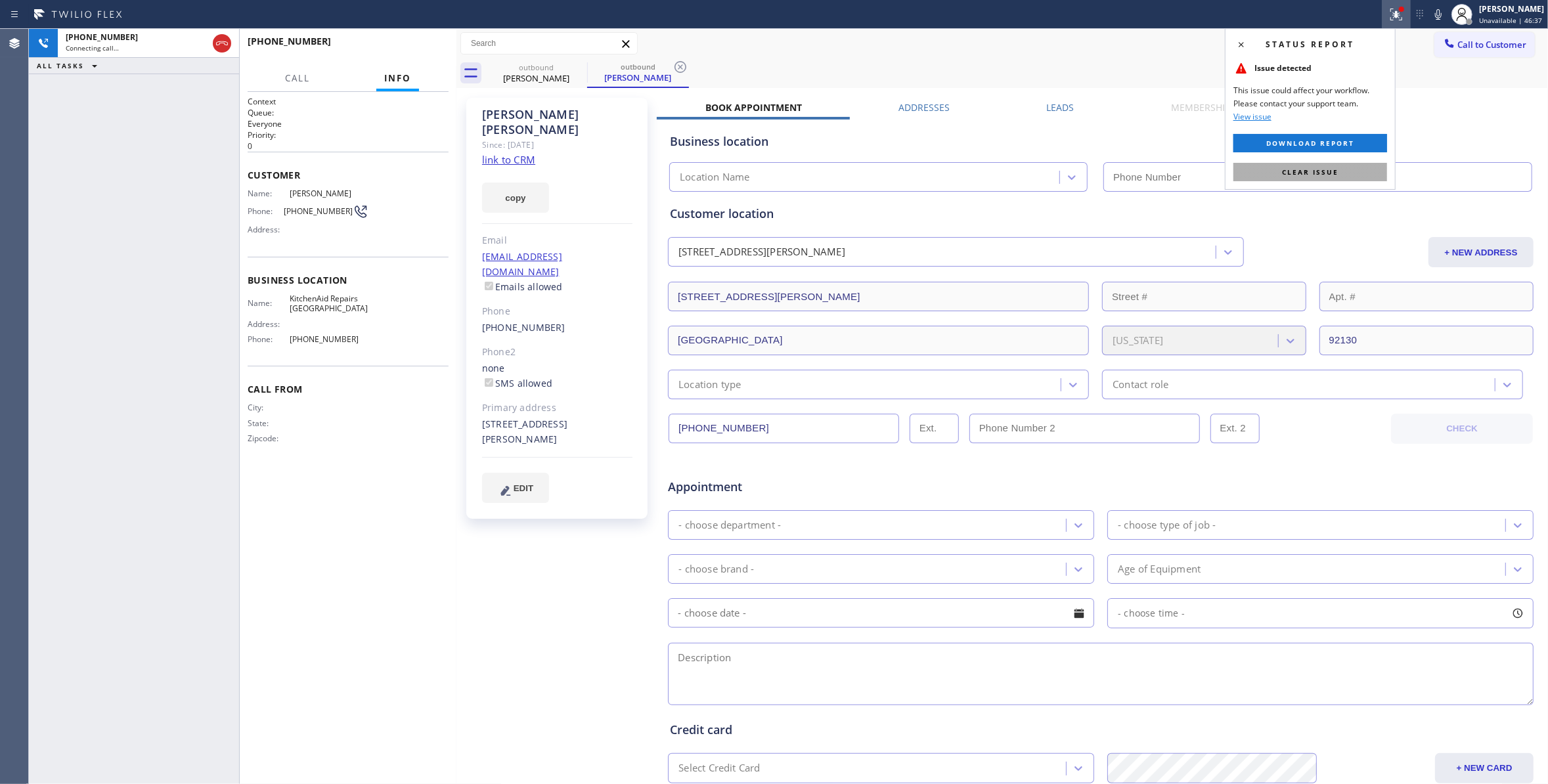
click at [1305, 173] on span "Clear issue" at bounding box center [1309, 172] width 56 height 9
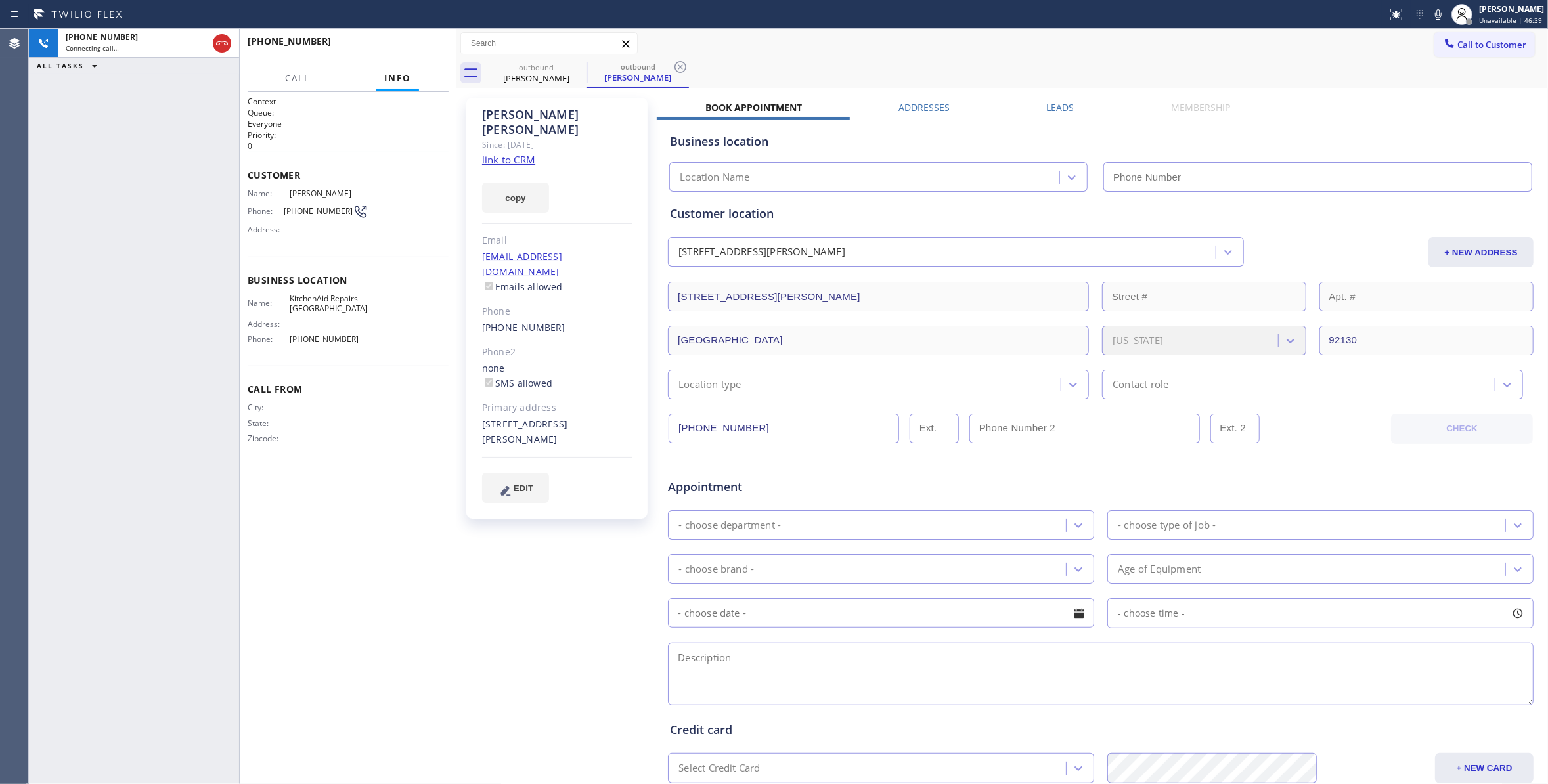
type input "[PHONE_NUMBER]"
click at [168, 327] on div "[PHONE_NUMBER] Live | 00:05 ALL TASKS ALL TASKS ACTIVE TASKS TASKS IN WRAP UP" at bounding box center [134, 406] width 210 height 755
click at [411, 40] on button "HANG UP" at bounding box center [417, 47] width 61 height 18
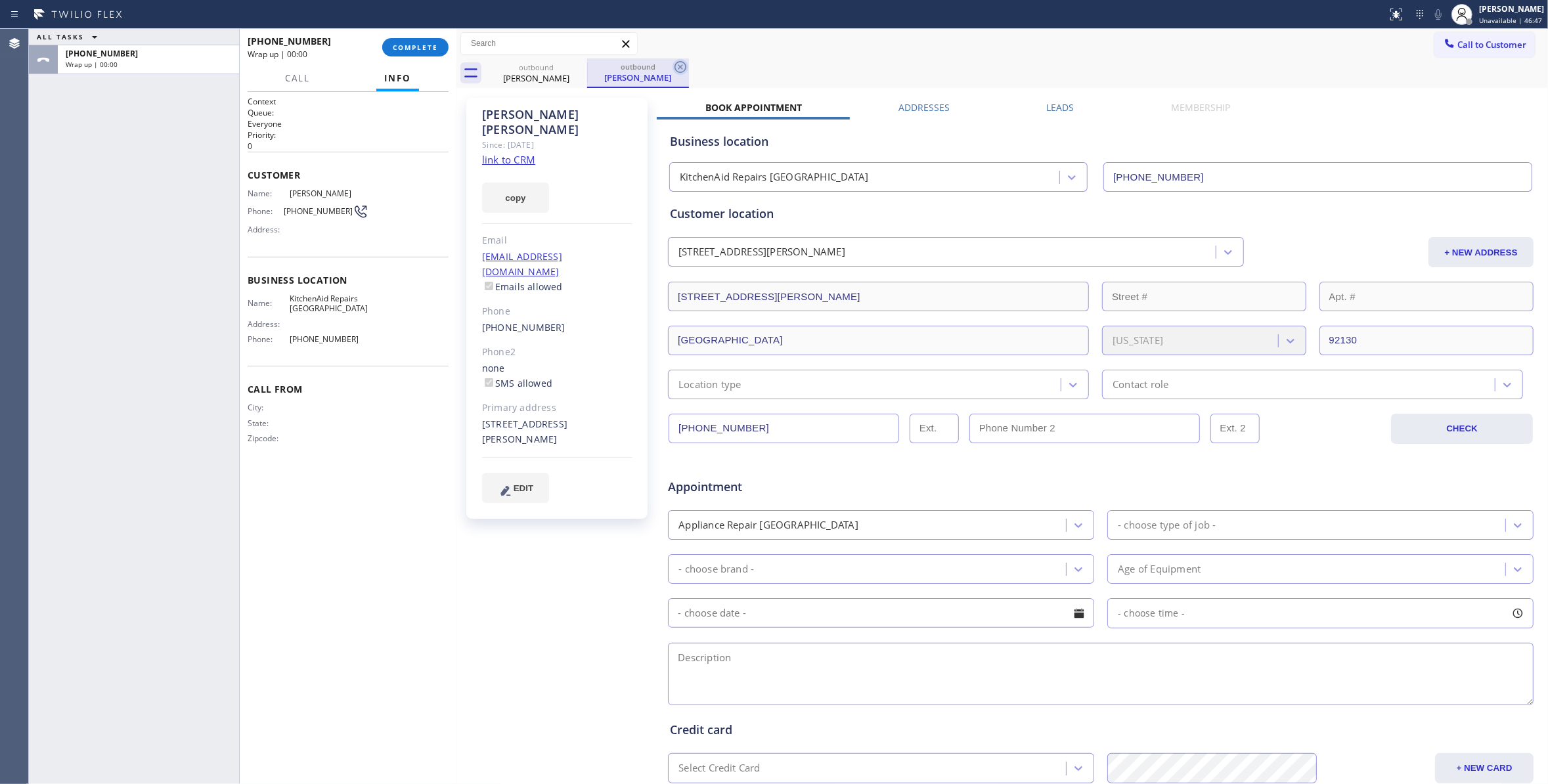
click at [679, 68] on icon at bounding box center [680, 66] width 12 height 12
click at [431, 51] on span "COMPLETE" at bounding box center [415, 47] width 45 height 9
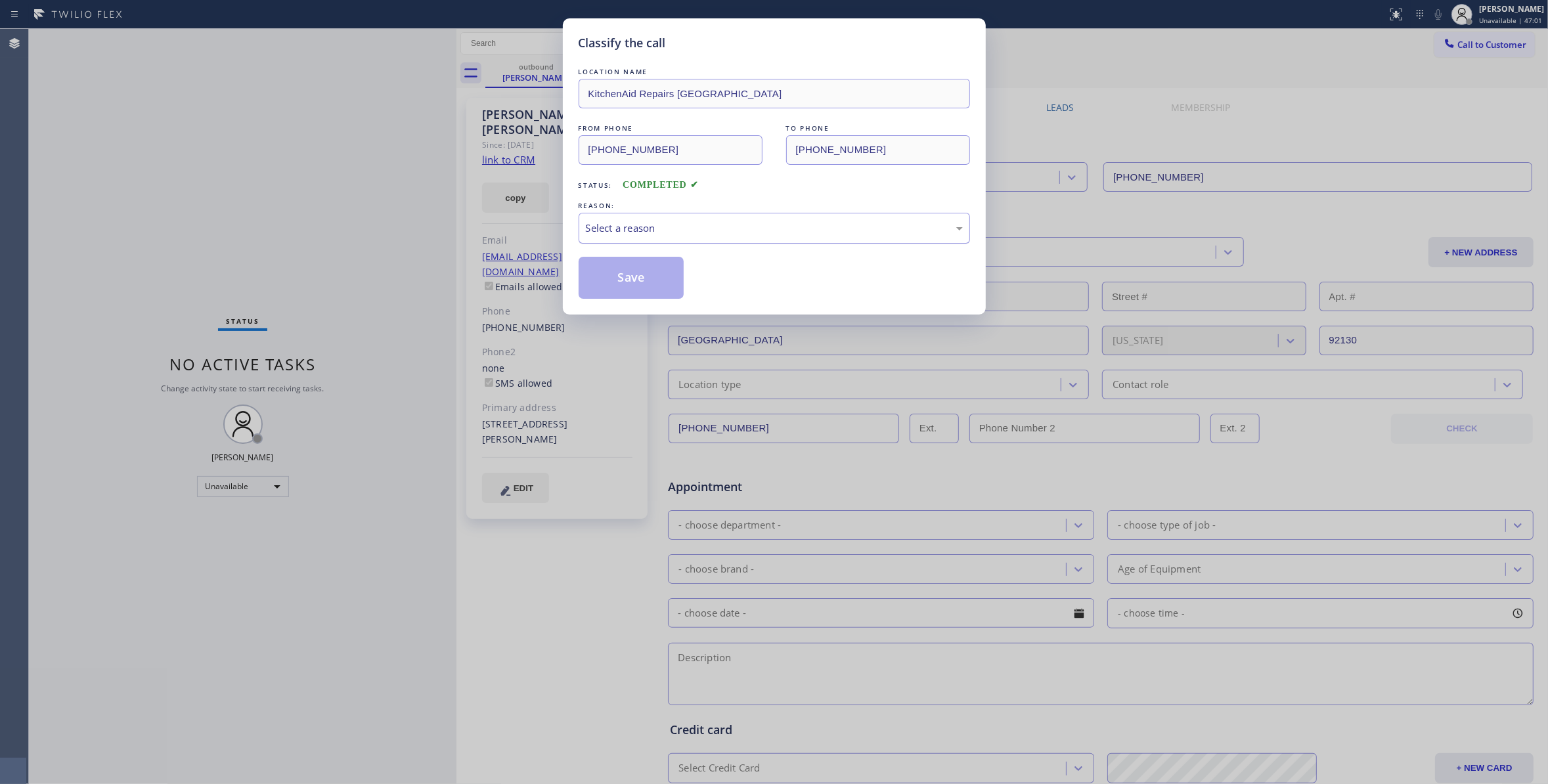
click at [672, 239] on div "Select a reason" at bounding box center [774, 228] width 391 height 31
click at [639, 285] on button "Save" at bounding box center [632, 277] width 106 height 42
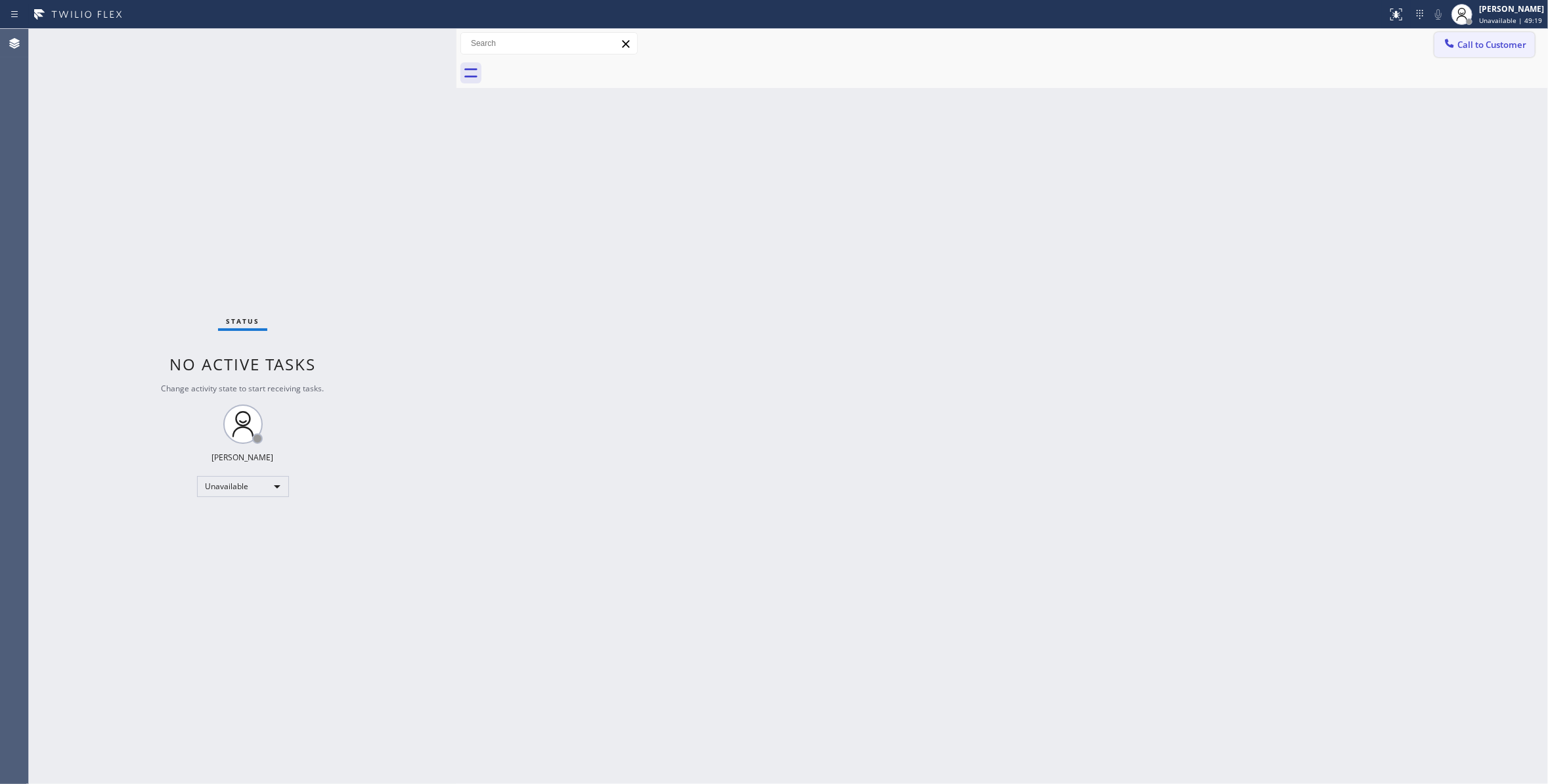
click at [1474, 43] on span "Call to Customer" at bounding box center [1491, 44] width 69 height 12
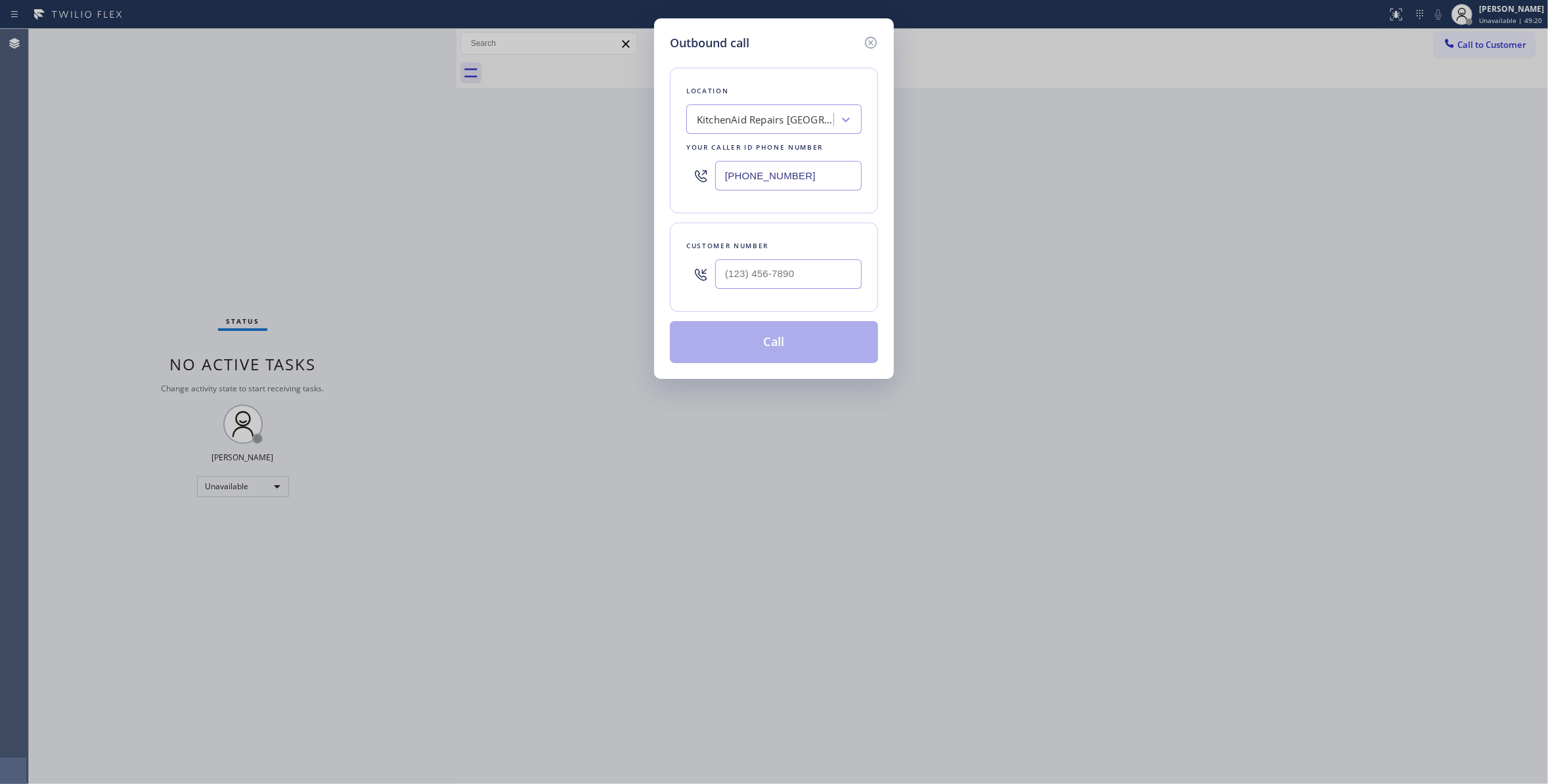
drag, startPoint x: 821, startPoint y: 173, endPoint x: 356, endPoint y: 24, distance: 488.3
click at [314, 111] on div "Outbound call Location KitchenAid Repairs [GEOGRAPHIC_DATA] Your caller id phon…" at bounding box center [774, 392] width 1548 height 784
paste input "877) 748-5179"
type input "[PHONE_NUMBER]"
click at [745, 288] on input "(___) ___-____" at bounding box center [787, 273] width 146 height 29
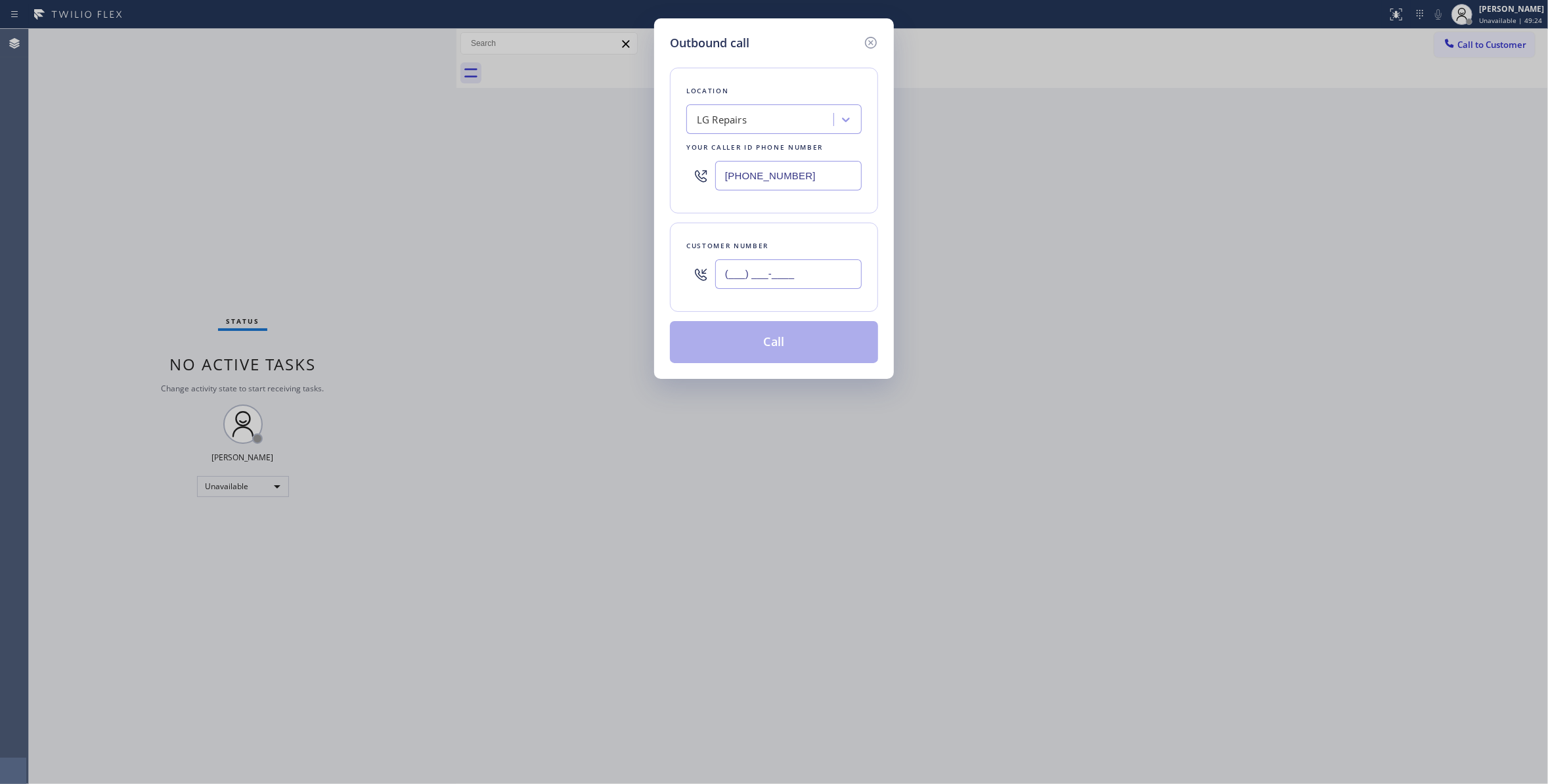
paste input "408) 483-2625"
type input "[PHONE_NUMBER]"
click at [773, 348] on button "Call" at bounding box center [773, 341] width 208 height 42
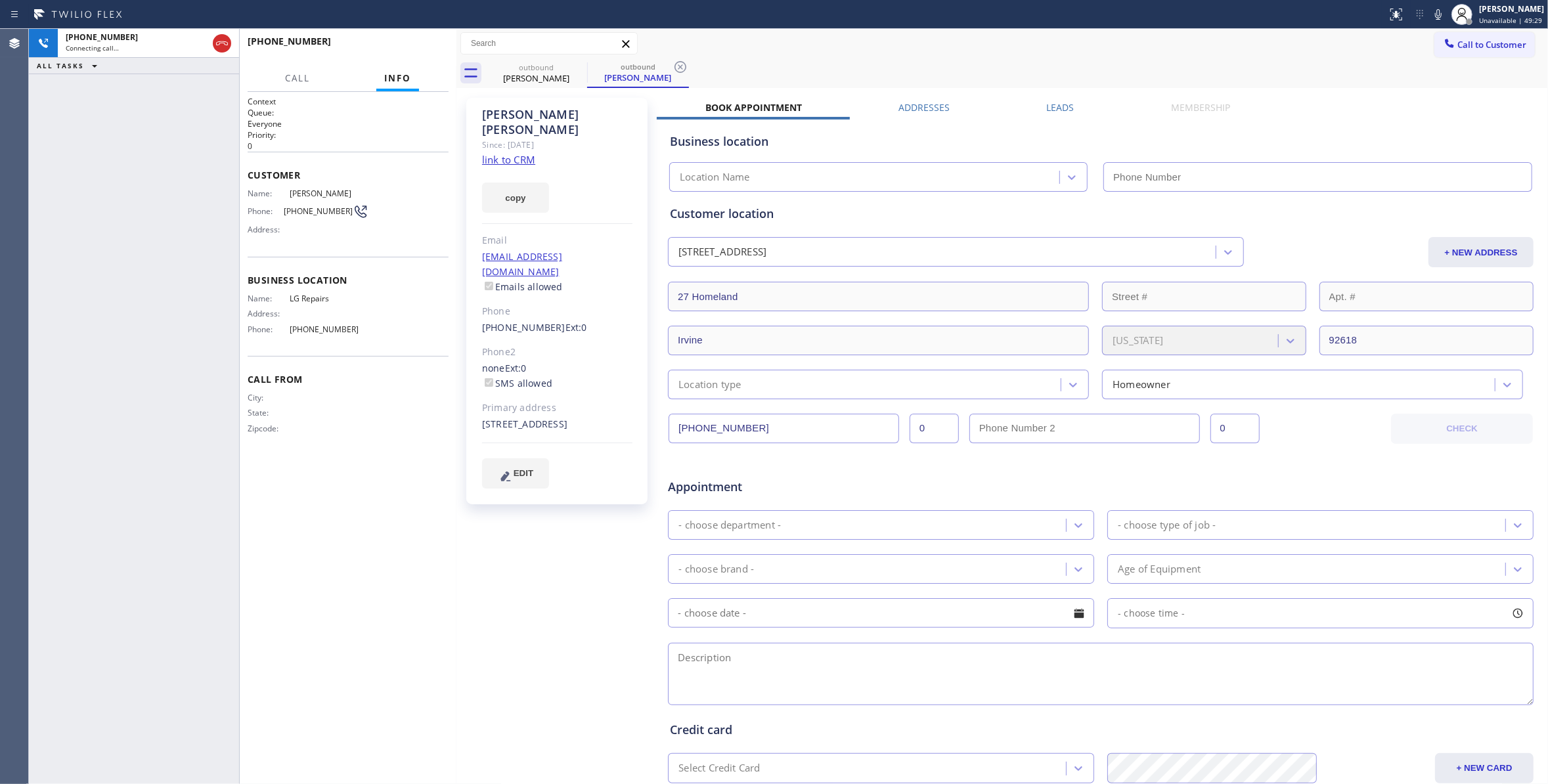
click at [680, 63] on icon at bounding box center [680, 67] width 16 height 16
type input "[PHONE_NUMBER]"
click at [426, 40] on button "HANG UP" at bounding box center [417, 47] width 61 height 18
click at [426, 40] on button "HANG UP" at bounding box center [417, 47] width 61 height 18
click at [316, 211] on span "[PHONE_NUMBER]" at bounding box center [318, 211] width 69 height 9
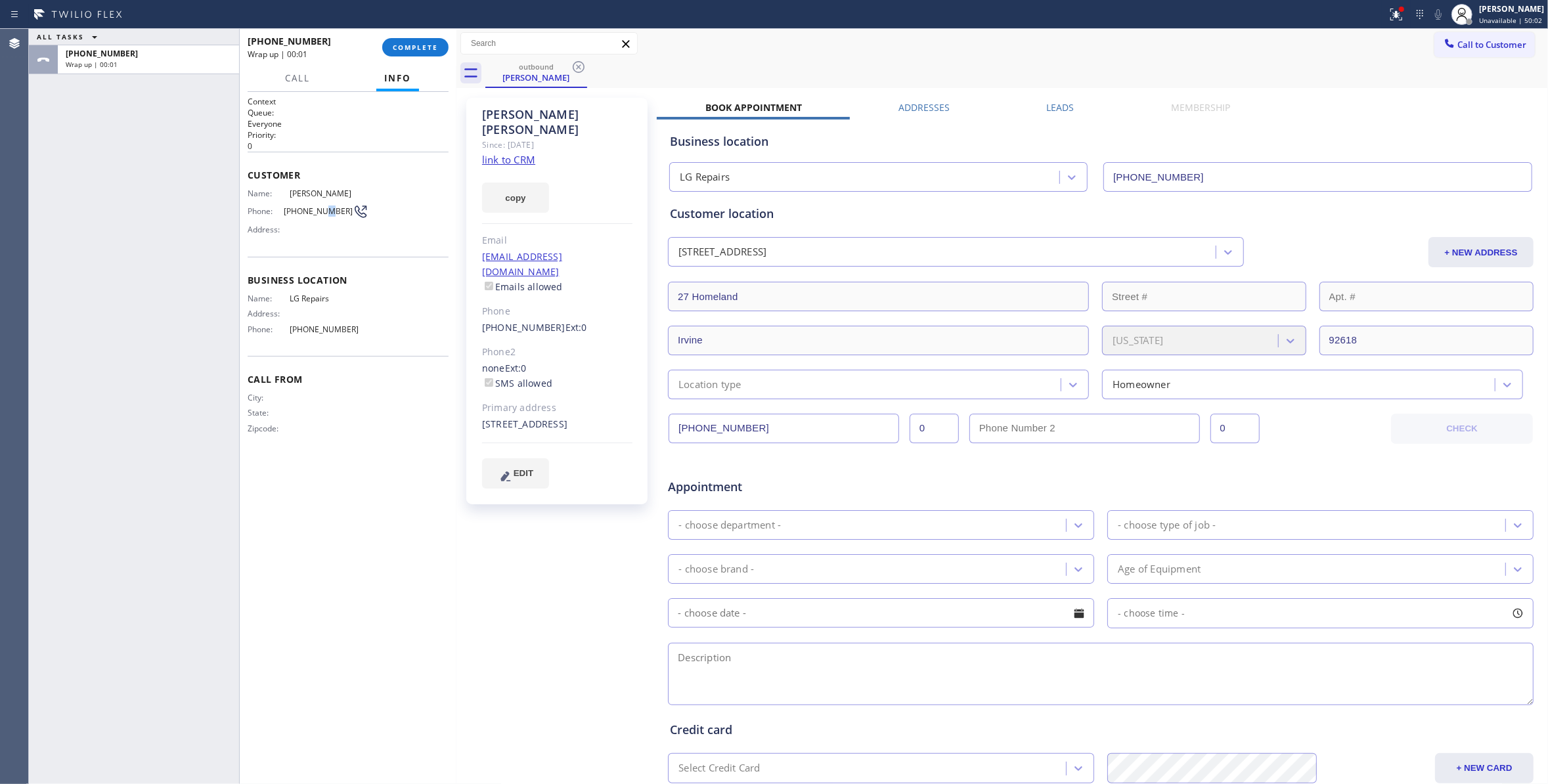
click at [316, 211] on span "[PHONE_NUMBER]" at bounding box center [318, 211] width 69 height 9
click at [318, 210] on span "[PHONE_NUMBER]" at bounding box center [318, 211] width 69 height 9
click at [402, 47] on span "COMPLETE" at bounding box center [415, 47] width 45 height 9
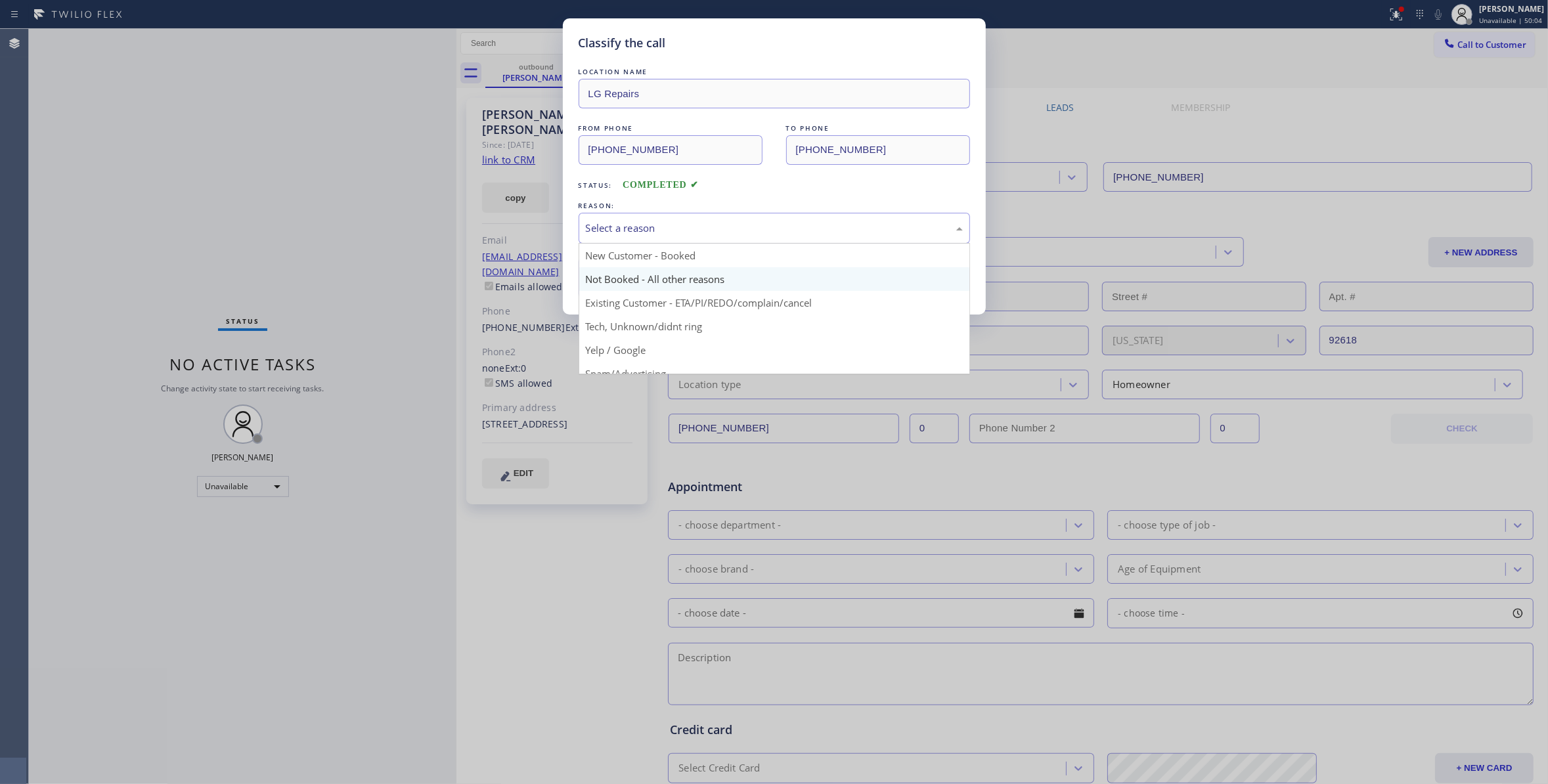
drag, startPoint x: 620, startPoint y: 229, endPoint x: 622, endPoint y: 277, distance: 48.0
click at [620, 230] on div "Select a reason" at bounding box center [774, 228] width 377 height 15
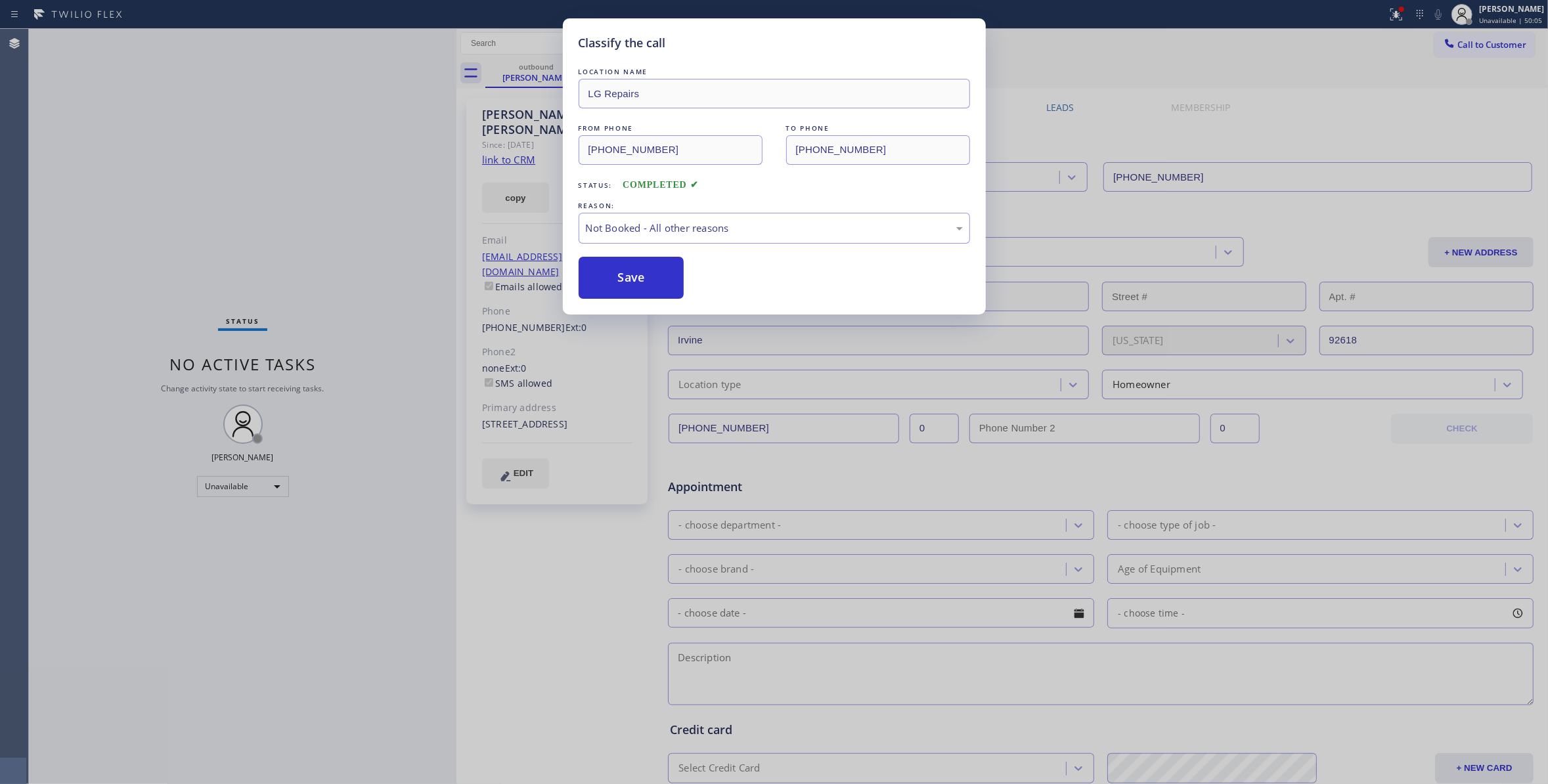
click at [624, 277] on button "Save" at bounding box center [632, 277] width 106 height 42
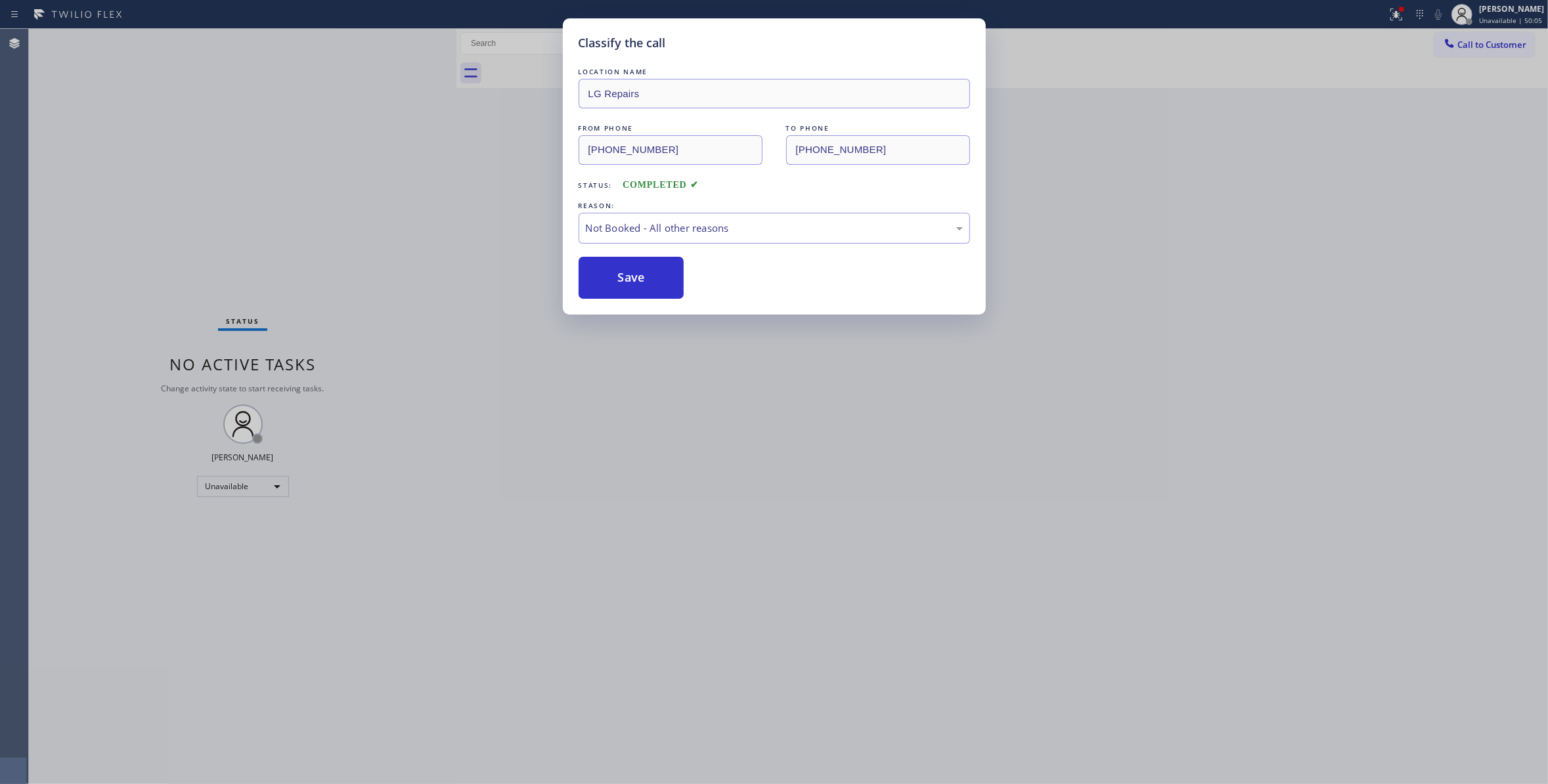
click at [624, 277] on button "Save" at bounding box center [632, 277] width 106 height 42
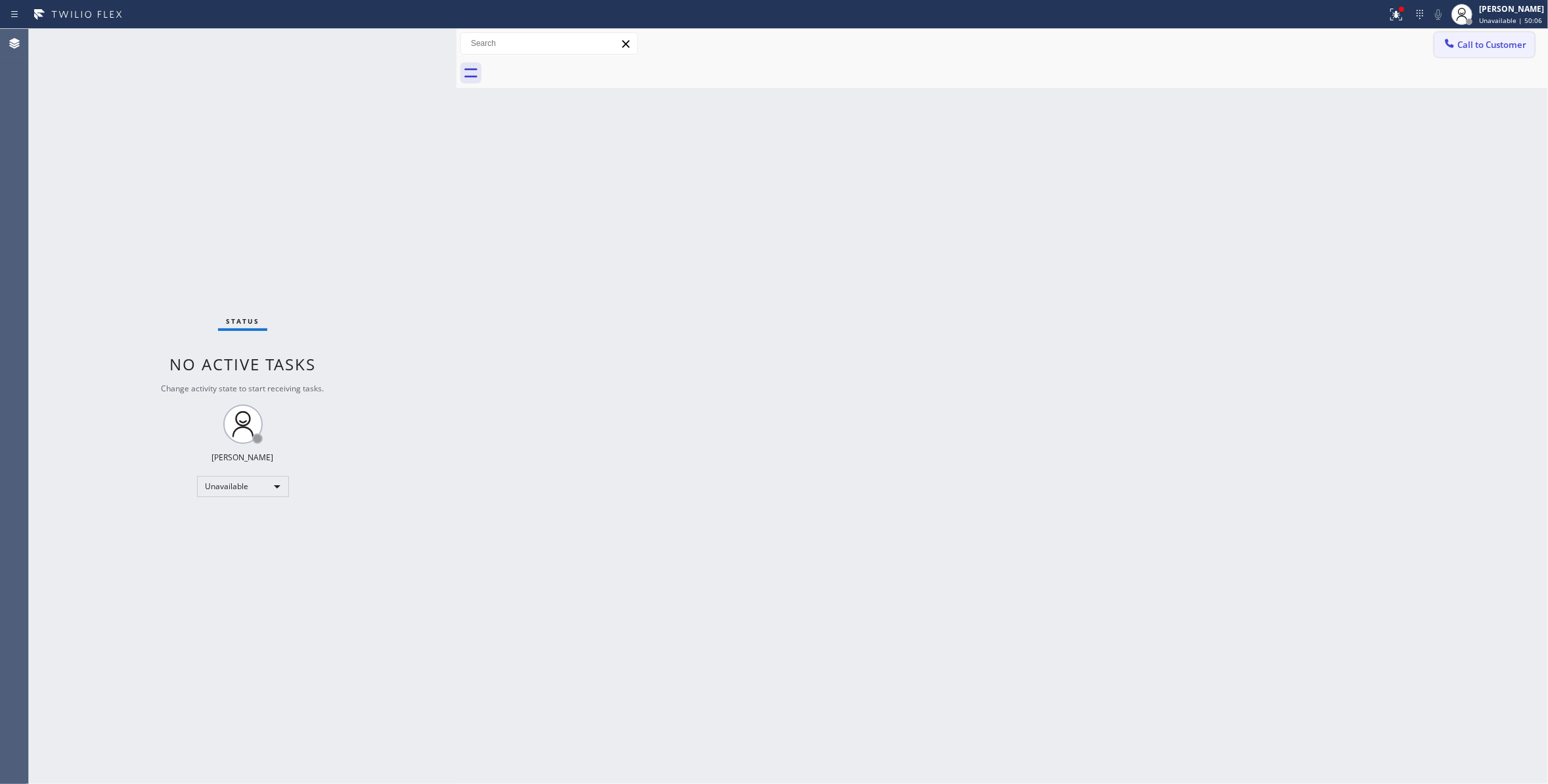
click at [1478, 46] on span "Call to Customer" at bounding box center [1491, 44] width 69 height 12
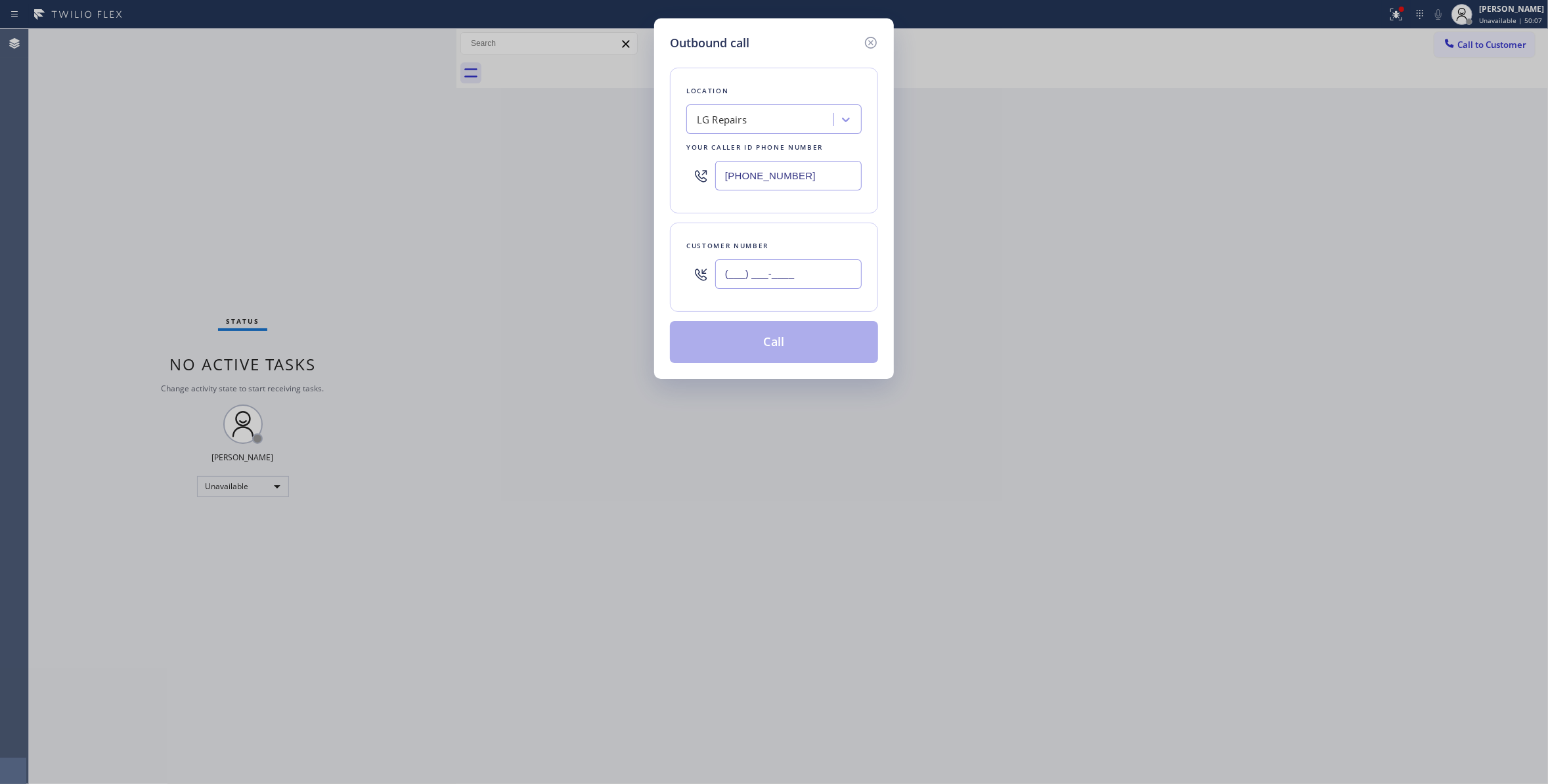
click at [743, 284] on input "(___) ___-____" at bounding box center [787, 273] width 146 height 29
paste input "408) 483-2625"
type input "[PHONE_NUMBER]"
click at [788, 350] on button "Call" at bounding box center [773, 341] width 208 height 42
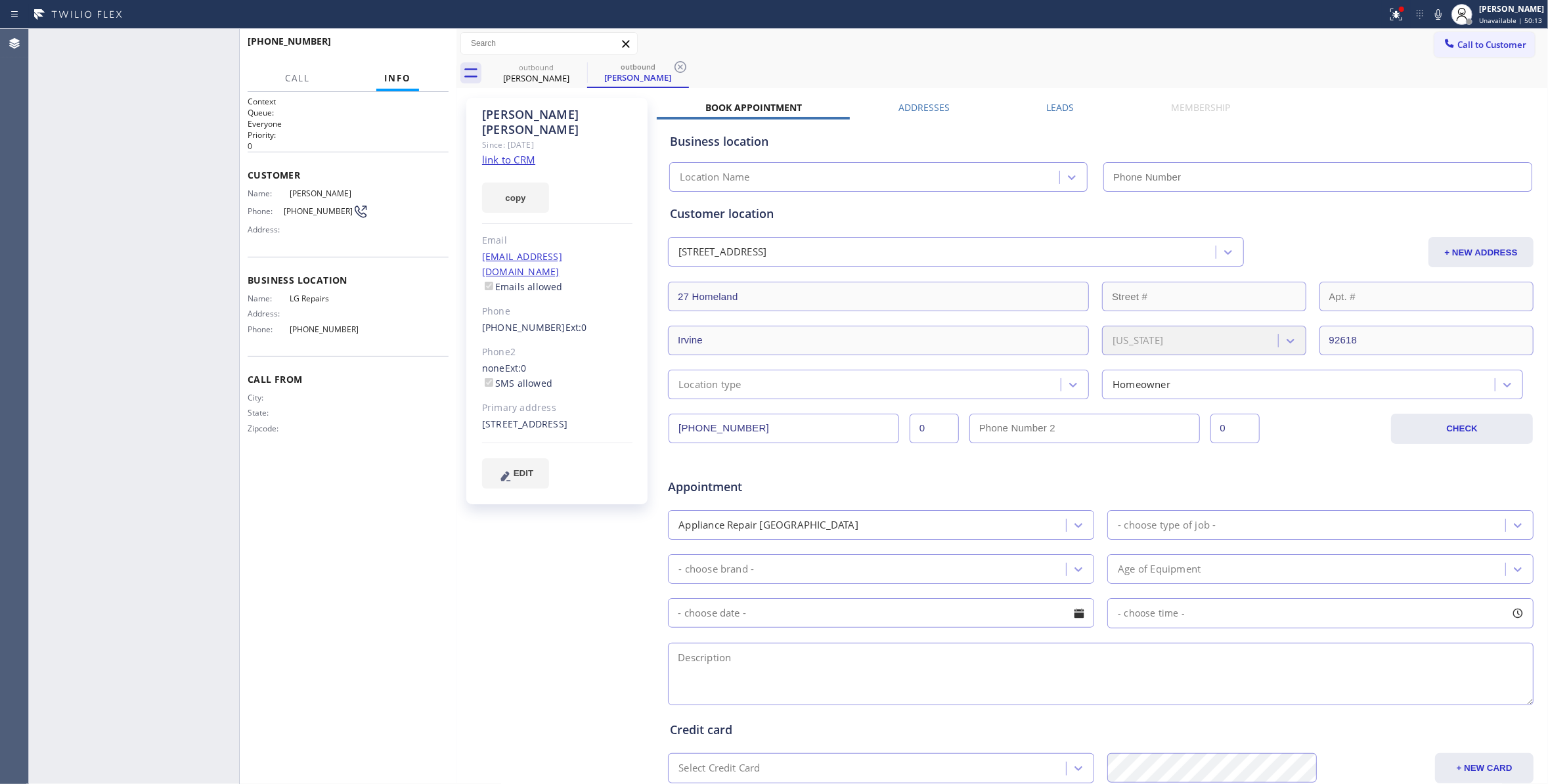
type input "[PHONE_NUMBER]"
click at [401, 48] on span "HANG UP" at bounding box center [417, 47] width 40 height 9
click at [403, 46] on span "COMPLETE" at bounding box center [415, 47] width 45 height 9
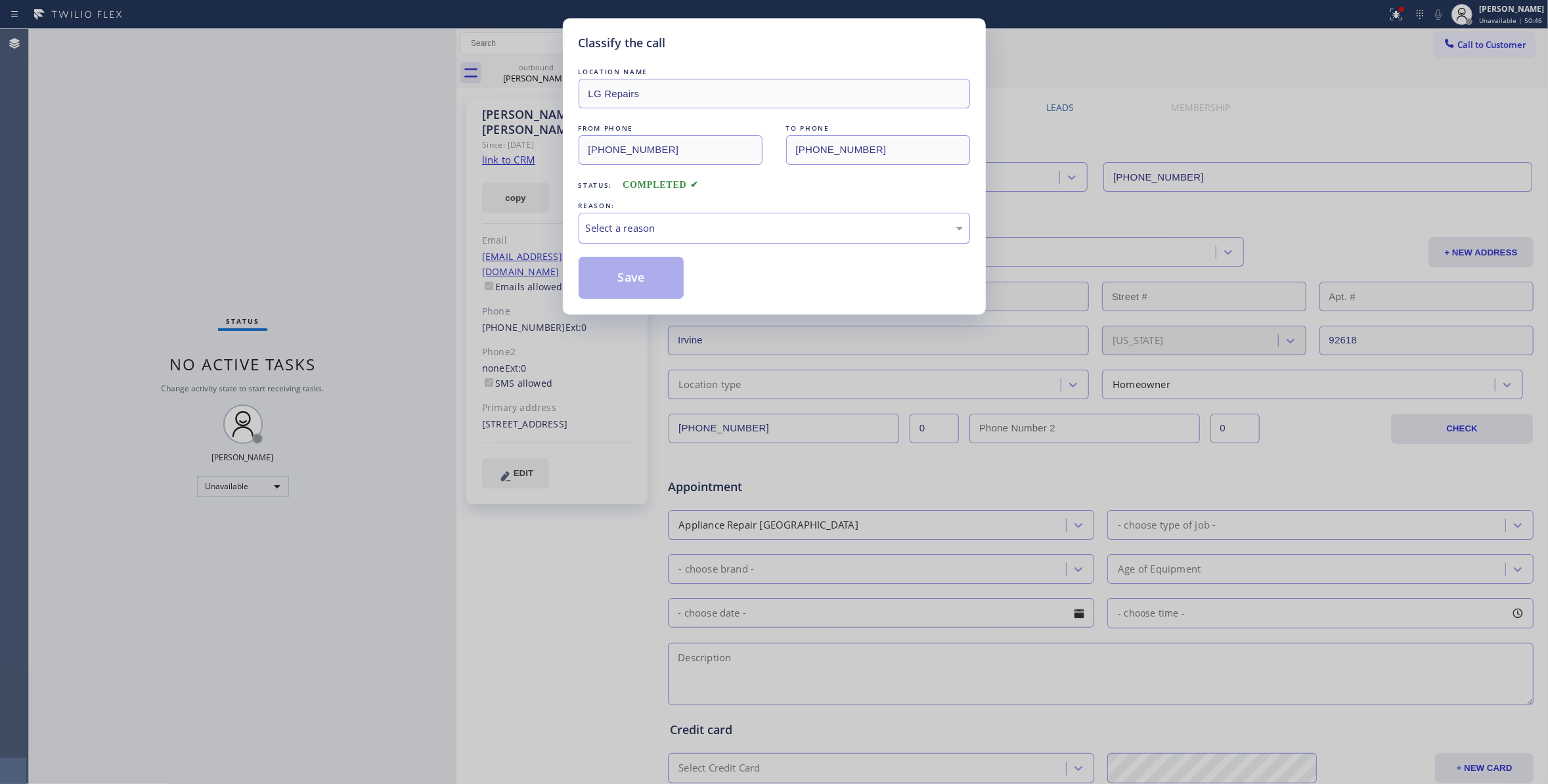
click at [650, 234] on div "Select a reason" at bounding box center [774, 228] width 377 height 15
click at [639, 285] on button "Save" at bounding box center [632, 277] width 106 height 42
drag, startPoint x: 639, startPoint y: 285, endPoint x: 653, endPoint y: 18, distance: 267.4
click at [645, 243] on div "LOCATION NAME LG Repairs FROM PHONE [PHONE_NUMBER] TO PHONE [PHONE_NUMBER] Stat…" at bounding box center [774, 182] width 391 height 234
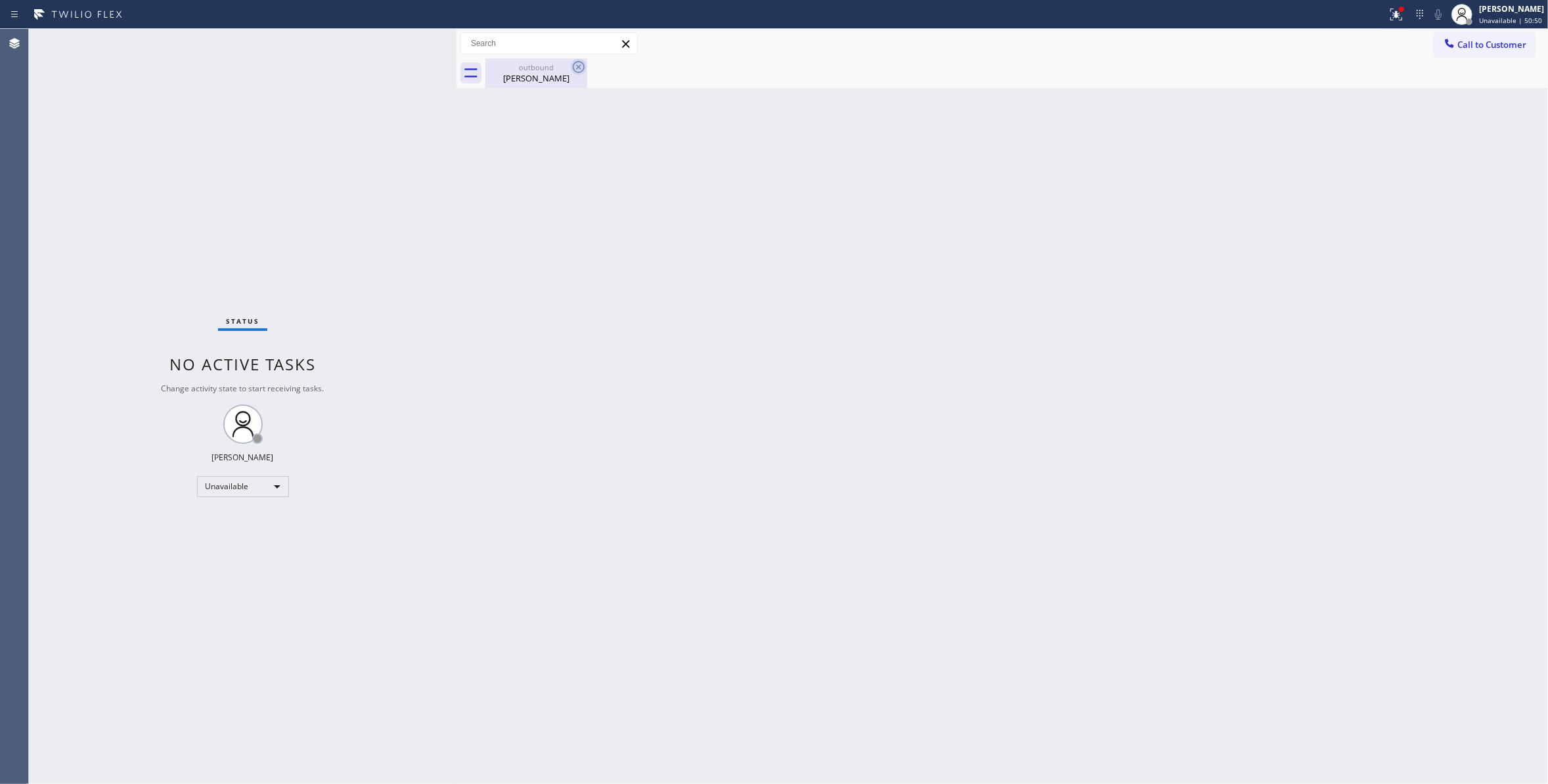
click at [580, 67] on icon at bounding box center [578, 66] width 12 height 12
click at [561, 71] on div "outbound" at bounding box center [535, 67] width 99 height 9
click at [1478, 40] on span "Call to Customer" at bounding box center [1491, 44] width 69 height 12
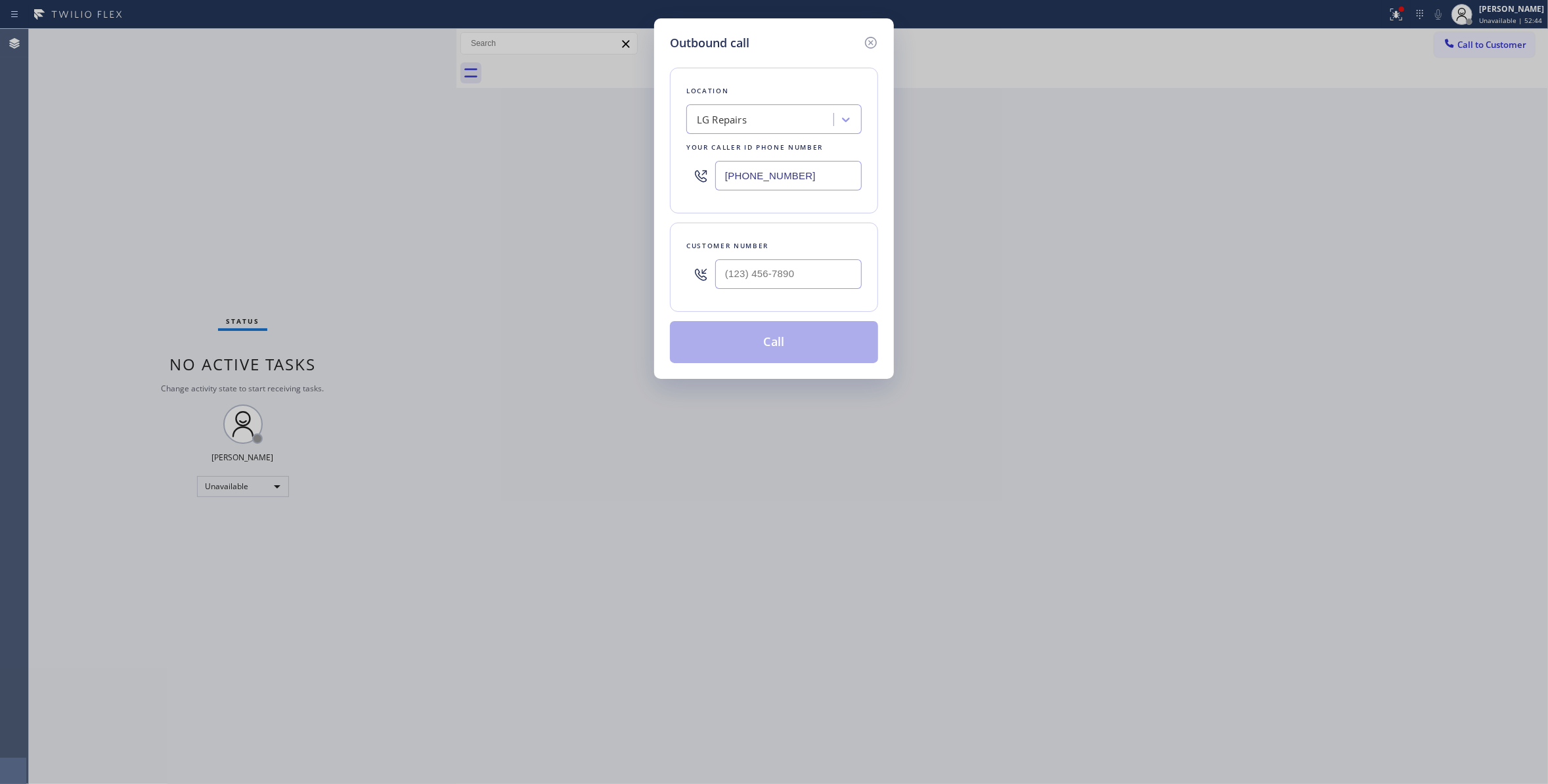
click at [815, 292] on div at bounding box center [787, 274] width 146 height 43
click at [813, 277] on input "(___) ___-____" at bounding box center [787, 273] width 146 height 29
paste input "858) 774-0726"
type input "[PHONE_NUMBER]"
paste input "619) 937-2845"
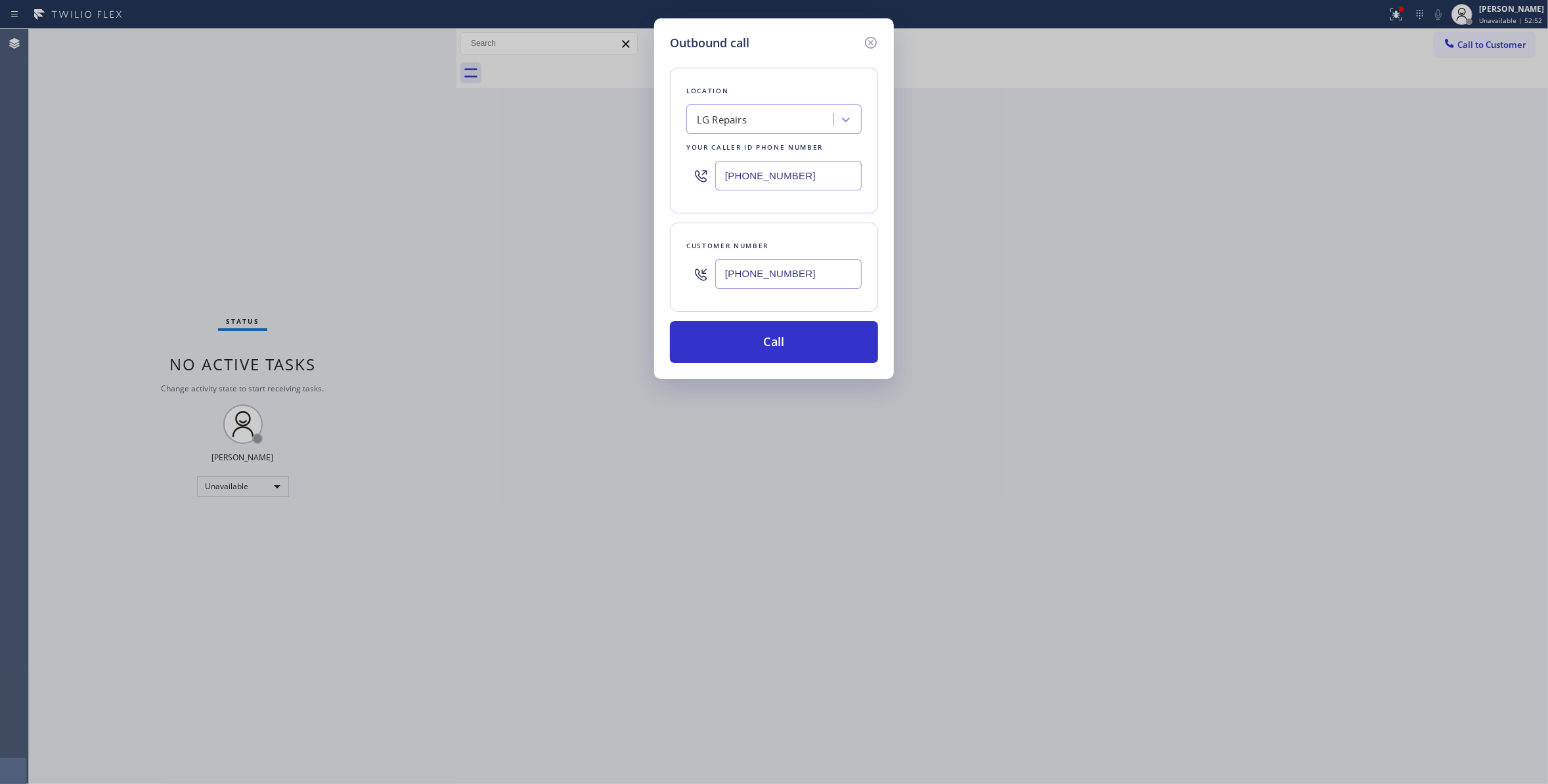
drag, startPoint x: 820, startPoint y: 175, endPoint x: 296, endPoint y: 123, distance: 526.6
click at [296, 123] on div "Outbound call Location LG Repairs Your caller id phone number [PHONE_NUMBER] Cu…" at bounding box center [774, 392] width 1548 height 784
type input "[PHONE_NUMBER]"
drag, startPoint x: 833, startPoint y: 277, endPoint x: 599, endPoint y: 253, distance: 235.2
click at [599, 253] on div "Outbound call Location Sub-Zero Fridge Fixers Your caller id phone number [PHON…" at bounding box center [774, 392] width 1548 height 784
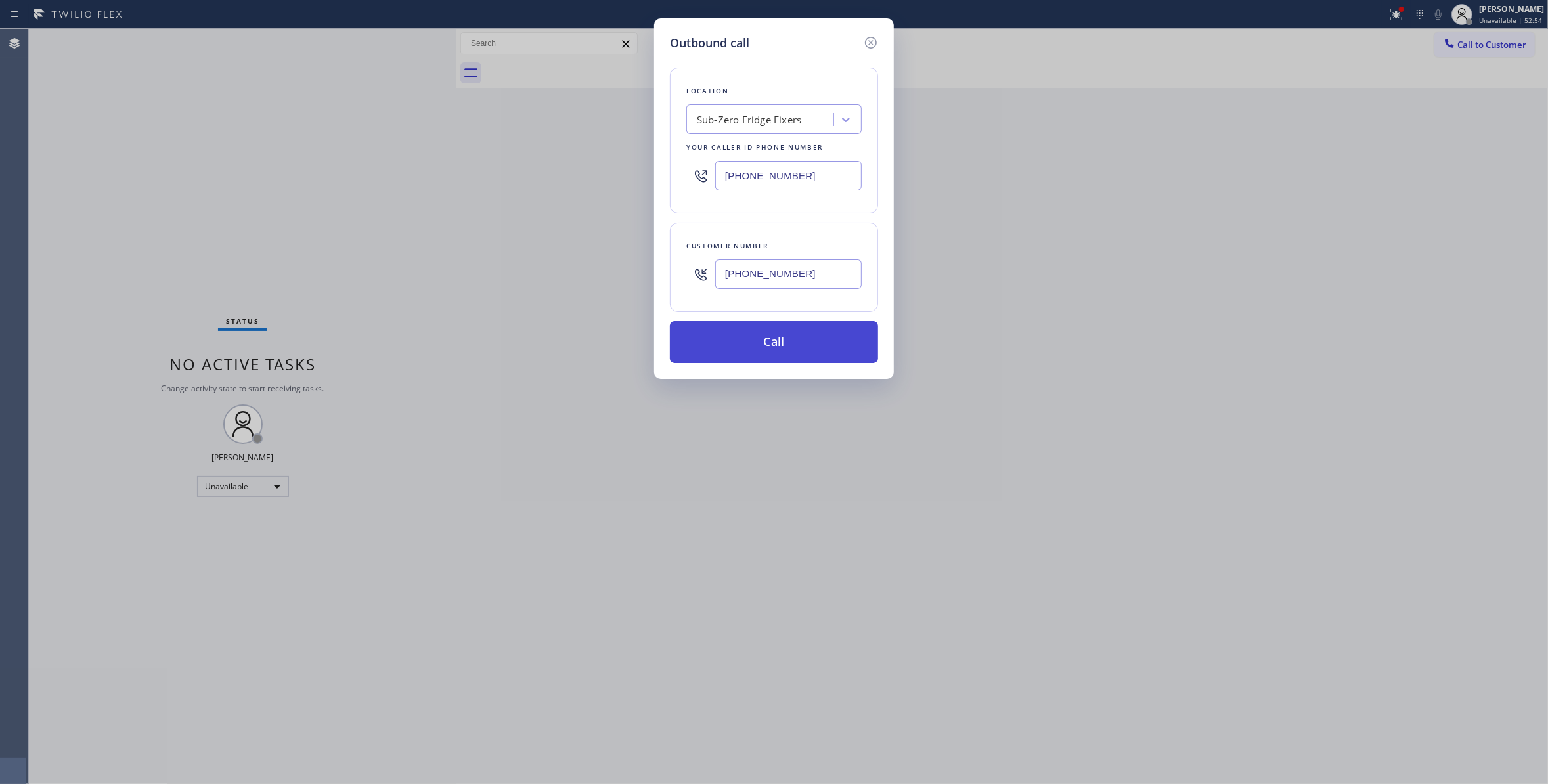
click at [738, 337] on button "Call" at bounding box center [773, 341] width 208 height 42
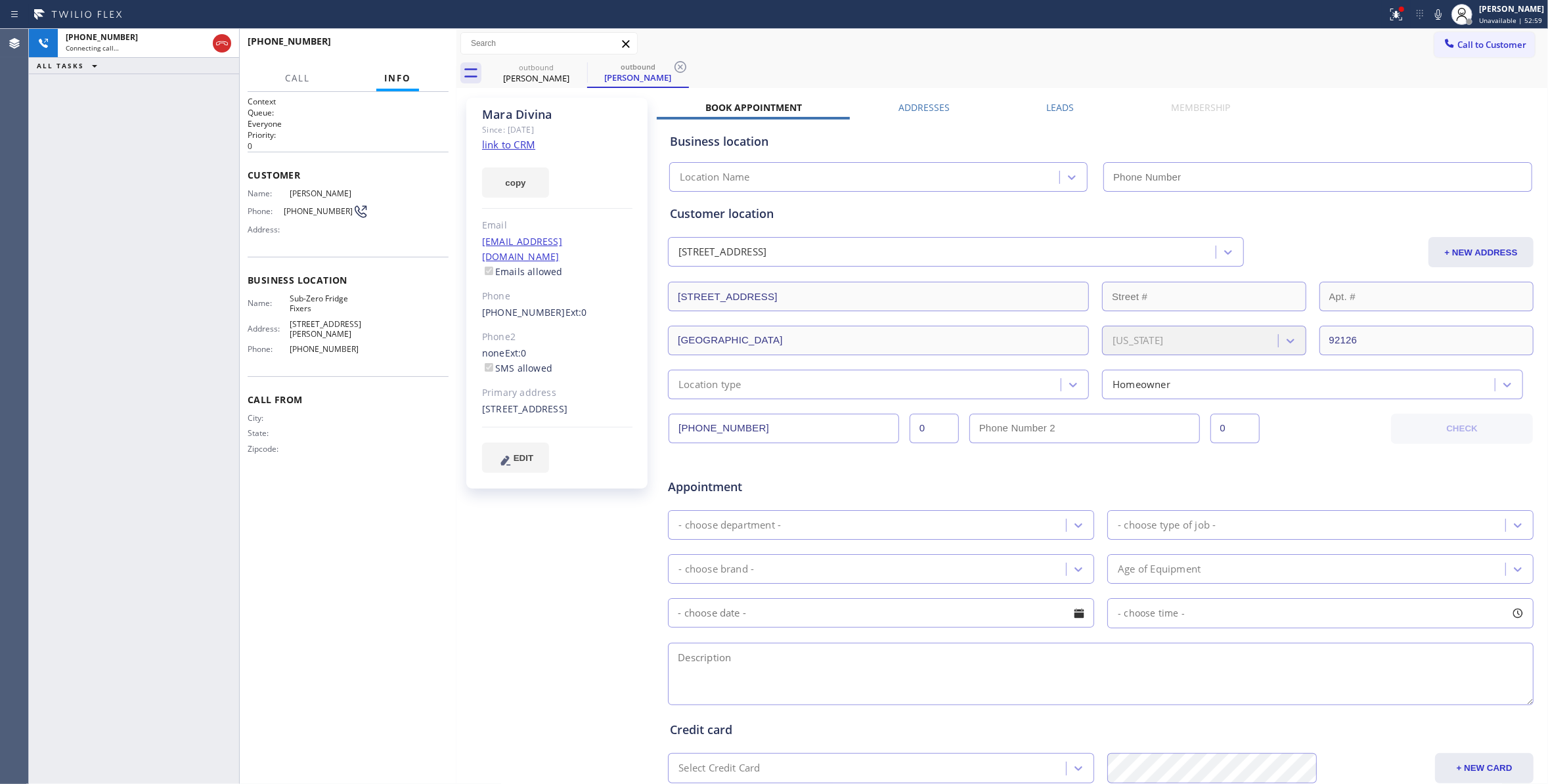
type input "[PHONE_NUMBER]"
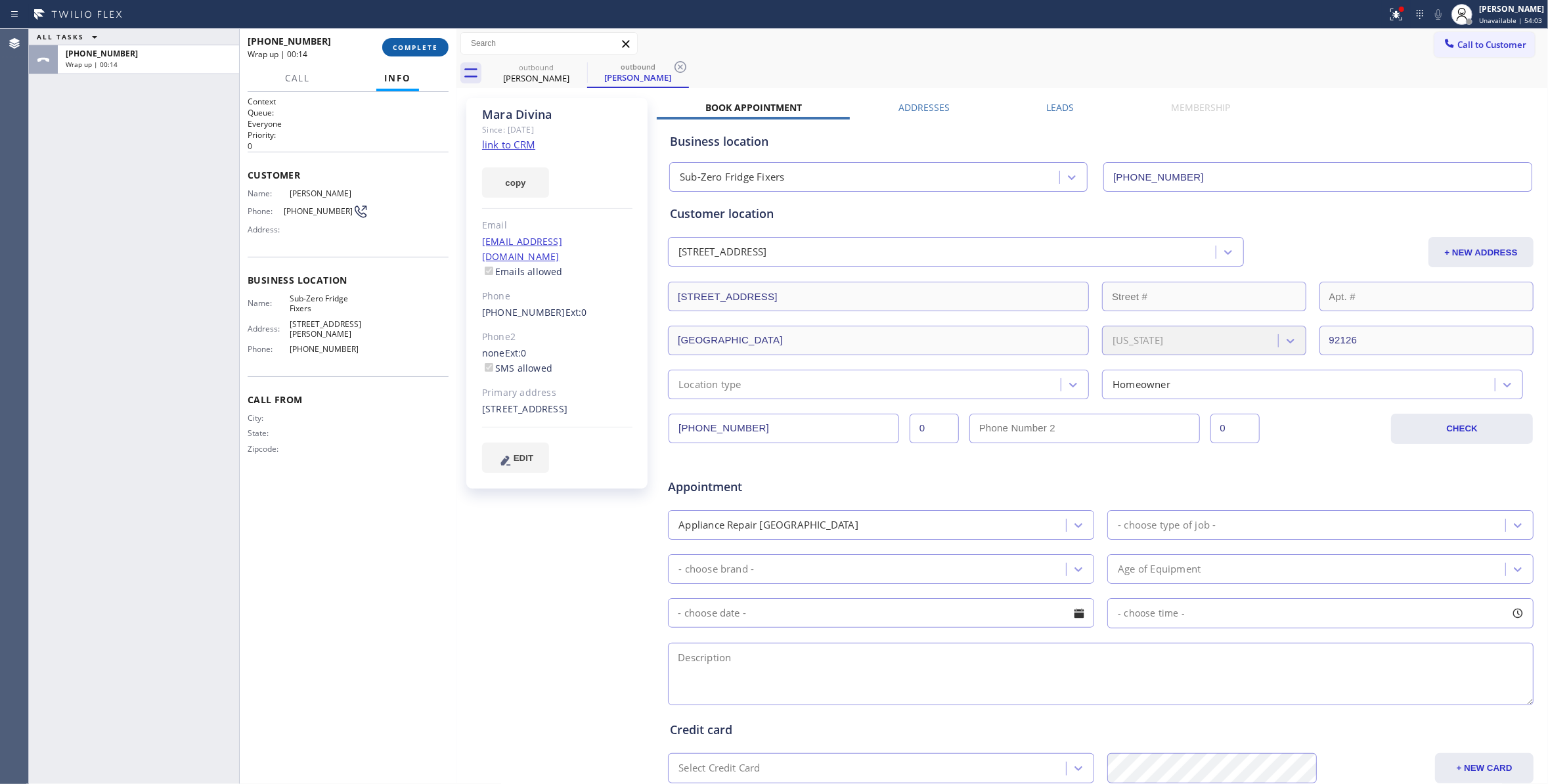
click at [405, 45] on span "COMPLETE" at bounding box center [415, 47] width 45 height 9
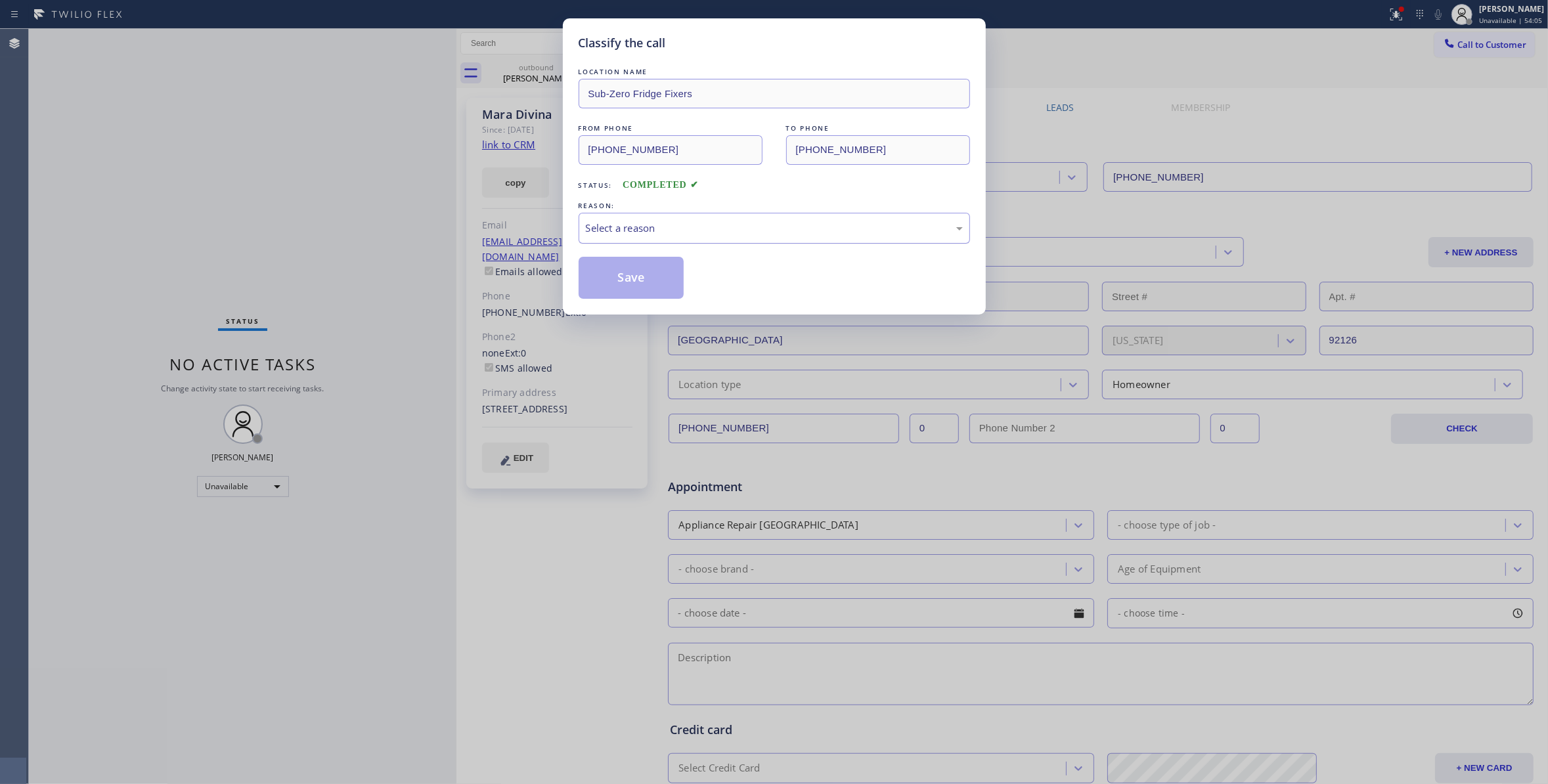
click at [607, 234] on div "Select a reason" at bounding box center [774, 228] width 377 height 15
click at [615, 279] on button "Save" at bounding box center [632, 277] width 106 height 42
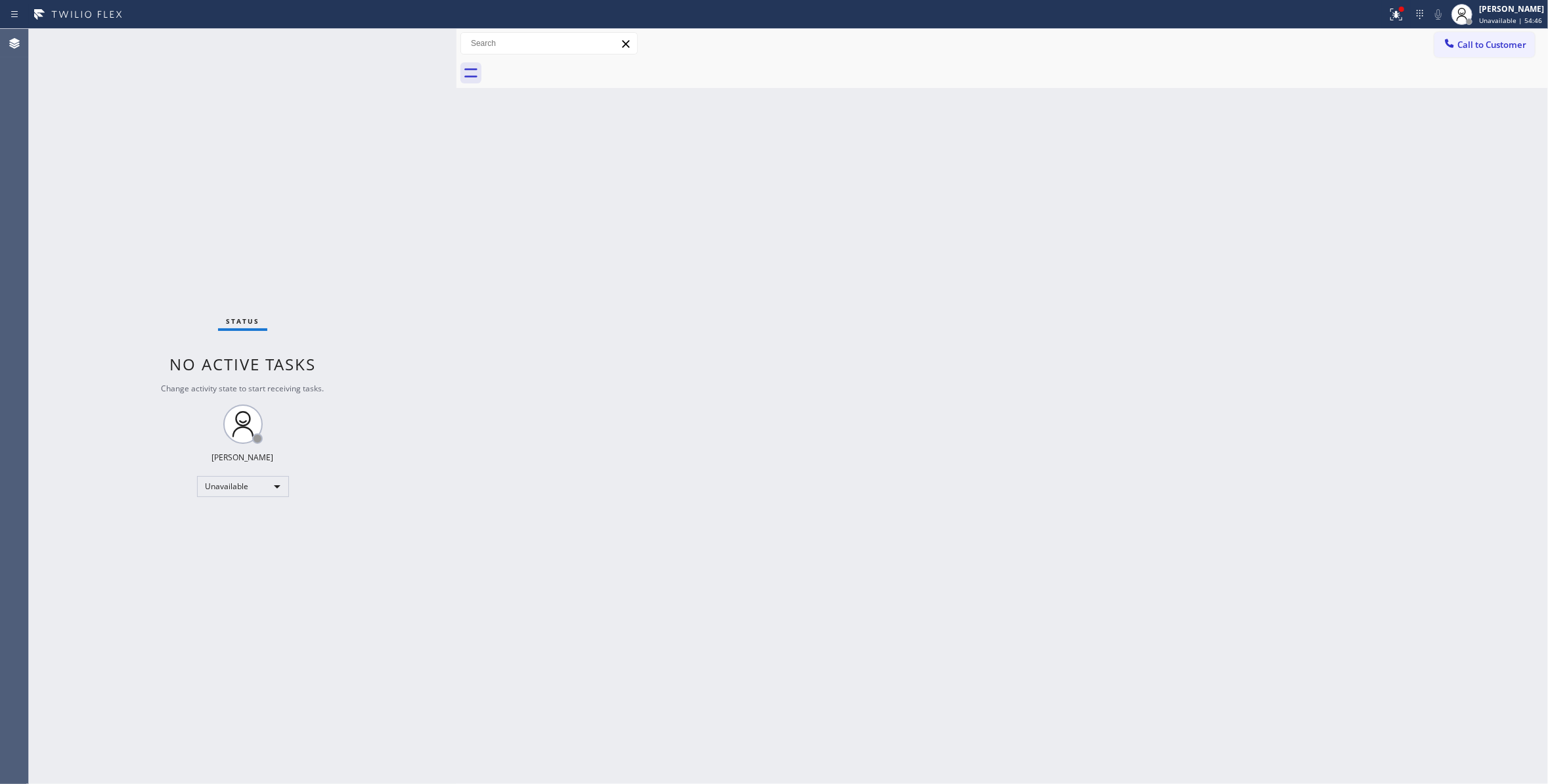
drag, startPoint x: 1510, startPoint y: 50, endPoint x: 1486, endPoint y: 54, distance: 24.3
click at [1510, 48] on span "Call to Customer" at bounding box center [1491, 44] width 69 height 12
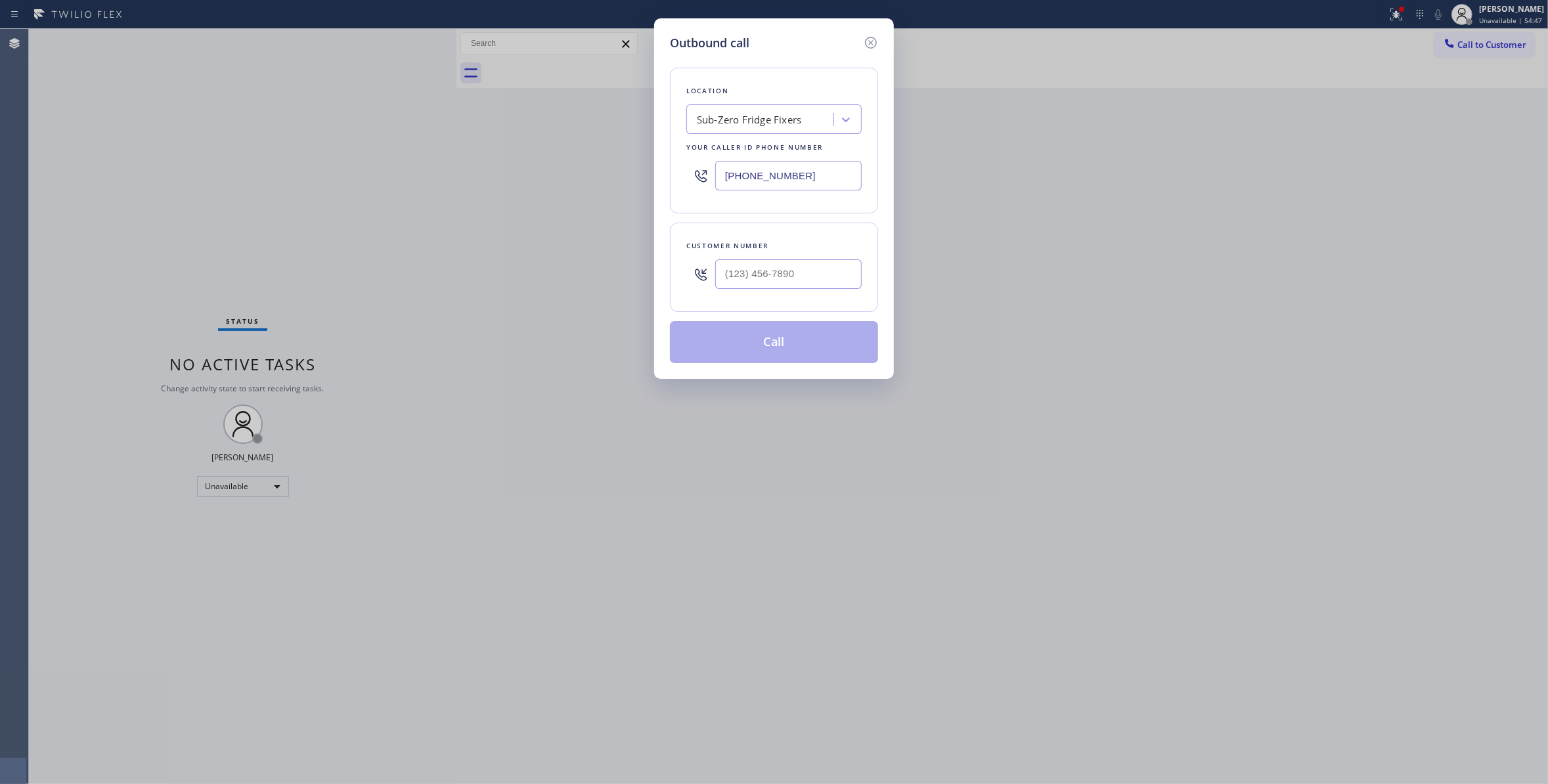
drag, startPoint x: 847, startPoint y: 185, endPoint x: 432, endPoint y: 184, distance: 415.0
click at [432, 184] on div "Outbound call Location Sub-Zero Fridge Fixers Your caller id phone number [PHON…" at bounding box center [774, 392] width 1548 height 784
paste input "492-3651"
drag, startPoint x: 916, startPoint y: 281, endPoint x: 896, endPoint y: 326, distance: 49.2
drag, startPoint x: 796, startPoint y: 169, endPoint x: 143, endPoint y: 98, distance: 656.8
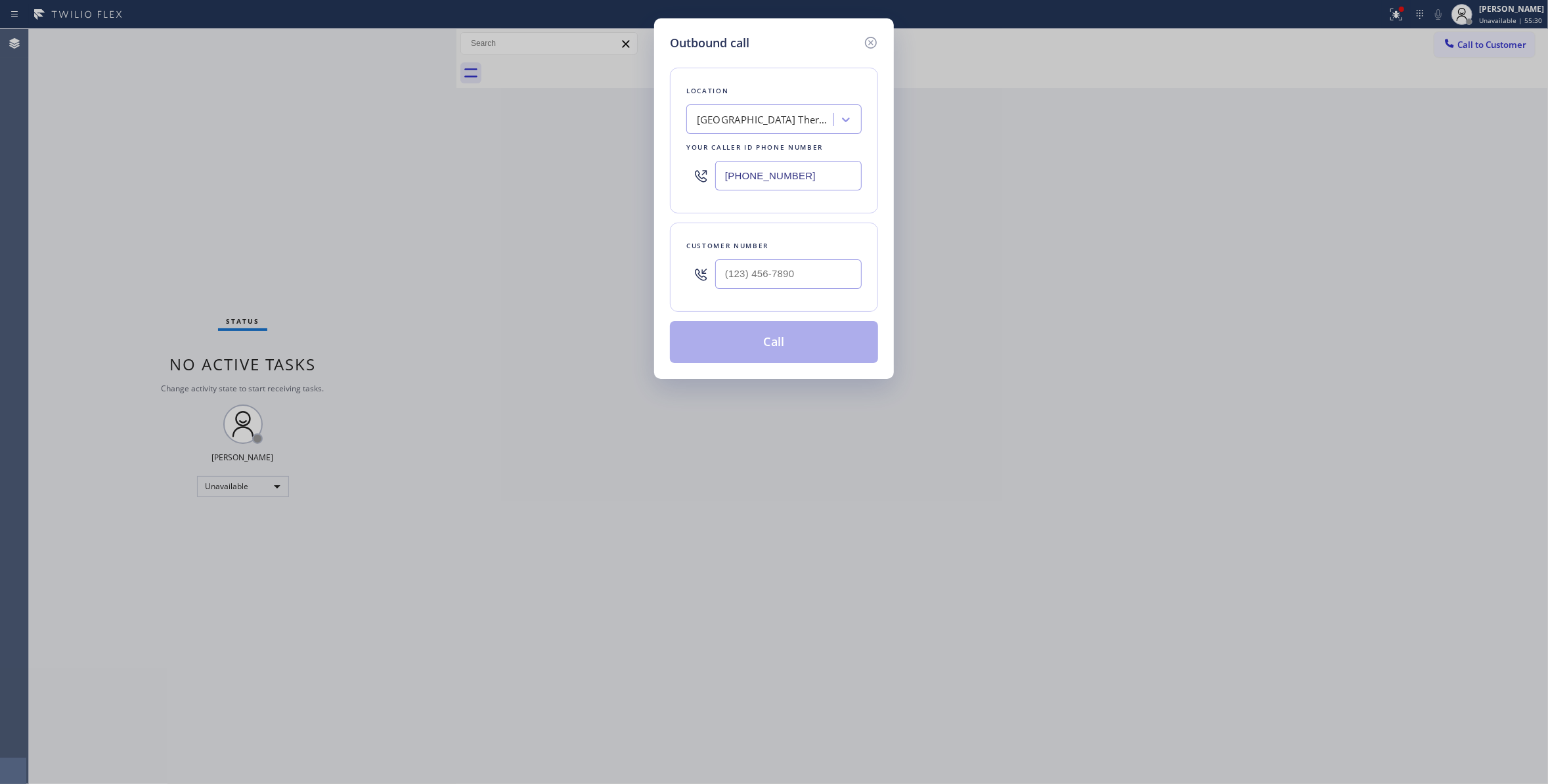
click at [143, 98] on div "Outbound call Location [GEOGRAPHIC_DATA] [GEOGRAPHIC_DATA] Appliance Repair You…" at bounding box center [774, 392] width 1548 height 784
paste input "text"
type input "[PHONE_NUMBER]"
click at [770, 277] on input "(___) ___-____" at bounding box center [787, 273] width 146 height 29
paste input "661) 333-9385"
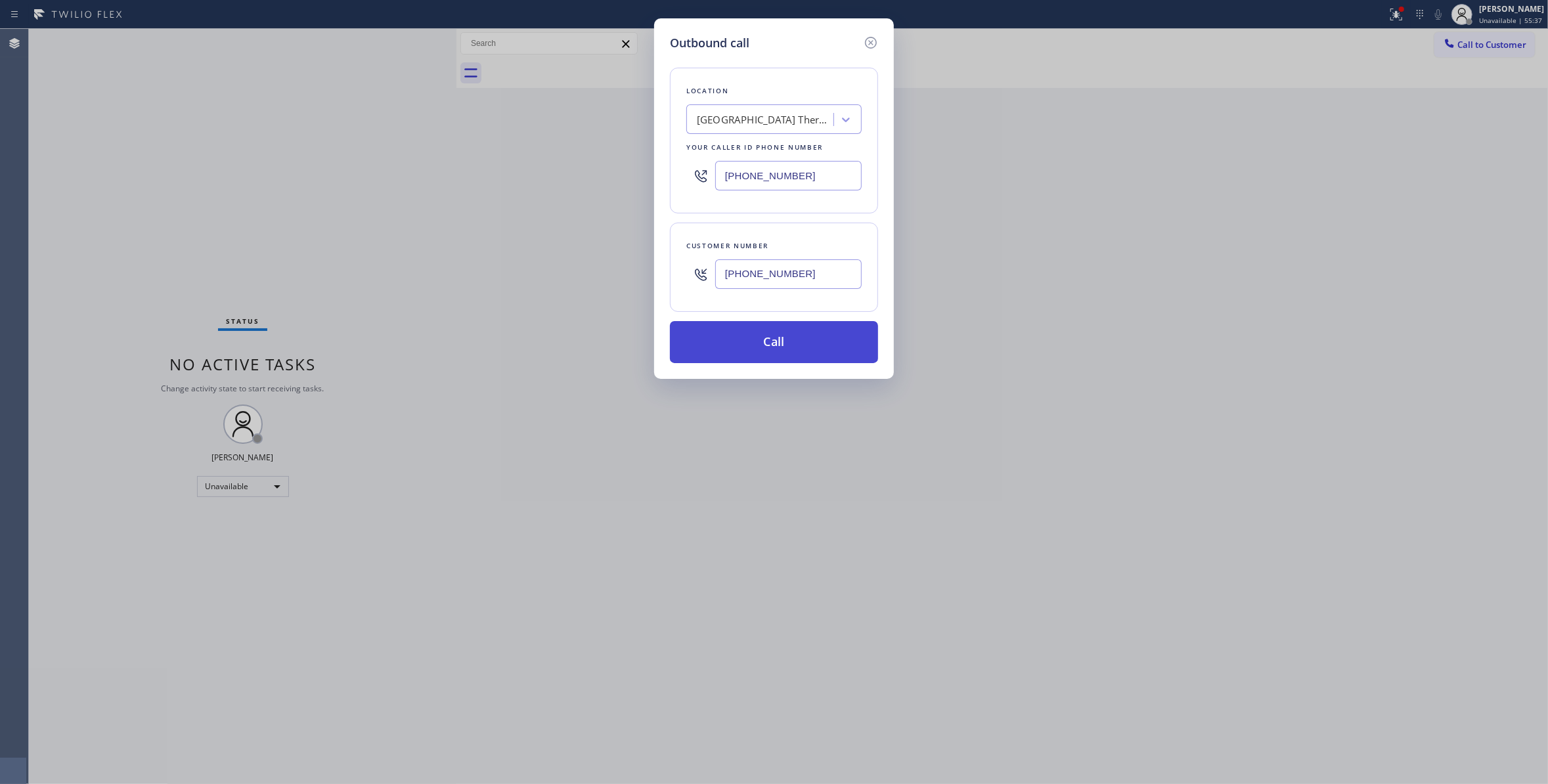
type input "[PHONE_NUMBER]"
click at [749, 348] on button "Call" at bounding box center [773, 341] width 208 height 42
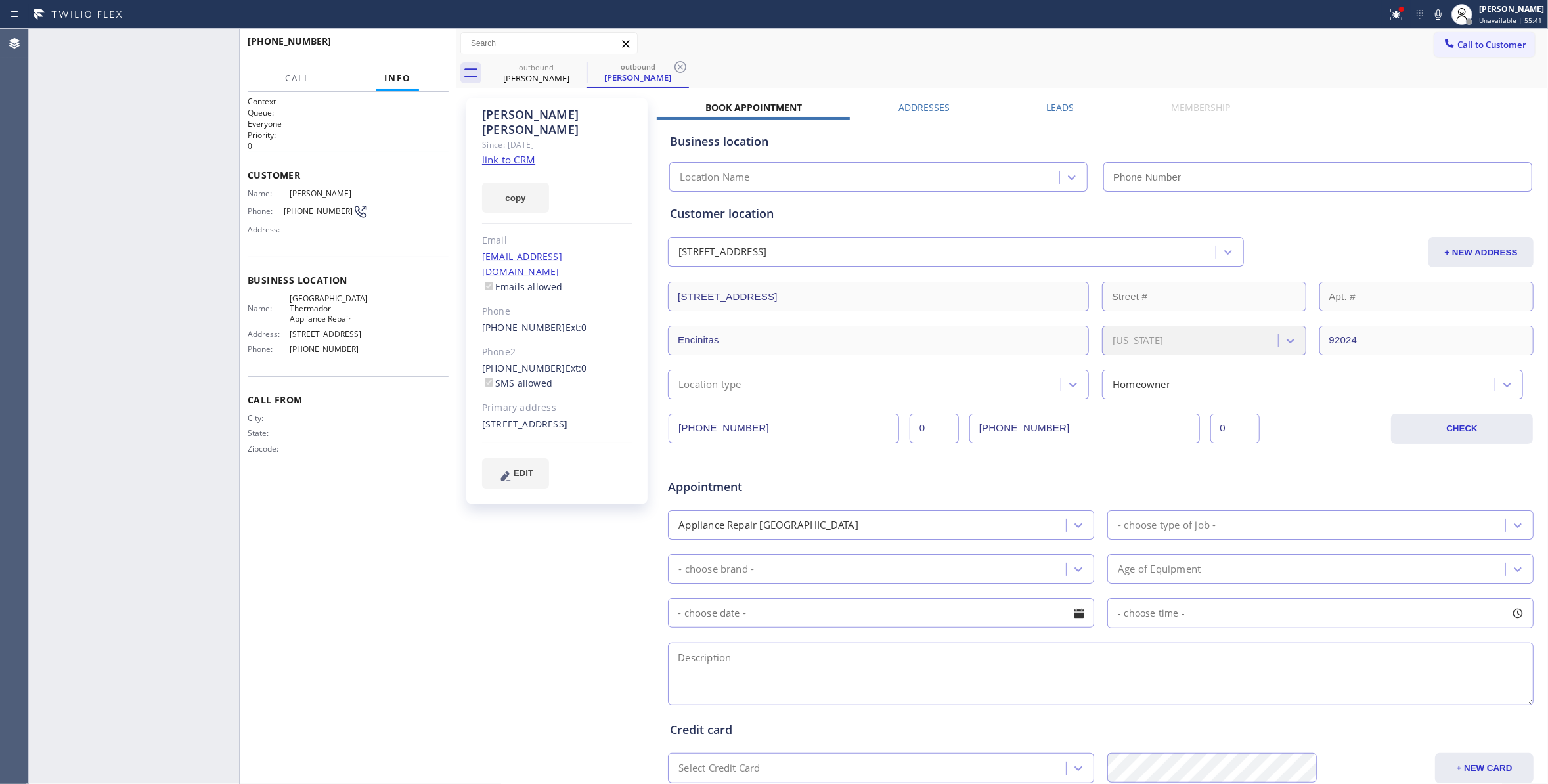
type input "[PHONE_NUMBER]"
click at [323, 211] on span "[PHONE_NUMBER]" at bounding box center [318, 211] width 69 height 9
click at [413, 40] on button "HANG UP" at bounding box center [417, 47] width 61 height 18
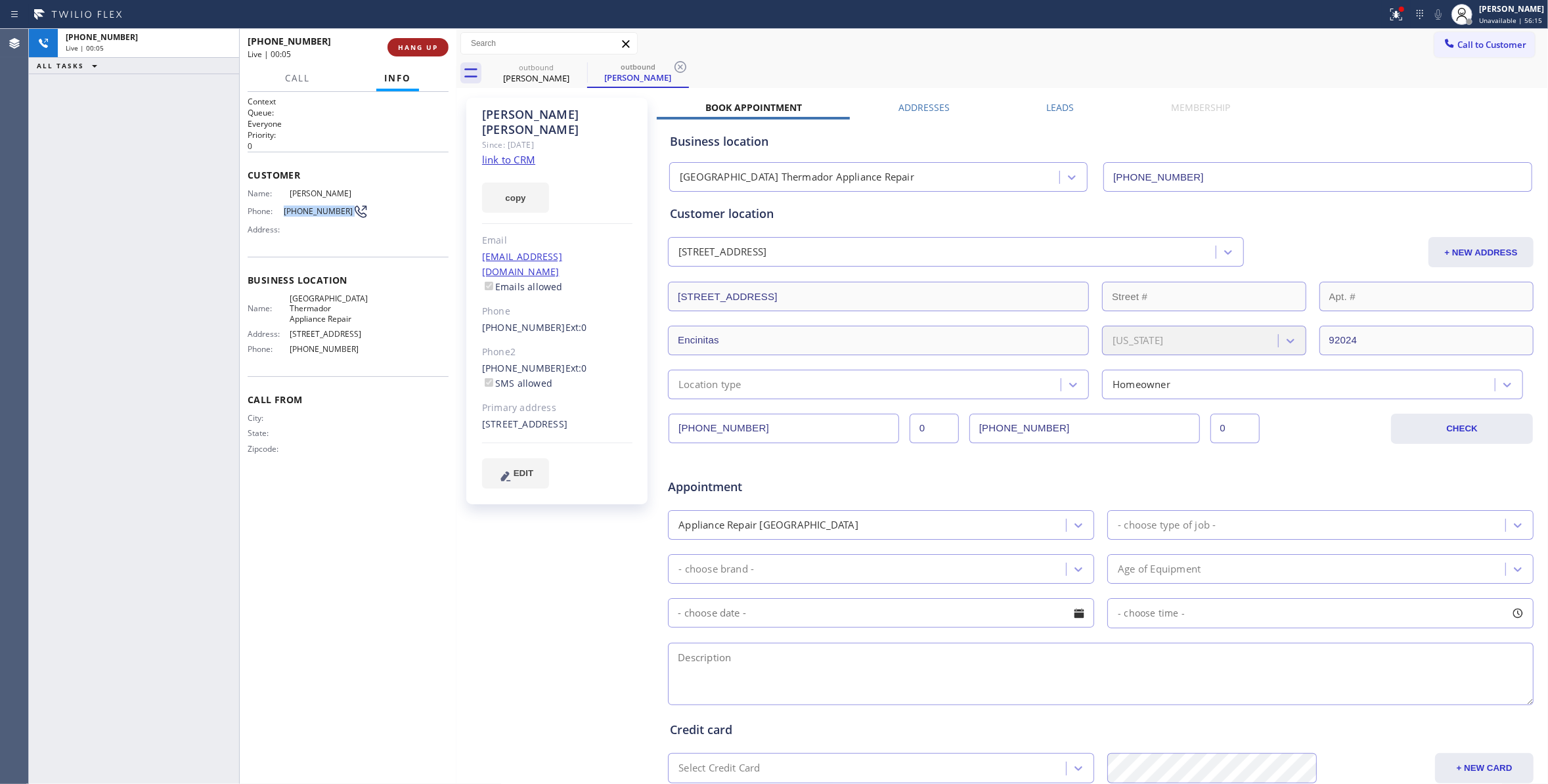
click at [413, 40] on button "HANG UP" at bounding box center [417, 47] width 61 height 18
click at [395, 52] on button "COMPLETE" at bounding box center [415, 47] width 66 height 18
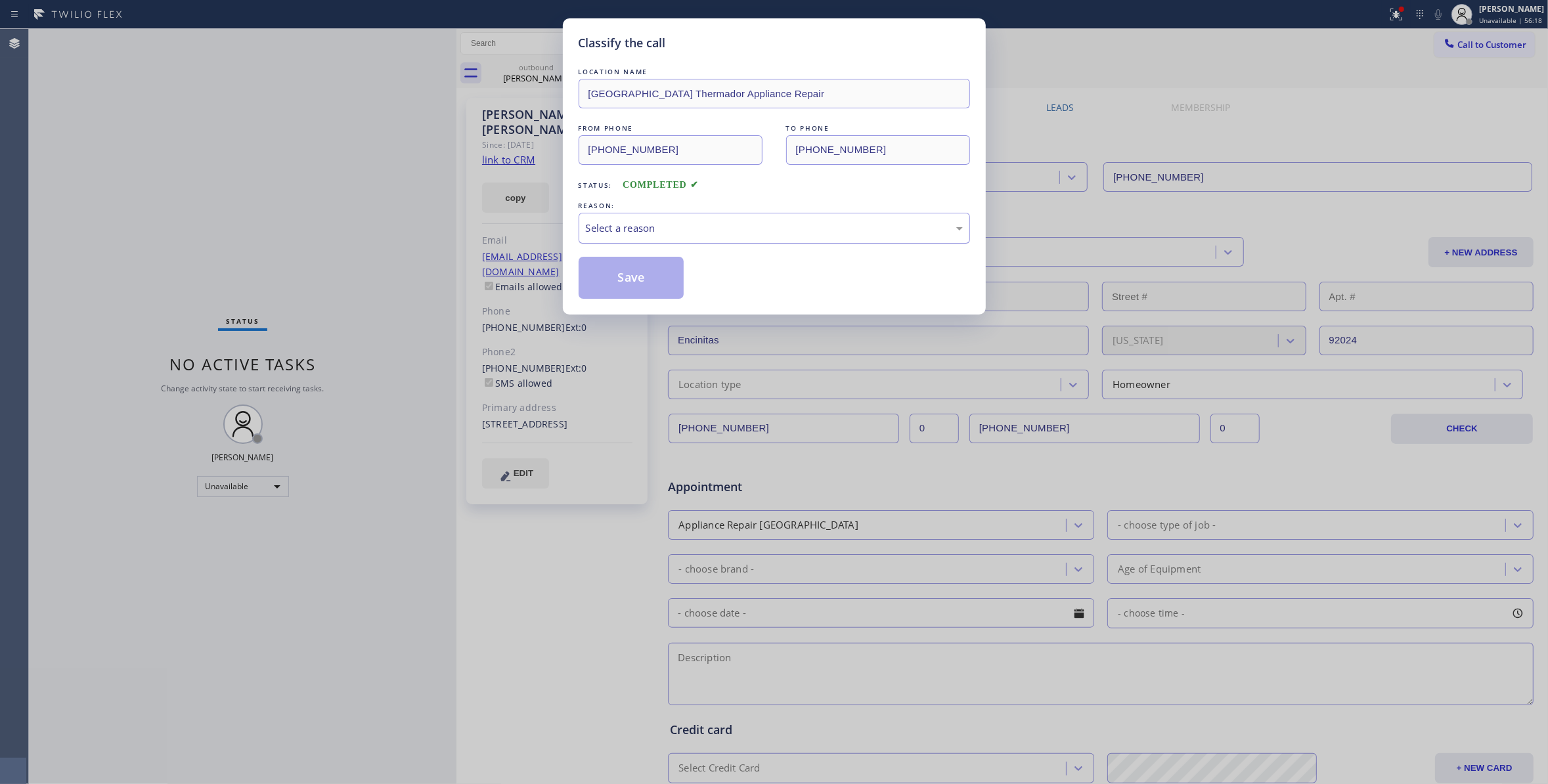
click at [658, 230] on div "Select a reason" at bounding box center [774, 228] width 377 height 15
click at [608, 278] on button "Save" at bounding box center [632, 277] width 106 height 42
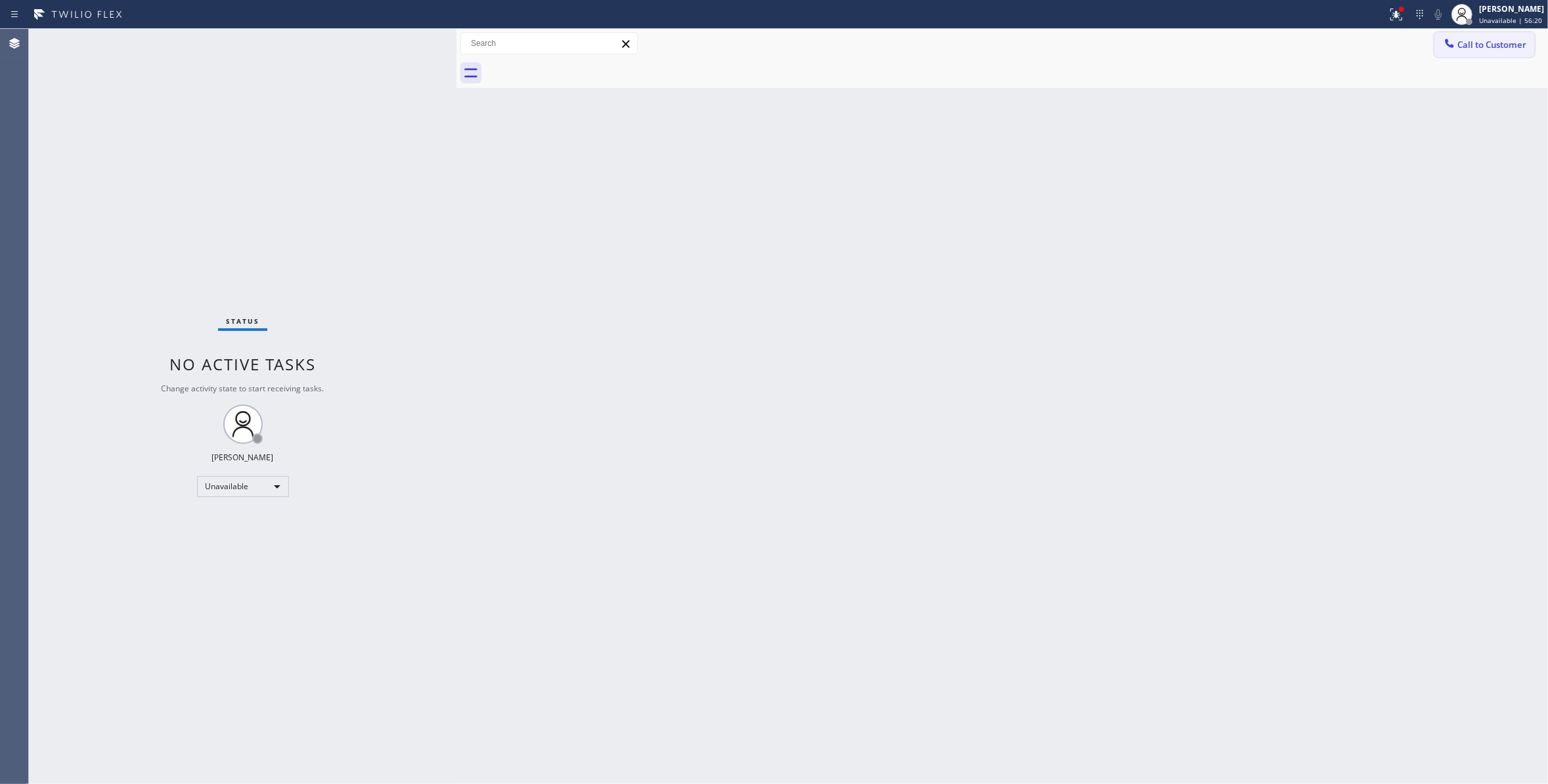
click at [1516, 48] on span "Call to Customer" at bounding box center [1491, 44] width 69 height 12
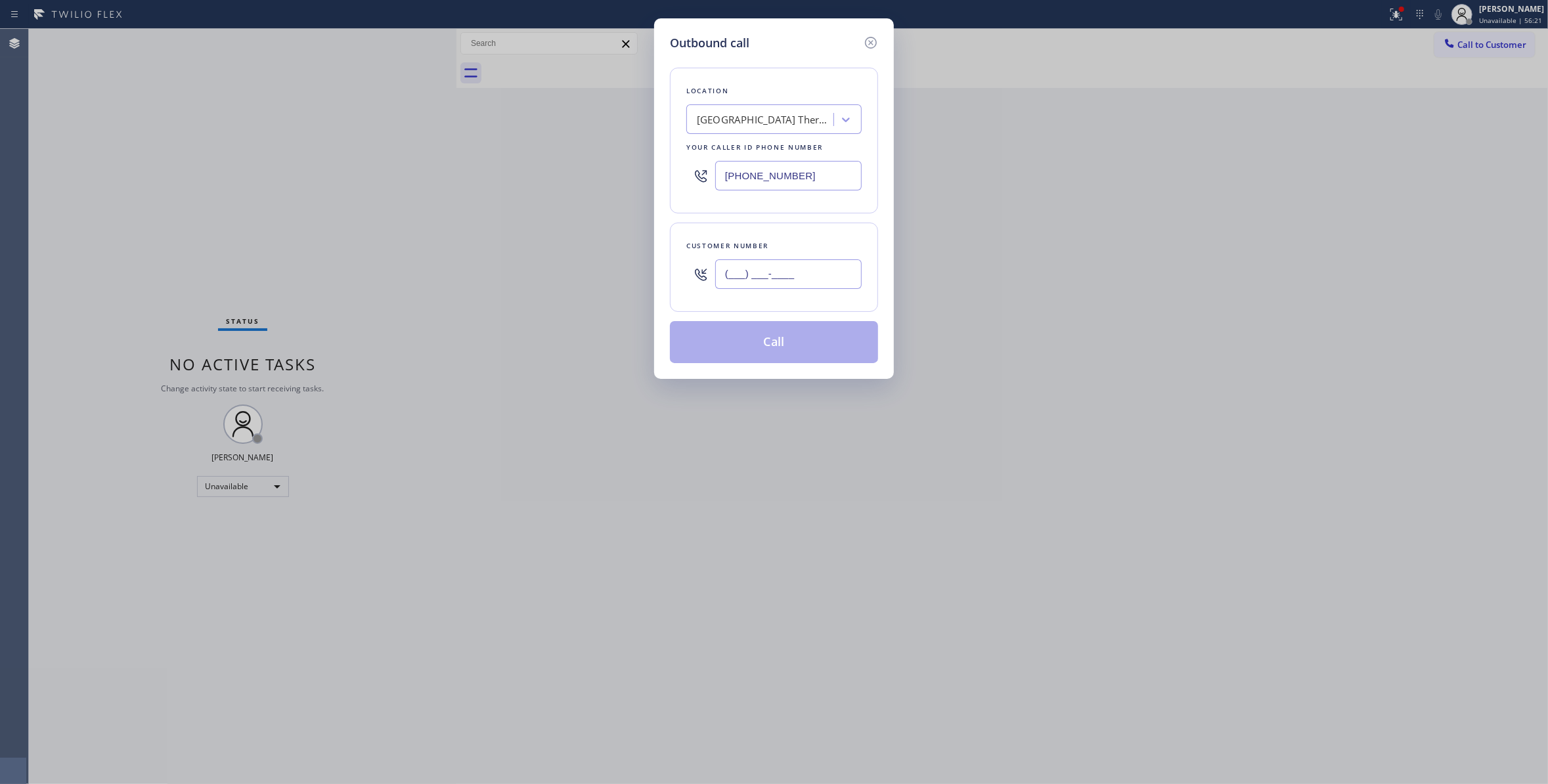
click at [791, 288] on input "(___) ___-____" at bounding box center [787, 273] width 146 height 29
paste input "661) 333-9385"
type input "[PHONE_NUMBER]"
click at [761, 332] on button "Call" at bounding box center [773, 341] width 208 height 42
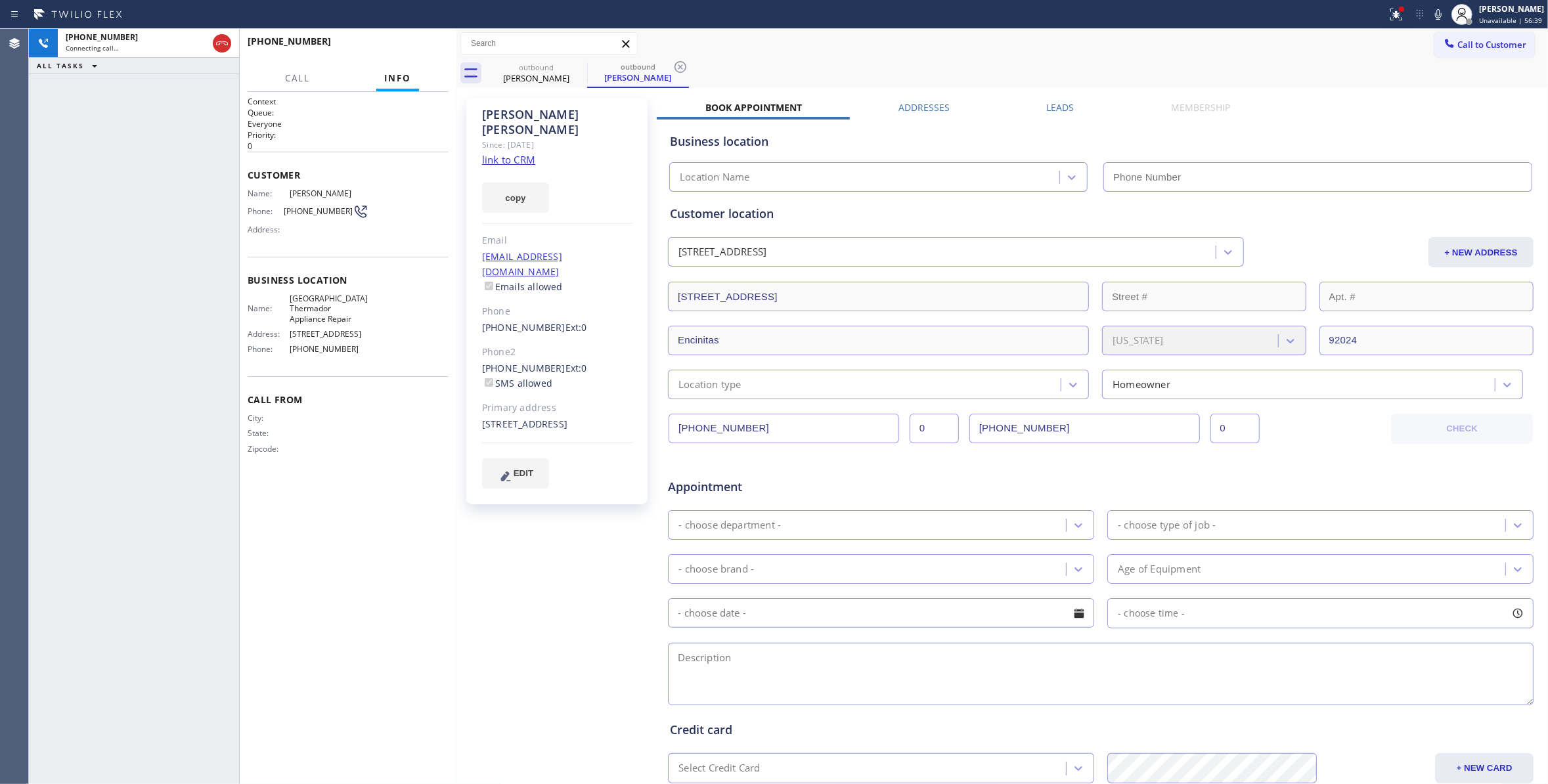
type input "[PHONE_NUMBER]"
drag, startPoint x: 432, startPoint y: 56, endPoint x: 415, endPoint y: 38, distance: 24.8
click at [426, 51] on button "HANG UP" at bounding box center [417, 47] width 61 height 18
click at [415, 38] on button "HANG UP" at bounding box center [417, 47] width 61 height 18
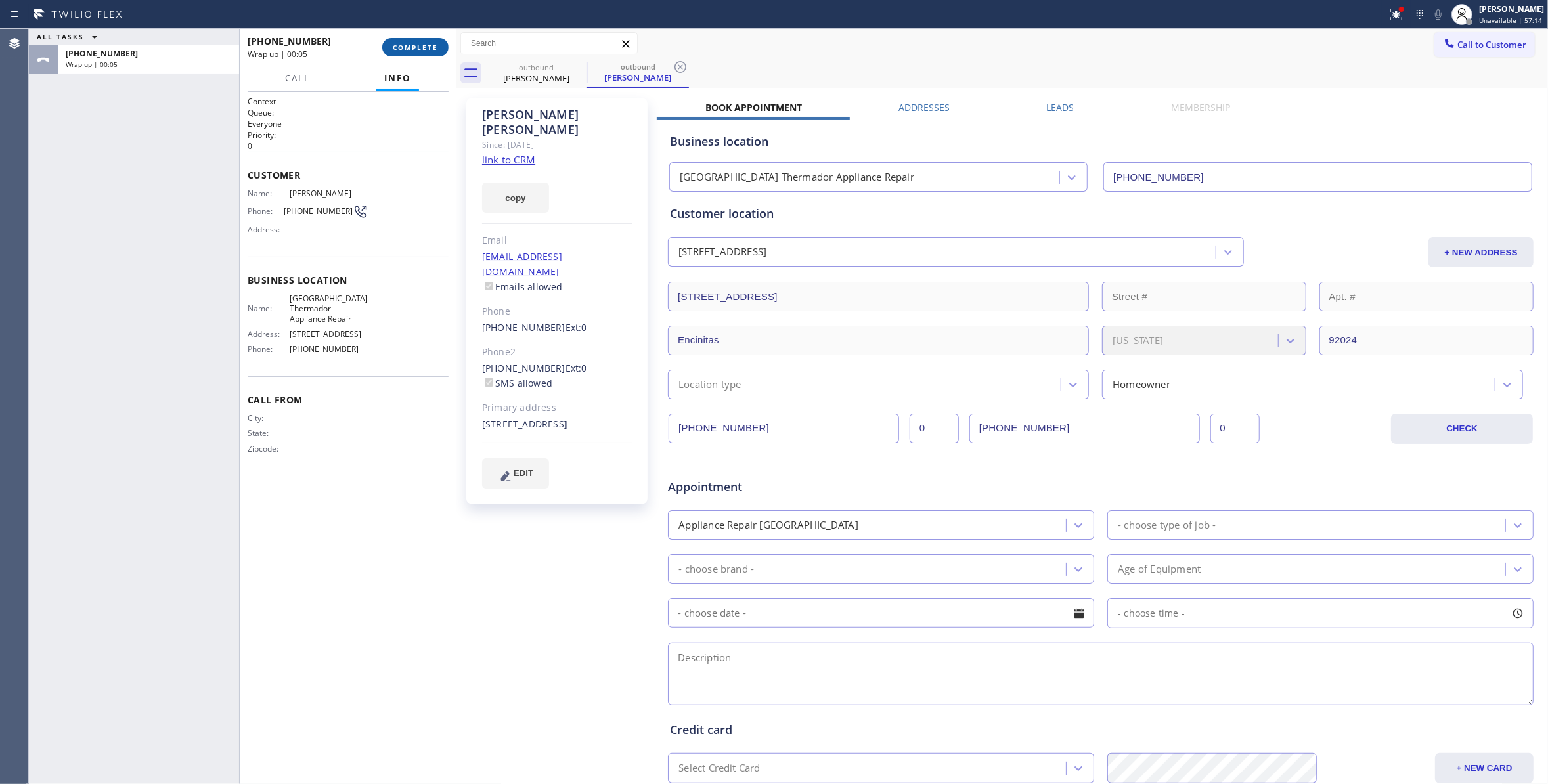
click at [410, 43] on span "COMPLETE" at bounding box center [415, 47] width 45 height 9
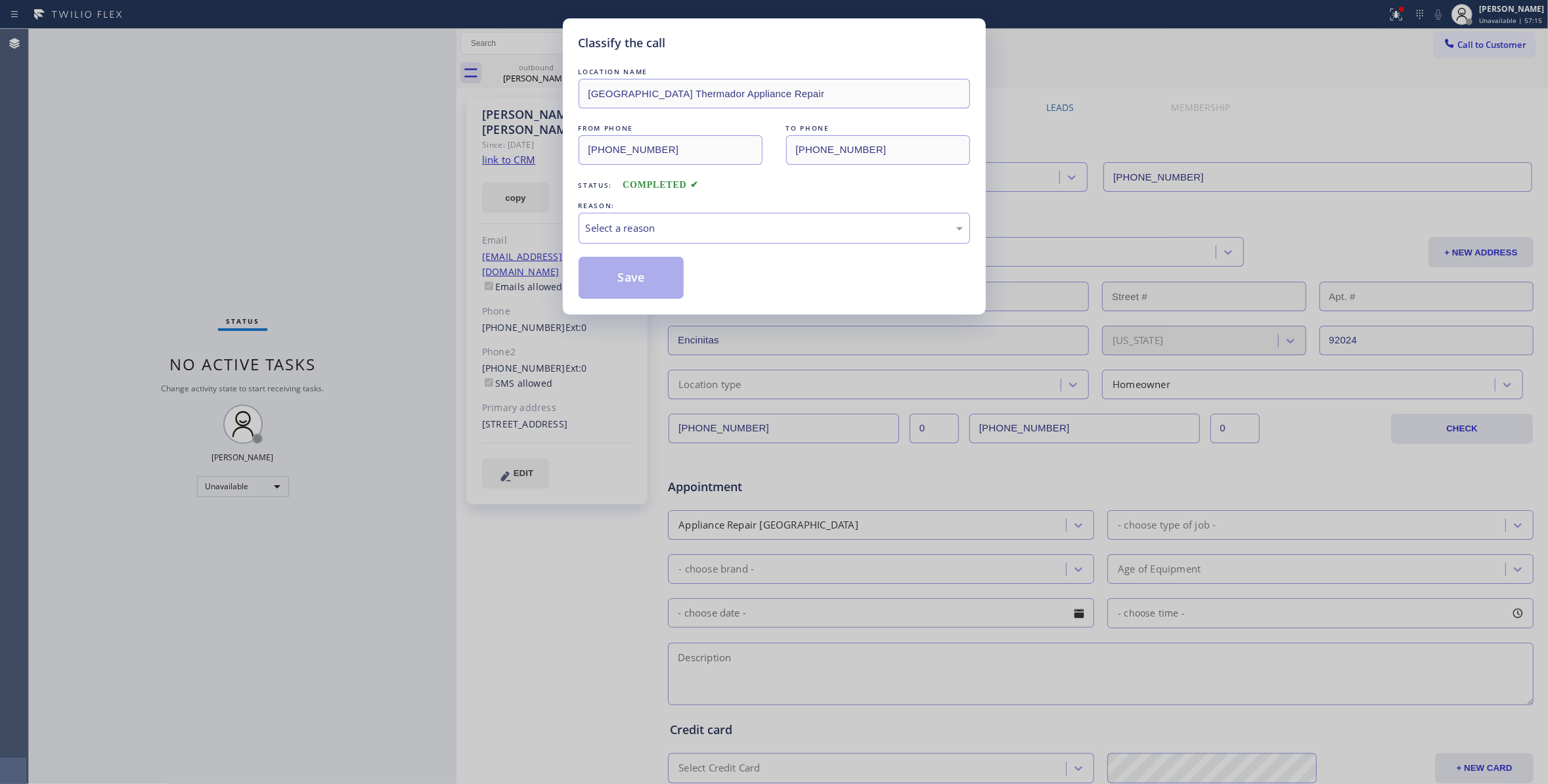
click at [410, 43] on div "Classify the call LOCATION NAME [GEOGRAPHIC_DATA] Thermador Appliance Repair FR…" at bounding box center [774, 392] width 1548 height 784
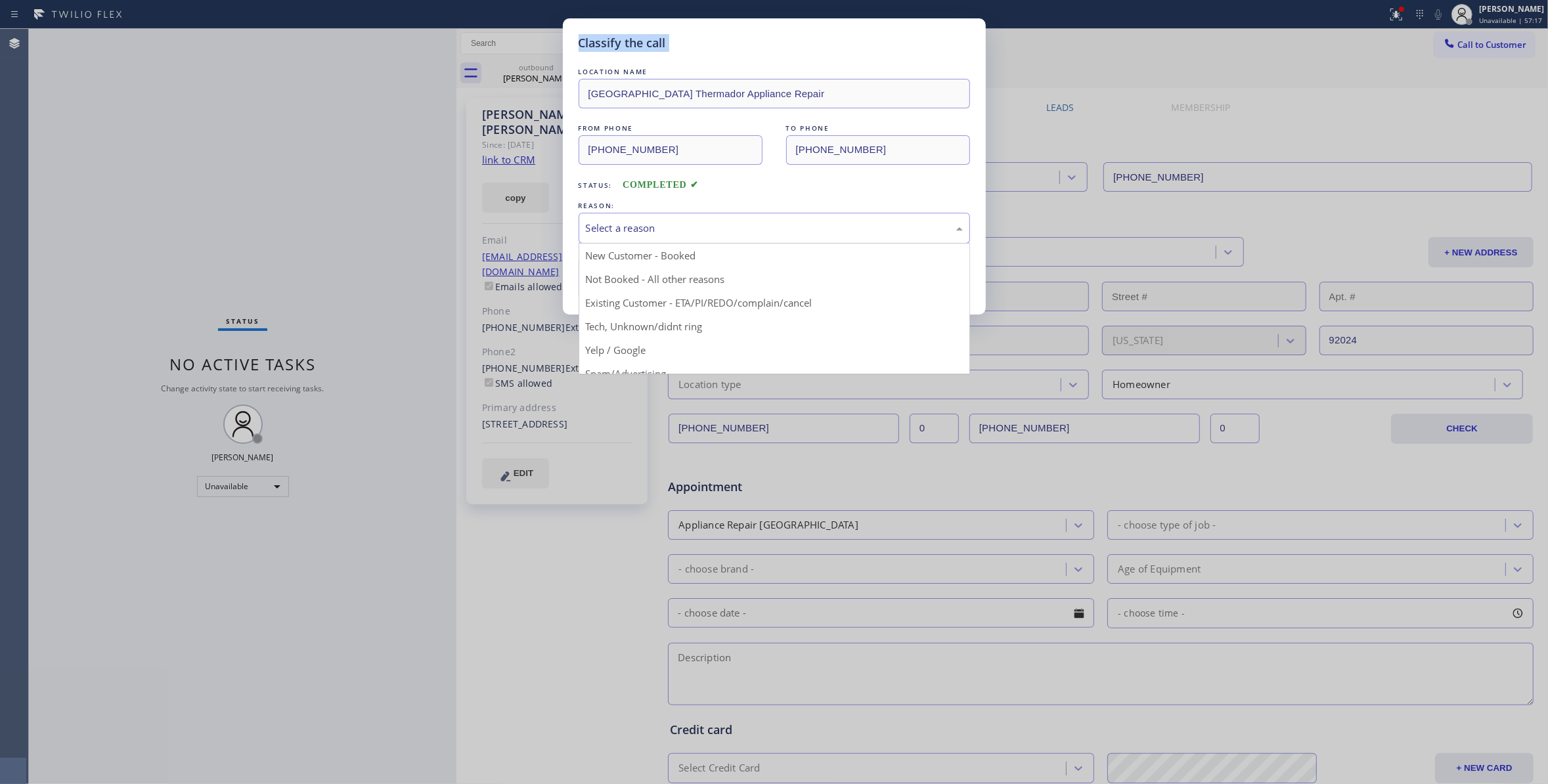
click at [681, 219] on div "Select a reason" at bounding box center [774, 228] width 391 height 31
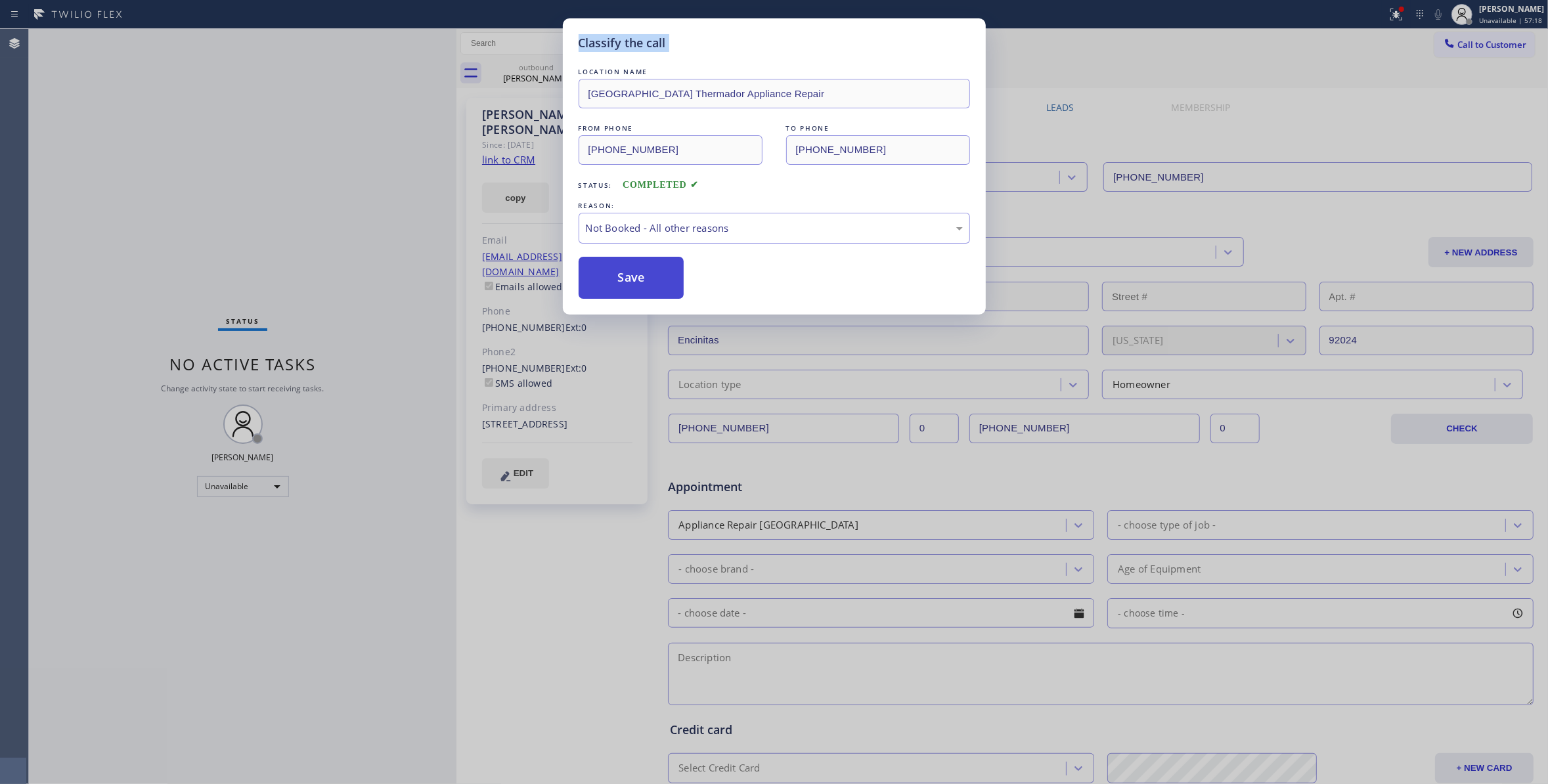
click at [658, 285] on button "Save" at bounding box center [632, 277] width 106 height 42
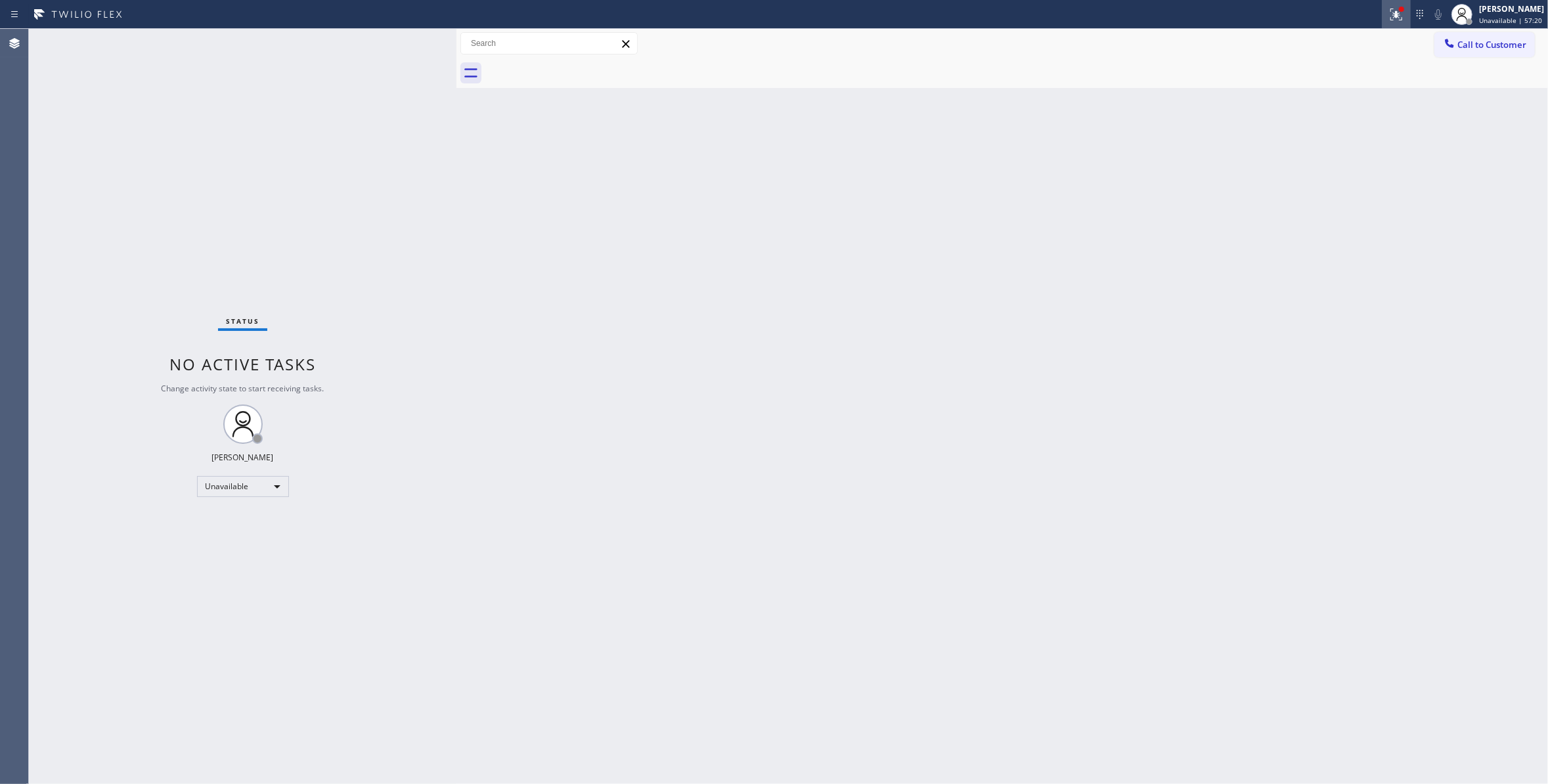
click at [1381, 21] on button at bounding box center [1395, 14] width 29 height 29
click at [1278, 176] on button "Clear issues" at bounding box center [1310, 172] width 153 height 18
click at [224, 223] on div "Status No active tasks Change activity state to start receiving tasks. [PERSON_…" at bounding box center [243, 406] width 428 height 755
click at [1480, 52] on button "Call to Customer" at bounding box center [1484, 45] width 100 height 25
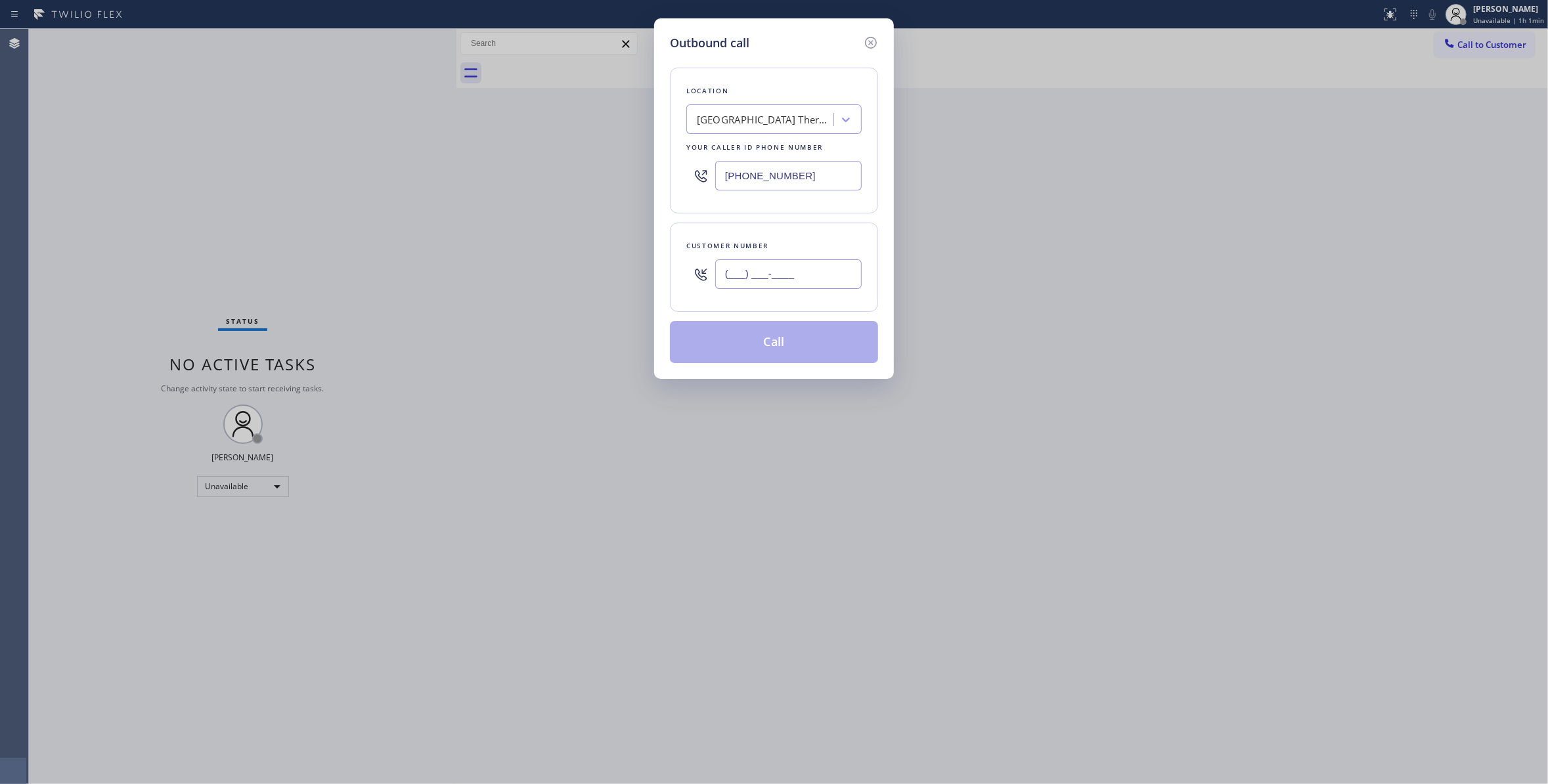
click at [793, 280] on input "(___) ___-____" at bounding box center [787, 273] width 146 height 29
paste
type input "[PHONE_NUMBER]"
click at [800, 349] on button "Call" at bounding box center [773, 341] width 208 height 42
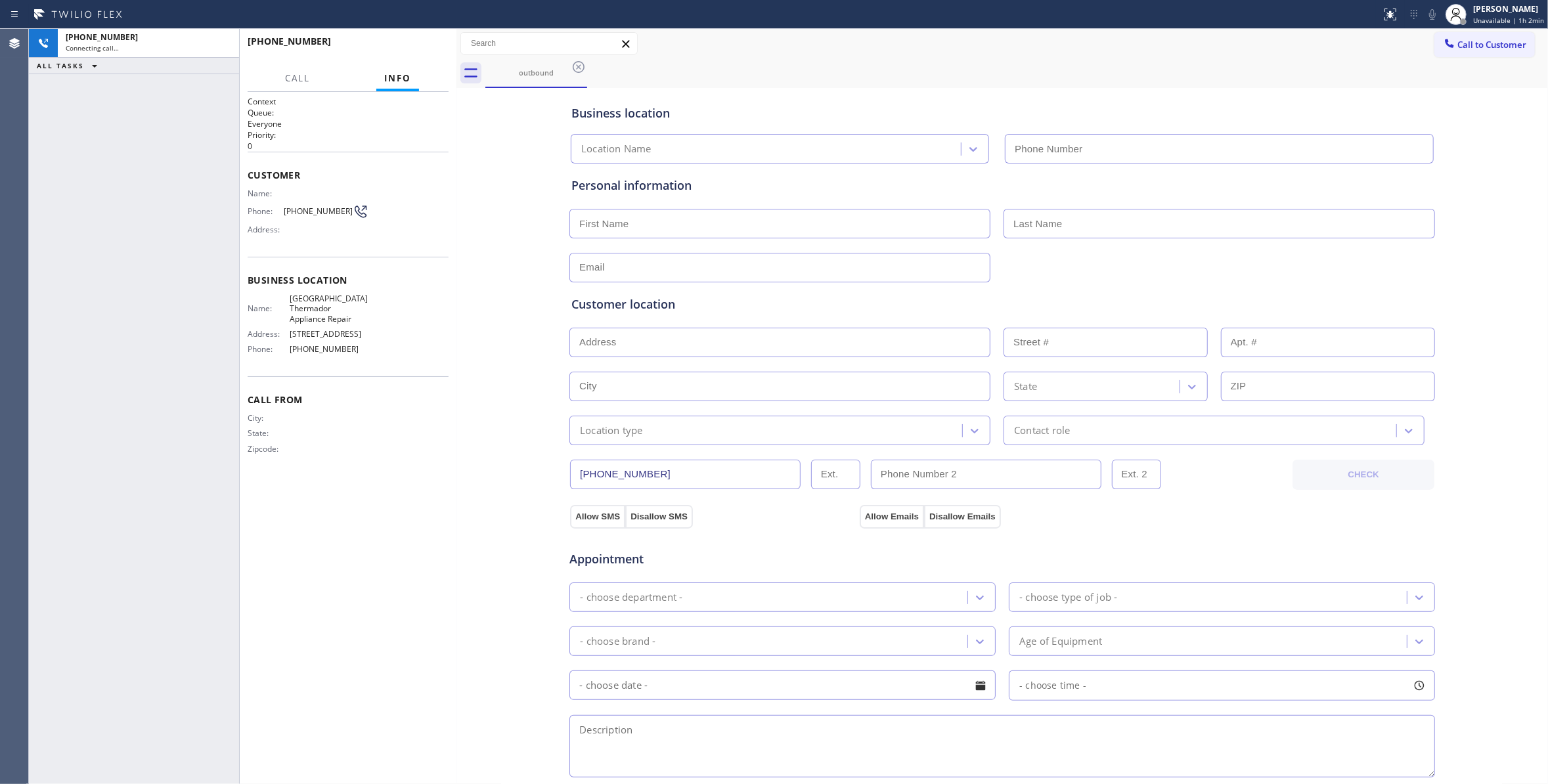
type input "[PHONE_NUMBER]"
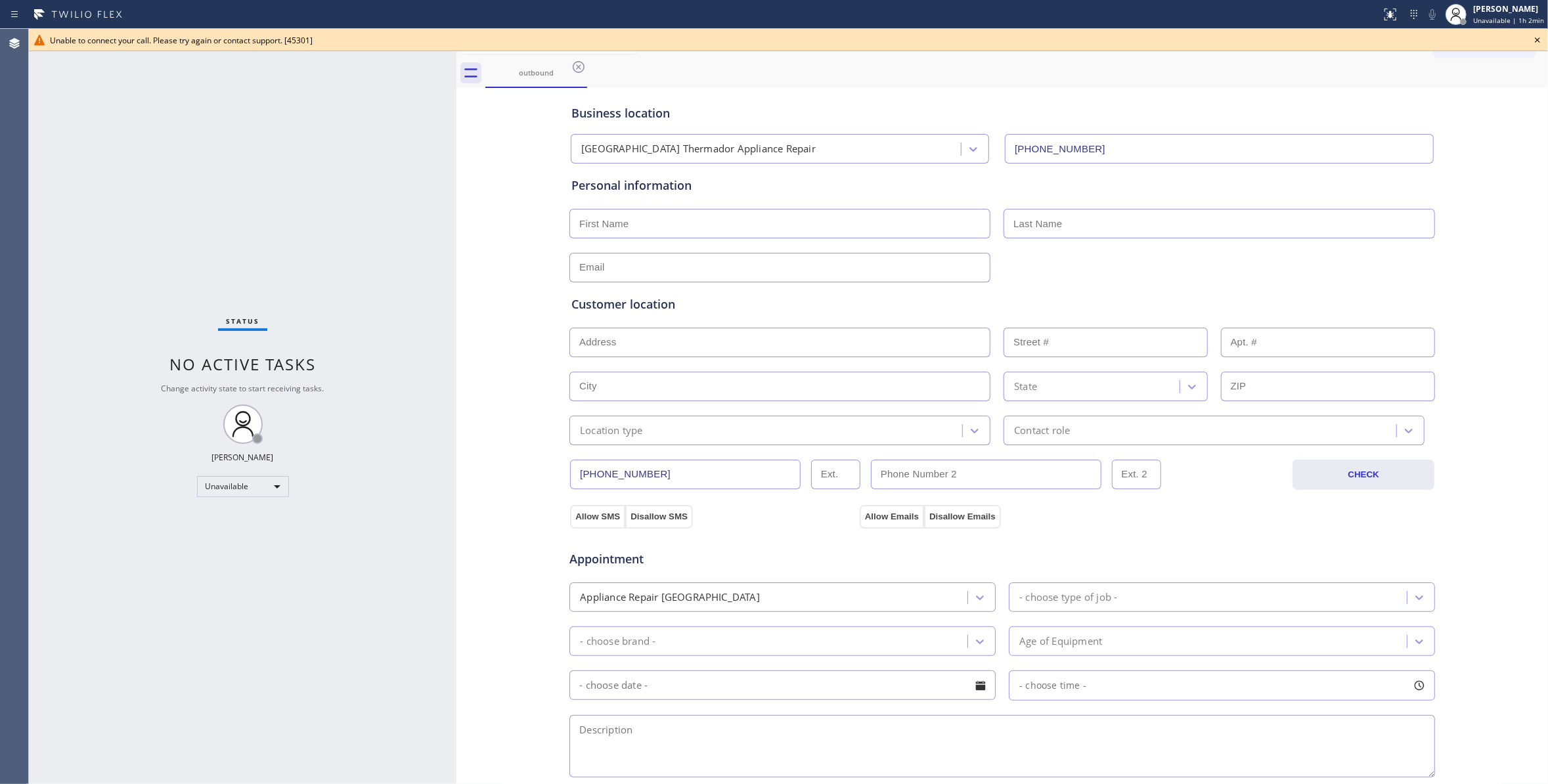
click at [1540, 43] on icon at bounding box center [1537, 40] width 16 height 16
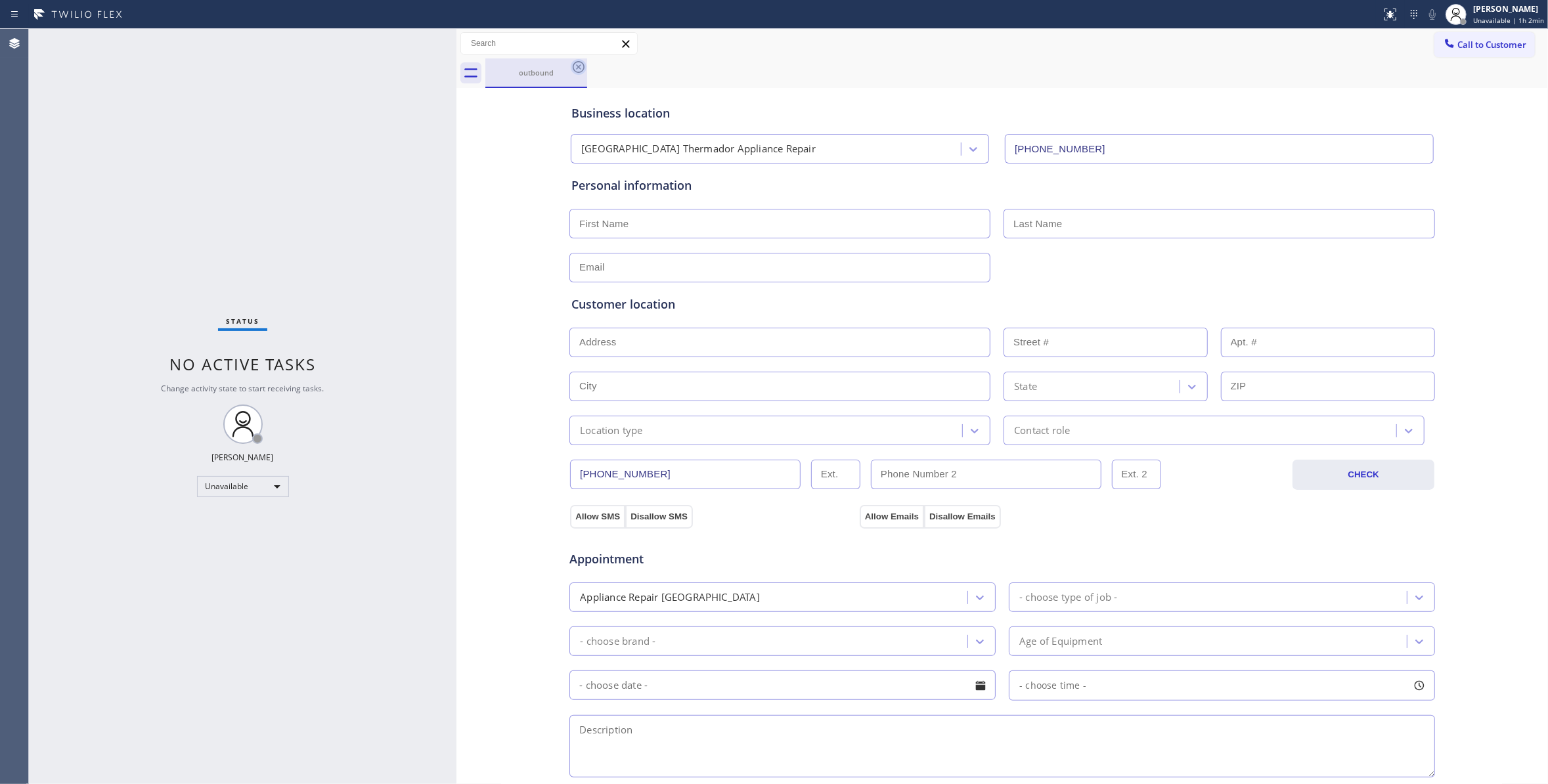
click at [582, 74] on icon at bounding box center [579, 67] width 16 height 16
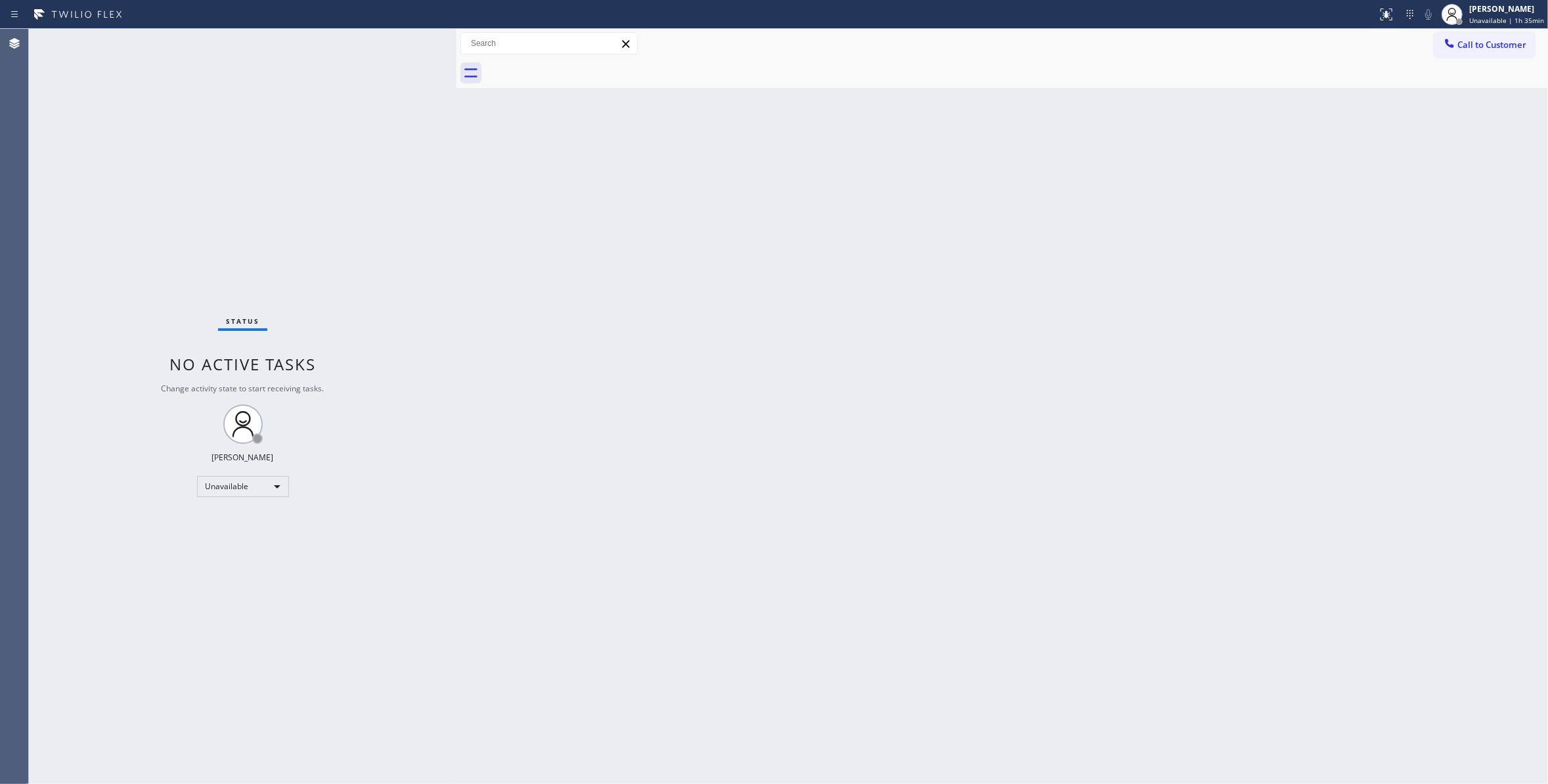
click at [191, 164] on div "Status No active tasks Change activity state to start receiving tasks. [PERSON_…" at bounding box center [243, 406] width 428 height 755
drag, startPoint x: 1497, startPoint y: 48, endPoint x: 1230, endPoint y: 155, distance: 287.6
click at [1497, 47] on span "Call to Customer" at bounding box center [1491, 44] width 69 height 12
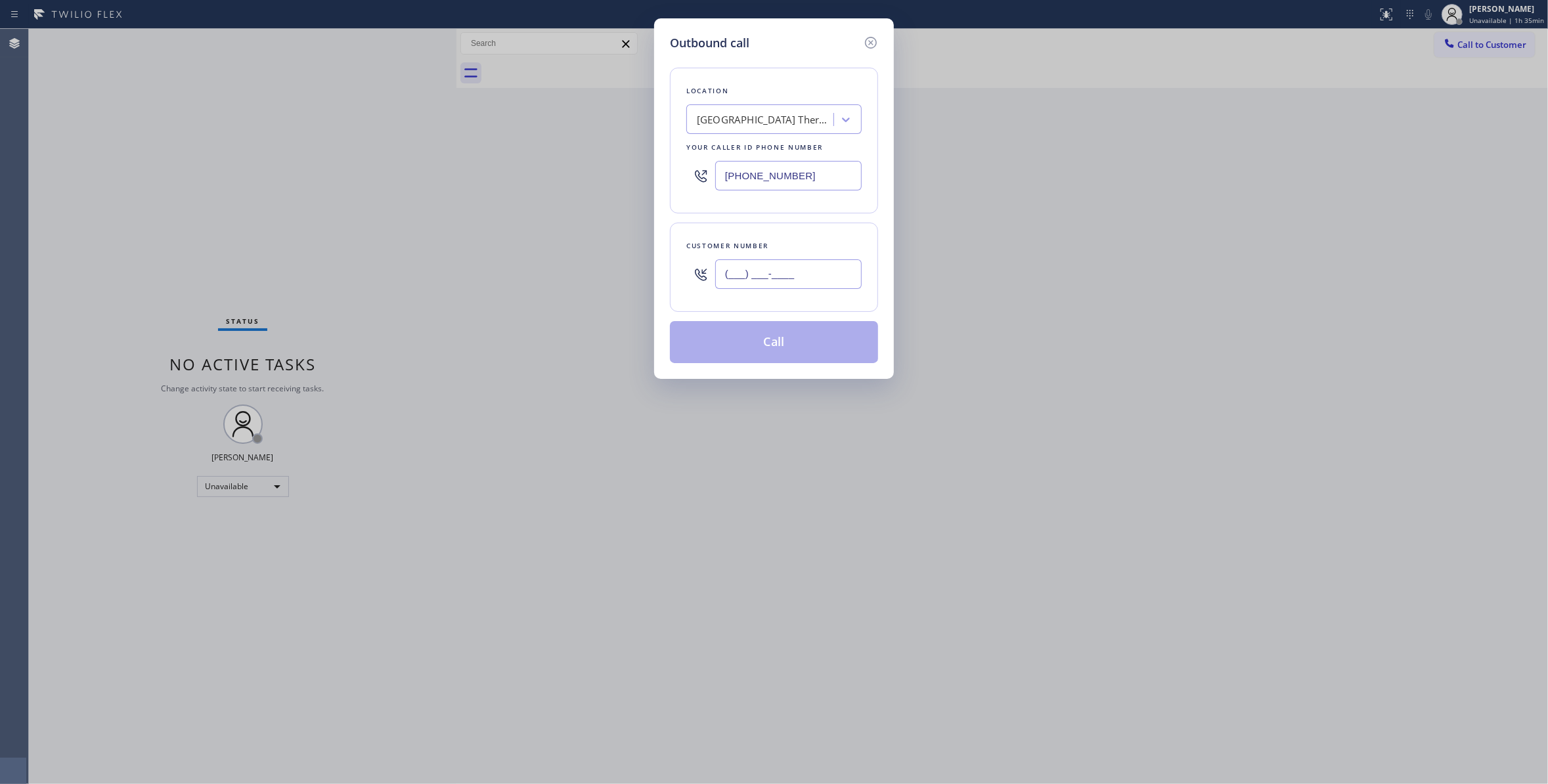
click at [793, 269] on input "(___) ___-____" at bounding box center [787, 273] width 146 height 29
type input "[PHONE_NUMBER]"
drag, startPoint x: 825, startPoint y: 176, endPoint x: 293, endPoint y: 177, distance: 532.0
click at [177, 148] on div "Outbound call Location [GEOGRAPHIC_DATA] [GEOGRAPHIC_DATA] Appliance Repair You…" at bounding box center [774, 392] width 1548 height 784
type input "[PHONE_NUMBER]"
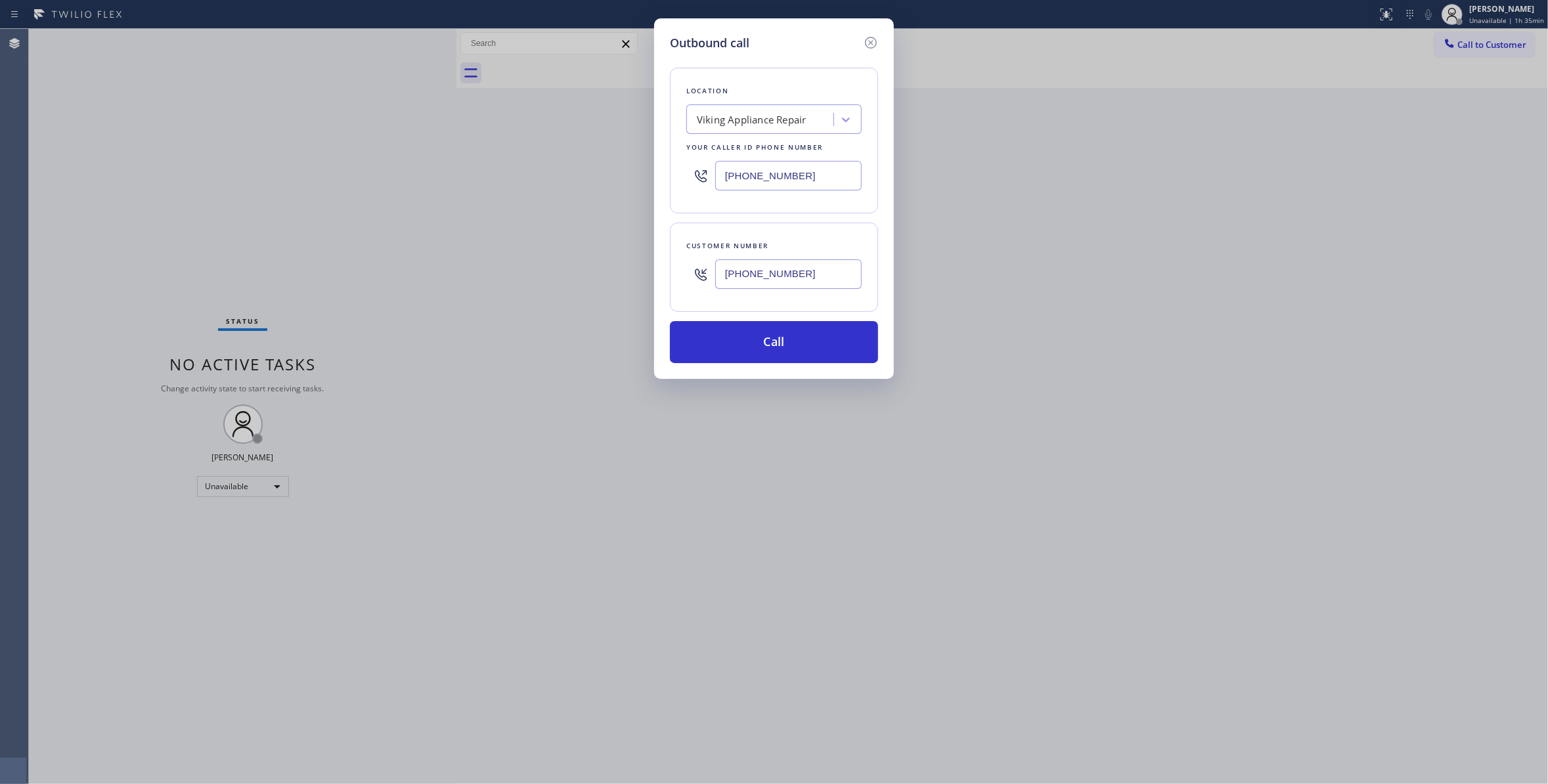
drag, startPoint x: 838, startPoint y: 277, endPoint x: 726, endPoint y: 295, distance: 113.4
click at [350, 235] on div "Outbound call Location Viking Appliance Repair Your caller id phone number [PHO…" at bounding box center [774, 392] width 1548 height 784
click at [786, 332] on button "Call" at bounding box center [773, 341] width 208 height 42
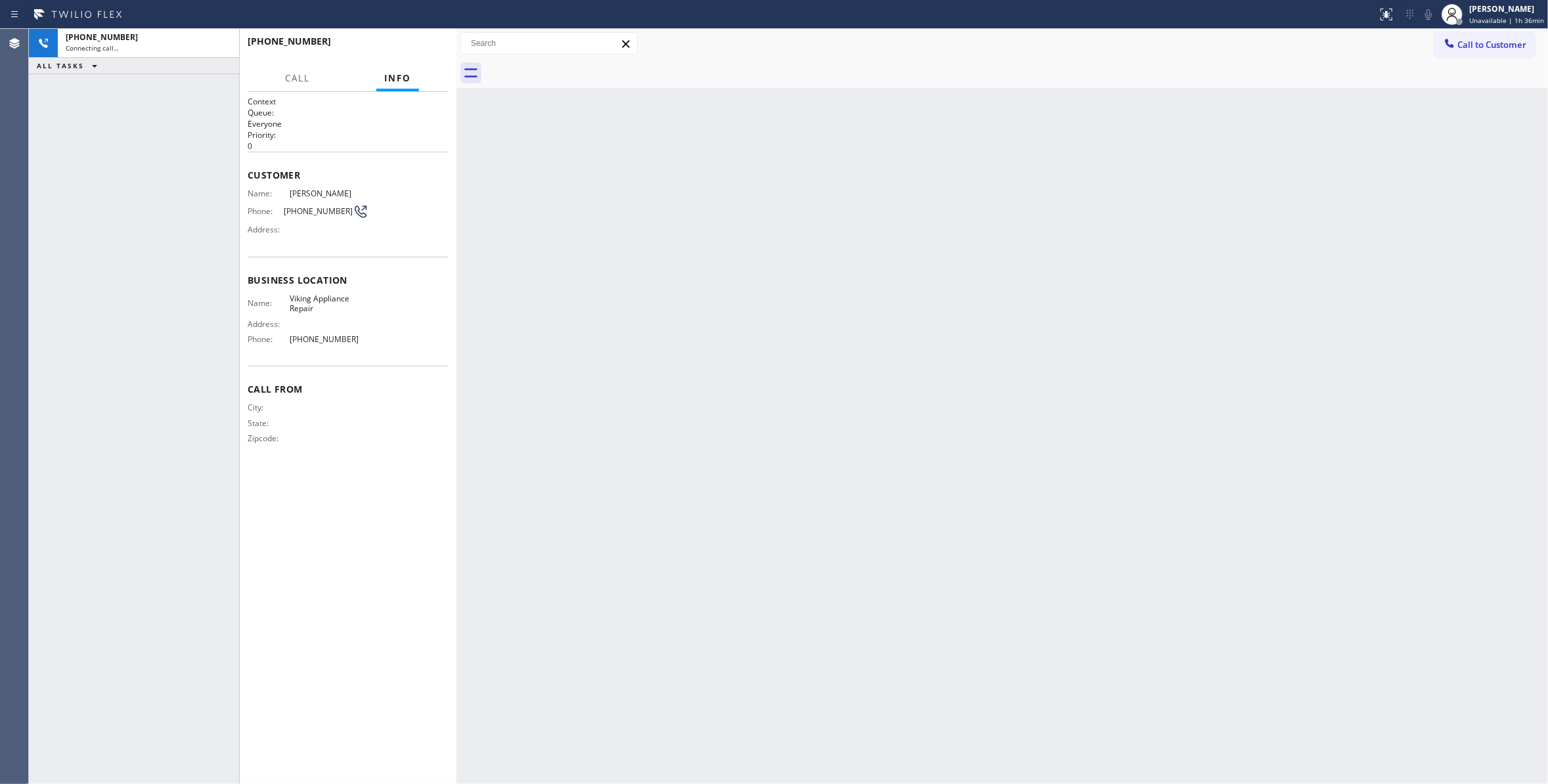
click at [197, 250] on div "[PHONE_NUMBER] Connecting call… ALL TASKS ALL TASKS ACTIVE TASKS TASKS IN WRAP …" at bounding box center [134, 406] width 210 height 755
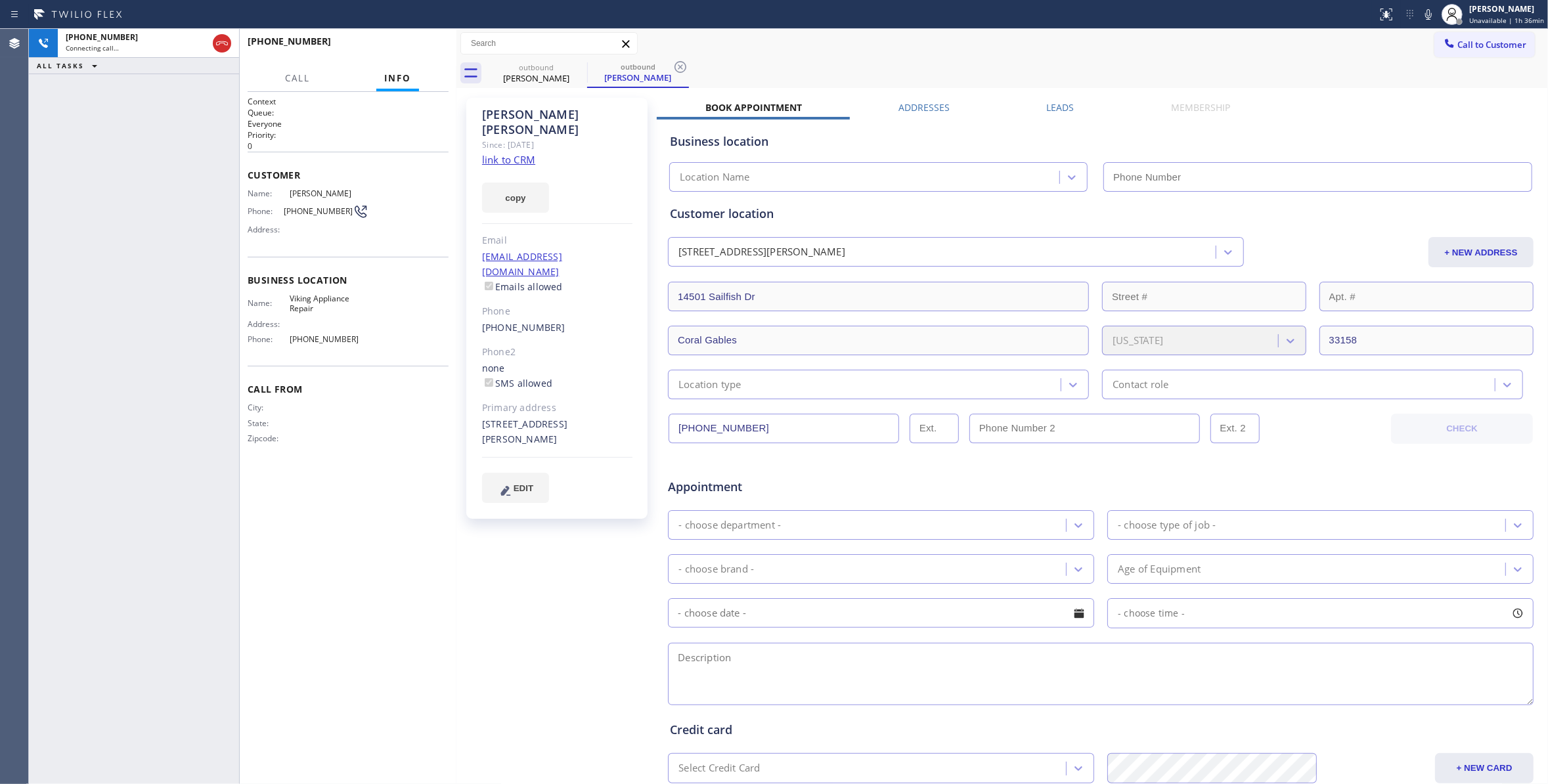
click at [683, 66] on icon at bounding box center [680, 67] width 16 height 16
type input "[PHONE_NUMBER]"
click at [508, 153] on link "link to CRM" at bounding box center [508, 160] width 53 height 13
click at [432, 44] on span "HANG UP" at bounding box center [417, 47] width 40 height 9
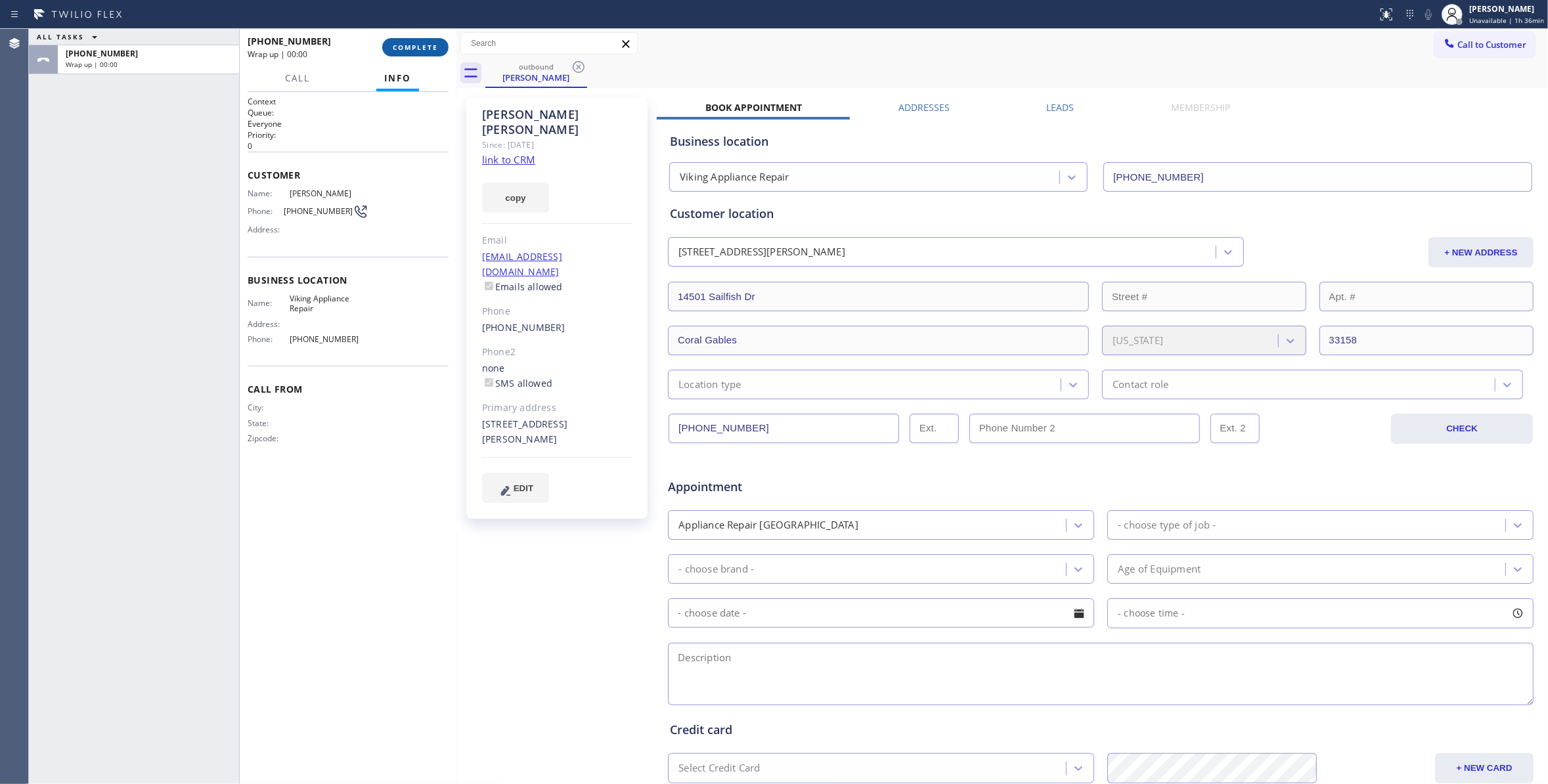
click at [415, 53] on button "COMPLETE" at bounding box center [415, 47] width 66 height 18
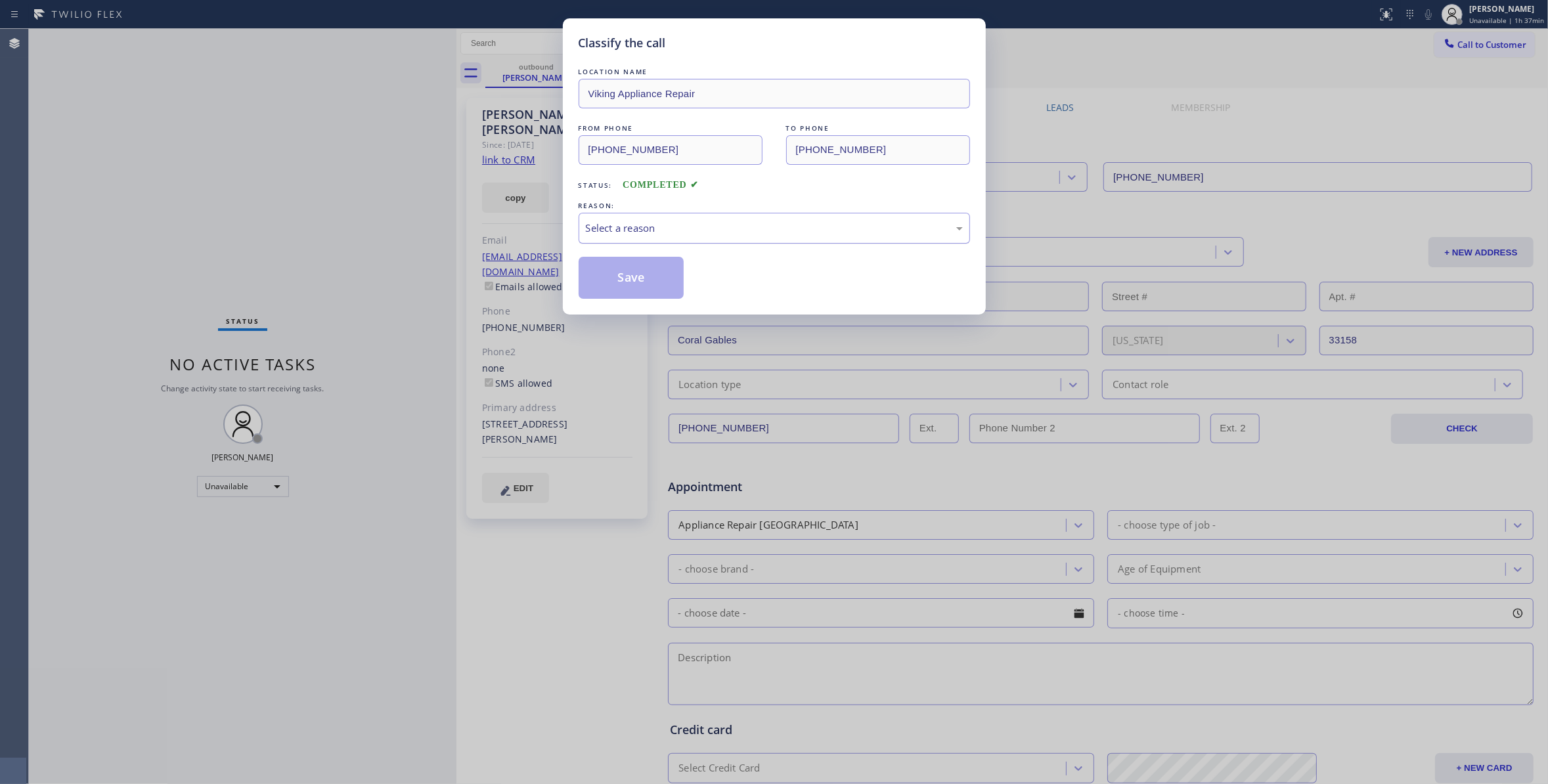
click at [598, 232] on div "Select a reason" at bounding box center [774, 228] width 377 height 15
click at [625, 280] on button "Save" at bounding box center [632, 277] width 106 height 42
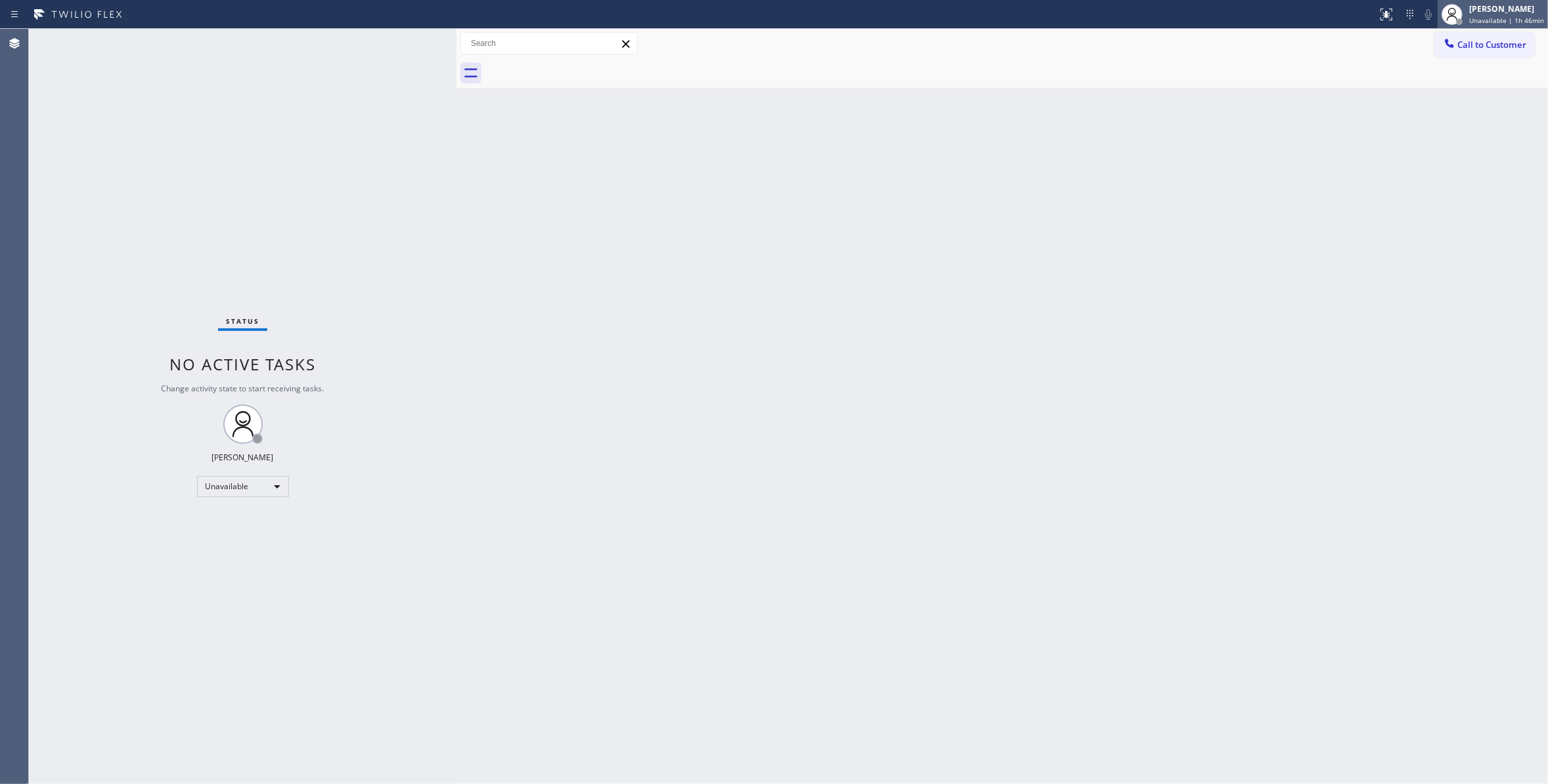
click at [1482, 22] on span "Unavailable | 1h 46min" at bounding box center [1506, 21] width 75 height 9
click at [1452, 103] on button "Break" at bounding box center [1482, 104] width 131 height 17
